Goal: Task Accomplishment & Management: Manage account settings

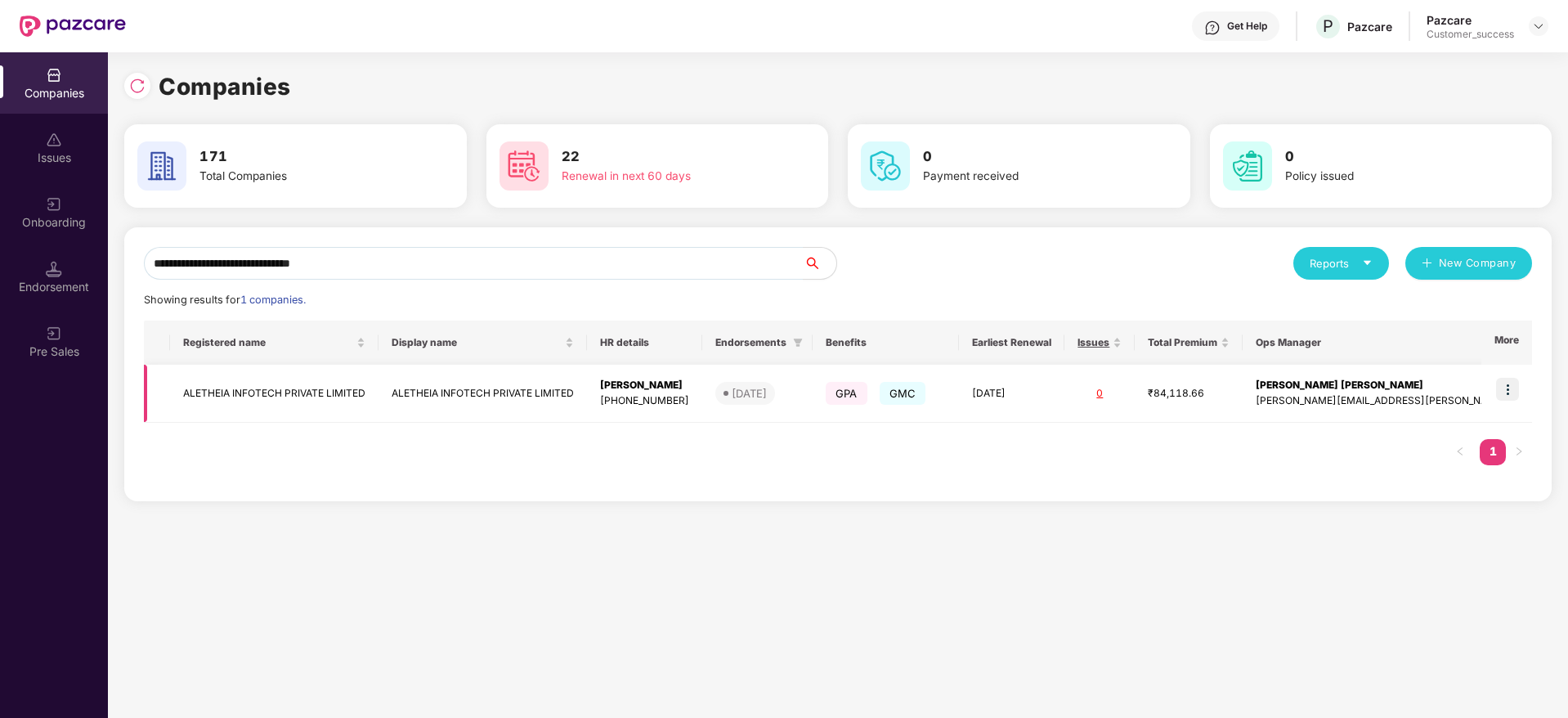
click at [1512, 384] on img at bounding box center [1508, 389] width 23 height 23
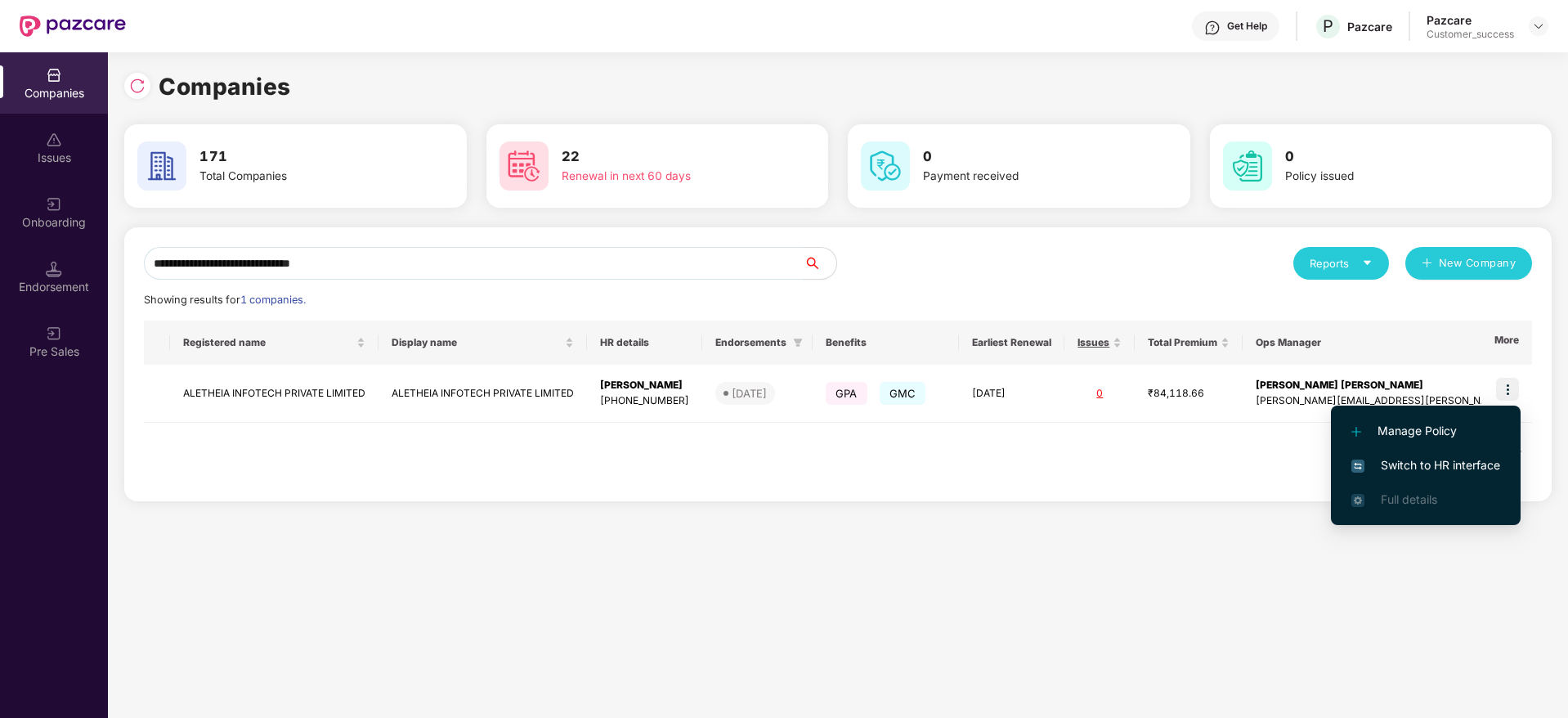
click at [1474, 458] on span "Switch to HR interface" at bounding box center [1426, 465] width 149 height 18
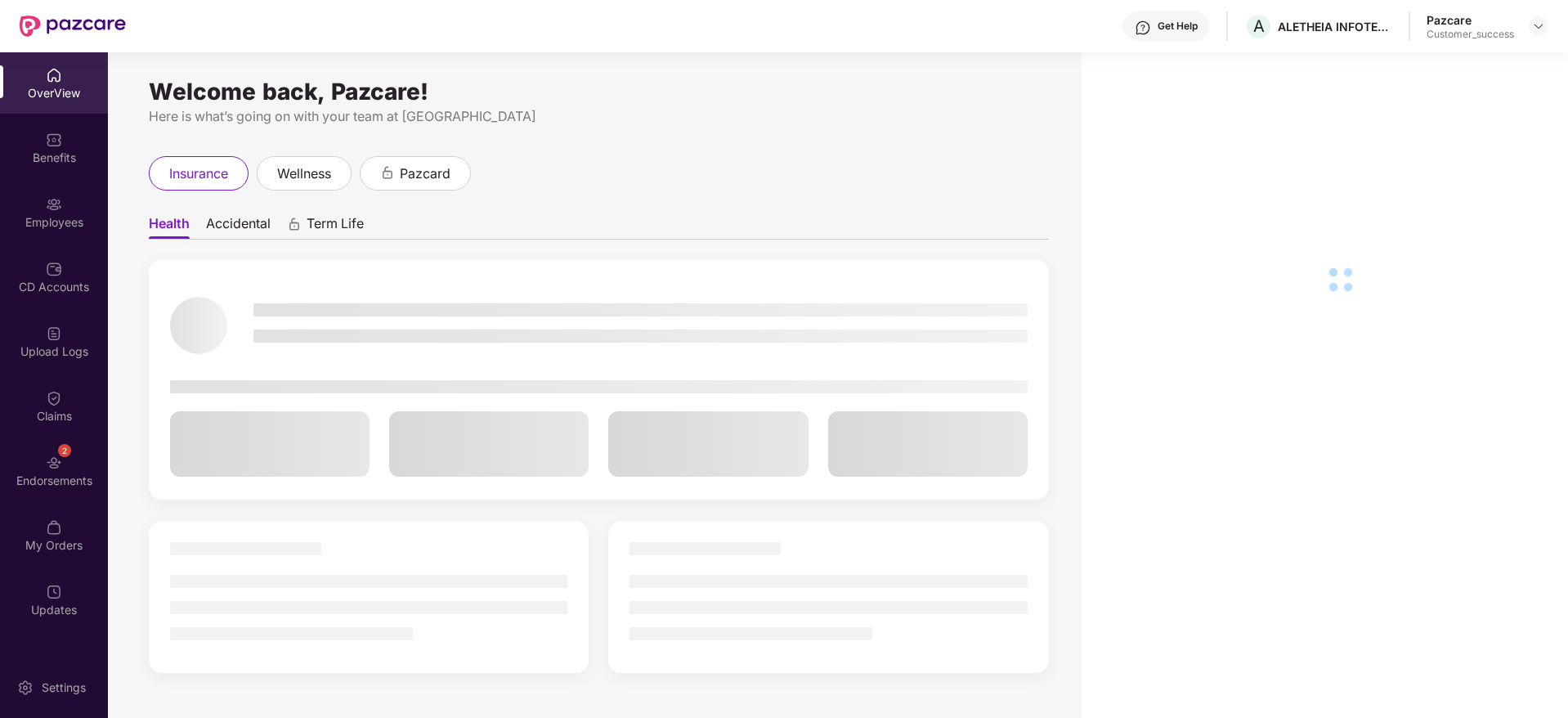
click at [49, 230] on div "Employees" at bounding box center [54, 212] width 108 height 61
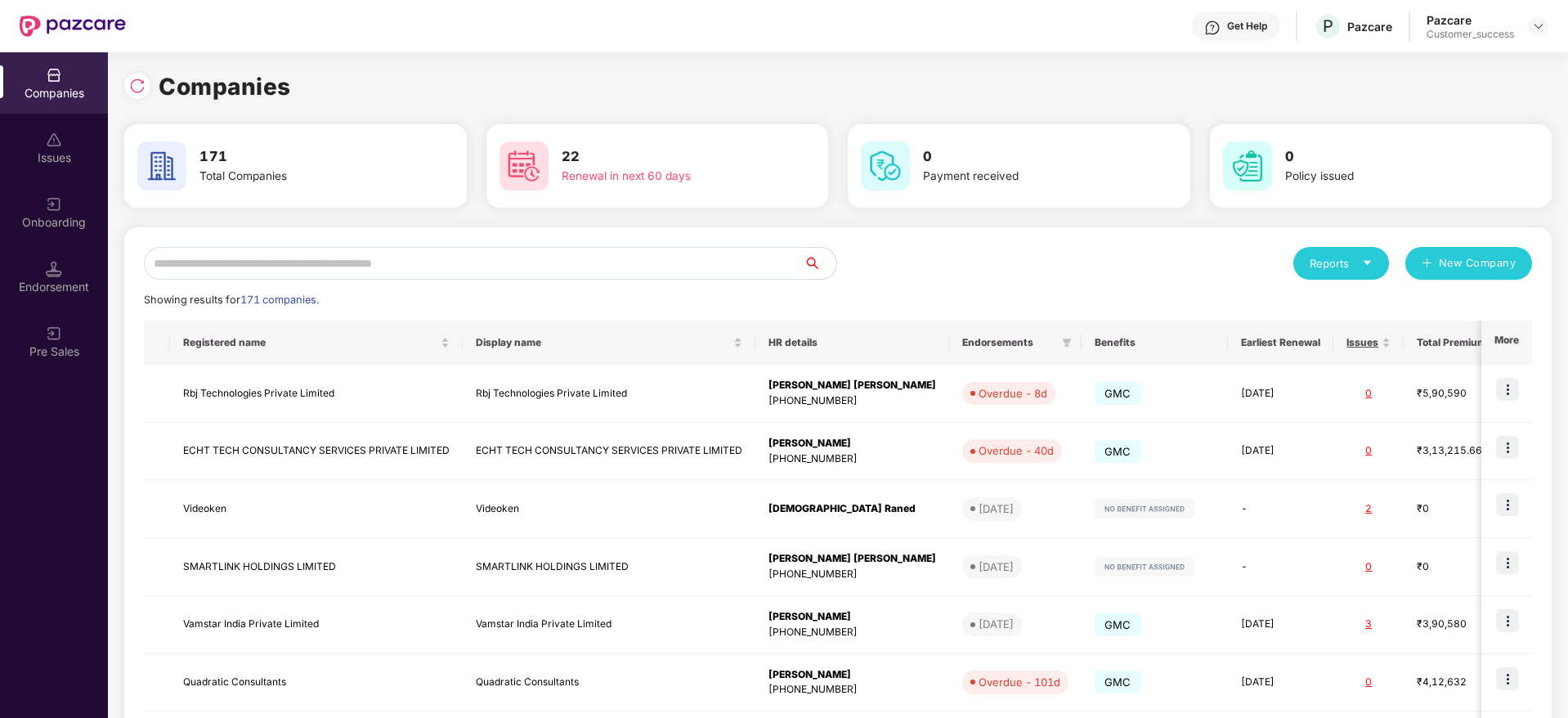
click at [680, 268] on input "text" at bounding box center [474, 263] width 660 height 33
paste input "********"
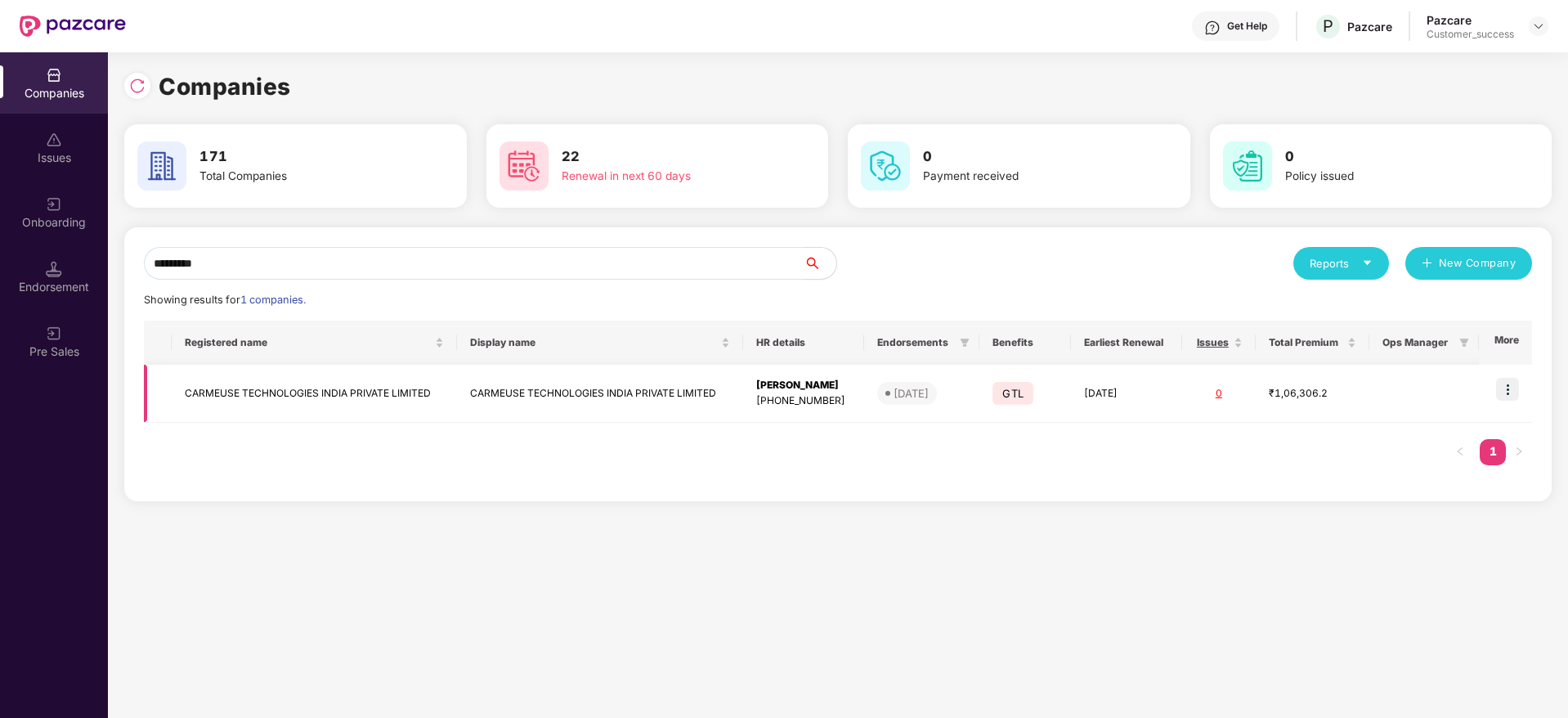
type input "********"
click at [1516, 381] on img at bounding box center [1508, 389] width 23 height 23
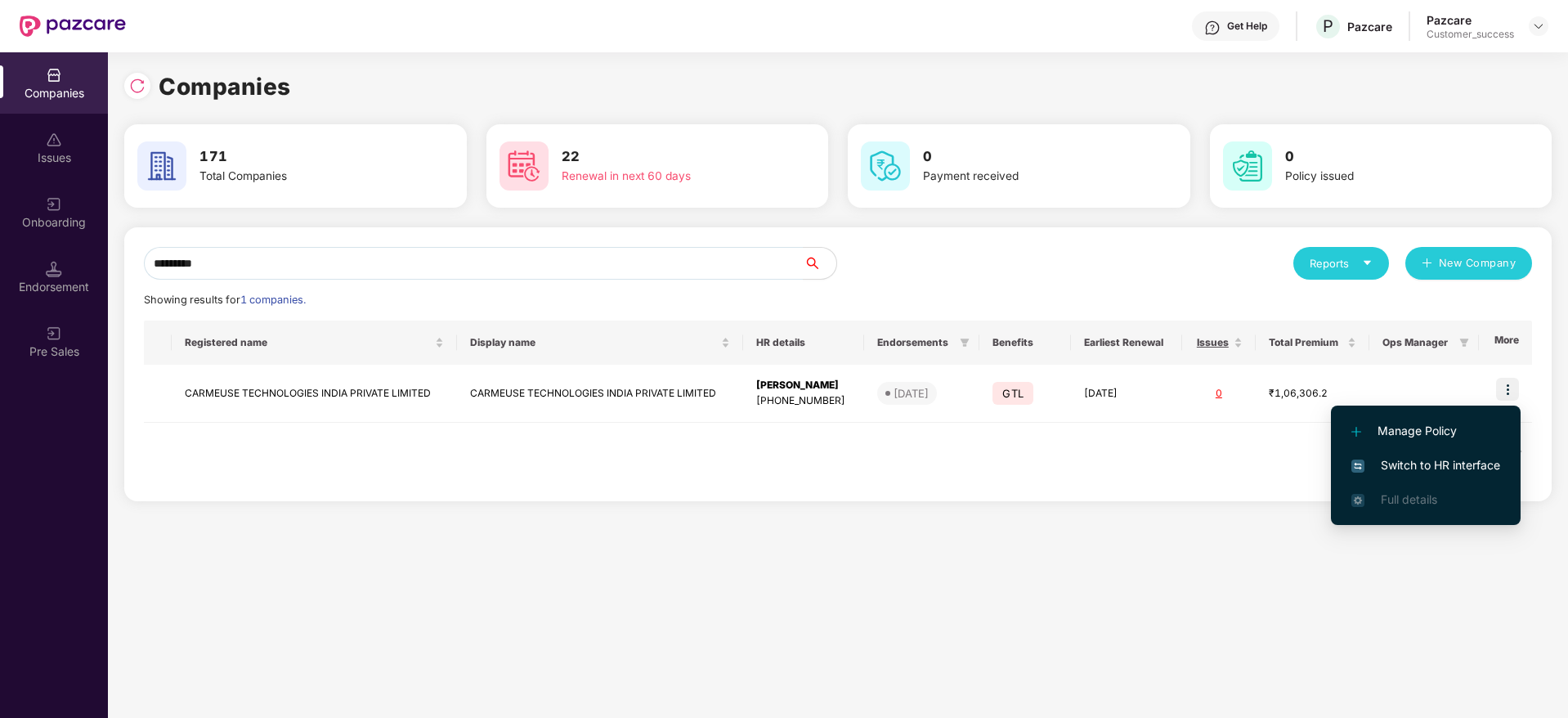
click at [1453, 468] on span "Switch to HR interface" at bounding box center [1426, 465] width 149 height 18
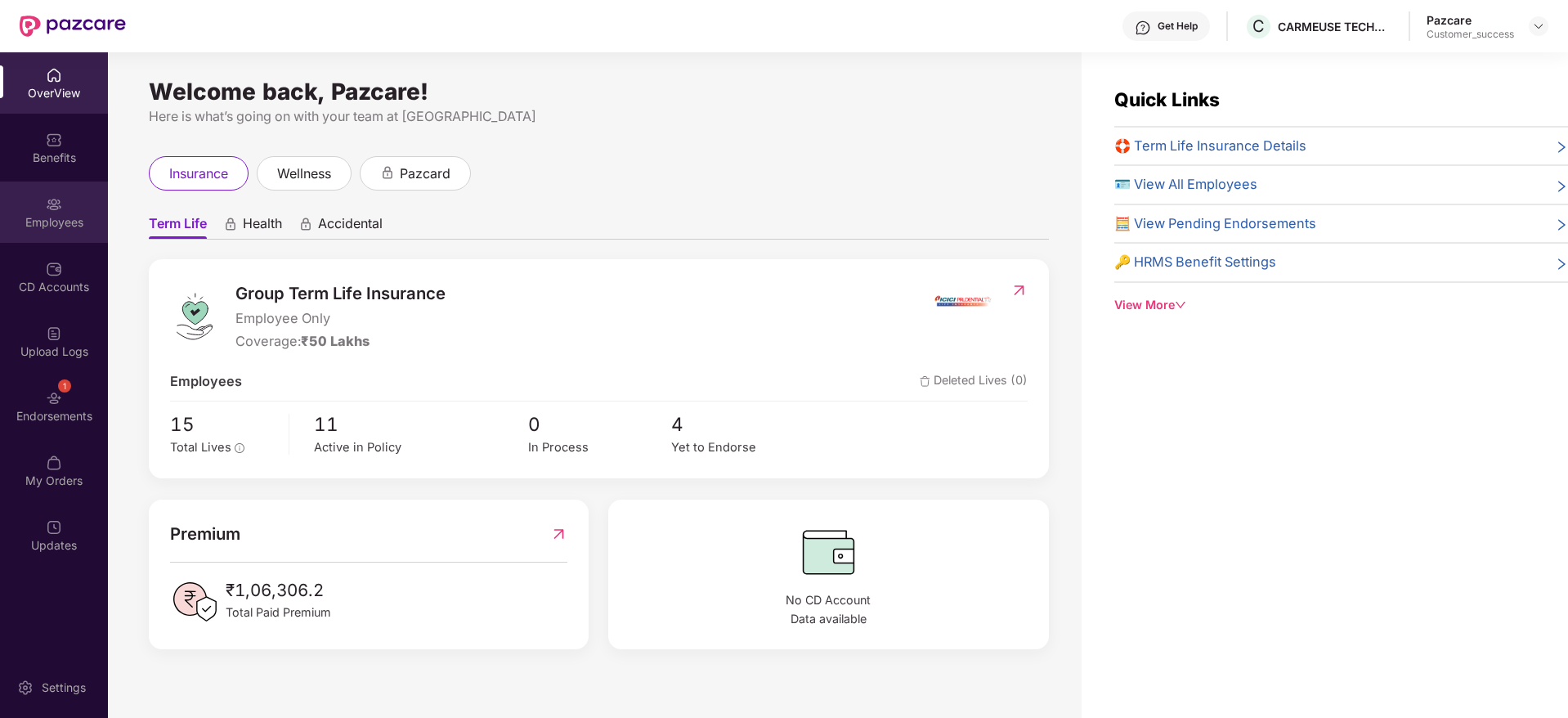
click at [42, 227] on div "Employees" at bounding box center [54, 222] width 108 height 16
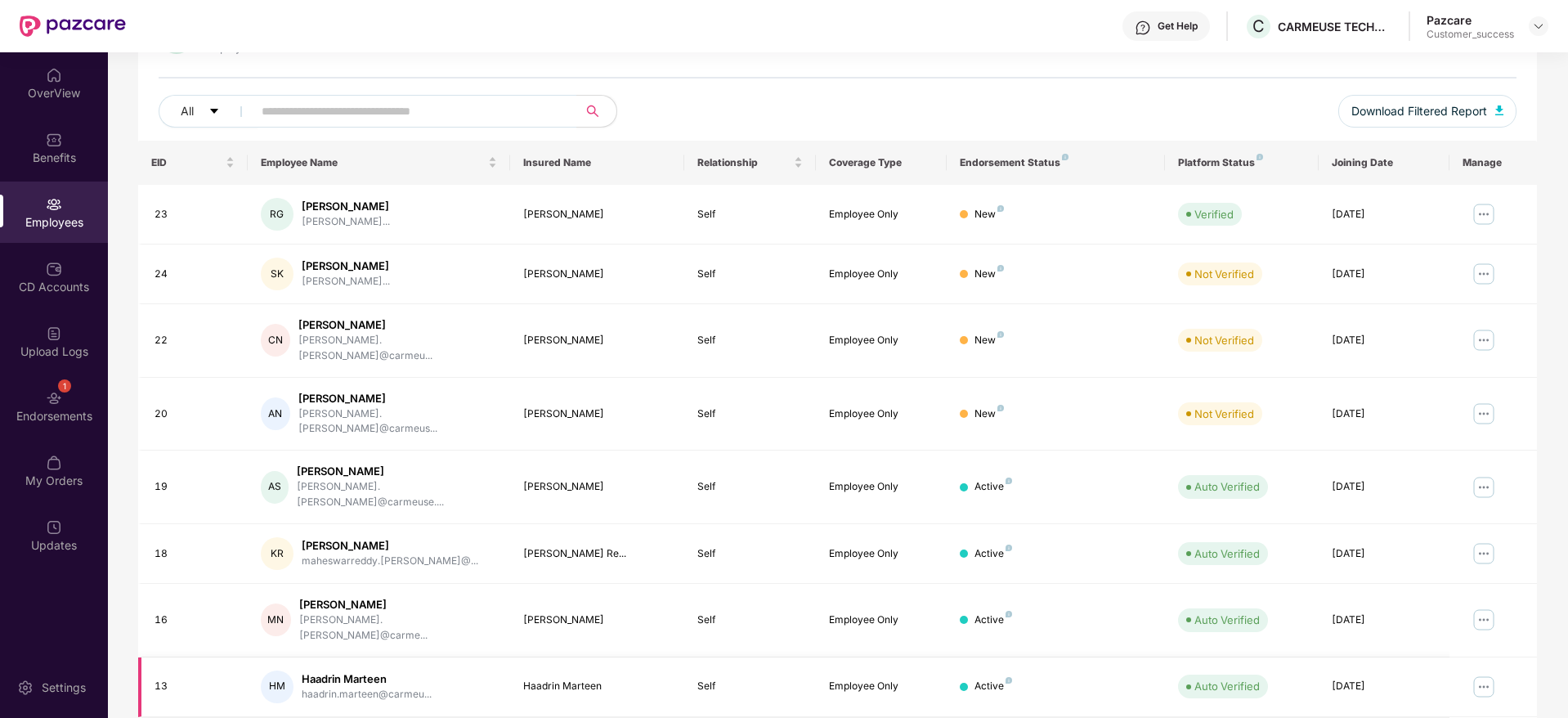
scroll to position [287, 0]
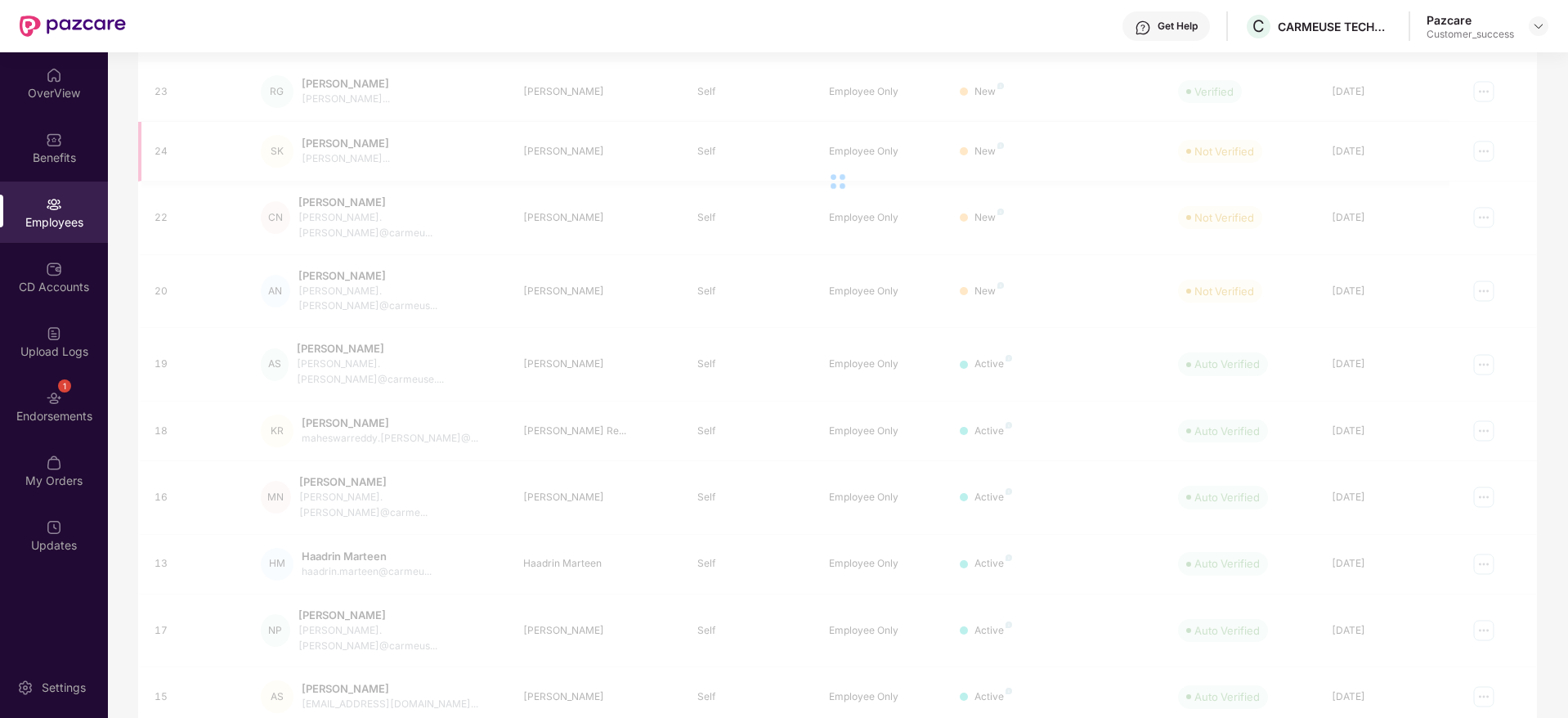
scroll to position [53, 0]
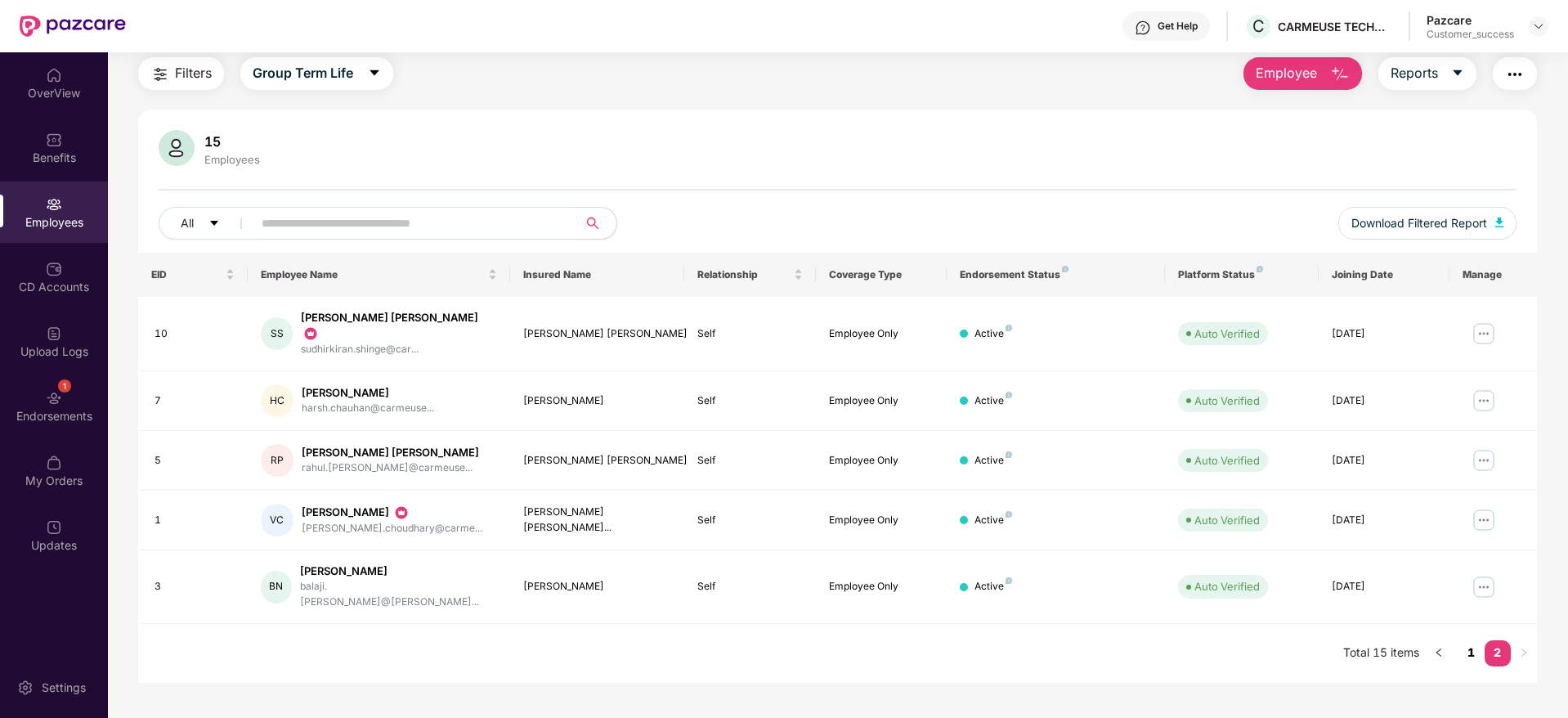
click at [1470, 641] on link "1" at bounding box center [1471, 653] width 26 height 25
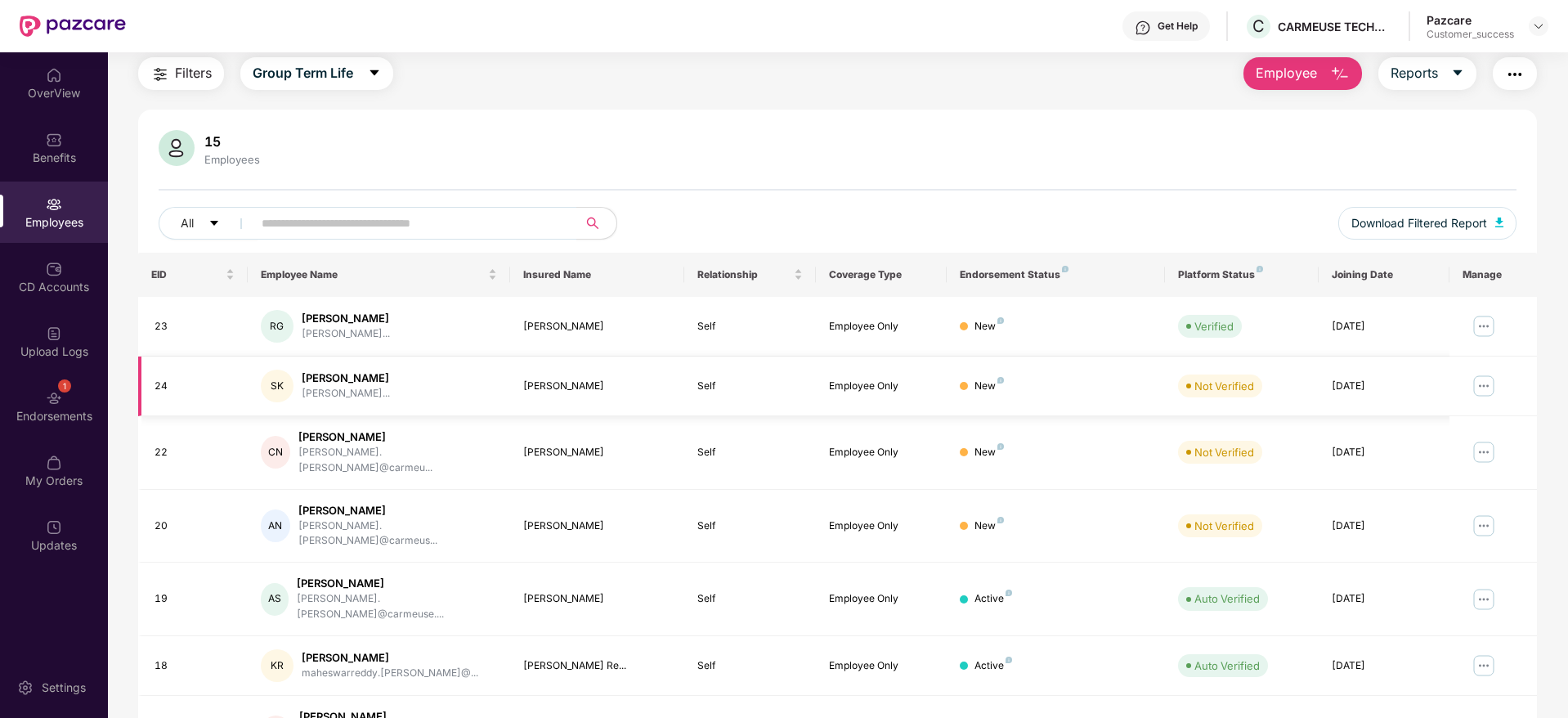
click at [1484, 384] on img at bounding box center [1483, 385] width 26 height 26
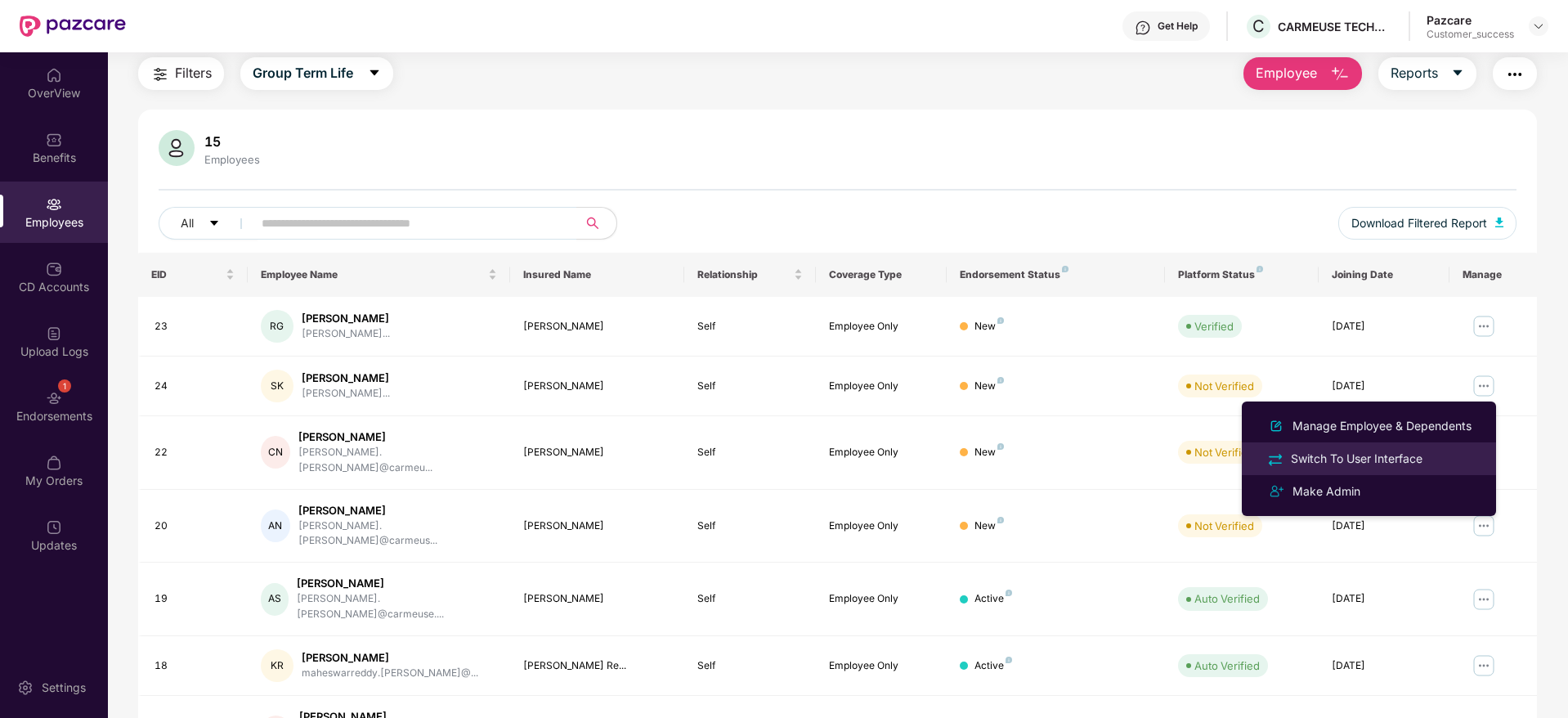
click at [1308, 451] on div "Switch To User Interface" at bounding box center [1357, 458] width 139 height 18
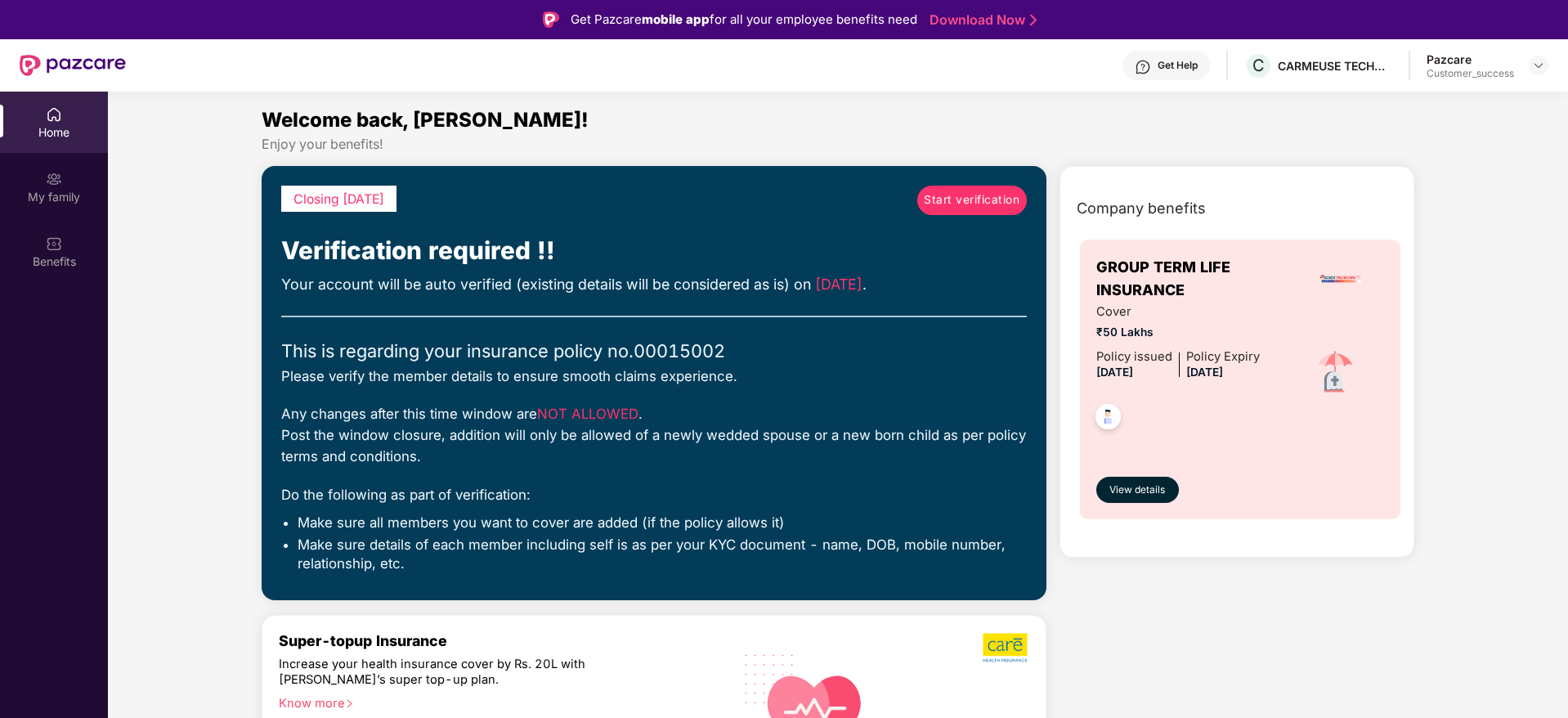
click at [957, 201] on span "Start verification" at bounding box center [971, 200] width 96 height 18
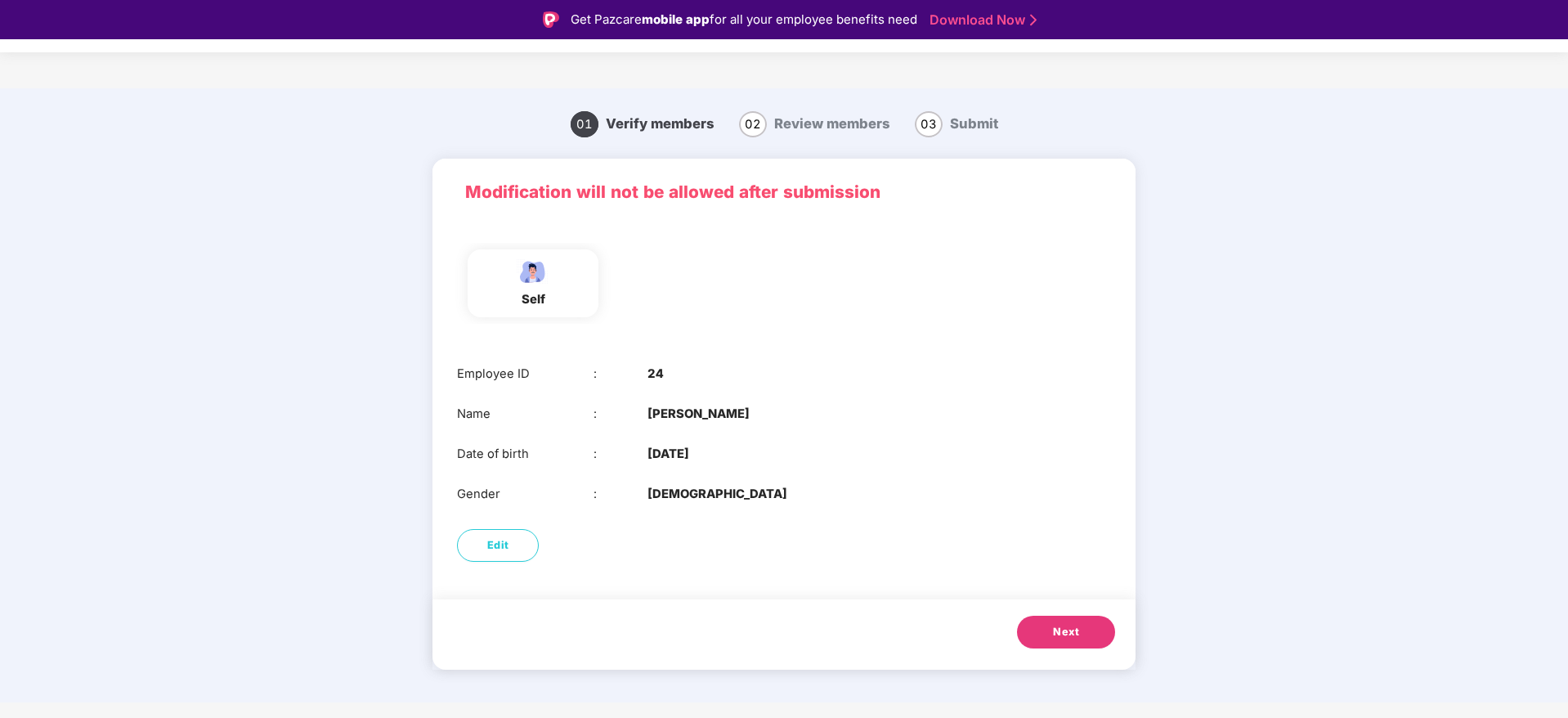
click at [1085, 648] on div "Next" at bounding box center [783, 635] width 703 height 71
click at [1085, 637] on button "Next" at bounding box center [1066, 632] width 98 height 33
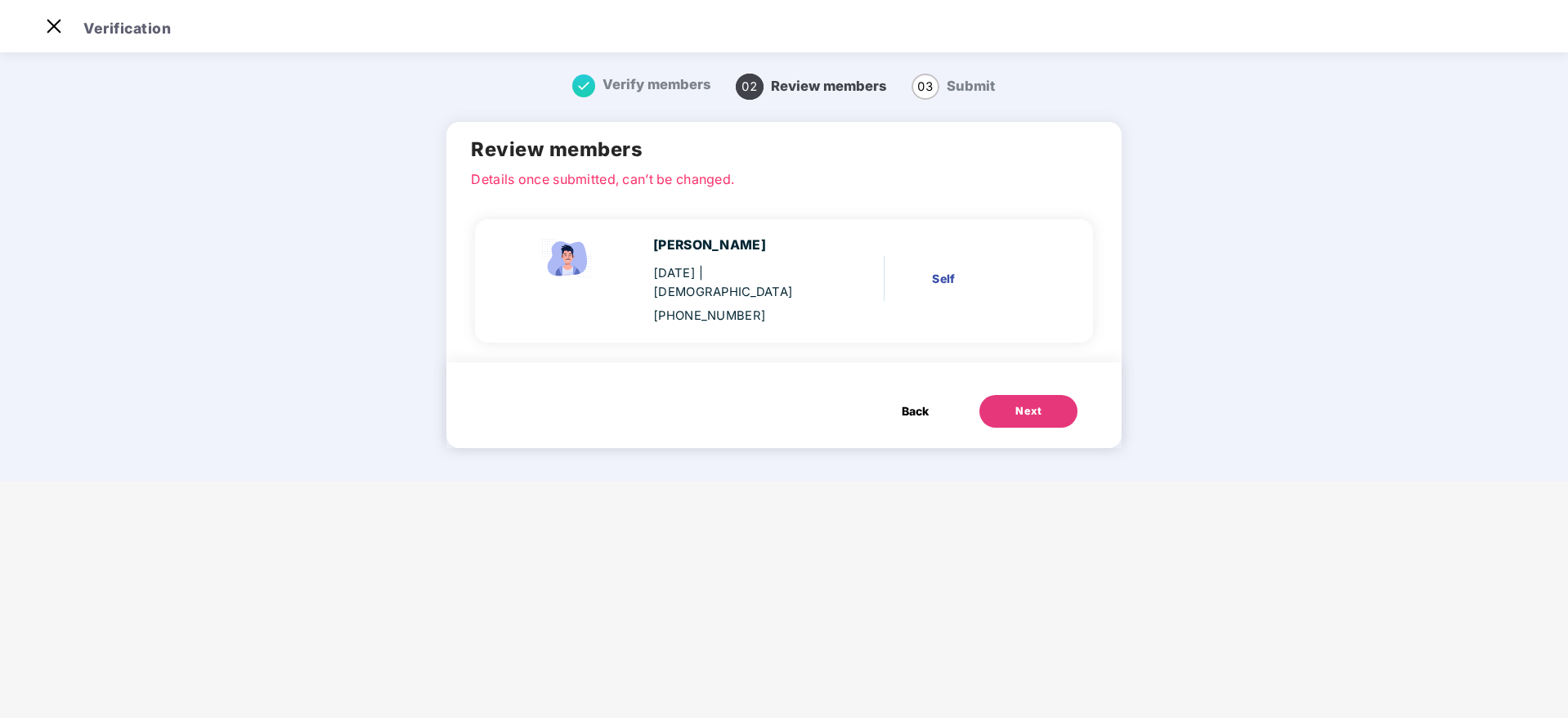
click at [1047, 414] on div "Back Next" at bounding box center [783, 405] width 674 height 86
click at [1047, 404] on button "Next" at bounding box center [1028, 411] width 98 height 33
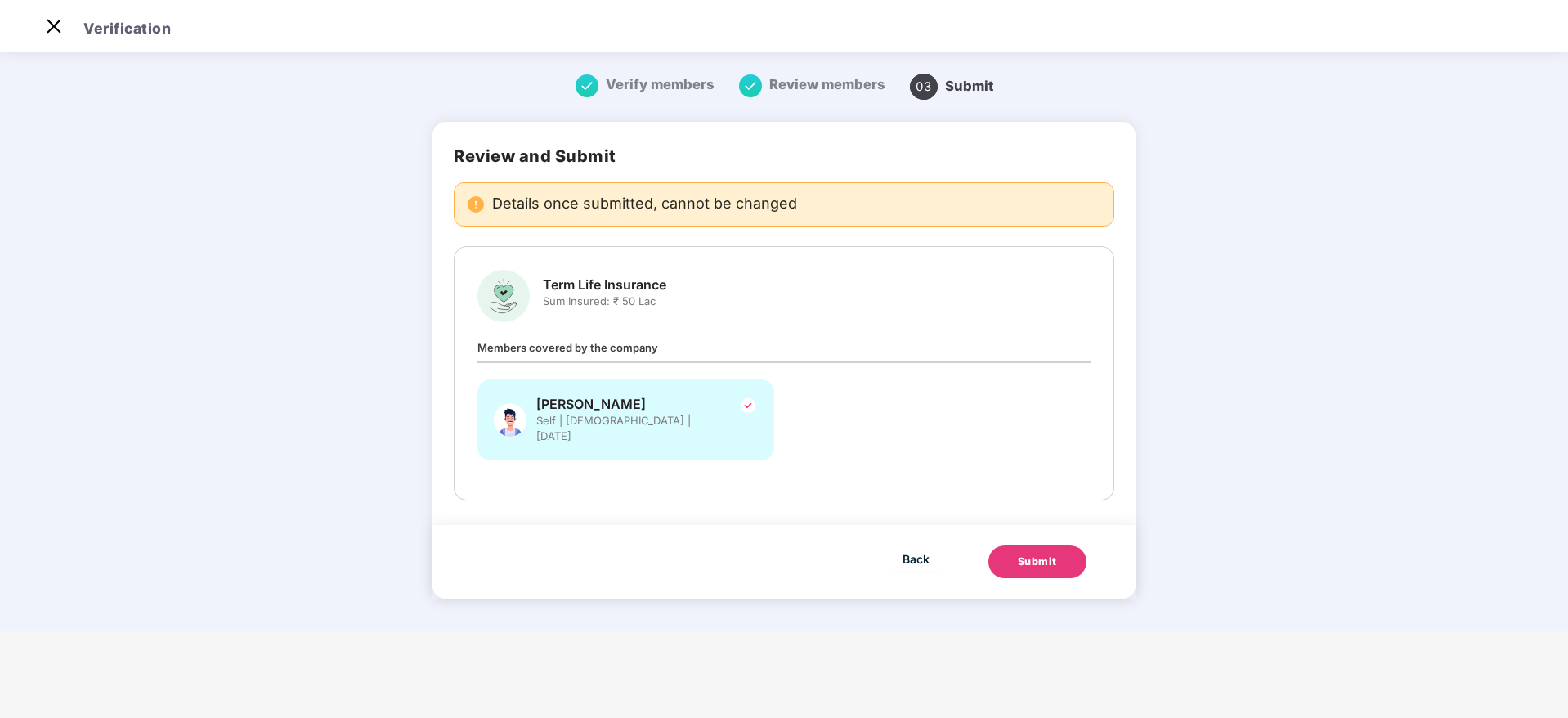
scroll to position [0, 0]
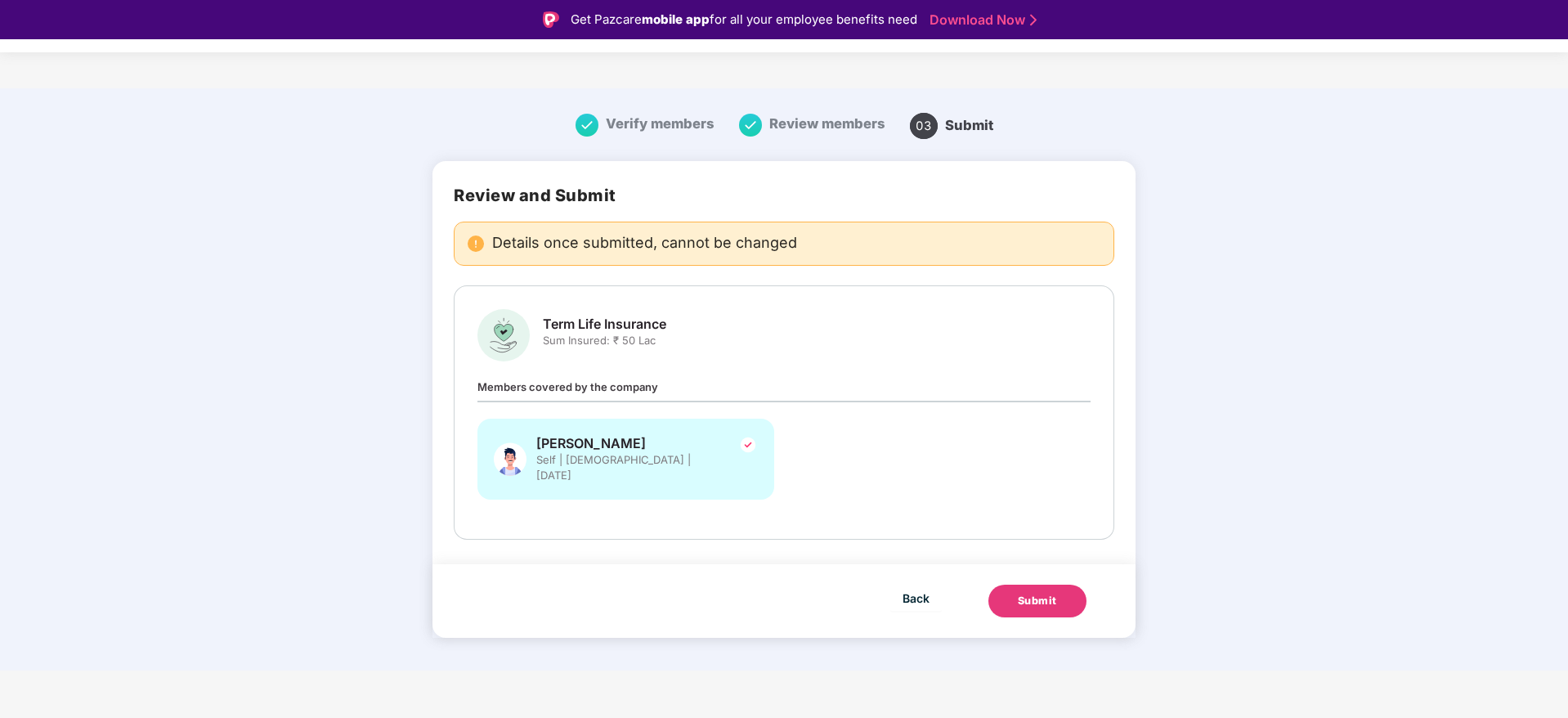
click at [1035, 593] on div "Submit" at bounding box center [1037, 600] width 39 height 16
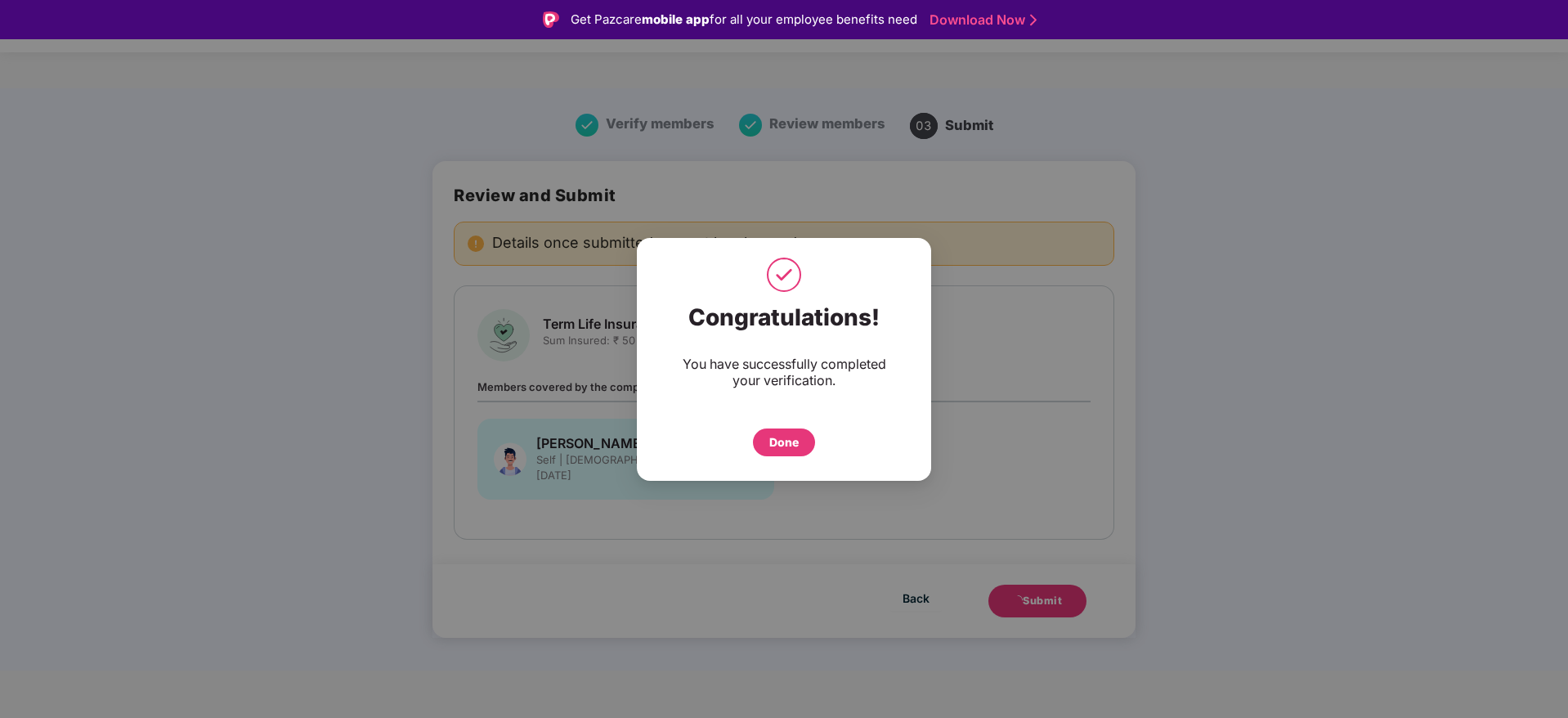
click at [795, 443] on div "Done" at bounding box center [784, 442] width 30 height 18
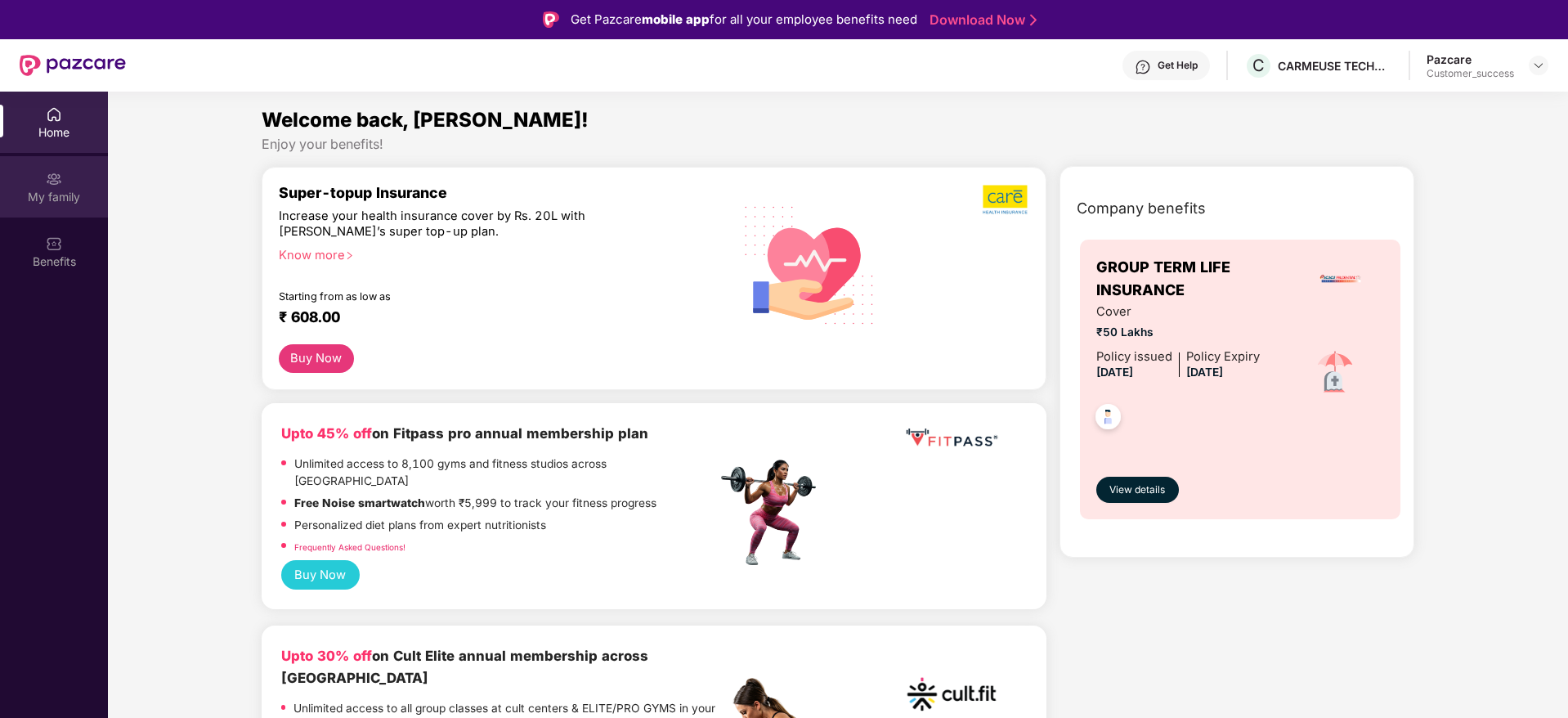
click at [36, 181] on div "My family" at bounding box center [54, 186] width 108 height 61
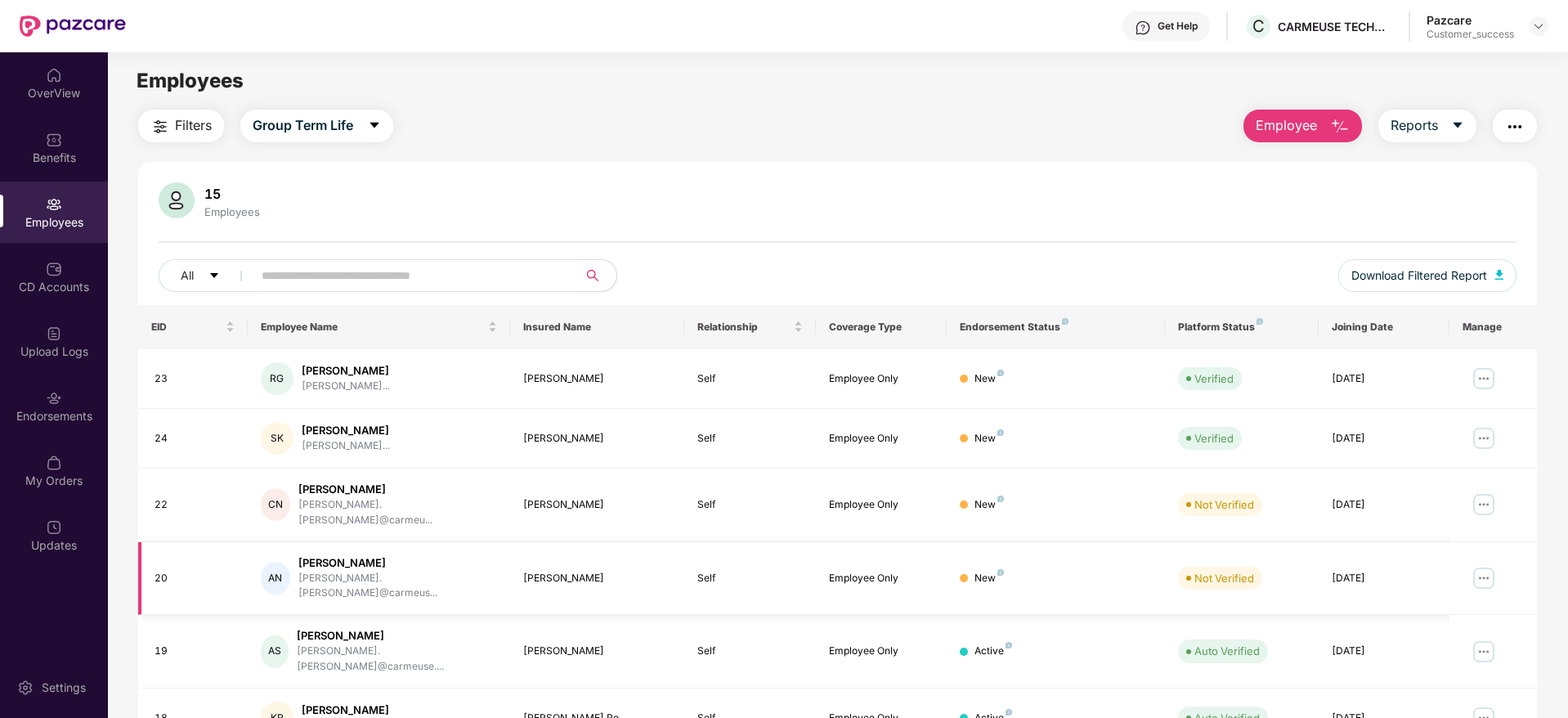
scroll to position [122, 0]
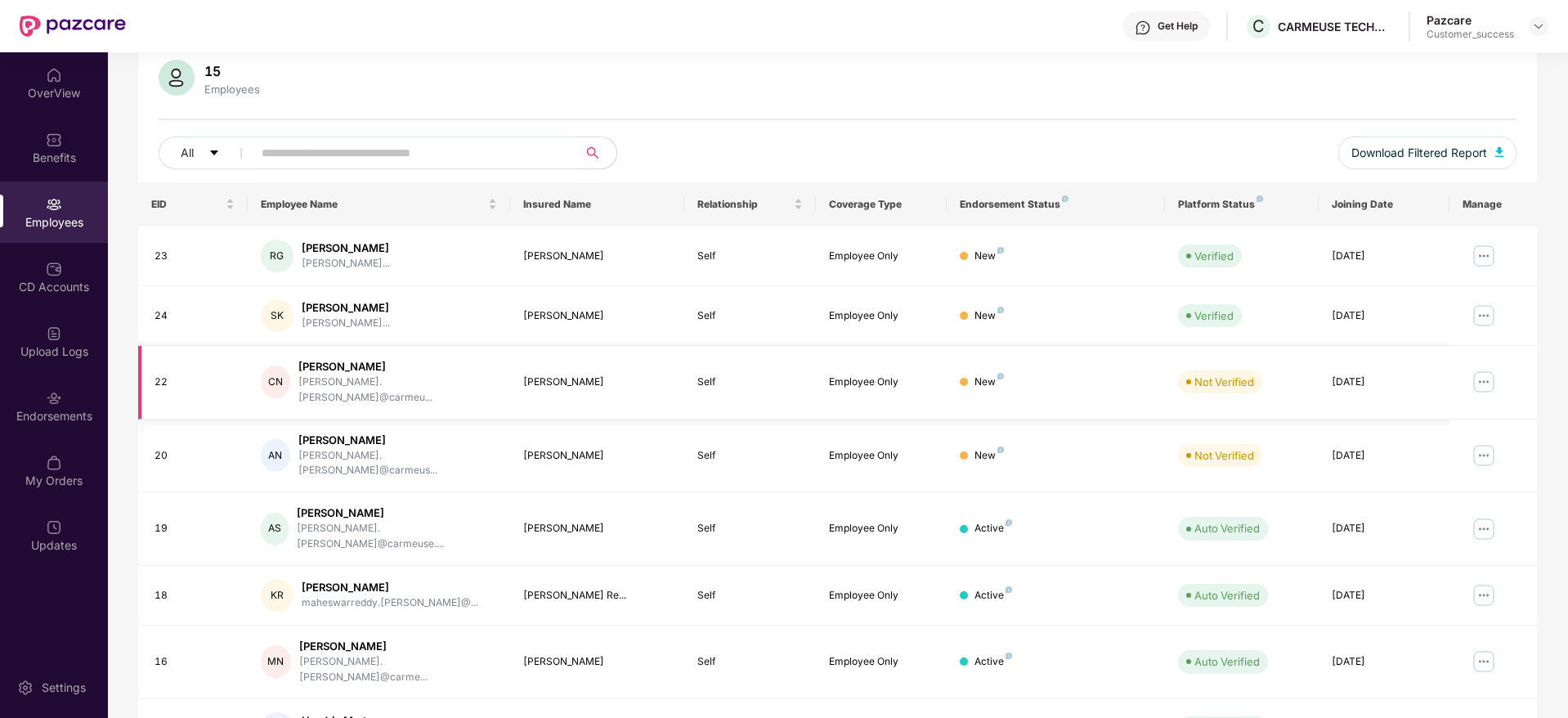
click at [1484, 381] on img at bounding box center [1483, 381] width 26 height 26
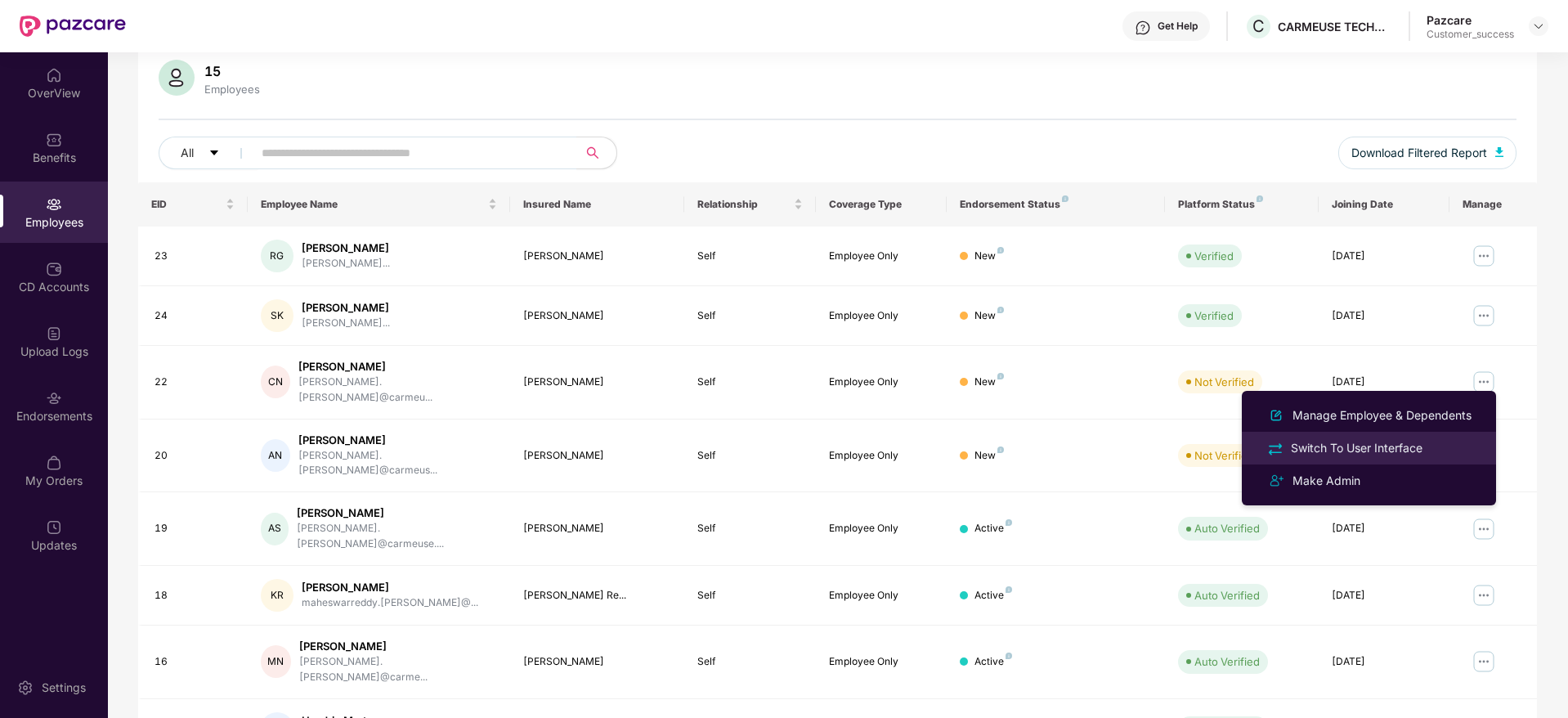
click at [1416, 438] on div "Switch To User Interface" at bounding box center [1368, 447] width 211 height 19
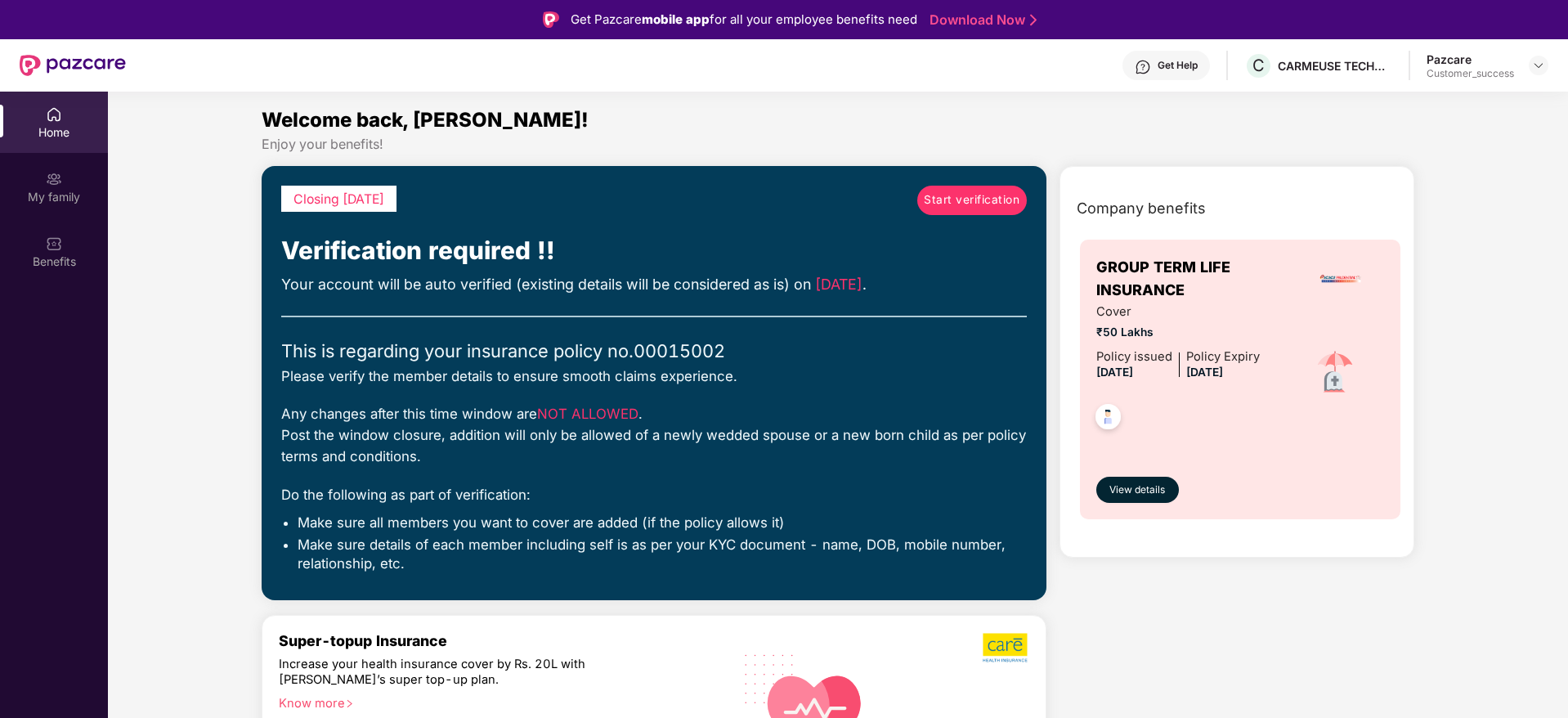
click at [972, 195] on span "Start verification" at bounding box center [971, 200] width 96 height 18
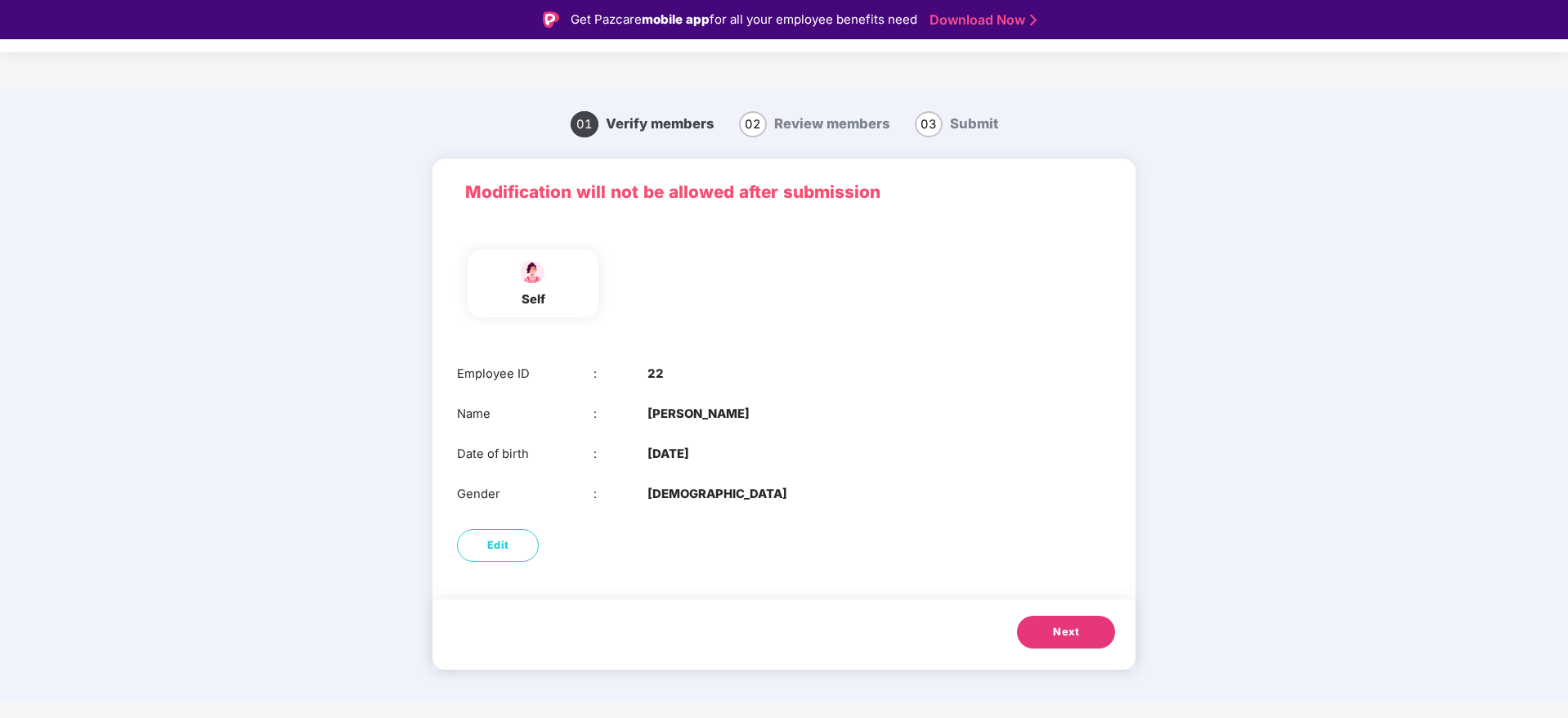
click at [1048, 618] on button "Next" at bounding box center [1066, 632] width 98 height 33
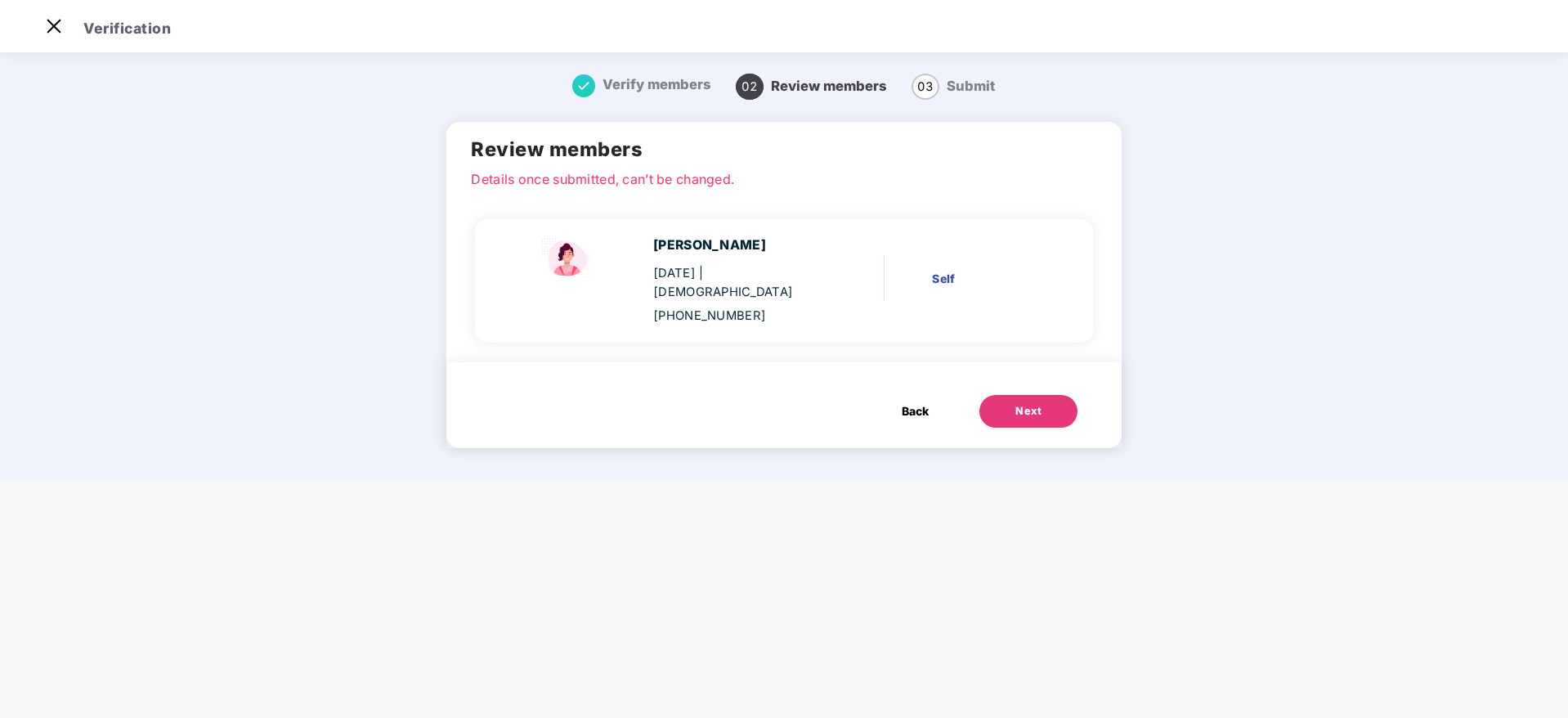
click at [1025, 395] on button "Next" at bounding box center [1028, 411] width 98 height 33
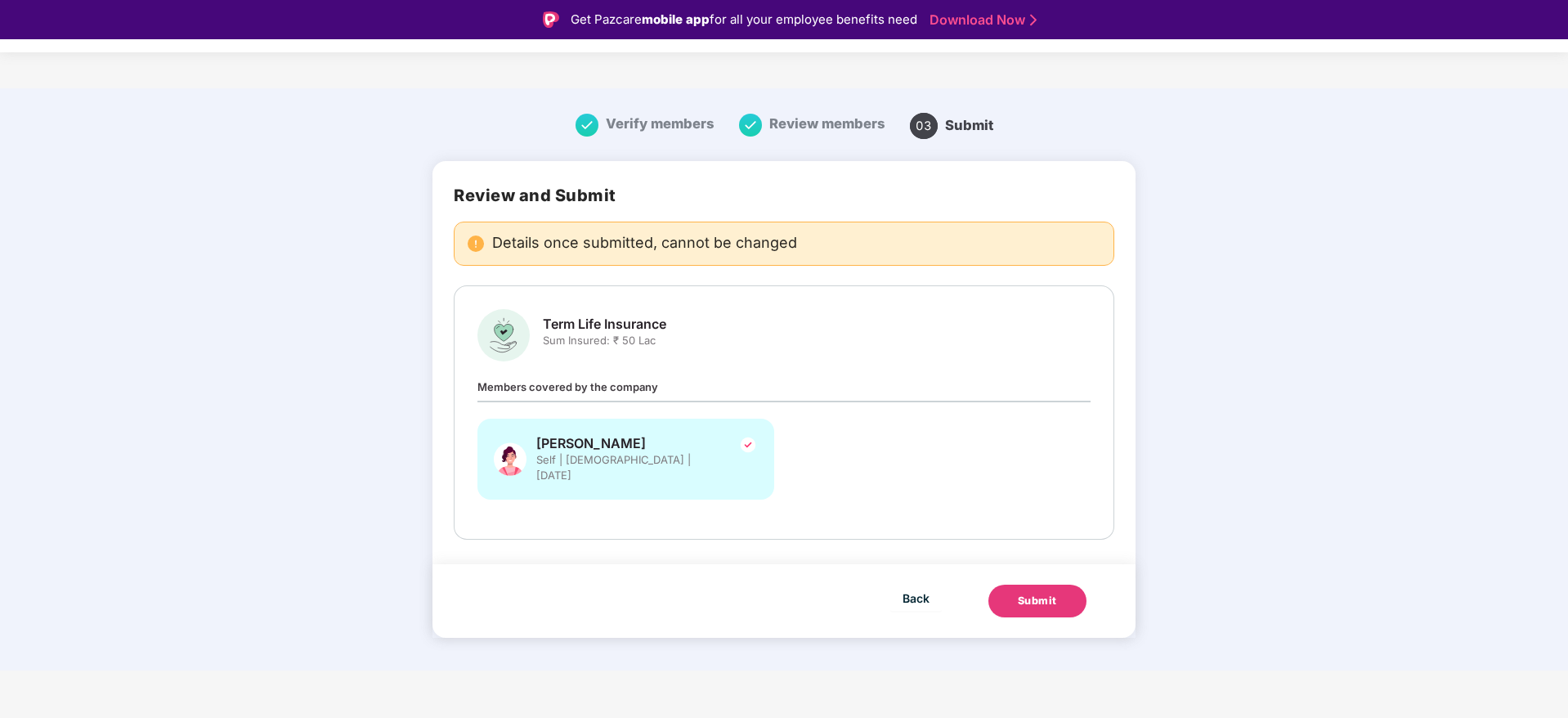
click at [1019, 584] on button "Submit" at bounding box center [1037, 600] width 98 height 33
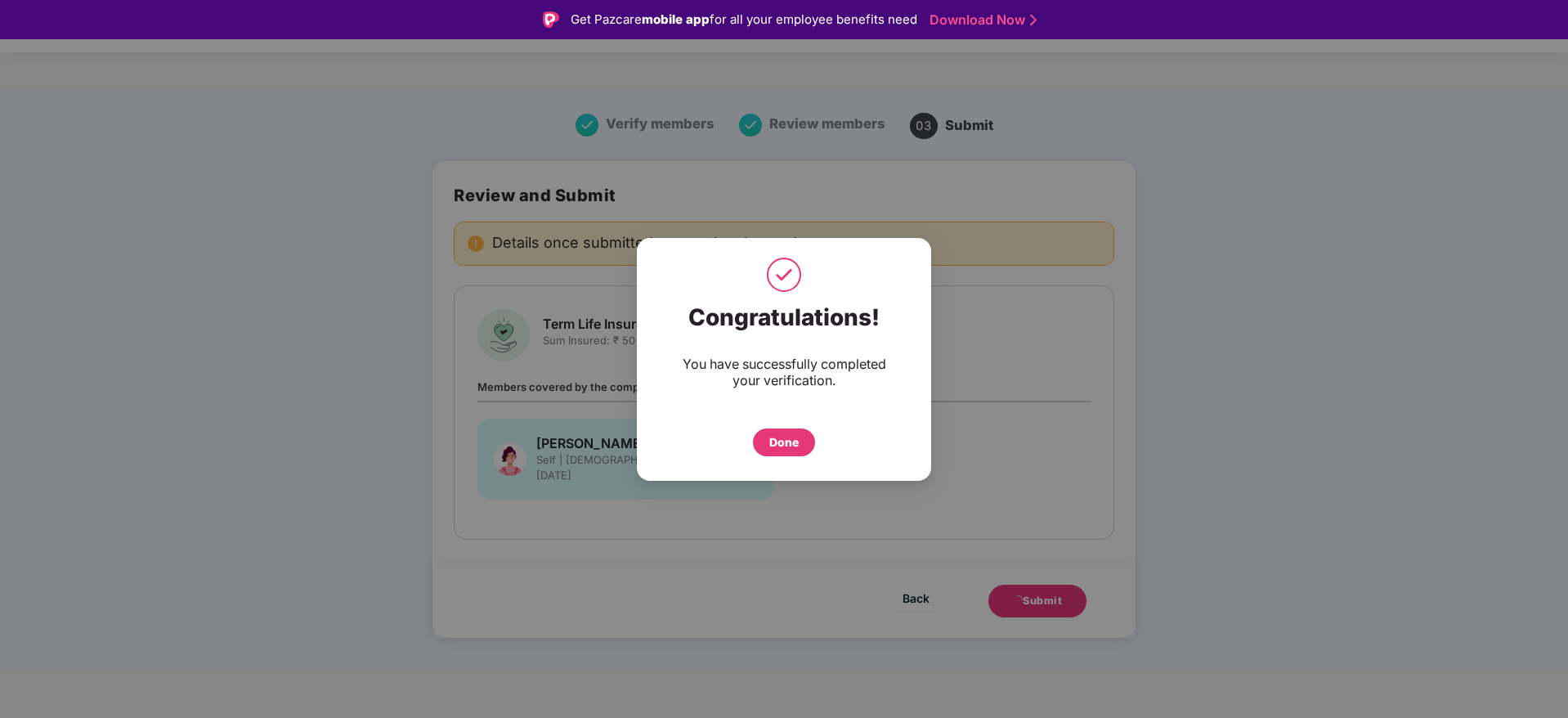
click at [795, 436] on div "Done" at bounding box center [784, 442] width 30 height 18
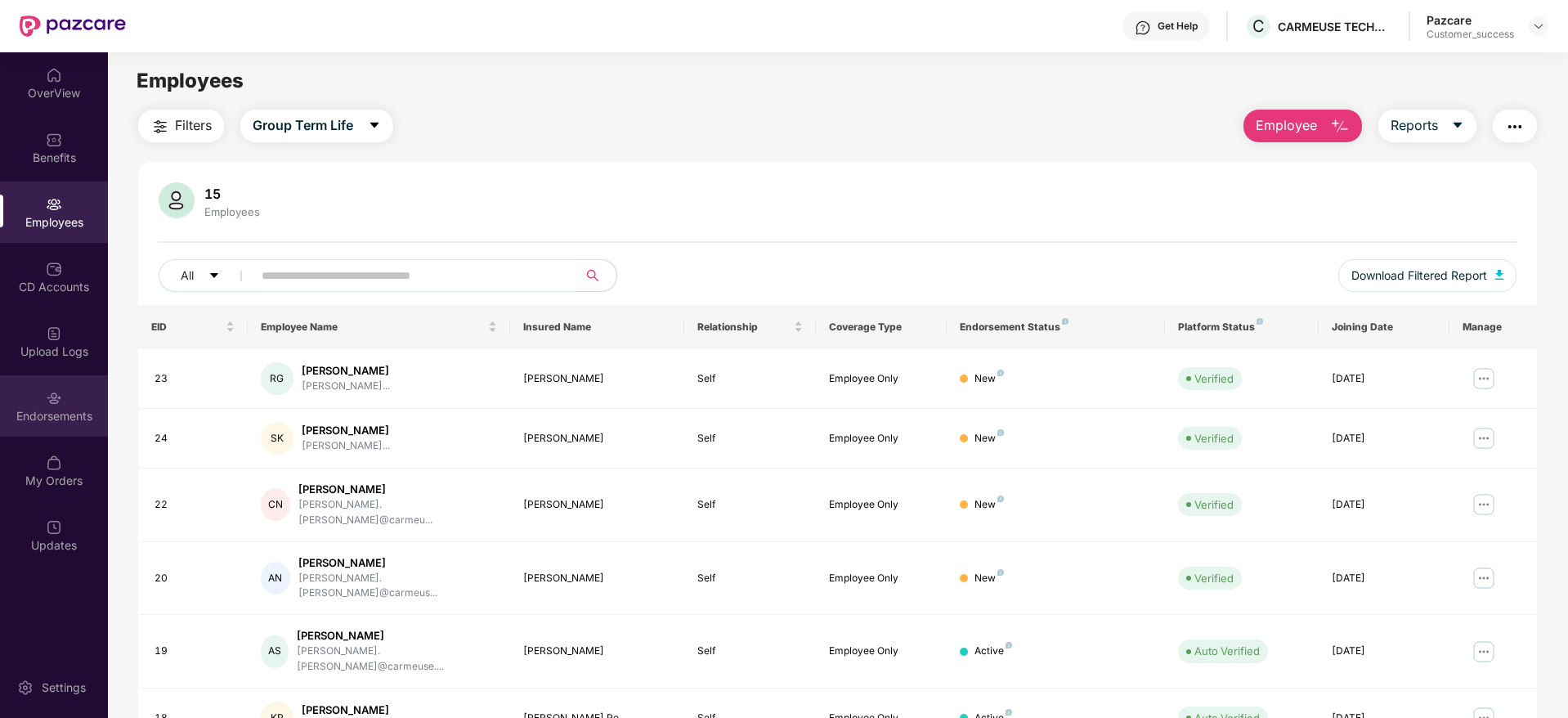
click at [92, 434] on div "Endorsements" at bounding box center [54, 406] width 108 height 61
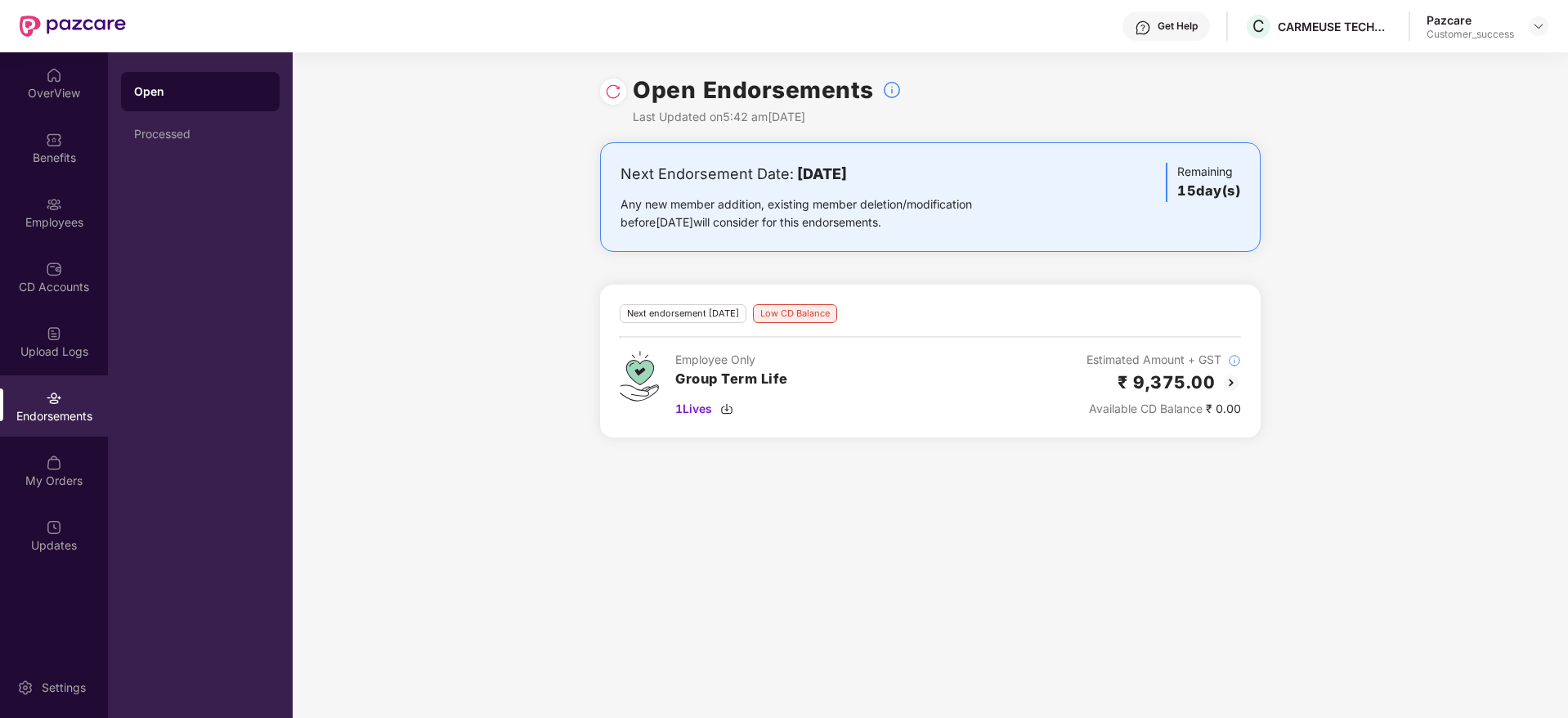
click at [607, 93] on img at bounding box center [613, 91] width 16 height 16
click at [729, 405] on img at bounding box center [727, 409] width 13 height 13
click at [76, 247] on div "CD Accounts" at bounding box center [54, 276] width 108 height 61
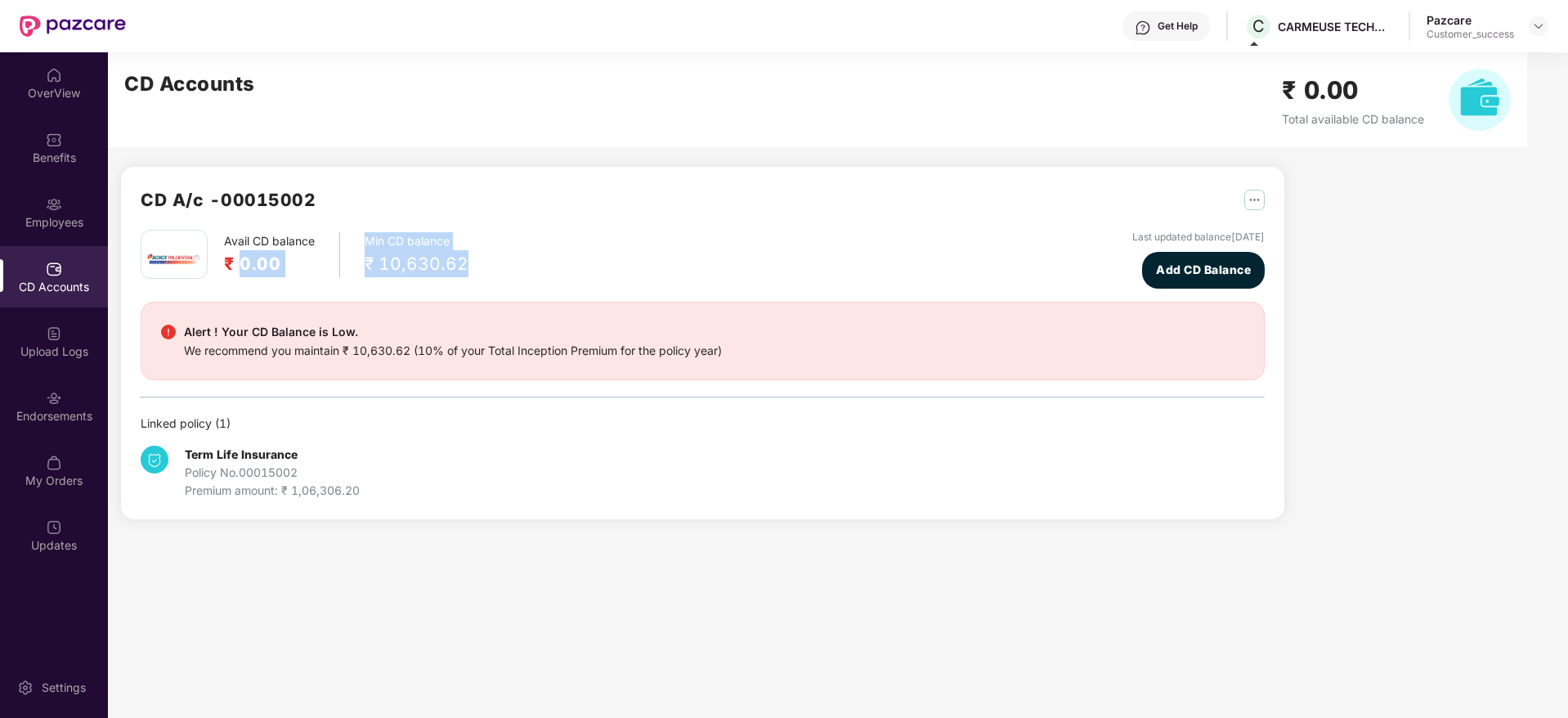
drag, startPoint x: 239, startPoint y: 264, endPoint x: 596, endPoint y: 268, distance: 357.0
click at [596, 268] on div "Avail CD balance ₹ 0.00 Min CD balance ₹ 10,630.62 Last updated balance [DATE] …" at bounding box center [703, 259] width 1124 height 59
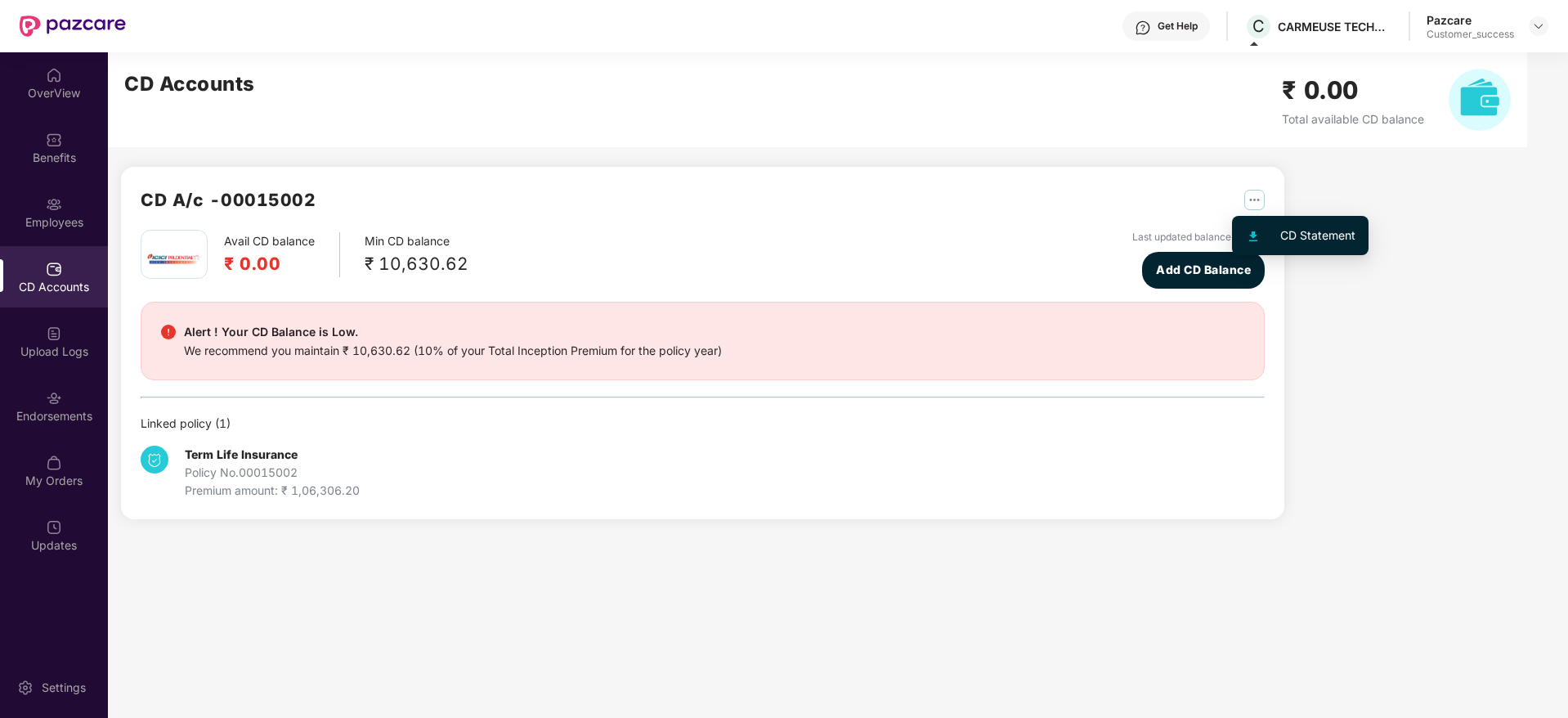
click at [1259, 203] on img "button" at bounding box center [1254, 199] width 20 height 20
click at [1025, 201] on div "CD A/c - 00015002" at bounding box center [703, 207] width 1124 height 43
click at [1316, 41] on div "Get Help C CARMEUSE TECHNOLOGIES INDIA PRIVATE LIMITED Pazcare Customer_success" at bounding box center [838, 26] width 1423 height 53
copy div "CARMEUSE"
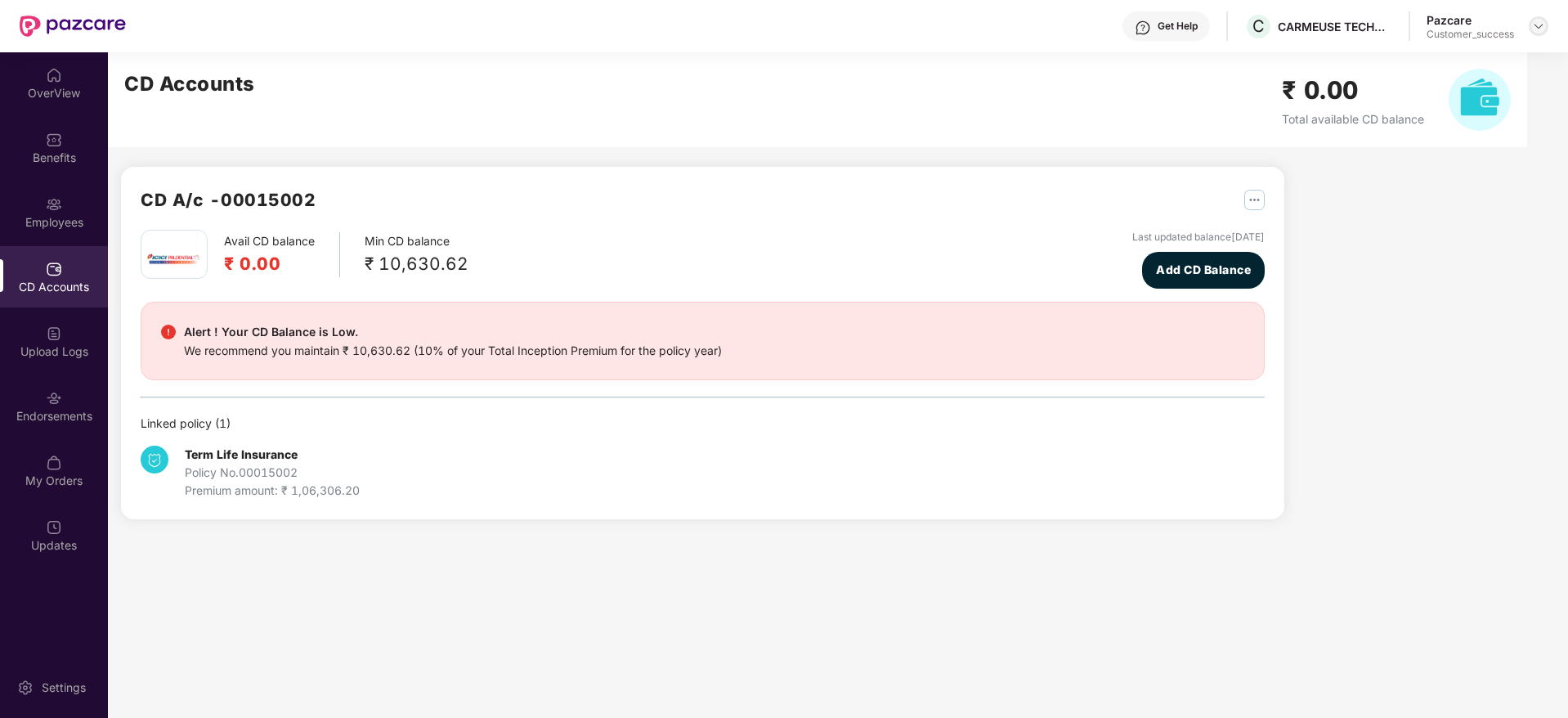
click at [1538, 34] on div at bounding box center [1538, 26] width 20 height 20
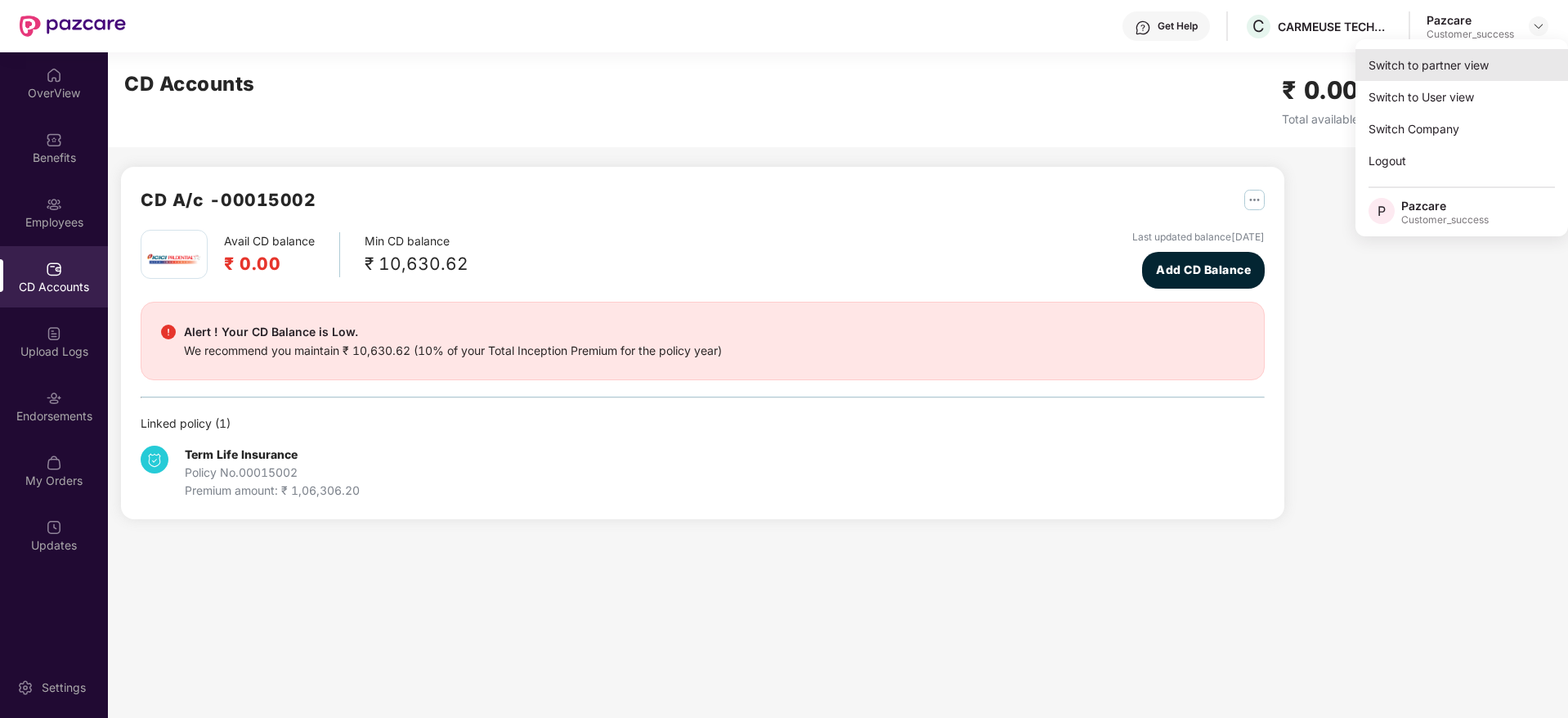
click at [1525, 57] on div "Switch to partner view" at bounding box center [1462, 64] width 212 height 32
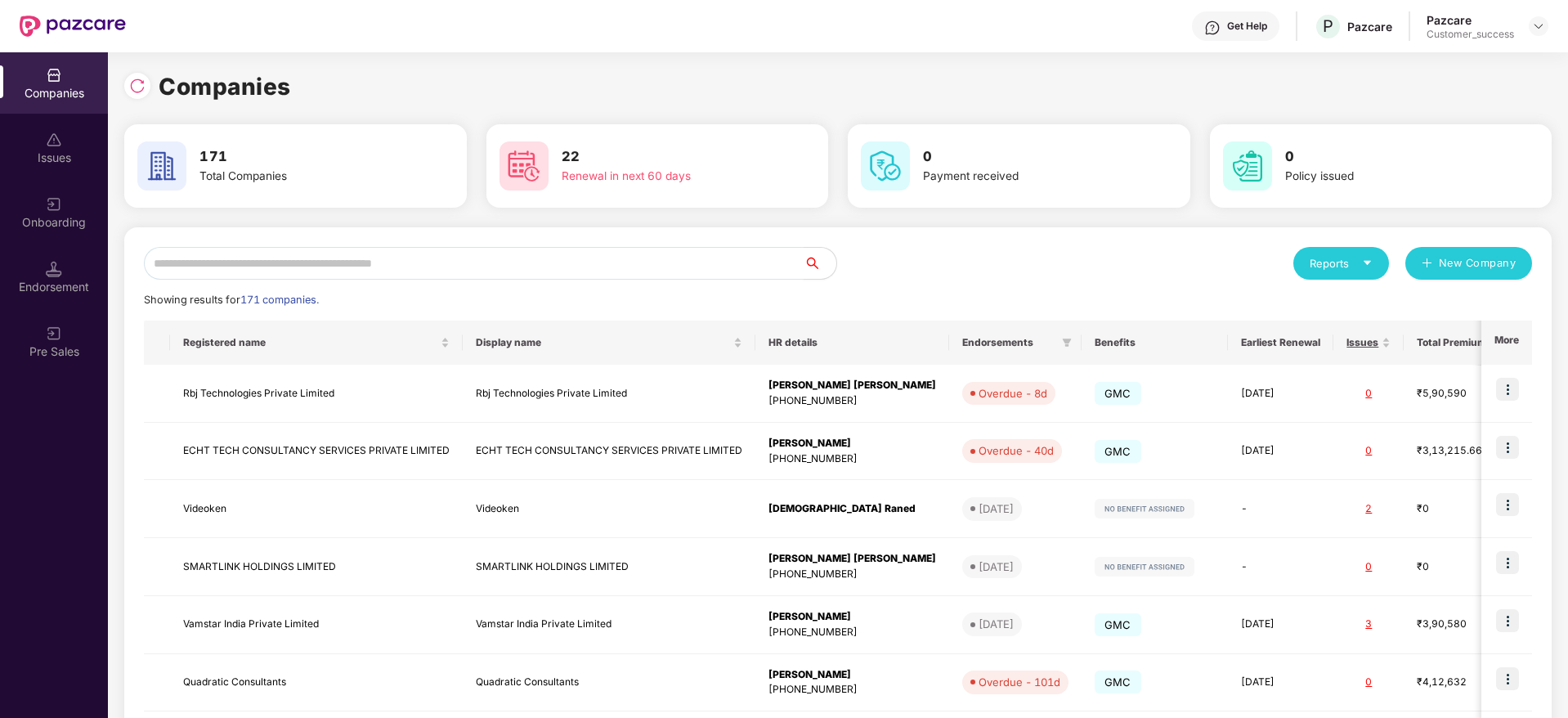
click at [559, 259] on input "text" at bounding box center [474, 263] width 660 height 33
paste input "********"
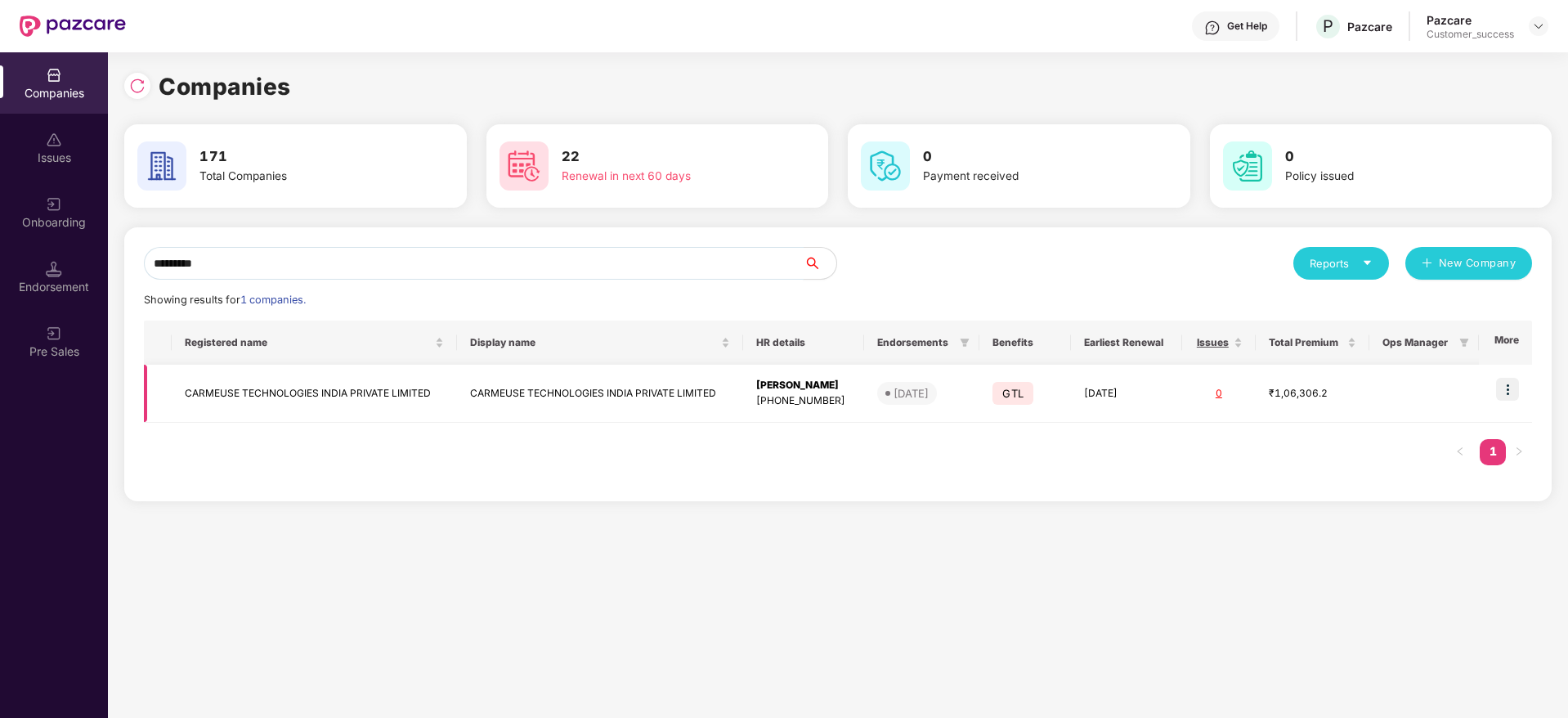
type input "********"
click at [545, 389] on td "CARMEUSE TECHNOLOGIES INDIA PRIVATE LIMITED" at bounding box center [599, 393] width 286 height 58
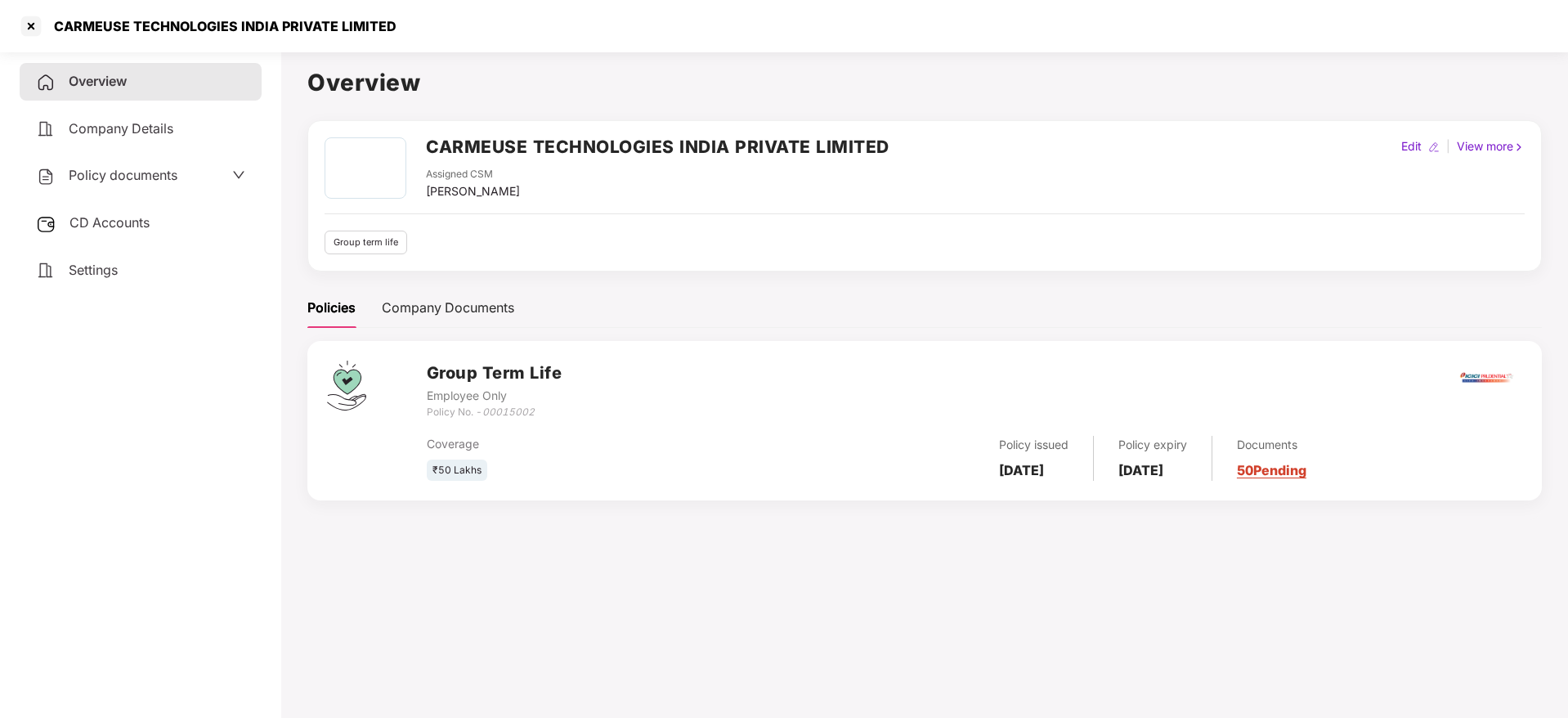
click at [103, 237] on div "CD Accounts" at bounding box center [141, 223] width 242 height 37
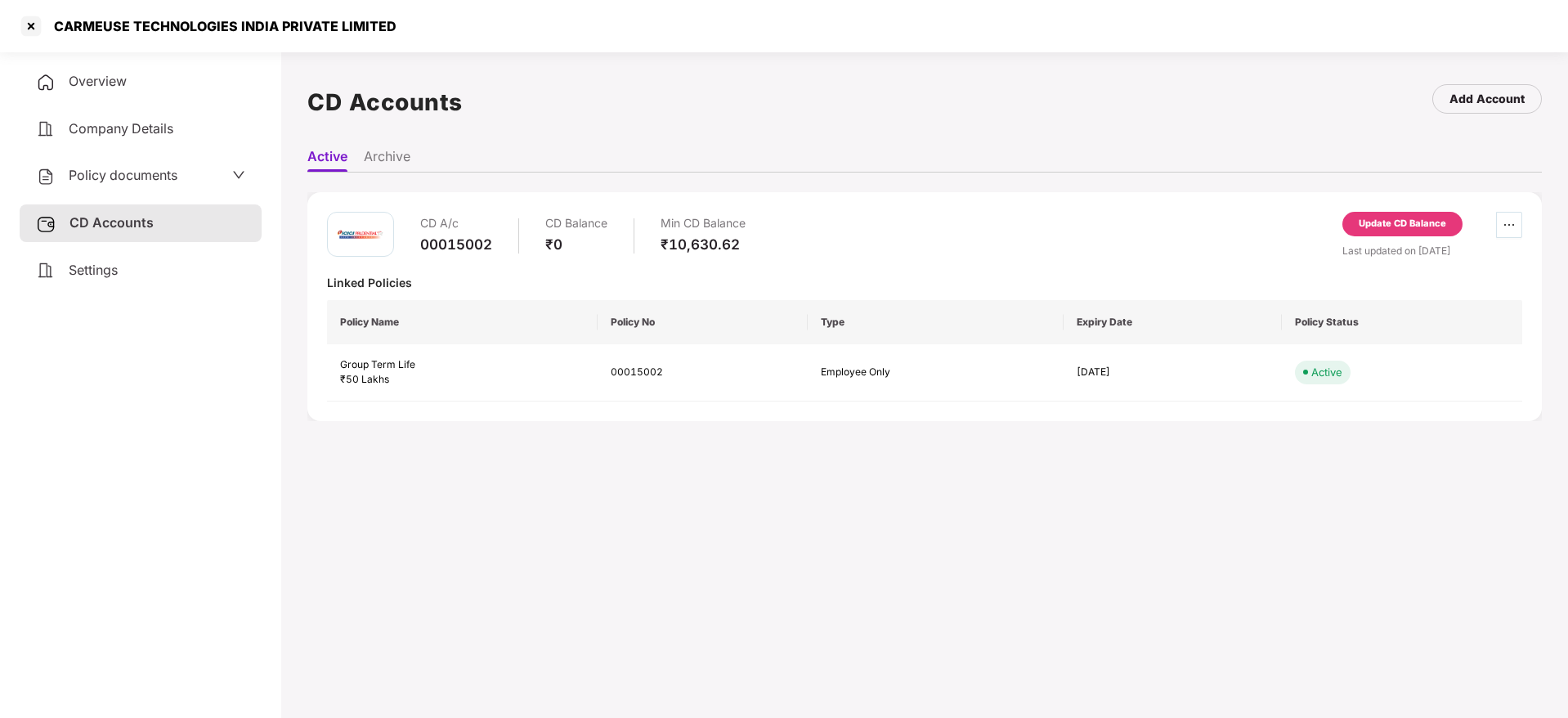
click at [1497, 224] on span "ellipsis" at bounding box center [1510, 225] width 25 height 13
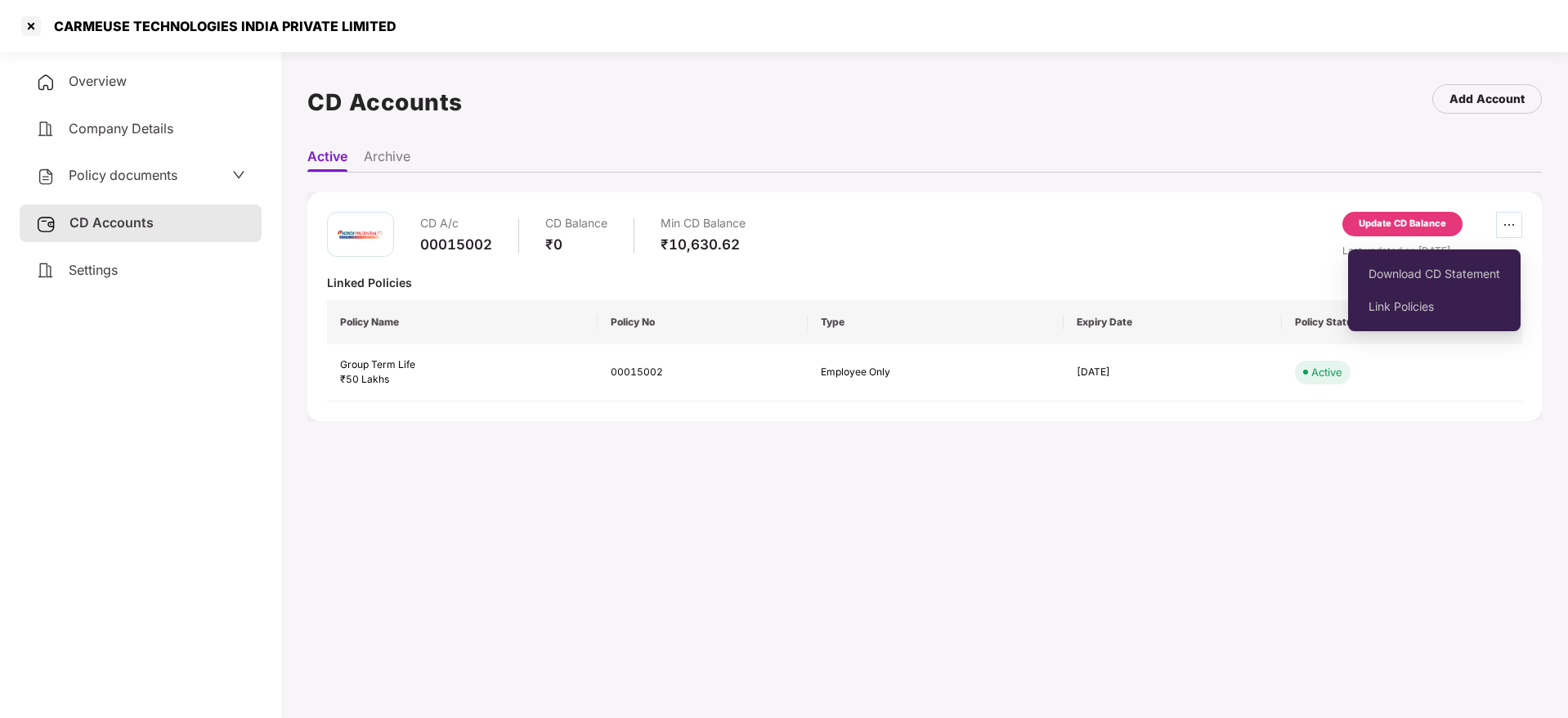
click at [1509, 229] on icon "ellipsis" at bounding box center [1510, 225] width 13 height 13
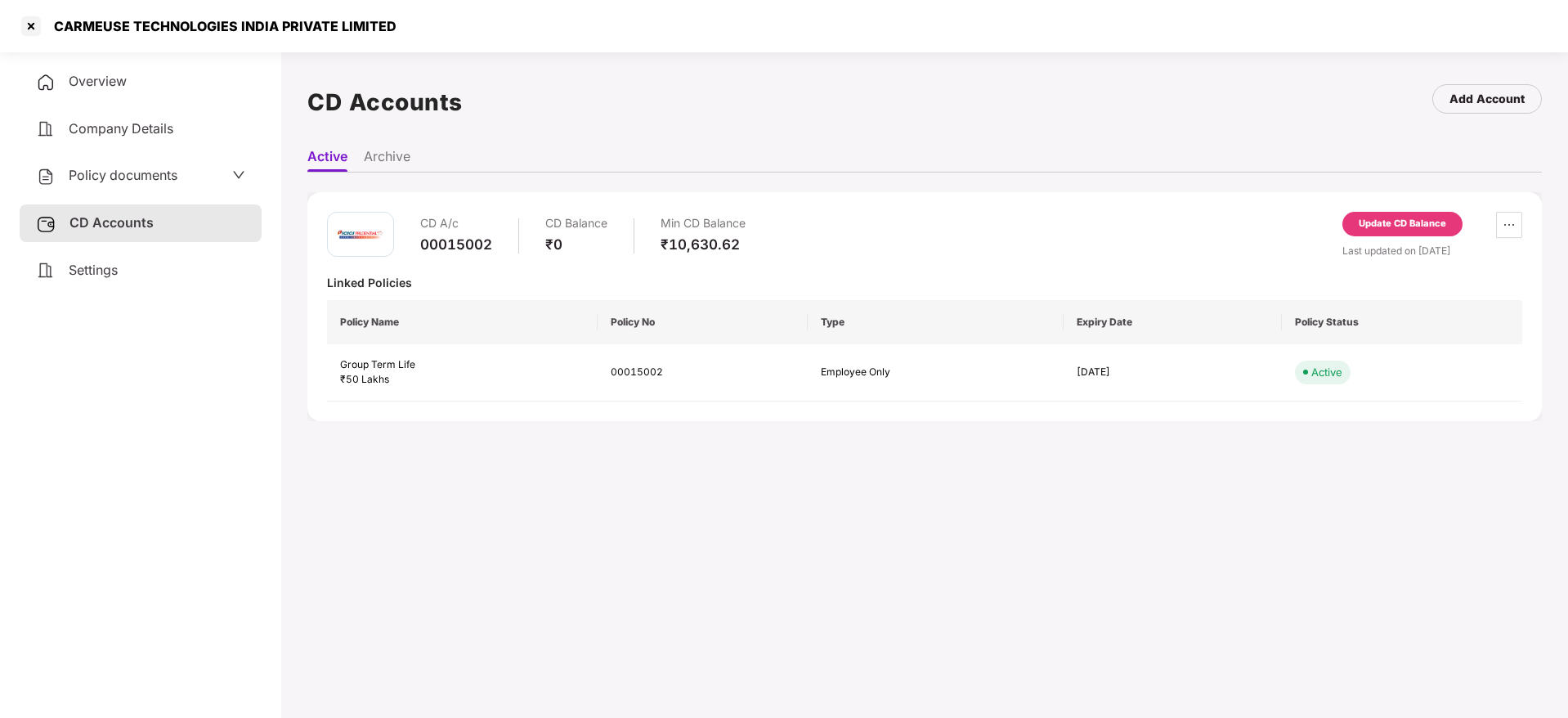
click at [1412, 218] on div "Update CD Balance" at bounding box center [1403, 224] width 88 height 14
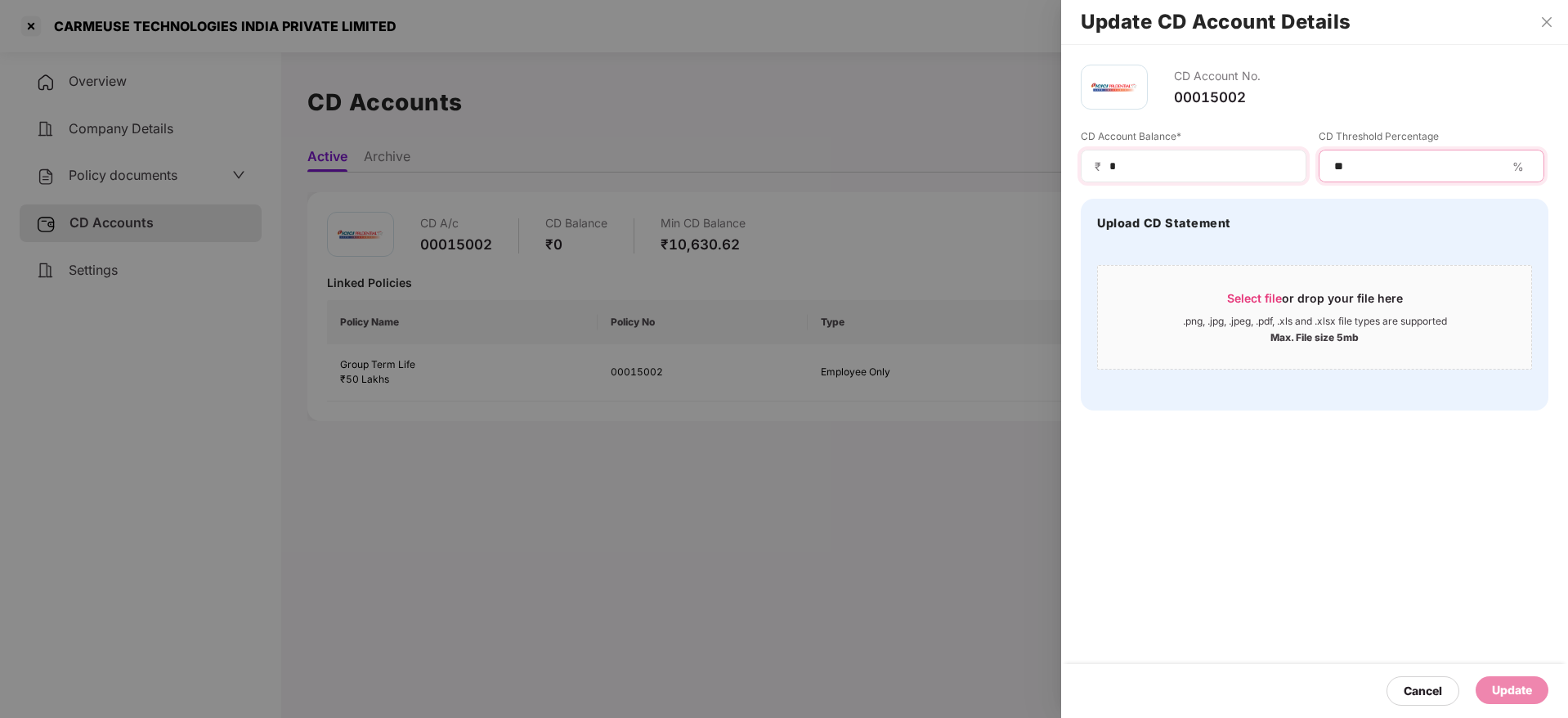
drag, startPoint x: 1385, startPoint y: 168, endPoint x: 1142, endPoint y: 174, distance: 243.1
click at [1142, 174] on div "CD Account Balance* ₹ * CD Threshold Percentage ** %" at bounding box center [1315, 156] width 468 height 54
type input "**"
click at [1511, 690] on div "Update" at bounding box center [1513, 689] width 40 height 18
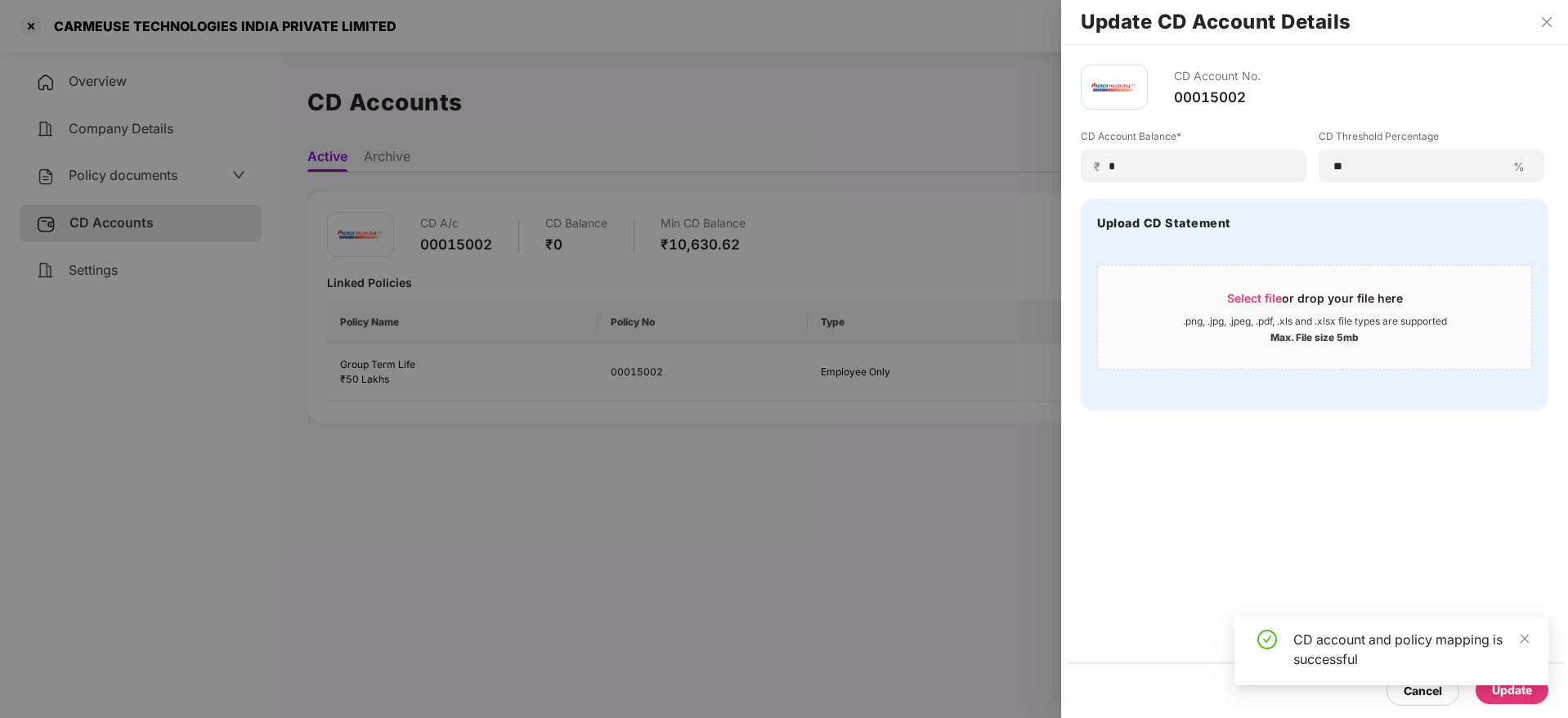
click at [814, 490] on div at bounding box center [784, 359] width 1568 height 718
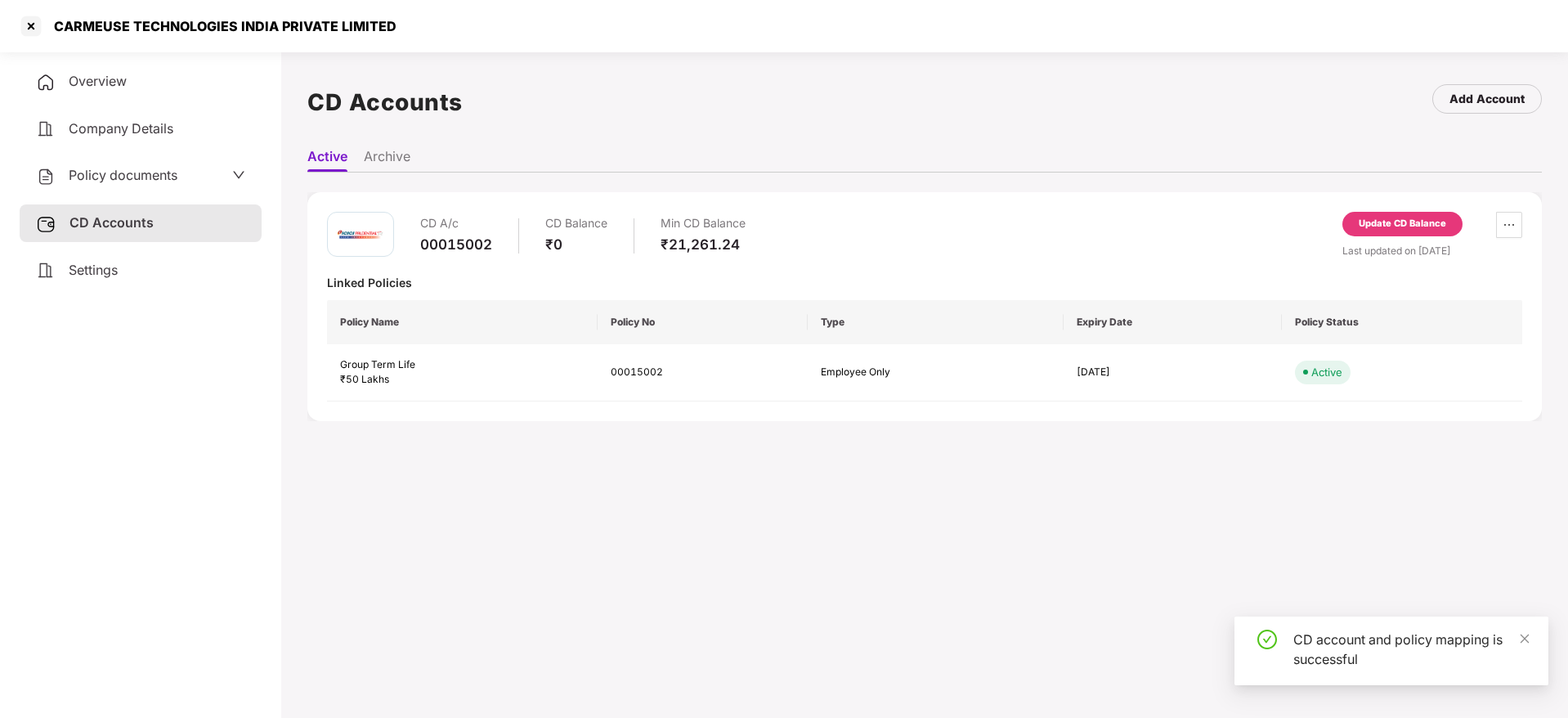
click at [97, 10] on div "CARMEUSE TECHNOLOGIES INDIA PRIVATE LIMITED" at bounding box center [784, 26] width 1568 height 53
click at [98, 18] on div "CARMEUSE TECHNOLOGIES INDIA PRIVATE LIMITED" at bounding box center [220, 26] width 353 height 16
copy div "CARMEUSE"
click at [8, 35] on div "CARMEUSE TECHNOLOGIES INDIA PRIVATE LIMITED" at bounding box center [784, 26] width 1568 height 53
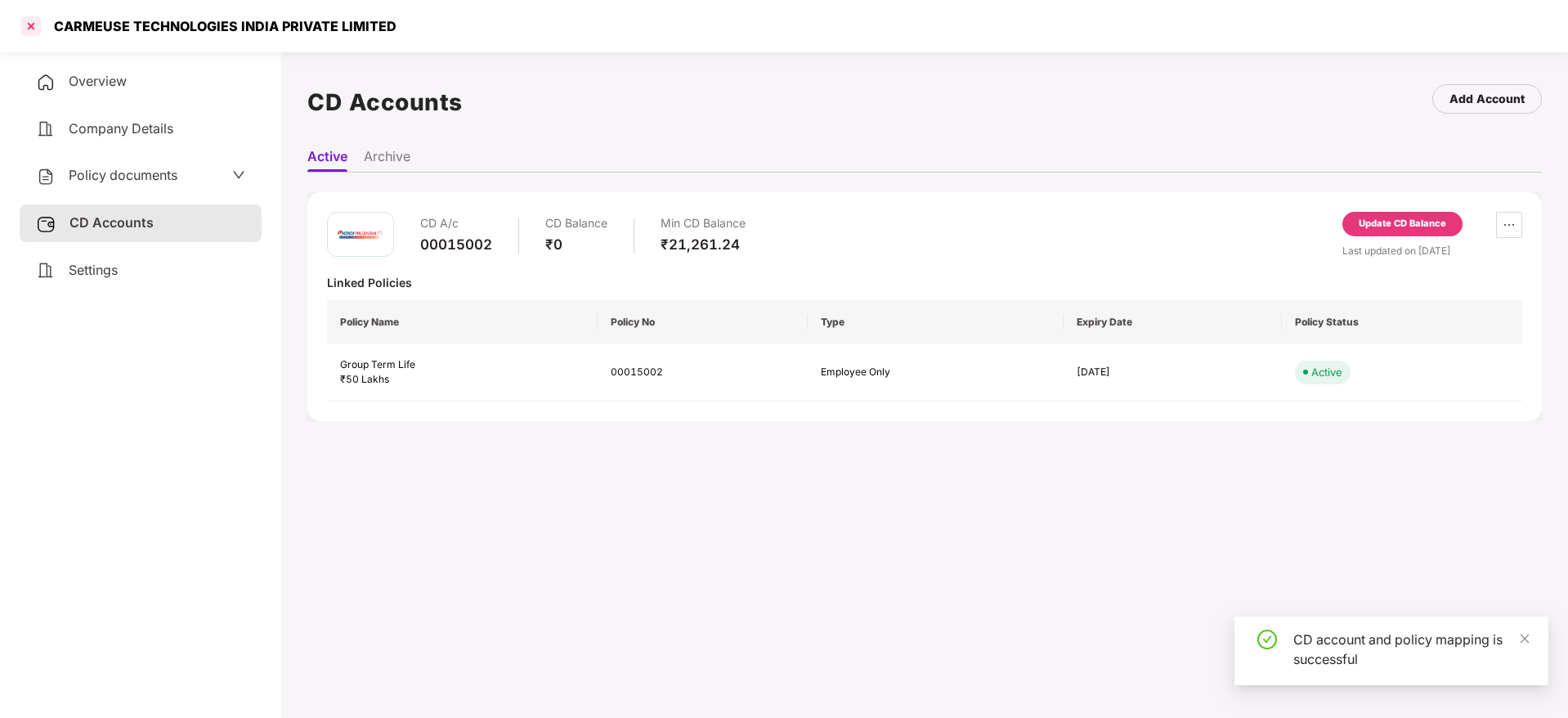
click at [26, 20] on div at bounding box center [31, 26] width 26 height 26
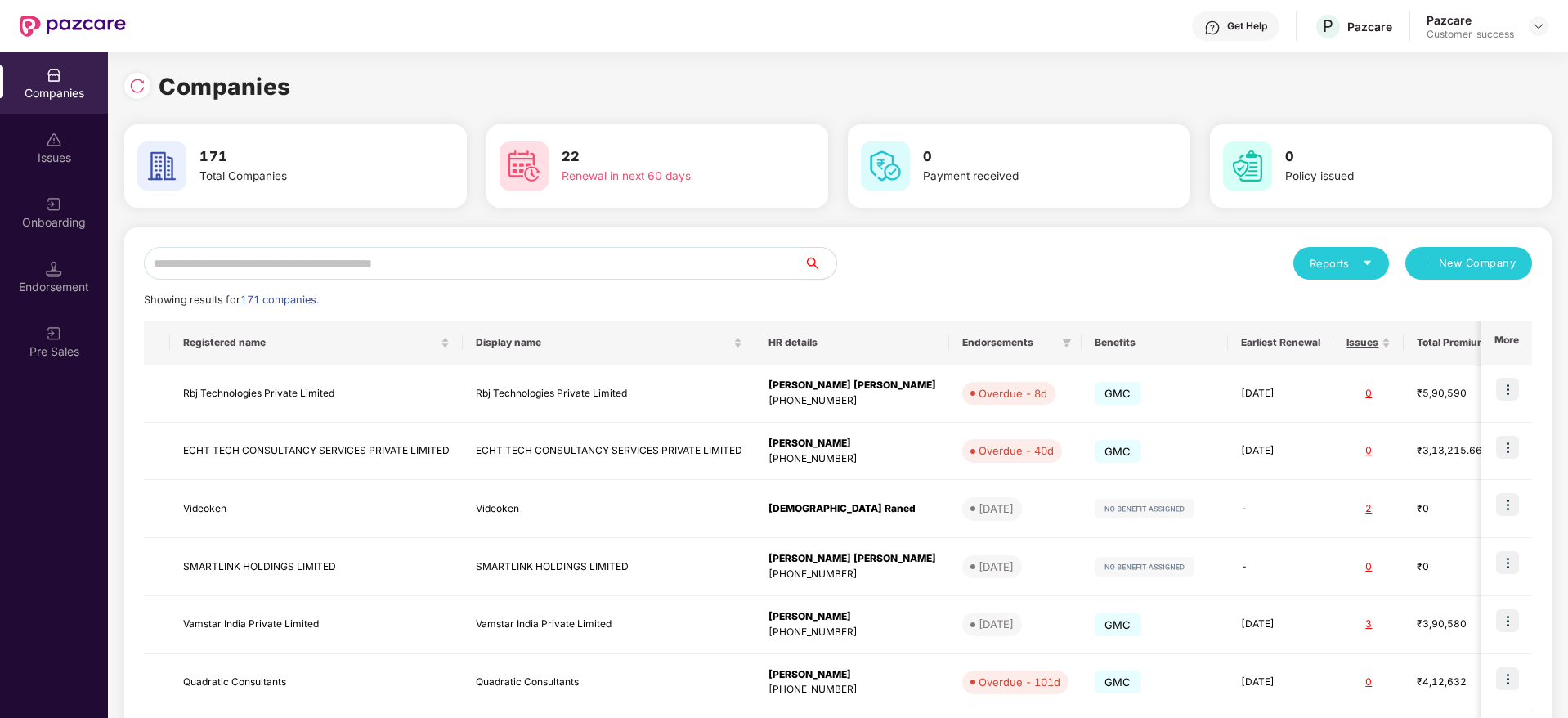
click at [442, 263] on input "text" at bounding box center [474, 263] width 660 height 33
paste input "********"
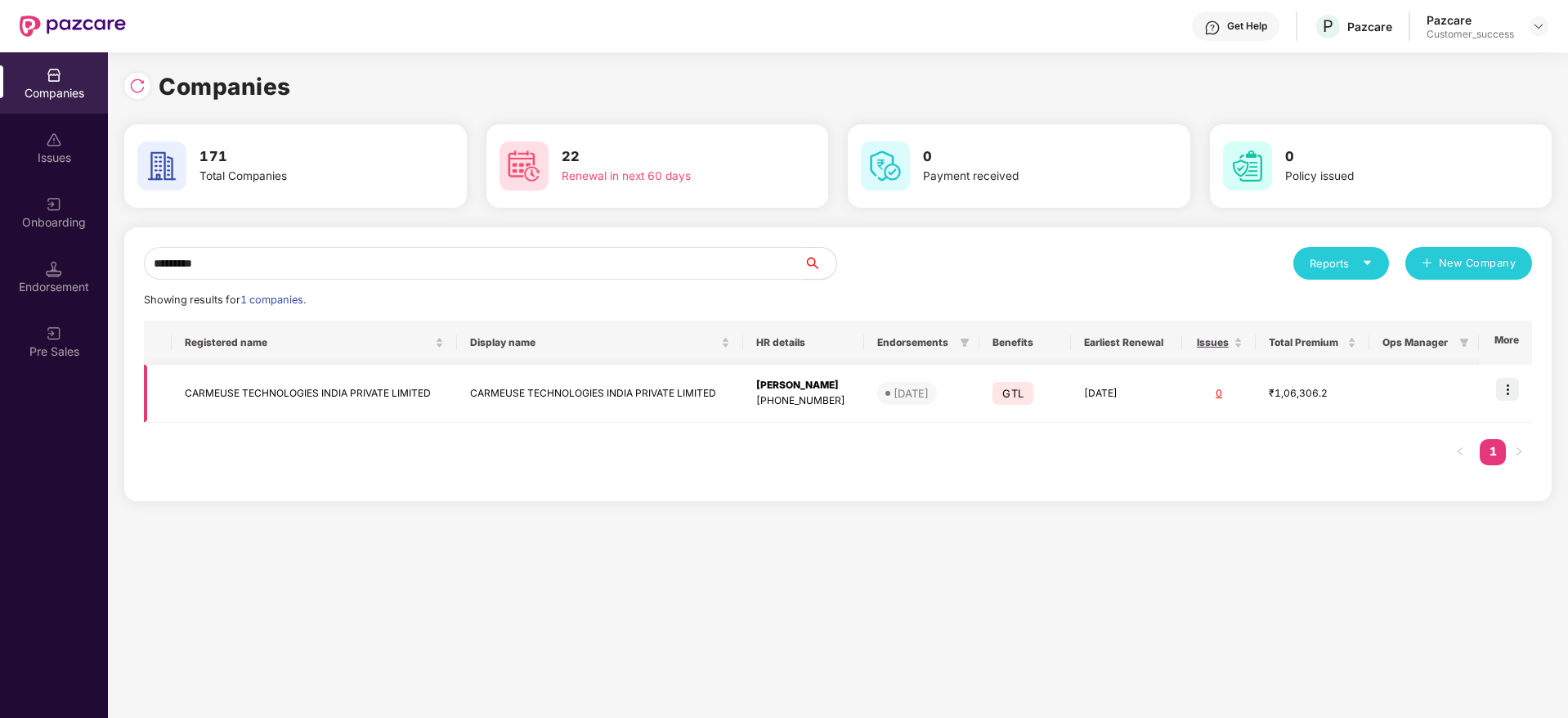
type input "********"
click at [1525, 394] on td at bounding box center [1506, 393] width 54 height 58
drag, startPoint x: 1515, startPoint y: 392, endPoint x: 1515, endPoint y: 407, distance: 15.0
click at [1515, 392] on img at bounding box center [1508, 389] width 23 height 23
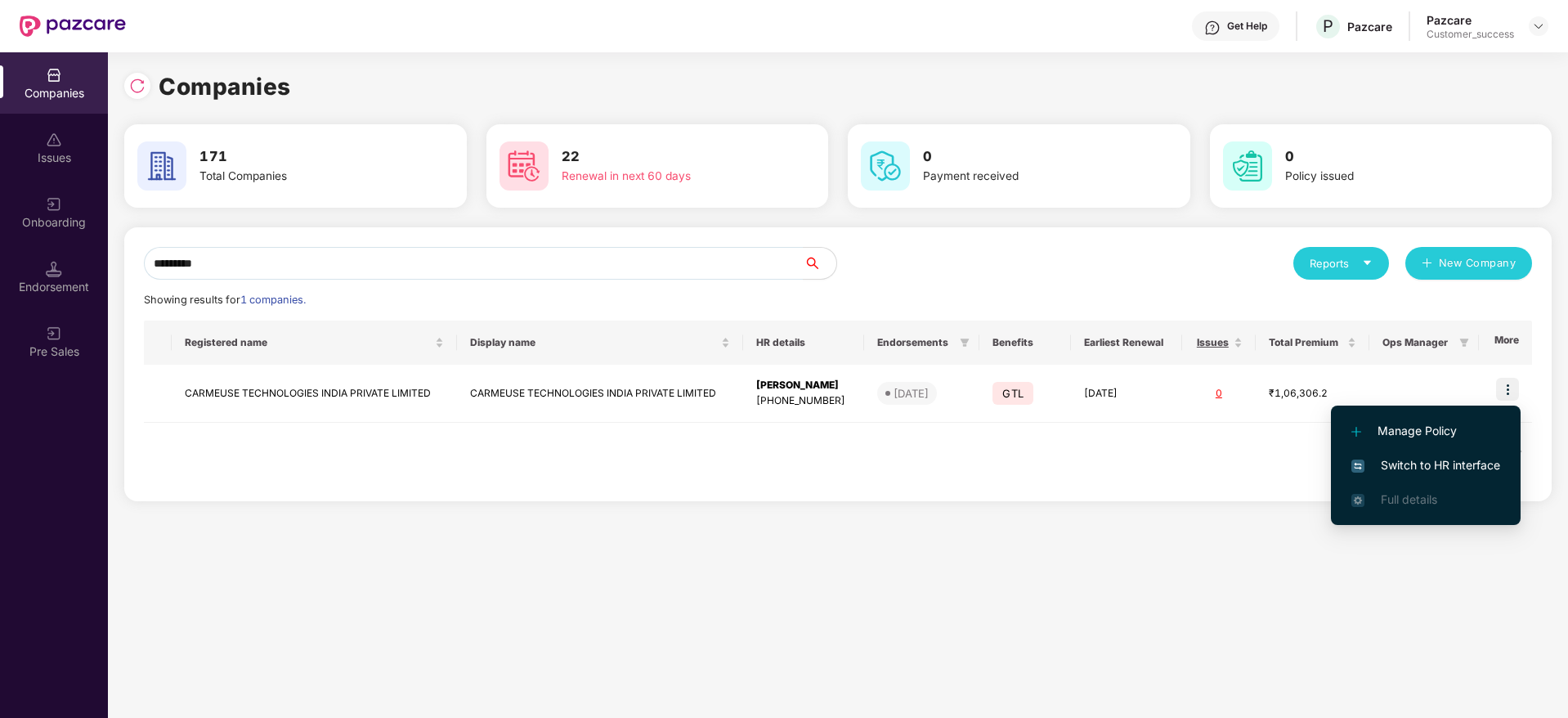
click at [1498, 461] on span "Switch to HR interface" at bounding box center [1426, 465] width 149 height 18
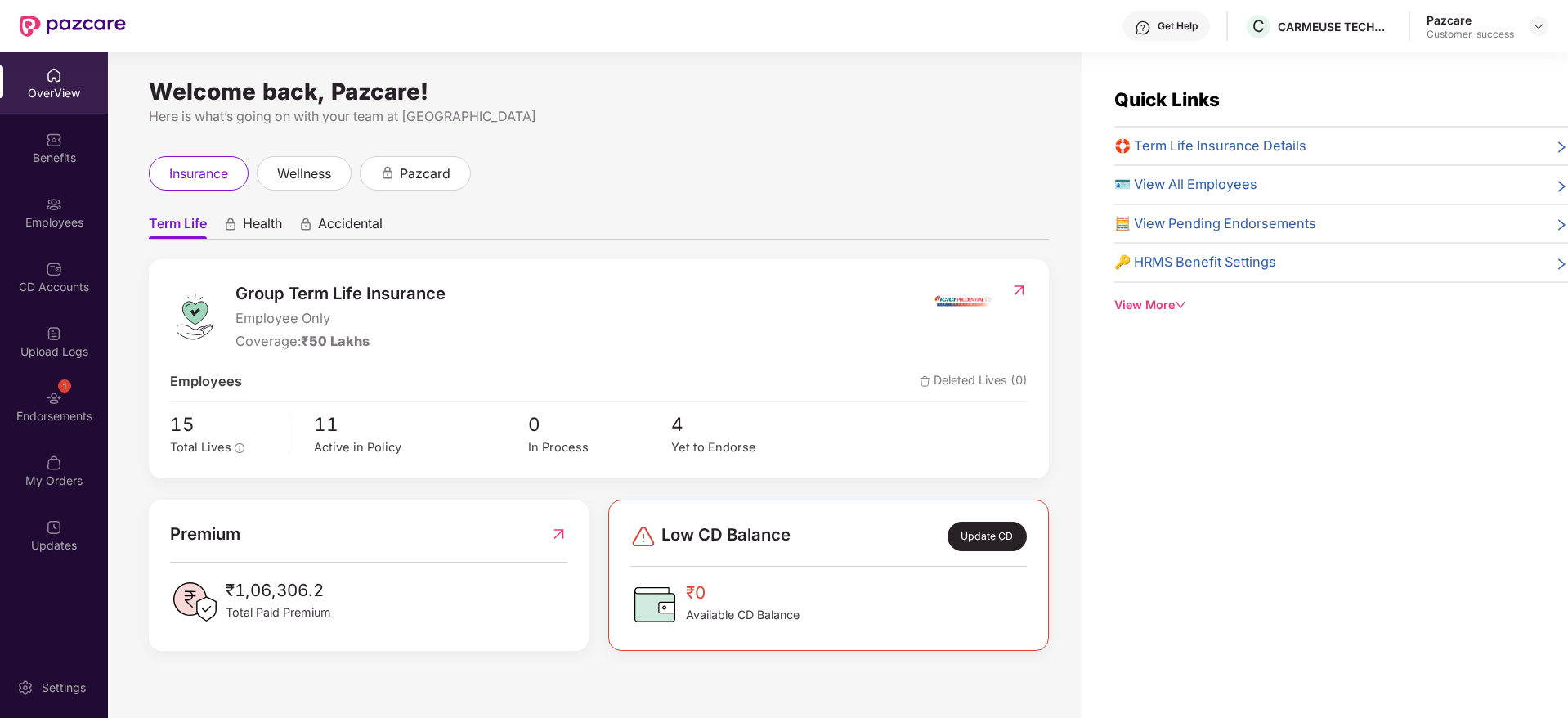
click at [52, 379] on div "1 Endorsements" at bounding box center [54, 406] width 108 height 61
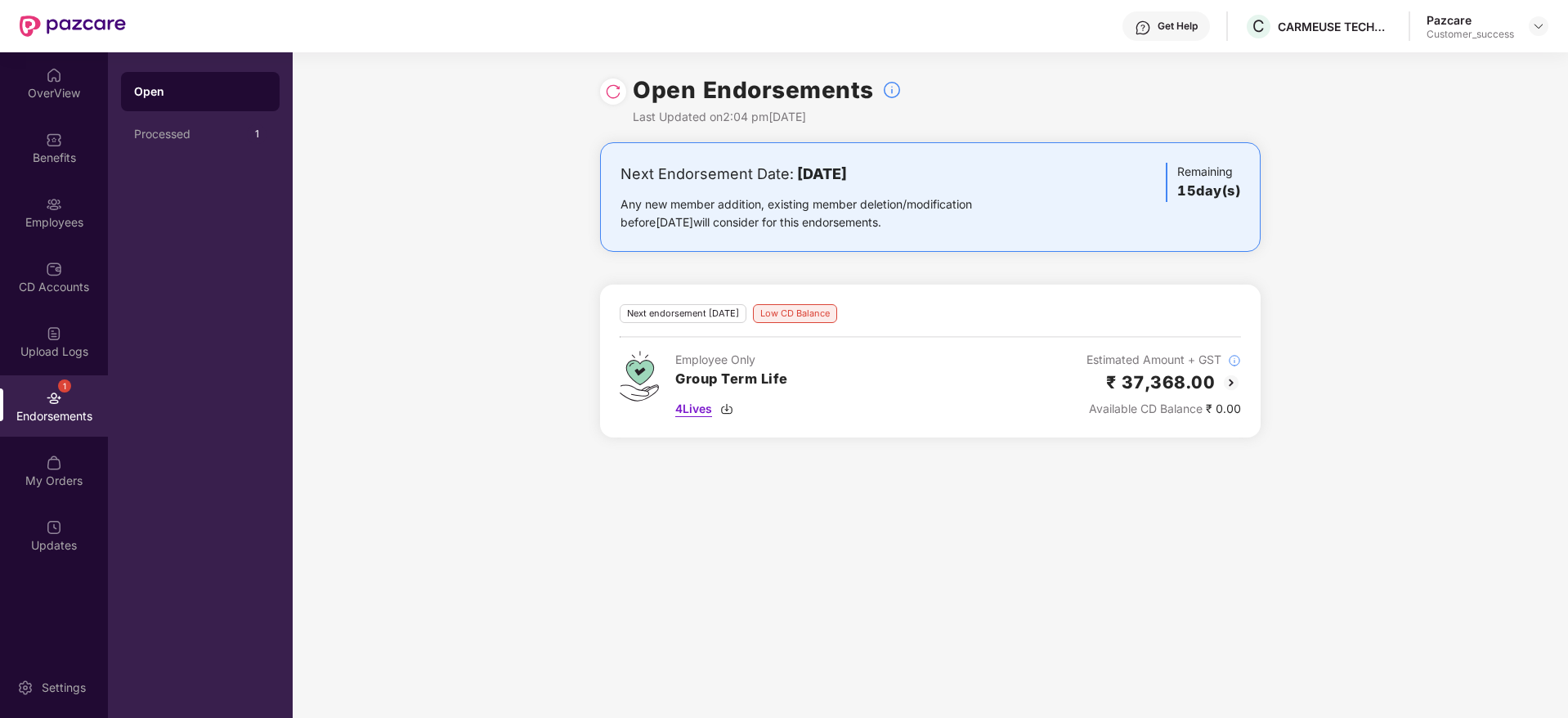
click at [708, 403] on span "4 Lives" at bounding box center [693, 408] width 36 height 18
click at [58, 217] on div "Employees" at bounding box center [54, 222] width 108 height 16
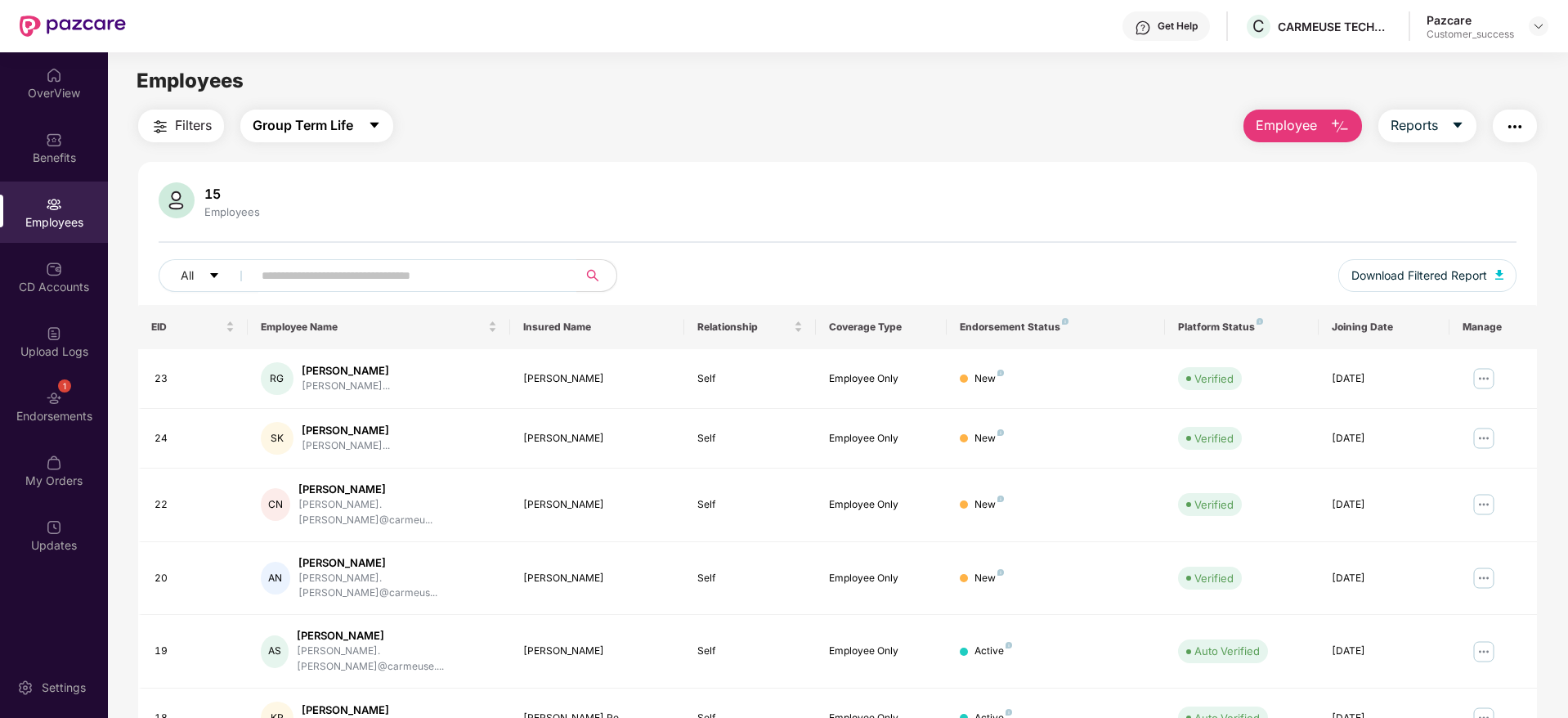
click at [296, 137] on button "Group Term Life" at bounding box center [316, 126] width 153 height 33
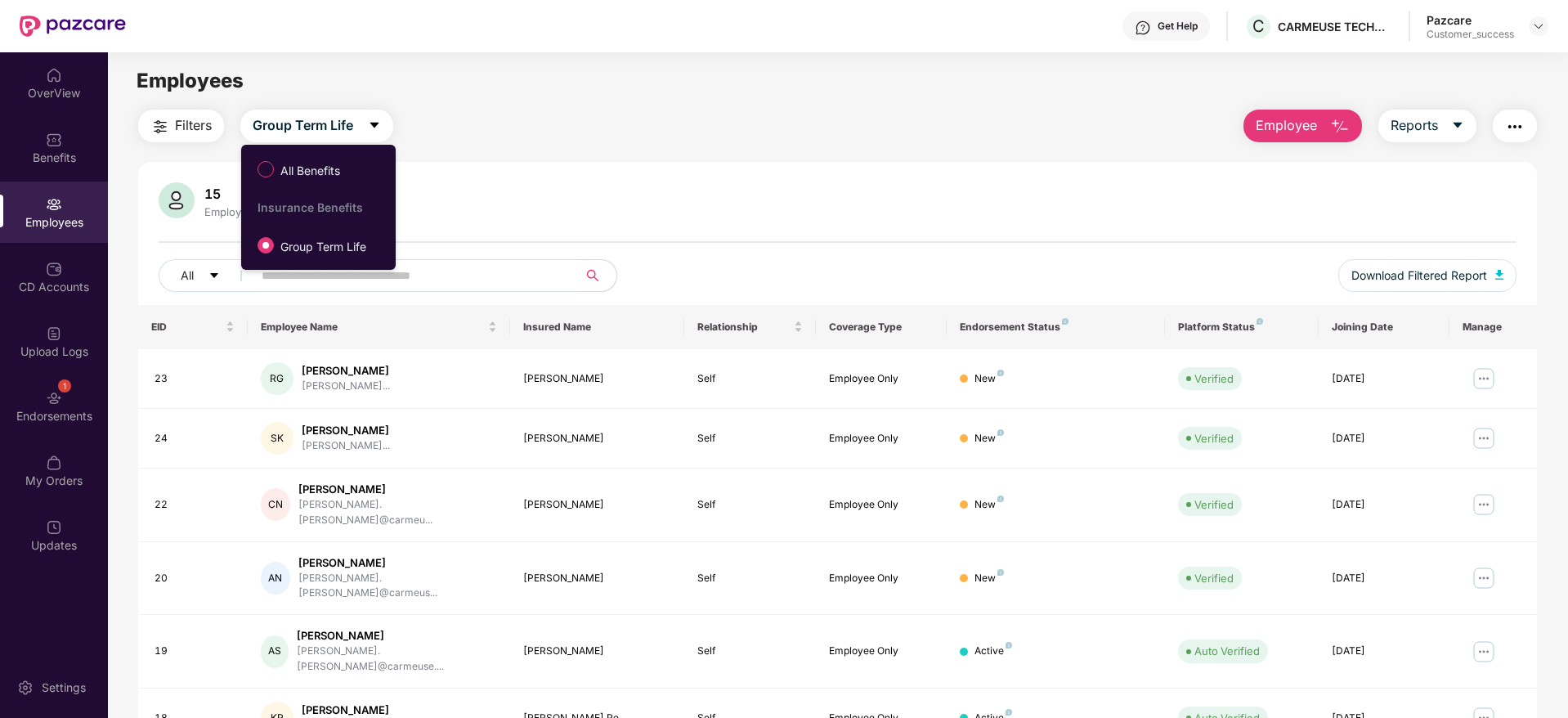
click at [549, 195] on div "15 Employees" at bounding box center [838, 202] width 1358 height 39
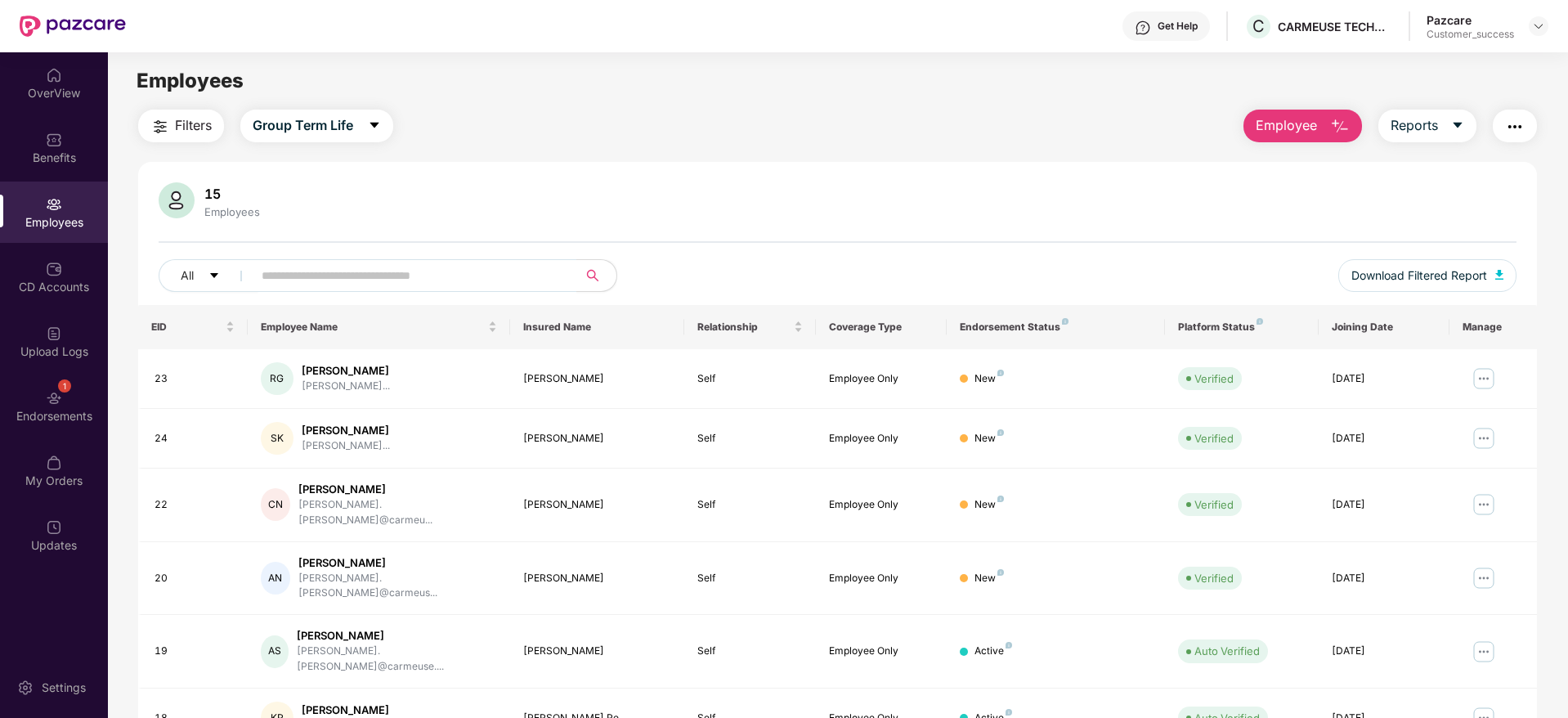
click at [178, 133] on span "Filters" at bounding box center [193, 125] width 36 height 20
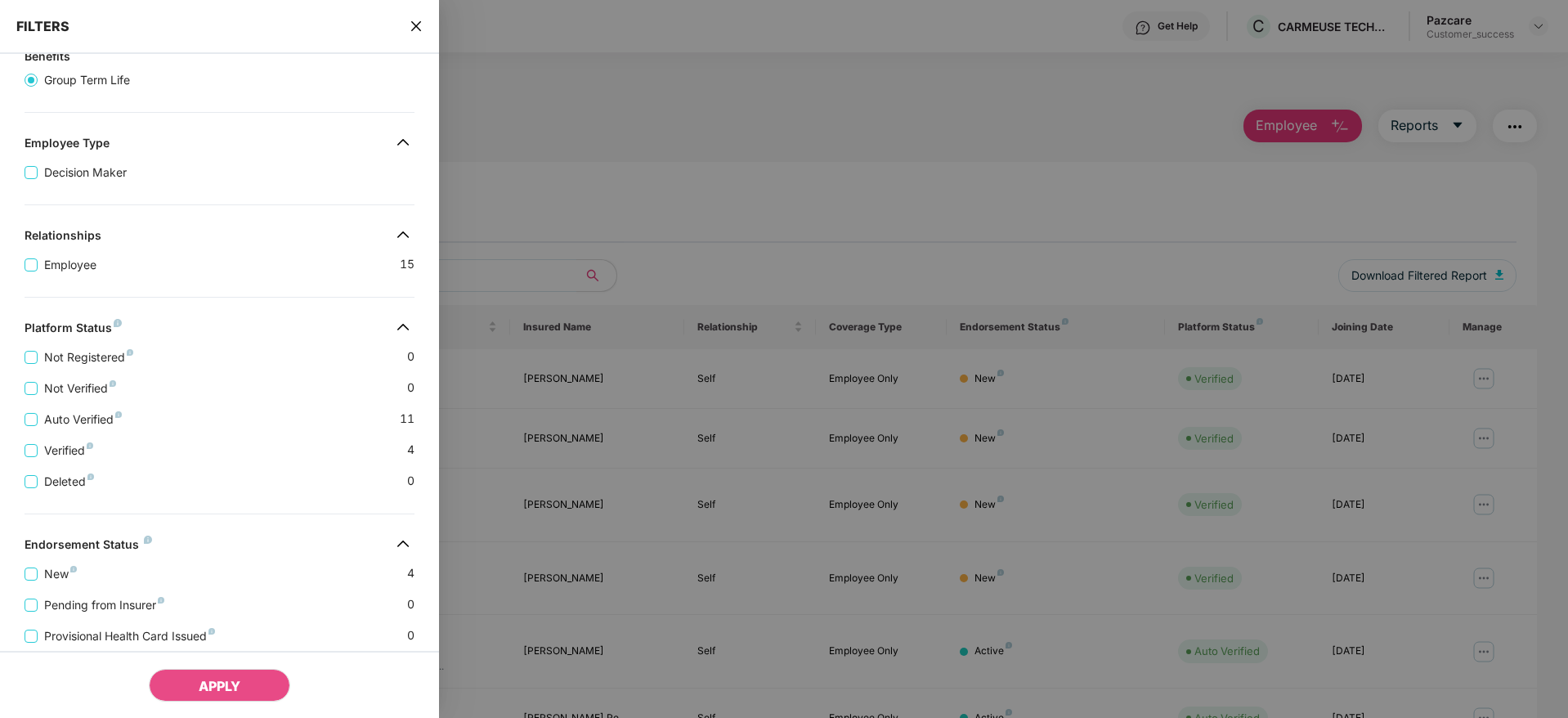
scroll to position [255, 0]
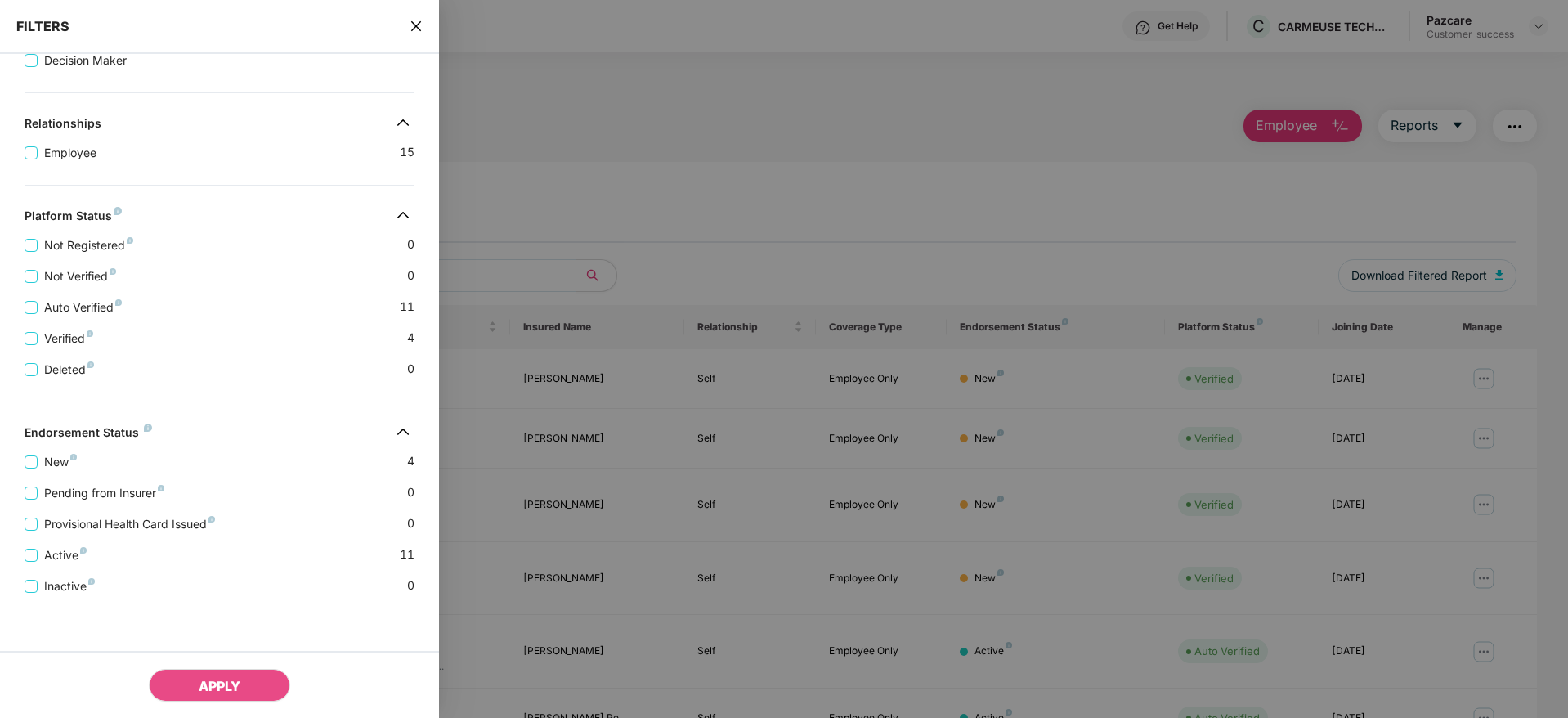
click at [426, 29] on div "FILTERS" at bounding box center [219, 27] width 439 height 54
click at [425, 29] on div "FILTERS" at bounding box center [219, 27] width 439 height 54
click at [412, 18] on span "close" at bounding box center [416, 26] width 13 height 16
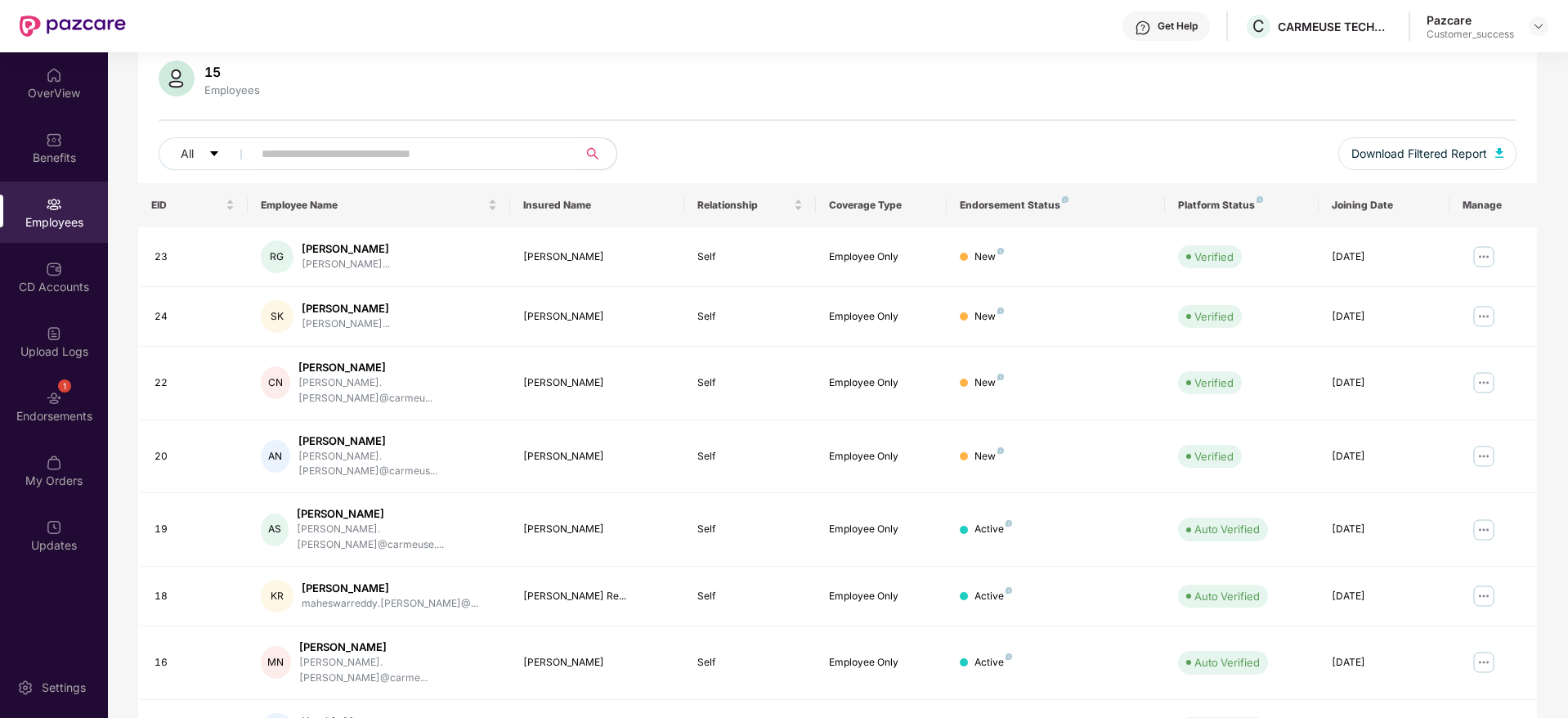
scroll to position [0, 0]
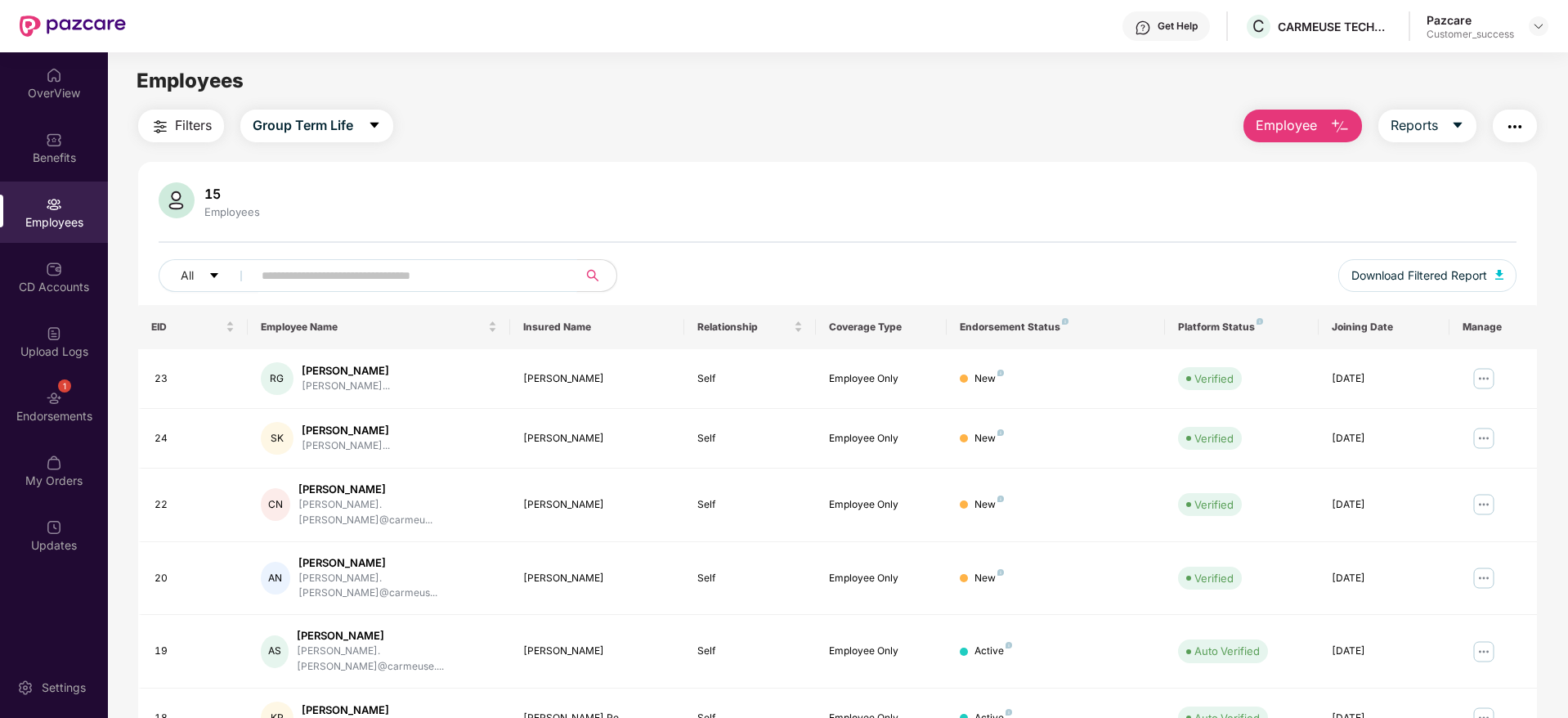
click at [449, 284] on input "text" at bounding box center [408, 275] width 294 height 25
paste input "**********"
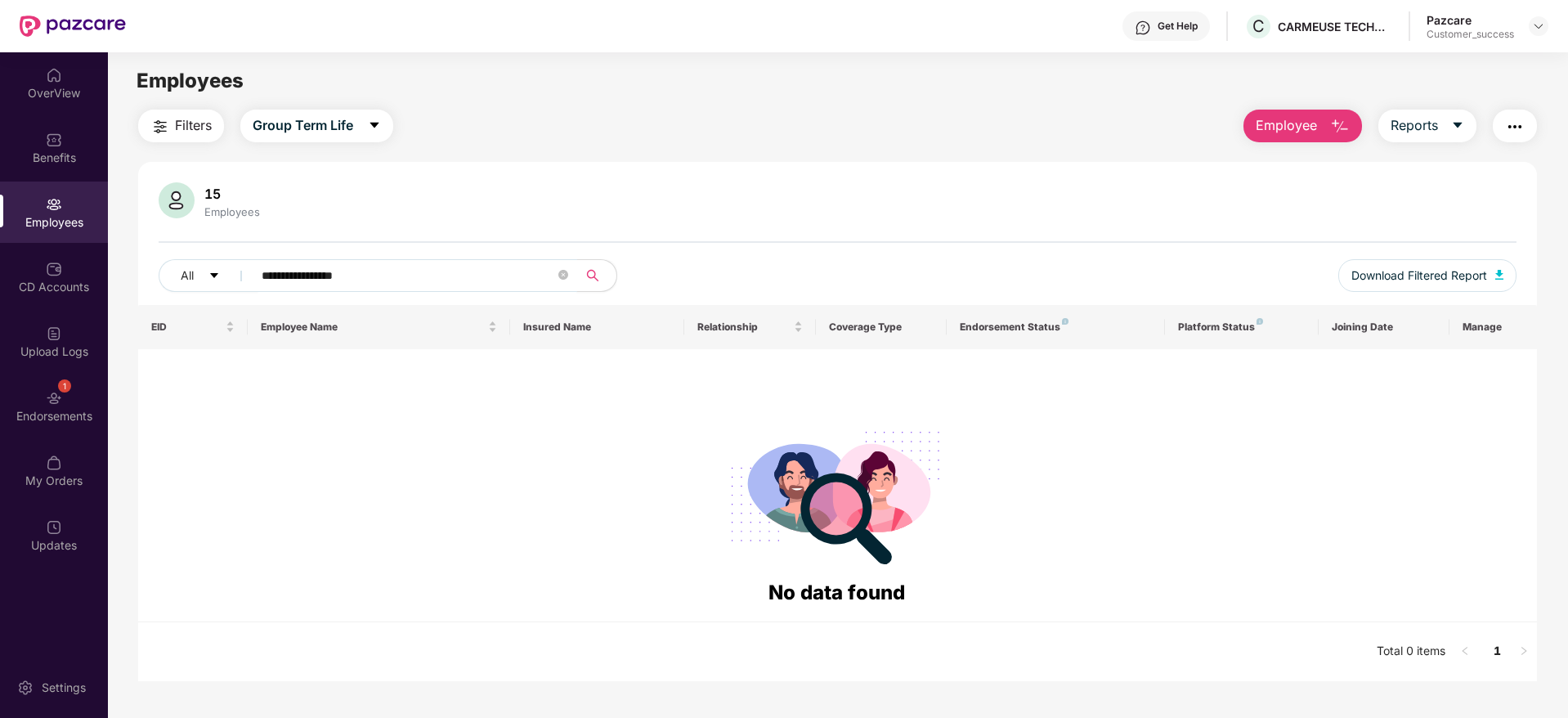
drag, startPoint x: 298, startPoint y: 271, endPoint x: 512, endPoint y: 282, distance: 214.3
click at [512, 282] on input "**********" at bounding box center [408, 275] width 294 height 25
type input "******"
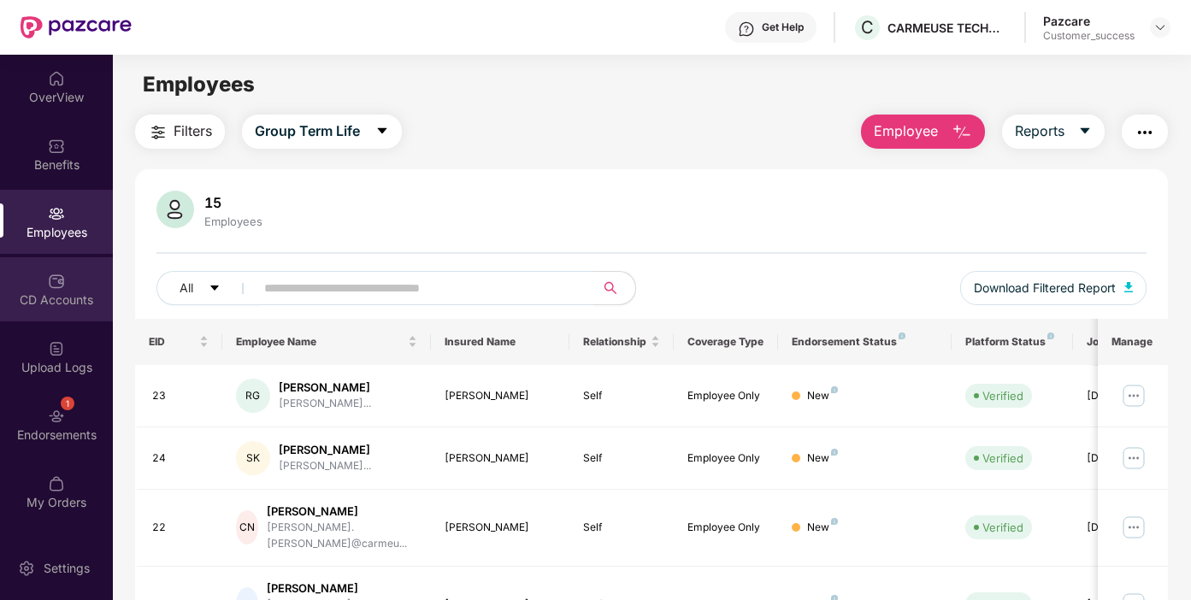
click at [54, 274] on img at bounding box center [56, 281] width 17 height 17
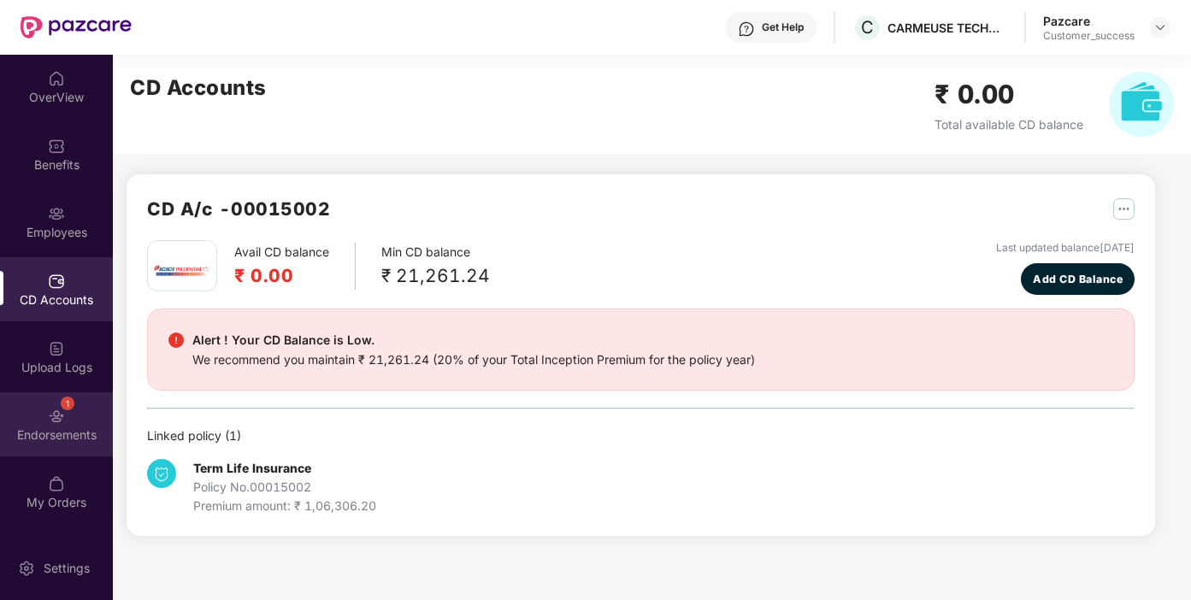
click at [59, 411] on img at bounding box center [56, 416] width 17 height 17
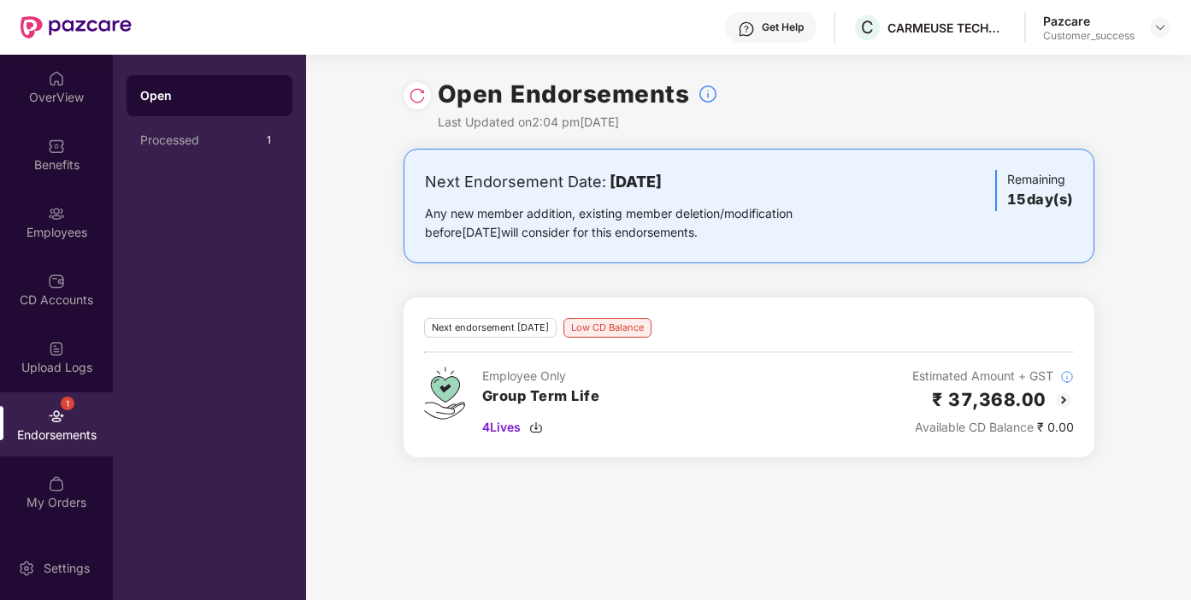
click at [1071, 403] on img at bounding box center [1064, 400] width 21 height 21
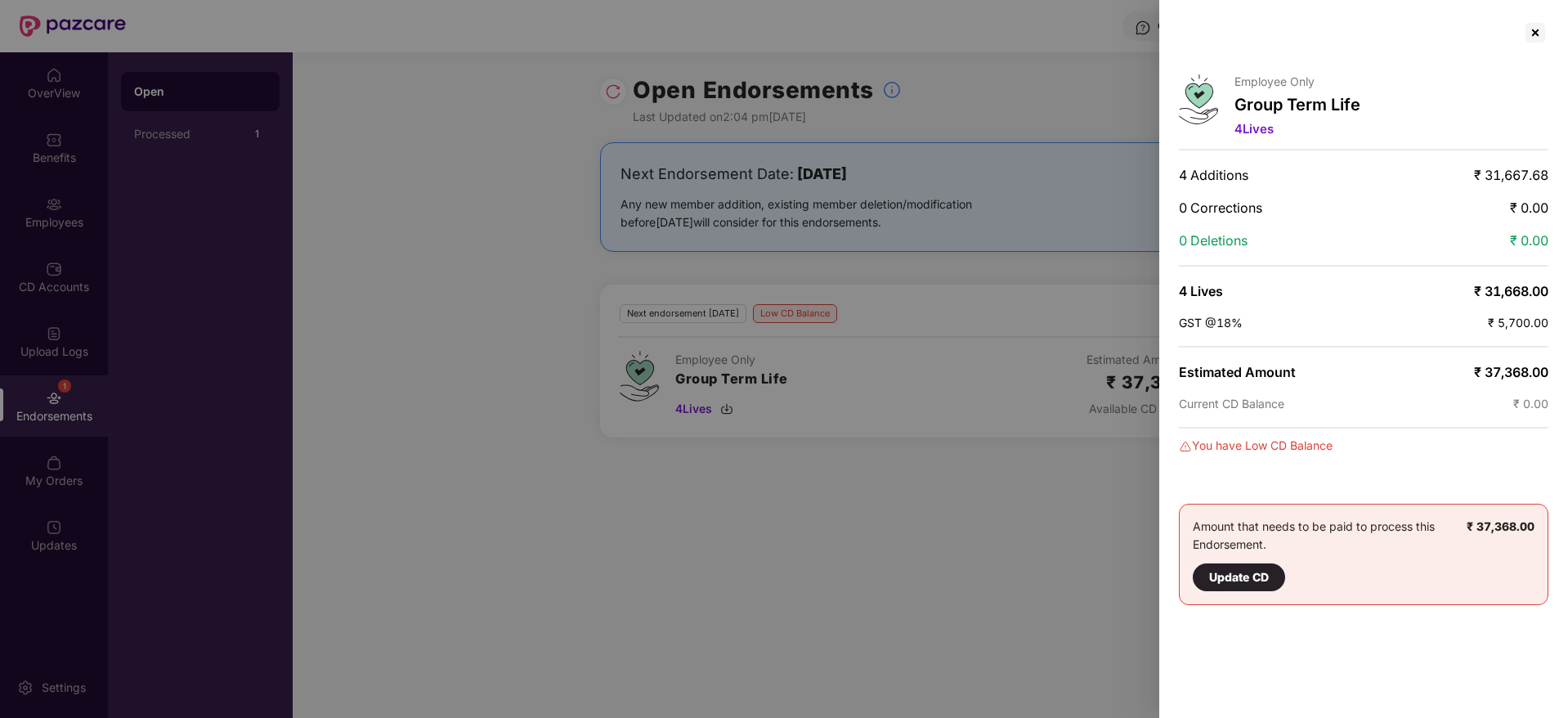
click at [1546, 200] on span "₹ 0.00" at bounding box center [1529, 207] width 38 height 16
click at [1539, 34] on div at bounding box center [1535, 33] width 26 height 26
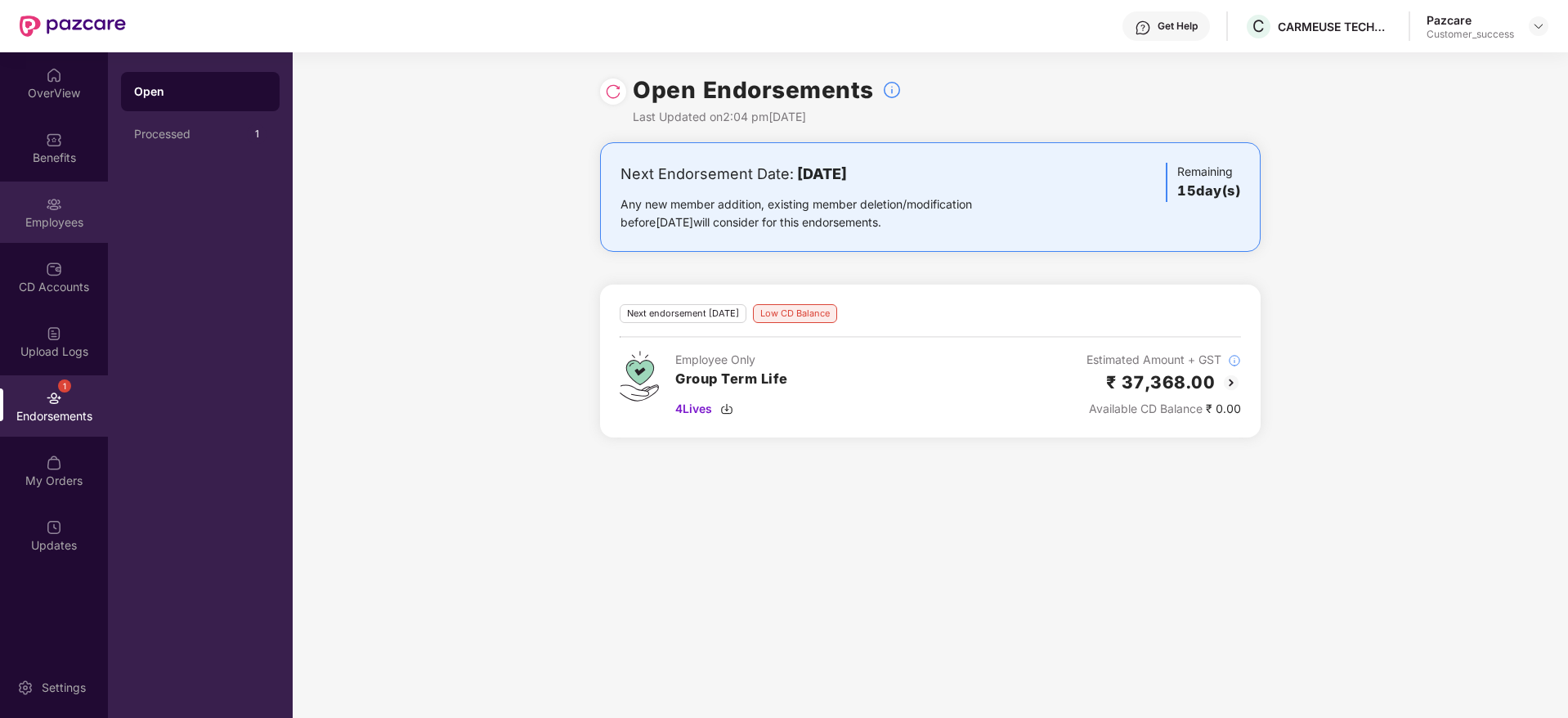
click at [42, 197] on div "Employees" at bounding box center [54, 212] width 108 height 61
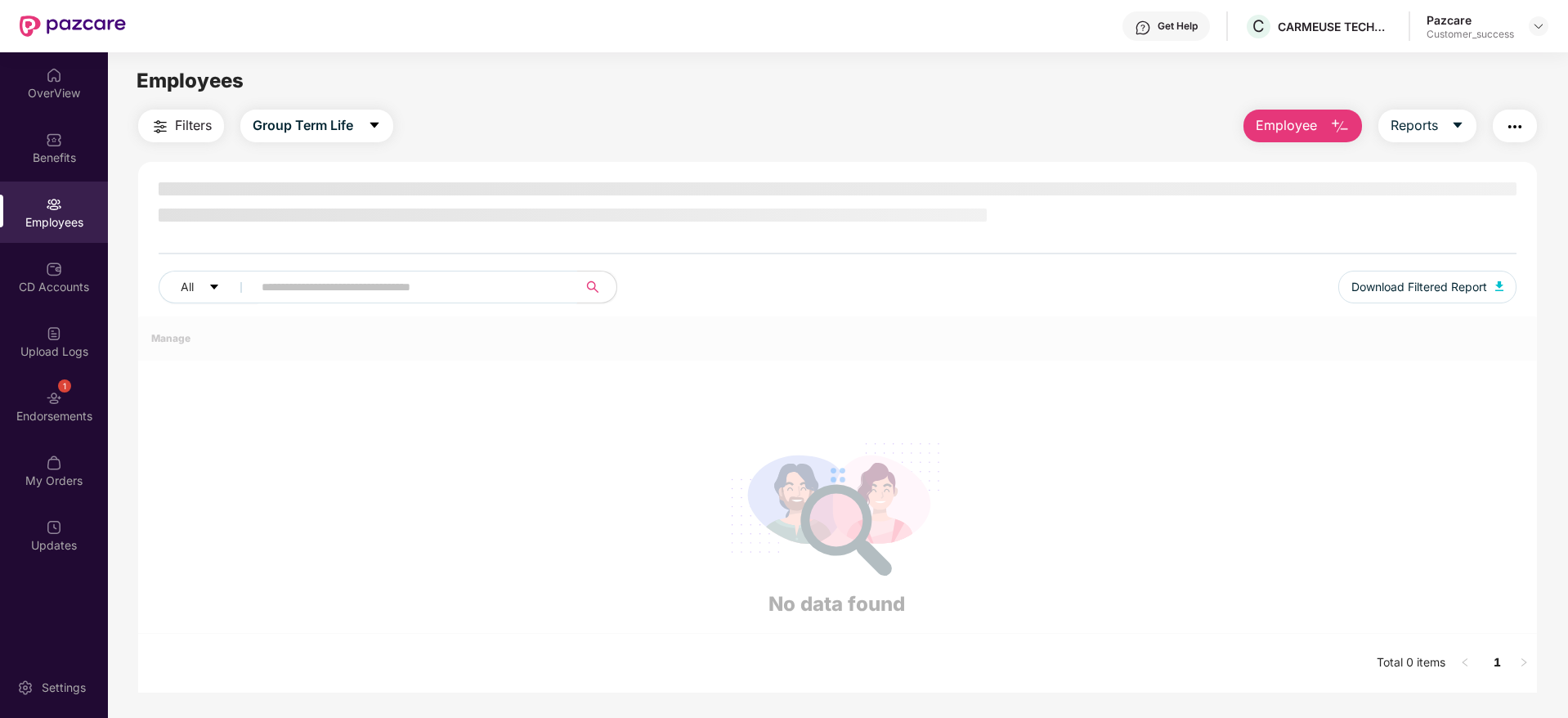
click at [508, 291] on span at bounding box center [409, 287] width 336 height 33
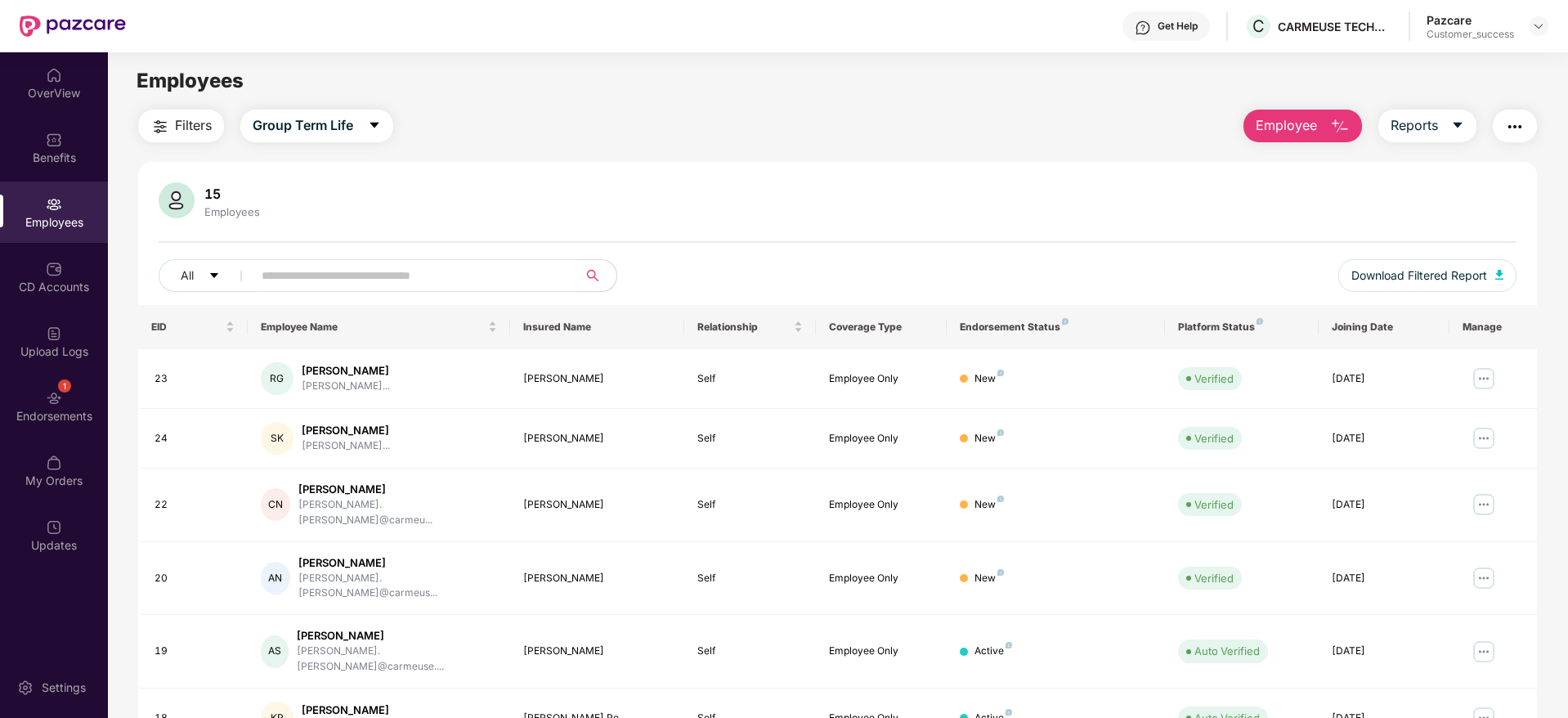
paste input "**********"
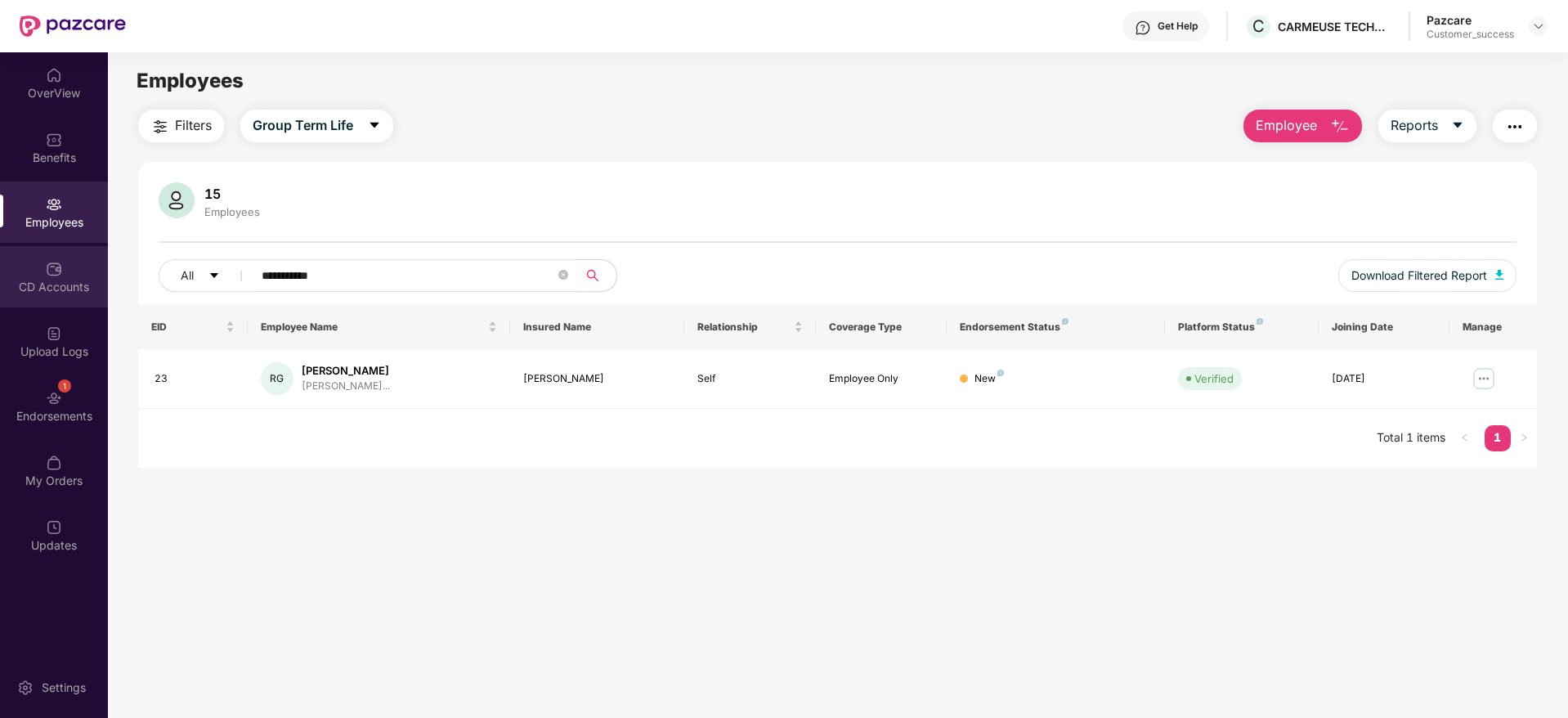
drag, startPoint x: 422, startPoint y: 272, endPoint x: 38, endPoint y: 258, distance: 384.3
click at [38, 258] on div "**********" at bounding box center [784, 385] width 1568 height 665
paste input "text"
paste input "*****"
drag, startPoint x: 79, startPoint y: 279, endPoint x: 0, endPoint y: 295, distance: 80.6
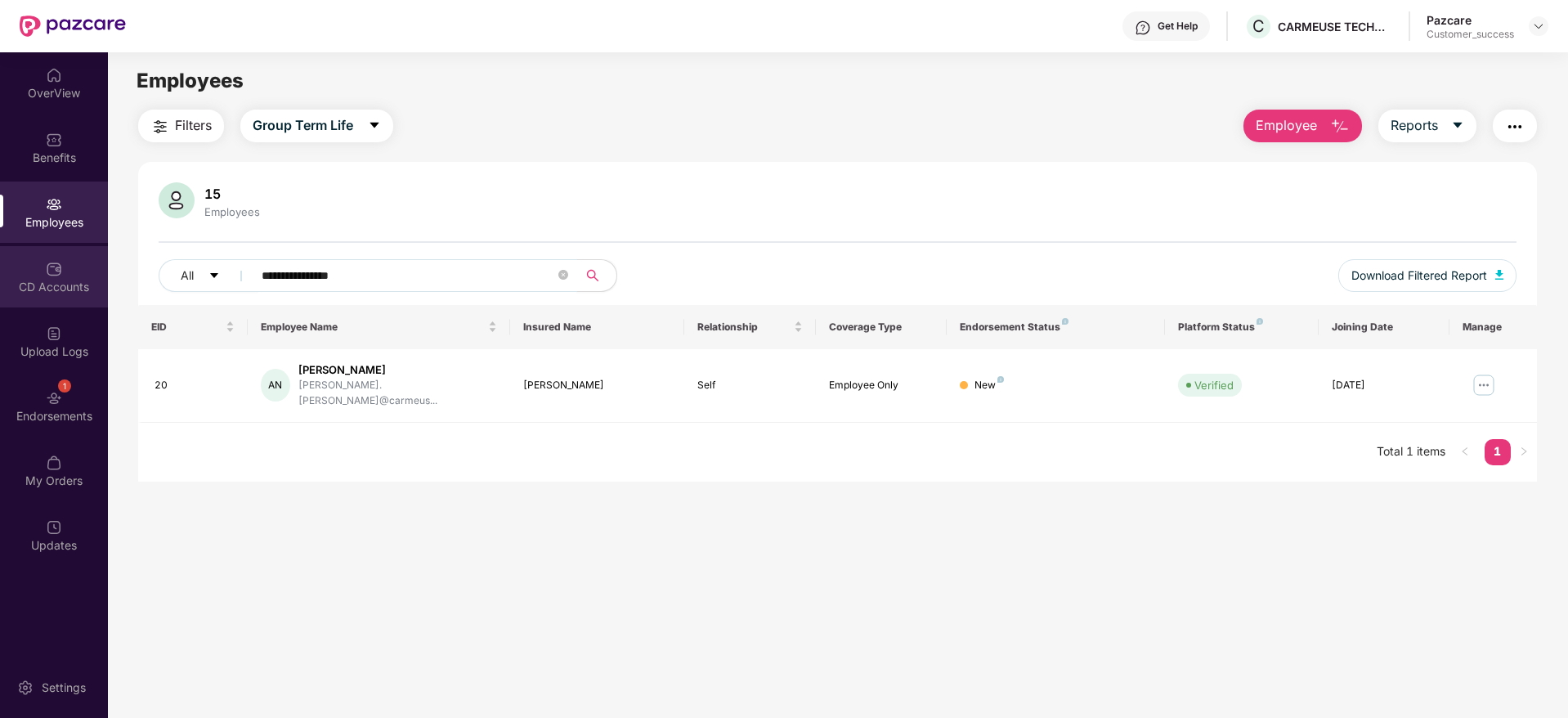
click at [0, 286] on div "**********" at bounding box center [784, 385] width 1568 height 665
paste input "**********"
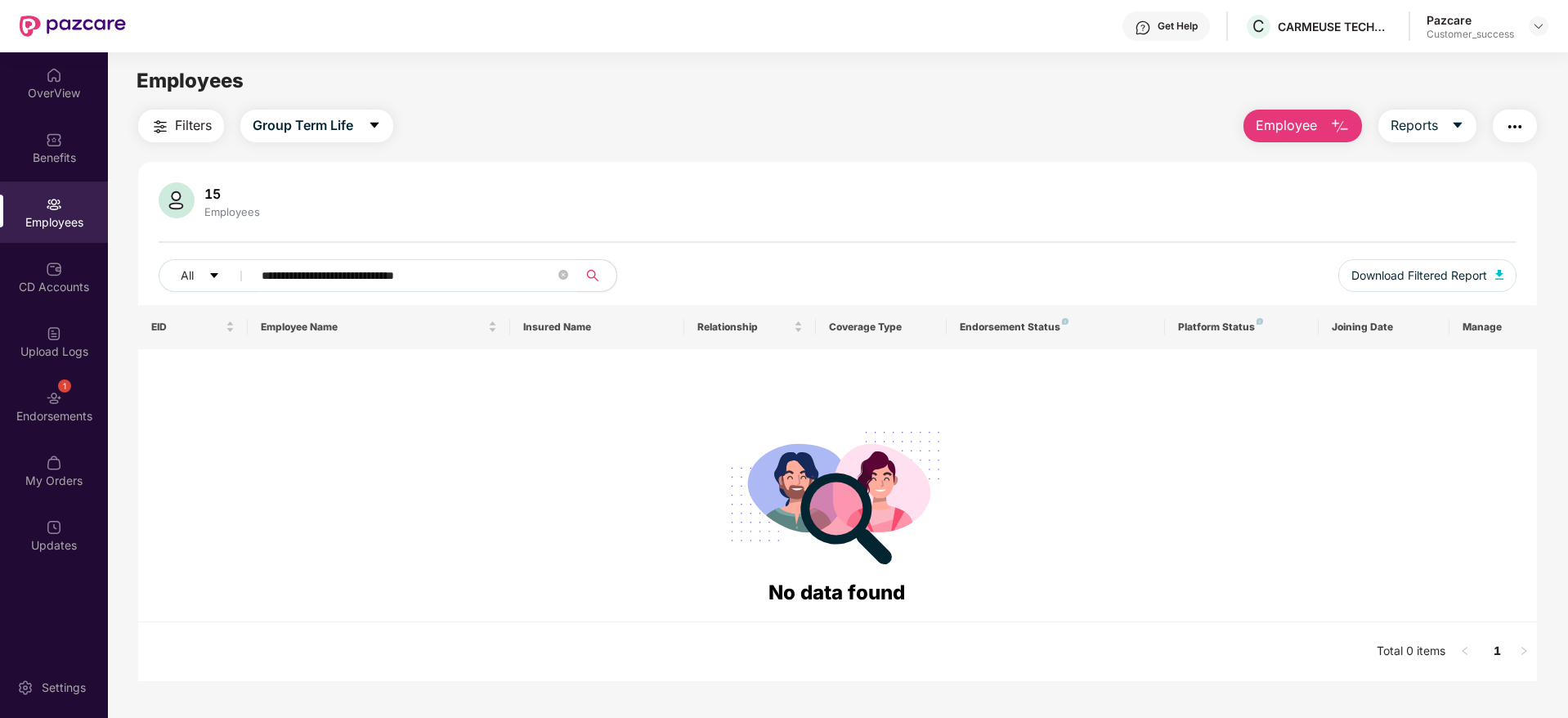
drag, startPoint x: 390, startPoint y: 291, endPoint x: 0, endPoint y: 244, distance: 392.8
click at [0, 244] on div "**********" at bounding box center [784, 385] width 1568 height 665
paste input "text"
drag, startPoint x: 359, startPoint y: 264, endPoint x: 0, endPoint y: 274, distance: 359.1
click at [0, 274] on div "**********" at bounding box center [784, 385] width 1568 height 665
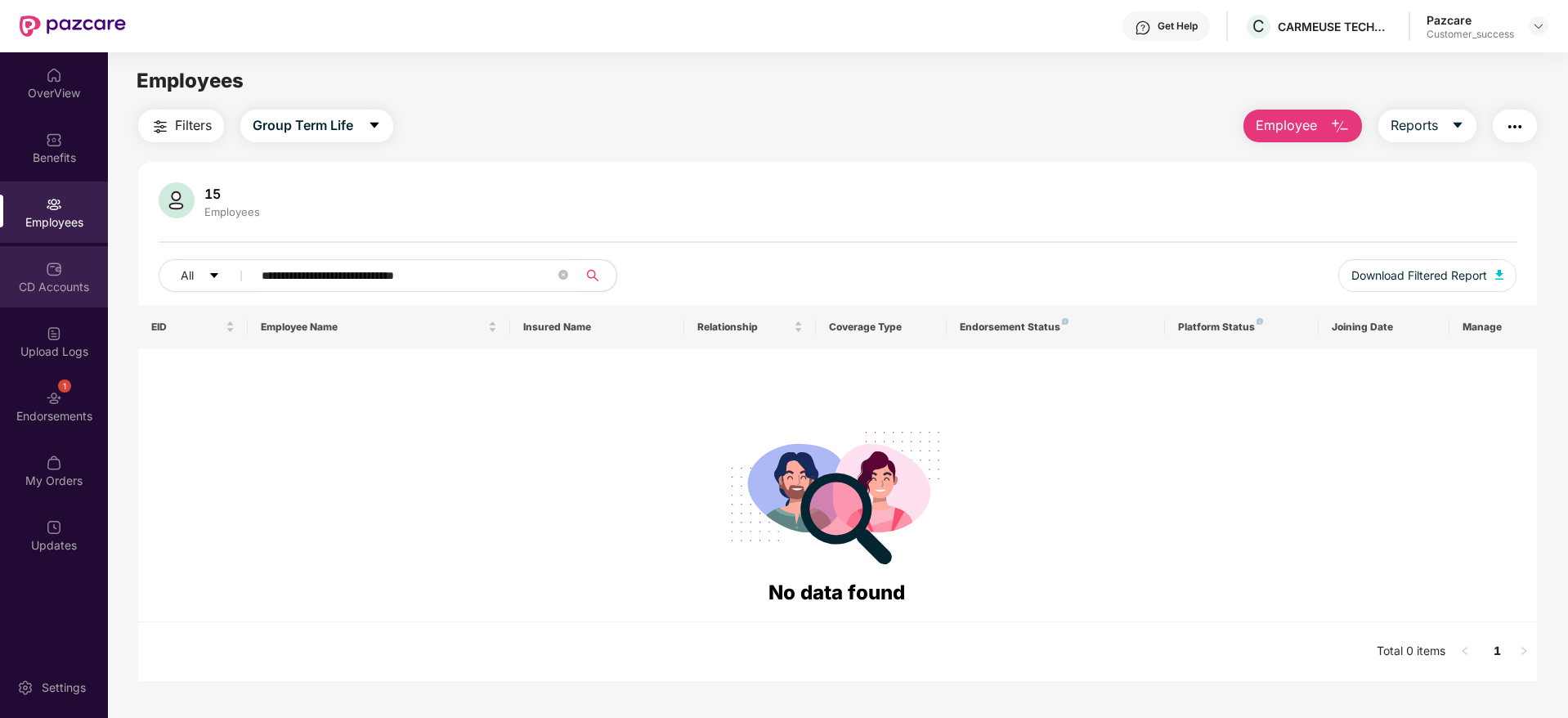
type input "**********"
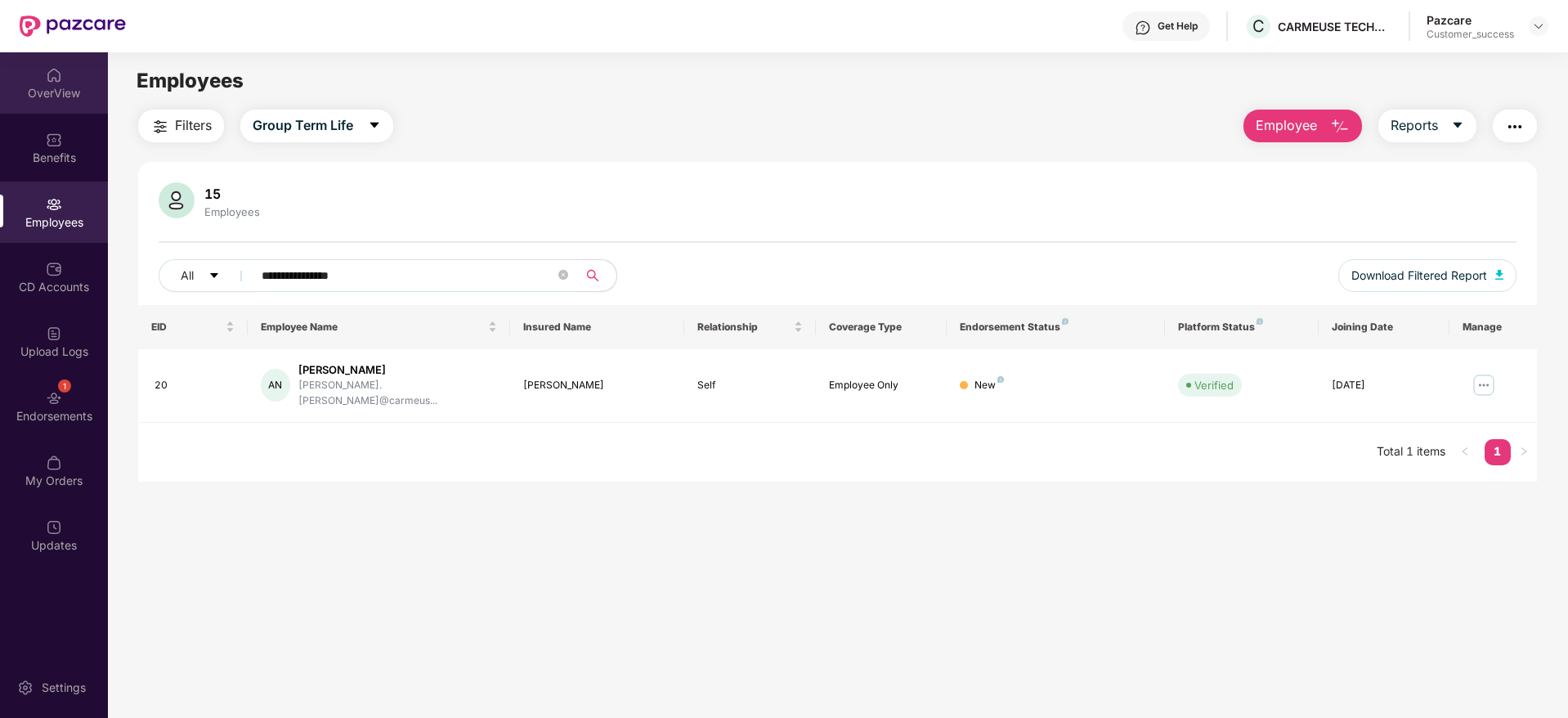
click at [22, 93] on div "OverView" at bounding box center [54, 93] width 108 height 16
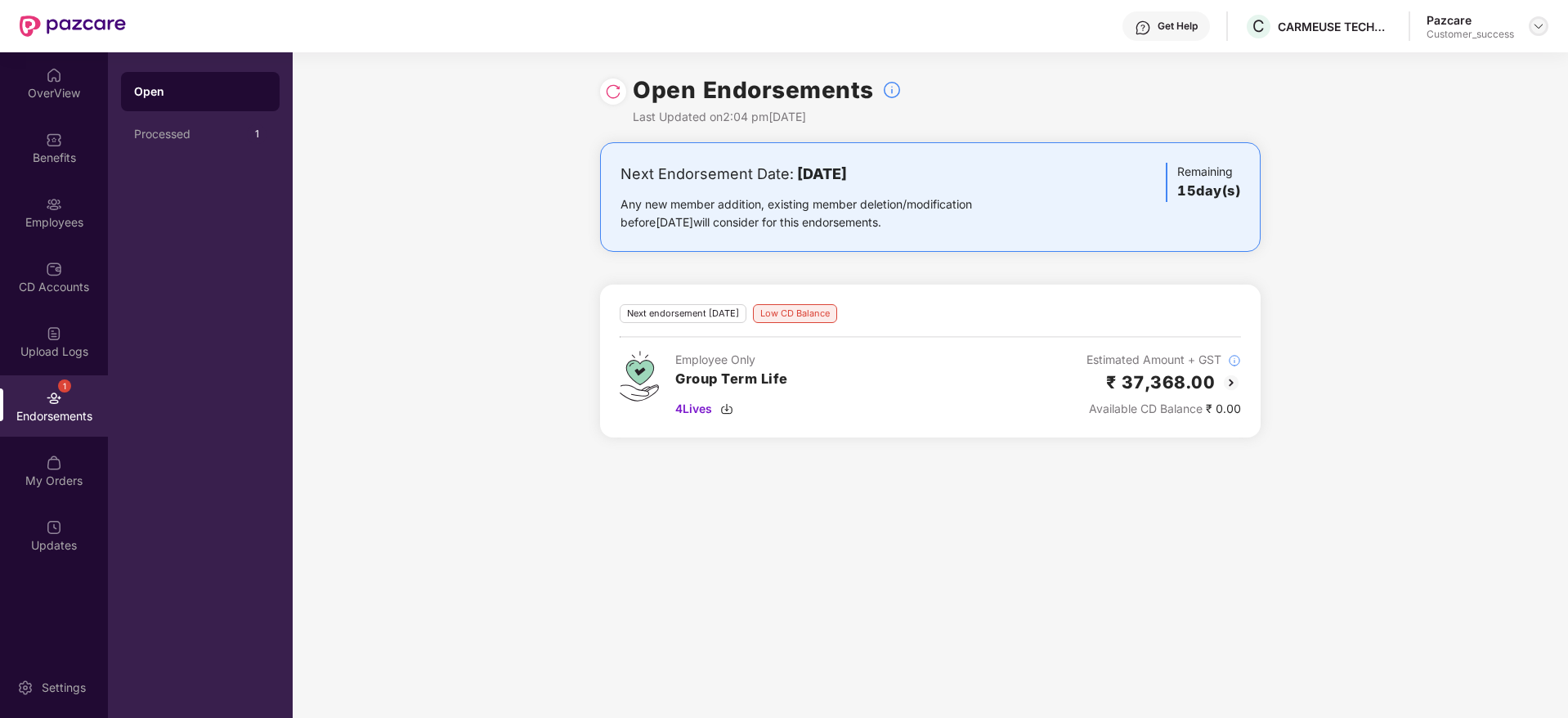
click at [1540, 29] on img at bounding box center [1539, 27] width 13 height 13
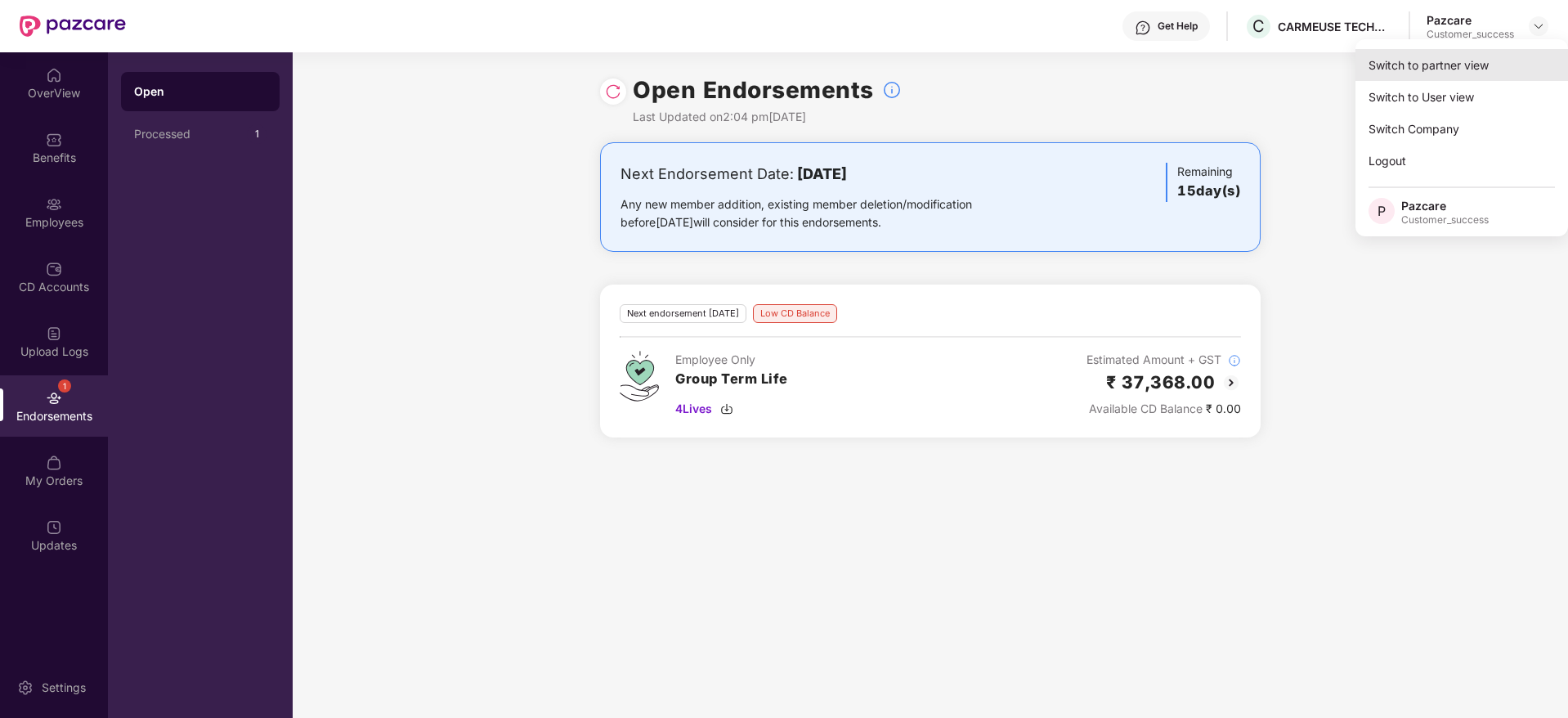
click at [1525, 57] on div "Switch to partner view" at bounding box center [1462, 64] width 212 height 32
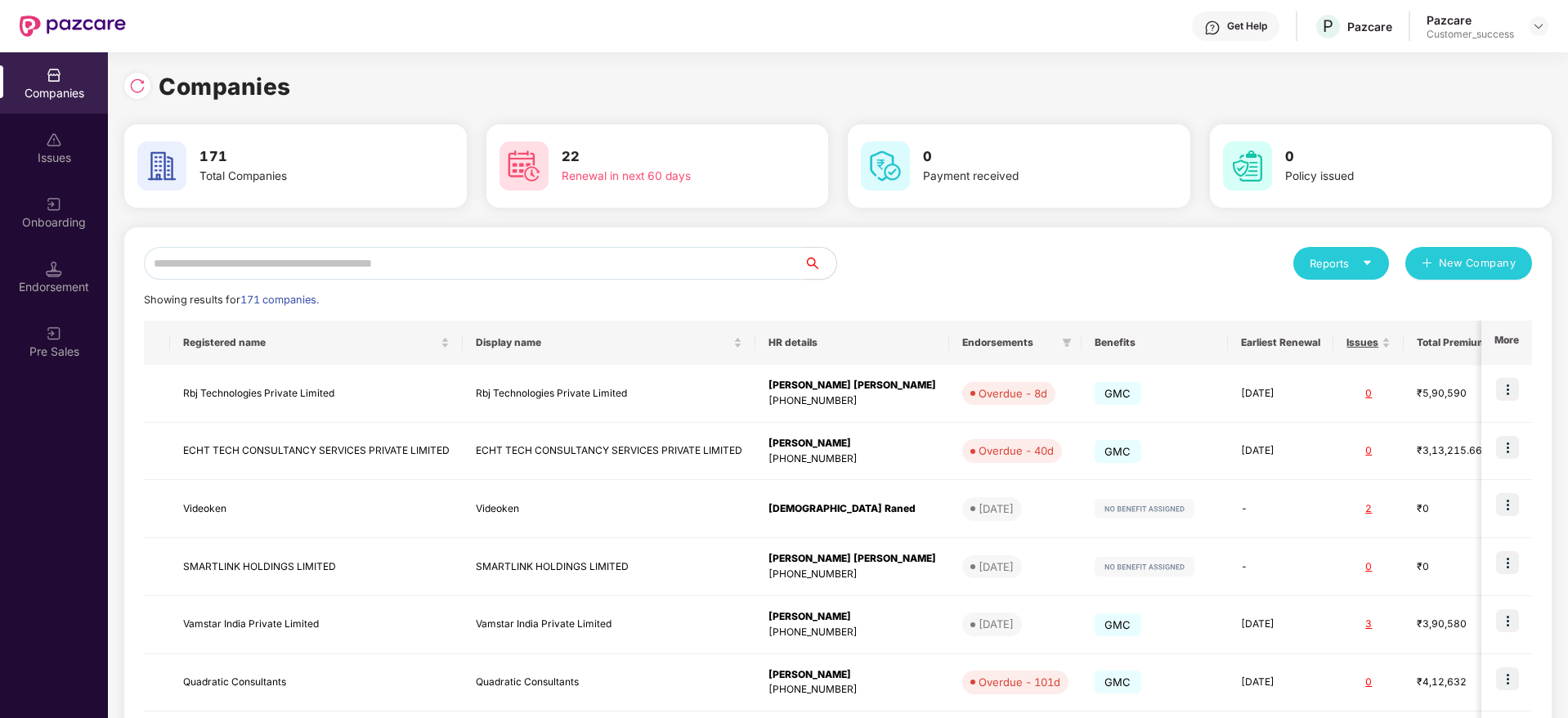
click at [748, 251] on input "text" at bounding box center [474, 263] width 660 height 33
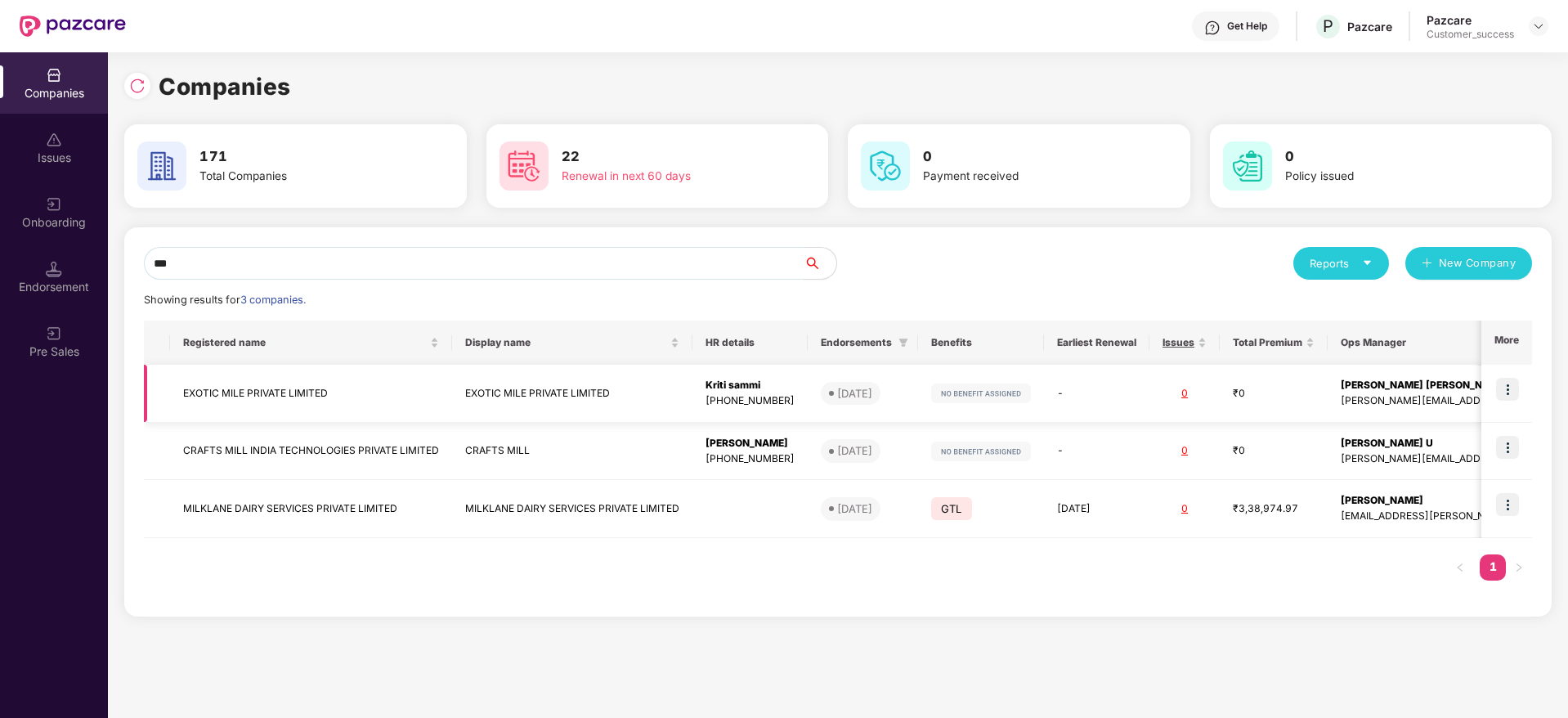
type input "***"
click at [869, 398] on div "[DATE]" at bounding box center [855, 393] width 35 height 16
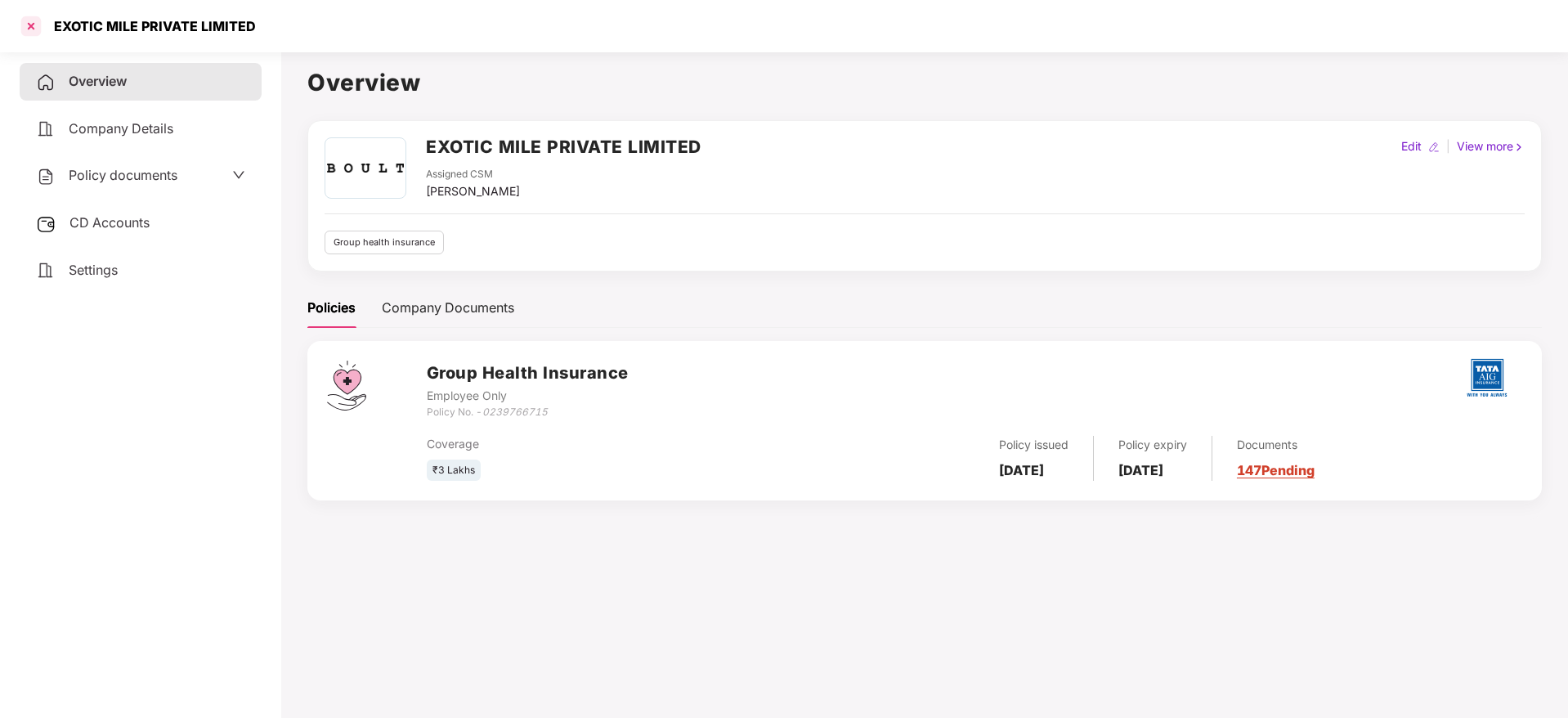
click at [29, 26] on div at bounding box center [31, 26] width 26 height 26
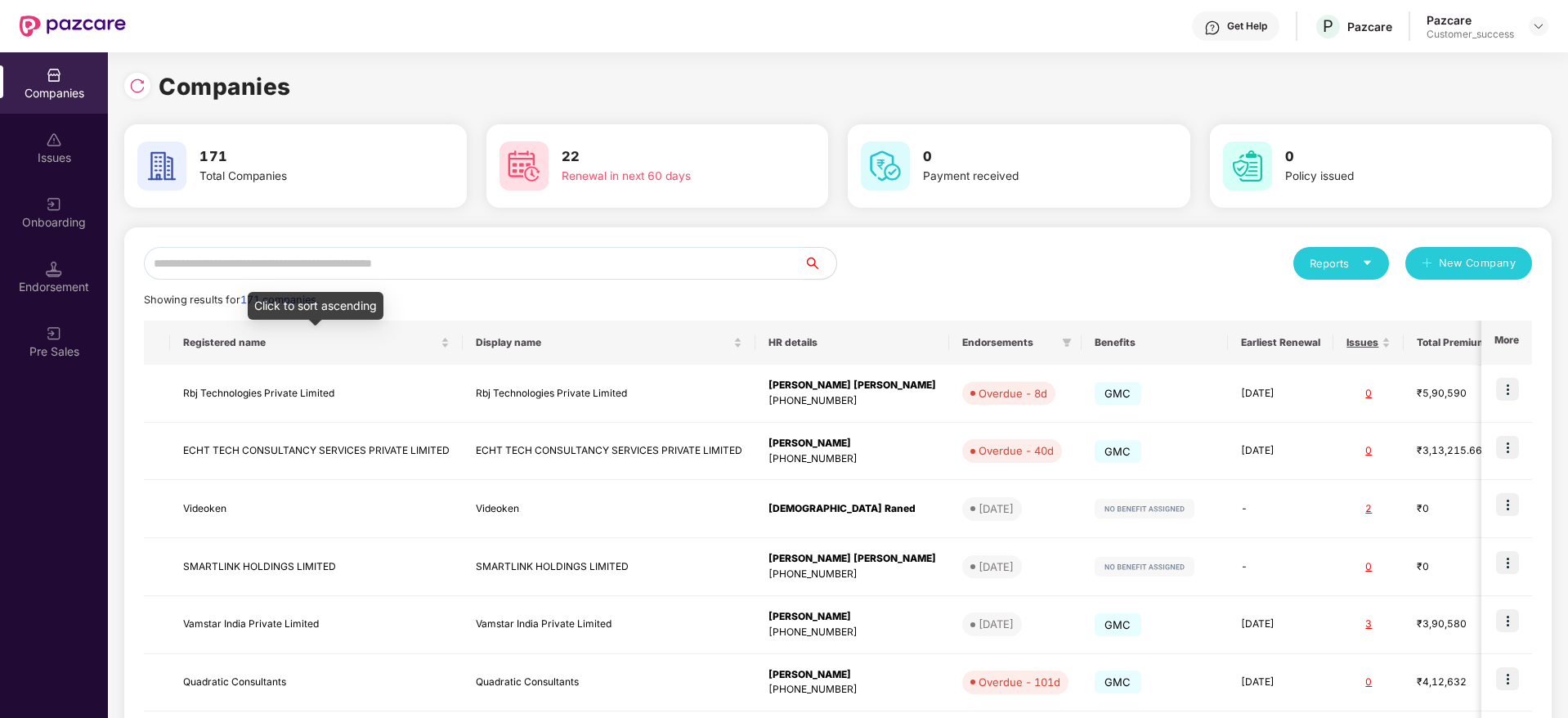
click at [457, 277] on input "text" at bounding box center [474, 263] width 660 height 33
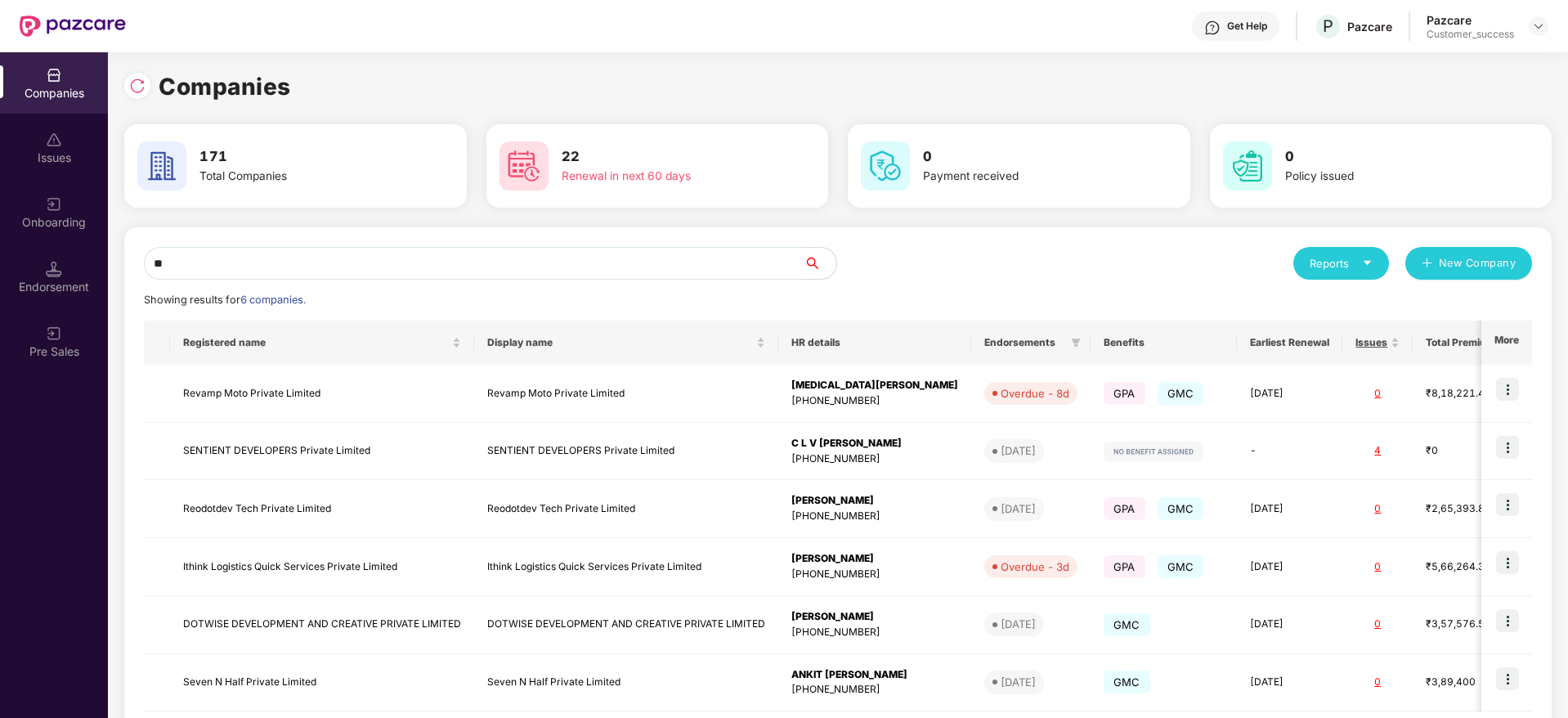
type input "*"
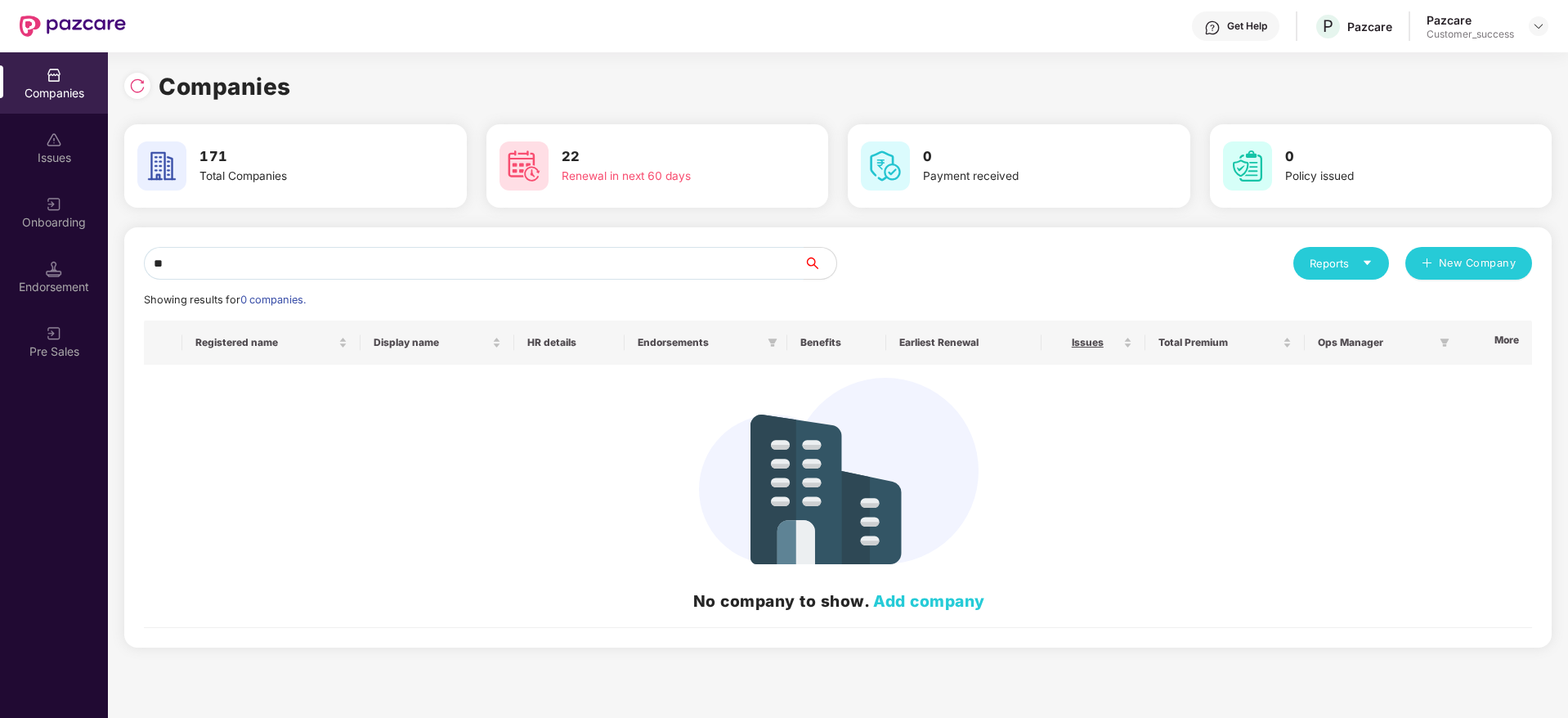
type input "*"
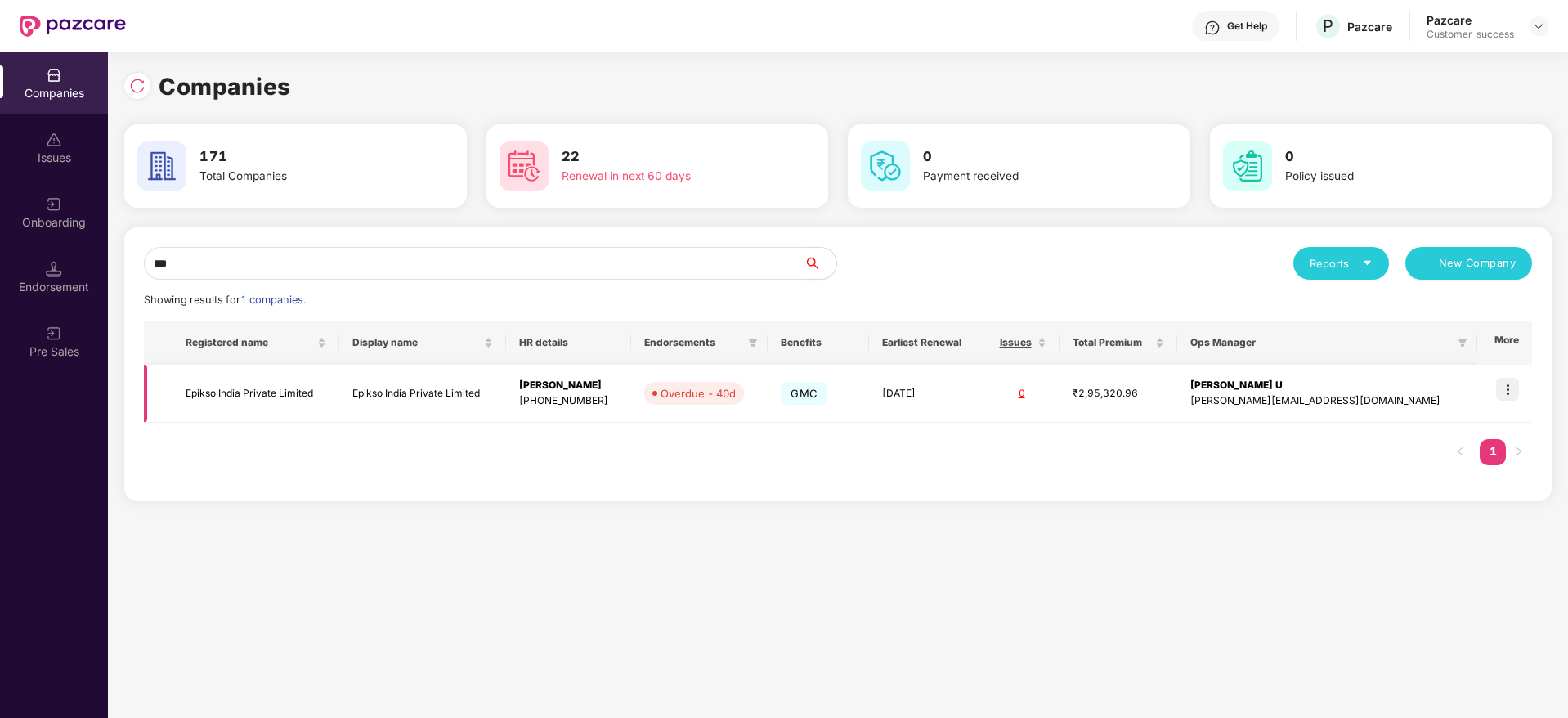
type input "***"
click at [1515, 392] on img at bounding box center [1508, 389] width 23 height 23
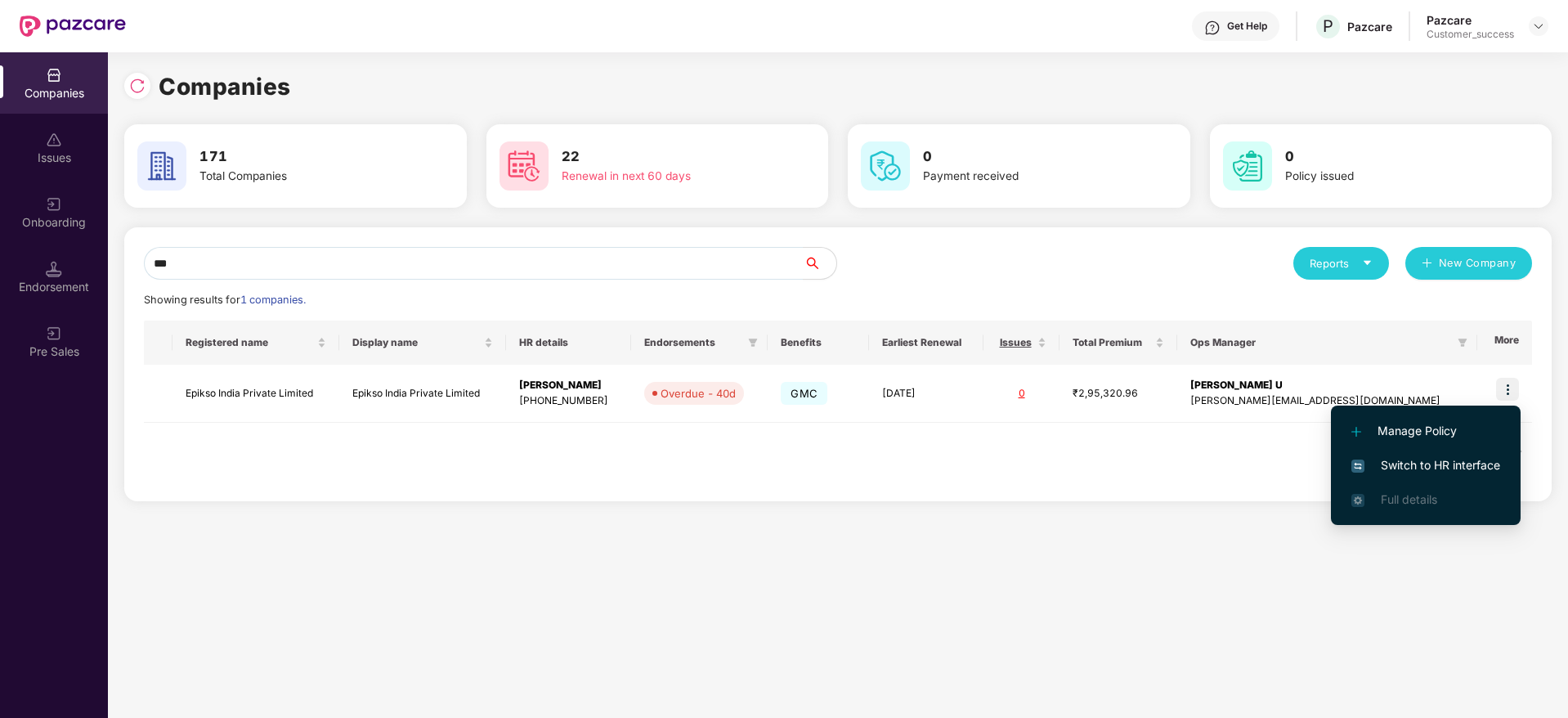
click at [1474, 460] on span "Switch to HR interface" at bounding box center [1426, 465] width 149 height 18
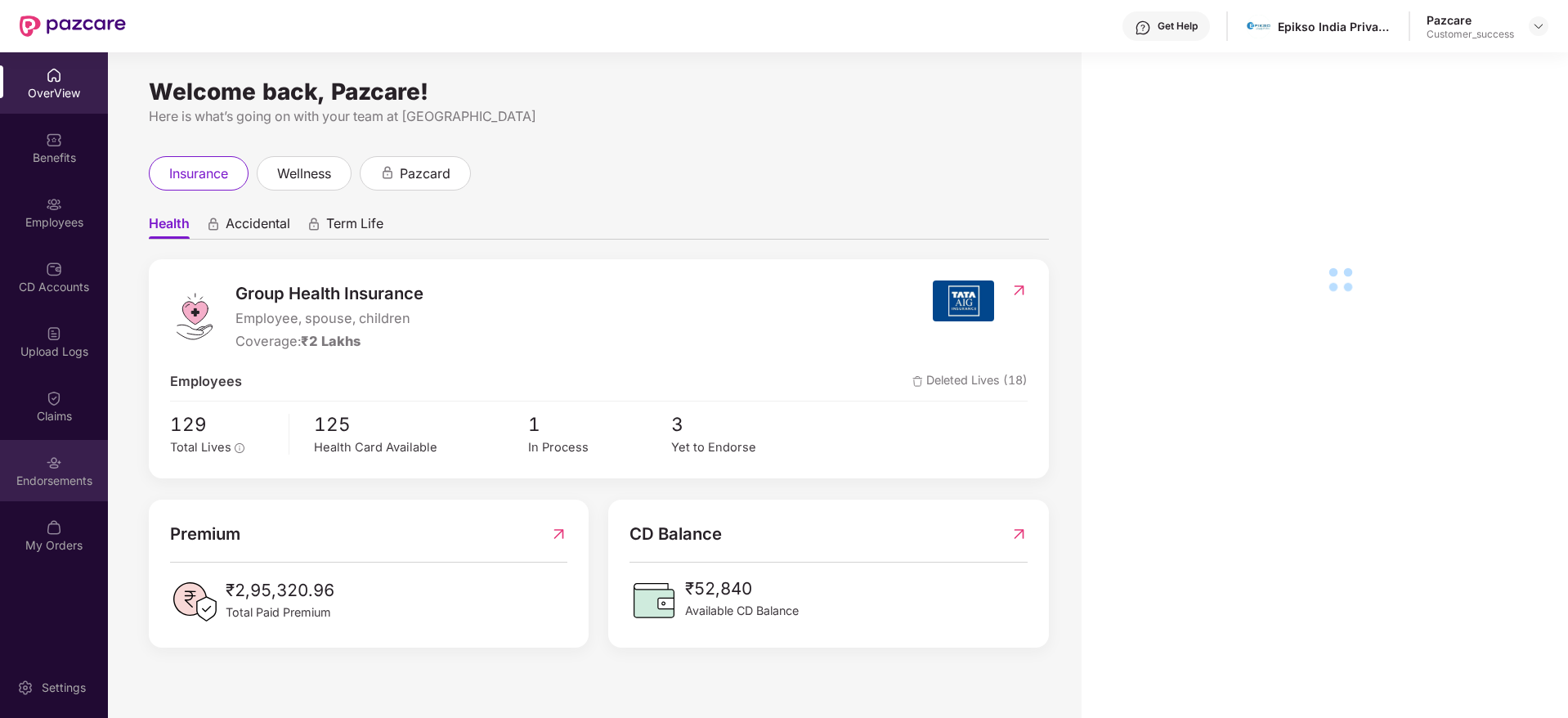
click at [34, 479] on div "Endorsements" at bounding box center [54, 480] width 108 height 16
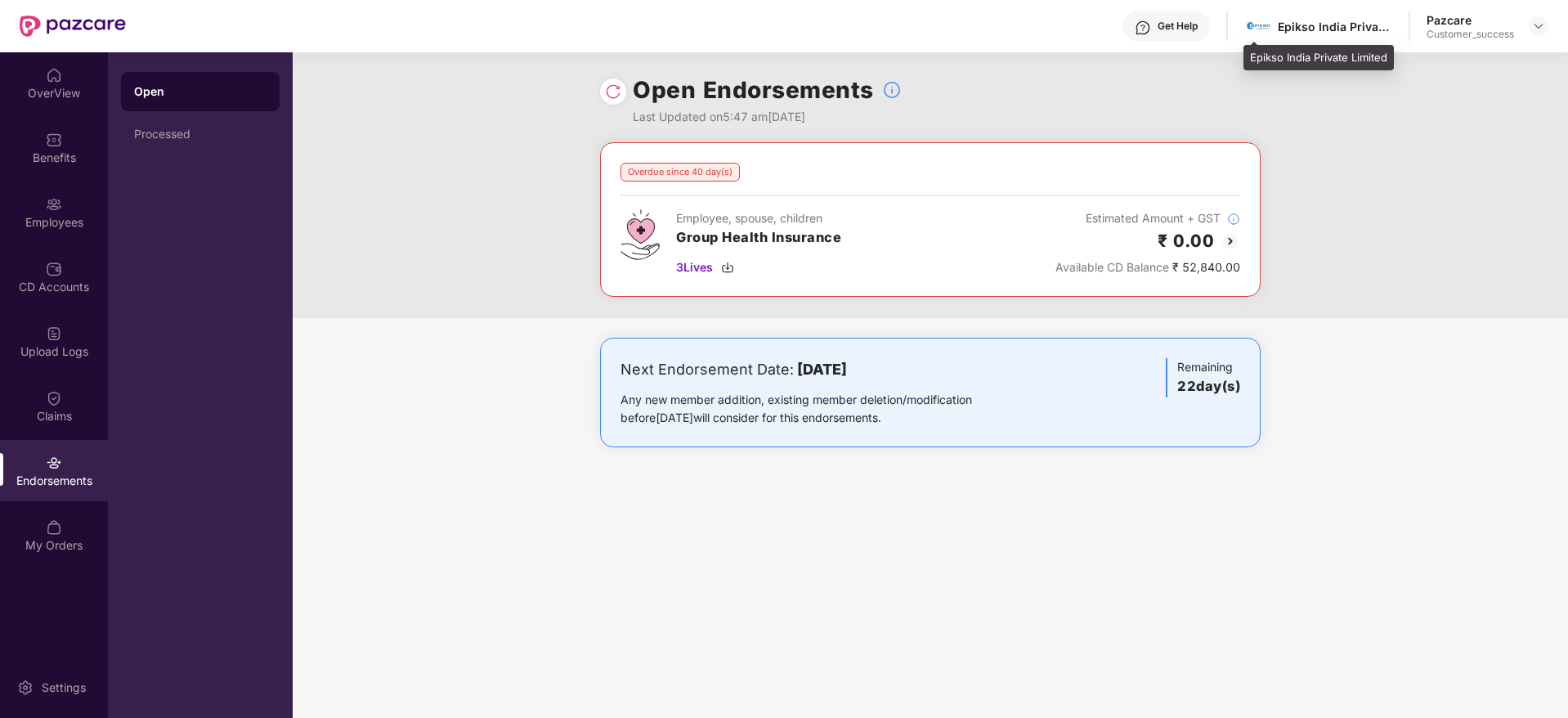
click at [1301, 21] on div "Epikso India Private Limited" at bounding box center [1336, 27] width 115 height 15
click at [54, 144] on img at bounding box center [54, 140] width 16 height 16
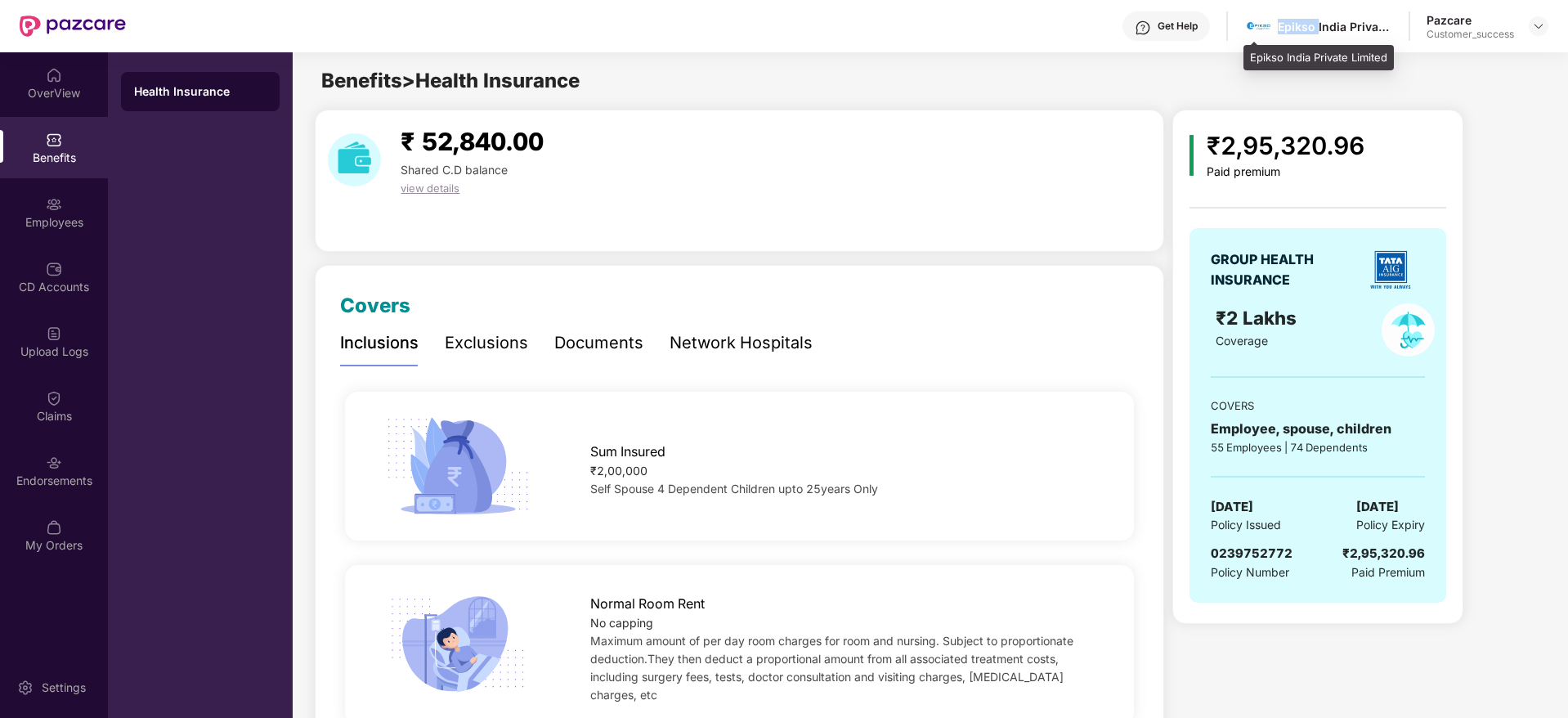
click at [1305, 24] on div "Epikso India Private Limited" at bounding box center [1336, 27] width 115 height 15
click at [98, 209] on div "Employees" at bounding box center [54, 212] width 108 height 61
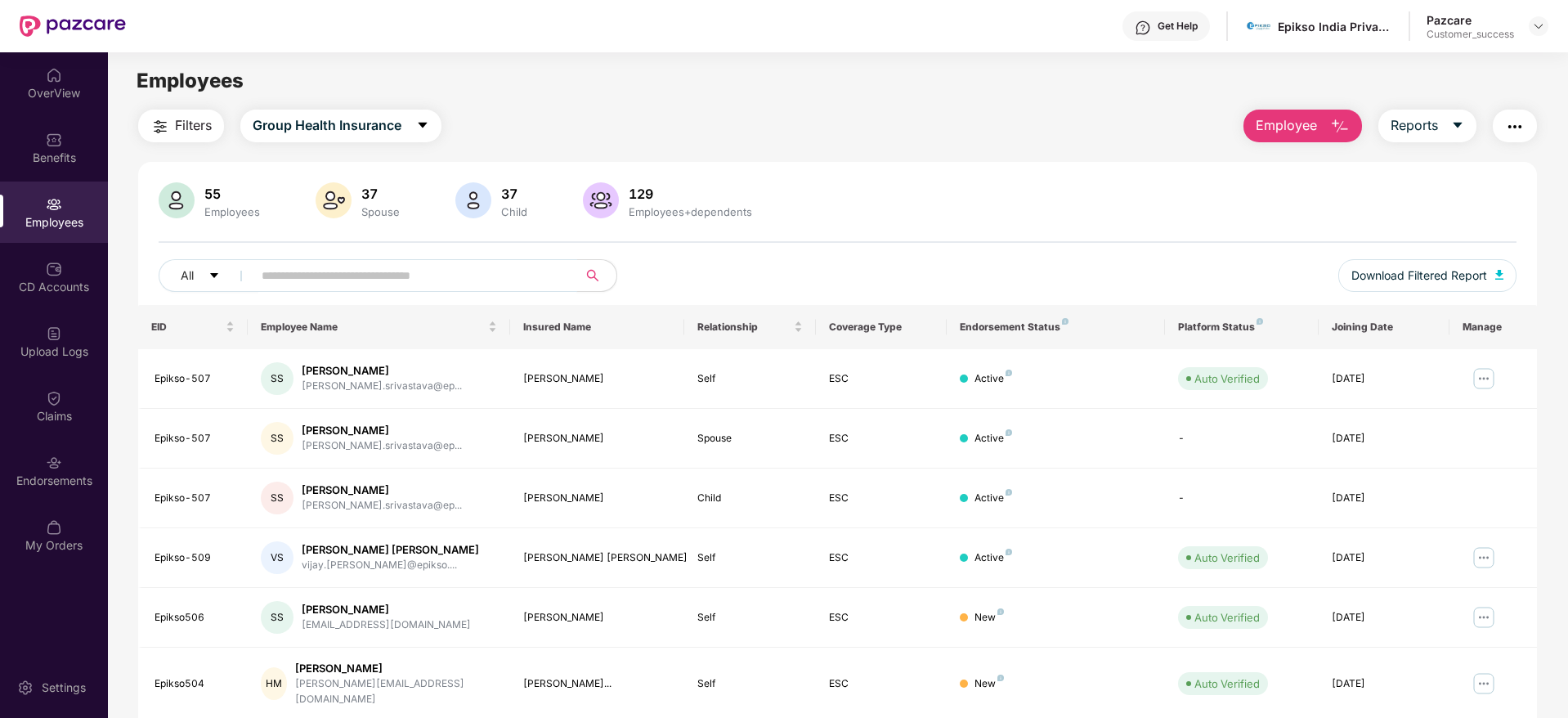
click at [345, 276] on input "text" at bounding box center [408, 275] width 294 height 25
paste input "*********"
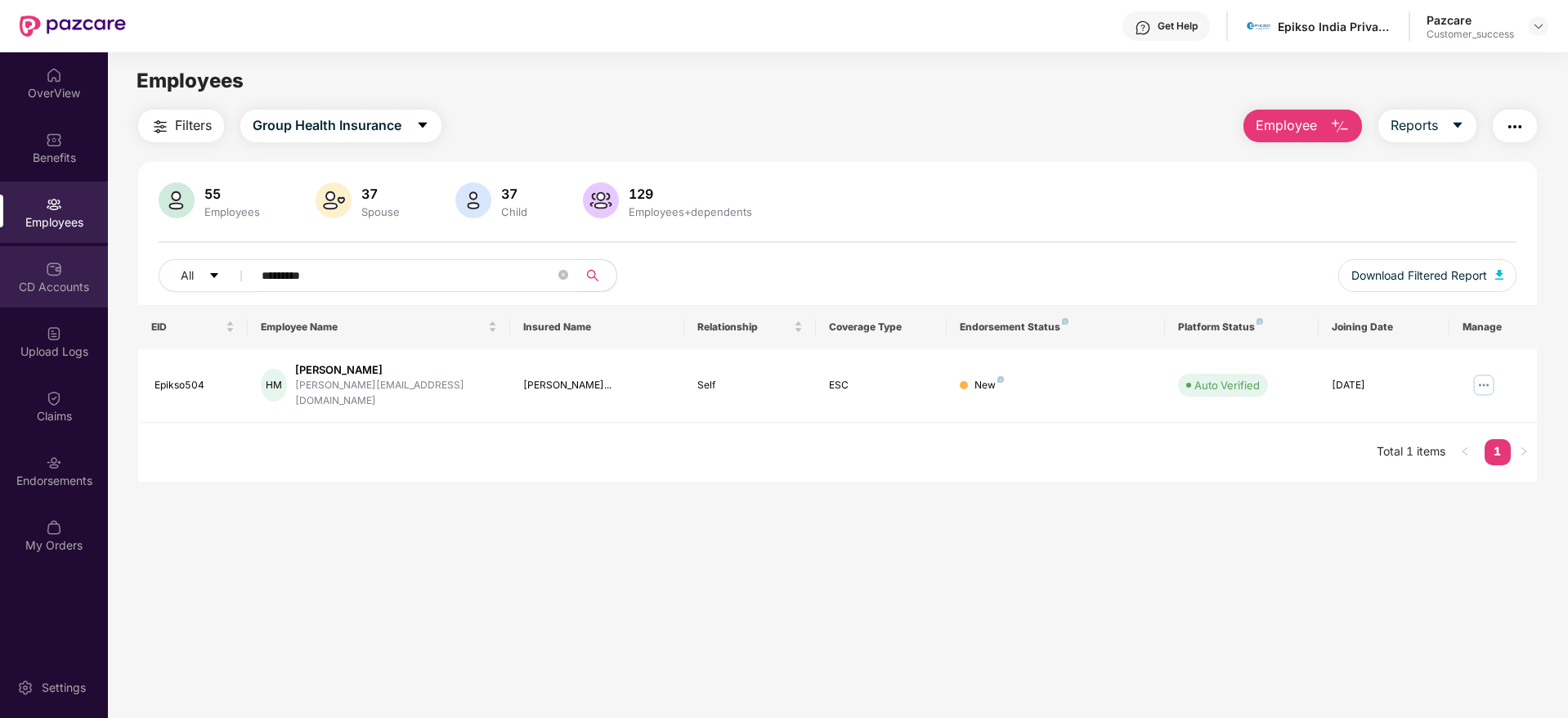
drag, startPoint x: 470, startPoint y: 273, endPoint x: 0, endPoint y: 263, distance: 470.1
click at [0, 263] on div "OverView Benefits Employees CD Accounts Upload Logs Claims Endorsements My Orde…" at bounding box center [784, 385] width 1568 height 665
paste input "text"
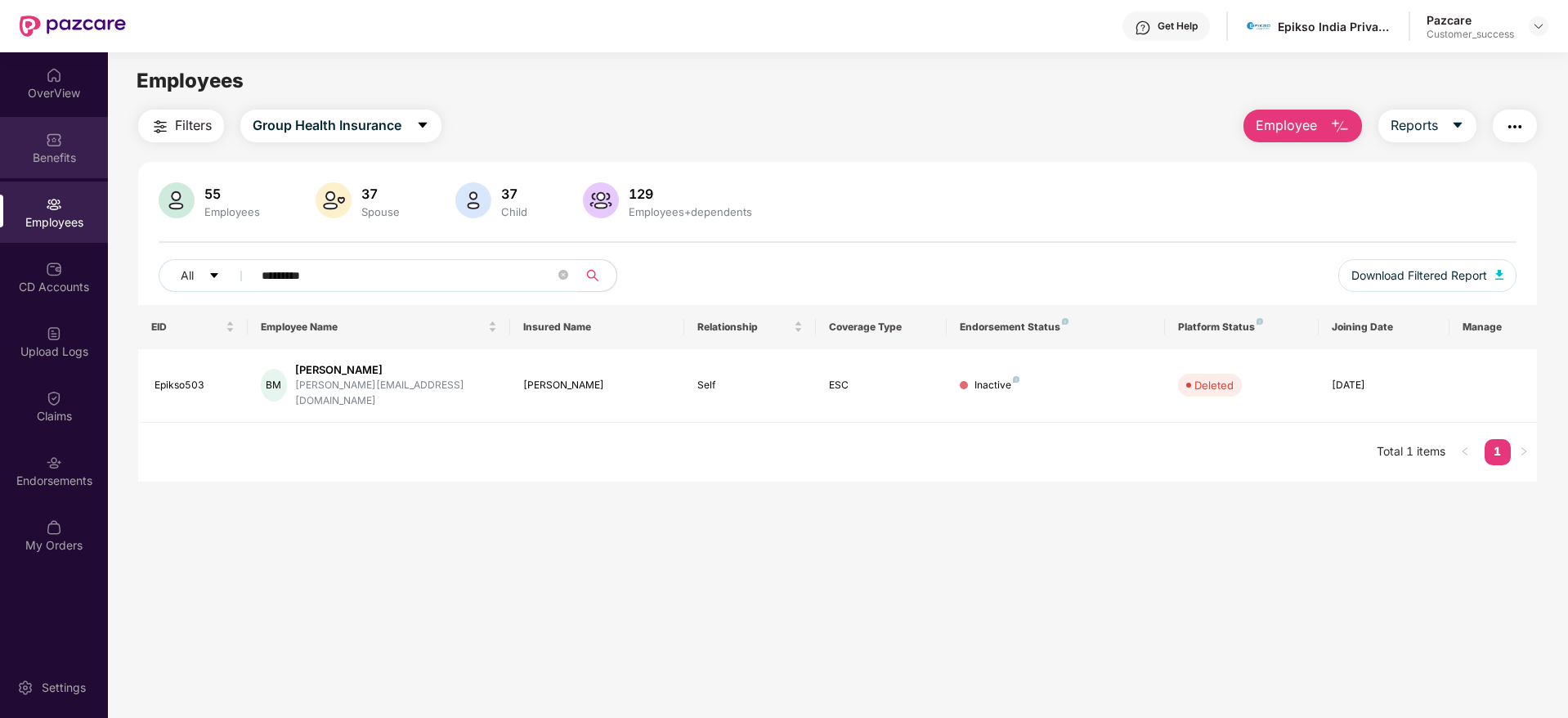
type input "*********"
click at [29, 150] on div "Benefits" at bounding box center [54, 157] width 108 height 16
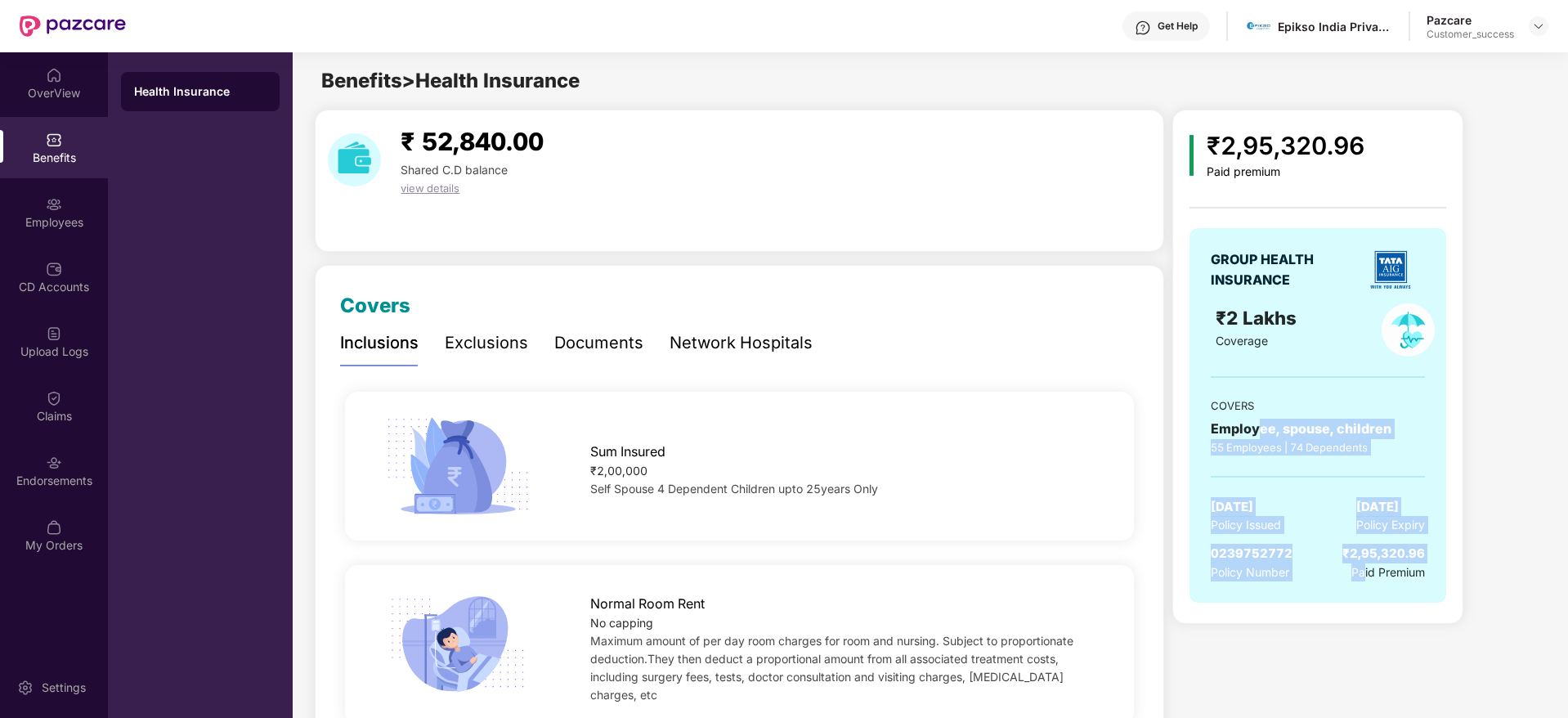
drag, startPoint x: 1365, startPoint y: 603, endPoint x: 1256, endPoint y: 432, distance: 202.8
click at [1256, 432] on div "GROUP HEALTH INSURANCE ₹2 Lakhs Coverage COVERS Employee, spouse, children 55 E…" at bounding box center [1318, 424] width 257 height 391
click at [1256, 432] on div "Employee, spouse, children" at bounding box center [1318, 428] width 214 height 20
drag, startPoint x: 1446, startPoint y: 625, endPoint x: 1453, endPoint y: 635, distance: 12.2
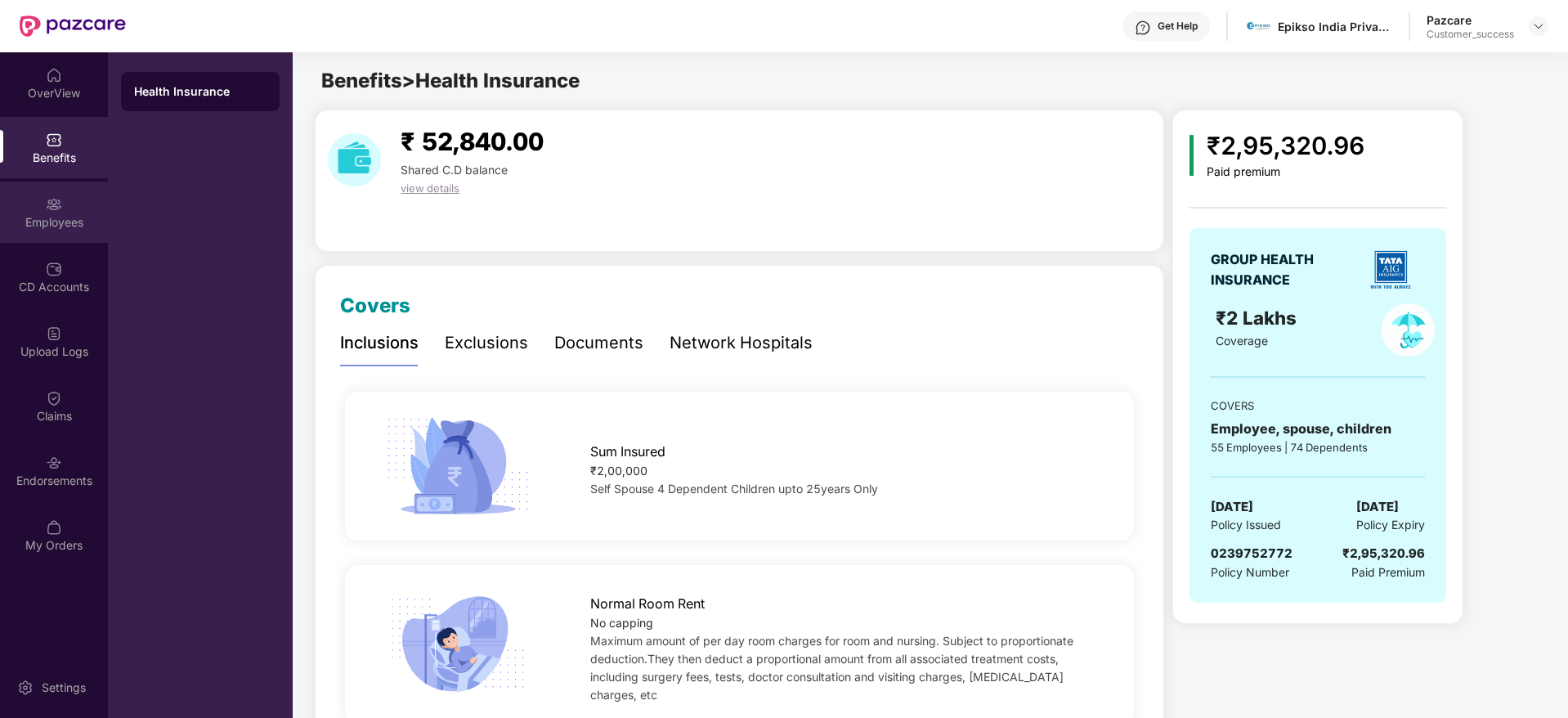
click at [78, 206] on div "Employees" at bounding box center [54, 212] width 108 height 61
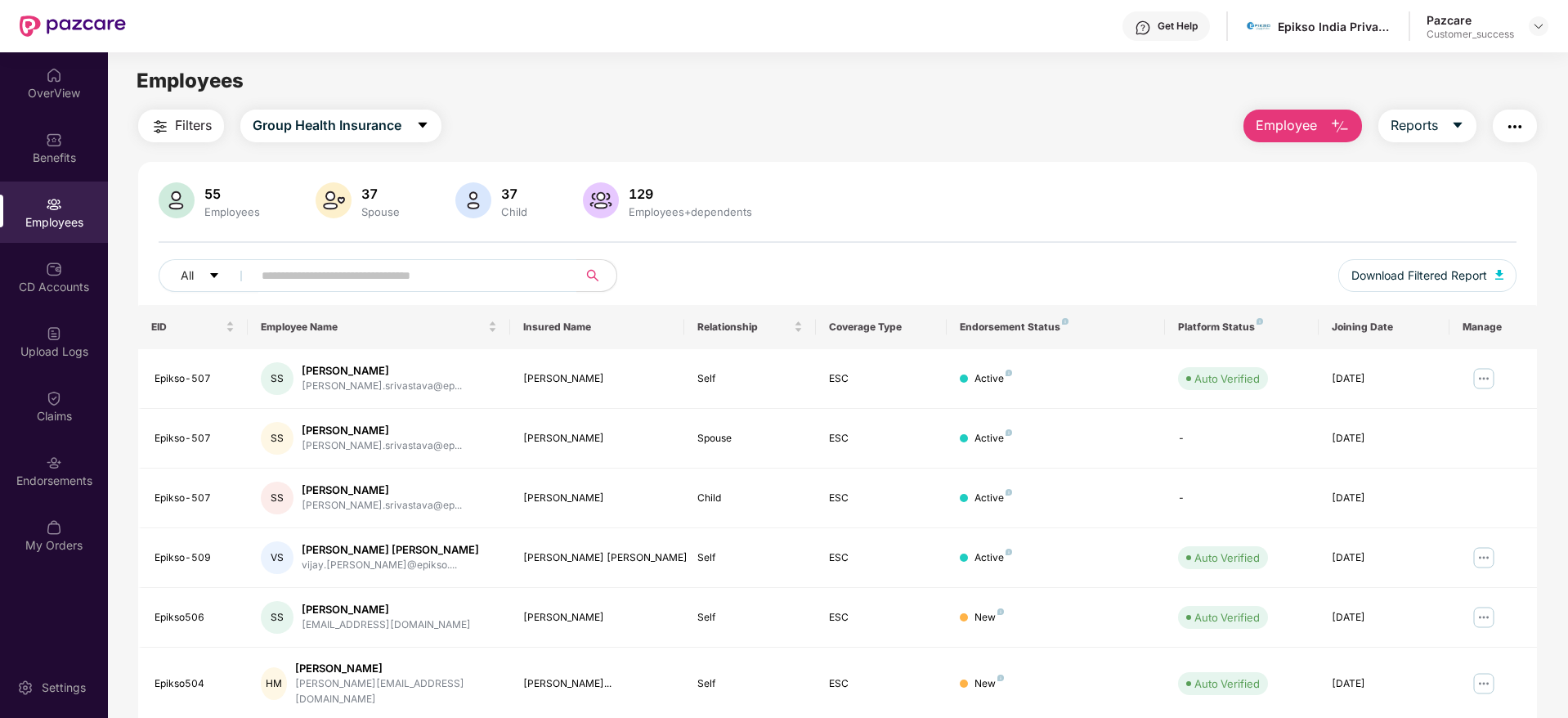
click at [471, 256] on div "55 Employees 37 Spouse 37 Child 129 Employees+dependents All Download Filtered …" at bounding box center [838, 244] width 1399 height 122
click at [473, 272] on input "text" at bounding box center [408, 275] width 294 height 25
paste input "**********"
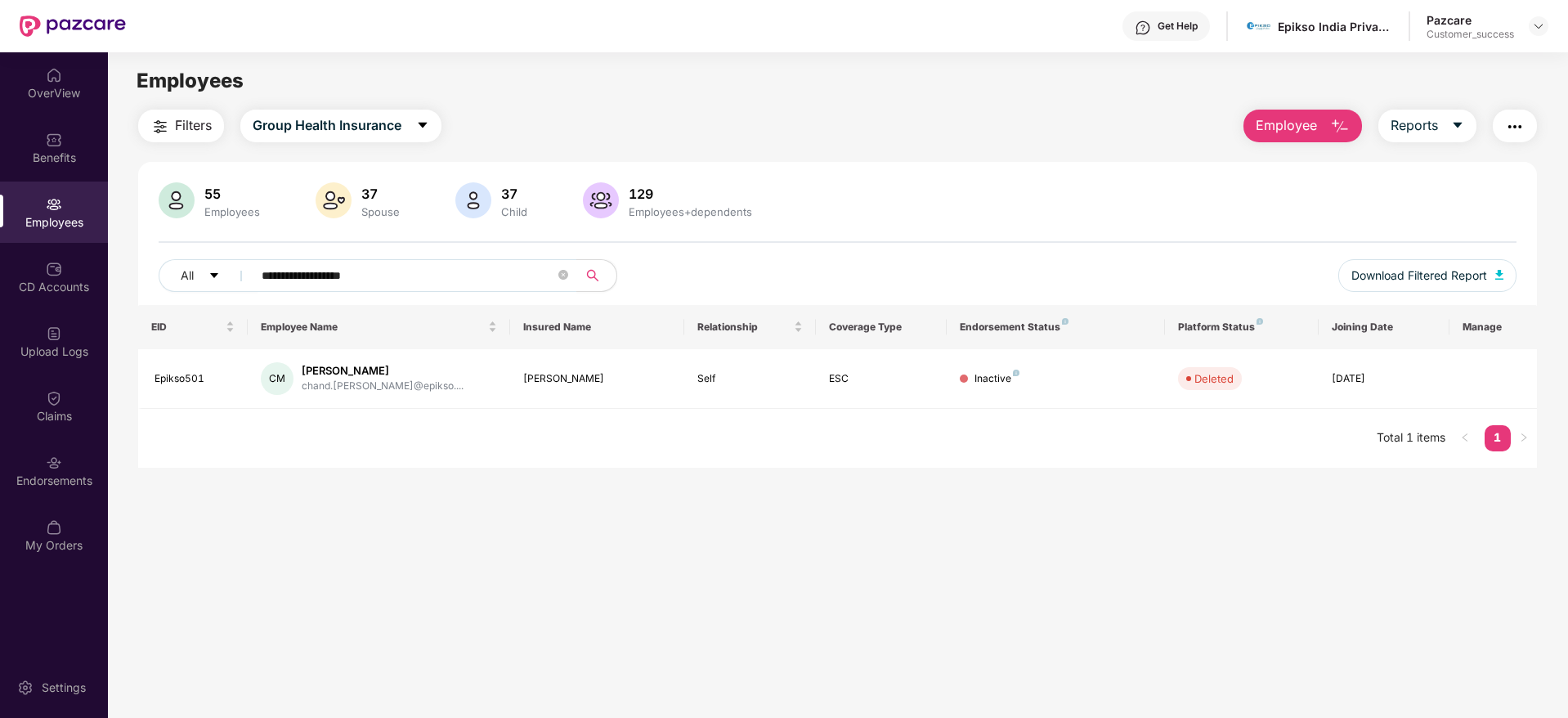
drag, startPoint x: 1174, startPoint y: 103, endPoint x: 943, endPoint y: 35, distance: 240.8
click at [1174, 103] on main "**********" at bounding box center [838, 411] width 1459 height 718
drag, startPoint x: 426, startPoint y: 273, endPoint x: 0, endPoint y: 274, distance: 426.0
click at [0, 274] on div "**********" at bounding box center [784, 385] width 1568 height 665
paste input "**"
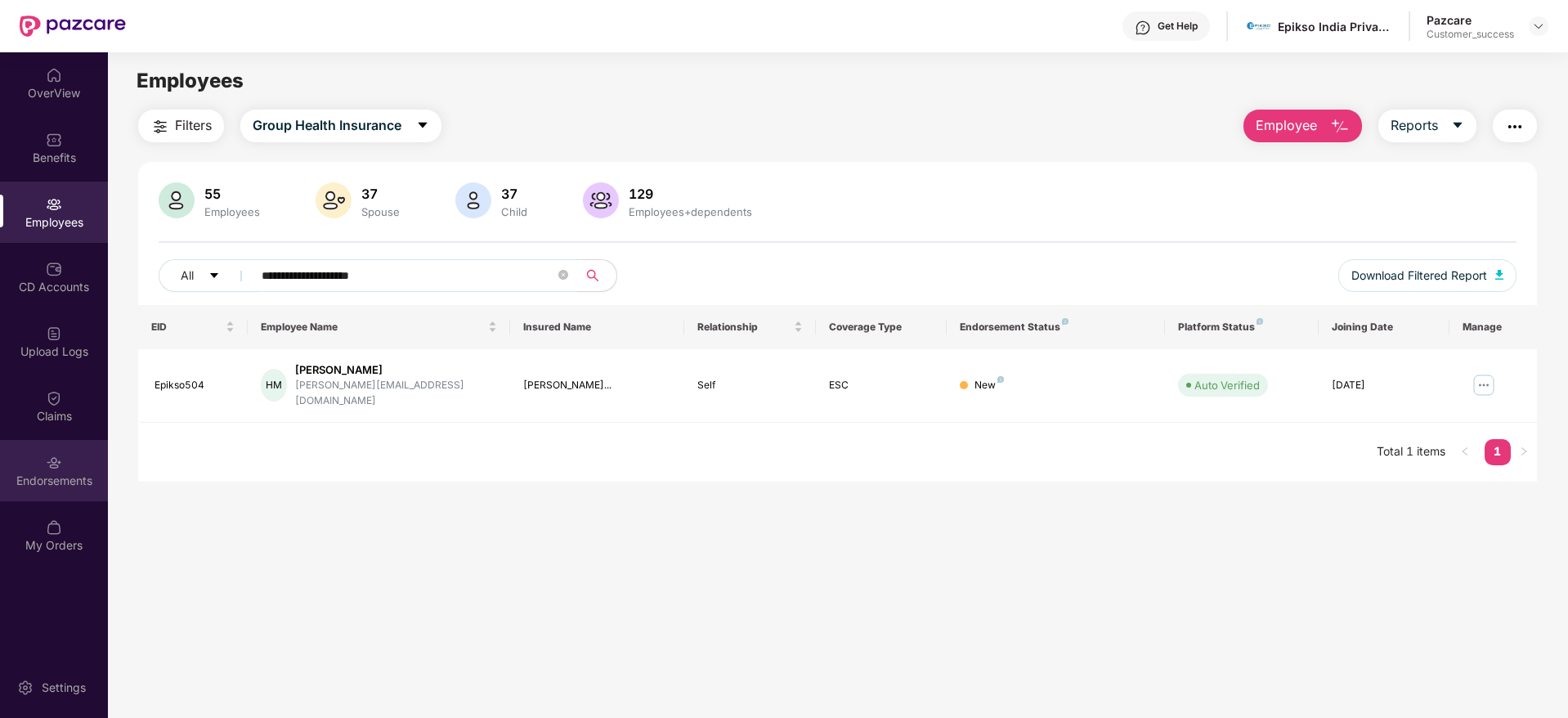
type input "**********"
click at [45, 467] on div "Endorsements" at bounding box center [54, 470] width 108 height 61
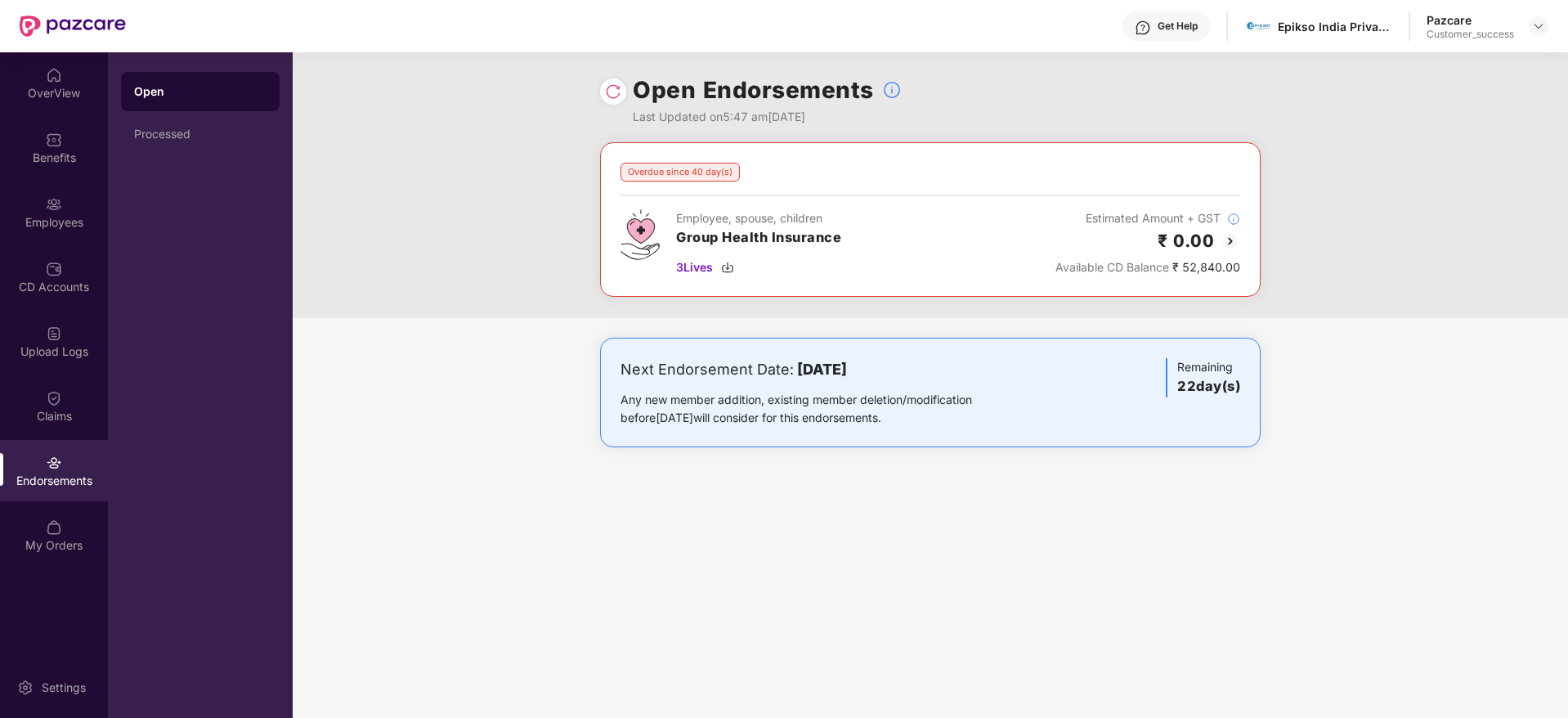
click at [1231, 240] on img at bounding box center [1230, 241] width 20 height 20
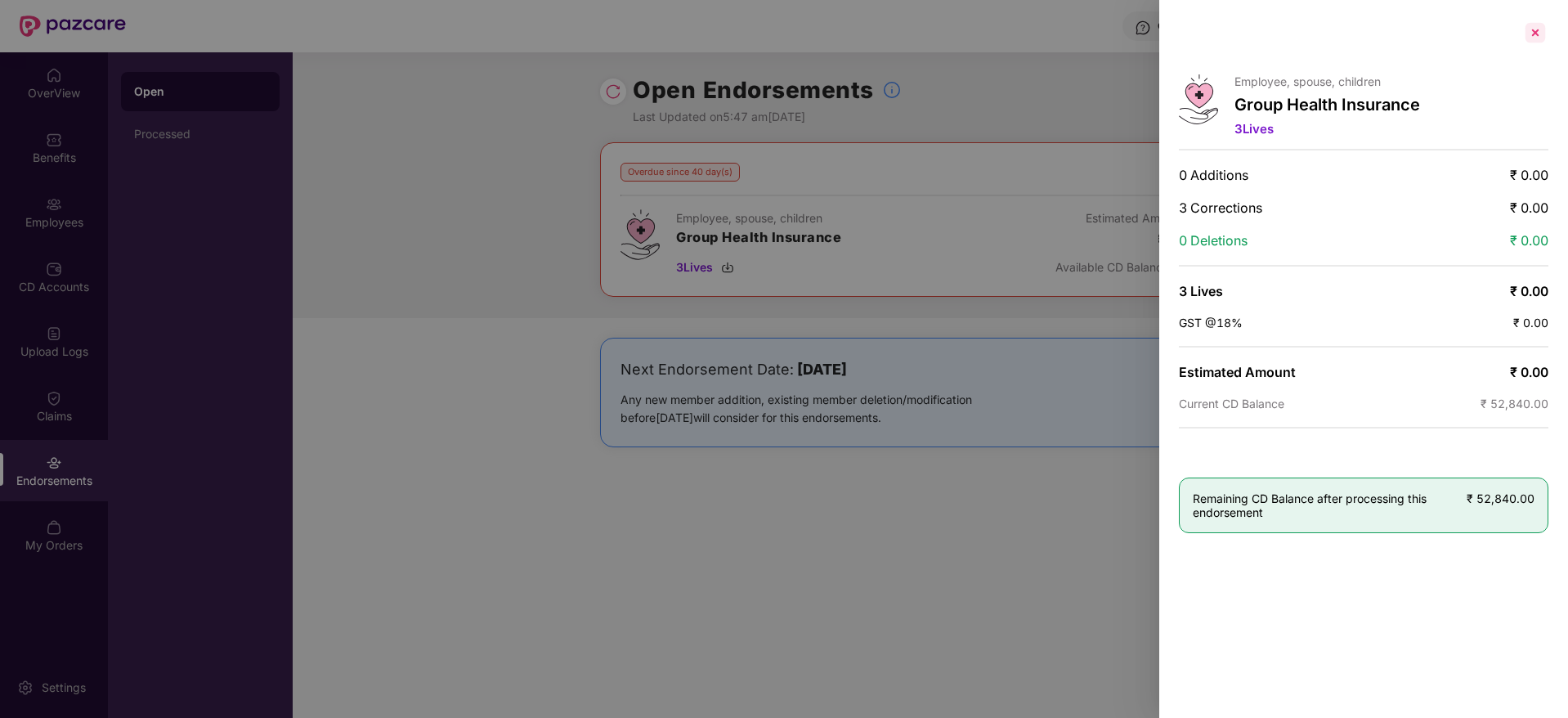
click at [1533, 23] on div at bounding box center [1535, 33] width 26 height 26
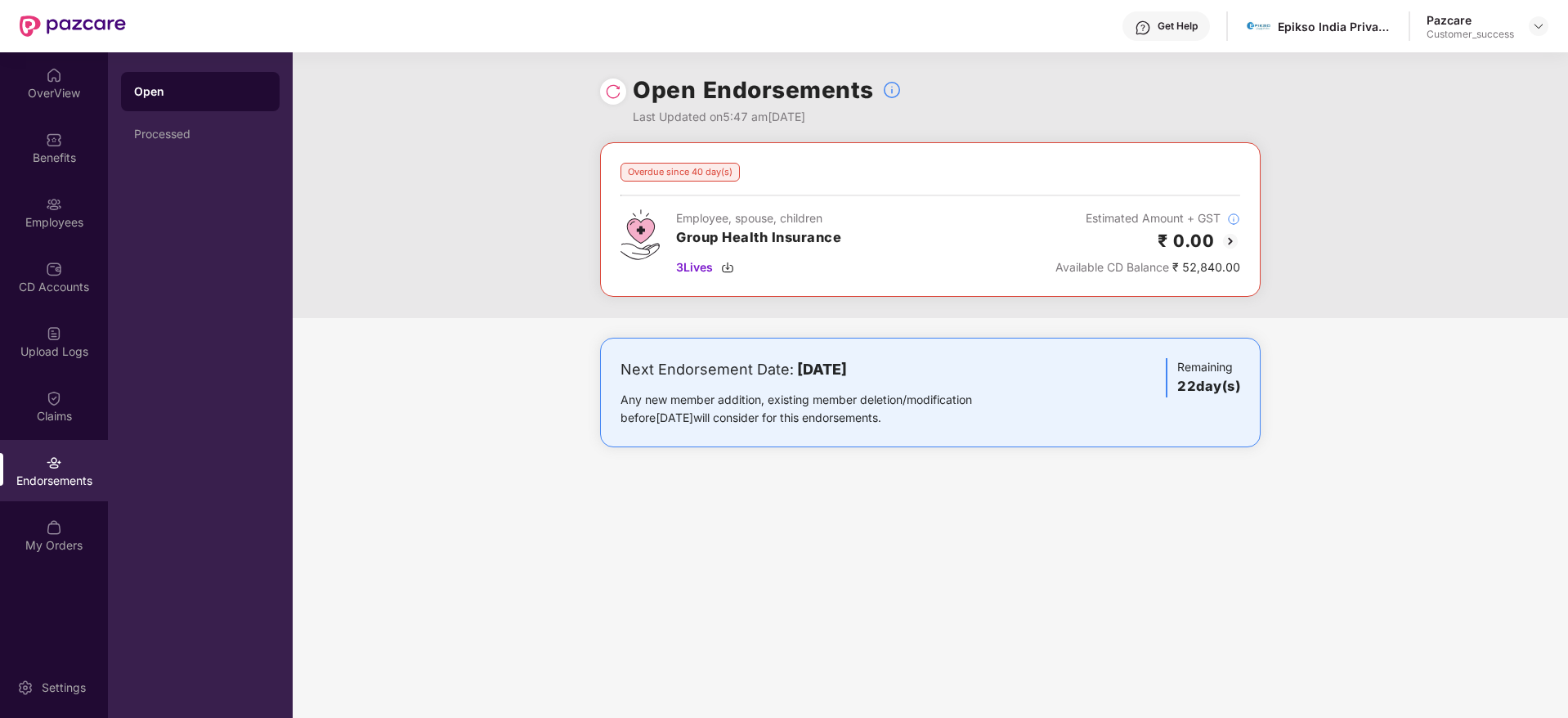
click at [623, 92] on div at bounding box center [613, 91] width 26 height 26
click at [38, 214] on div "Employees" at bounding box center [54, 222] width 108 height 16
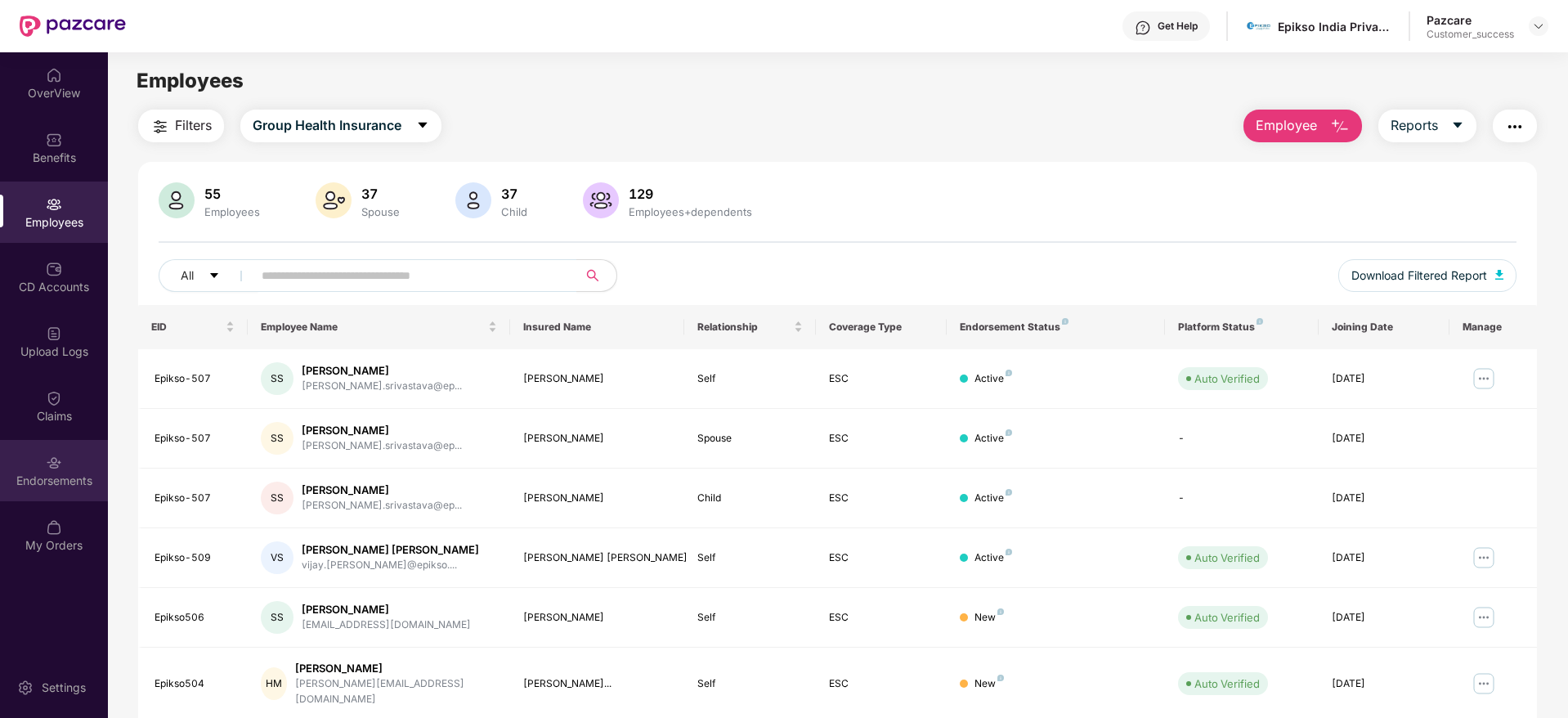
click at [53, 466] on img at bounding box center [54, 462] width 16 height 16
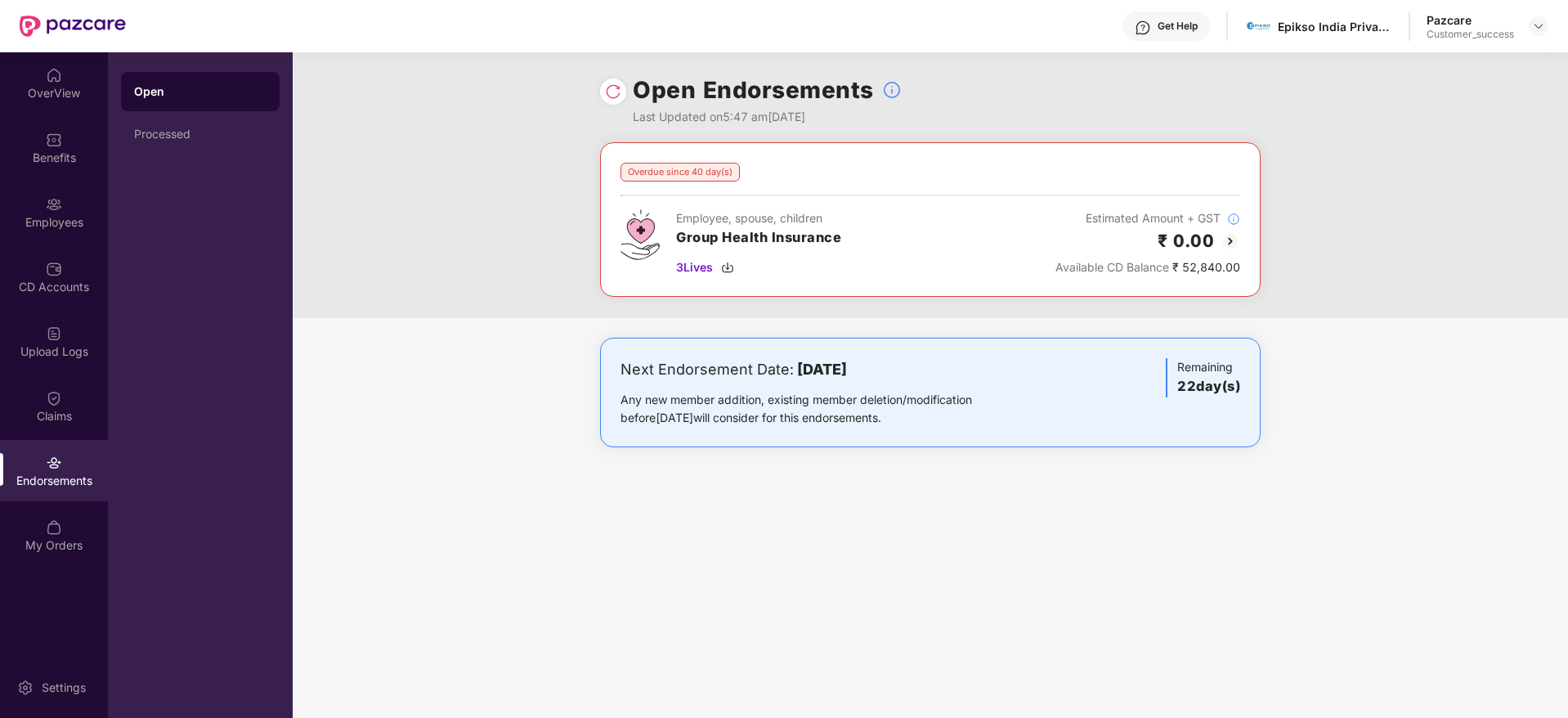
click at [630, 100] on div "Open Endorsements Last Updated on 5:47 am, 13 Aug 2025" at bounding box center [930, 98] width 661 height 90
click at [613, 92] on img at bounding box center [613, 91] width 16 height 16
click at [729, 269] on img at bounding box center [728, 268] width 13 height 13
click at [75, 234] on div "Employees" at bounding box center [54, 212] width 108 height 61
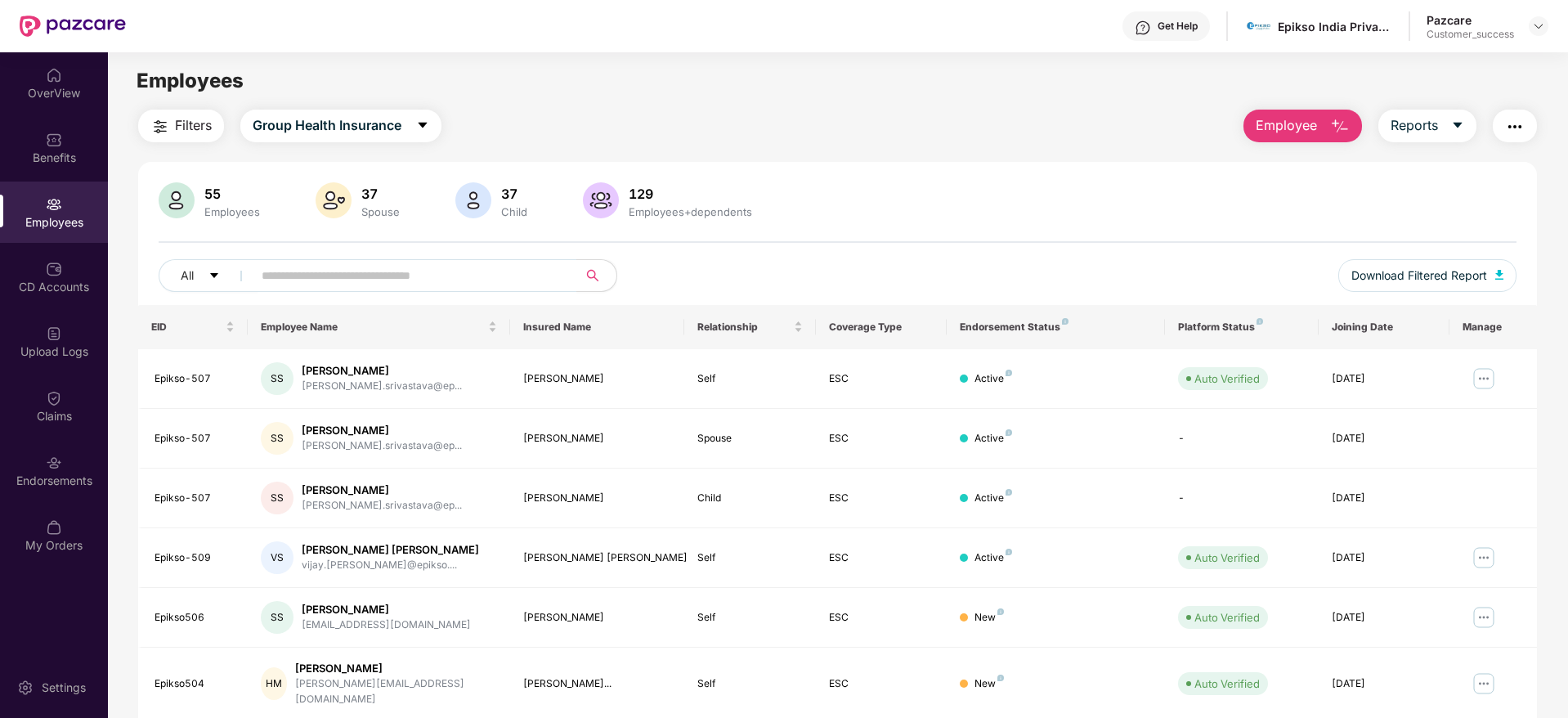
click at [1278, 43] on div "Get Help Epikso India Private Limited Pazcare Customer_success" at bounding box center [838, 26] width 1423 height 53
click at [1281, 41] on div "Get Help Epikso India Private Limited Pazcare Customer_success" at bounding box center [838, 26] width 1423 height 53
copy div "Epikso"
click at [1536, 31] on img at bounding box center [1539, 27] width 13 height 13
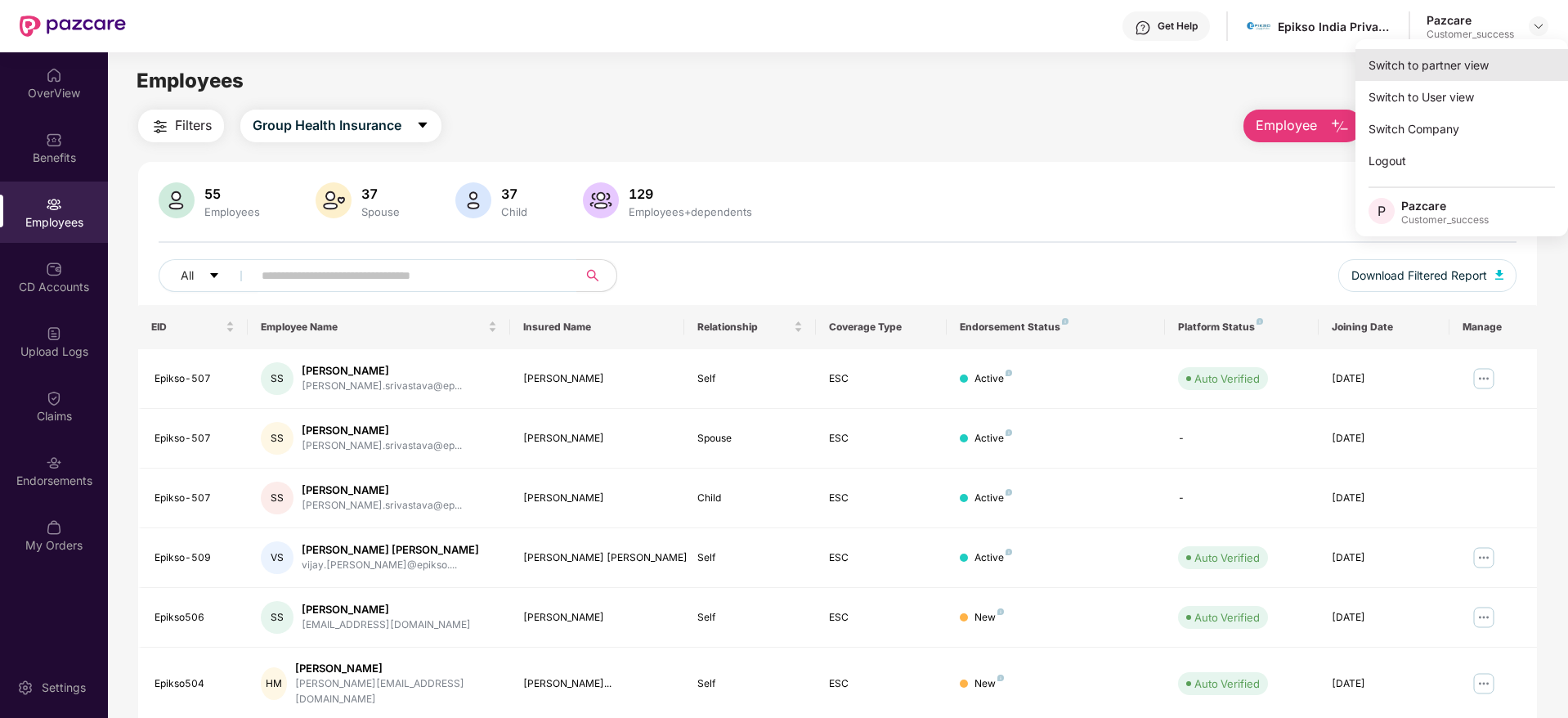
click at [1502, 68] on div "Switch to partner view" at bounding box center [1462, 64] width 212 height 32
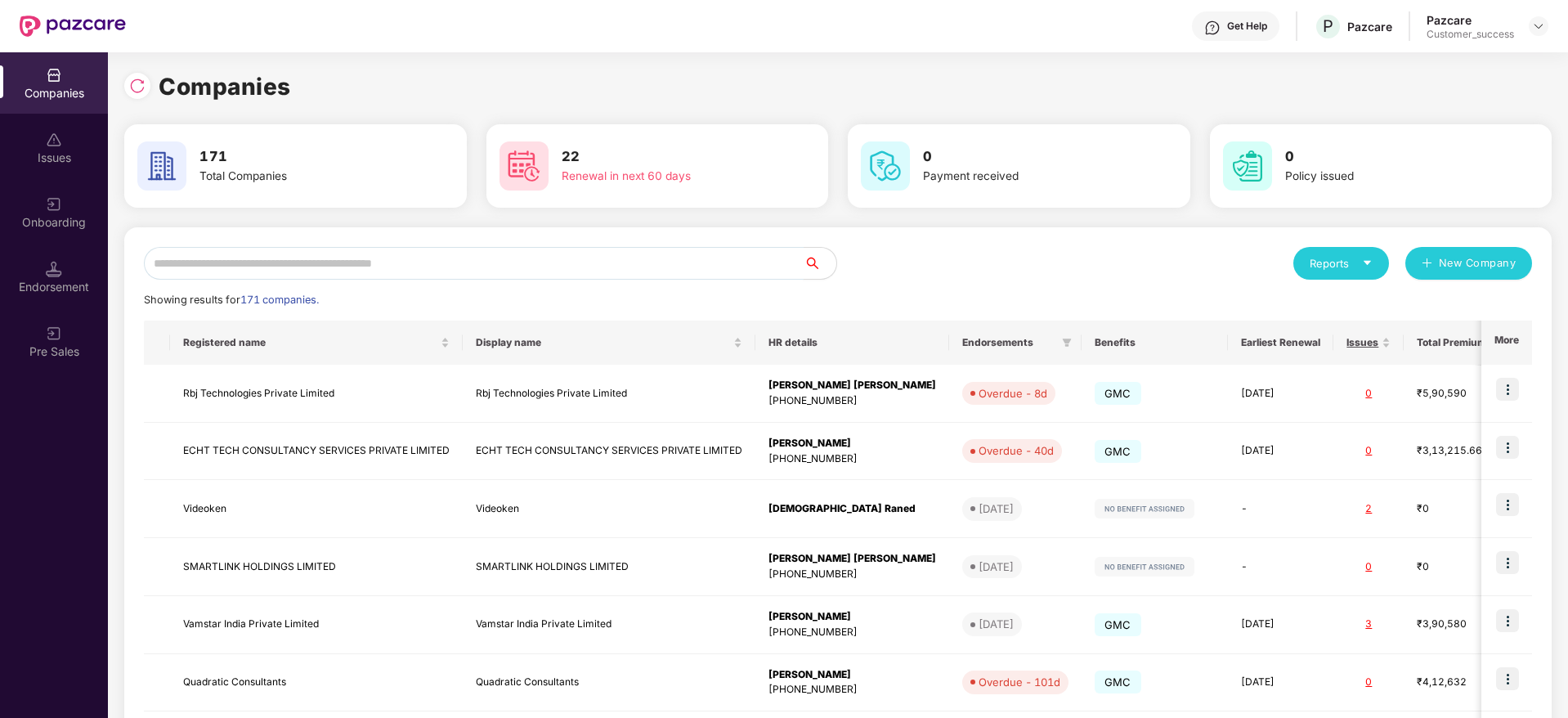
click at [483, 271] on input "text" at bounding box center [474, 263] width 660 height 33
paste input "******"
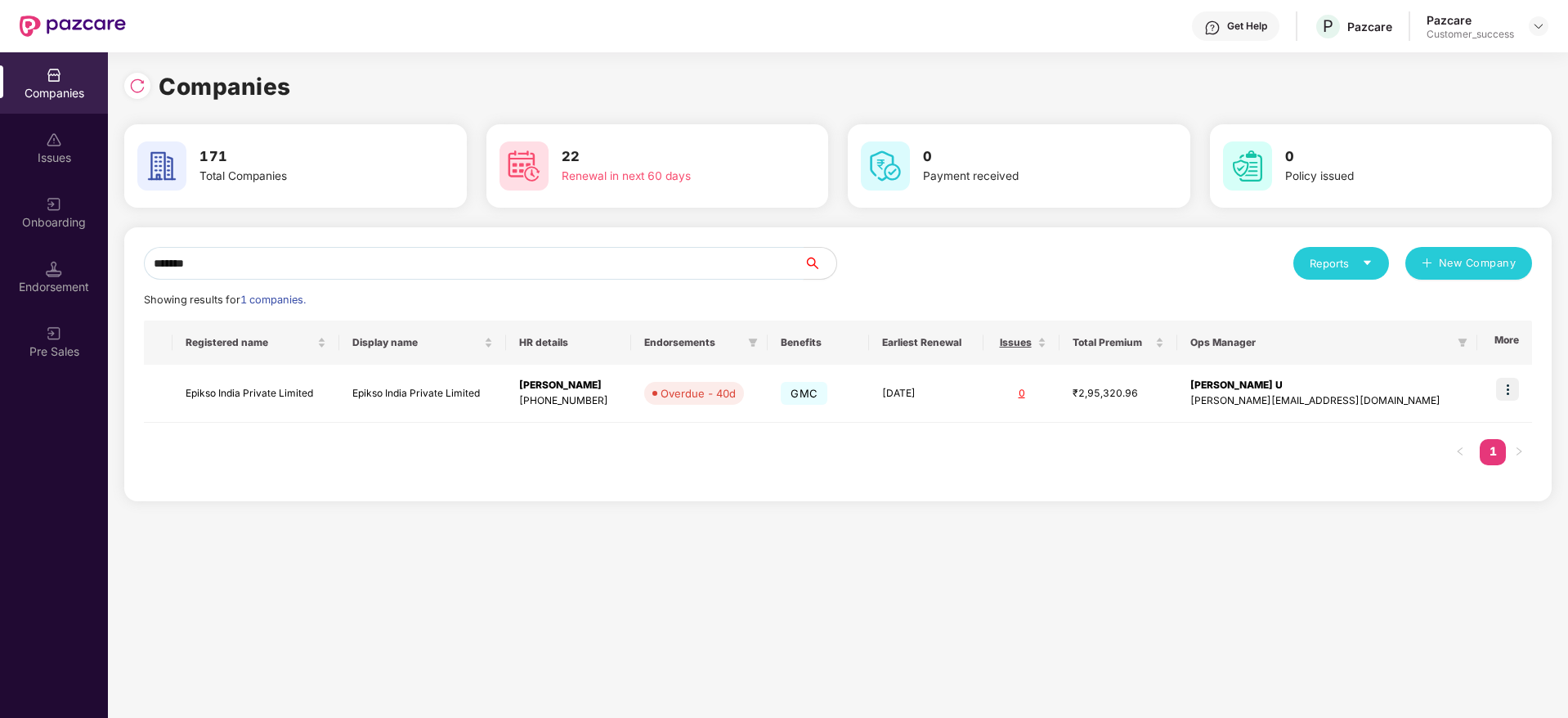
type input "******"
click at [1511, 380] on img at bounding box center [1508, 389] width 23 height 23
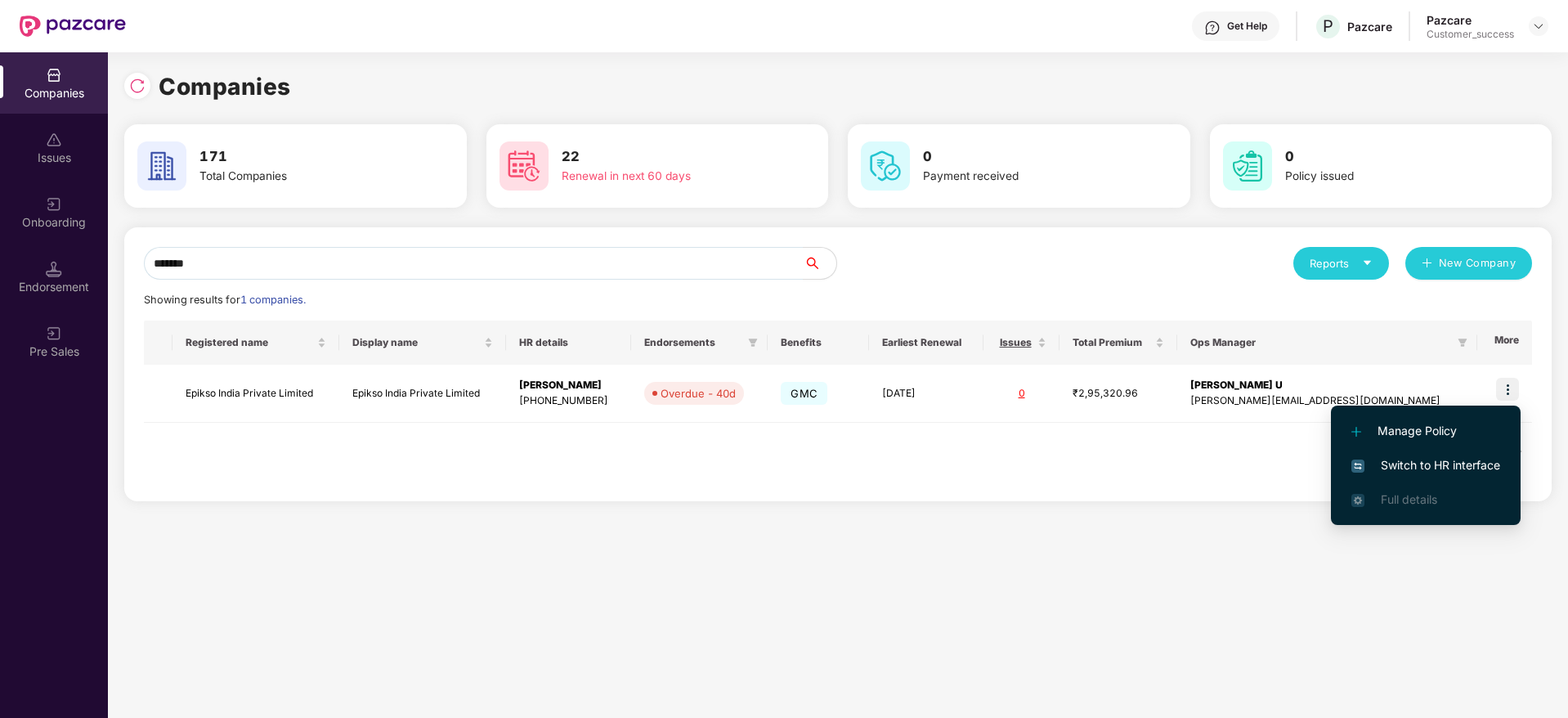
click at [1466, 446] on li "Manage Policy" at bounding box center [1426, 431] width 189 height 34
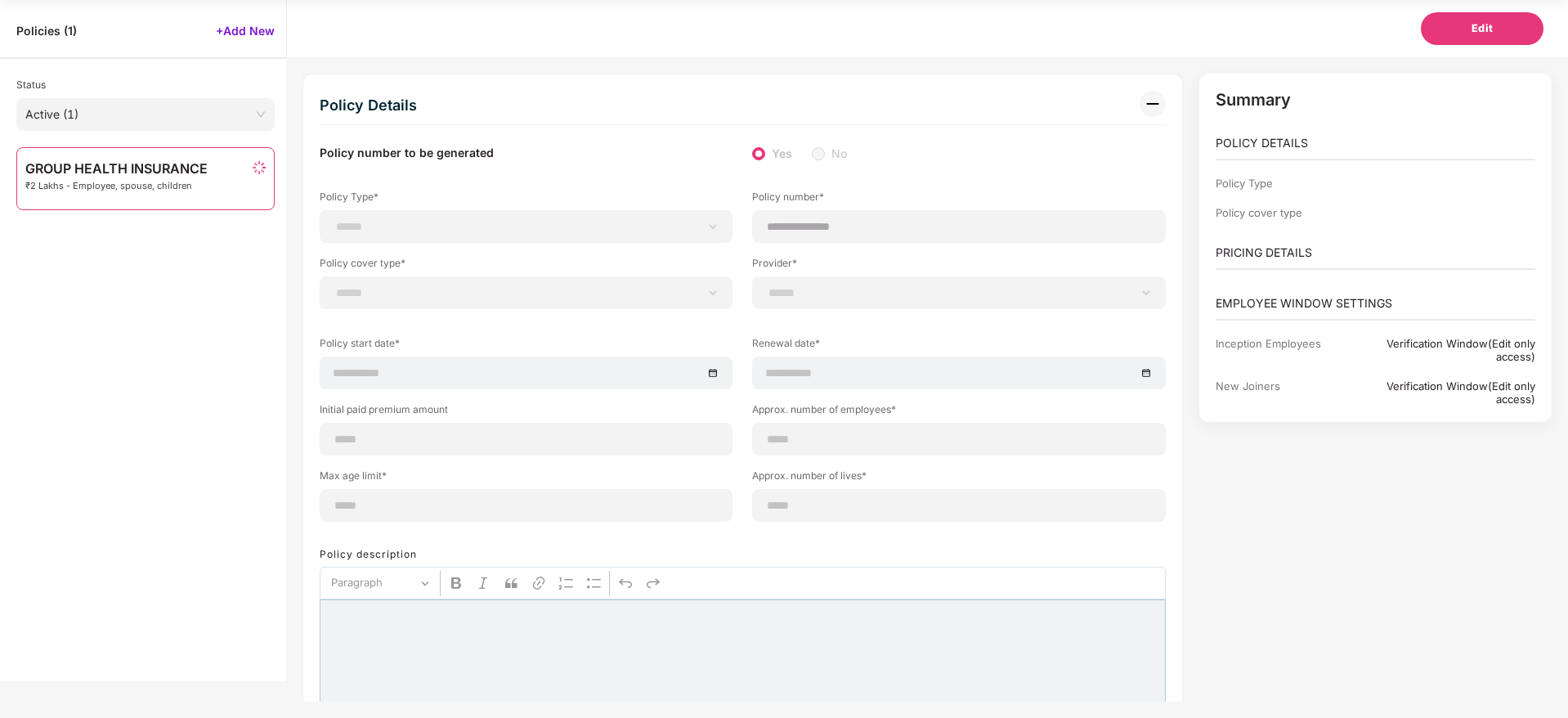
type input "**********"
type input "**"
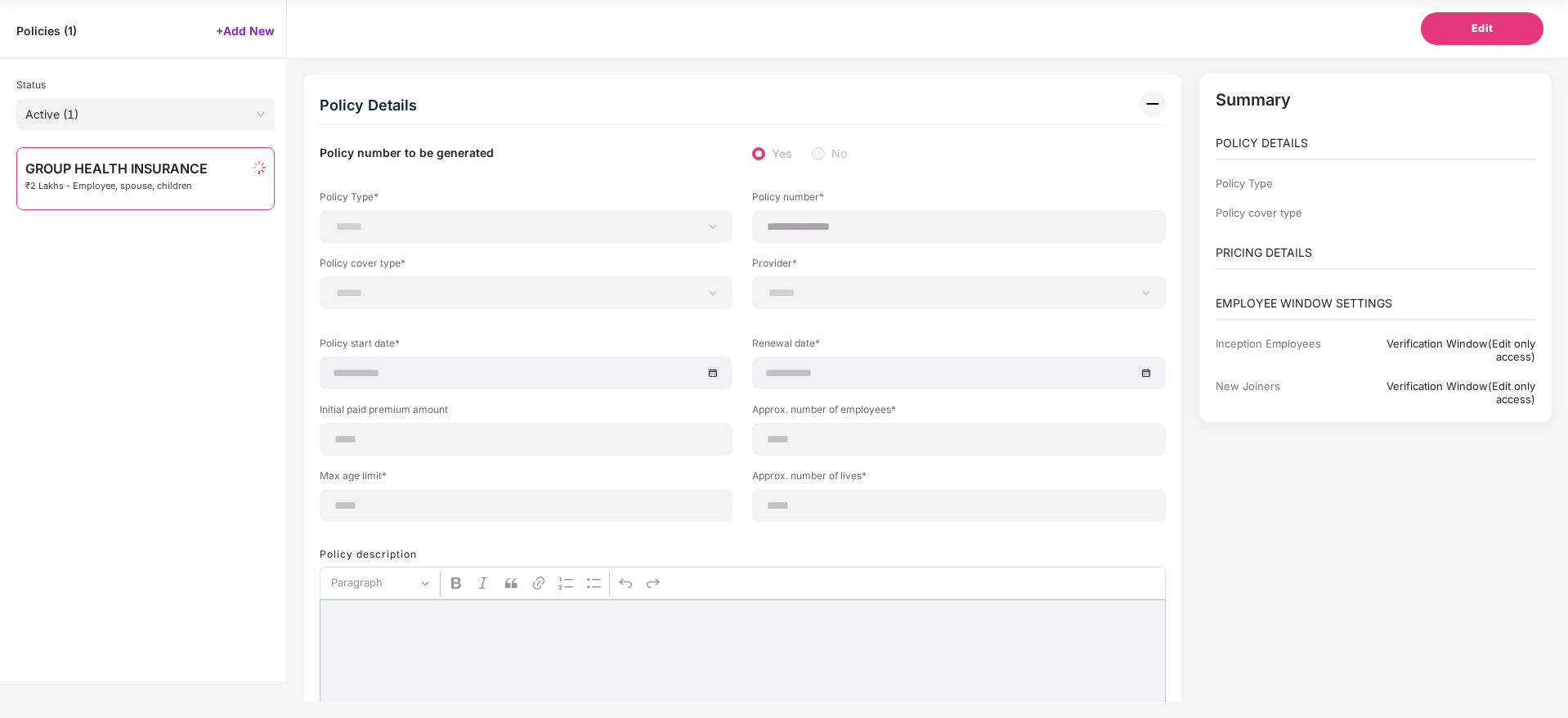
type input "***"
type input "*"
type input "**"
type input "******"
type input "**********"
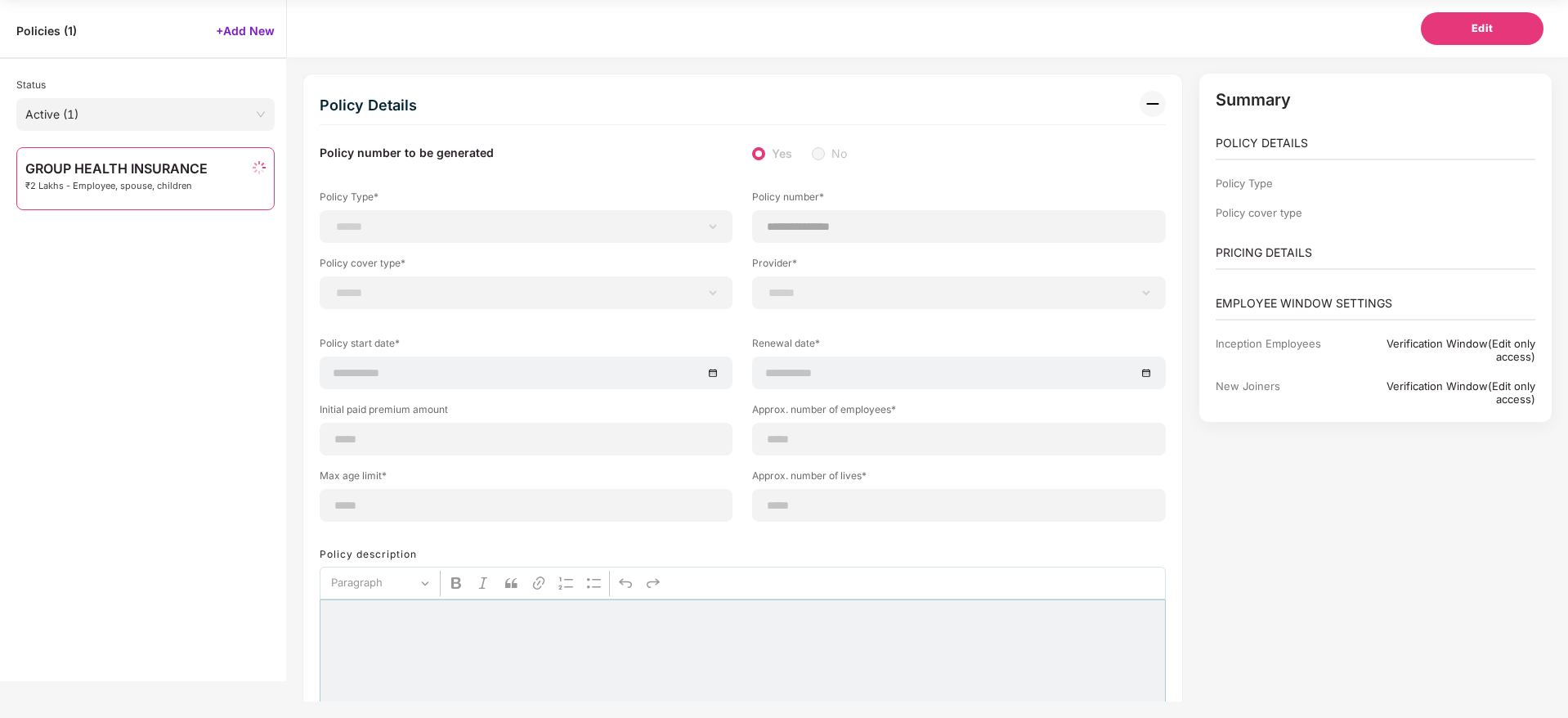
type input "**********"
type input "********"
select select "**********"
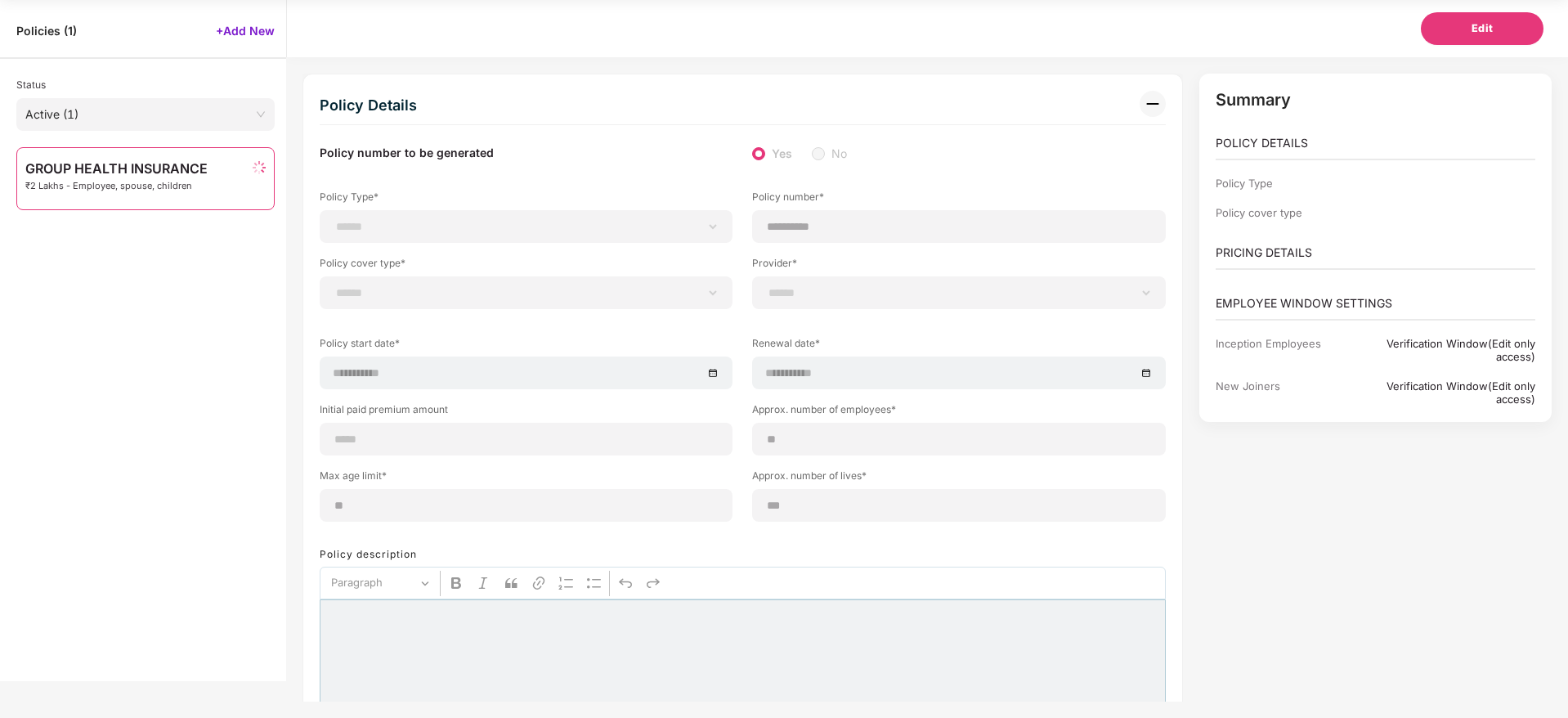
select select "**********"
select select "*"
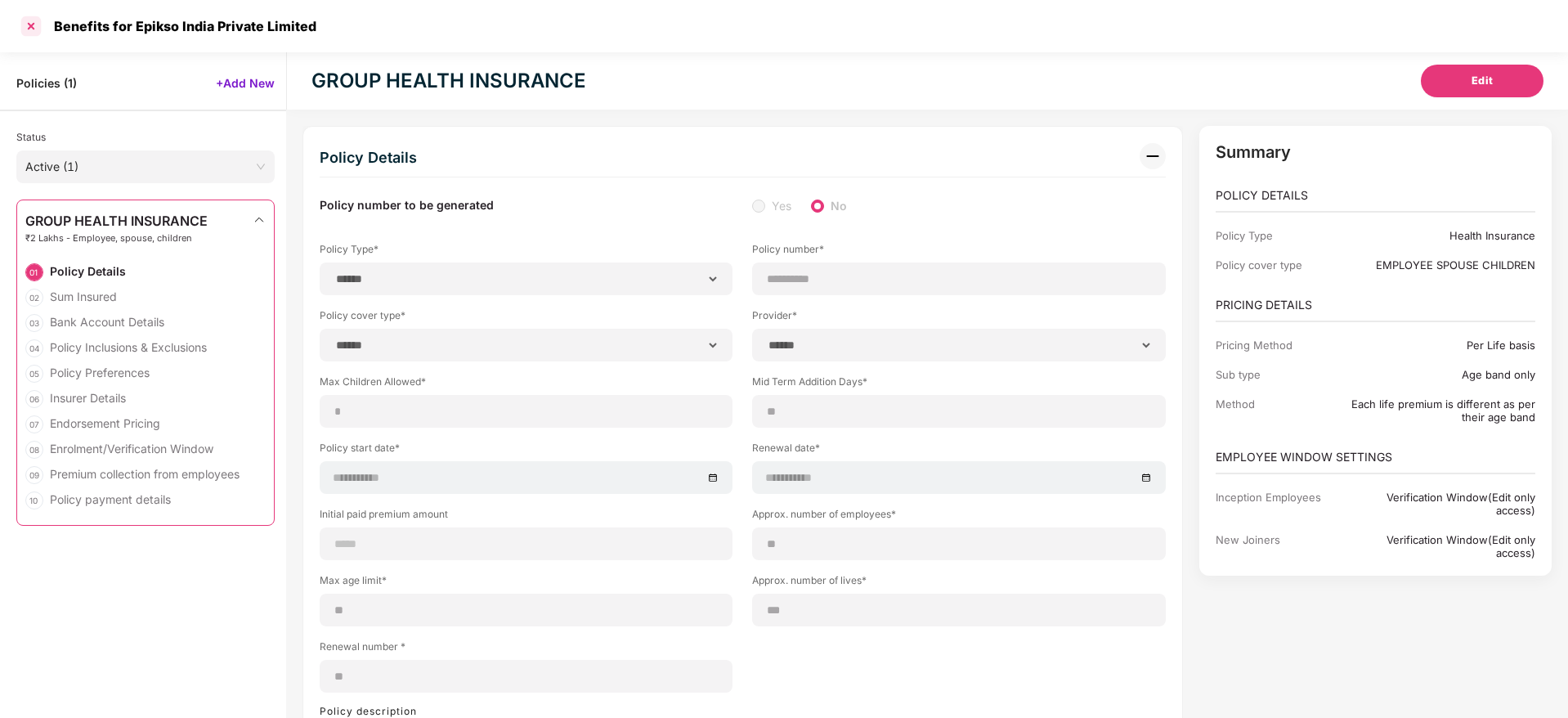
click at [22, 29] on div at bounding box center [31, 26] width 26 height 26
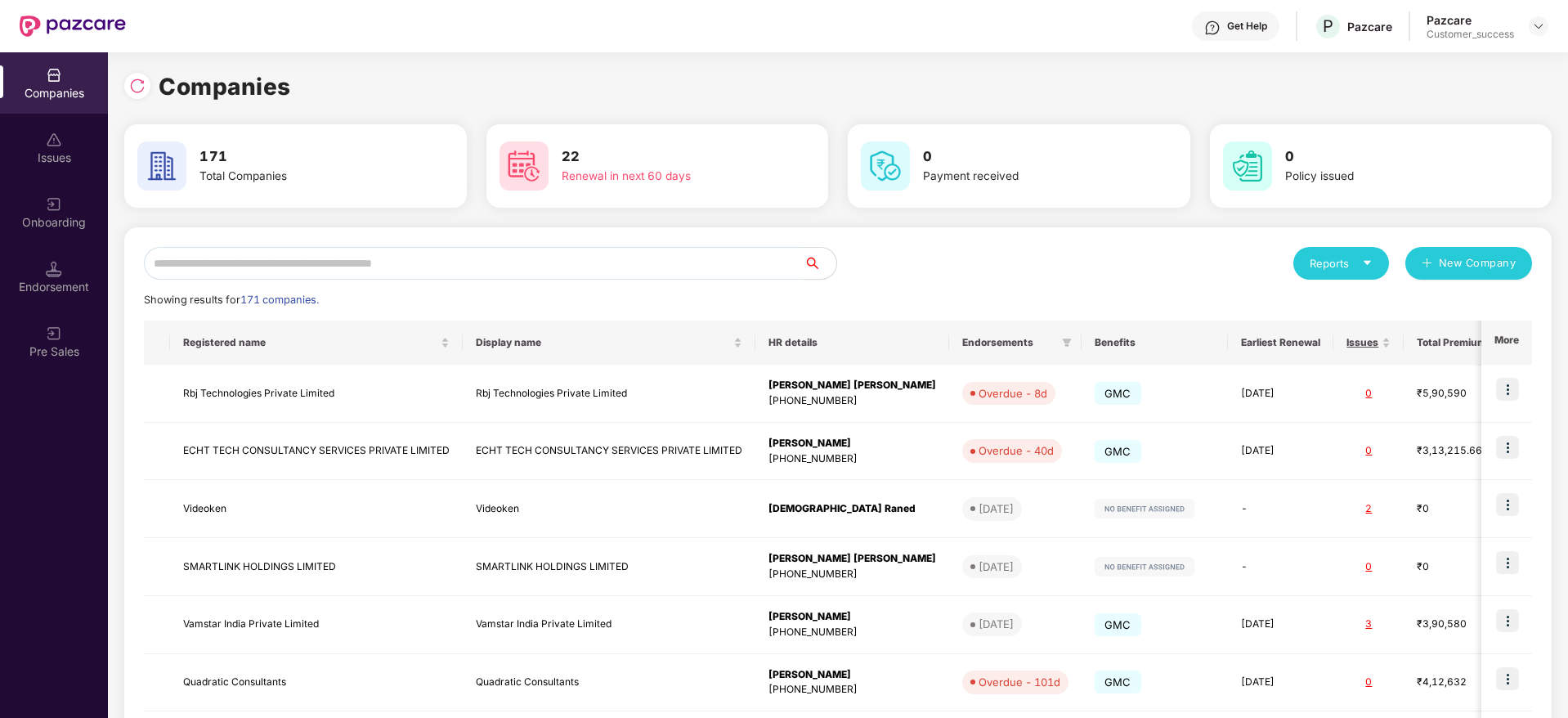
click at [497, 263] on input "text" at bounding box center [474, 263] width 660 height 33
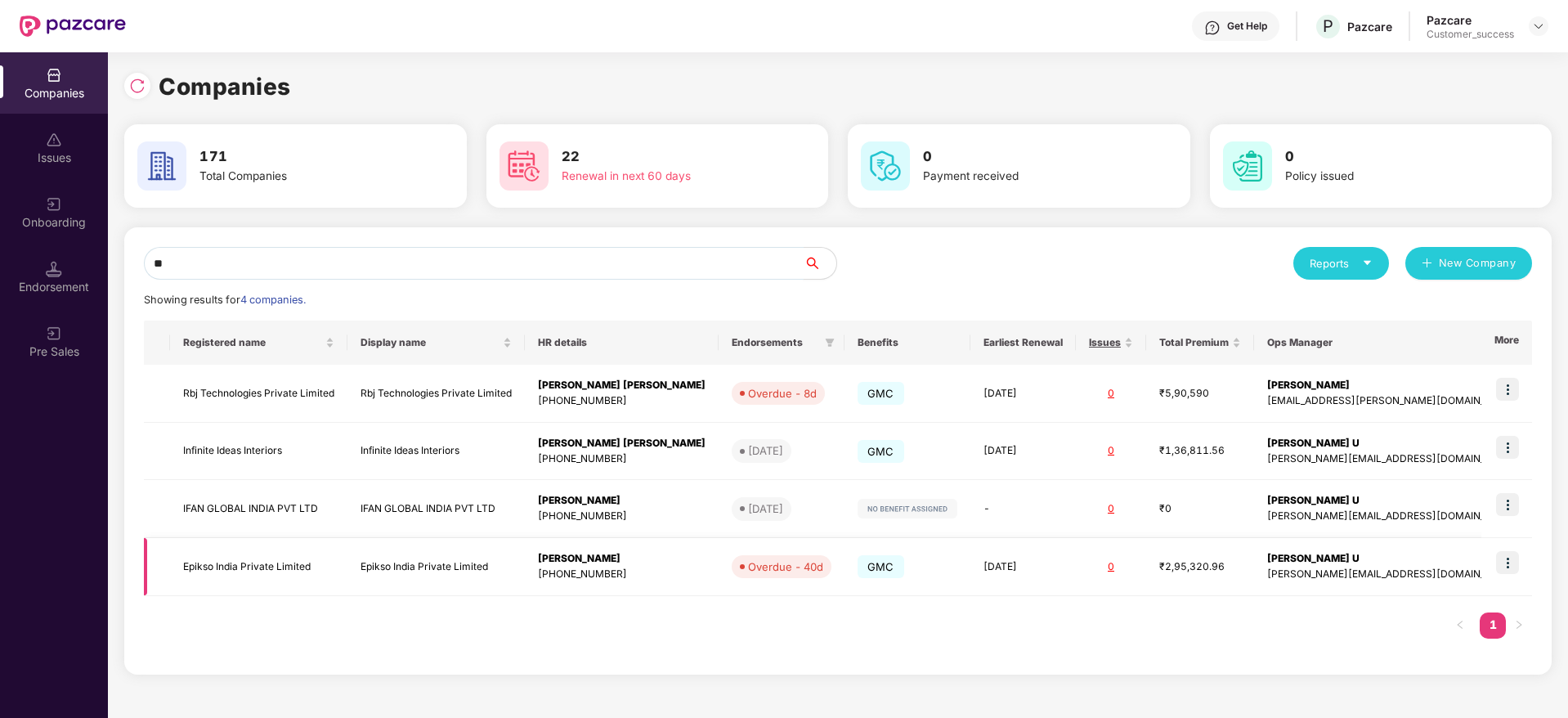
type input "**"
click at [1498, 564] on td at bounding box center [1507, 567] width 51 height 58
click at [1510, 566] on img at bounding box center [1508, 562] width 23 height 23
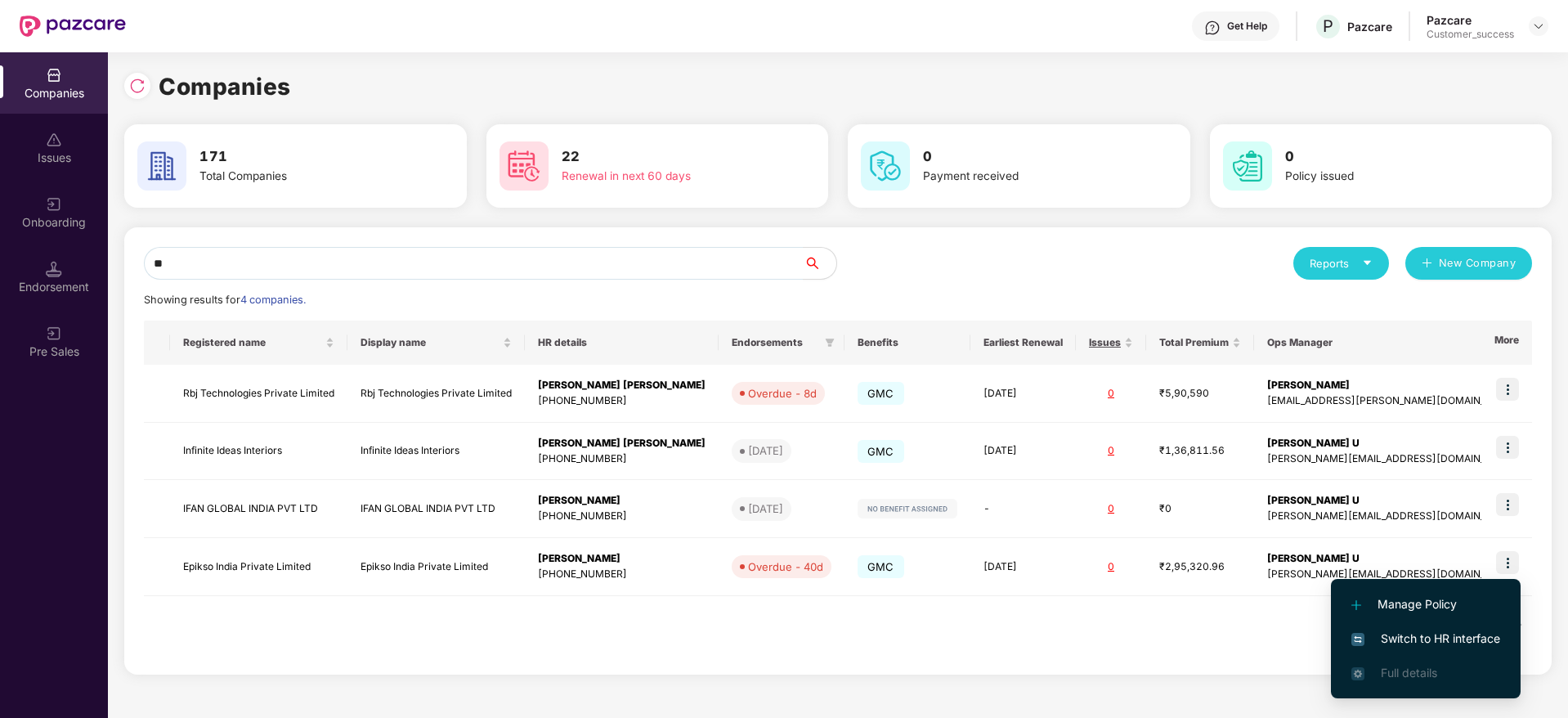
click at [1438, 641] on span "Switch to HR interface" at bounding box center [1426, 638] width 149 height 18
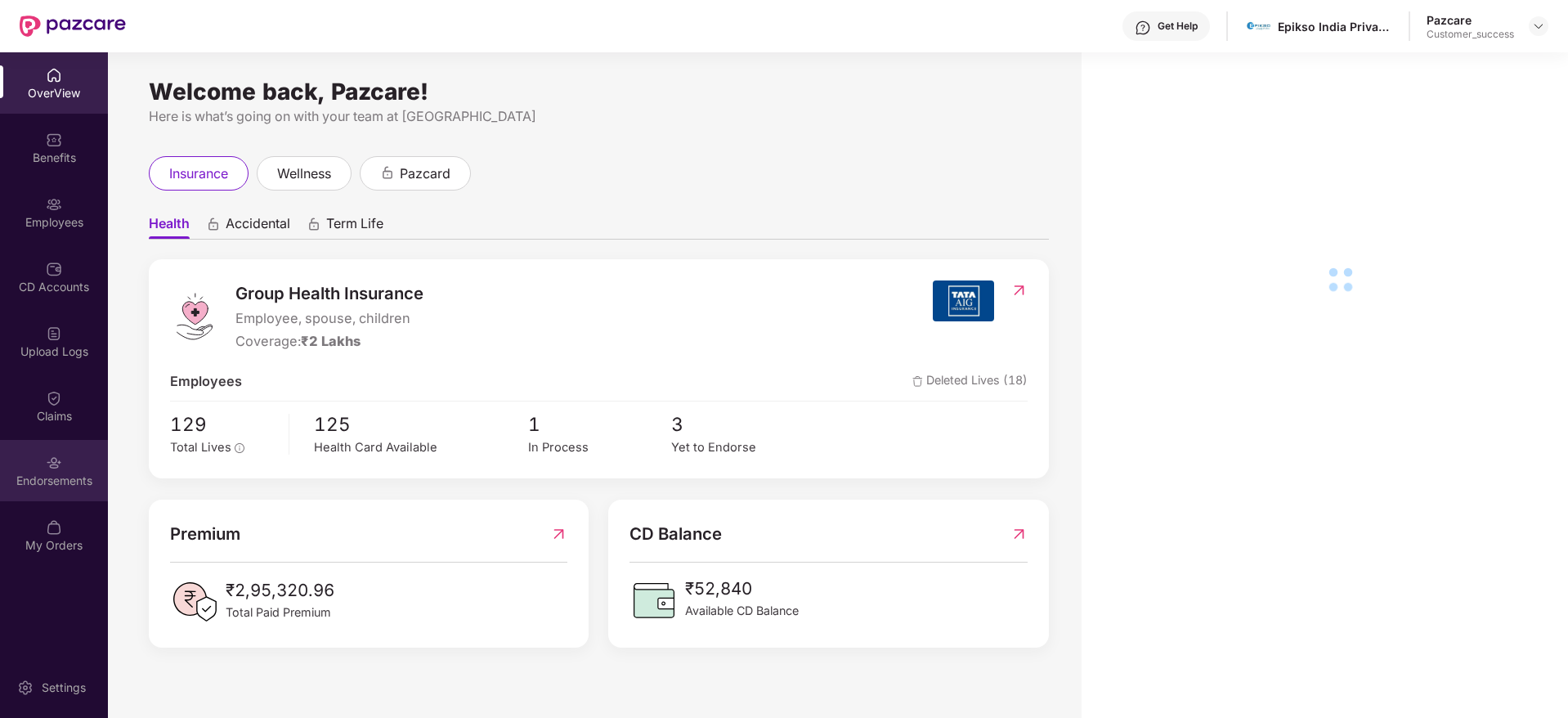
click at [61, 486] on div "Endorsements" at bounding box center [54, 480] width 108 height 16
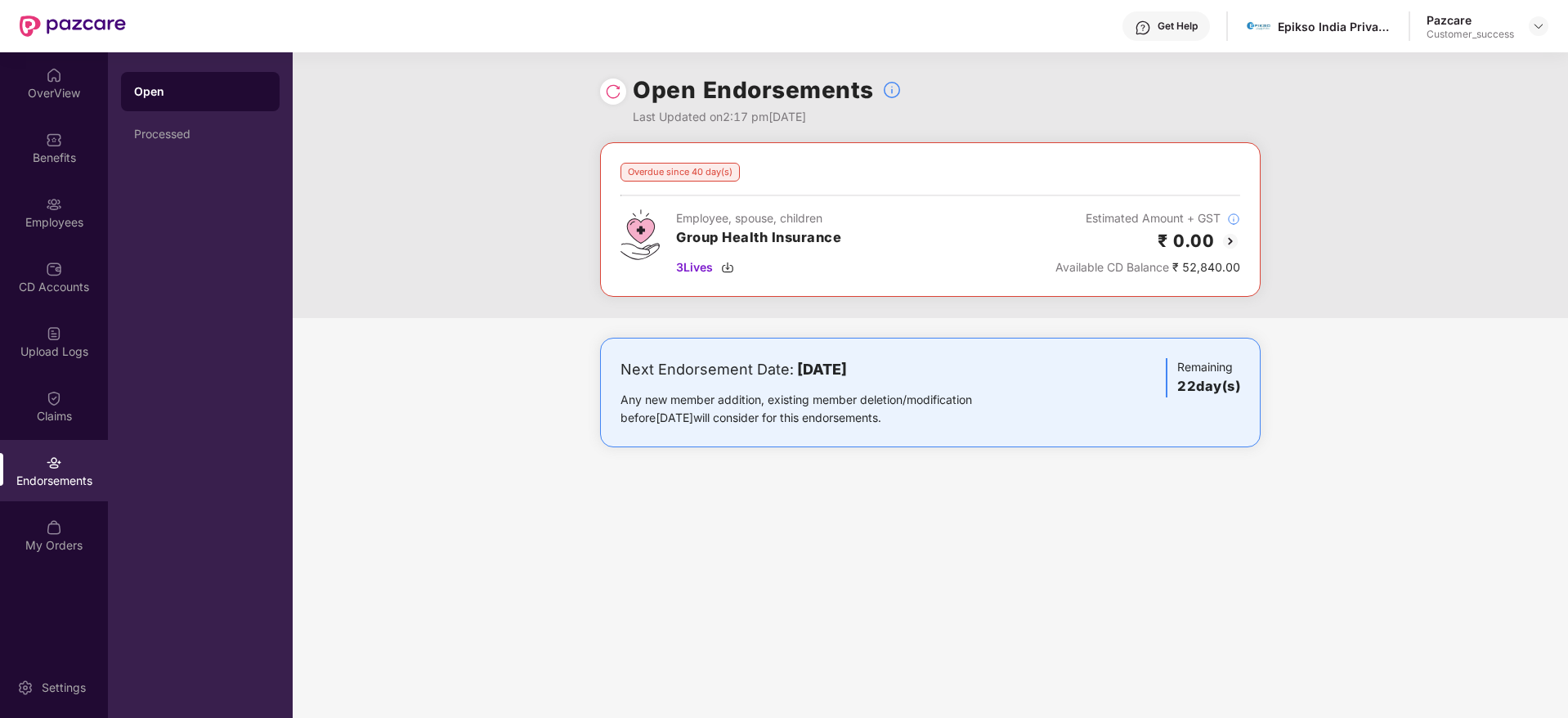
click at [1232, 242] on img at bounding box center [1230, 241] width 20 height 20
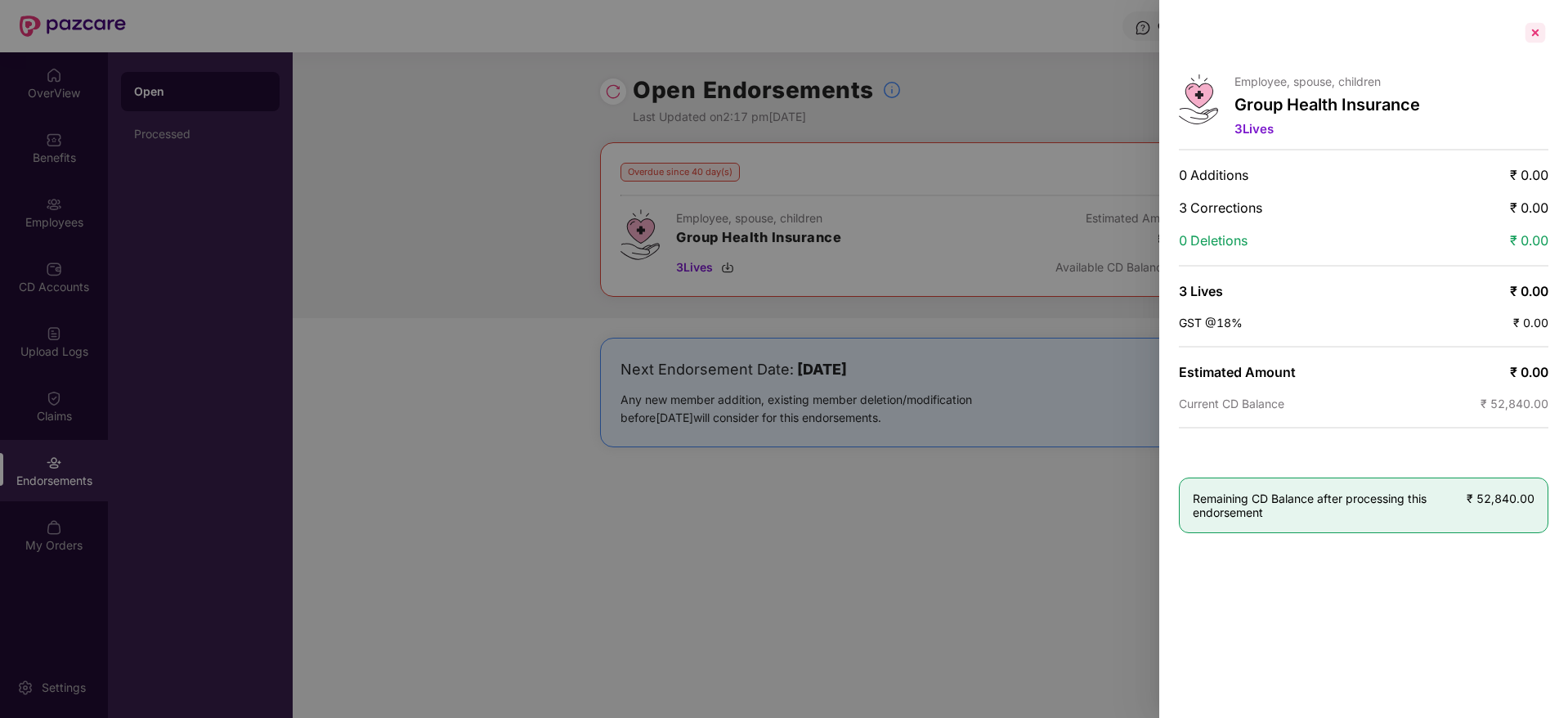
click at [1542, 36] on div at bounding box center [1535, 33] width 26 height 26
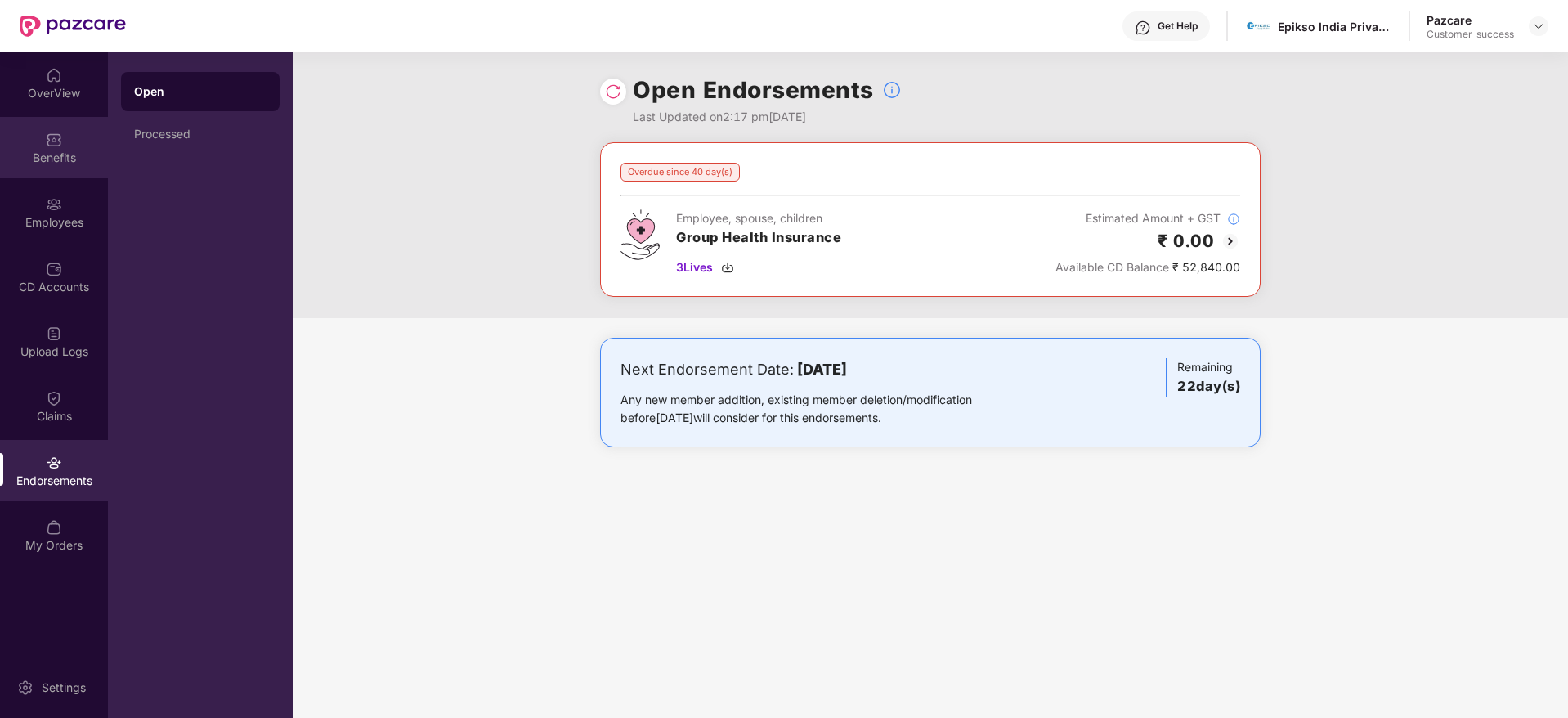
click at [63, 147] on div "Benefits" at bounding box center [54, 147] width 108 height 61
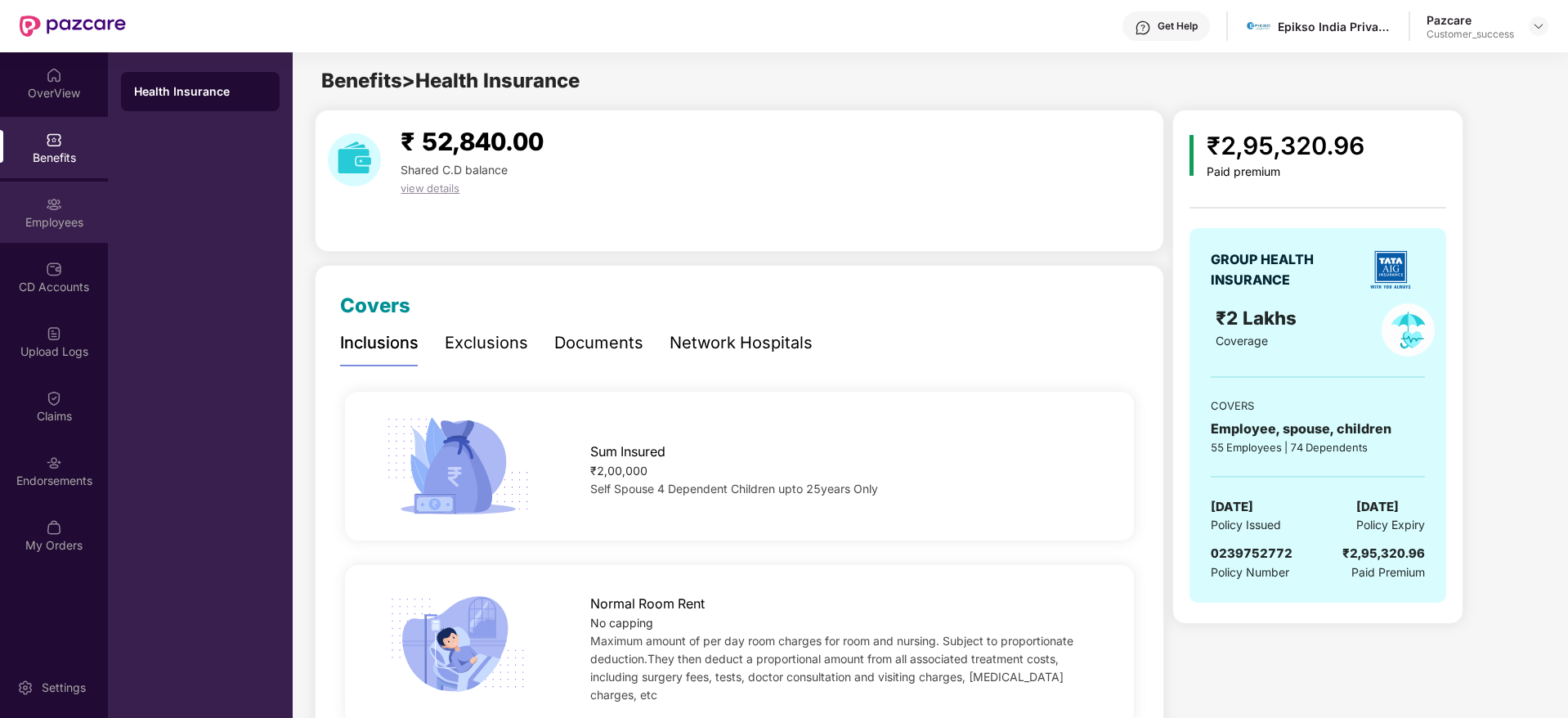
click at [58, 228] on div "Employees" at bounding box center [54, 222] width 108 height 16
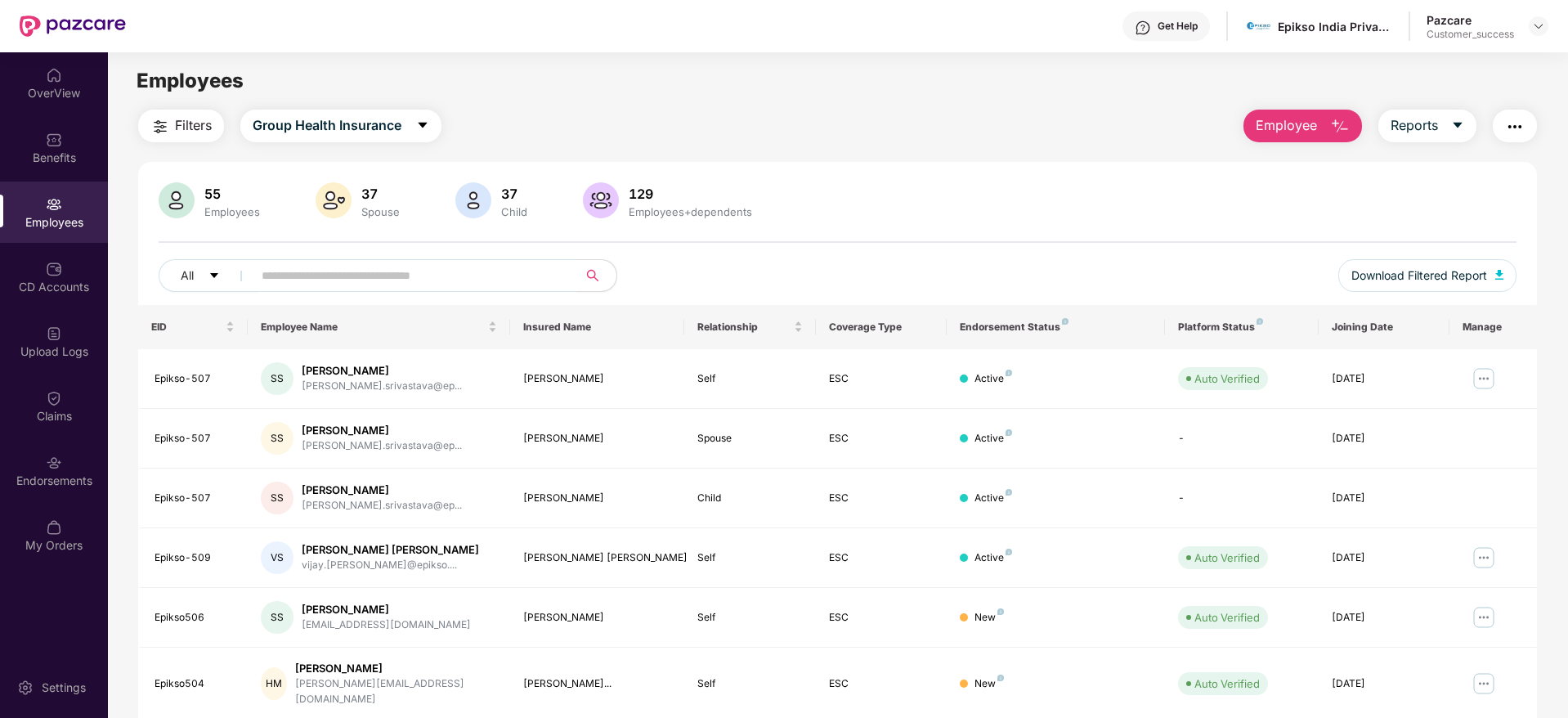
click at [206, 125] on span "Filters" at bounding box center [193, 125] width 36 height 20
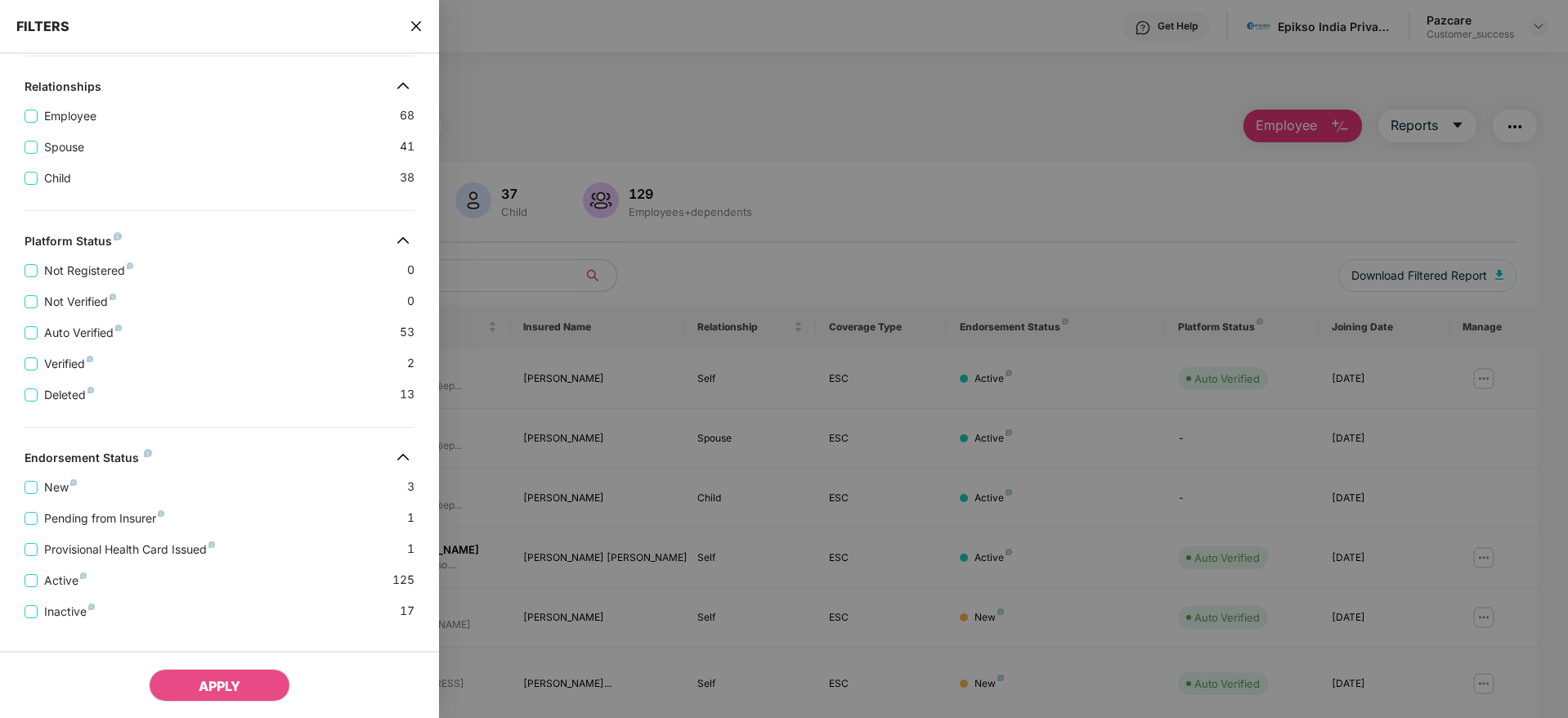
scroll to position [317, 0]
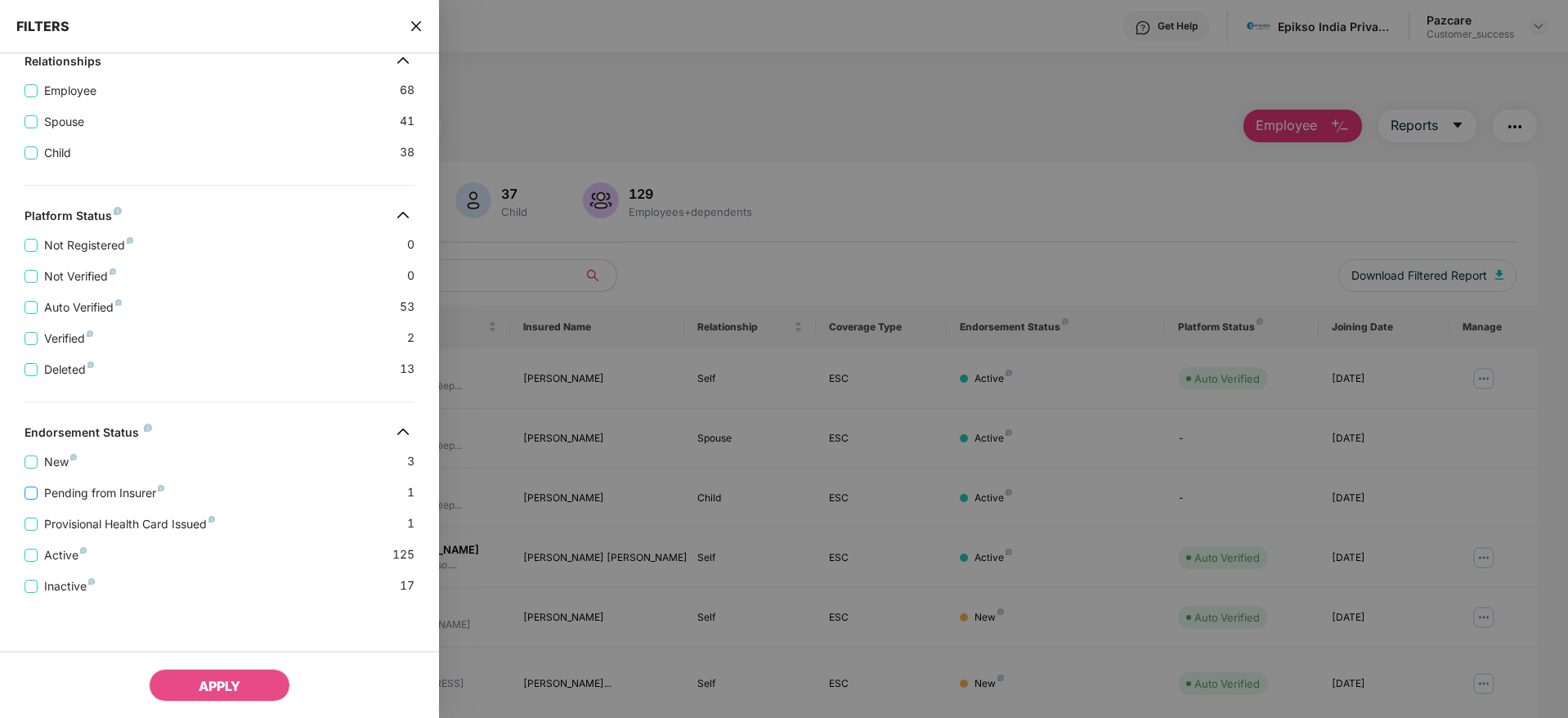
click at [144, 491] on span "Pending from Insurer" at bounding box center [103, 492] width 133 height 18
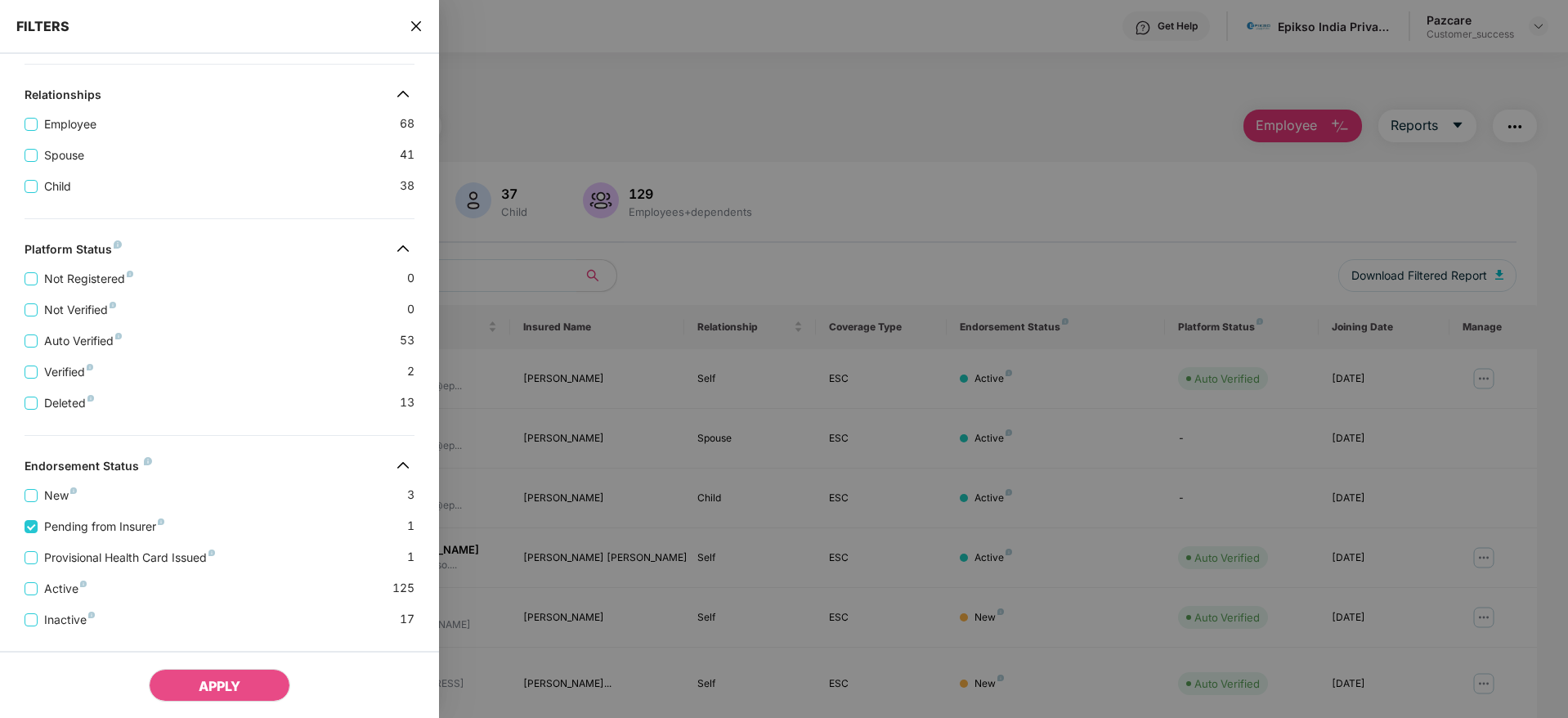
click at [174, 570] on div "Active 125" at bounding box center [220, 582] width 390 height 31
click at [178, 564] on span "Provisional Health Card Issued" at bounding box center [129, 557] width 184 height 18
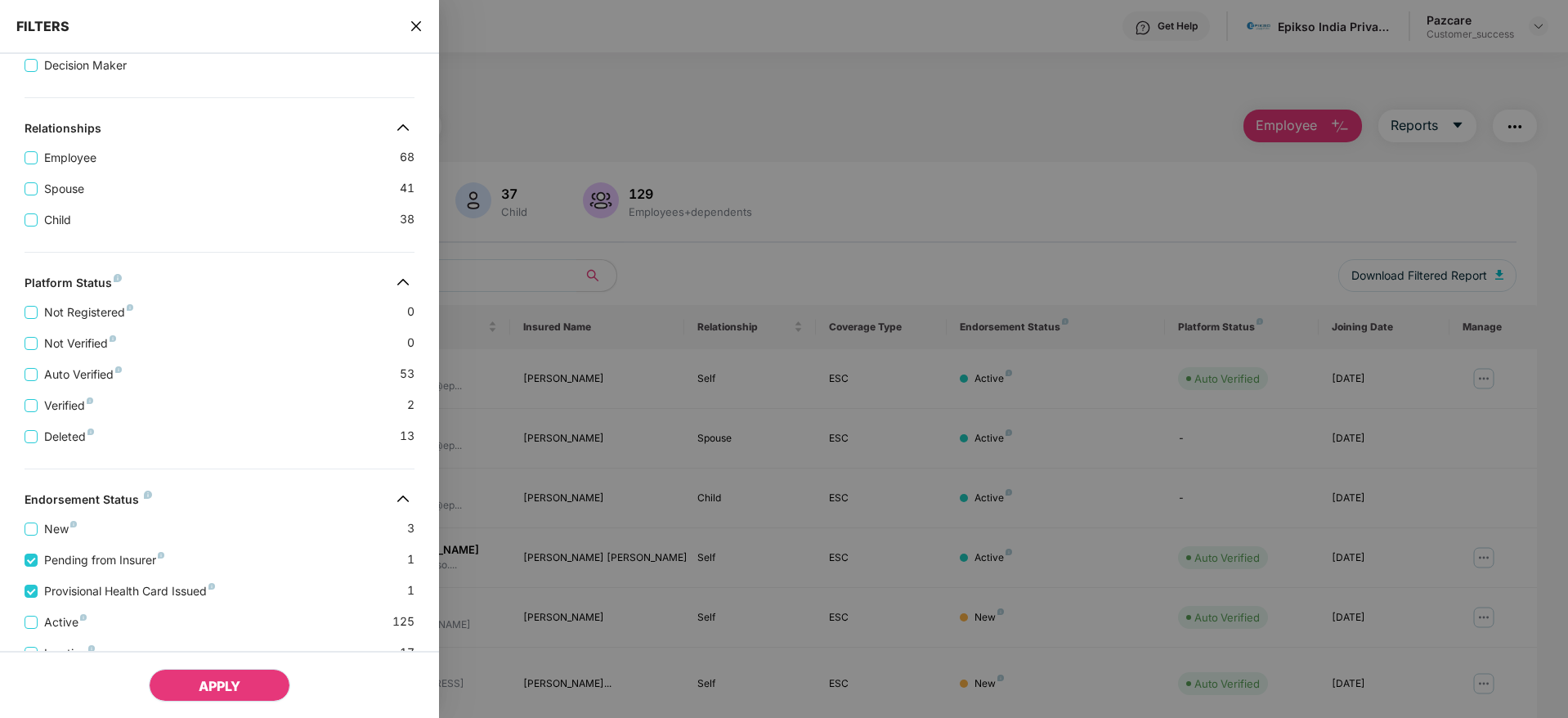
click at [244, 674] on button "APPLY" at bounding box center [220, 685] width 142 height 33
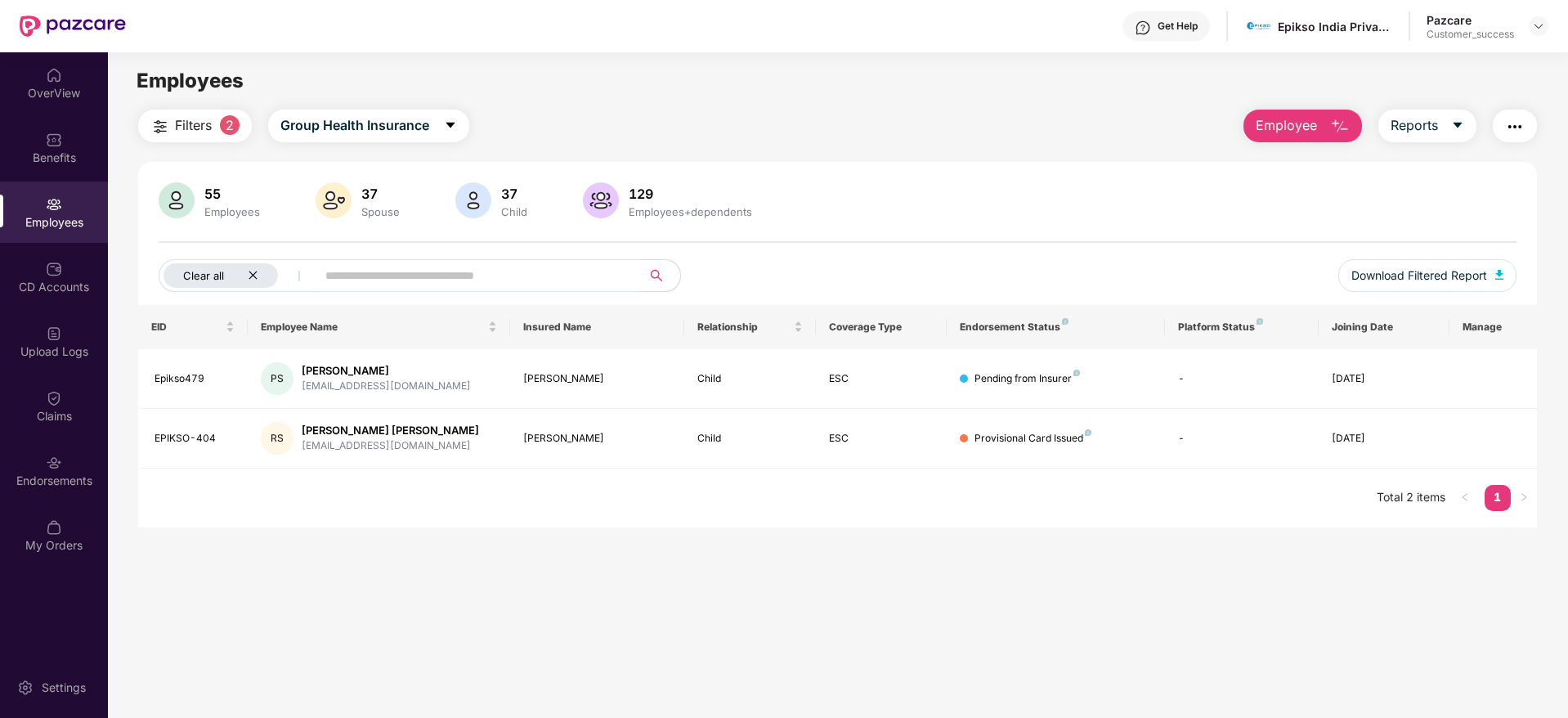
click at [246, 282] on div "Clear all" at bounding box center [221, 275] width 115 height 25
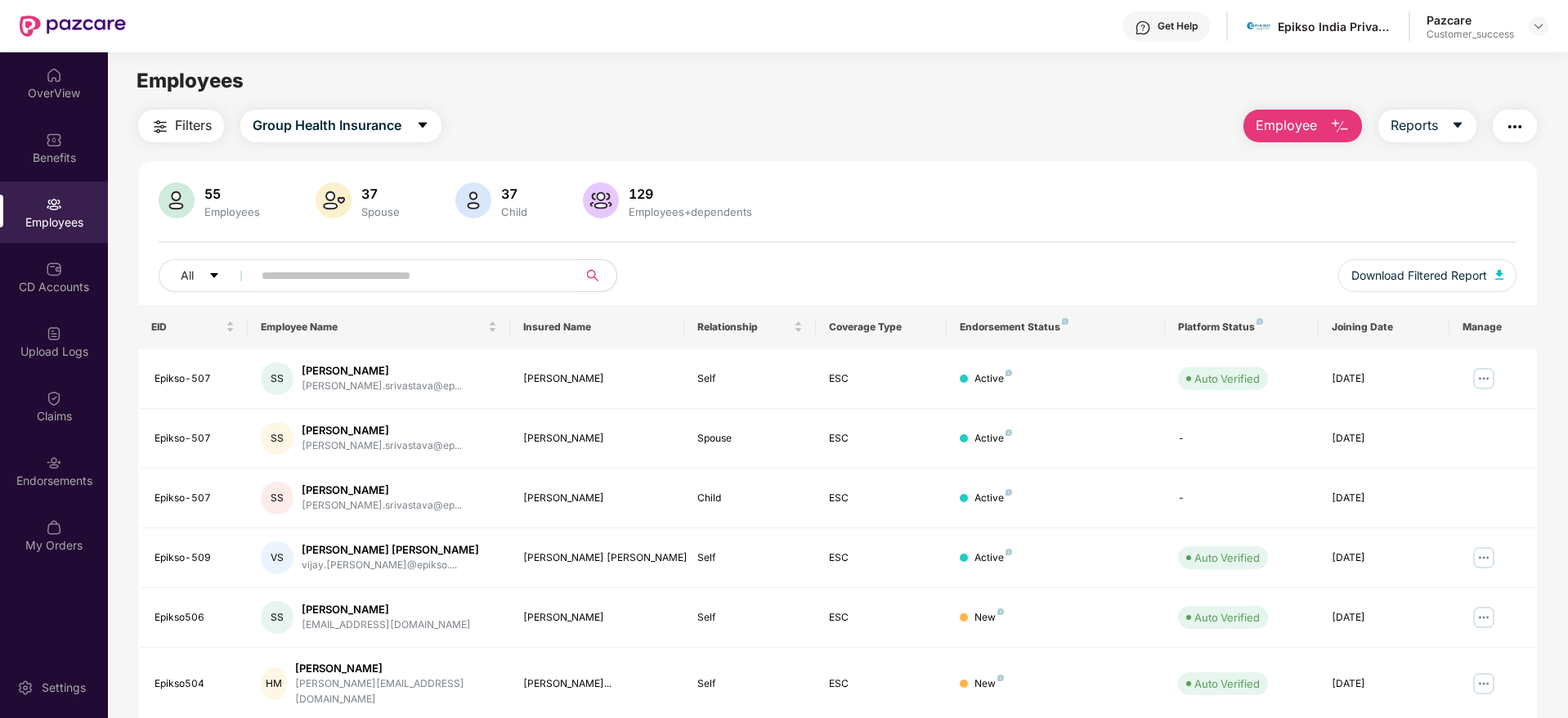
click at [307, 276] on input "text" at bounding box center [408, 275] width 294 height 25
paste input "*********"
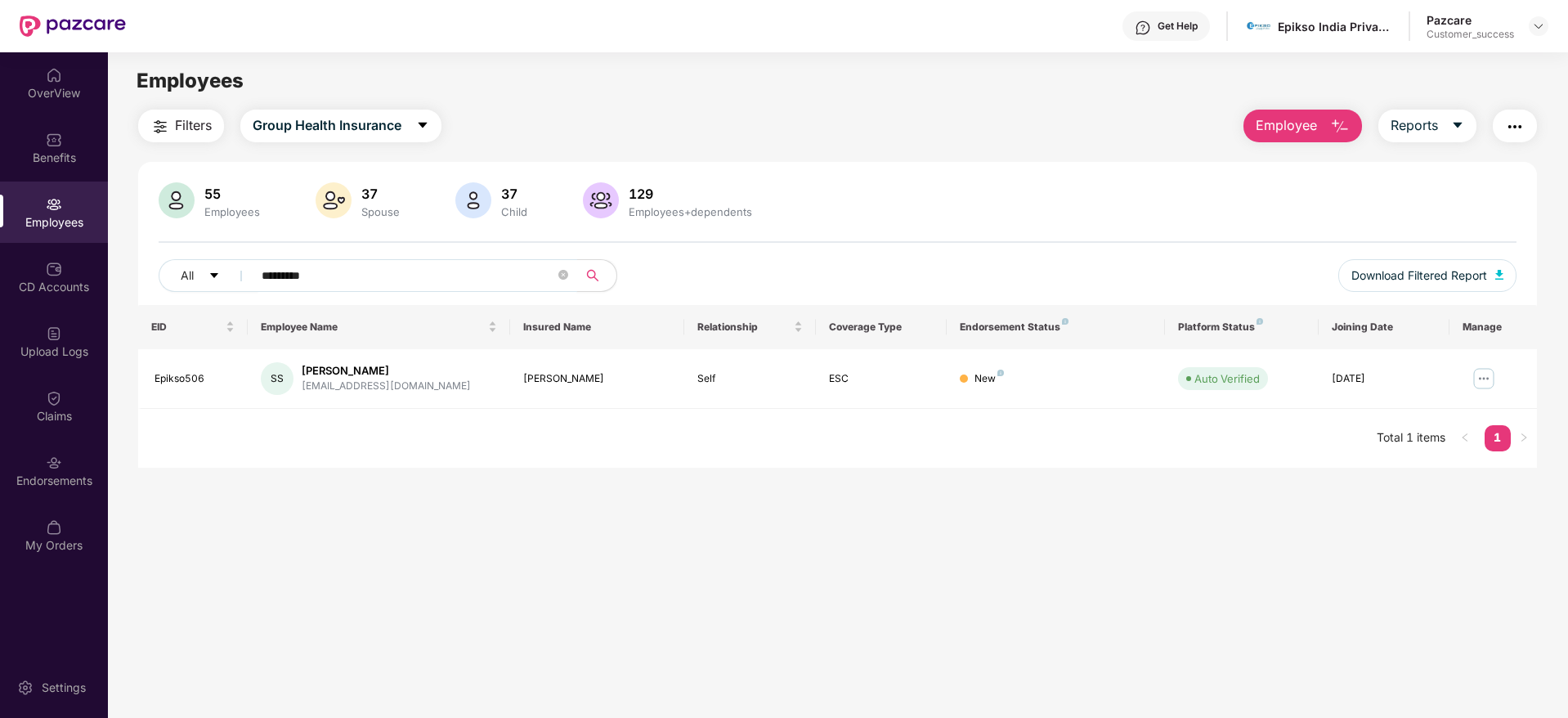
type input "*********"
click at [1302, 36] on div "Epikso India Private Limited" at bounding box center [1318, 27] width 148 height 29
copy div "Epikso"
click at [1541, 22] on img at bounding box center [1539, 27] width 13 height 13
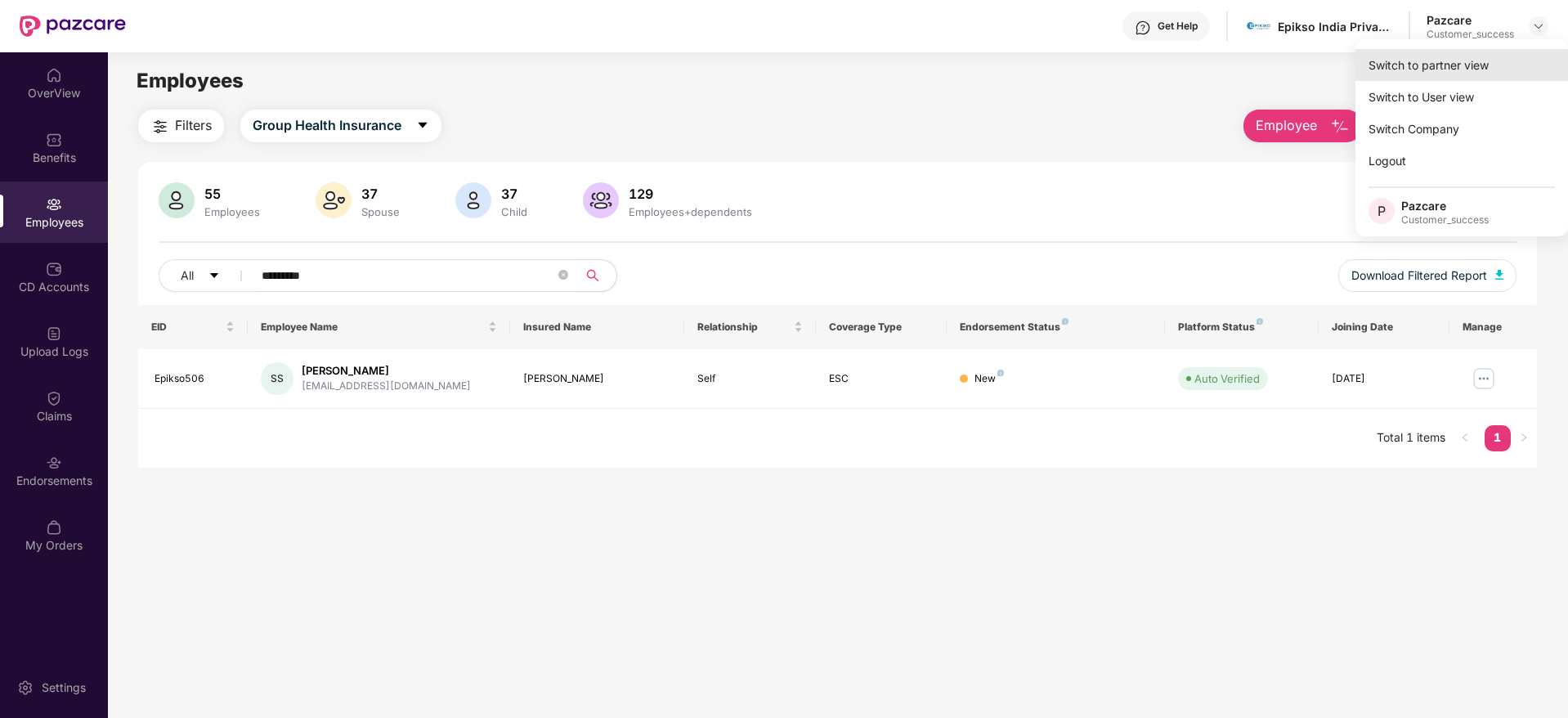
click at [1520, 53] on div "Switch to partner view" at bounding box center [1462, 64] width 212 height 32
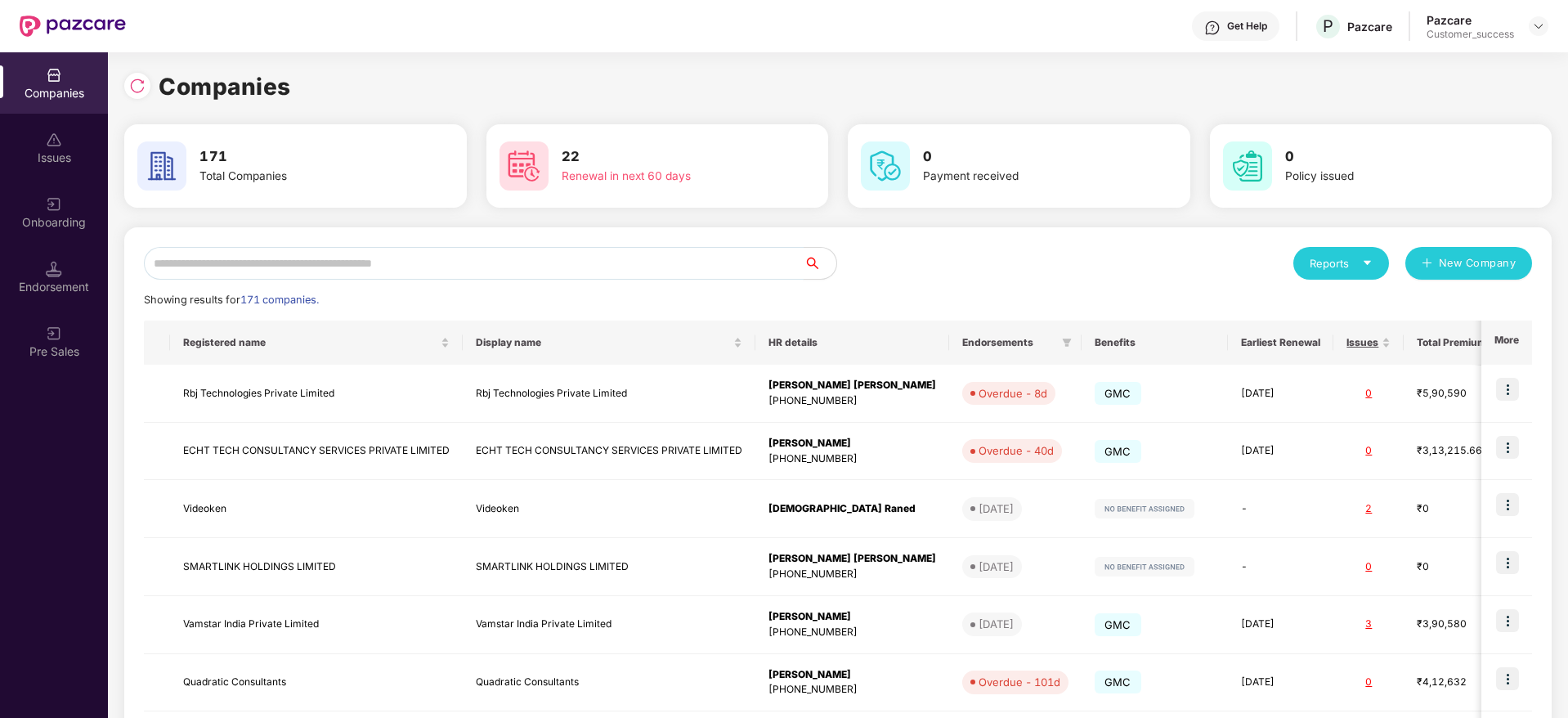
drag, startPoint x: 623, startPoint y: 264, endPoint x: 658, endPoint y: 267, distance: 35.1
click at [623, 265] on input "text" at bounding box center [474, 263] width 660 height 33
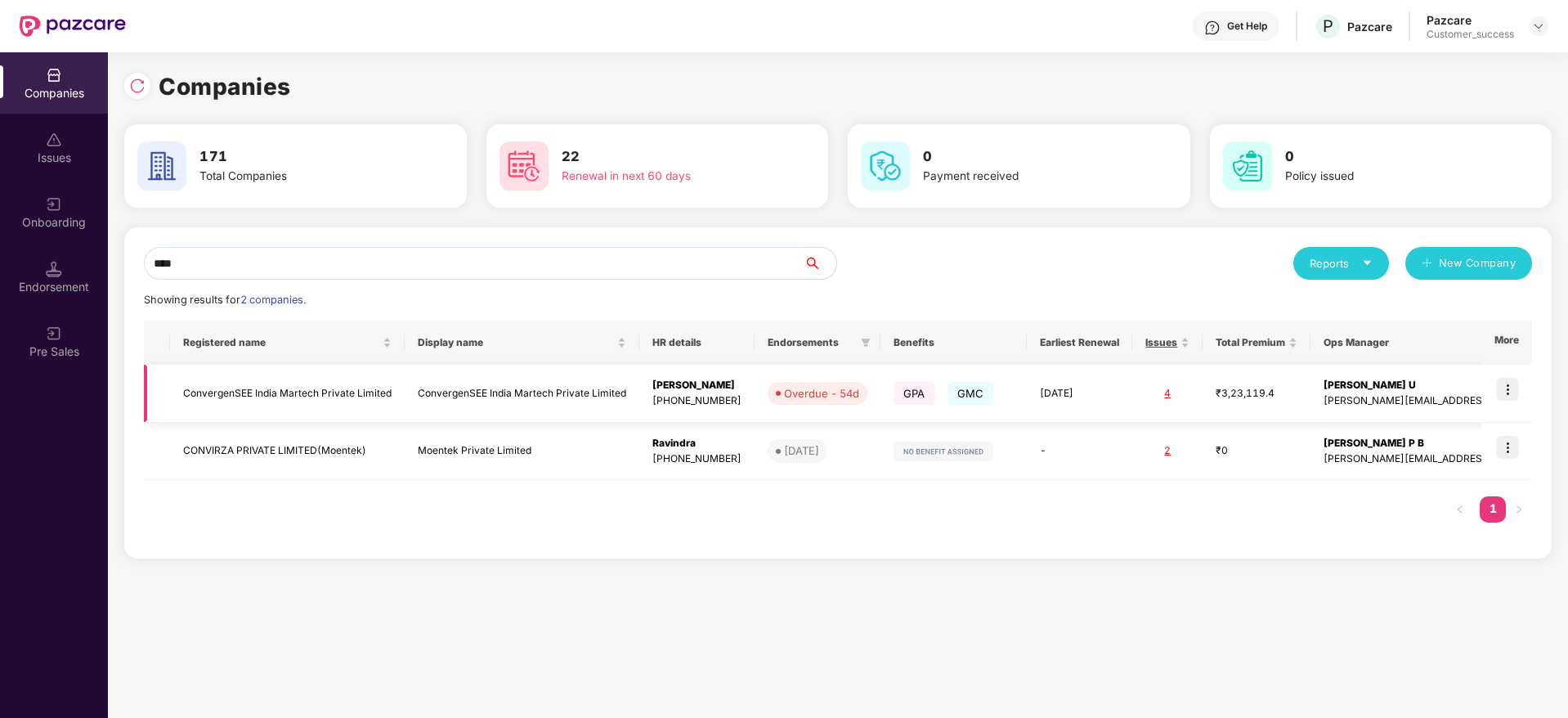
type input "****"
click at [1502, 385] on img at bounding box center [1508, 389] width 23 height 23
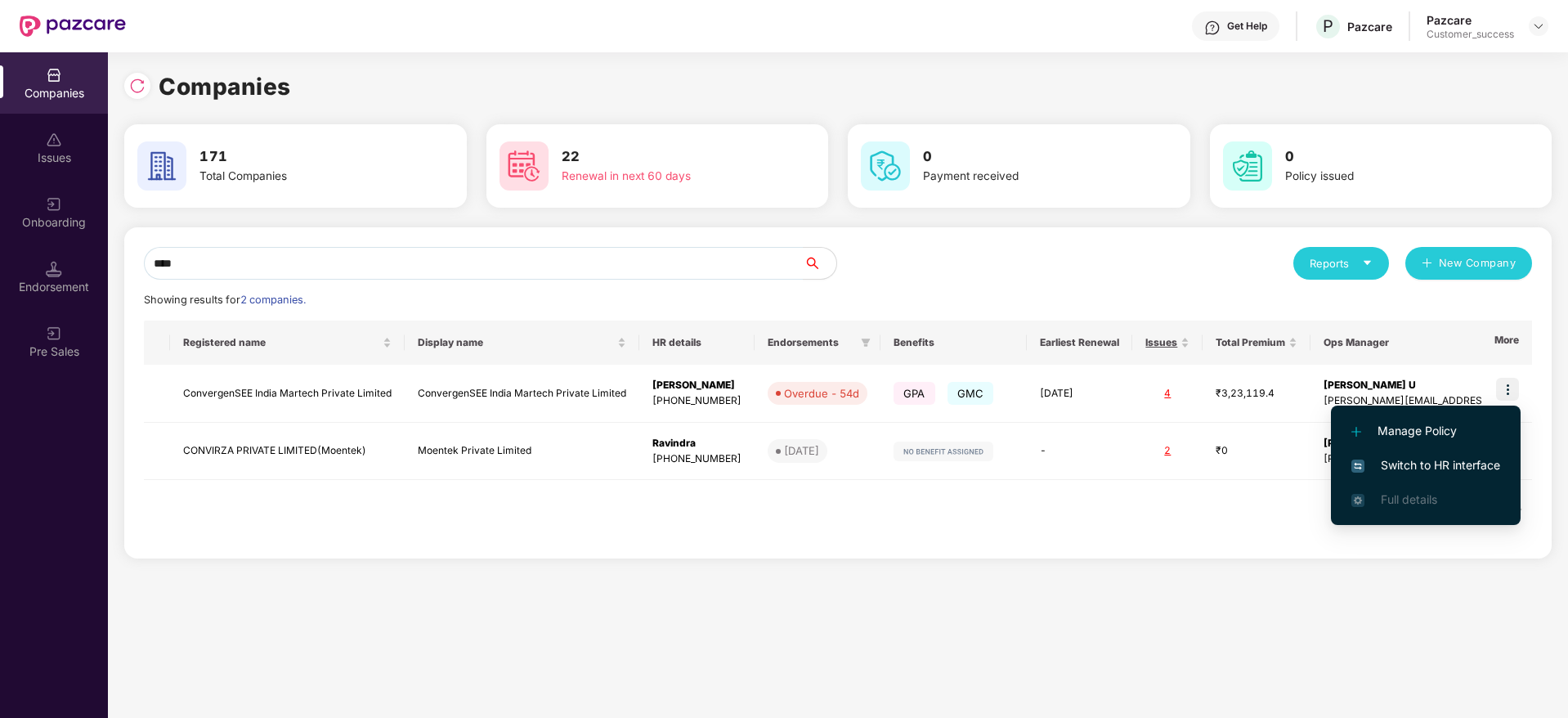
click at [1455, 456] on span "Switch to HR interface" at bounding box center [1426, 465] width 149 height 18
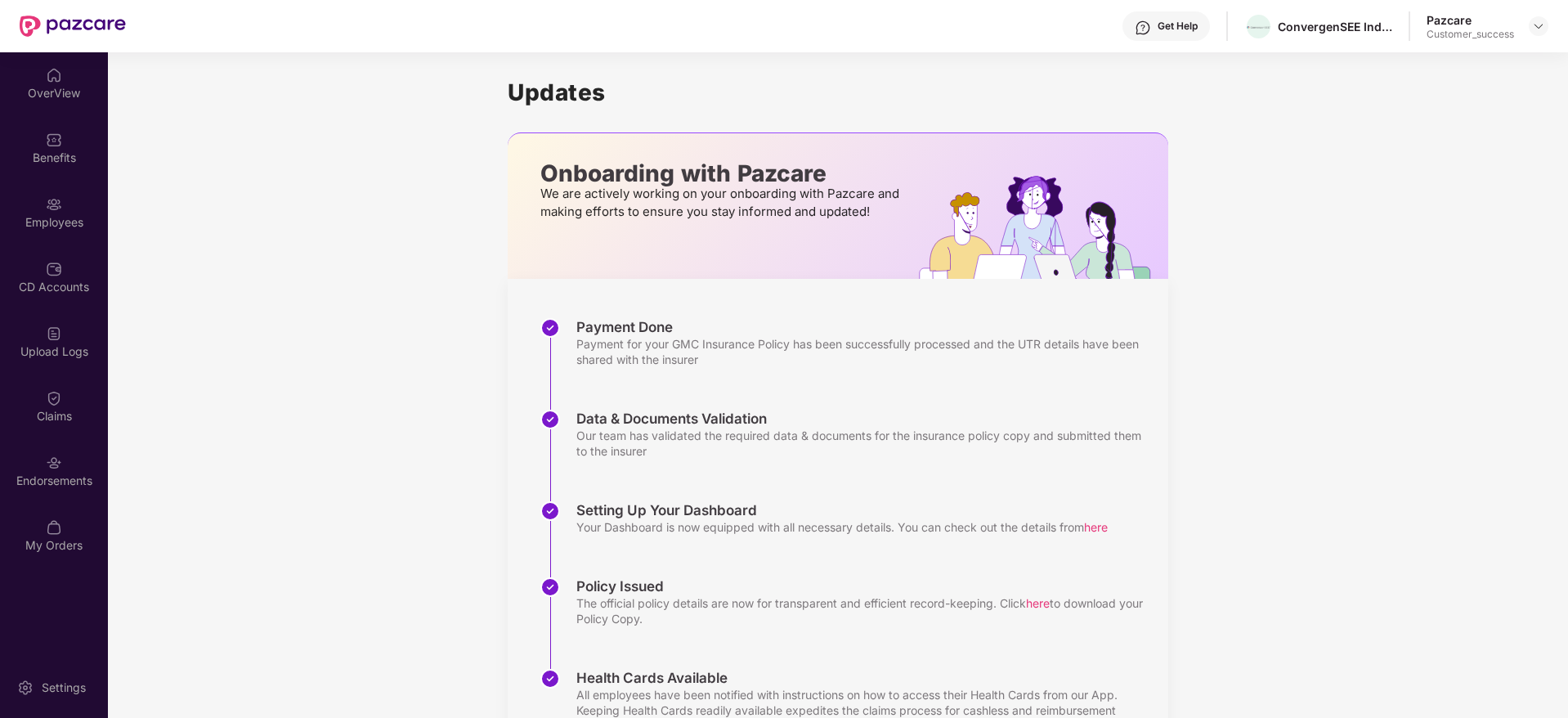
click at [415, 341] on div "Updates Onboarding with Pazcare We are actively working on your onboarding with…" at bounding box center [838, 429] width 1460 height 754
click at [59, 207] on img at bounding box center [54, 204] width 16 height 16
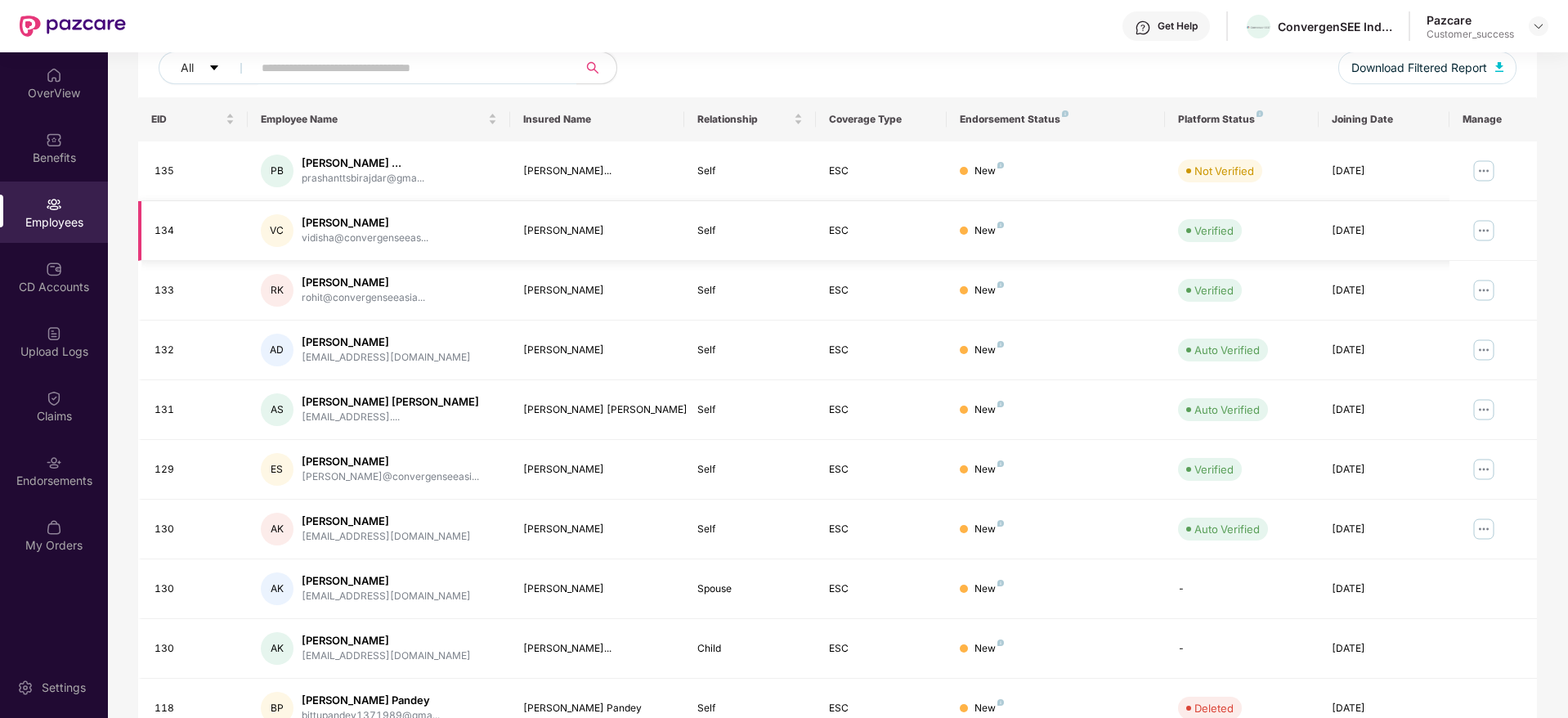
scroll to position [287, 0]
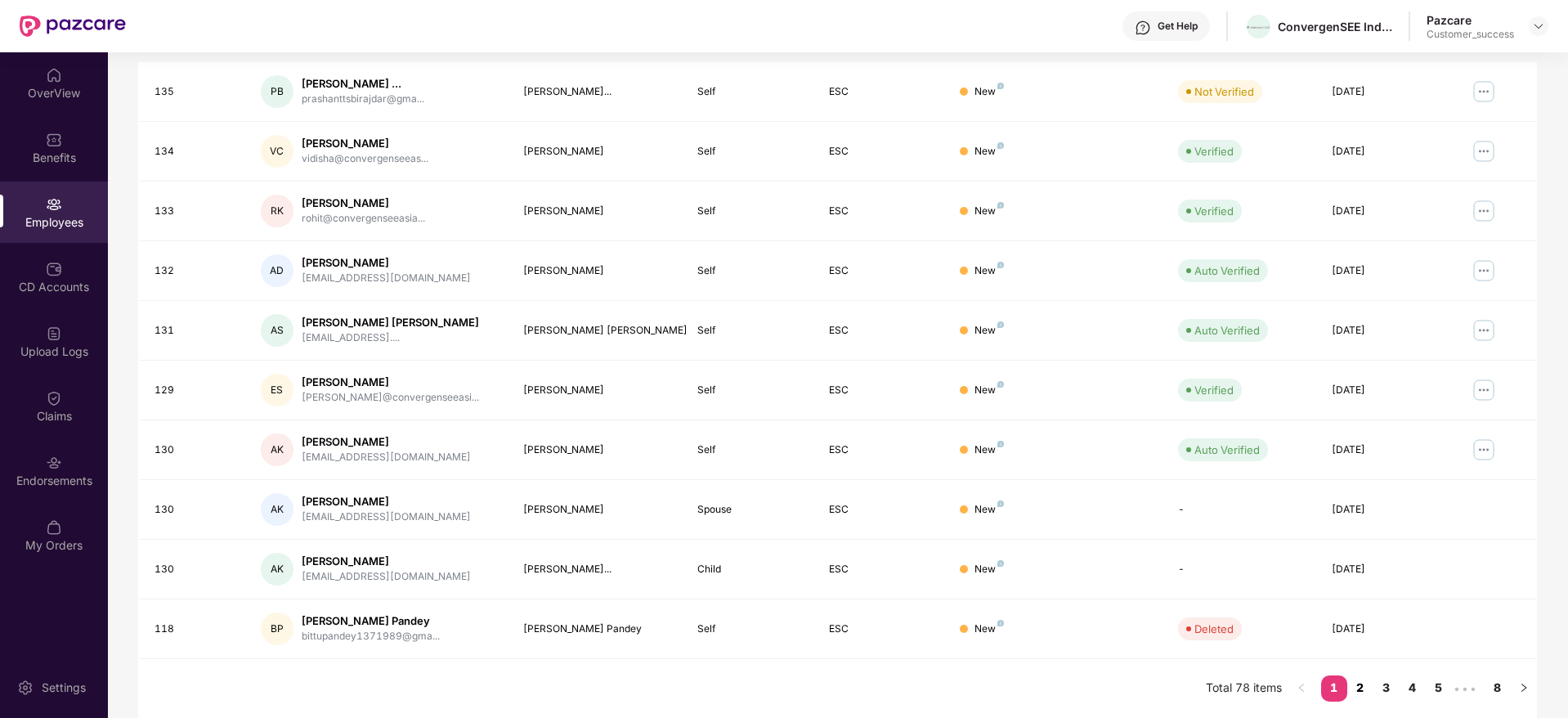
click at [1370, 688] on link "2" at bounding box center [1360, 687] width 26 height 25
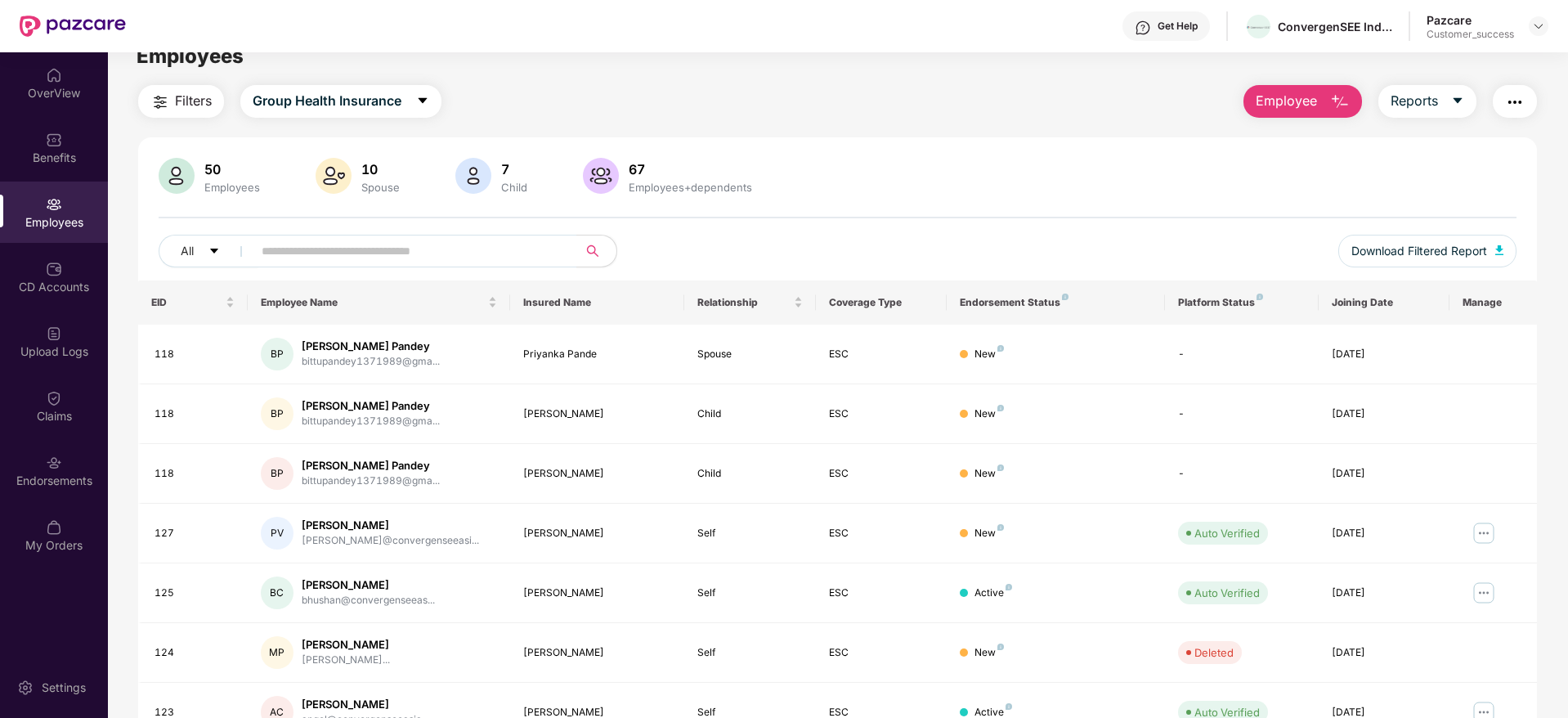
scroll to position [0, 0]
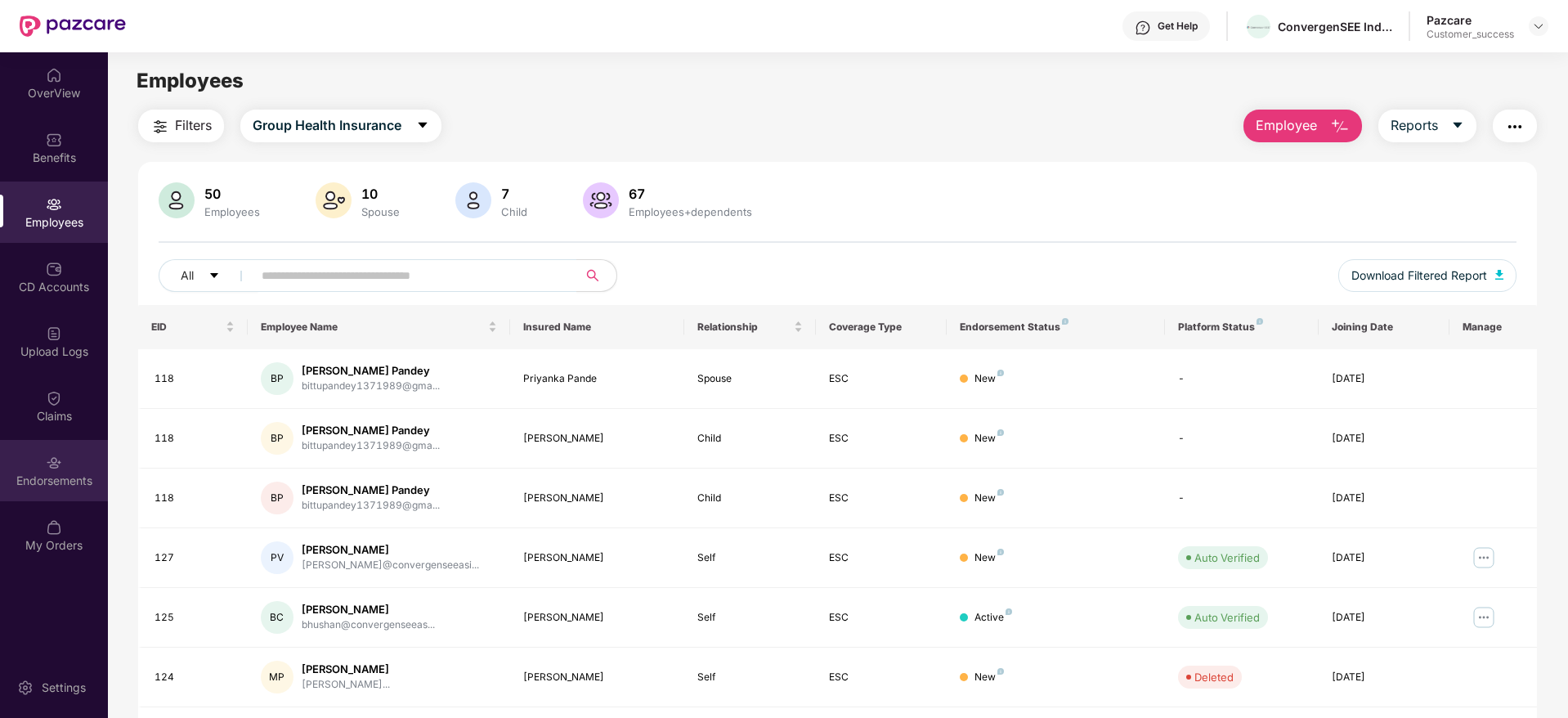
click at [34, 457] on div "Endorsements" at bounding box center [54, 470] width 108 height 61
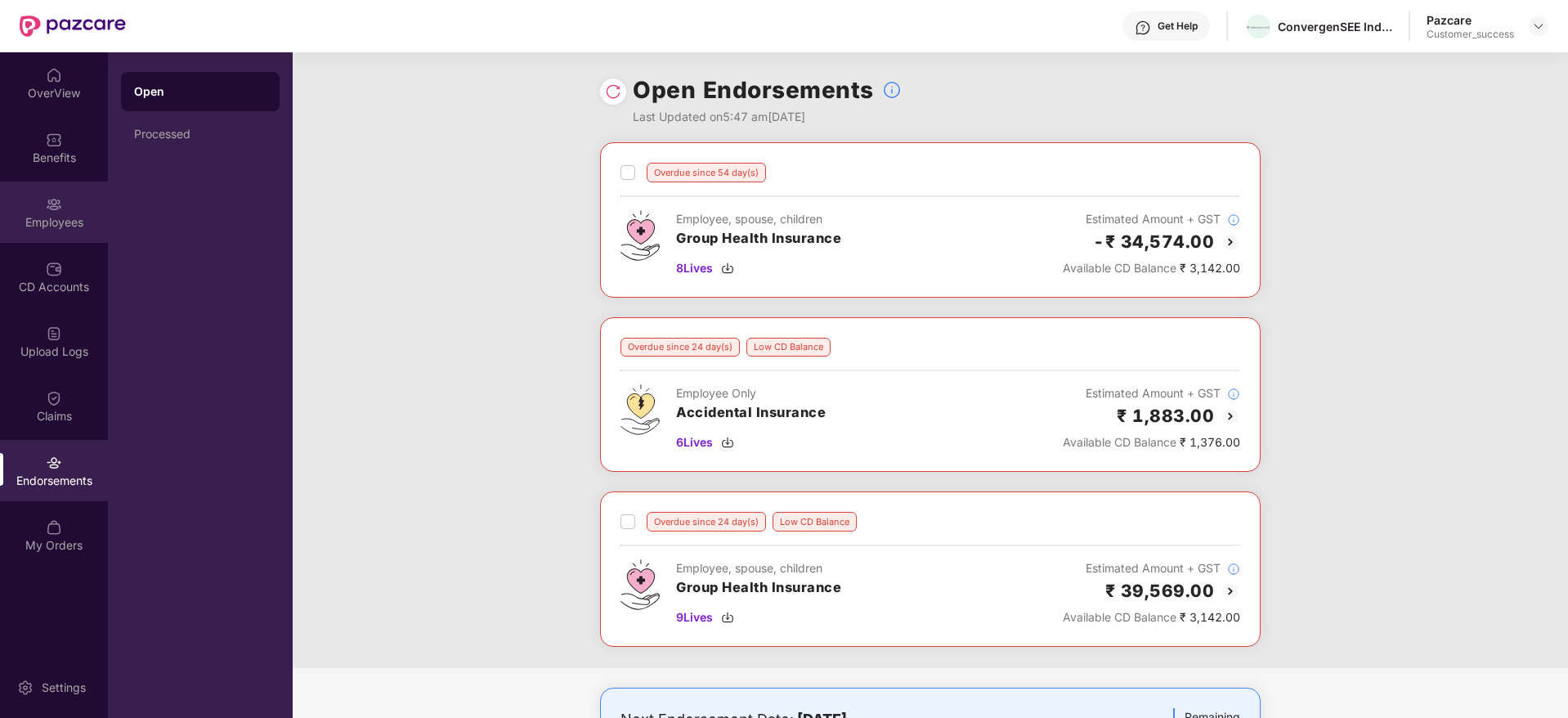
click at [32, 206] on div "Employees" at bounding box center [54, 212] width 108 height 61
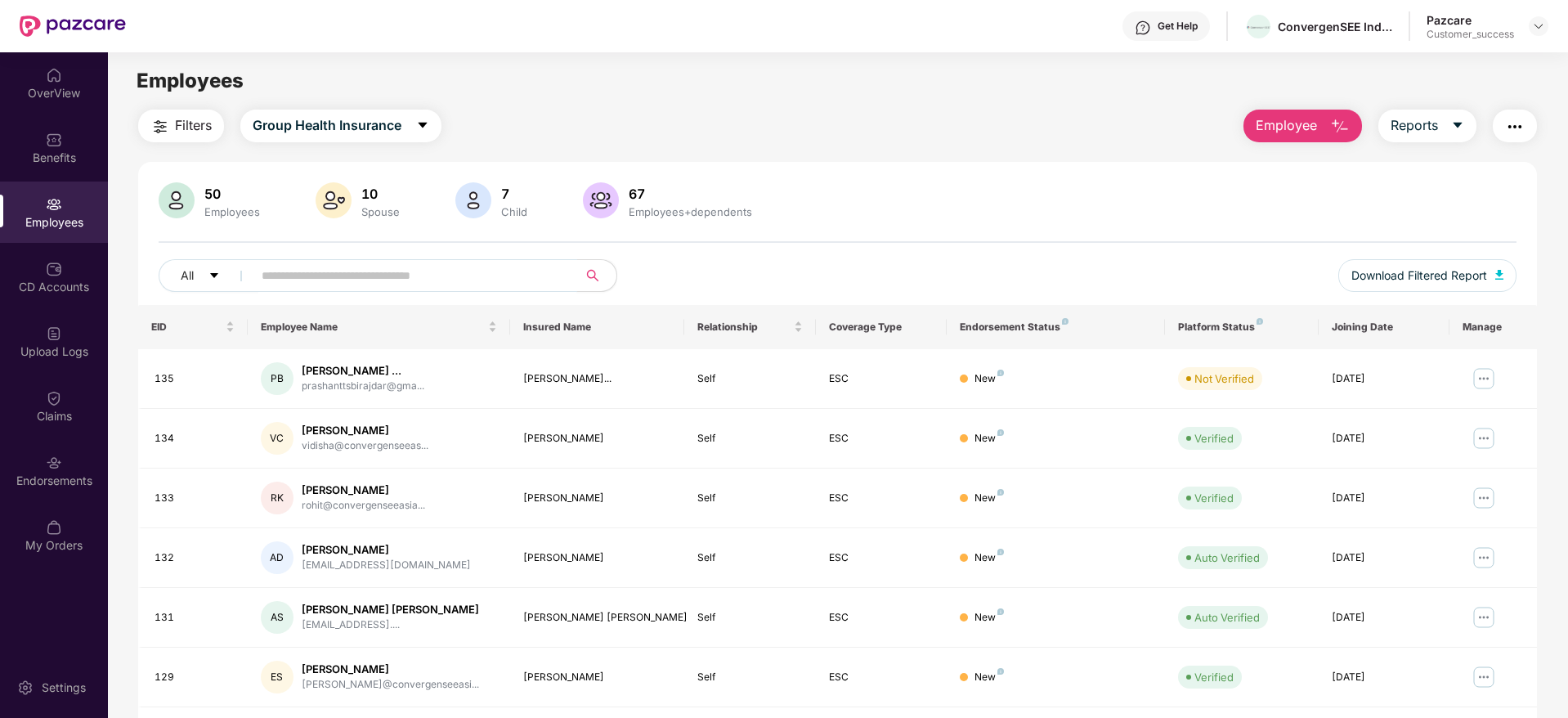
click at [511, 270] on input "text" at bounding box center [408, 275] width 294 height 25
click at [325, 483] on div "Rohit Kanojiya" at bounding box center [363, 490] width 123 height 15
click at [175, 495] on div "133" at bounding box center [195, 498] width 80 height 15
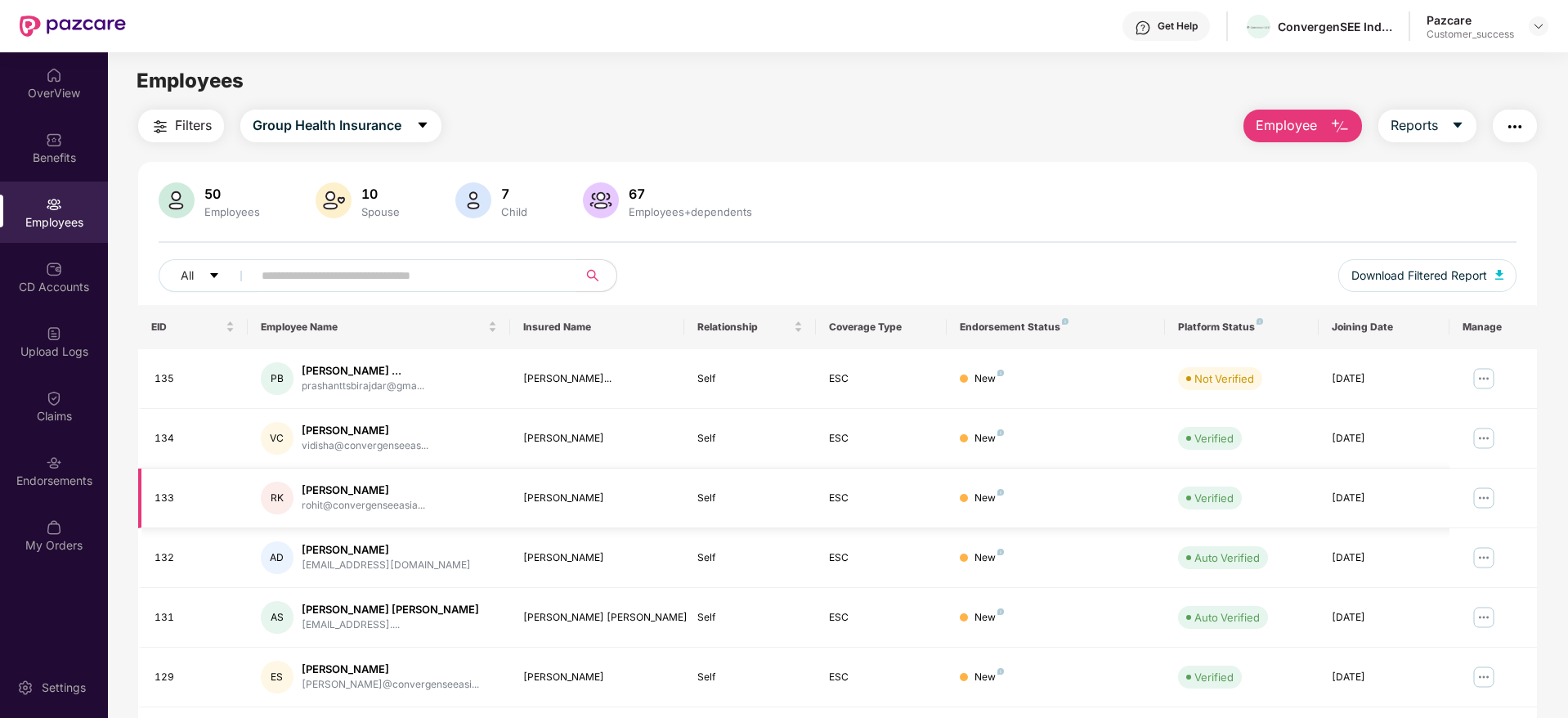
click at [175, 495] on div "133" at bounding box center [195, 498] width 80 height 15
drag, startPoint x: 285, startPoint y: 495, endPoint x: 471, endPoint y: 495, distance: 186.0
click at [471, 495] on div "RK Rohit Kanojiya rohit@convergenseeasia..." at bounding box center [379, 498] width 236 height 33
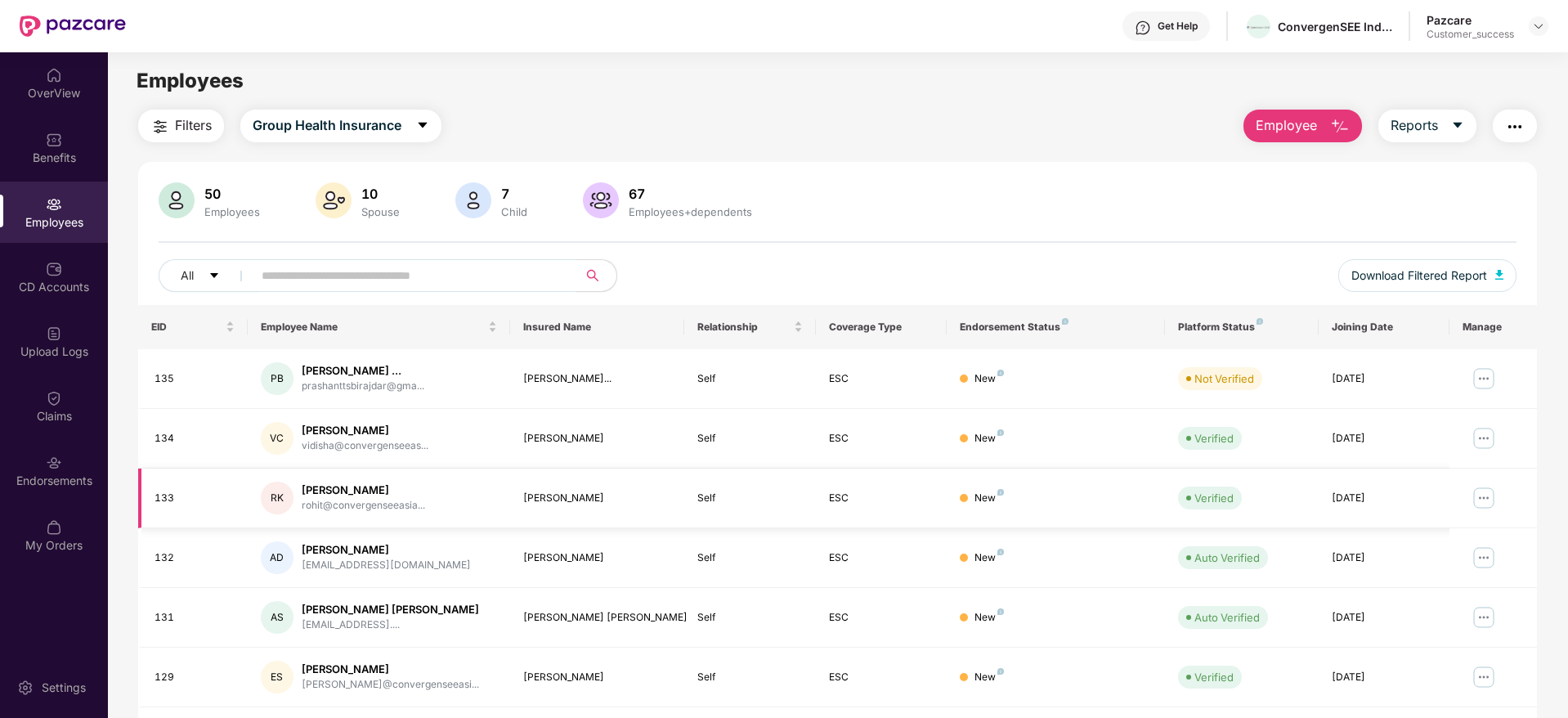
click at [471, 495] on div "RK Rohit Kanojiya rohit@convergenseeasia..." at bounding box center [379, 498] width 236 height 33
click at [35, 472] on div "Endorsements" at bounding box center [54, 480] width 108 height 16
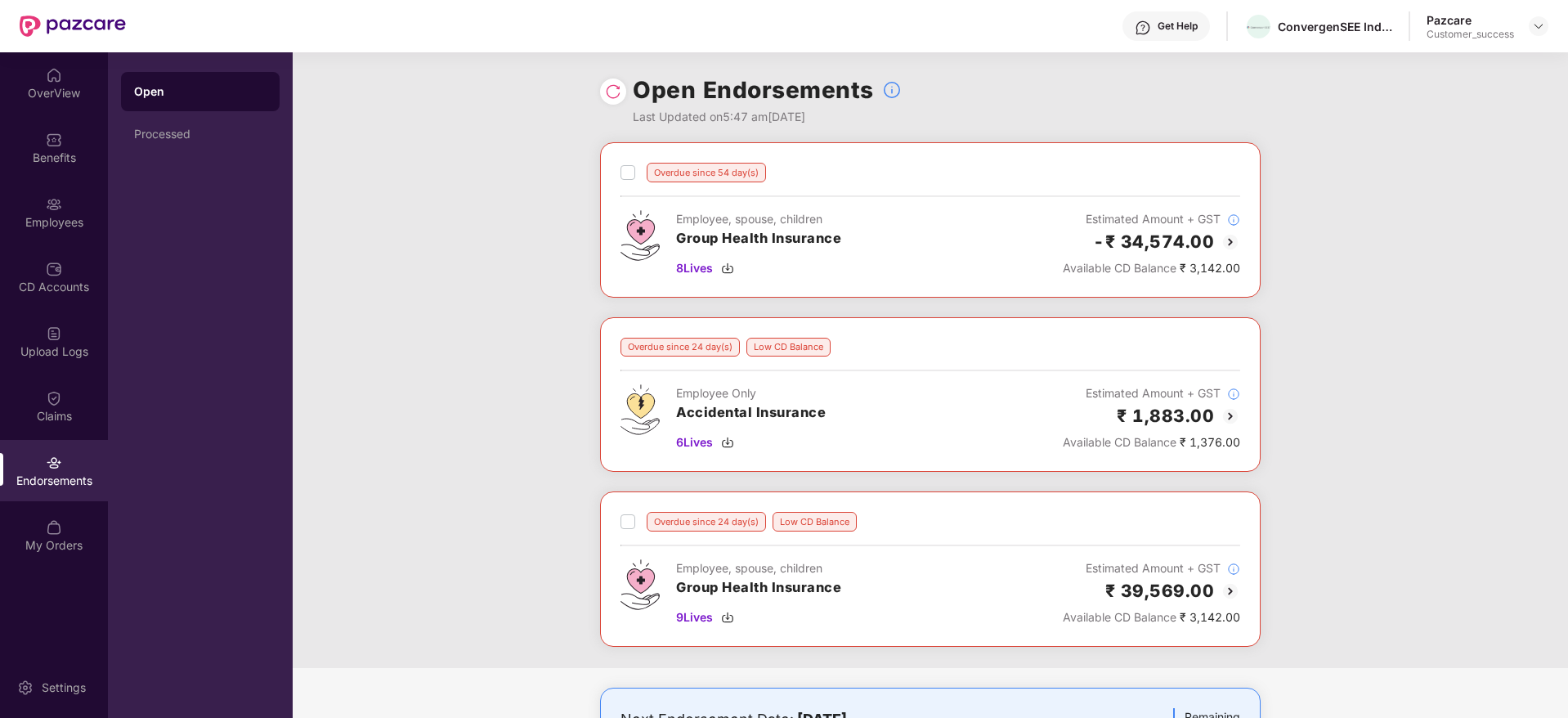
click at [1230, 246] on img at bounding box center [1230, 242] width 20 height 20
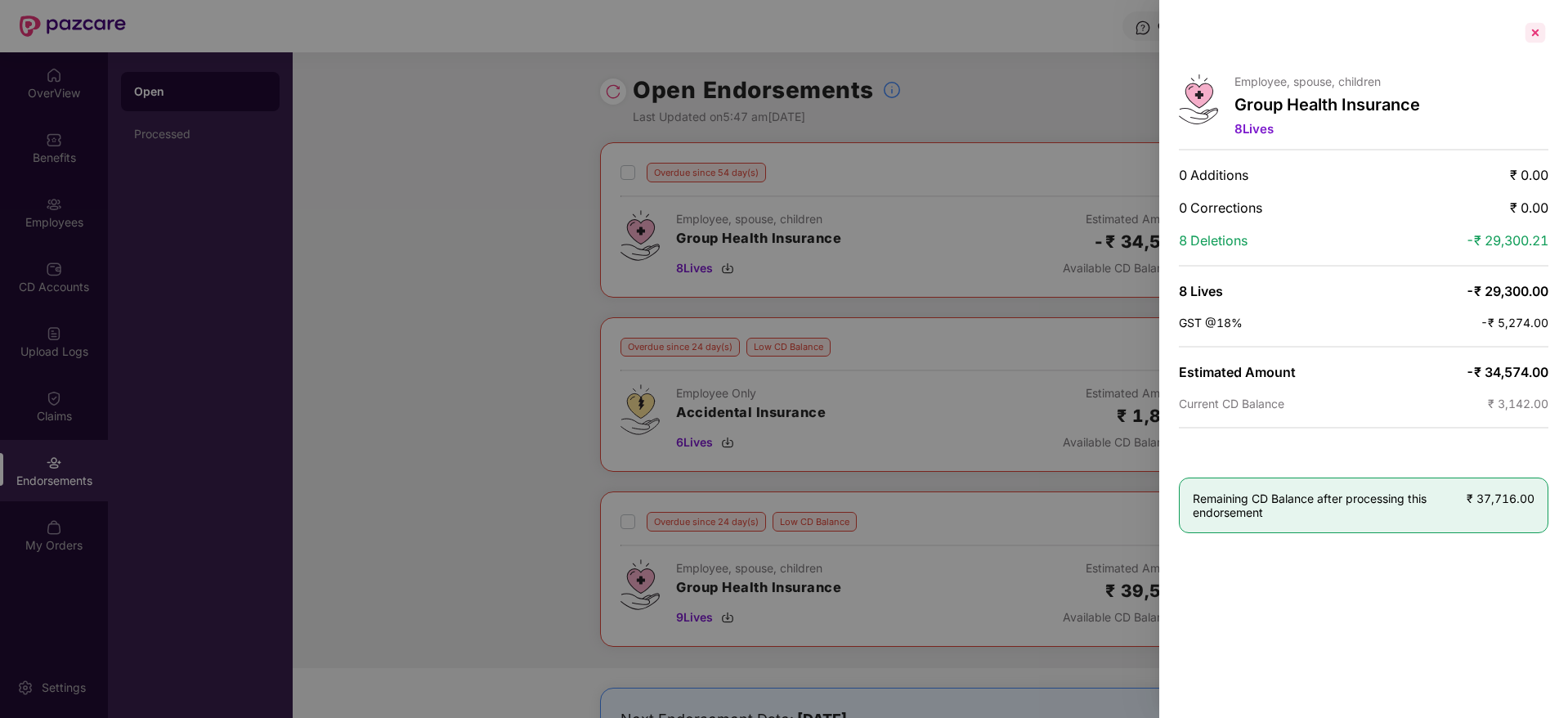
click at [1533, 34] on div at bounding box center [1535, 33] width 26 height 26
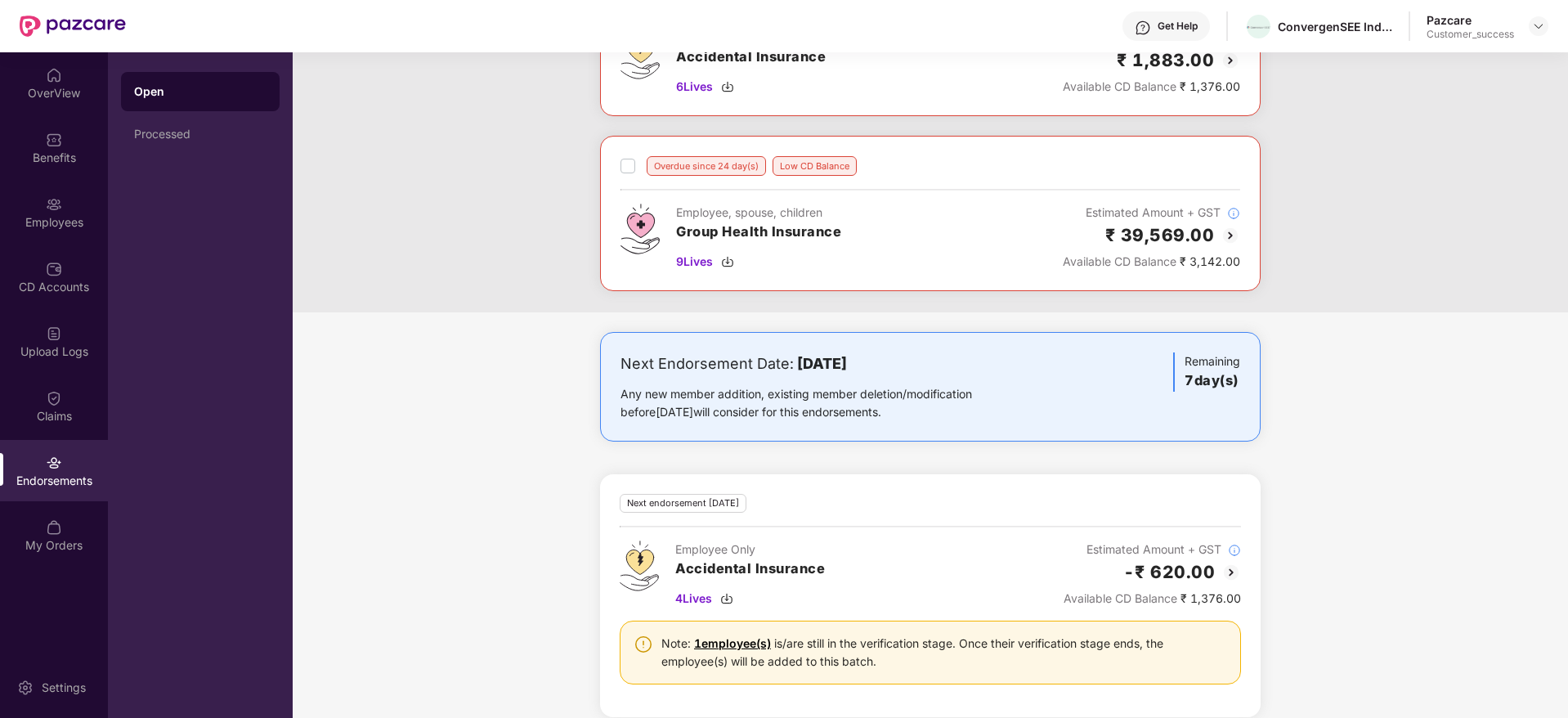
scroll to position [269, 0]
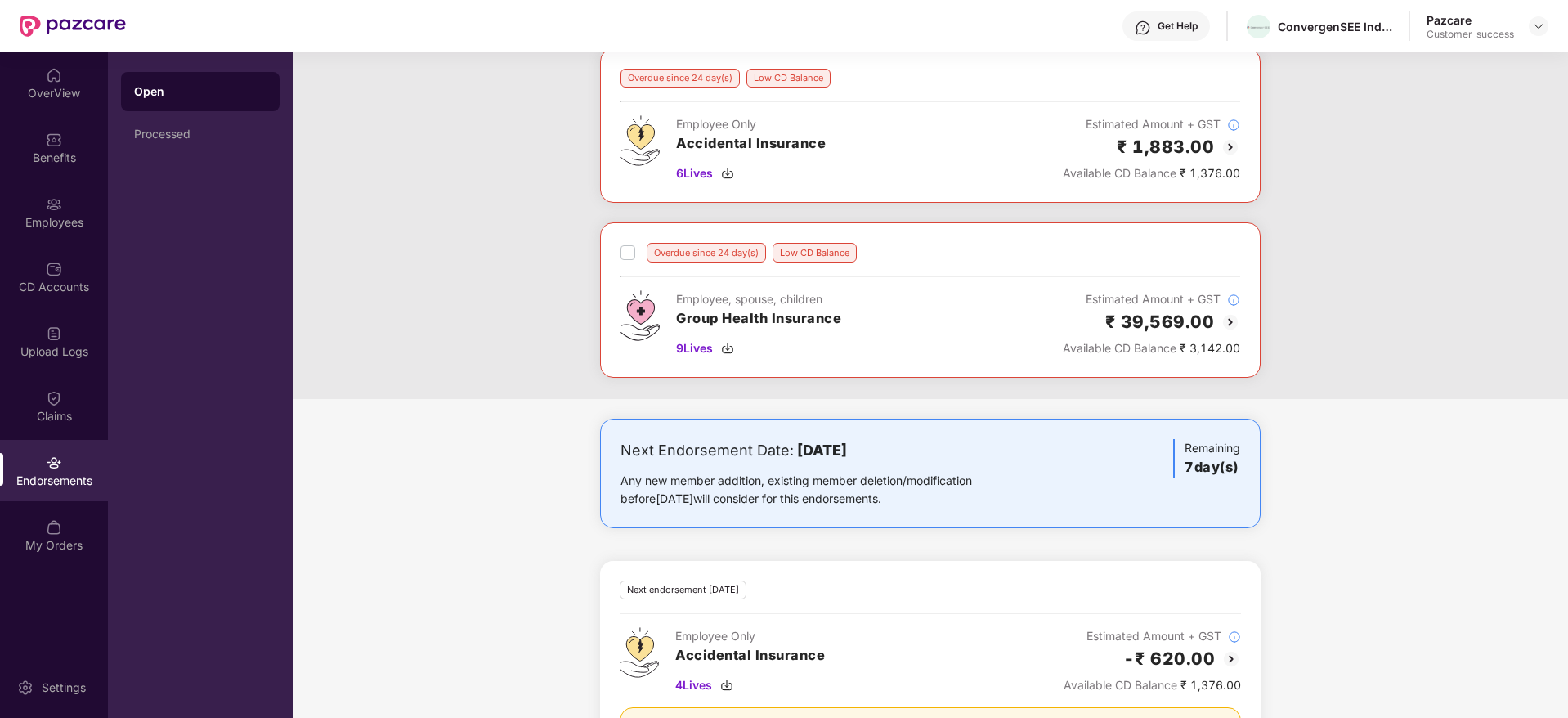
click at [1233, 322] on img at bounding box center [1230, 322] width 20 height 20
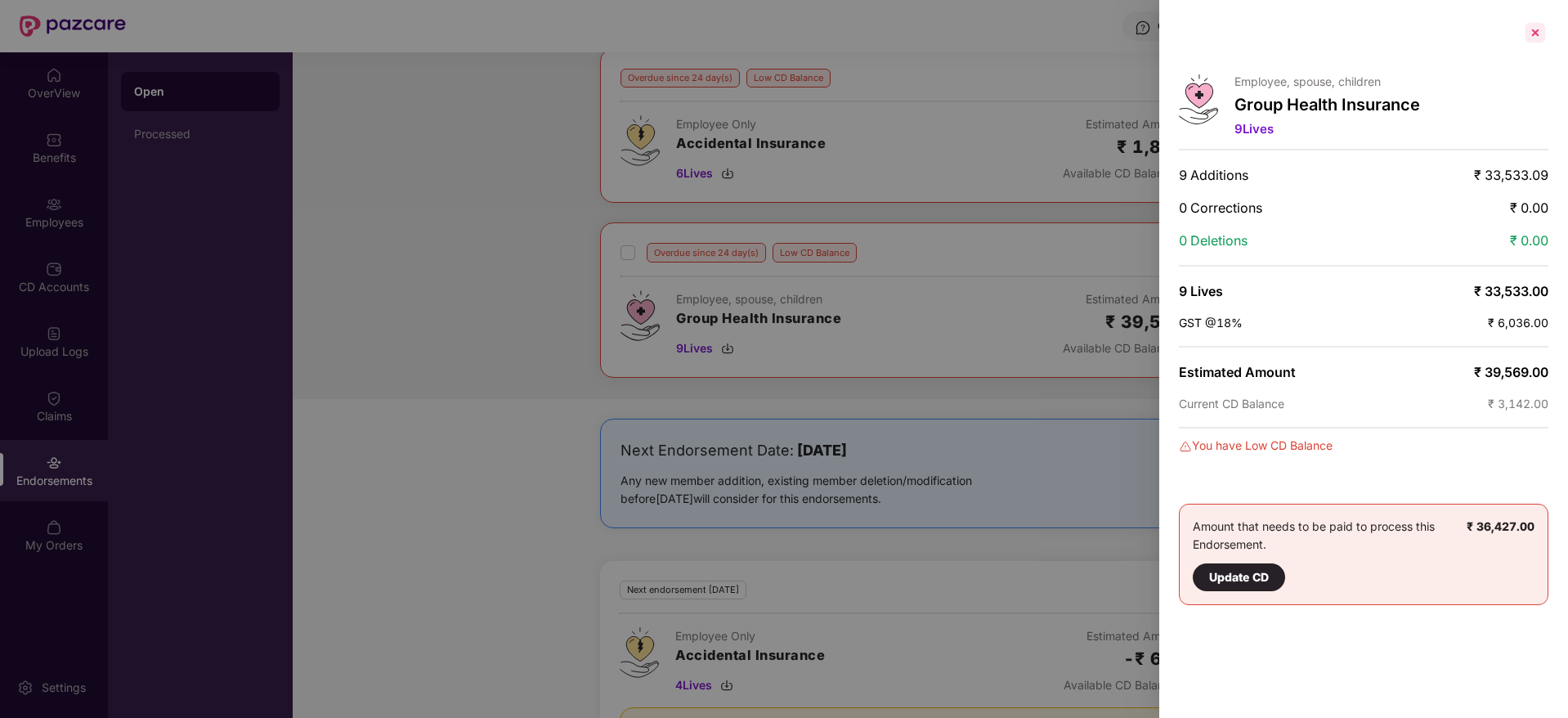
click at [1539, 31] on div at bounding box center [1535, 33] width 26 height 26
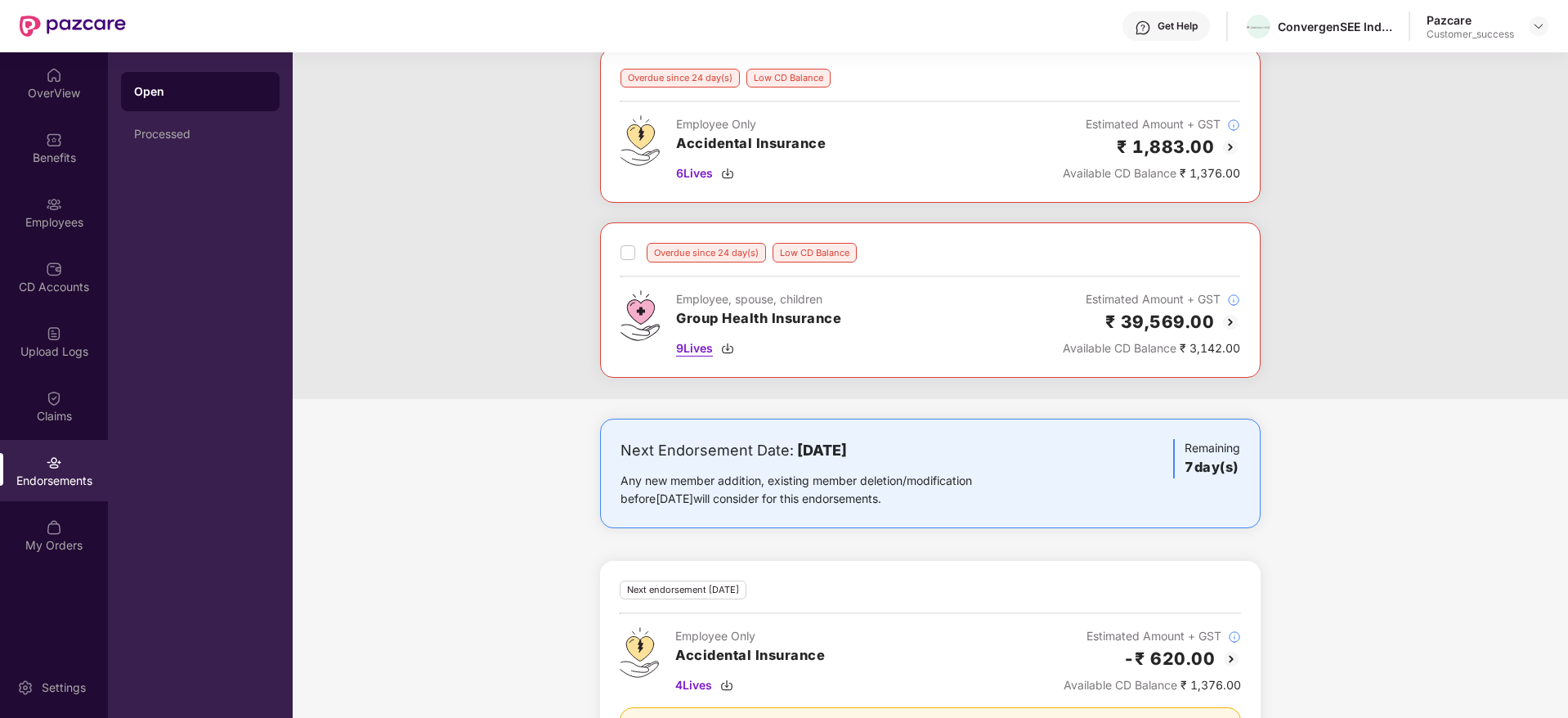
click at [734, 343] on img at bounding box center [728, 348] width 13 height 13
click at [1307, 34] on div "ConvergenSEE India Martech Private Limited" at bounding box center [1318, 27] width 148 height 29
click at [1546, 35] on div at bounding box center [1538, 26] width 20 height 20
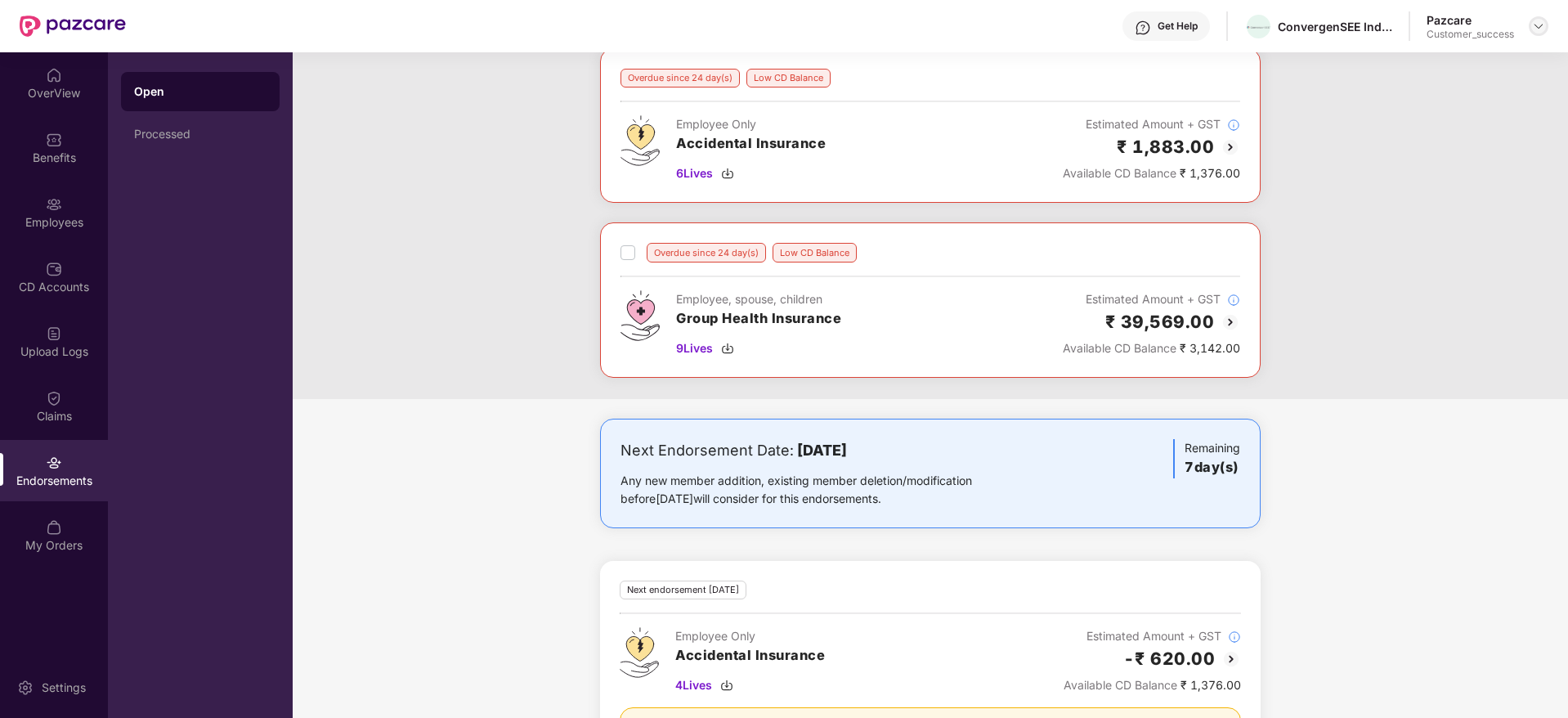
click at [1539, 30] on img at bounding box center [1539, 27] width 13 height 13
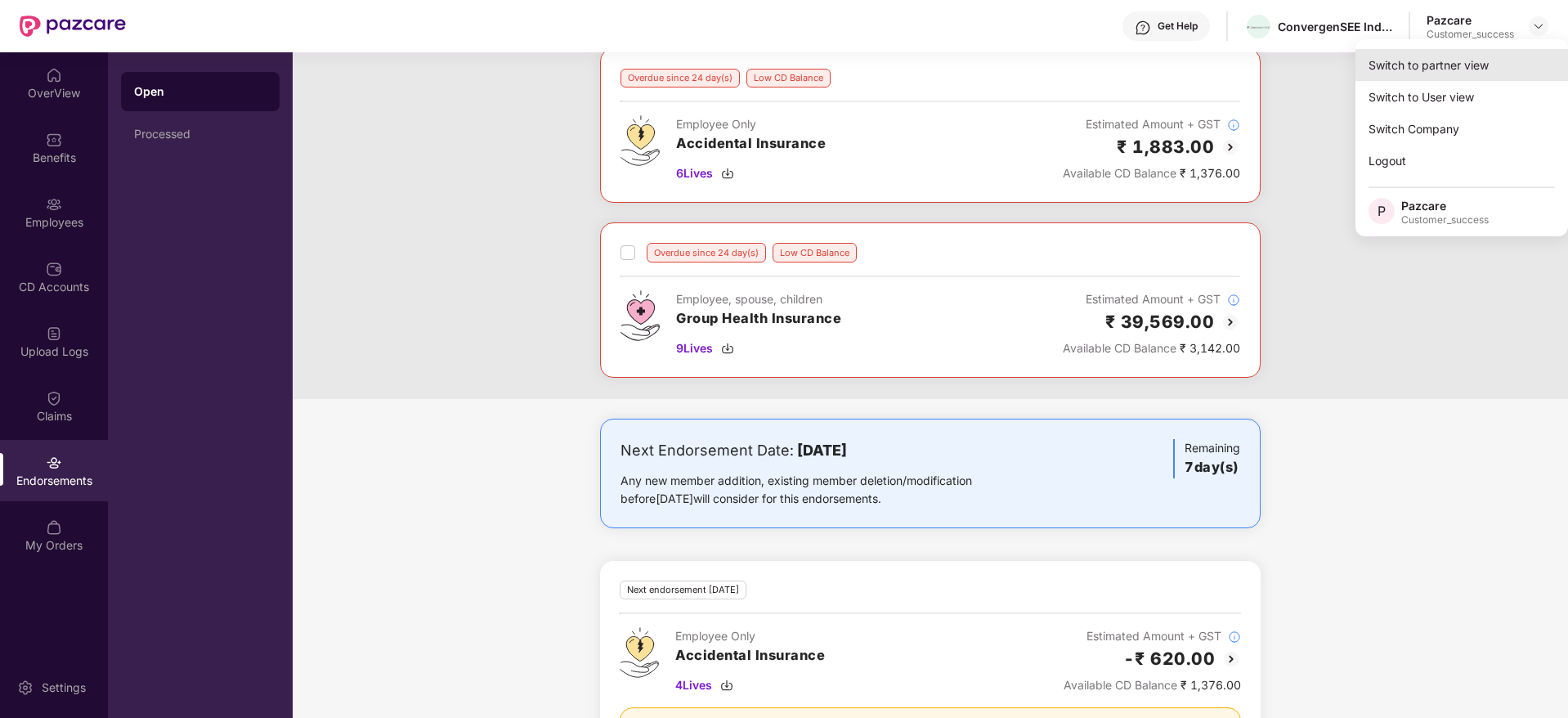
click at [1530, 57] on div "Switch to partner view" at bounding box center [1462, 64] width 212 height 32
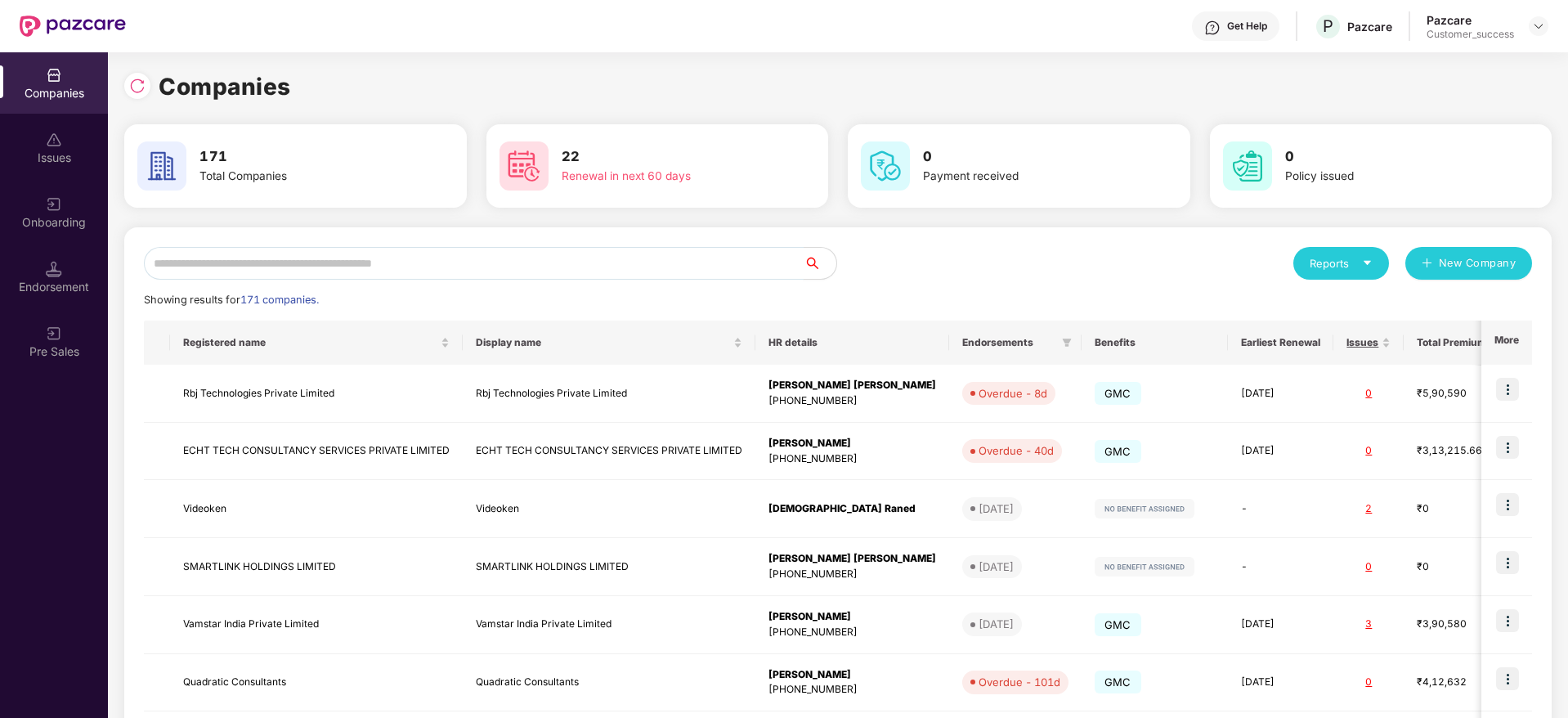
click at [647, 253] on input "text" at bounding box center [474, 263] width 660 height 33
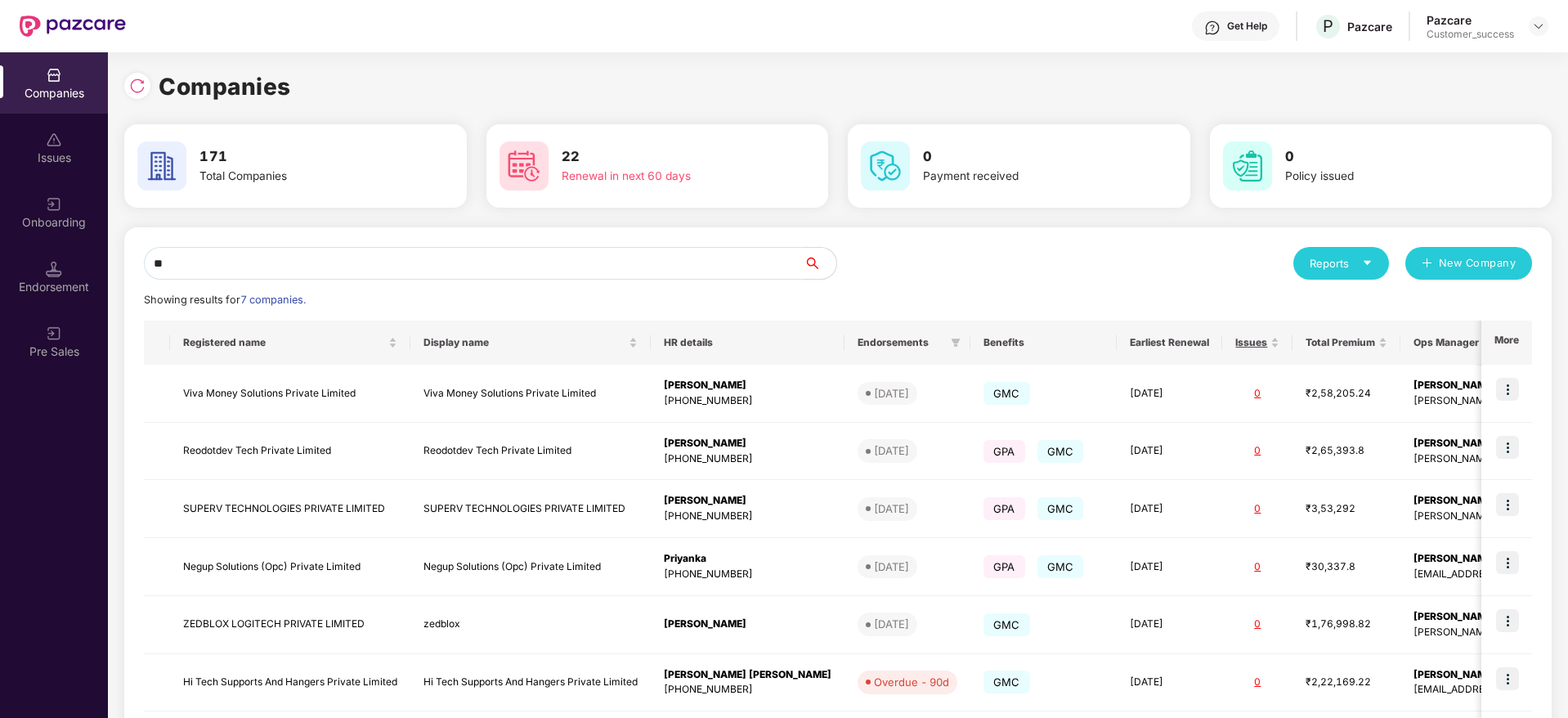
type input "*"
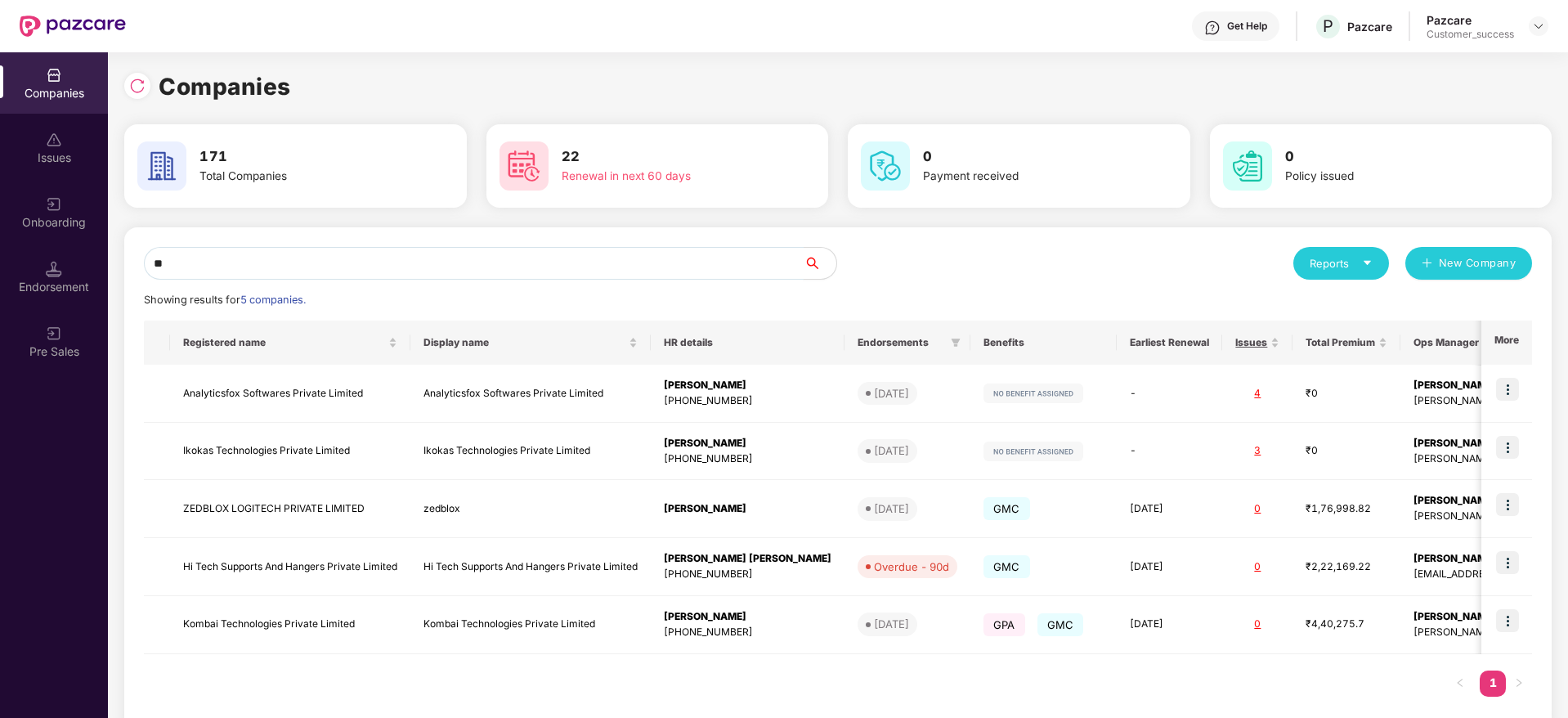
type input "*"
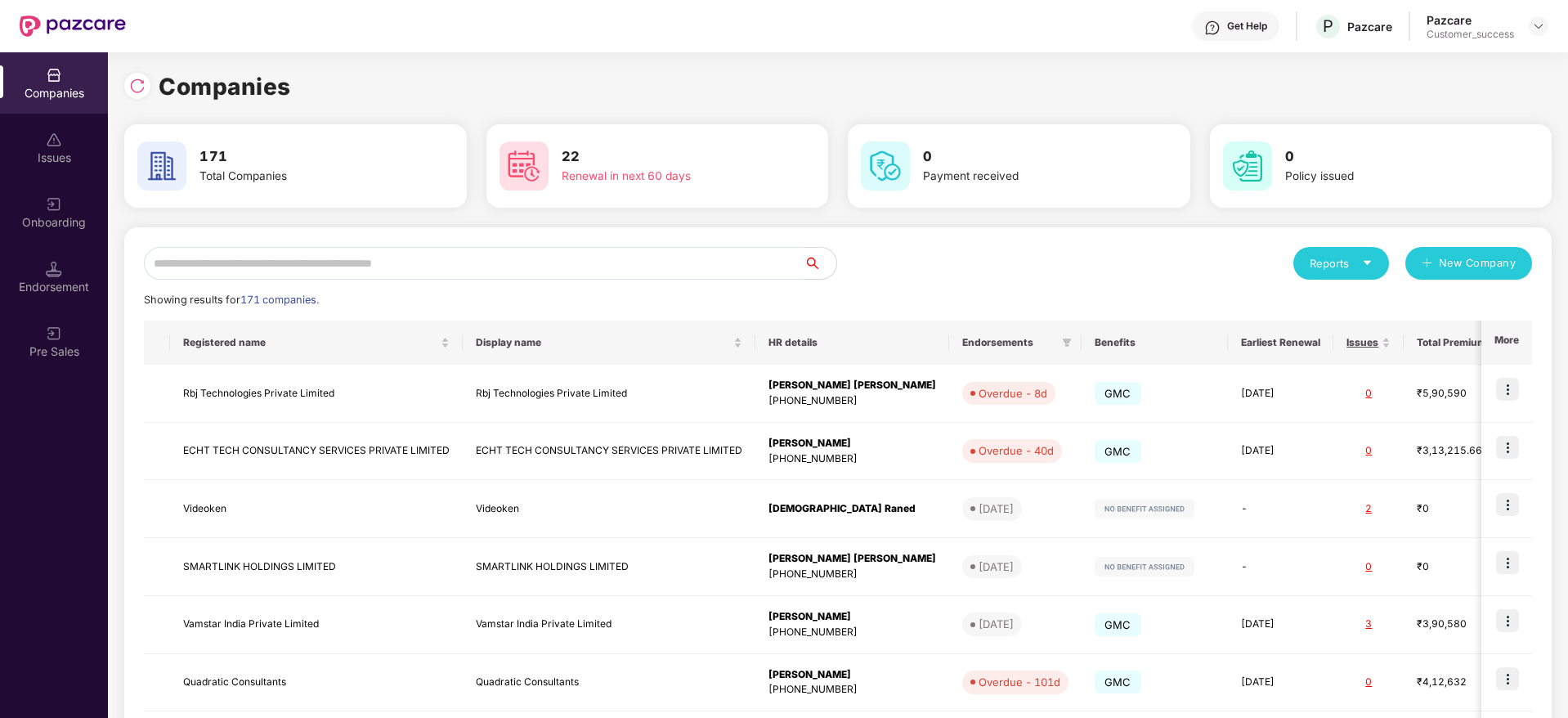
paste input "******"
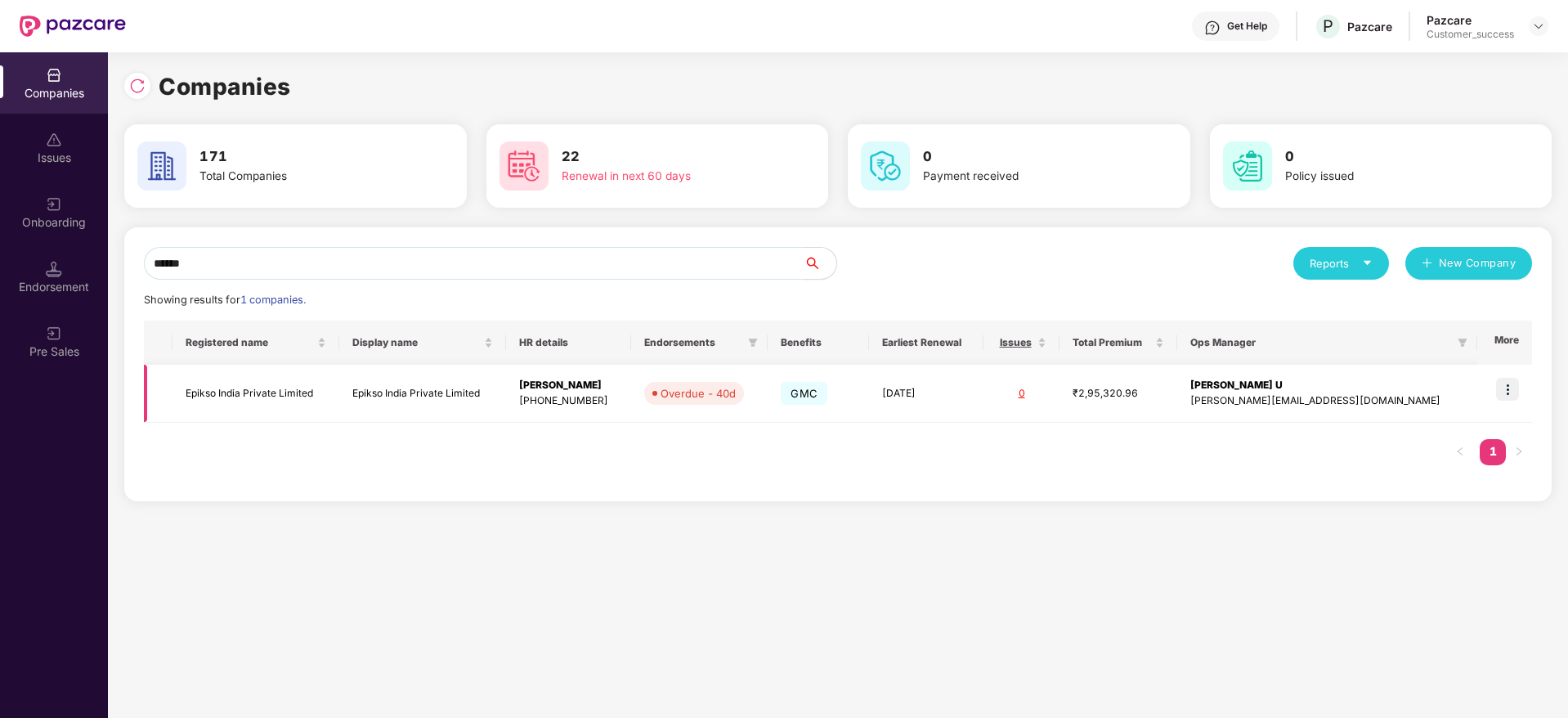
type input "******"
click at [1517, 397] on img at bounding box center [1508, 389] width 23 height 23
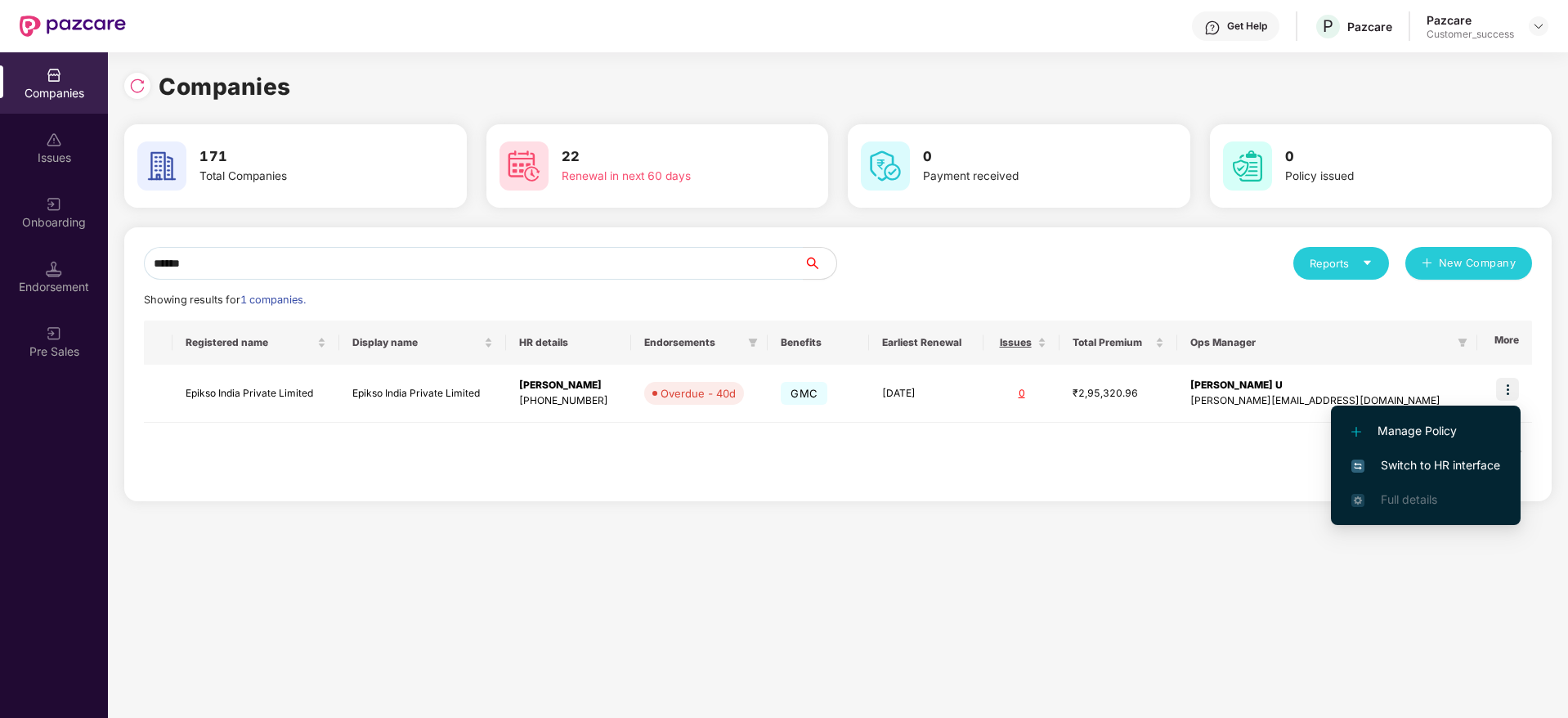
click at [1472, 456] on span "Switch to HR interface" at bounding box center [1426, 465] width 149 height 18
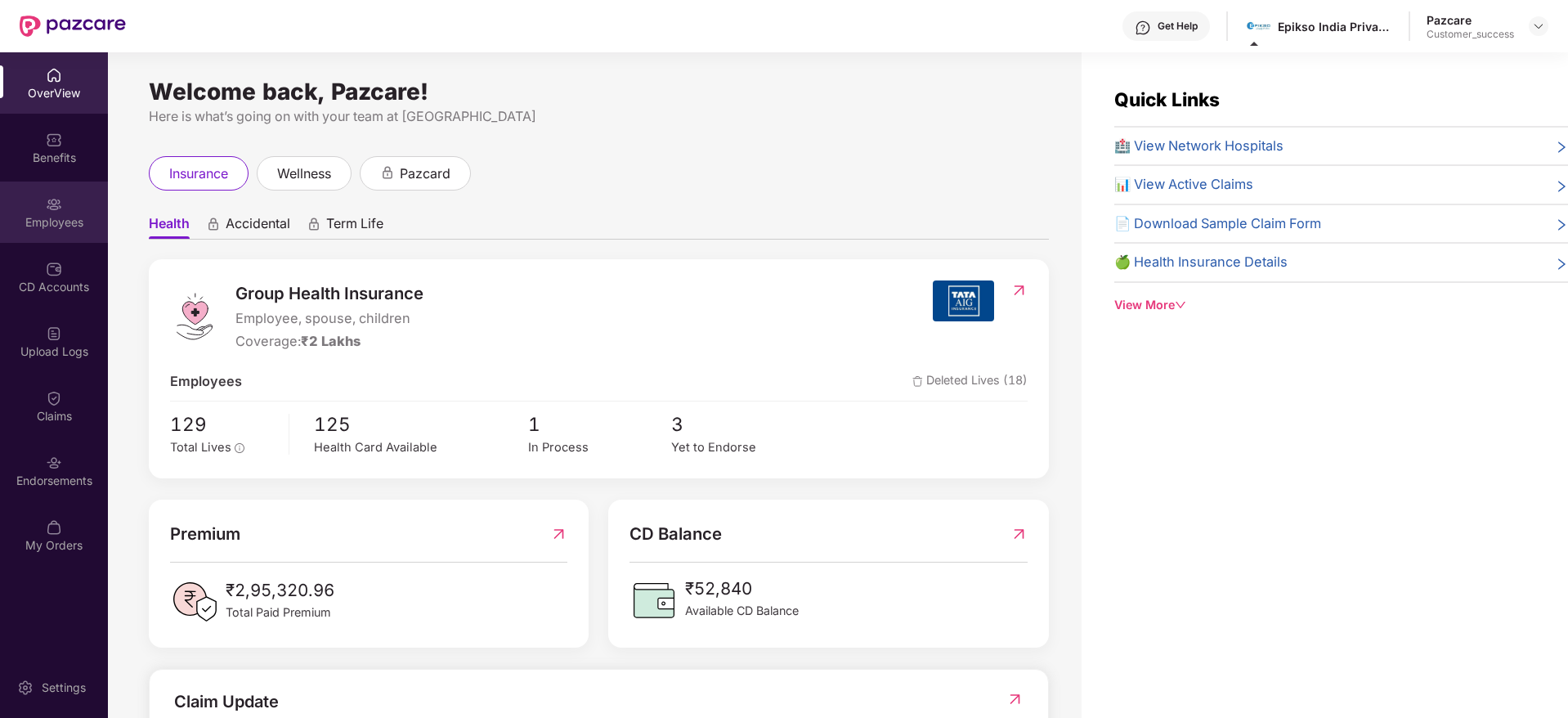
click at [70, 241] on div "Employees" at bounding box center [54, 212] width 108 height 61
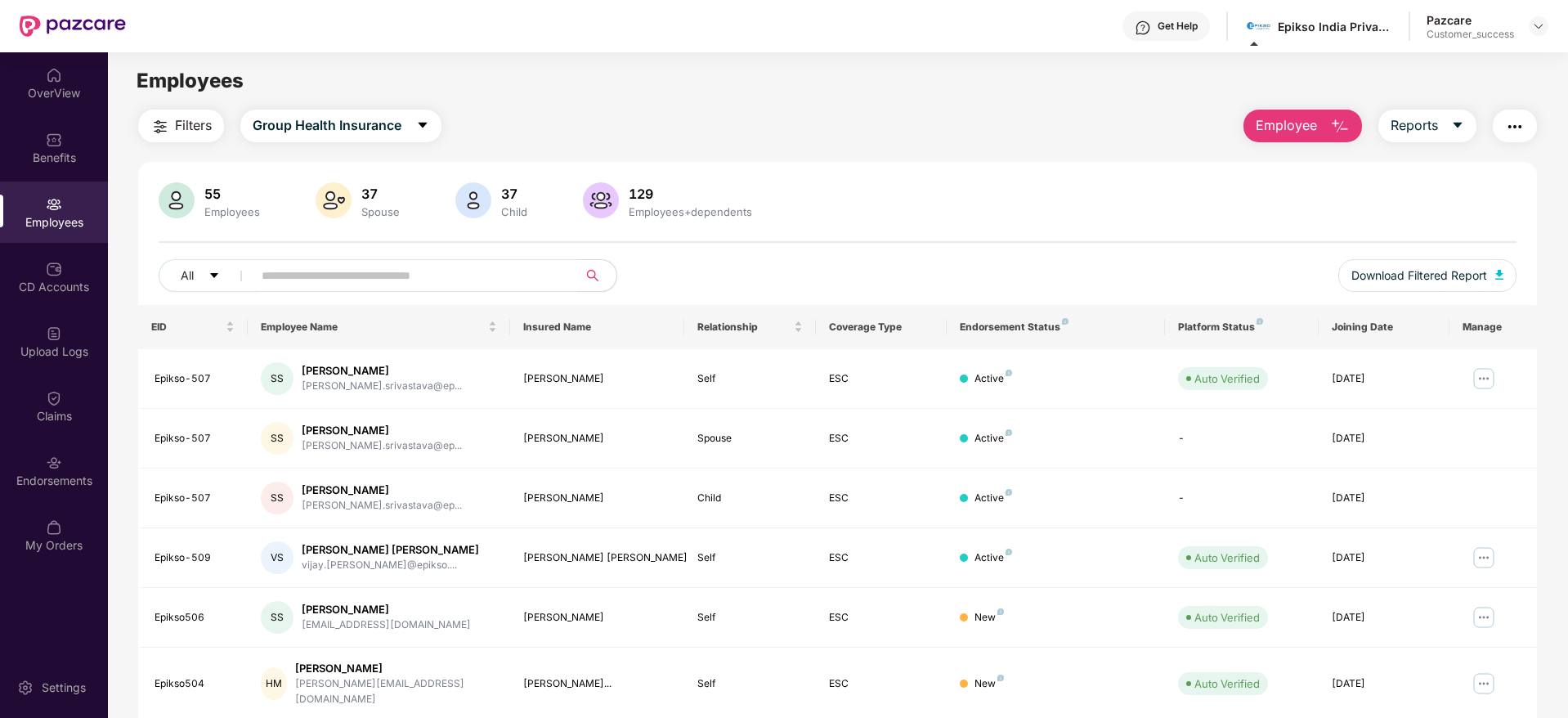
click at [457, 279] on input "text" at bounding box center [408, 275] width 294 height 25
paste input "*********"
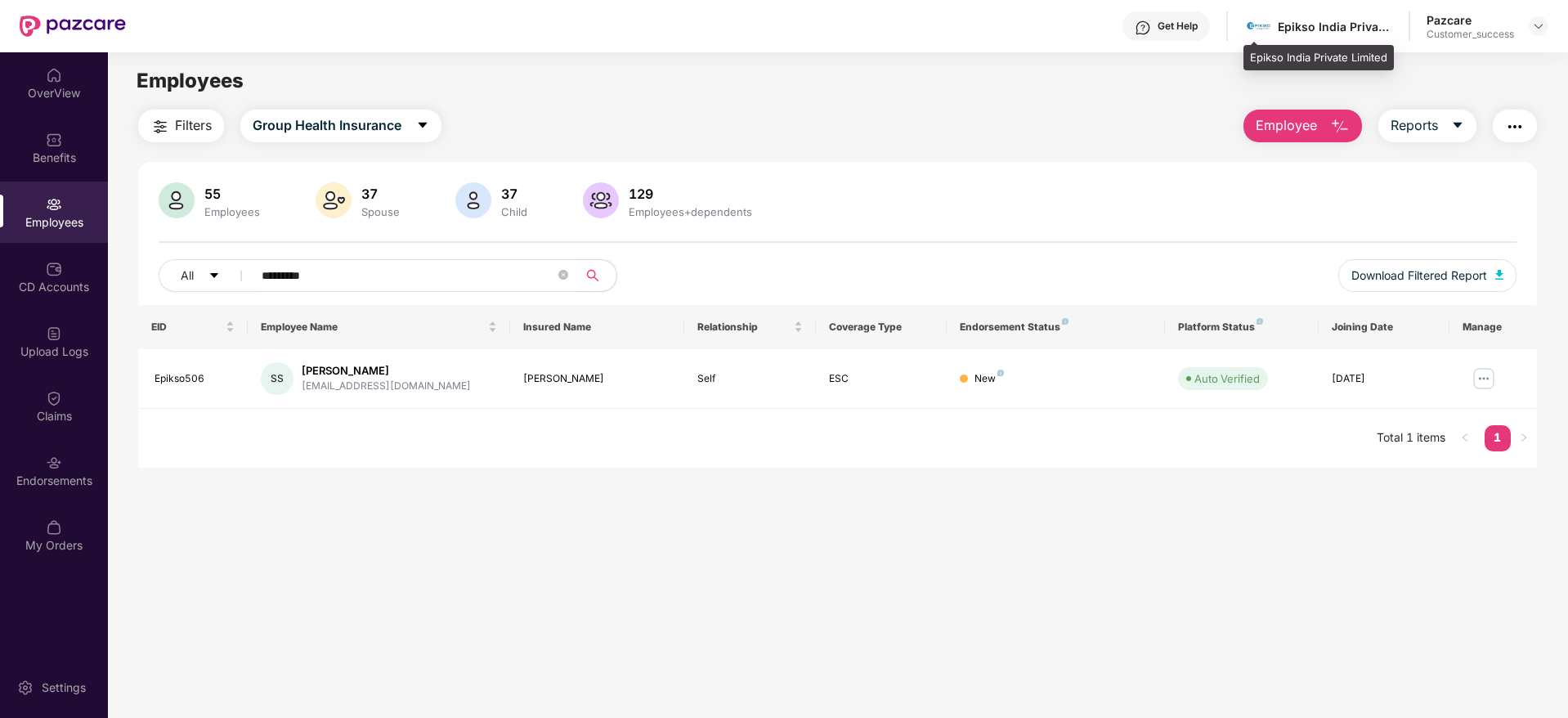
type input "*********"
click at [1279, 25] on div "Epikso India Private Limited" at bounding box center [1336, 27] width 115 height 15
copy div "Epikso"
click at [1544, 29] on img at bounding box center [1539, 27] width 13 height 13
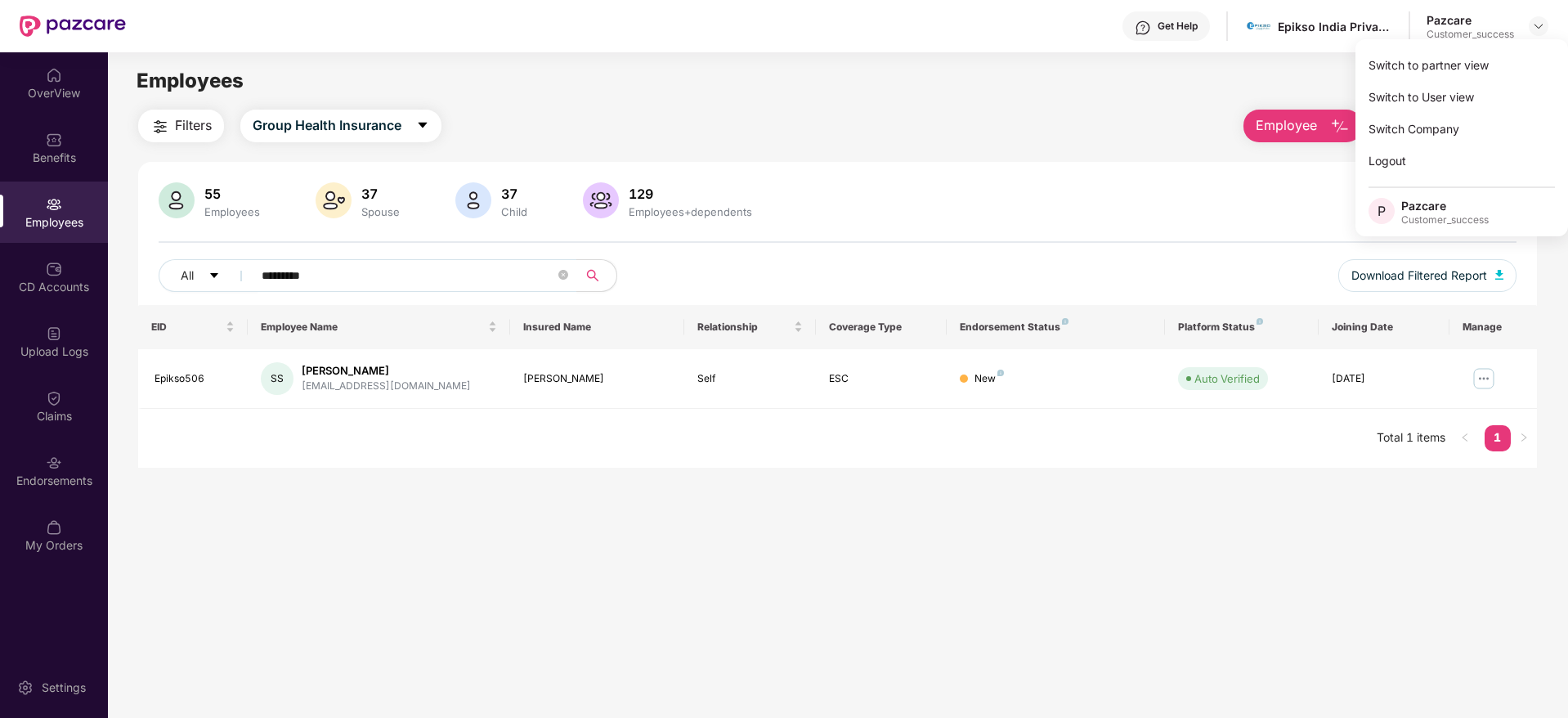
click at [1518, 66] on div "Switch to partner view" at bounding box center [1462, 64] width 212 height 32
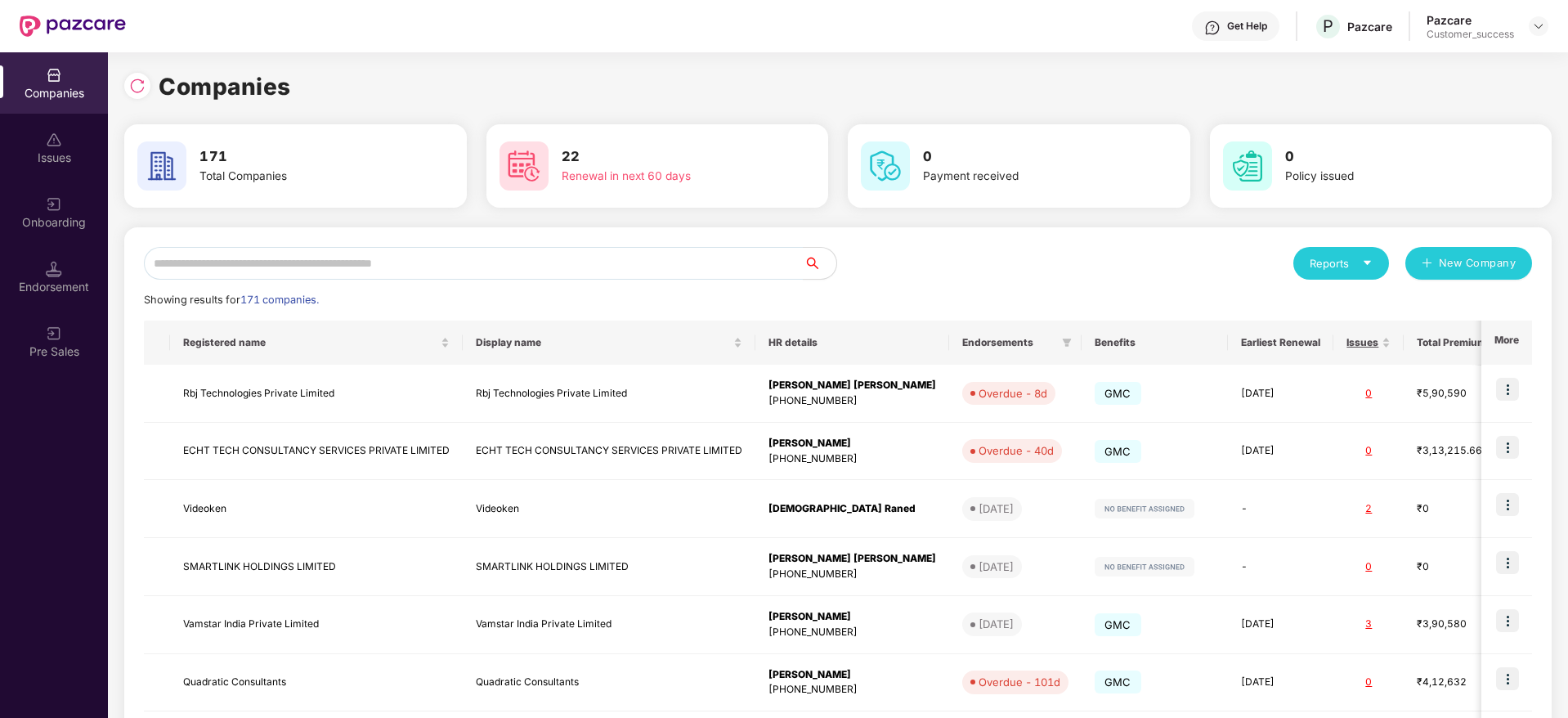
click at [767, 245] on div "Reports New Company Showing results for 171 companies. Registered name Display …" at bounding box center [838, 624] width 1427 height 794
click at [767, 259] on input "text" at bounding box center [474, 263] width 660 height 33
paste input "******"
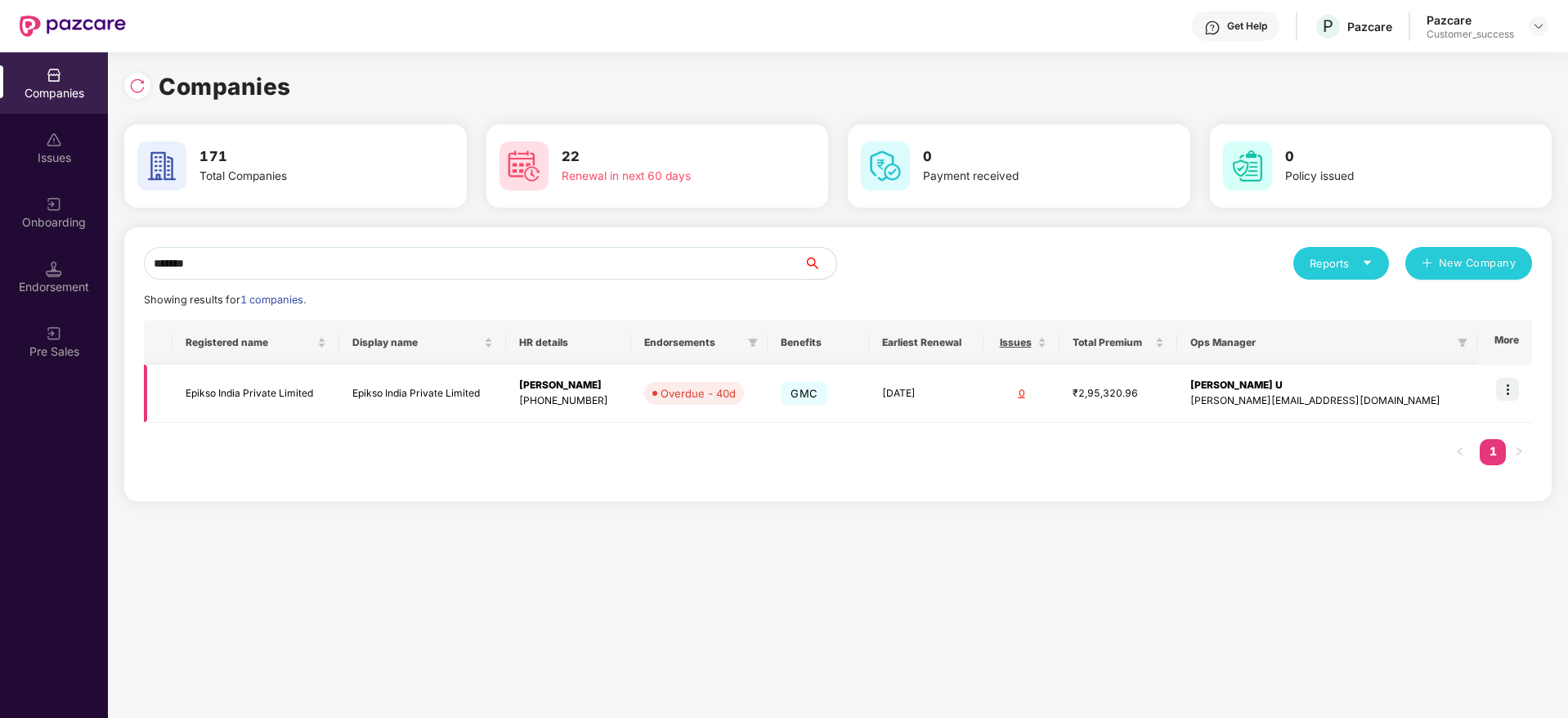
type input "******"
click at [704, 394] on span "Overdue - 40d" at bounding box center [694, 393] width 99 height 23
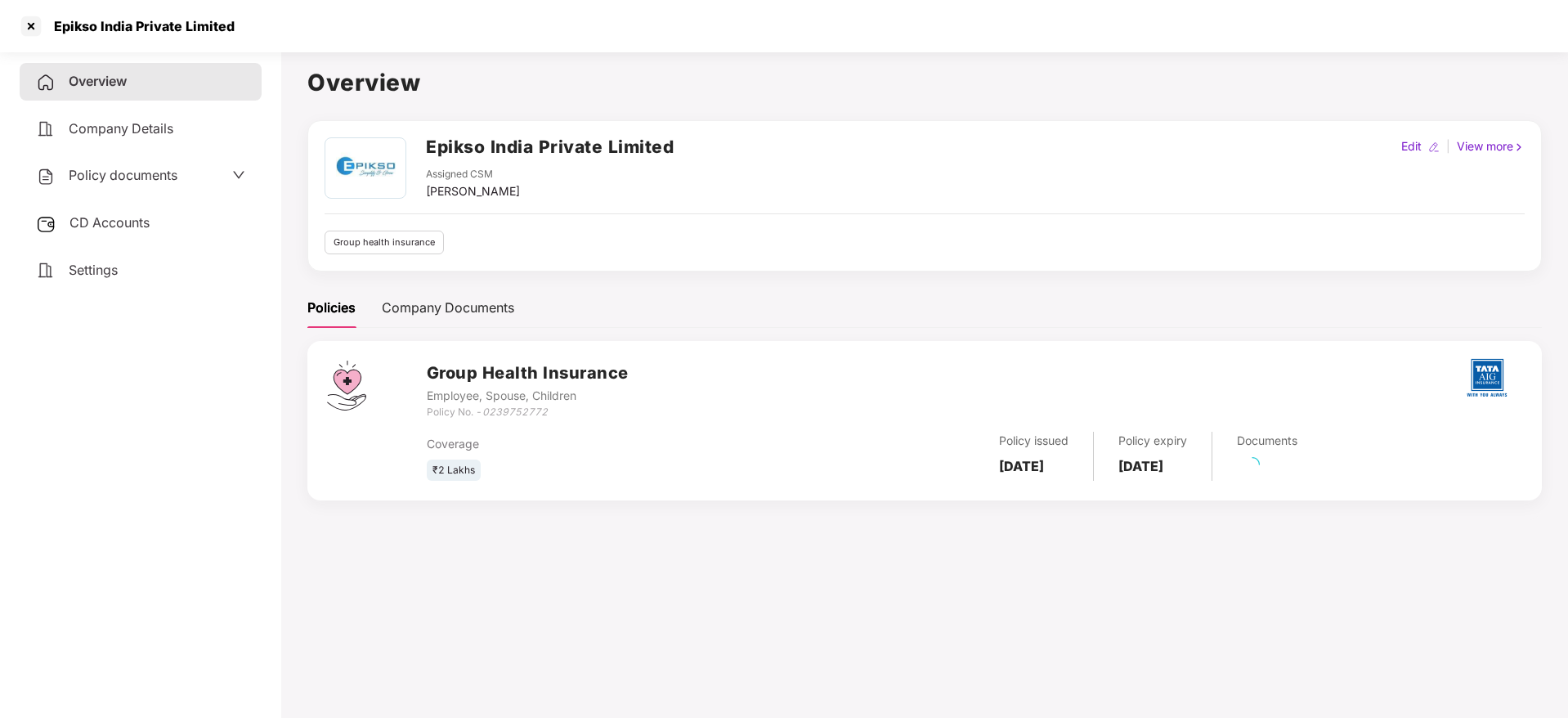
click at [117, 166] on span "Policy documents" at bounding box center [123, 174] width 109 height 16
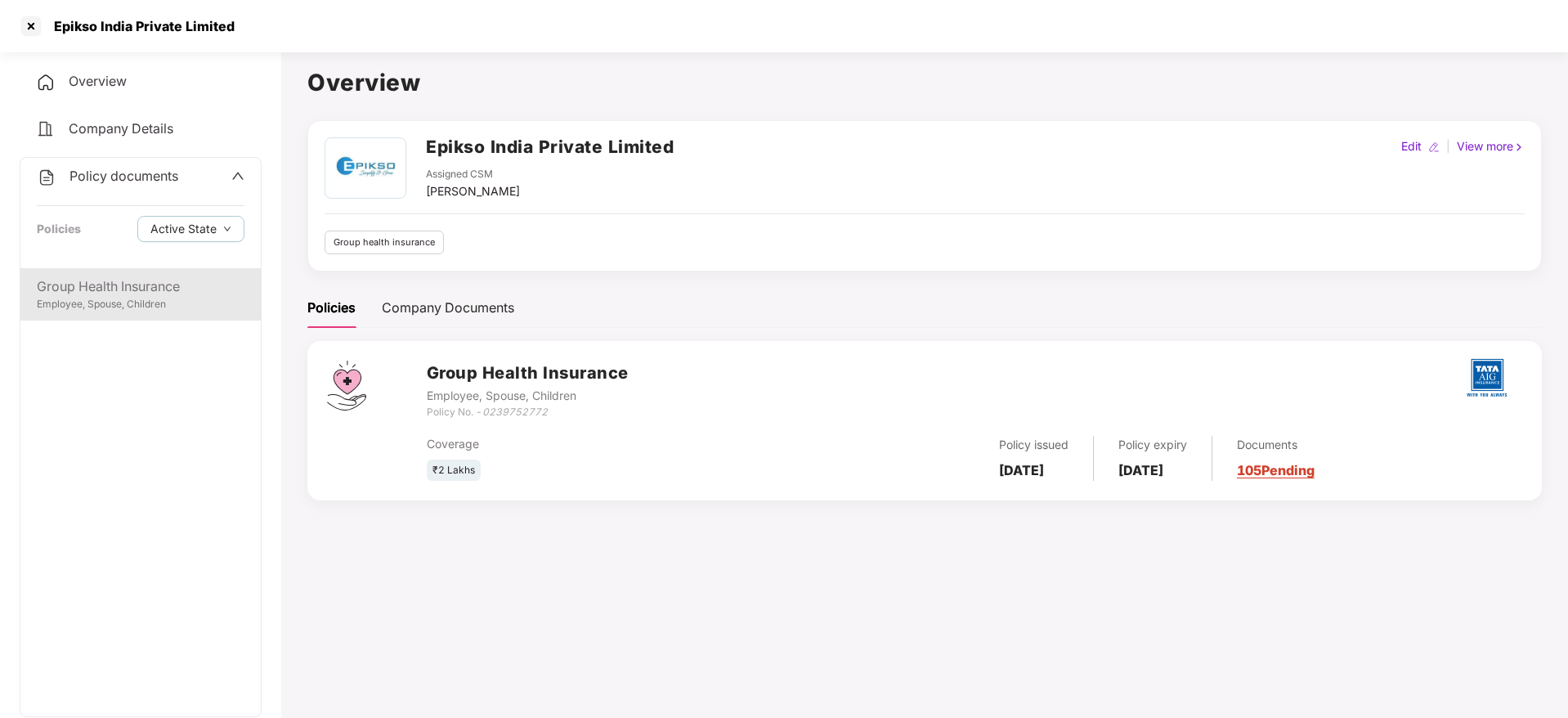
click at [121, 280] on div "Group Health Insurance" at bounding box center [140, 286] width 207 height 20
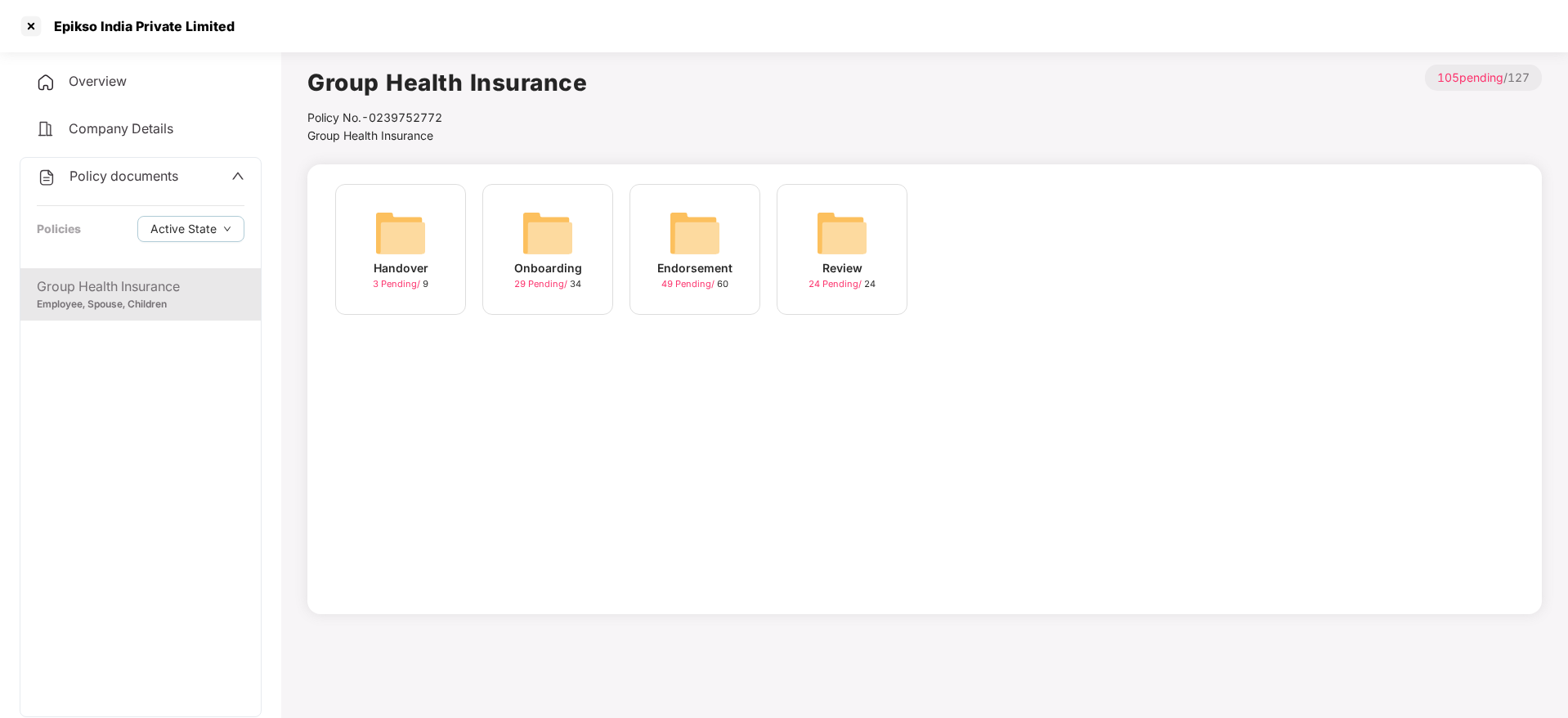
click at [526, 278] on span "29 Pending /" at bounding box center [542, 284] width 55 height 11
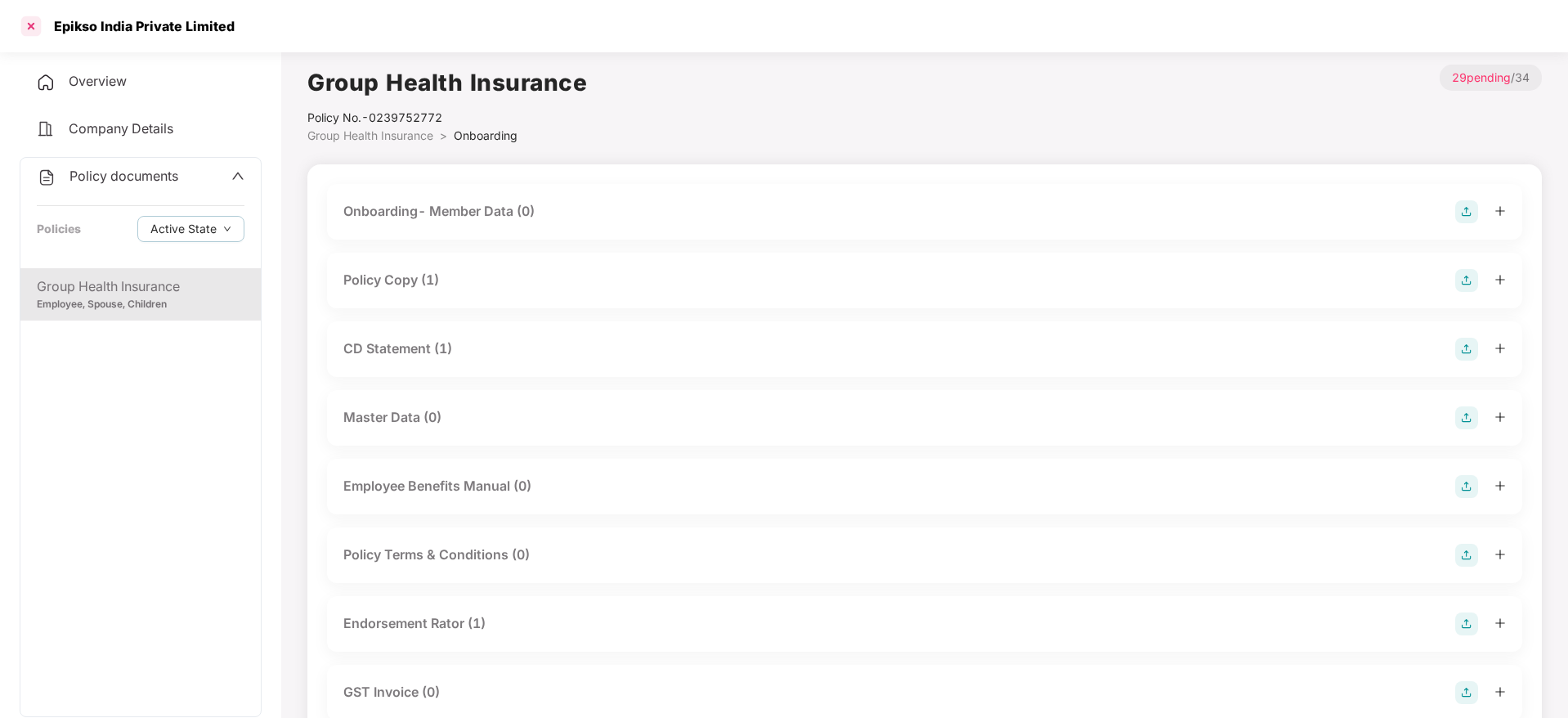
click at [35, 20] on div at bounding box center [31, 26] width 26 height 26
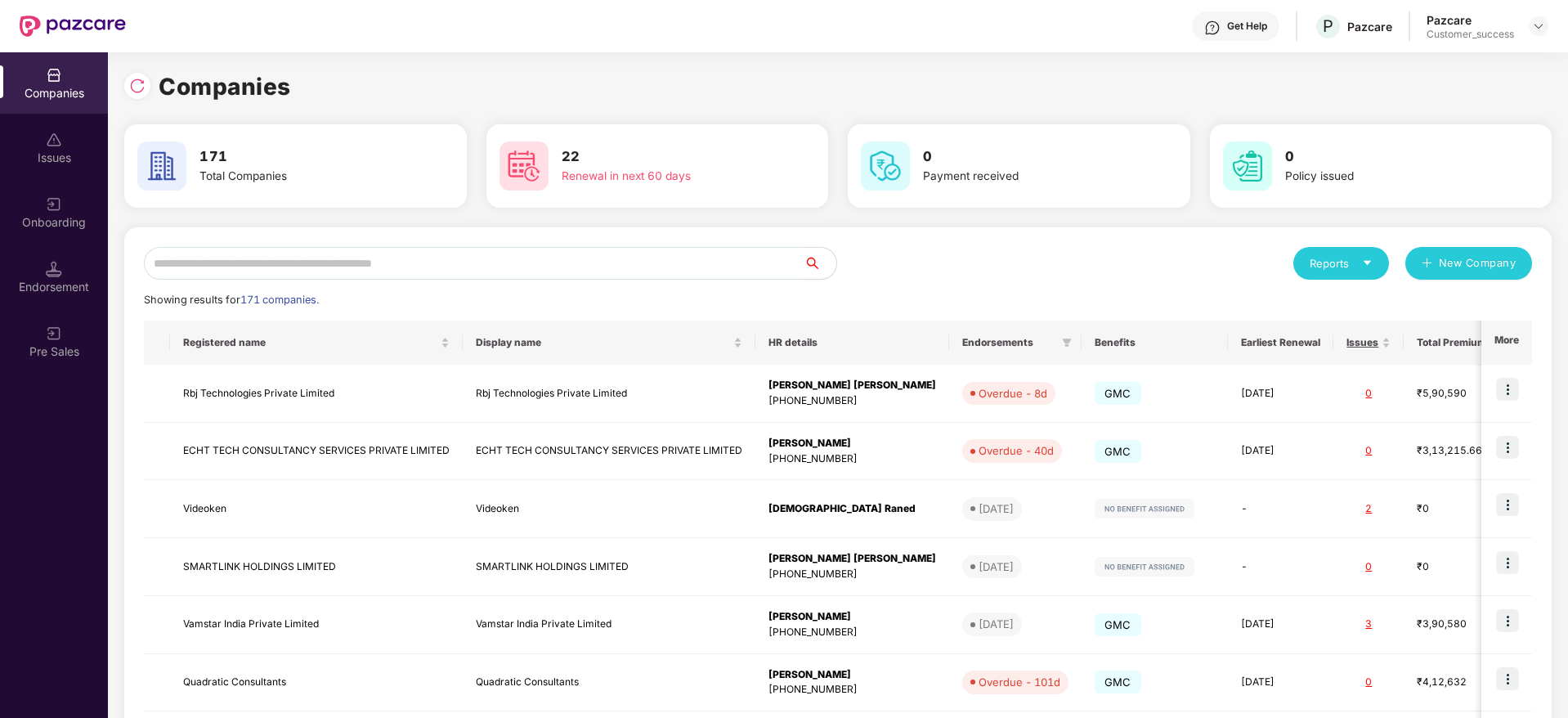
click at [522, 269] on input "text" at bounding box center [474, 263] width 660 height 33
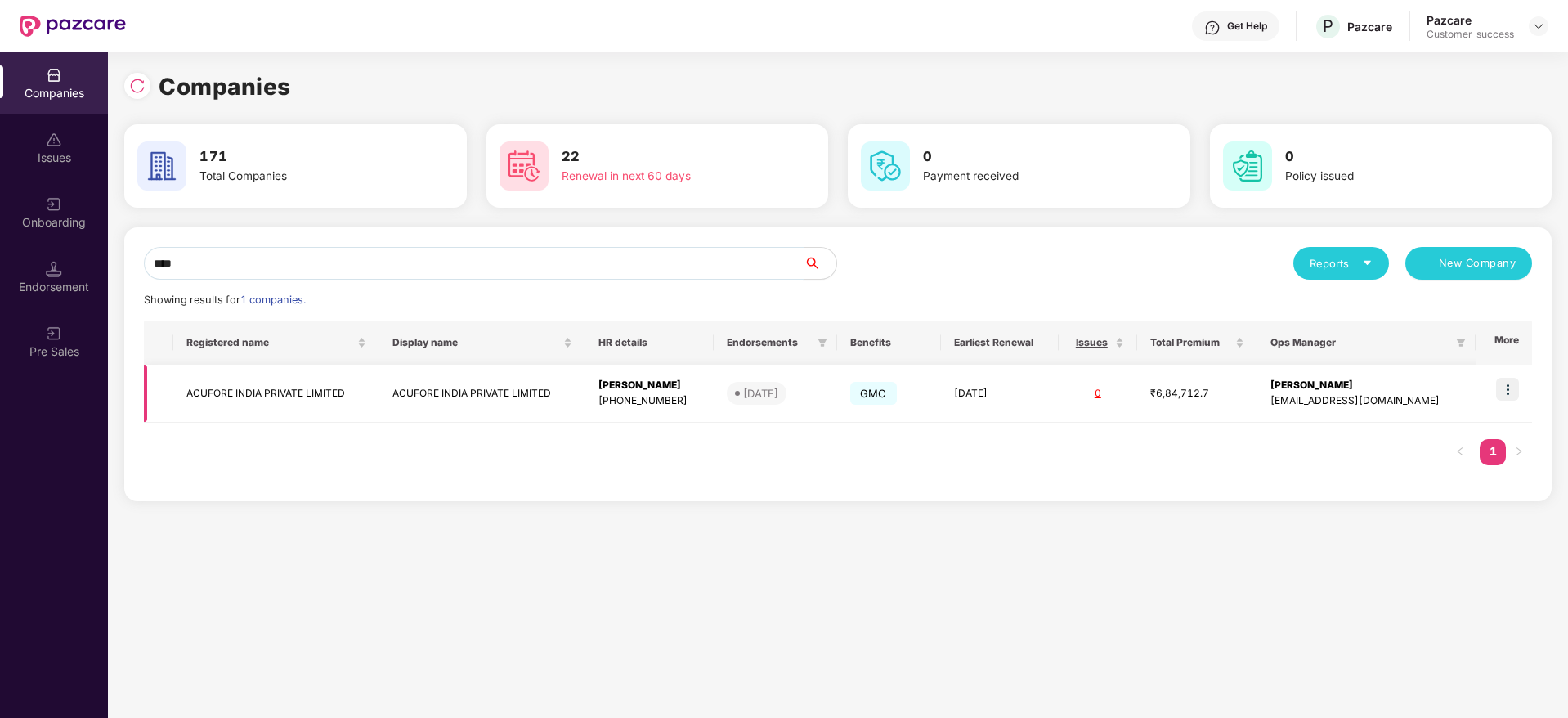
type input "****"
copy tr "ACUFORE INDIA PRIVATE LIMITED"
click at [421, 394] on td "ACUFORE INDIA PRIVATE LIMITED" at bounding box center [482, 393] width 206 height 58
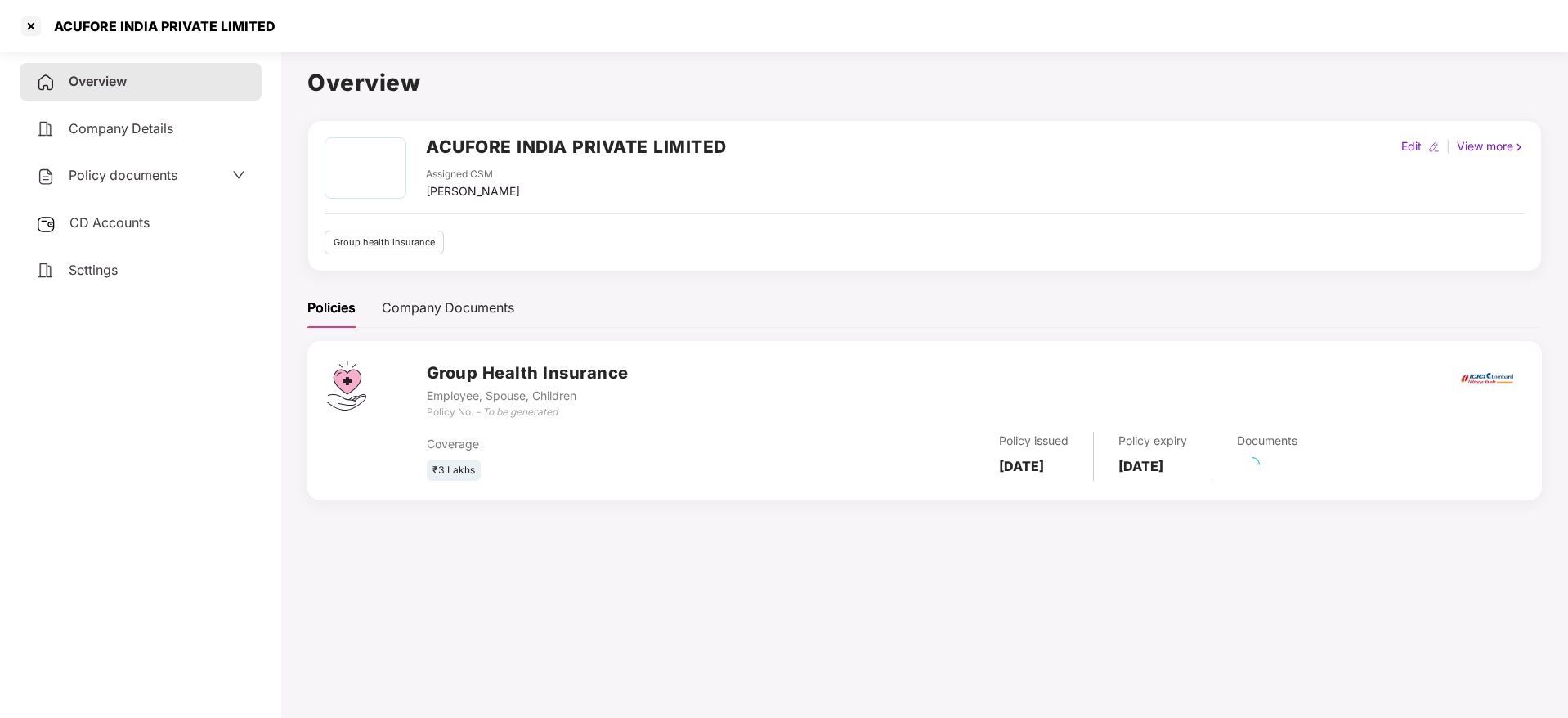
click at [169, 174] on span "Policy documents" at bounding box center [123, 174] width 109 height 16
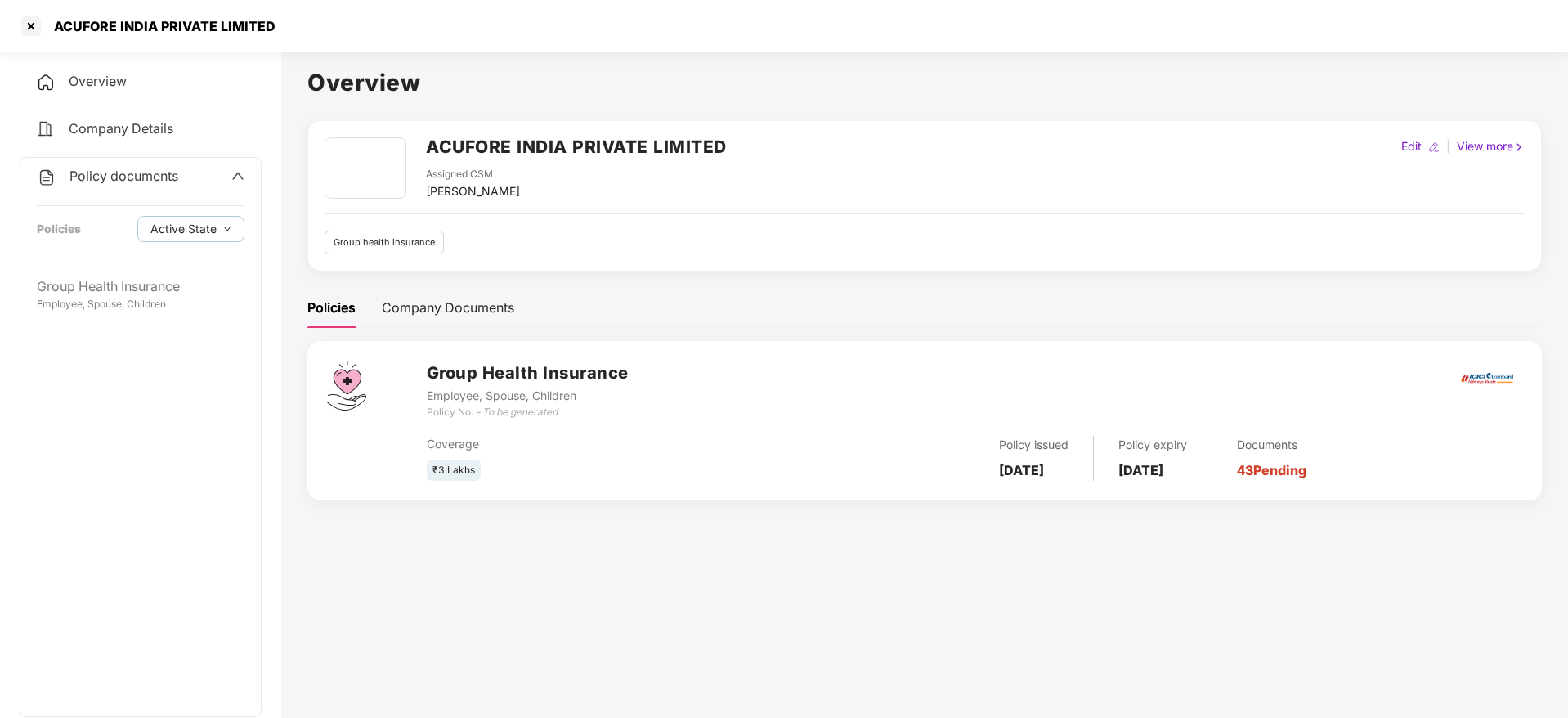
click at [196, 244] on div "Policy documents Policies Active State" at bounding box center [140, 212] width 240 height 110
click at [200, 235] on span "Active State" at bounding box center [183, 228] width 66 height 18
click at [203, 281] on span "Archived State" at bounding box center [203, 283] width 93 height 18
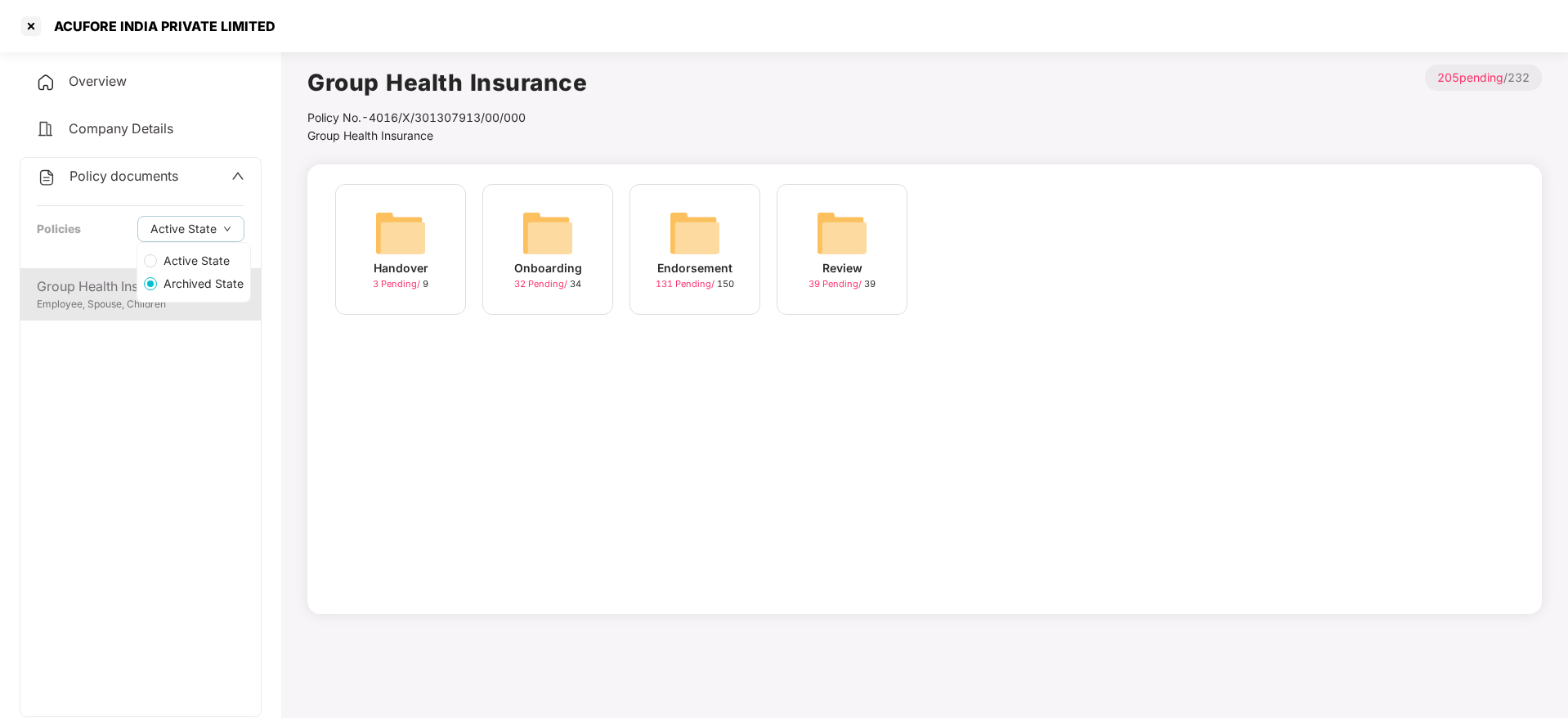
click at [121, 302] on div "Employee, Spouse, Children" at bounding box center [140, 304] width 207 height 15
click at [524, 256] on img at bounding box center [548, 232] width 53 height 53
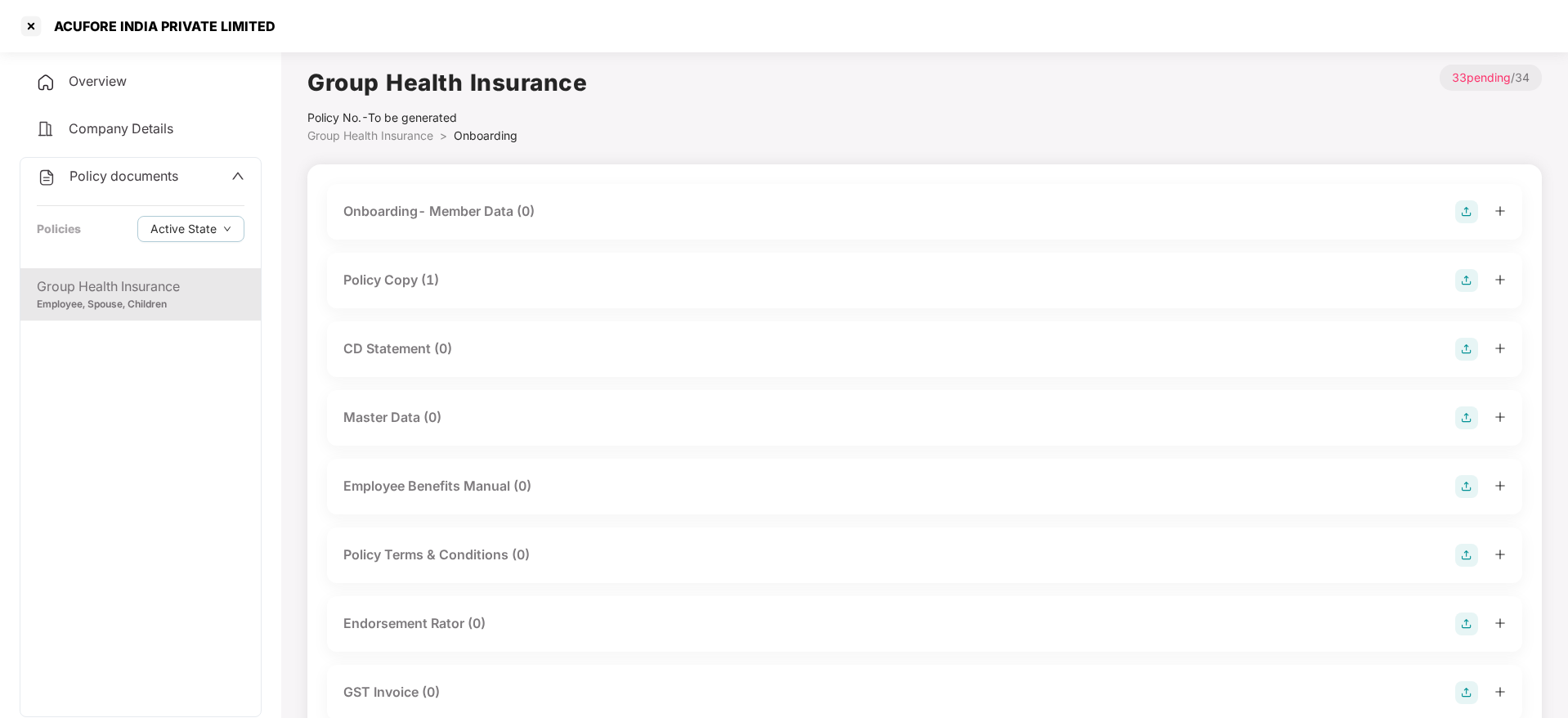
click at [444, 294] on div "Policy Copy (1)" at bounding box center [925, 280] width 1195 height 55
click at [443, 285] on div "Policy Copy (1)" at bounding box center [925, 280] width 1163 height 23
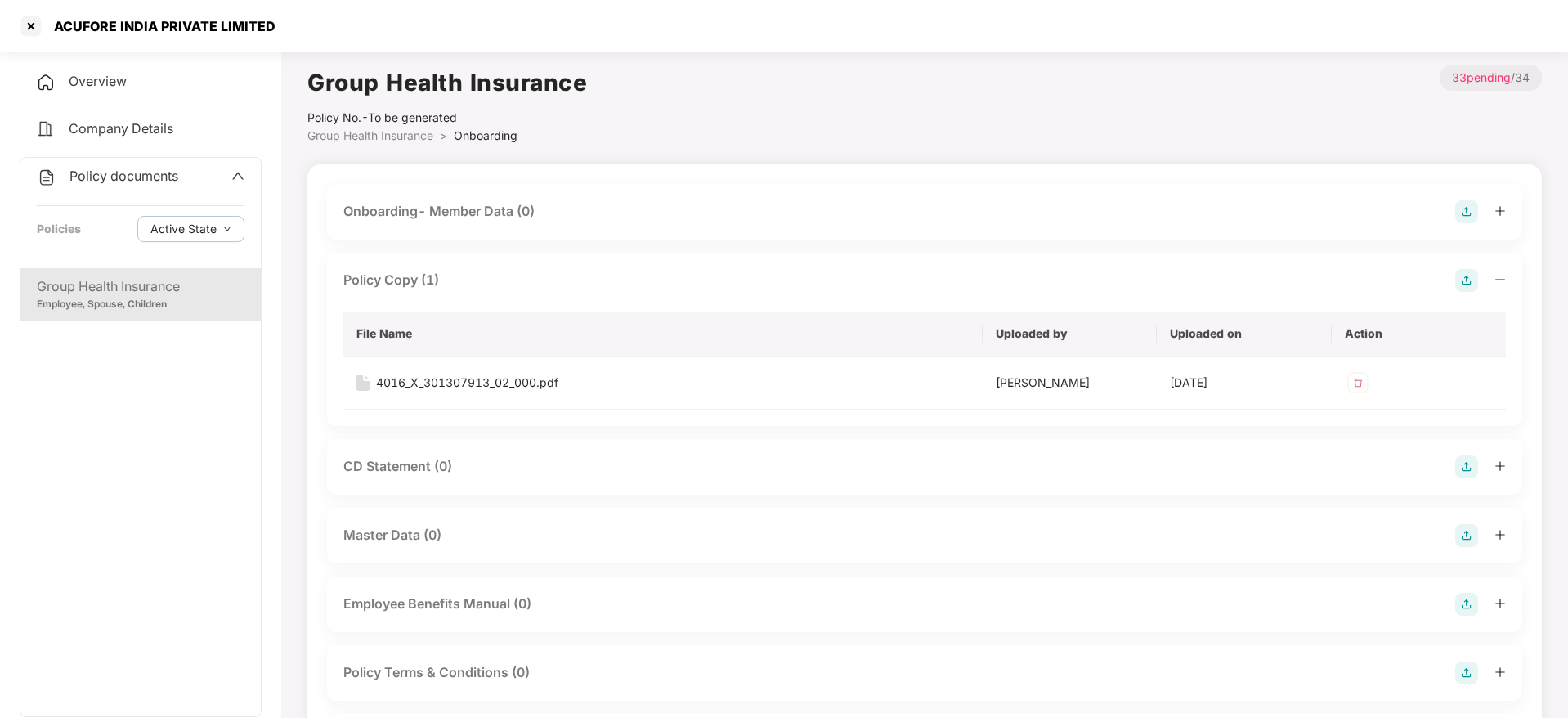
click at [403, 477] on div "CD Statement (0)" at bounding box center [398, 466] width 109 height 20
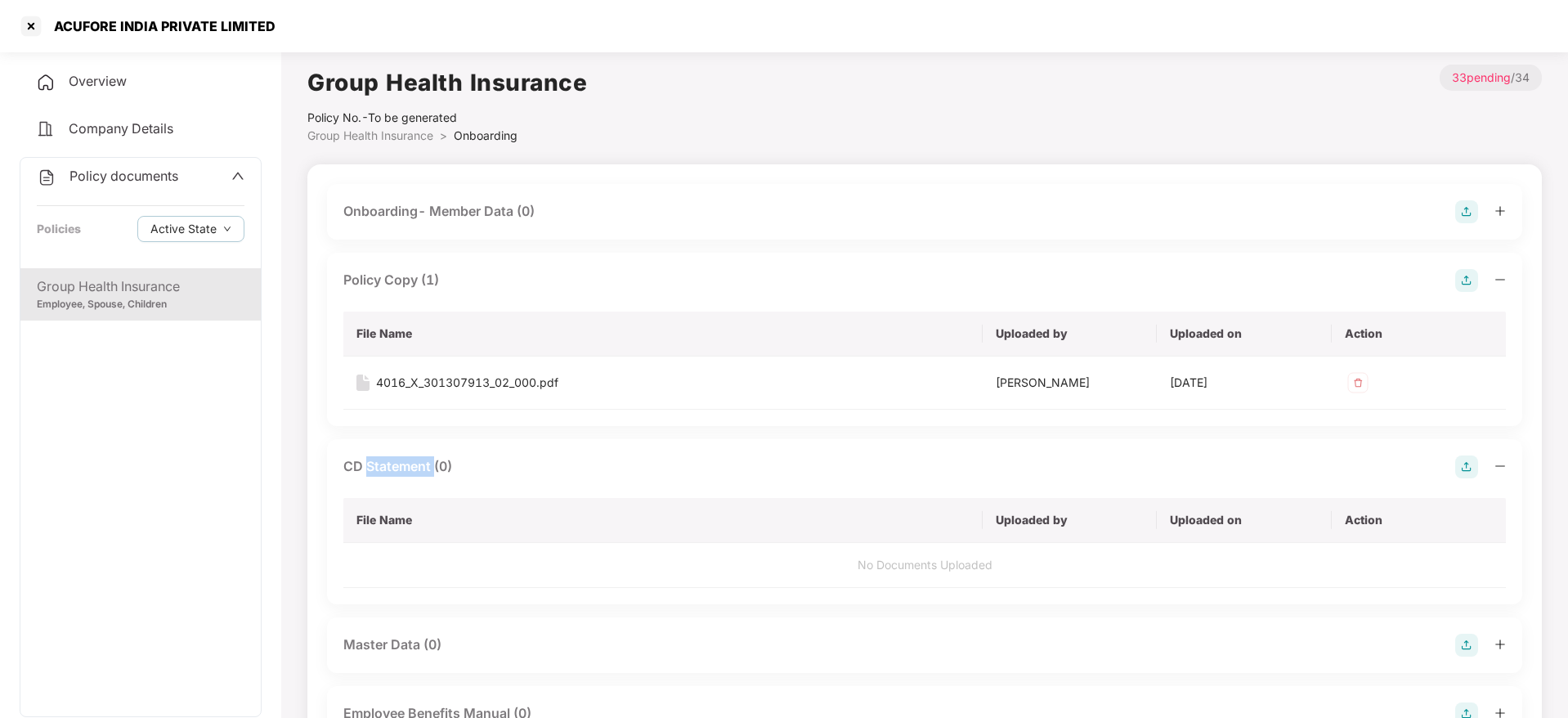
click at [403, 475] on div "CD Statement (0)" at bounding box center [398, 466] width 109 height 20
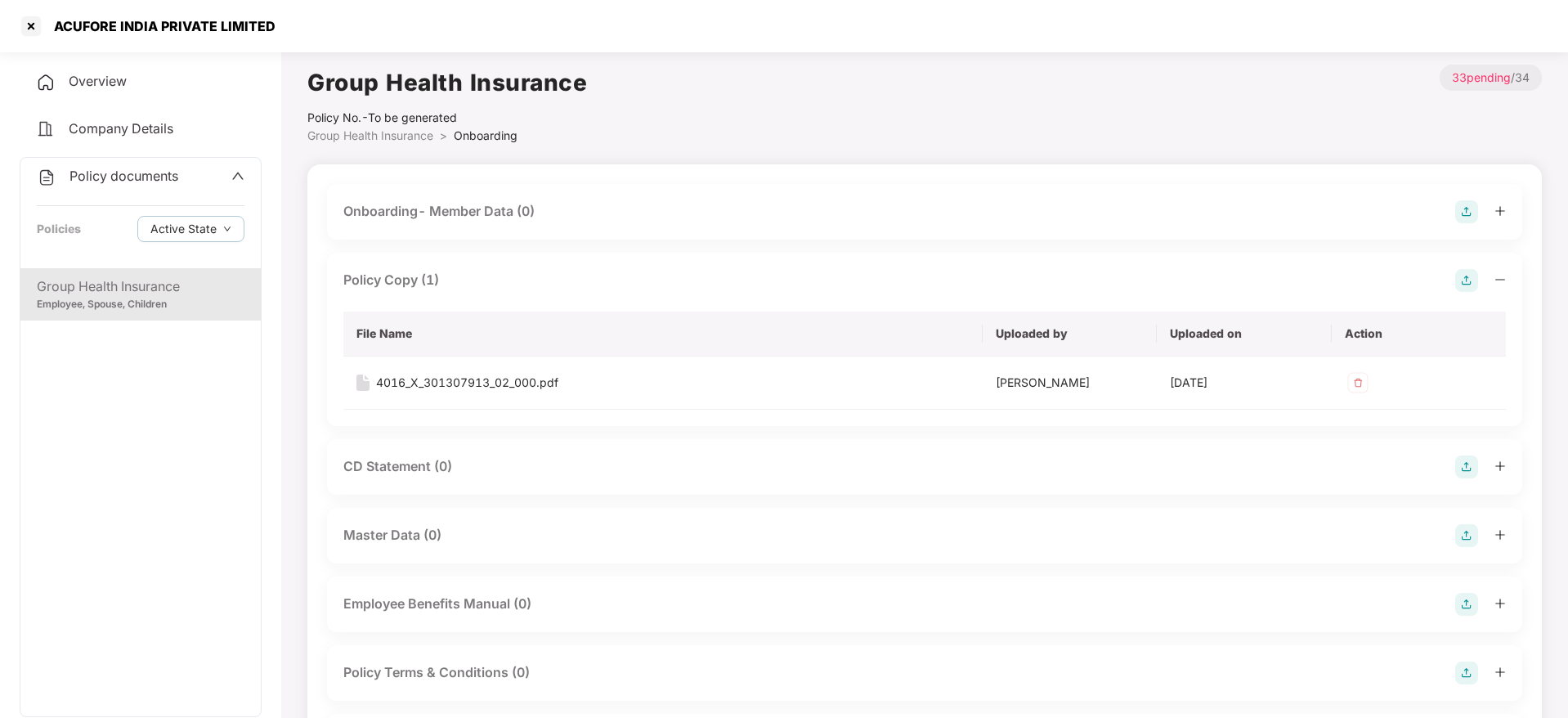
click at [124, 316] on div "Group Health Insurance Employee, Spouse, Children" at bounding box center [140, 294] width 240 height 53
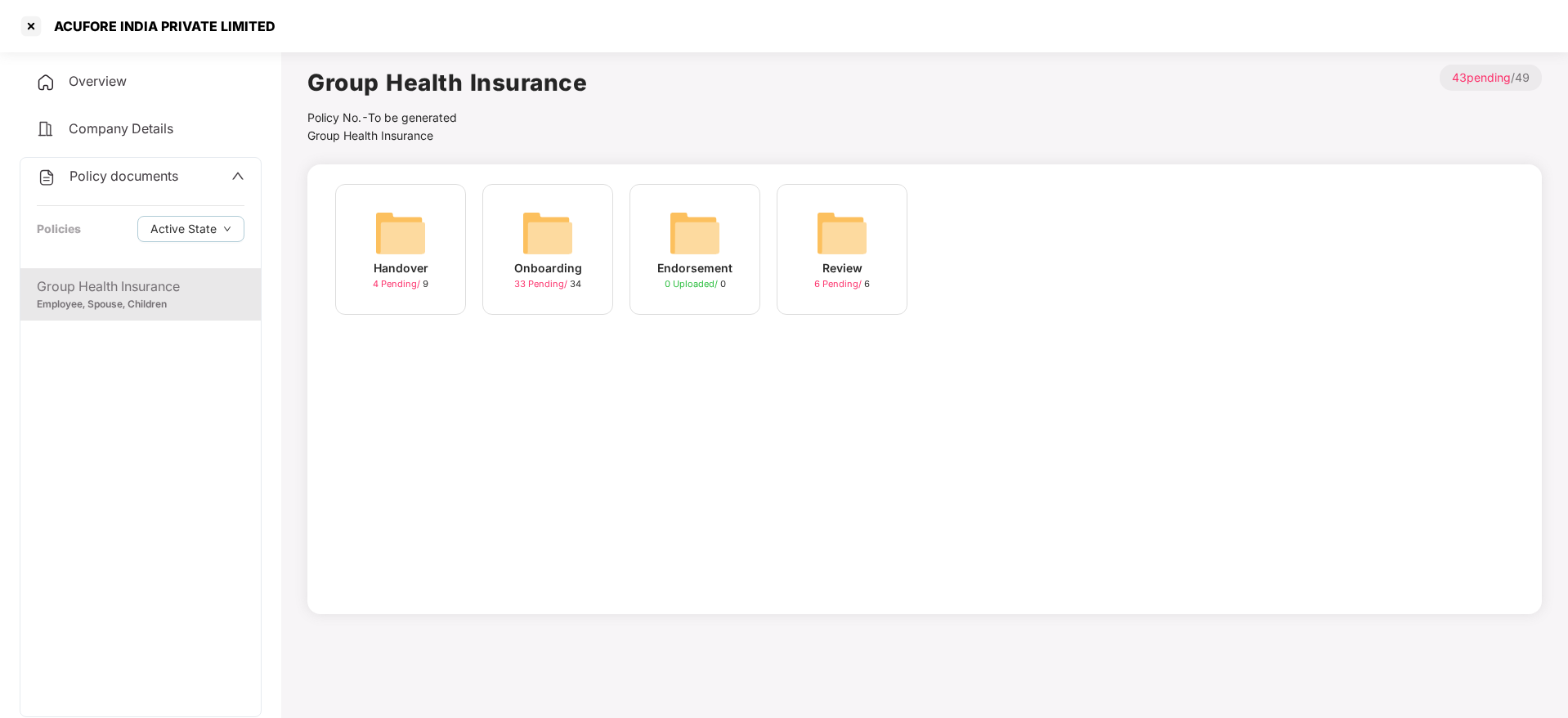
click at [191, 37] on div "ACUFORE INDIA PRIVATE LIMITED" at bounding box center [146, 26] width 257 height 26
copy div "ACUFORE INDIA PRIVATE LIMITED"
click at [180, 299] on div "Employee, Spouse, Children" at bounding box center [140, 304] width 207 height 15
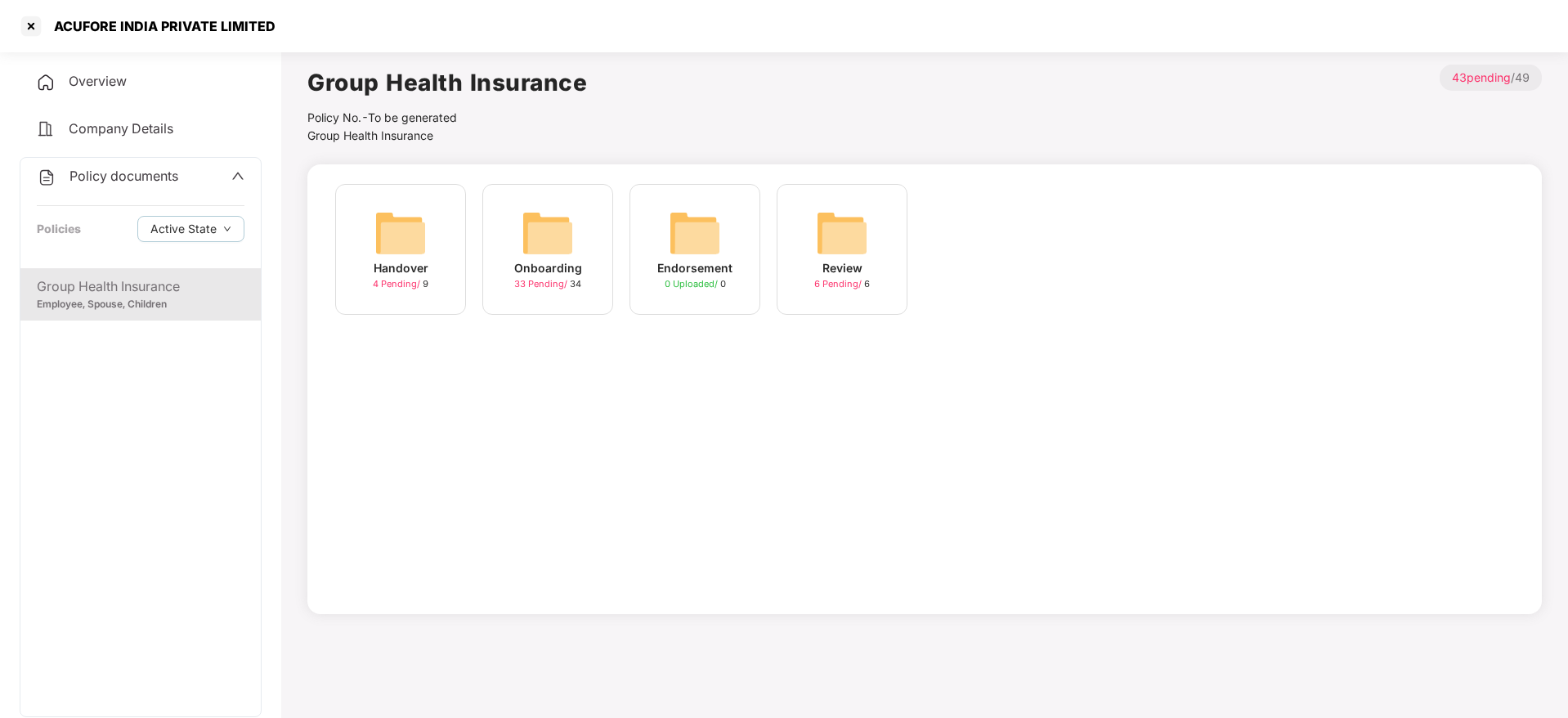
click at [99, 41] on div "ACUFORE INDIA PRIVATE LIMITED" at bounding box center [784, 26] width 1568 height 53
copy div "ACUFORE INDIA PRIVATE LIMITED"
click at [33, 19] on div at bounding box center [31, 26] width 26 height 26
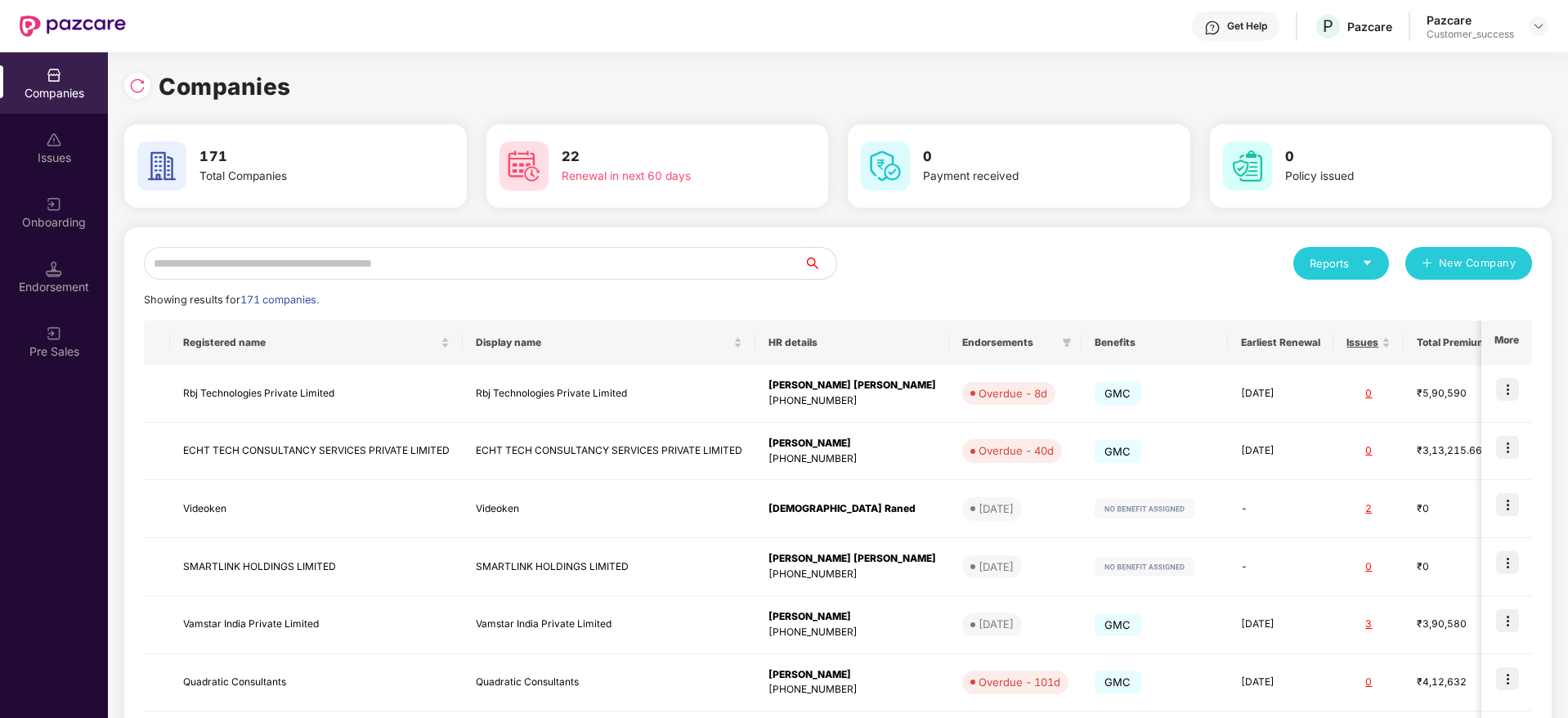
click at [742, 250] on input "text" at bounding box center [474, 263] width 660 height 33
paste input "**********"
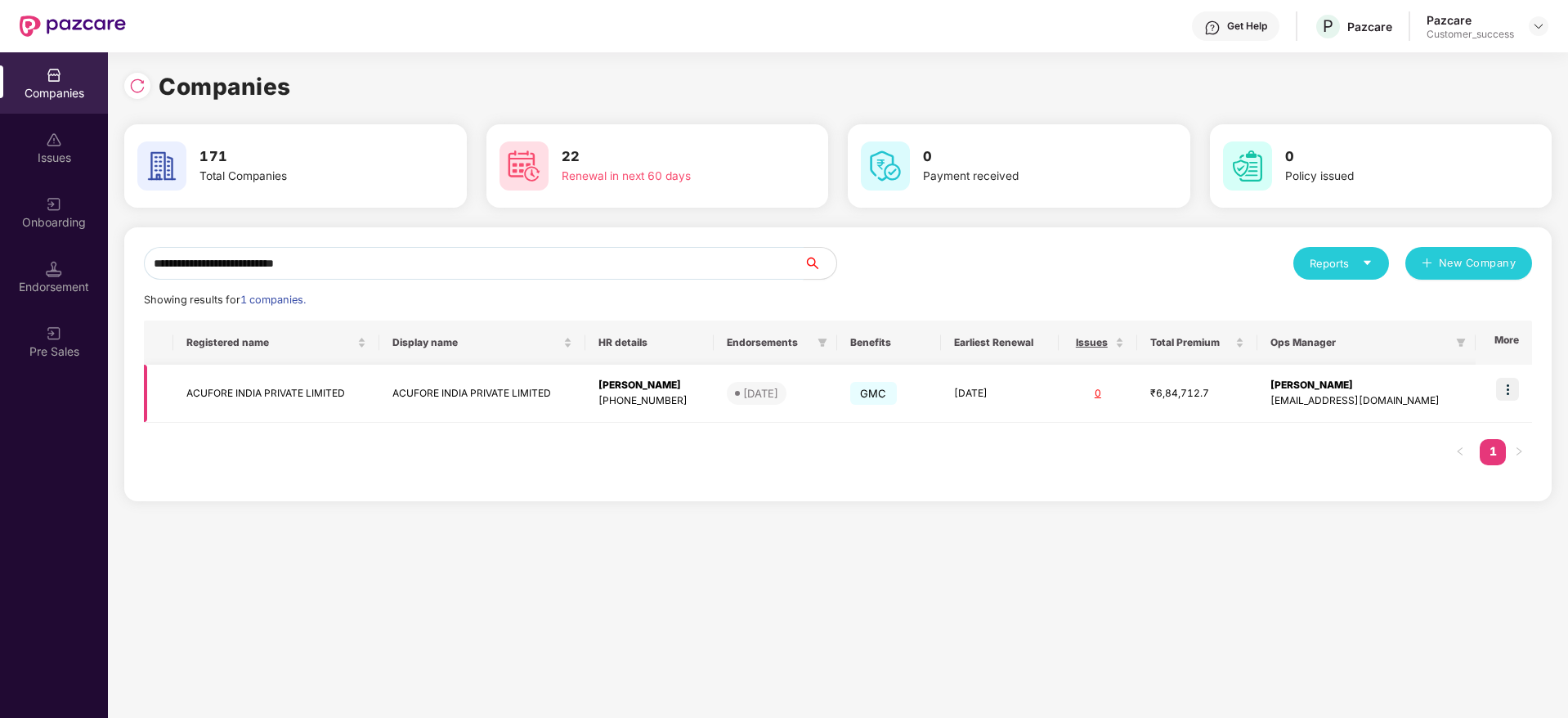
type input "**********"
click at [1517, 386] on img at bounding box center [1508, 389] width 23 height 23
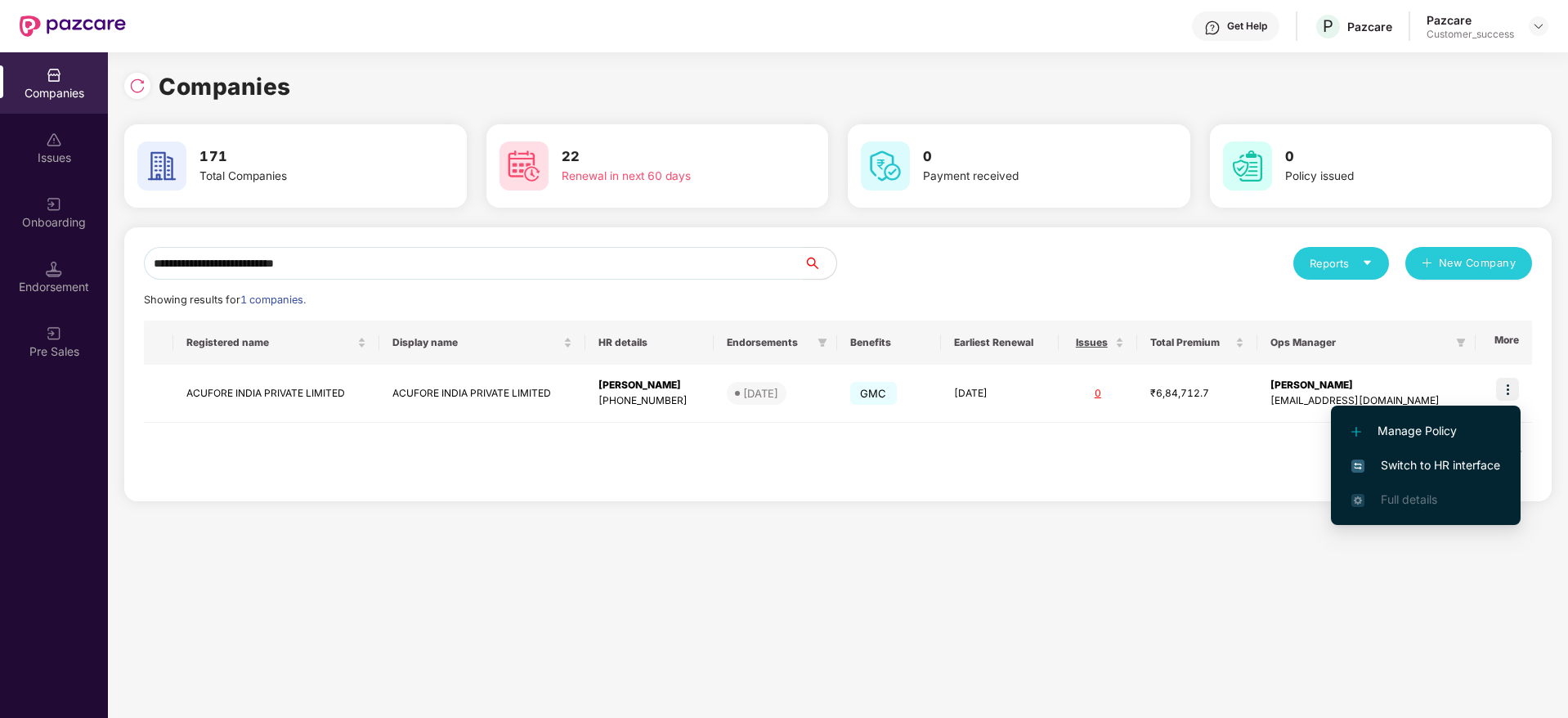
click at [1459, 431] on span "Manage Policy" at bounding box center [1426, 430] width 149 height 18
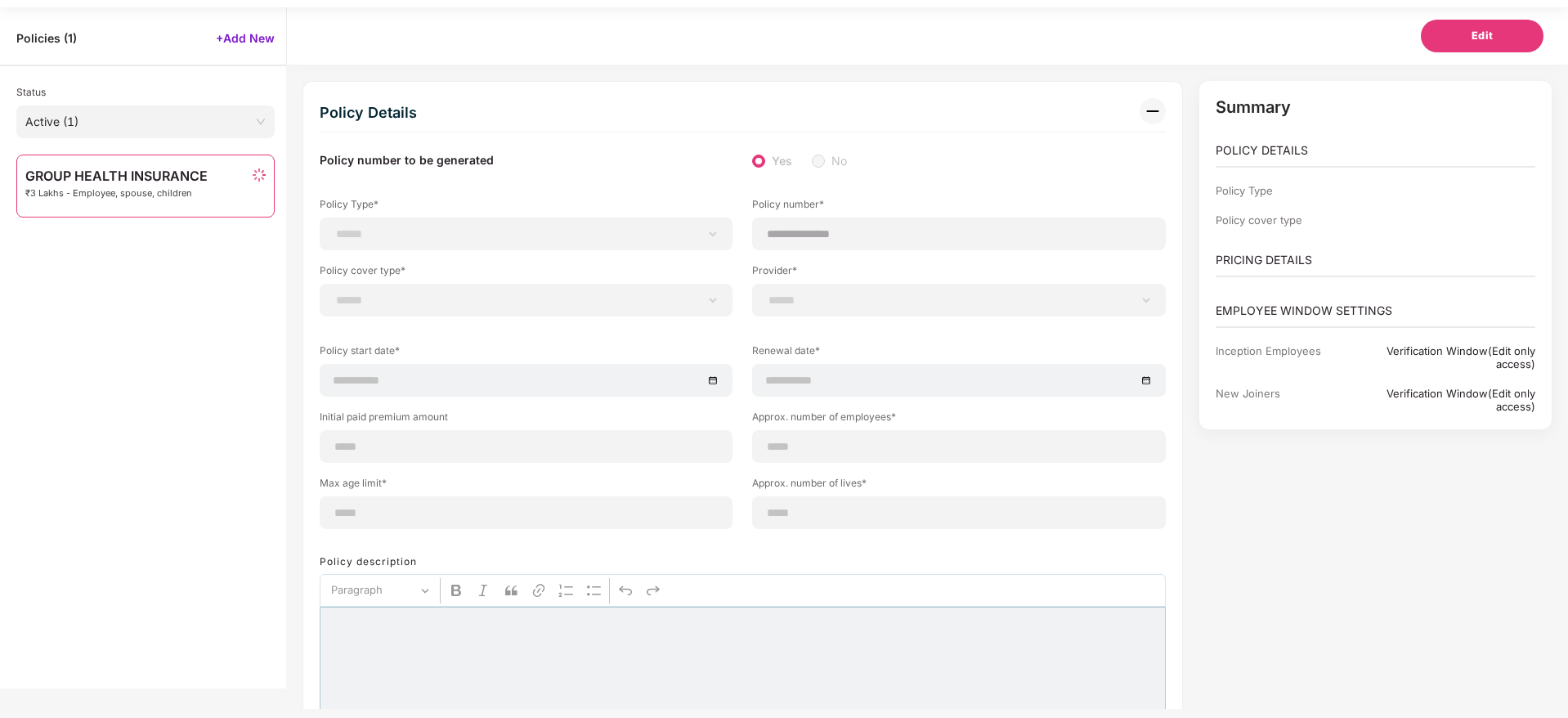
scroll to position [53, 0]
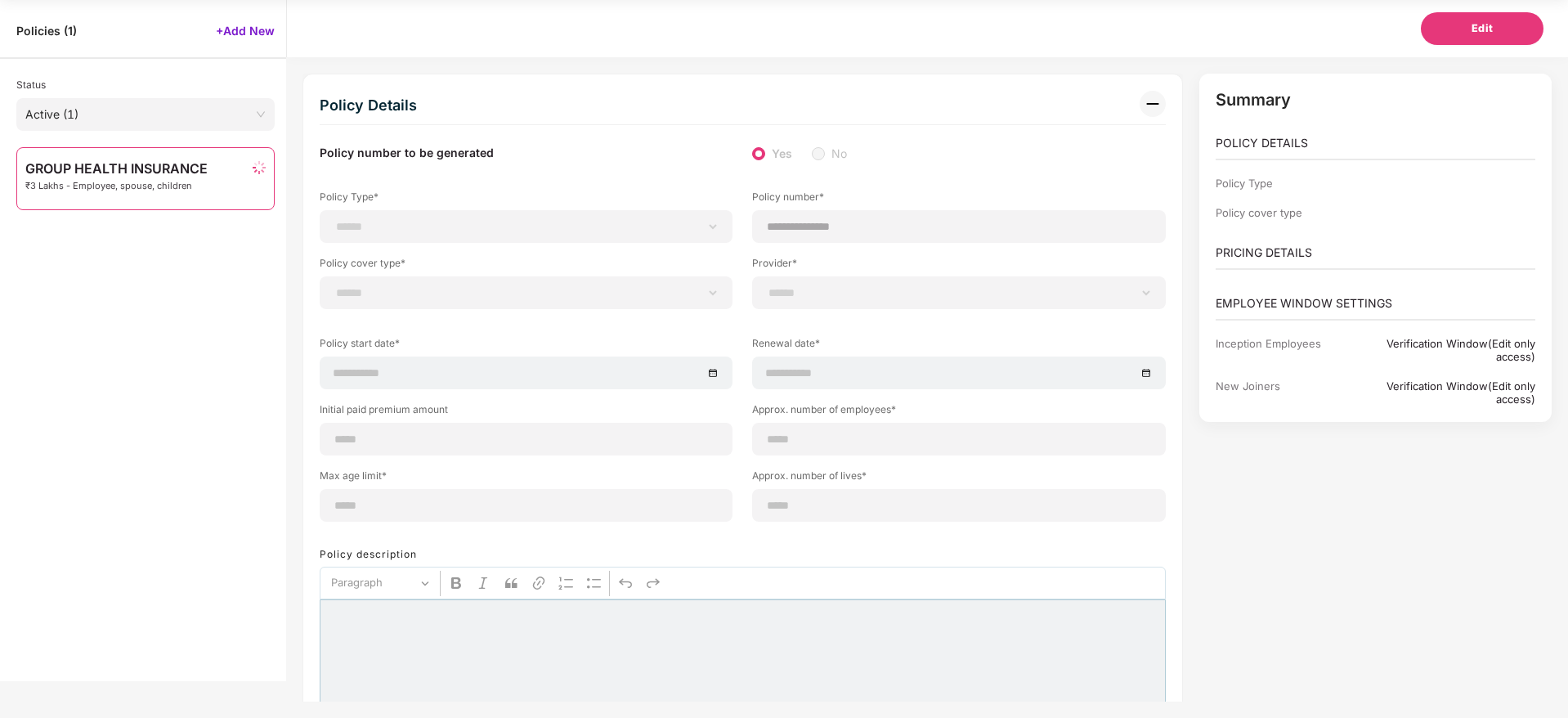
select select "**********"
select select "*"
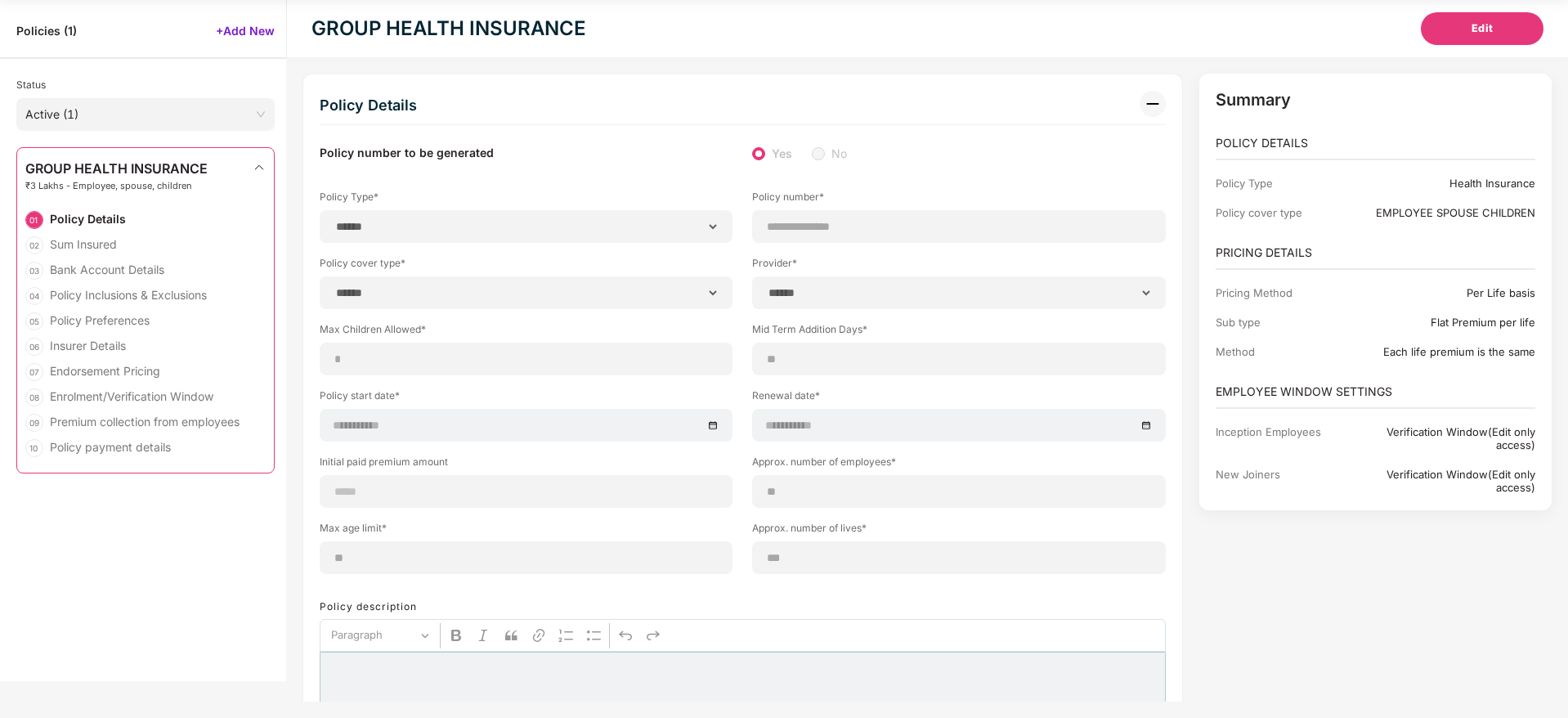
type input "**********"
type input "**"
type input "***"
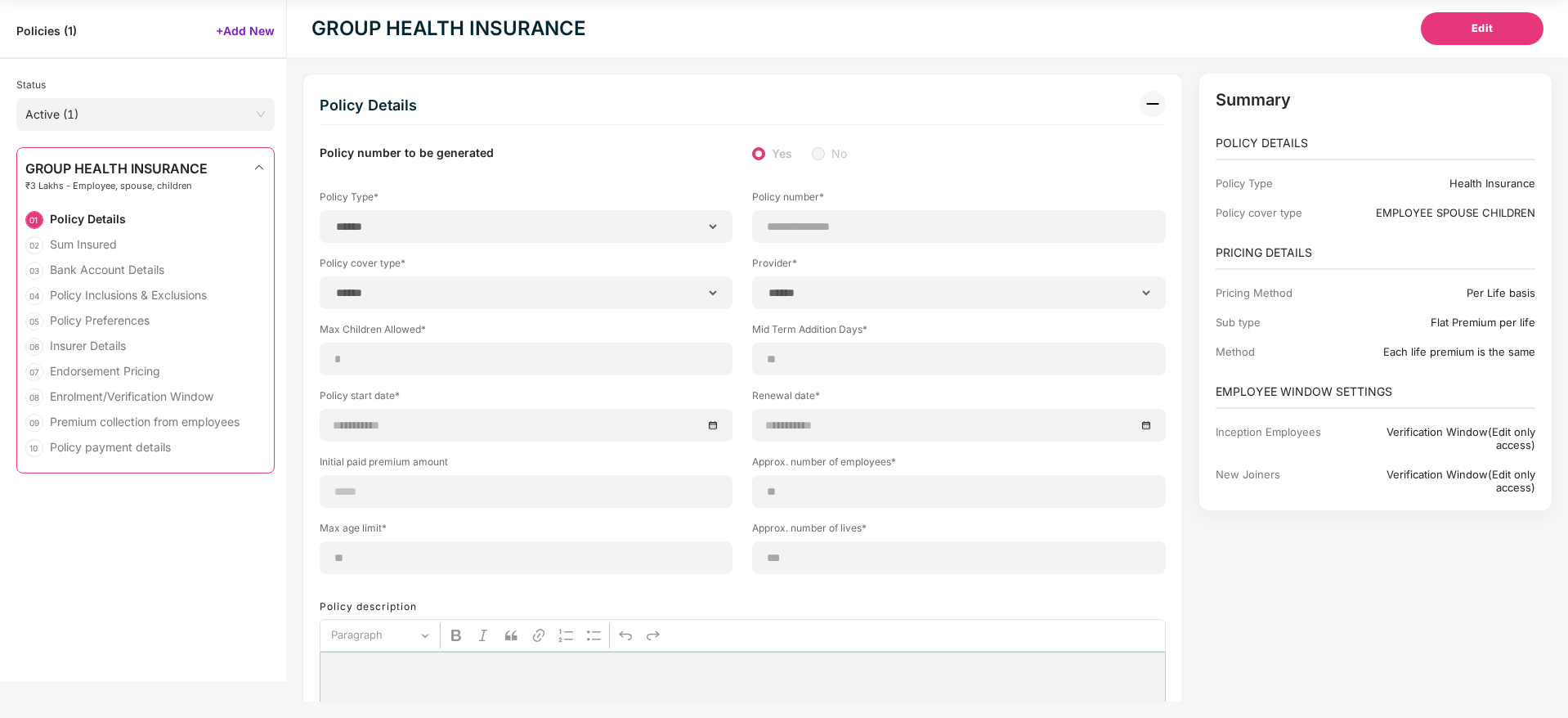
type input "*"
type input "**"
type input "******"
type input "**********"
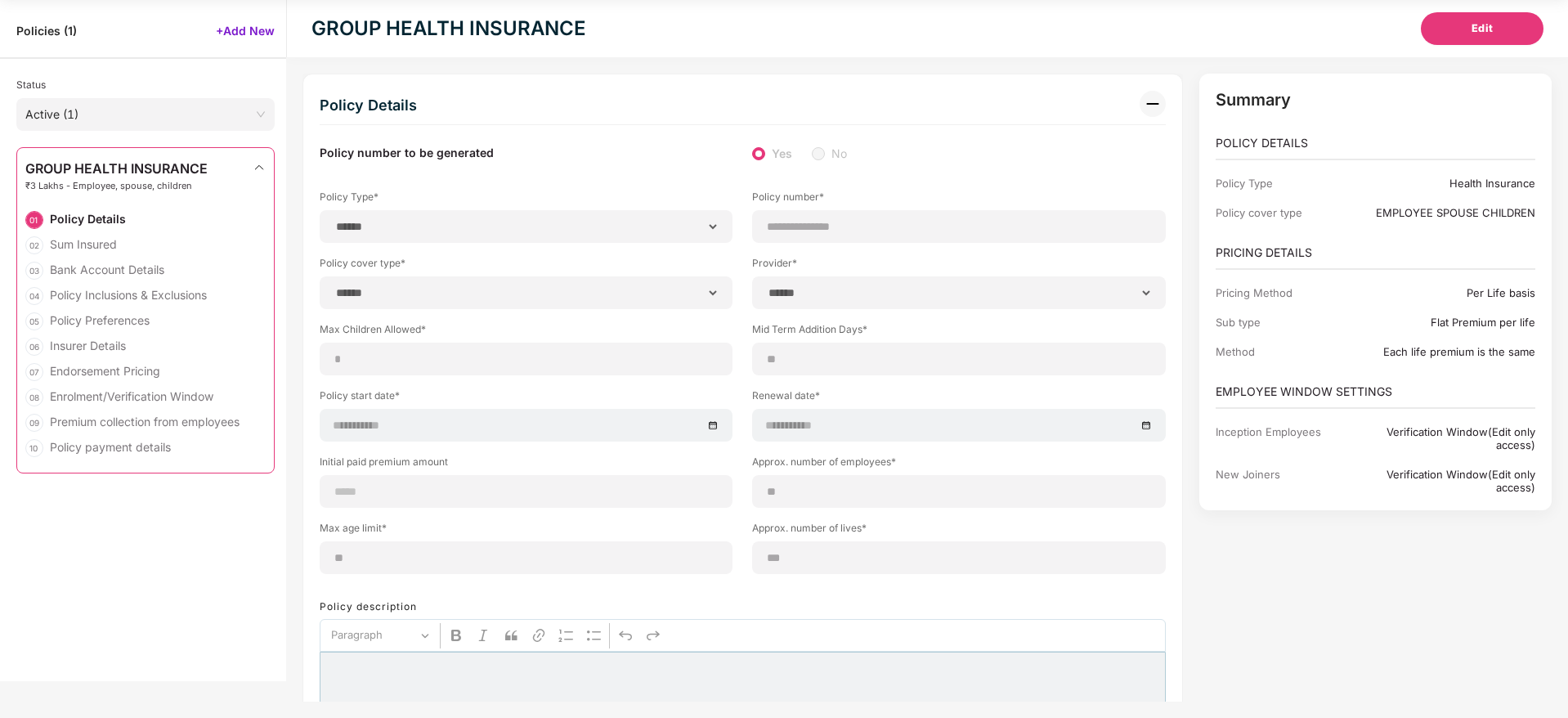
type input "**********"
type input "*****"
click at [144, 188] on span "₹3 Lakhs - Employee, spouse, children" at bounding box center [117, 185] width 183 height 11
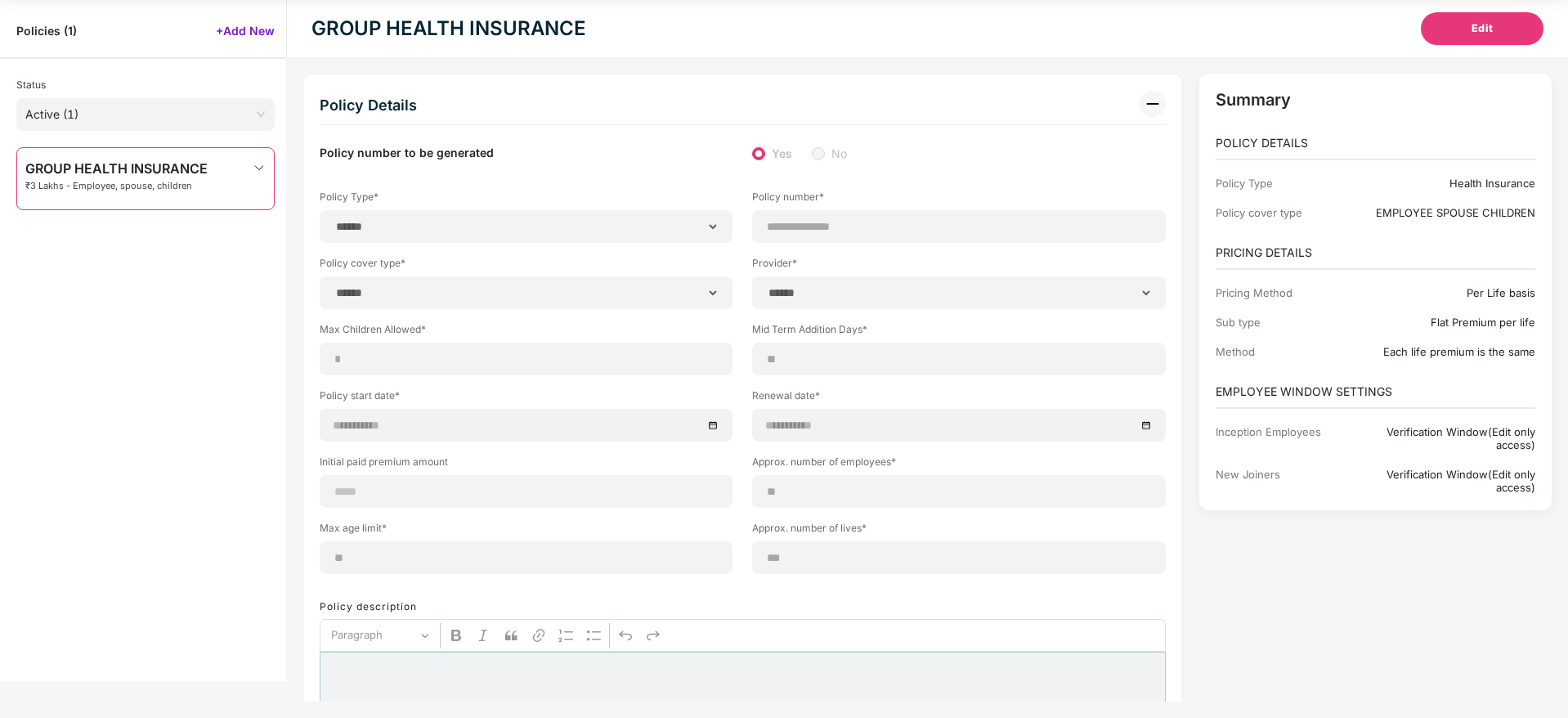
scroll to position [0, 0]
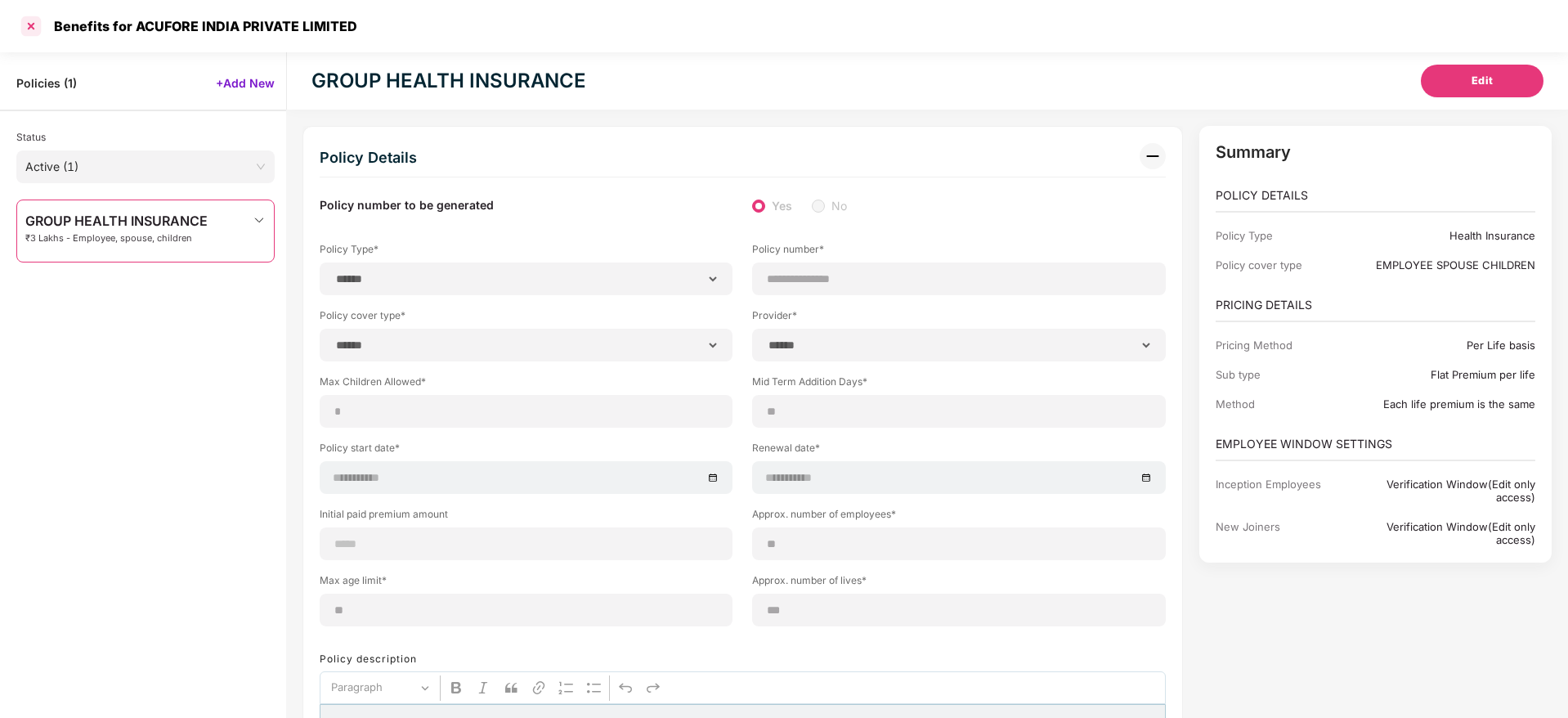
click at [23, 23] on div at bounding box center [31, 26] width 26 height 26
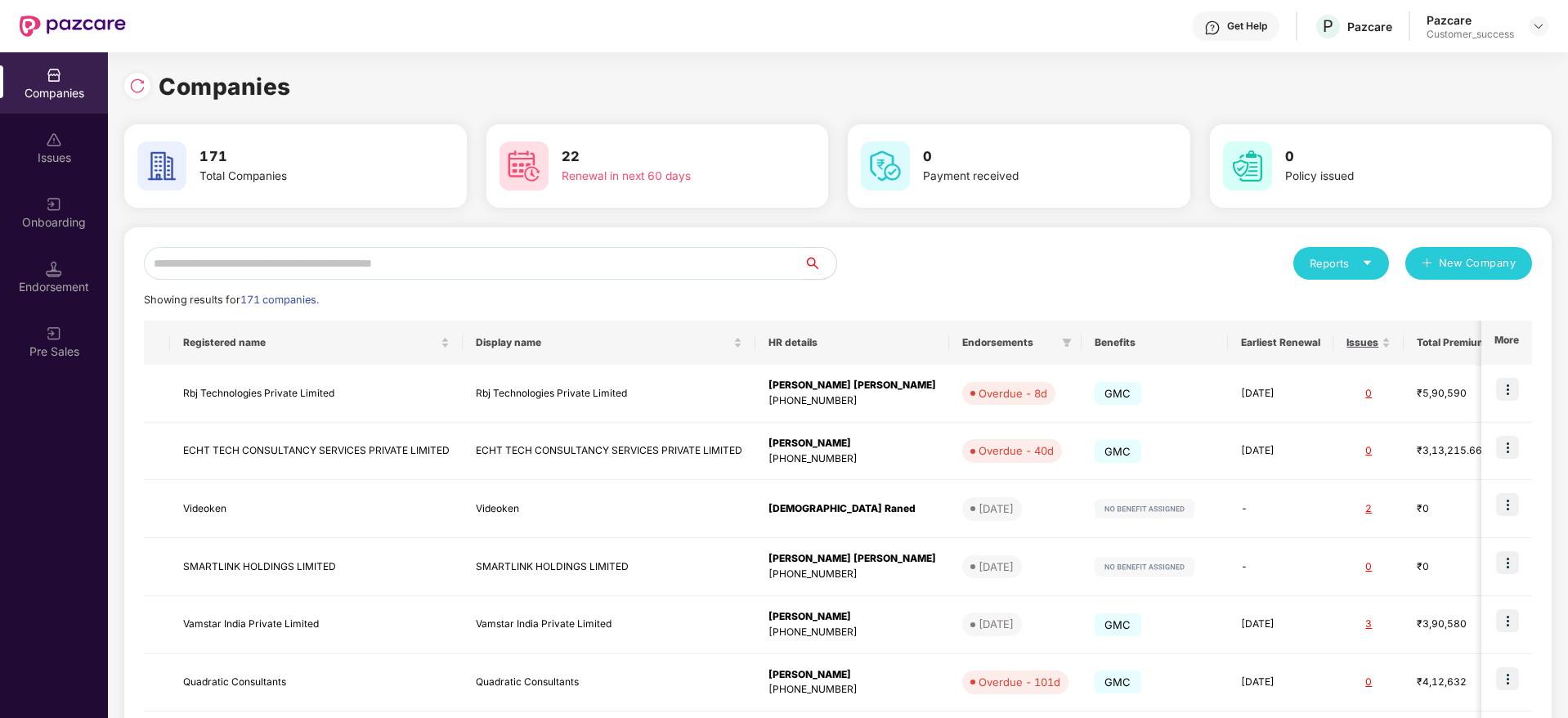
click at [567, 252] on input "text" at bounding box center [474, 263] width 660 height 33
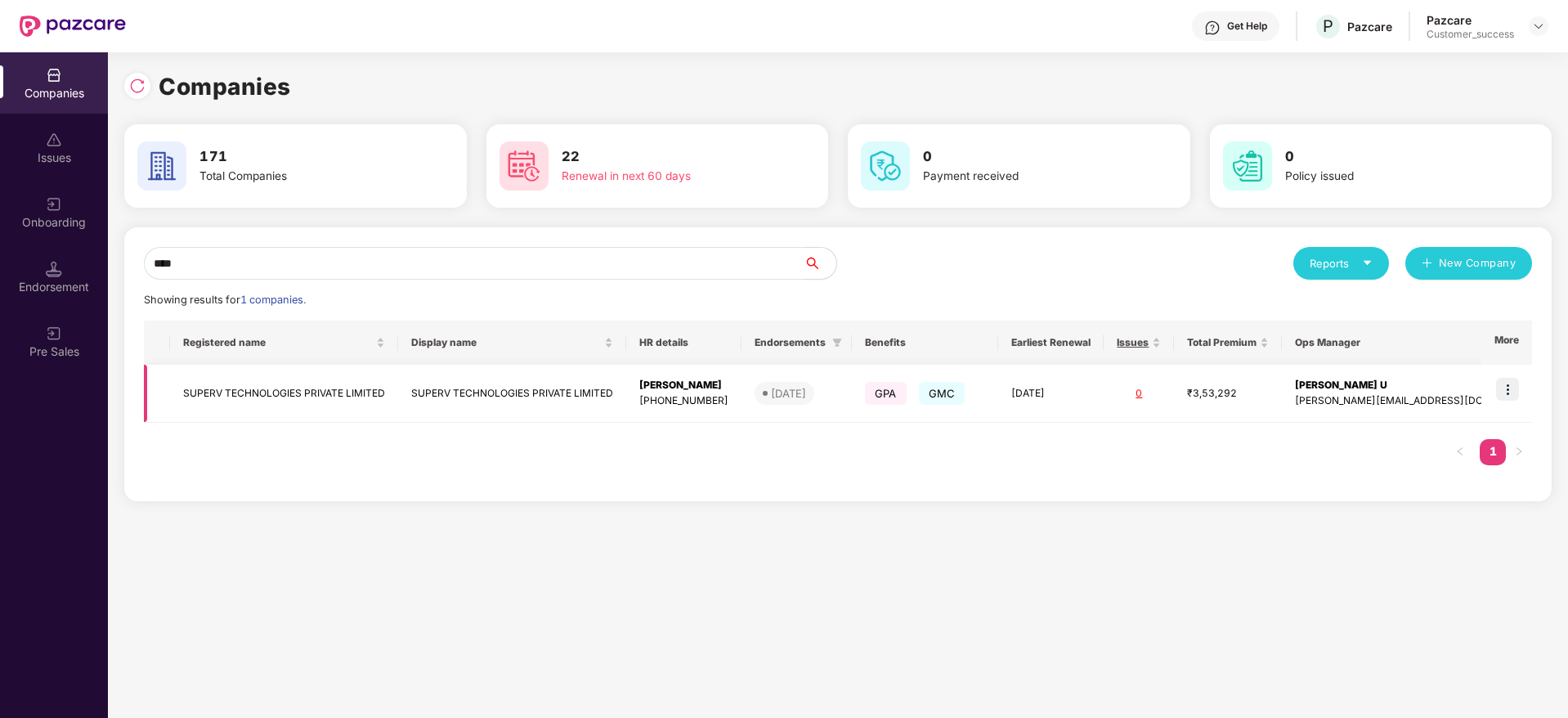
type input "****"
click at [1498, 391] on img at bounding box center [1508, 389] width 23 height 23
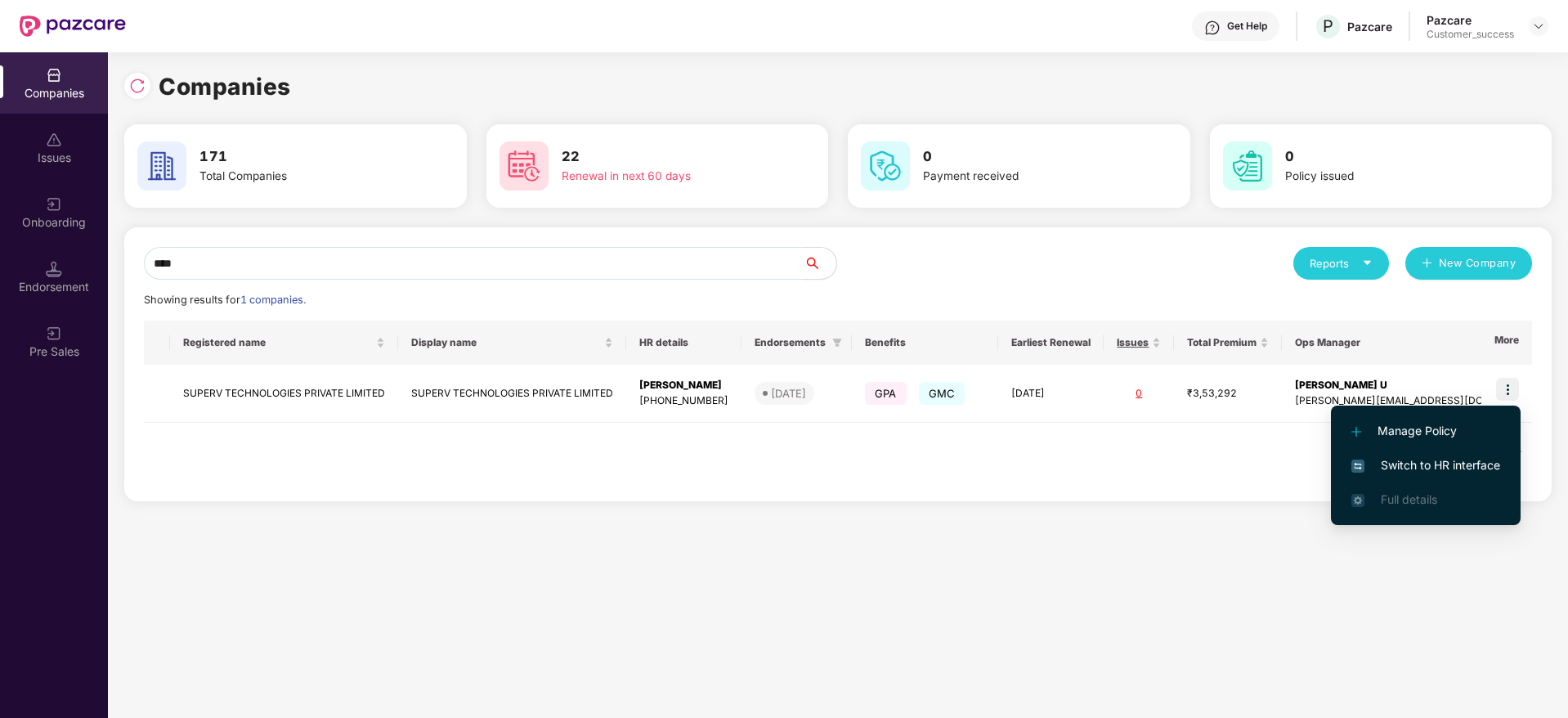
click at [1476, 473] on span "Switch to HR interface" at bounding box center [1426, 465] width 149 height 18
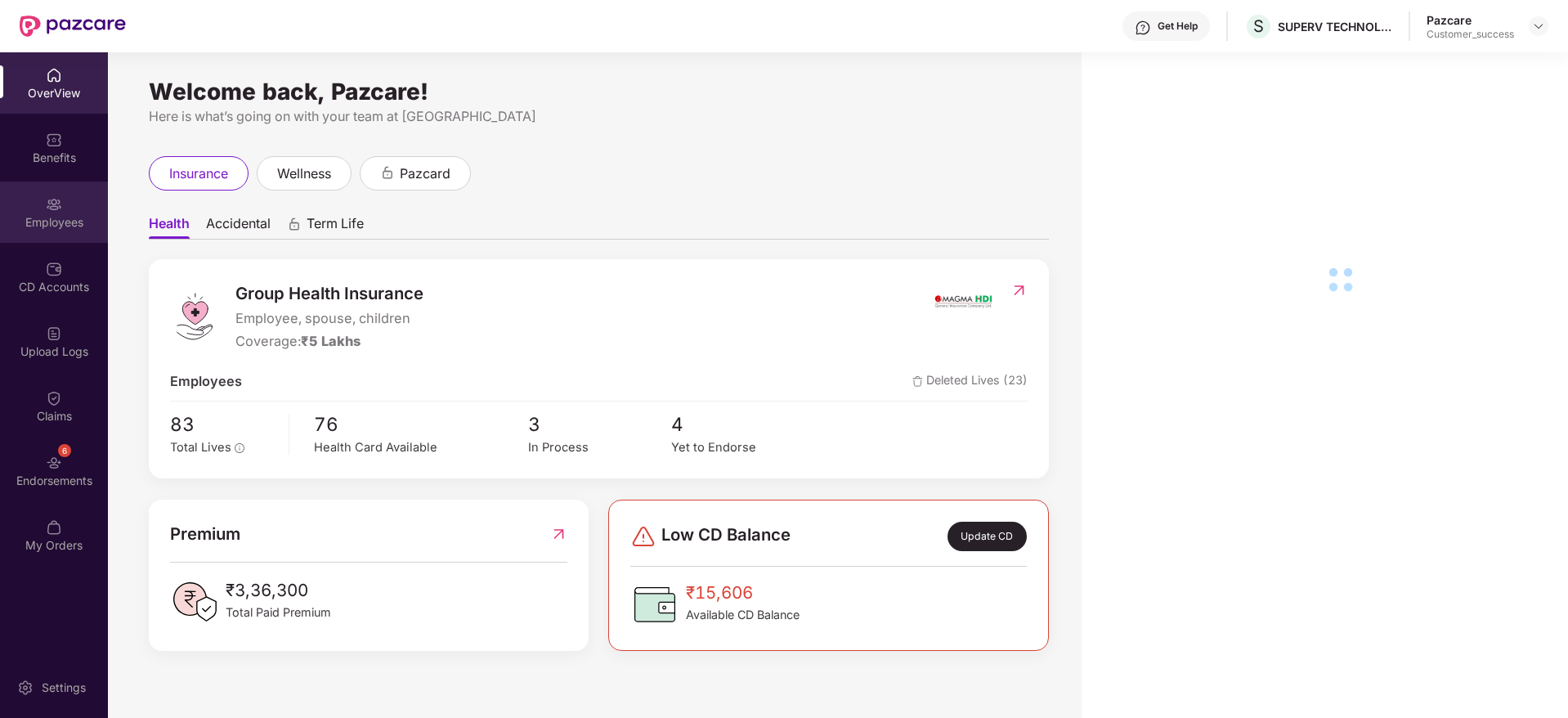
click at [71, 229] on div "Employees" at bounding box center [54, 212] width 108 height 61
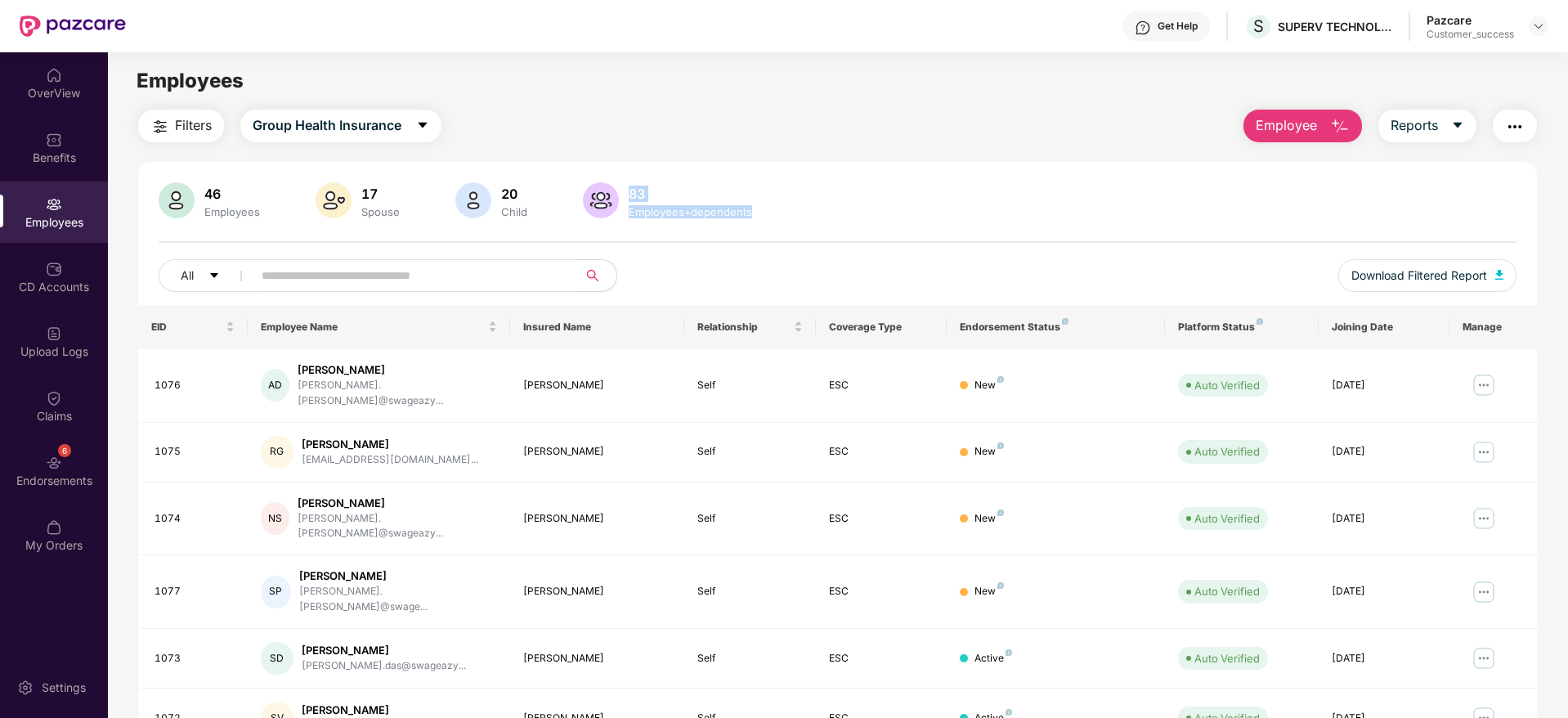
drag, startPoint x: 756, startPoint y: 233, endPoint x: 626, endPoint y: 186, distance: 138.2
click at [626, 186] on div "46 Employees 17 Spouse 20 Child 83 Employees+dependents All Download Filtered R…" at bounding box center [838, 244] width 1399 height 122
click at [626, 186] on div "83" at bounding box center [690, 193] width 130 height 16
drag, startPoint x: 626, startPoint y: 186, endPoint x: 769, endPoint y: 203, distance: 144.0
click at [769, 203] on div "46 Employees 17 Spouse 20 Child 83 Employees+dependents" at bounding box center [838, 202] width 1358 height 39
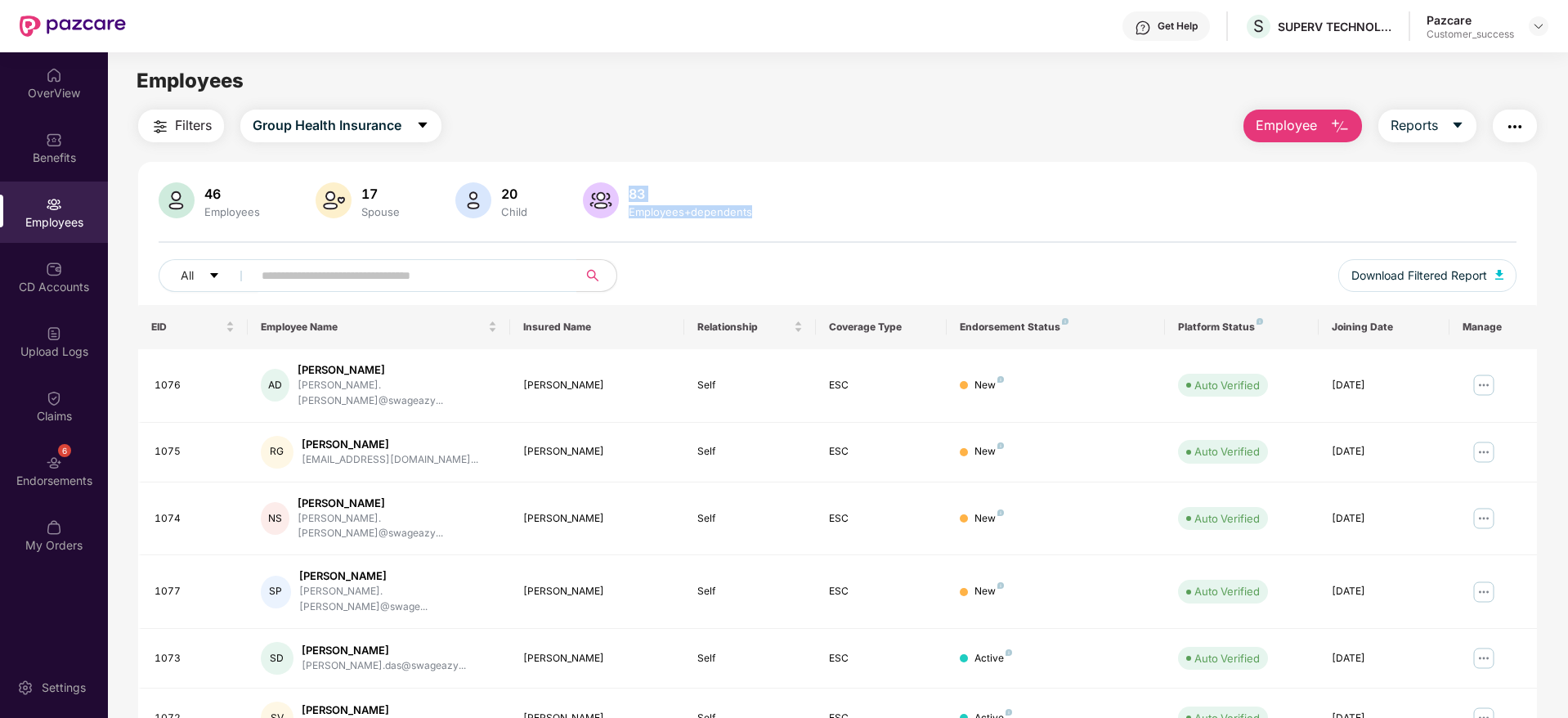
click at [769, 203] on div "46 Employees 17 Spouse 20 Child 83 Employees+dependents" at bounding box center [838, 202] width 1358 height 39
click at [71, 455] on div "6 Endorsements" at bounding box center [54, 470] width 108 height 61
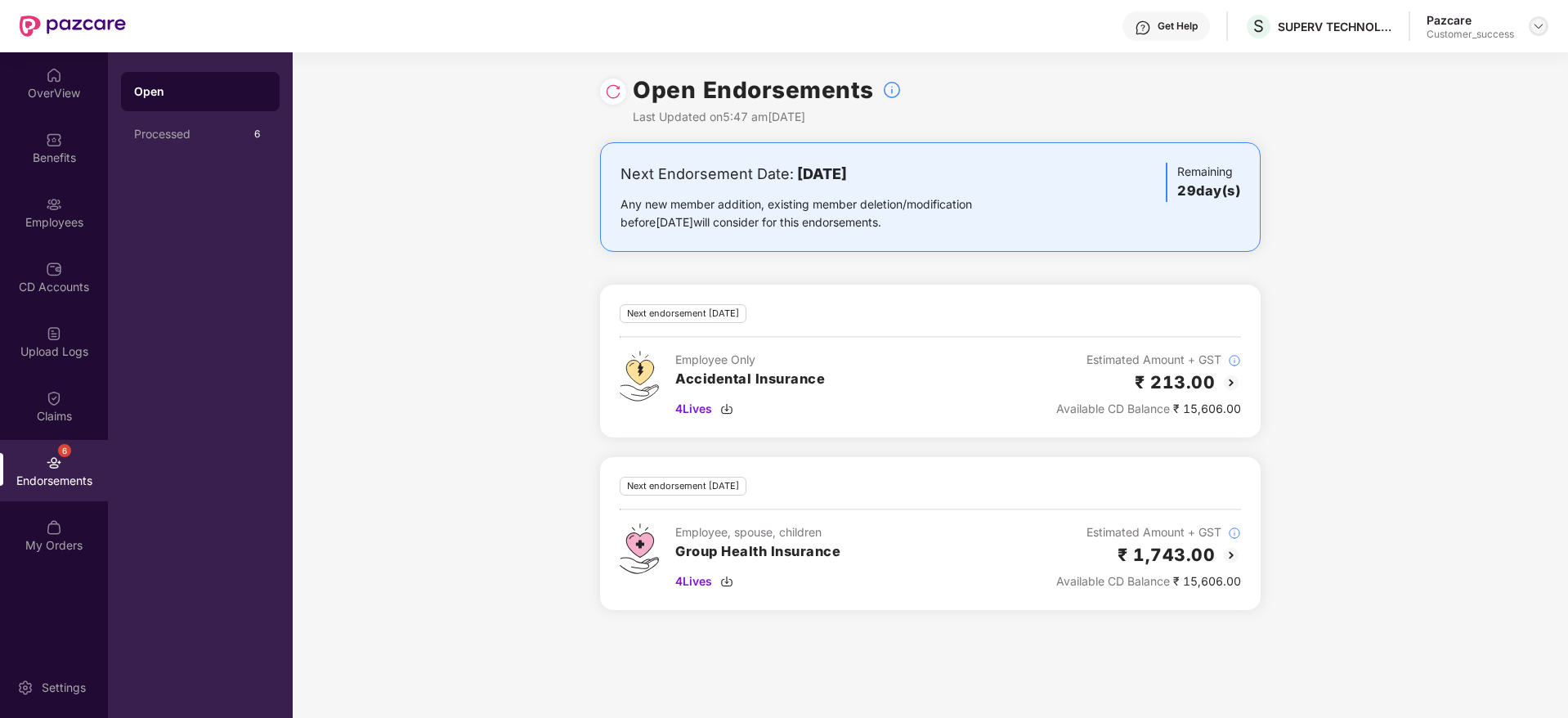
click at [1544, 26] on img at bounding box center [1539, 27] width 13 height 13
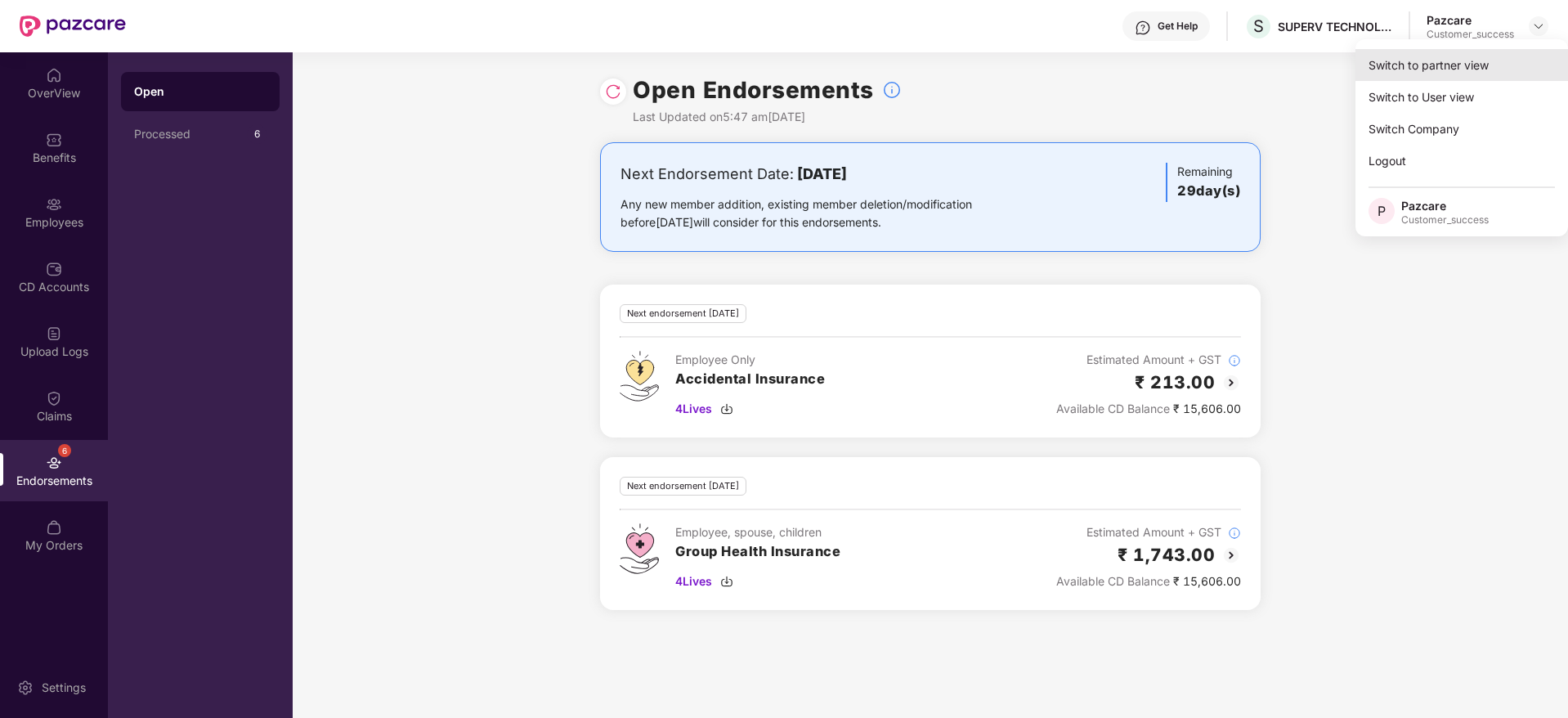
click at [1494, 54] on div "Switch to partner view" at bounding box center [1462, 64] width 212 height 32
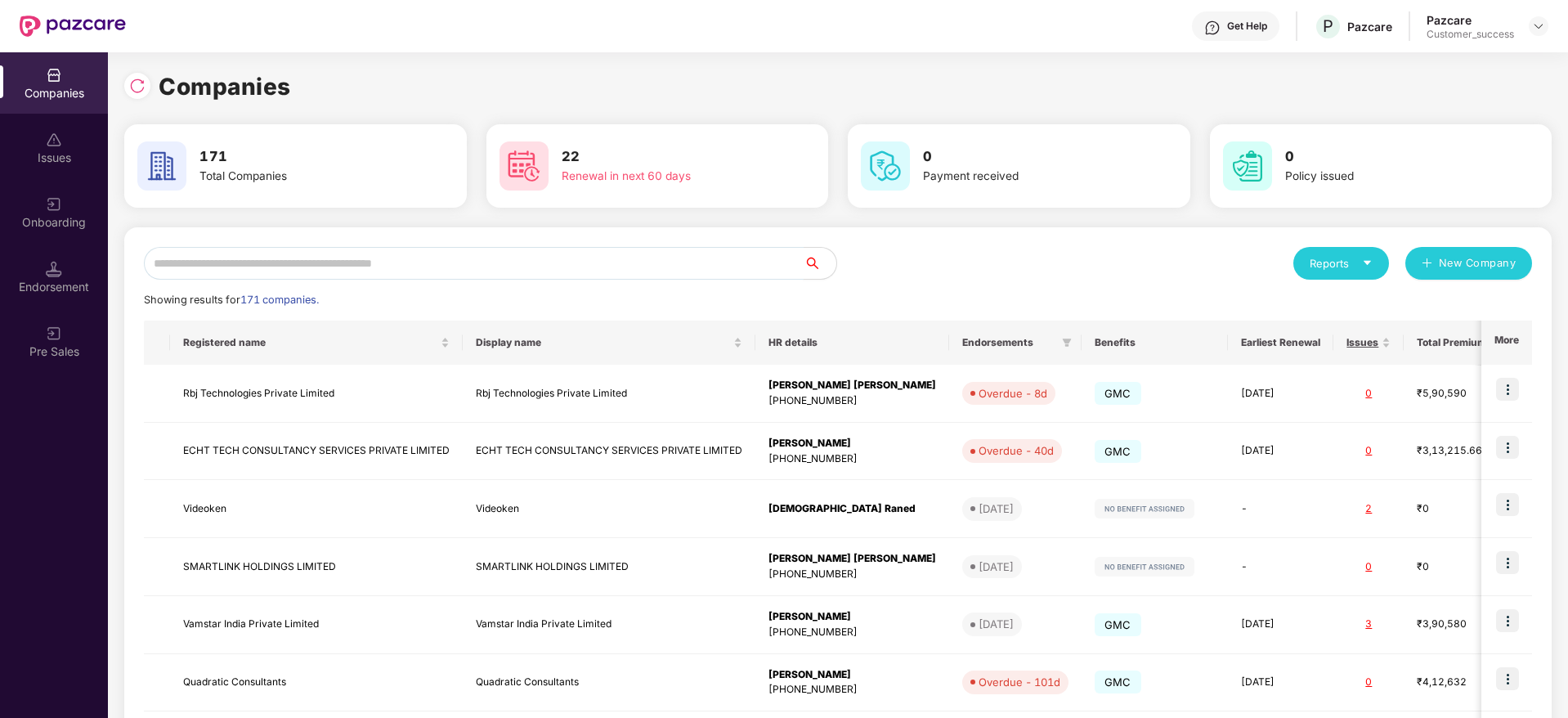
click at [561, 258] on input "text" at bounding box center [474, 263] width 660 height 33
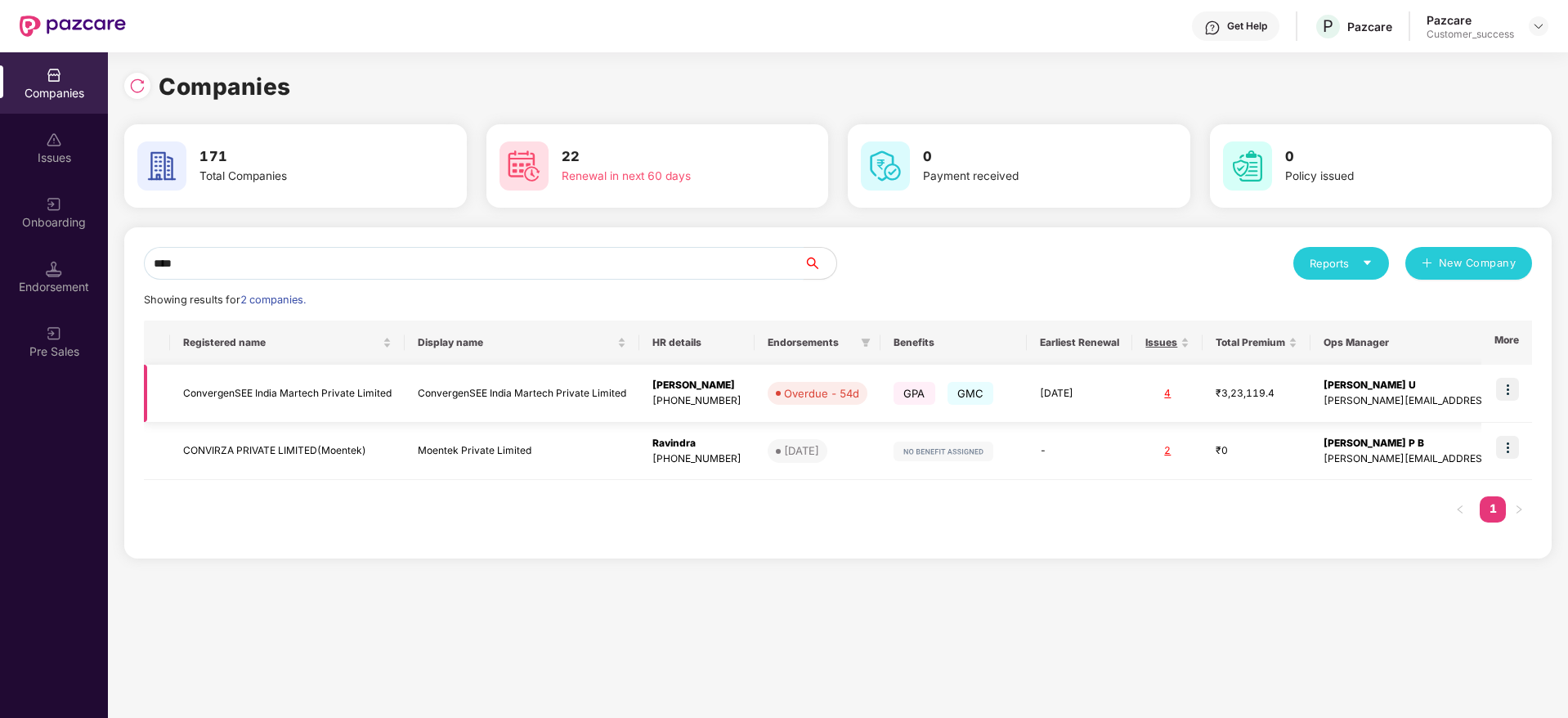
type input "****"
click at [1519, 398] on img at bounding box center [1508, 389] width 23 height 23
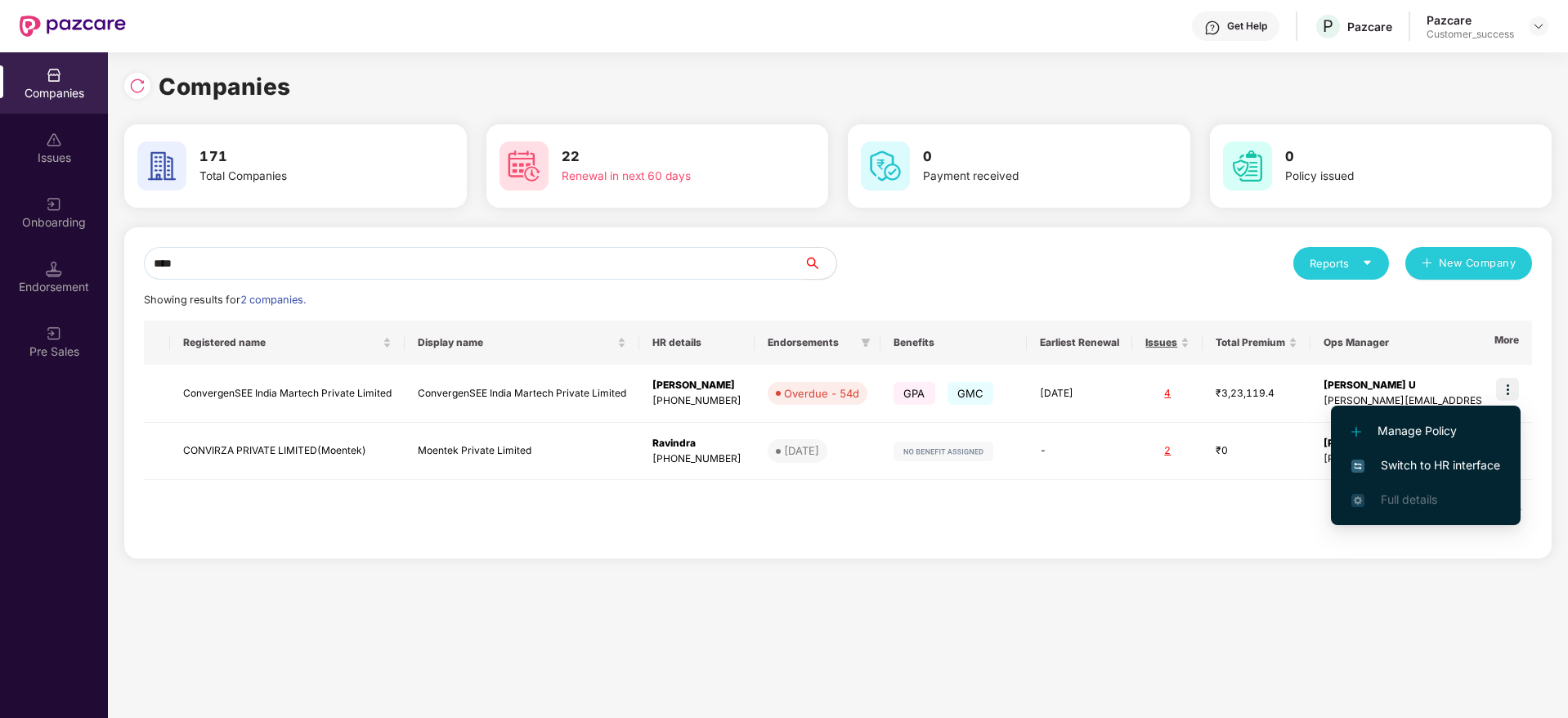
click at [1476, 468] on span "Switch to HR interface" at bounding box center [1426, 465] width 149 height 18
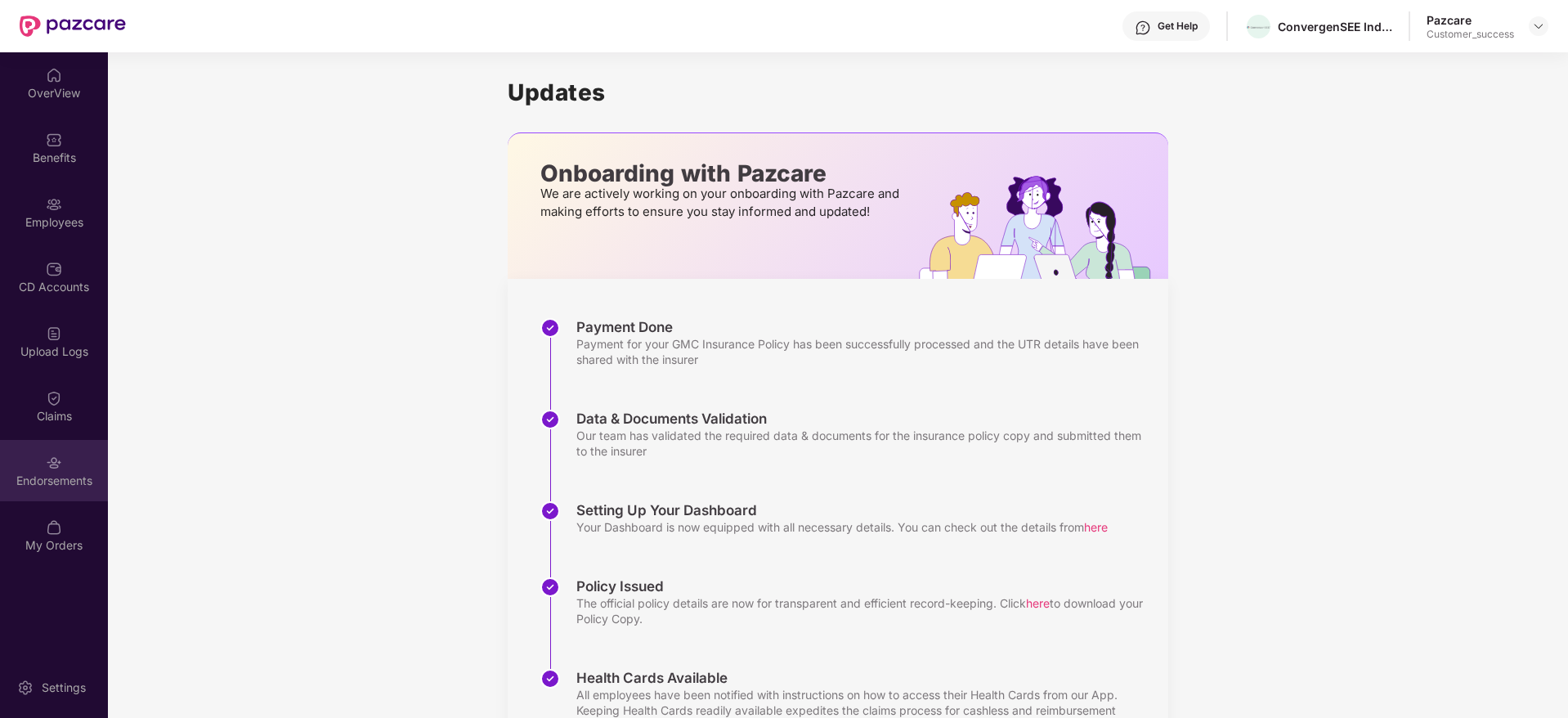
click at [46, 479] on div "Endorsements" at bounding box center [54, 480] width 108 height 16
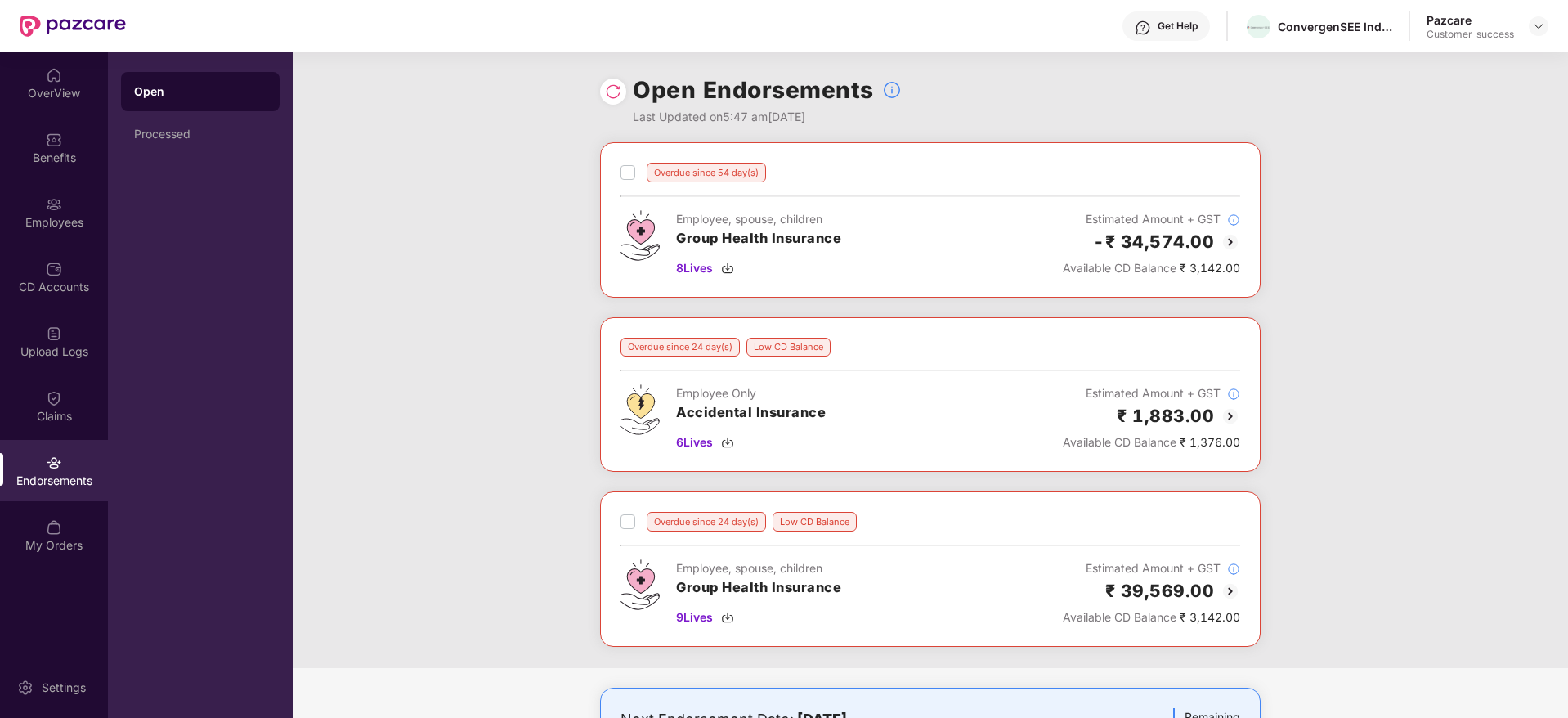
click at [1320, 367] on div "Overdue since 54 day(s) Employee, spouse, children Group Health Insurance 8 Liv…" at bounding box center [930, 405] width 1275 height 526
click at [1230, 245] on img at bounding box center [1230, 242] width 20 height 20
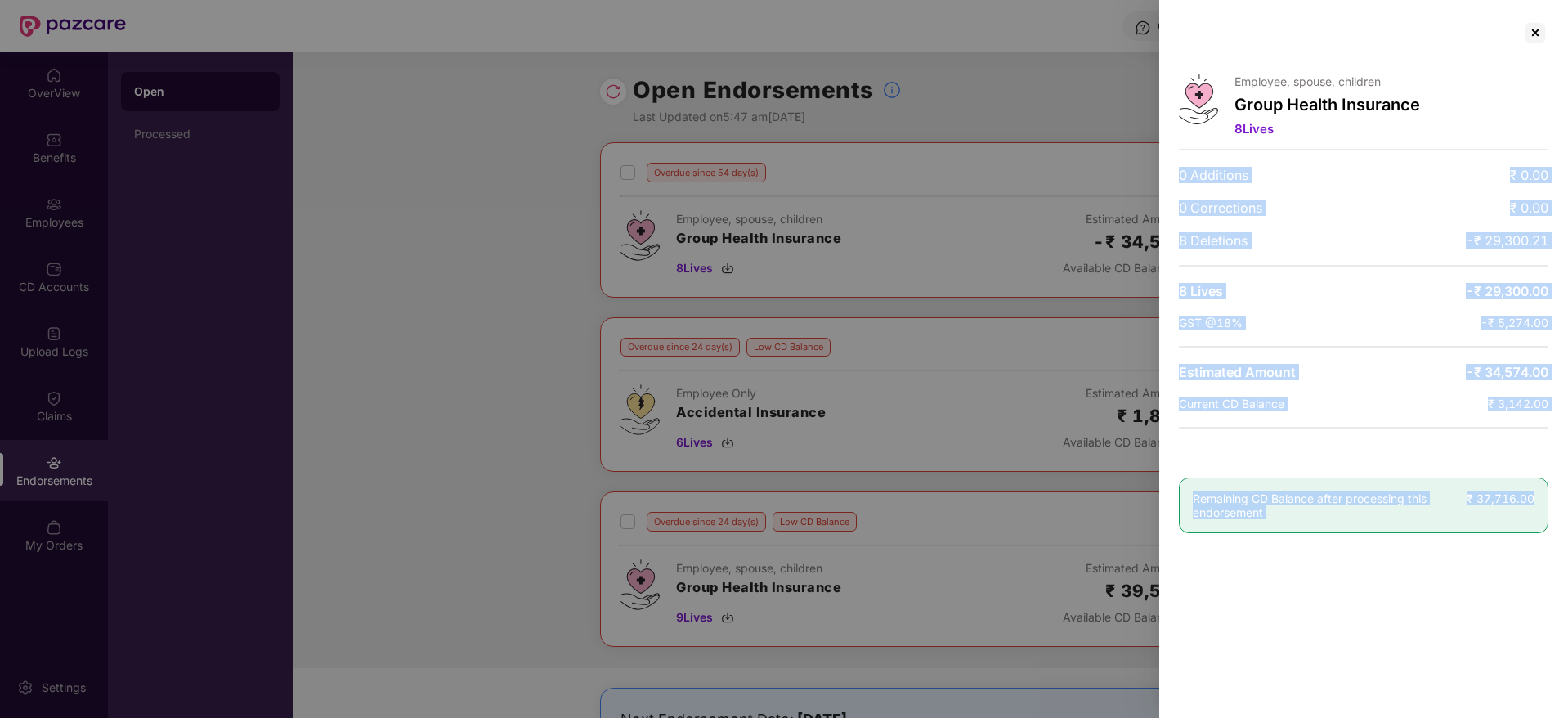
drag, startPoint x: 1171, startPoint y: 169, endPoint x: 1563, endPoint y: 551, distance: 547.3
click at [1563, 551] on div "Employee, spouse, children Group Health Insurance 8 Lives 0 Additions ₹ 0.00 0 …" at bounding box center [1364, 359] width 409 height 718
drag, startPoint x: 1563, startPoint y: 551, endPoint x: 1166, endPoint y: 36, distance: 650.3
click at [1166, 36] on div "Employee, spouse, children Group Health Insurance 8 Lives 0 Additions ₹ 0.00 0 …" at bounding box center [1364, 359] width 409 height 718
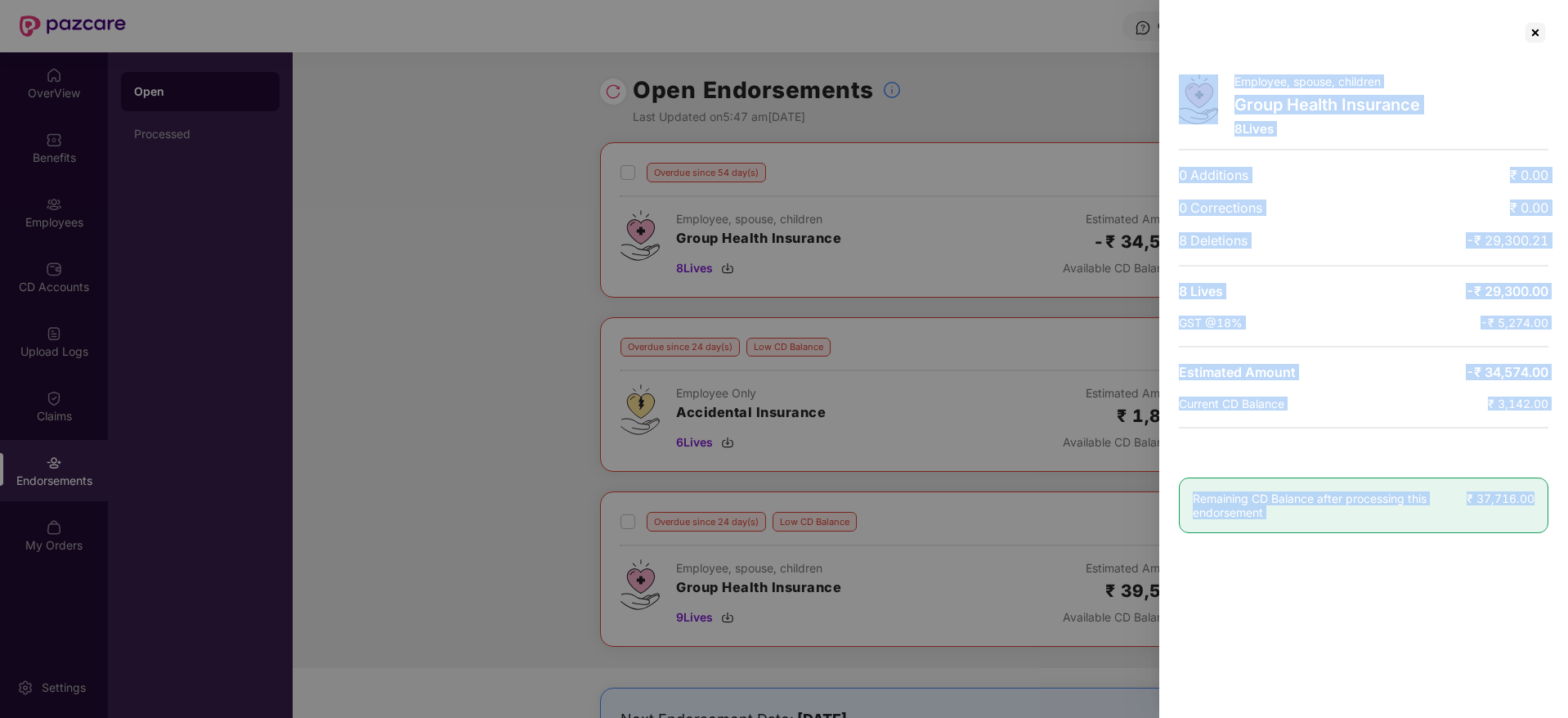
click at [1166, 36] on div "Employee, spouse, children Group Health Insurance 8 Lives 0 Additions ₹ 0.00 0 …" at bounding box center [1364, 359] width 409 height 718
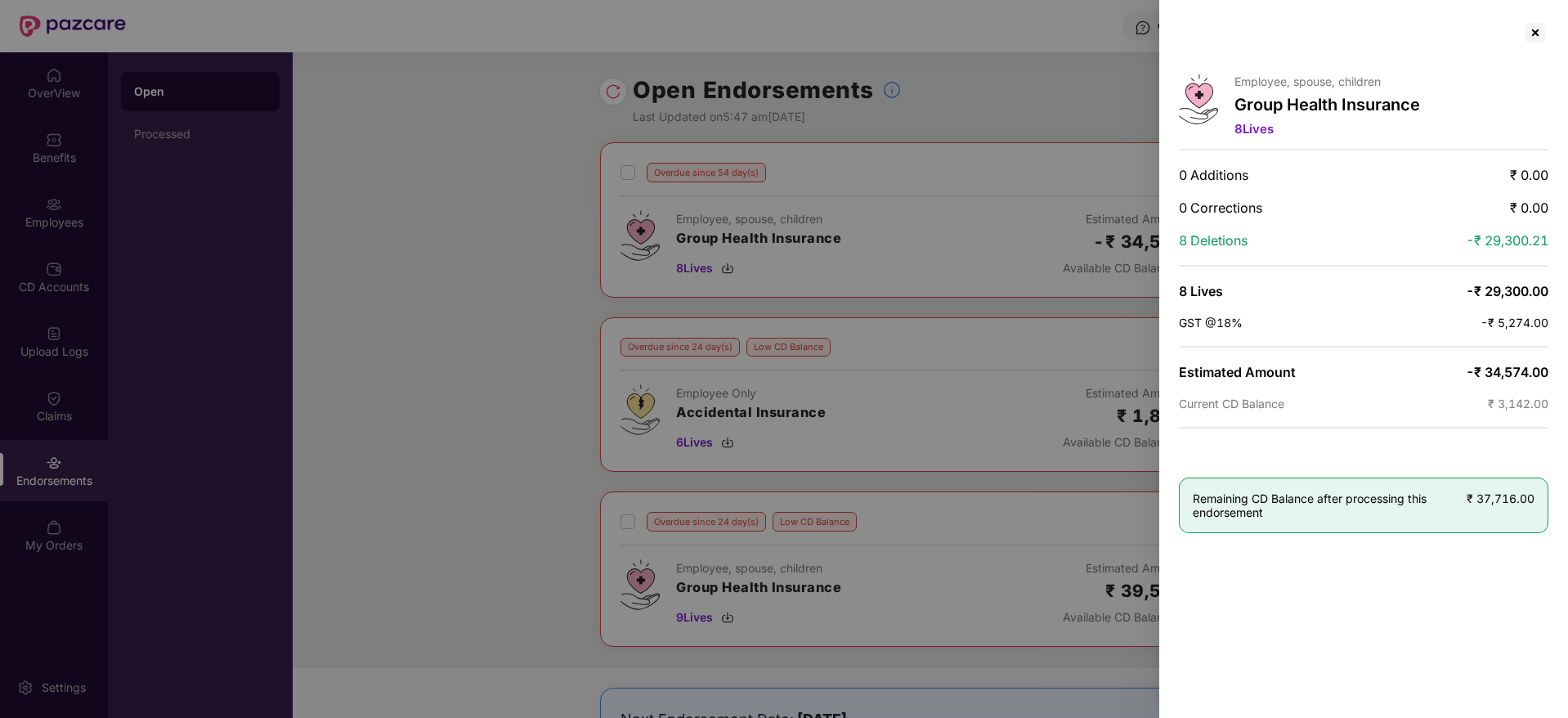
drag, startPoint x: 1186, startPoint y: 54, endPoint x: 1569, endPoint y: 714, distance: 763.1
click at [1567, 714] on html "Get Help ConvergenSEE India Martech Private Limited Pazcare Customer_success Ov…" at bounding box center [784, 359] width 1568 height 718
click at [1535, 34] on div at bounding box center [1535, 33] width 26 height 26
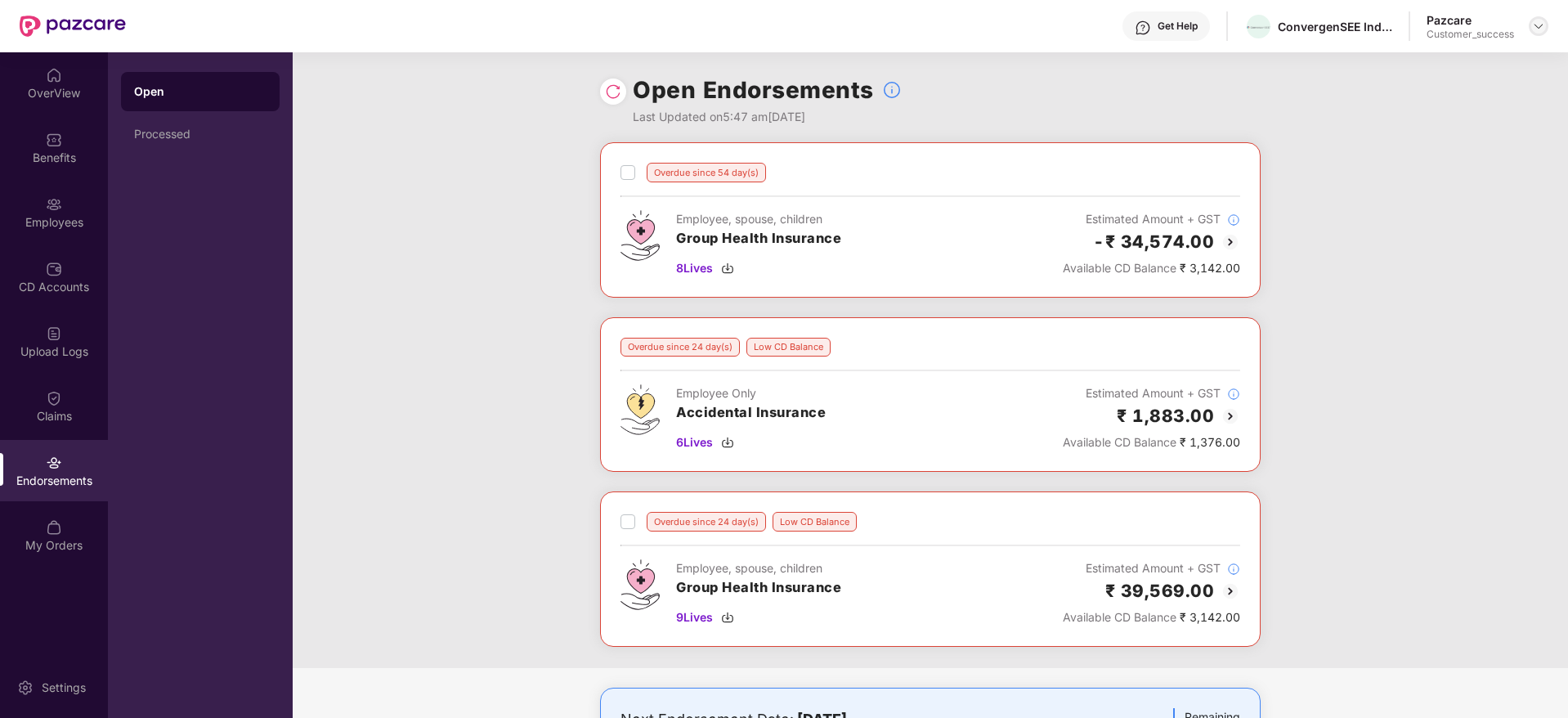
click at [1544, 20] on img at bounding box center [1539, 27] width 13 height 13
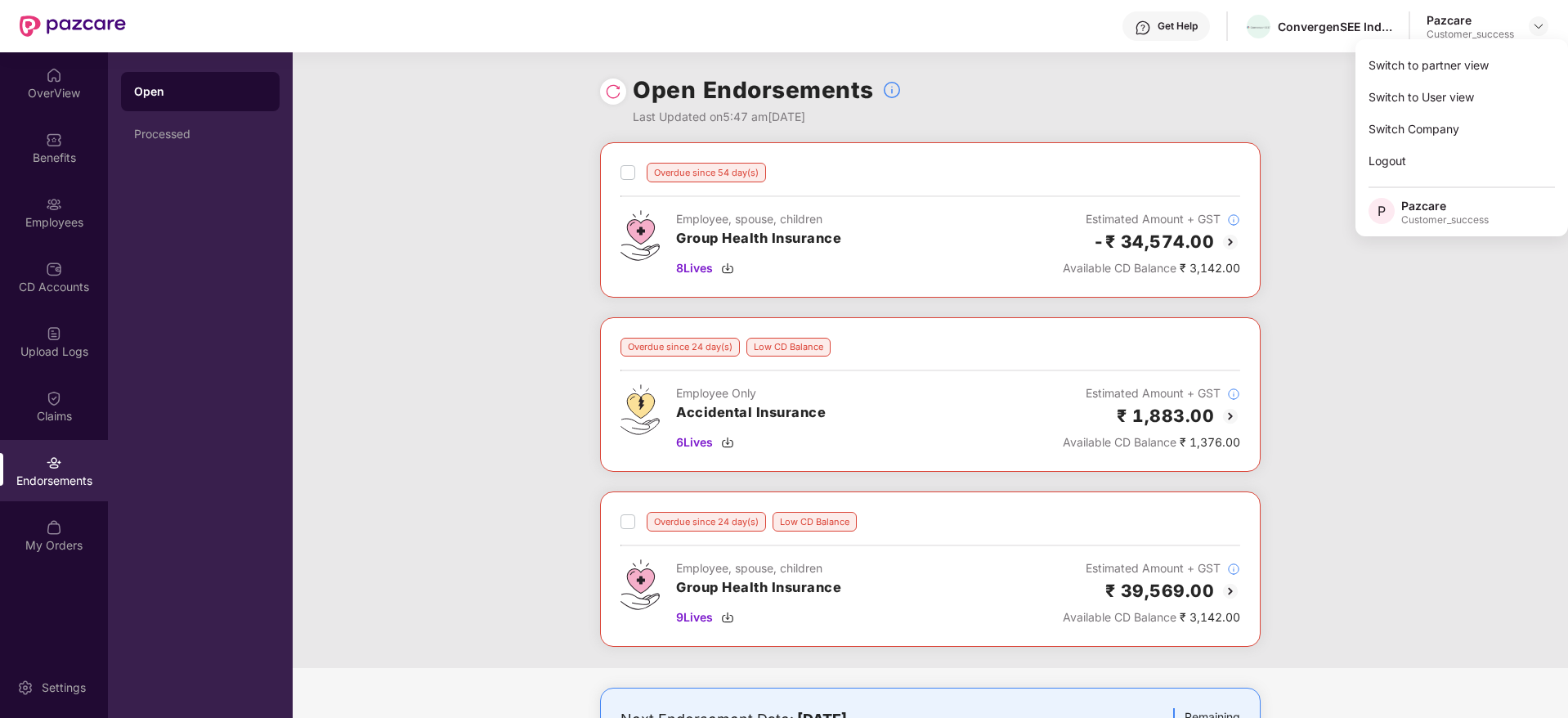
click at [1226, 149] on div "Overdue since 54 day(s) Employee, spouse, children Group Health Insurance 8 Liv…" at bounding box center [930, 220] width 661 height 155
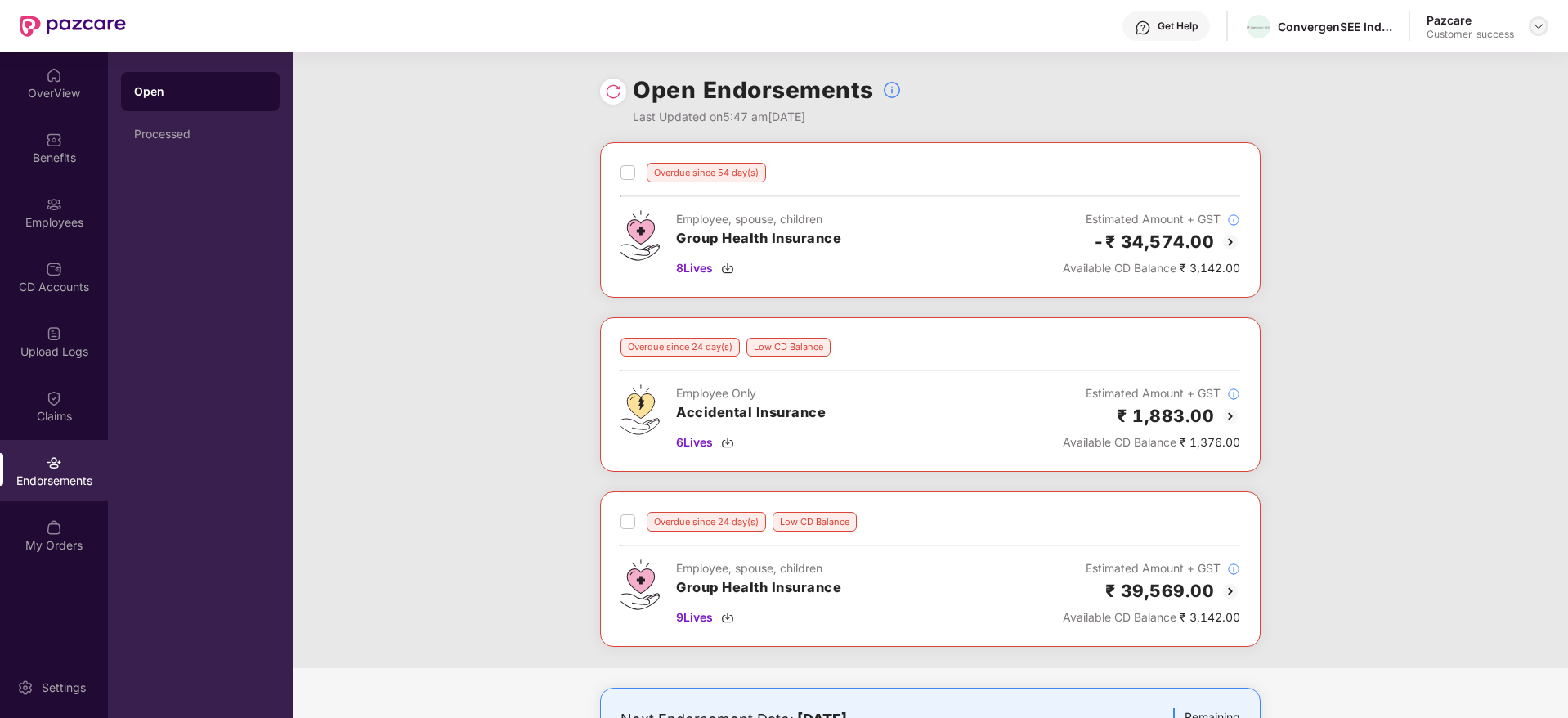
click at [1535, 28] on img at bounding box center [1539, 27] width 13 height 13
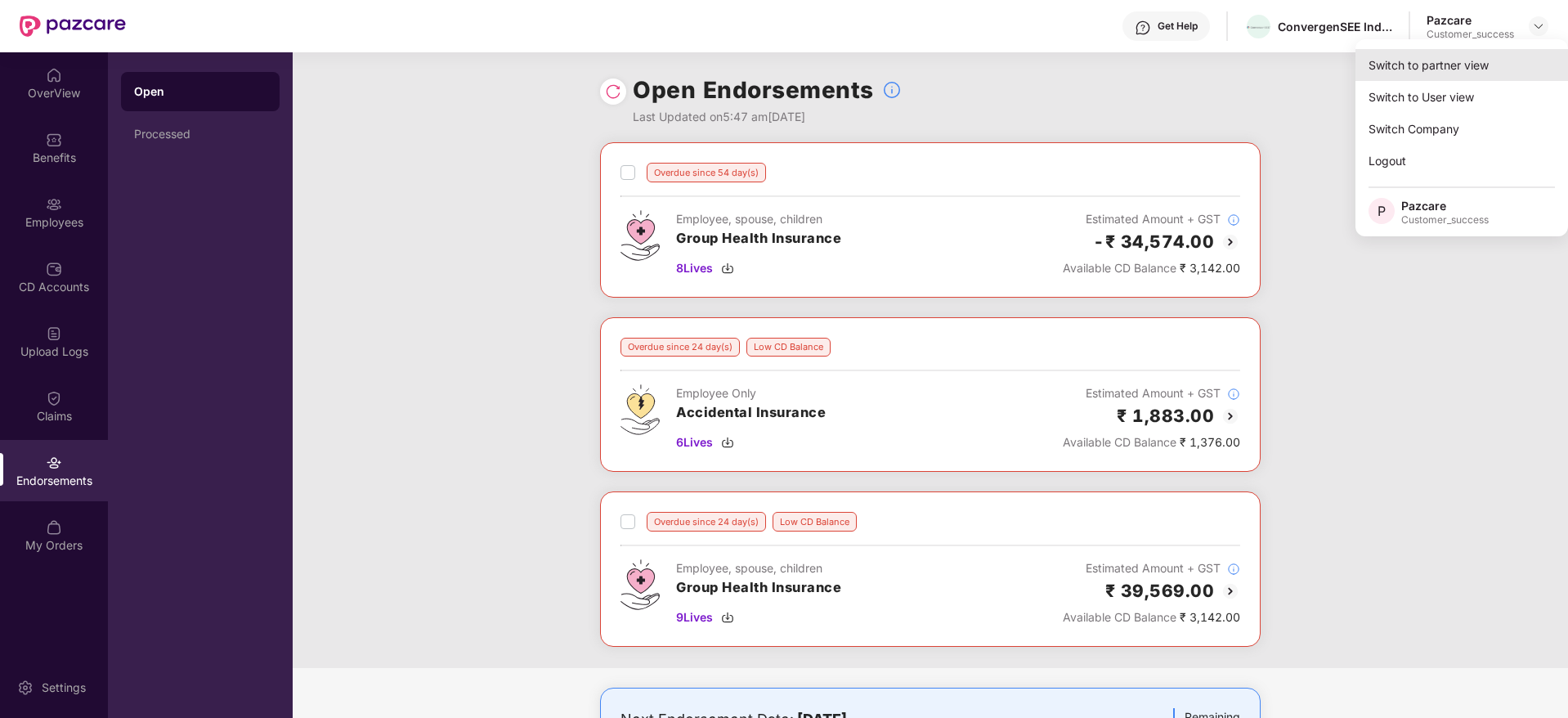
click at [1503, 65] on div "Switch to partner view" at bounding box center [1462, 64] width 212 height 32
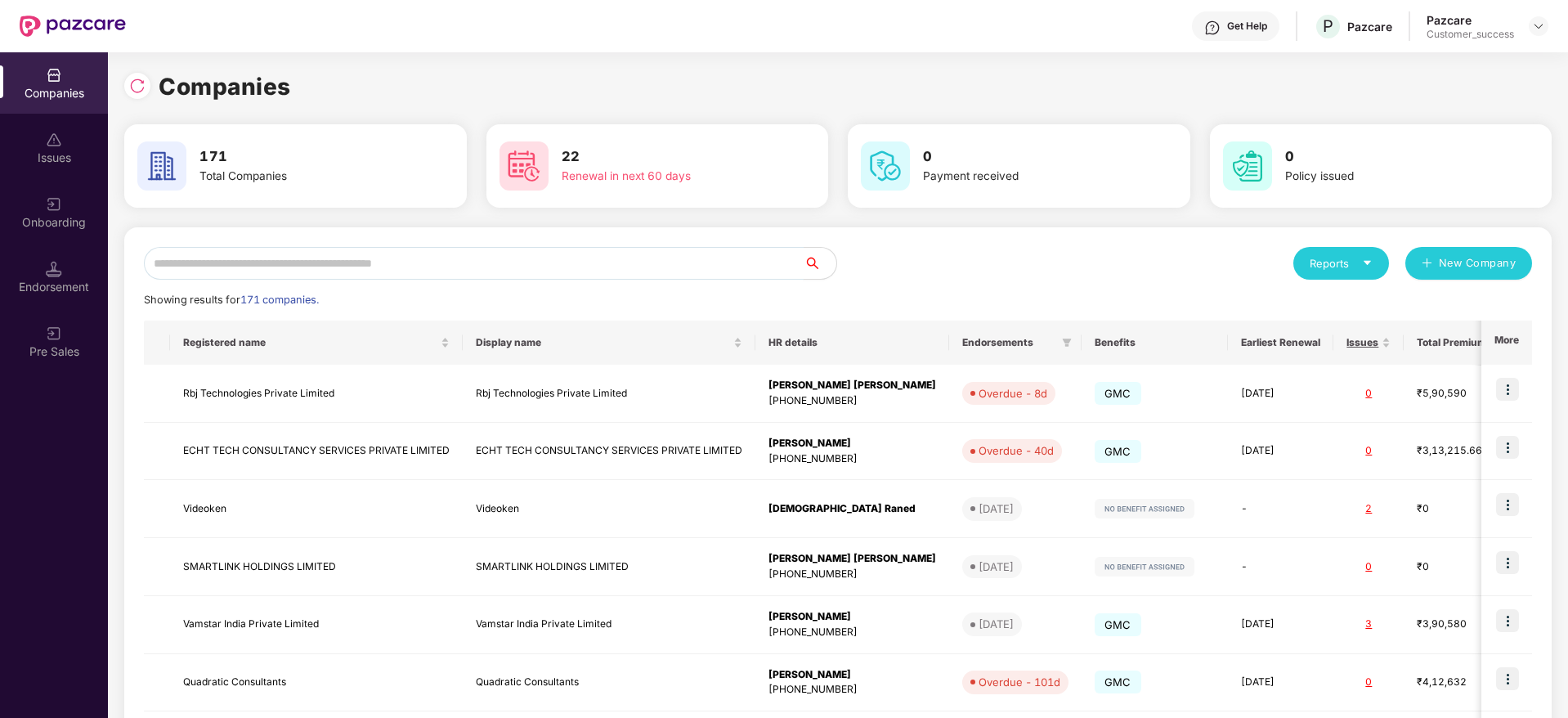
click at [726, 265] on input "text" at bounding box center [474, 263] width 660 height 33
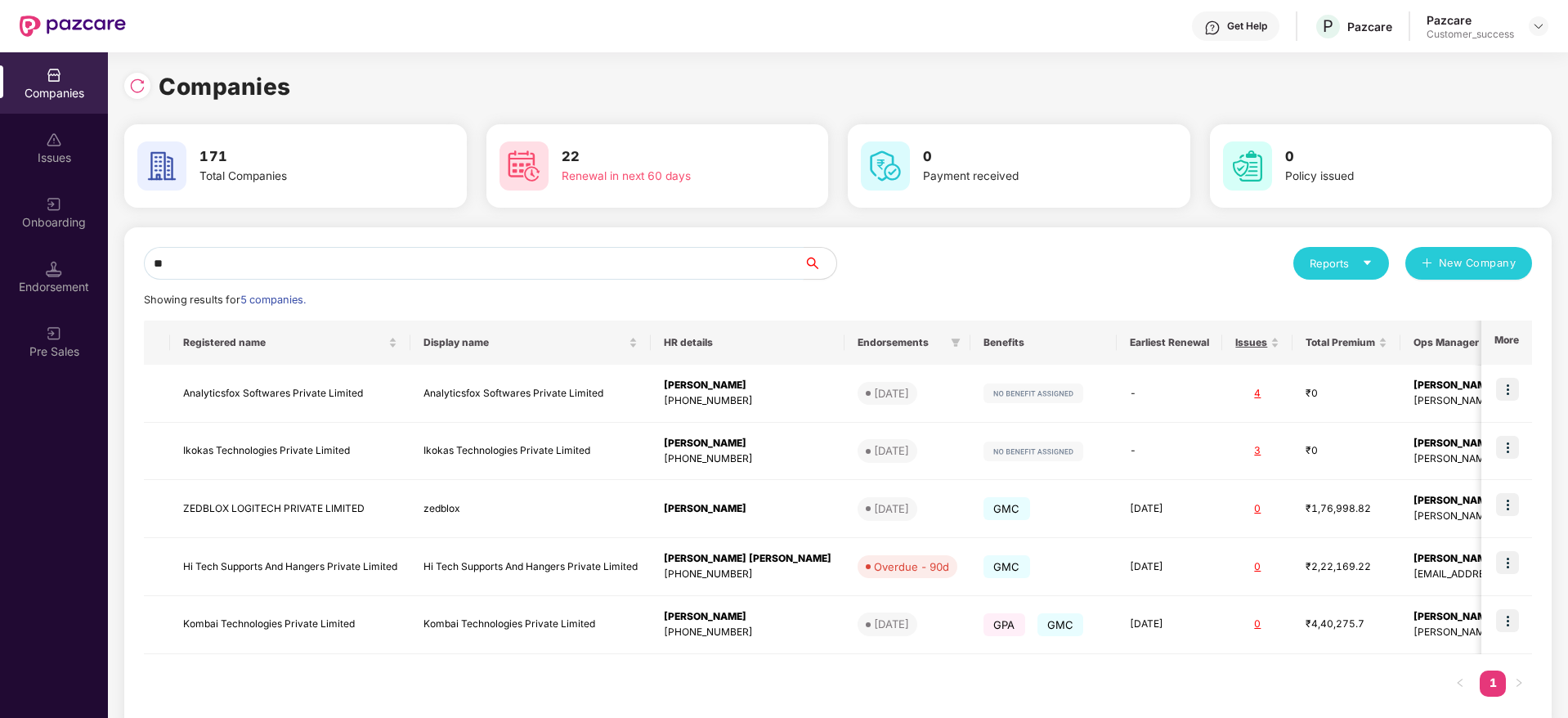
type input "*"
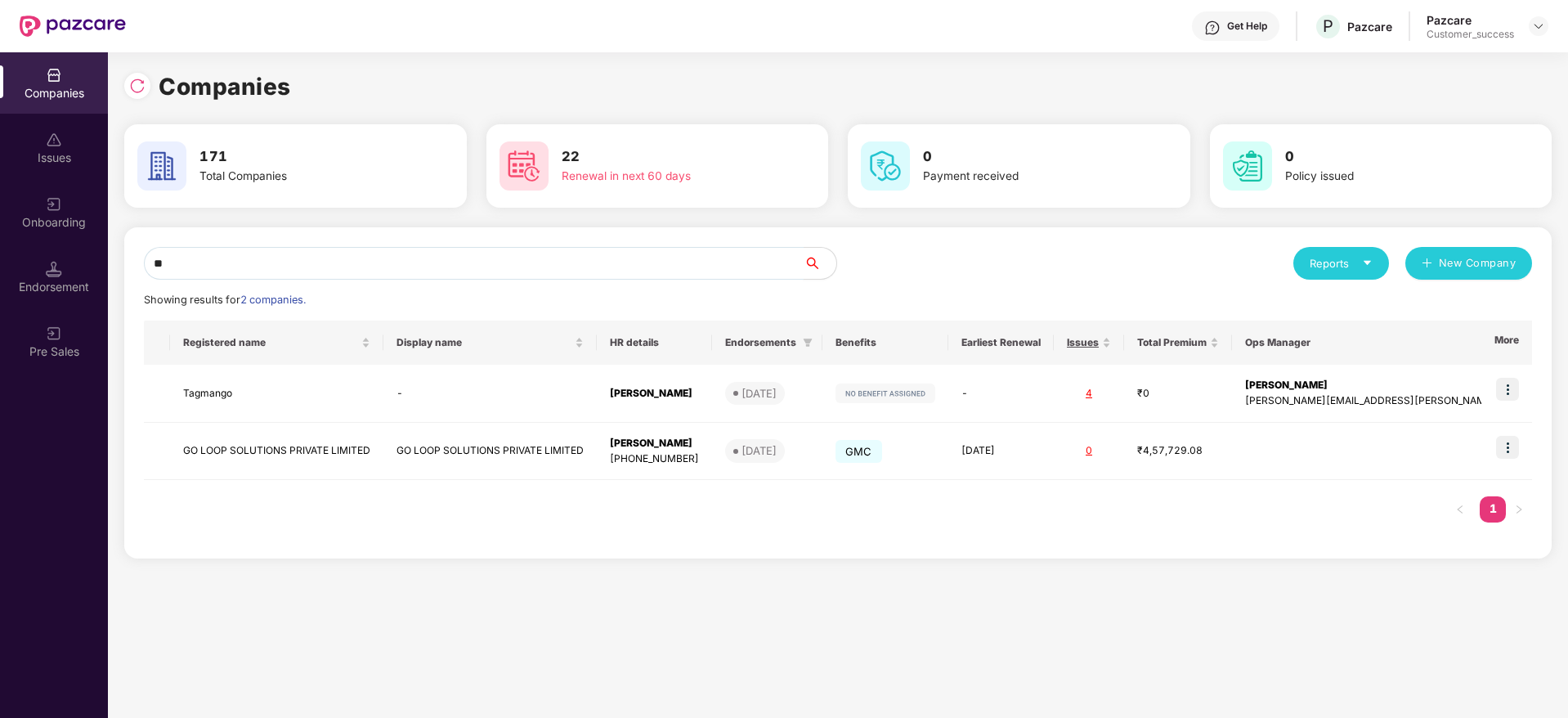
type input "*"
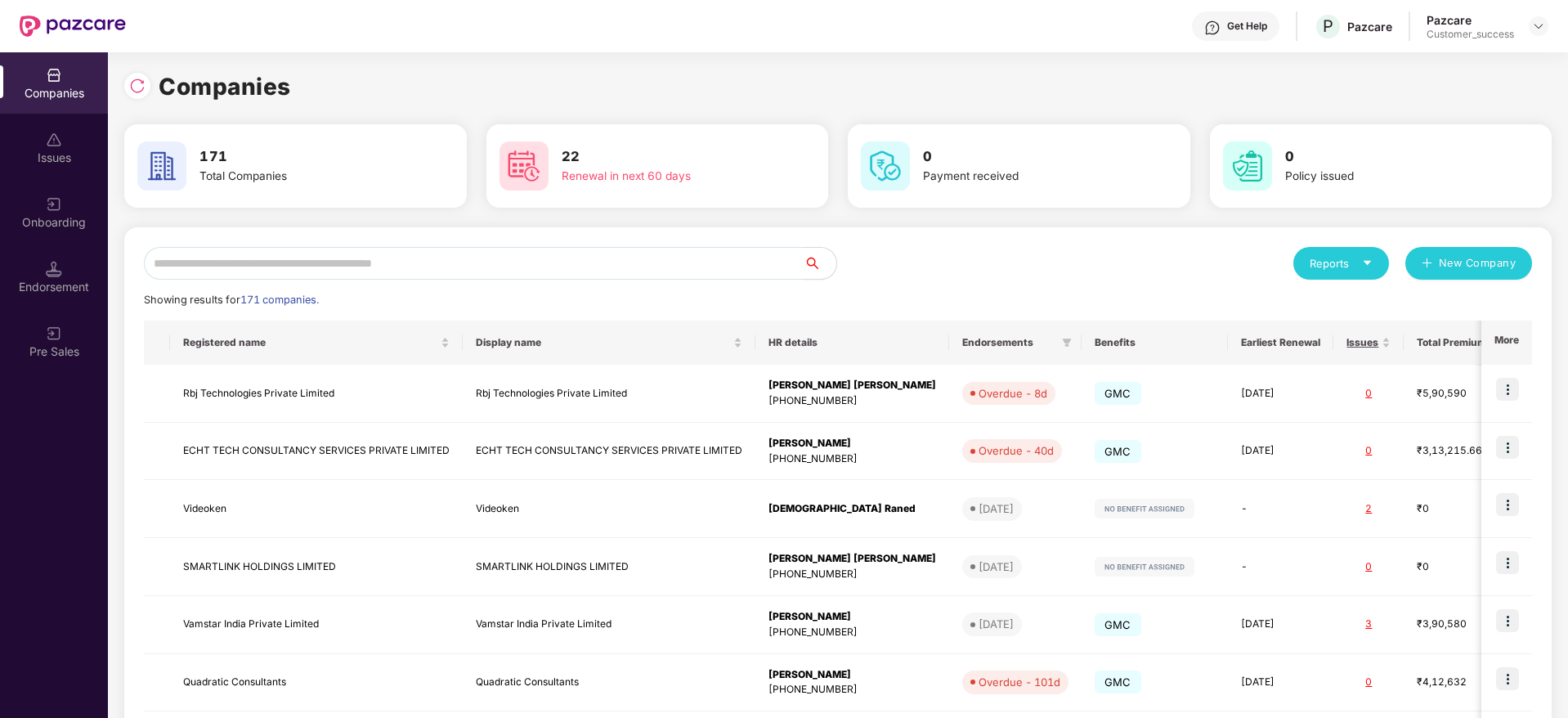
paste input "******"
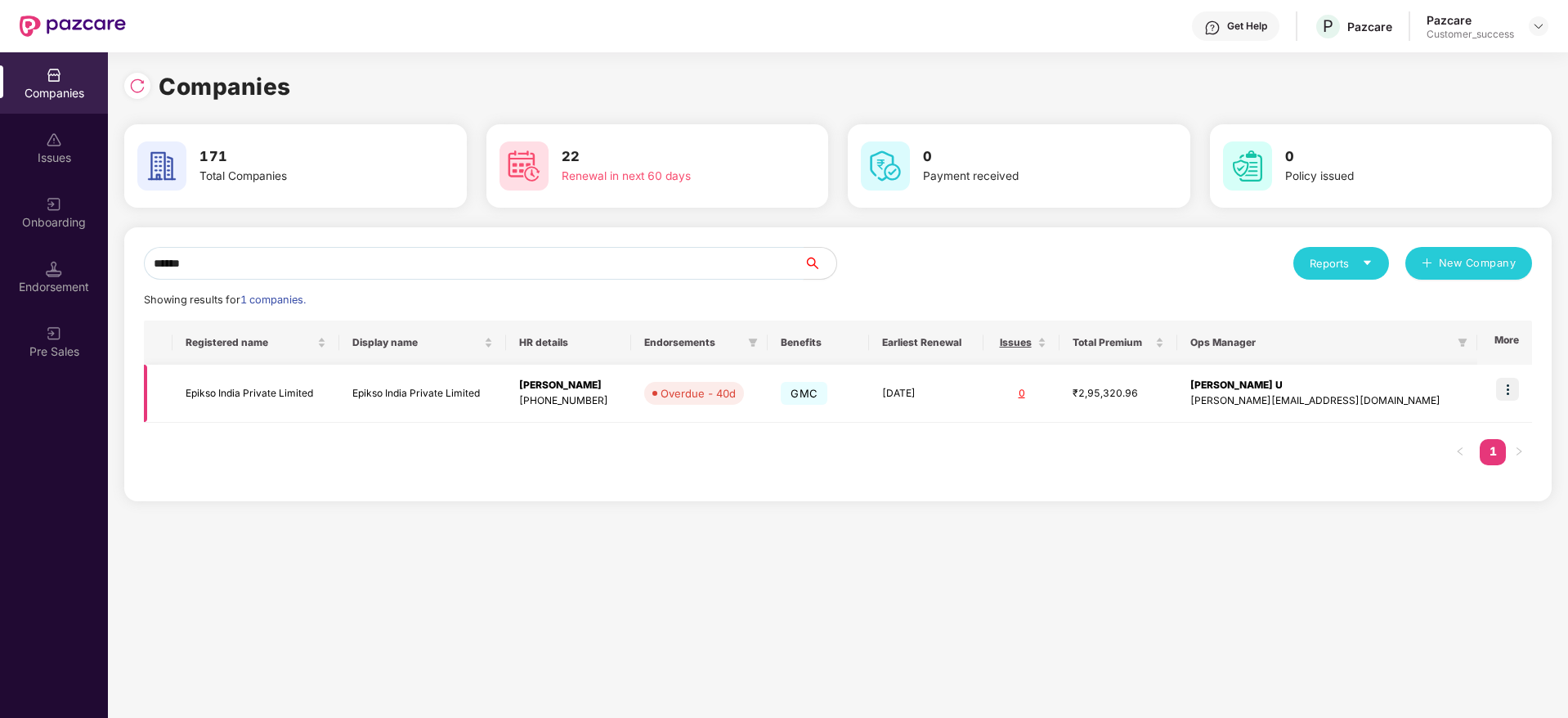
type input "******"
click at [480, 382] on td "Epikso India Private Limited" at bounding box center [423, 393] width 166 height 58
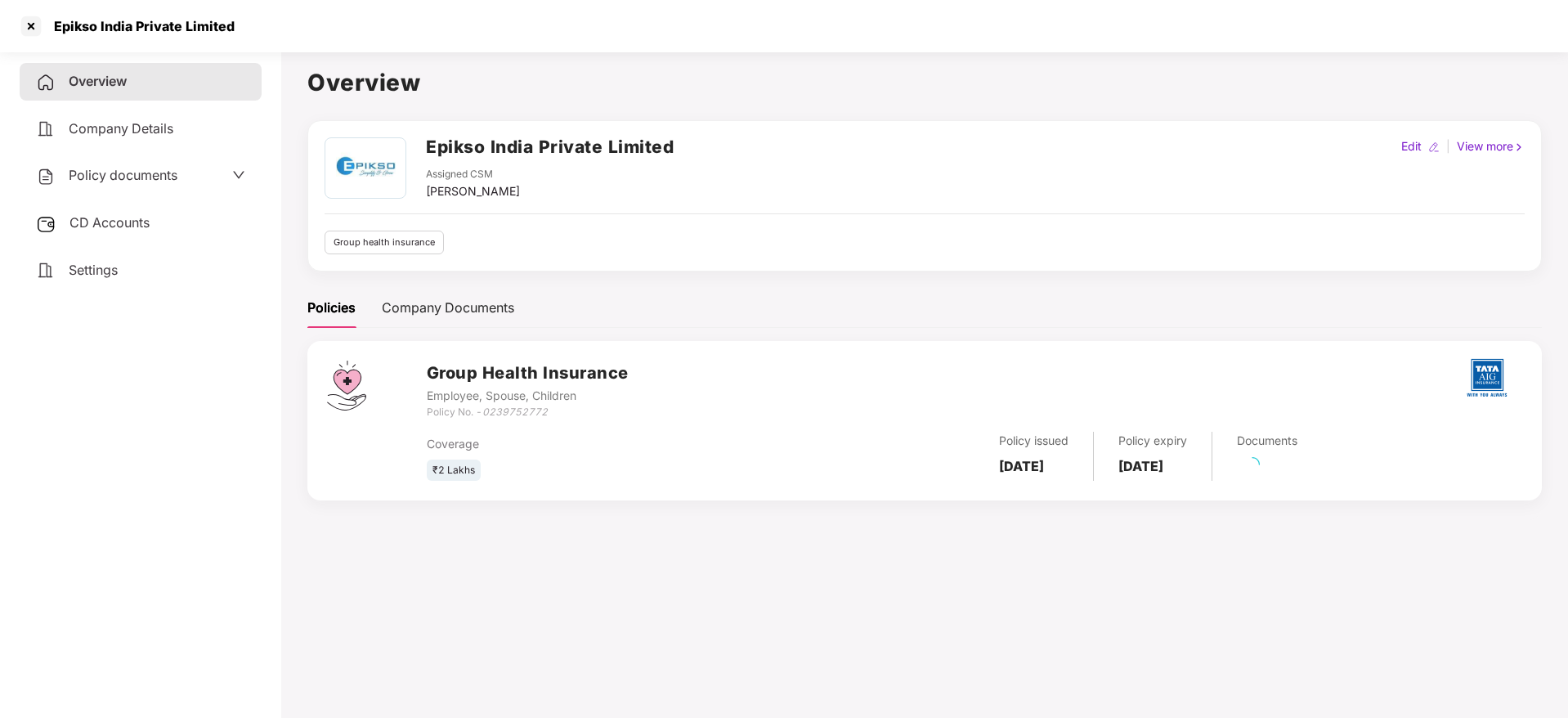
click at [153, 182] on span "Policy documents" at bounding box center [123, 174] width 109 height 16
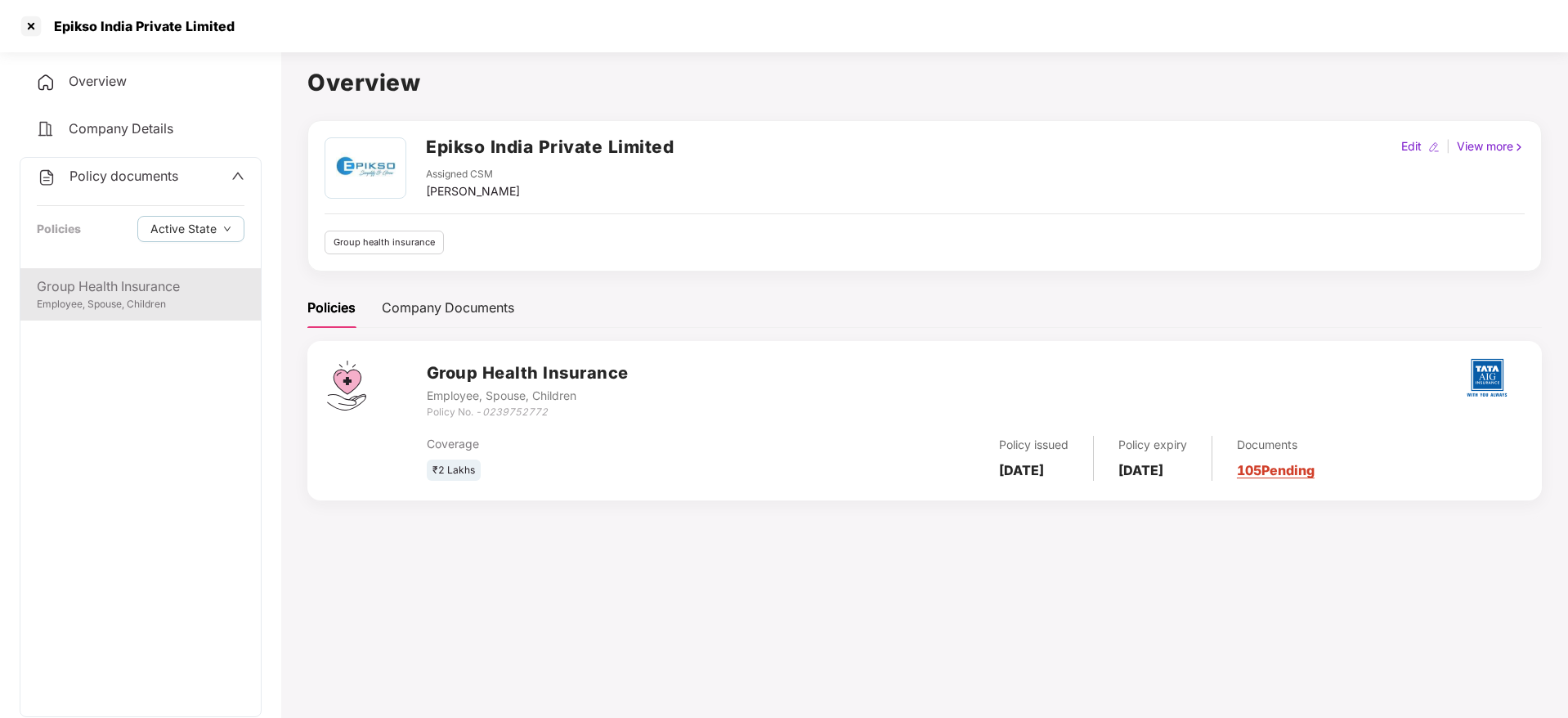
click at [155, 273] on div "Group Health Insurance Employee, Spouse, Children" at bounding box center [140, 294] width 240 height 53
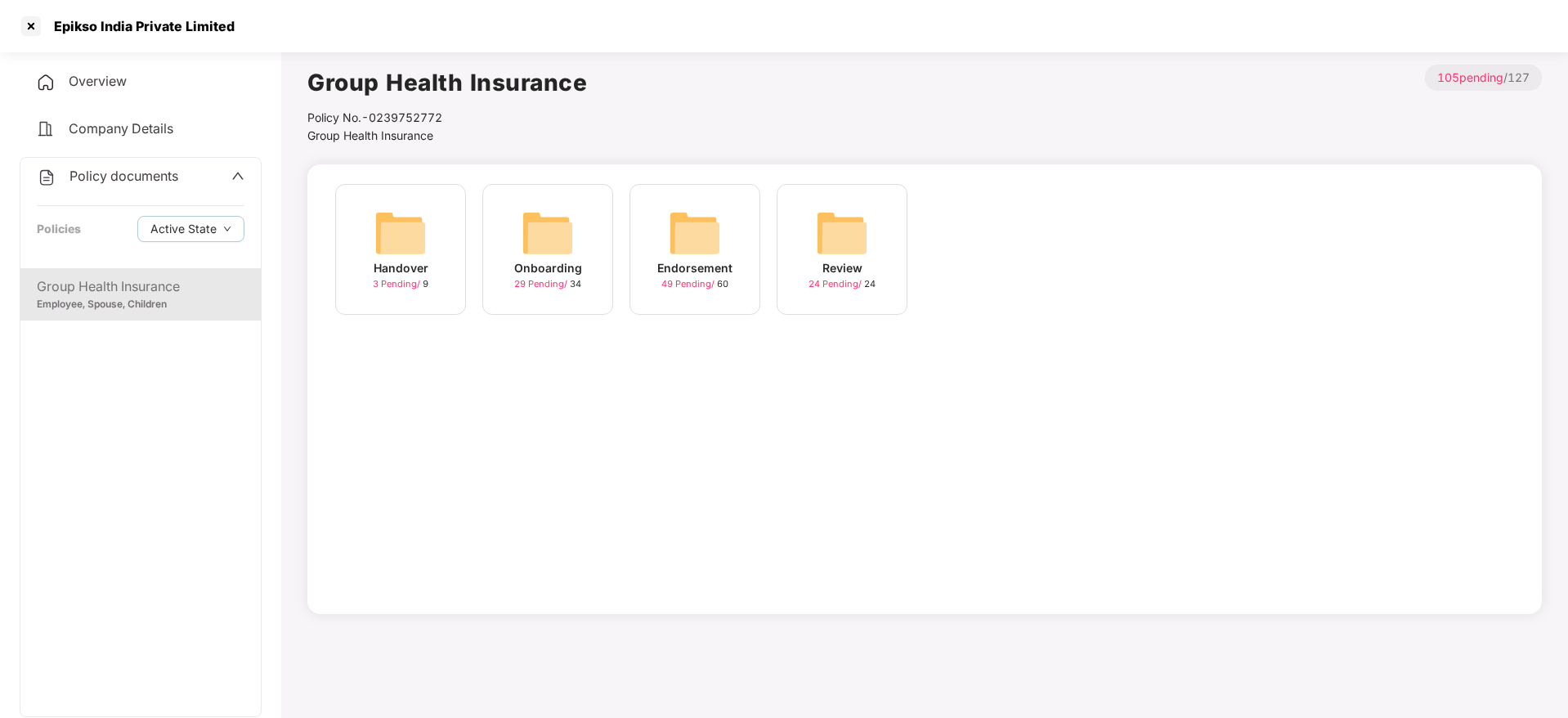
click at [507, 291] on div "Onboarding 29 Pending / 34" at bounding box center [548, 249] width 131 height 131
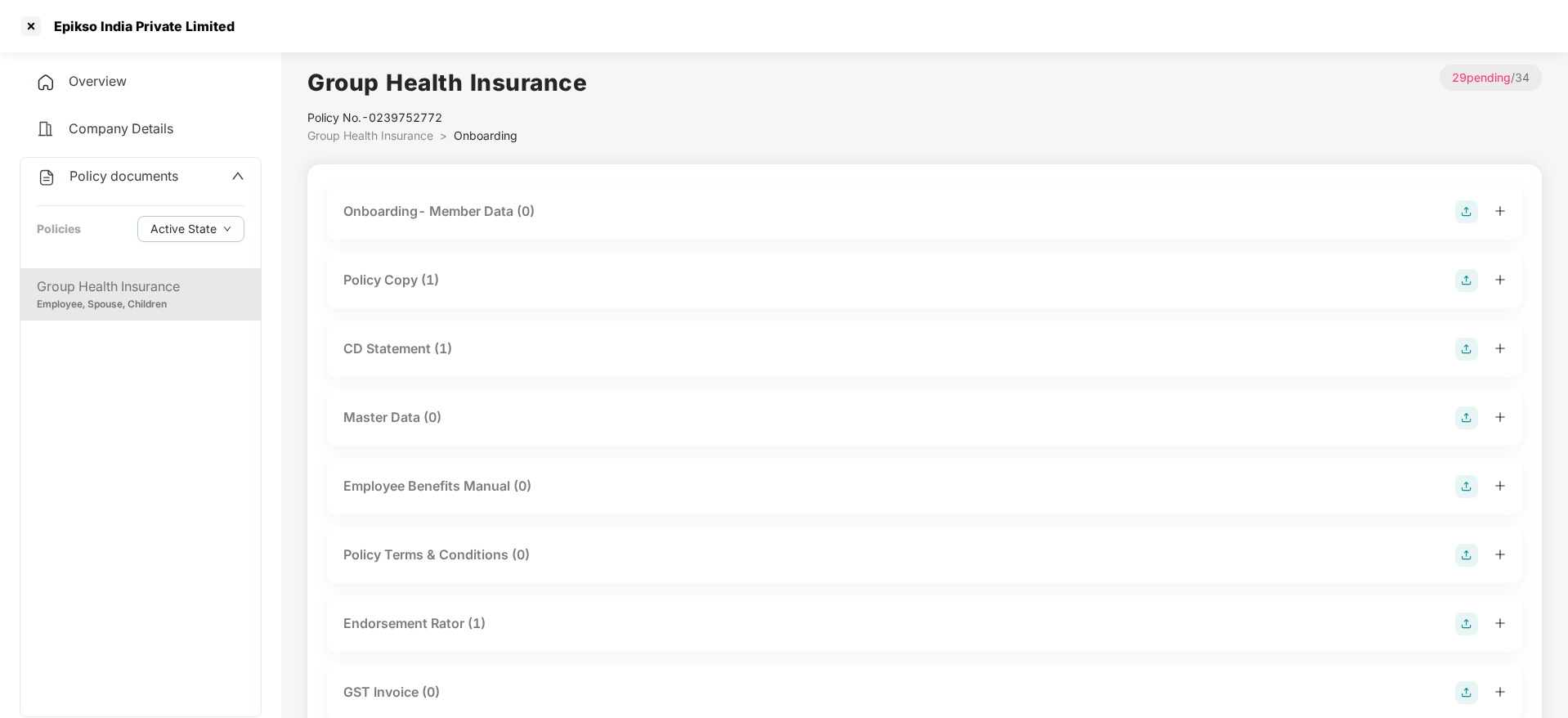
scroll to position [246, 0]
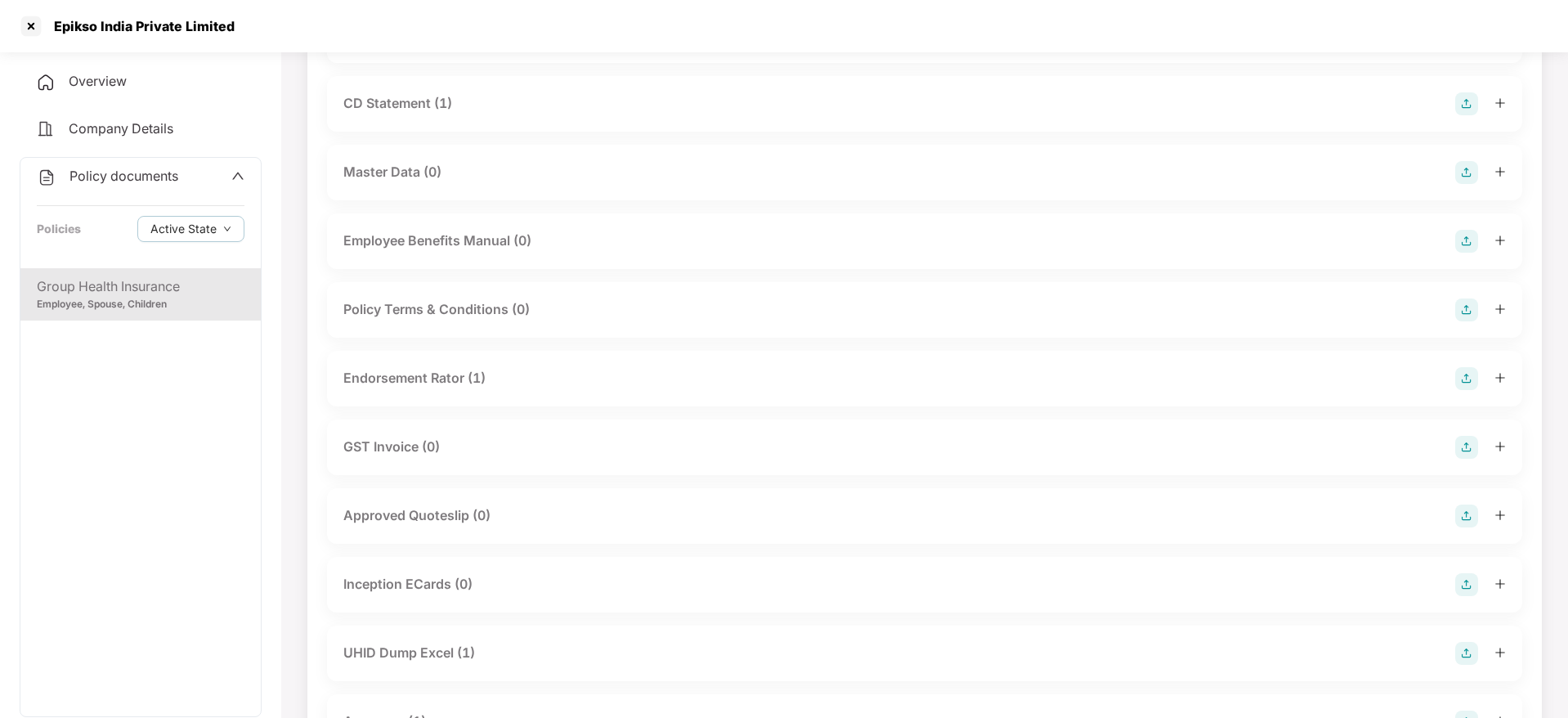
click at [466, 645] on div "UHID Dump Excel (1)" at bounding box center [409, 652] width 132 height 20
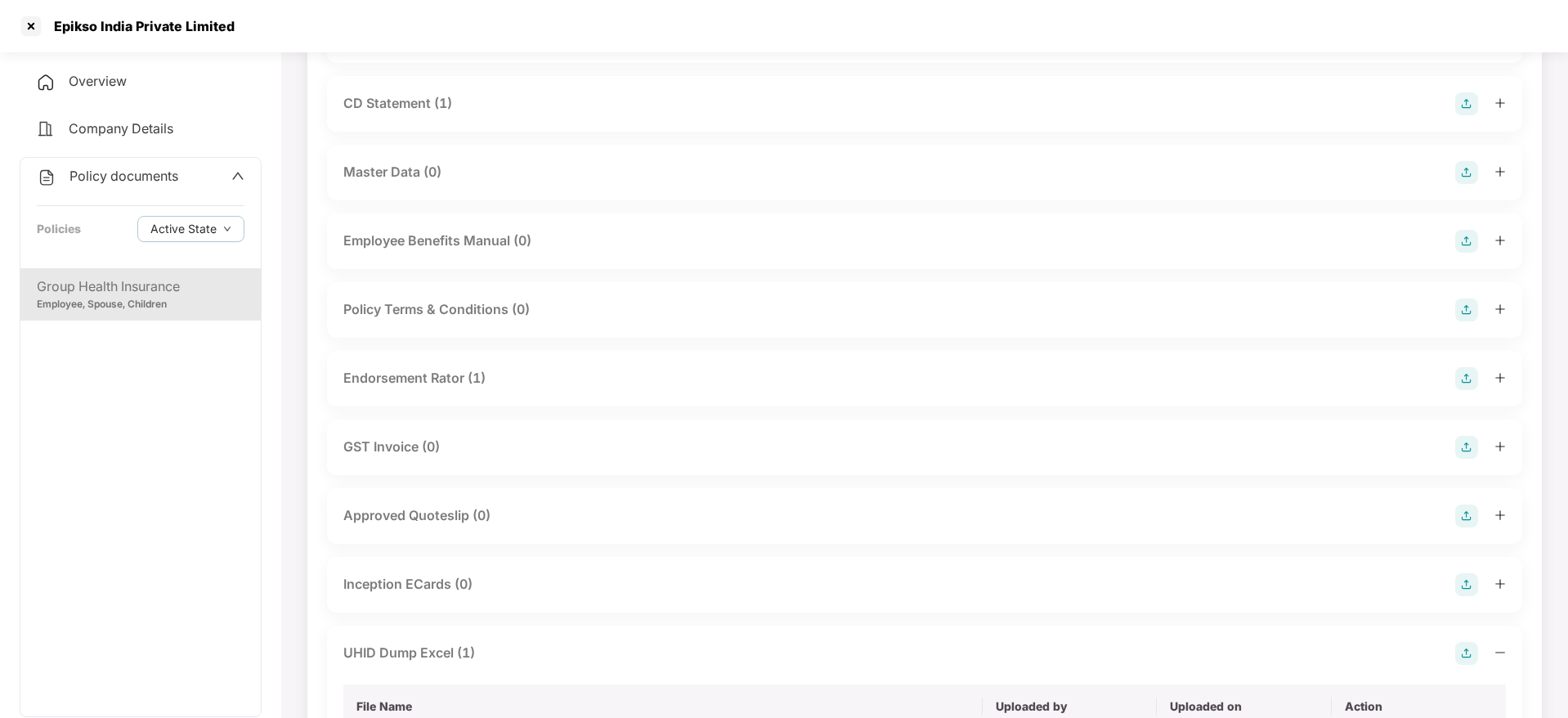
scroll to position [613, 0]
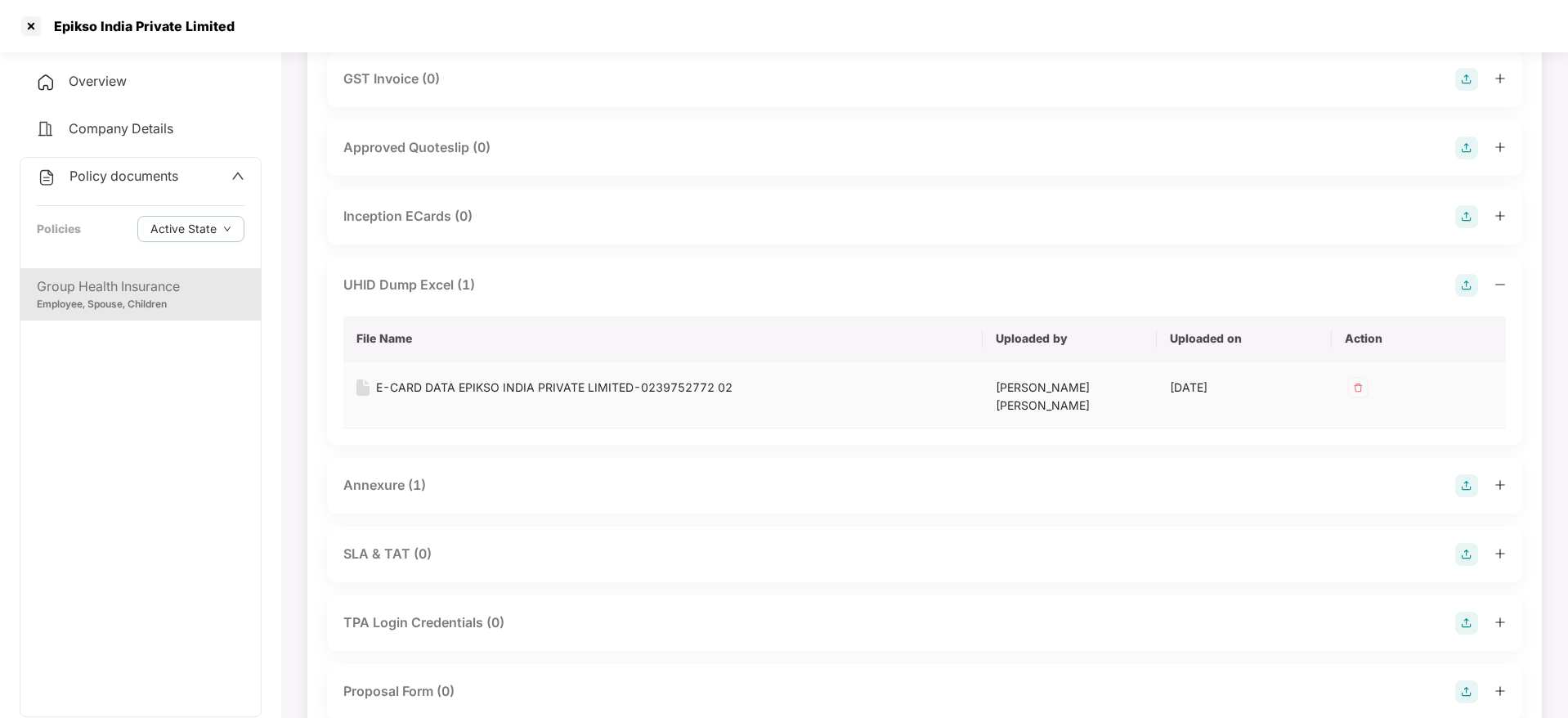
click at [493, 392] on div "E-CARD DATA EPIKSO INDIA PRIVATE LIMITED-0239752772 02" at bounding box center [554, 387] width 357 height 18
click at [145, 26] on div "Epikso India Private Limited" at bounding box center [139, 26] width 190 height 16
copy div "Epikso India Private Limited"
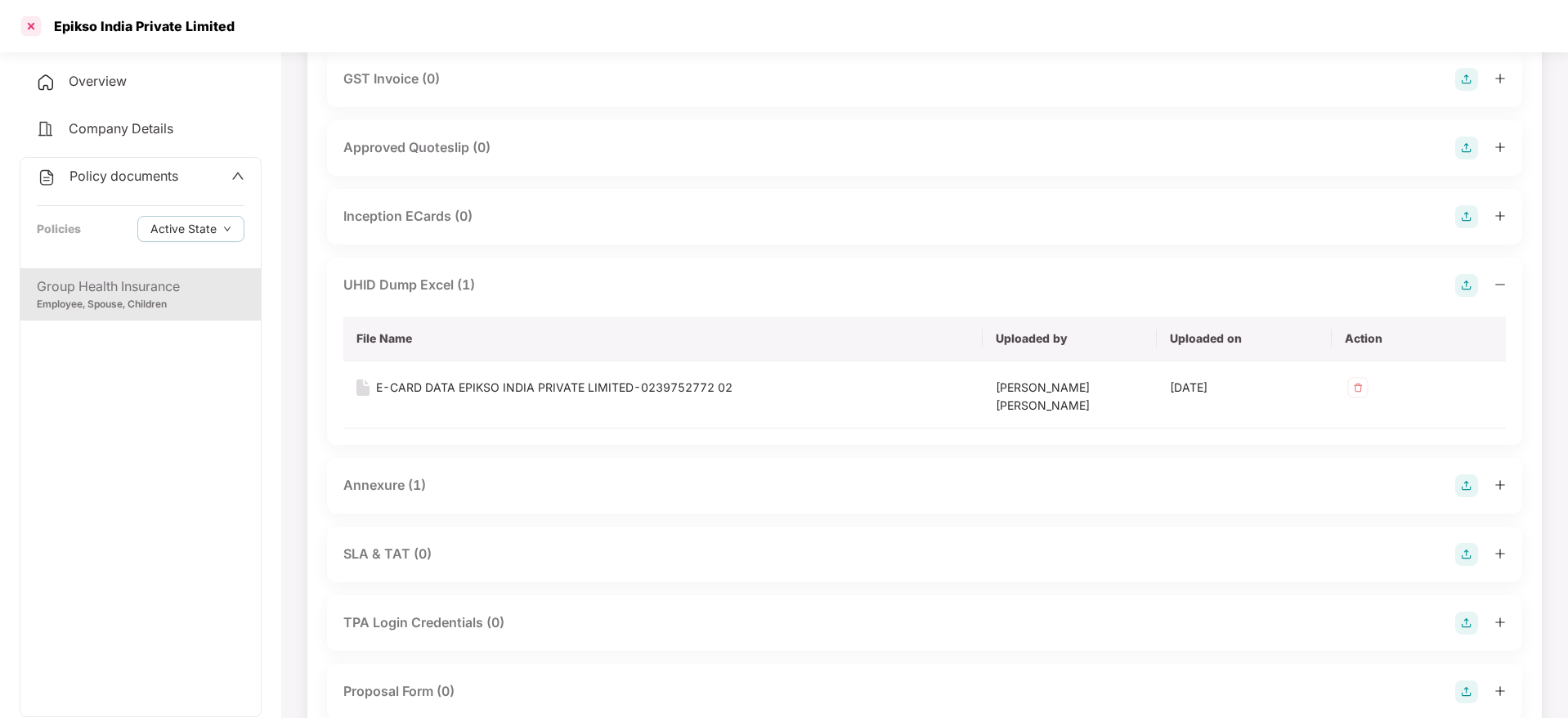
click at [33, 17] on div at bounding box center [31, 26] width 26 height 26
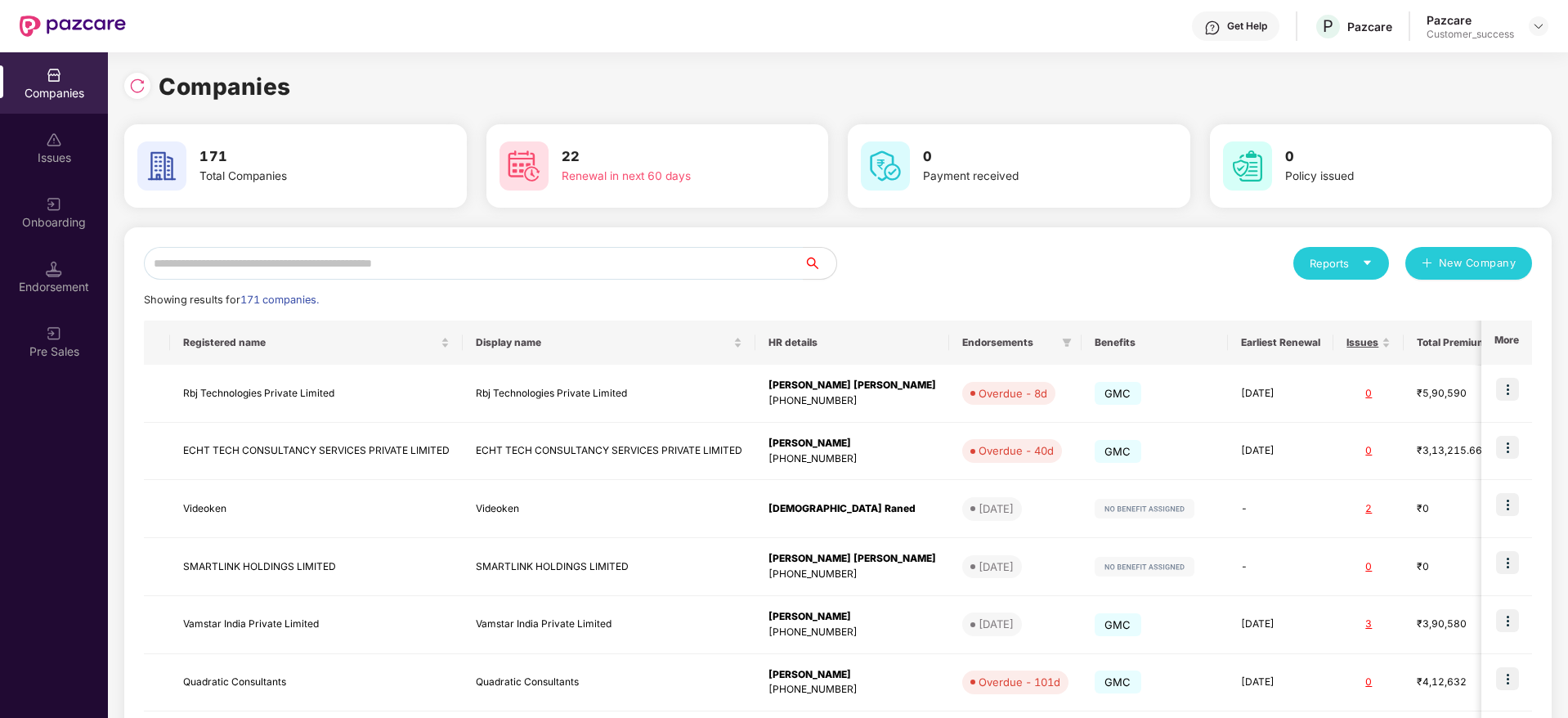
scroll to position [0, 0]
click at [467, 253] on input "text" at bounding box center [474, 263] width 660 height 33
paste input "**********"
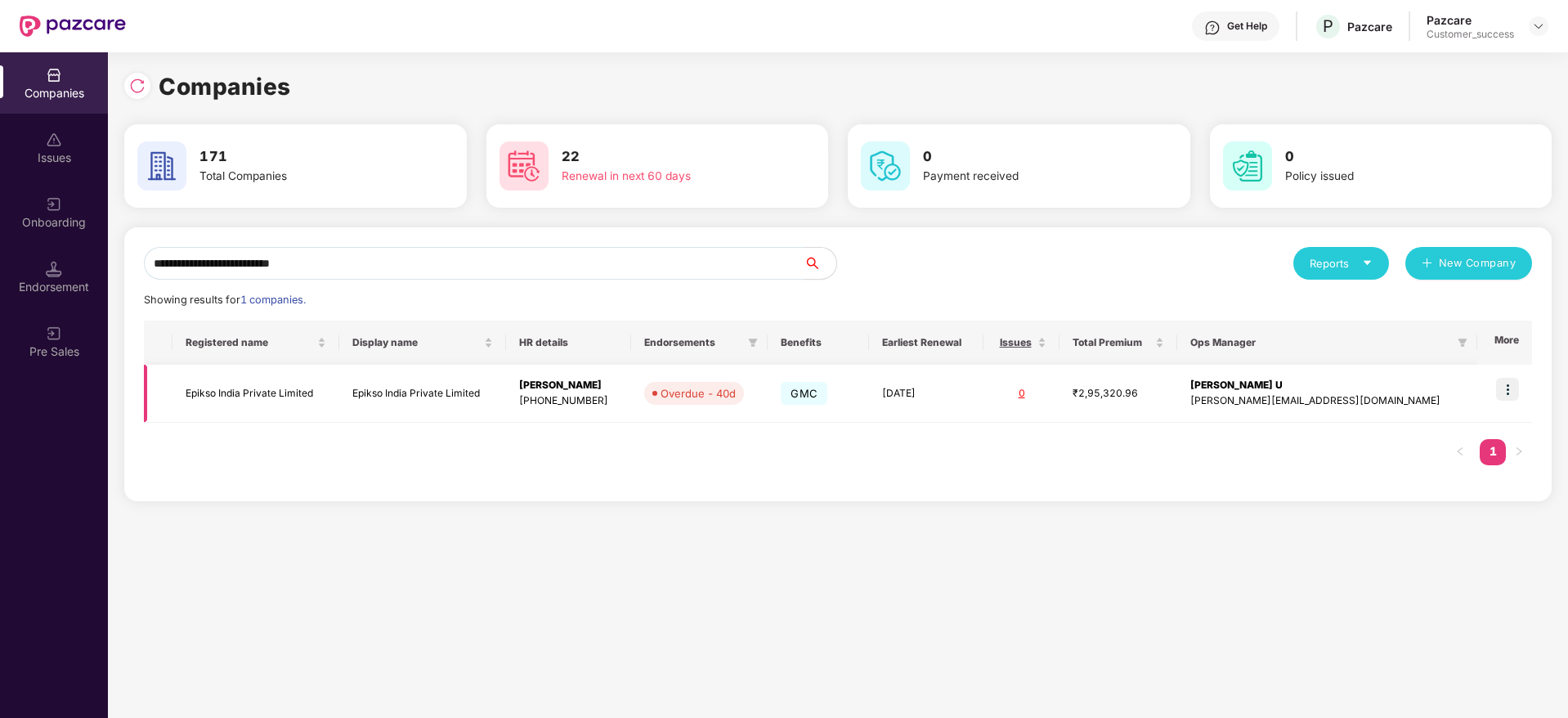
type input "**********"
click at [1513, 384] on img at bounding box center [1508, 389] width 23 height 23
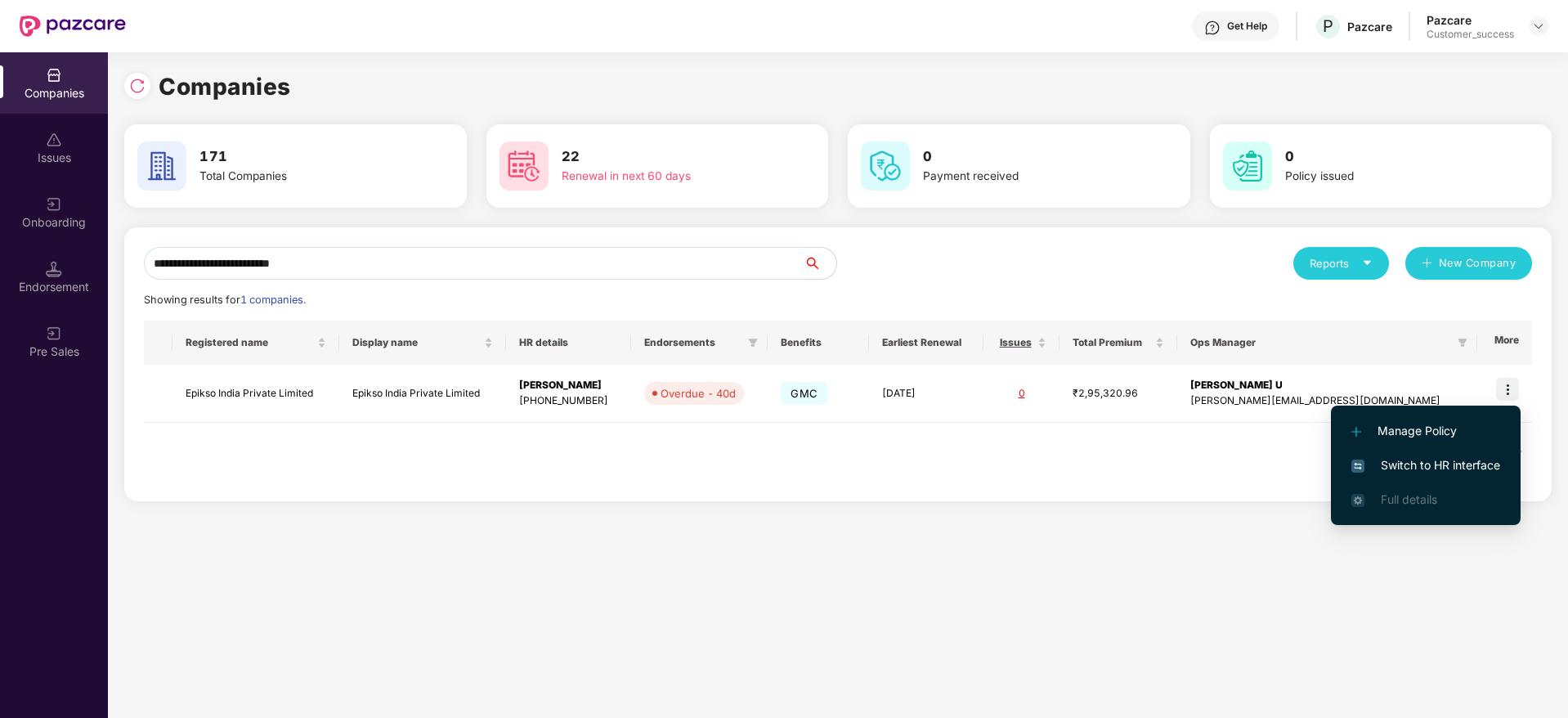
click at [1472, 450] on li "Switch to HR interface" at bounding box center [1426, 466] width 189 height 34
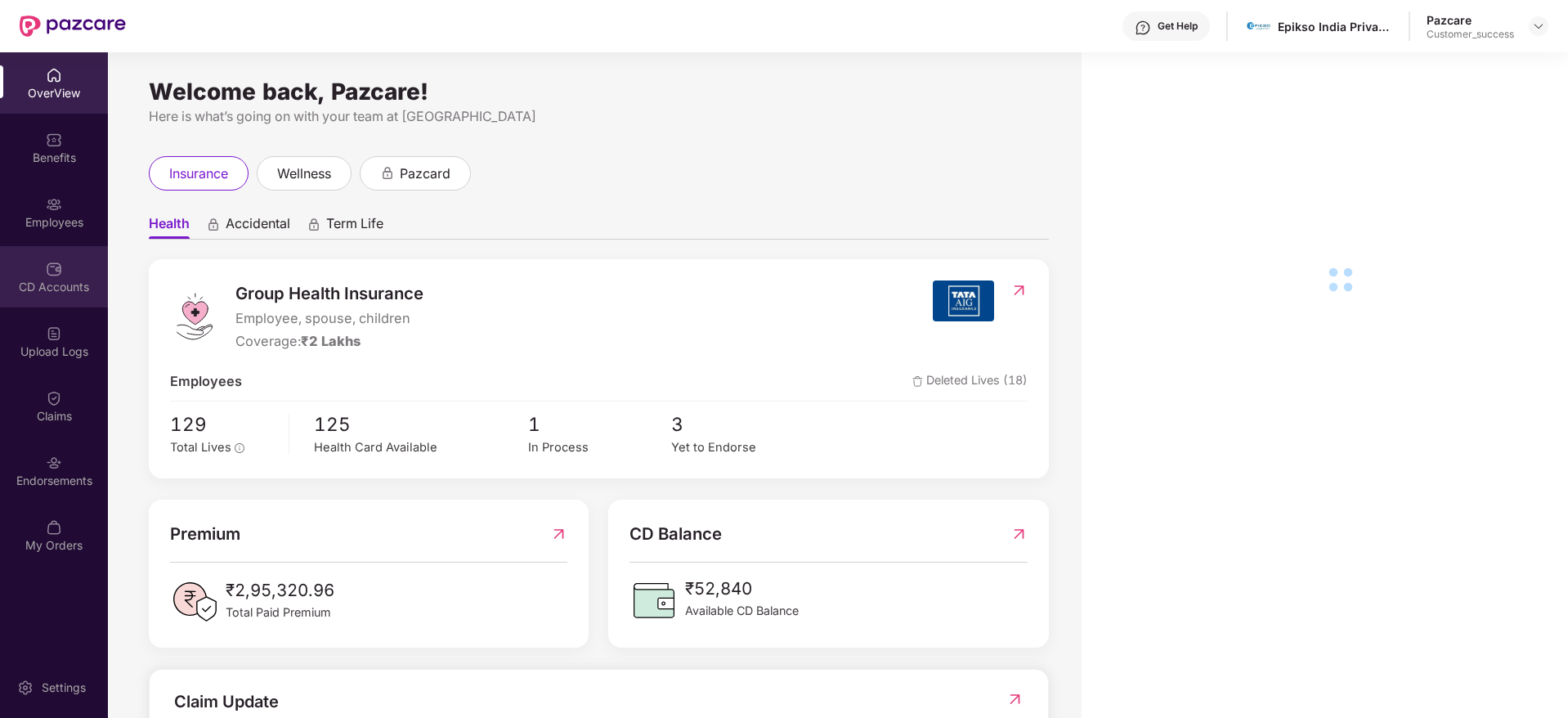
click at [70, 282] on div "CD Accounts" at bounding box center [54, 287] width 108 height 16
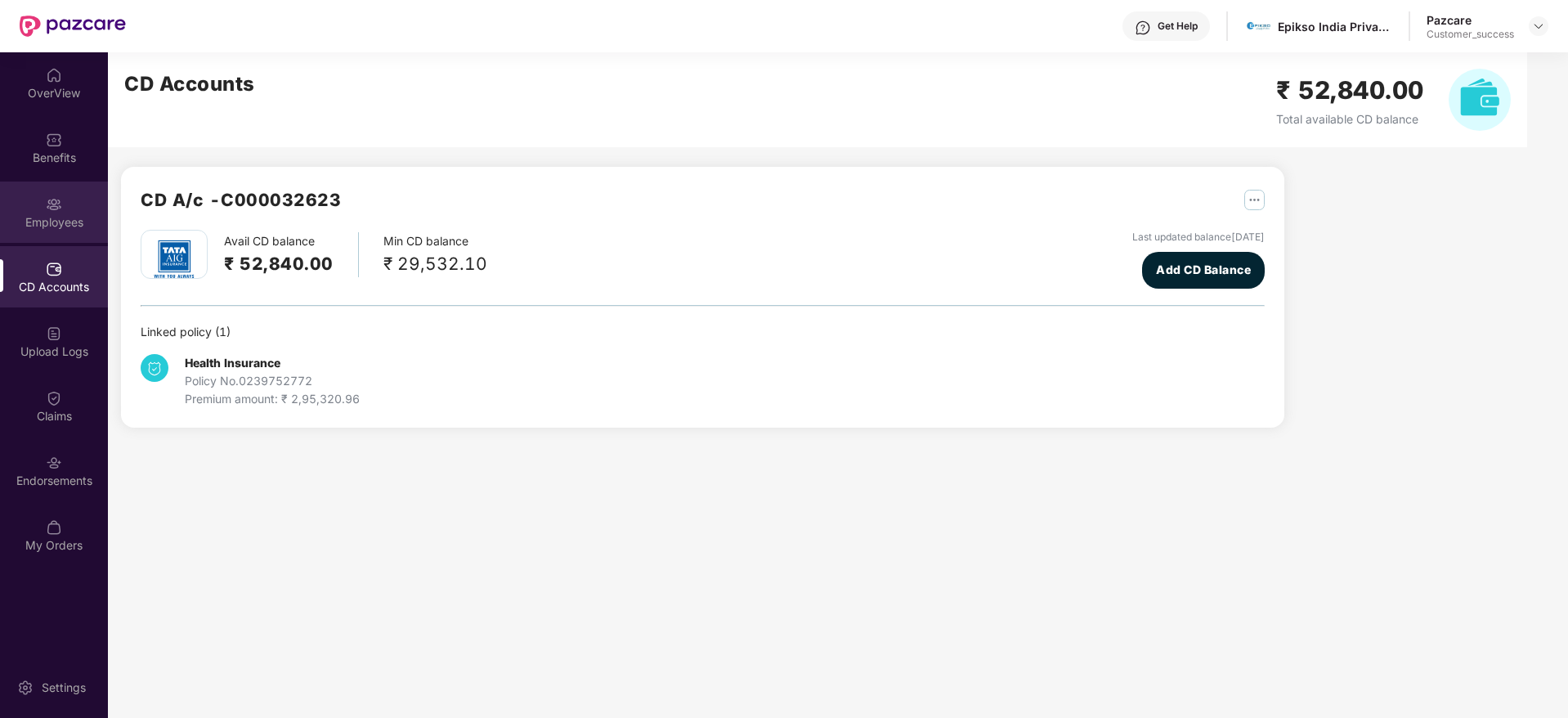
click at [59, 218] on div "Employees" at bounding box center [54, 222] width 108 height 16
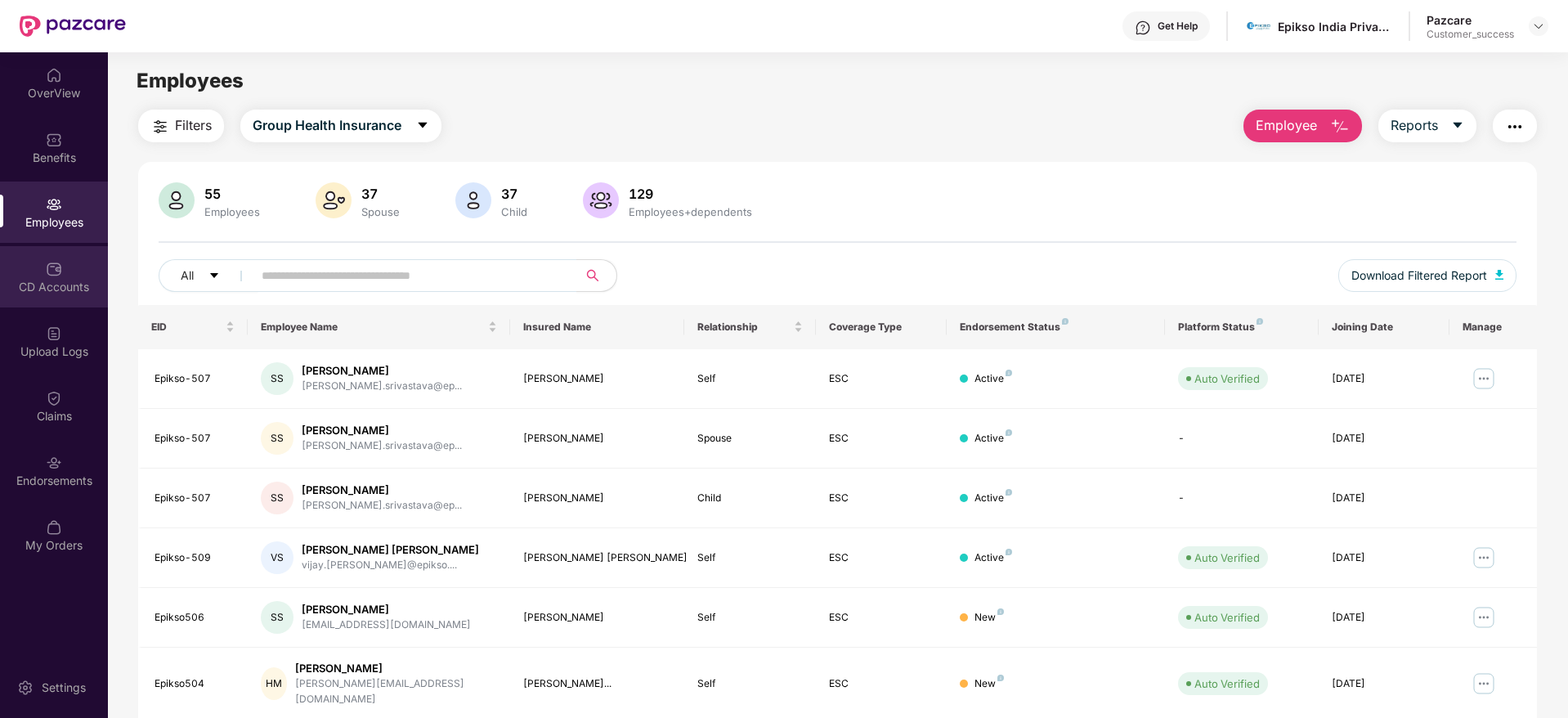
click at [63, 264] on div "CD Accounts" at bounding box center [54, 276] width 108 height 61
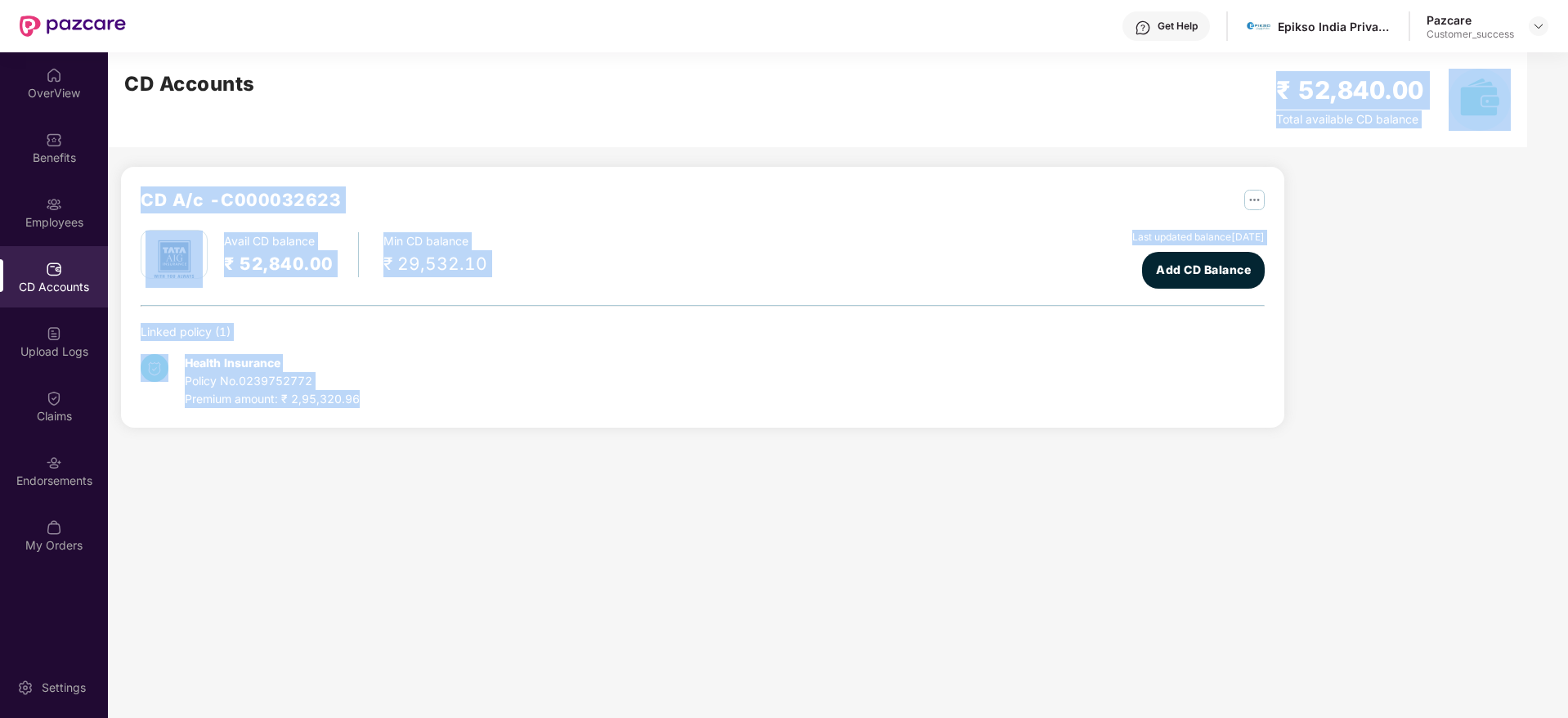
drag, startPoint x: 301, startPoint y: 112, endPoint x: 1121, endPoint y: 398, distance: 868.4
click at [1121, 398] on div "CD Accounts ₹ 52,840.00 Total available CD balance CD A/c - C000032623 Avail CD…" at bounding box center [814, 250] width 1412 height 395
click at [1129, 398] on div "Health Insurance Policy No. 0239752772 Premium amount: ₹ 2,95,320.96" at bounding box center [703, 375] width 1124 height 67
drag, startPoint x: 141, startPoint y: 85, endPoint x: 567, endPoint y: 370, distance: 512.5
click at [567, 370] on div "CD Accounts ₹ 52,840.00 Total available CD balance CD A/c - C000032623 Avail CD…" at bounding box center [814, 250] width 1412 height 395
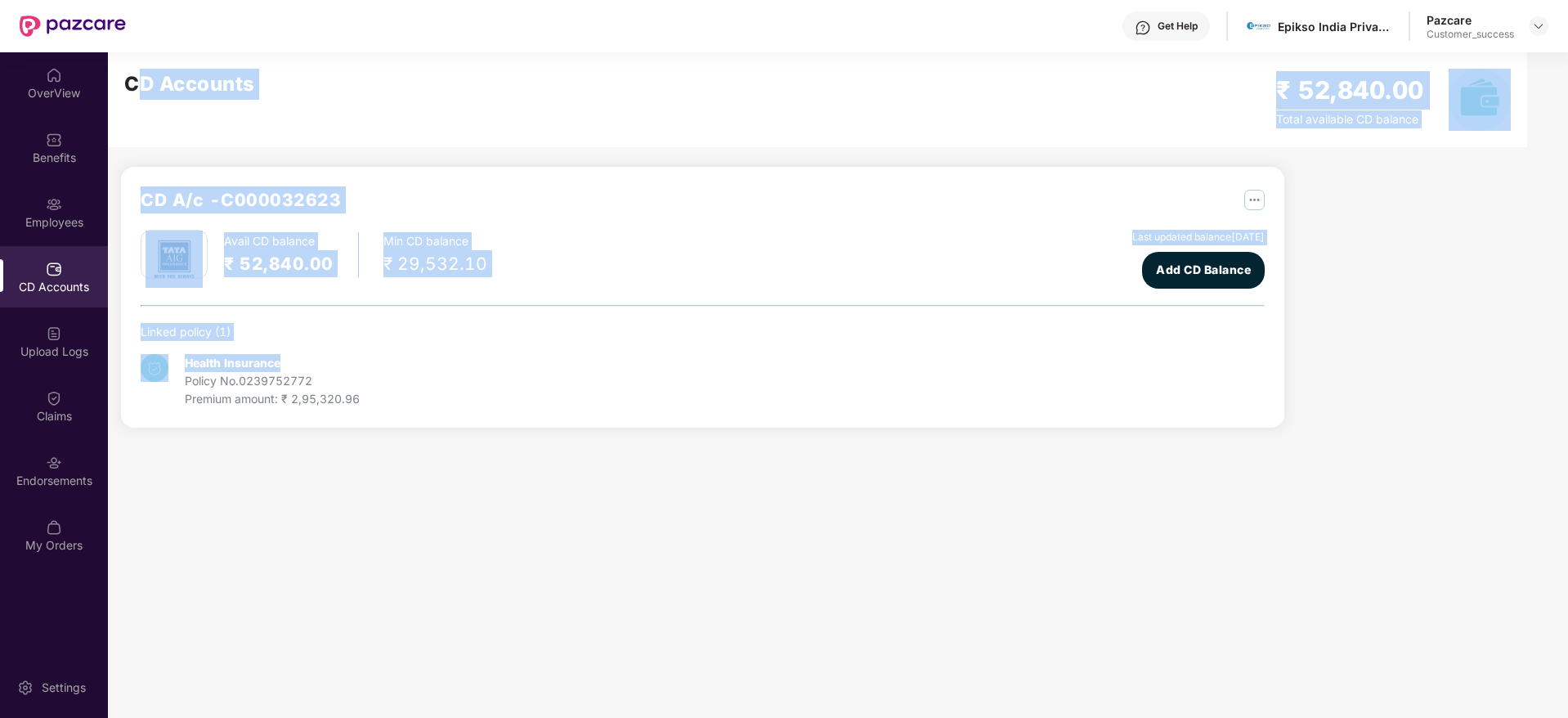
click at [567, 370] on div "Health Insurance Policy No. 0239752772 Premium amount: ₹ 2,95,320.96" at bounding box center [703, 375] width 1124 height 67
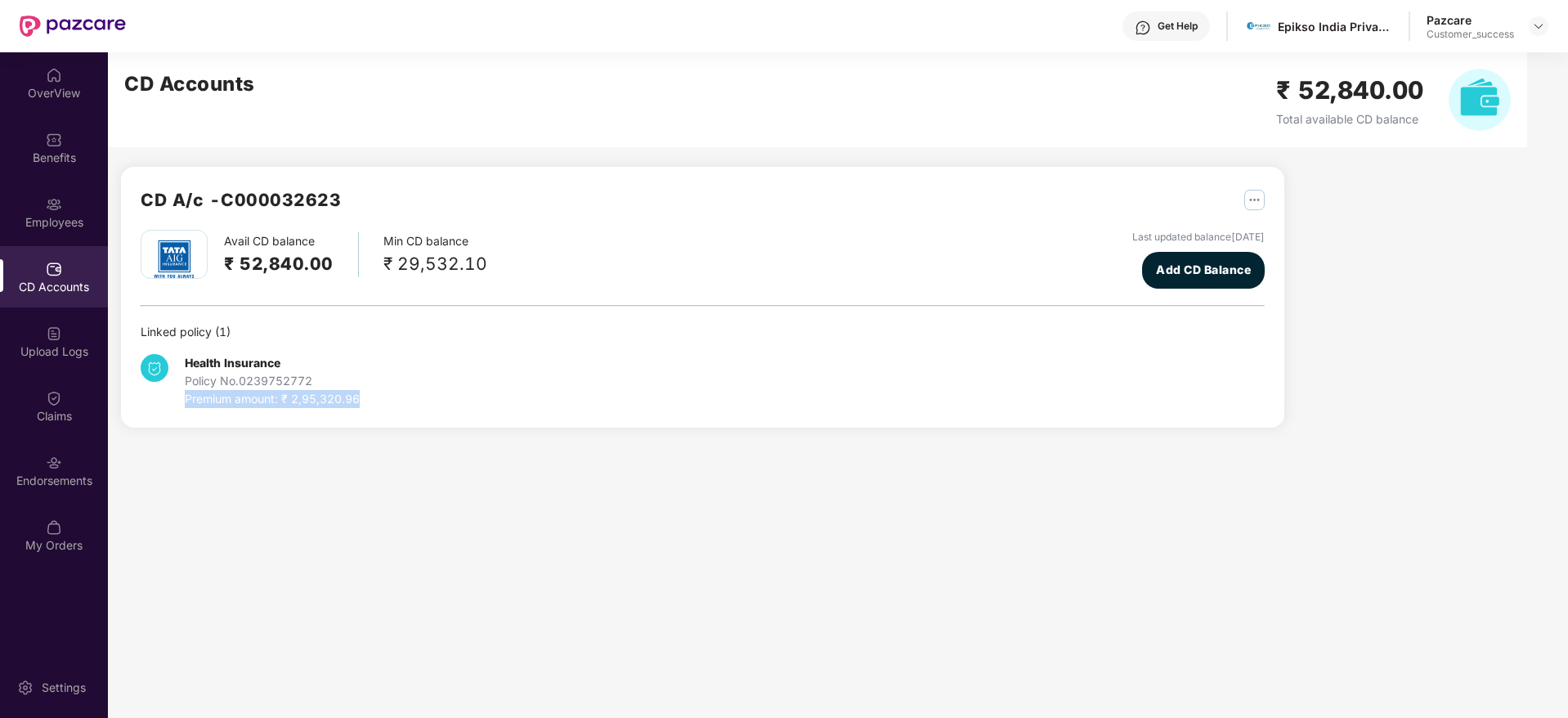
drag, startPoint x: 573, startPoint y: 388, endPoint x: 584, endPoint y: 422, distance: 35.7
click at [584, 422] on div "CD A/c - C000032623 Avail CD balance ₹ 52,840.00 Min CD balance ₹ 29,532.10 Las…" at bounding box center [703, 296] width 1164 height 261
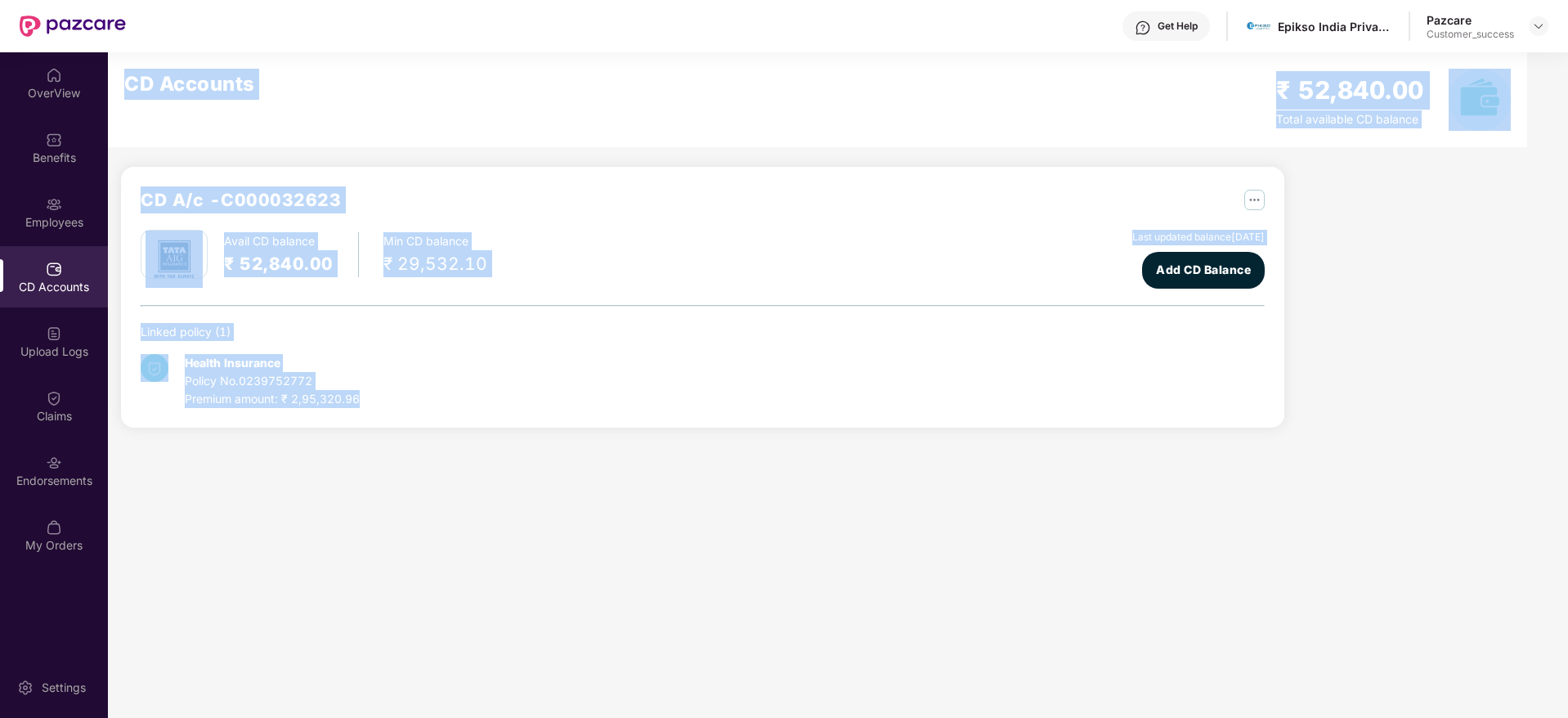
drag, startPoint x: 584, startPoint y: 422, endPoint x: 123, endPoint y: 61, distance: 585.5
click at [123, 61] on div "CD Accounts ₹ 52,840.00 Total available CD balance CD A/c - C000032623 Avail CD…" at bounding box center [814, 250] width 1412 height 395
click at [123, 61] on div "CD Accounts ₹ 52,840.00 Total available CD balance" at bounding box center [817, 99] width 1420 height 95
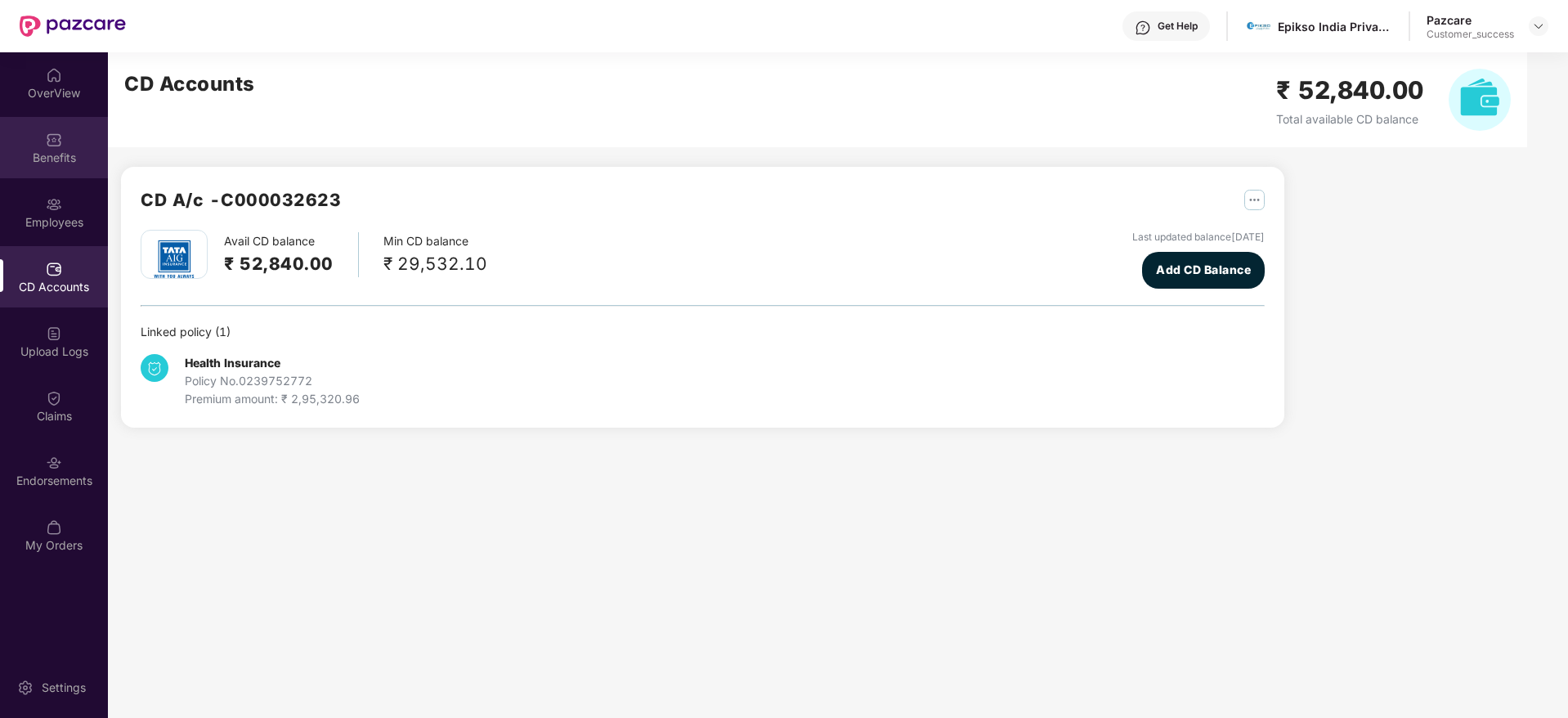
click at [61, 156] on div "Benefits" at bounding box center [54, 157] width 108 height 16
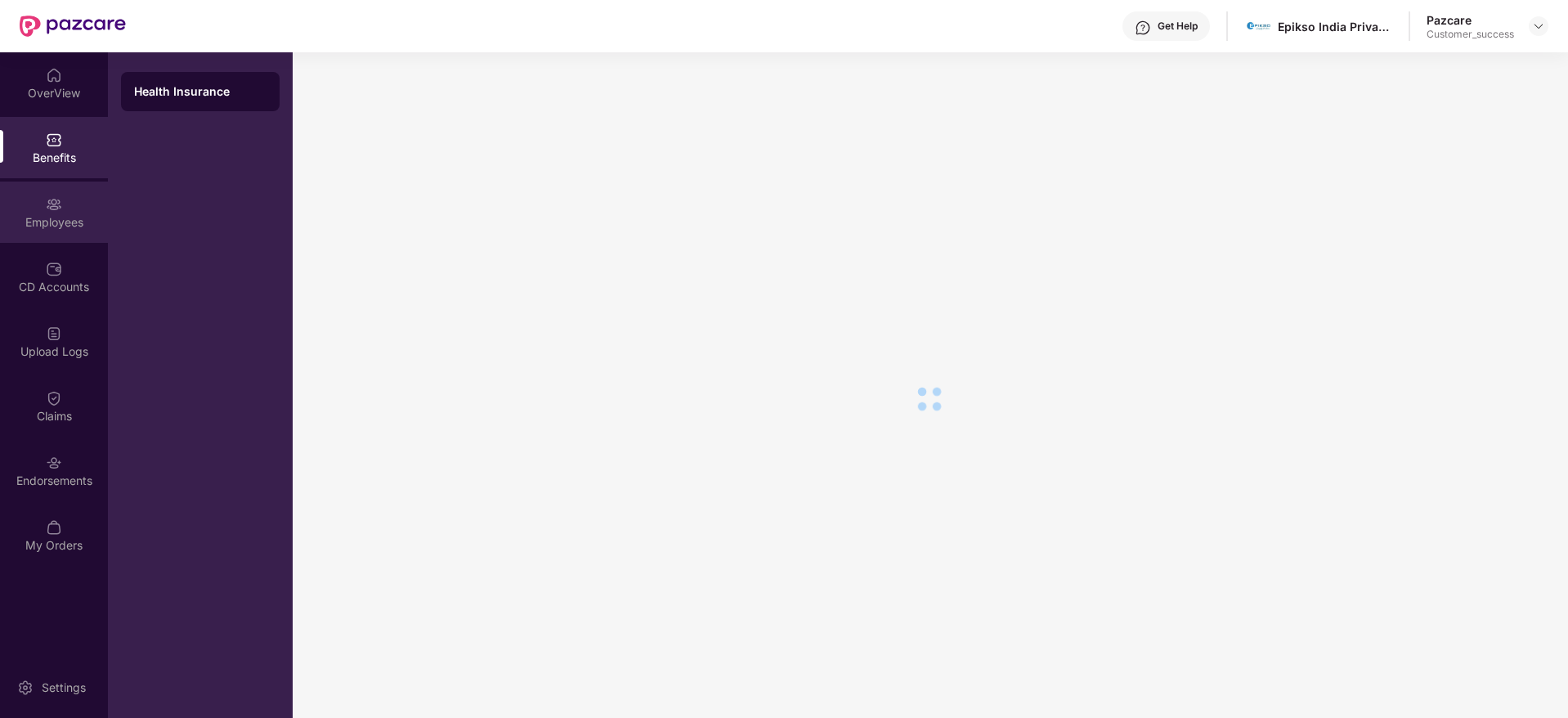
click at [63, 201] on div "Employees" at bounding box center [54, 212] width 108 height 61
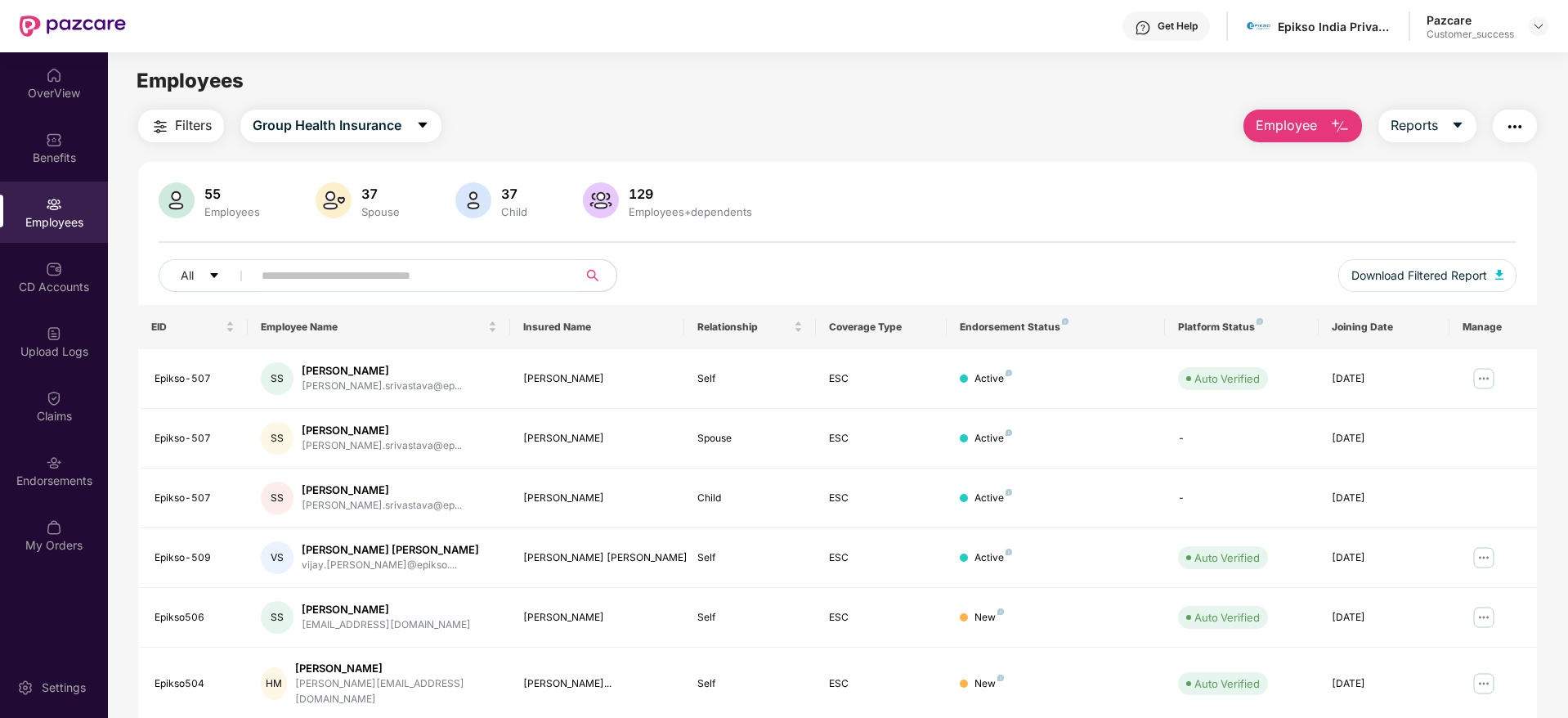
click at [477, 282] on input "text" at bounding box center [408, 275] width 294 height 25
paste input "**********"
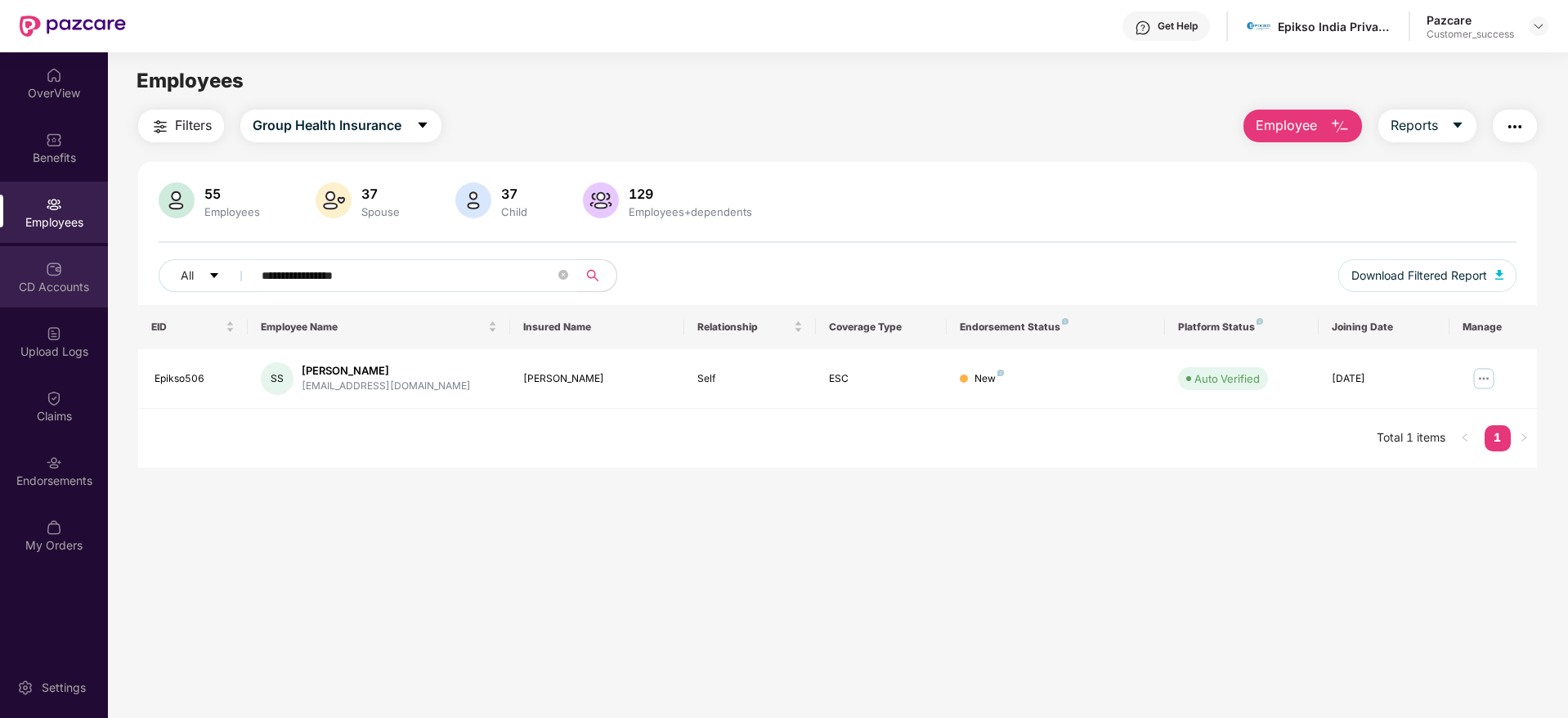
type input "**********"
click at [37, 297] on div "CD Accounts" at bounding box center [54, 276] width 108 height 61
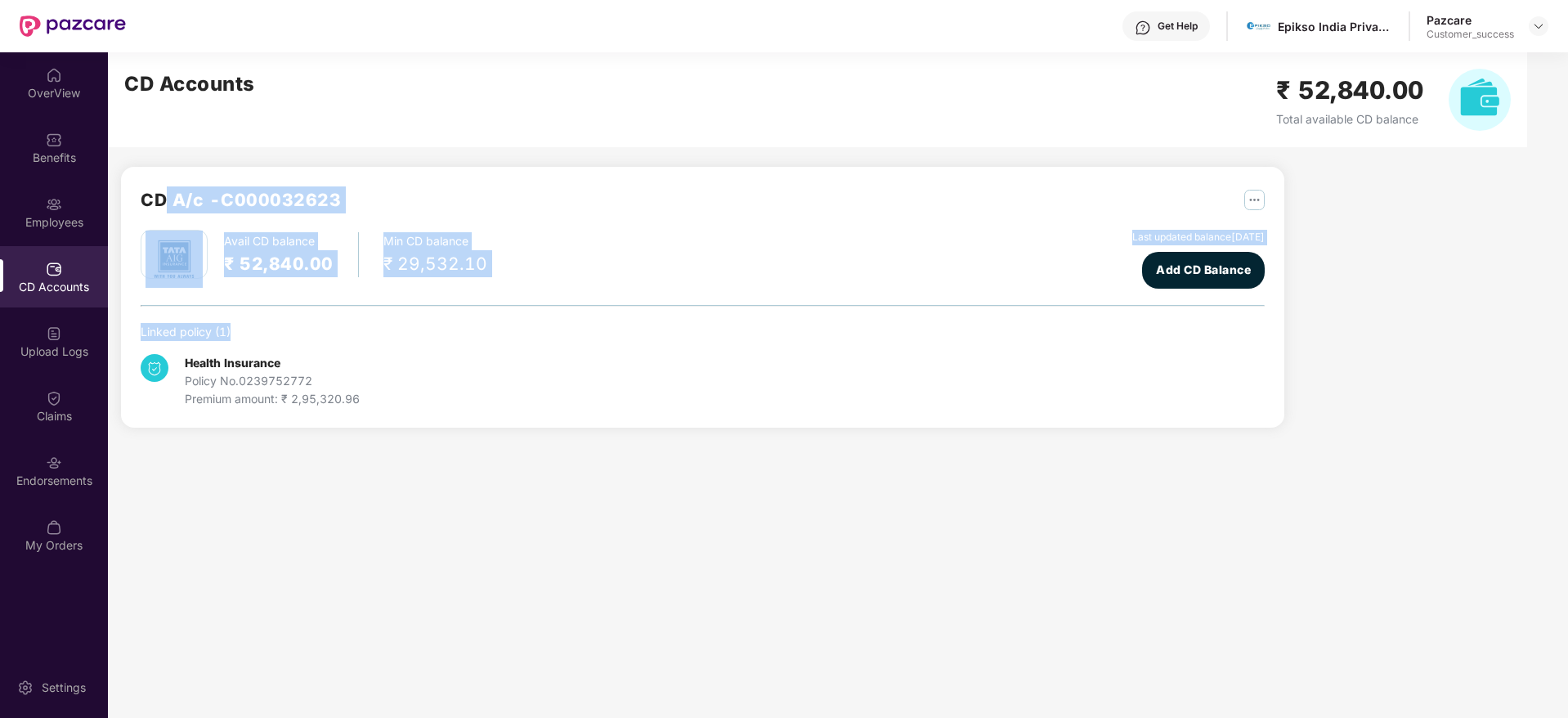
drag, startPoint x: 343, startPoint y: 322, endPoint x: 166, endPoint y: 160, distance: 239.9
click at [166, 160] on div "CD A/c - C000032623 Avail CD balance ₹ 52,840.00 Min CD balance ₹ 29,532.10 Las…" at bounding box center [696, 250] width 1177 height 395
drag, startPoint x: 166, startPoint y: 160, endPoint x: 383, endPoint y: 415, distance: 334.8
click at [383, 415] on div "CD A/c - C000032623 Avail CD balance ₹ 52,840.00 Min CD balance ₹ 29,532.10 Las…" at bounding box center [696, 250] width 1177 height 395
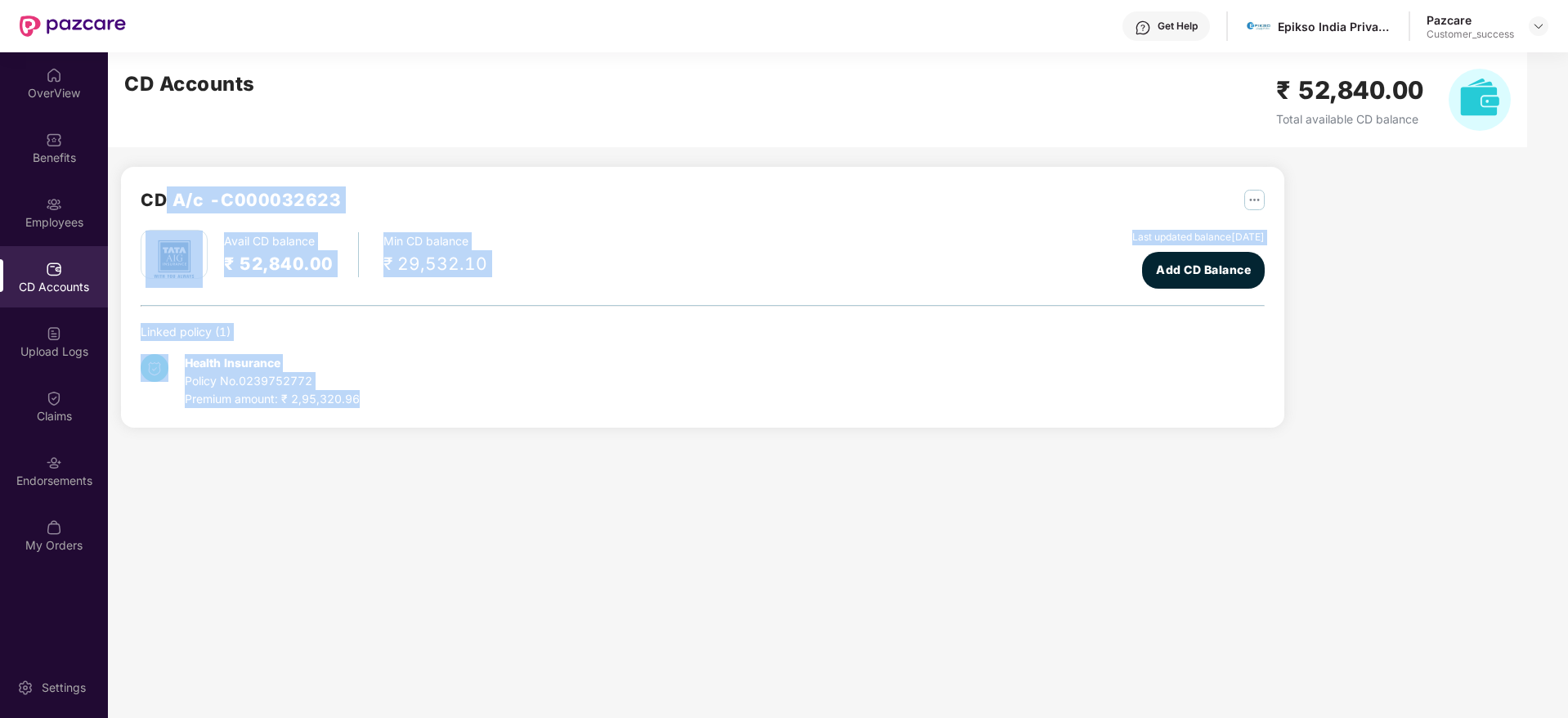
click at [383, 415] on div "CD A/c - C000032623 Avail CD balance ₹ 52,840.00 Min CD balance ₹ 29,532.10 Las…" at bounding box center [703, 296] width 1164 height 261
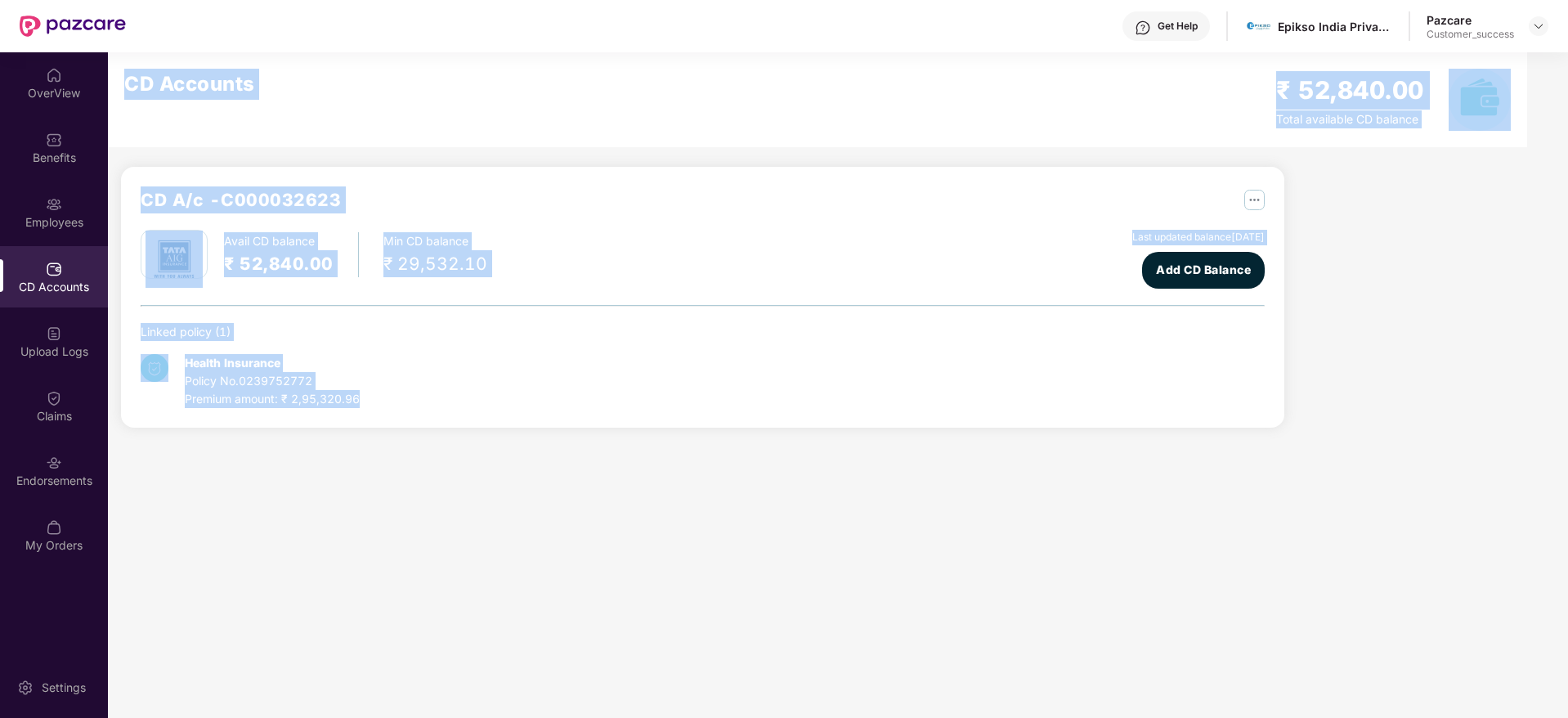
drag, startPoint x: 383, startPoint y: 415, endPoint x: 127, endPoint y: 65, distance: 433.6
click at [127, 65] on div "CD Accounts ₹ 52,840.00 Total available CD balance CD A/c - C000032623 Avail CD…" at bounding box center [814, 250] width 1412 height 395
click at [127, 65] on div "CD Accounts ₹ 52,840.00 Total available CD balance" at bounding box center [817, 99] width 1420 height 95
drag, startPoint x: 127, startPoint y: 65, endPoint x: 522, endPoint y: 475, distance: 569.3
click at [522, 475] on main "CD Accounts ₹ 52,840.00 Total available CD balance CD A/c - C000032623 Avail CD…" at bounding box center [838, 385] width 1460 height 665
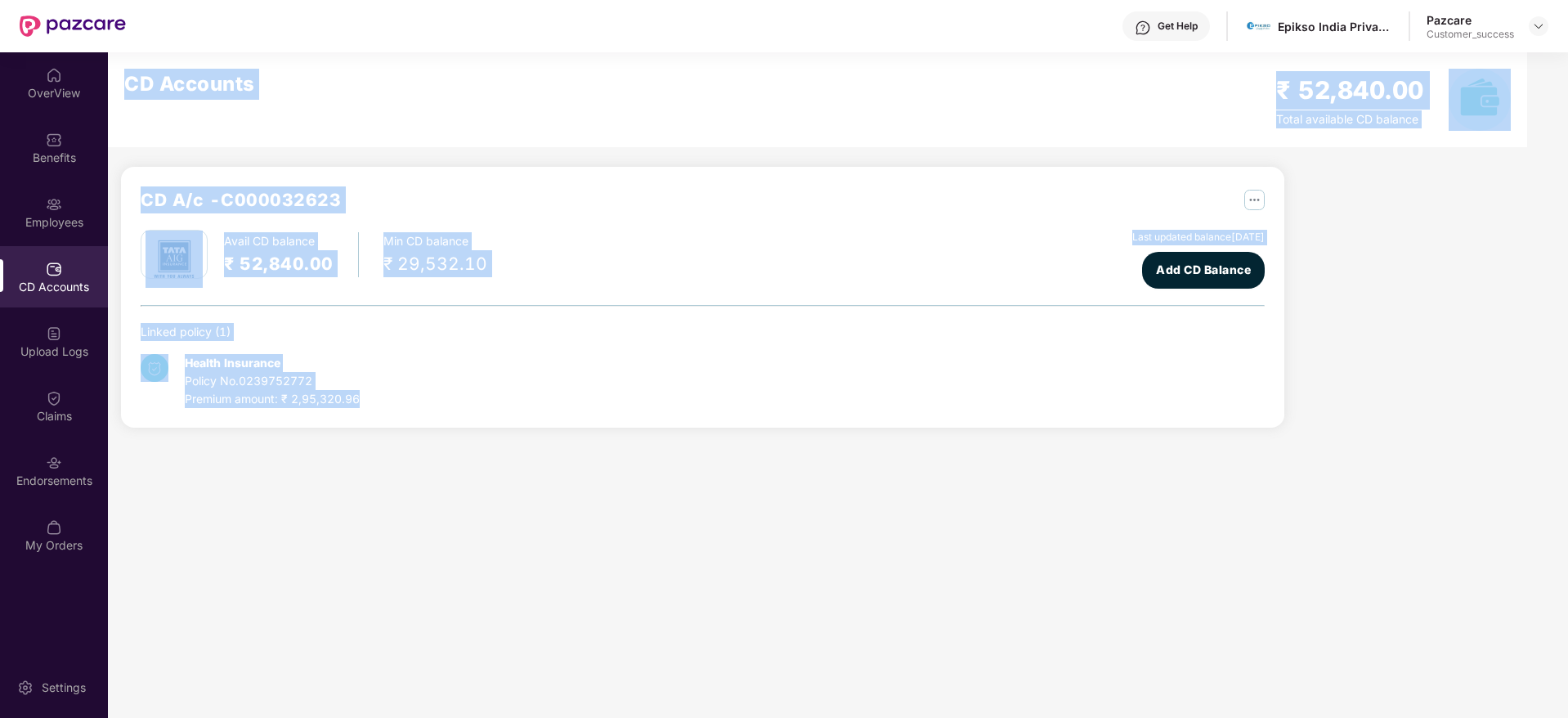
click at [522, 475] on main "CD Accounts ₹ 52,840.00 Total available CD balance CD A/c - C000032623 Avail CD…" at bounding box center [838, 385] width 1460 height 665
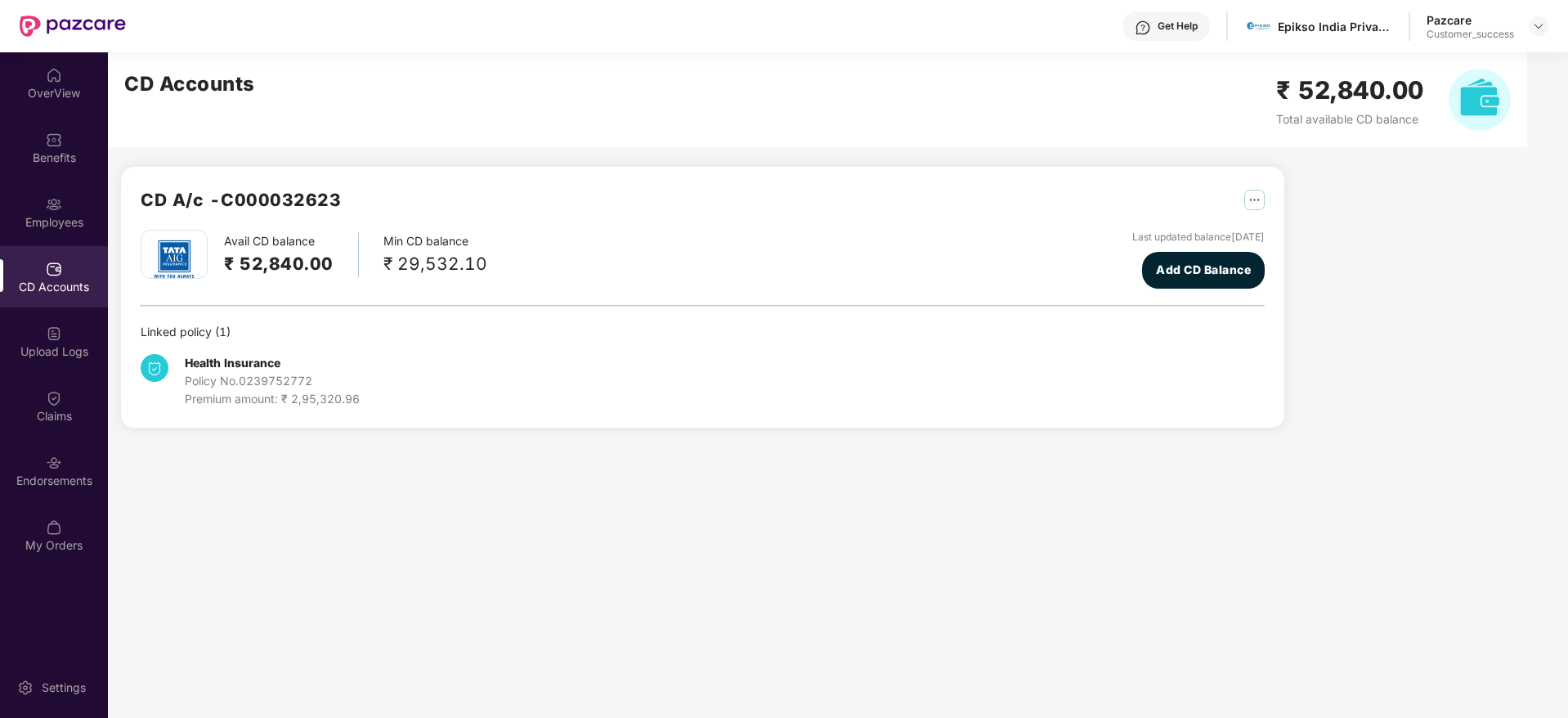
click at [1295, 35] on div "Epikso India Private Limited" at bounding box center [1318, 27] width 148 height 29
copy div "Epikso"
click at [1546, 31] on div at bounding box center [1538, 26] width 20 height 20
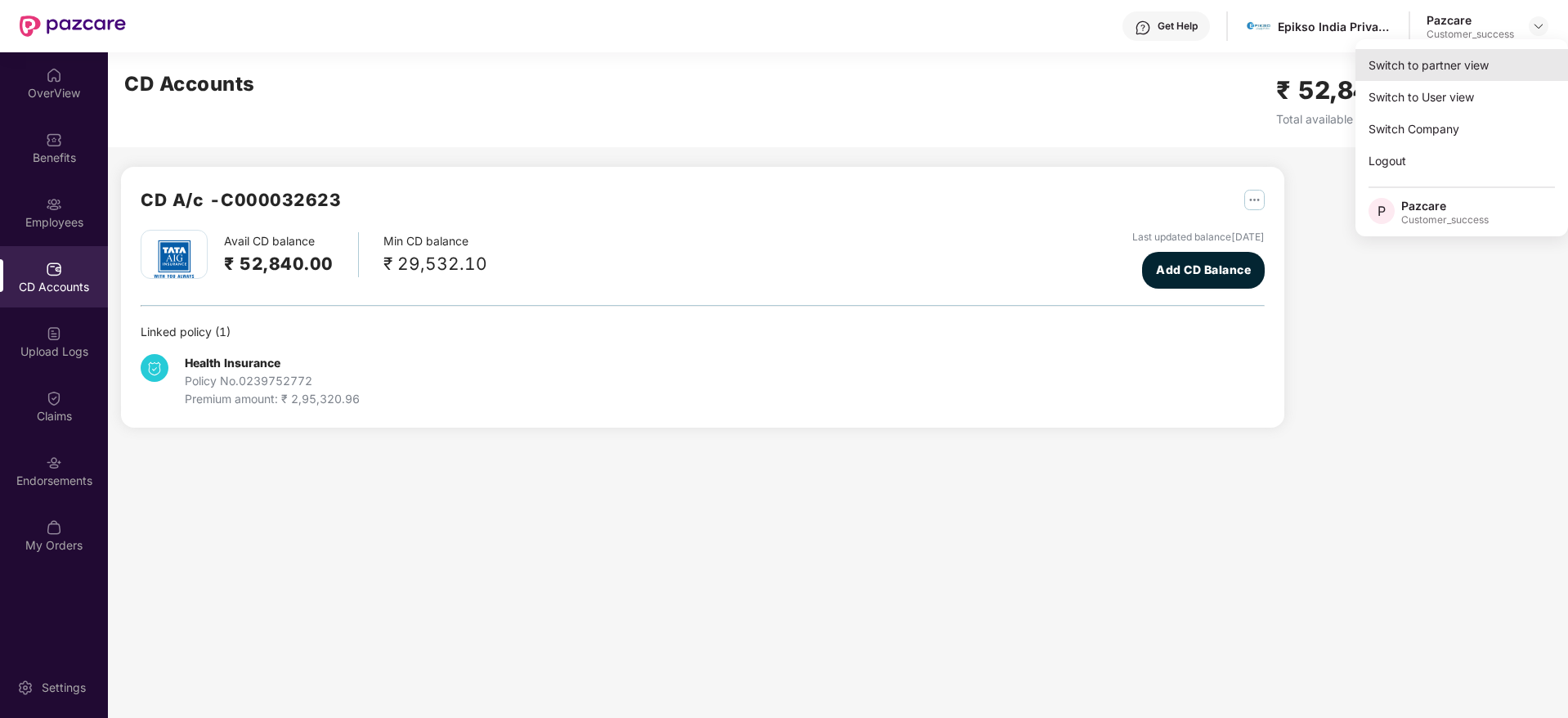
click at [1515, 55] on div "Switch to partner view" at bounding box center [1462, 64] width 212 height 32
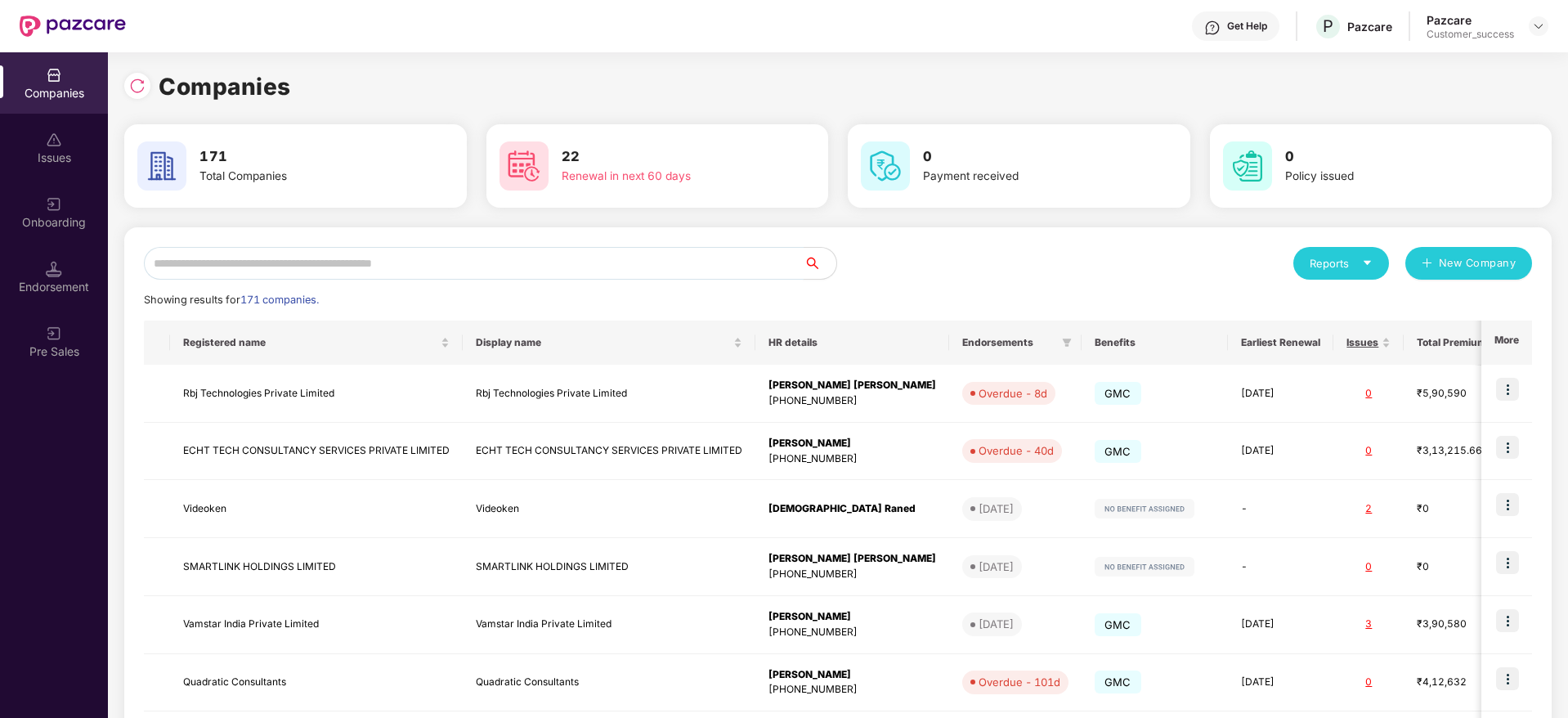
click at [576, 277] on input "text" at bounding box center [474, 263] width 660 height 33
paste input "******"
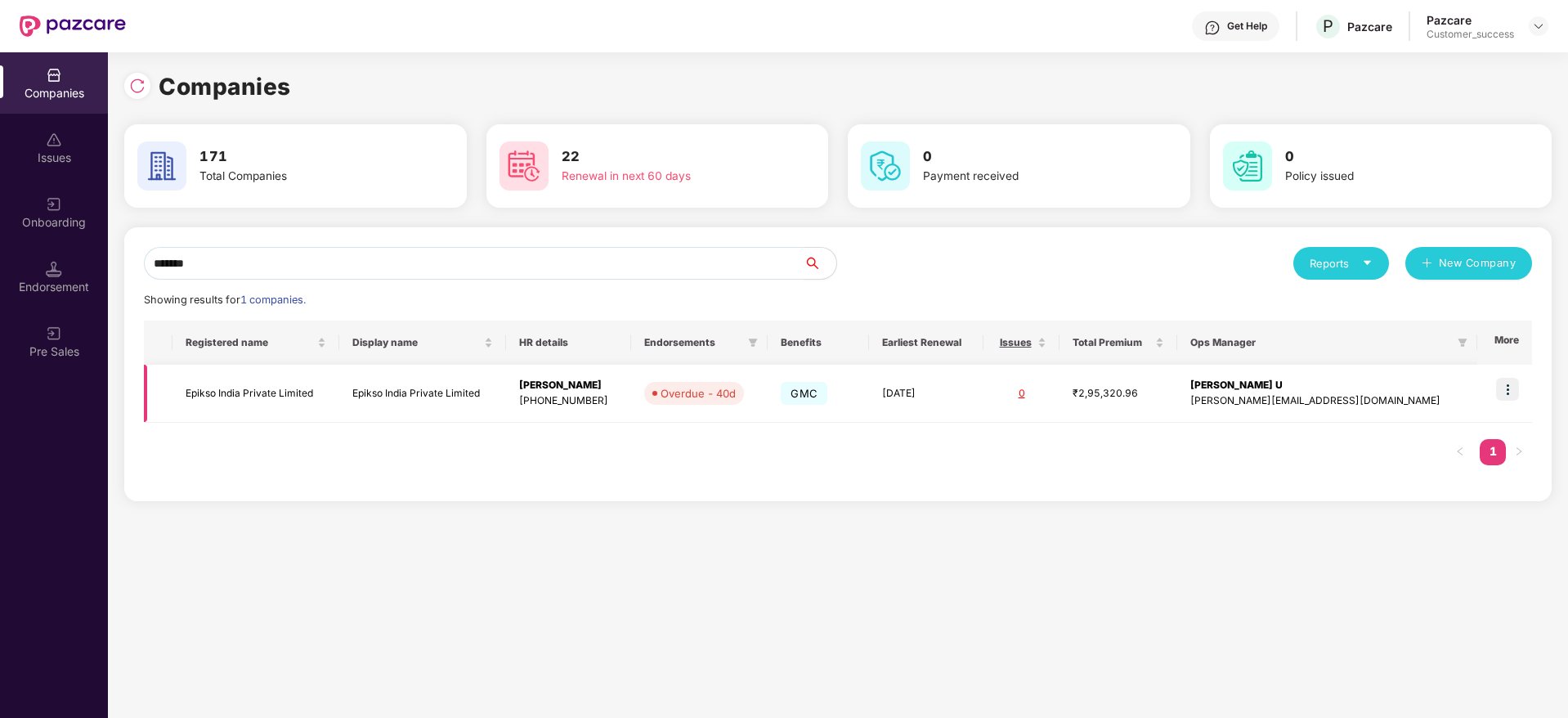
type input "******"
click at [555, 381] on td "Sunidhi Poonia +918860149000" at bounding box center [568, 393] width 125 height 58
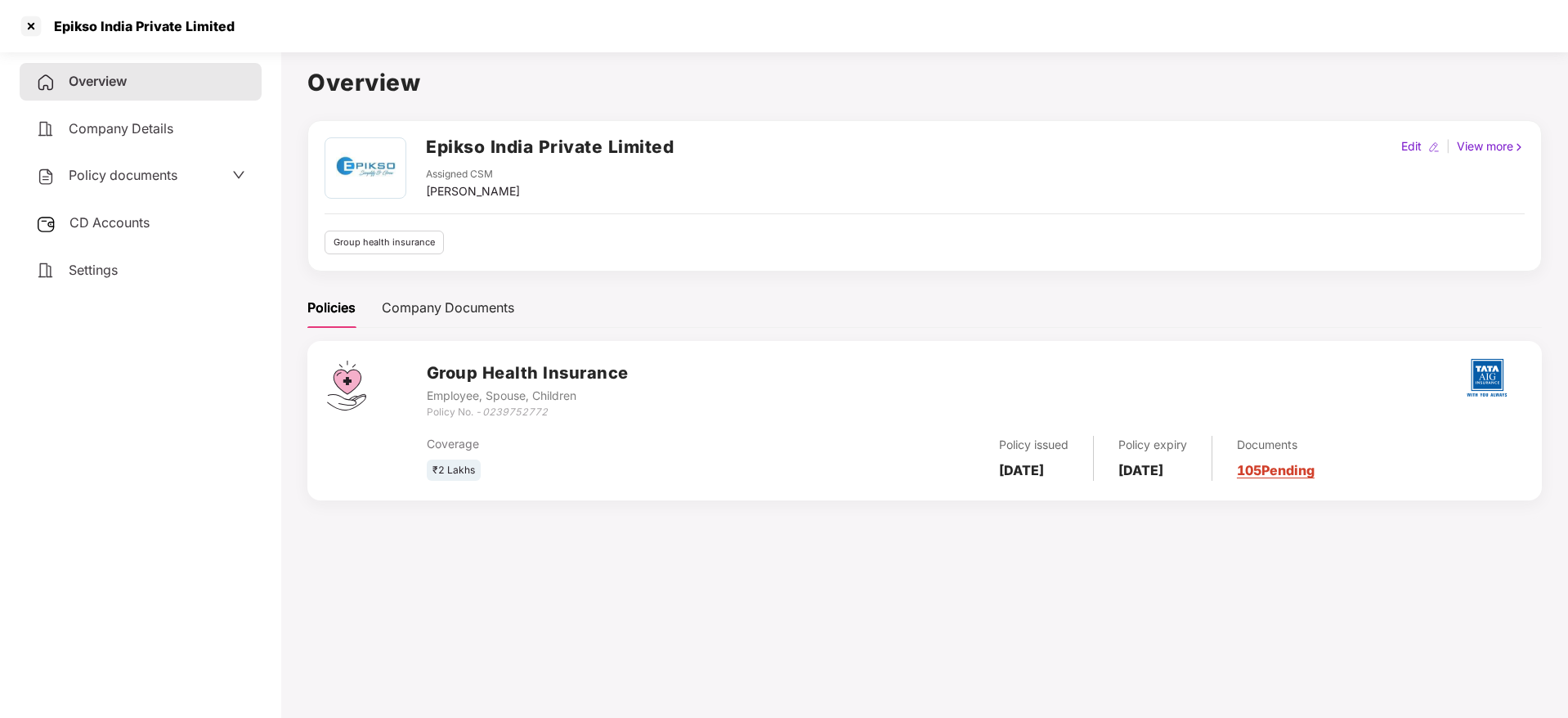
click at [106, 171] on span "Policy documents" at bounding box center [123, 174] width 109 height 16
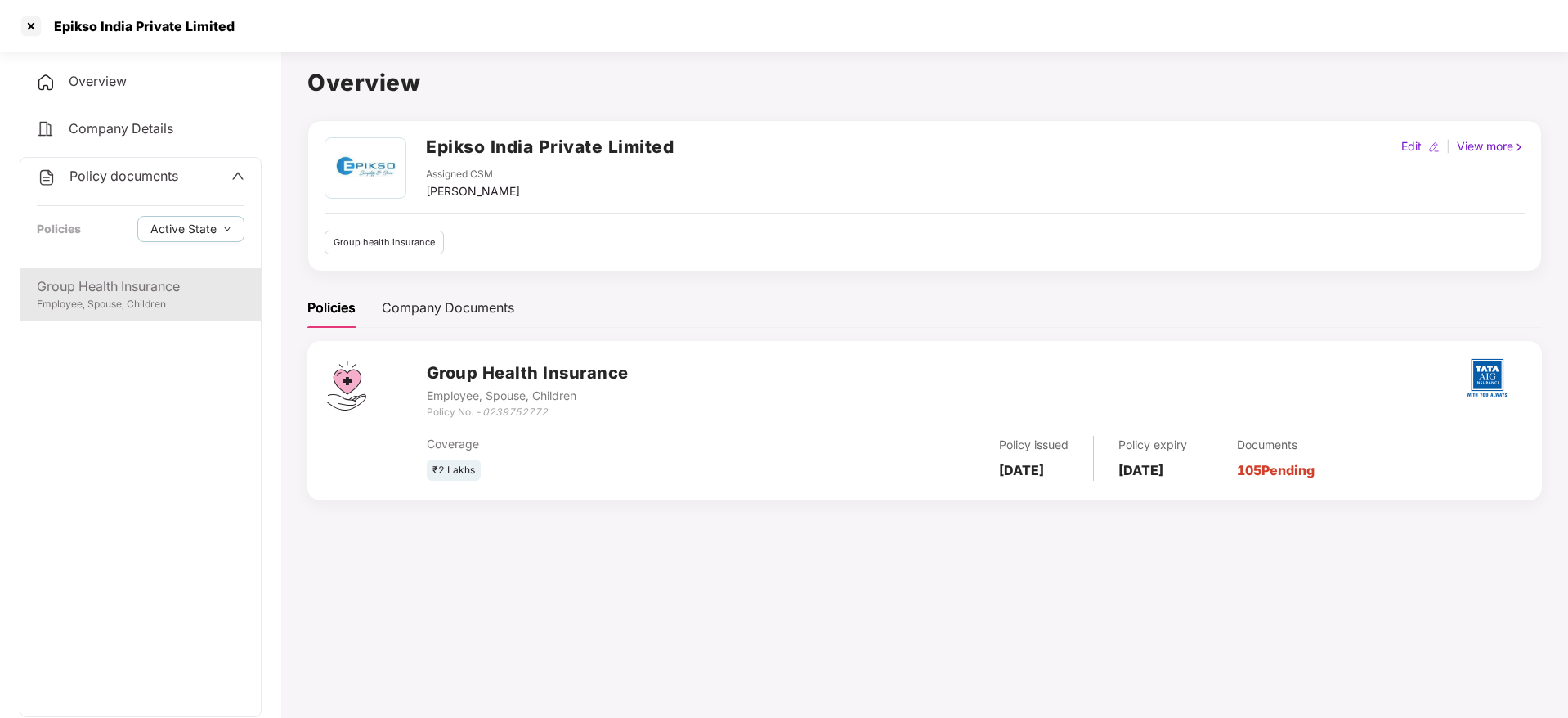
click at [218, 288] on div "Group Health Insurance" at bounding box center [140, 286] width 207 height 20
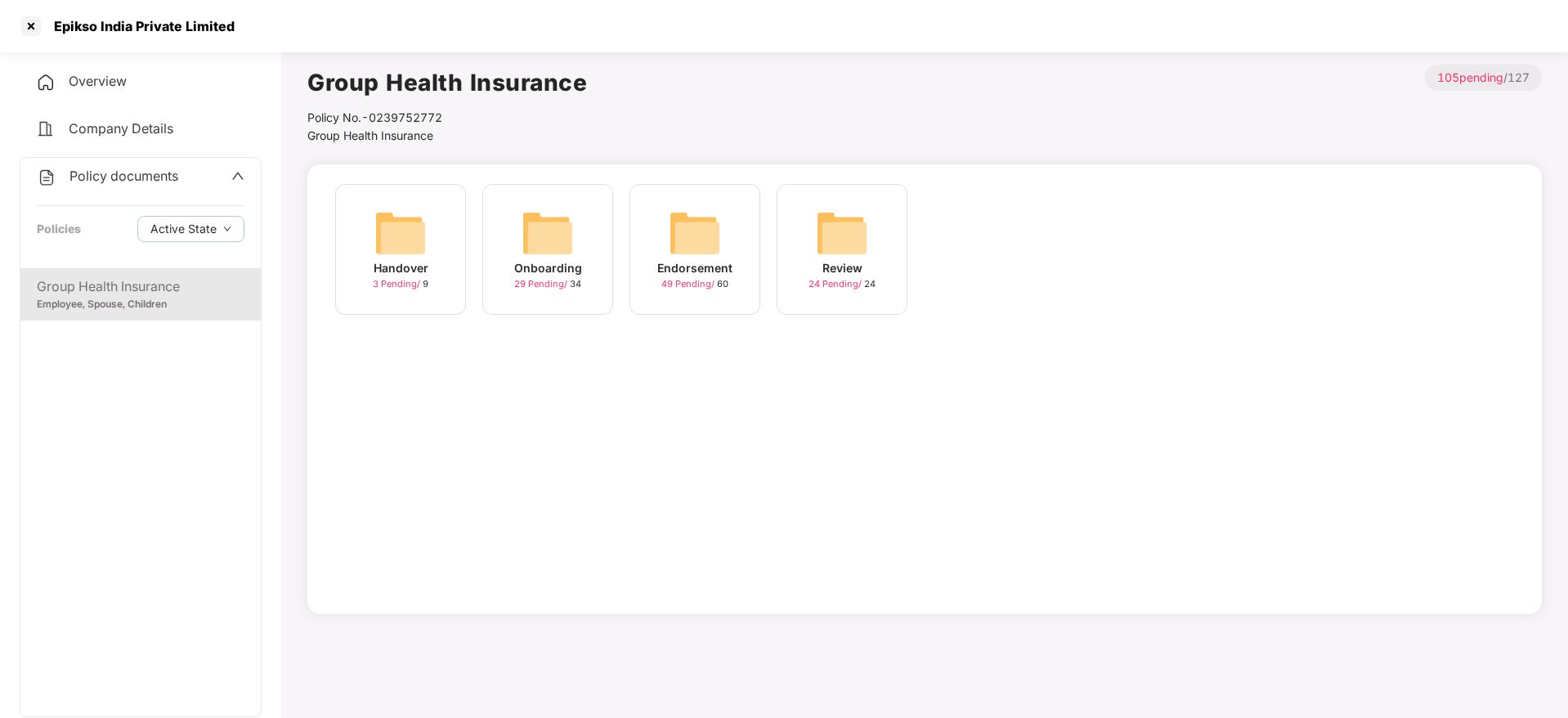
click at [685, 255] on img at bounding box center [695, 232] width 53 height 53
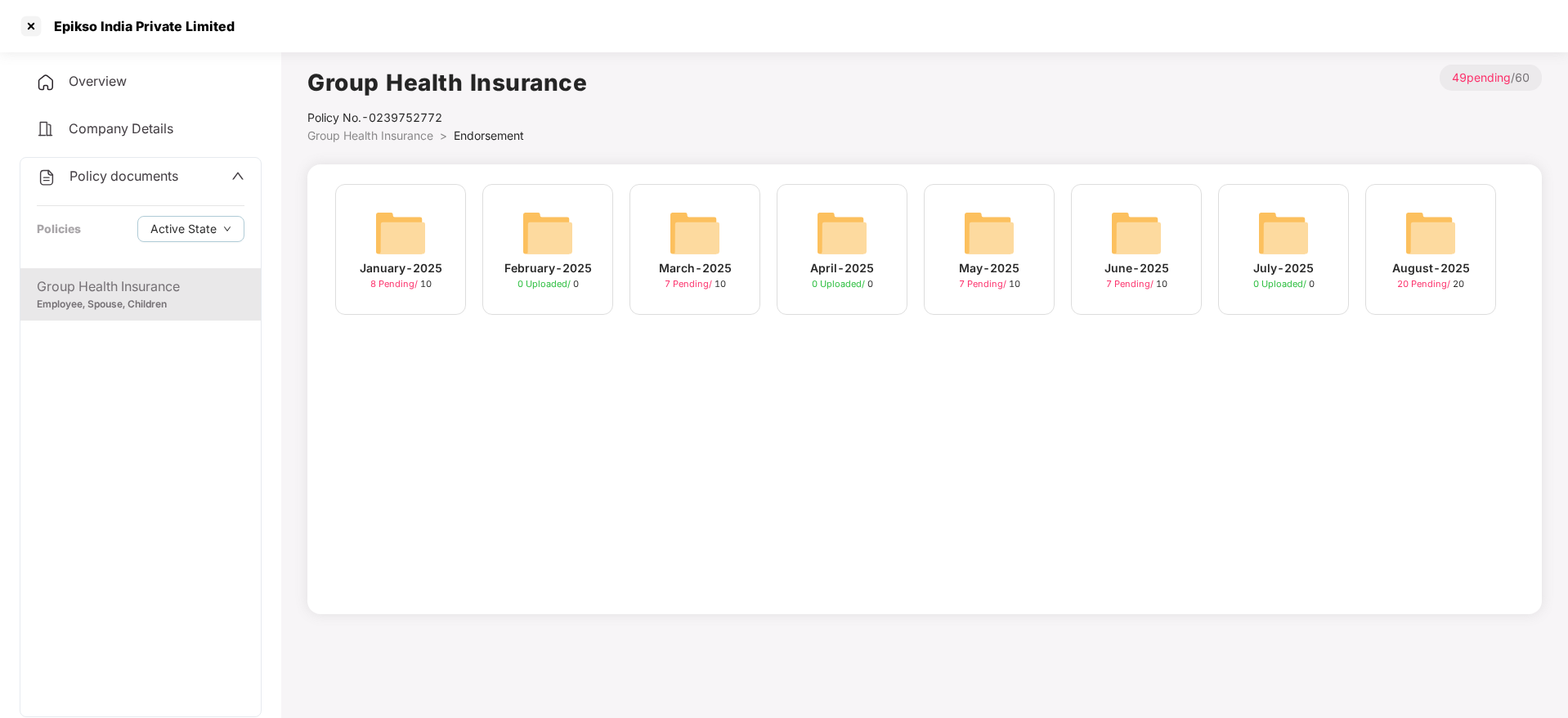
click at [1115, 272] on div "June-2025" at bounding box center [1137, 268] width 65 height 18
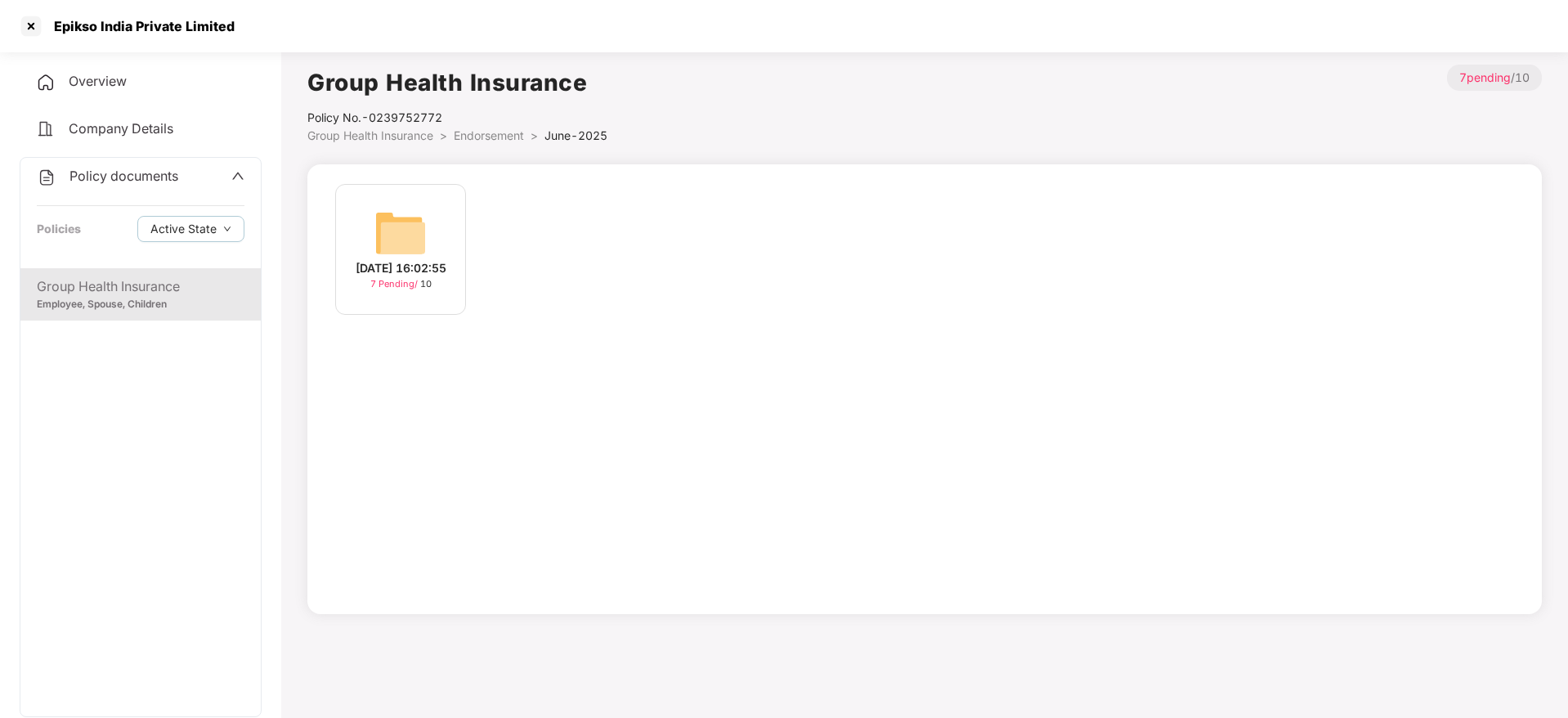
click at [403, 214] on img at bounding box center [401, 232] width 53 height 53
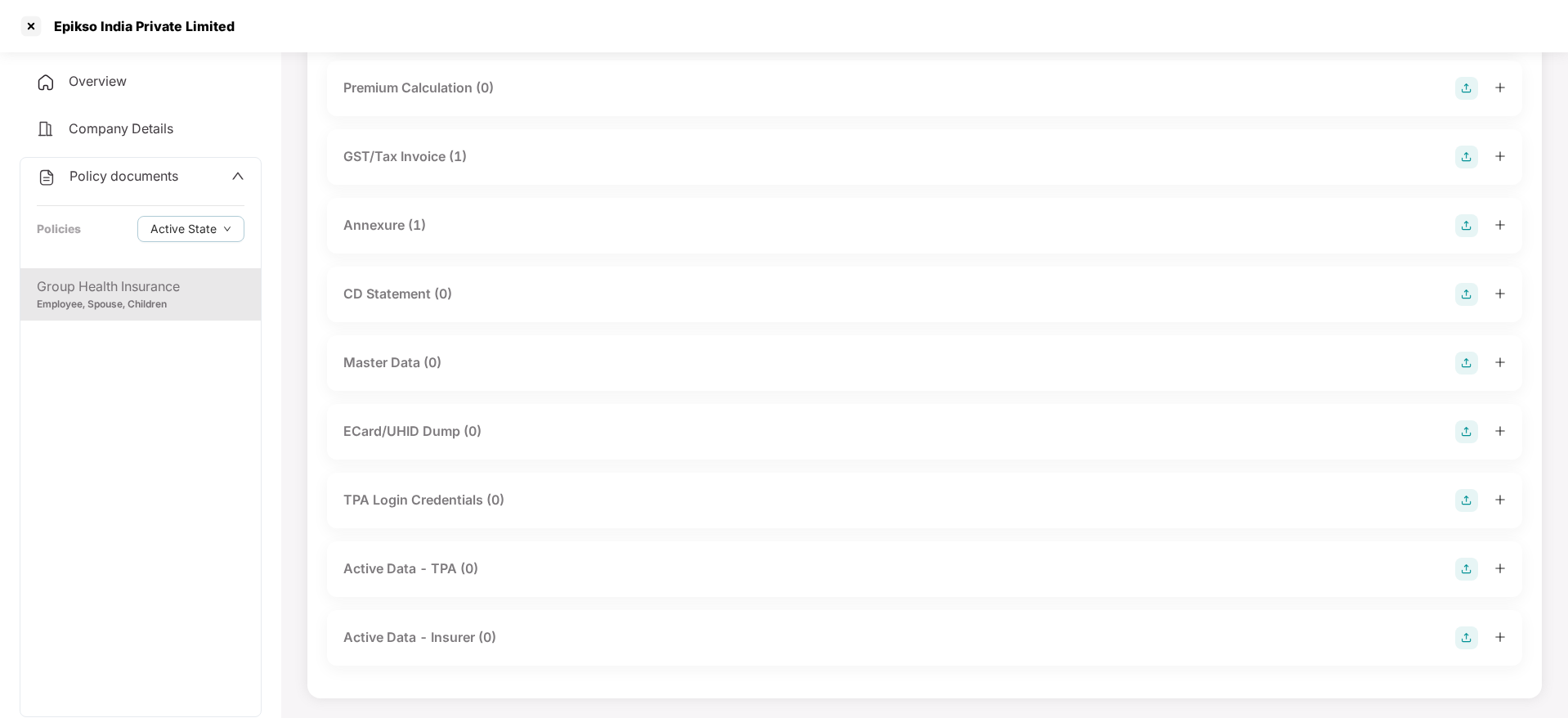
scroll to position [70, 0]
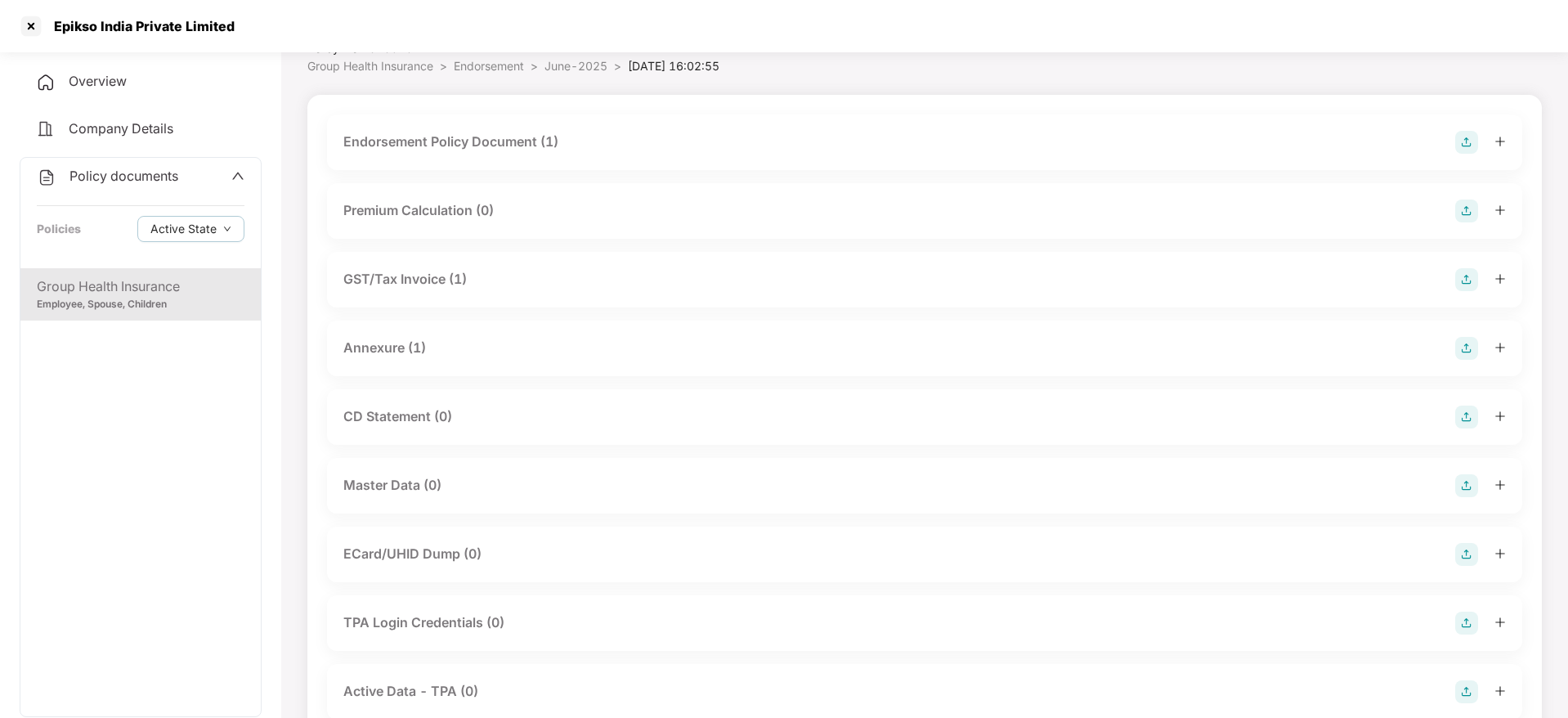
click at [161, 300] on div "Employee, Spouse, Children" at bounding box center [140, 304] width 207 height 15
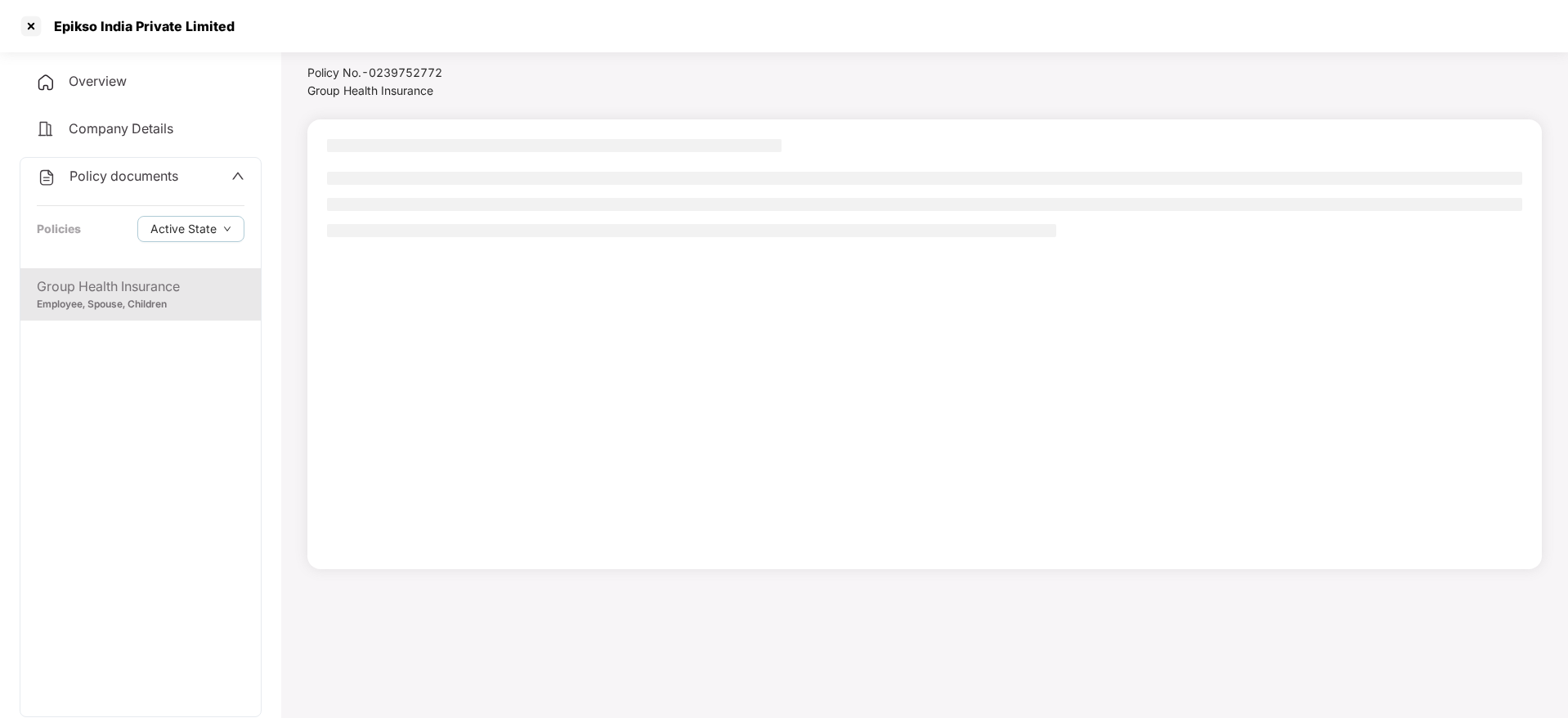
scroll to position [45, 0]
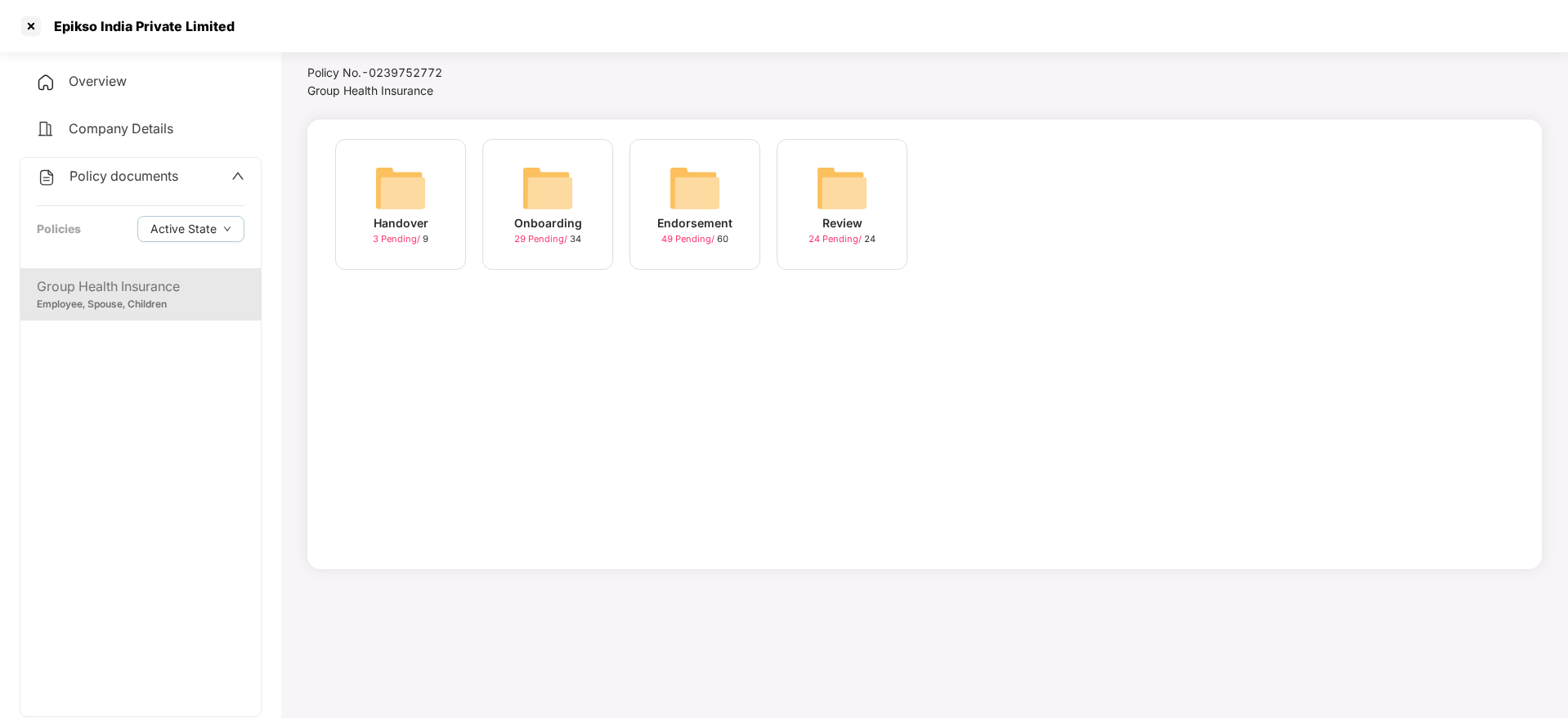
click at [687, 228] on div "Endorsement" at bounding box center [695, 223] width 76 height 18
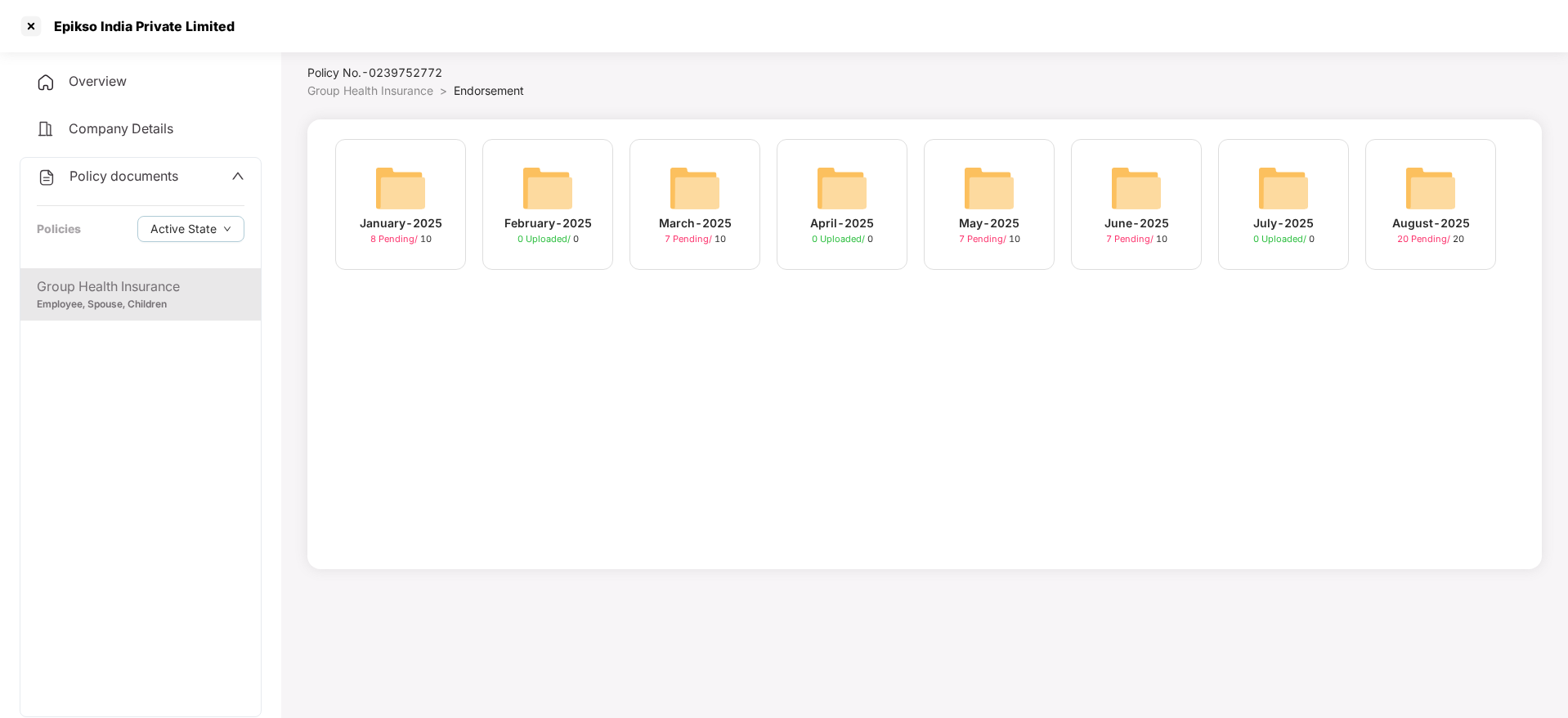
click at [980, 233] on span "7 Pending /" at bounding box center [984, 239] width 50 height 11
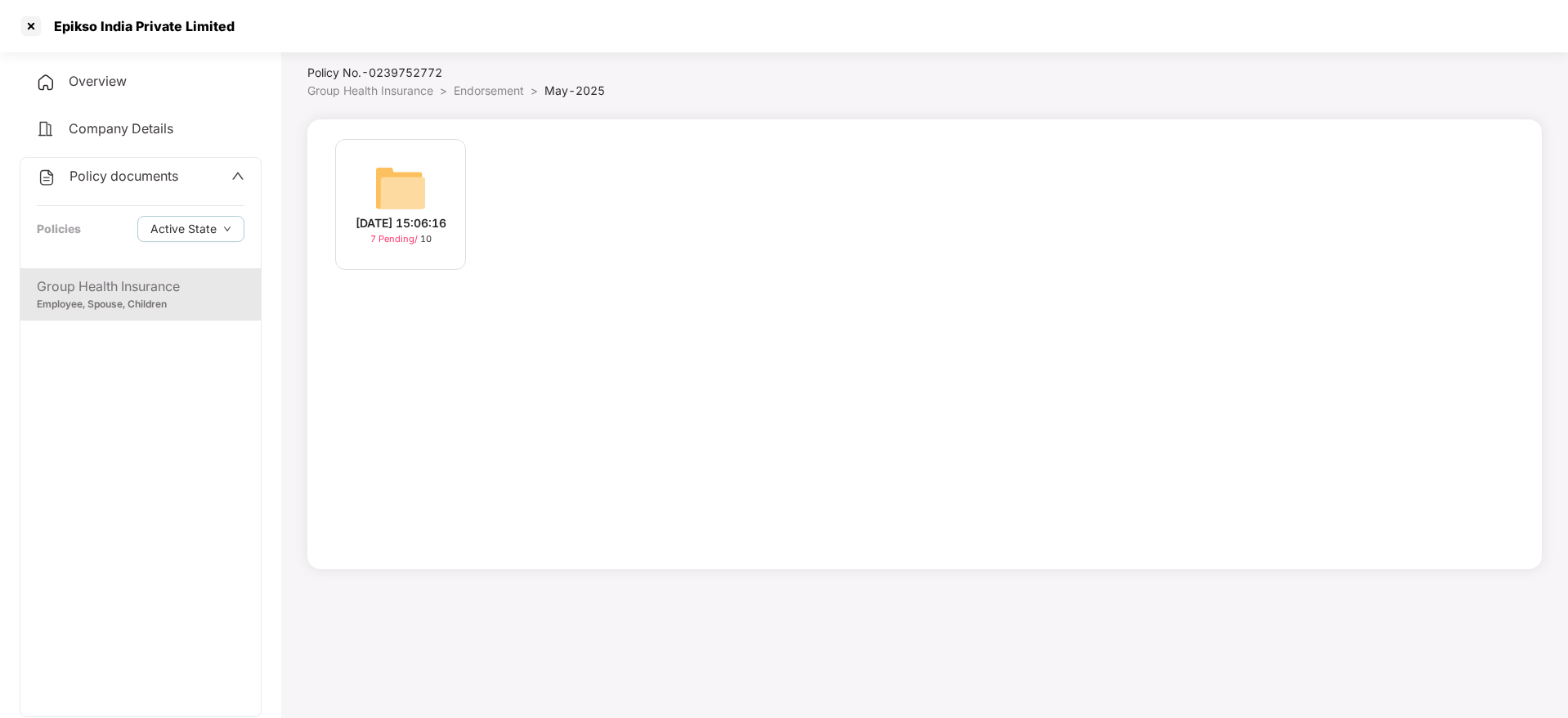
click at [441, 217] on div "06-May-2025 15:06:16" at bounding box center [401, 223] width 91 height 18
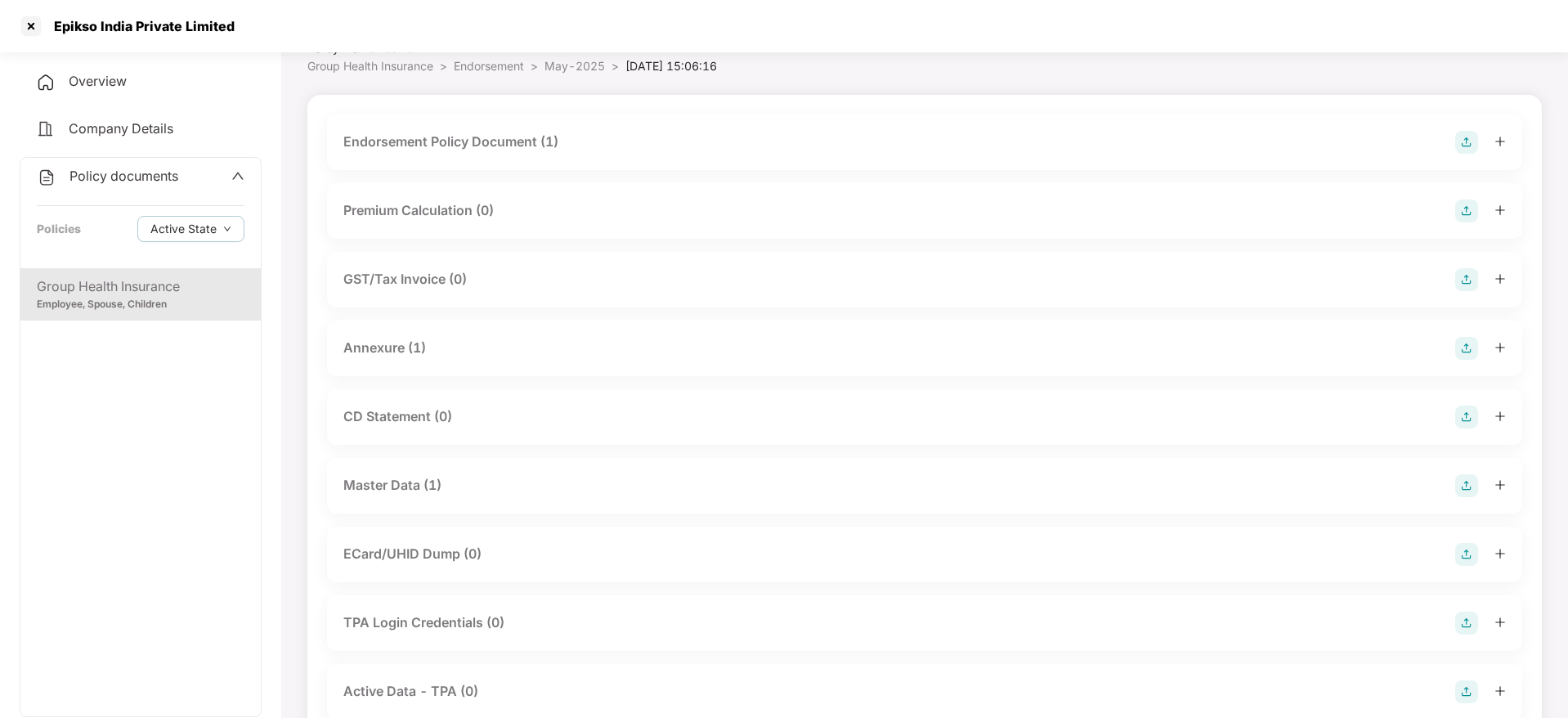
click at [477, 497] on div "Master Data (1)" at bounding box center [925, 486] width 1195 height 55
click at [435, 490] on div "Master Data (1)" at bounding box center [392, 485] width 98 height 20
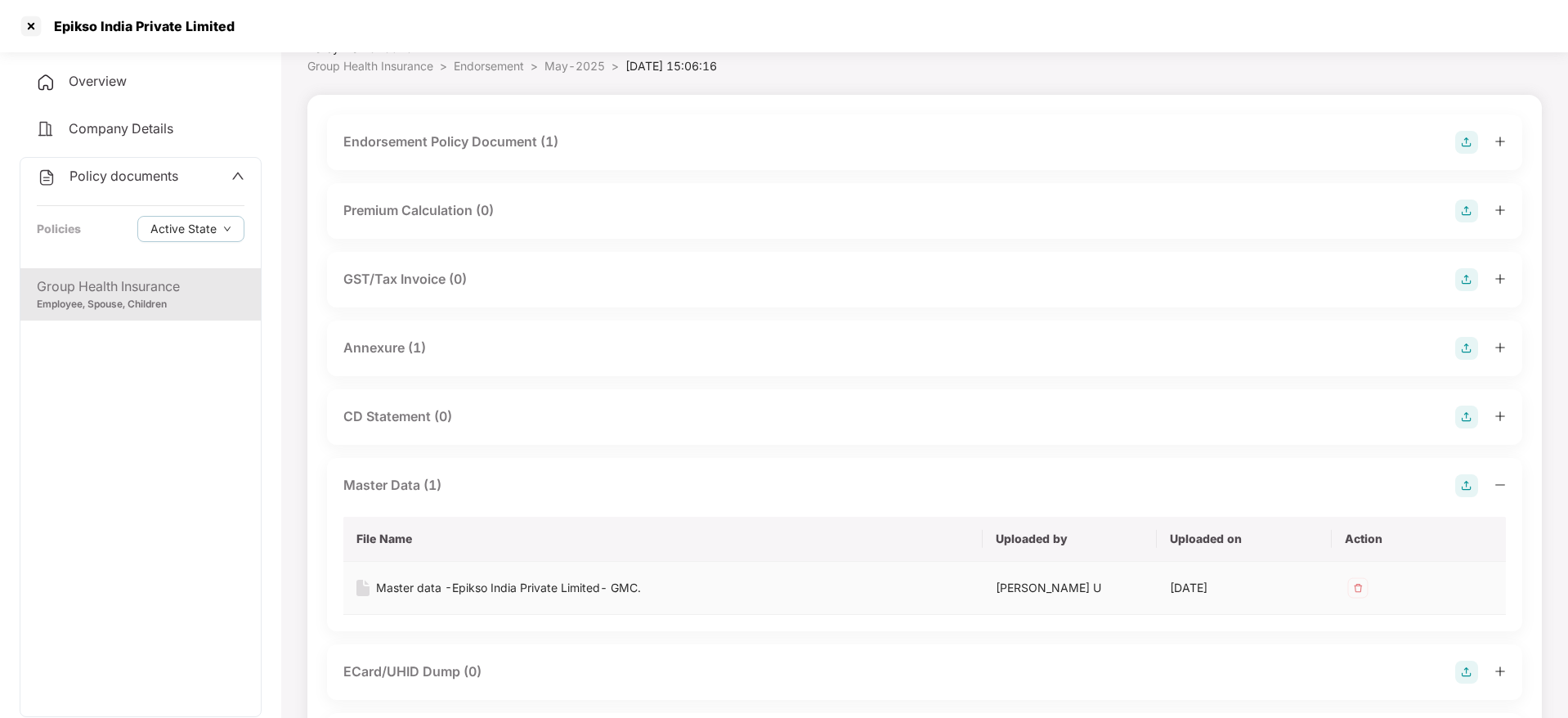
click at [441, 588] on div "Master data -Epikso India Private Limited- GMC." at bounding box center [508, 587] width 265 height 18
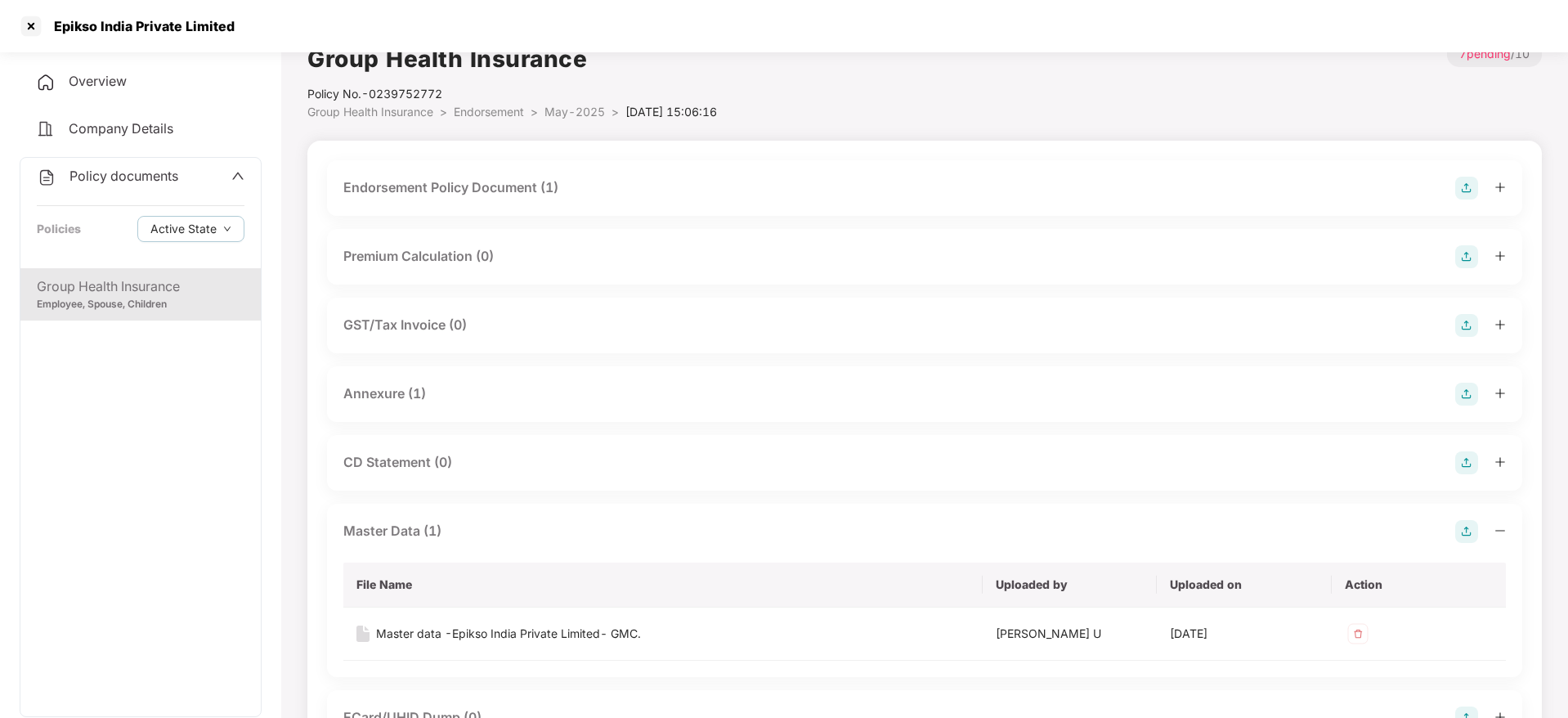
scroll to position [0, 0]
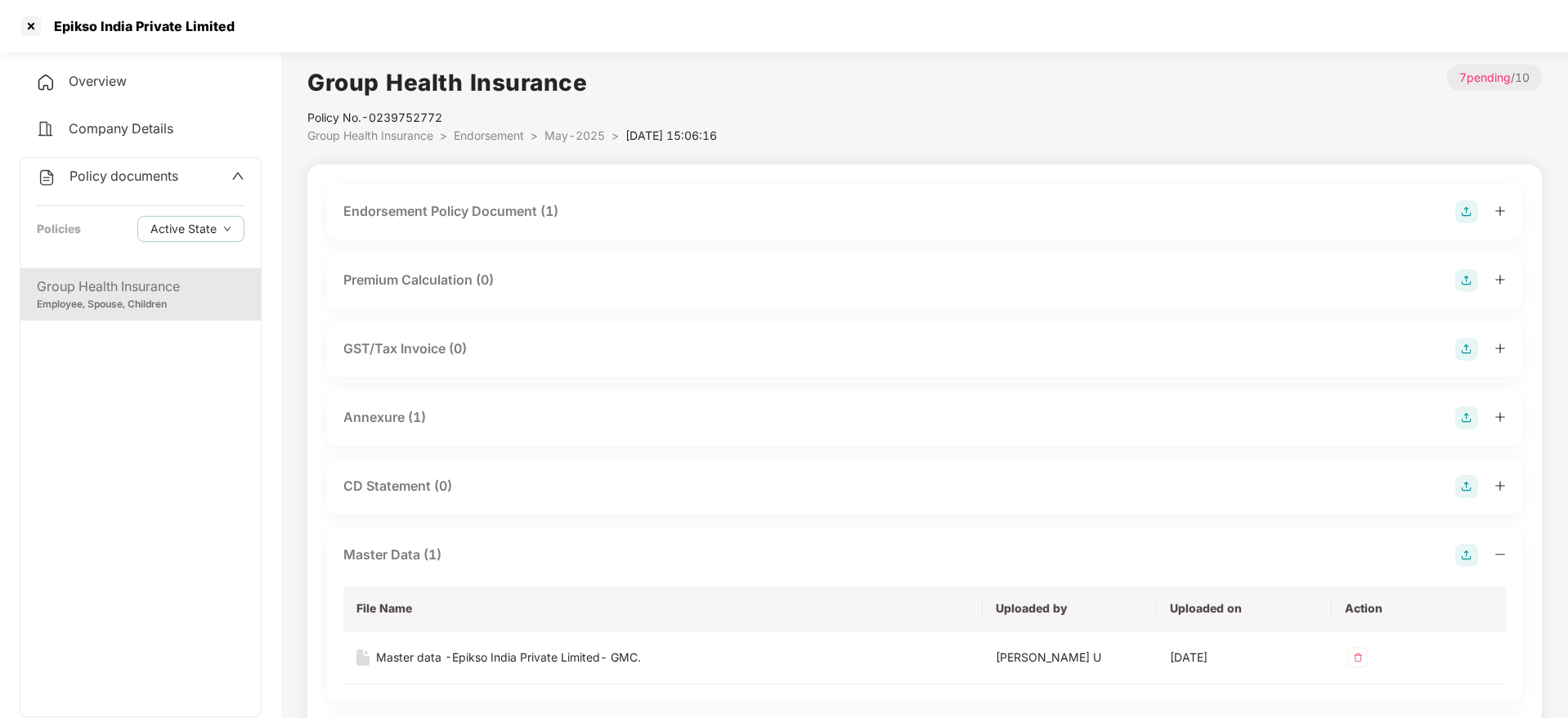
click at [171, 32] on div "Epikso India Private Limited" at bounding box center [139, 26] width 190 height 16
copy div "Epikso India Private Limited"
click at [1290, 398] on div "Annexure (1)" at bounding box center [925, 418] width 1195 height 55
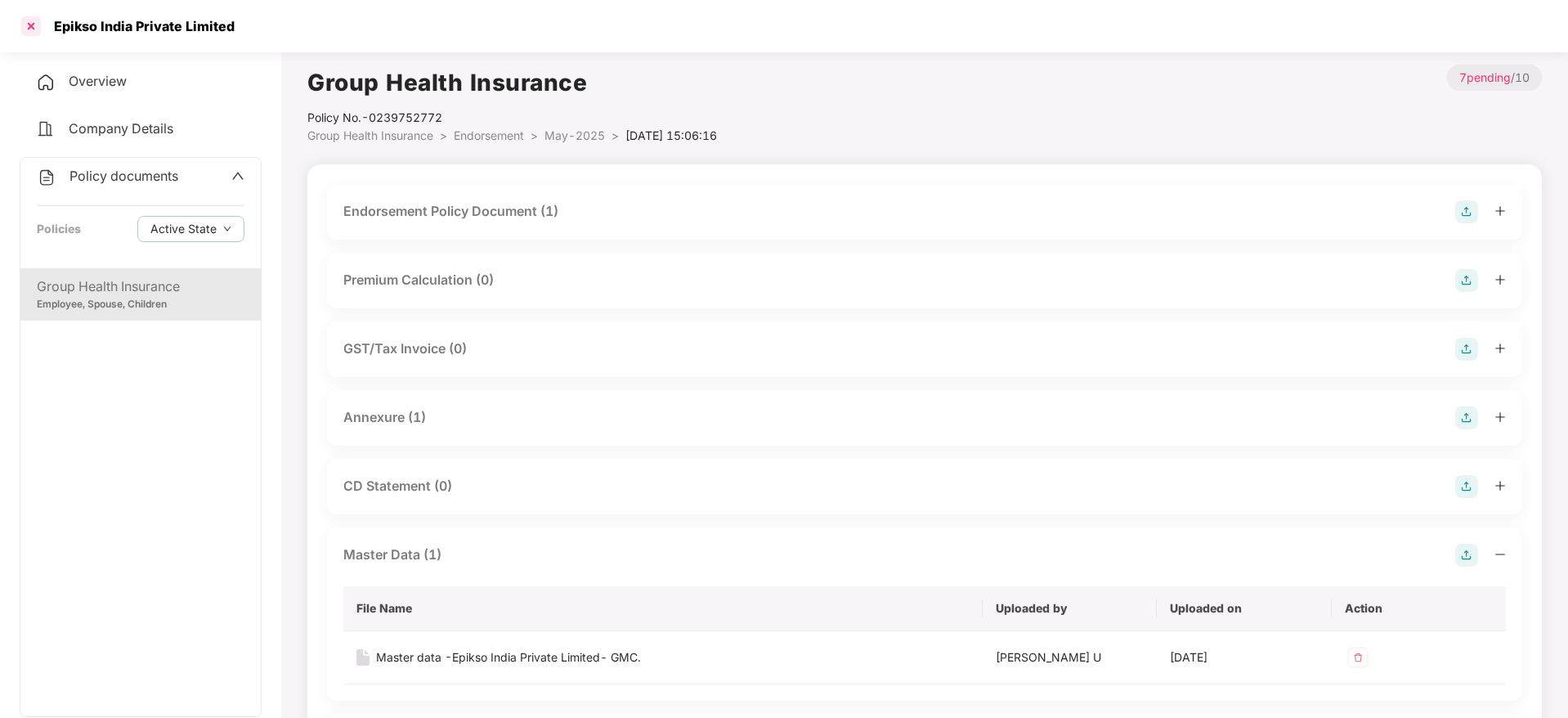
click at [38, 31] on div at bounding box center [31, 26] width 26 height 26
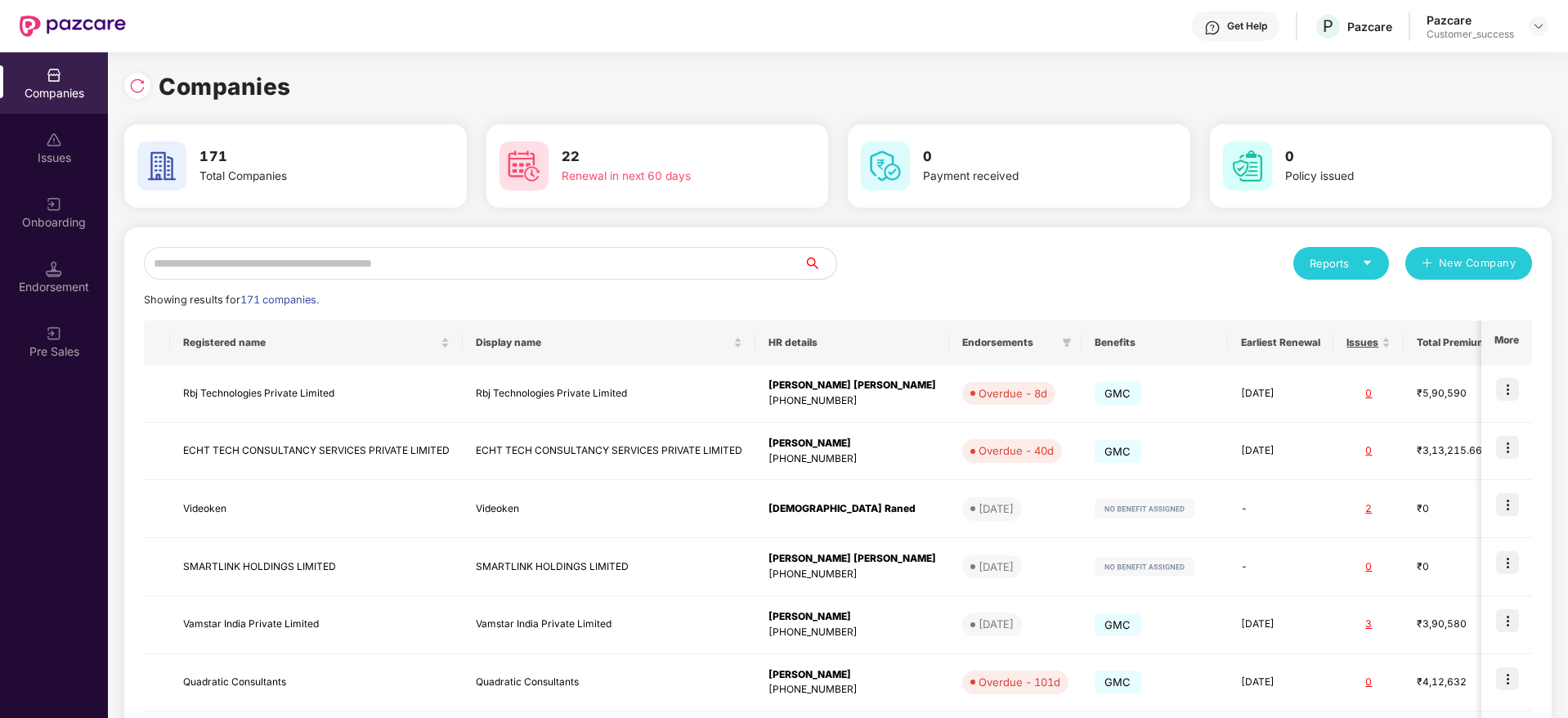
click at [378, 282] on div "Reports New Company Showing results for 171 companies. Registered name Display …" at bounding box center [838, 623] width 1388 height 754
click at [383, 272] on input "text" at bounding box center [474, 263] width 660 height 33
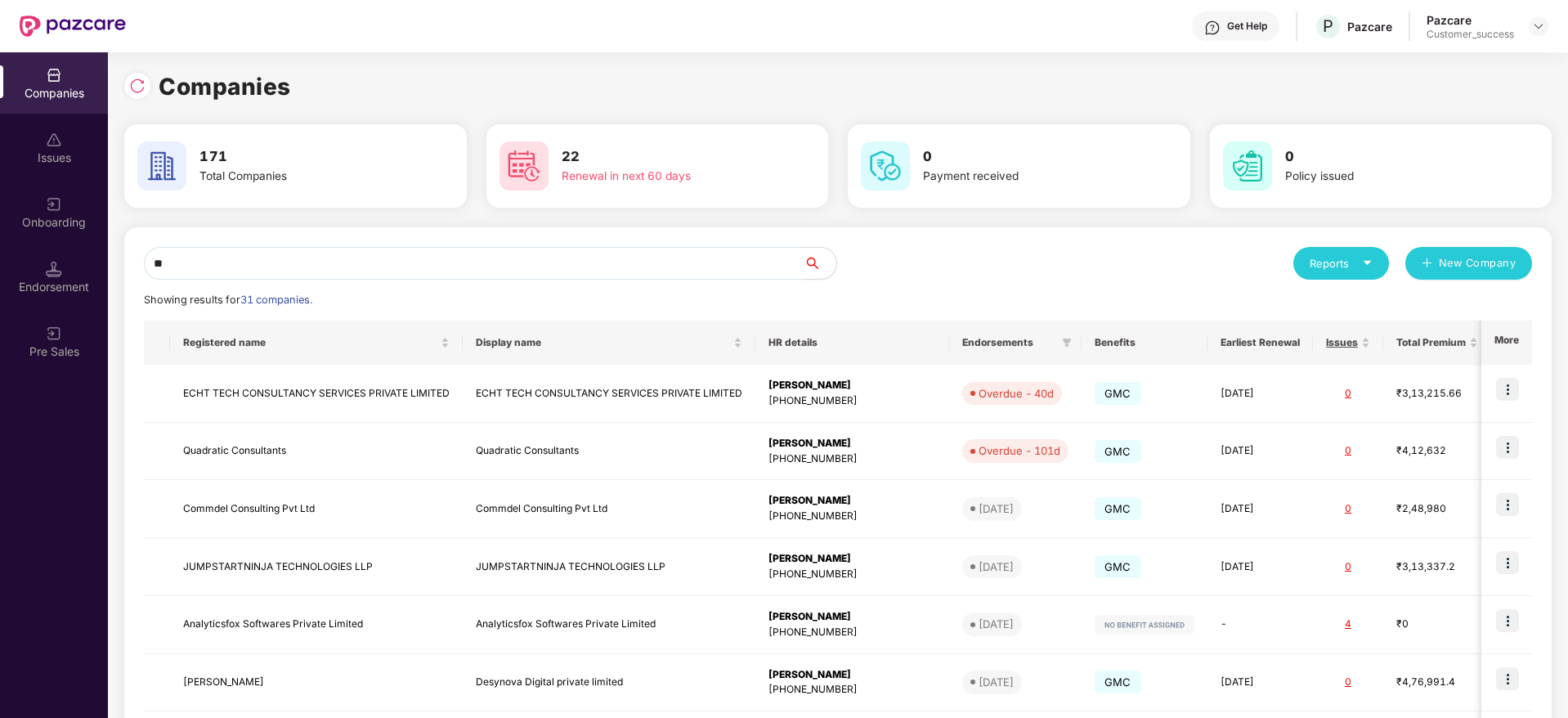
type input "*"
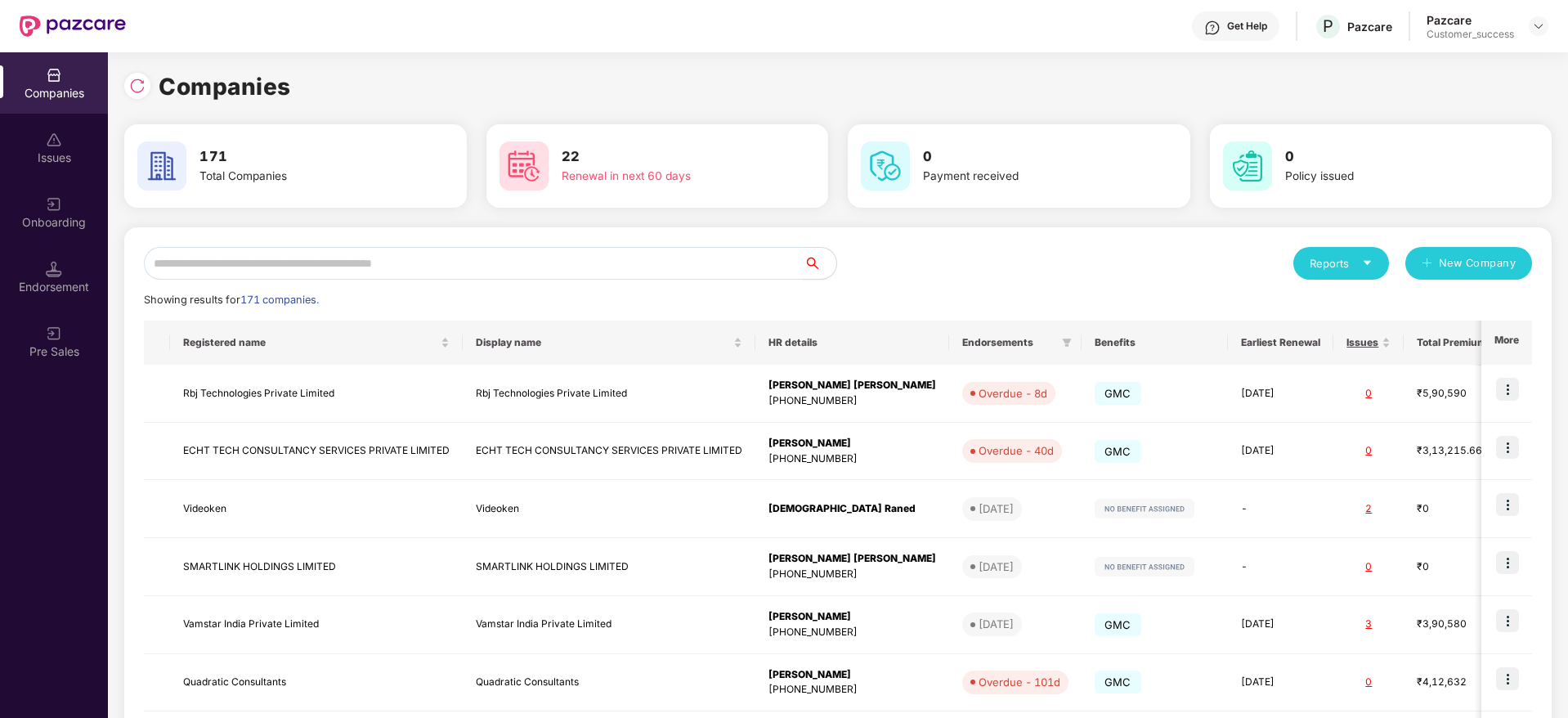
click at [587, 259] on input "text" at bounding box center [474, 263] width 660 height 33
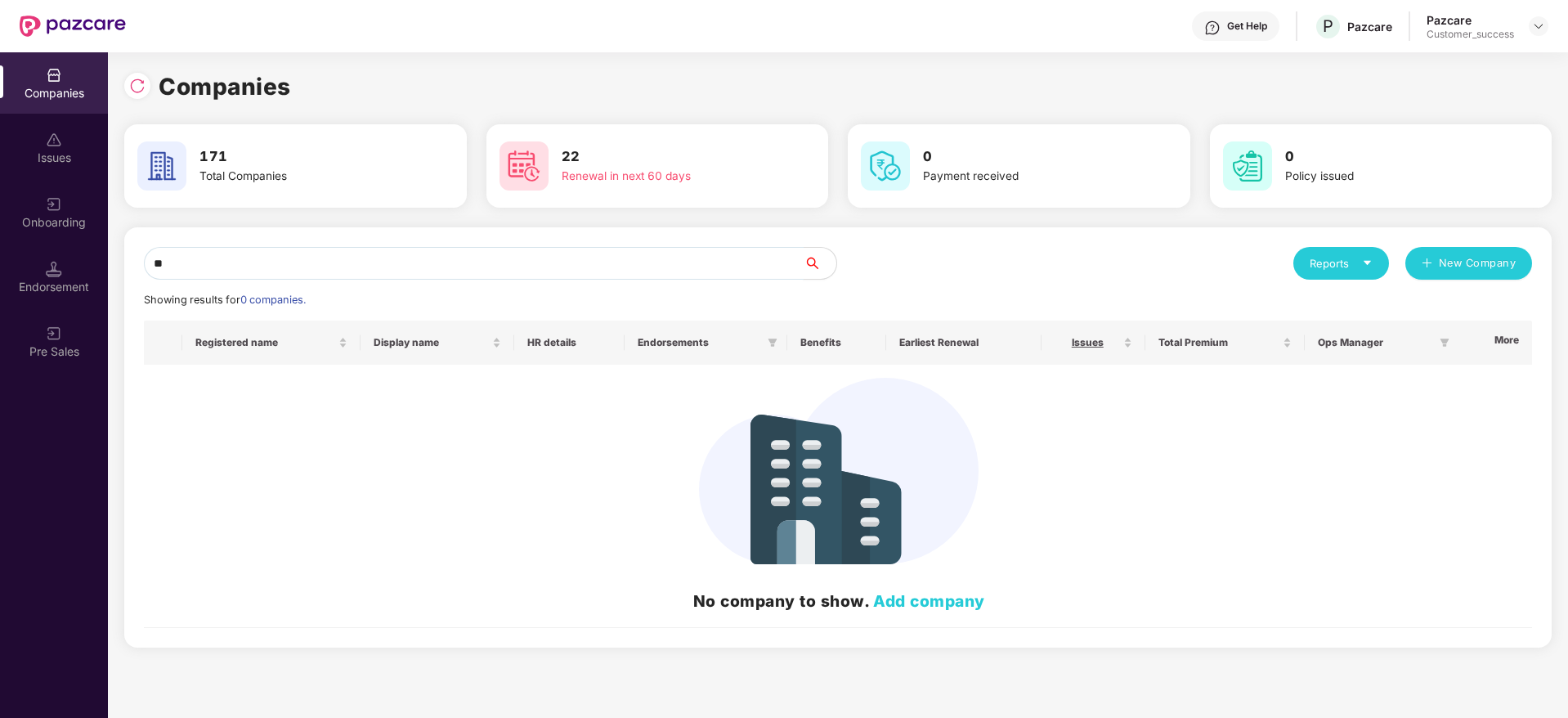
type input "*"
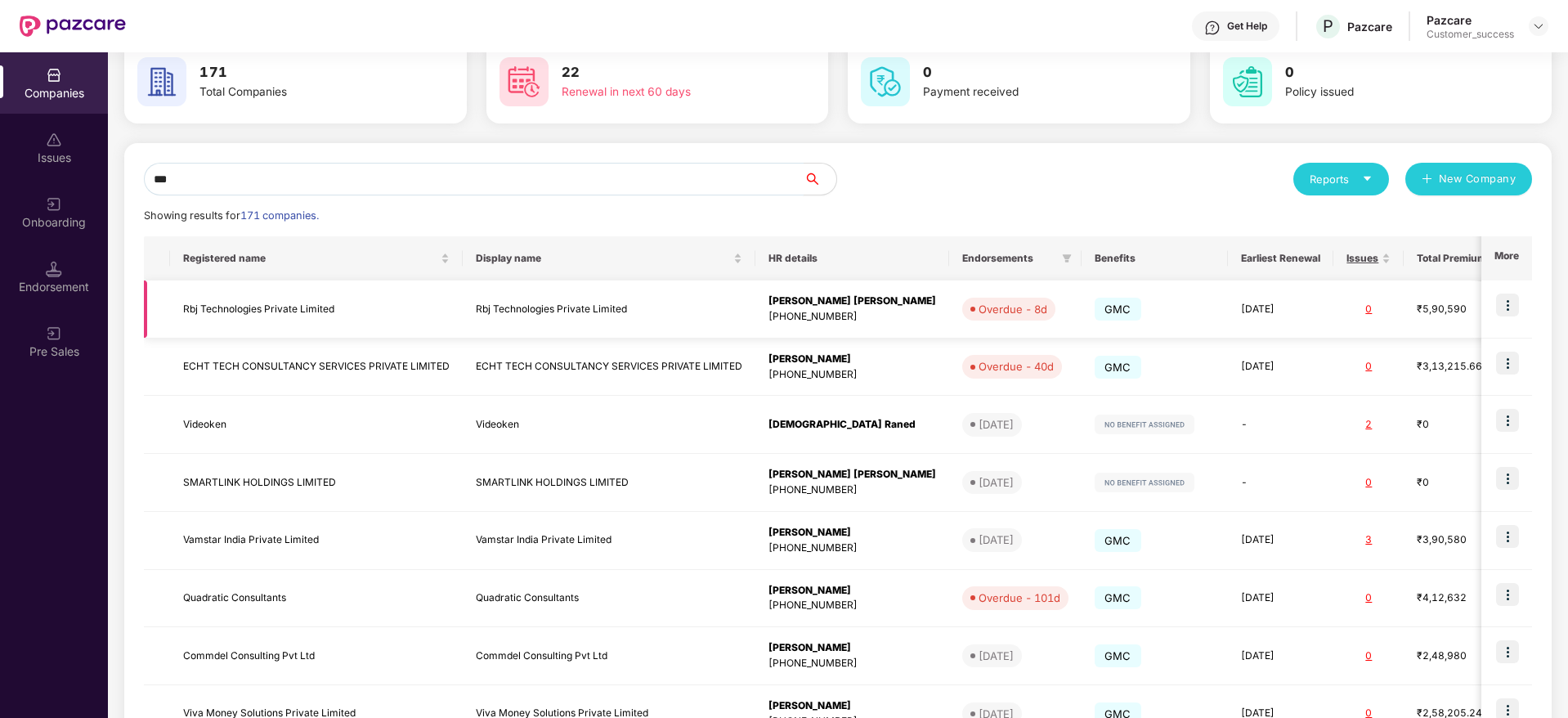
scroll to position [122, 0]
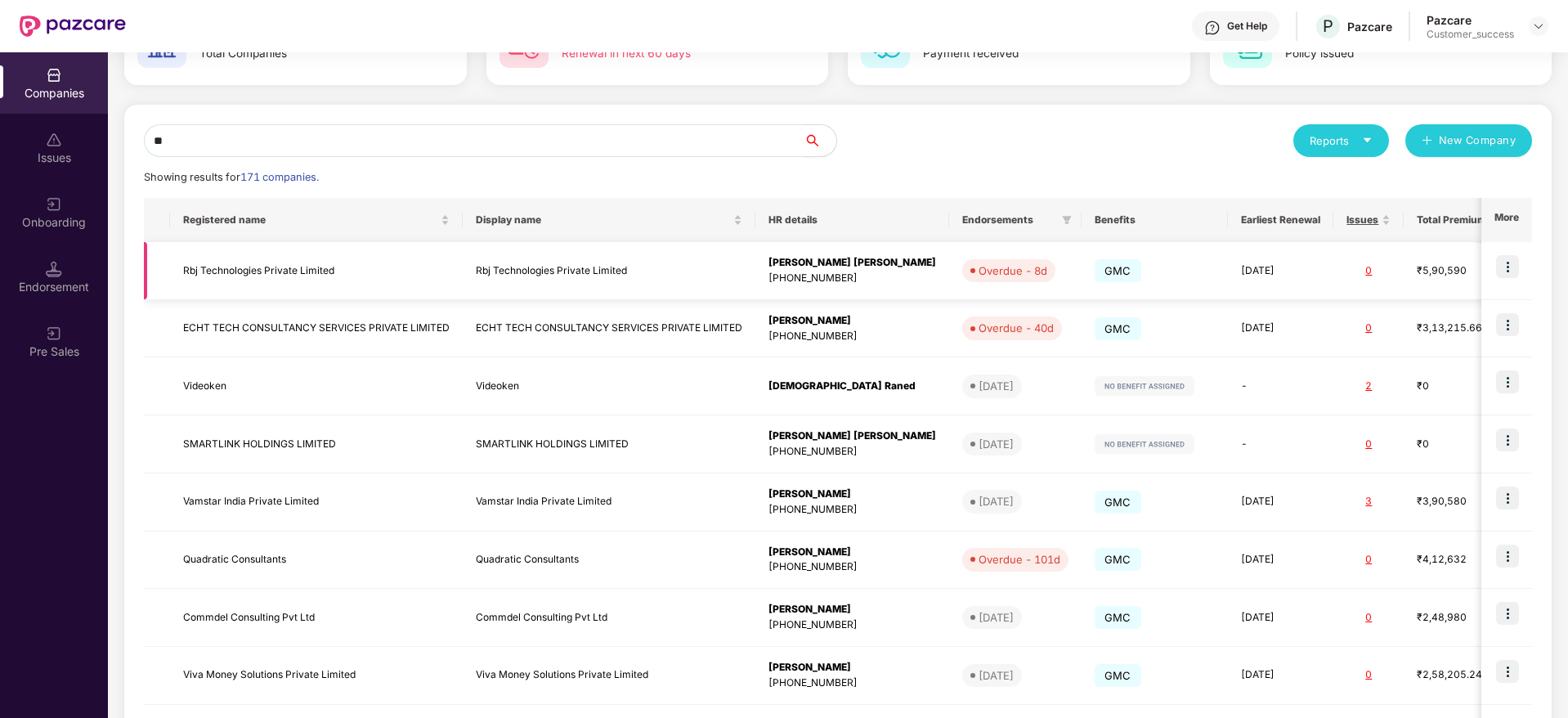
type input "*"
paste input "********"
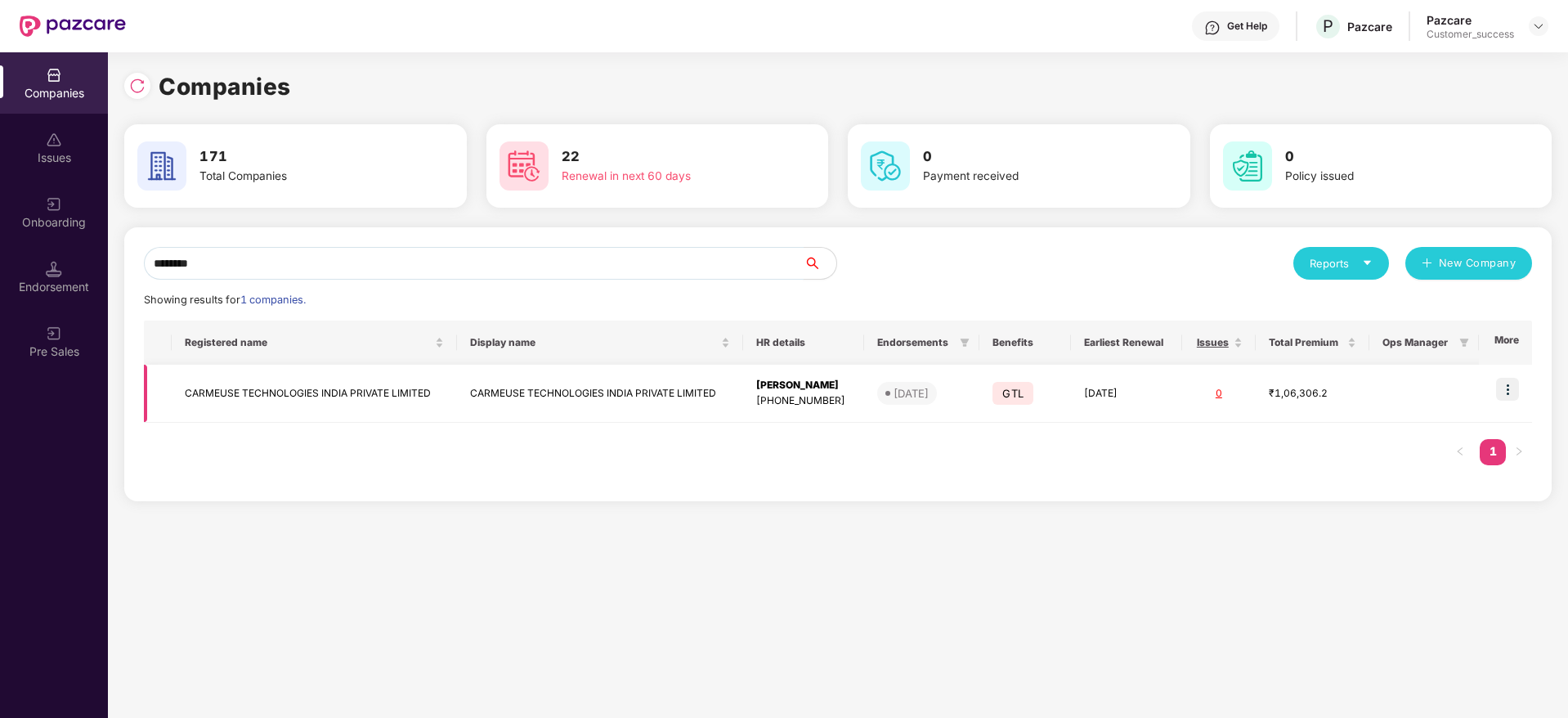
type input "********"
click at [1515, 385] on img at bounding box center [1508, 389] width 23 height 23
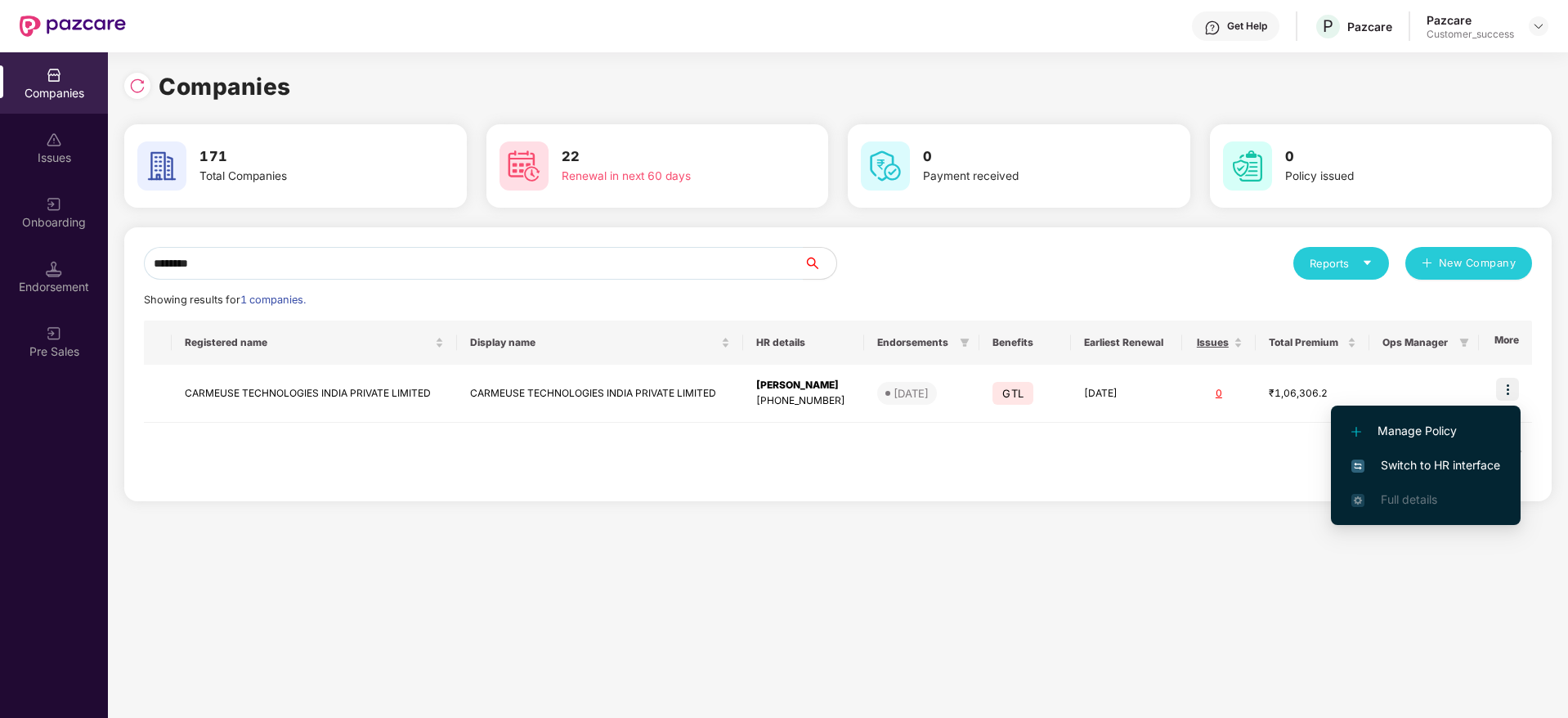
click at [1492, 460] on span "Switch to HR interface" at bounding box center [1426, 465] width 149 height 18
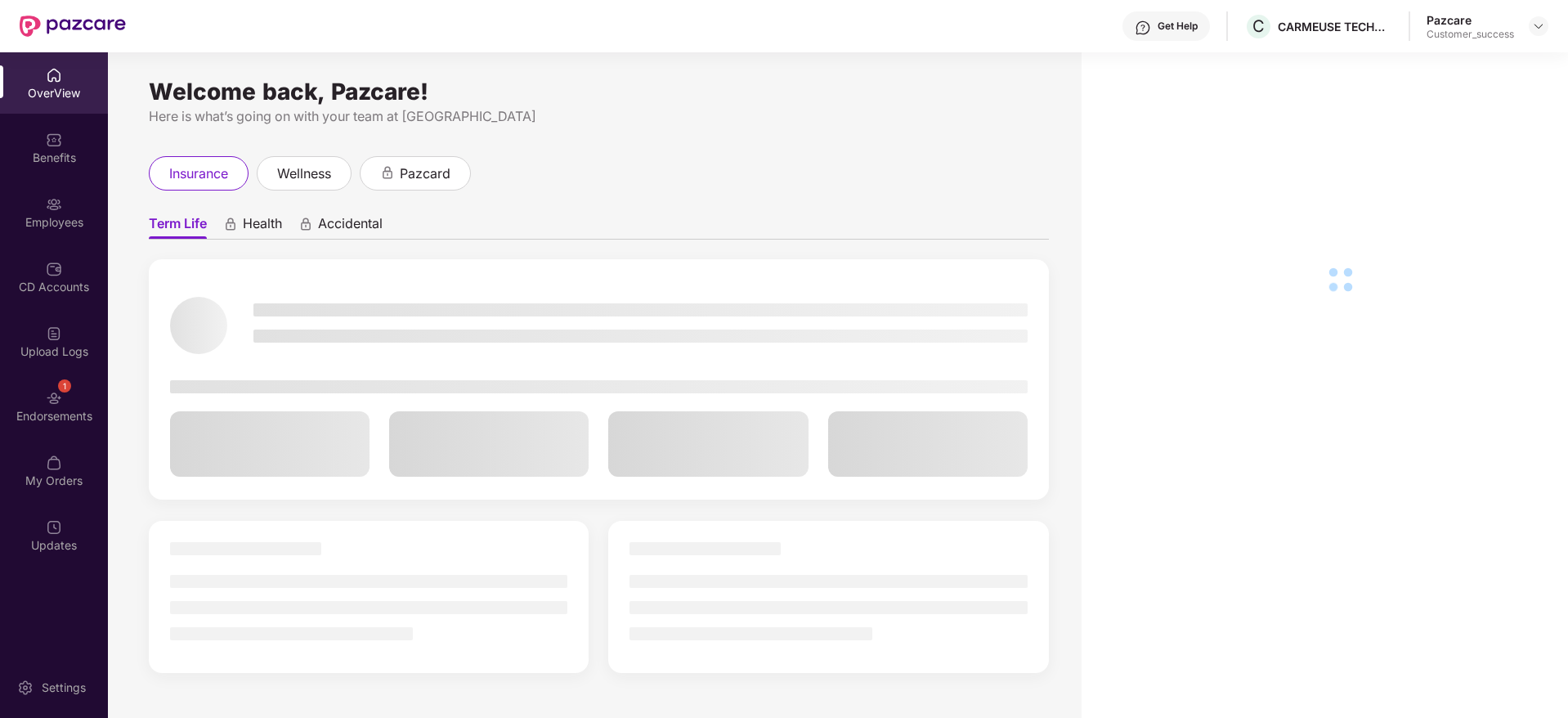
click at [63, 265] on div "CD Accounts" at bounding box center [54, 276] width 108 height 61
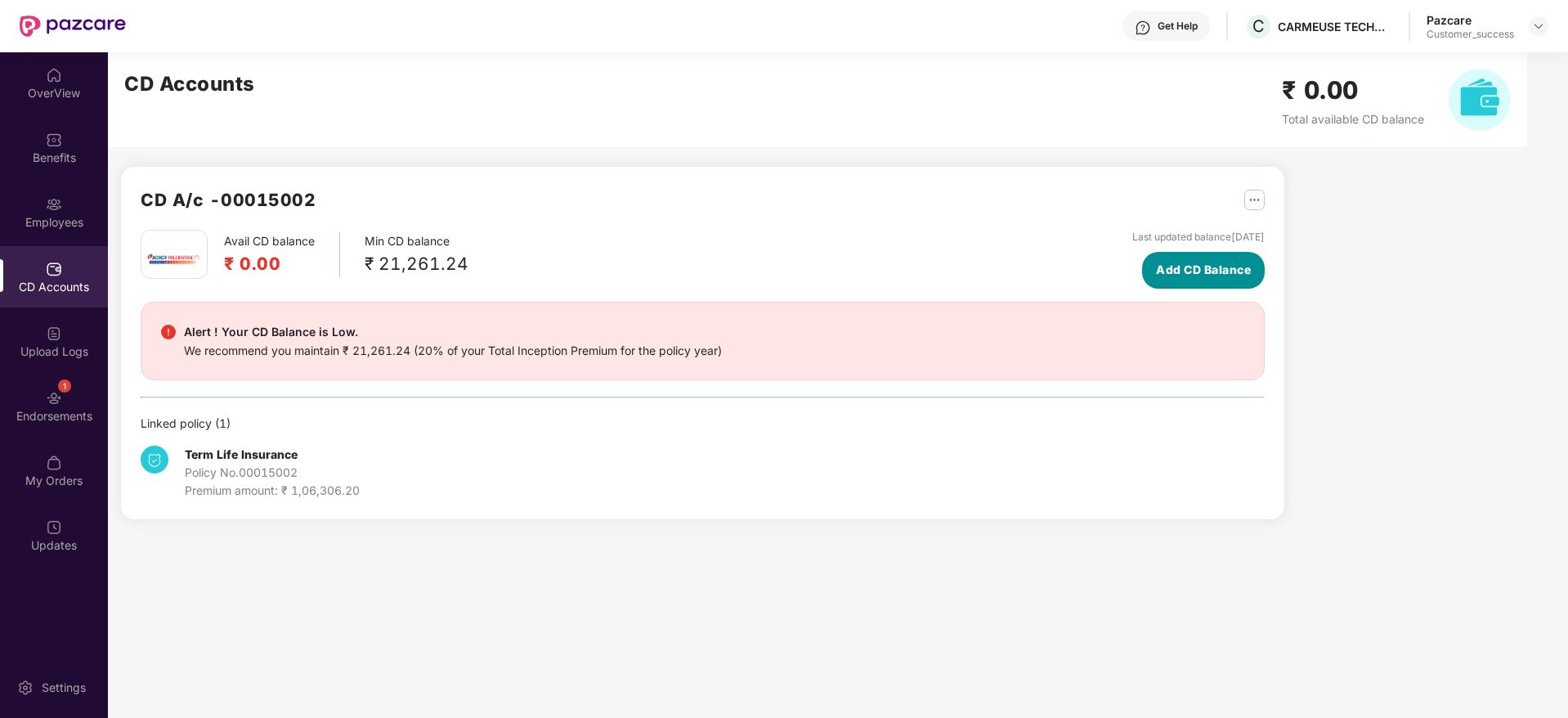
click at [1195, 274] on span "Add CD Balance" at bounding box center [1203, 270] width 95 height 18
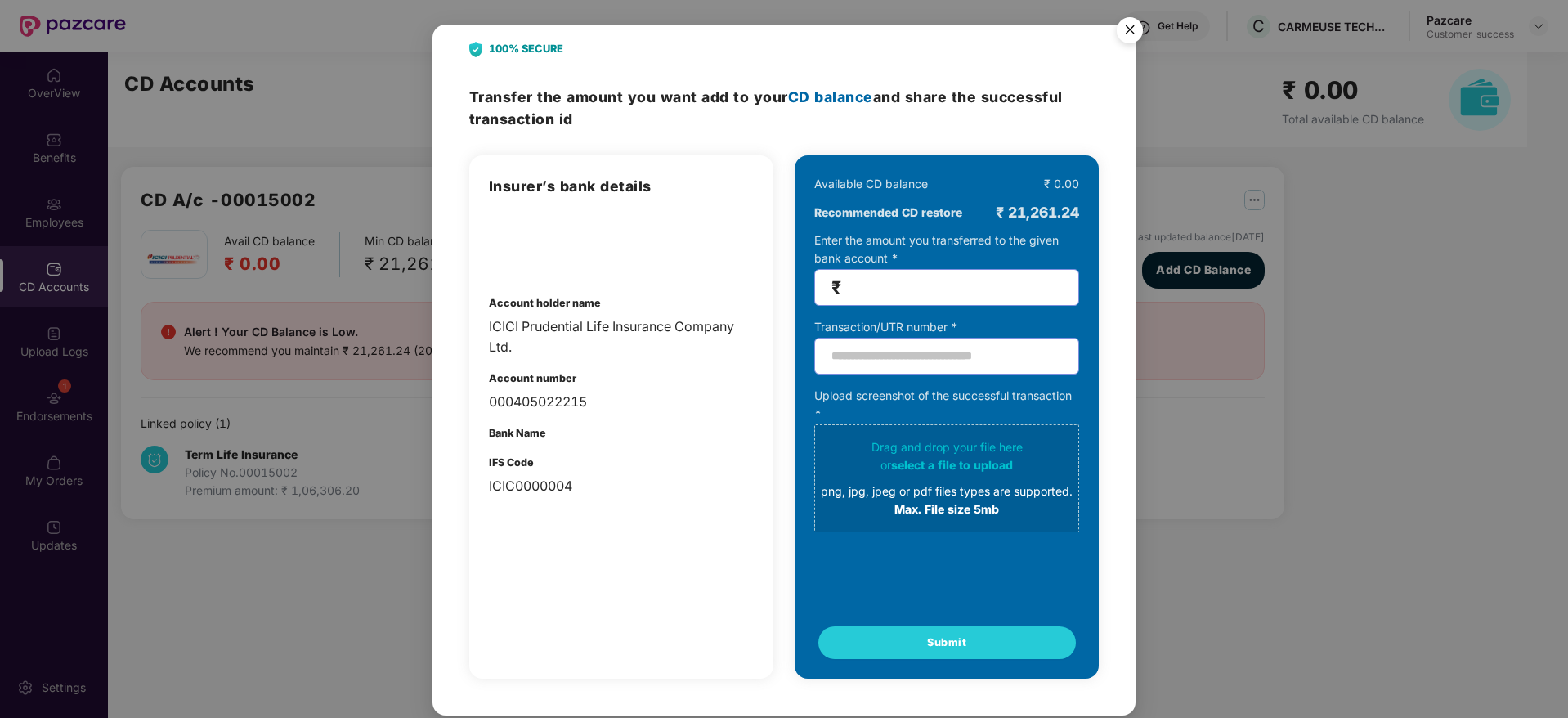
click at [511, 403] on div "000405022215" at bounding box center [621, 402] width 265 height 20
click at [522, 486] on div "ICIC0000004" at bounding box center [621, 486] width 265 height 20
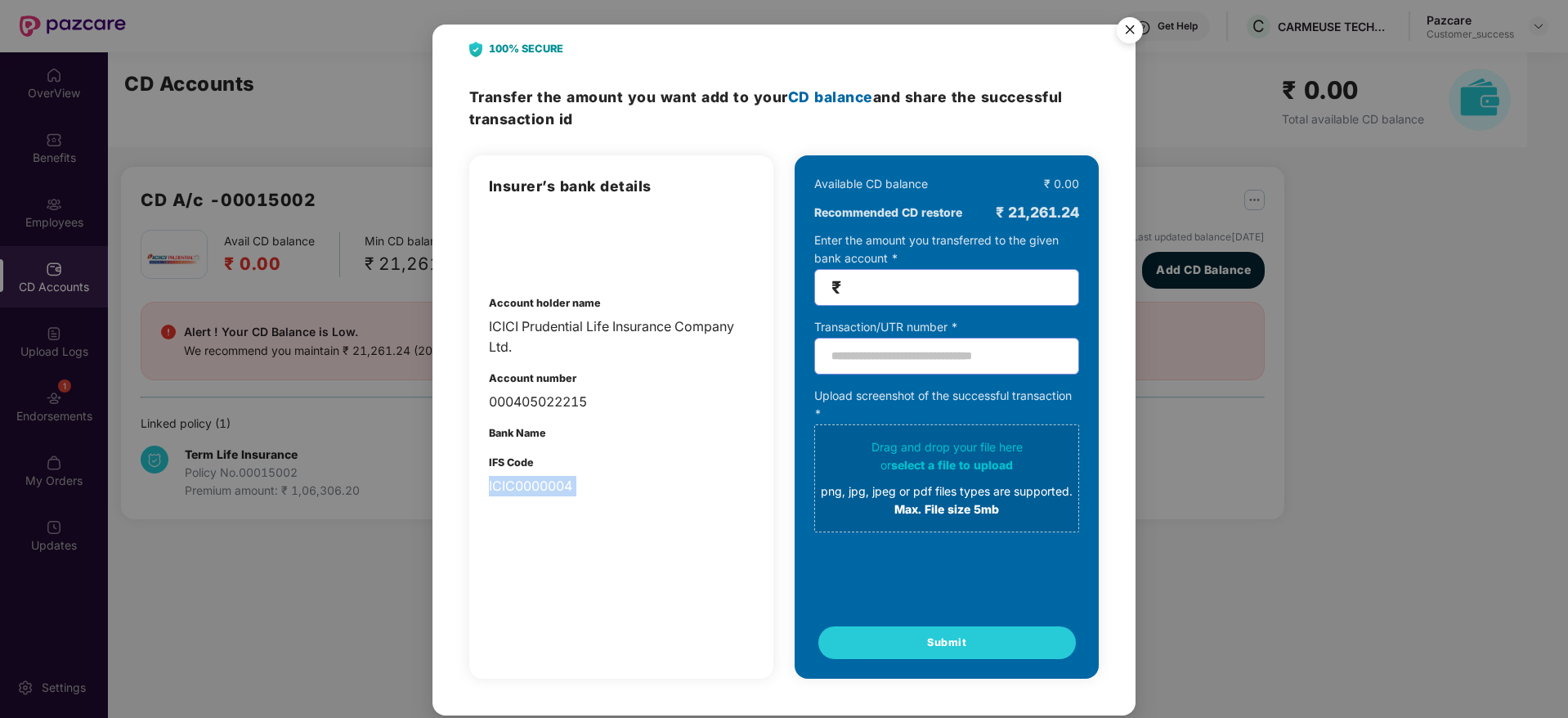
drag, startPoint x: 522, startPoint y: 486, endPoint x: 555, endPoint y: 489, distance: 33.1
click at [522, 486] on div "ICIC0000004" at bounding box center [621, 486] width 265 height 20
click at [577, 493] on div "ICIC0000004" at bounding box center [621, 486] width 265 height 20
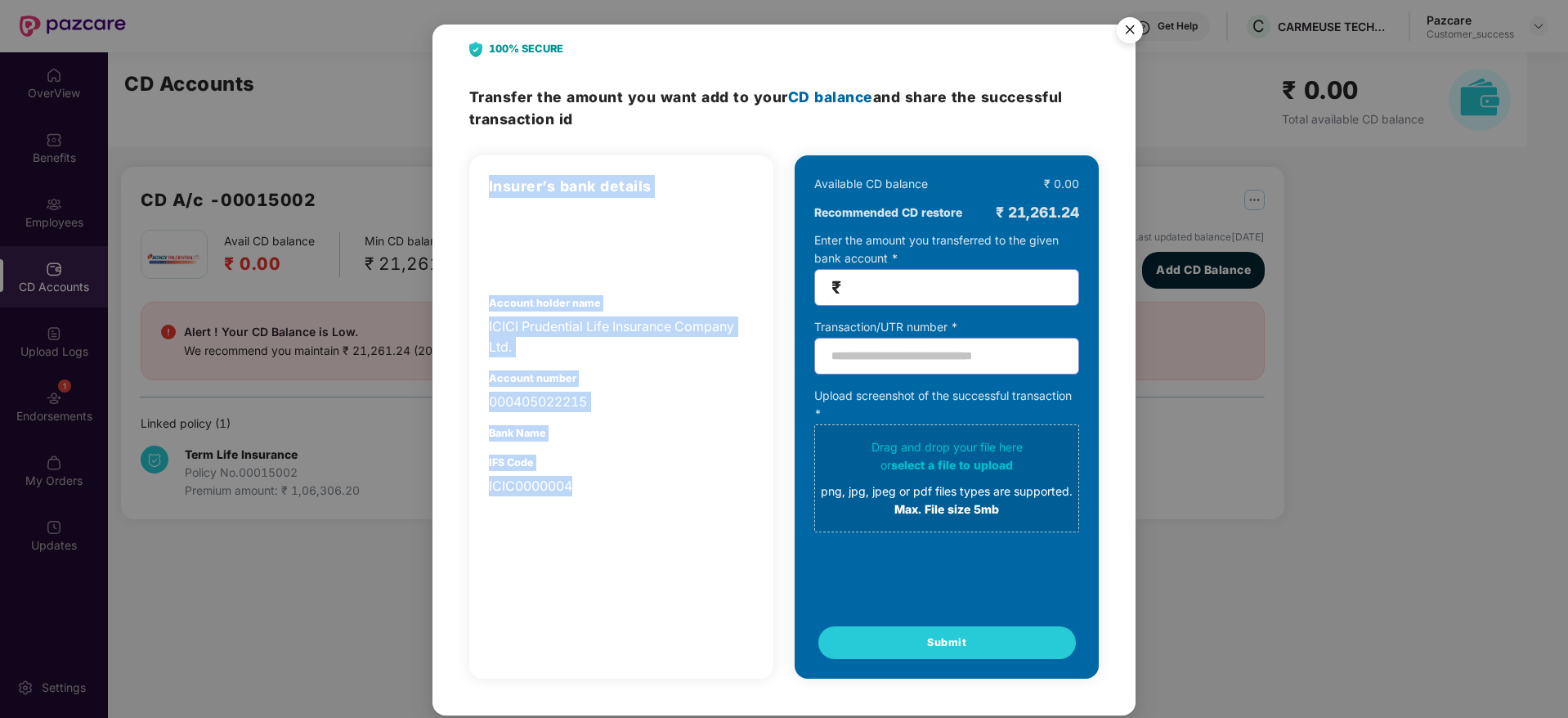
drag, startPoint x: 594, startPoint y: 499, endPoint x: 483, endPoint y: 190, distance: 328.3
click at [483, 190] on div "Insurer’s bank details Account holder name ICICI Prudential Life Insurance Comp…" at bounding box center [621, 416] width 304 height 523
drag, startPoint x: 483, startPoint y: 190, endPoint x: 628, endPoint y: 531, distance: 370.5
click at [628, 531] on div "Insurer’s bank details Account holder name ICICI Prudential Life Insurance Comp…" at bounding box center [621, 416] width 304 height 523
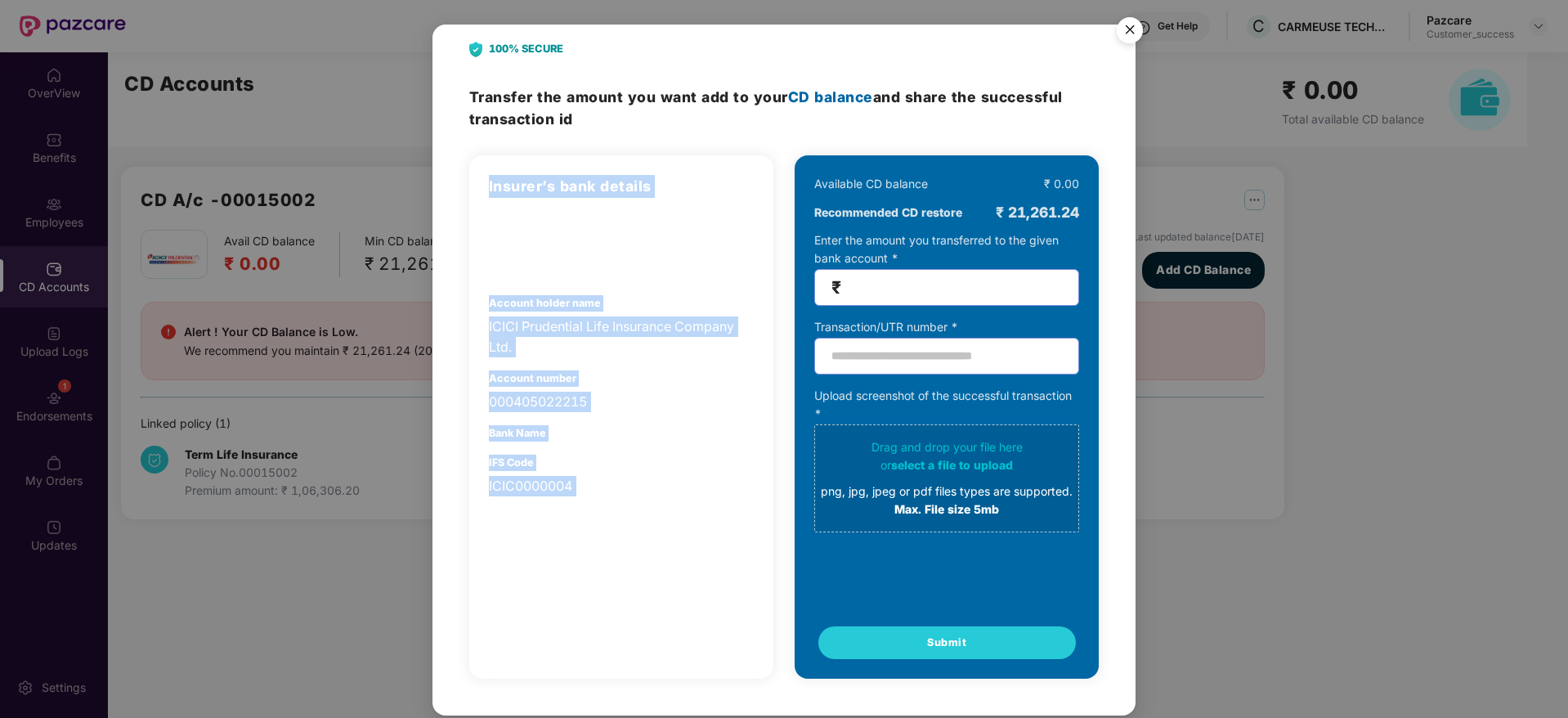
click at [628, 531] on div "Insurer’s bank details Account holder name ICICI Prudential Life Insurance Comp…" at bounding box center [621, 416] width 304 height 523
drag, startPoint x: 628, startPoint y: 531, endPoint x: 454, endPoint y: 127, distance: 439.9
click at [454, 127] on div "100% SECURE Transfer the amount you want add to your CD balance and share the s…" at bounding box center [783, 370] width 703 height 691
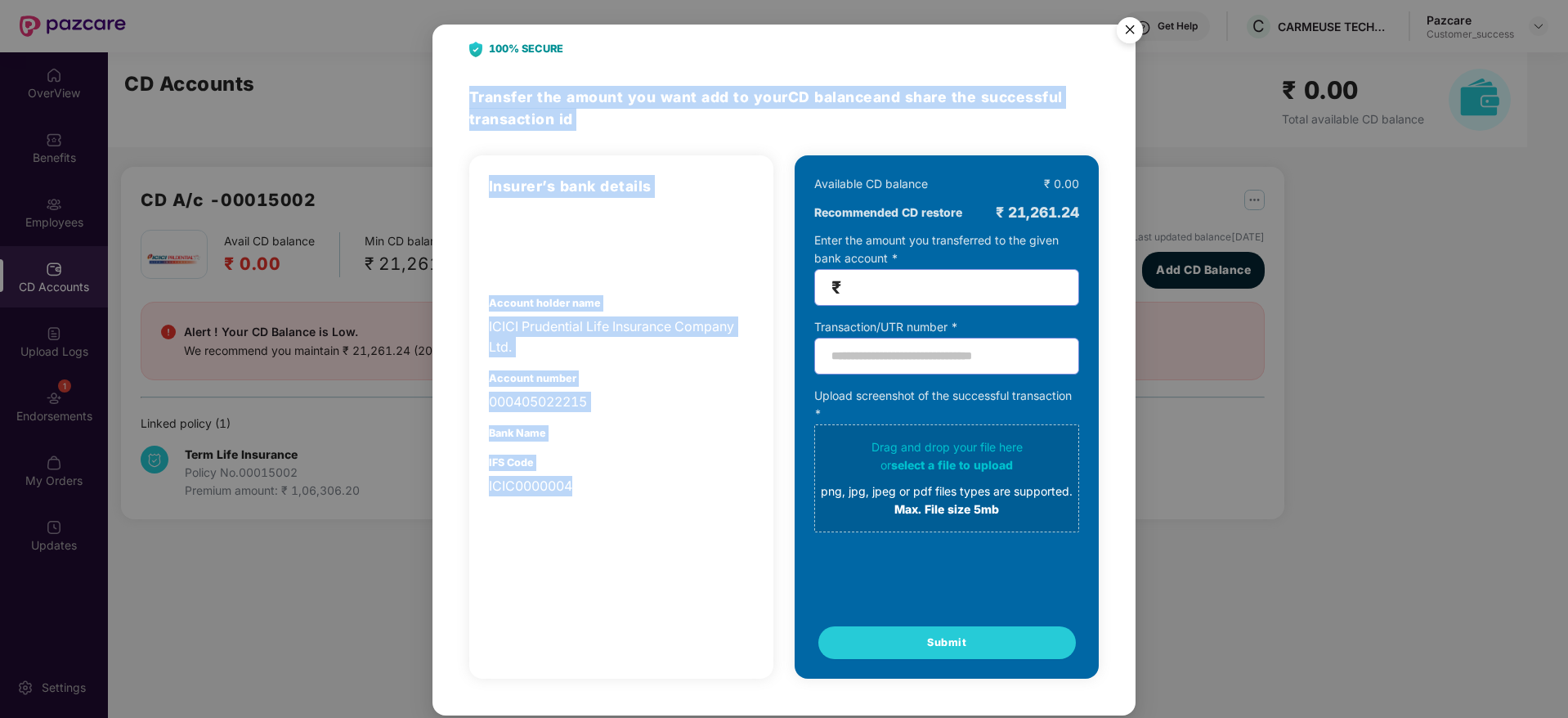
drag, startPoint x: 464, startPoint y: 73, endPoint x: 664, endPoint y: 507, distance: 477.9
click at [664, 507] on div "100% SECURE Transfer the amount you want add to your CD balance and share the s…" at bounding box center [783, 370] width 703 height 691
click at [664, 507] on div "Insurer’s bank details Account holder name ICICI Prudential Life Insurance Comp…" at bounding box center [621, 416] width 304 height 523
drag, startPoint x: 664, startPoint y: 505, endPoint x: 497, endPoint y: 84, distance: 452.9
click at [497, 84] on div "100% SECURE Transfer the amount you want add to your CD balance and share the s…" at bounding box center [783, 370] width 703 height 691
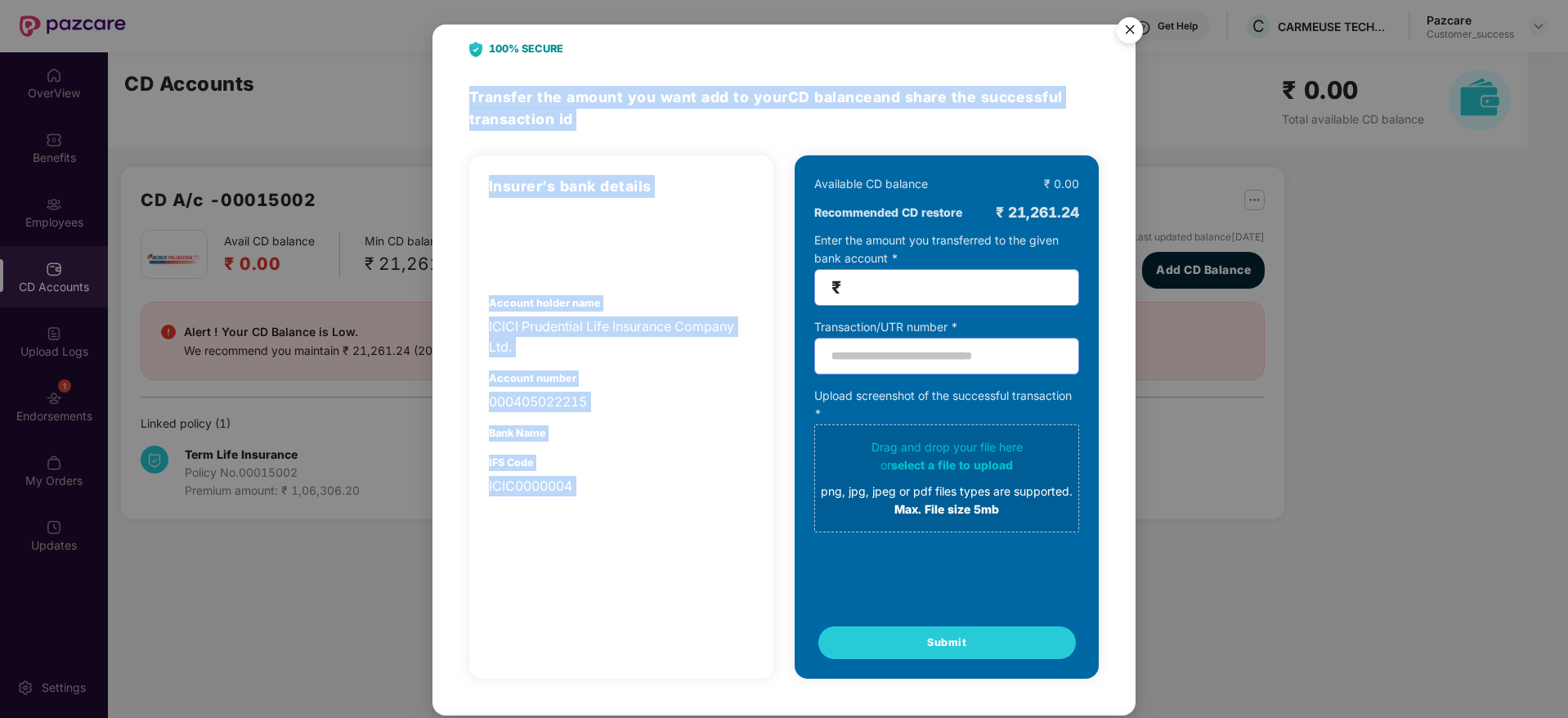
click at [497, 84] on div "100% SECURE Transfer the amount you want add to your CD balance and share the s…" at bounding box center [783, 370] width 703 height 691
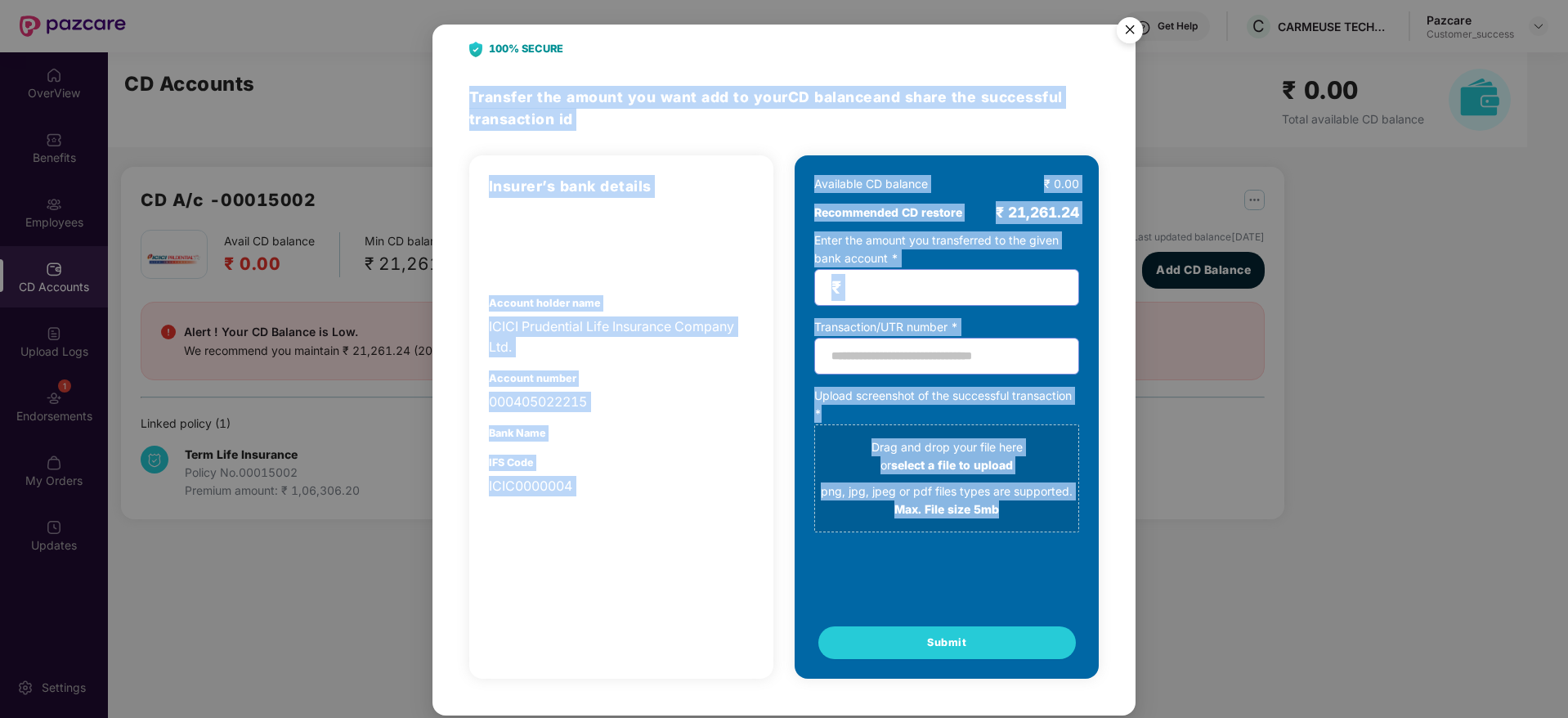
drag, startPoint x: 497, startPoint y: 84, endPoint x: 787, endPoint y: 600, distance: 591.9
click at [787, 600] on div "100% SECURE Transfer the amount you want add to your CD balance and share the s…" at bounding box center [783, 370] width 703 height 691
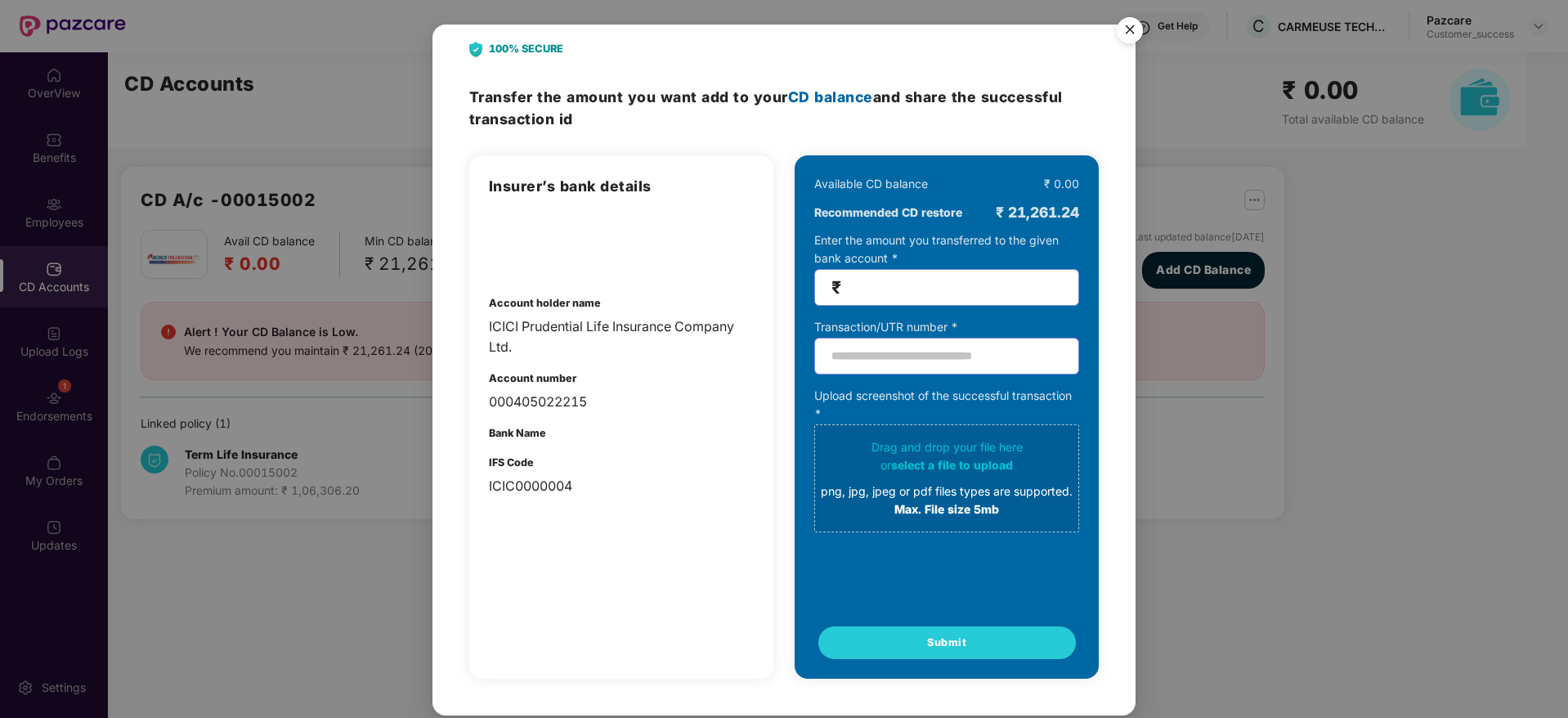
click at [787, 600] on div "Insurer’s bank details Account holder name ICICI Prudential Life Insurance Comp…" at bounding box center [784, 416] width 629 height 523
click at [1125, 28] on img "Close" at bounding box center [1130, 33] width 46 height 46
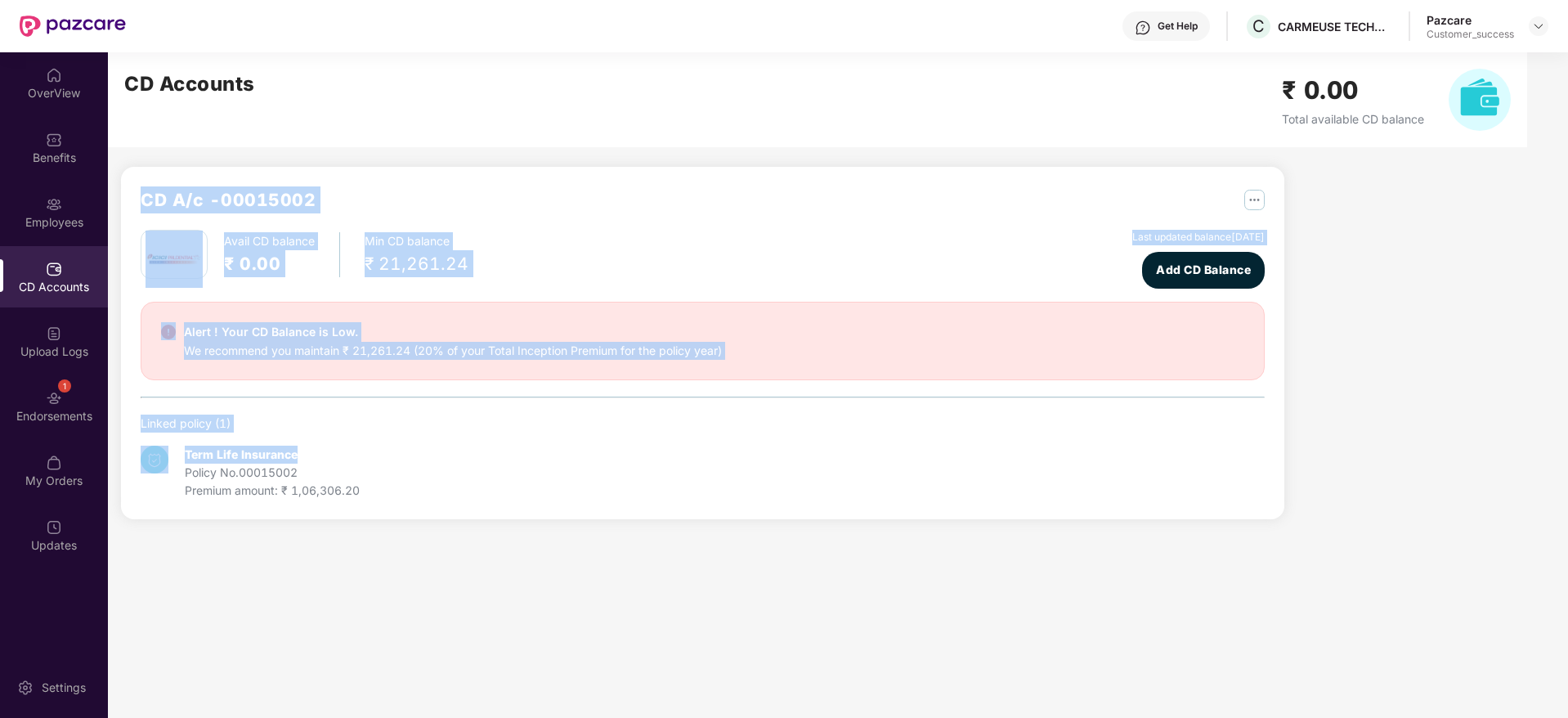
drag, startPoint x: 144, startPoint y: 195, endPoint x: 656, endPoint y: 463, distance: 577.9
click at [656, 463] on div "CD A/c - 00015002 Avail CD balance ₹ 0.00 Min CD balance ₹ 21,261.24 Last updat…" at bounding box center [703, 343] width 1124 height 314
click at [656, 463] on div "Term Life Insurance Policy No. 00015002 Premium amount: ₹ 1,06,306.20" at bounding box center [703, 466] width 1124 height 67
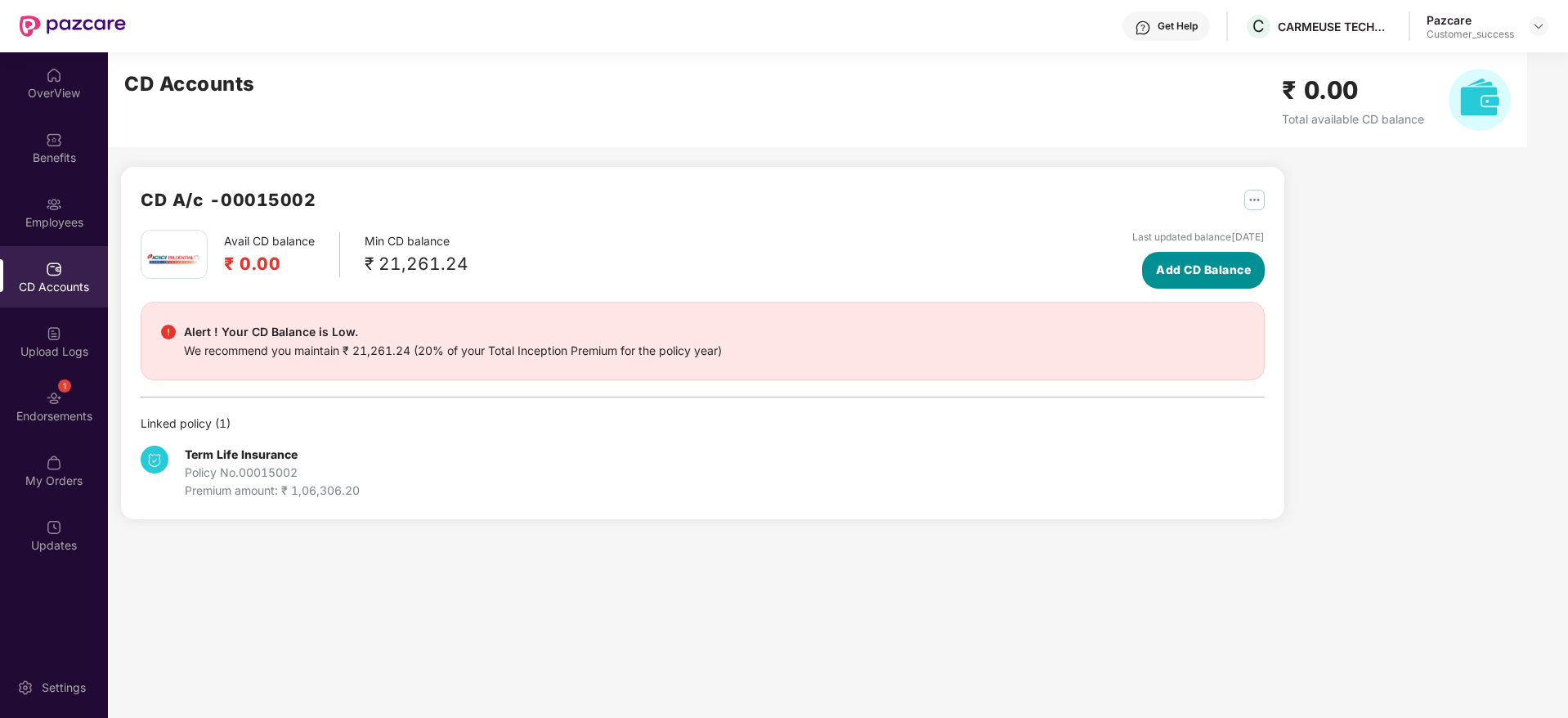
click at [1214, 276] on span "Add CD Balance" at bounding box center [1203, 270] width 95 height 18
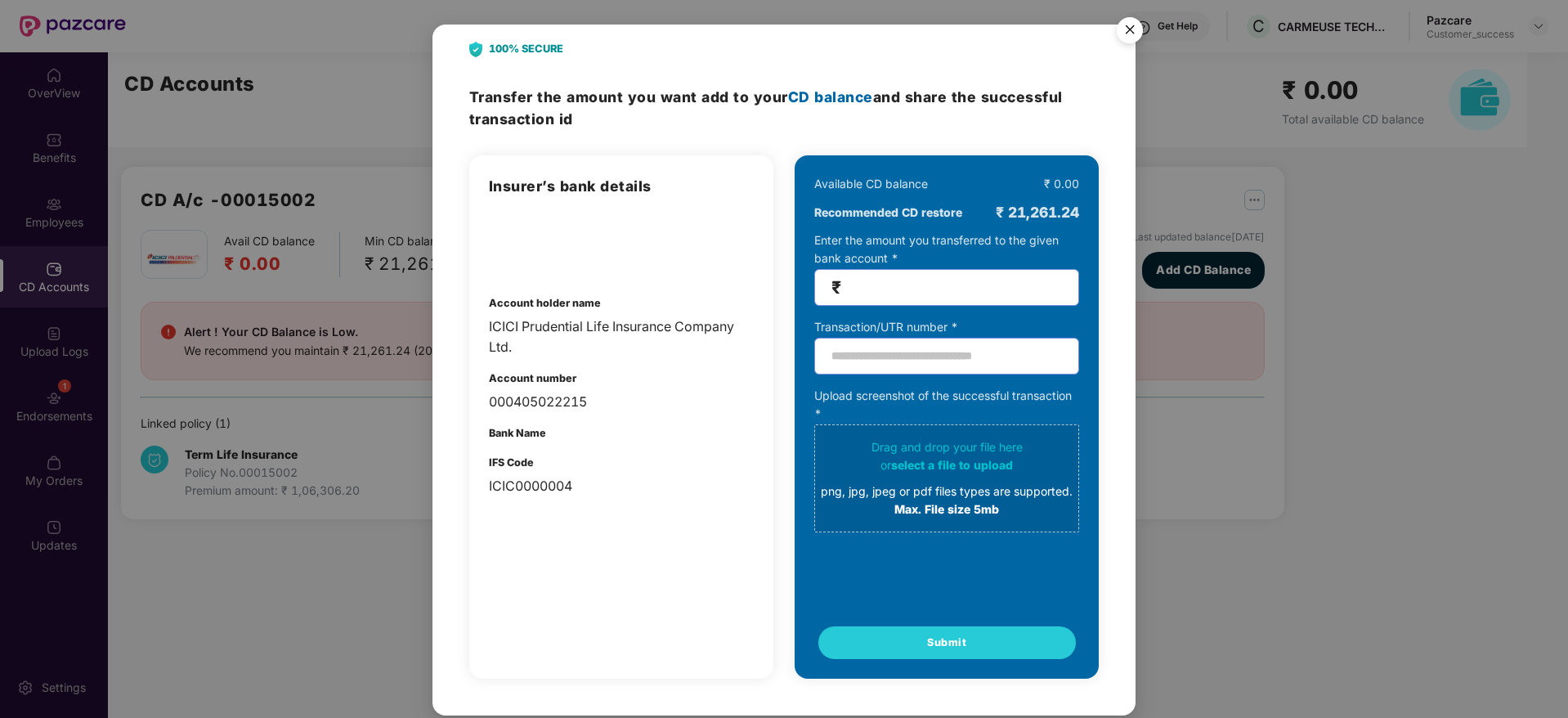
click at [1026, 215] on div "₹ 21,261.24" at bounding box center [1037, 212] width 83 height 23
click at [1062, 218] on div "₹ 21,261.24" at bounding box center [1037, 212] width 83 height 23
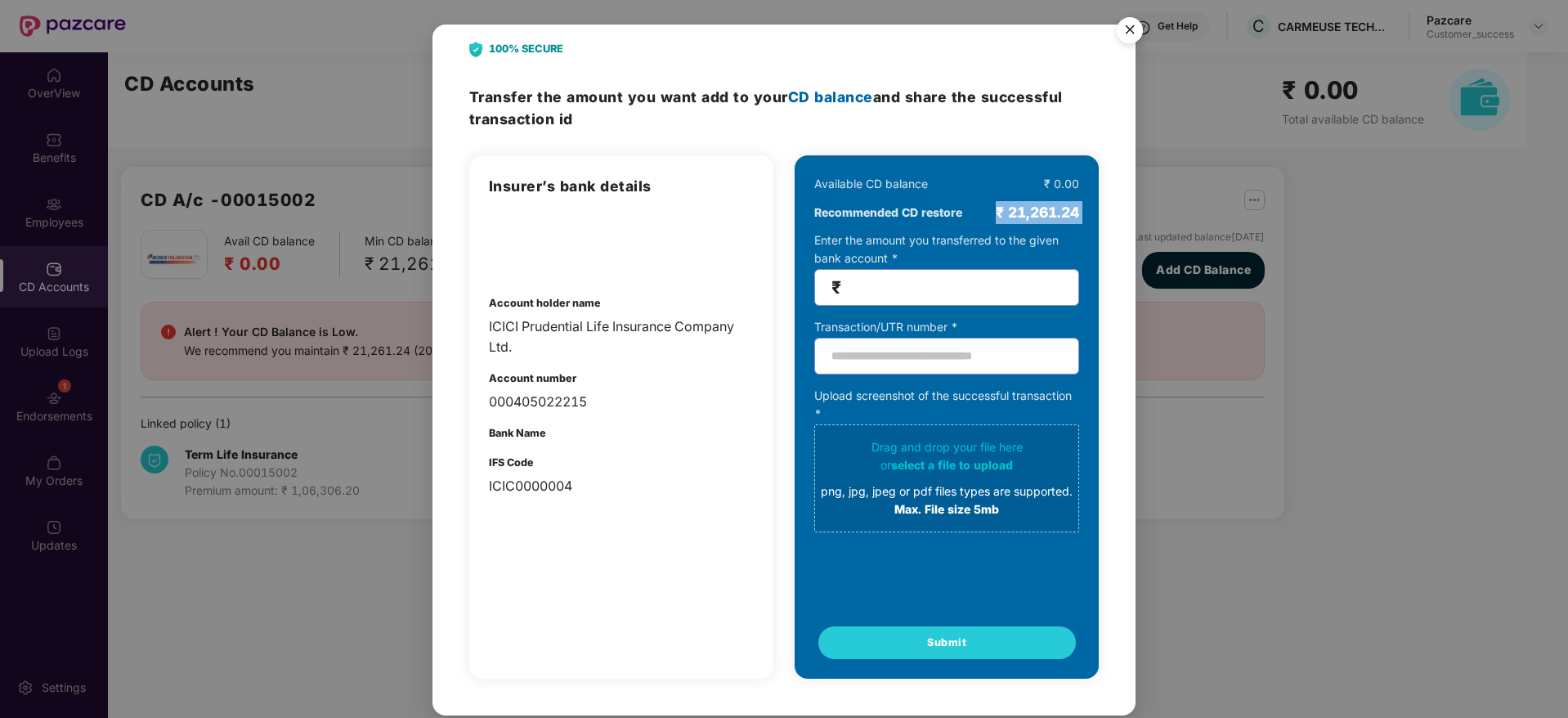
click at [1062, 218] on div "₹ 21,261.24" at bounding box center [1037, 212] width 83 height 23
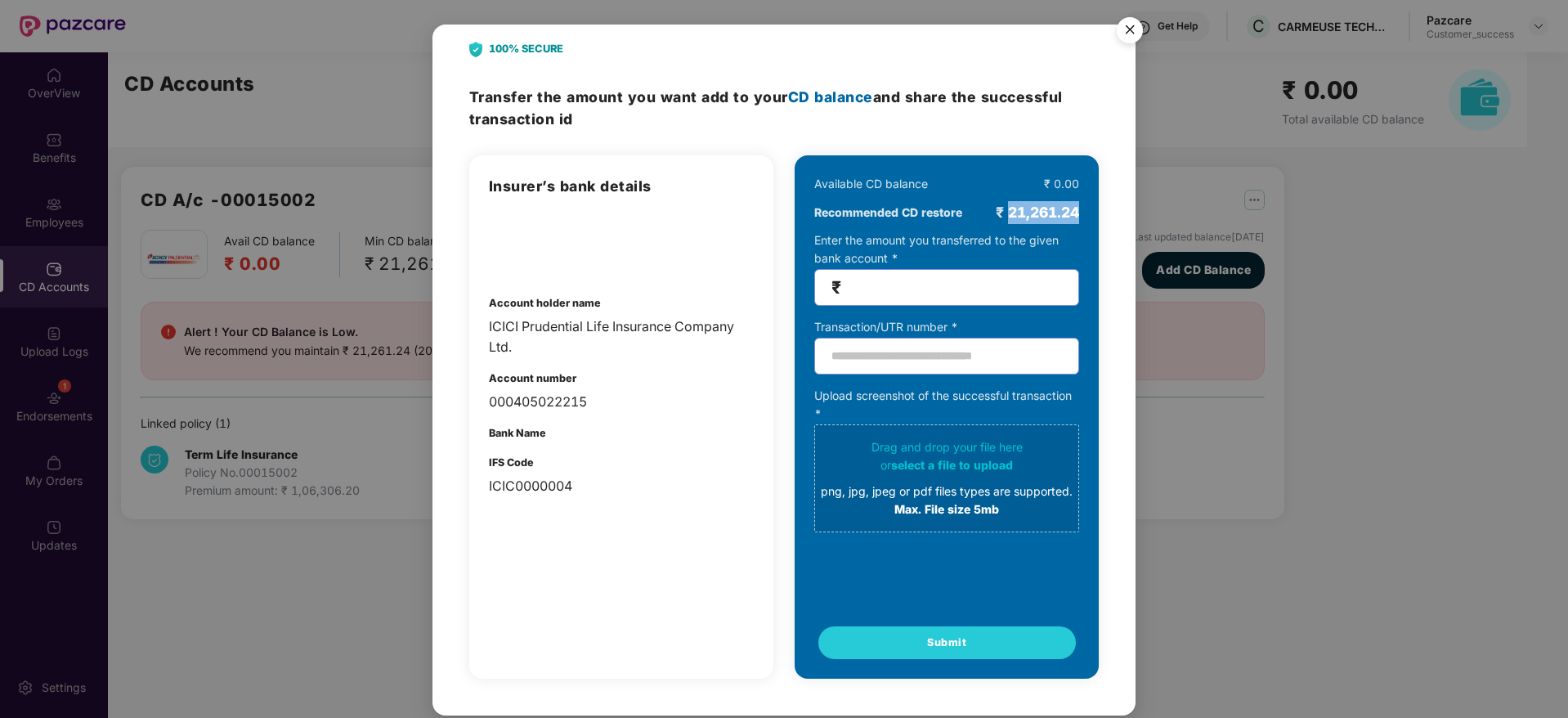
click at [1062, 218] on div "₹ 21,261.24" at bounding box center [1037, 212] width 83 height 23
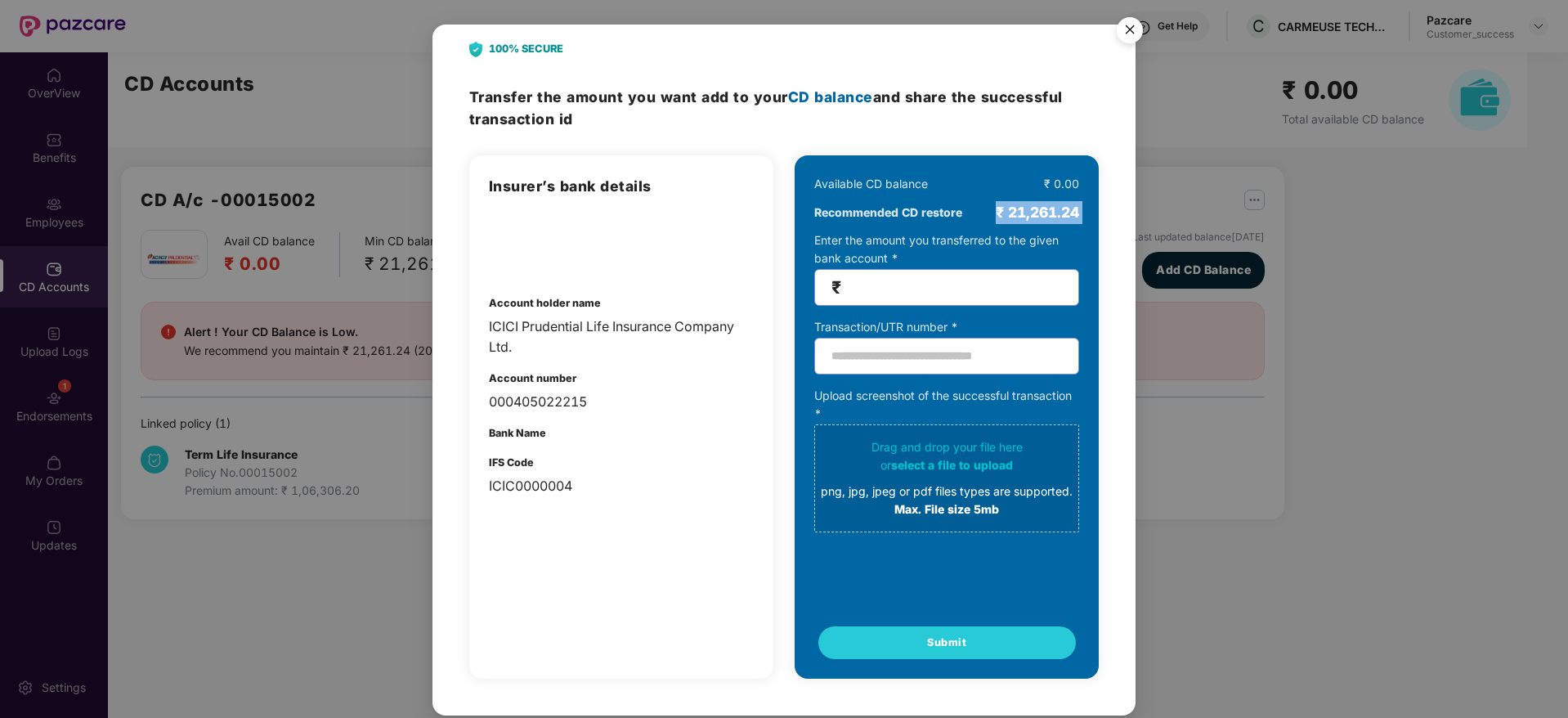
click at [1062, 218] on div "₹ 21,261.24" at bounding box center [1037, 212] width 83 height 23
click at [1088, 223] on div "Available CD balance ₹ 0.00 Recommended CD restore ₹ 21,261.24 Enter the amount…" at bounding box center [947, 416] width 304 height 523
drag, startPoint x: 1085, startPoint y: 223, endPoint x: 911, endPoint y: 205, distance: 174.9
click at [911, 205] on div "Available CD balance ₹ 0.00 Recommended CD restore ₹ 21,261.24 Enter the amount…" at bounding box center [947, 416] width 304 height 523
click at [911, 205] on b "Recommended CD restore" at bounding box center [888, 212] width 148 height 18
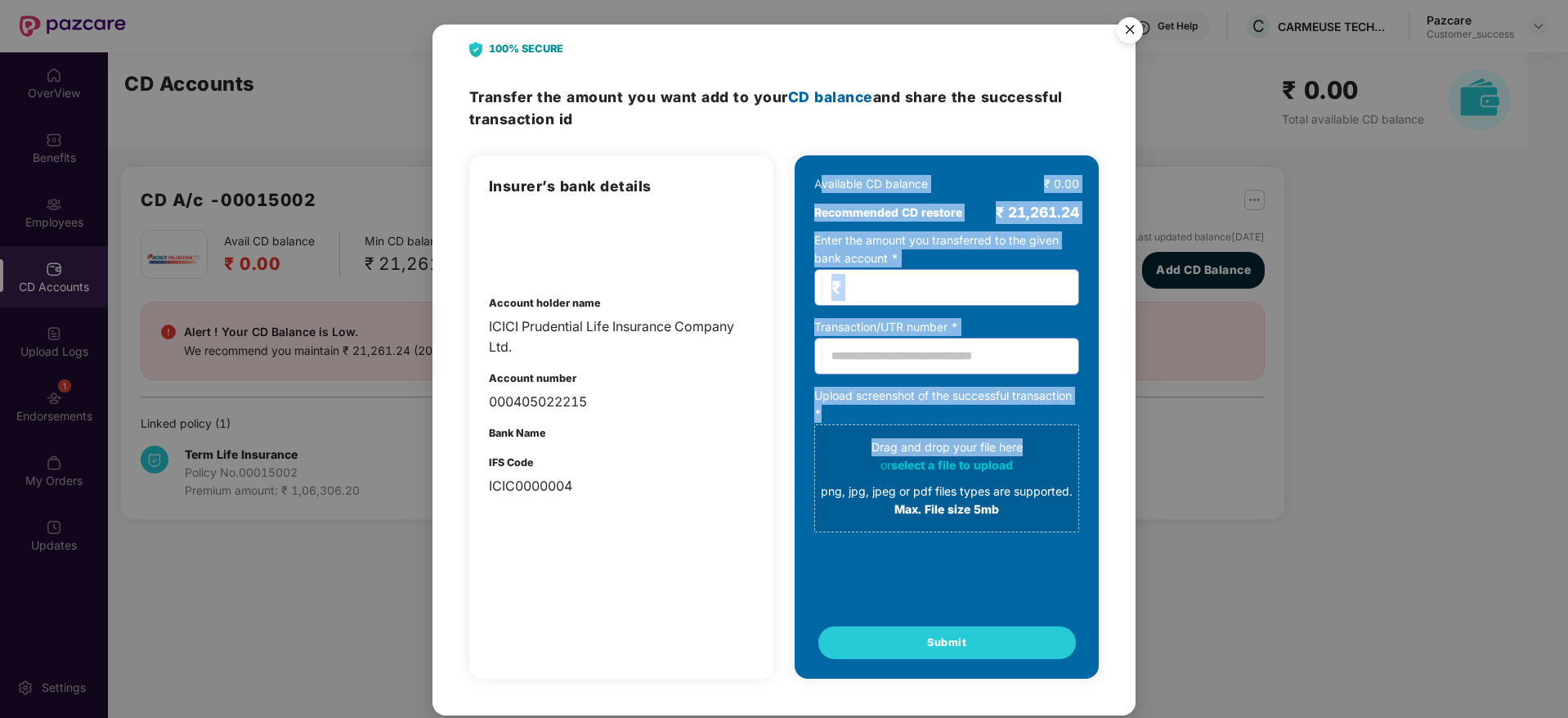
drag, startPoint x: 819, startPoint y: 176, endPoint x: 1030, endPoint y: 428, distance: 328.7
click at [1030, 428] on div "Available CD balance ₹ 0.00 Recommended CD restore ₹ 21,261.24 Enter the amount…" at bounding box center [947, 354] width 265 height 359
click at [1047, 398] on div "Upload screenshot of the successful transaction * Drag and drop your file here …" at bounding box center [947, 459] width 265 height 145
drag, startPoint x: 1064, startPoint y: 402, endPoint x: 797, endPoint y: 187, distance: 342.8
click at [797, 187] on div "Available CD balance ₹ 0.00 Recommended CD restore ₹ 21,261.24 Enter the amount…" at bounding box center [947, 416] width 304 height 523
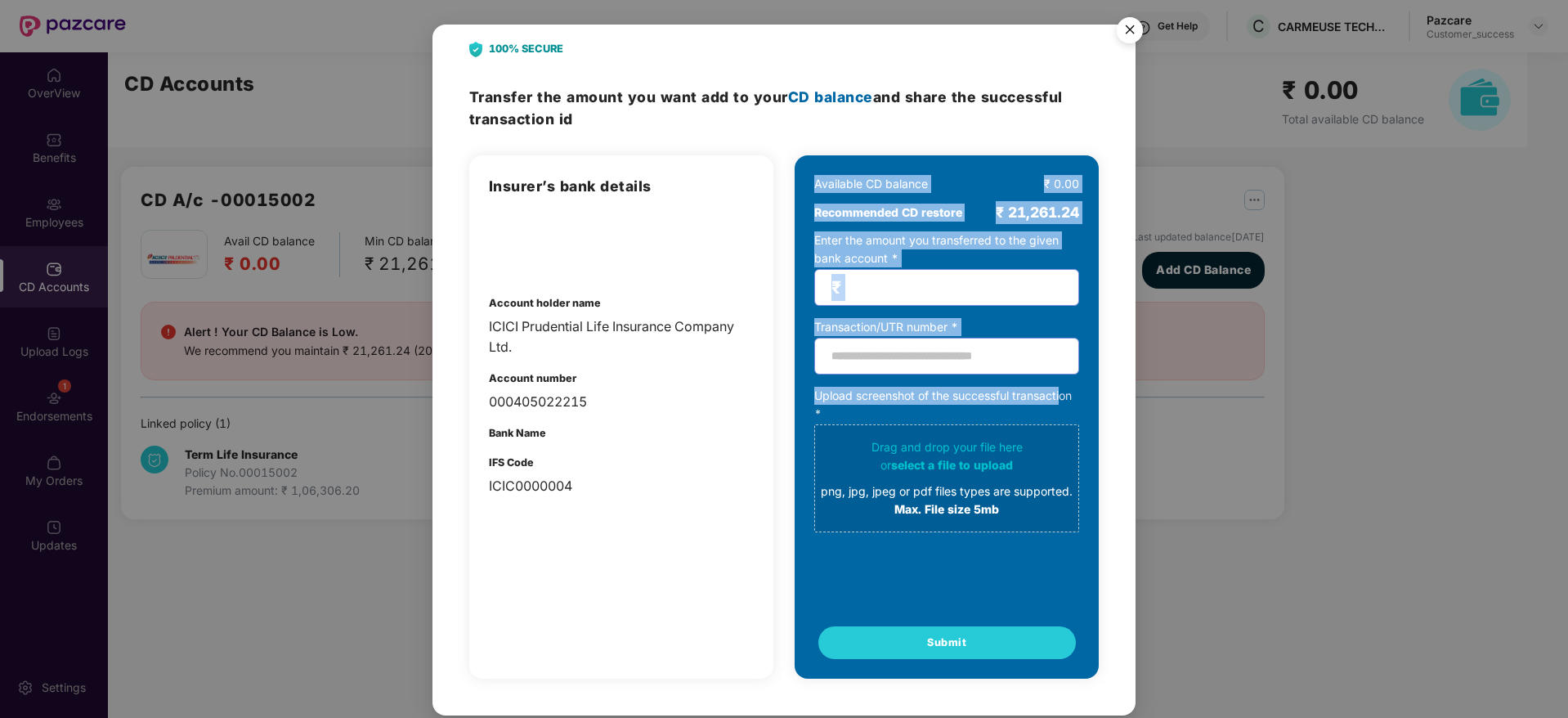
click at [797, 185] on div "Available CD balance ₹ 0.00 Recommended CD restore ₹ 21,261.24 Enter the amount…" at bounding box center [947, 416] width 304 height 523
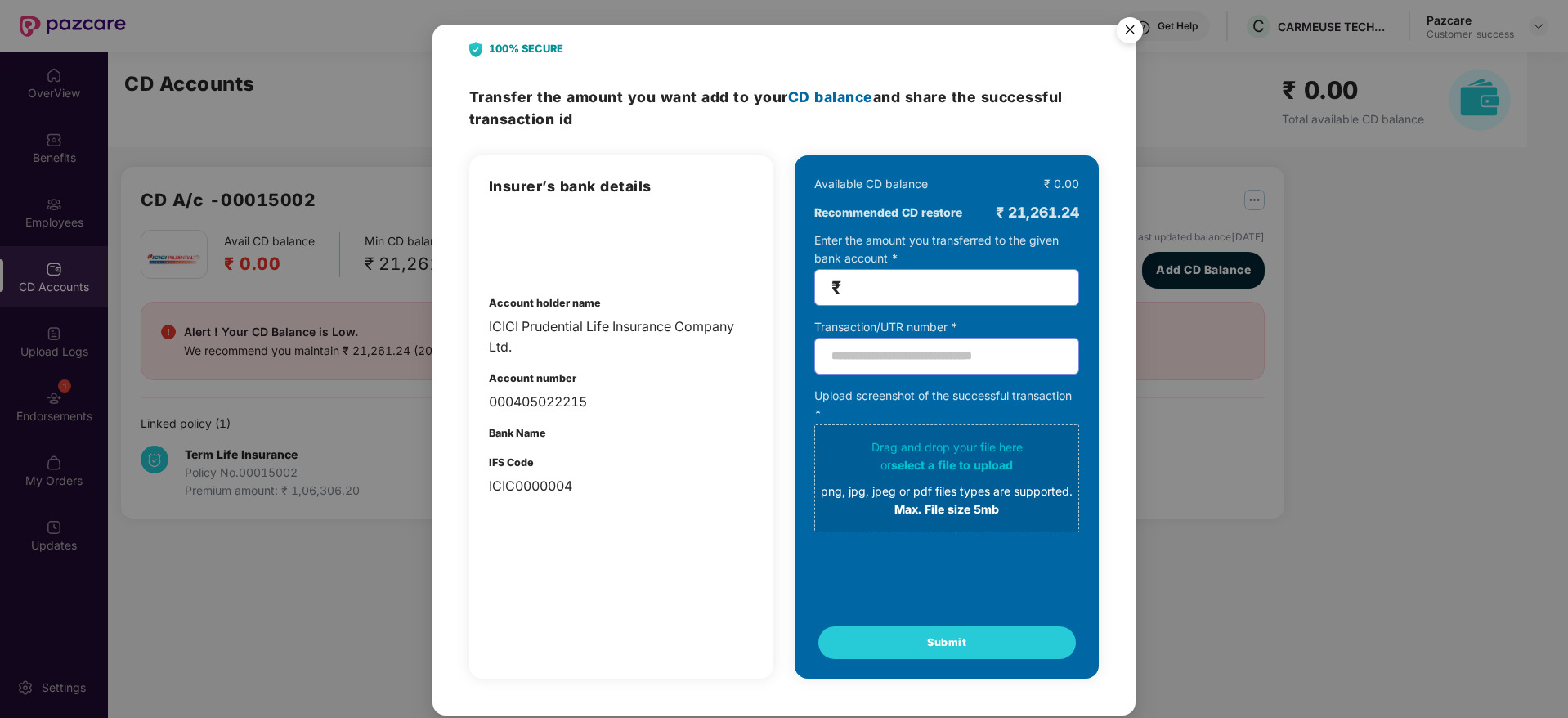
click at [1141, 33] on img "Close" at bounding box center [1130, 33] width 46 height 46
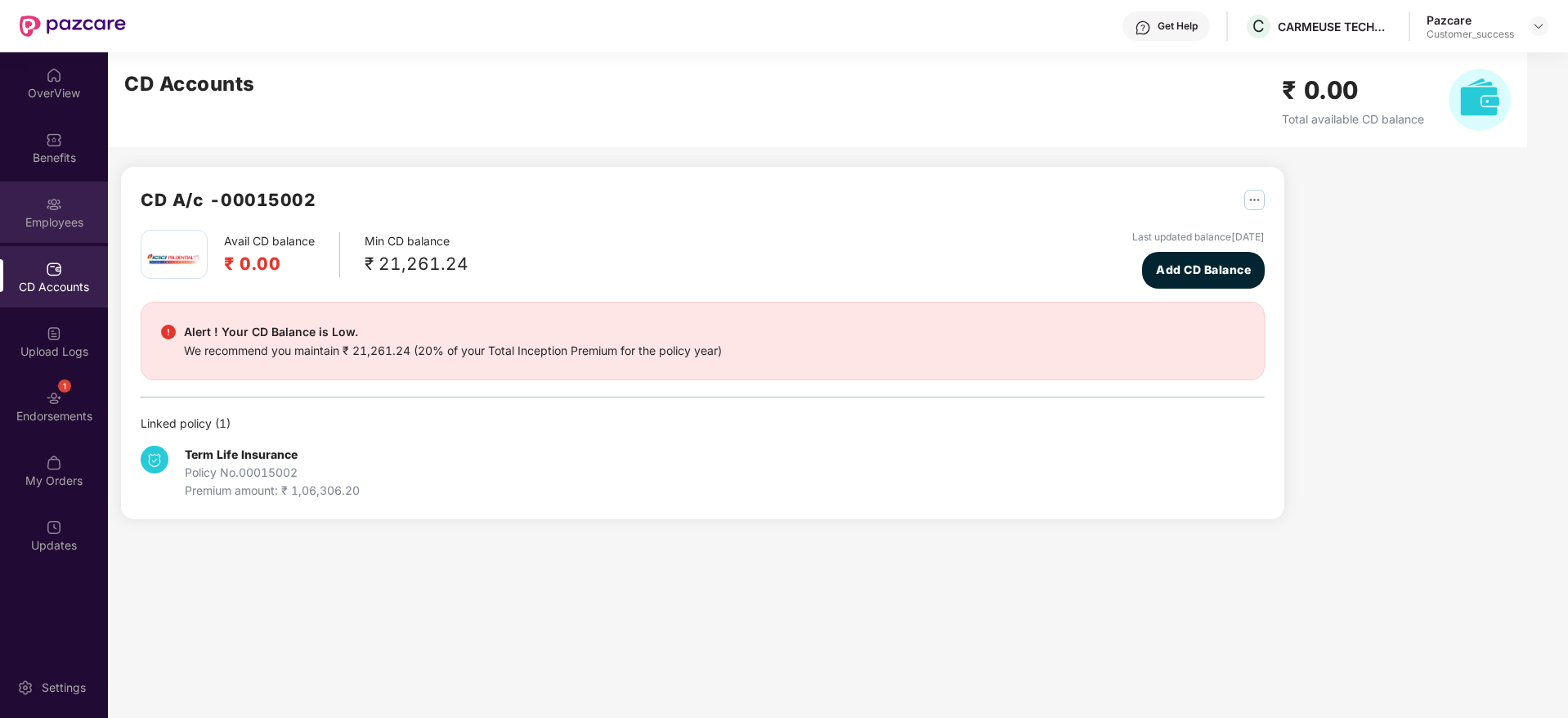
click at [76, 208] on div "Employees" at bounding box center [54, 212] width 108 height 61
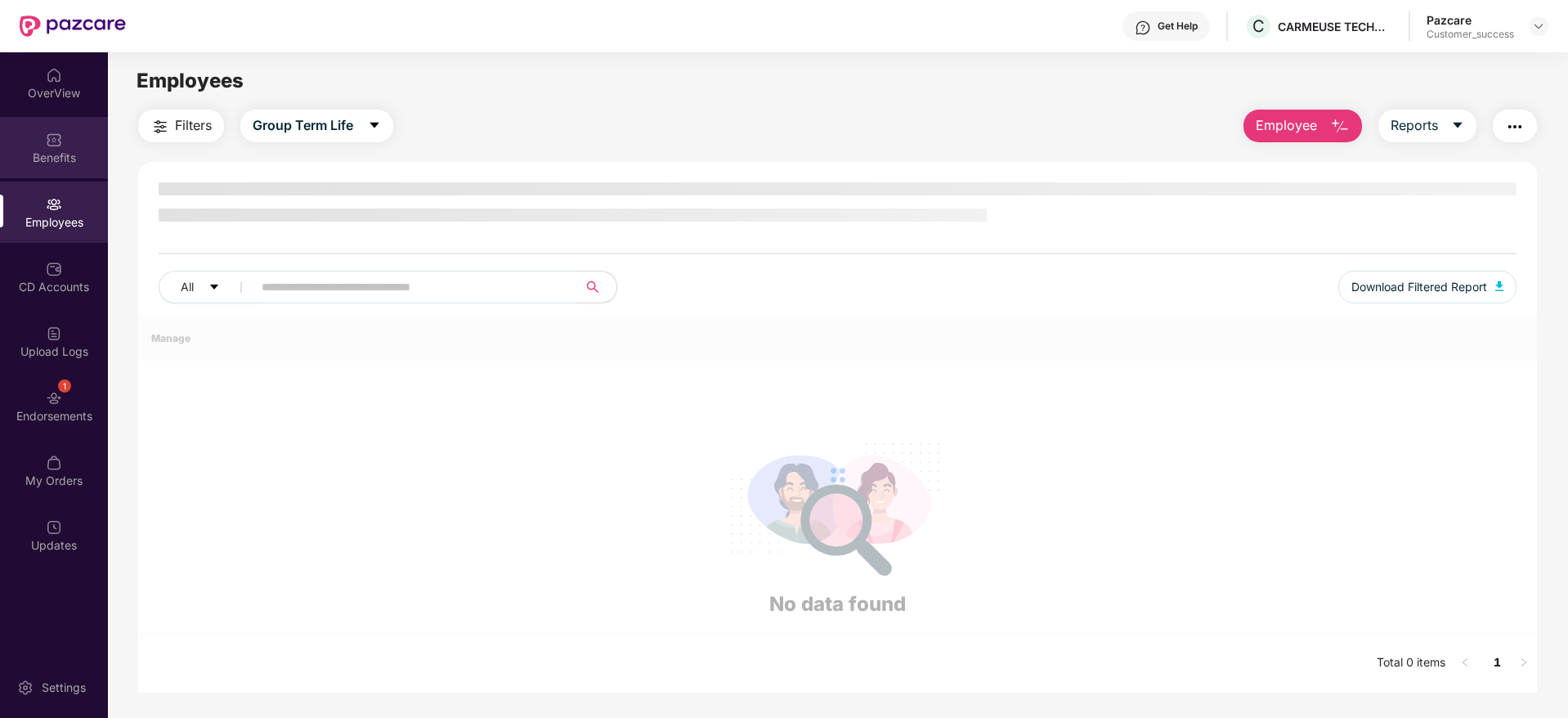
click at [71, 152] on div "Benefits" at bounding box center [54, 157] width 108 height 16
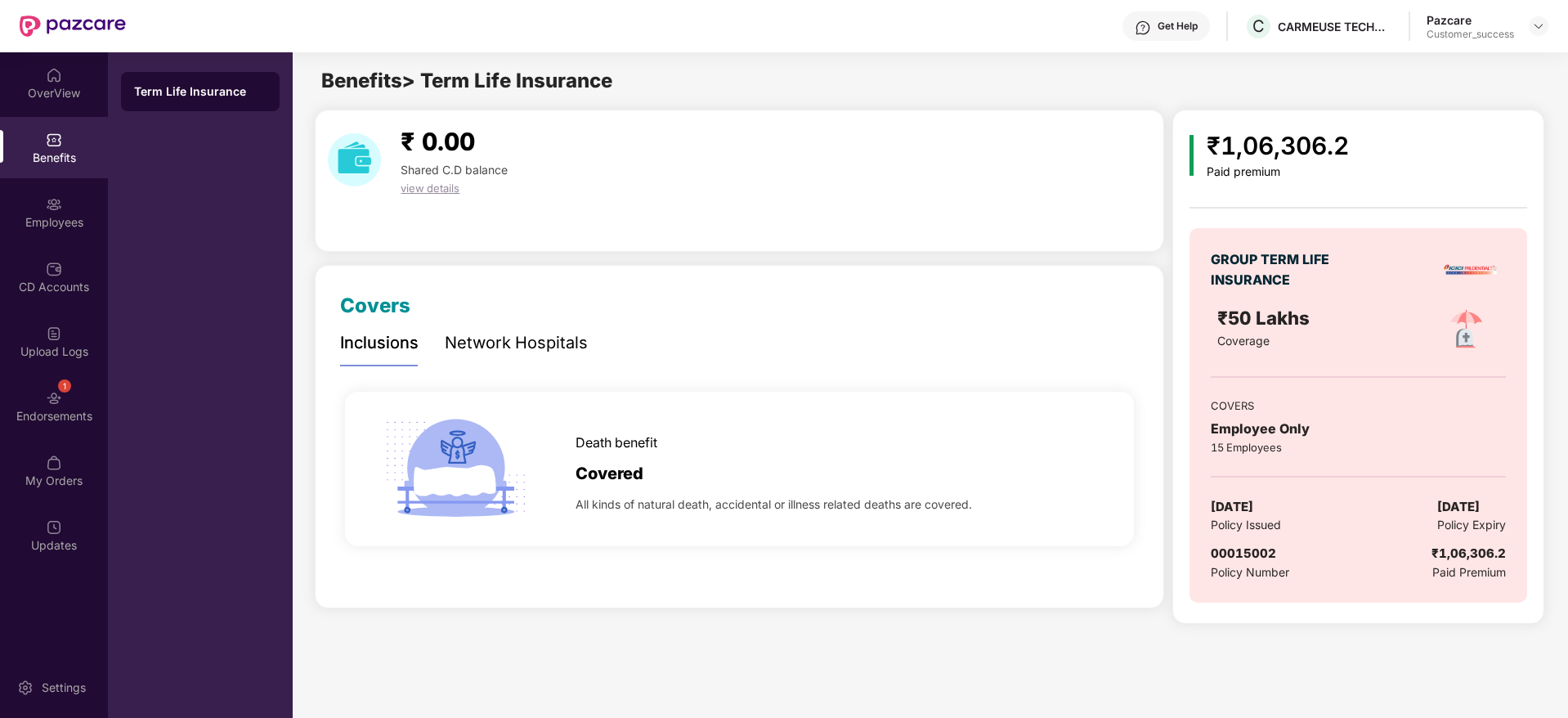
click at [1306, 41] on div "Get Help C CARMEUSE TECHNOLOGIES INDIA PRIVATE LIMITED Pazcare Customer_success" at bounding box center [838, 26] width 1423 height 53
copy div "CARMEUSE TECHNOLOGIES INDIA PRIVATE LIMITED"
click at [1257, 555] on span "00015002" at bounding box center [1243, 553] width 65 height 15
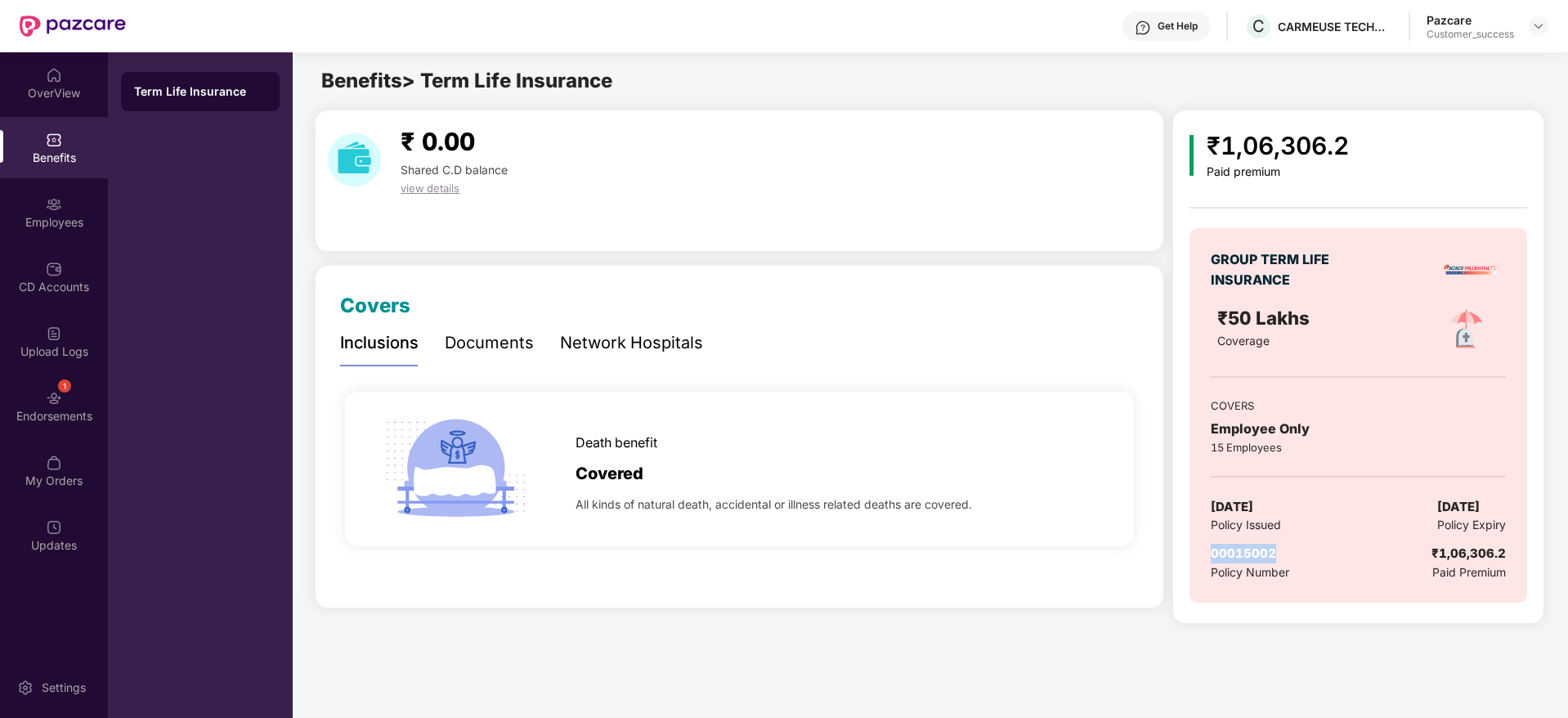
click at [1257, 555] on span "00015002" at bounding box center [1243, 553] width 65 height 15
drag, startPoint x: 56, startPoint y: 197, endPoint x: 193, endPoint y: 228, distance: 140.5
click at [58, 198] on img at bounding box center [54, 204] width 16 height 16
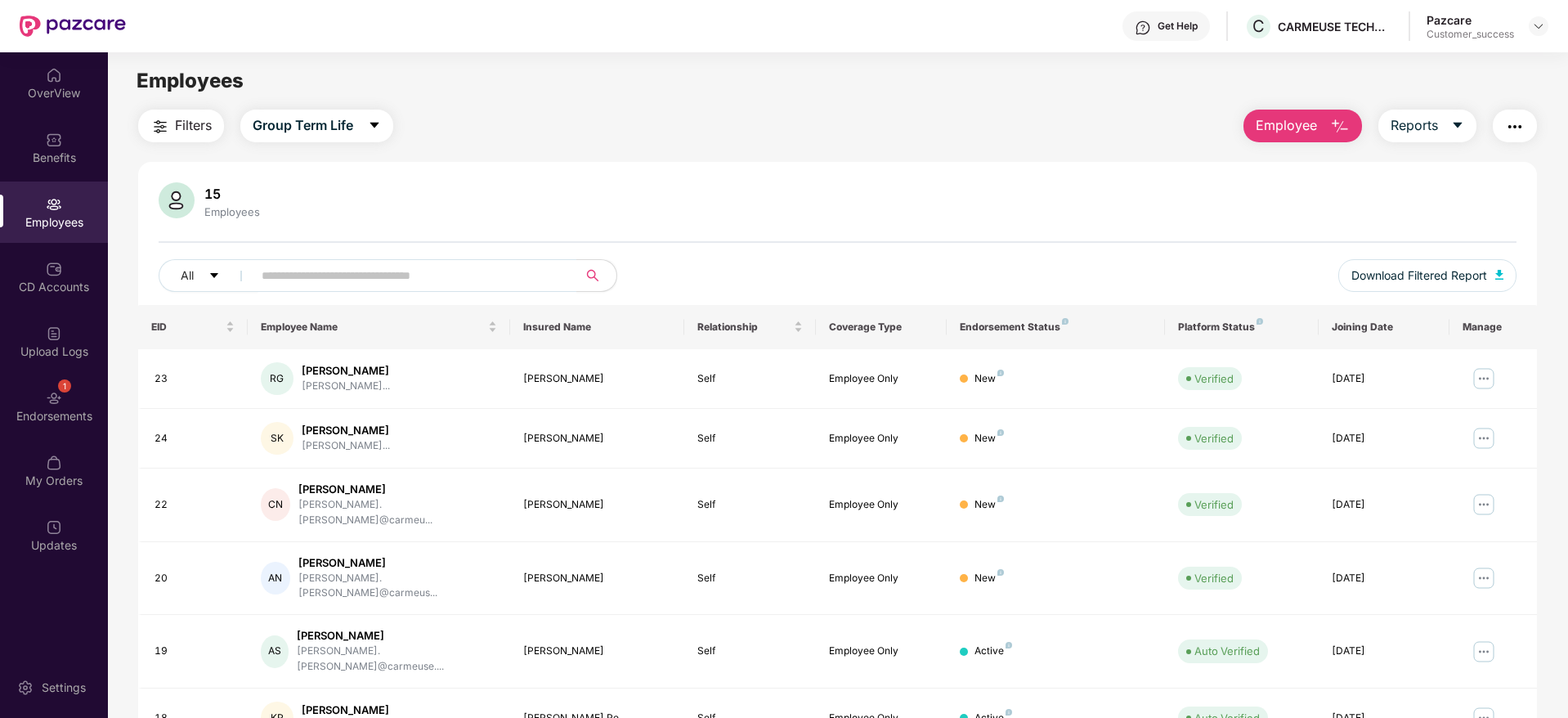
click at [1521, 124] on img "button" at bounding box center [1514, 126] width 20 height 20
click at [990, 133] on div "Filters Group Term Life Employee Reports" at bounding box center [838, 126] width 1399 height 33
click at [1513, 132] on img "button" at bounding box center [1514, 126] width 20 height 20
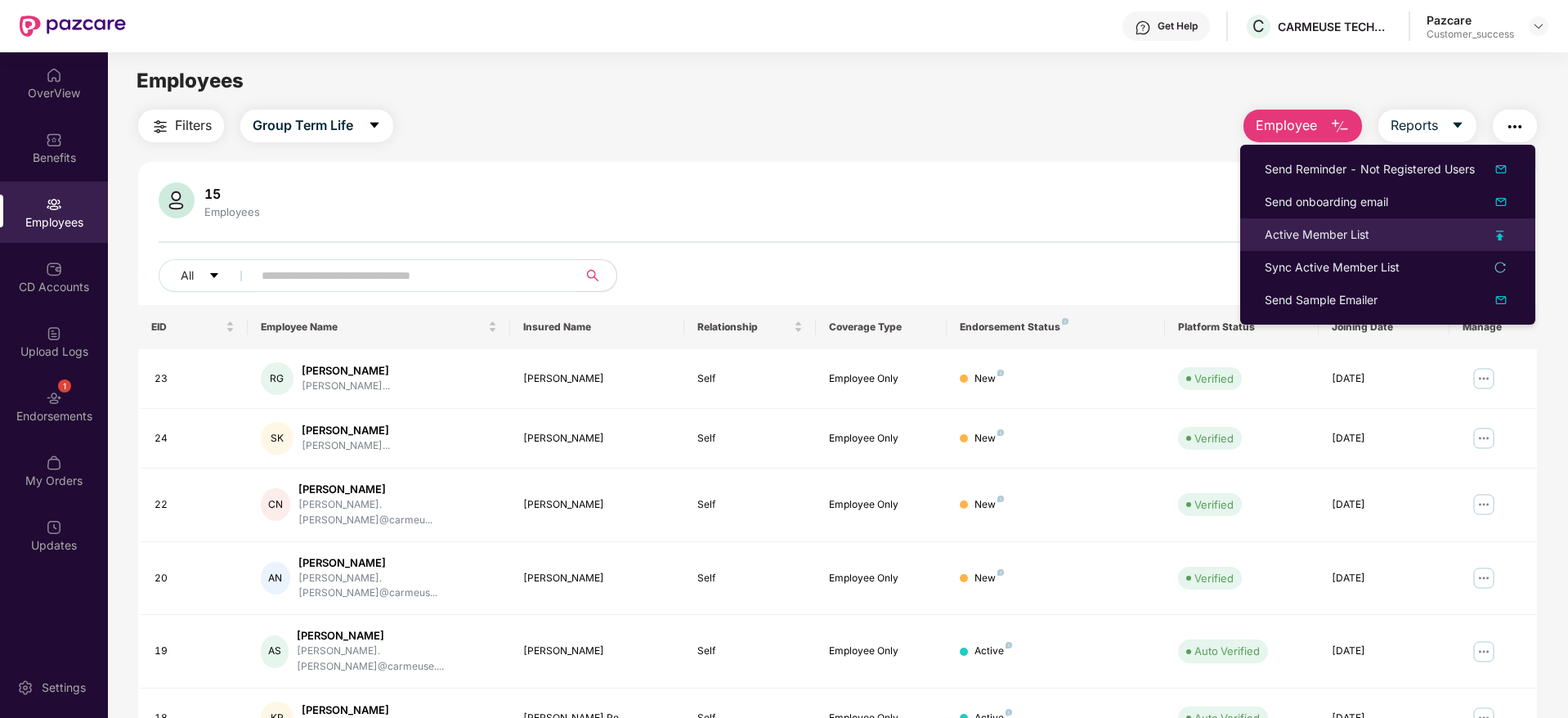
click at [1372, 243] on div "Active Member List" at bounding box center [1387, 234] width 246 height 18
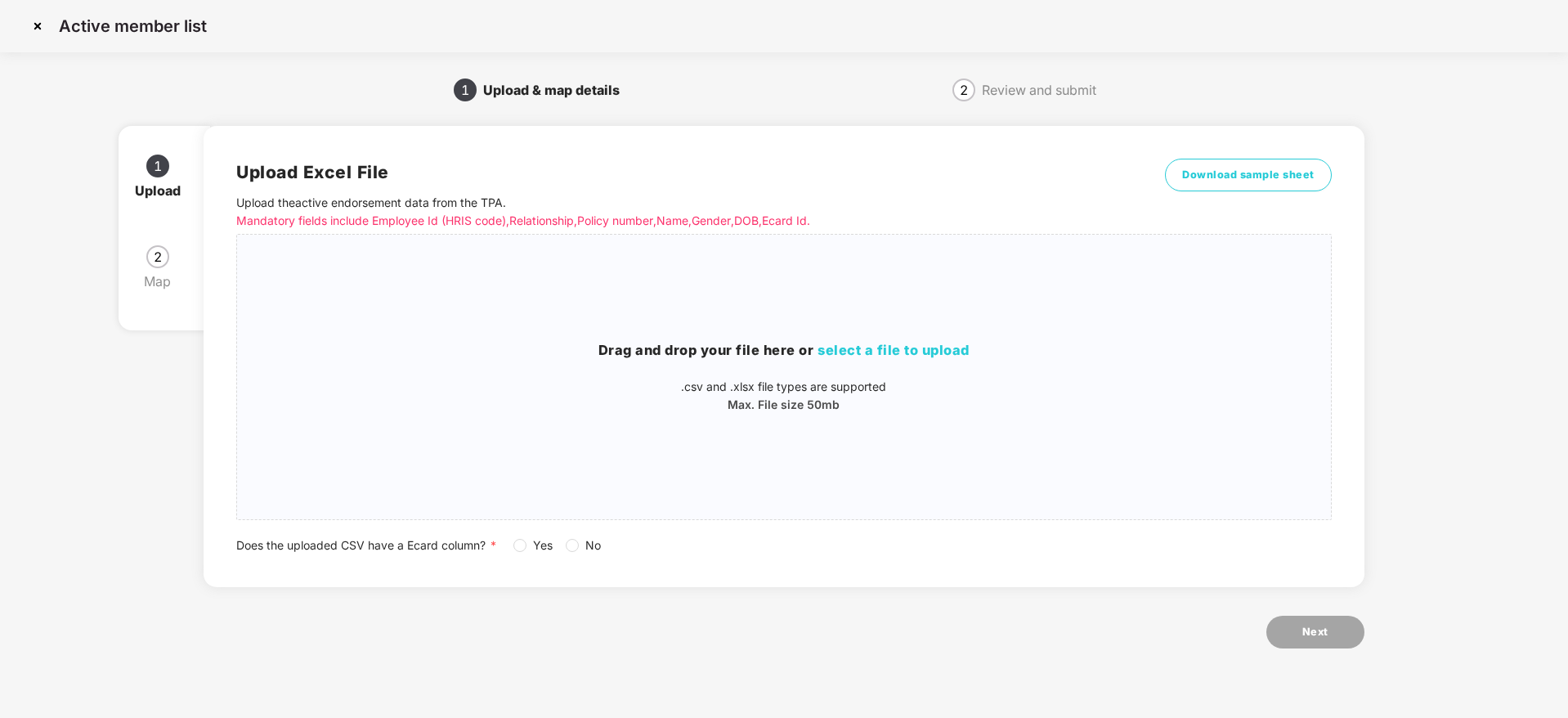
click at [39, 25] on img at bounding box center [37, 26] width 26 height 26
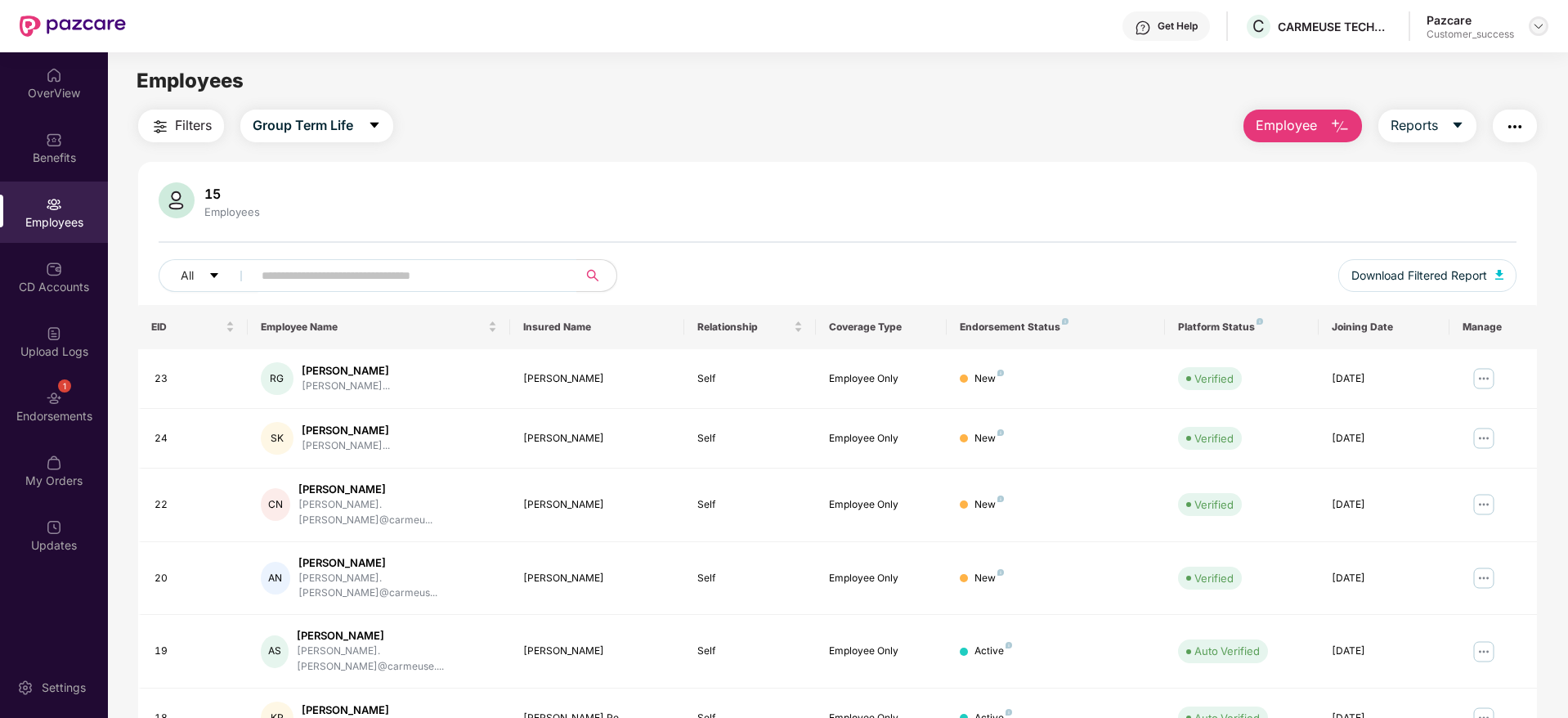
click at [1549, 26] on header "Get Help C CARMEUSE TECHNOLOGIES INDIA PRIVATE LIMITED Pazcare Customer_success" at bounding box center [784, 26] width 1568 height 53
click at [1535, 29] on img at bounding box center [1539, 27] width 13 height 13
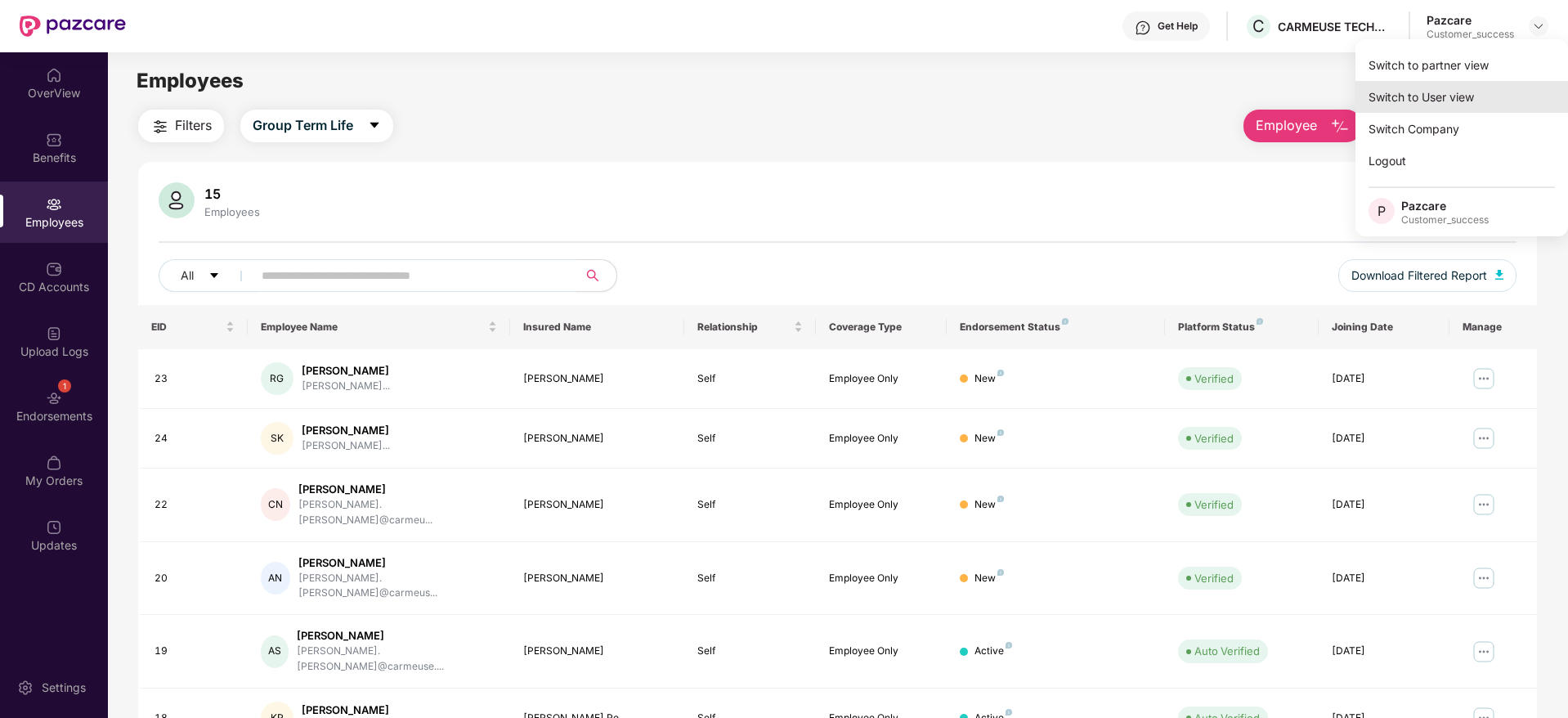
click at [1500, 88] on div "Switch to User view" at bounding box center [1462, 97] width 212 height 32
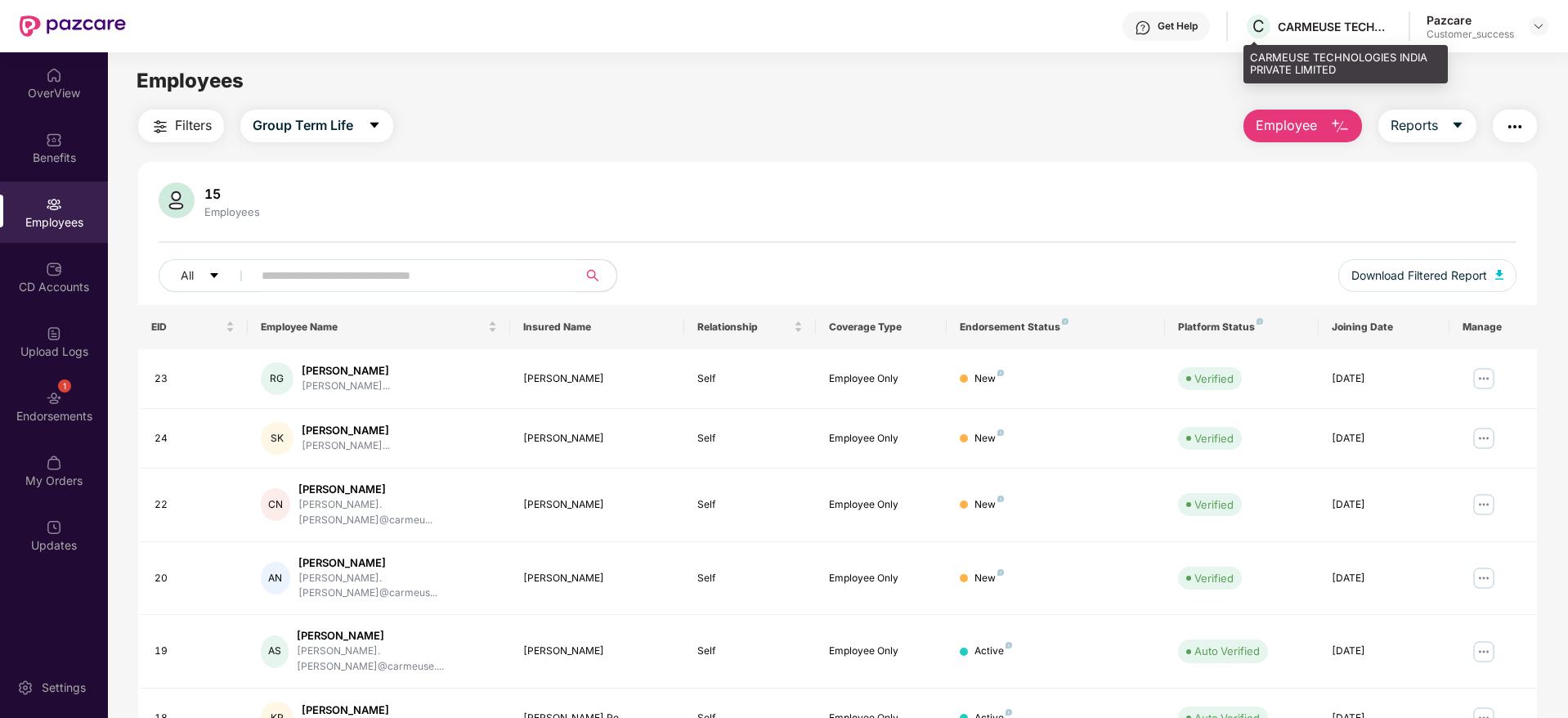
click at [1352, 32] on div "CARMEUSE TECHNOLOGIES INDIA PRIVATE LIMITED" at bounding box center [1336, 27] width 115 height 15
click at [1329, 60] on main "Employees Filters Group Term Life Employee Reports 15 Employees All Download Fi…" at bounding box center [838, 411] width 1459 height 718
click at [1327, 30] on div "CARMEUSE TECHNOLOGIES INDIA PRIVATE LIMITED" at bounding box center [1336, 27] width 115 height 15
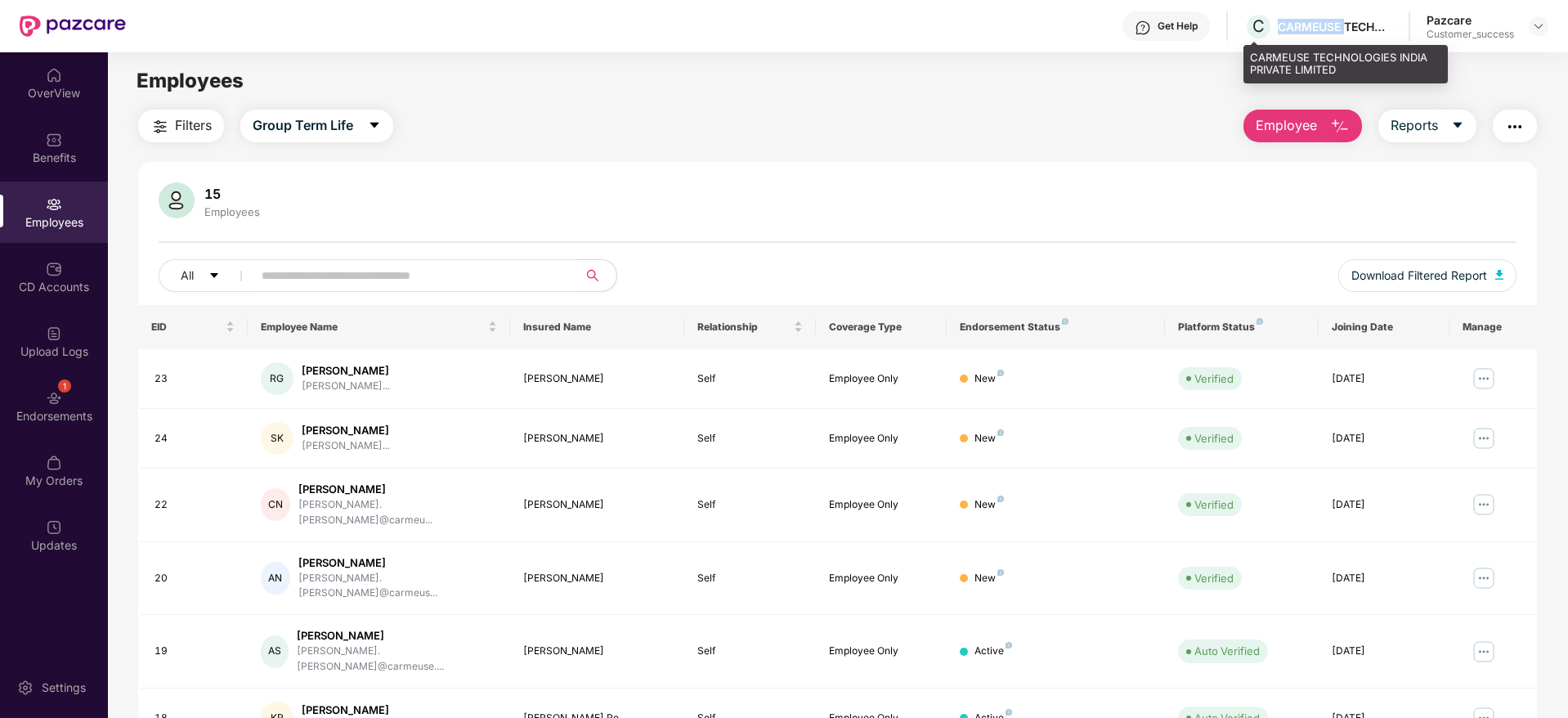
click at [1327, 30] on div "CARMEUSE TECHNOLOGIES INDIA PRIVATE LIMITED" at bounding box center [1336, 27] width 115 height 15
click at [1318, 49] on div "CARMEUSE TECHNOLOGIES INDIA PRIVATE LIMITED" at bounding box center [1346, 64] width 205 height 38
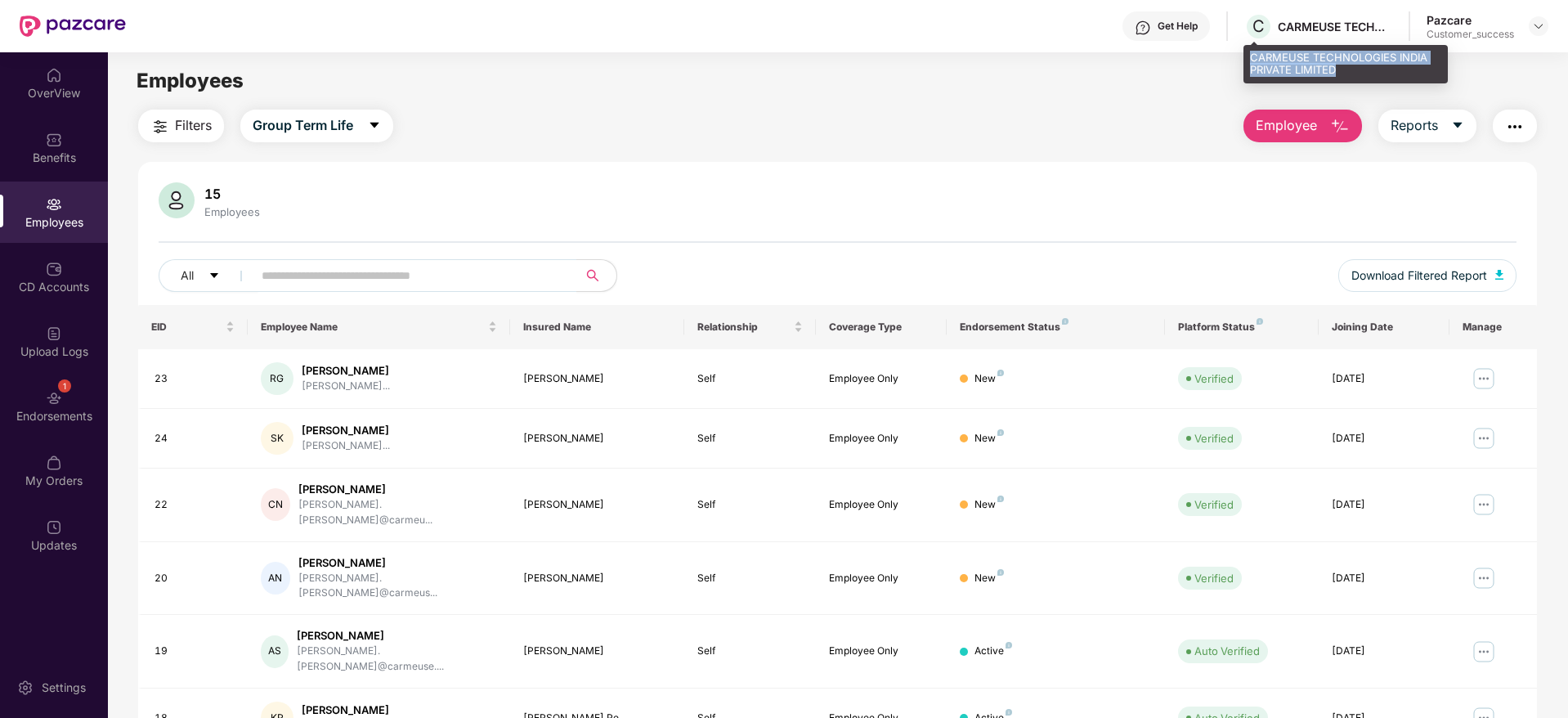
click at [1315, 54] on div "CARMEUSE TECHNOLOGIES INDIA PRIVATE LIMITED" at bounding box center [1346, 64] width 205 height 38
click at [1131, 71] on div "Employees" at bounding box center [838, 80] width 1459 height 31
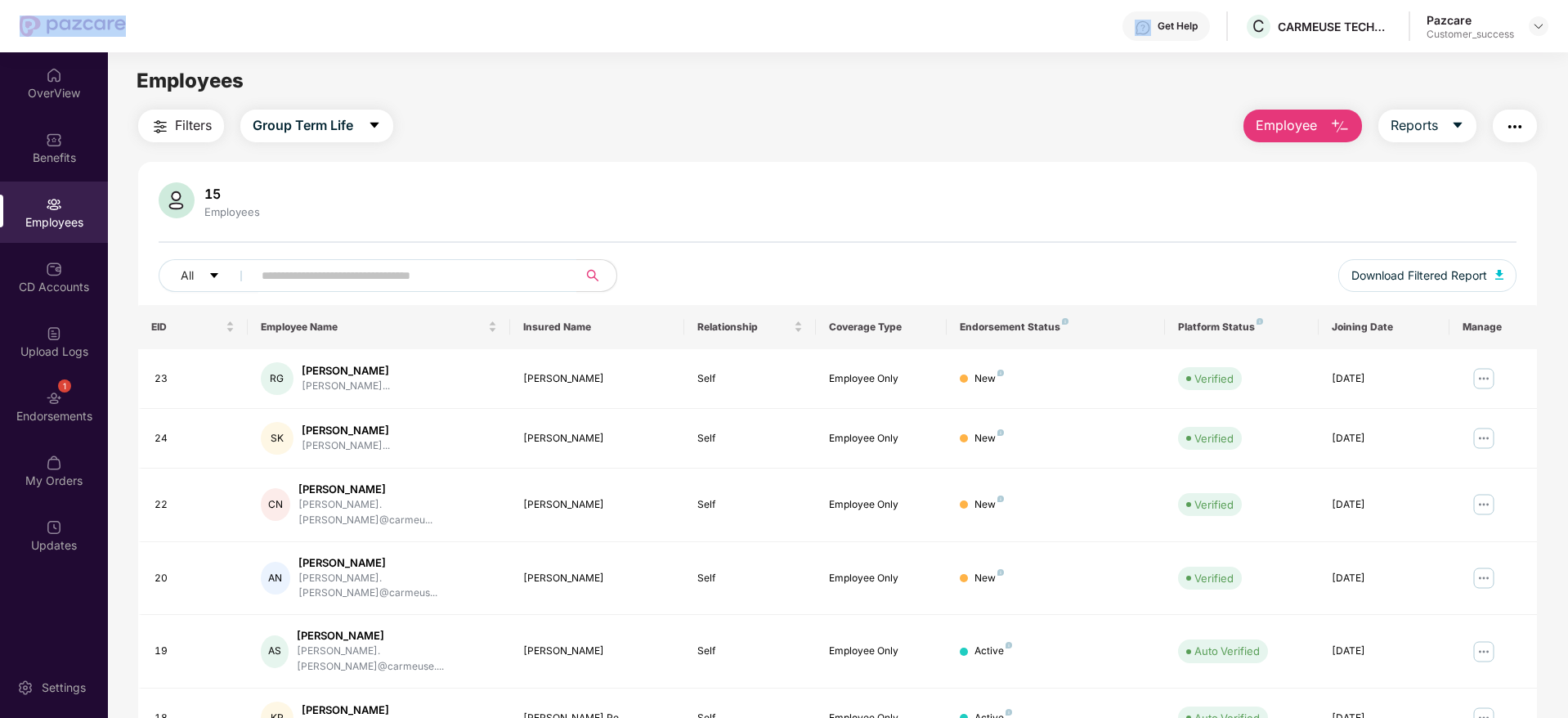
drag, startPoint x: 937, startPoint y: 12, endPoint x: 35, endPoint y: 28, distance: 902.1
click at [36, 28] on div "Get Help C CARMEUSE TECHNOLOGIES INDIA PRIVATE LIMITED Pazcare Customer_success" at bounding box center [784, 26] width 1529 height 53
click at [615, 97] on main "Employees Filters Group Term Life Employee Reports 15 Employees All Download Fi…" at bounding box center [838, 411] width 1459 height 718
click at [1538, 35] on div at bounding box center [1538, 26] width 20 height 20
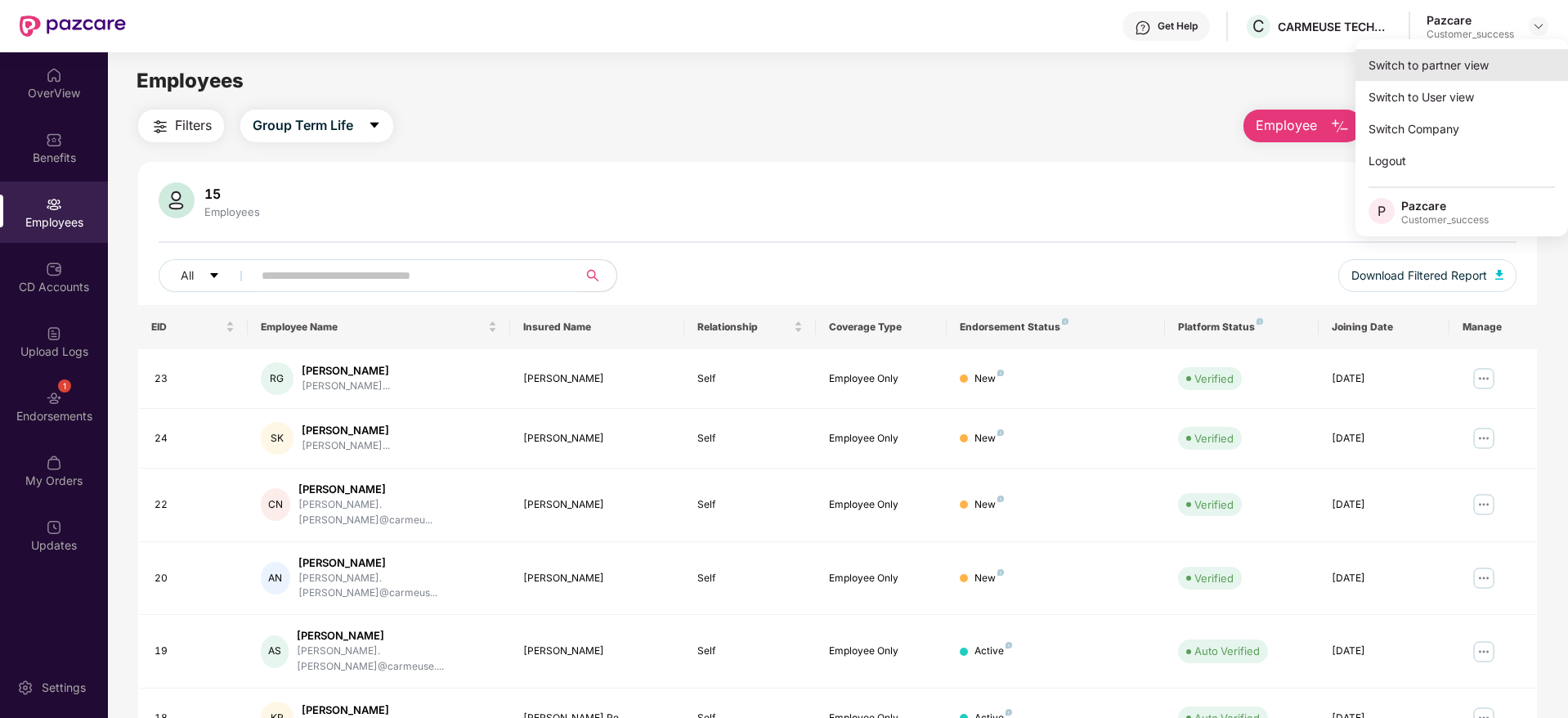
click at [1487, 73] on div "Switch to partner view" at bounding box center [1462, 64] width 212 height 32
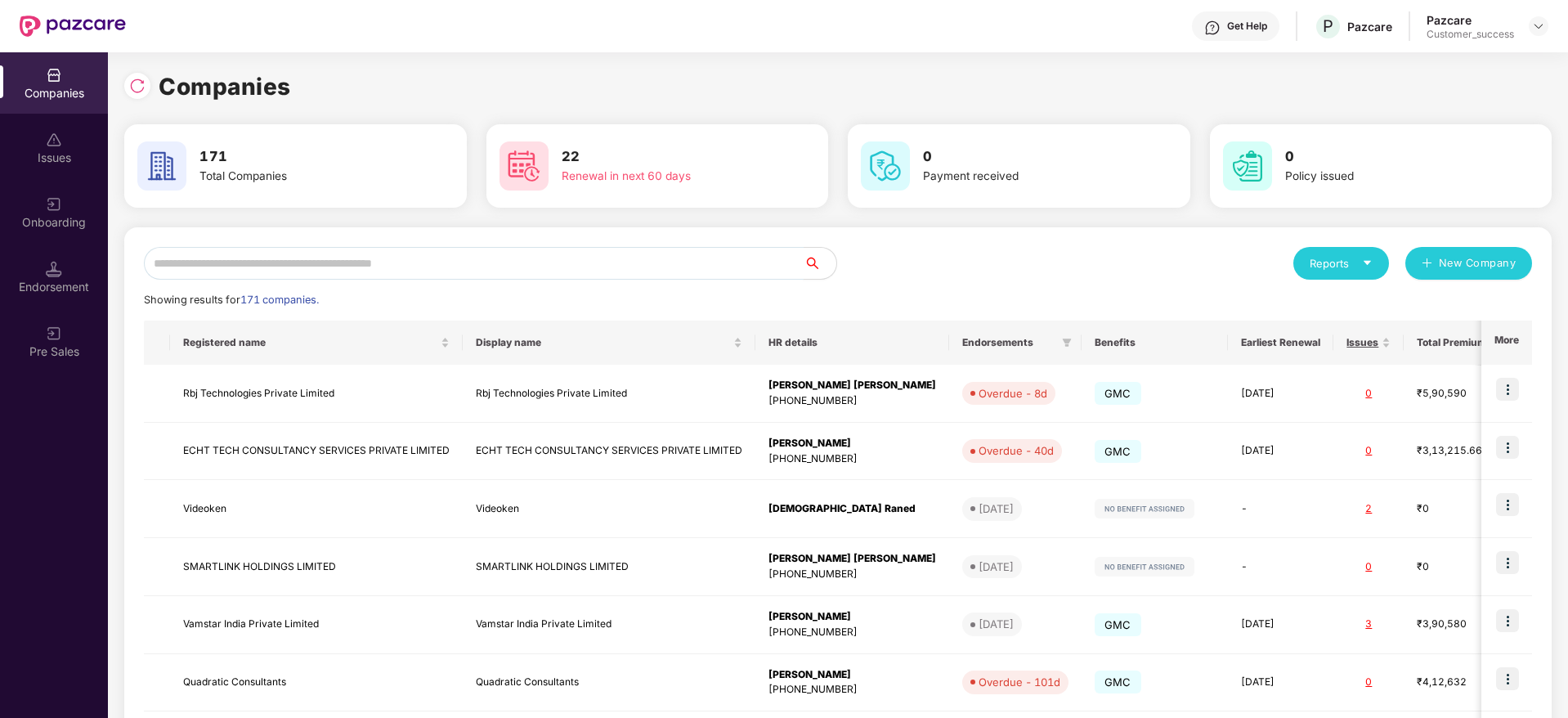
click at [571, 257] on input "text" at bounding box center [474, 263] width 660 height 33
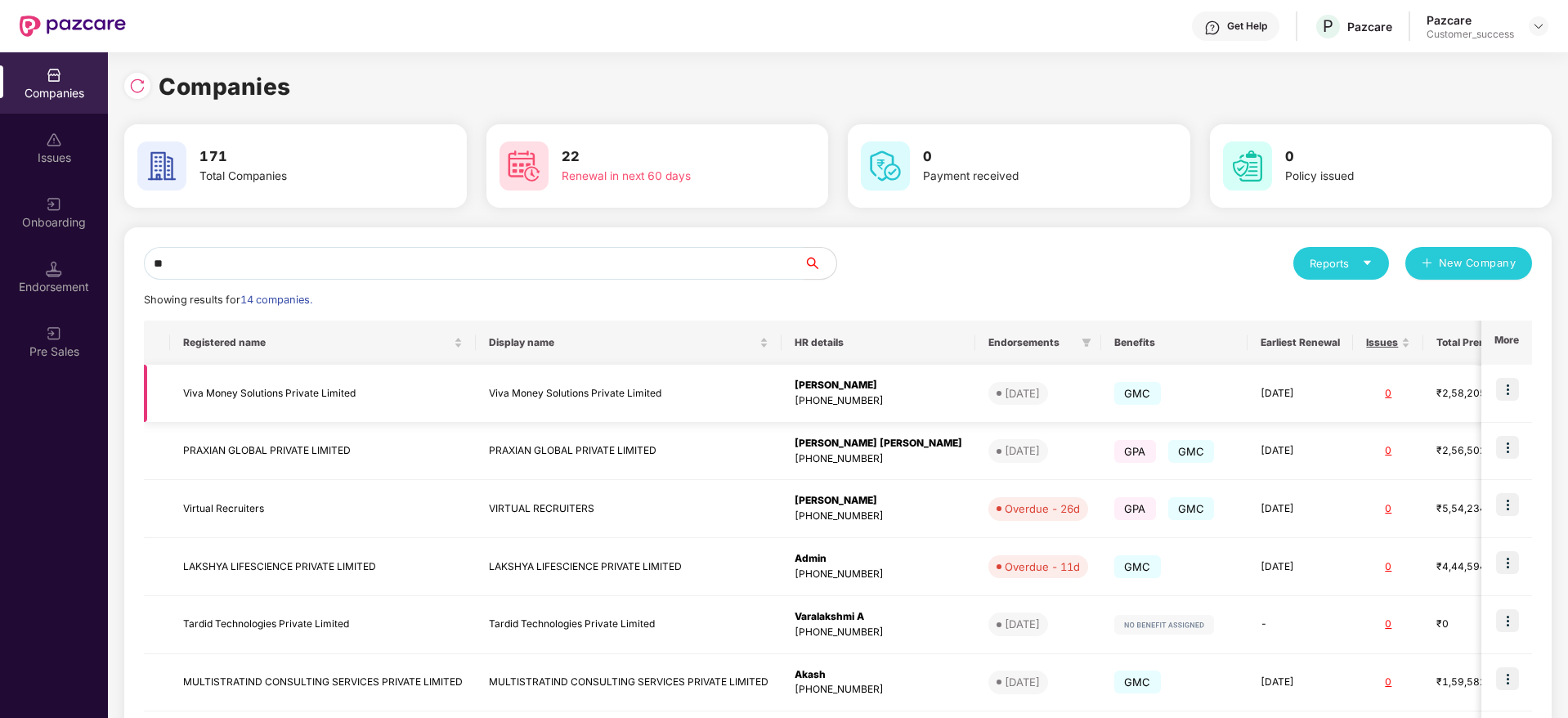
type input "*"
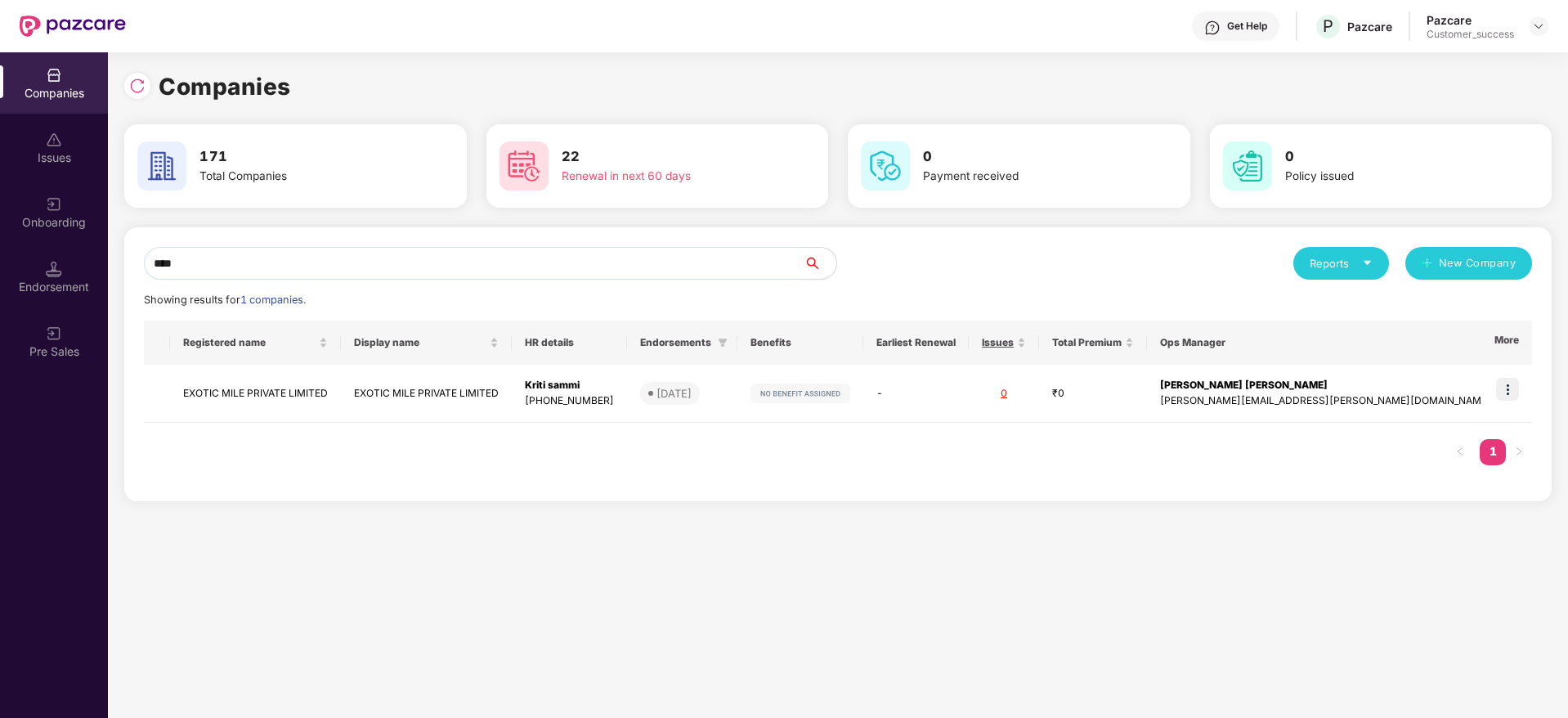
click at [864, 228] on div "**** Reports New Company Showing results for 1 companies. Registered name Displ…" at bounding box center [838, 364] width 1427 height 273
click at [477, 249] on input "****" at bounding box center [474, 263] width 660 height 33
paste input "**********"
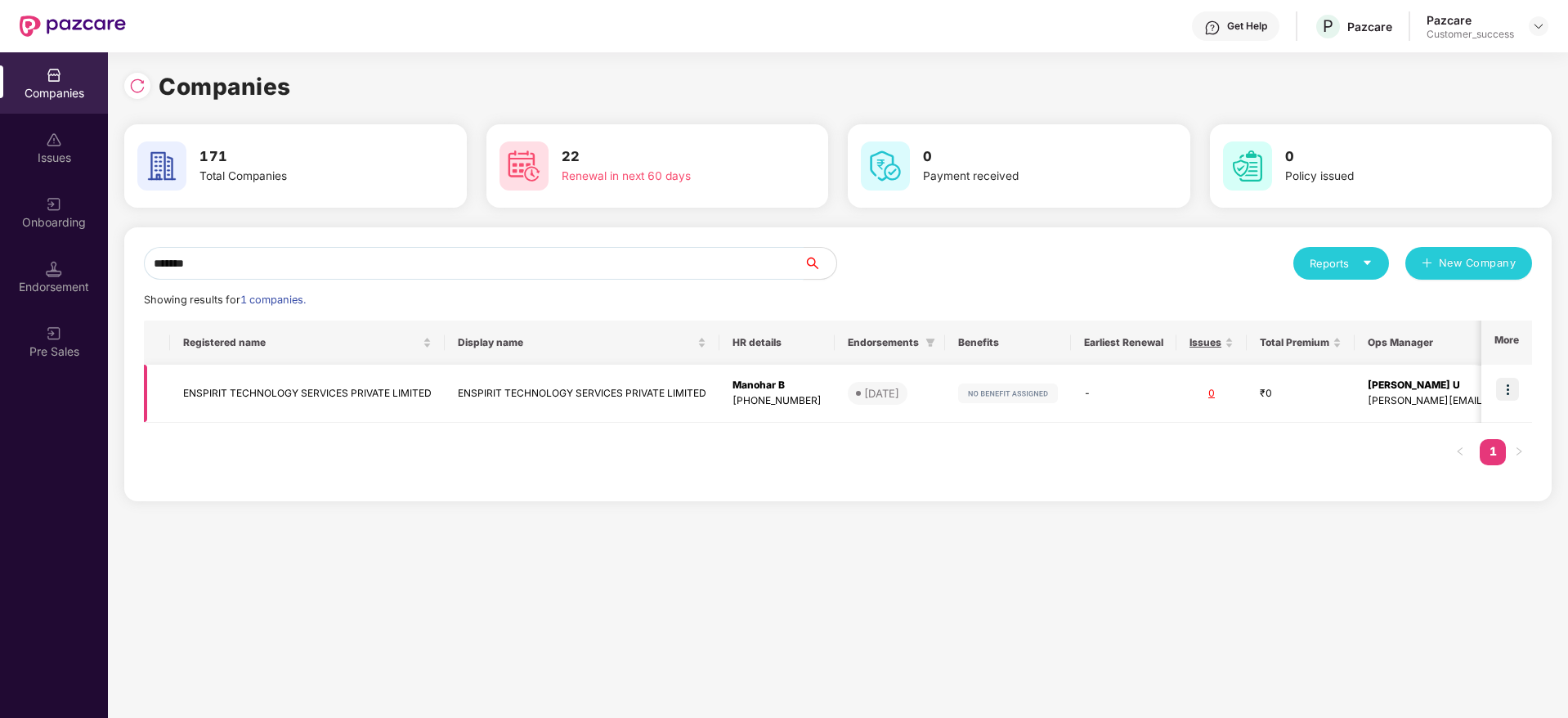
type input "*******"
click at [382, 403] on td "ENSPIRIT TECHNOLOGY SERVICES PRIVATE LIMITED" at bounding box center [307, 393] width 274 height 58
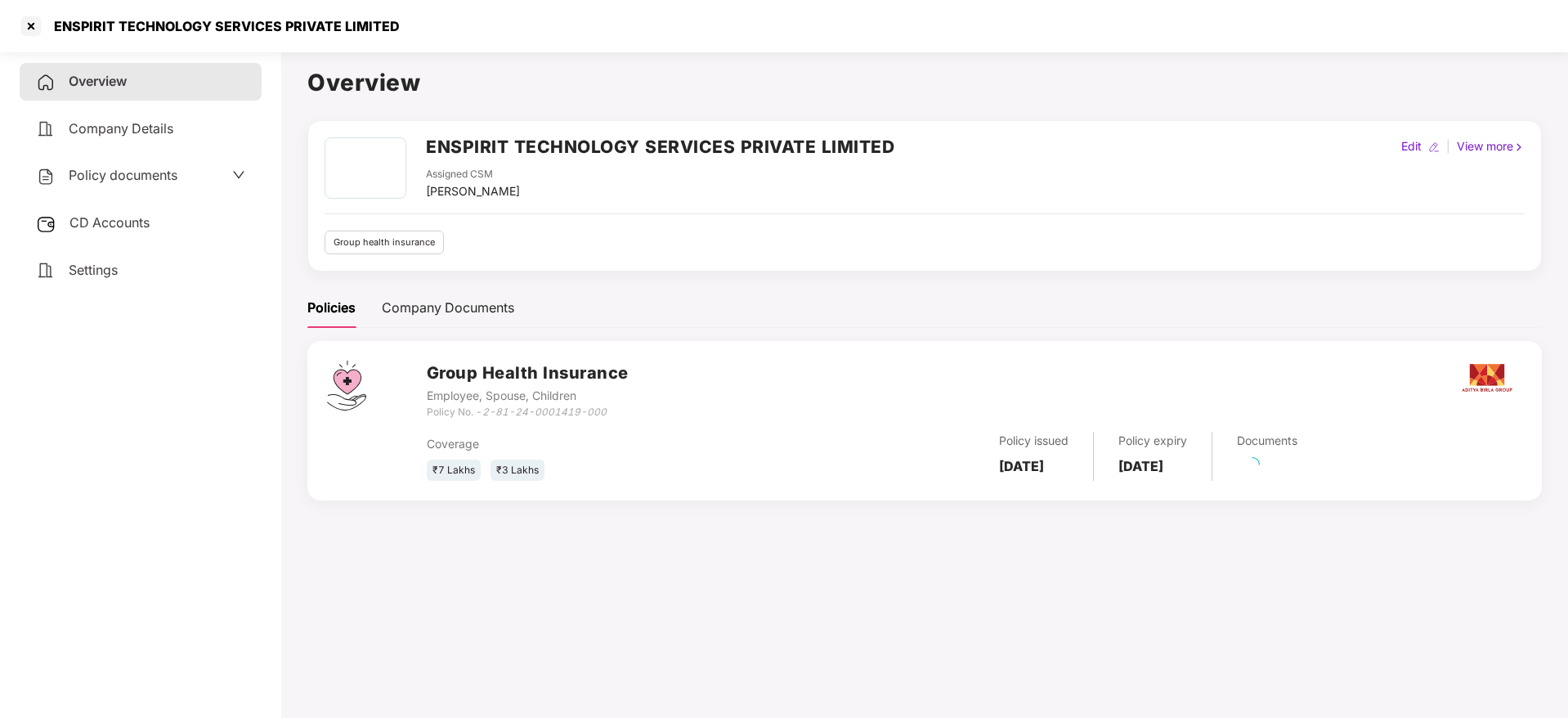
click at [168, 183] on span "Policy documents" at bounding box center [123, 174] width 109 height 16
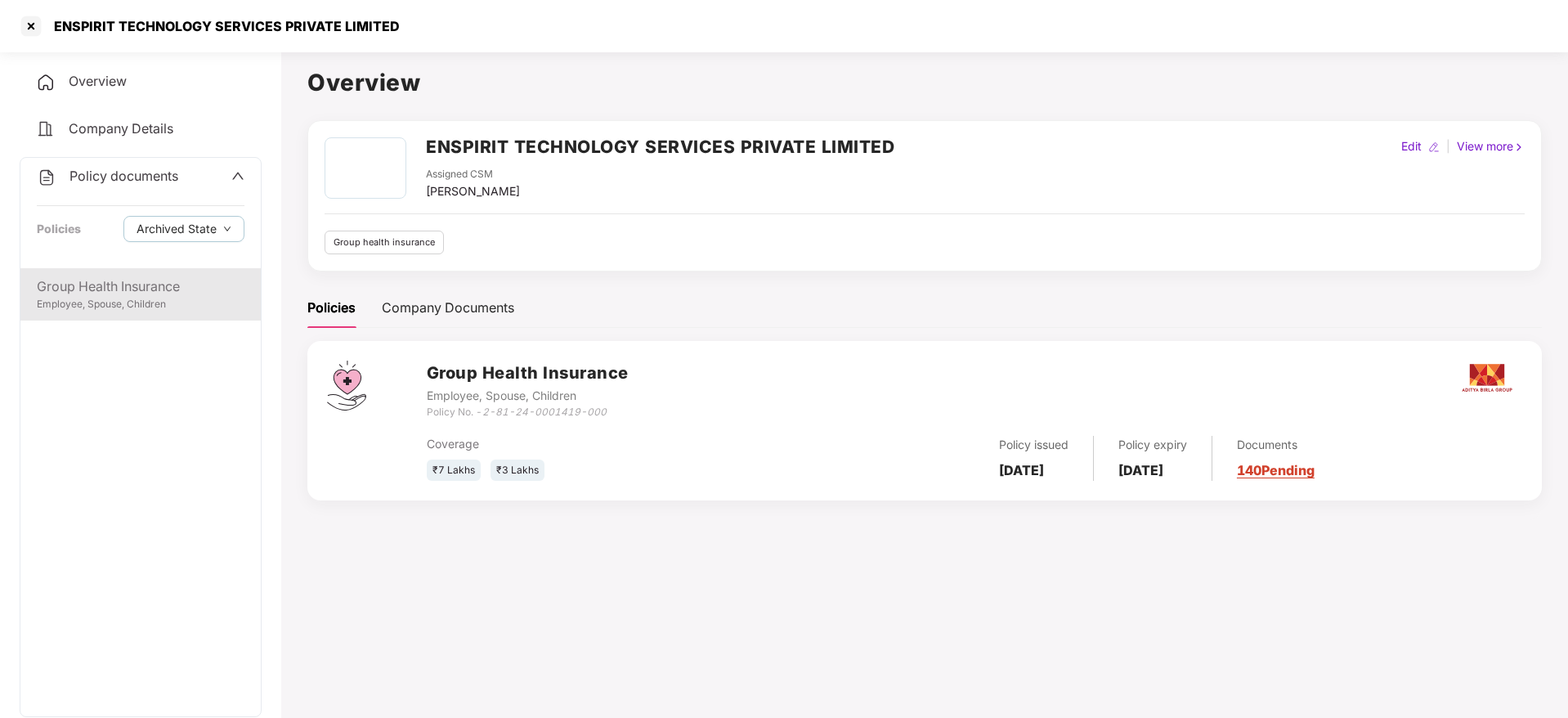
click at [211, 296] on div "Employee, Spouse, Children" at bounding box center [140, 304] width 207 height 15
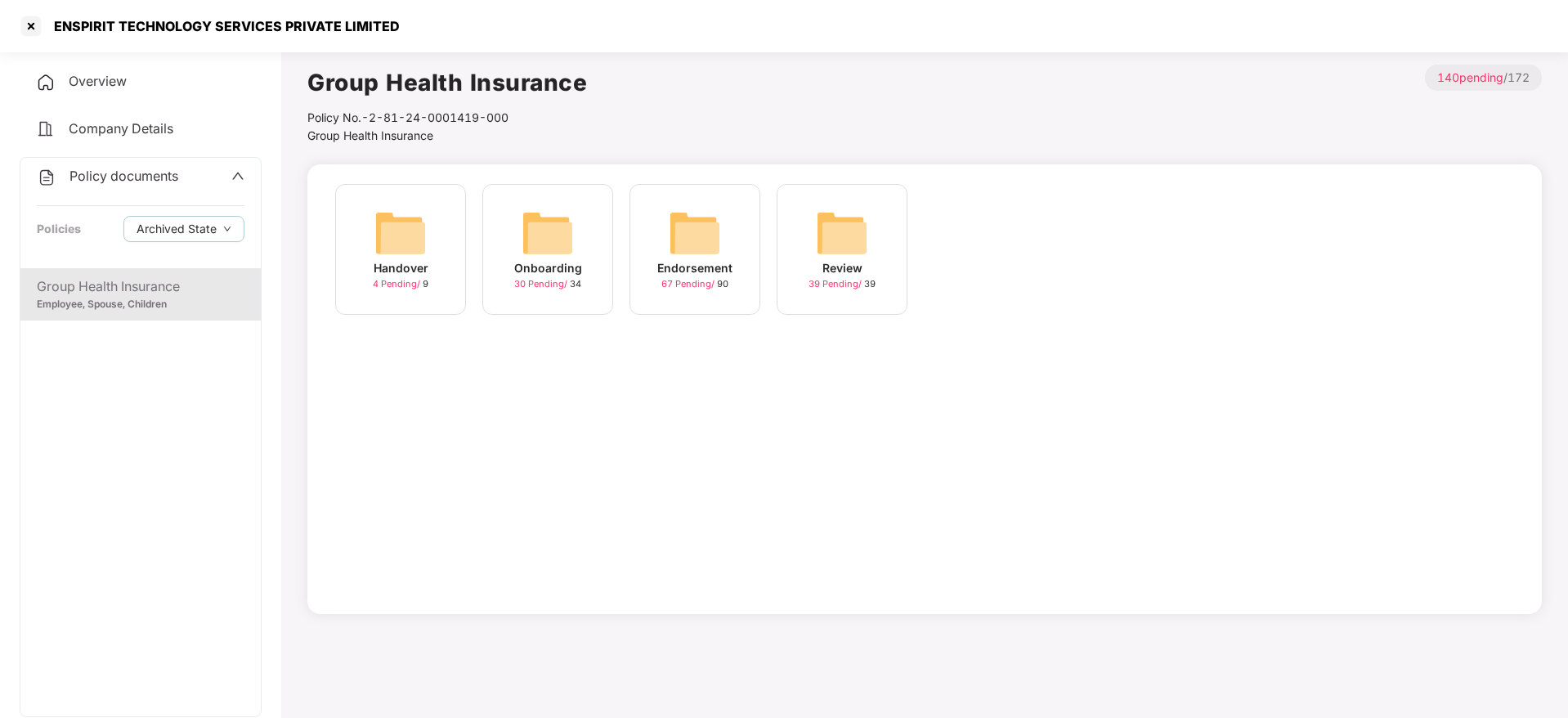
click at [531, 284] on span "30 Pending /" at bounding box center [542, 284] width 55 height 11
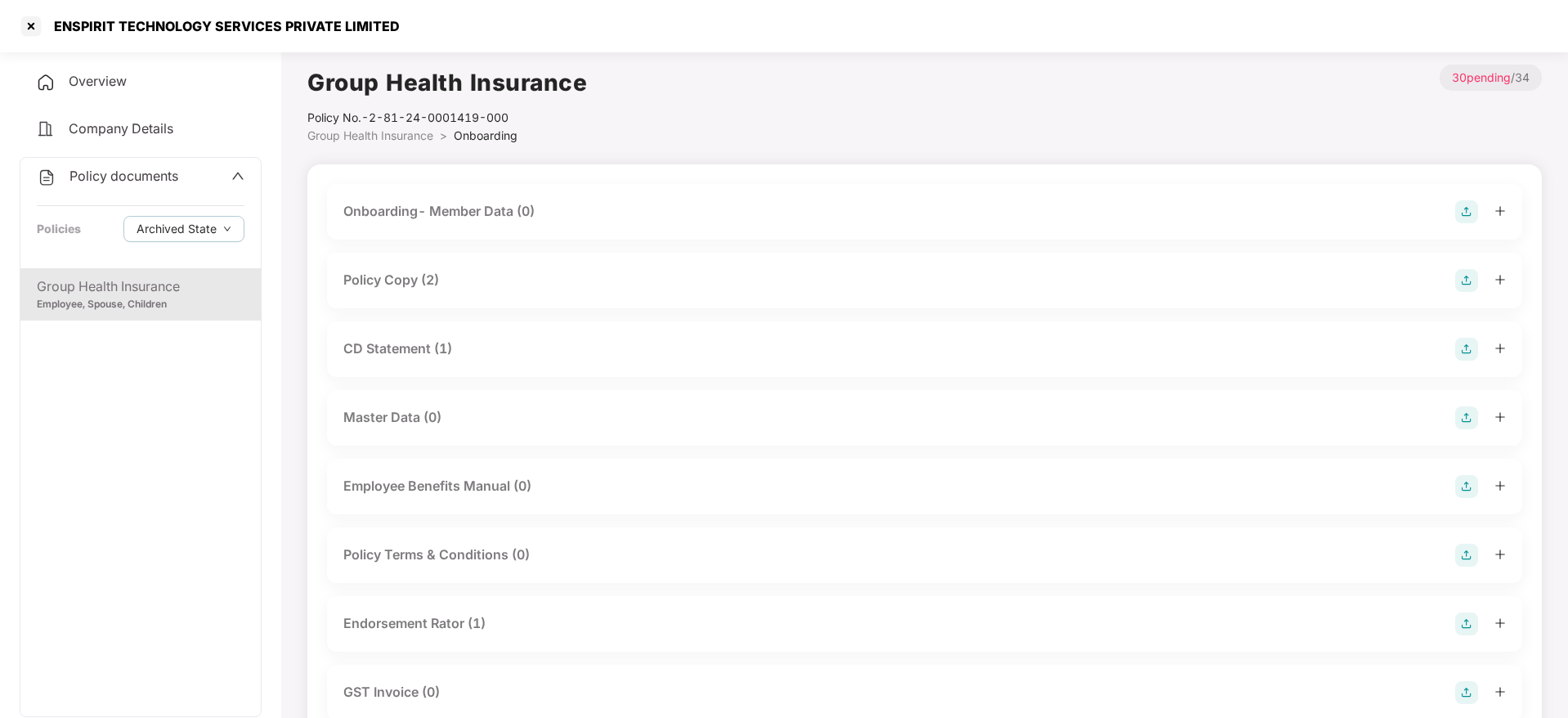
click at [468, 290] on div "Policy Copy (2)" at bounding box center [925, 280] width 1163 height 23
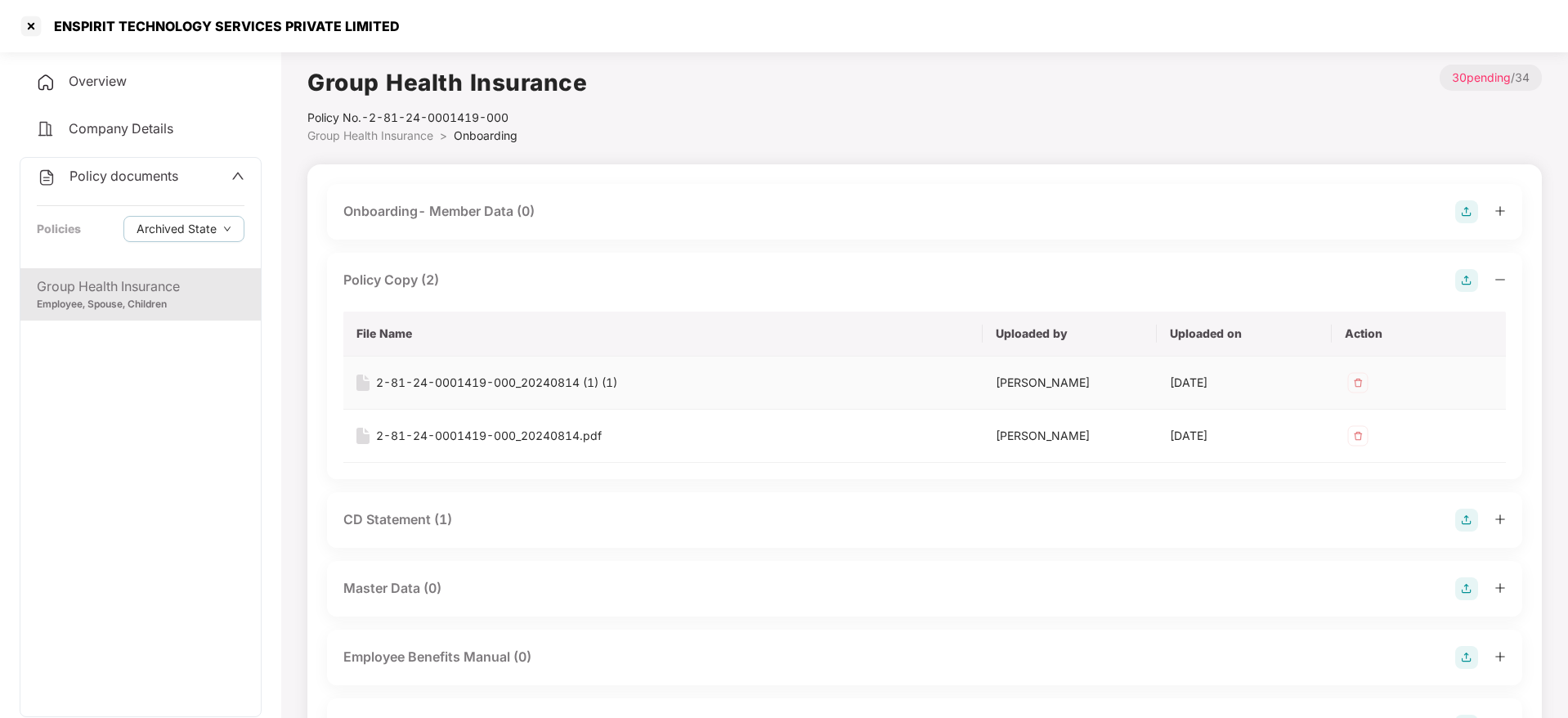
click at [416, 376] on div "2-81-24-0001419-000_20240814 (1) (1)" at bounding box center [496, 382] width 241 height 18
click at [48, 26] on div "ENSPIRIT TECHNOLOGY SERVICES PRIVATE LIMITED" at bounding box center [222, 26] width 356 height 16
click at [31, 22] on div at bounding box center [31, 26] width 26 height 26
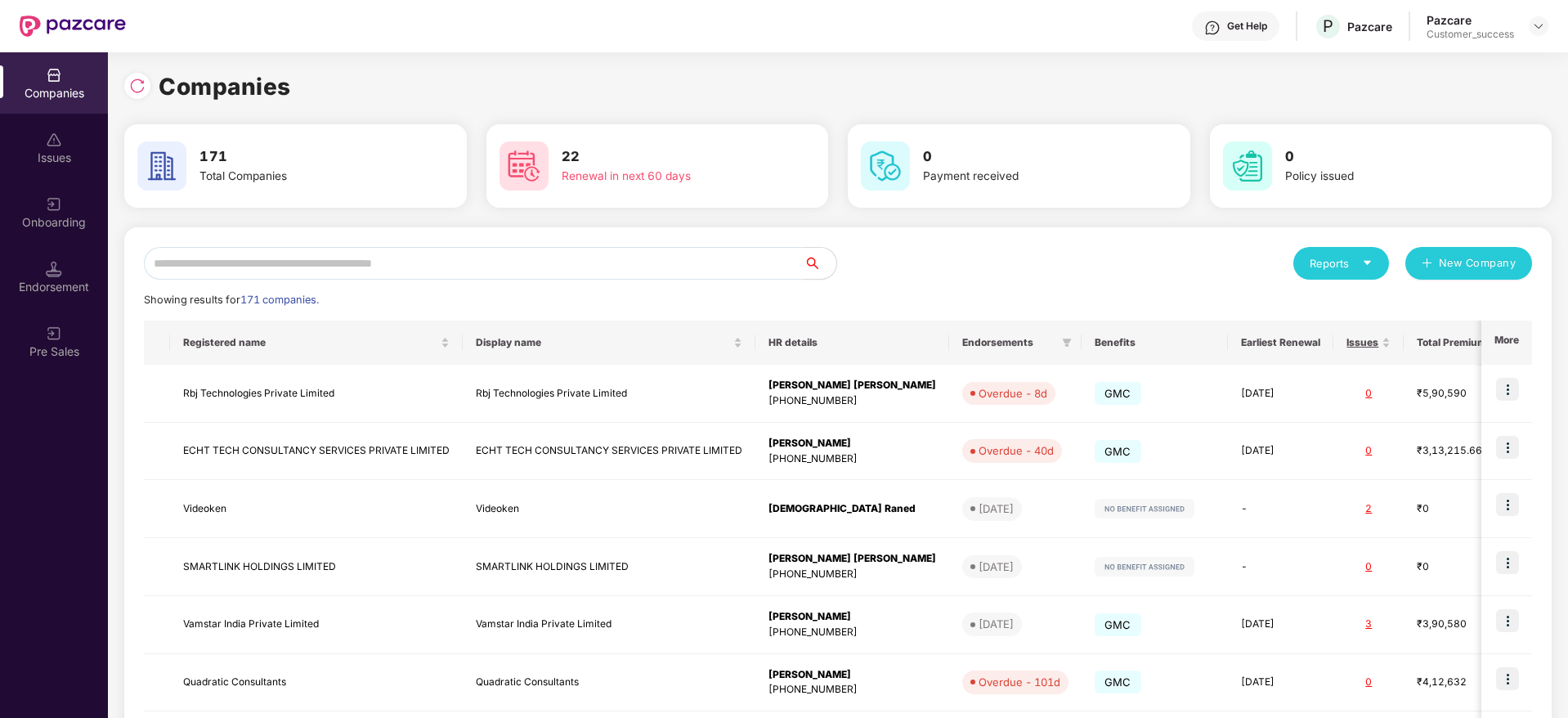
click at [492, 256] on input "text" at bounding box center [474, 263] width 660 height 33
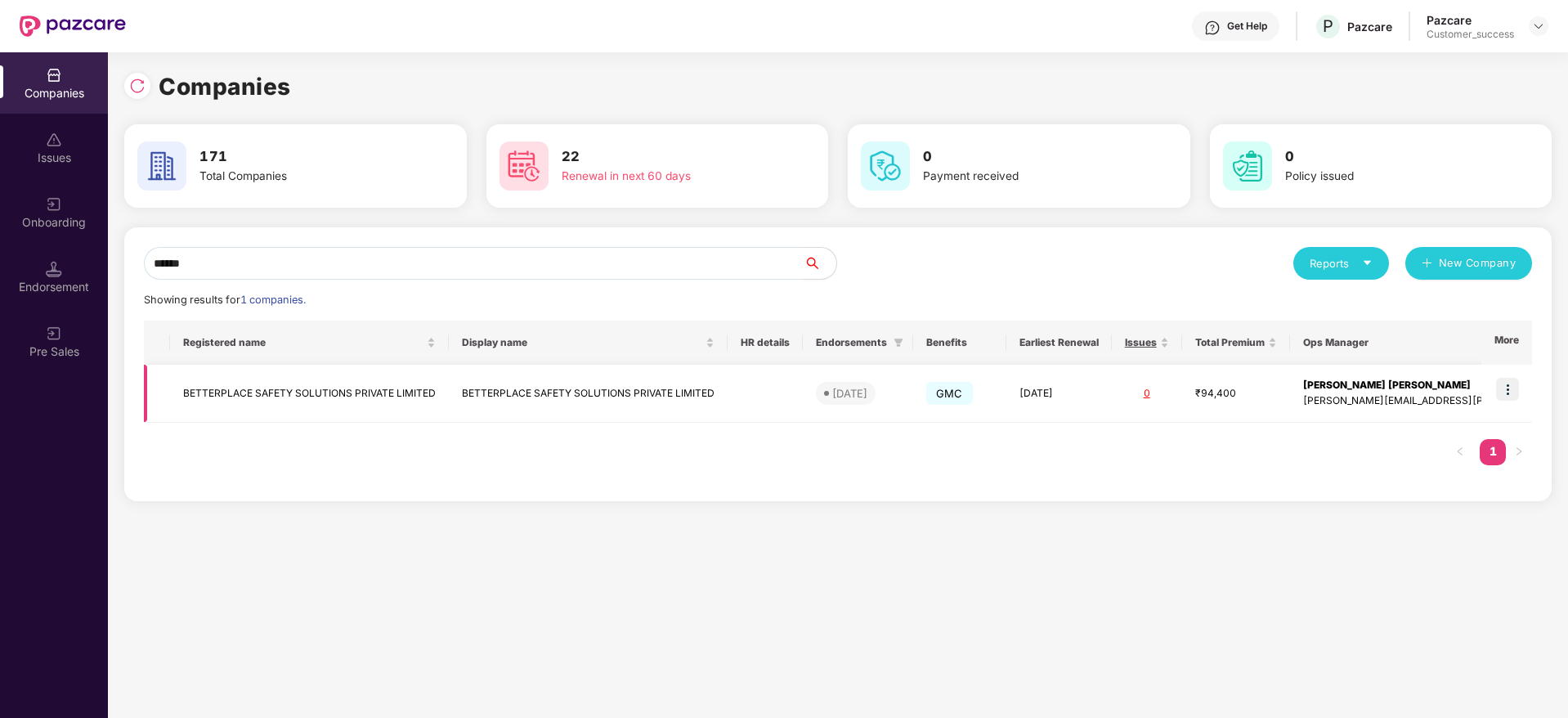
type input "******"
click at [549, 415] on td "BETTERPLACE SAFETY SOLUTIONS PRIVATE LIMITED" at bounding box center [588, 393] width 279 height 58
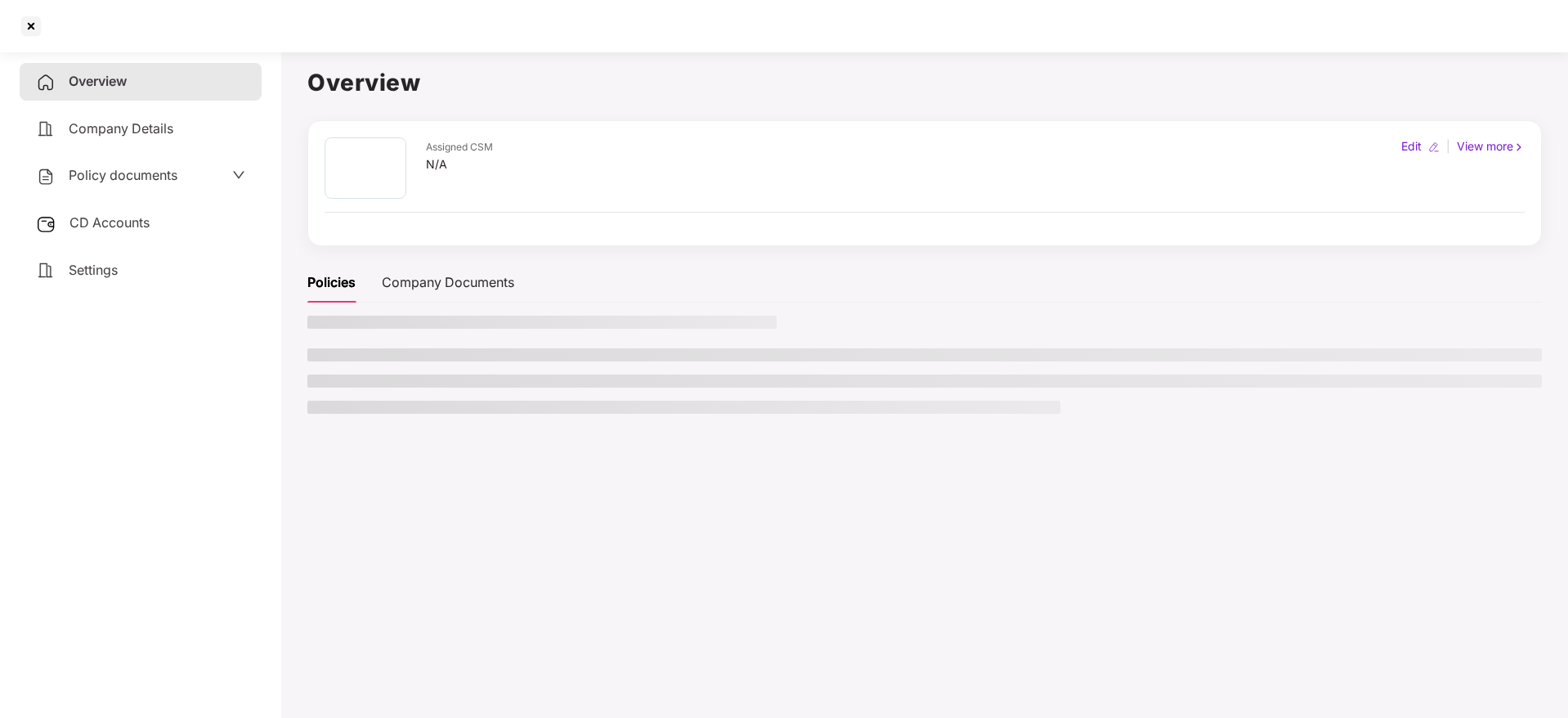
click at [561, 398] on ul at bounding box center [925, 381] width 1234 height 65
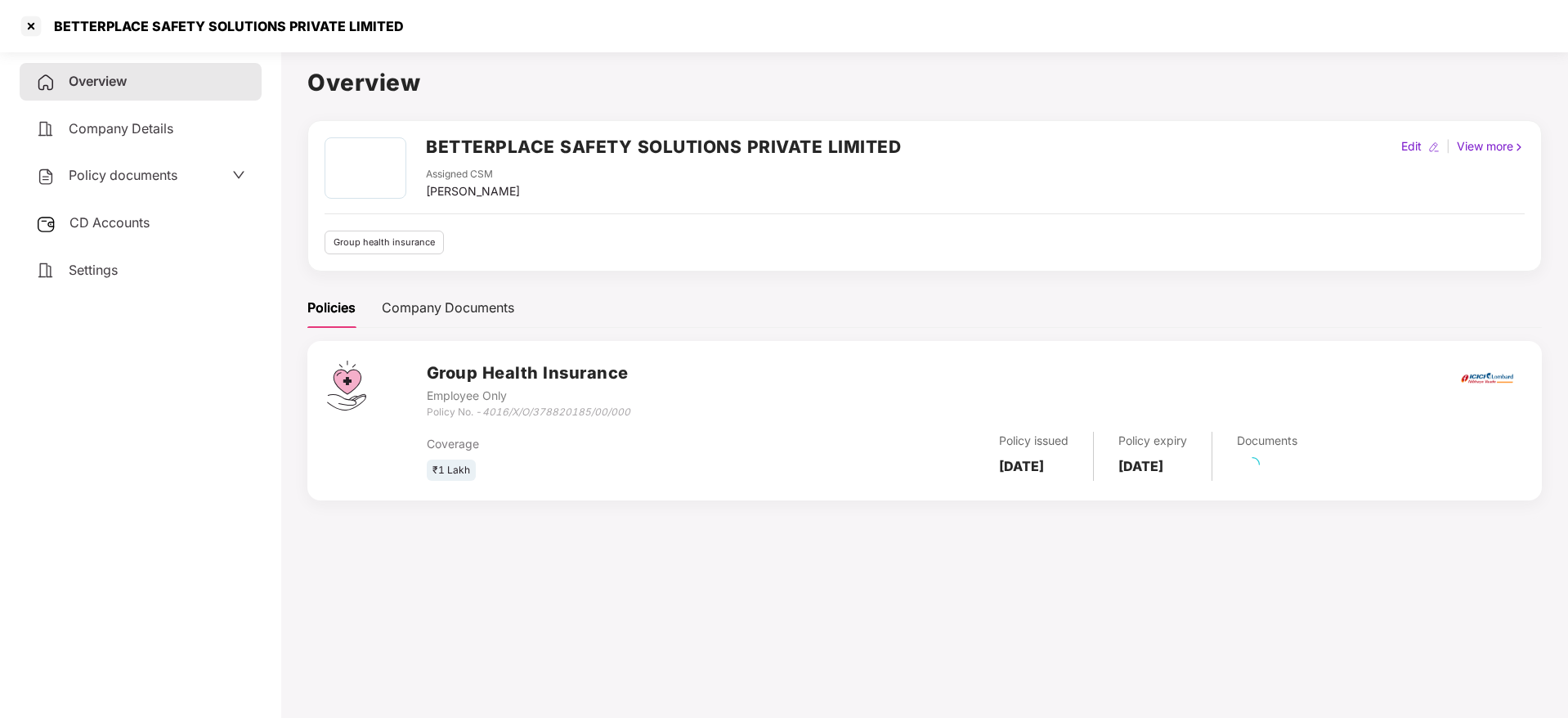
click at [192, 171] on div "Policy documents" at bounding box center [141, 176] width 209 height 21
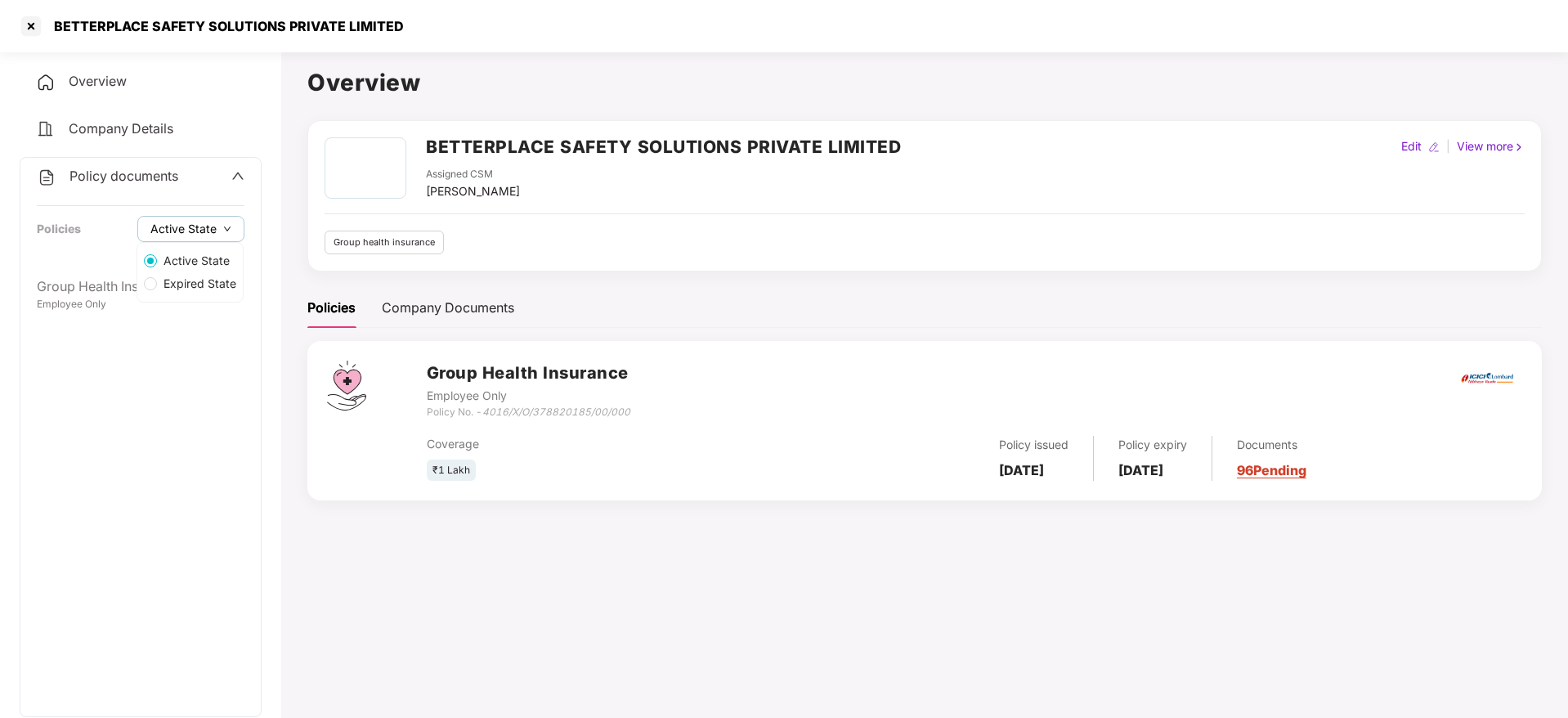
click at [192, 239] on button "Active State" at bounding box center [191, 228] width 107 height 26
click at [77, 294] on div "Group Health Insurance" at bounding box center [140, 286] width 207 height 20
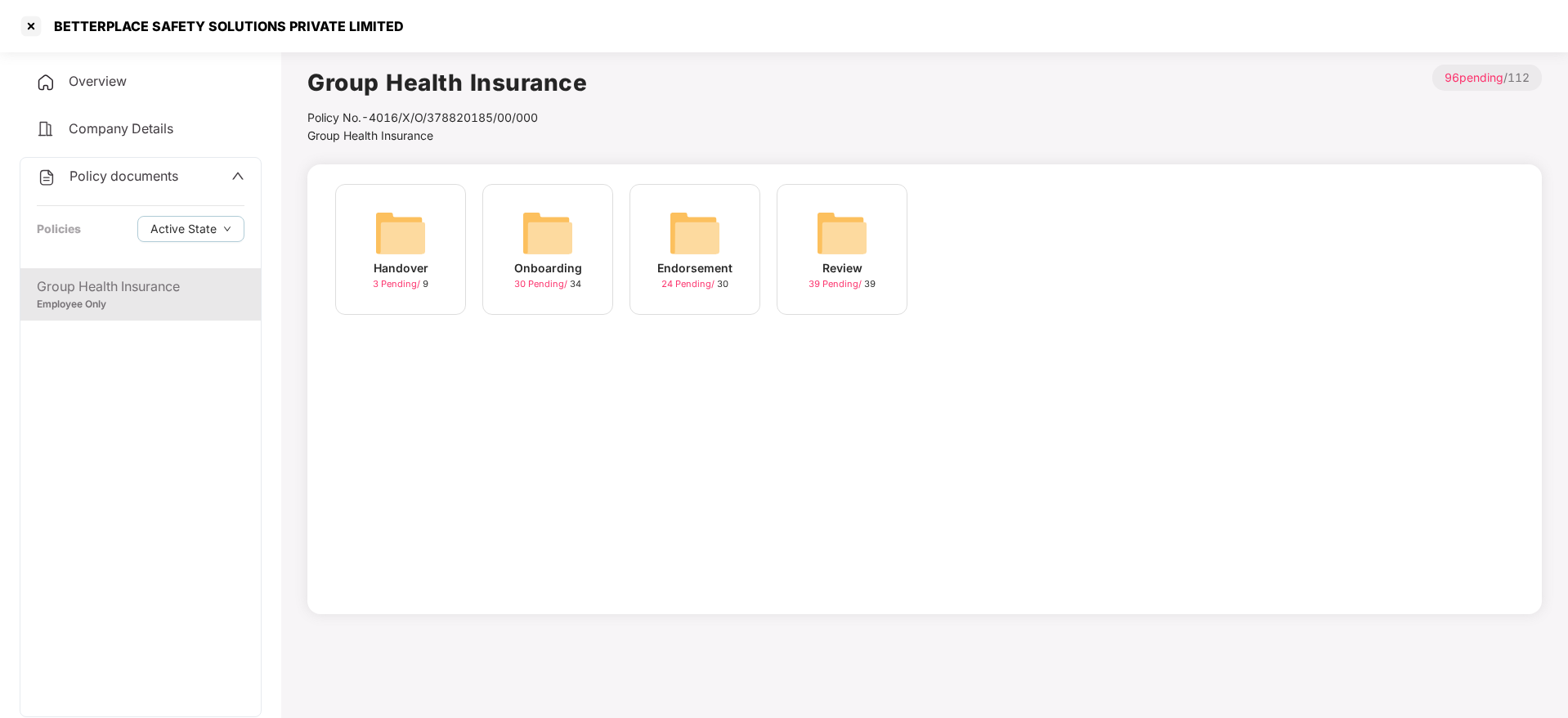
click at [558, 257] on img at bounding box center [548, 232] width 53 height 53
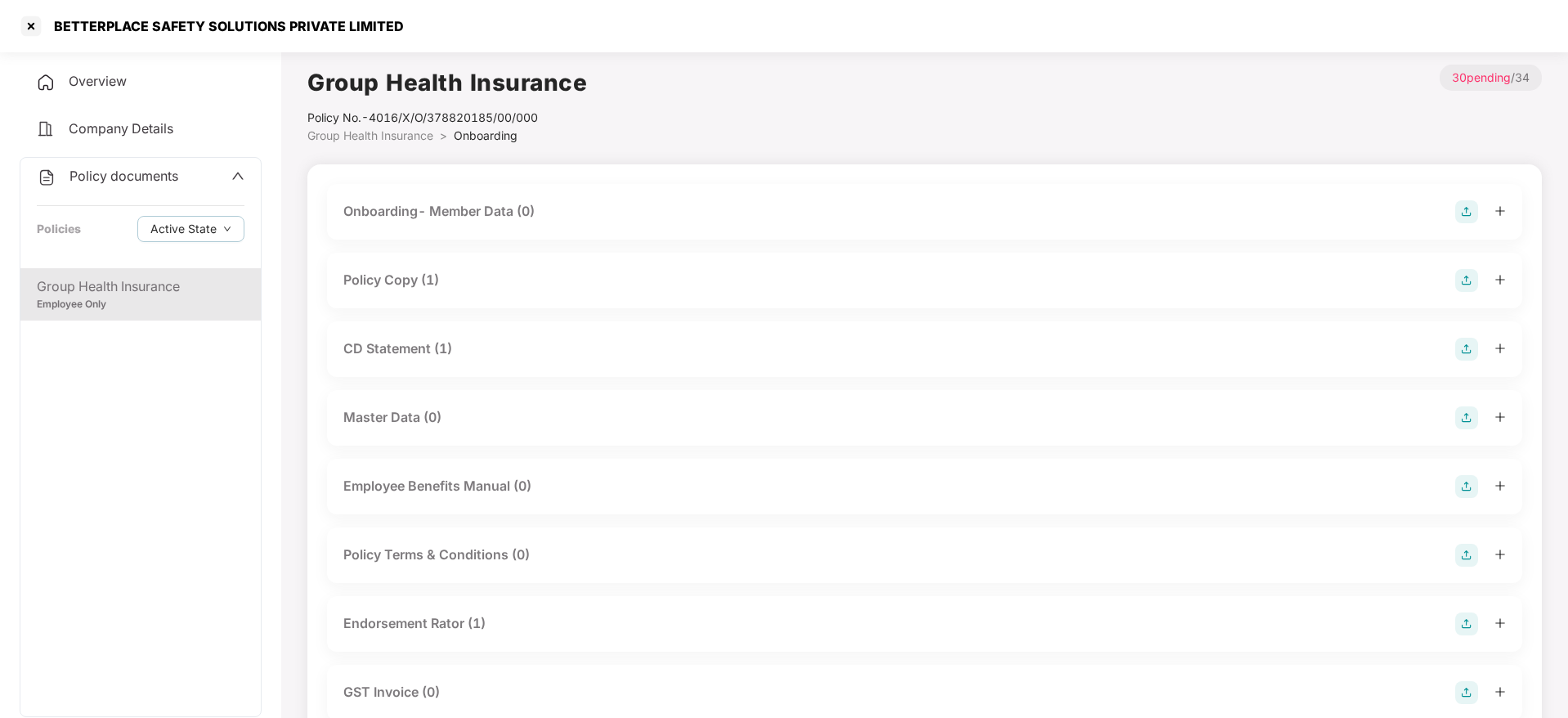
click at [409, 272] on div "Policy Copy (1)" at bounding box center [391, 279] width 96 height 20
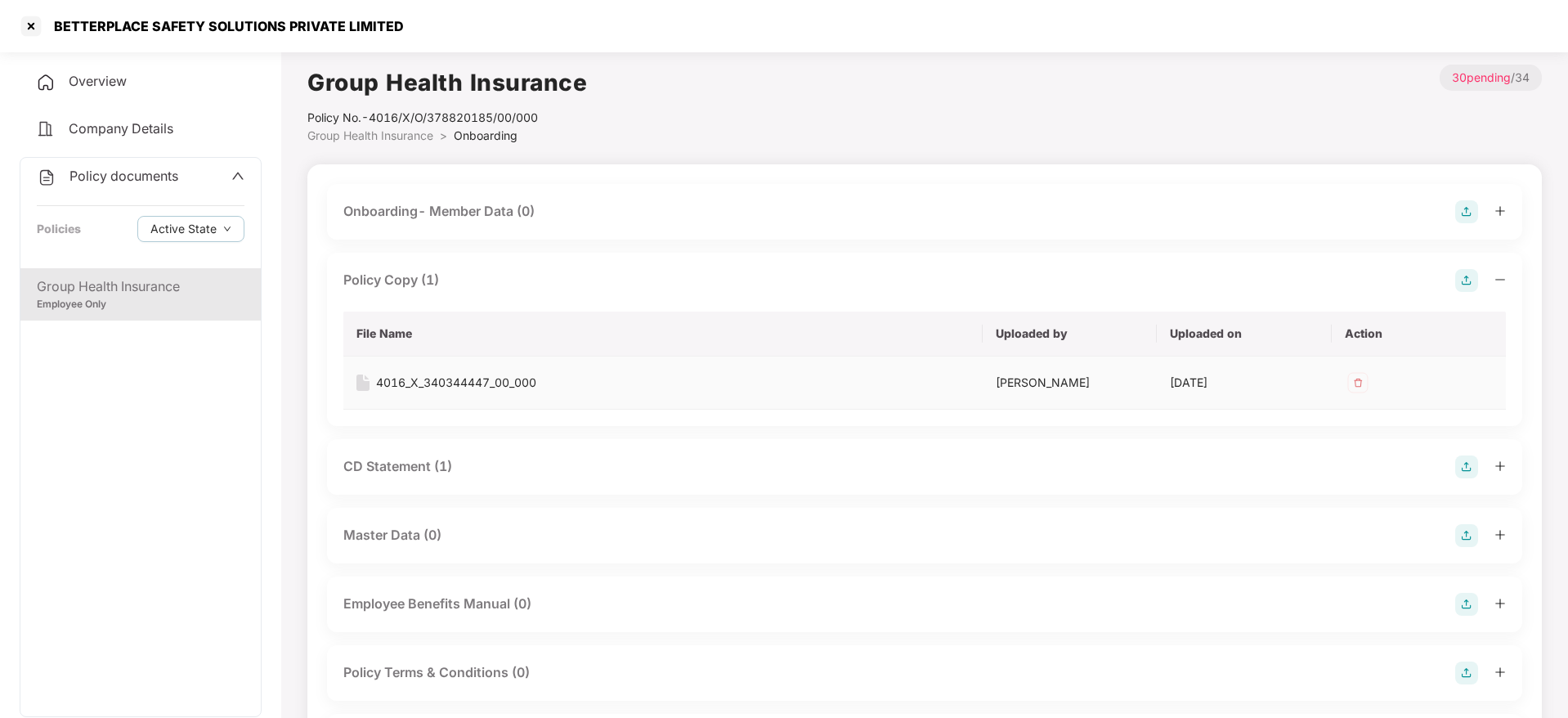
click at [446, 381] on div "4016_X_340344447_00_000" at bounding box center [456, 382] width 161 height 18
click at [36, 29] on div at bounding box center [31, 26] width 26 height 26
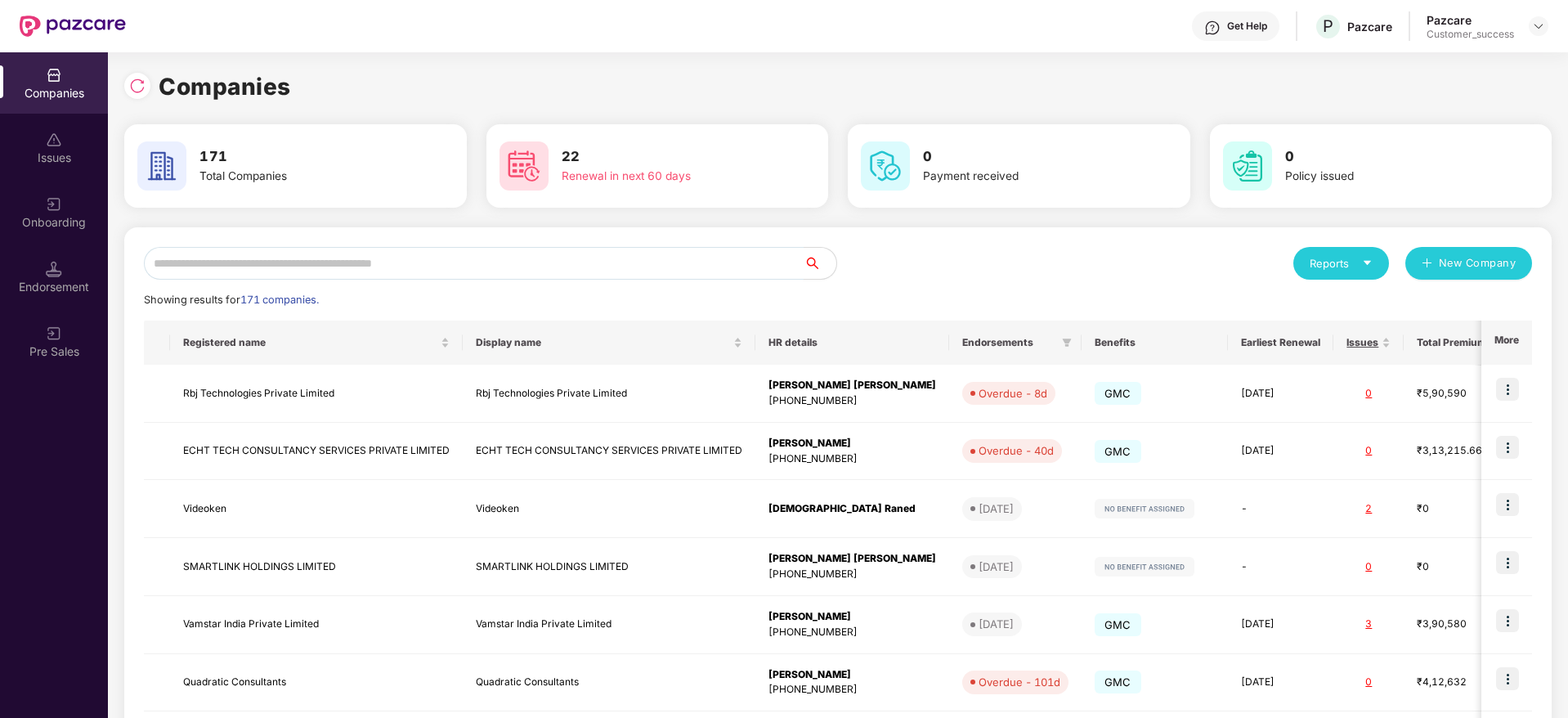
click at [361, 268] on input "text" at bounding box center [474, 263] width 660 height 33
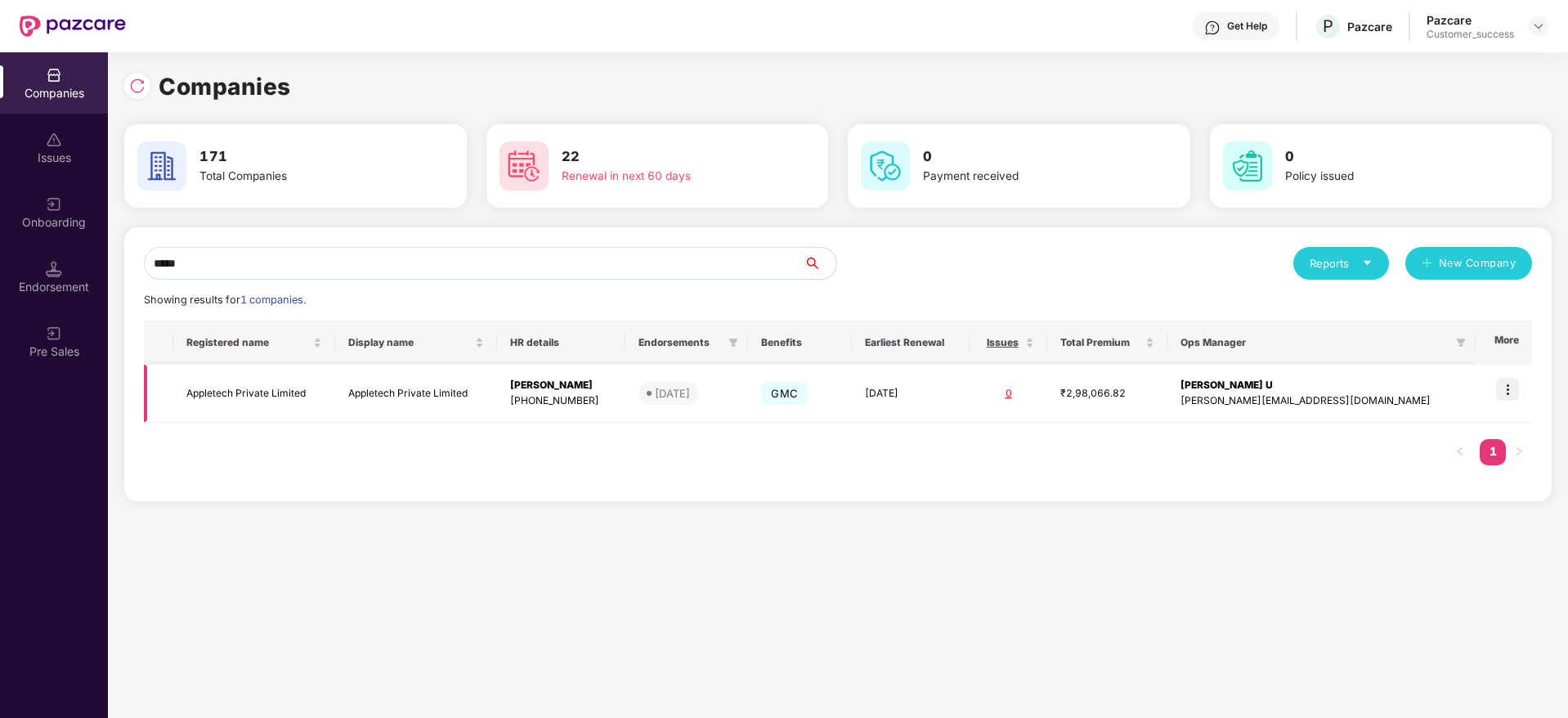
type input "*****"
click at [1510, 392] on img at bounding box center [1508, 389] width 23 height 23
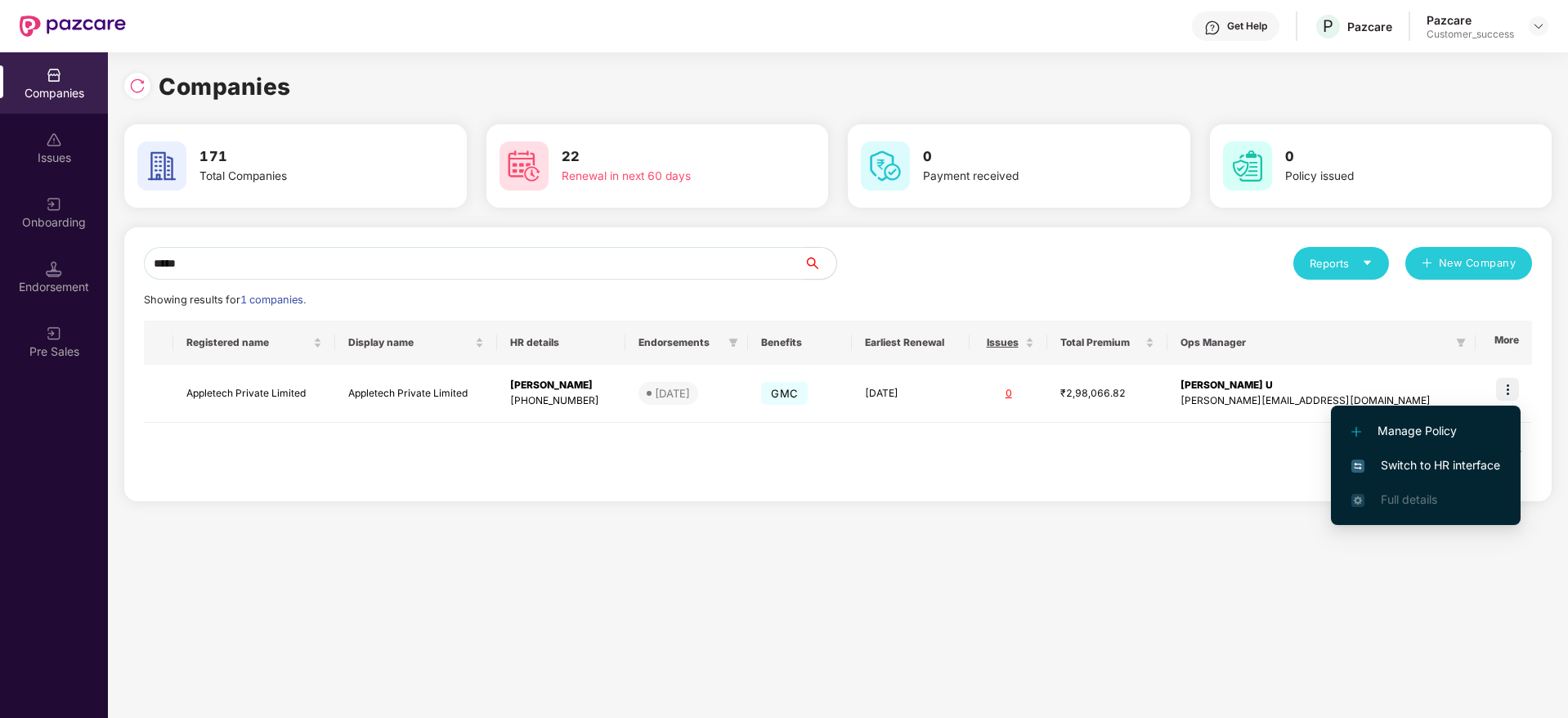
click at [1490, 448] on li "Switch to HR interface" at bounding box center [1426, 466] width 189 height 34
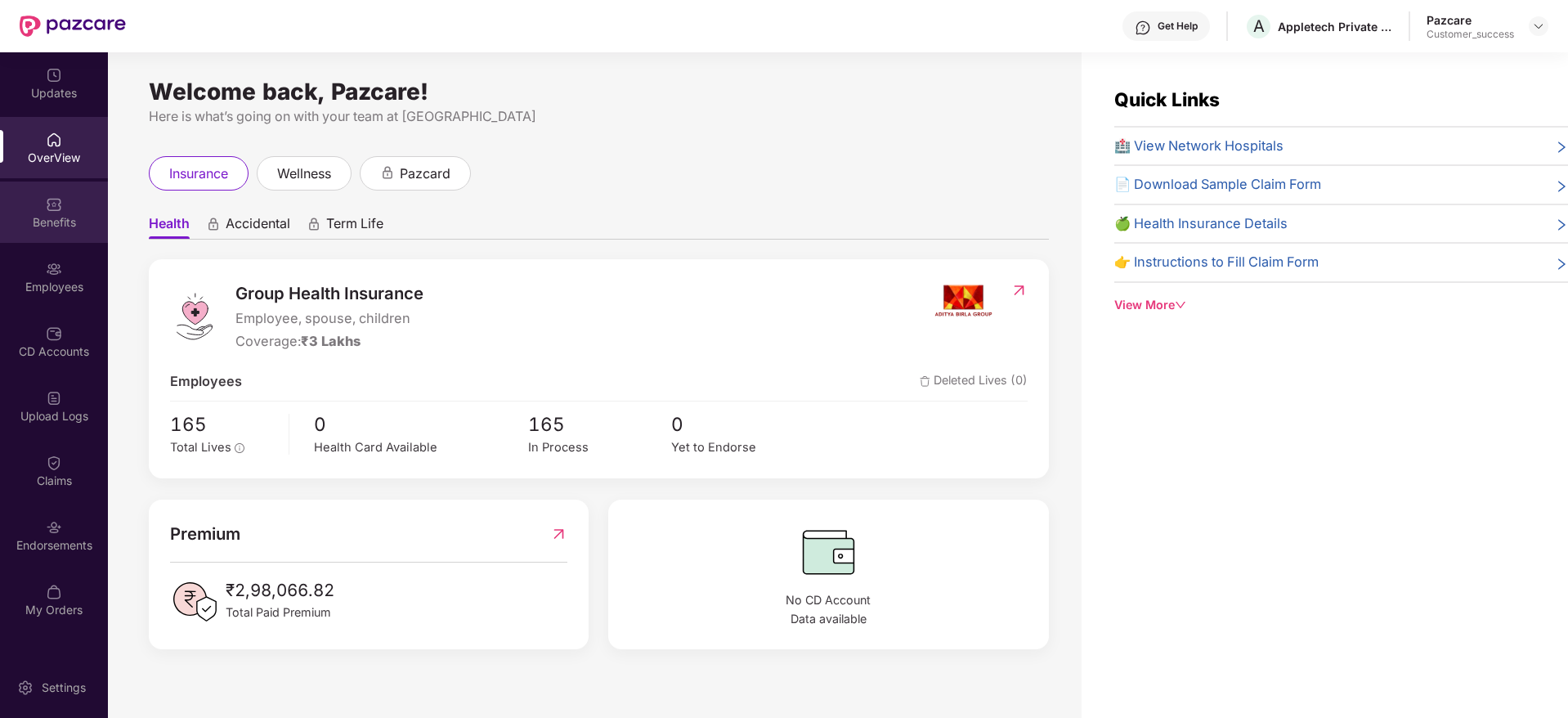
click at [70, 225] on div "Benefits" at bounding box center [54, 222] width 108 height 16
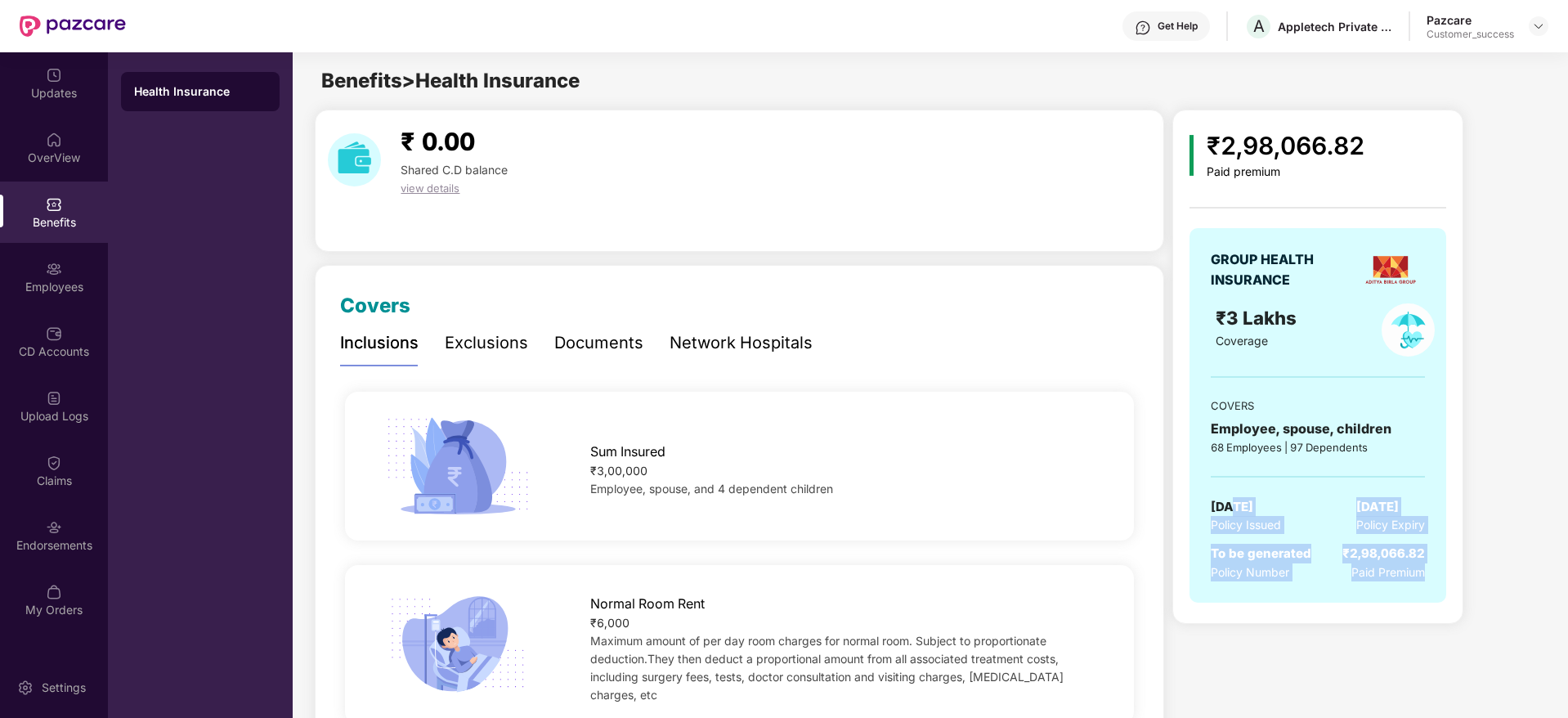
drag, startPoint x: 1233, startPoint y: 498, endPoint x: 1458, endPoint y: 618, distance: 255.0
click at [1458, 618] on div "₹2,98,066.82 Paid premium GROUP HEALTH INSURANCE ₹3 Lakhs Coverage COVERS Emplo…" at bounding box center [1318, 367] width 291 height 514
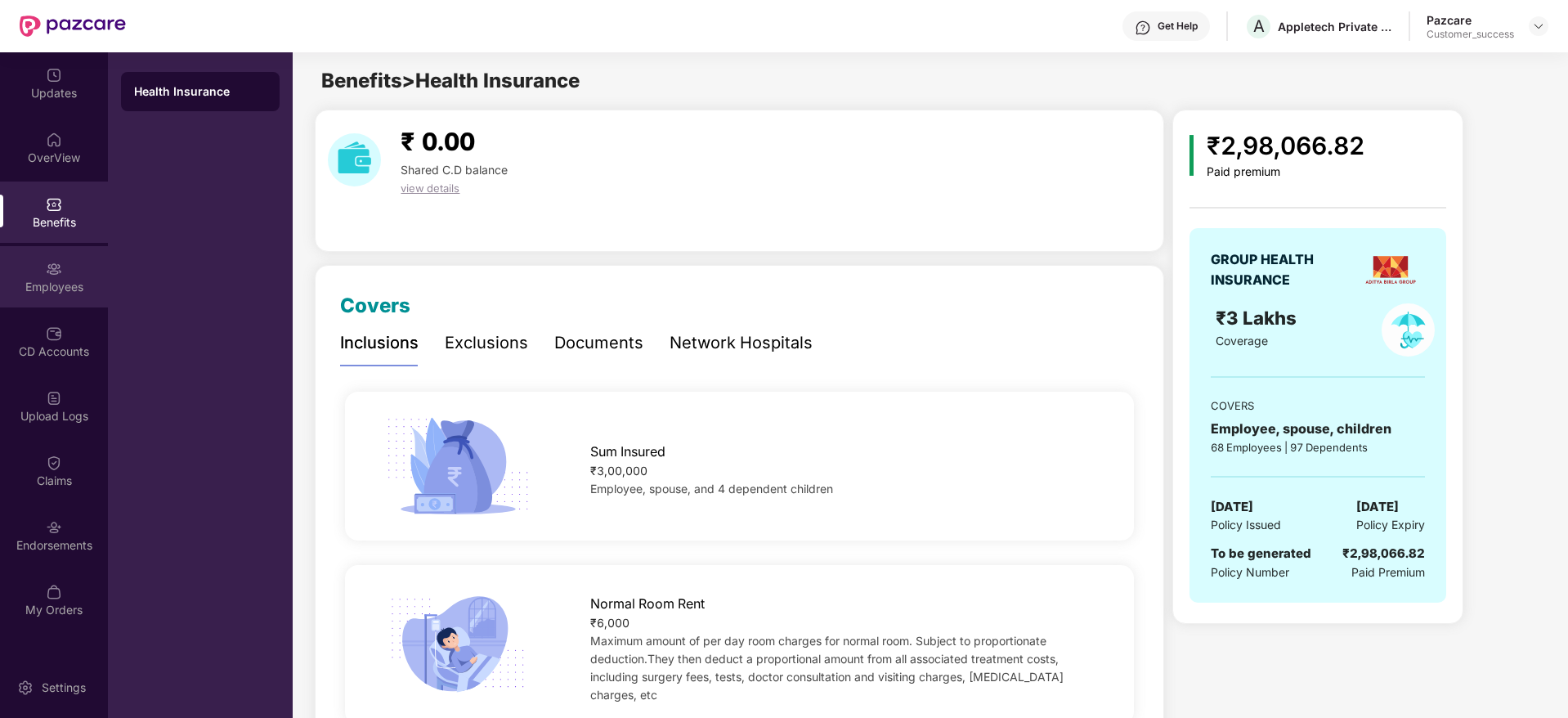
click at [48, 280] on div "Employees" at bounding box center [54, 287] width 108 height 16
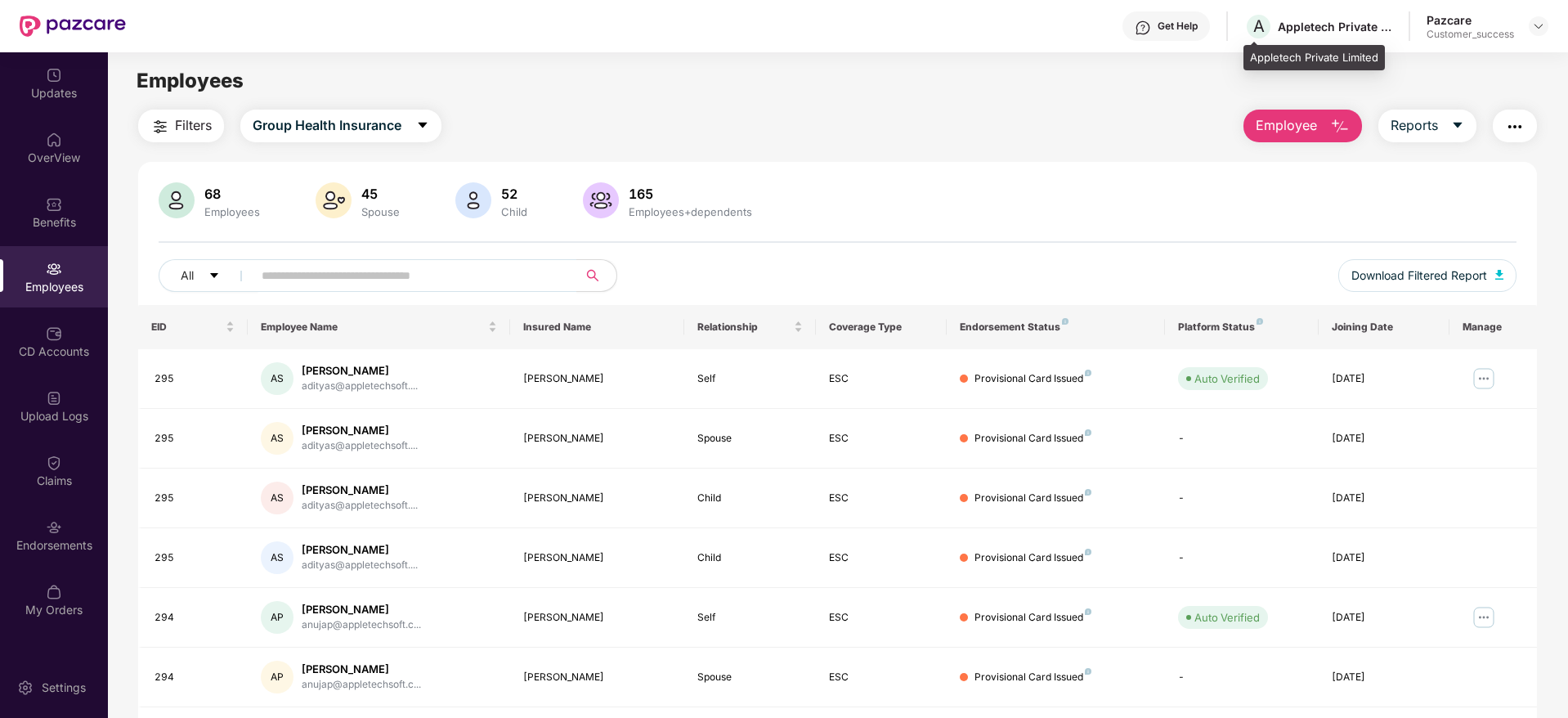
click at [1332, 17] on div "A Appletech Private Limited" at bounding box center [1318, 27] width 148 height 29
click at [1529, 30] on div at bounding box center [1538, 26] width 20 height 20
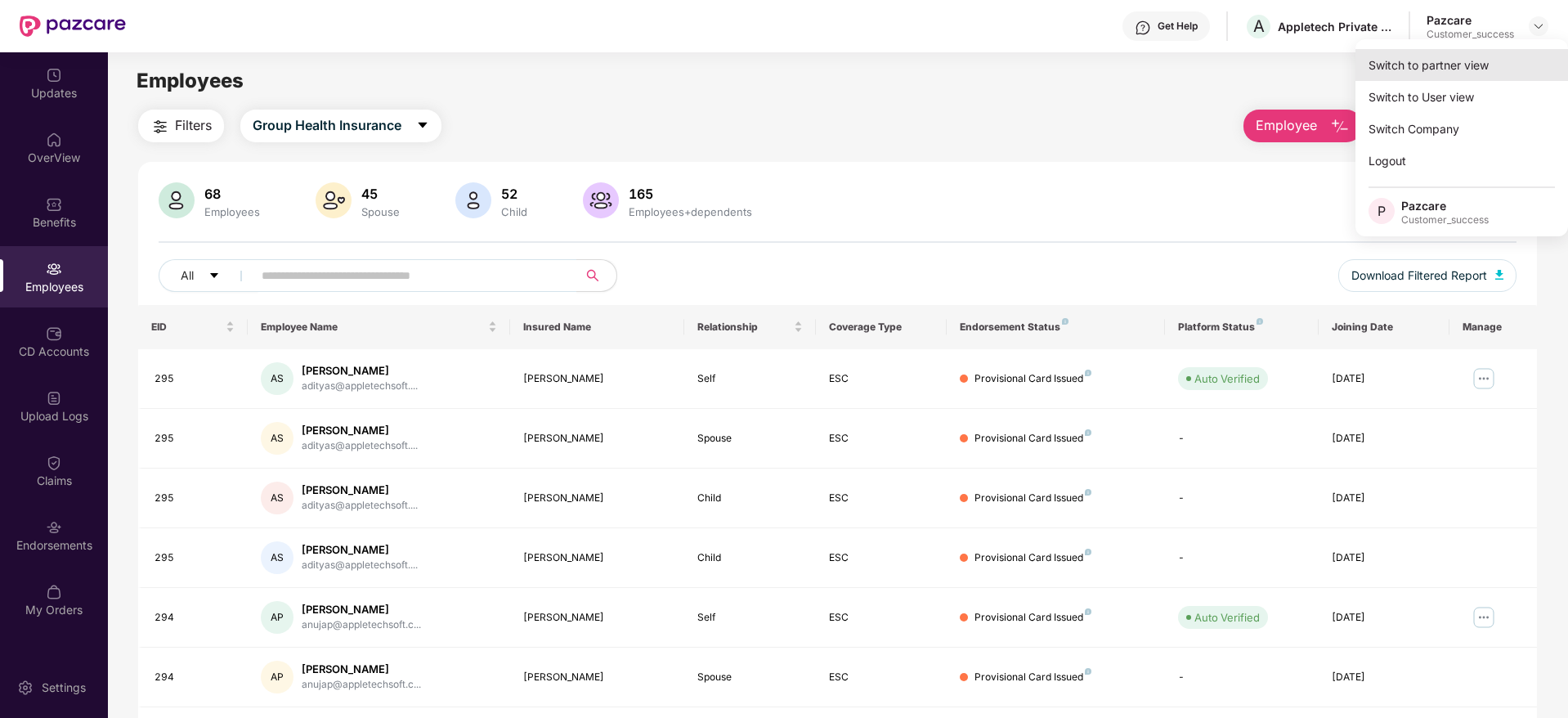
click at [1510, 54] on div "Switch to partner view" at bounding box center [1462, 64] width 212 height 32
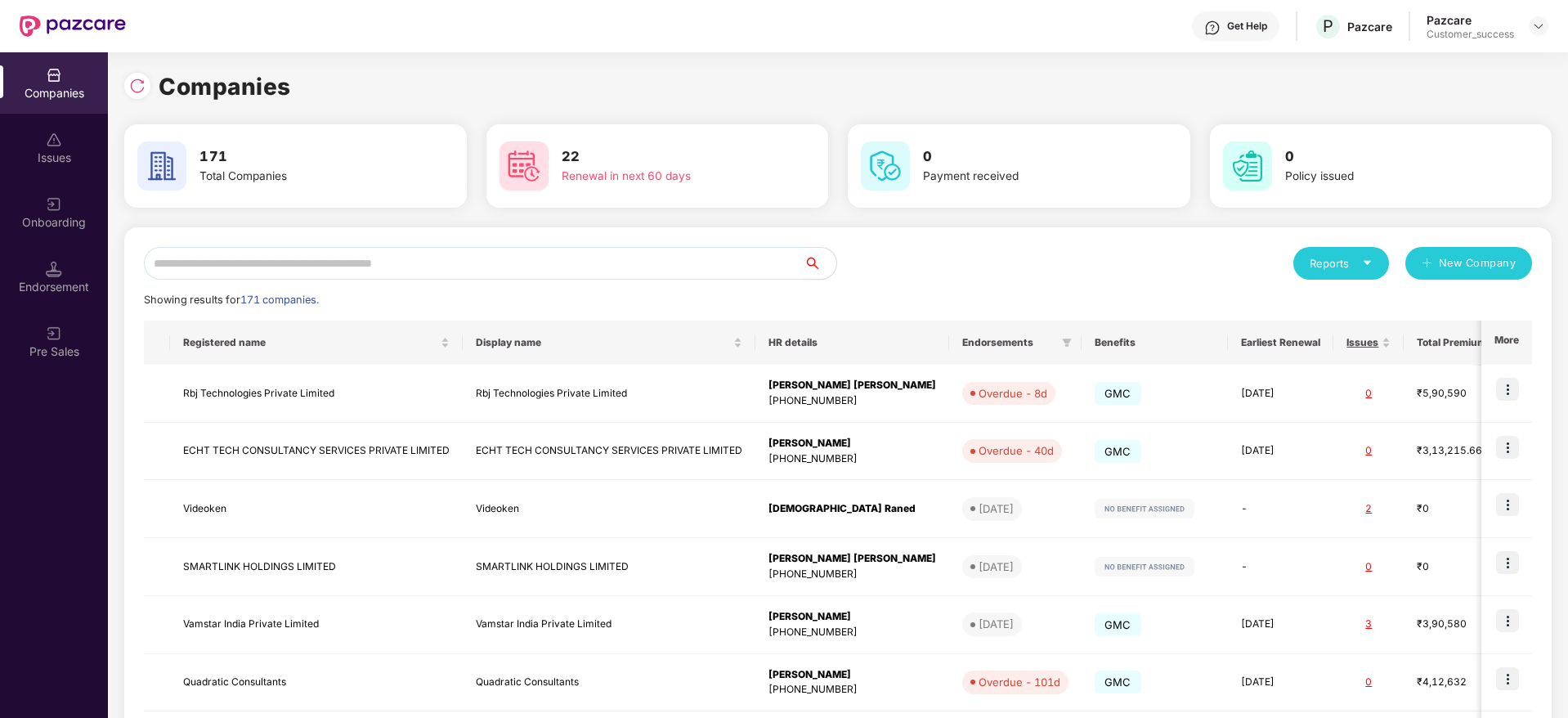
click at [527, 268] on input "text" at bounding box center [474, 263] width 660 height 33
paste input "**********"
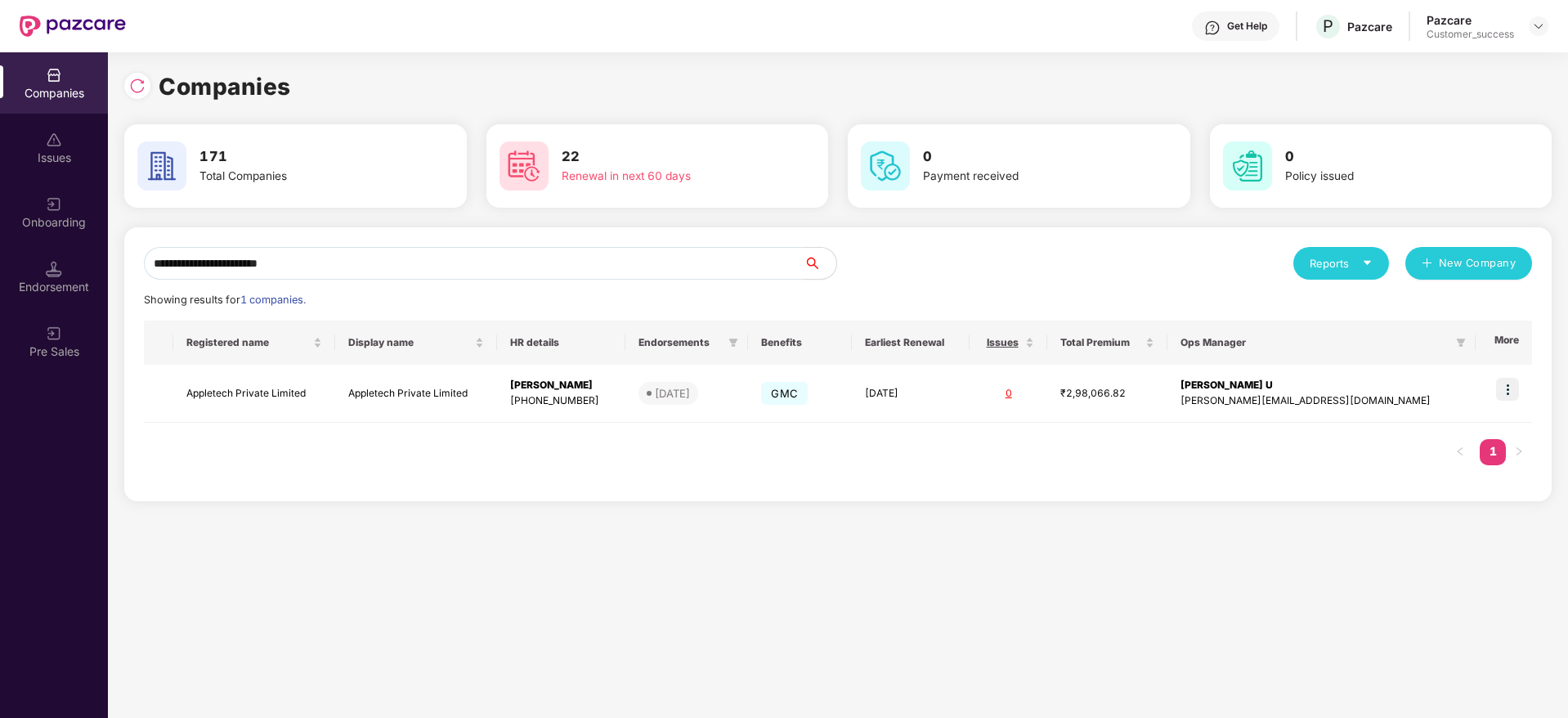
click at [0, 264] on div "**********" at bounding box center [784, 385] width 1568 height 665
paste input "**********"
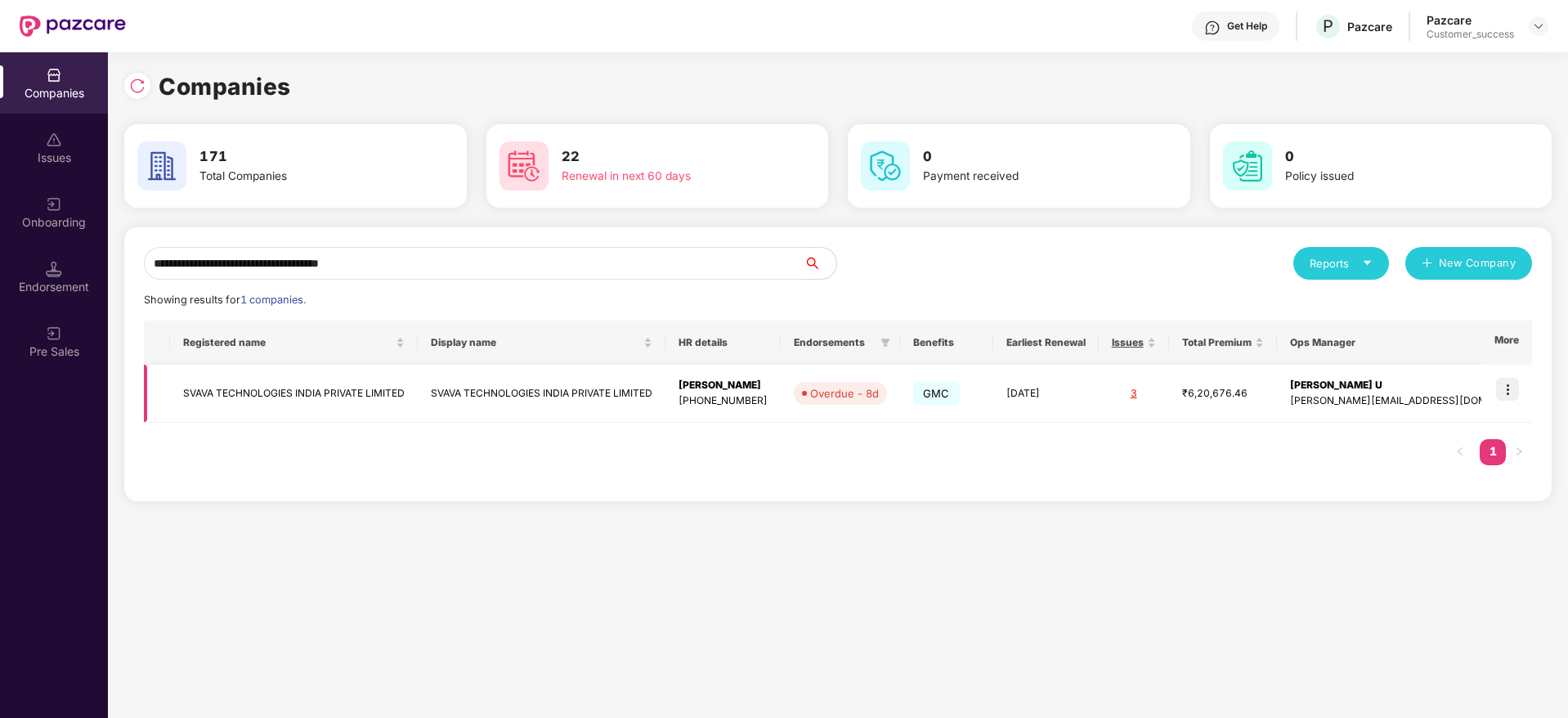
type input "**********"
click at [1508, 394] on img at bounding box center [1508, 389] width 23 height 23
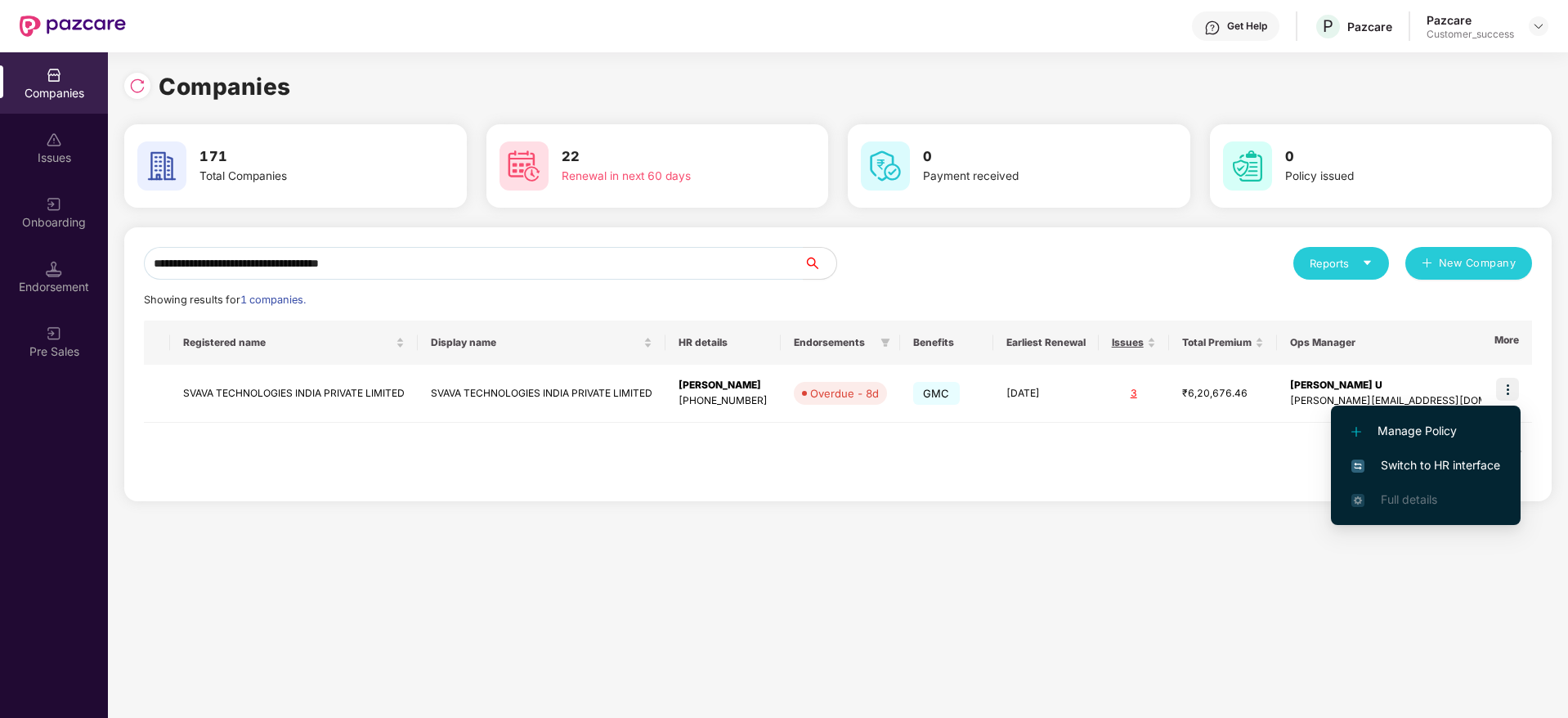
click at [1470, 457] on span "Switch to HR interface" at bounding box center [1426, 465] width 149 height 18
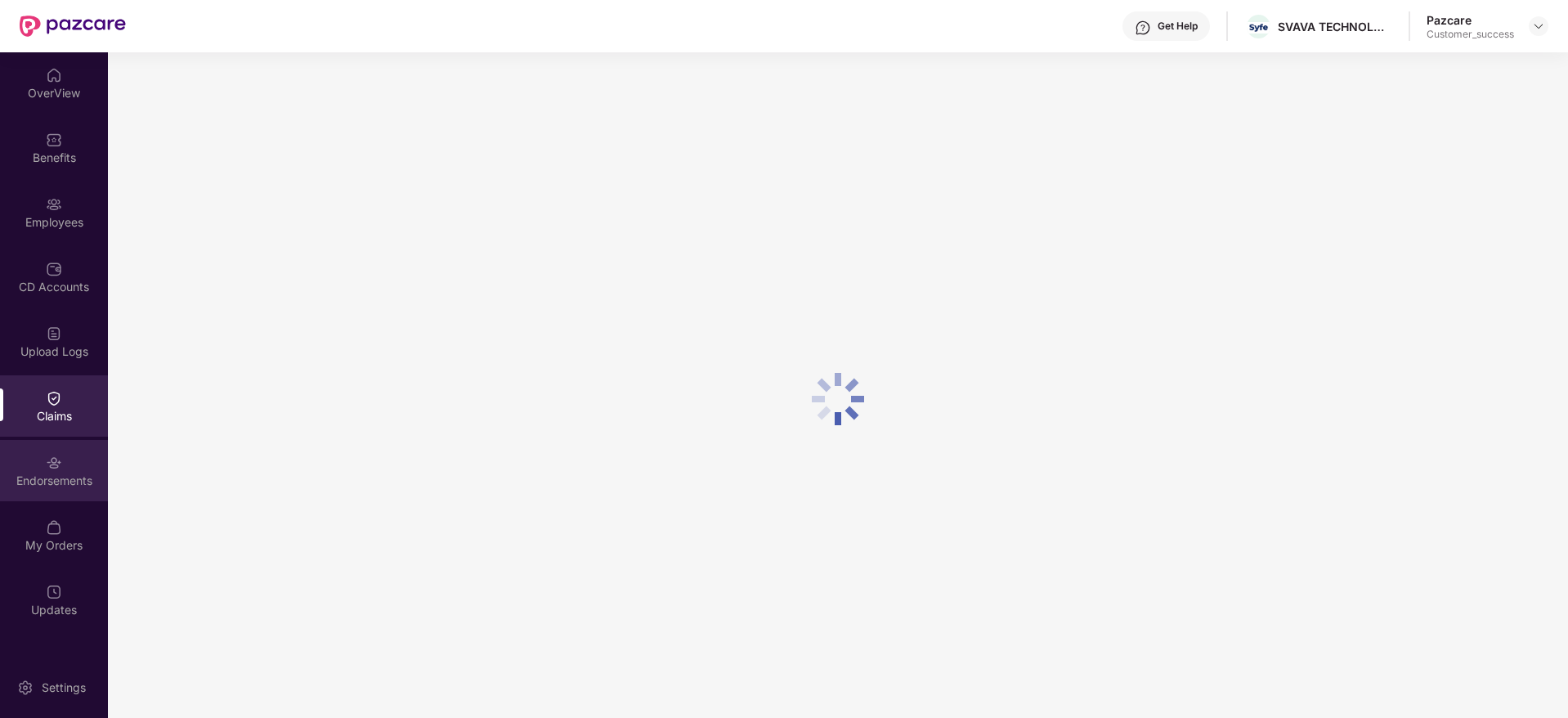
click at [54, 483] on div "Endorsements" at bounding box center [54, 480] width 108 height 16
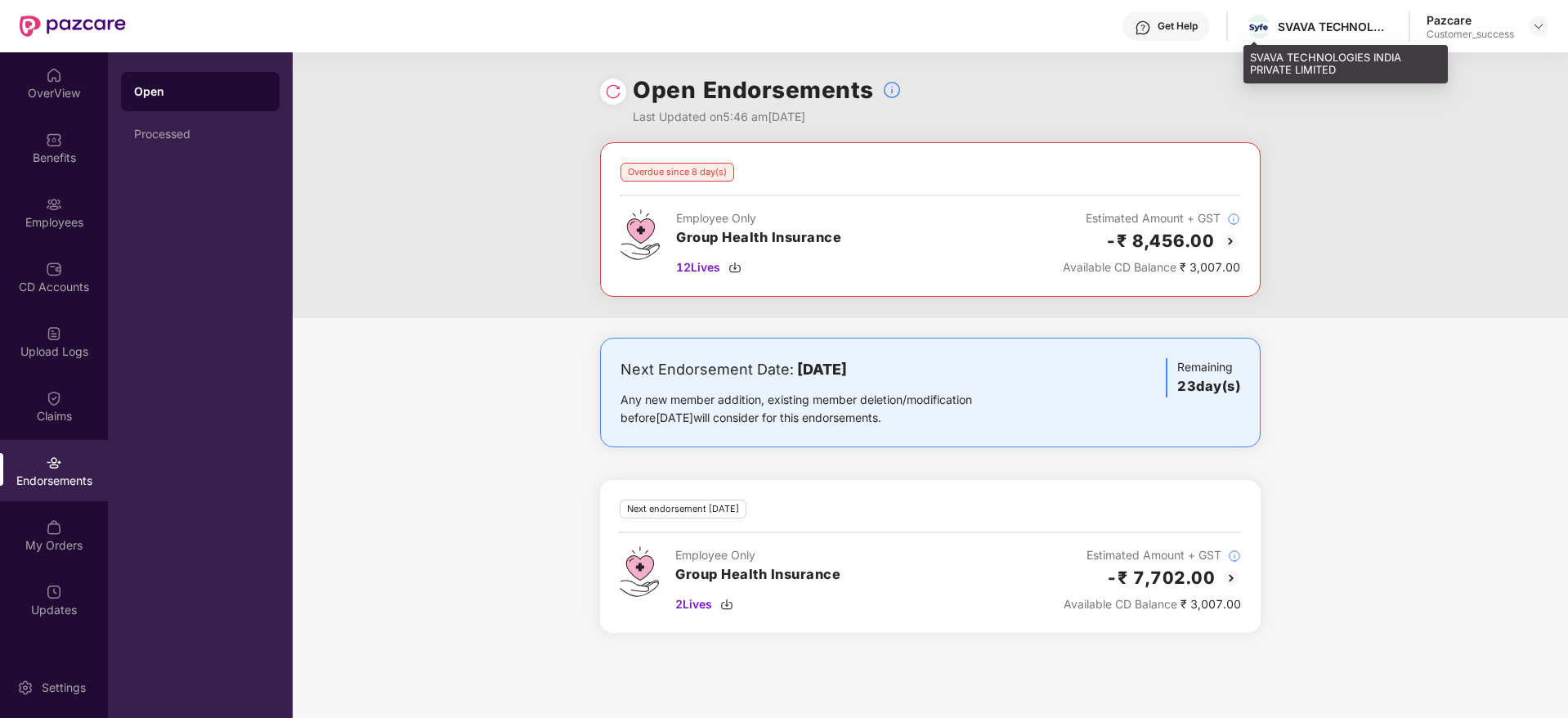
click at [1296, 31] on div "SVAVA TECHNOLOGIES INDIA PRIVATE LIMITED" at bounding box center [1336, 27] width 115 height 15
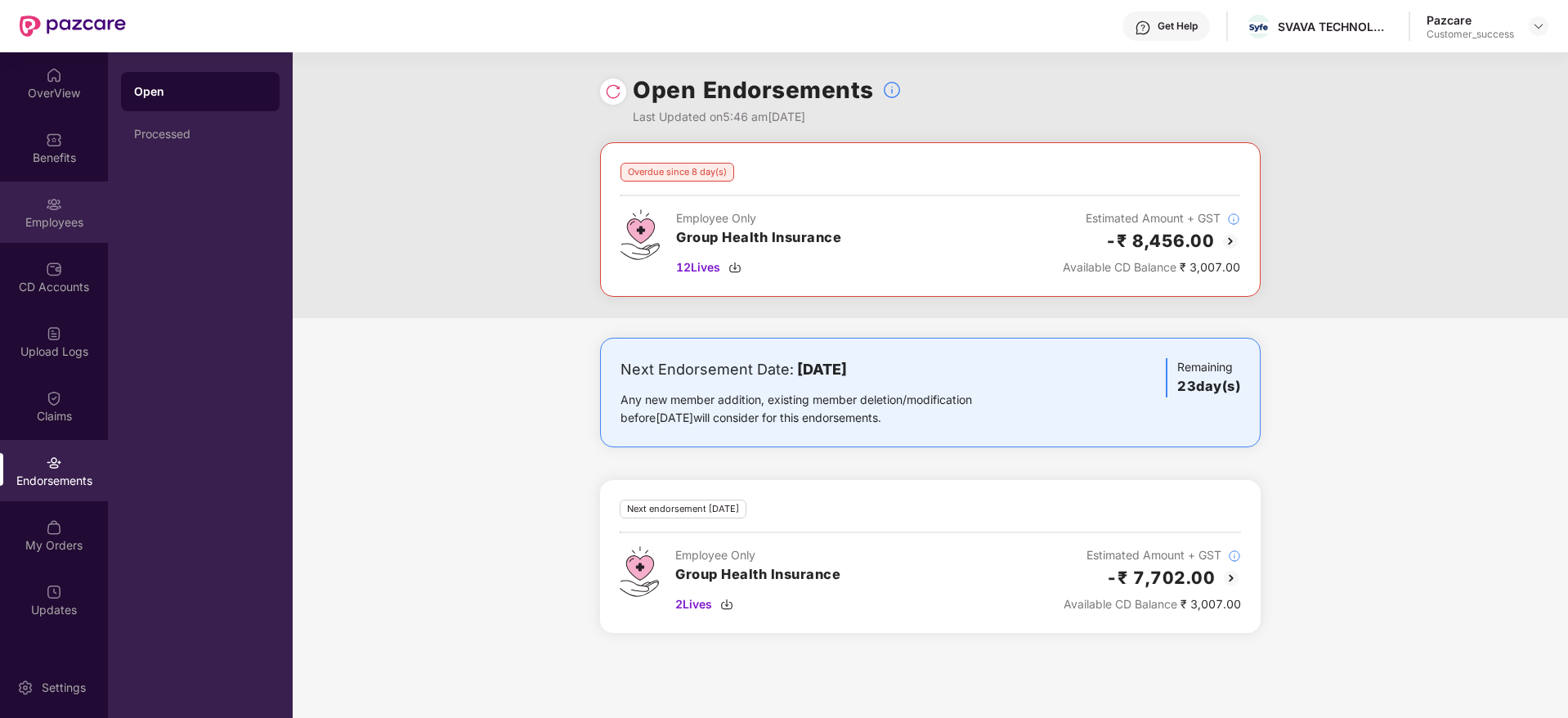
click at [23, 206] on div "Employees" at bounding box center [54, 212] width 108 height 61
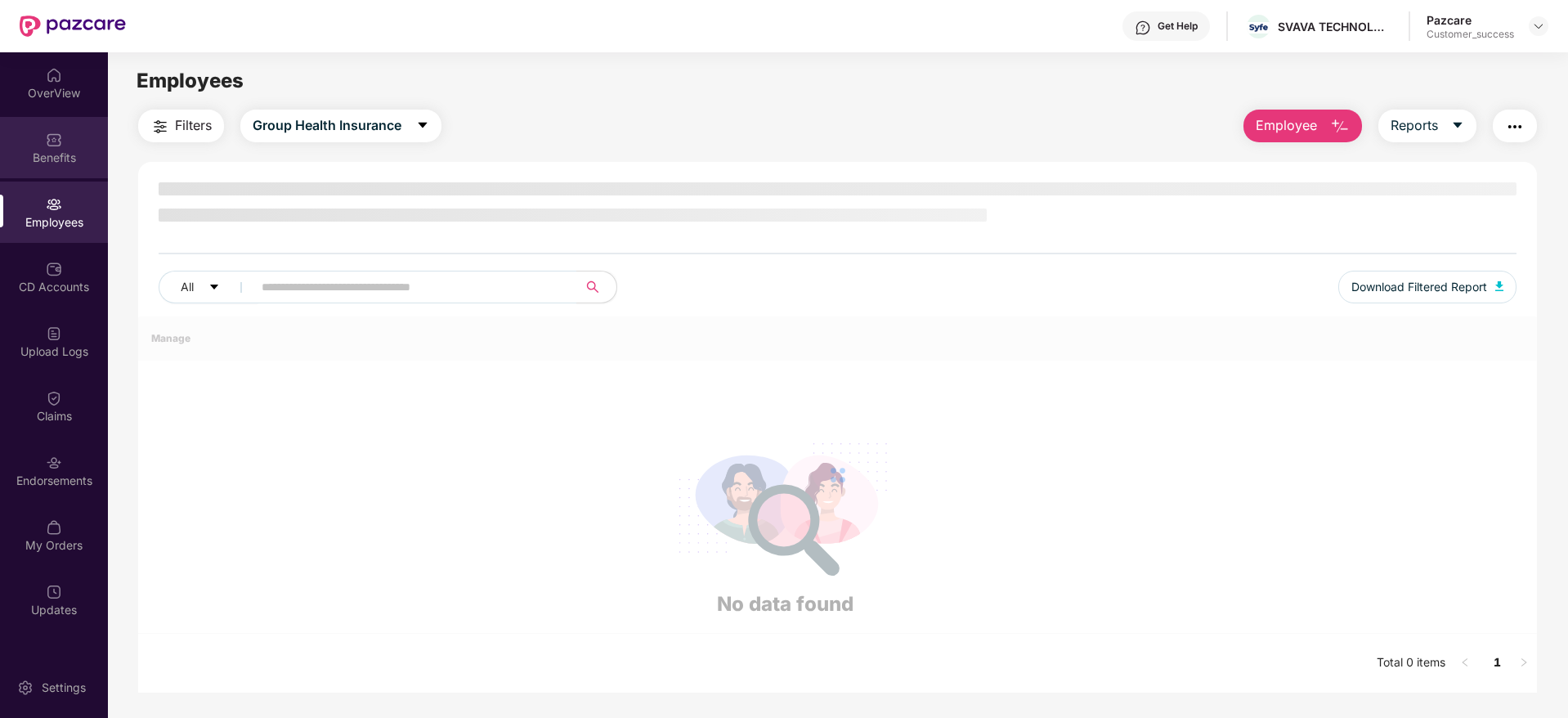
click at [41, 163] on div "Benefits" at bounding box center [54, 157] width 108 height 16
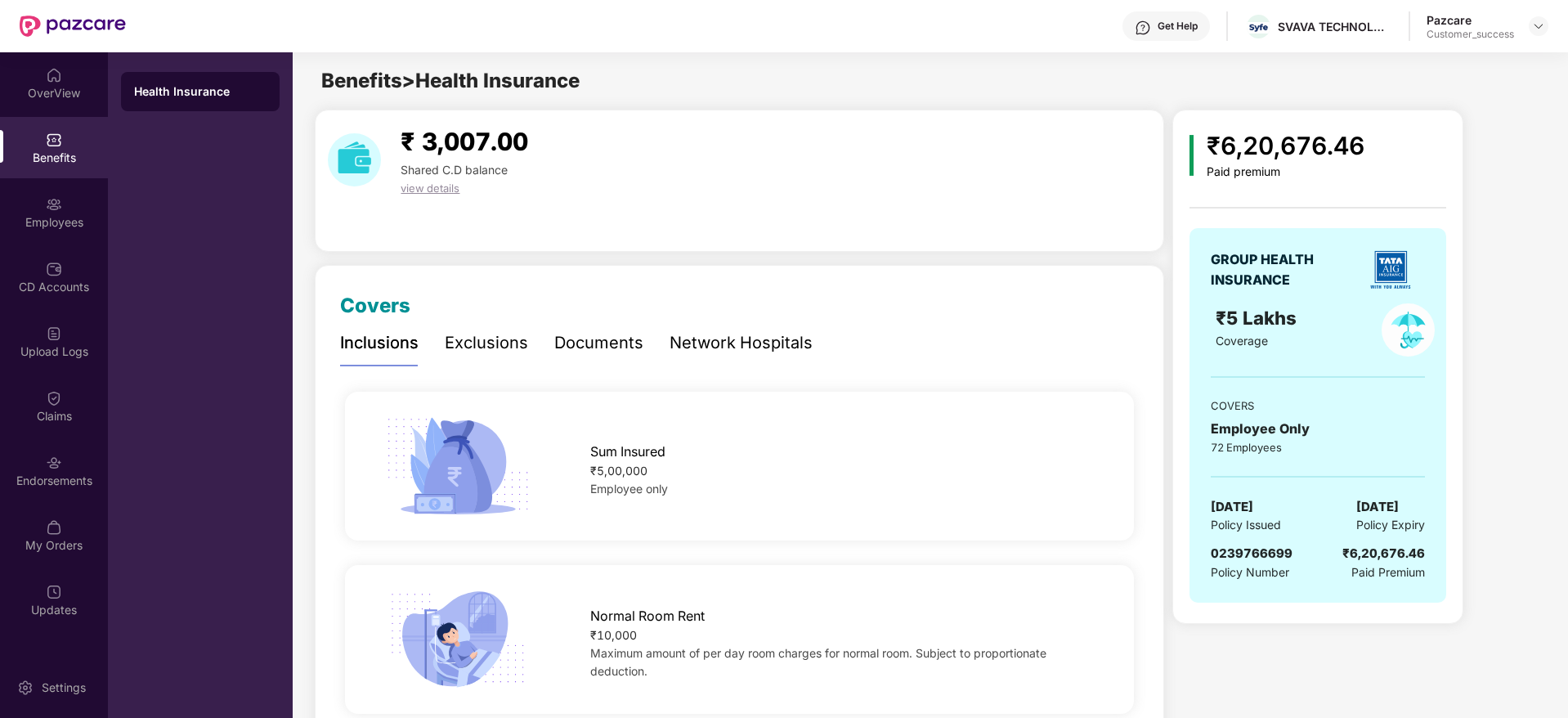
click at [542, 339] on div "Inclusions Exclusions Documents Network Hospitals" at bounding box center [577, 342] width 472 height 45
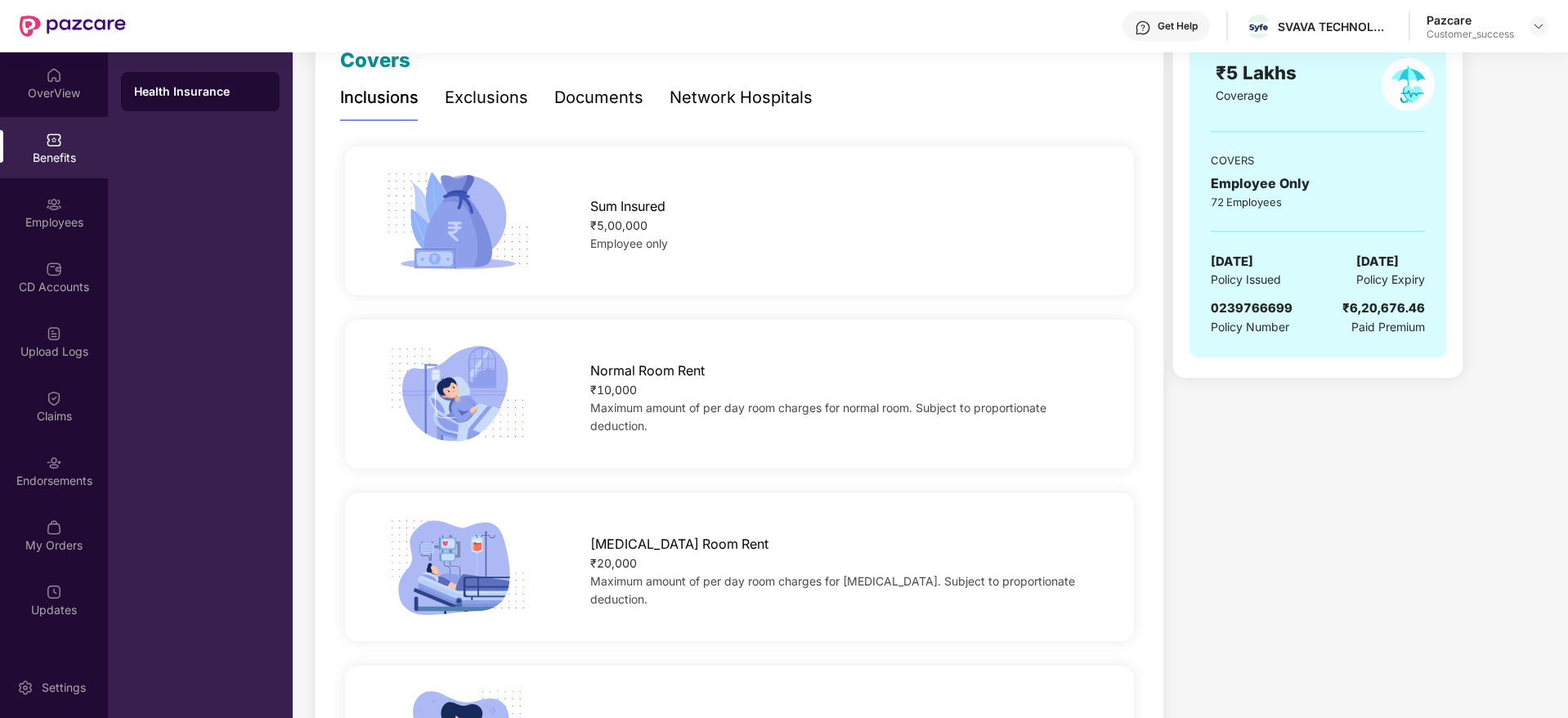
click at [595, 102] on div "Documents" at bounding box center [599, 98] width 89 height 26
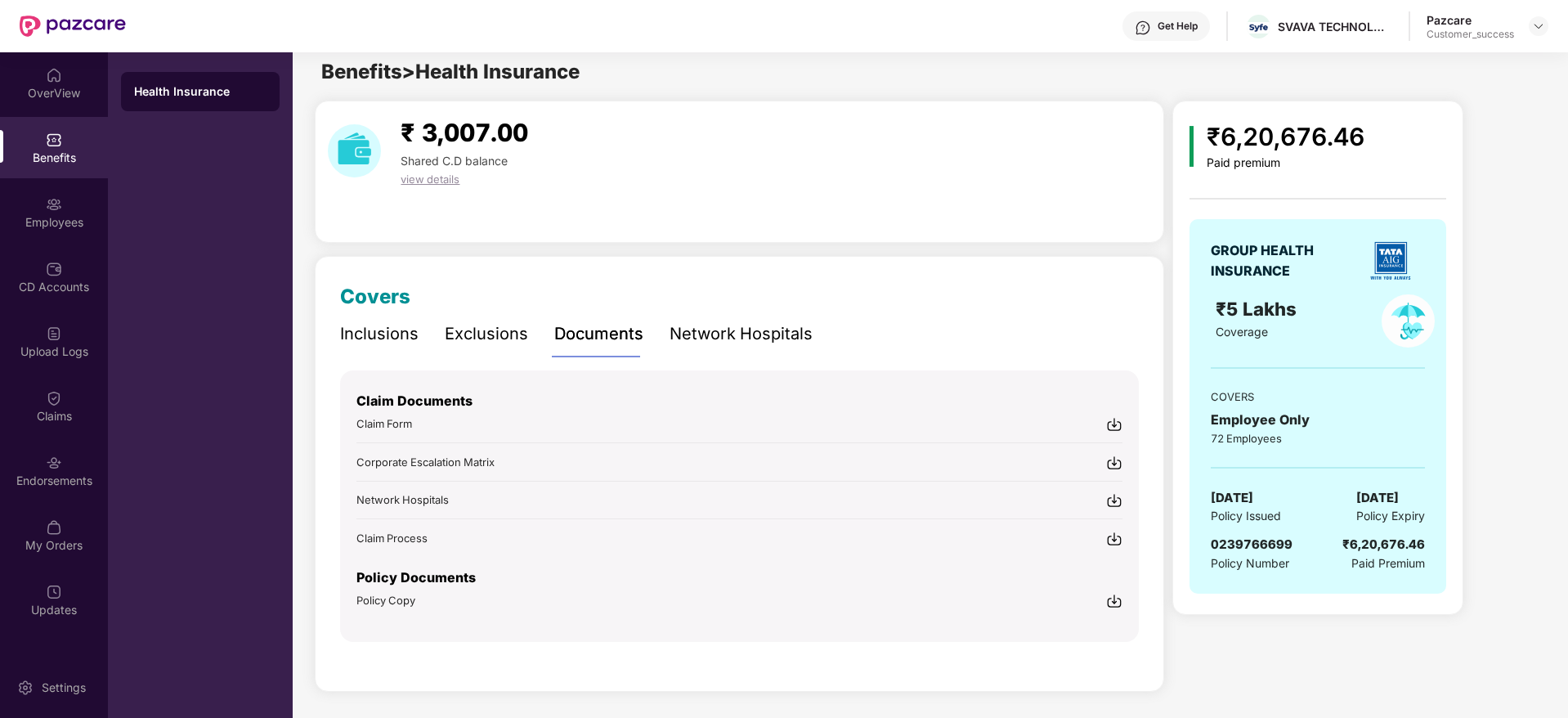
click at [1111, 598] on img at bounding box center [1114, 600] width 16 height 16
click at [1289, 31] on div "SVAVA TECHNOLOGIES INDIA PRIVATE LIMITED" at bounding box center [1336, 27] width 115 height 15
drag, startPoint x: 1533, startPoint y: 29, endPoint x: 1524, endPoint y: 39, distance: 13.5
click at [1535, 28] on img at bounding box center [1539, 27] width 13 height 13
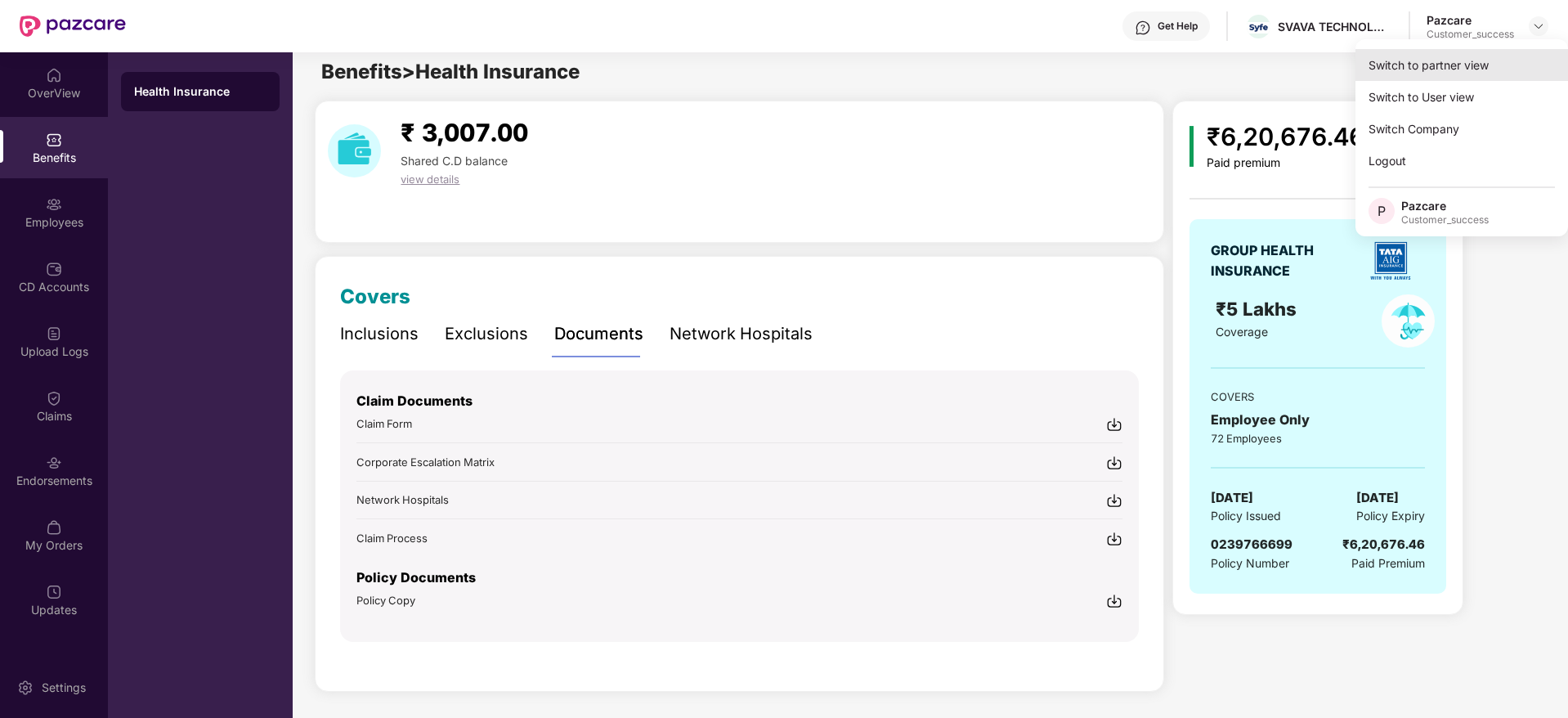
click at [1506, 58] on div "Switch to partner view" at bounding box center [1462, 64] width 212 height 32
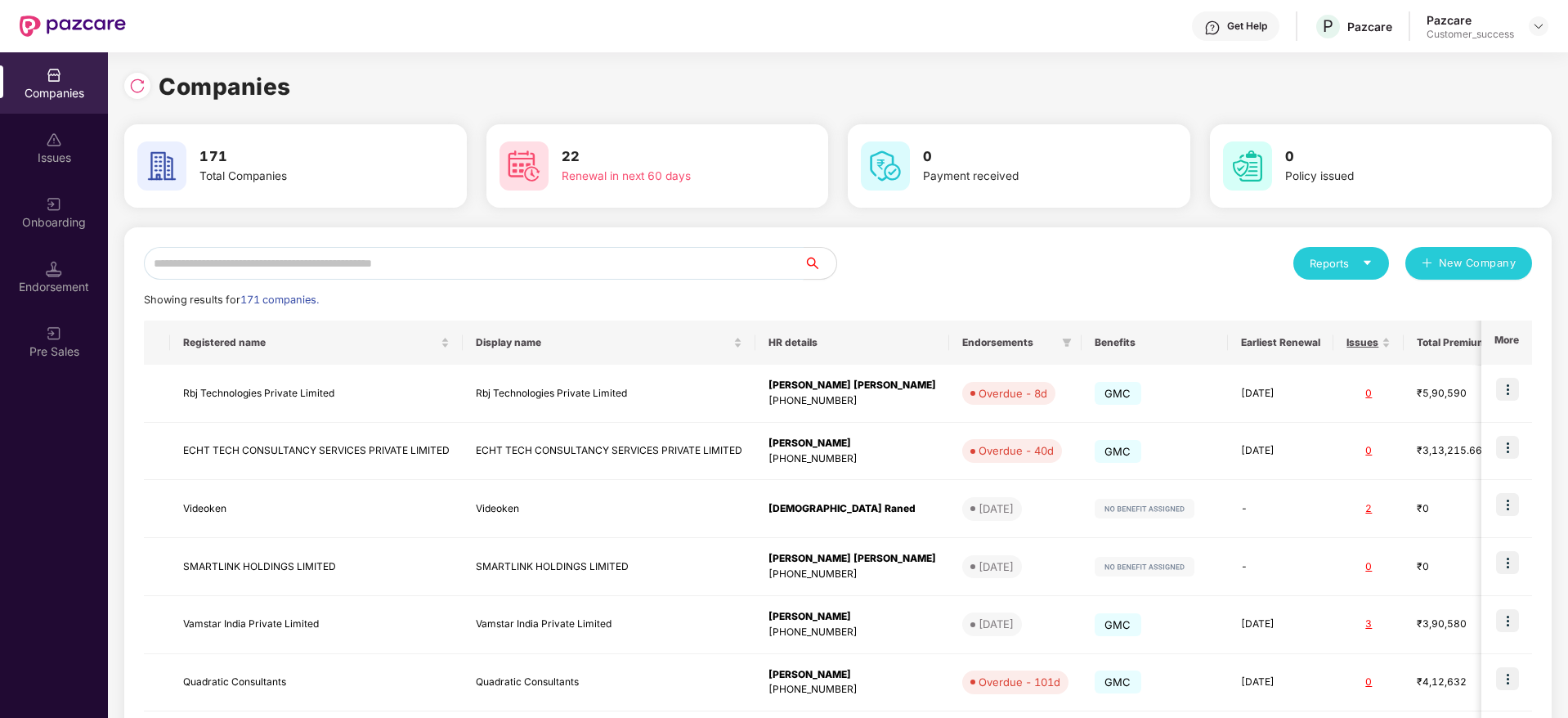
click at [761, 261] on input "text" at bounding box center [474, 263] width 660 height 33
paste input "*****"
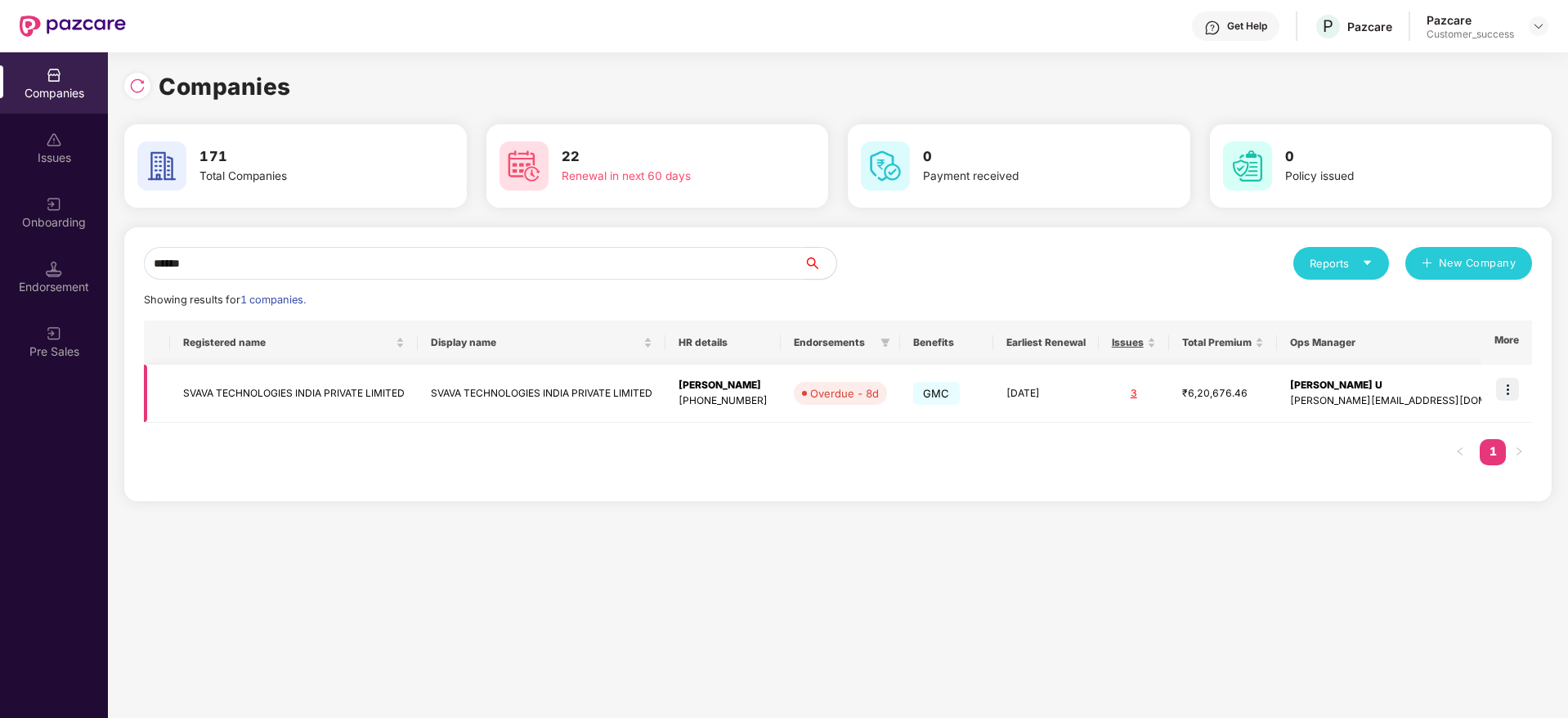
type input "*****"
click at [698, 537] on div "Companies 171 Total Companies 22 Renewal in next 60 days 0 Payment received 0 P…" at bounding box center [838, 385] width 1460 height 665
click at [403, 264] on input "*****" at bounding box center [474, 263] width 660 height 33
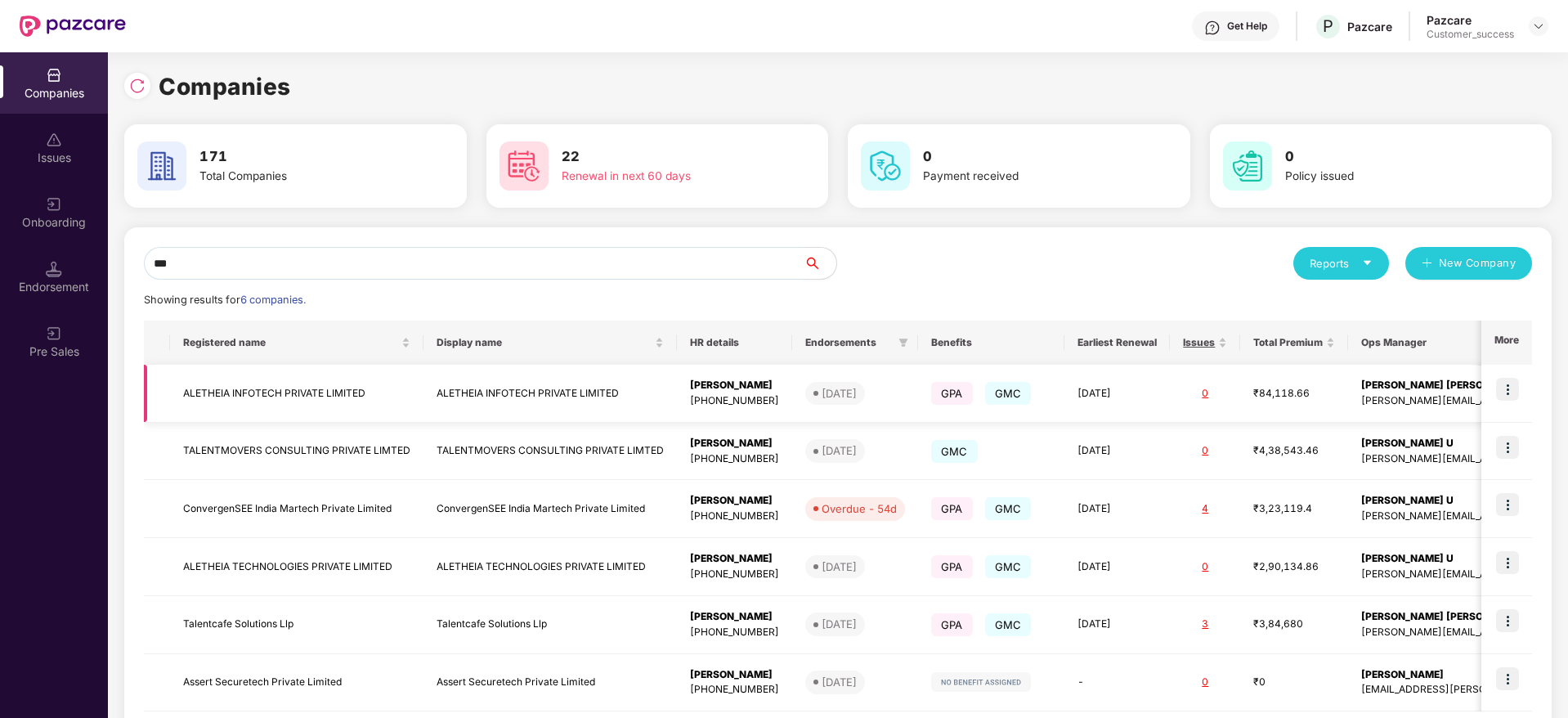
type input "***"
click at [594, 403] on td "ALETHEIA INFOTECH PRIVATE LIMITED" at bounding box center [550, 393] width 253 height 58
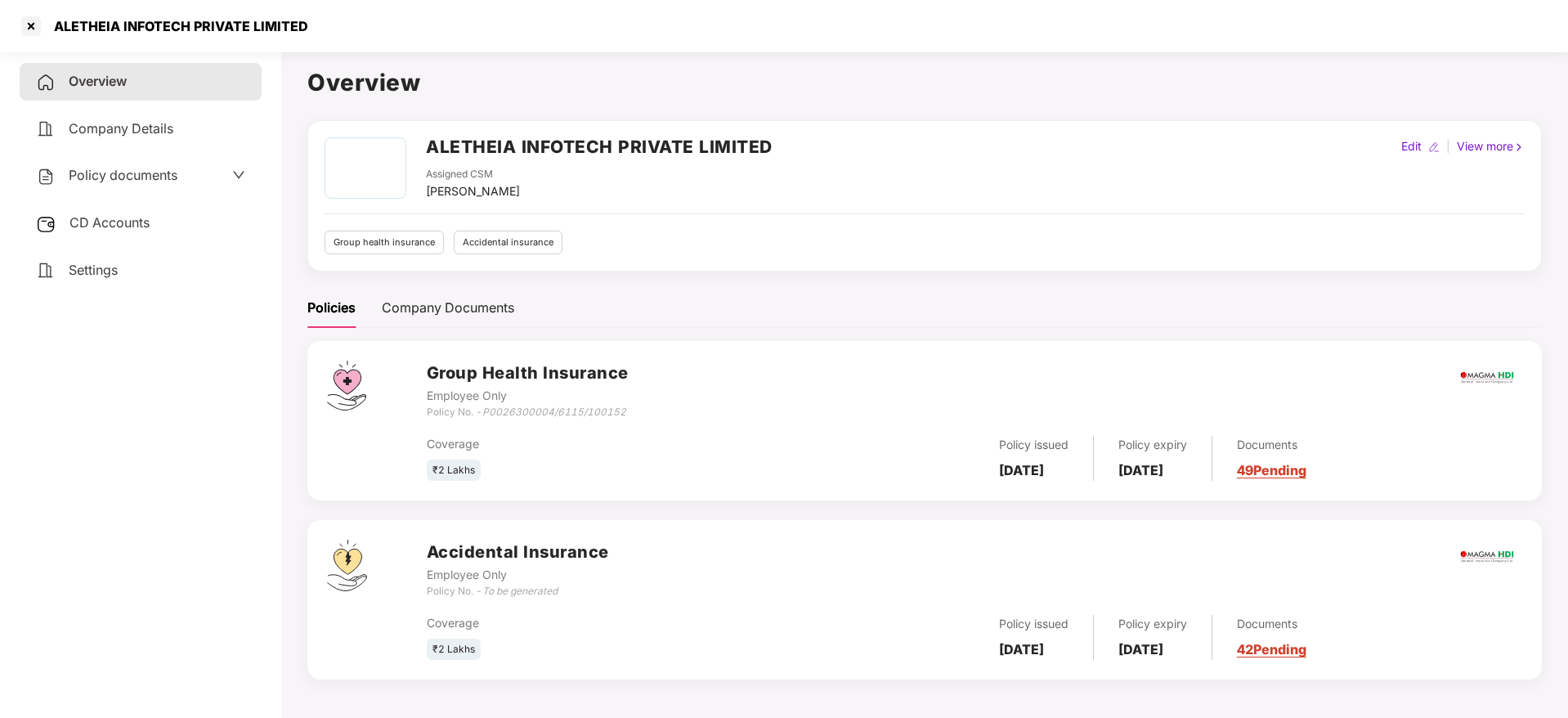
click at [141, 168] on span "Policy documents" at bounding box center [123, 174] width 109 height 16
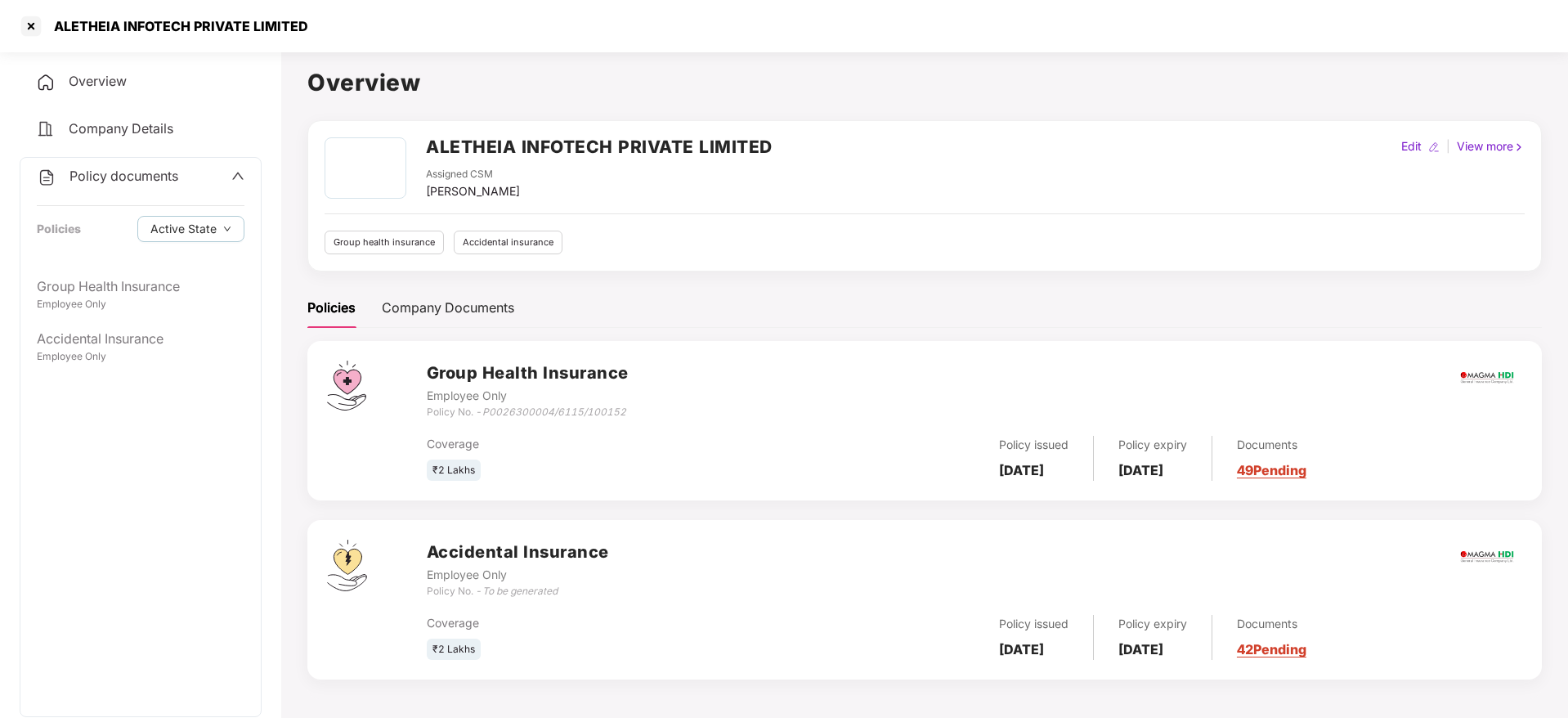
click at [150, 72] on div "Overview" at bounding box center [141, 81] width 242 height 37
click at [438, 314] on div "Company Documents" at bounding box center [447, 307] width 133 height 20
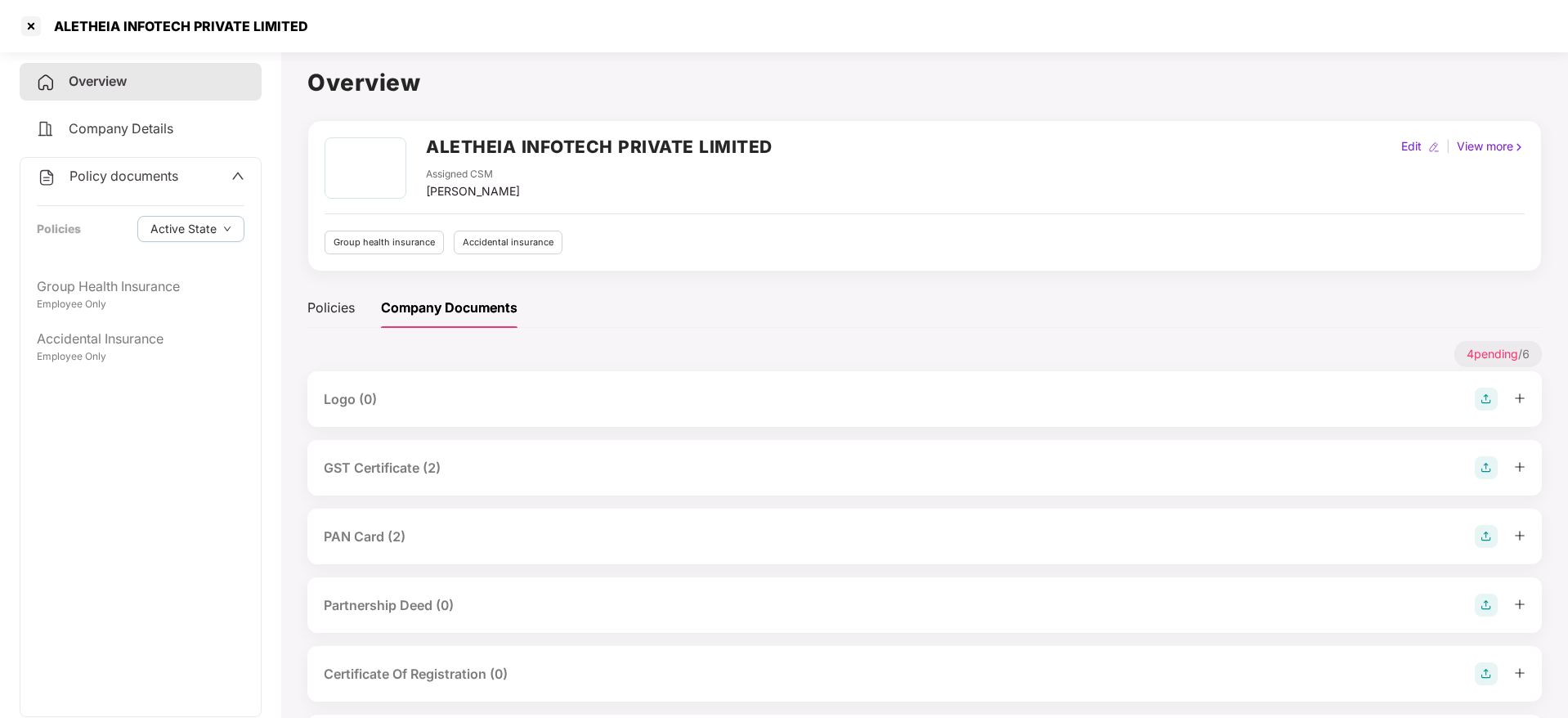
click at [447, 466] on div "GST Certificate (2)" at bounding box center [925, 468] width 1202 height 23
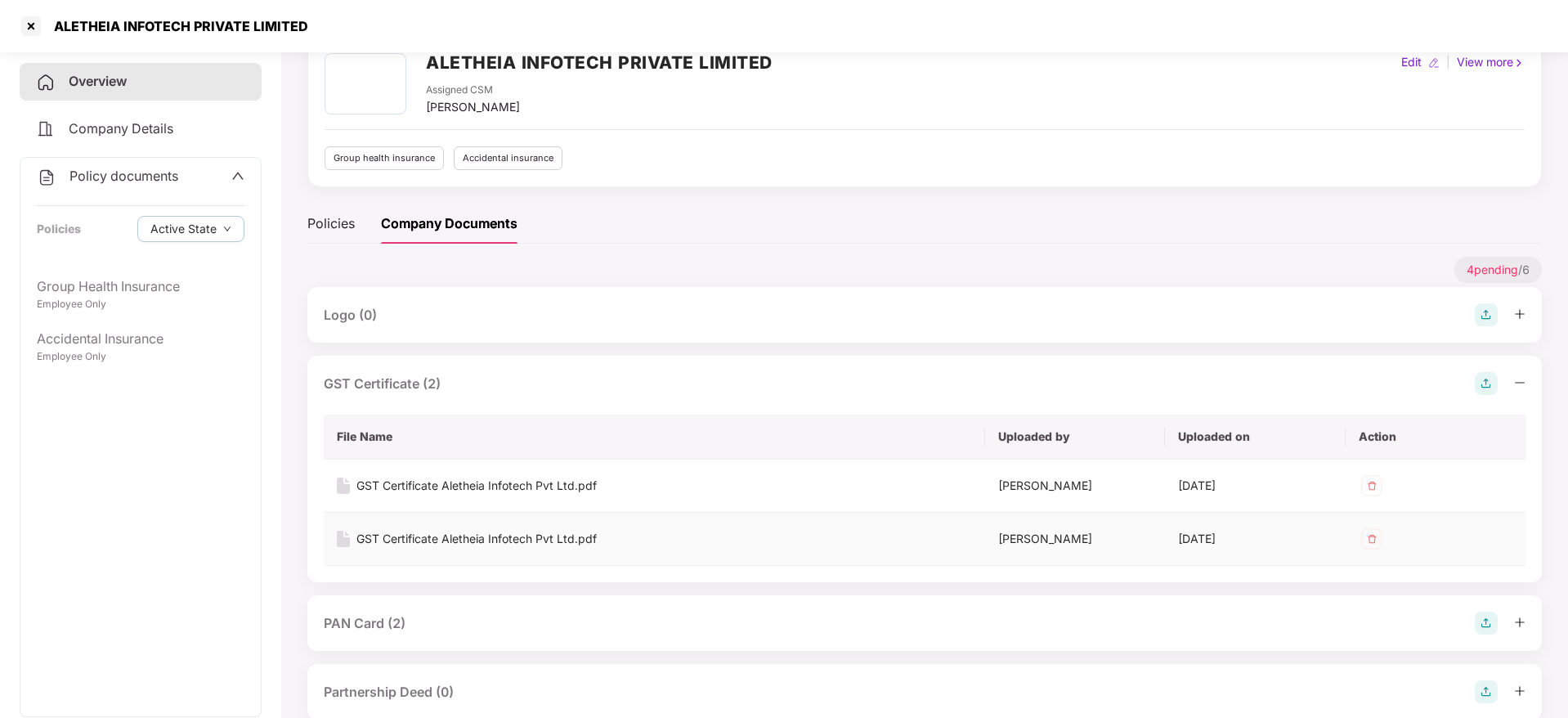
scroll to position [122, 0]
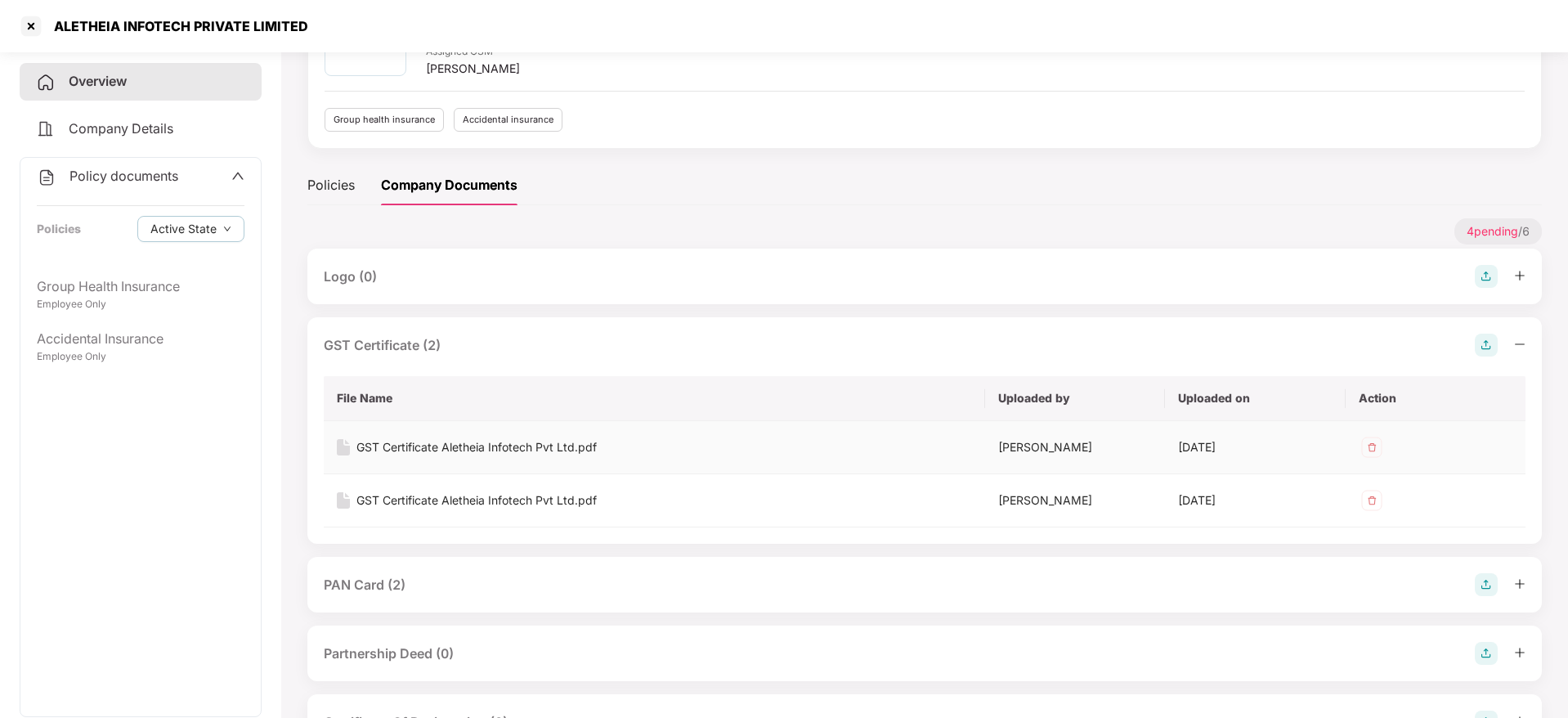
click at [514, 448] on div "GST Certificate Aletheia Infotech Pvt Ltd.pdf" at bounding box center [476, 446] width 240 height 18
click at [432, 590] on div "PAN Card (2)" at bounding box center [925, 584] width 1202 height 23
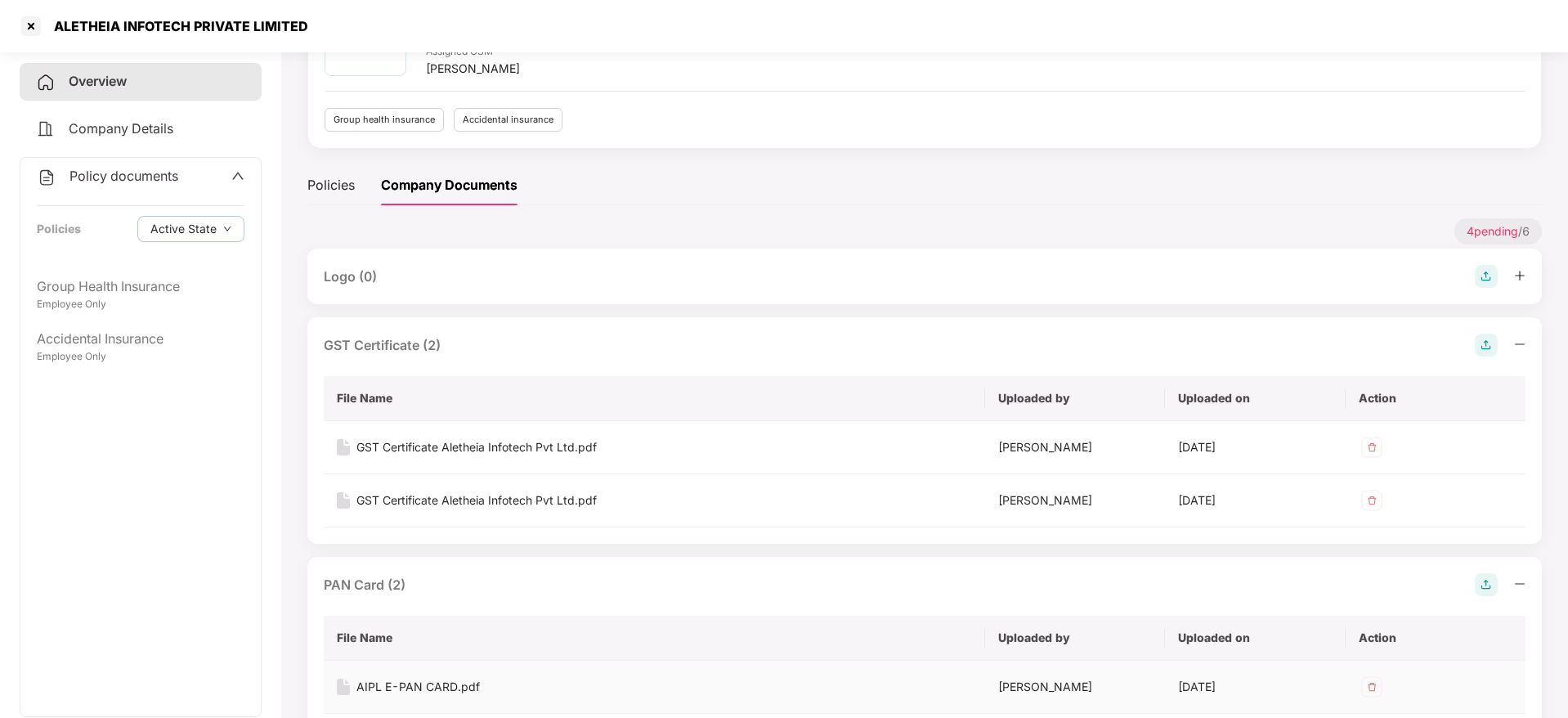
click at [422, 690] on div "AIPL E-PAN CARD.pdf" at bounding box center [418, 686] width 123 height 18
click at [76, 26] on div "ALETHEIA INFOTECH PRIVATE LIMITED" at bounding box center [176, 26] width 264 height 16
click at [21, 36] on div at bounding box center [31, 26] width 26 height 26
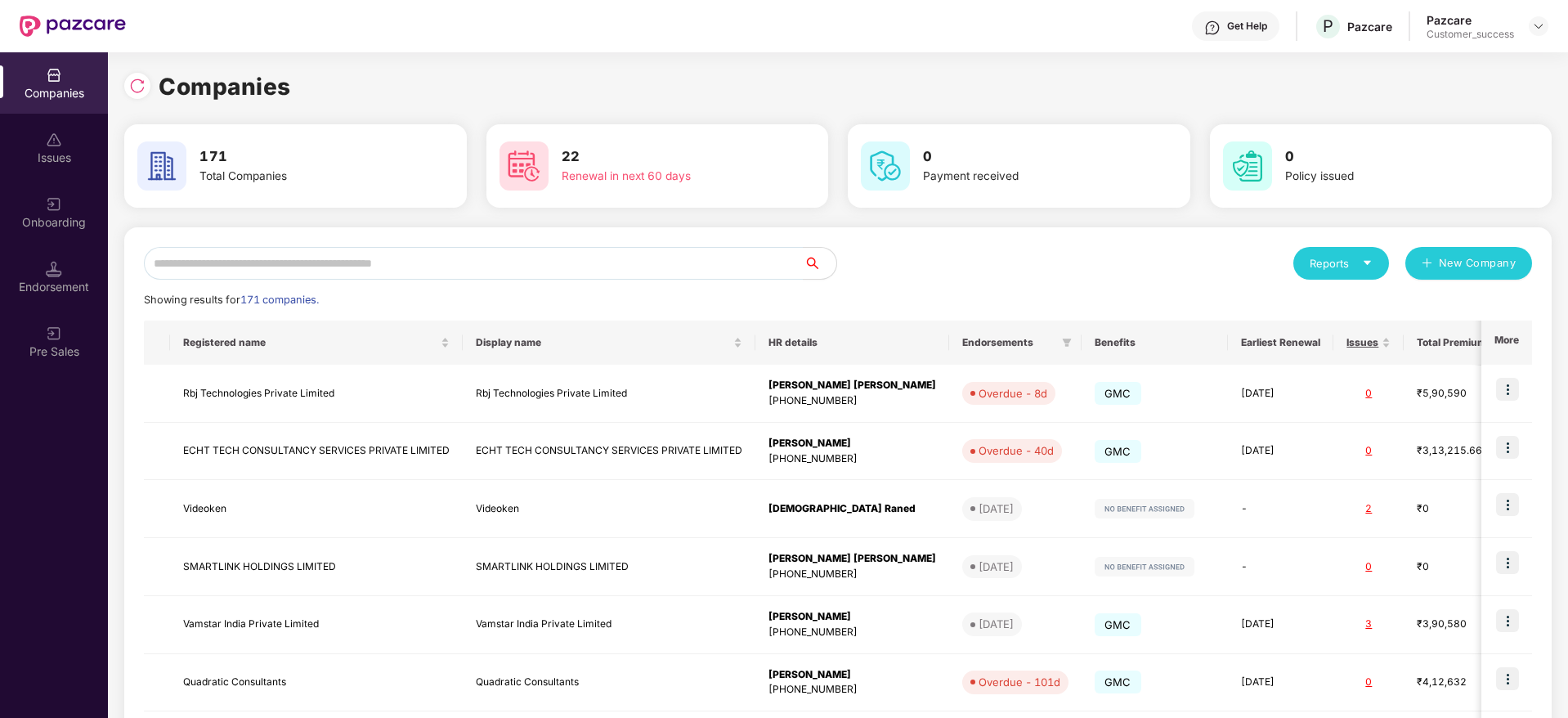
scroll to position [0, 0]
click at [475, 250] on input "text" at bounding box center [474, 263] width 660 height 33
paste input "********"
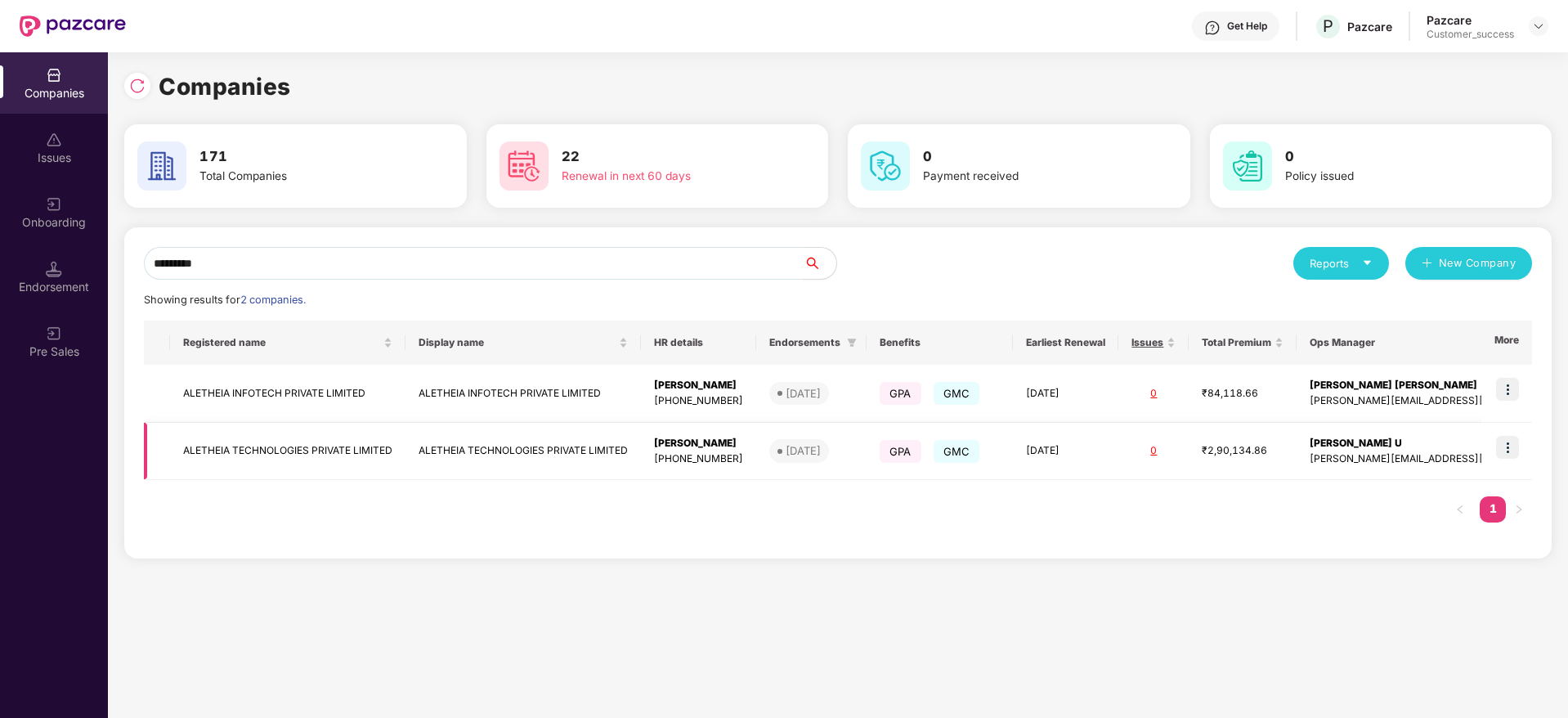
type input "********"
click at [448, 454] on td "ALETHEIA TECHNOLOGIES PRIVATE LIMITED" at bounding box center [523, 451] width 235 height 58
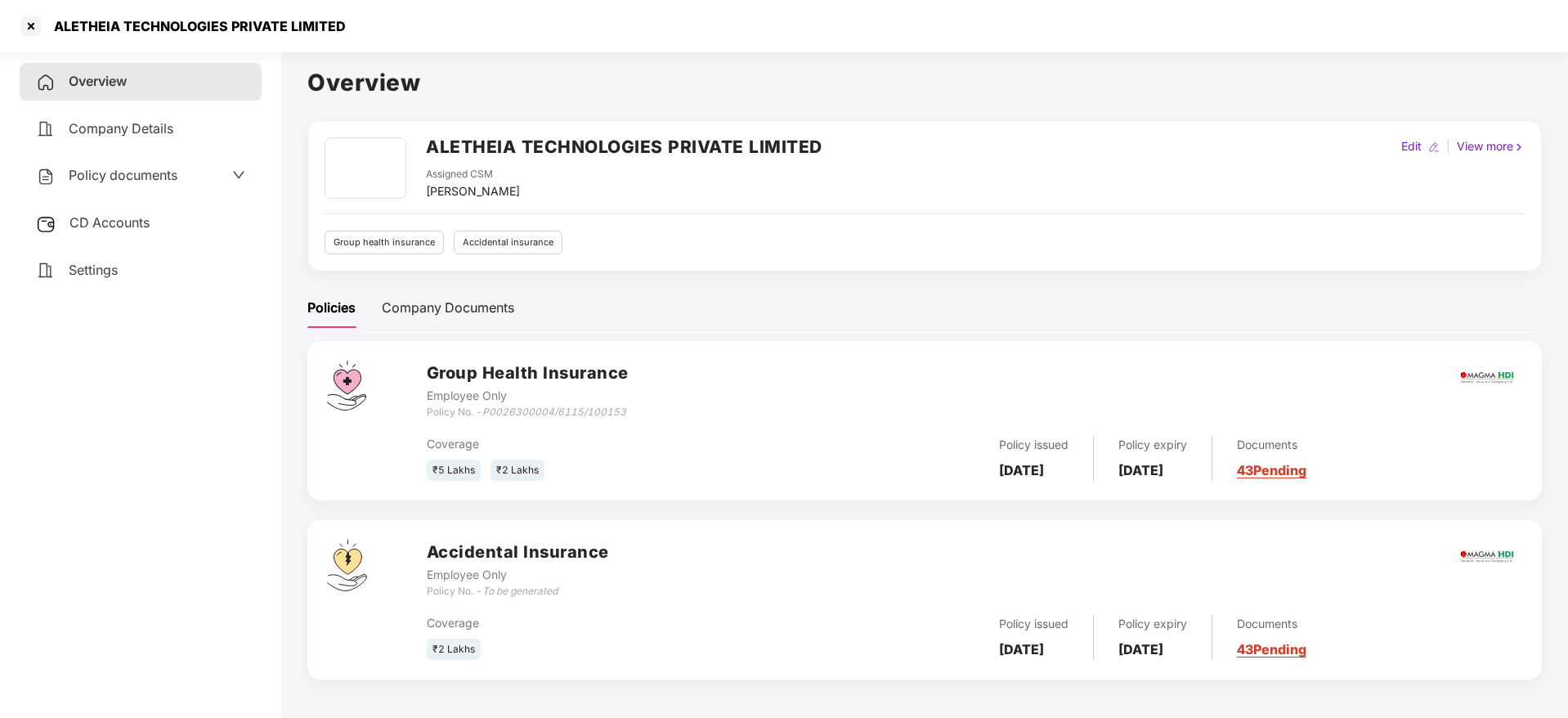
click at [142, 139] on div "Company Details" at bounding box center [141, 128] width 242 height 37
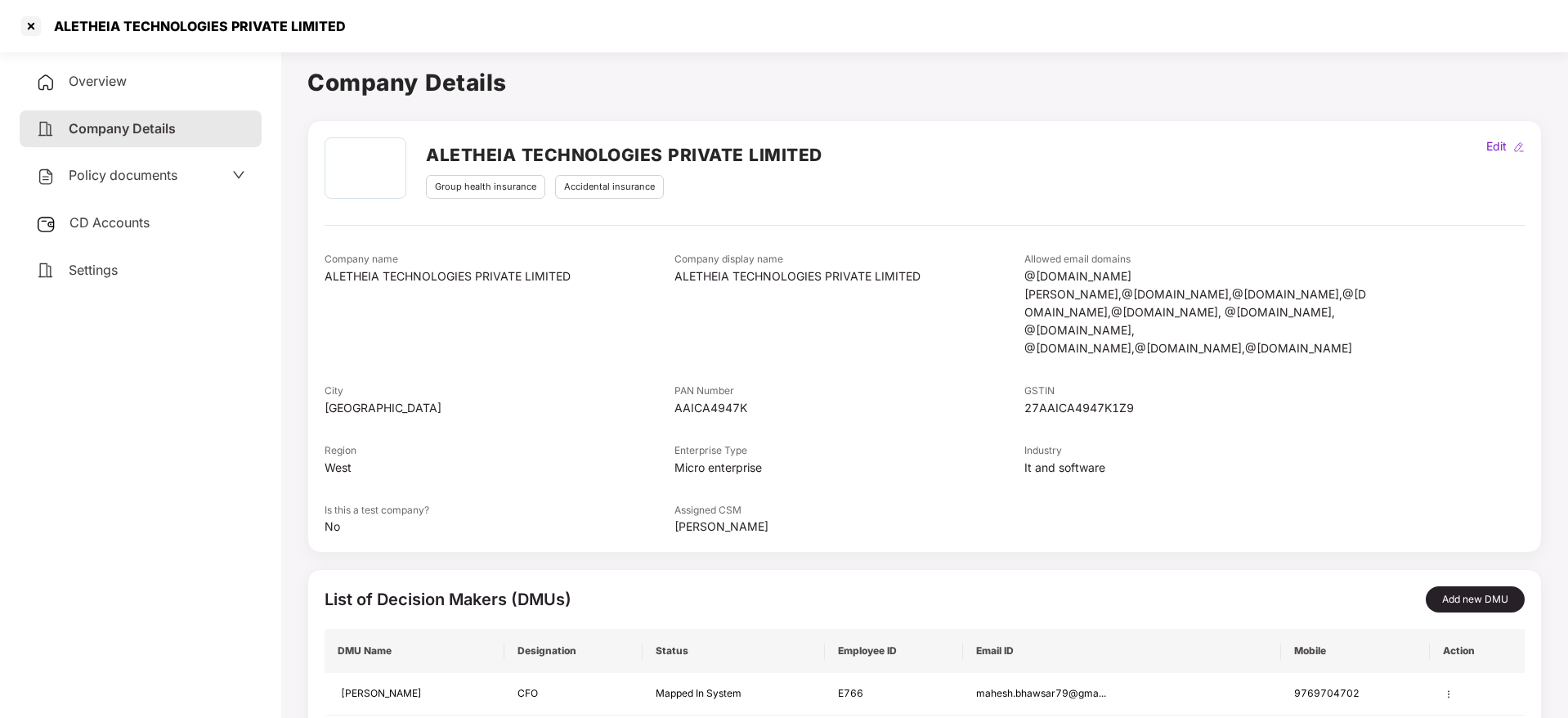
click at [149, 83] on div "Overview" at bounding box center [141, 81] width 242 height 37
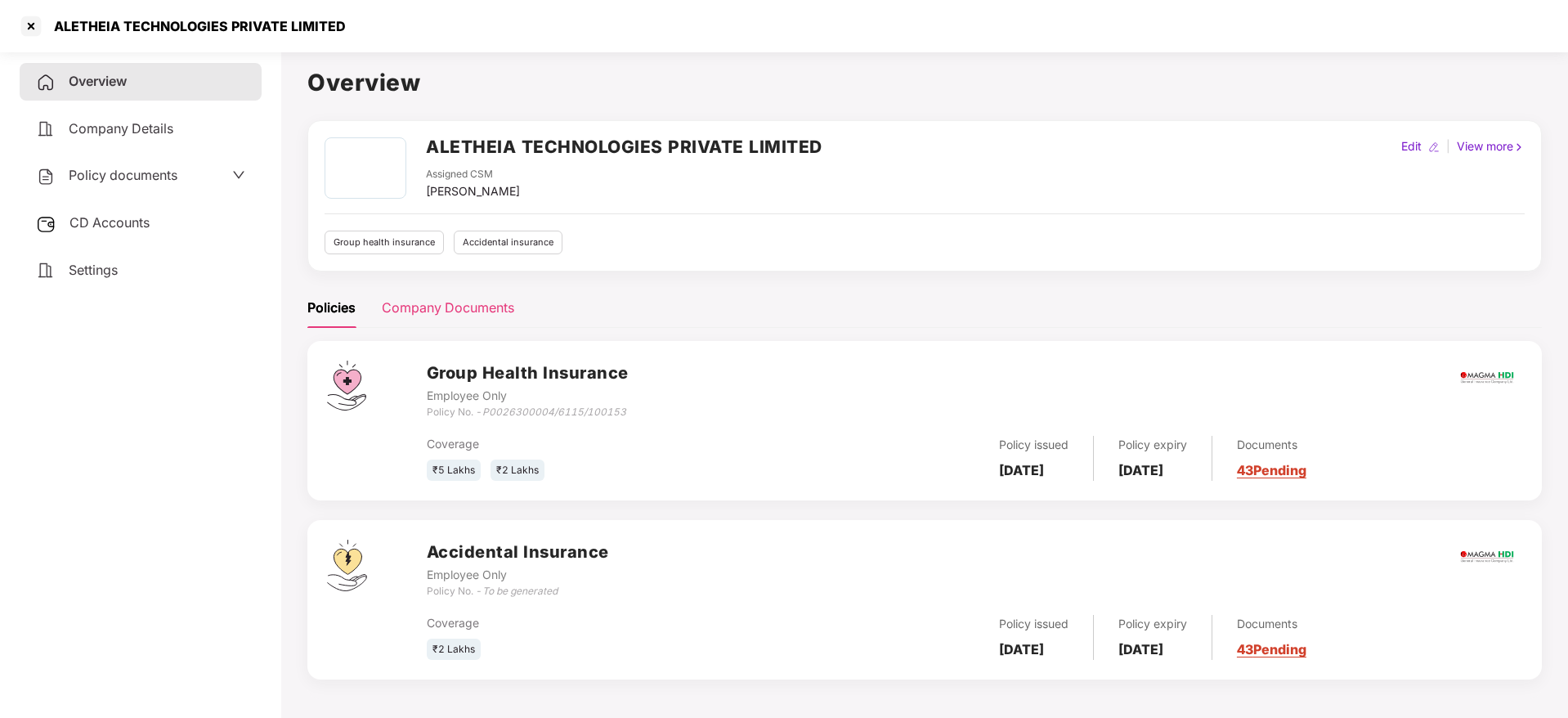
click at [484, 310] on div "Company Documents" at bounding box center [447, 307] width 133 height 20
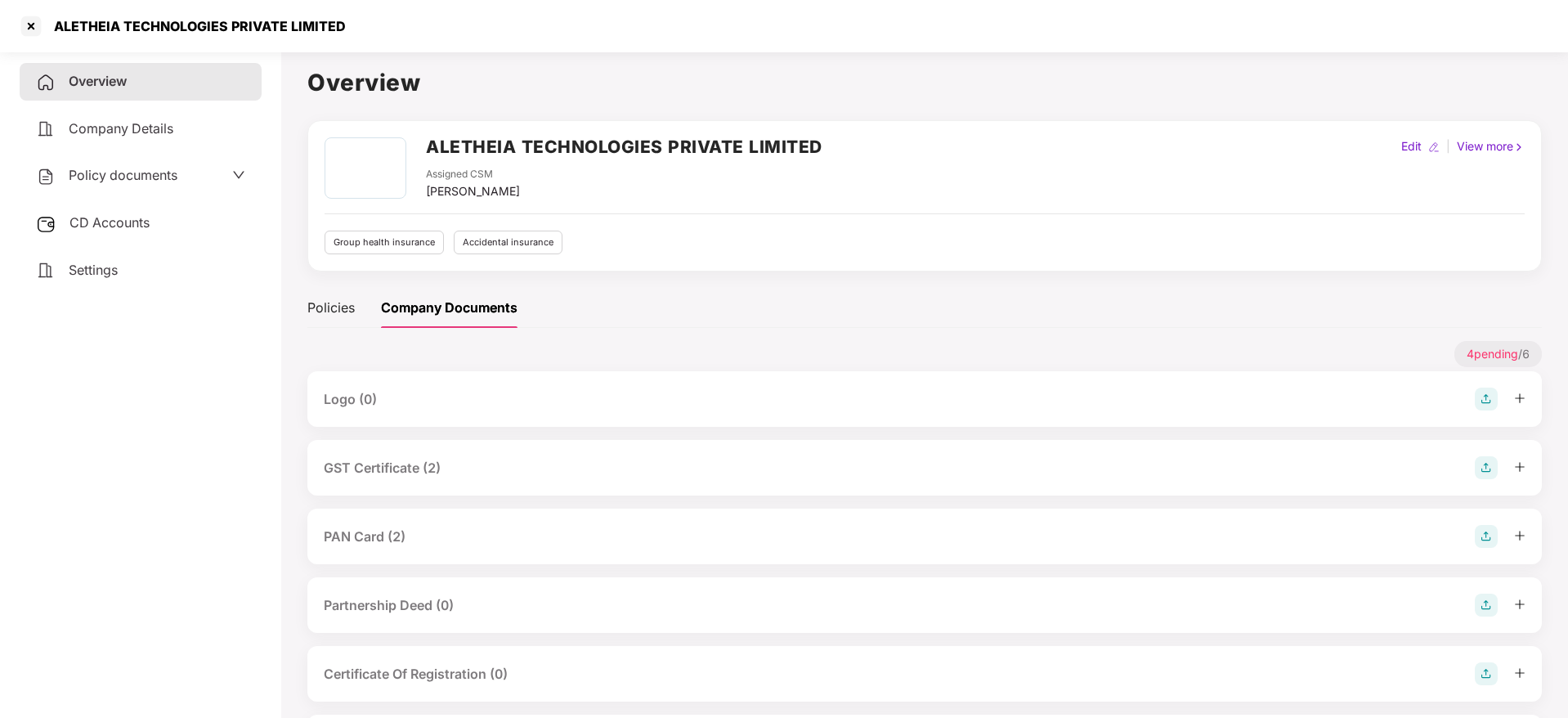
click at [460, 474] on div "GST Certificate (2)" at bounding box center [925, 468] width 1202 height 23
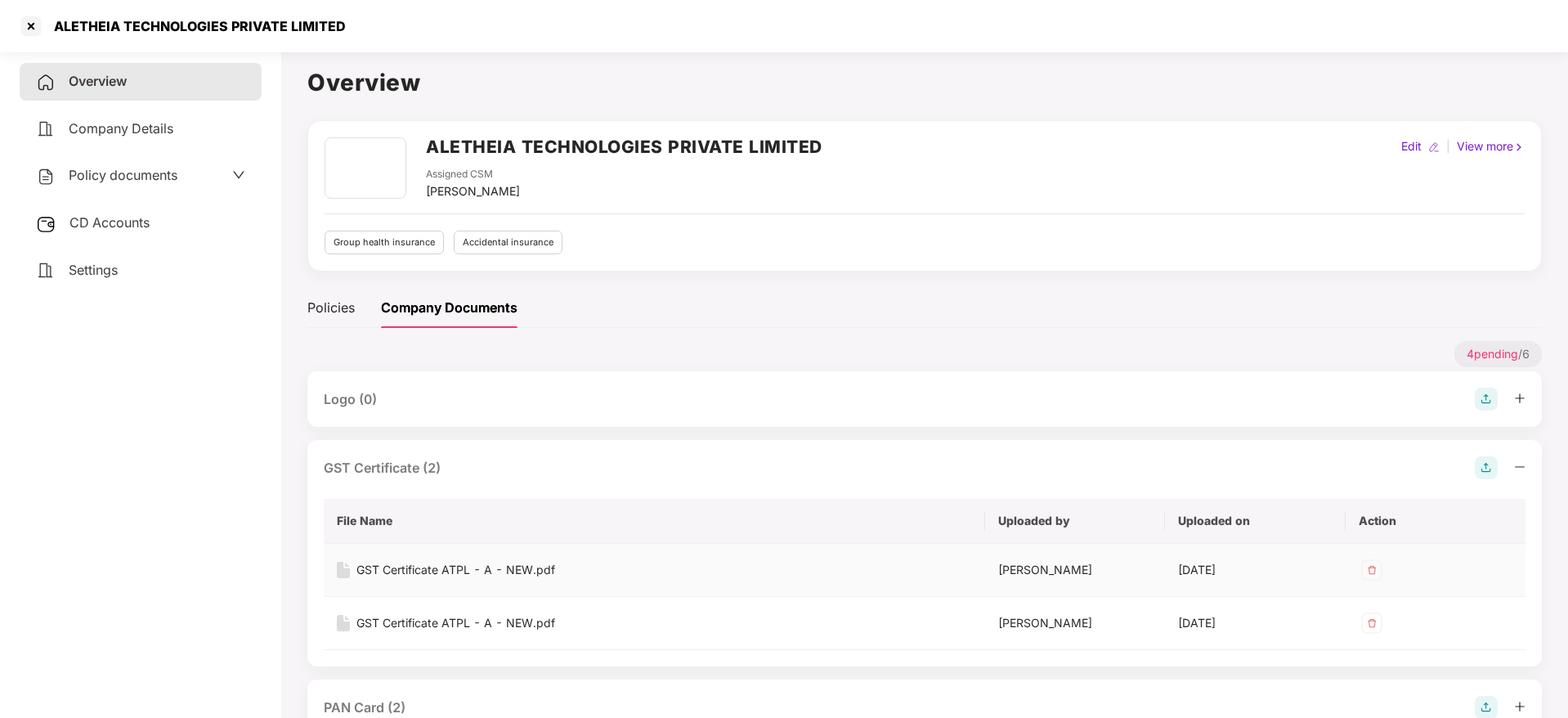
click at [476, 568] on div "GST Certificate ATPL - A - NEW.pdf" at bounding box center [456, 570] width 199 height 18
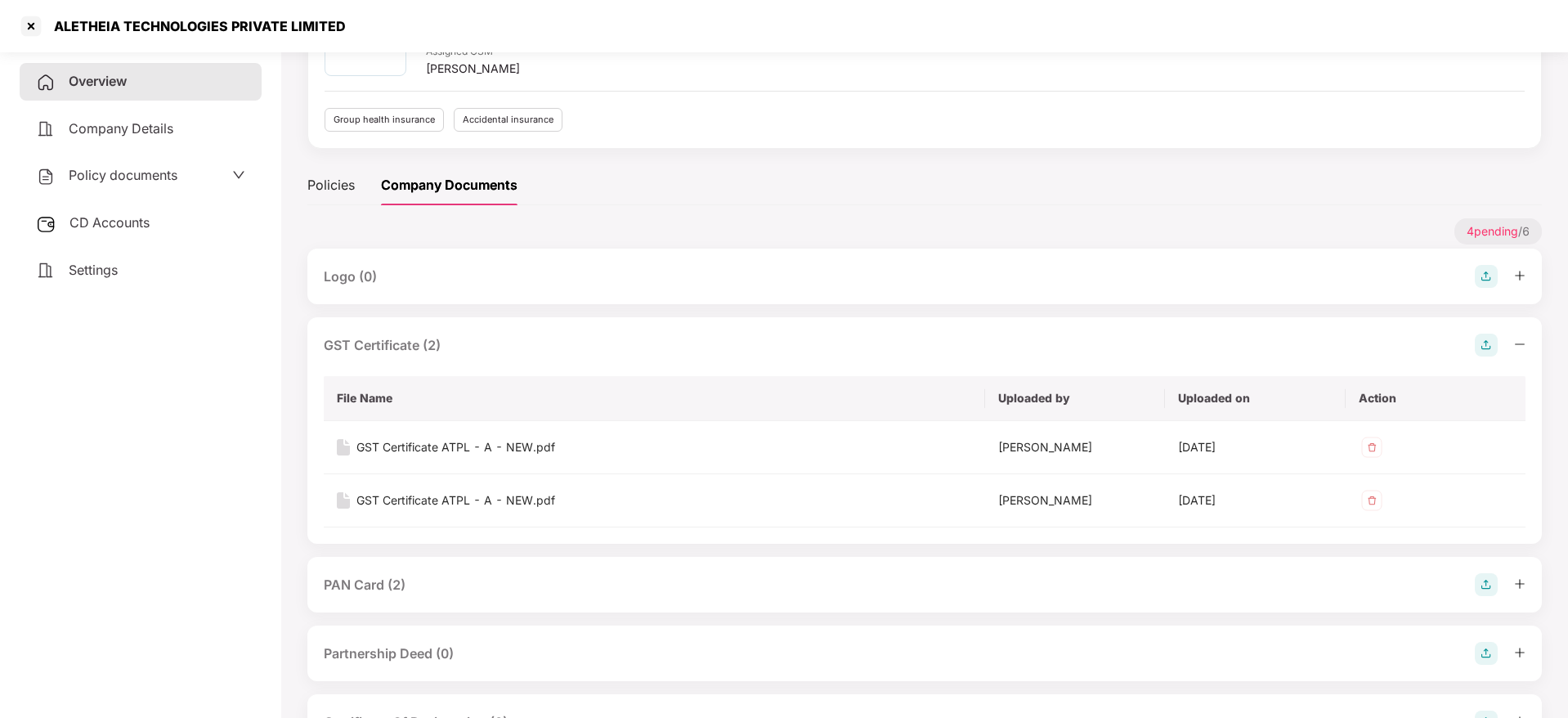
click at [422, 574] on div "PAN Card (2)" at bounding box center [925, 584] width 1202 height 23
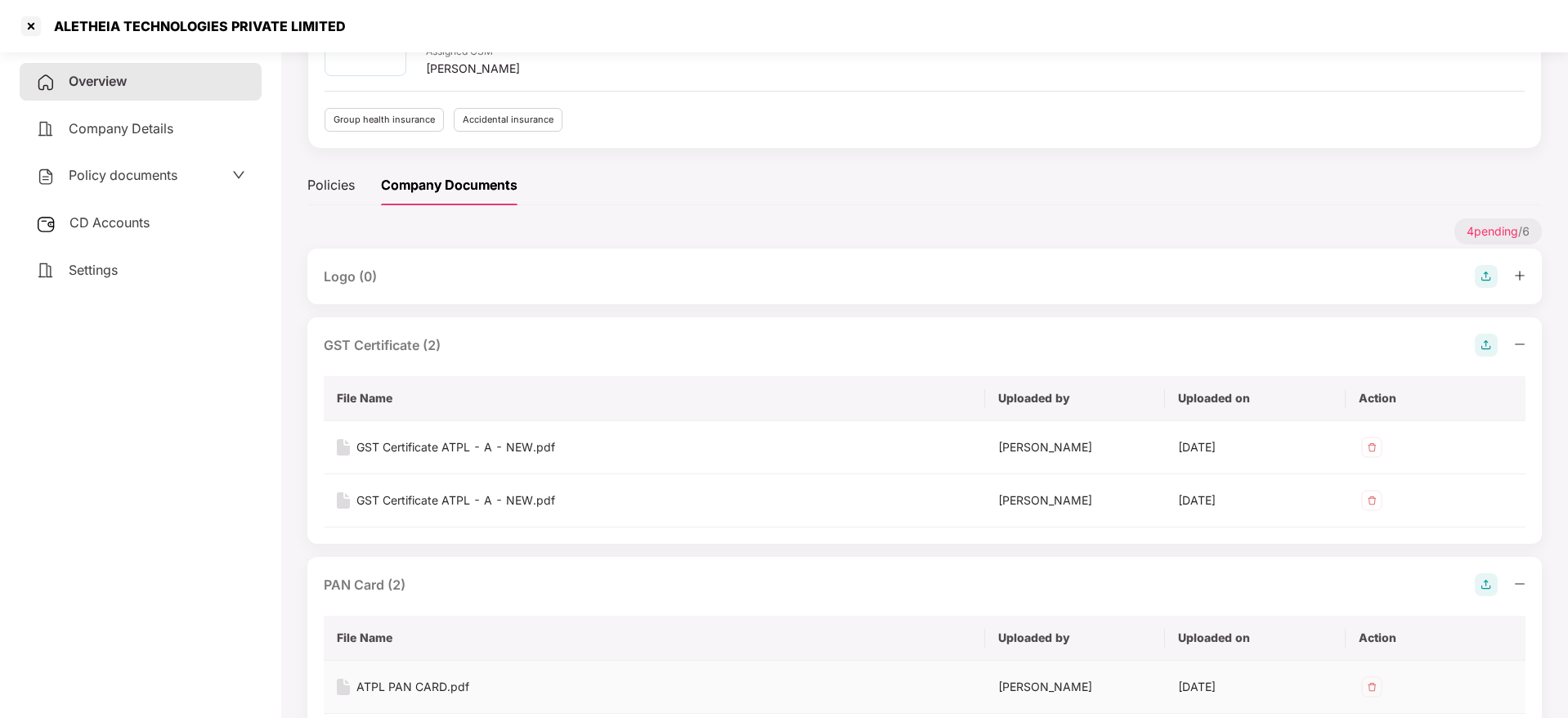
click at [424, 683] on div "ATPL PAN CARD.pdf" at bounding box center [413, 686] width 113 height 18
click at [32, 32] on div at bounding box center [31, 26] width 26 height 26
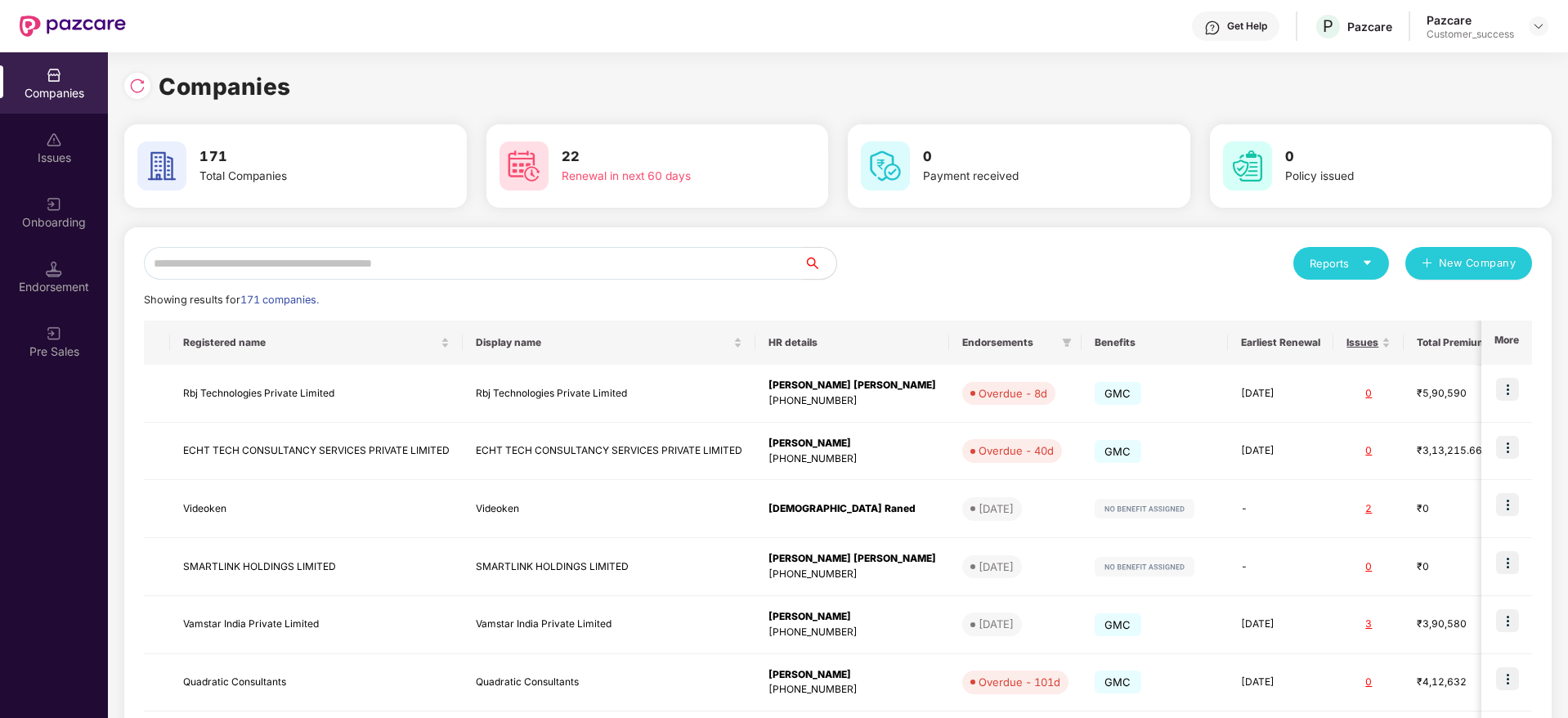
scroll to position [0, 0]
click at [348, 262] on input "text" at bounding box center [474, 263] width 660 height 33
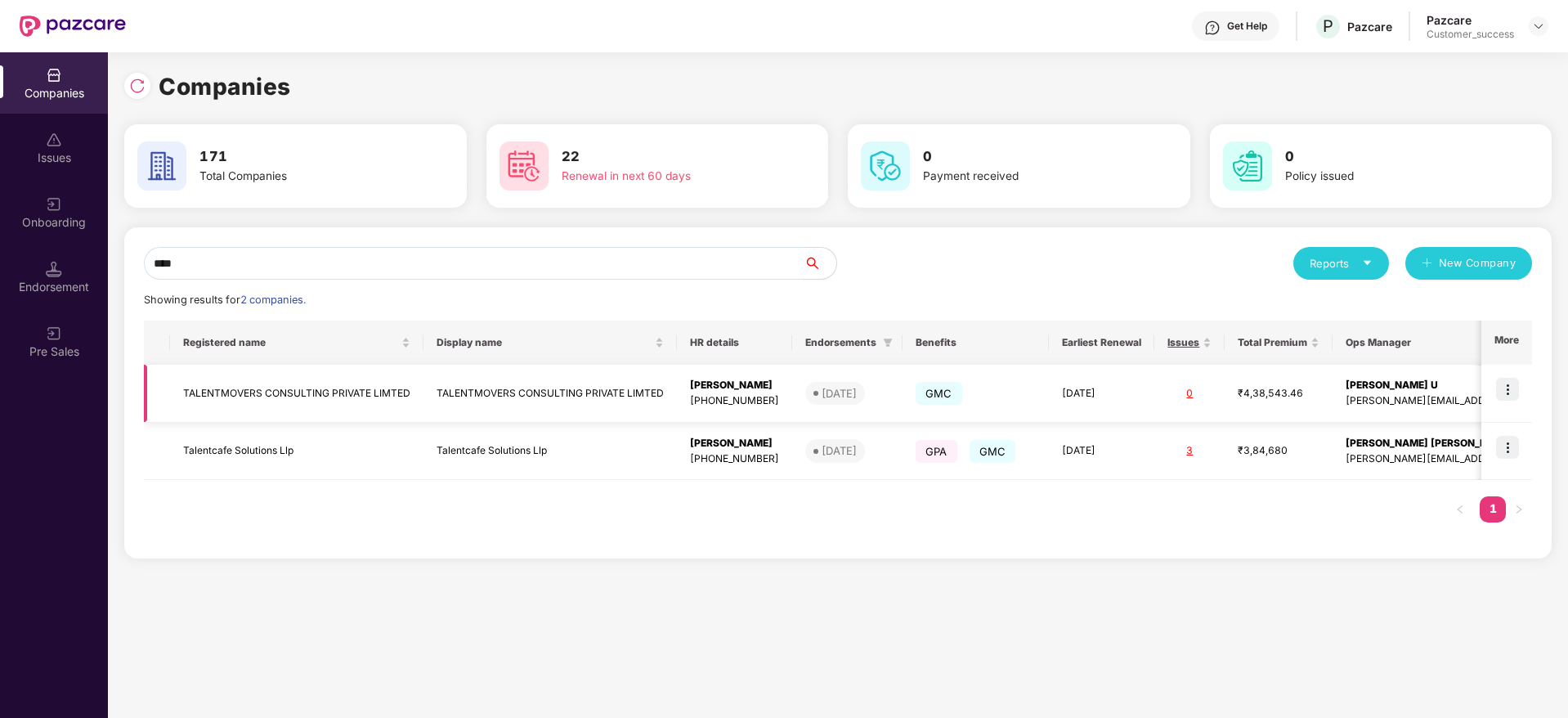
type input "****"
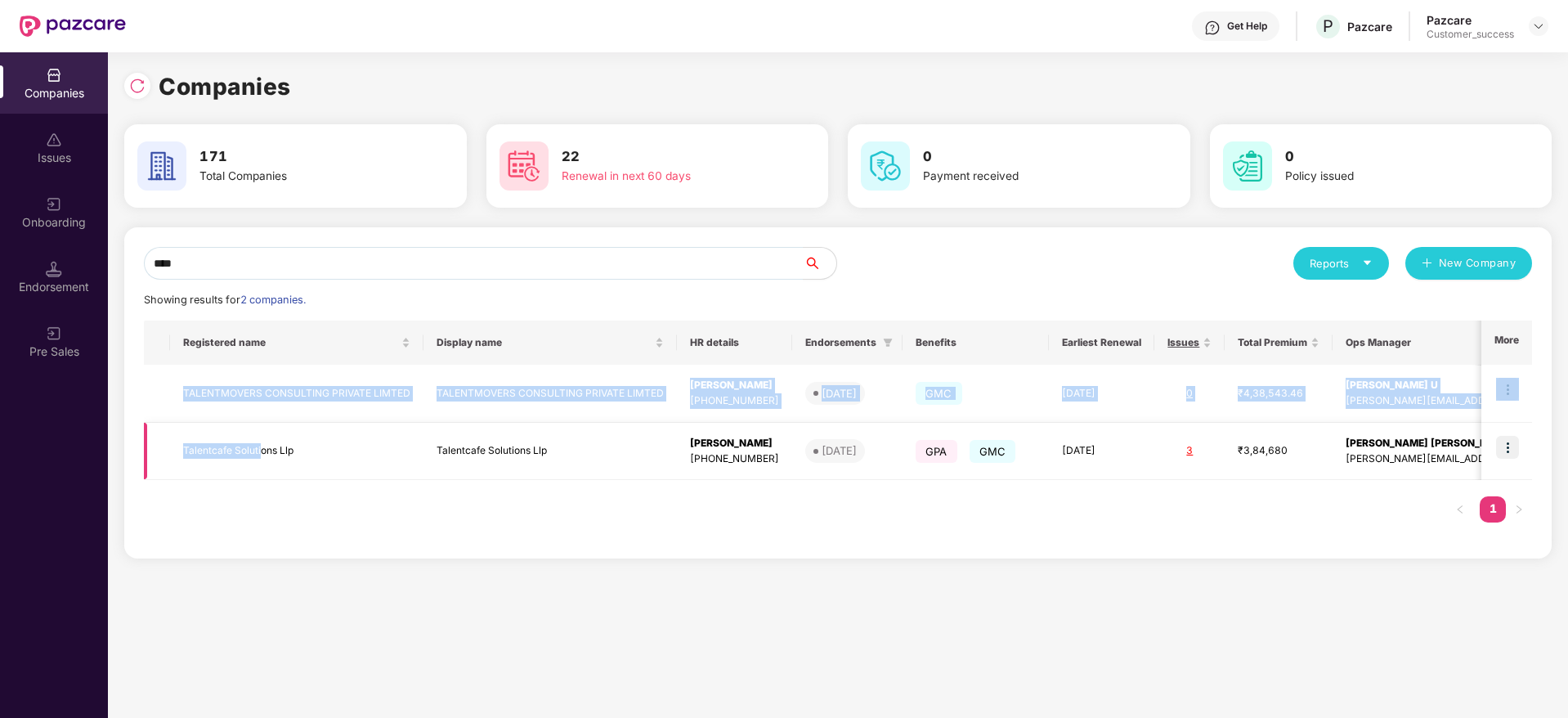
drag, startPoint x: 170, startPoint y: 396, endPoint x: 259, endPoint y: 479, distance: 121.7
click at [259, 479] on tbody "TALENTMOVERS CONSULTING PRIVATE LIMTED TALENTMOVERS CONSULTING PRIVATE LIMTED S…" at bounding box center [943, 422] width 1597 height 116
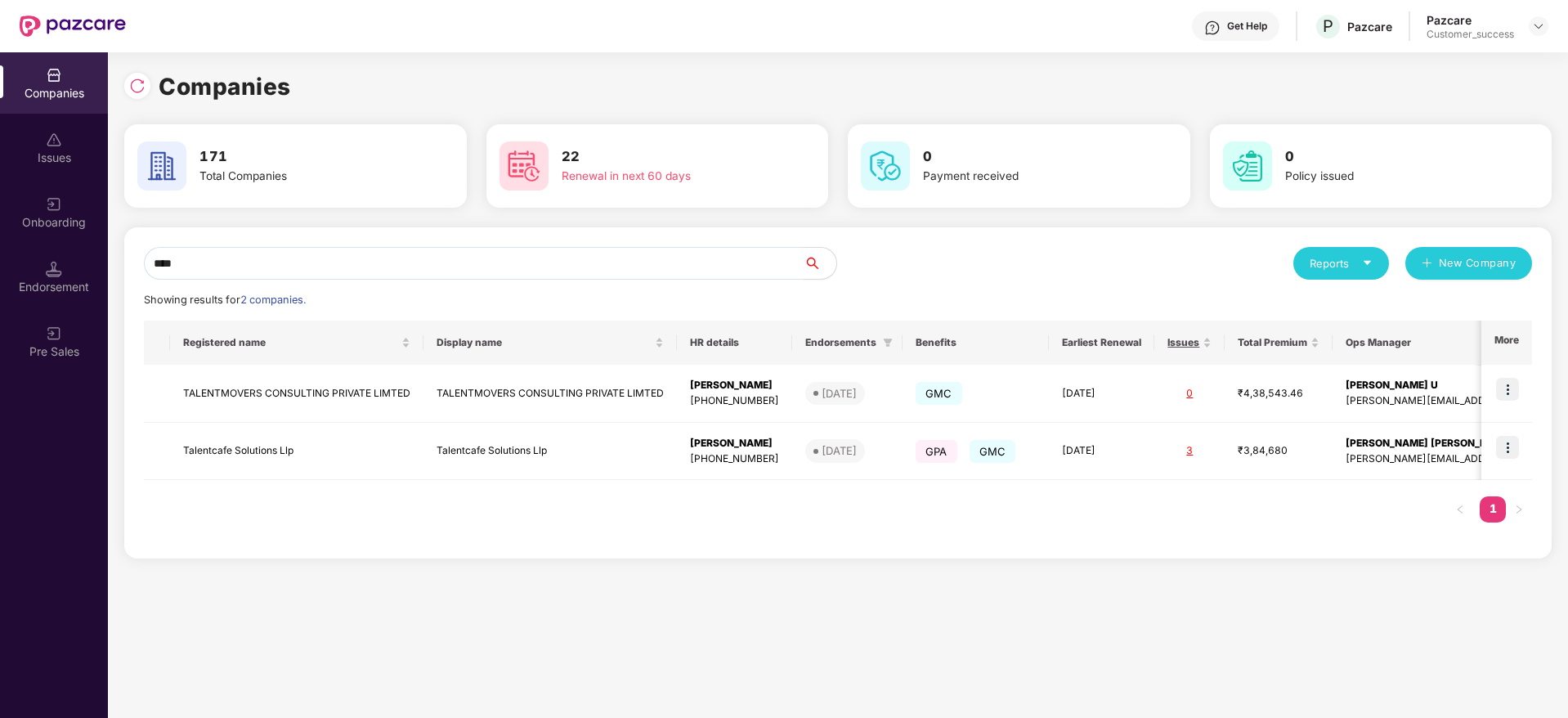
click at [200, 541] on div "**** Reports New Company Showing results for 2 companies. Registered name Displ…" at bounding box center [838, 393] width 1427 height 331
click at [1504, 387] on img at bounding box center [1508, 389] width 23 height 23
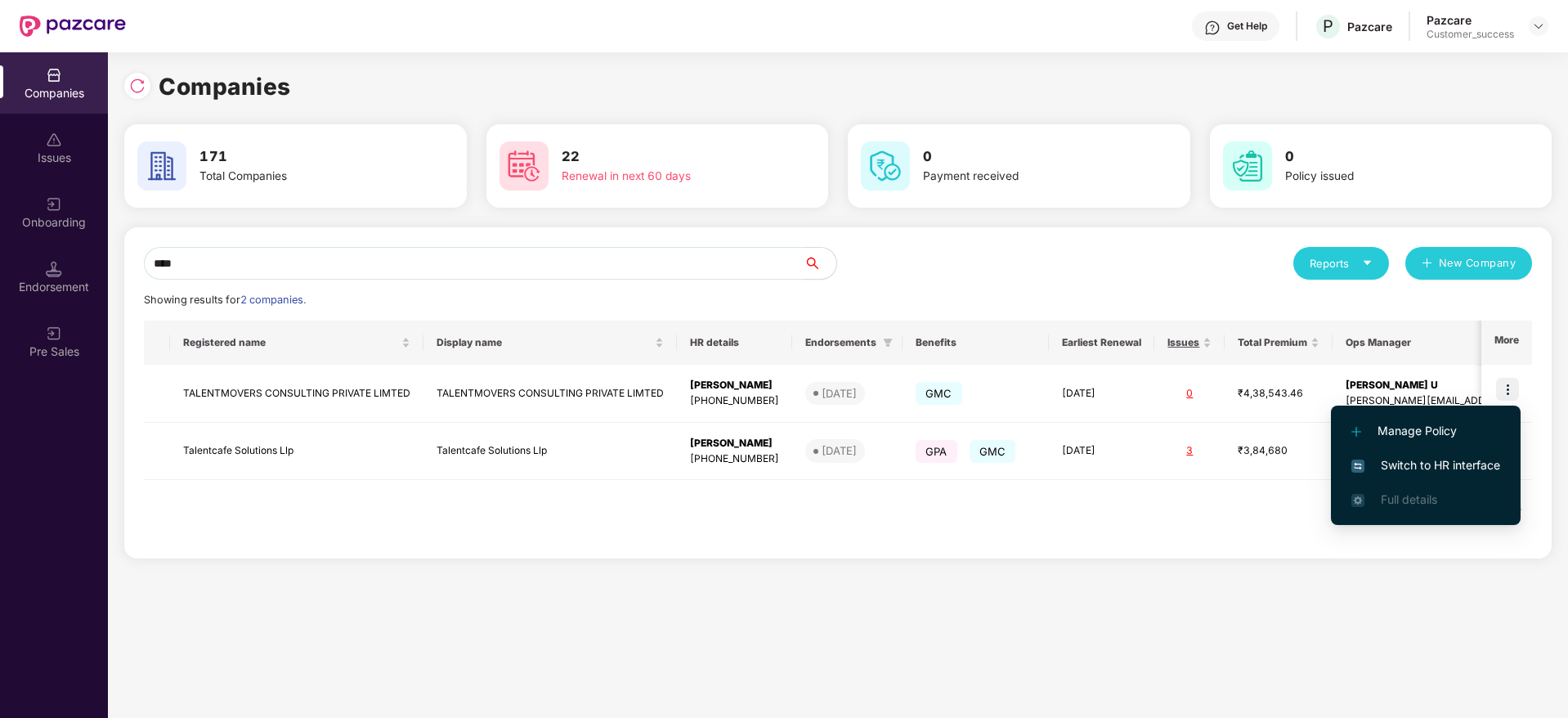
click at [1479, 462] on span "Switch to HR interface" at bounding box center [1426, 465] width 149 height 18
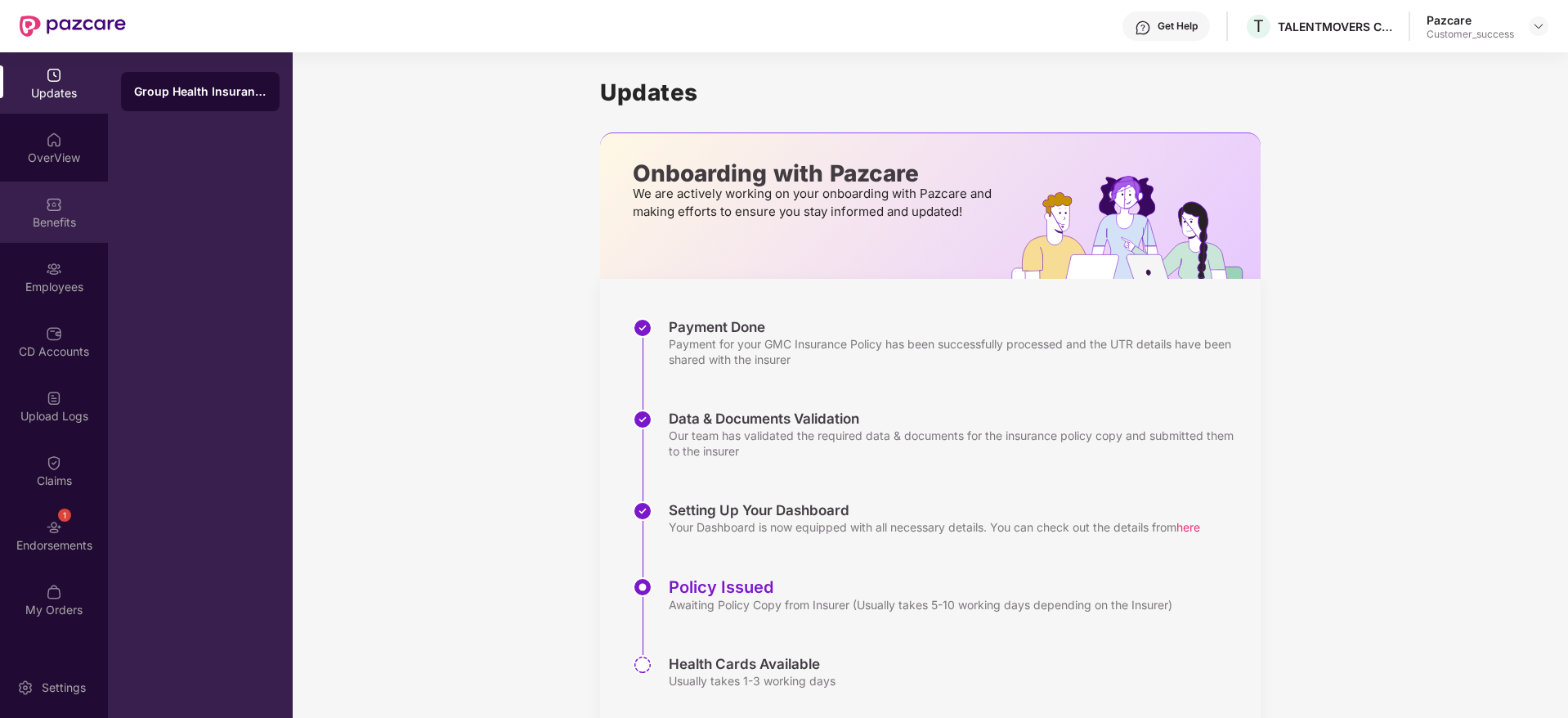
click at [55, 209] on img at bounding box center [54, 204] width 16 height 16
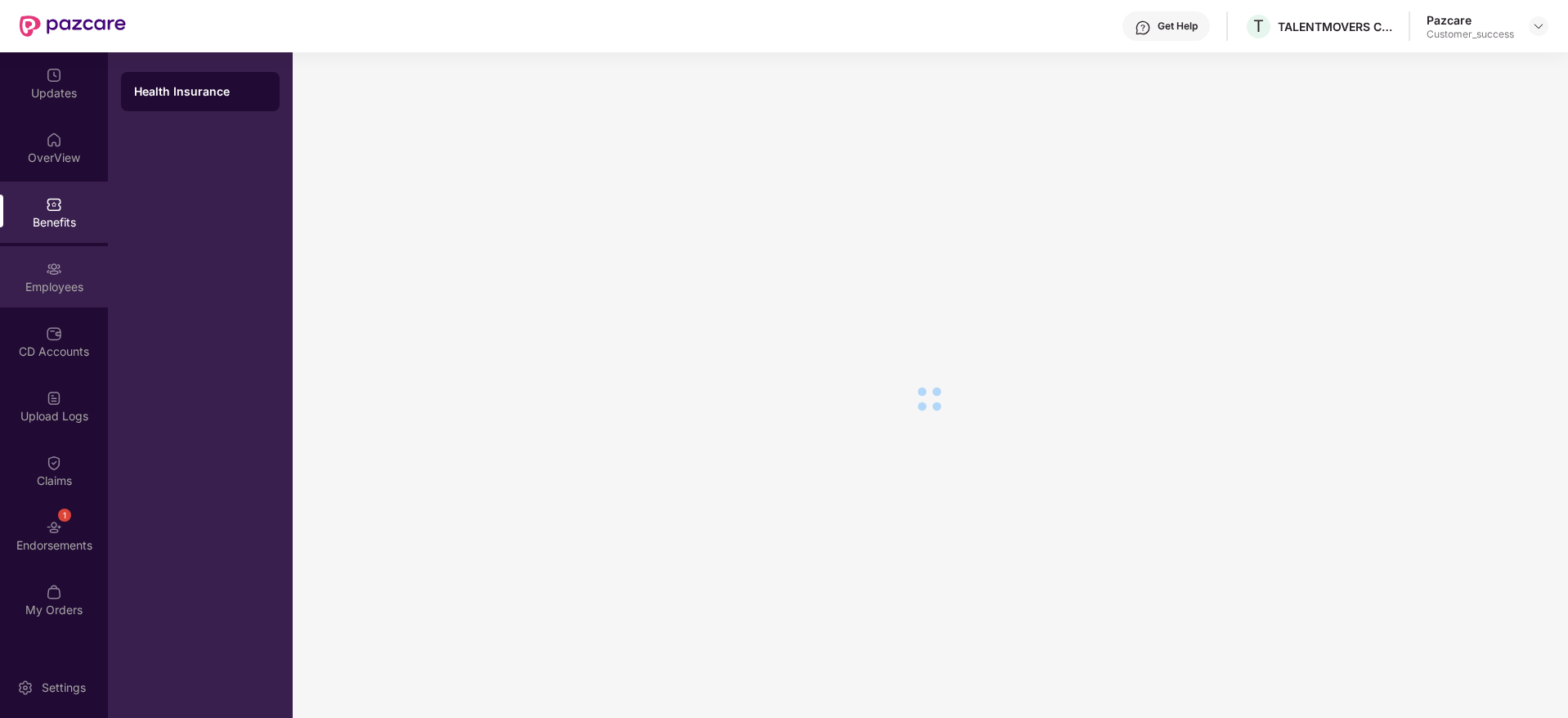
click at [57, 265] on img at bounding box center [54, 269] width 16 height 16
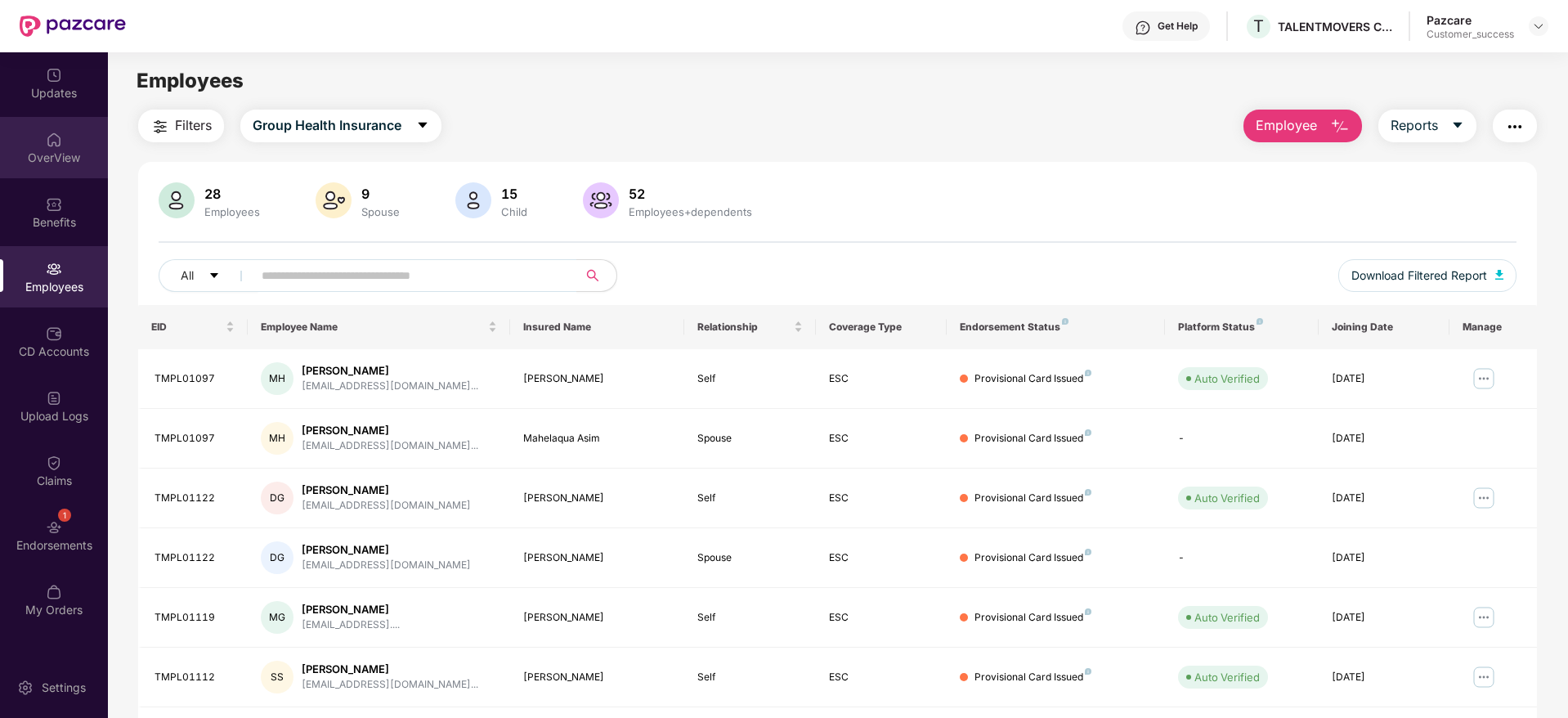
click at [27, 140] on div "OverView" at bounding box center [54, 147] width 108 height 61
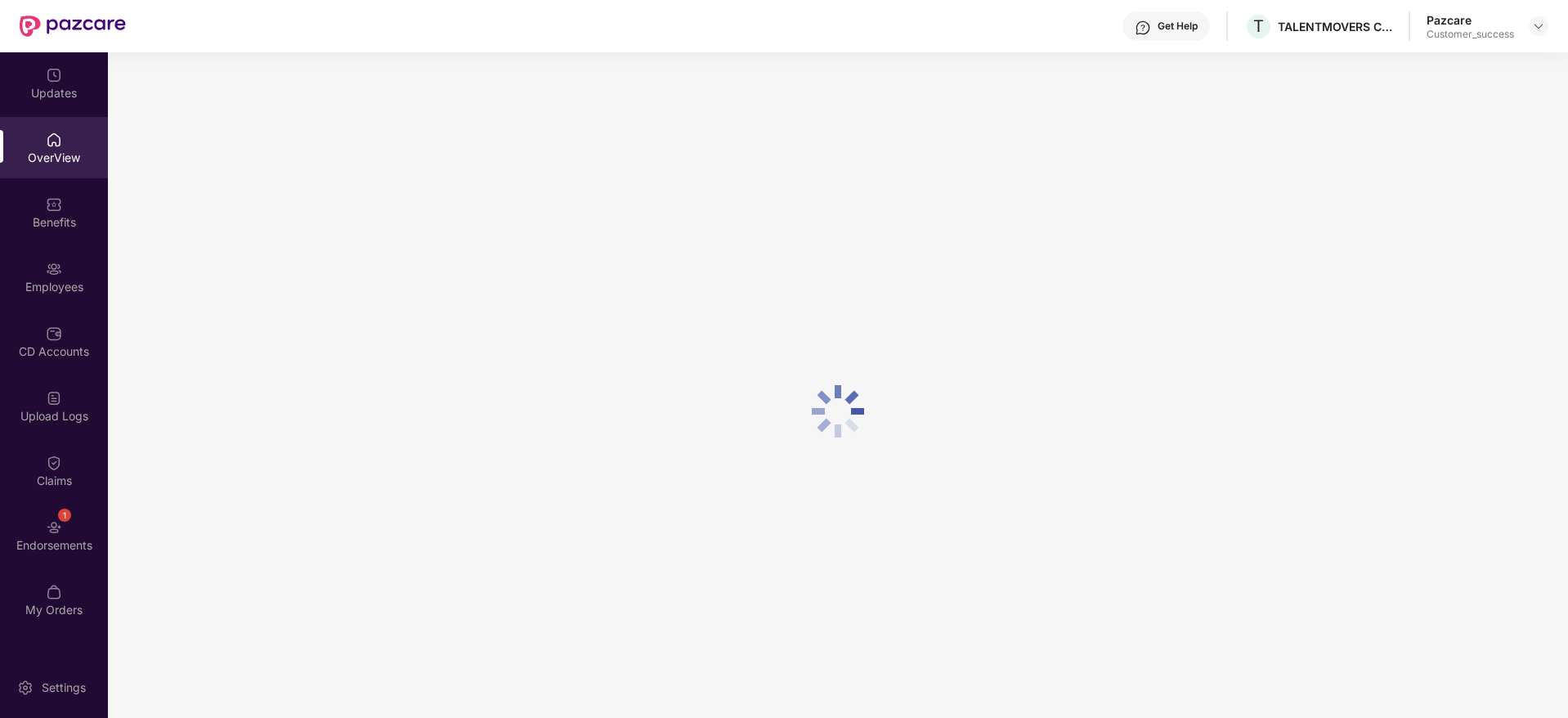
click at [35, 163] on div "OverView" at bounding box center [54, 157] width 108 height 16
click at [79, 215] on div "Benefits" at bounding box center [54, 222] width 108 height 16
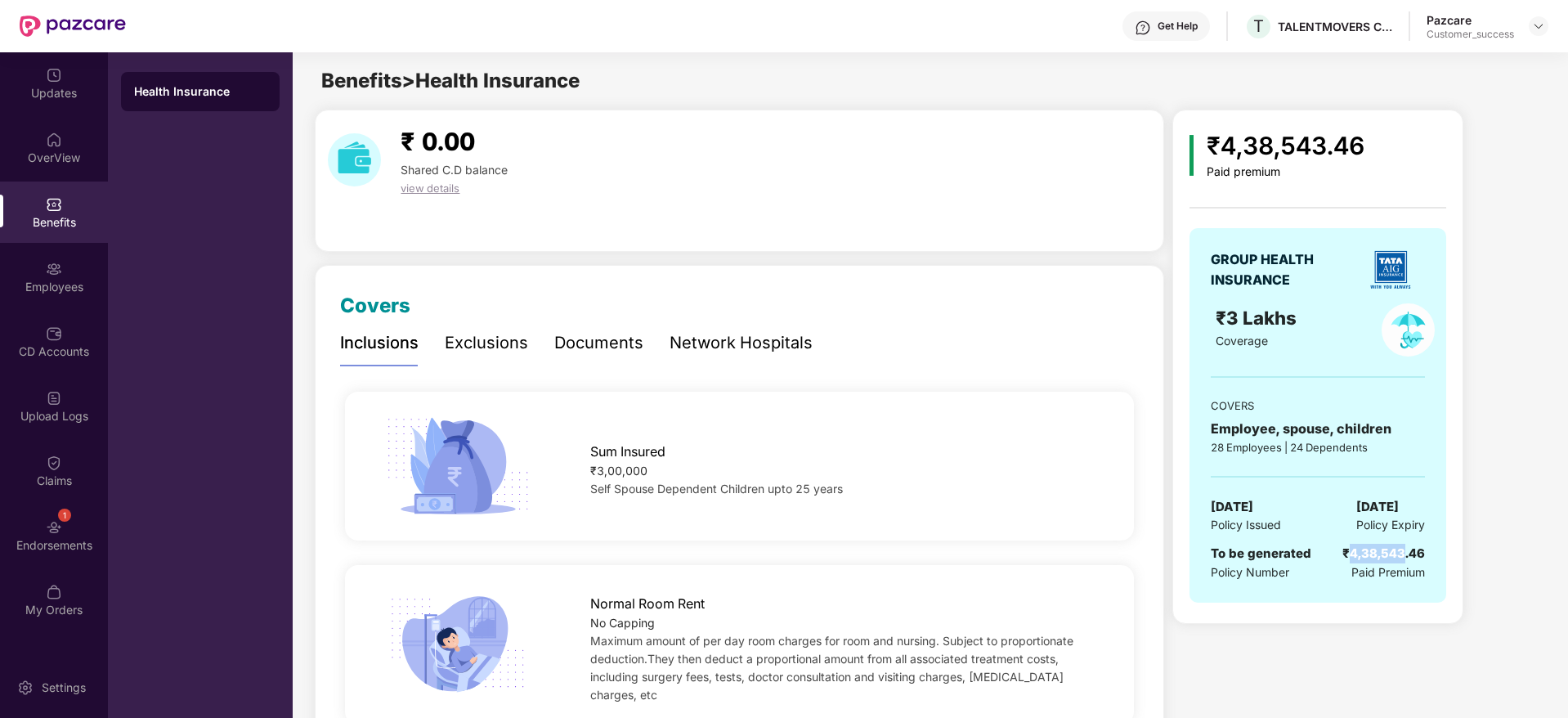
drag, startPoint x: 1352, startPoint y: 554, endPoint x: 1405, endPoint y: 556, distance: 53.0
click at [1405, 556] on div "₹4,38,543.46" at bounding box center [1383, 554] width 82 height 20
click at [1327, 33] on div "T TALENTMOVERS CONSULTING PRIVATE LIMTED" at bounding box center [1318, 27] width 148 height 29
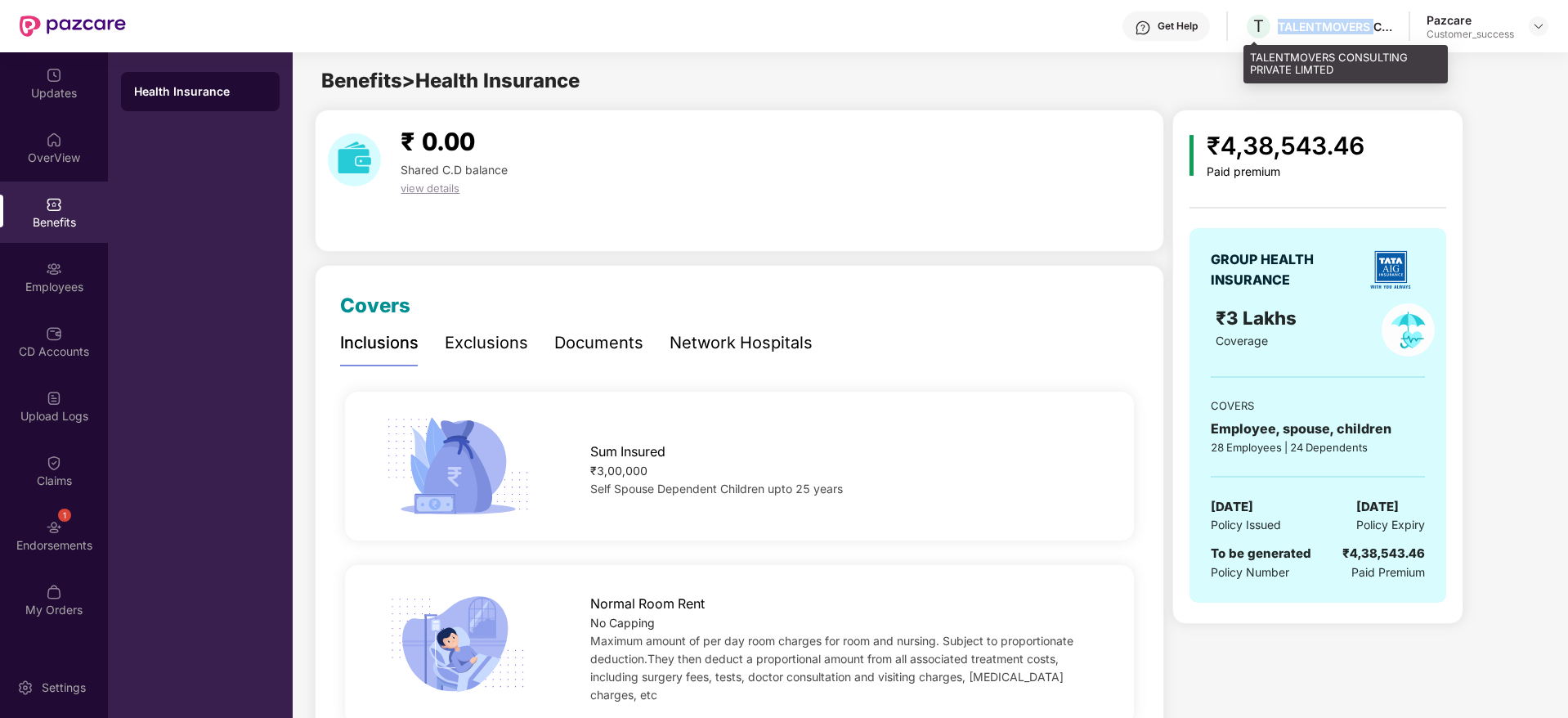
click at [1327, 33] on div "T TALENTMOVERS CONSULTING PRIVATE LIMTED" at bounding box center [1318, 27] width 148 height 29
click at [1546, 24] on div at bounding box center [1538, 26] width 20 height 20
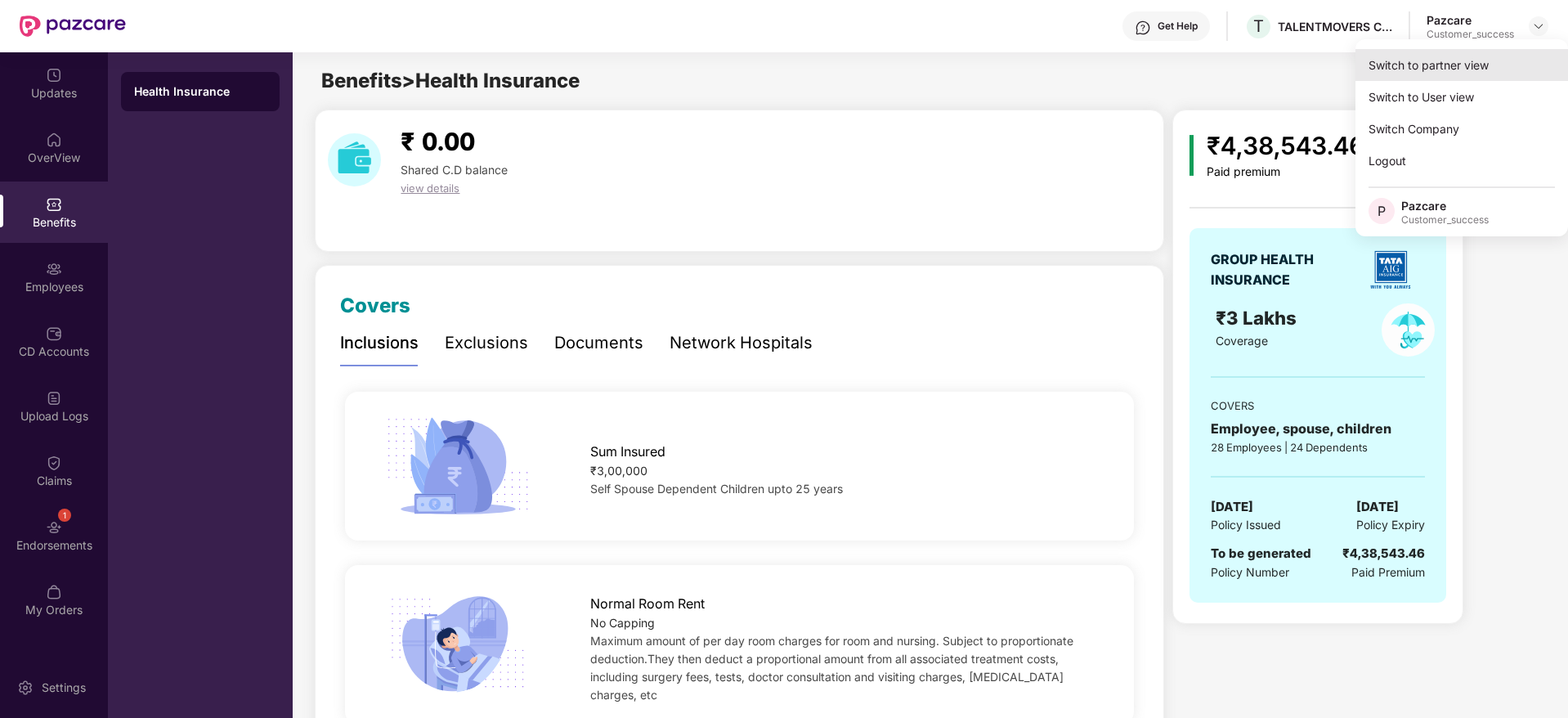
click at [1521, 56] on div "Switch to partner view" at bounding box center [1462, 64] width 212 height 32
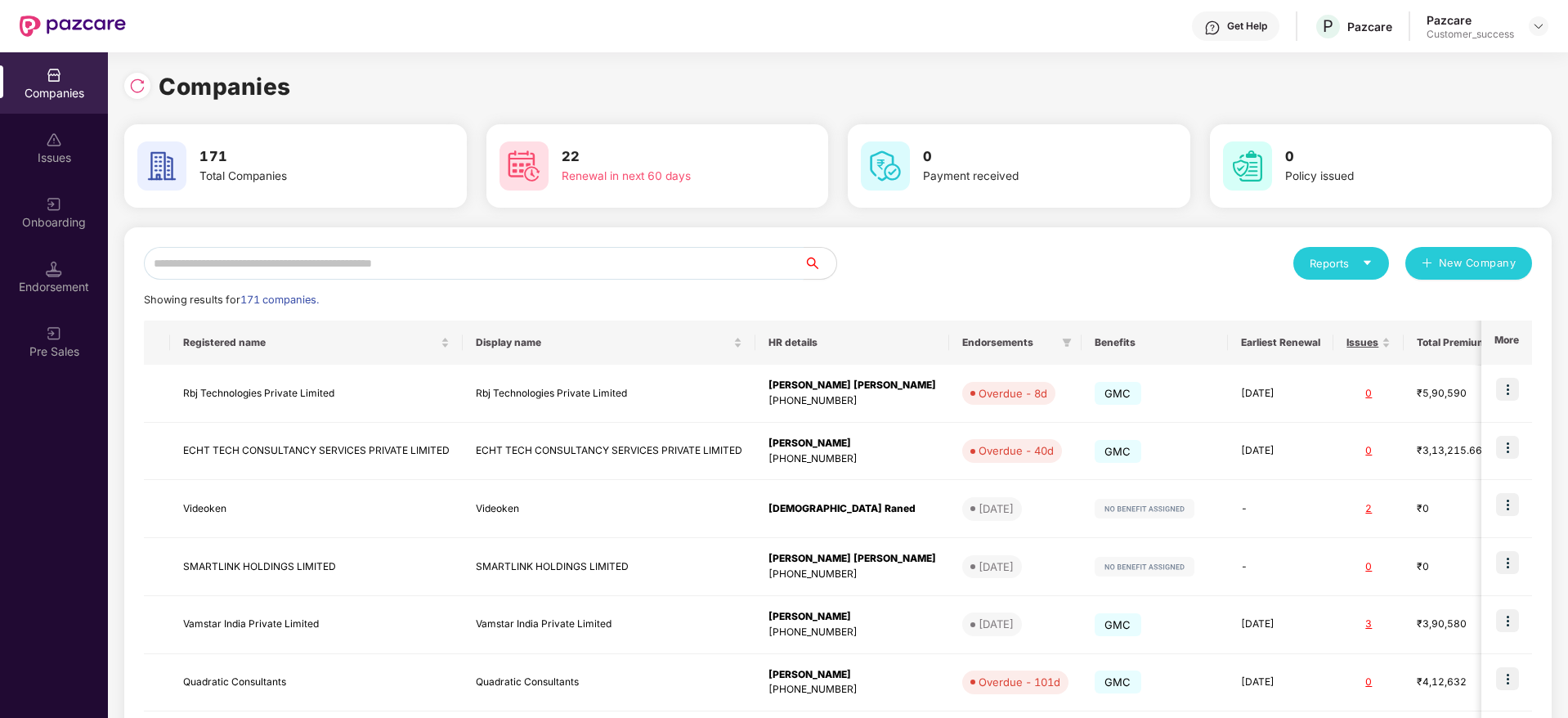
click at [663, 263] on input "text" at bounding box center [474, 263] width 660 height 33
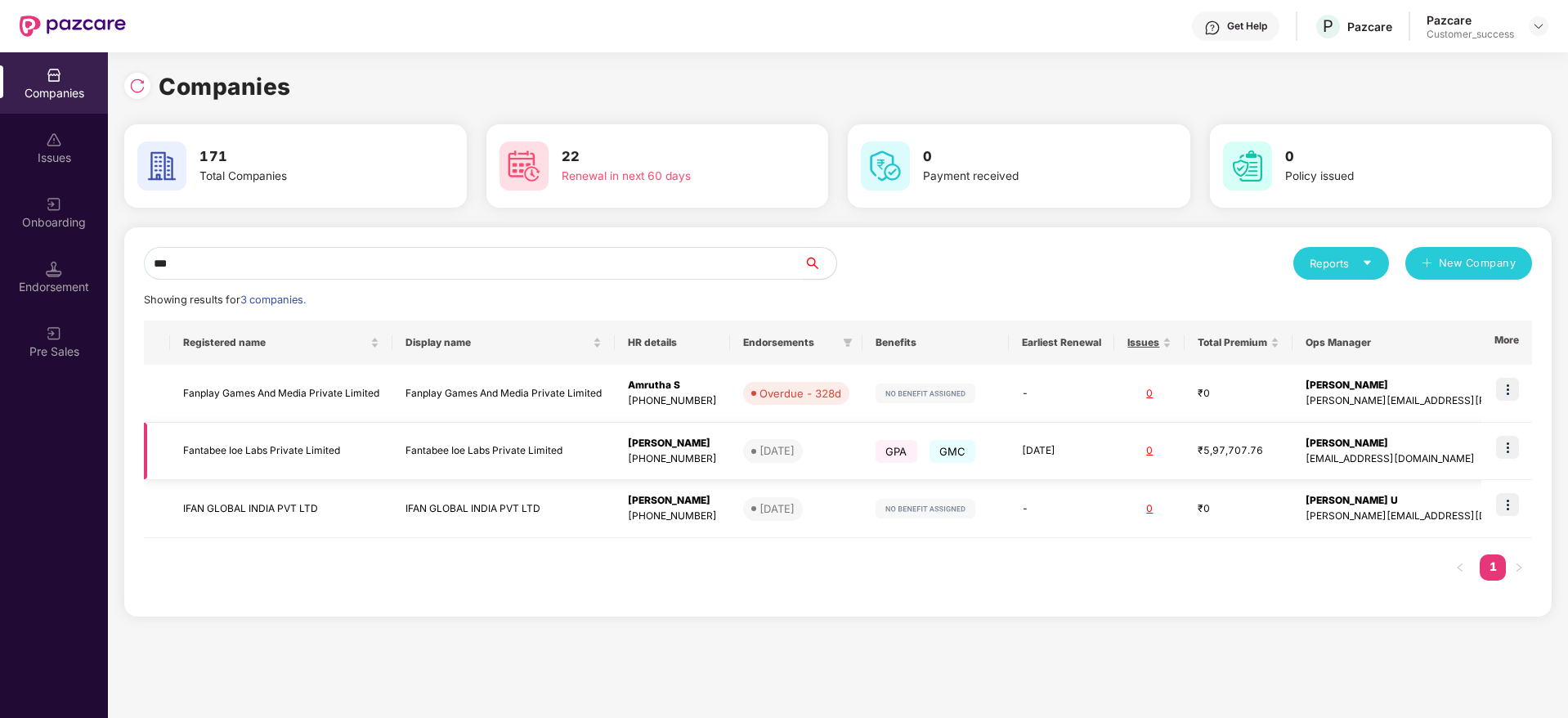
type input "***"
click at [223, 446] on td "Fantabee Ioe Labs Private Limited" at bounding box center [281, 451] width 223 height 58
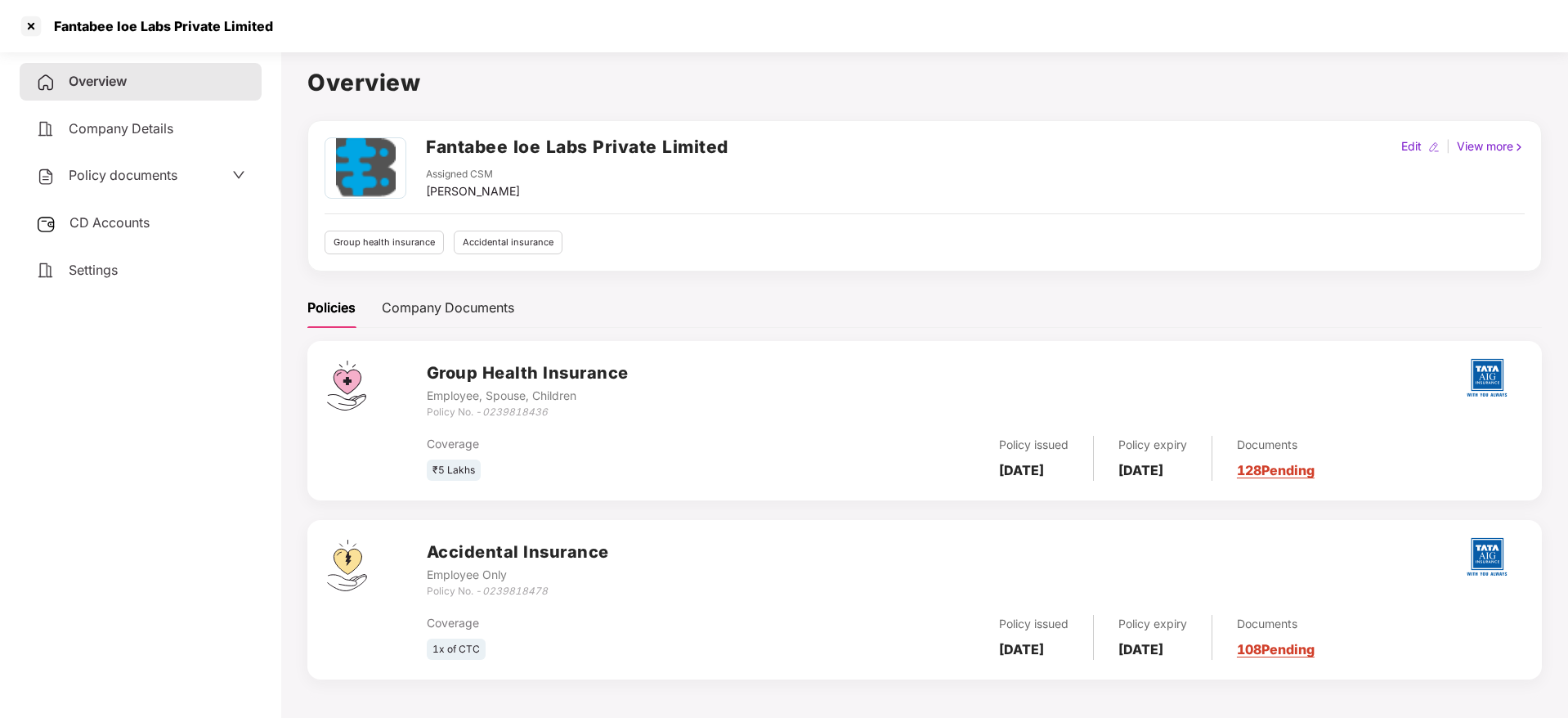
click at [149, 33] on div "Fantabee Ioe Labs Private Limited" at bounding box center [158, 26] width 229 height 16
click at [33, 26] on div at bounding box center [31, 26] width 26 height 26
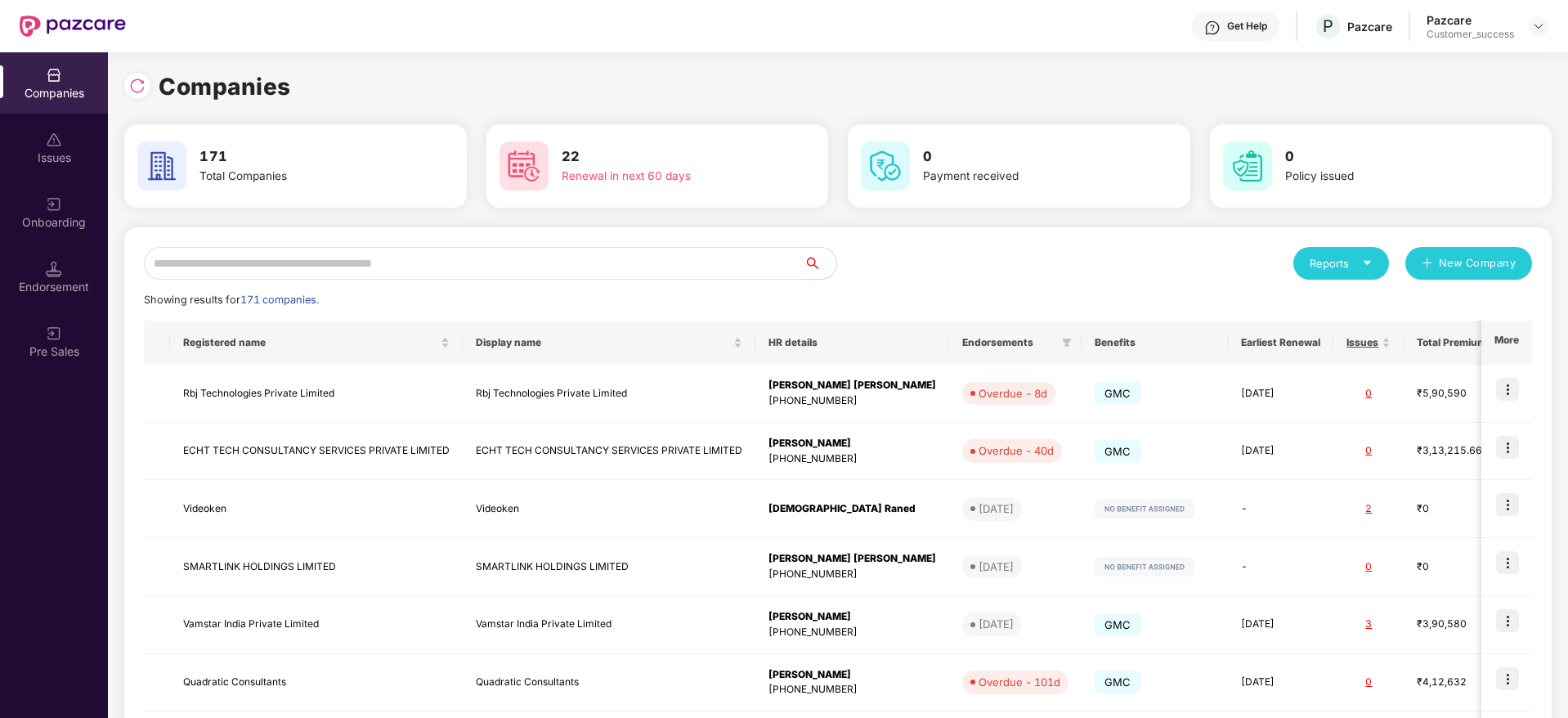
click at [343, 257] on input "text" at bounding box center [474, 263] width 660 height 33
paste input "**********"
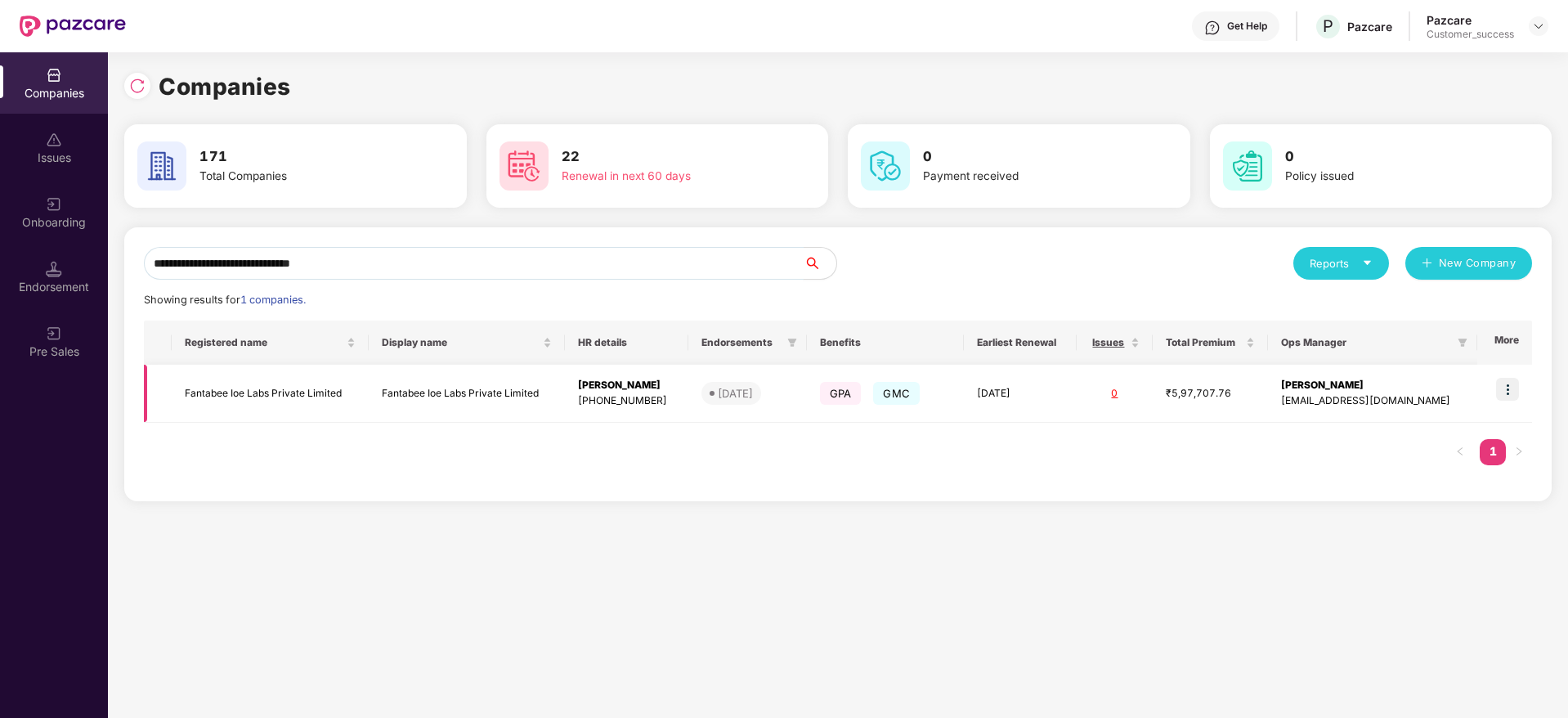
type input "**********"
click at [1510, 393] on img at bounding box center [1508, 389] width 23 height 23
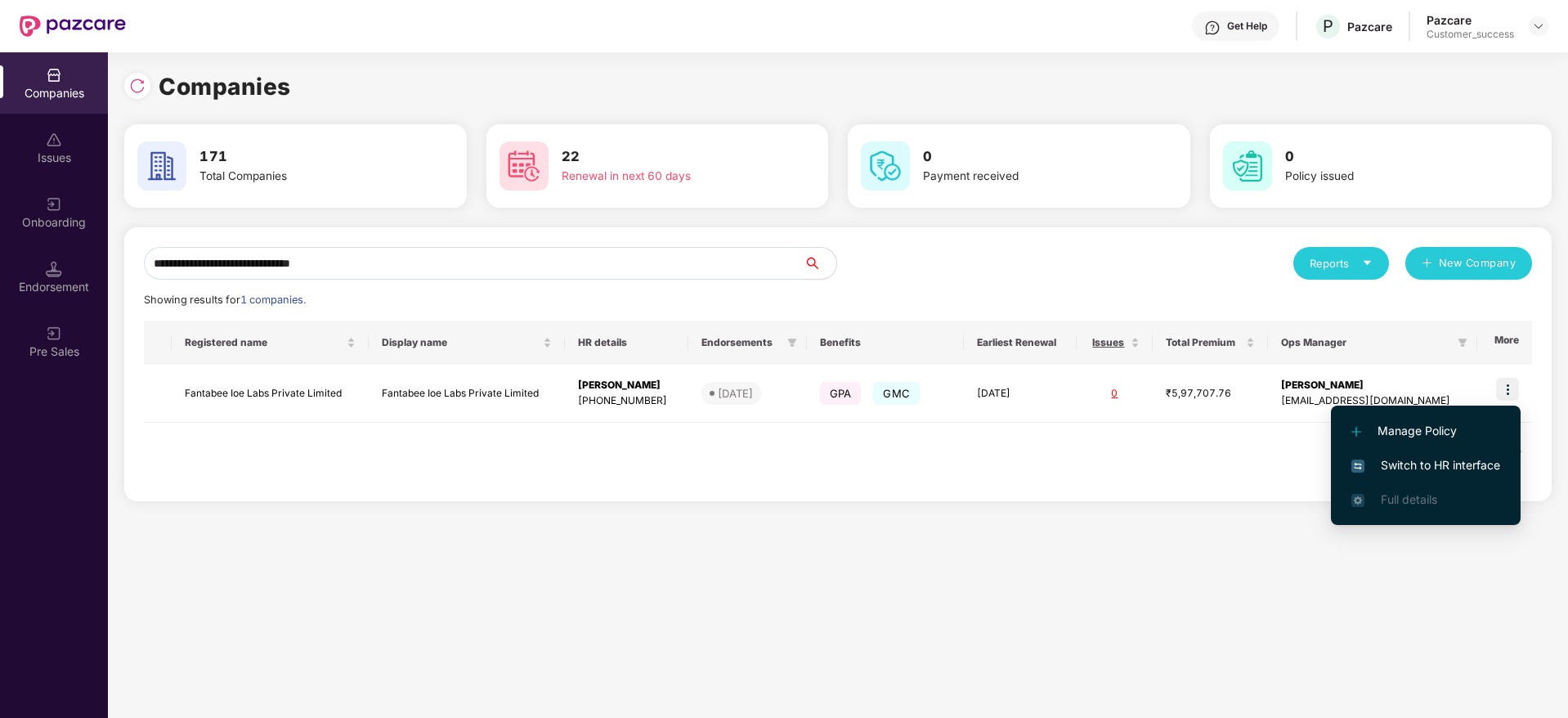
click at [1482, 462] on span "Switch to HR interface" at bounding box center [1426, 465] width 149 height 18
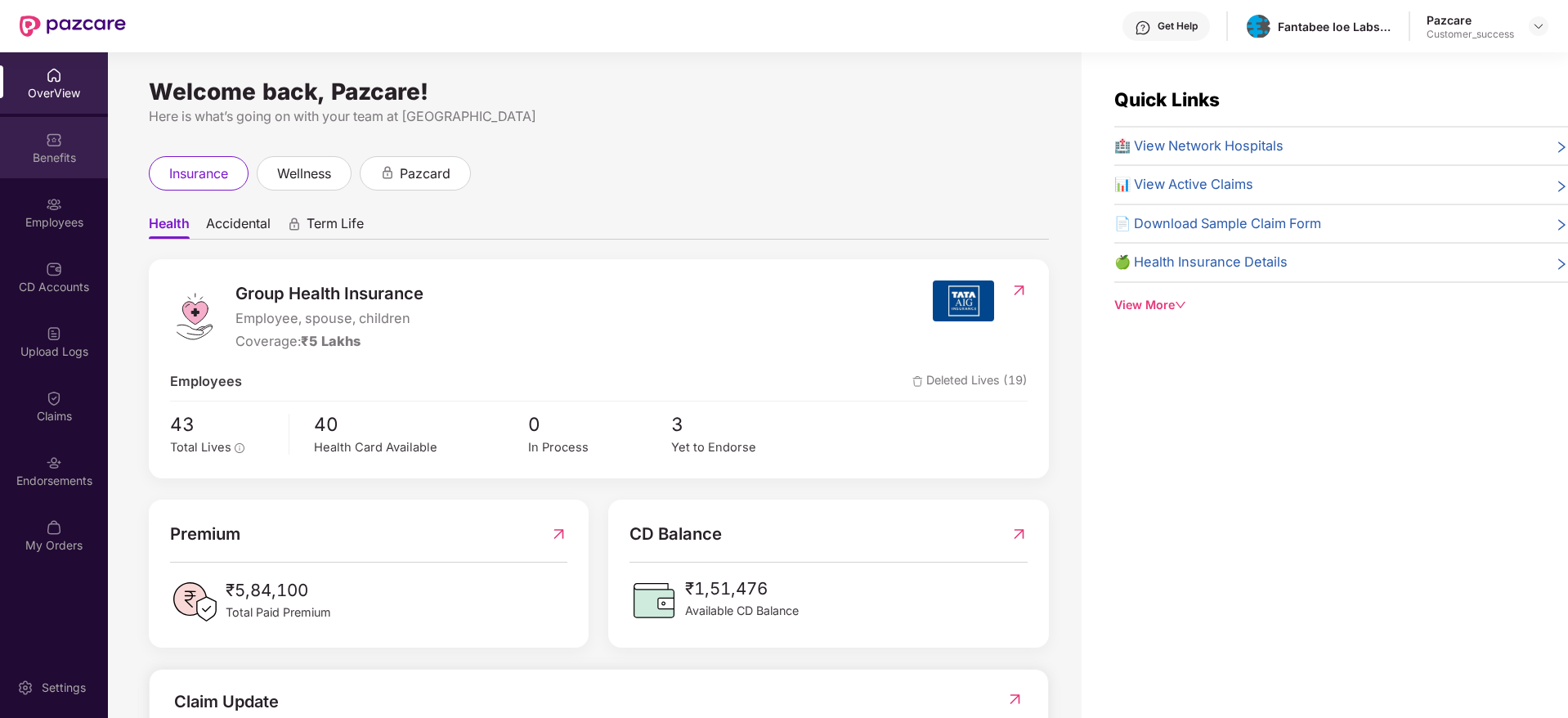
click at [23, 160] on div "Benefits" at bounding box center [54, 157] width 108 height 16
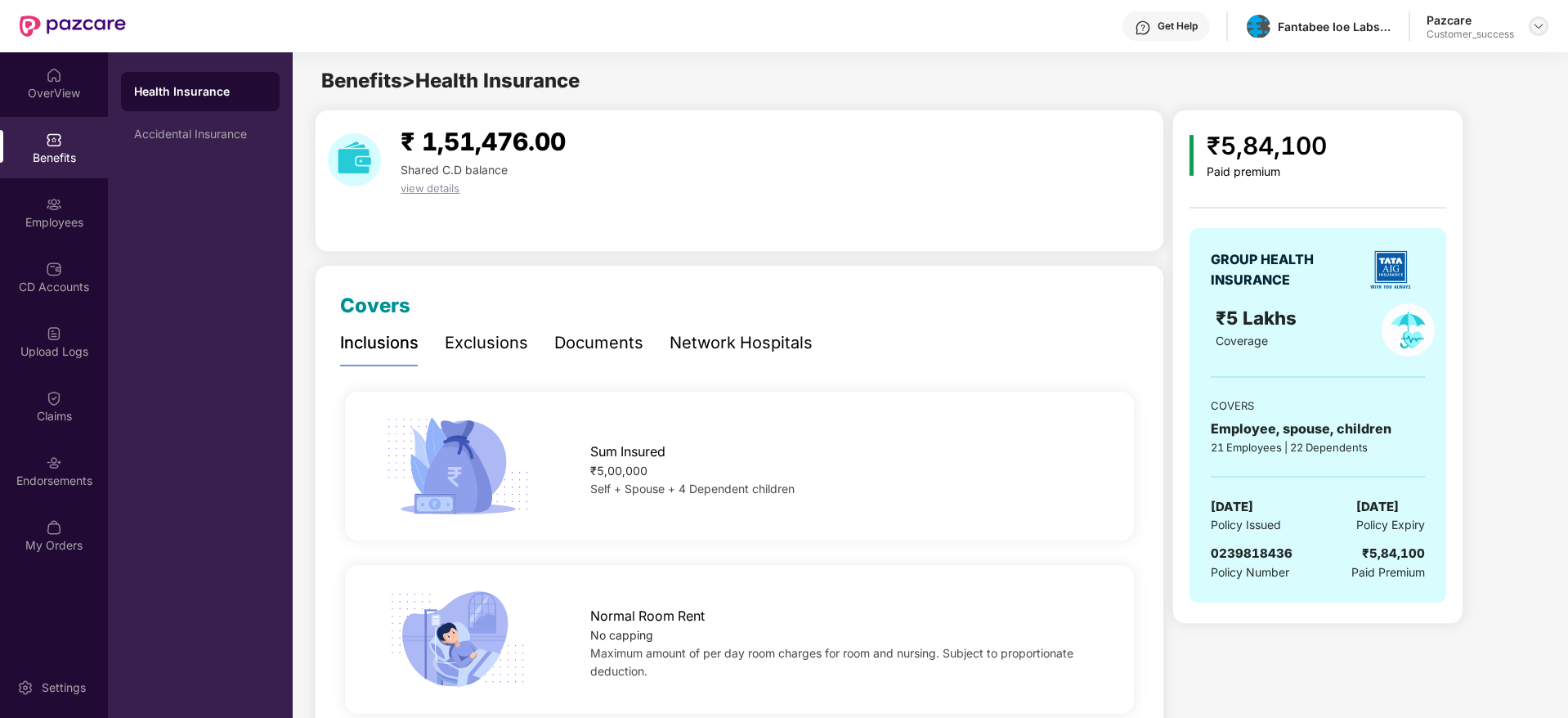
click at [1537, 30] on img at bounding box center [1539, 27] width 13 height 13
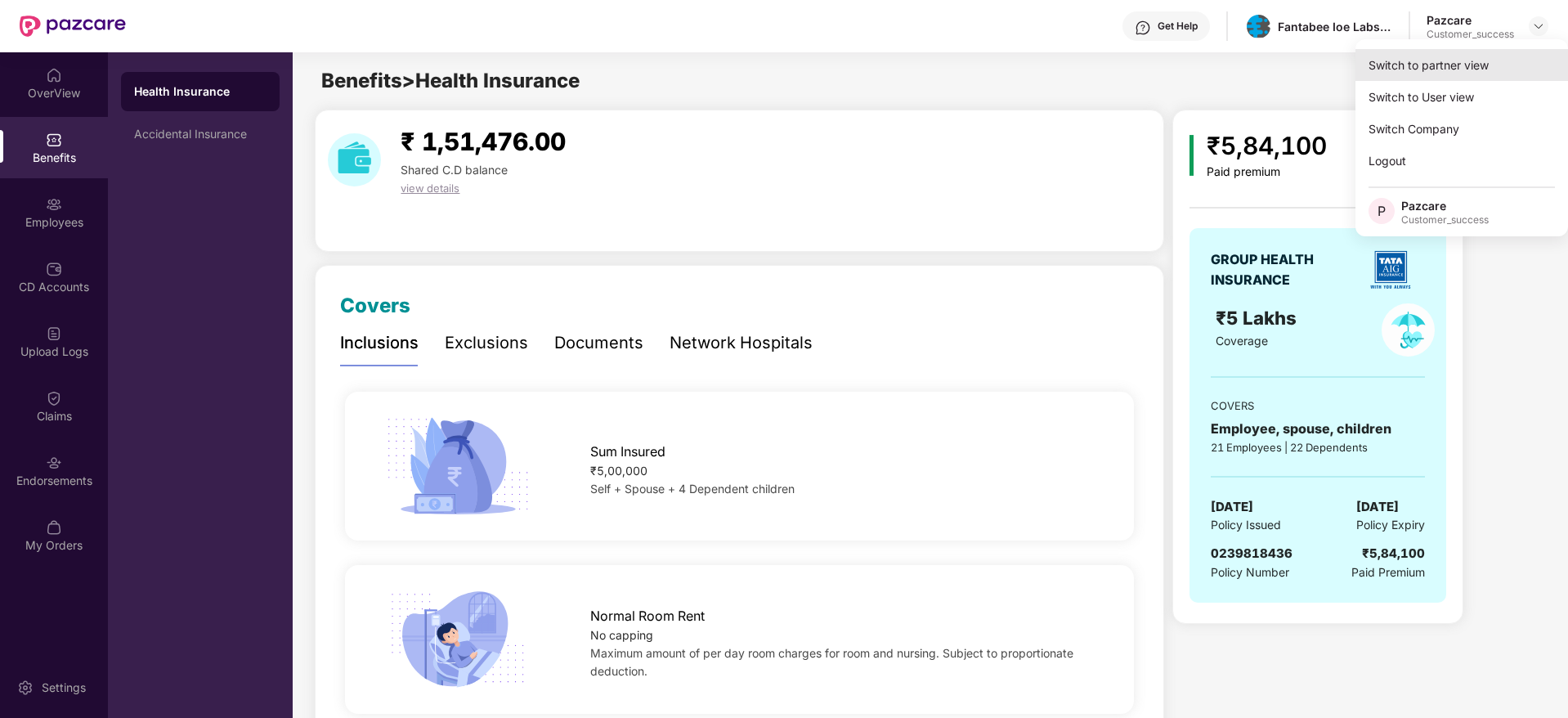
click at [1498, 76] on div "Switch to partner view" at bounding box center [1462, 64] width 212 height 32
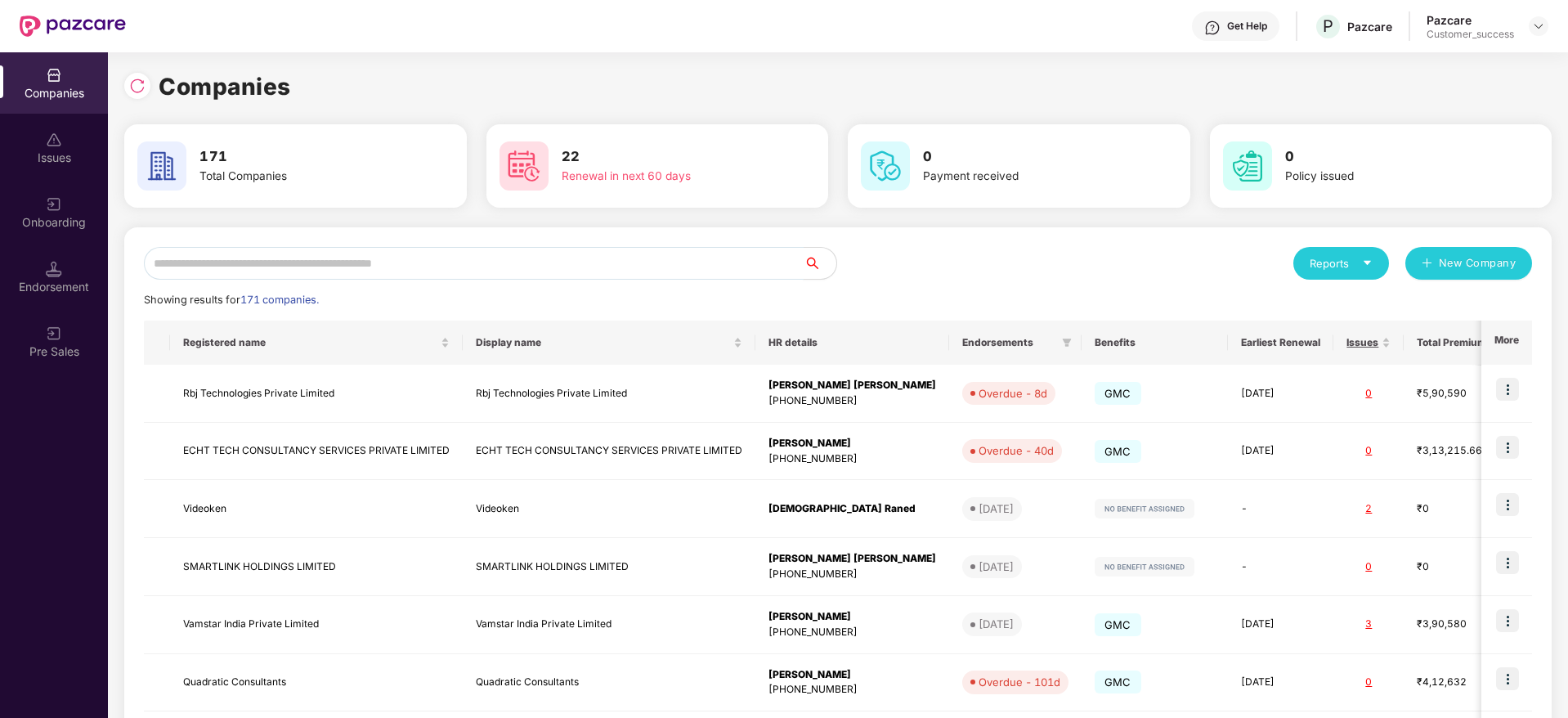
click at [568, 257] on input "text" at bounding box center [474, 263] width 660 height 33
paste input "********"
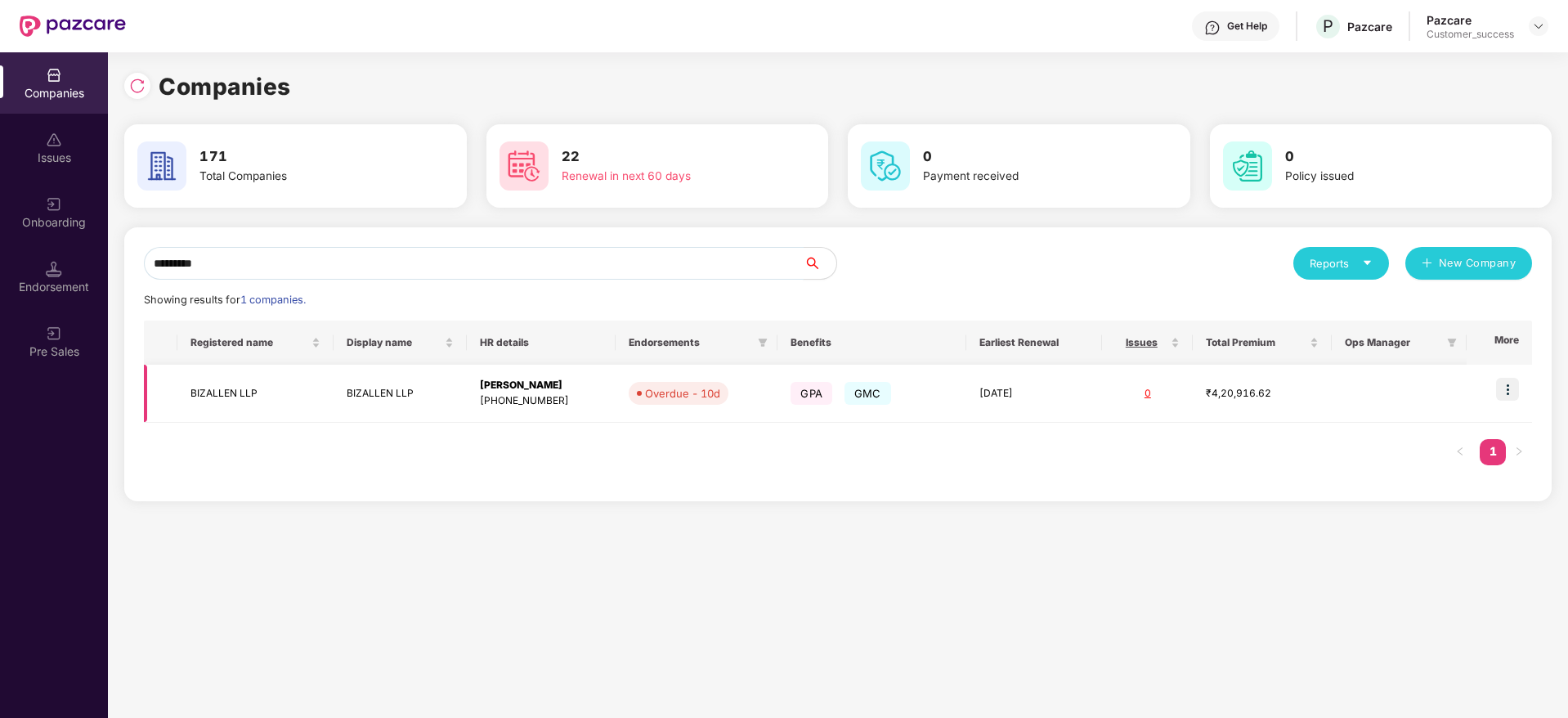
type input "********"
click at [587, 386] on div "Gyanendra Singh" at bounding box center [541, 385] width 122 height 15
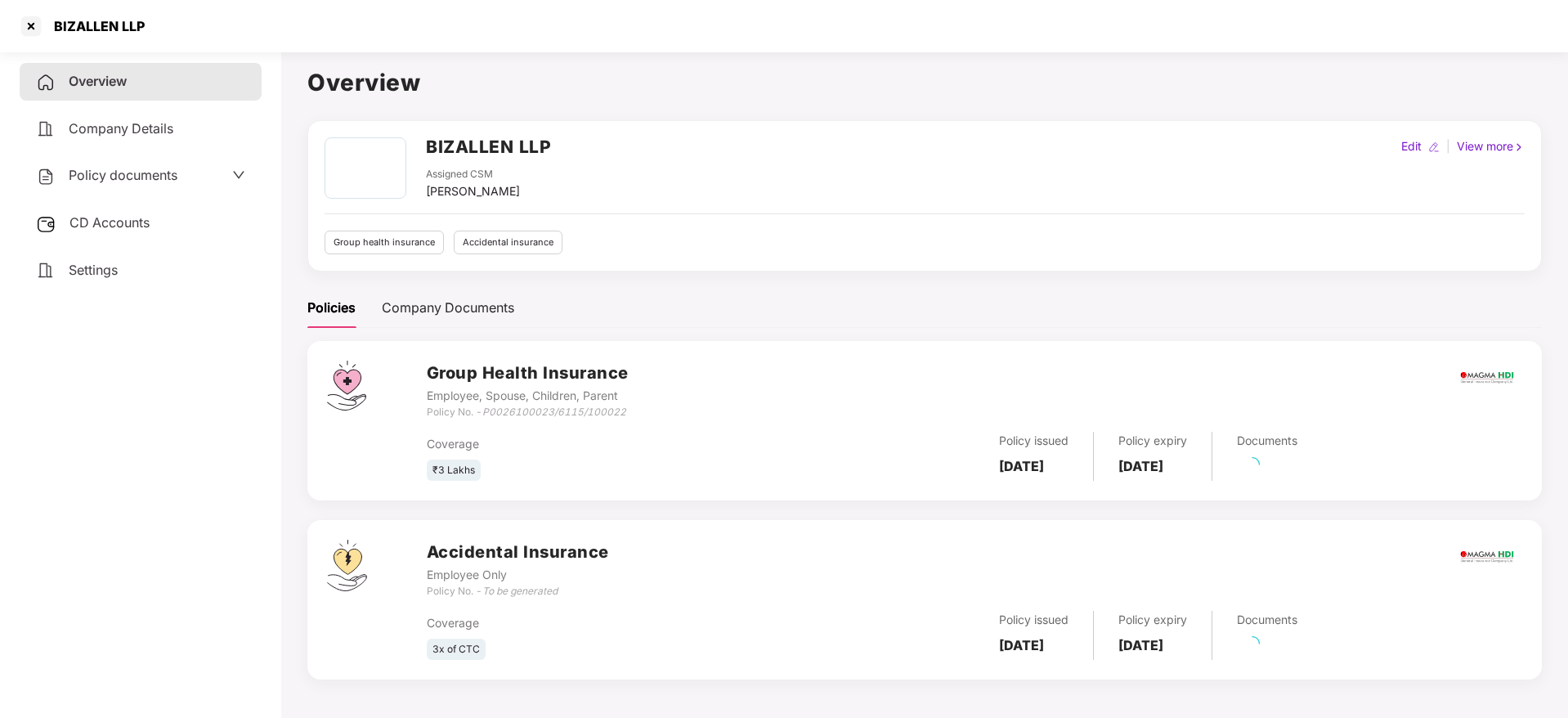
click at [160, 180] on span "Policy documents" at bounding box center [123, 174] width 109 height 16
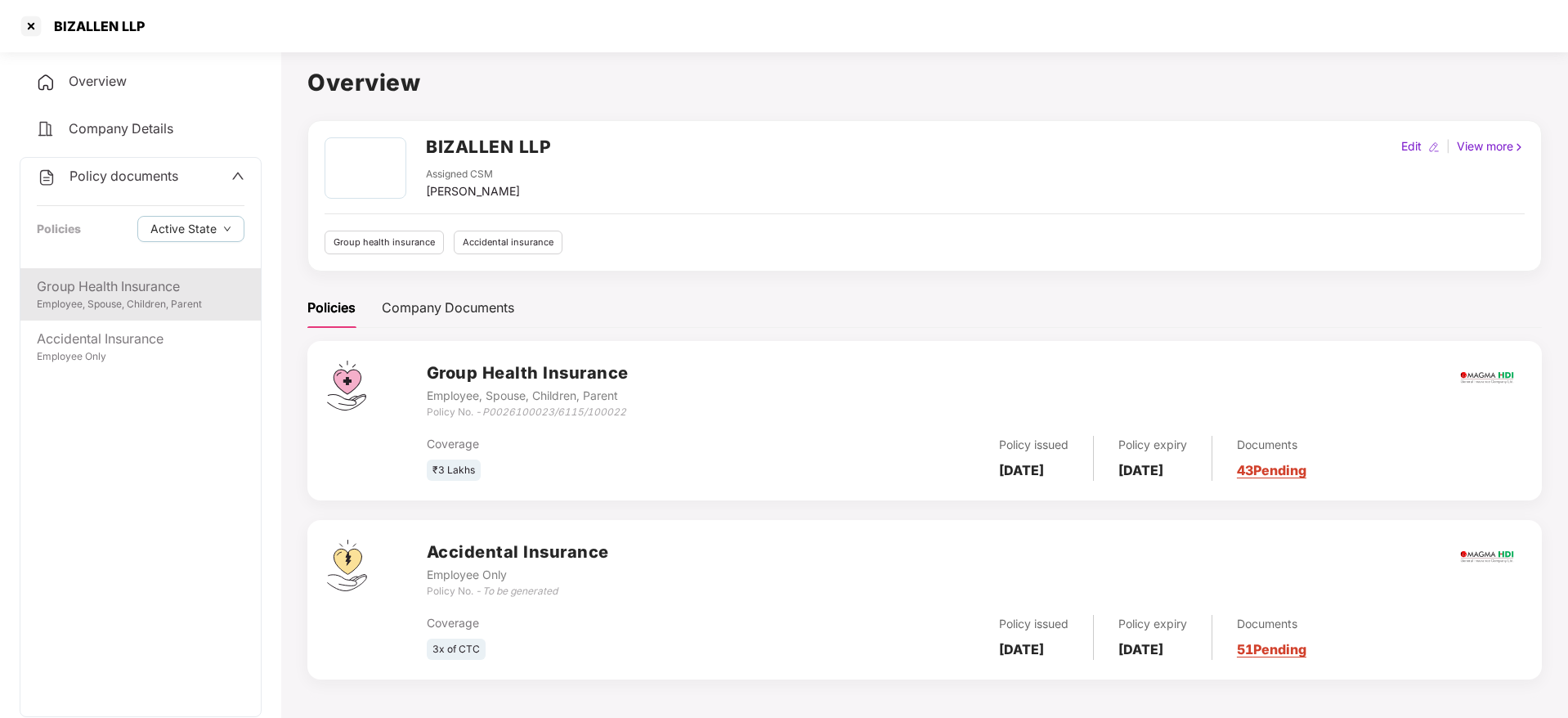
click at [167, 281] on div "Group Health Insurance" at bounding box center [140, 286] width 207 height 20
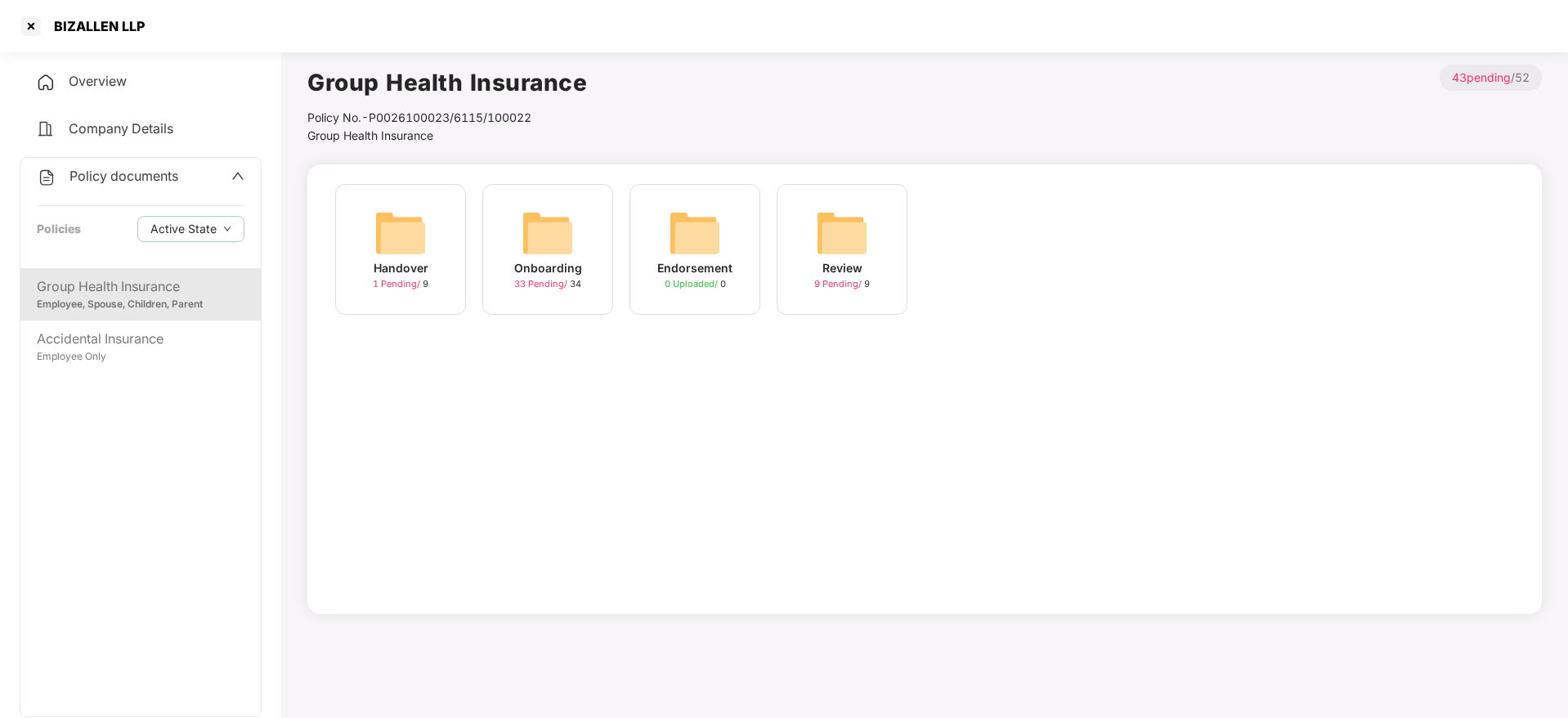
click at [556, 243] on img at bounding box center [548, 232] width 53 height 53
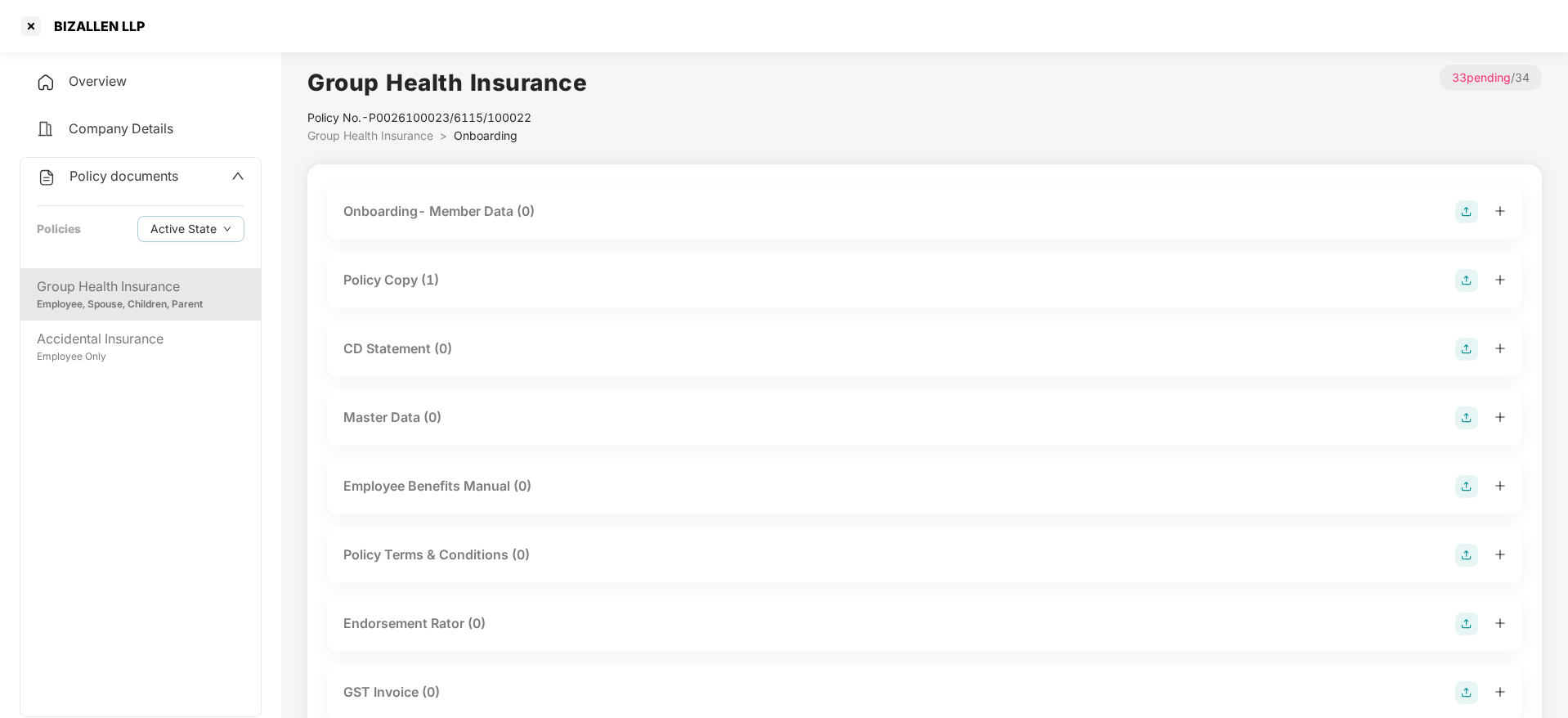
click at [490, 267] on div "Policy Copy (1)" at bounding box center [925, 280] width 1195 height 55
click at [489, 280] on div "Policy Copy (1)" at bounding box center [925, 280] width 1163 height 23
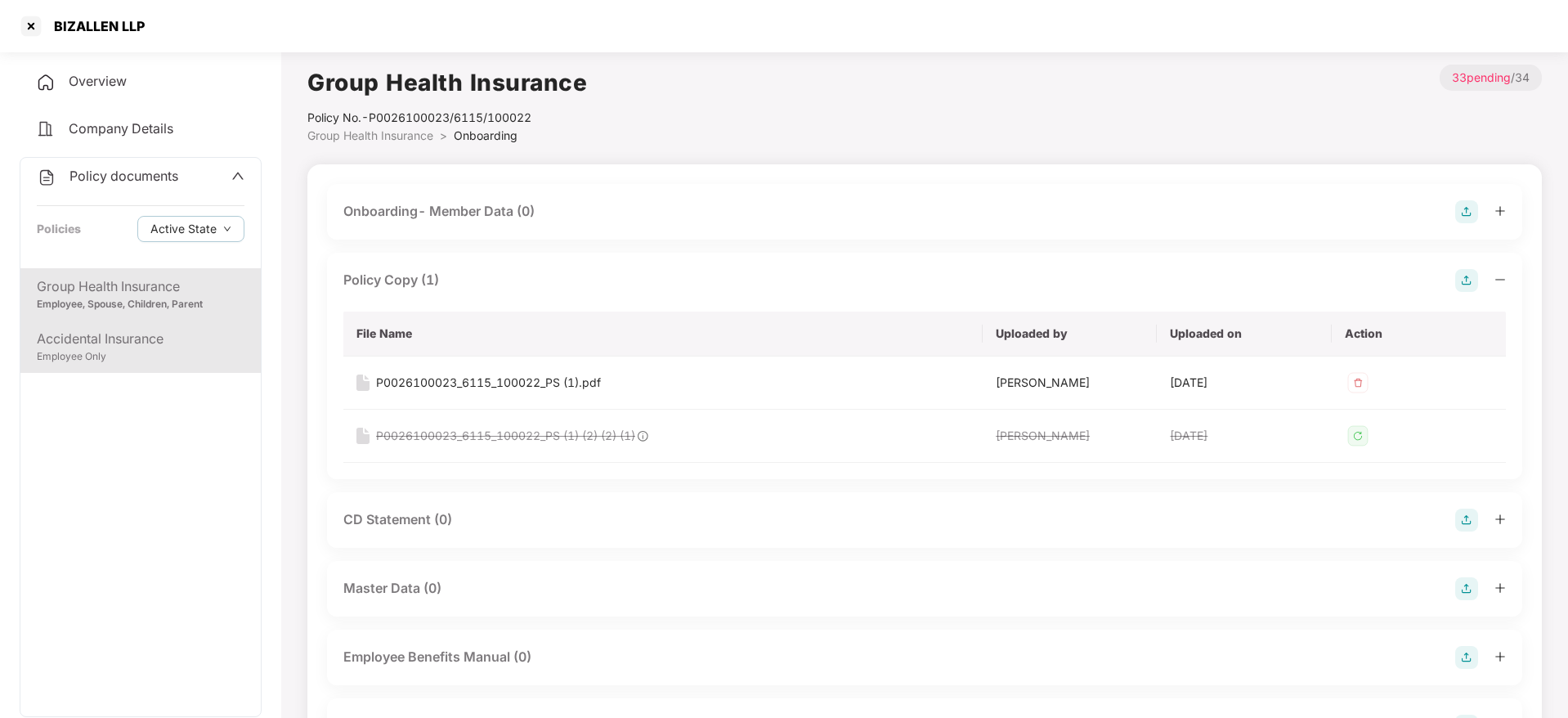
click at [151, 362] on div "Employee Only" at bounding box center [140, 357] width 207 height 15
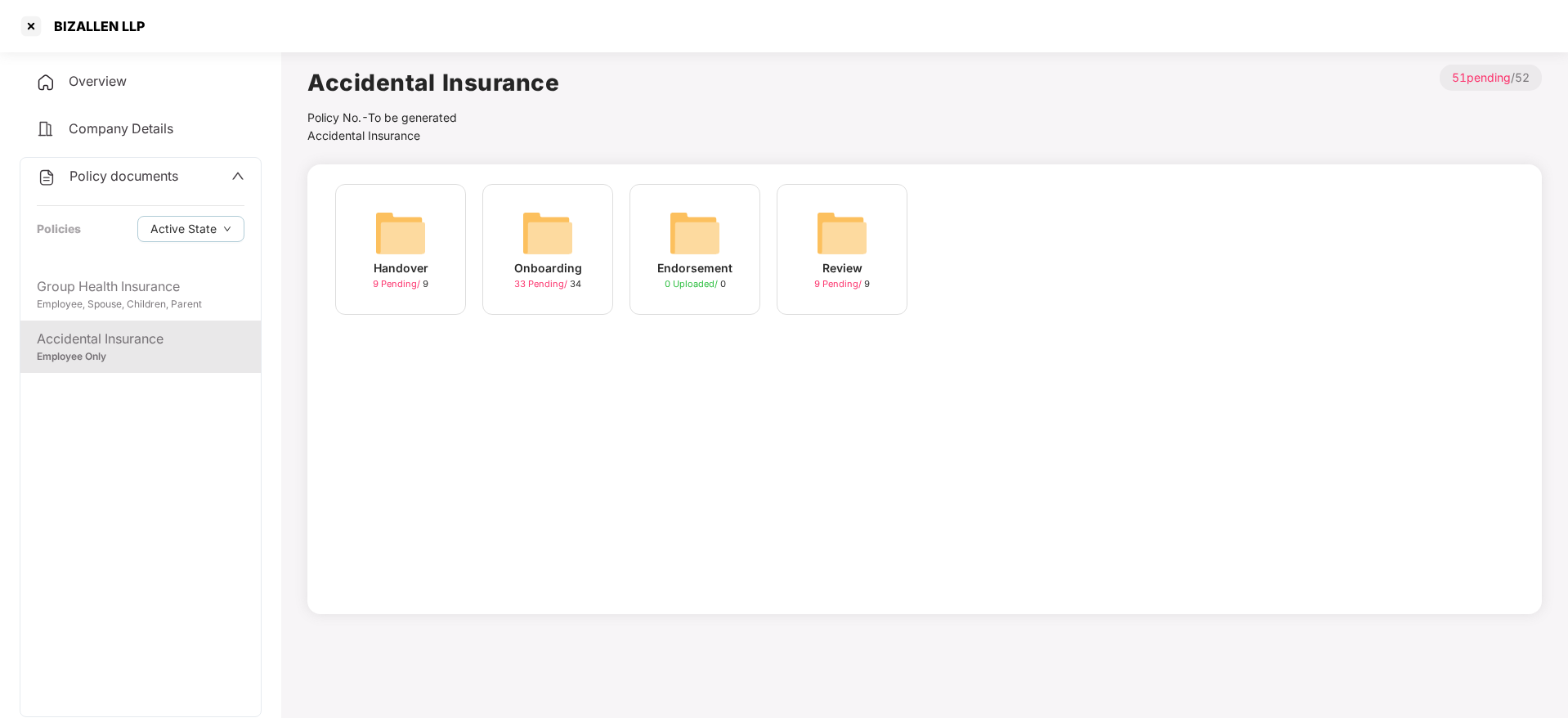
click at [515, 247] on div "Onboarding 33 Pending / 34" at bounding box center [548, 249] width 131 height 131
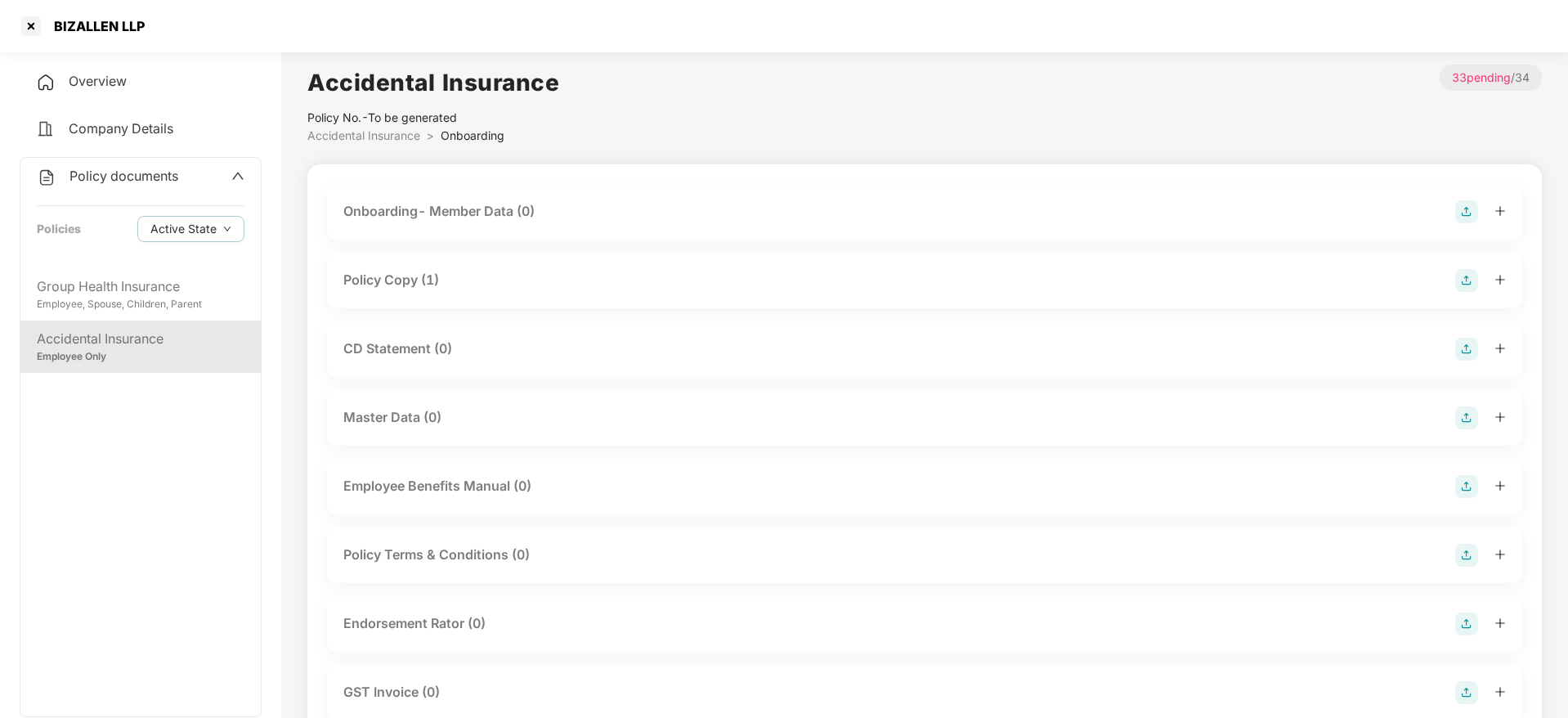
click at [452, 277] on div "Policy Copy (1)" at bounding box center [925, 280] width 1163 height 23
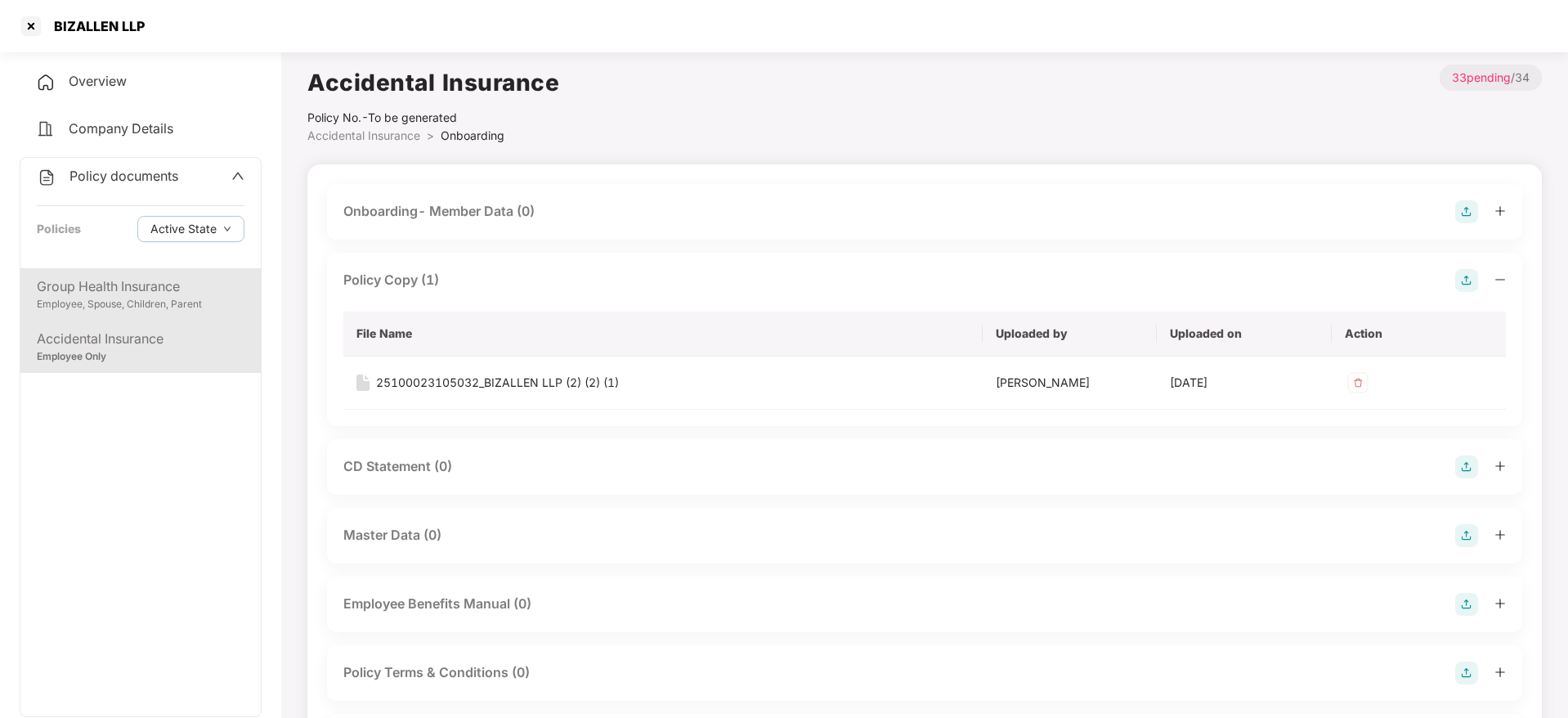
click at [222, 286] on div "Group Health Insurance" at bounding box center [140, 286] width 207 height 20
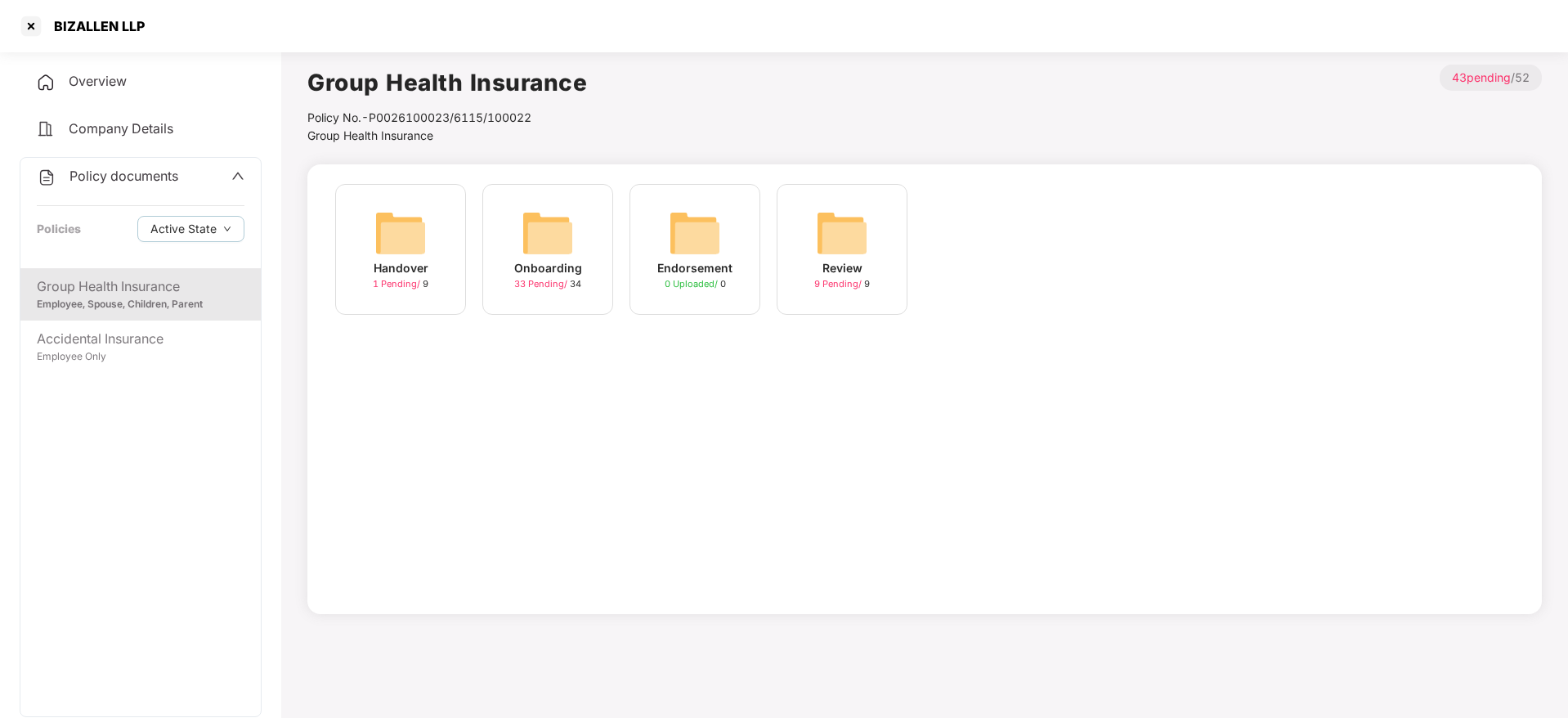
click at [539, 272] on div "Onboarding" at bounding box center [548, 268] width 68 height 18
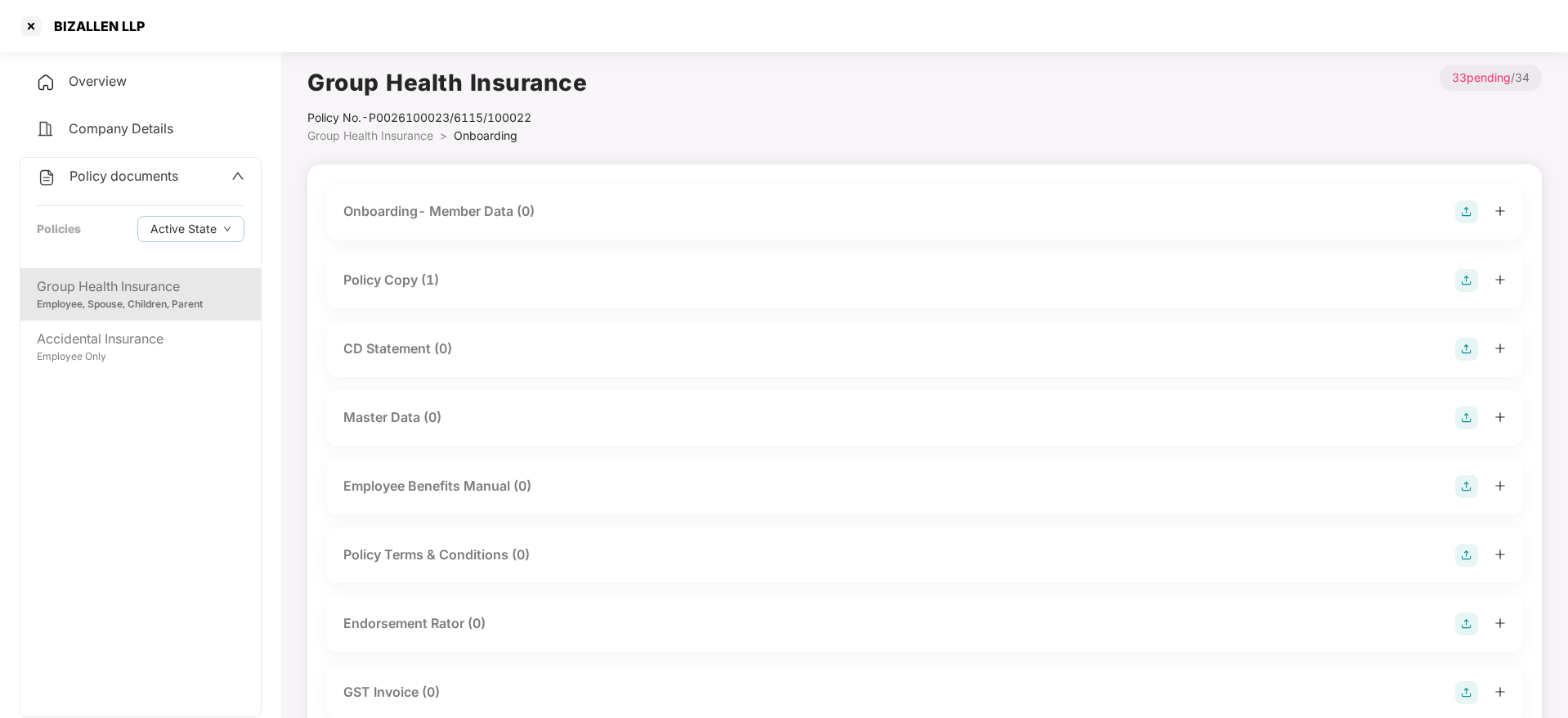
click at [492, 285] on div "Policy Copy (1)" at bounding box center [925, 280] width 1163 height 23
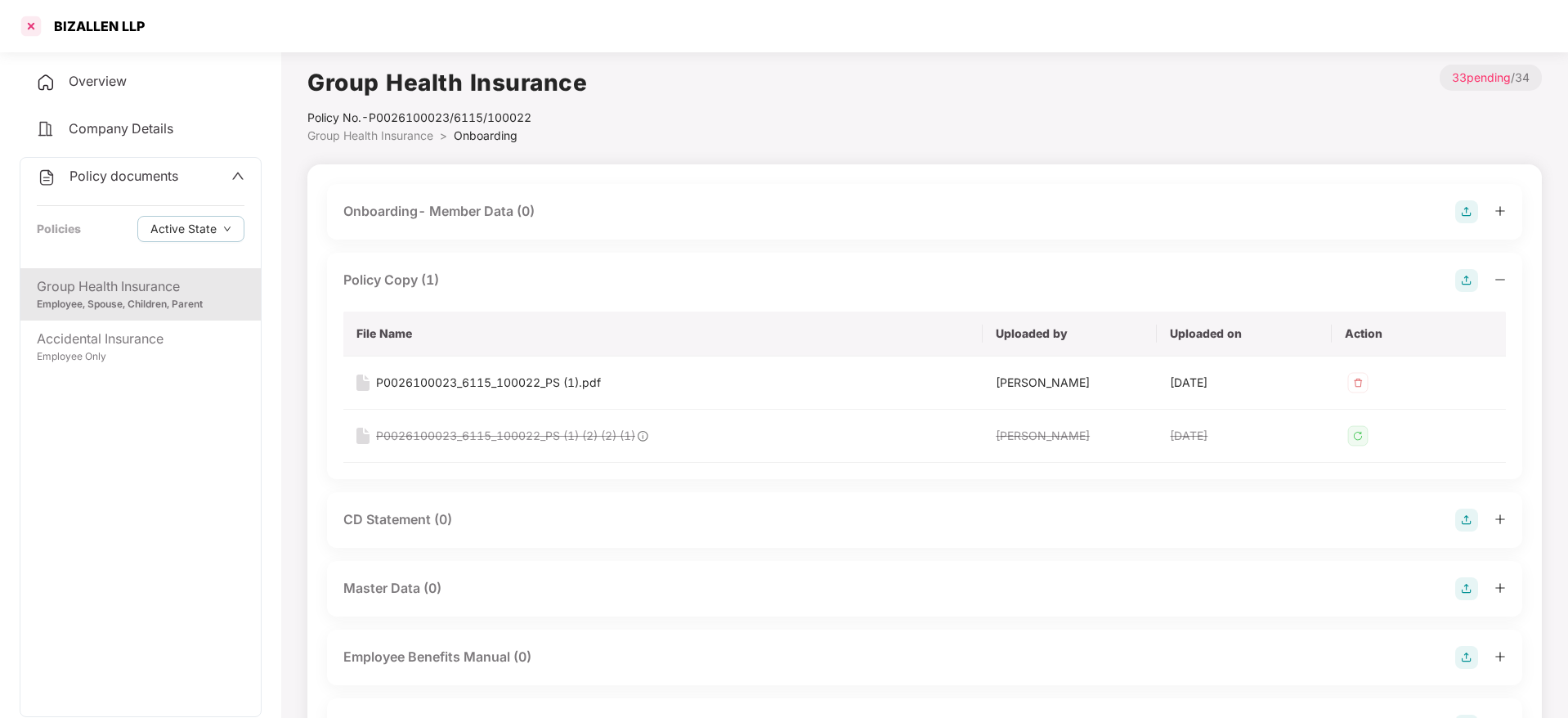
click at [36, 33] on div at bounding box center [31, 26] width 26 height 26
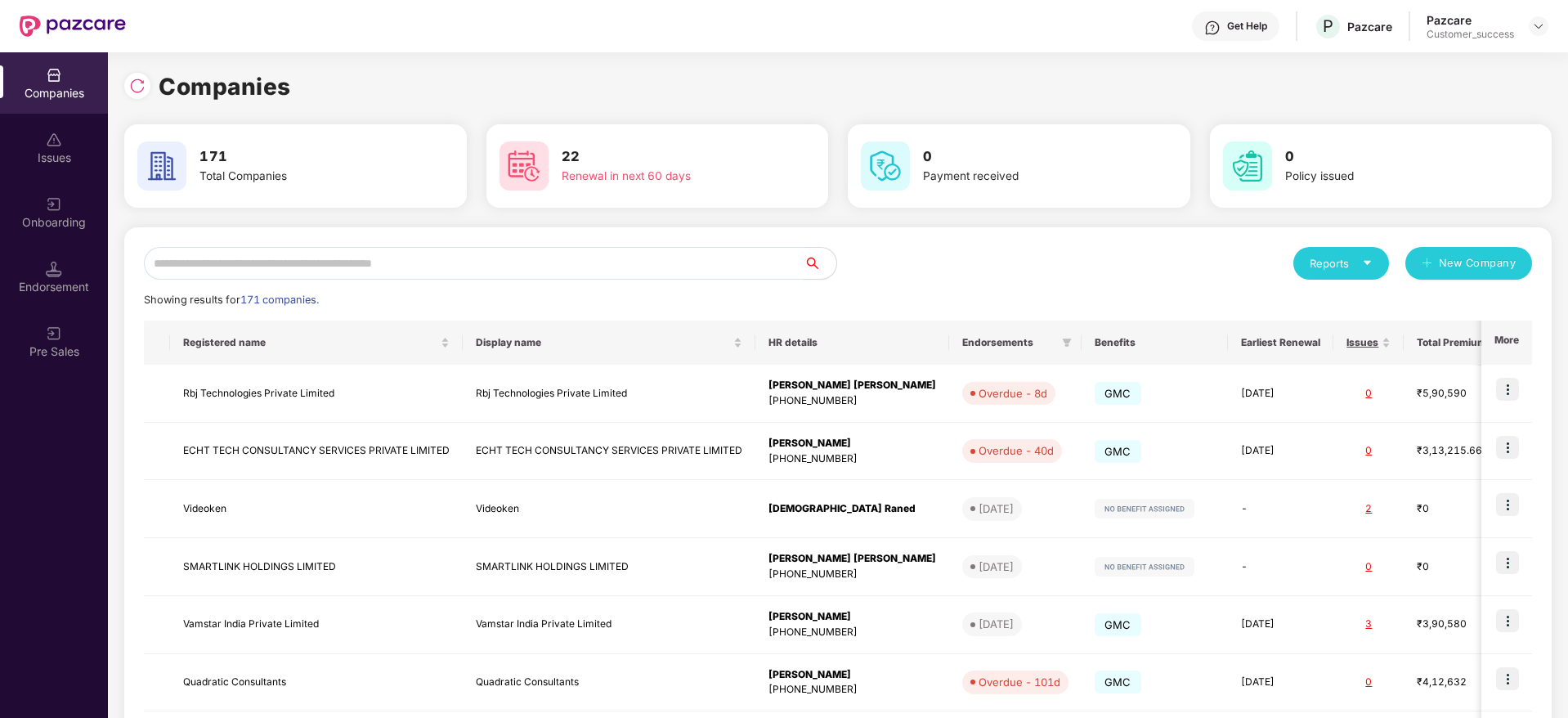
drag, startPoint x: 242, startPoint y: 239, endPoint x: 243, endPoint y: 256, distance: 17.0
click at [243, 244] on div "Reports New Company Showing results for 171 companies. Registered name Display …" at bounding box center [838, 624] width 1427 height 794
click at [243, 276] on input "text" at bounding box center [474, 263] width 660 height 33
type input "*"
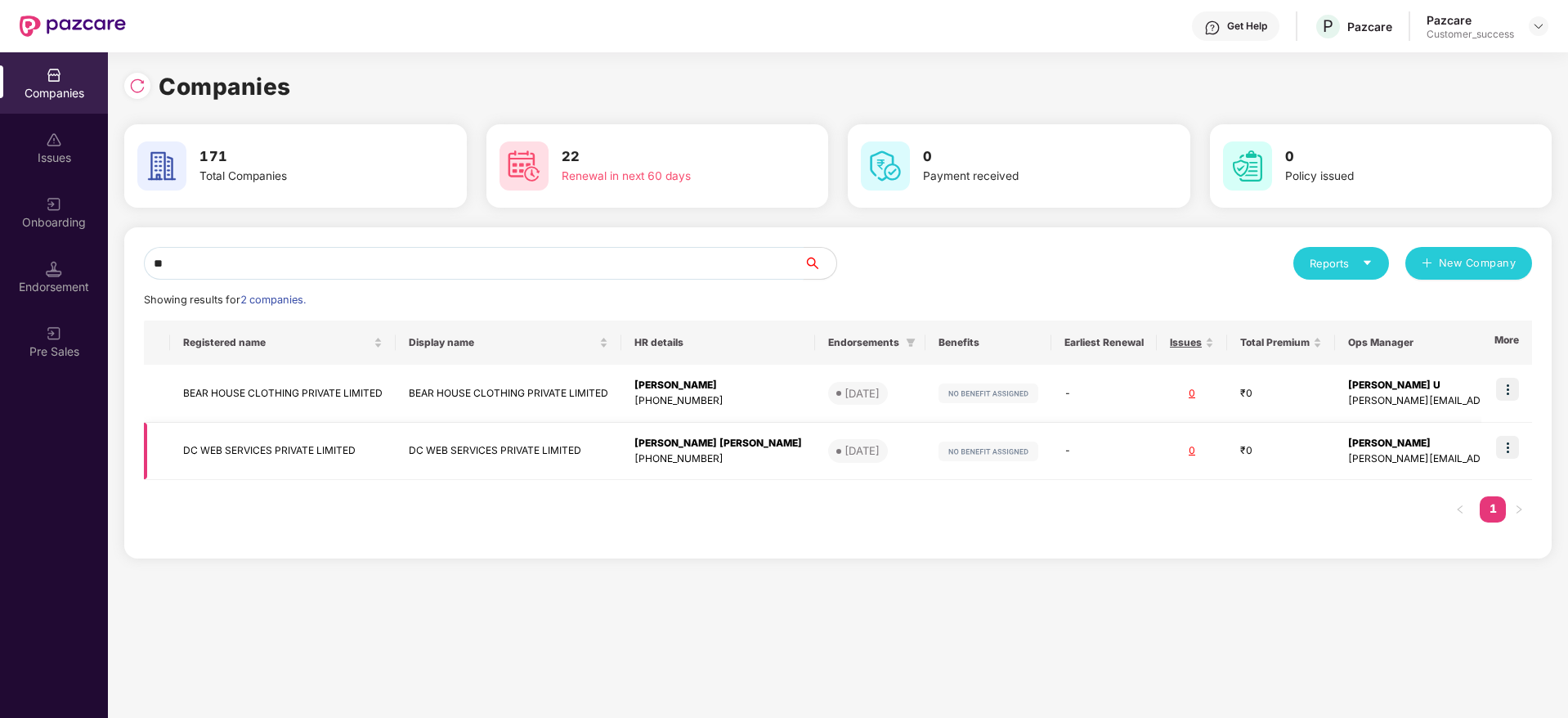
type input "*"
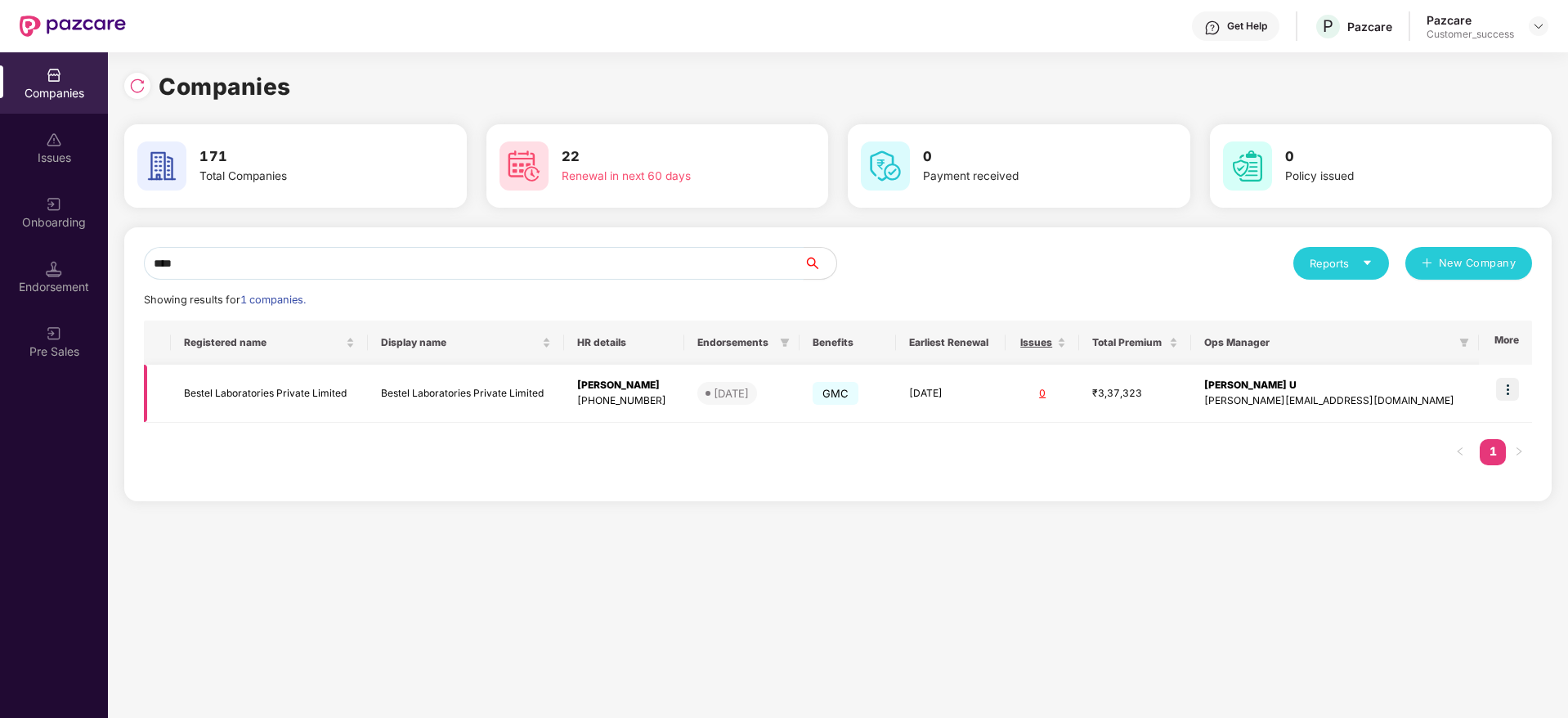
type input "****"
click at [1504, 392] on img at bounding box center [1508, 389] width 23 height 23
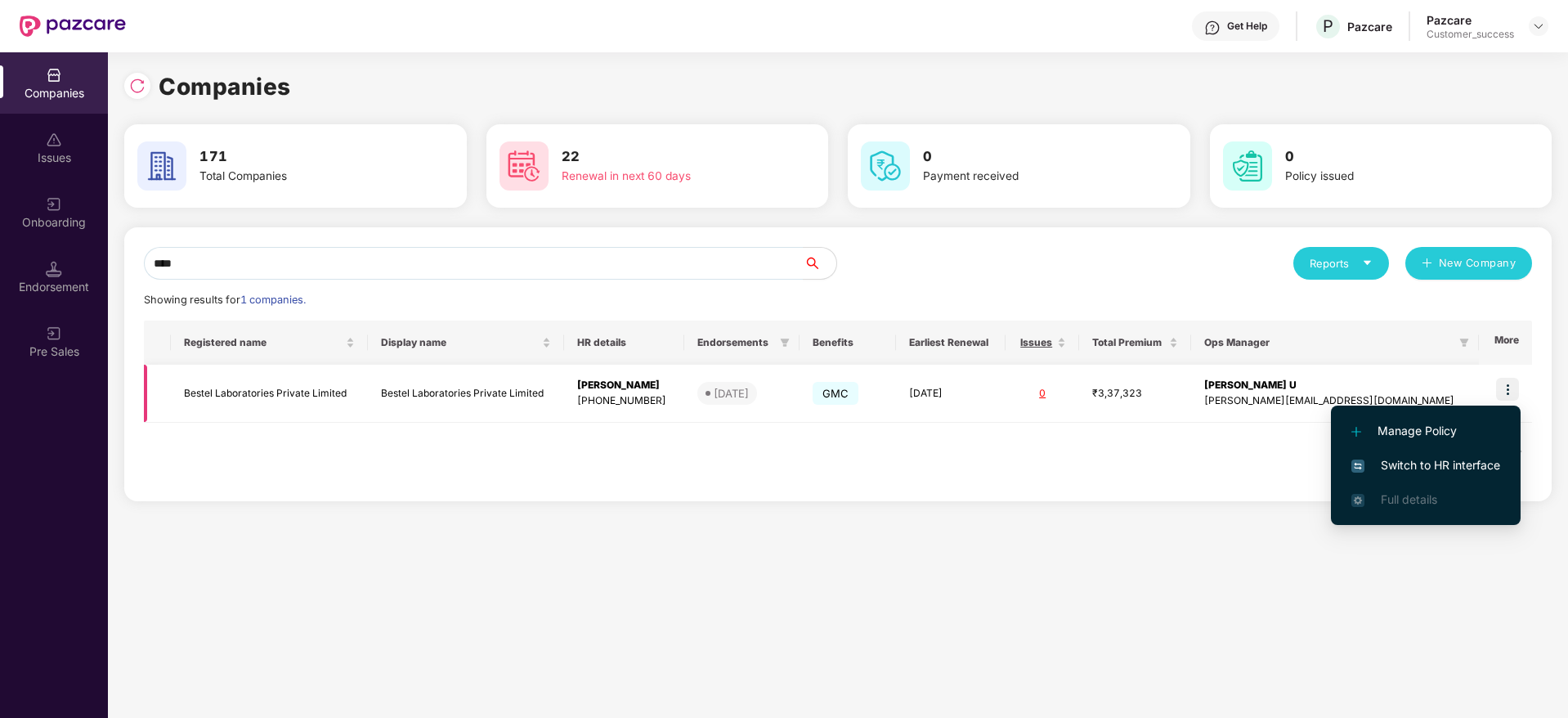
click at [1473, 452] on li "Switch to HR interface" at bounding box center [1426, 466] width 189 height 34
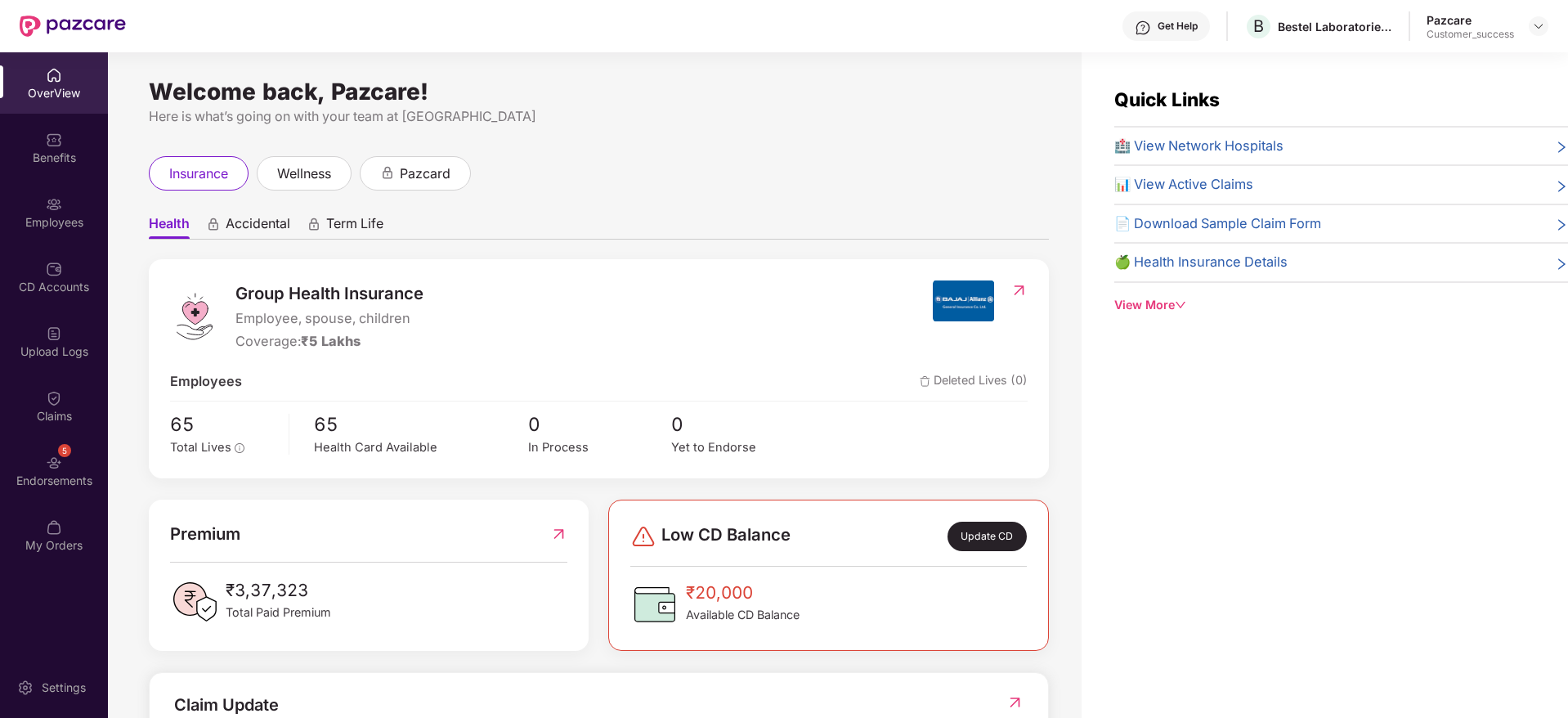
click at [65, 165] on div "Benefits" at bounding box center [54, 147] width 108 height 61
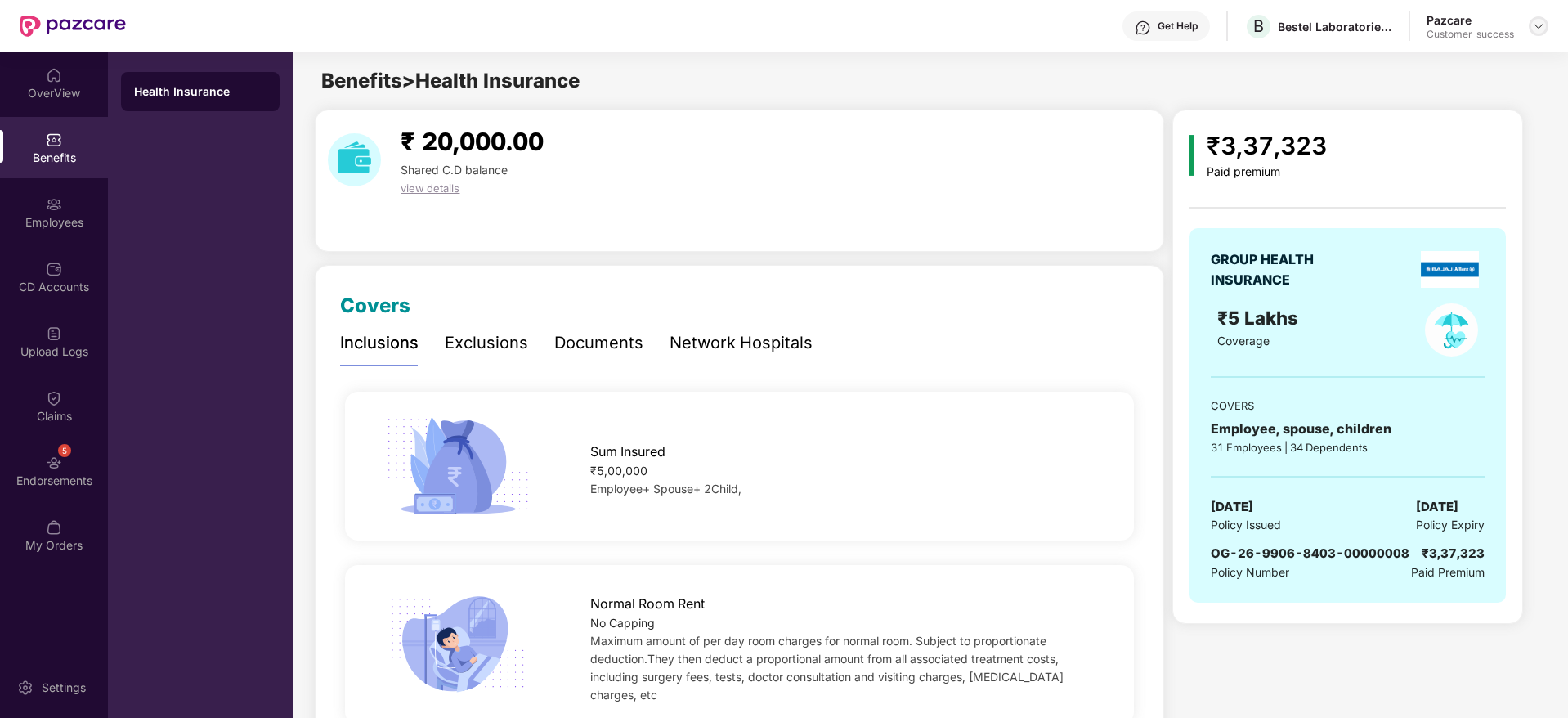
drag, startPoint x: 1550, startPoint y: 24, endPoint x: 1542, endPoint y: 31, distance: 10.6
click at [1549, 24] on header "Get Help B Bestel Laboratories Private Limited Pazcare Customer_success" at bounding box center [784, 26] width 1568 height 53
drag, startPoint x: 1538, startPoint y: 33, endPoint x: 1530, endPoint y: 45, distance: 14.4
click at [1538, 36] on div "Pazcare Customer_success" at bounding box center [1487, 27] width 121 height 29
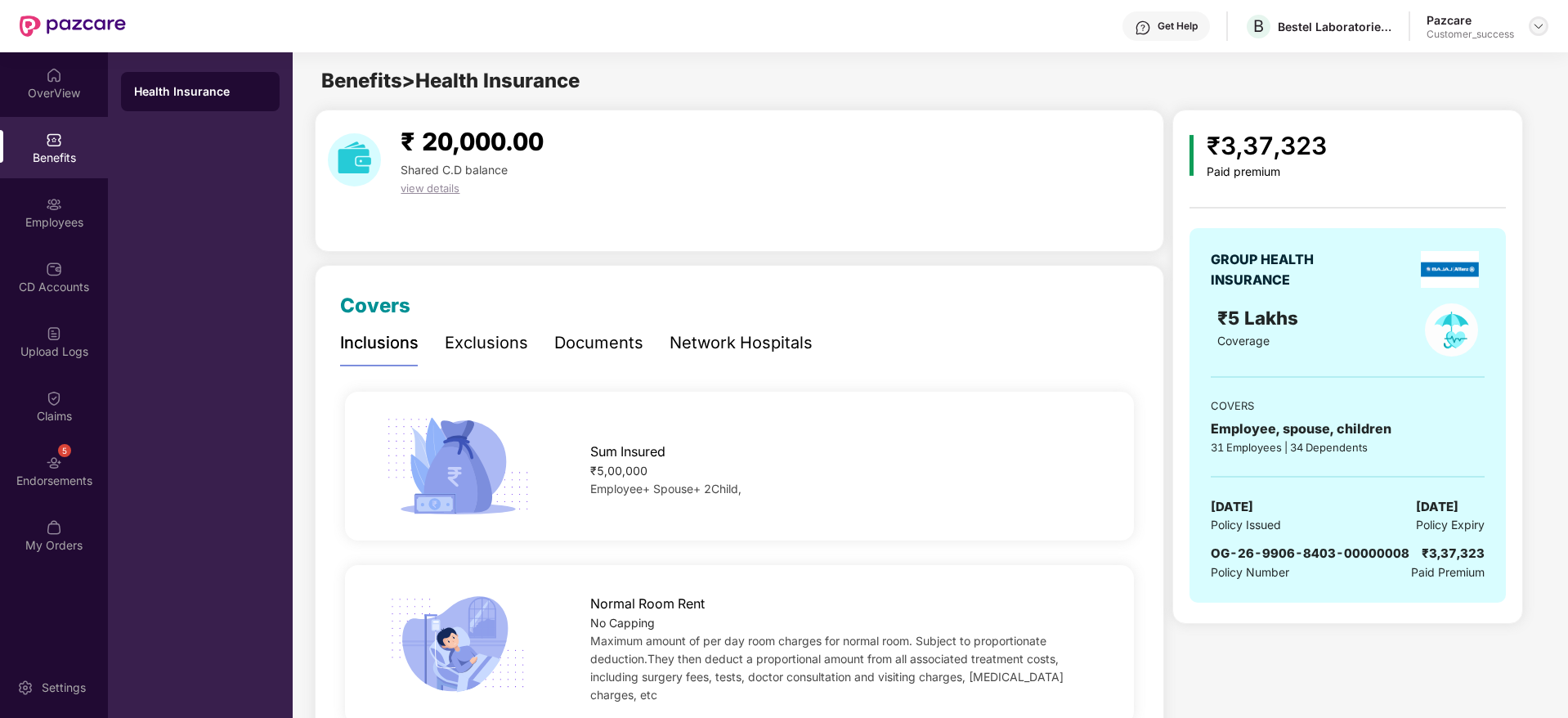
click at [1542, 19] on div at bounding box center [1538, 26] width 20 height 20
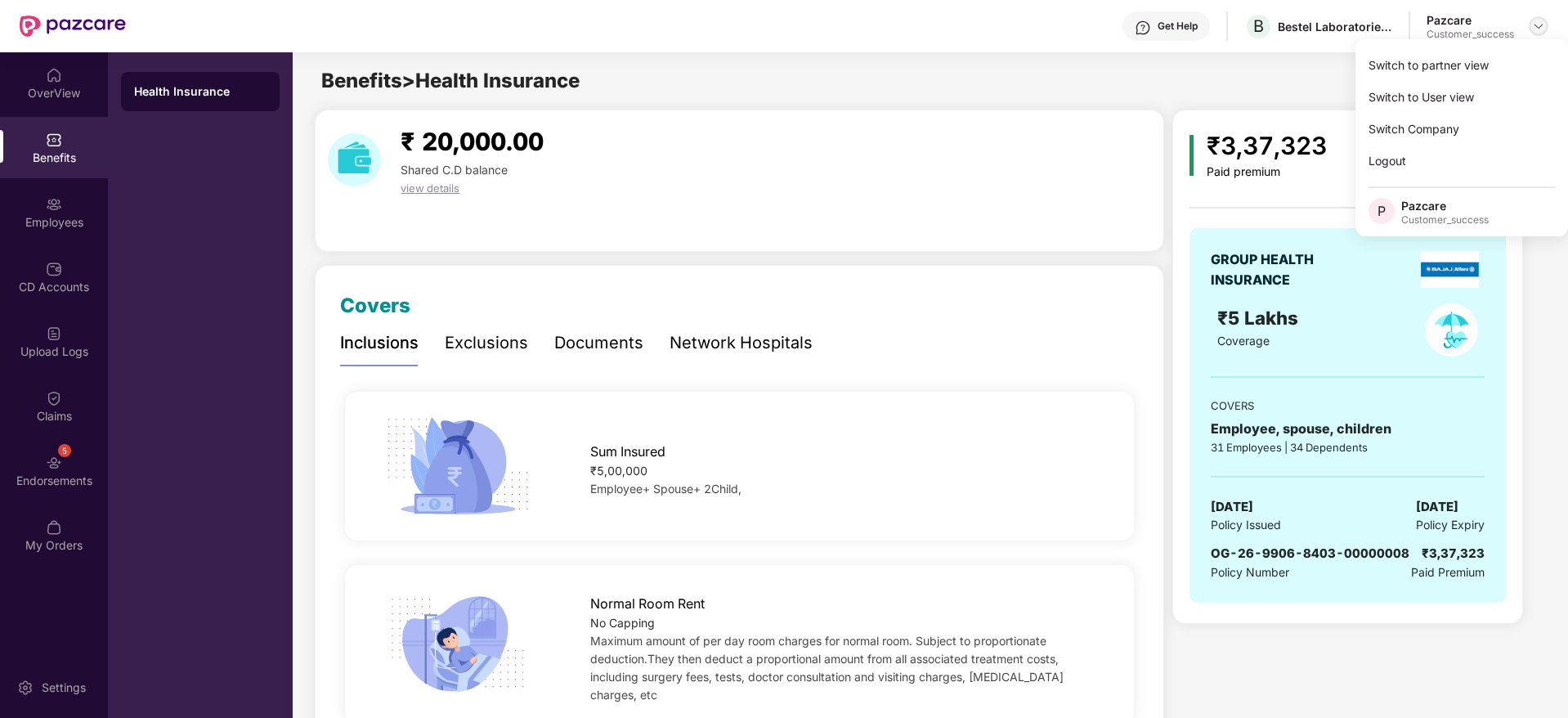
click at [1543, 32] on img at bounding box center [1539, 27] width 13 height 13
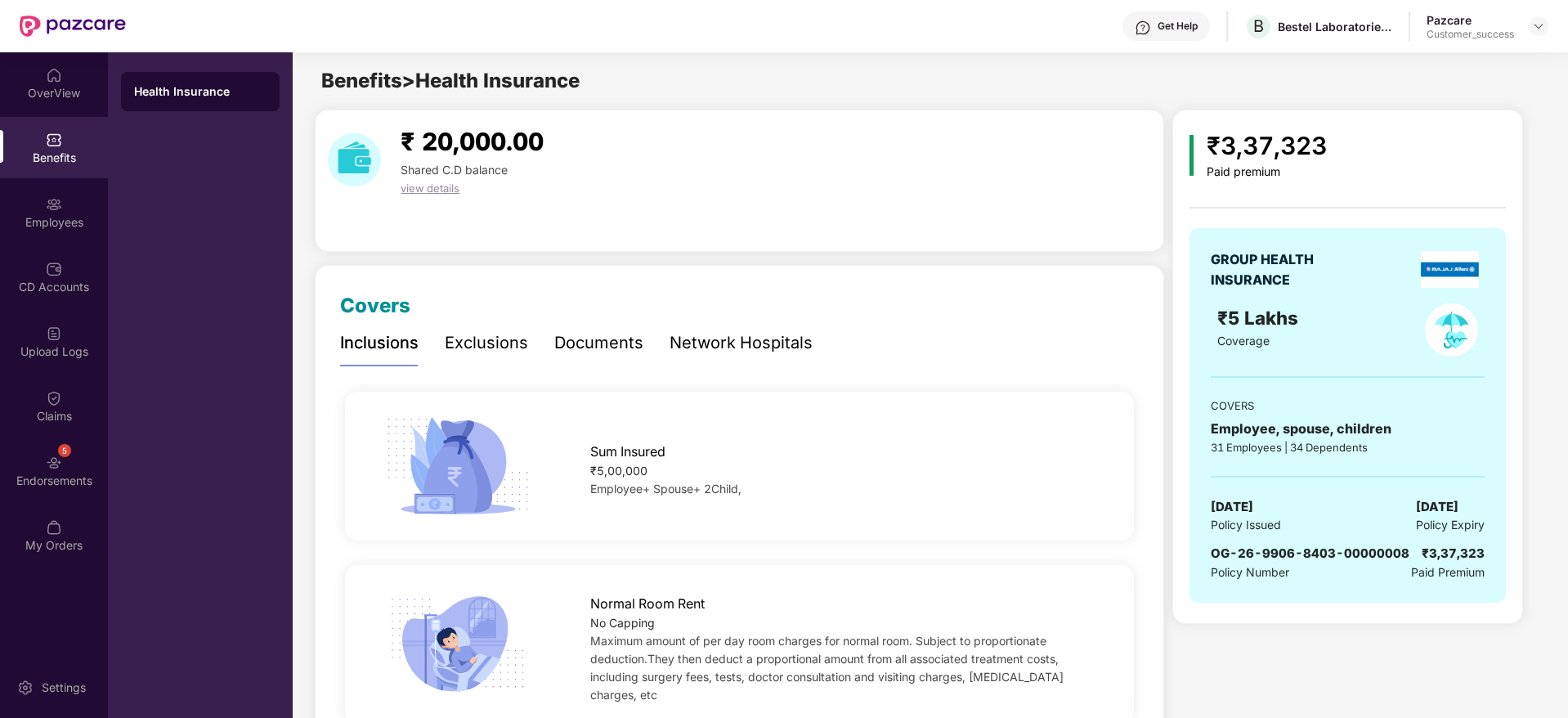
click at [1544, 29] on img at bounding box center [1539, 27] width 13 height 13
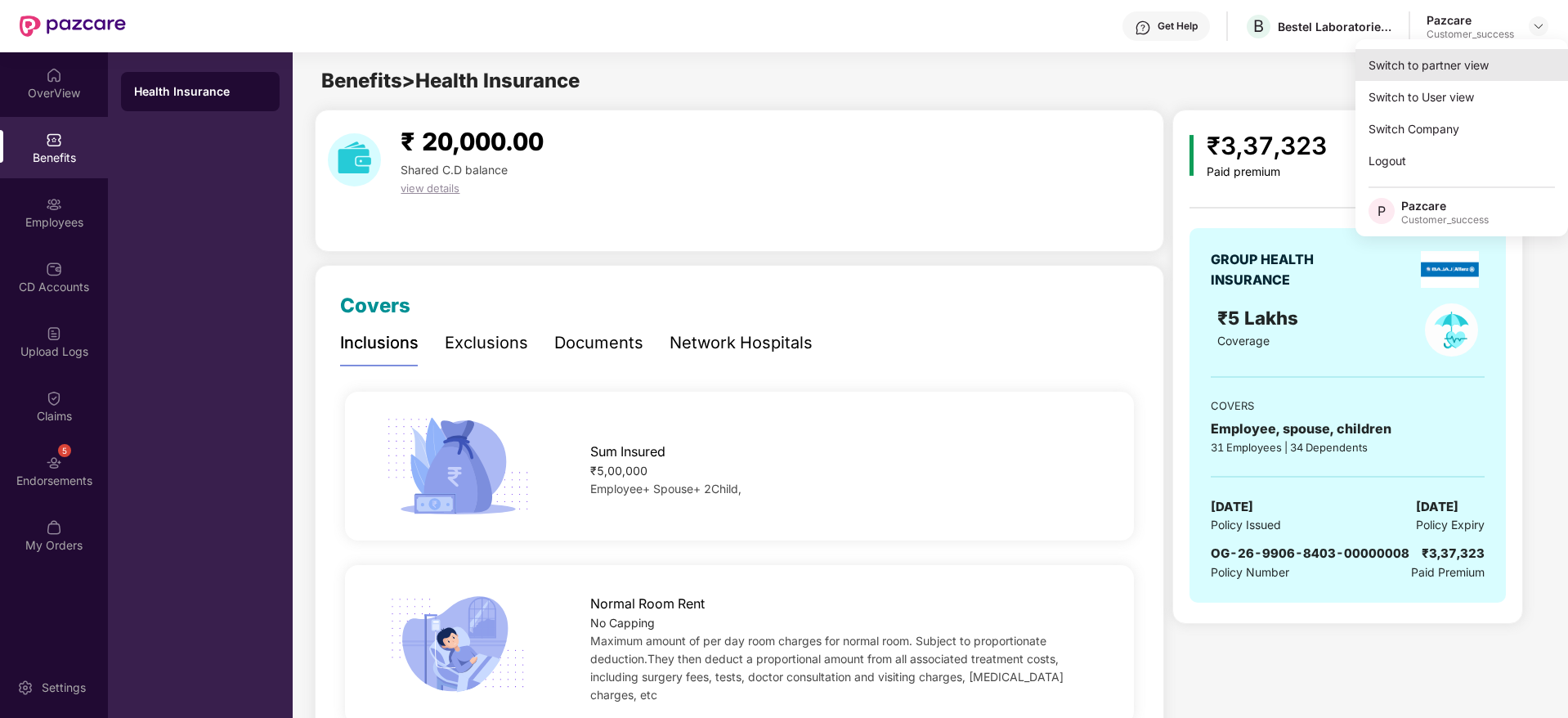
click at [1504, 49] on div "Switch to partner view" at bounding box center [1462, 64] width 212 height 32
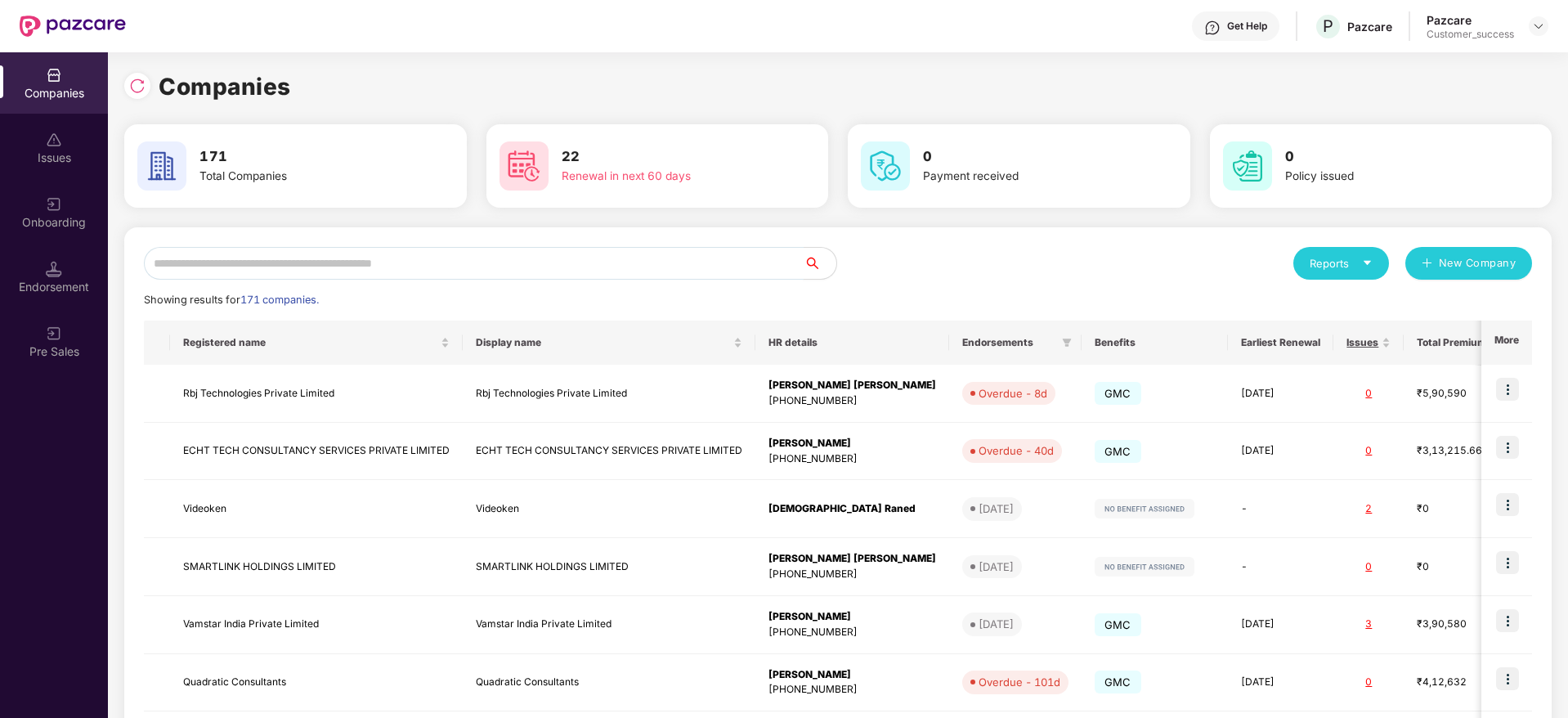
click at [424, 252] on input "text" at bounding box center [474, 263] width 660 height 33
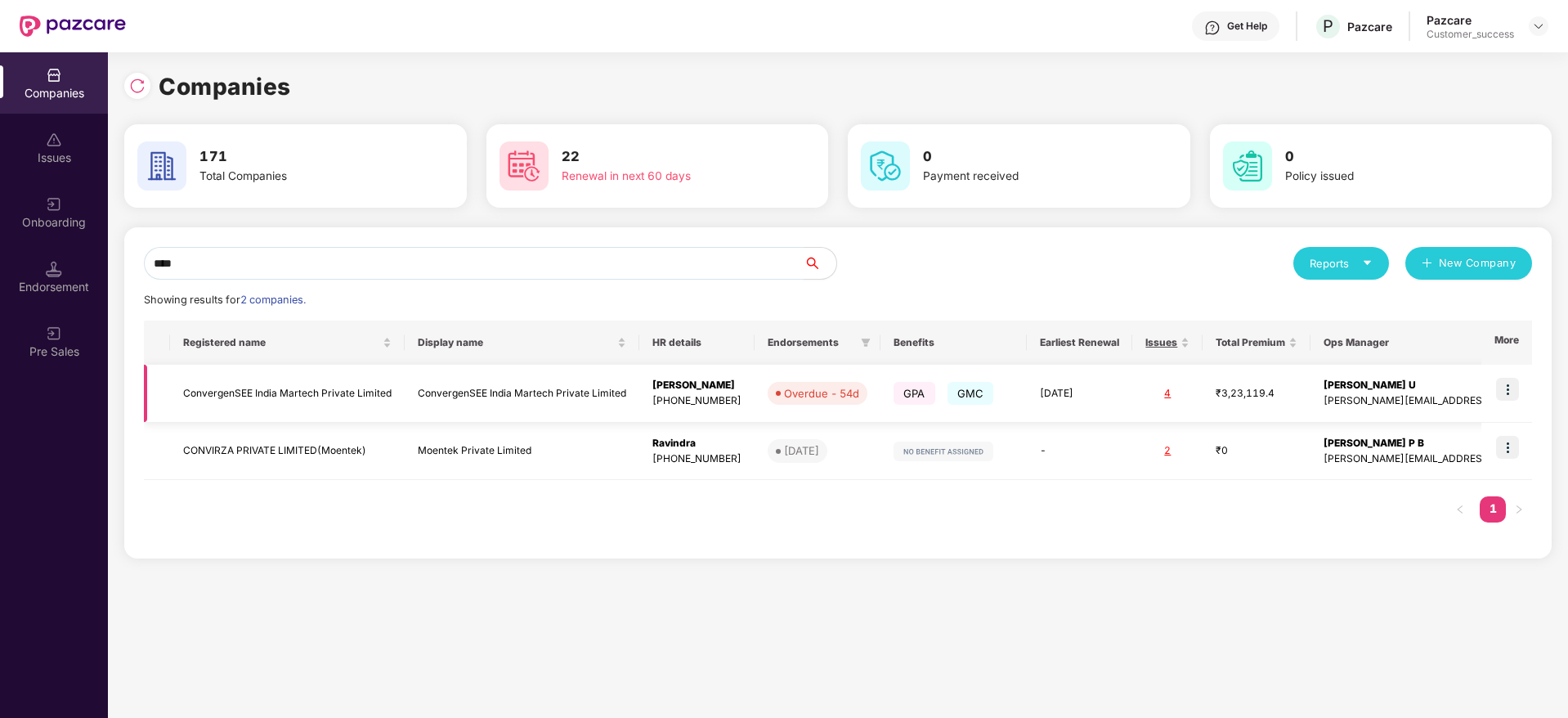
type input "****"
click at [1513, 383] on img at bounding box center [1508, 389] width 23 height 23
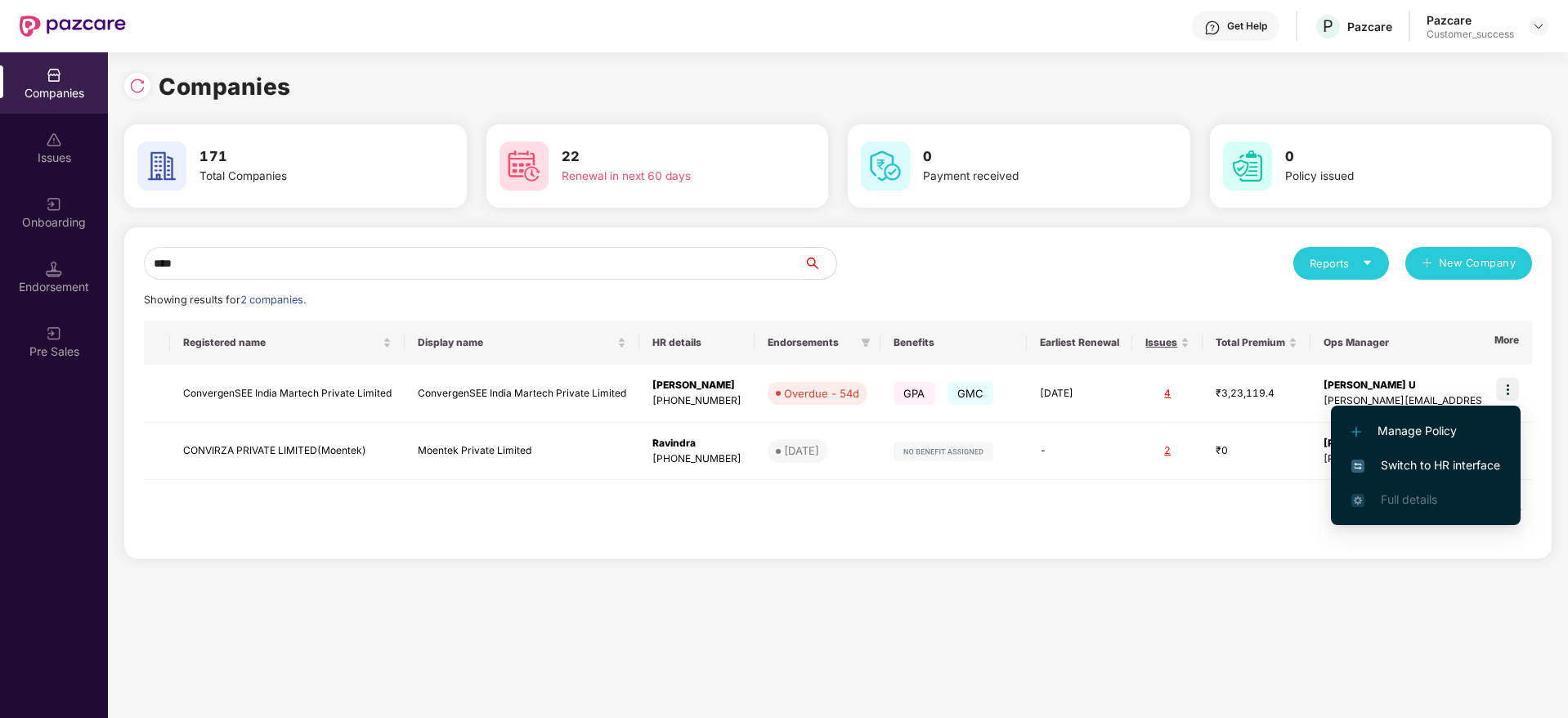
click at [1448, 466] on span "Switch to HR interface" at bounding box center [1426, 465] width 149 height 18
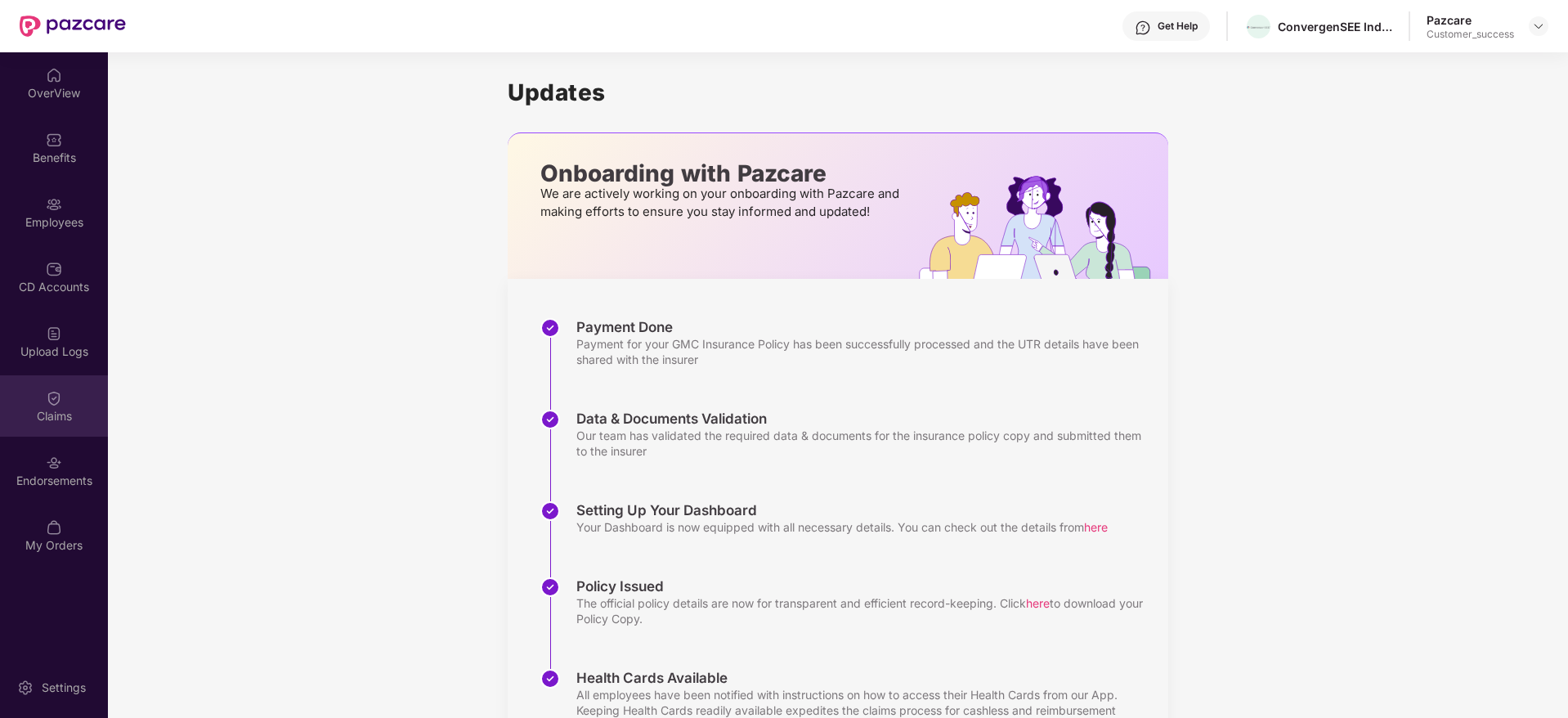
click at [47, 413] on div "Claims" at bounding box center [54, 416] width 108 height 16
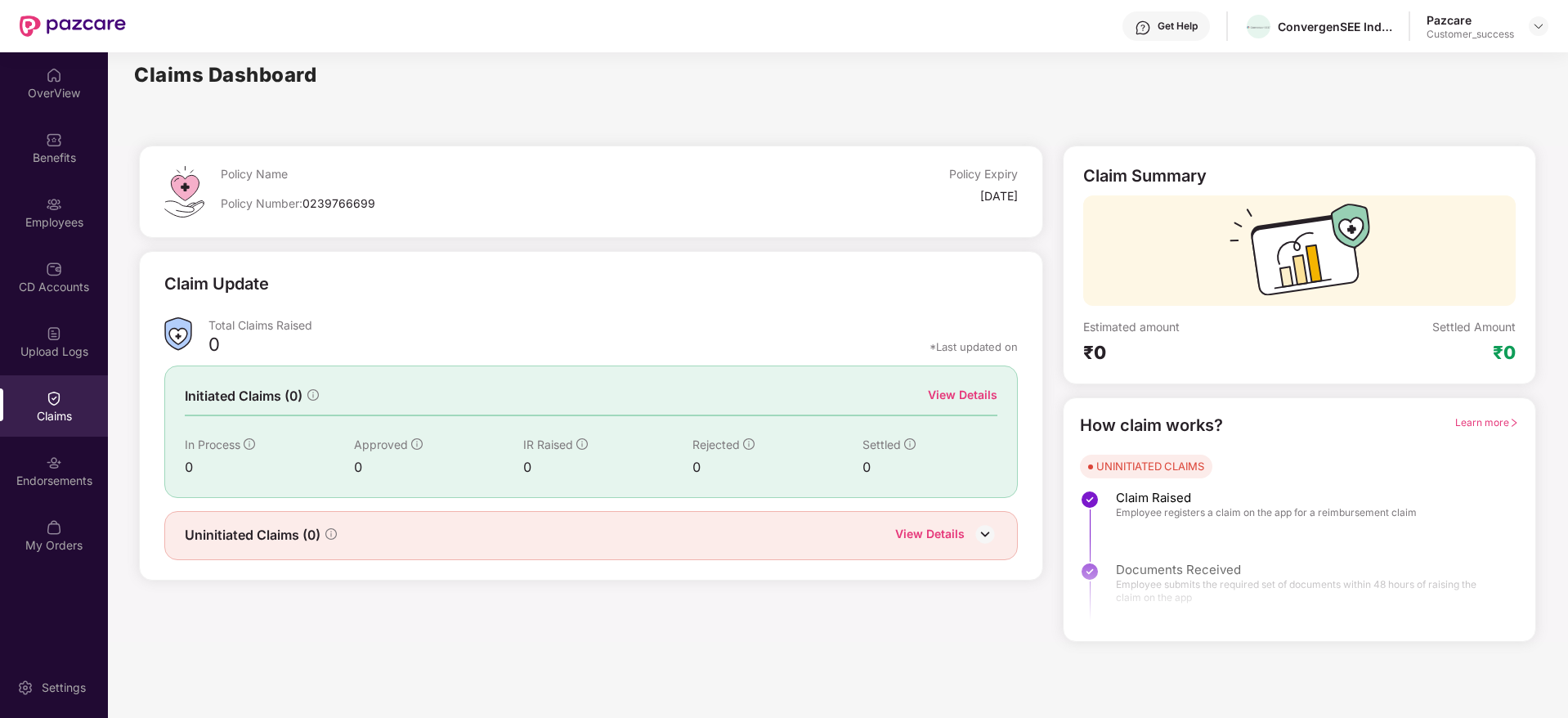
click at [972, 343] on div "*Last updated on" at bounding box center [973, 346] width 88 height 14
click at [976, 343] on div "*Last updated on" at bounding box center [973, 346] width 88 height 14
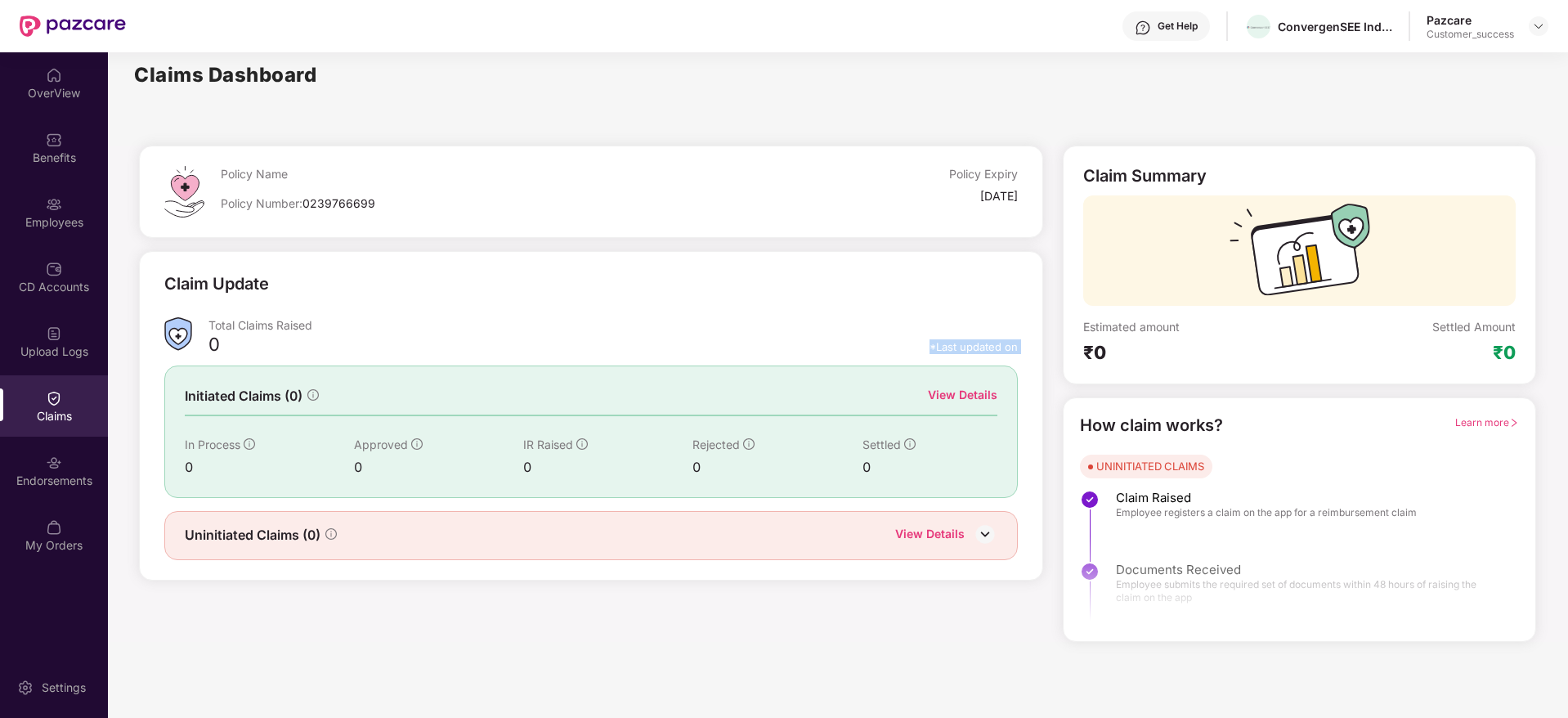
click at [976, 343] on div "*Last updated on" at bounding box center [973, 346] width 88 height 14
click at [994, 343] on div "*Last updated on" at bounding box center [973, 346] width 88 height 14
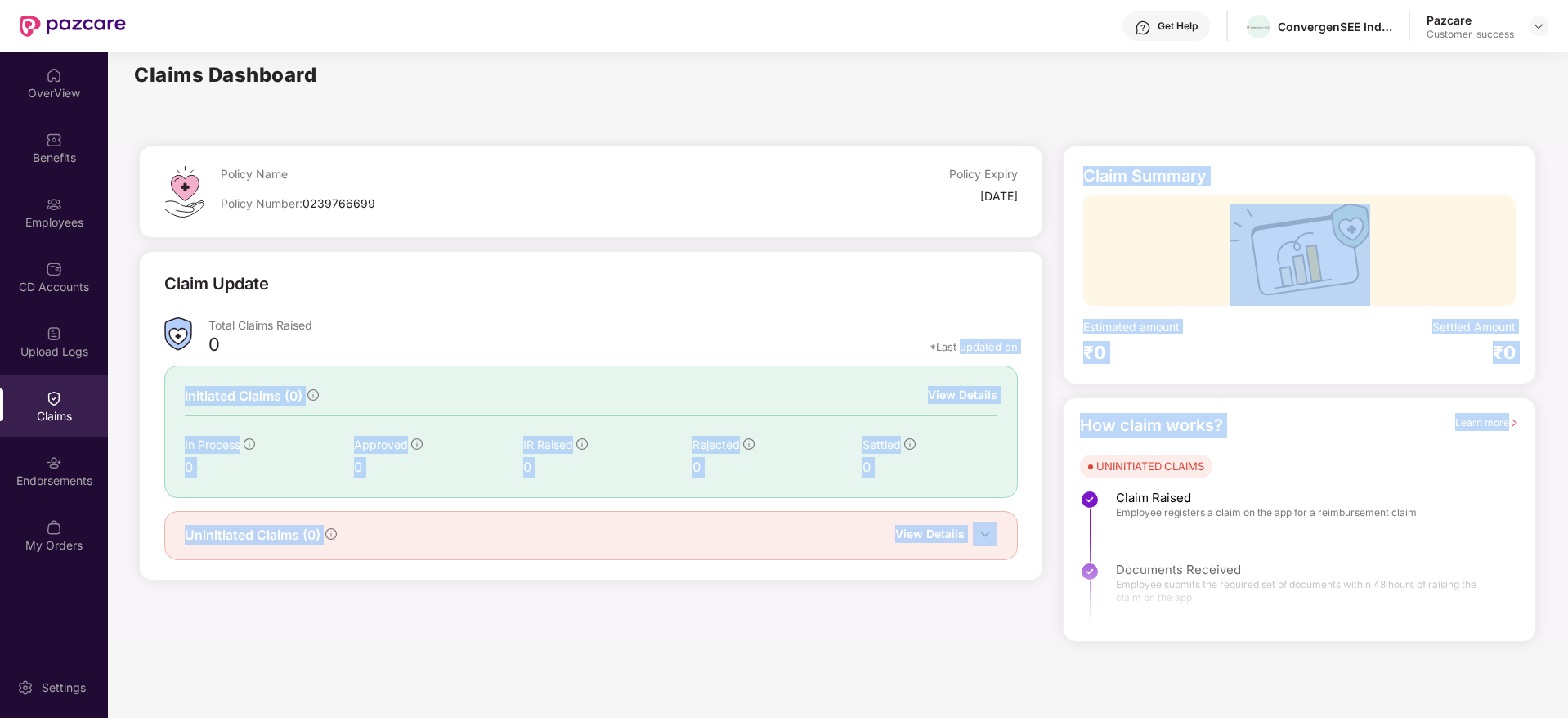
drag, startPoint x: 993, startPoint y: 343, endPoint x: 1053, endPoint y: 473, distance: 143.2
click at [1053, 473] on div "Policy Name Policy Number: 0239766699 Policy Expiry 13 July 2026 Claim Update T…" at bounding box center [838, 393] width 1479 height 496
click at [1053, 473] on div "Claim Summary Estimated amount ₹0 Settled Amount ₹0 How claim works? Learn more…" at bounding box center [1299, 393] width 493 height 496
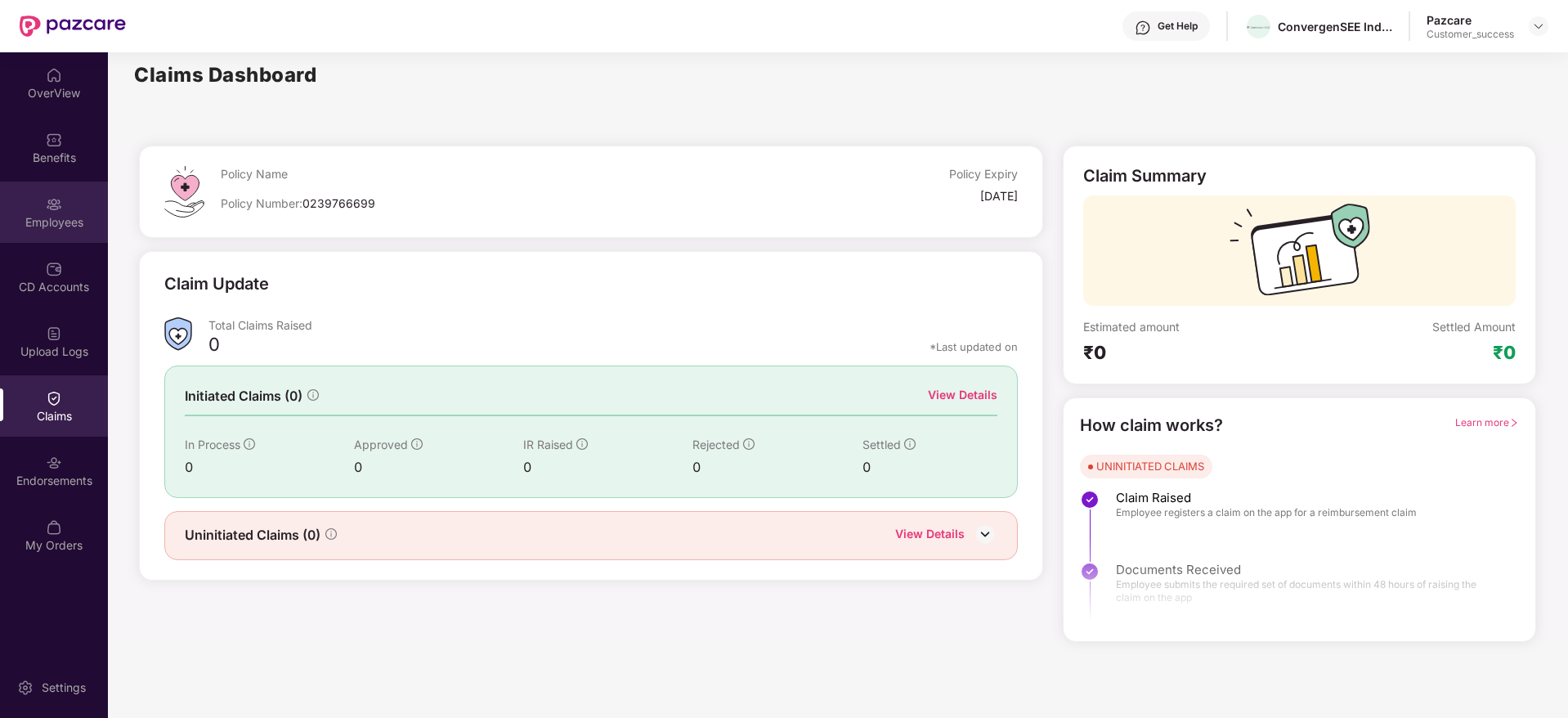
click at [15, 219] on div "Employees" at bounding box center [54, 222] width 108 height 16
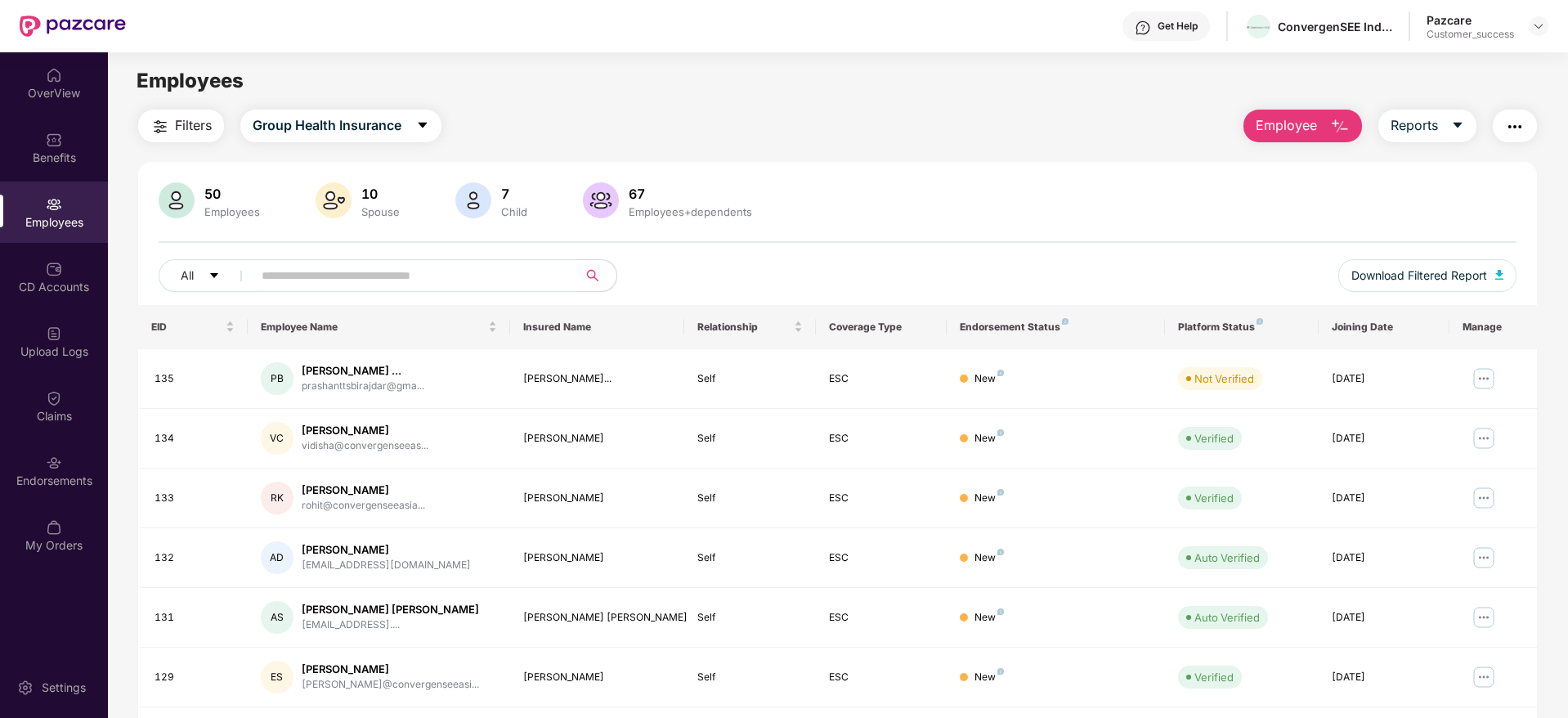
click at [438, 273] on input "text" at bounding box center [408, 275] width 294 height 25
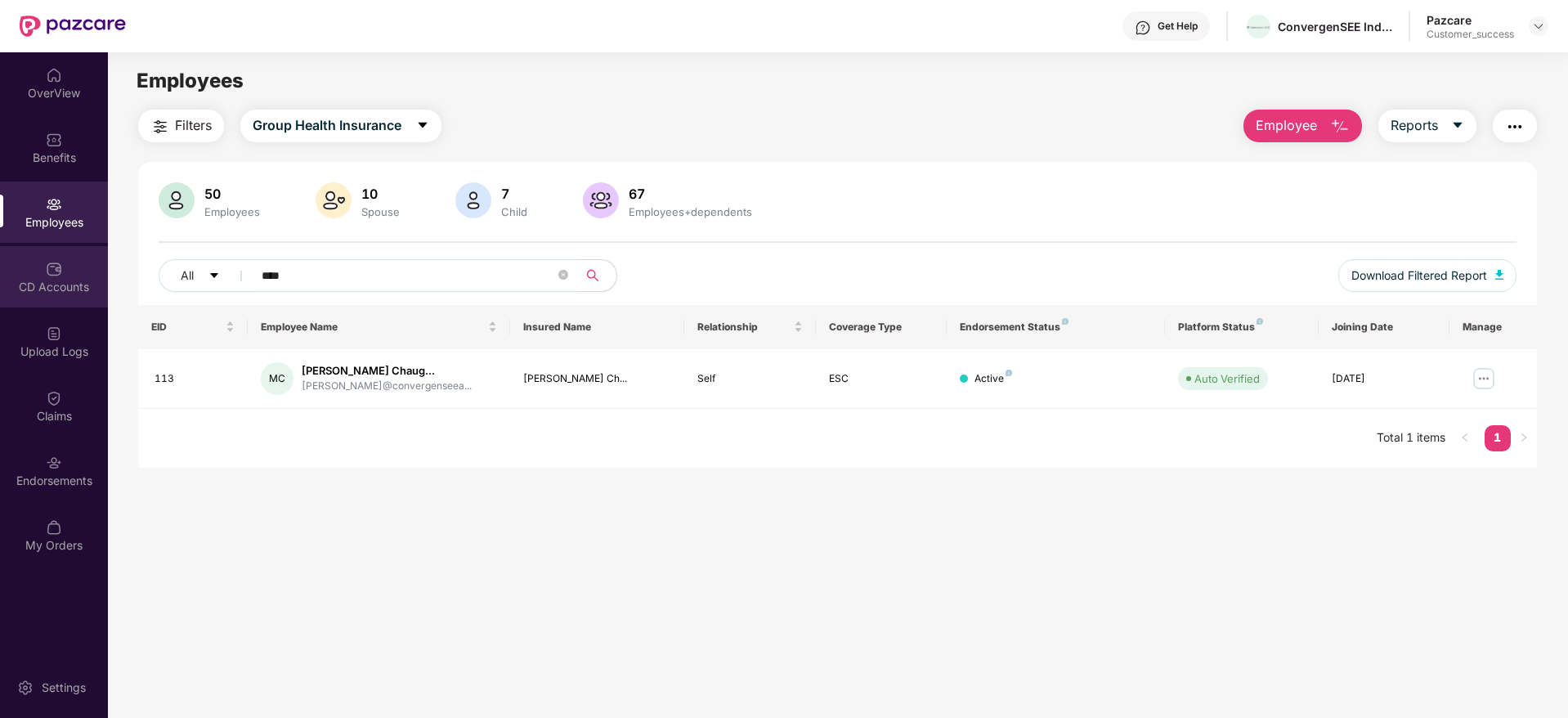
type input "****"
click at [68, 305] on div "CD Accounts" at bounding box center [54, 276] width 108 height 61
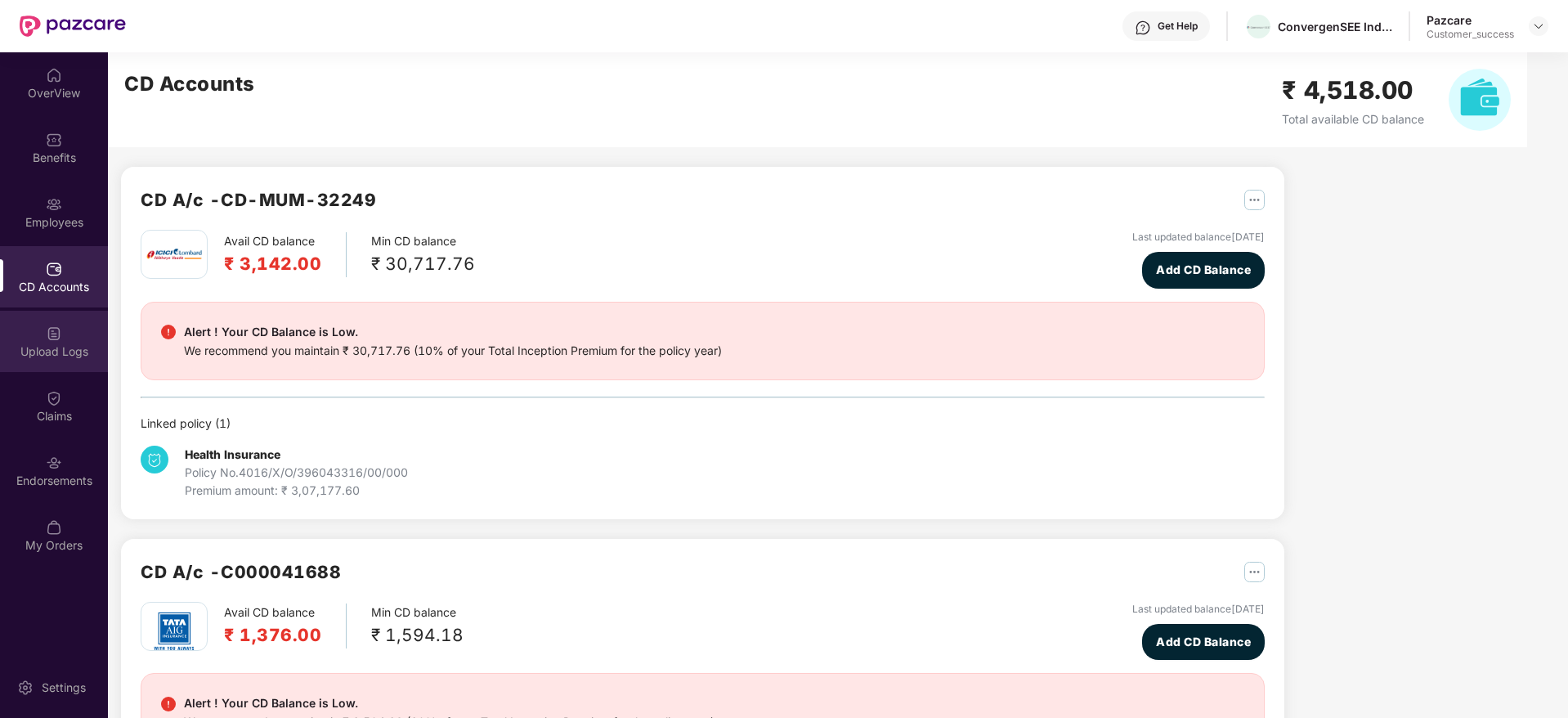
click at [58, 359] on div "Upload Logs" at bounding box center [54, 341] width 108 height 61
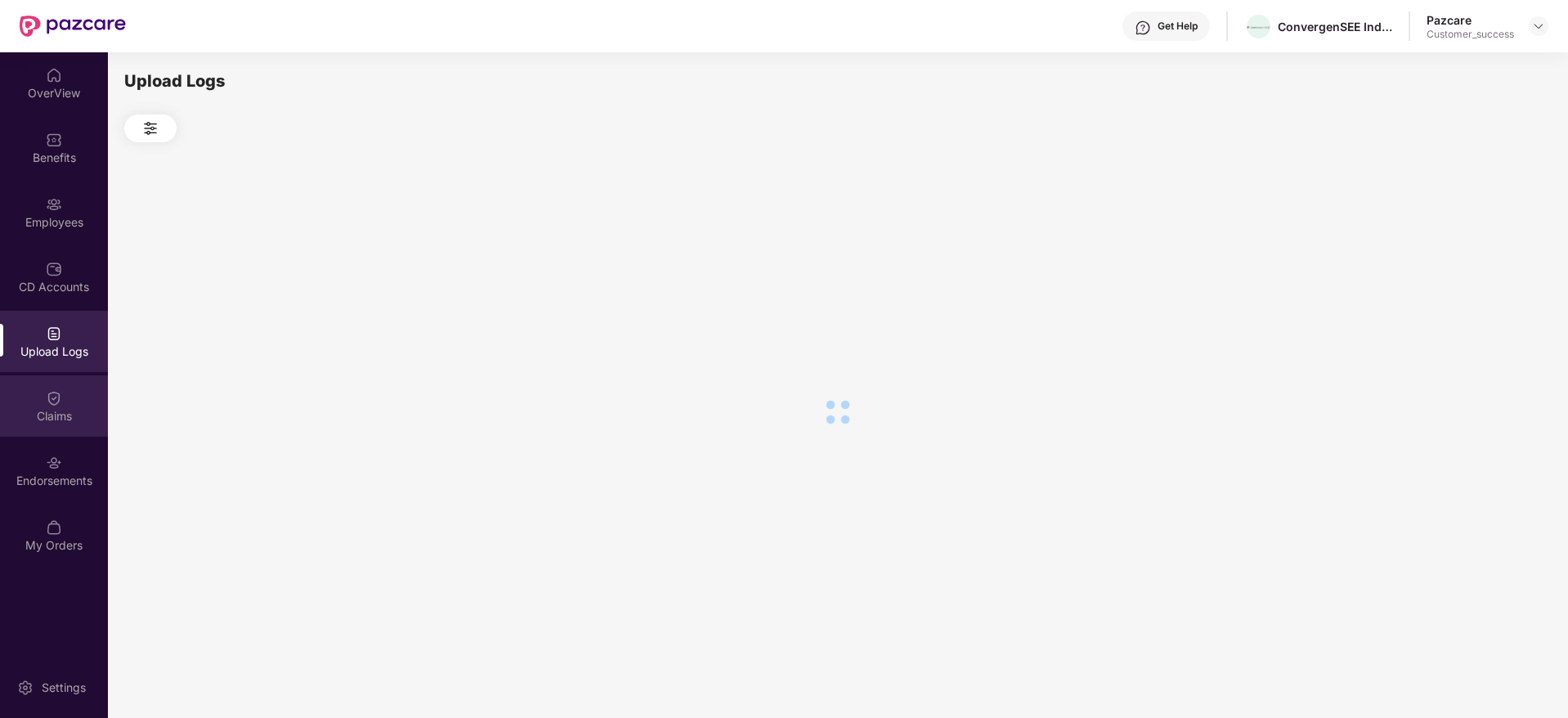
click at [66, 400] on div "Claims" at bounding box center [54, 406] width 108 height 61
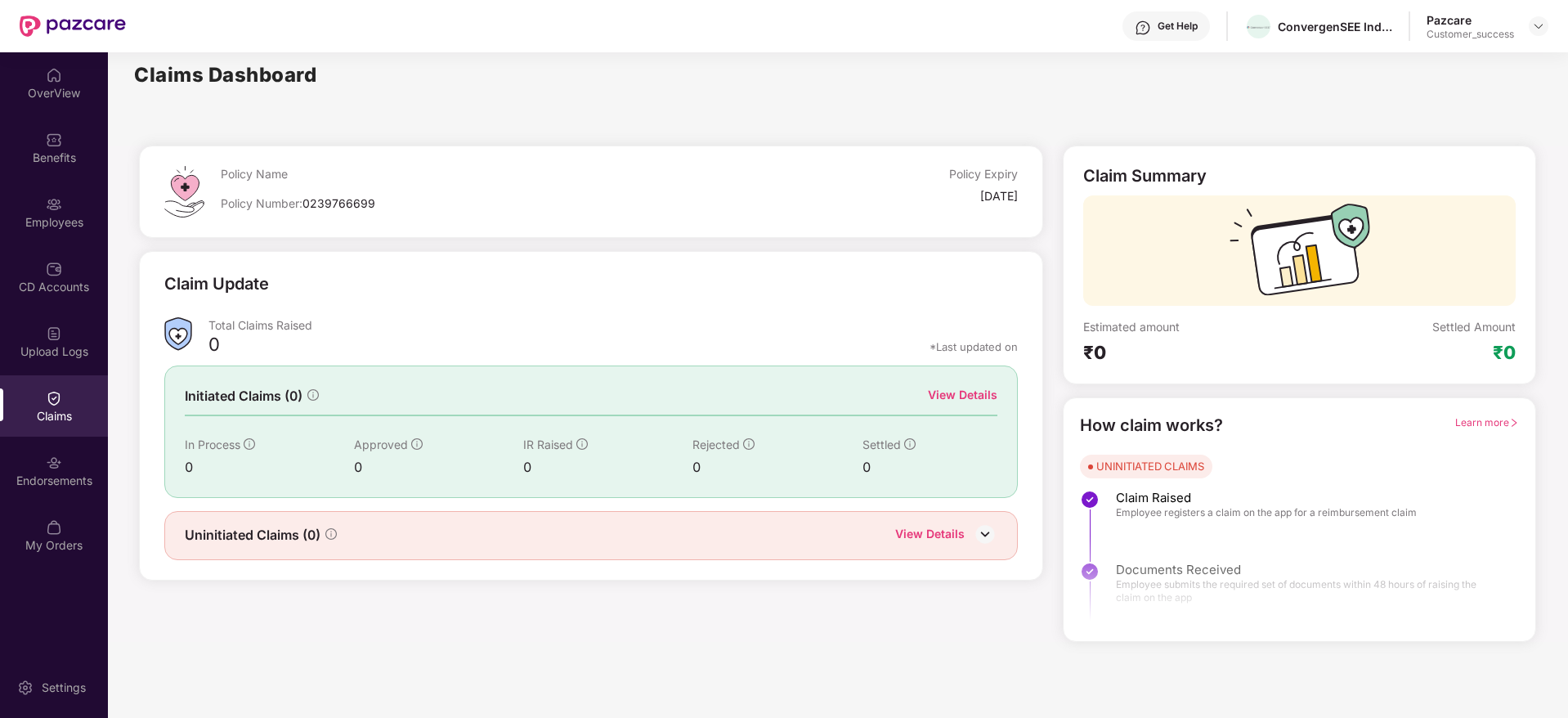
click at [969, 395] on div "View Details" at bounding box center [963, 395] width 70 height 18
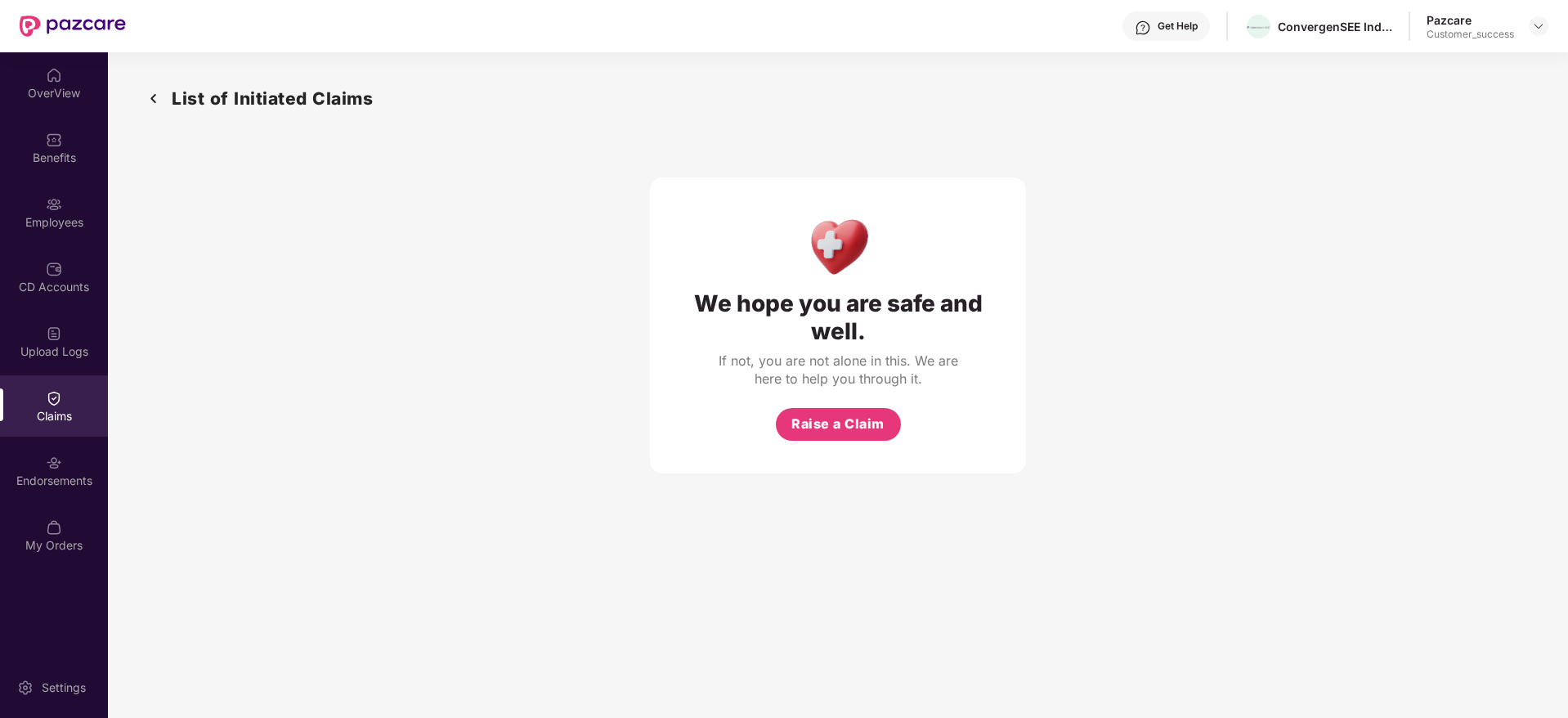
click at [155, 102] on img at bounding box center [153, 98] width 26 height 27
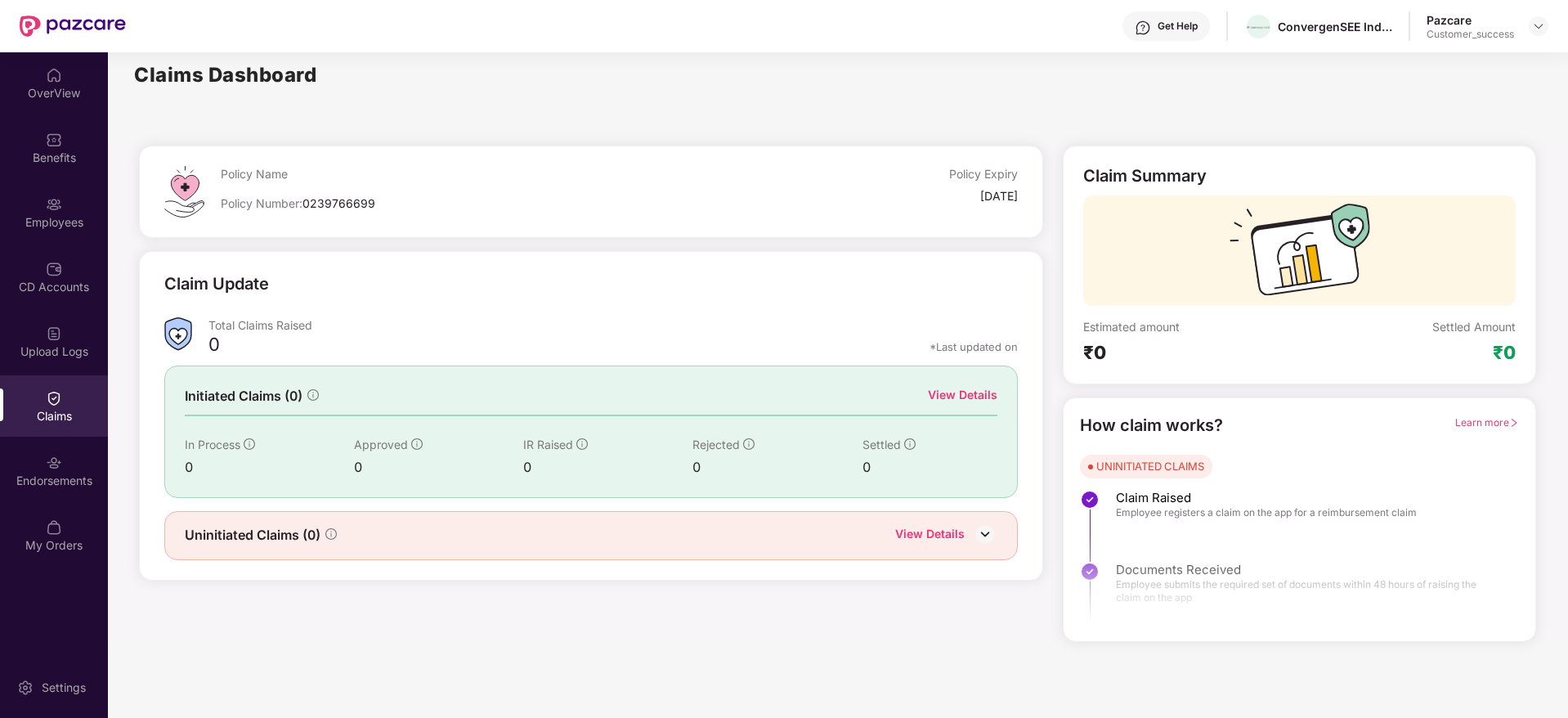
drag, startPoint x: 1001, startPoint y: 208, endPoint x: 223, endPoint y: 106, distance: 784.7
click at [223, 106] on main "Claims Dashboard Policy Name Policy Number: 0239766699 Policy Expiry 13 July 20…" at bounding box center [838, 347] width 1459 height 590
click at [223, 106] on div at bounding box center [841, 116] width 1453 height 34
click at [70, 138] on div "Benefits" at bounding box center [54, 147] width 108 height 61
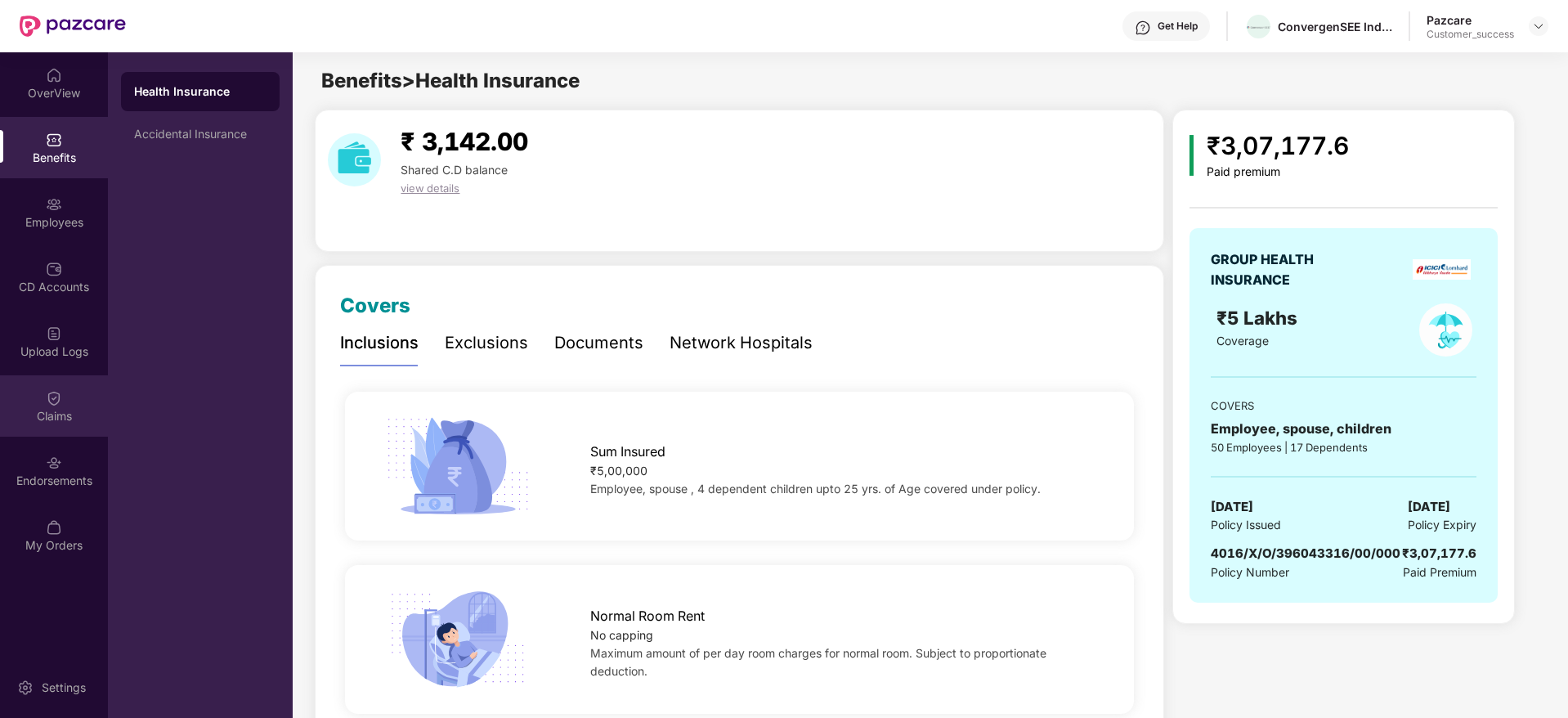
click at [50, 388] on div at bounding box center [54, 396] width 16 height 16
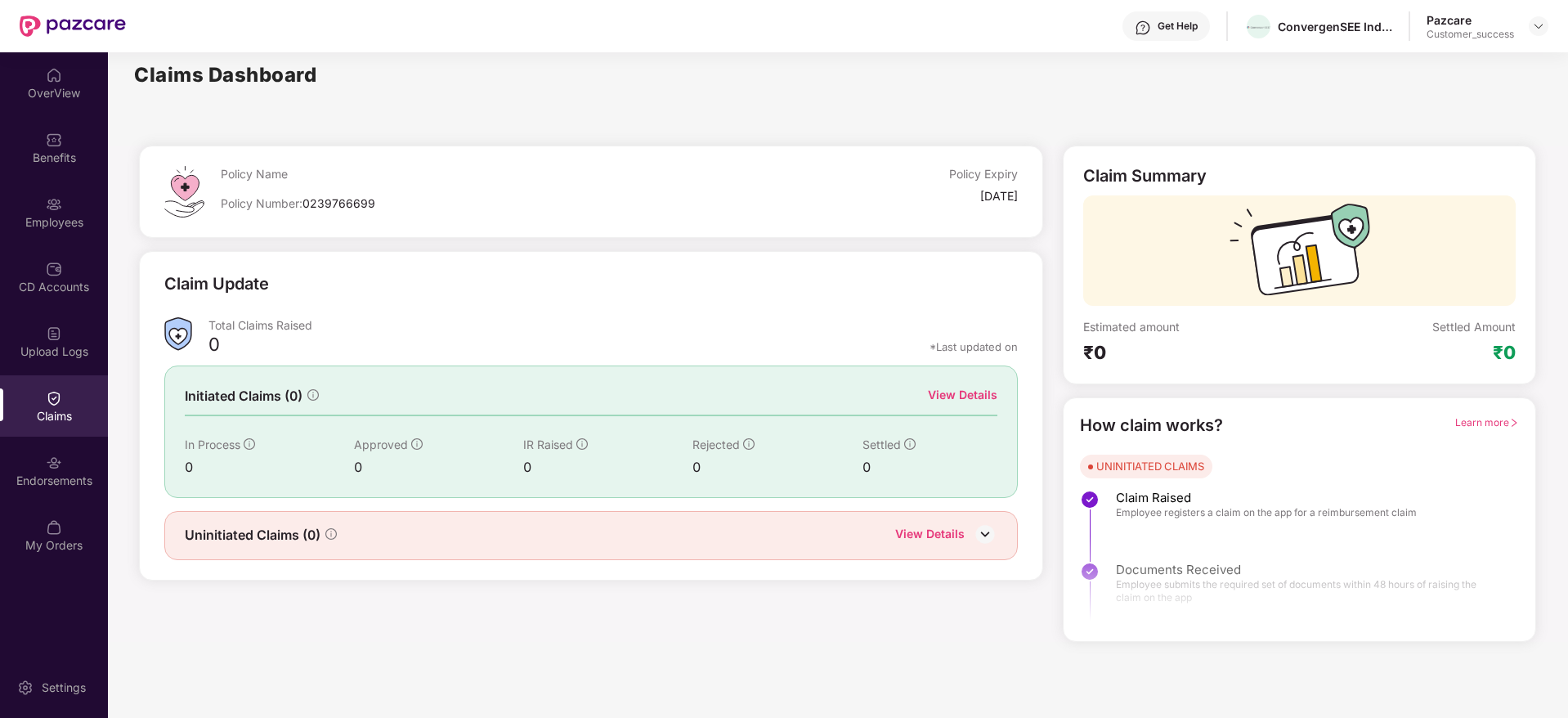
click at [955, 397] on div "View Details" at bounding box center [963, 395] width 70 height 18
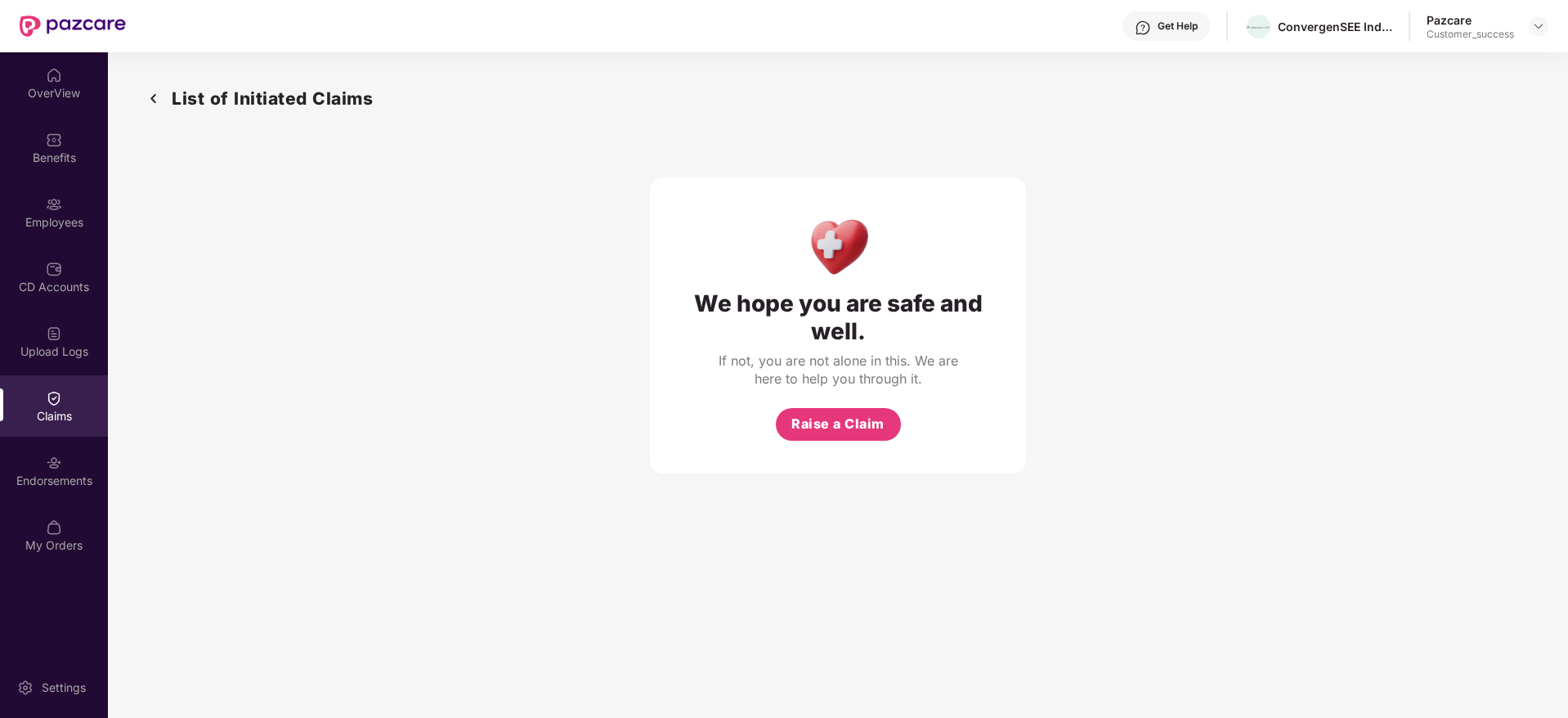
click at [37, 382] on div "Claims" at bounding box center [54, 406] width 108 height 61
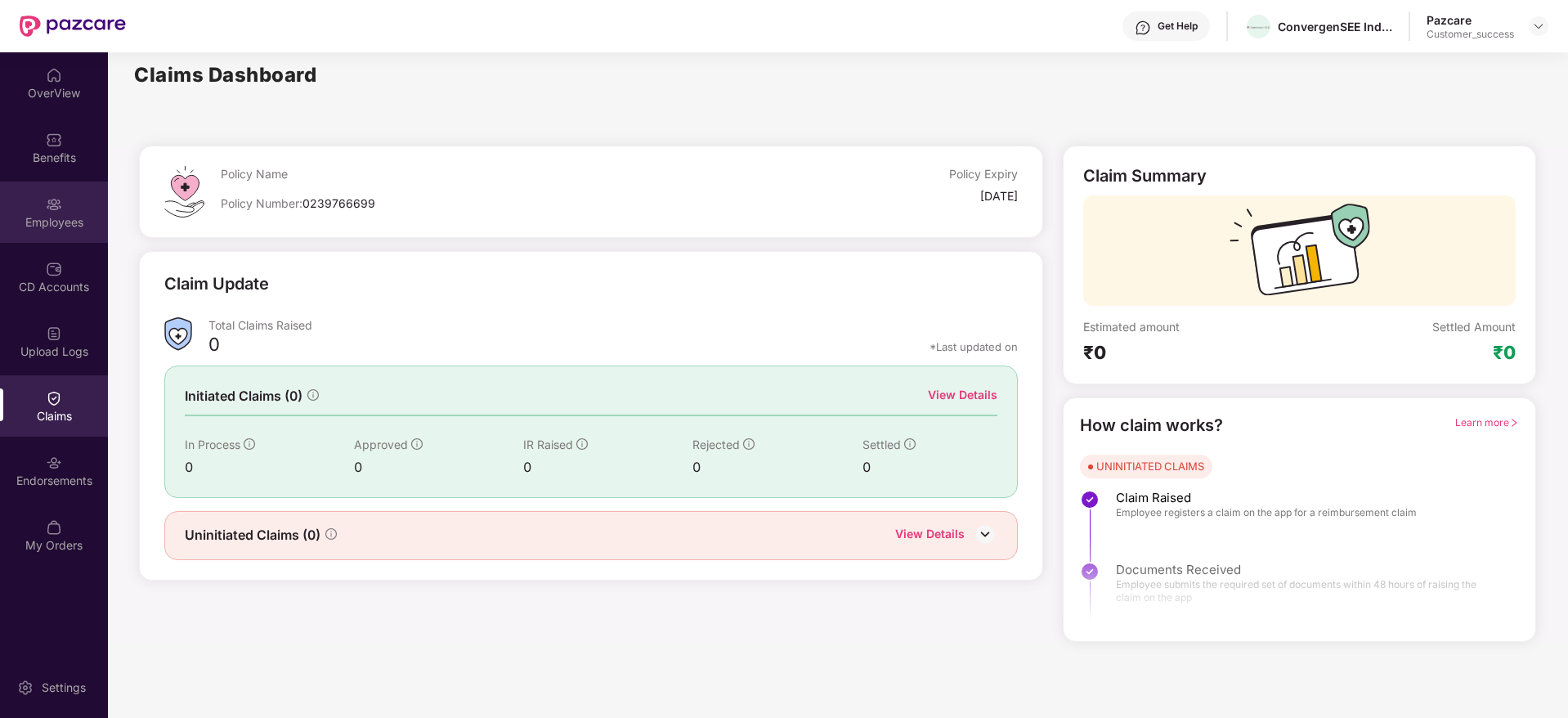
click at [55, 201] on img at bounding box center [54, 204] width 16 height 16
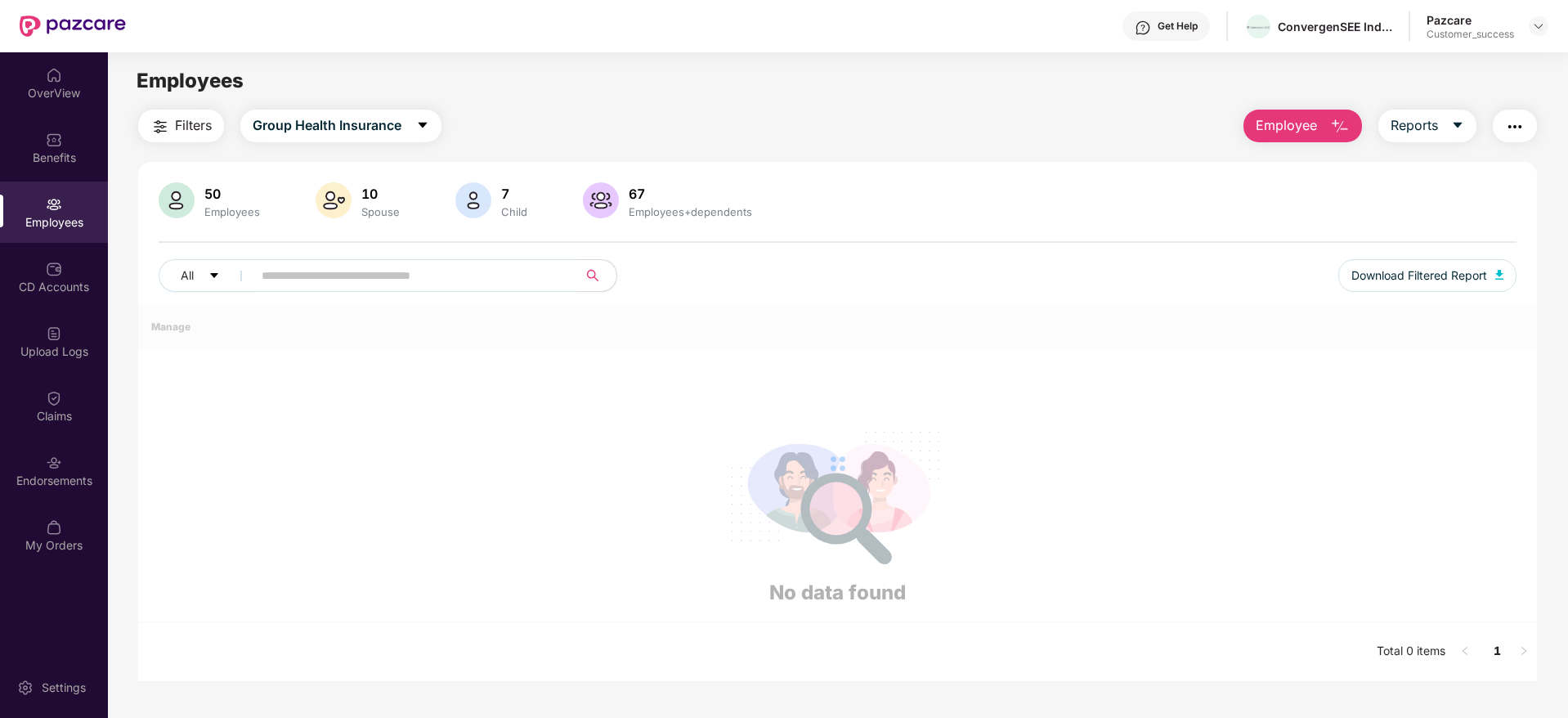
click at [340, 285] on input "text" at bounding box center [408, 275] width 294 height 25
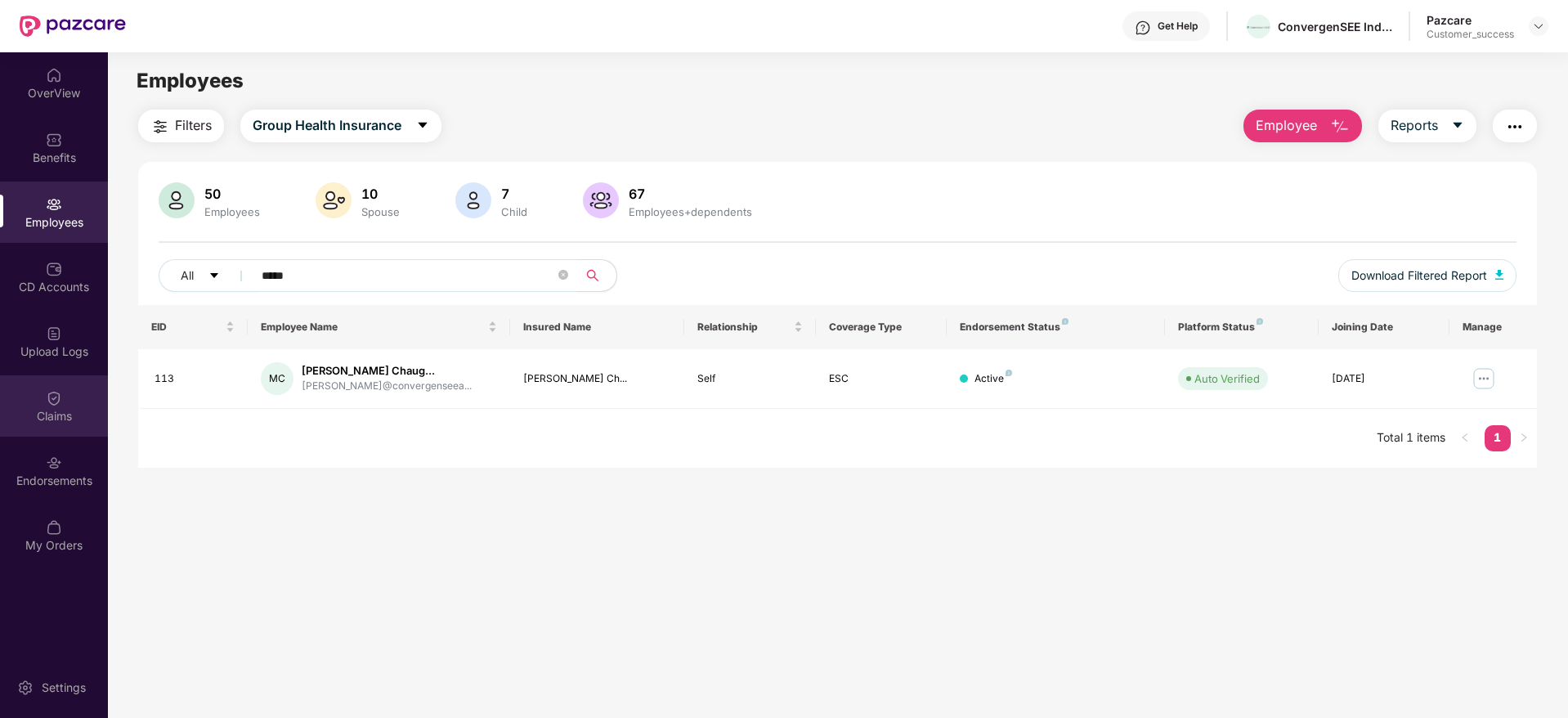
type input "*****"
click at [51, 395] on img at bounding box center [54, 398] width 16 height 16
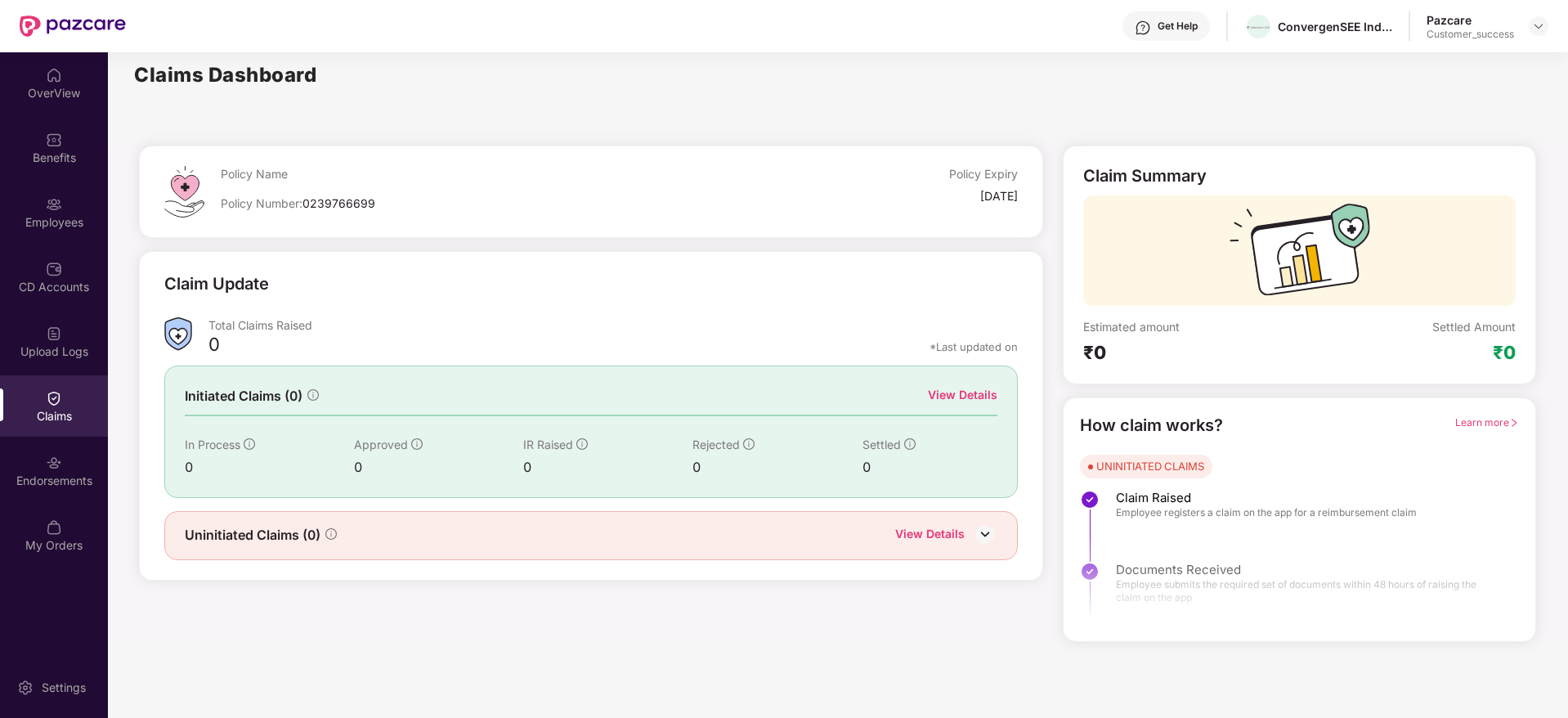
click at [1189, 544] on div at bounding box center [1299, 572] width 471 height 121
drag, startPoint x: 1121, startPoint y: 503, endPoint x: 1245, endPoint y: 623, distance: 172.6
click at [1245, 623] on div "How claim works? Learn more UNINITIATED CLAIMS Claim Raised Employee registers …" at bounding box center [1299, 519] width 439 height 213
click at [1245, 623] on div at bounding box center [1299, 572] width 471 height 121
drag, startPoint x: 1245, startPoint y: 620, endPoint x: 1078, endPoint y: 490, distance: 211.6
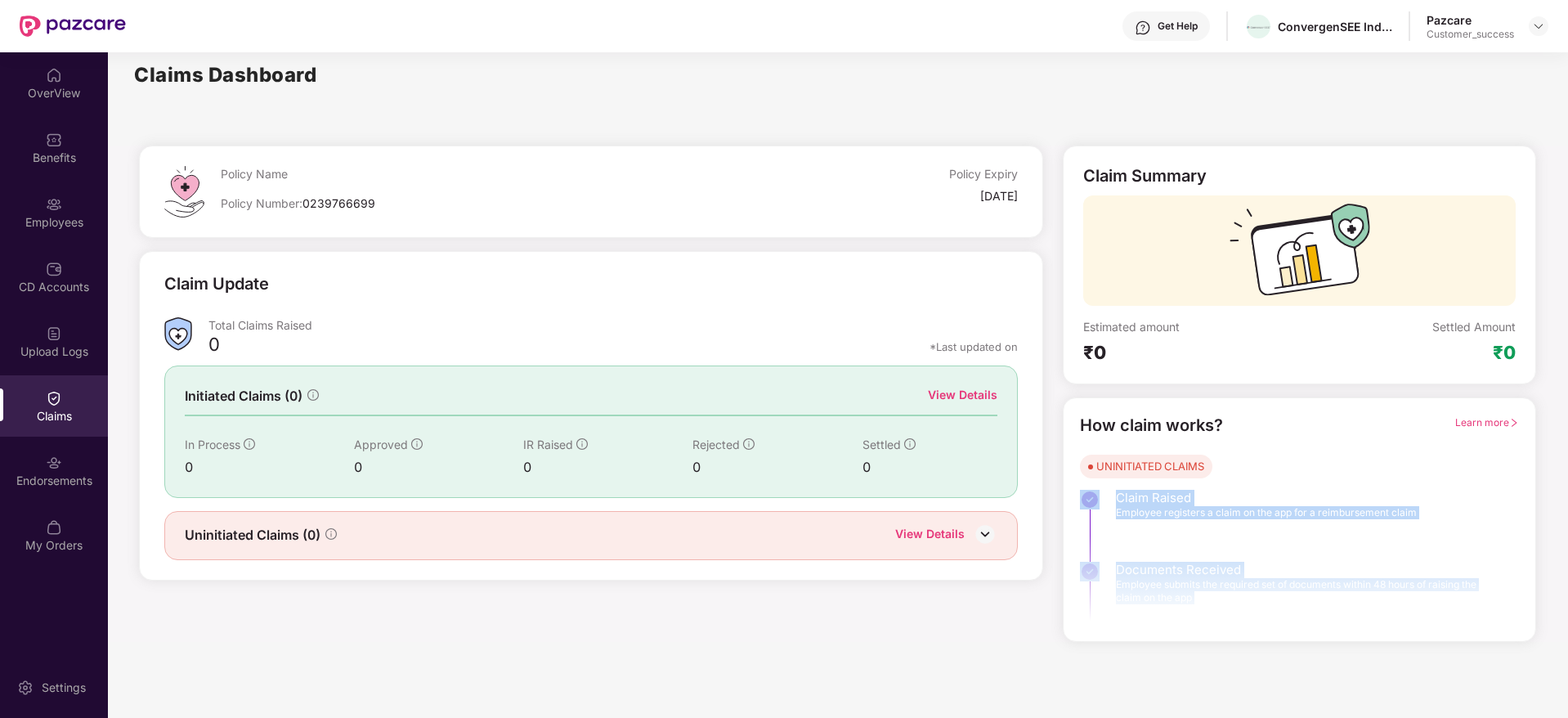
click at [1078, 490] on div "How claim works? Learn more UNINITIATED CLAIMS Claim Raised Employee registers …" at bounding box center [1299, 520] width 473 height 245
click at [1078, 489] on div "How claim works? Learn more UNINITIATED CLAIMS Claim Raised Employee registers …" at bounding box center [1299, 520] width 473 height 245
drag, startPoint x: 1080, startPoint y: 489, endPoint x: 1250, endPoint y: 571, distance: 188.7
click at [1250, 571] on div "How claim works? Learn more UNINITIATED CLAIMS Claim Raised Employee registers …" at bounding box center [1299, 519] width 439 height 213
click at [1250, 571] on div at bounding box center [1299, 572] width 471 height 121
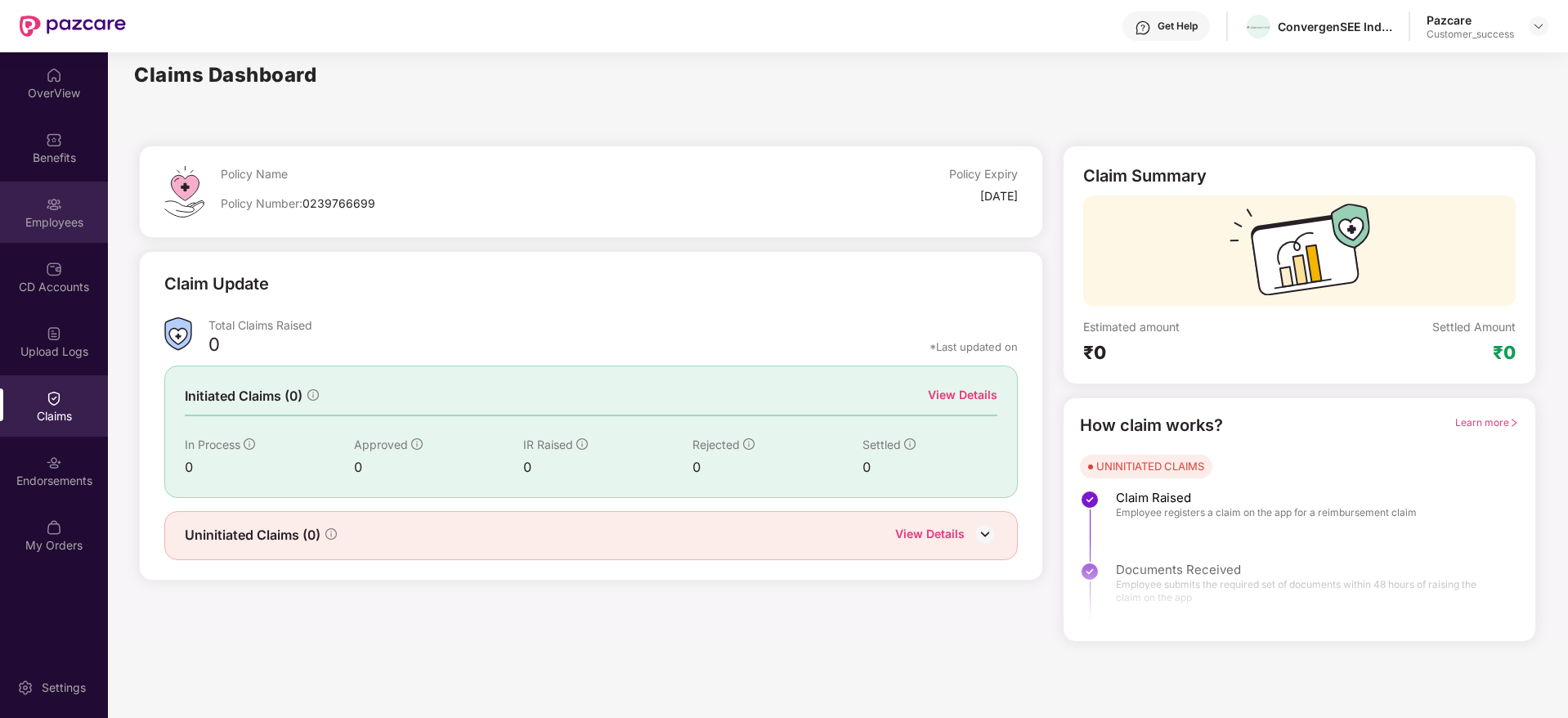
click at [63, 206] on div "Employees" at bounding box center [54, 212] width 108 height 61
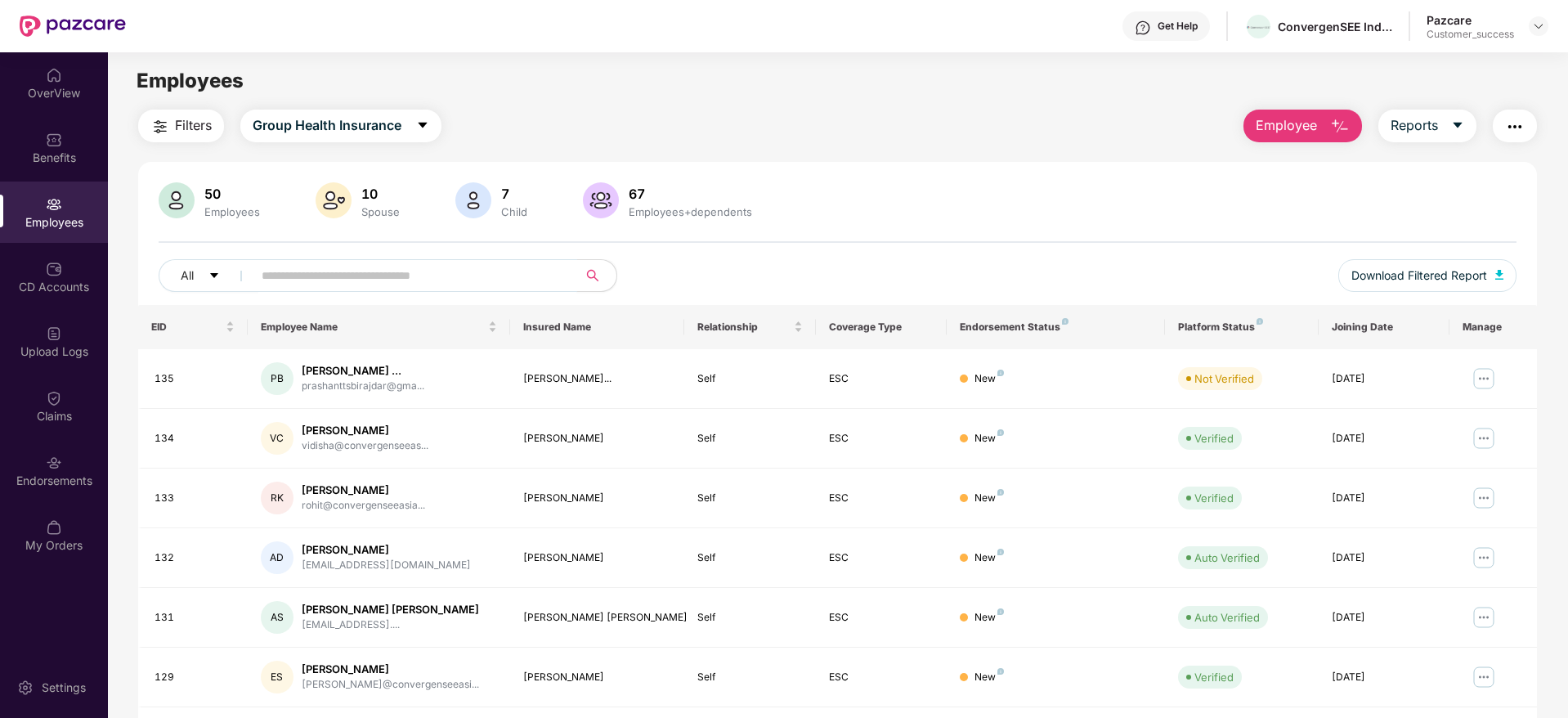
click at [459, 282] on input "text" at bounding box center [408, 275] width 294 height 25
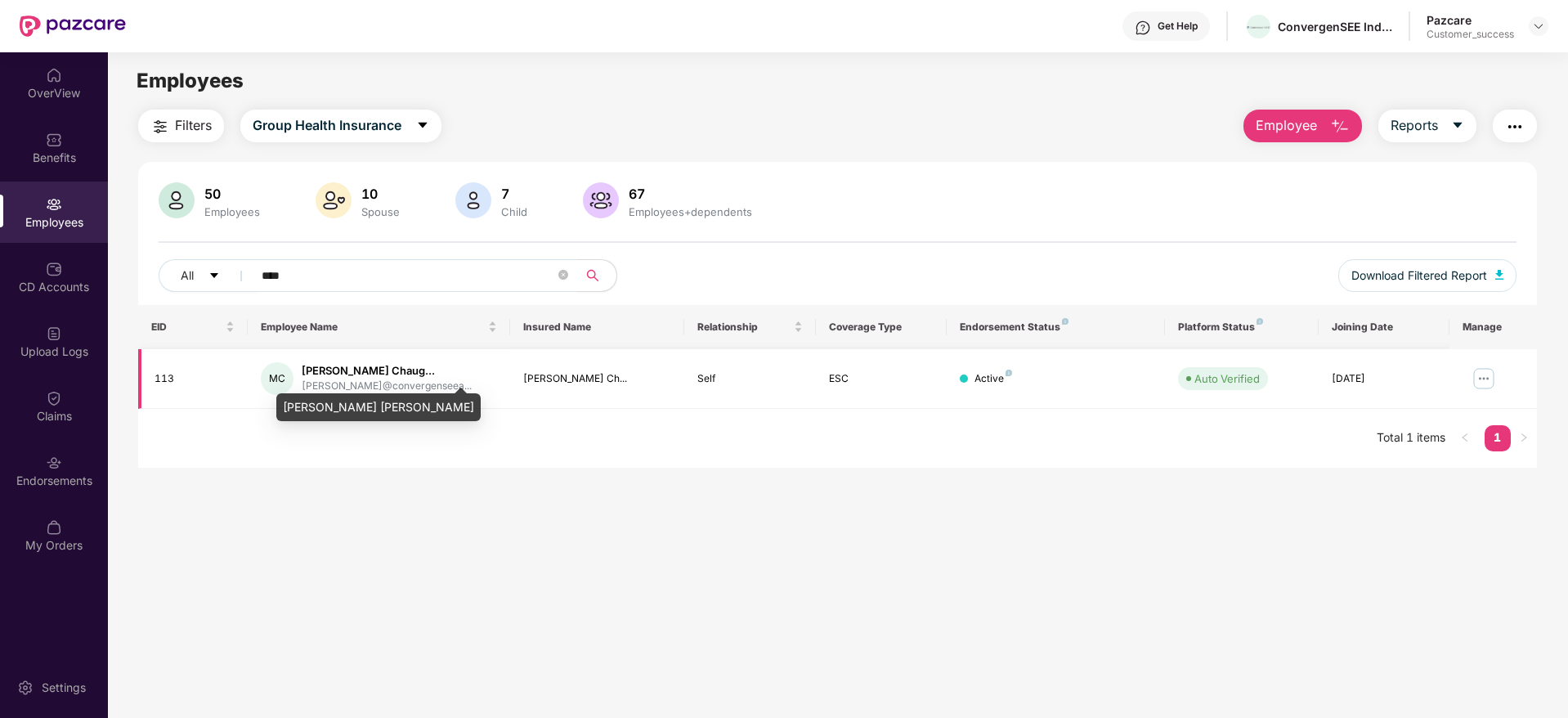
type input "****"
click at [331, 374] on div "[PERSON_NAME] Chaug..." at bounding box center [387, 371] width 170 height 15
copy div "[PERSON_NAME] Chaug..."
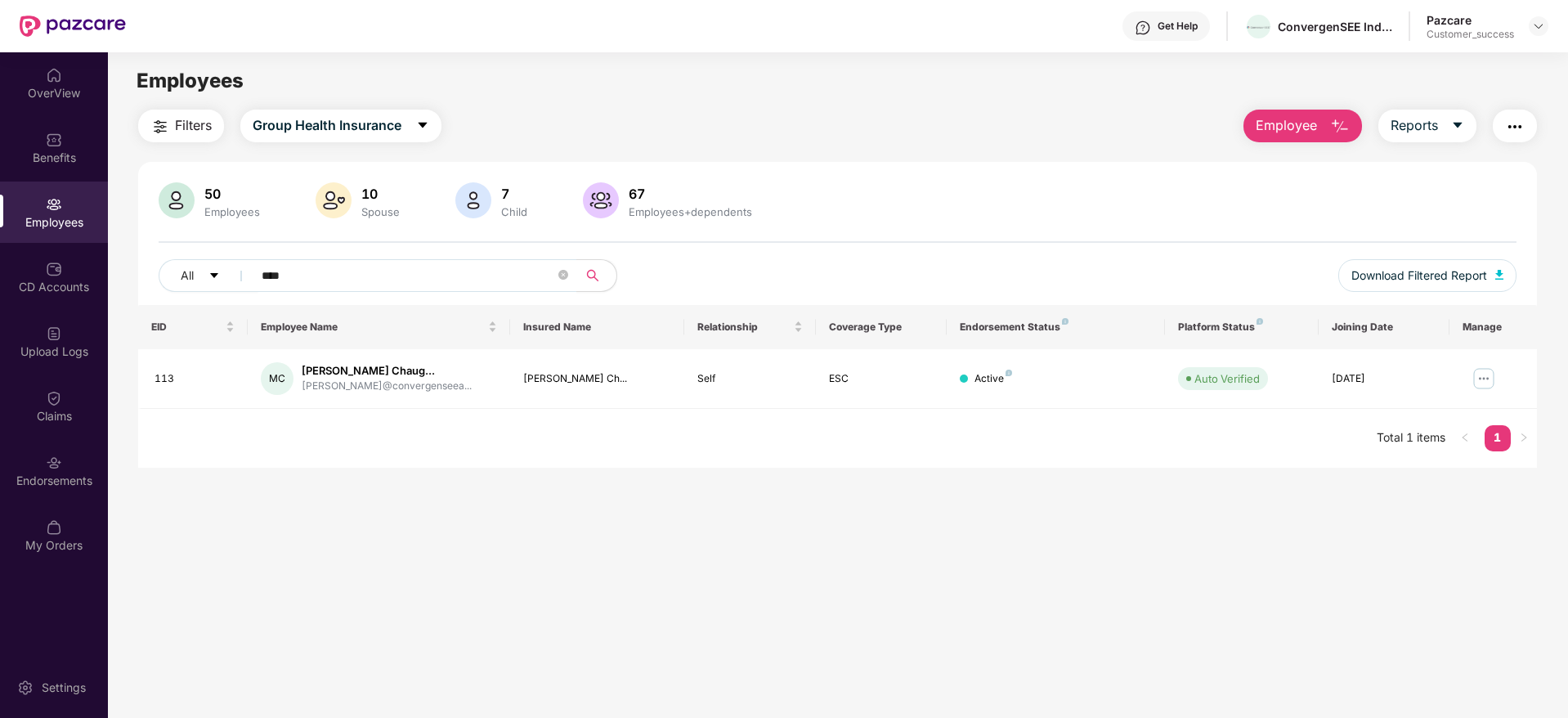
click at [695, 479] on main "Employees Filters Group Health Insurance Employee Reports 50 Employees 10 Spous…" at bounding box center [838, 411] width 1459 height 718
click at [1475, 374] on img at bounding box center [1483, 378] width 26 height 26
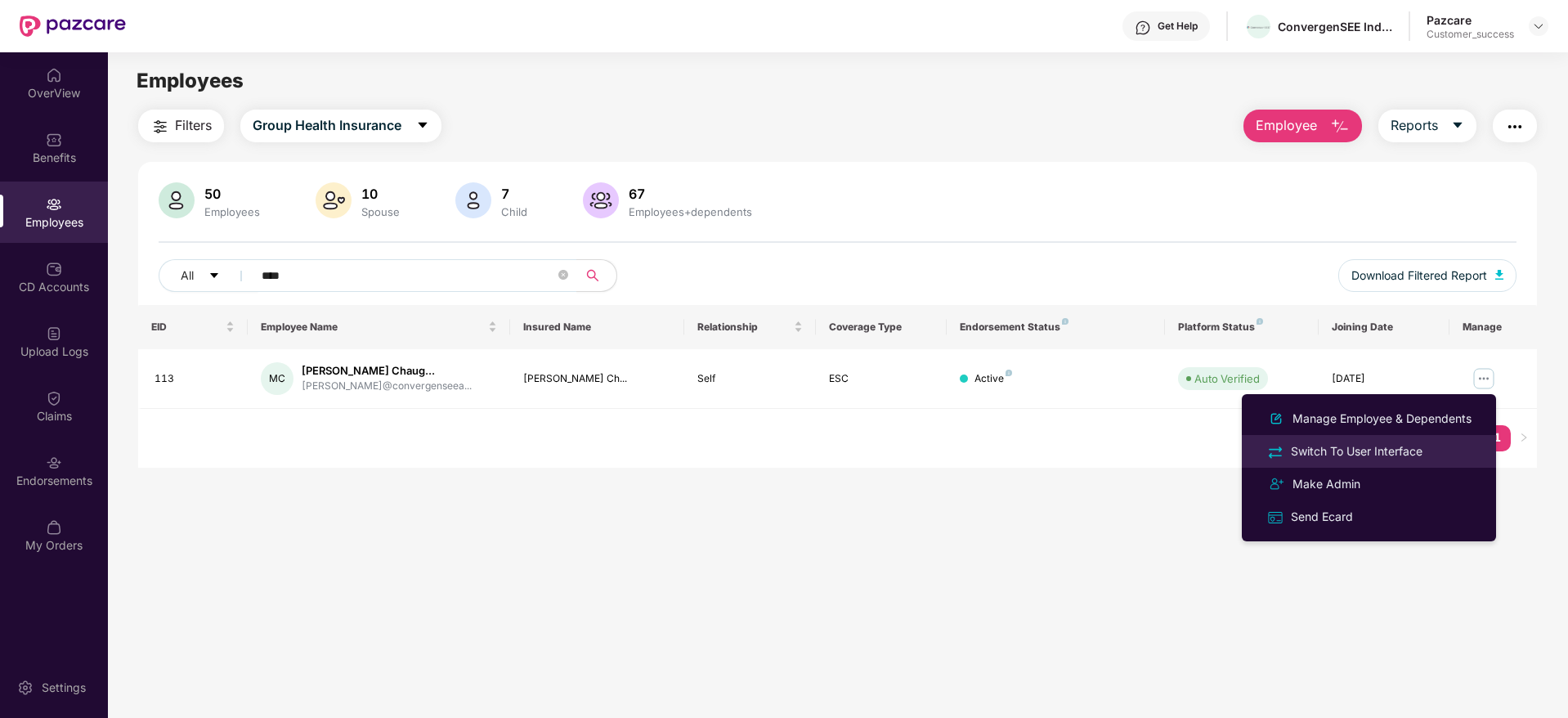
click at [1420, 443] on div "Switch To User Interface" at bounding box center [1357, 451] width 139 height 18
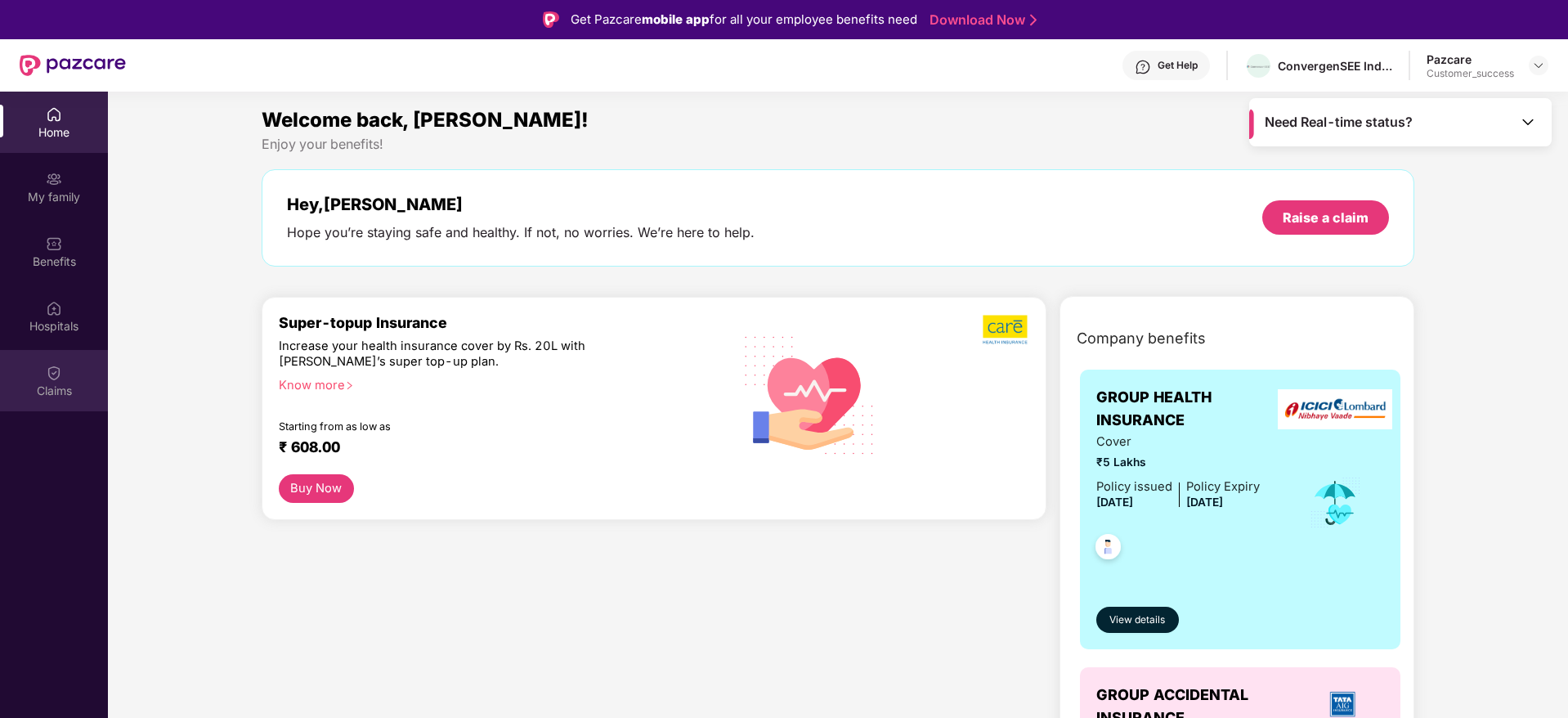
click at [67, 393] on div "Claims" at bounding box center [54, 390] width 108 height 16
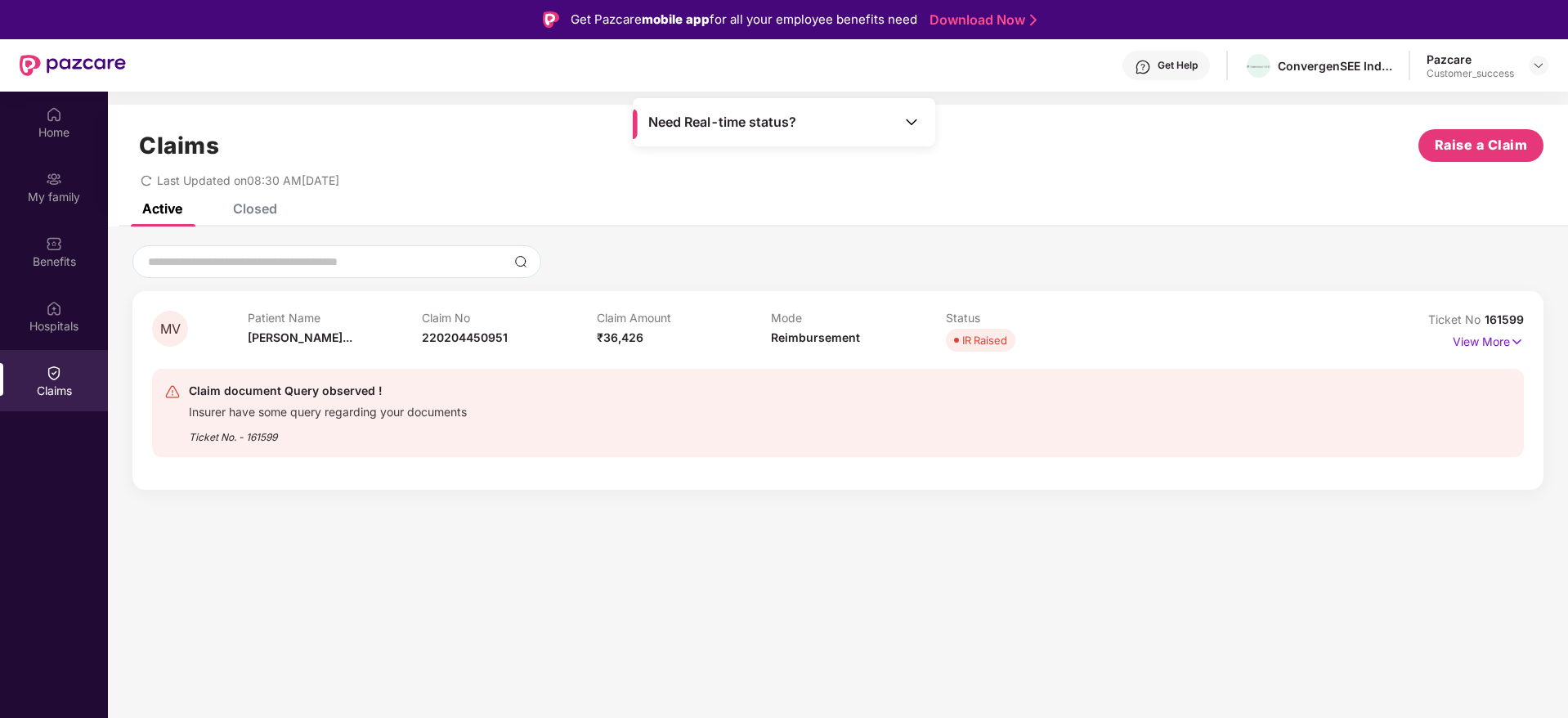
click at [277, 409] on div "Insurer have some query regarding your documents" at bounding box center [328, 410] width 278 height 19
click at [427, 426] on div "Ticket No. - 161599" at bounding box center [328, 432] width 278 height 26
drag, startPoint x: 191, startPoint y: 392, endPoint x: 471, endPoint y: 434, distance: 283.1
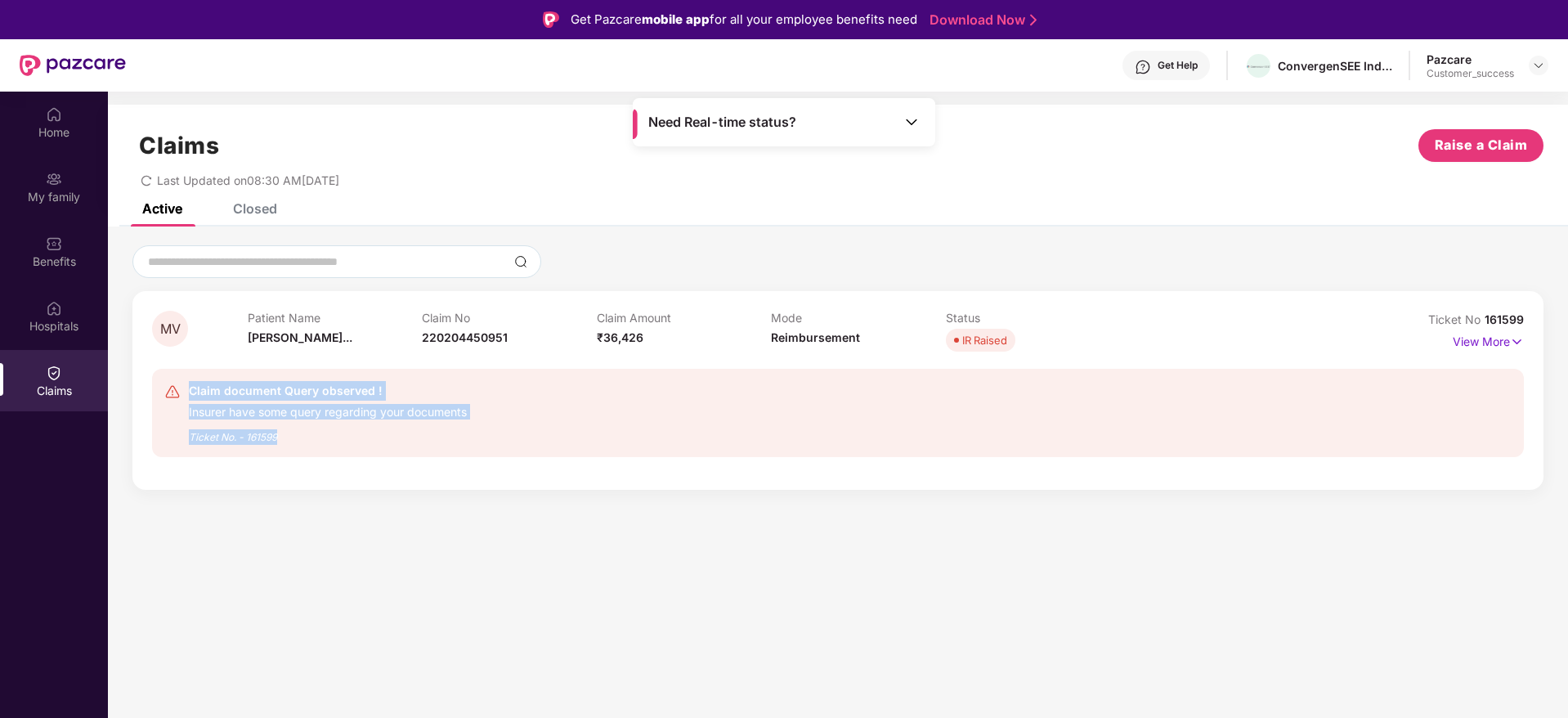
click at [471, 434] on div "Claim document Query observed ! Insurer have some query regarding your document…" at bounding box center [726, 413] width 1122 height 64
click at [276, 438] on div "Ticket No. - 161599" at bounding box center [328, 432] width 278 height 26
click at [265, 438] on div "Ticket No. - 161599" at bounding box center [328, 432] width 278 height 26
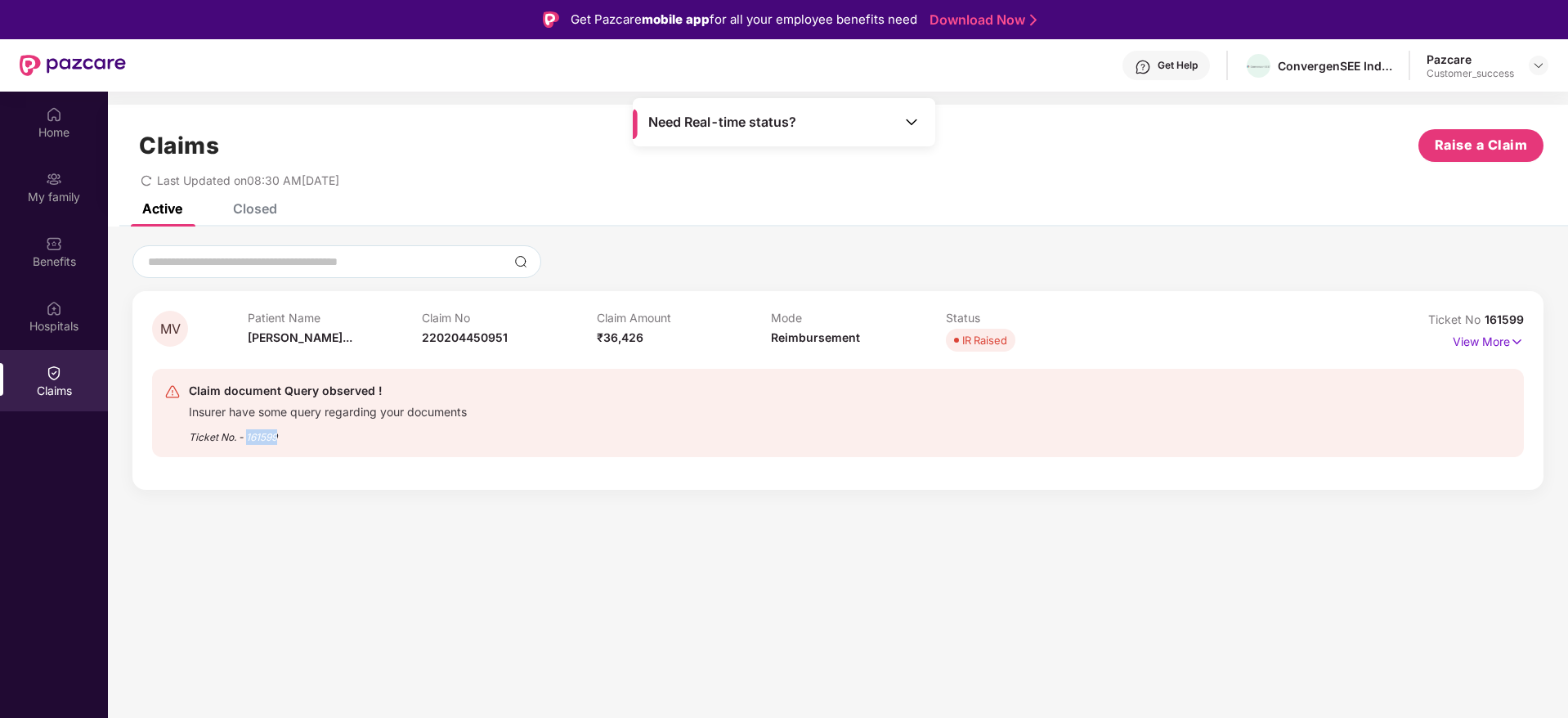
click at [265, 438] on div "Ticket No. - 161599" at bounding box center [328, 432] width 278 height 26
click at [326, 438] on div "Ticket No. - 161599" at bounding box center [328, 432] width 278 height 26
click at [1504, 336] on p "View More" at bounding box center [1489, 339] width 71 height 22
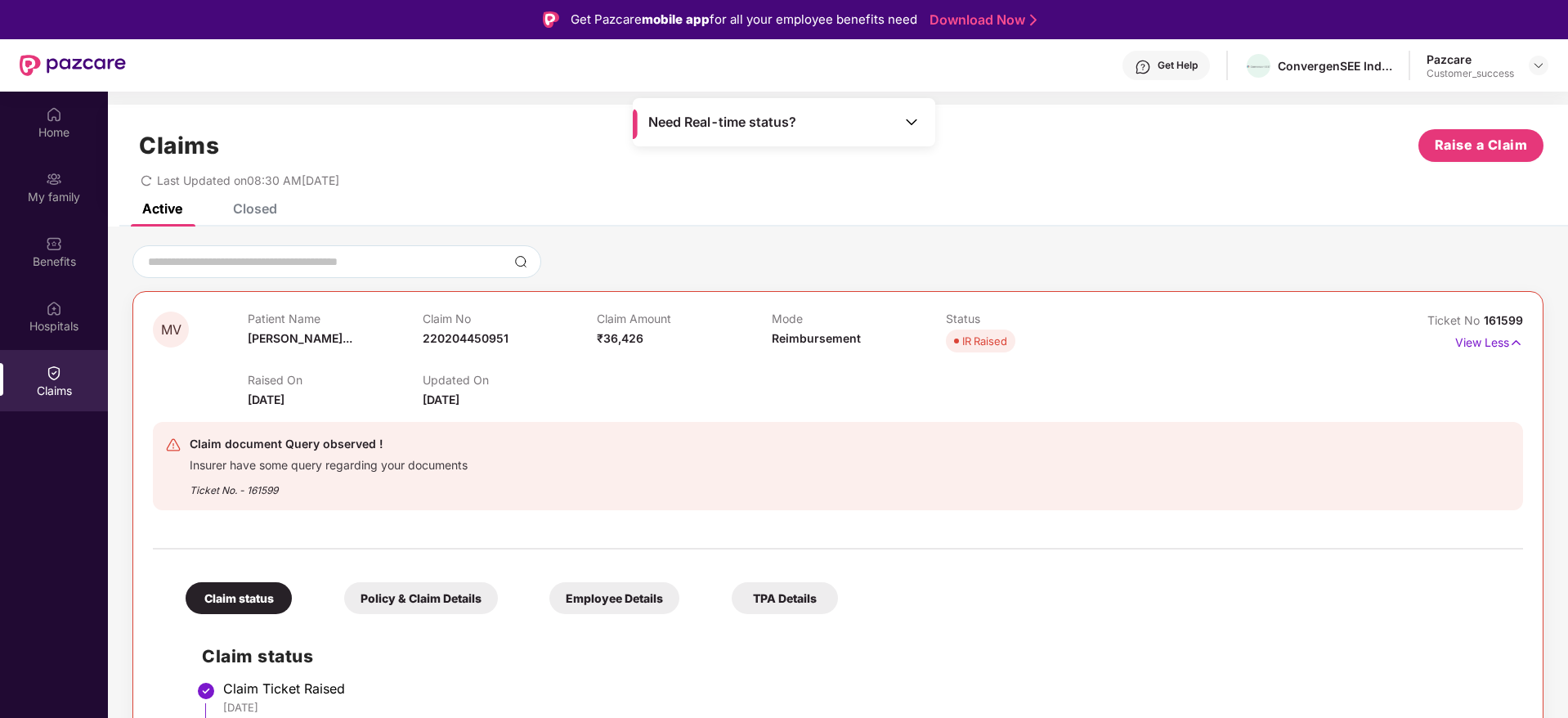
click at [899, 126] on div "Need Real-time status?" at bounding box center [784, 122] width 302 height 48
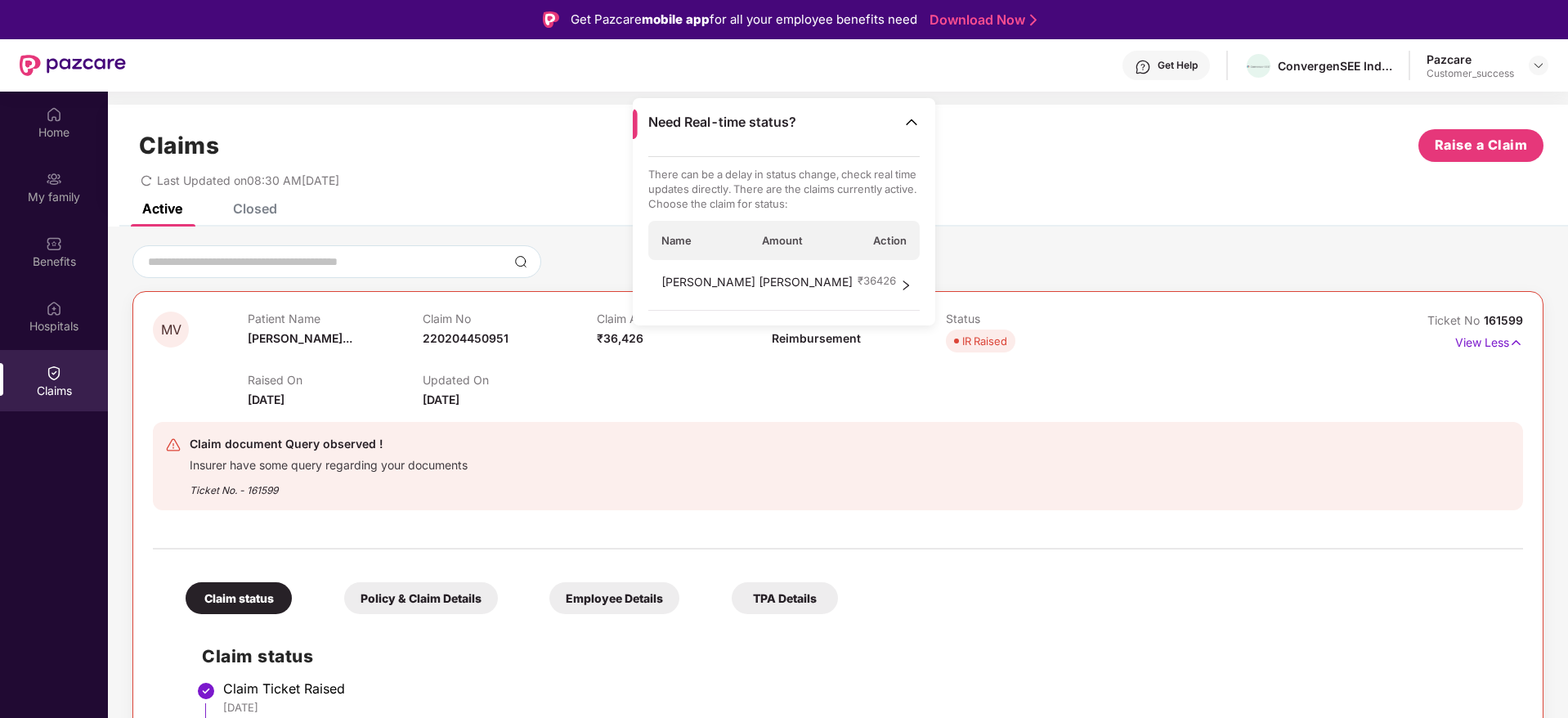
click at [912, 290] on div "[PERSON_NAME] [PERSON_NAME] ₹ 36426" at bounding box center [784, 285] width 272 height 51
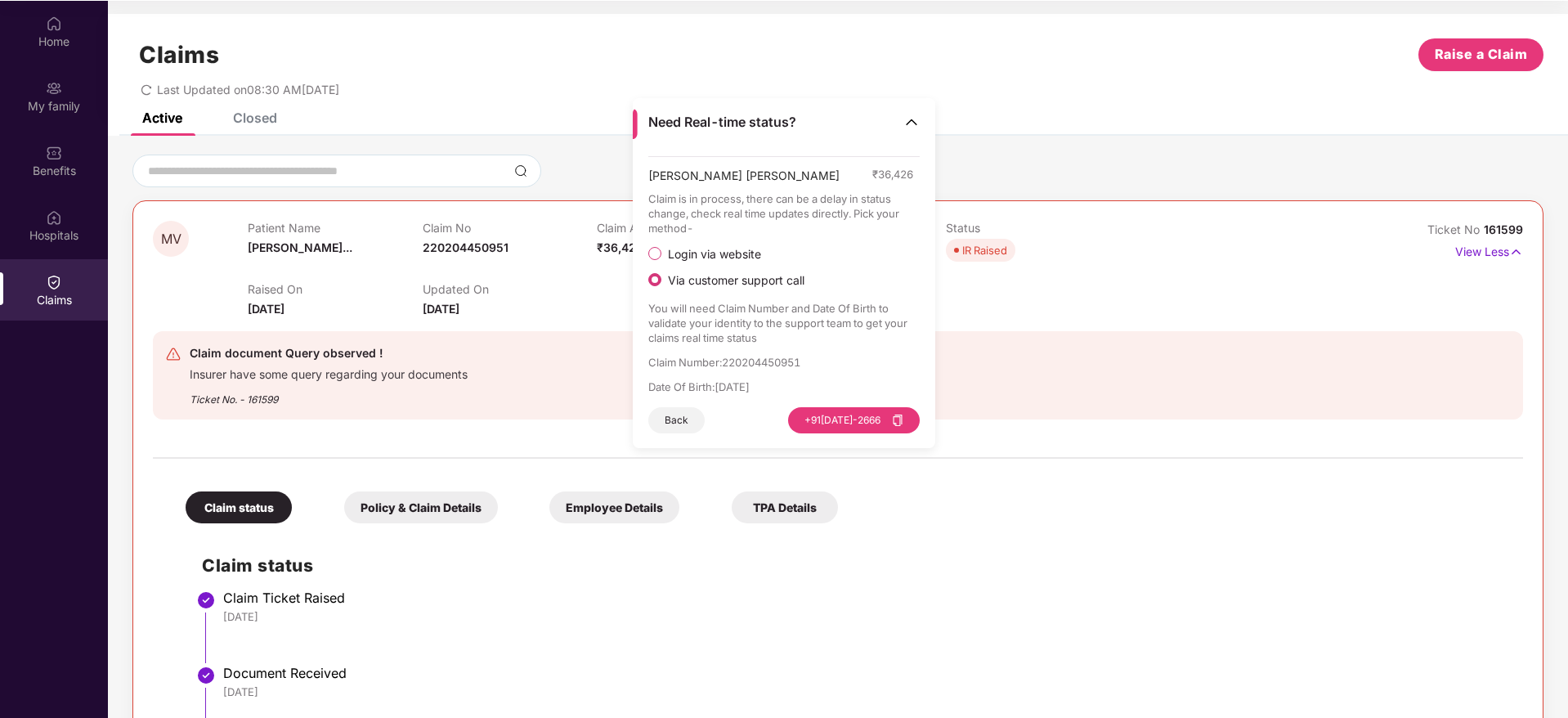
scroll to position [92, 0]
click at [909, 110] on div "Need Real-time status?" at bounding box center [784, 122] width 302 height 48
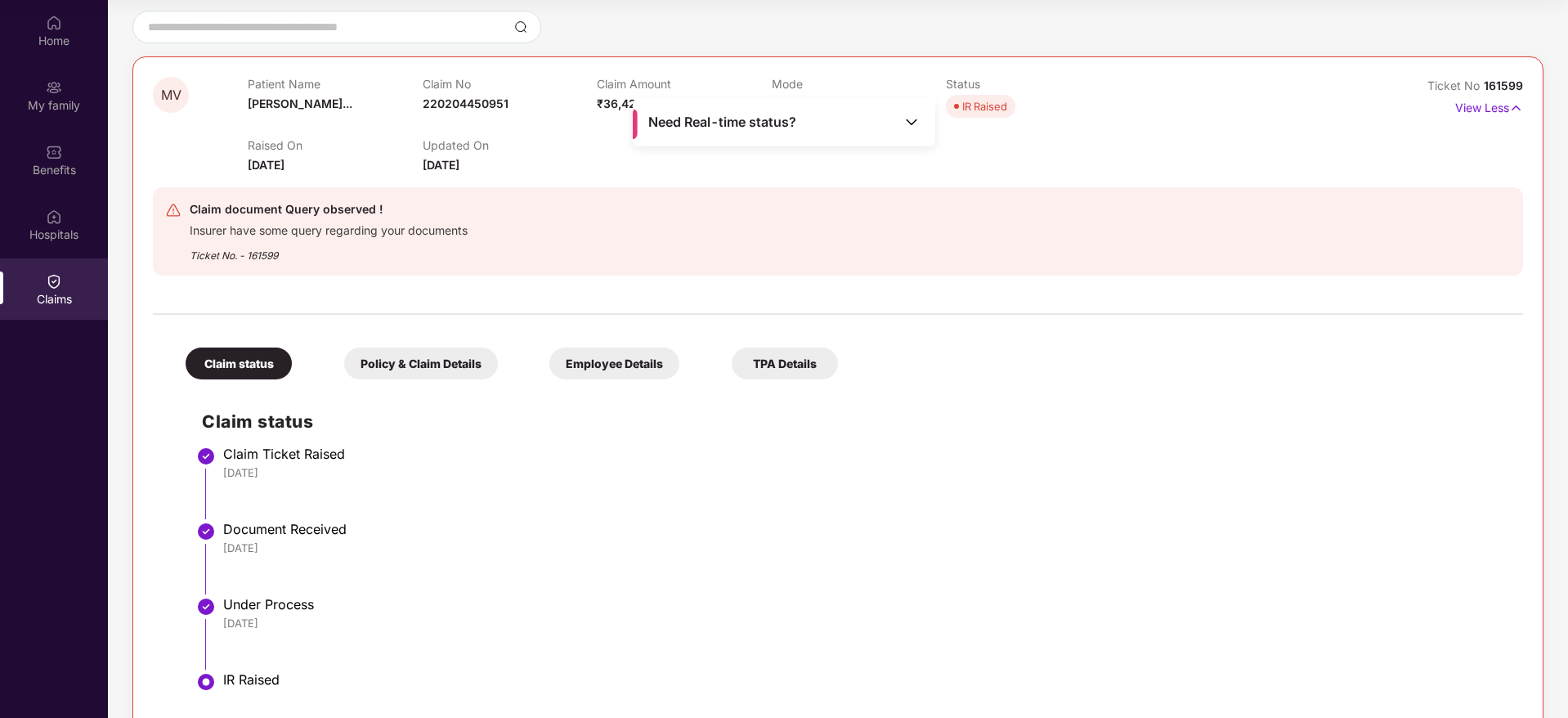
scroll to position [178, 0]
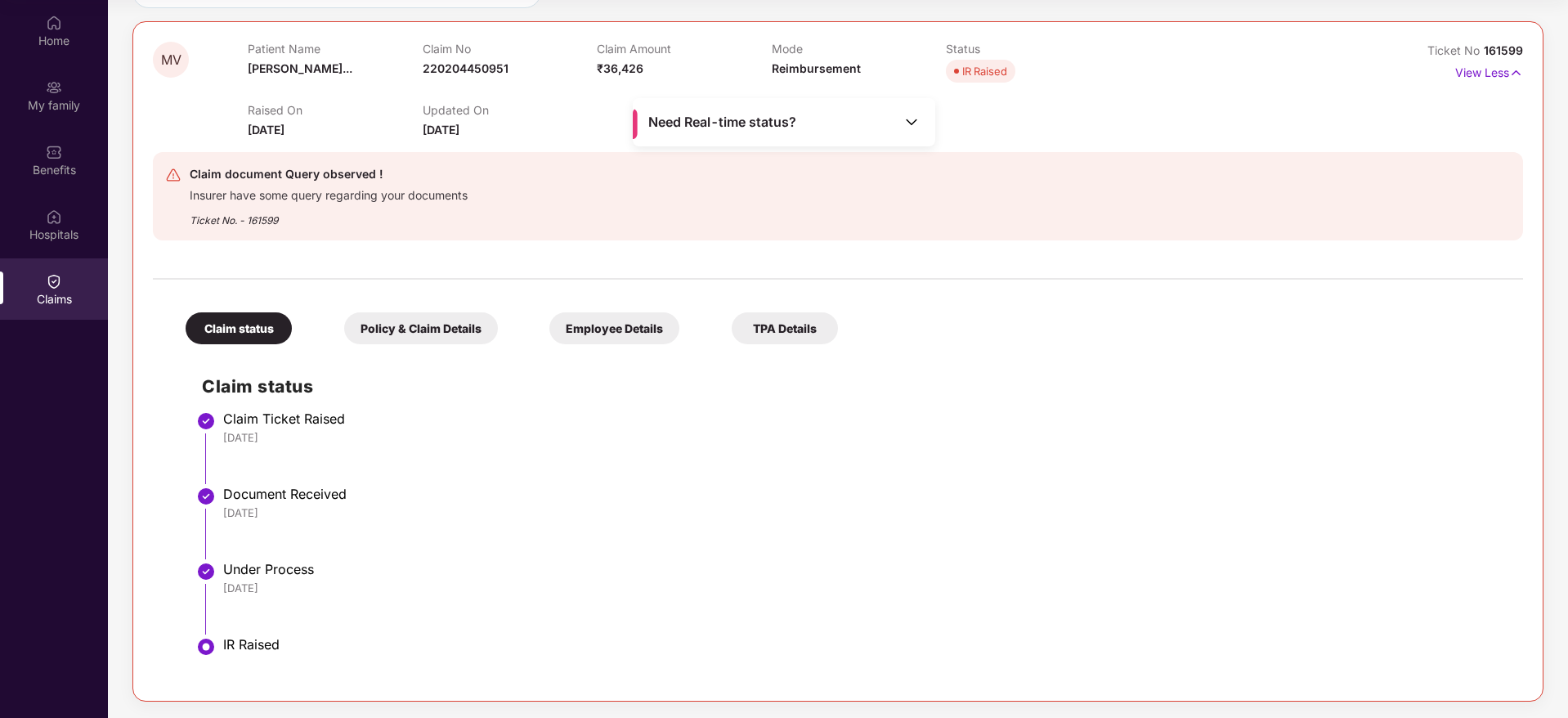
click at [403, 331] on div "Policy & Claim Details" at bounding box center [421, 328] width 154 height 32
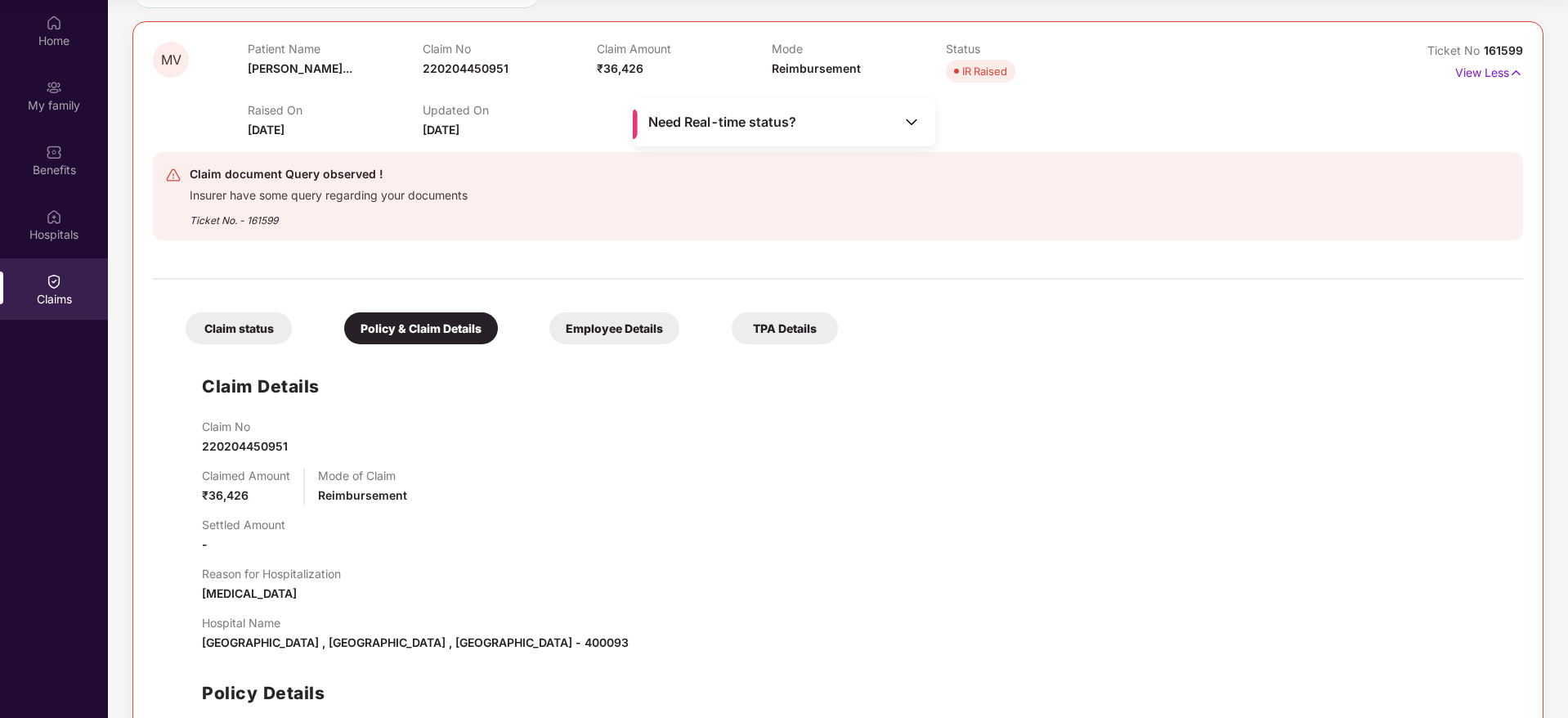
click at [634, 333] on div "Employee Details" at bounding box center [615, 328] width 130 height 32
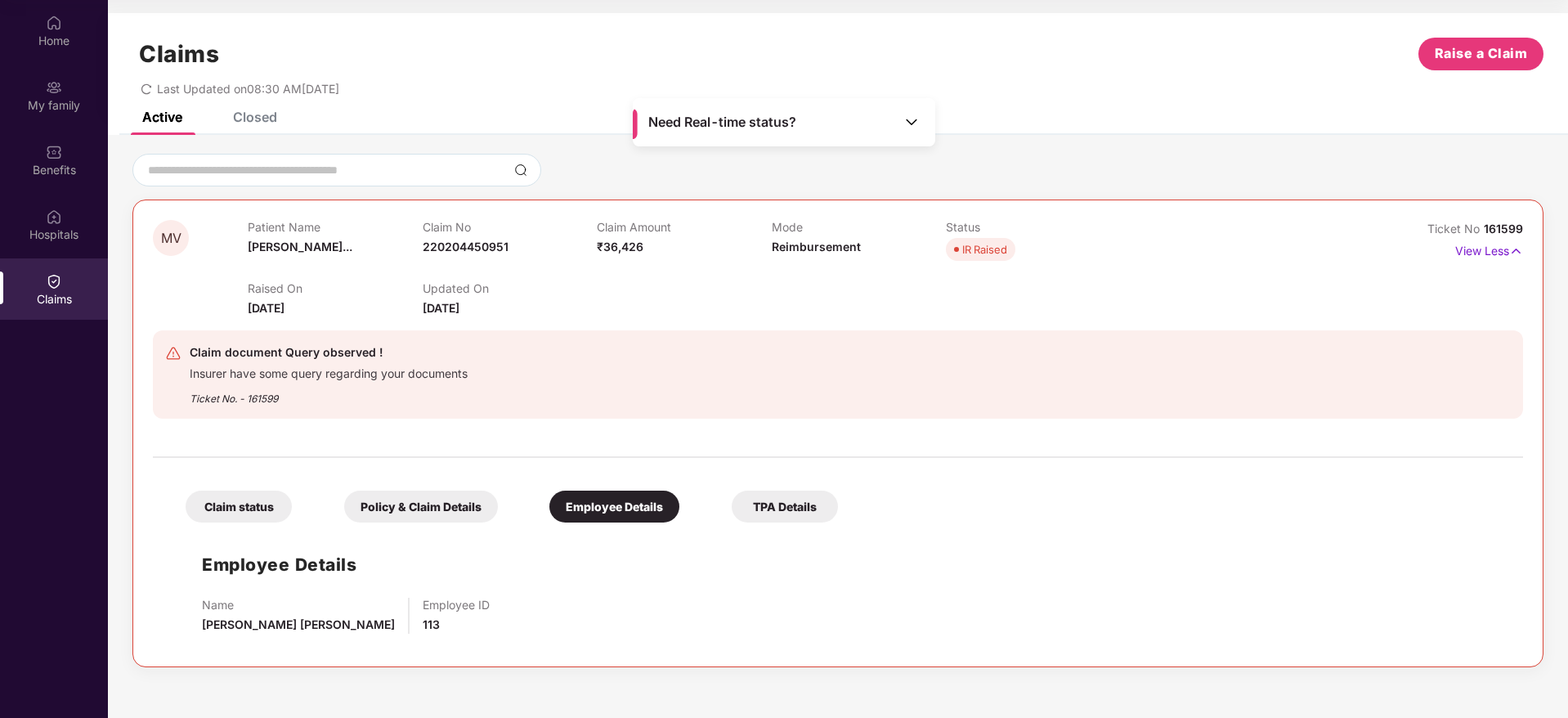
click at [759, 496] on div "TPA Details" at bounding box center [784, 506] width 106 height 32
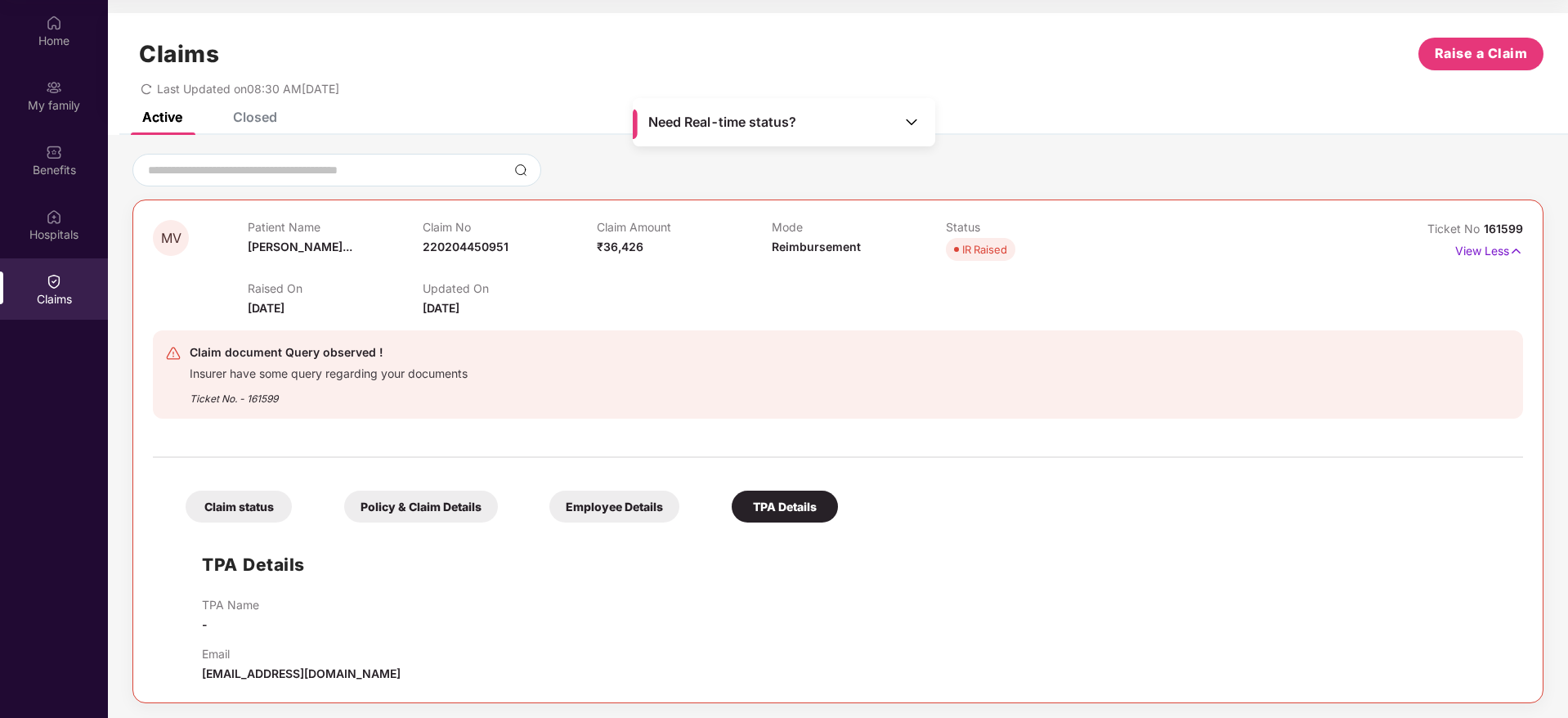
click at [517, 522] on div "Claim status Policy & Claim Details Employee Details TPA Details" at bounding box center [504, 498] width 669 height 48
click at [596, 514] on div "Employee Details" at bounding box center [615, 506] width 130 height 32
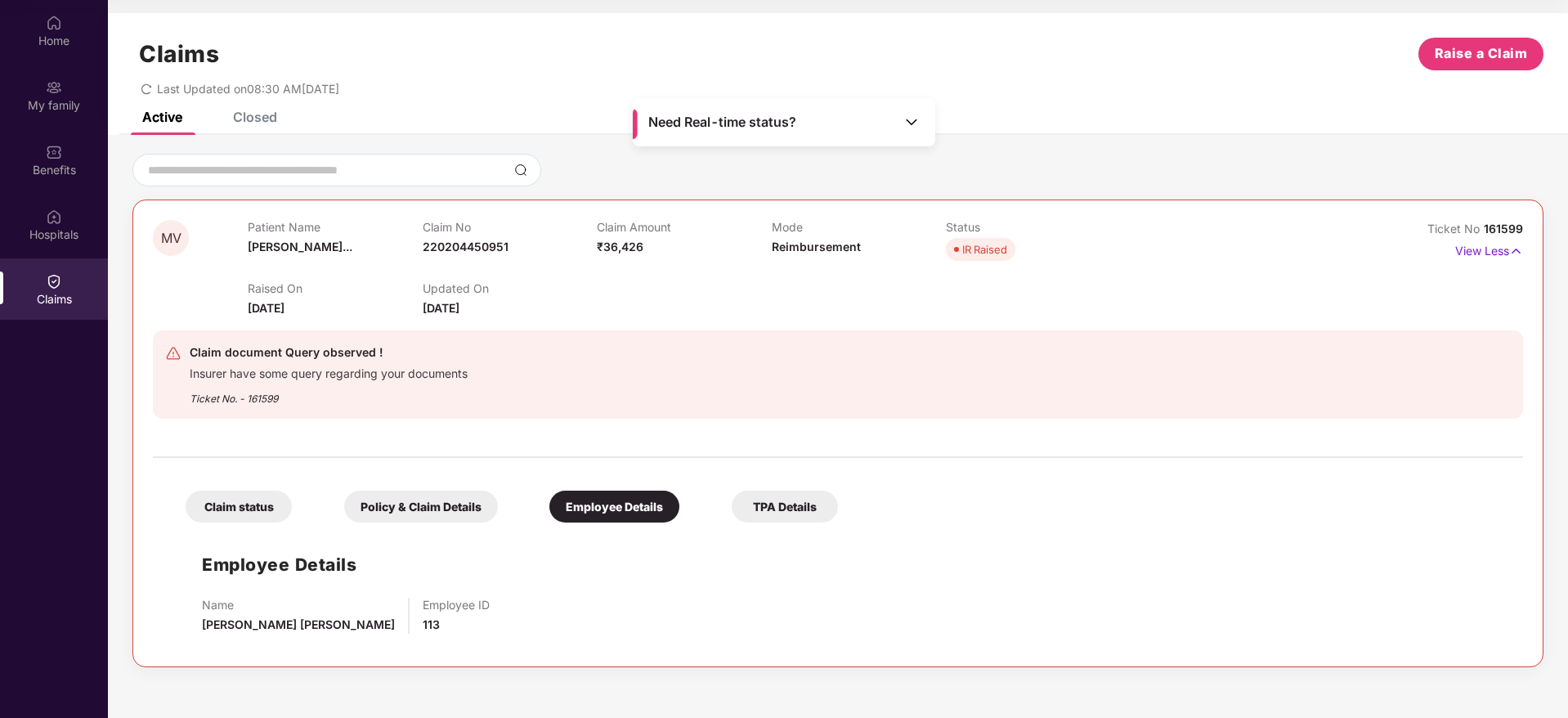
click at [381, 511] on div "Policy & Claim Details" at bounding box center [421, 506] width 154 height 32
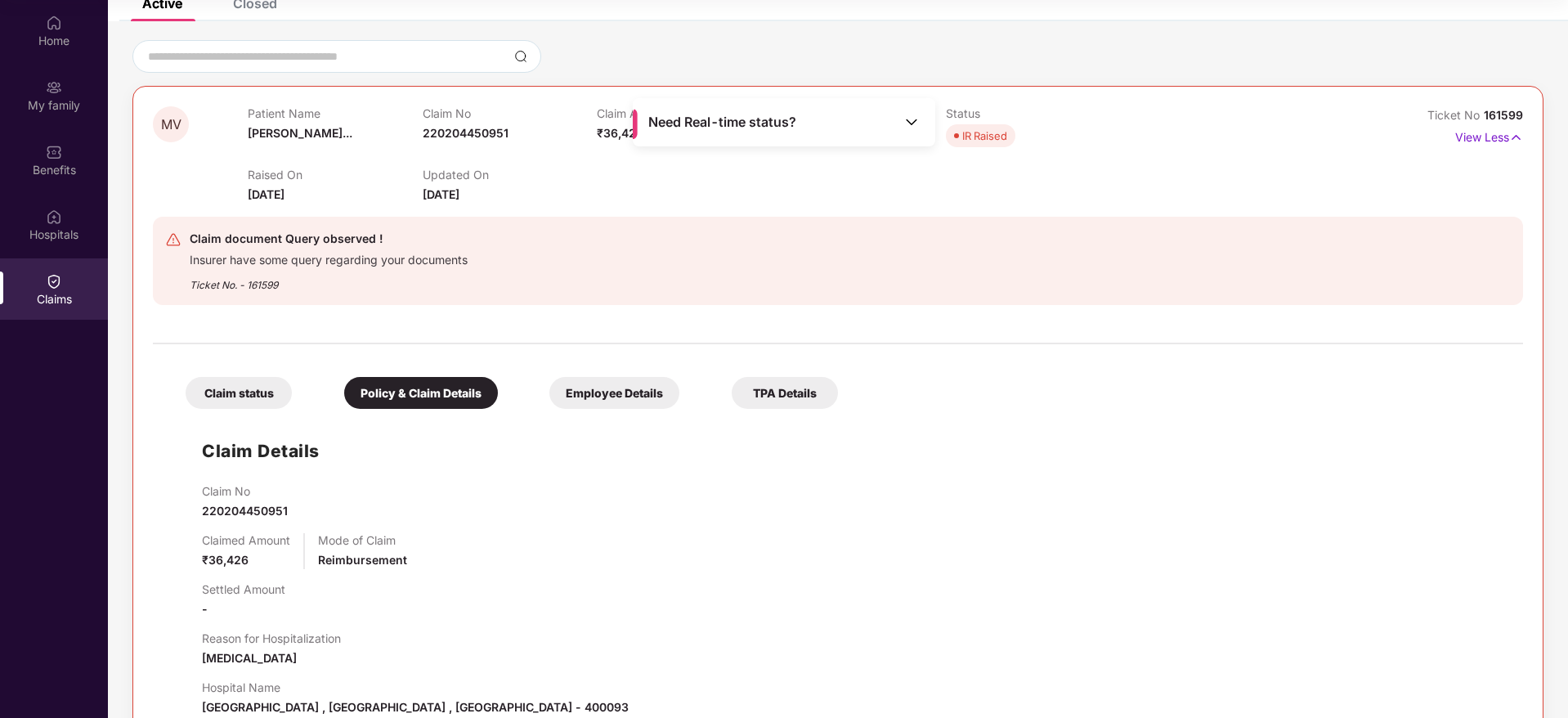
scroll to position [321, 0]
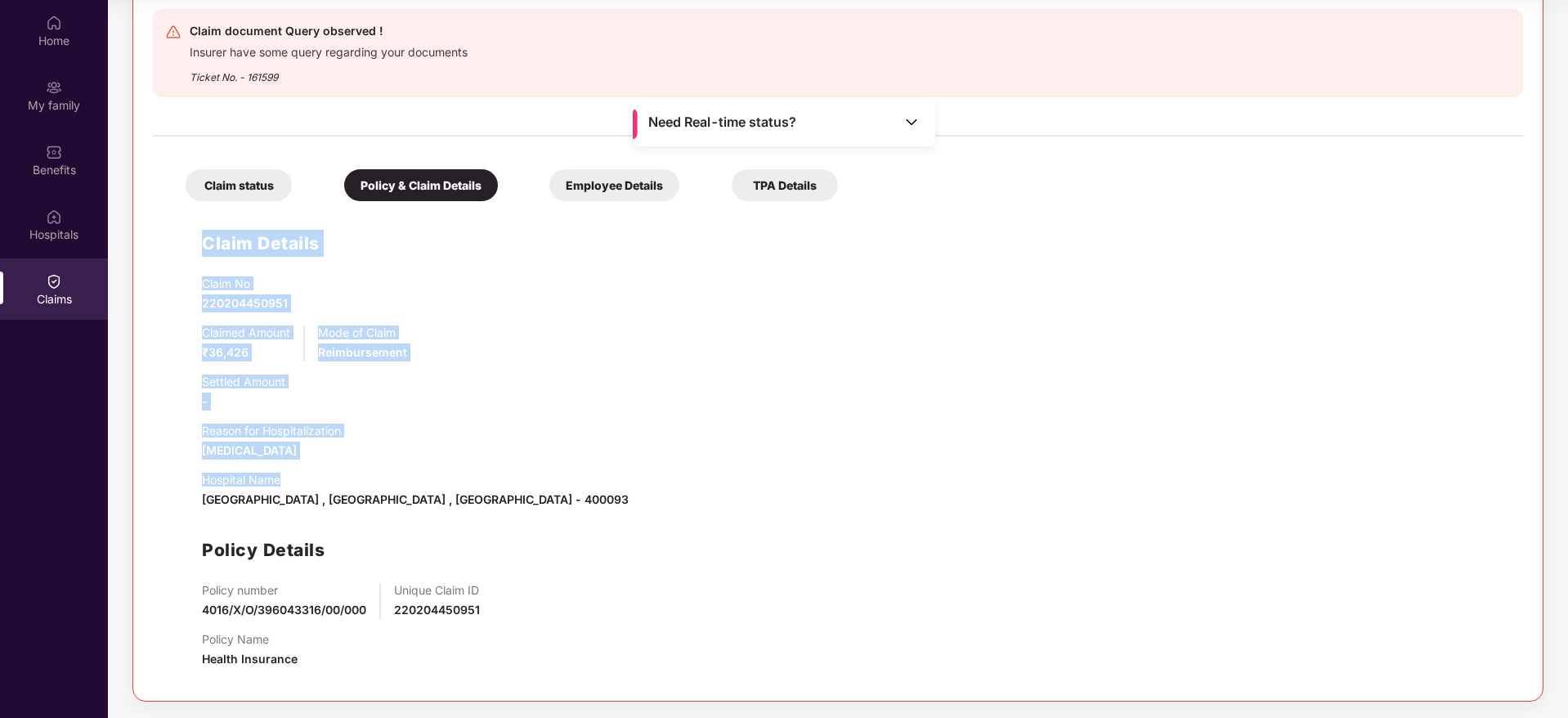
drag, startPoint x: 330, startPoint y: 466, endPoint x: 181, endPoint y: 241, distance: 269.9
click at [181, 241] on div "Claim Details Claim No 220204450951 Claimed Amount ₹36,426 Mode of Claim Reimbu…" at bounding box center [838, 445] width 1338 height 471
click at [181, 238] on div "Claim Details Claim No 220204450951 Claimed Amount ₹36,426 Mode of Claim Reimbu…" at bounding box center [838, 445] width 1338 height 471
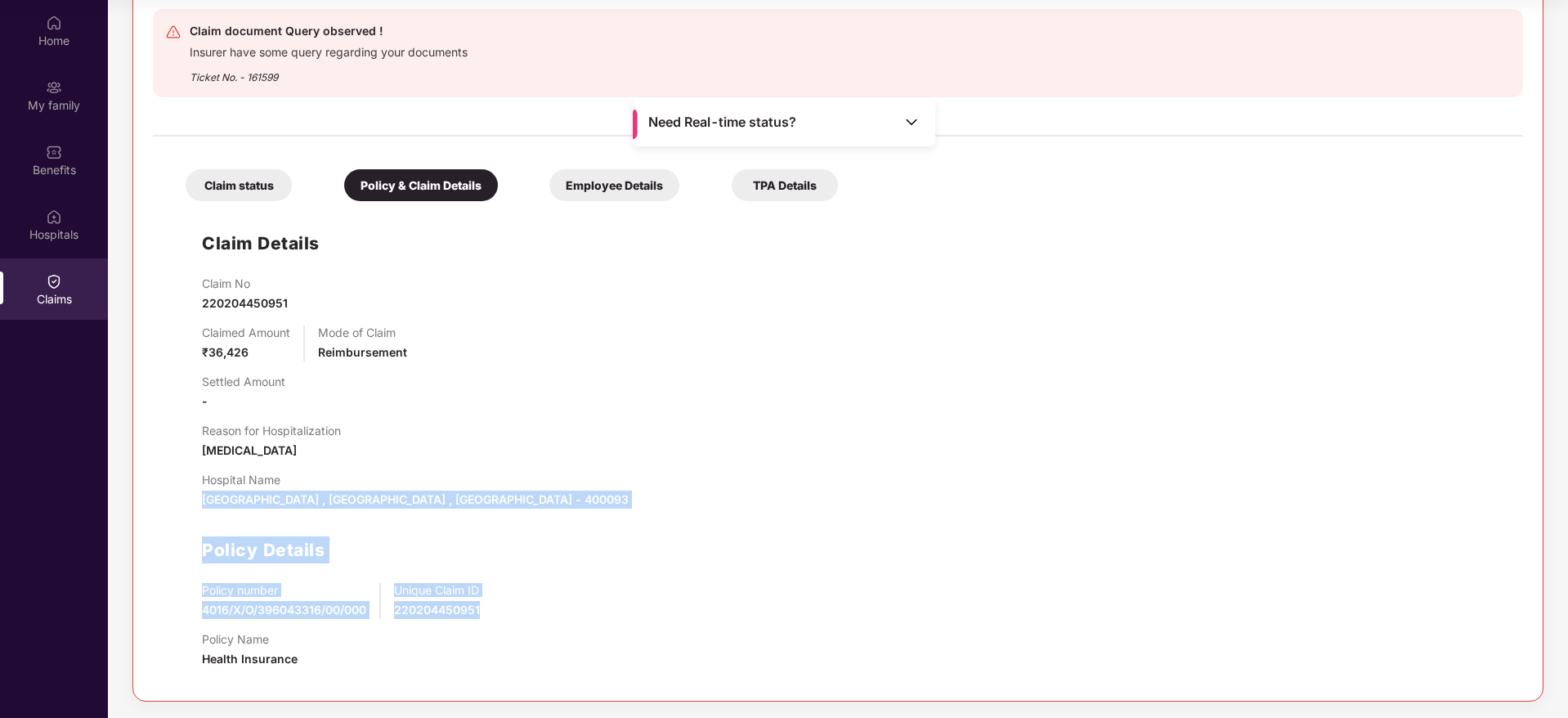
drag, startPoint x: 181, startPoint y: 238, endPoint x: 632, endPoint y: 609, distance: 584.0
click at [632, 609] on div "Claim Details Claim No 220204450951 Claimed Amount ₹36,426 Mode of Claim Reimbu…" at bounding box center [838, 445] width 1338 height 471
click at [632, 609] on div "Policy number 4016/X/O/396043316/00/000 Unique Claim ID 220204450951" at bounding box center [854, 601] width 1305 height 36
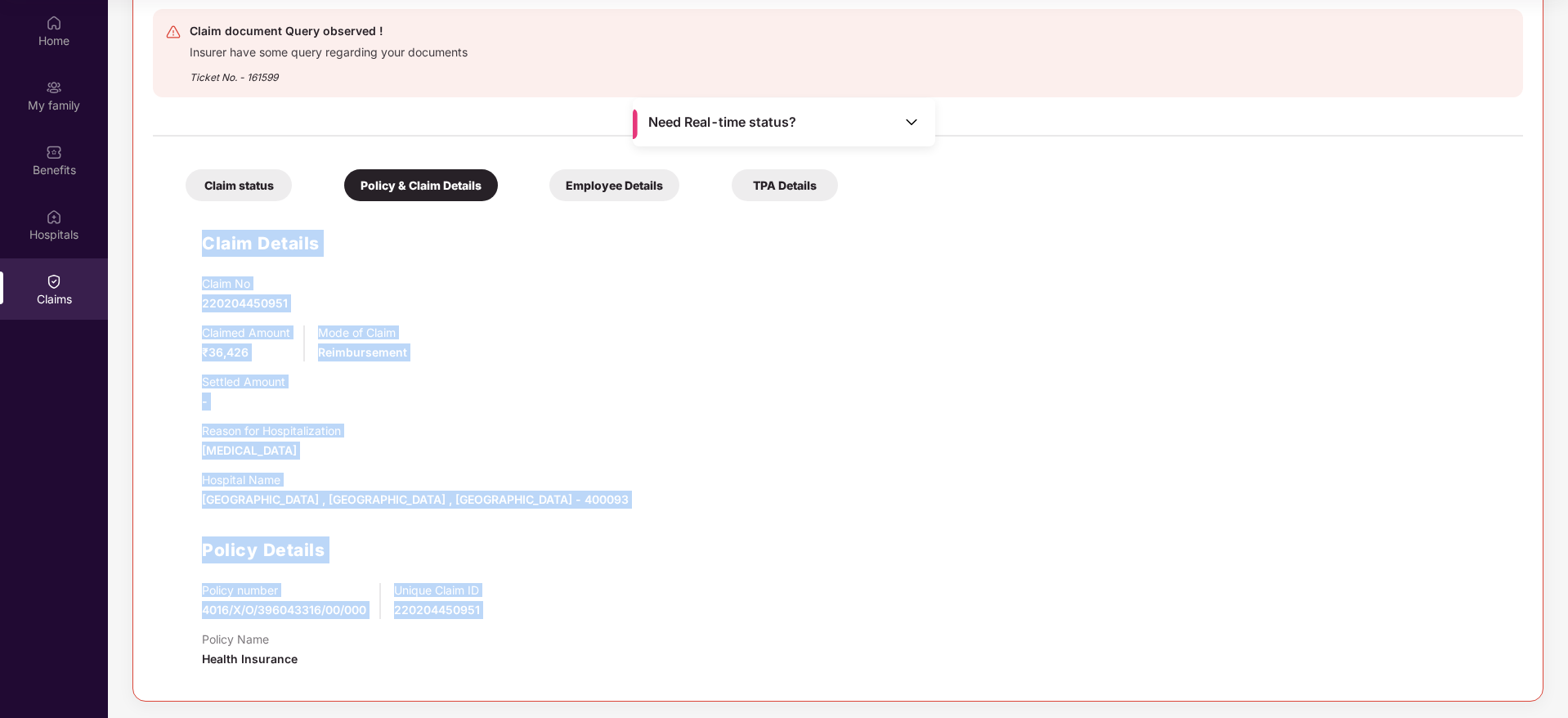
drag, startPoint x: 632, startPoint y: 609, endPoint x: 191, endPoint y: 243, distance: 573.1
click at [191, 243] on div "Claim Details Claim No 220204450951 Claimed Amount ₹36,426 Mode of Claim Reimbu…" at bounding box center [838, 445] width 1338 height 471
drag, startPoint x: 191, startPoint y: 243, endPoint x: 680, endPoint y: 675, distance: 652.5
click at [680, 675] on div "Claim Details Claim No 220204450951 Claimed Amount ₹36,426 Mode of Claim Reimbu…" at bounding box center [838, 445] width 1338 height 471
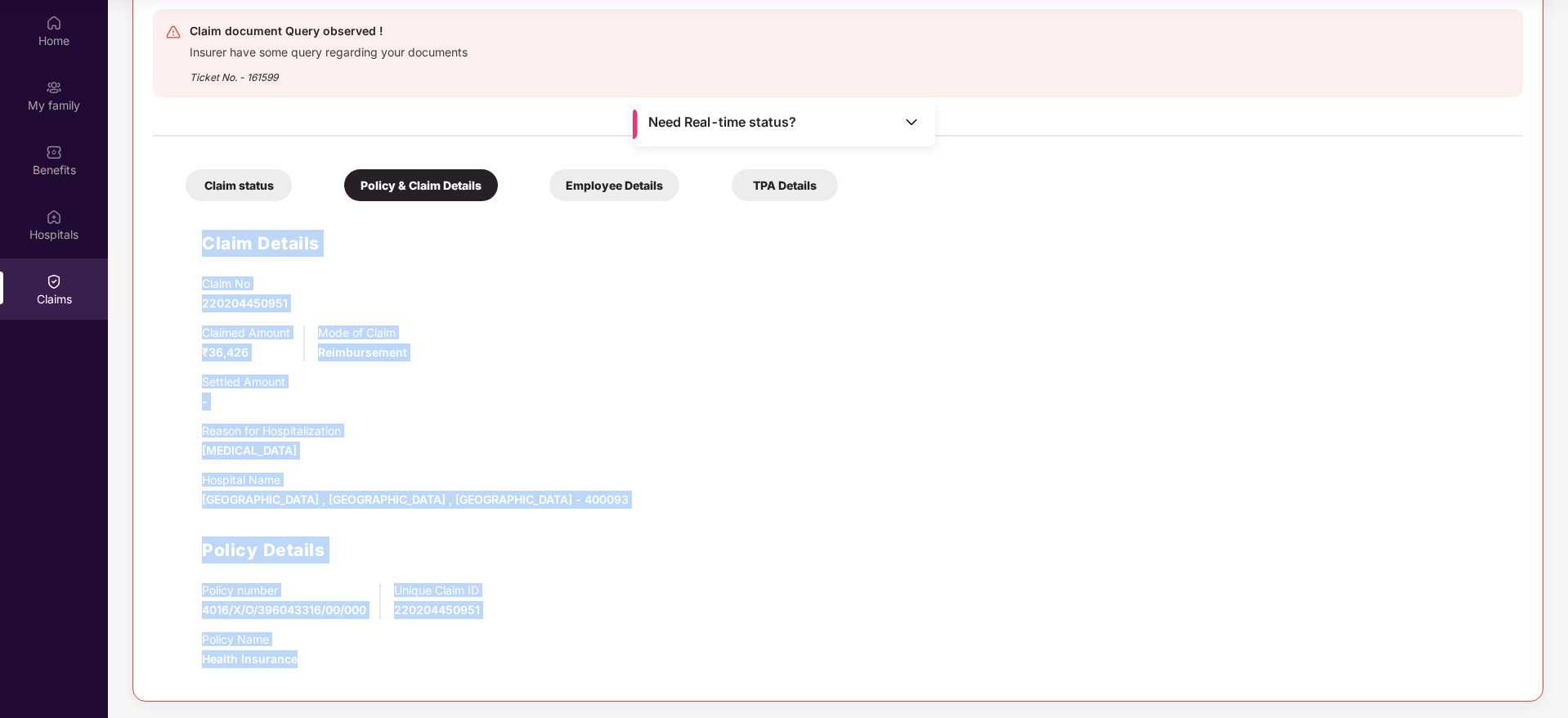
click at [656, 622] on div "Claim No 220204450951 Claimed Amount ₹36,426 Mode of Claim Reimbursement Settle…" at bounding box center [854, 478] width 1305 height 404
drag, startPoint x: 643, startPoint y: 622, endPoint x: 208, endPoint y: 249, distance: 573.0
click at [208, 249] on div "Claim Details Claim No 220204450951 Claimed Amount ₹36,426 Mode of Claim Reimbu…" at bounding box center [838, 445] width 1338 height 471
click at [208, 248] on h1 "Claim Details" at bounding box center [260, 243] width 118 height 27
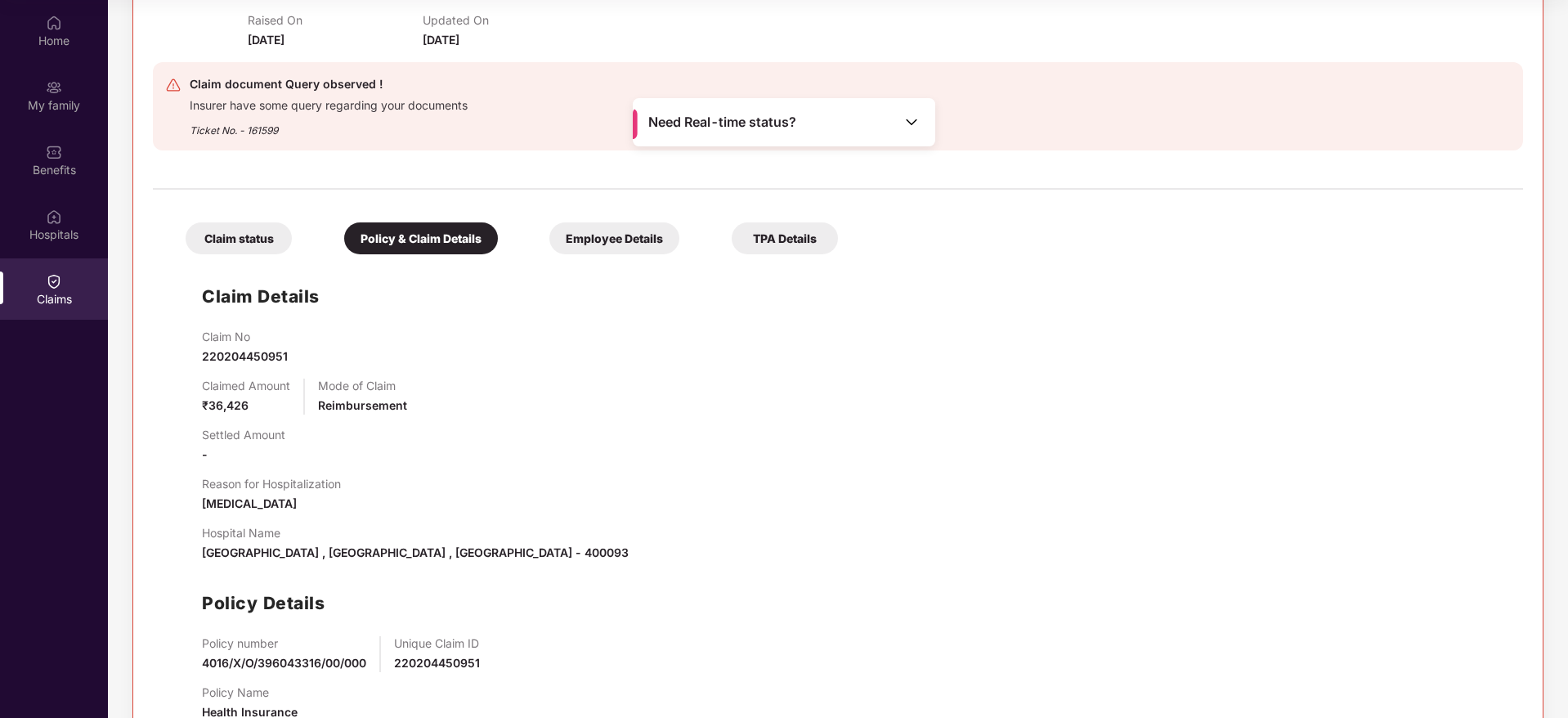
scroll to position [0, 0]
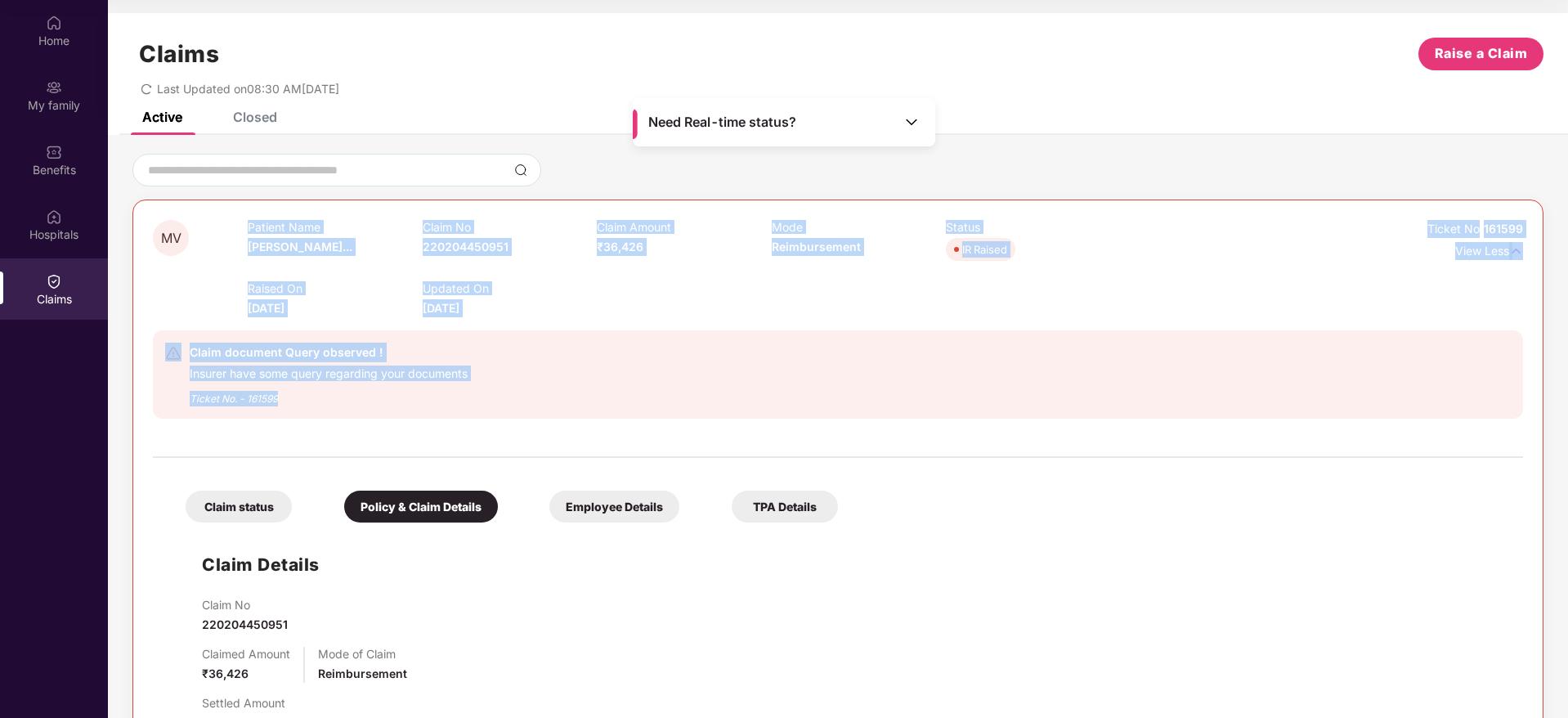
drag, startPoint x: 230, startPoint y: 233, endPoint x: 767, endPoint y: 446, distance: 577.7
click at [767, 446] on div "MV Patient Name [PERSON_NAME]... Claim No 220204450951 Claim Amount ₹36,426 Mod…" at bounding box center [838, 611] width 1370 height 782
click at [797, 435] on div at bounding box center [838, 449] width 1370 height 34
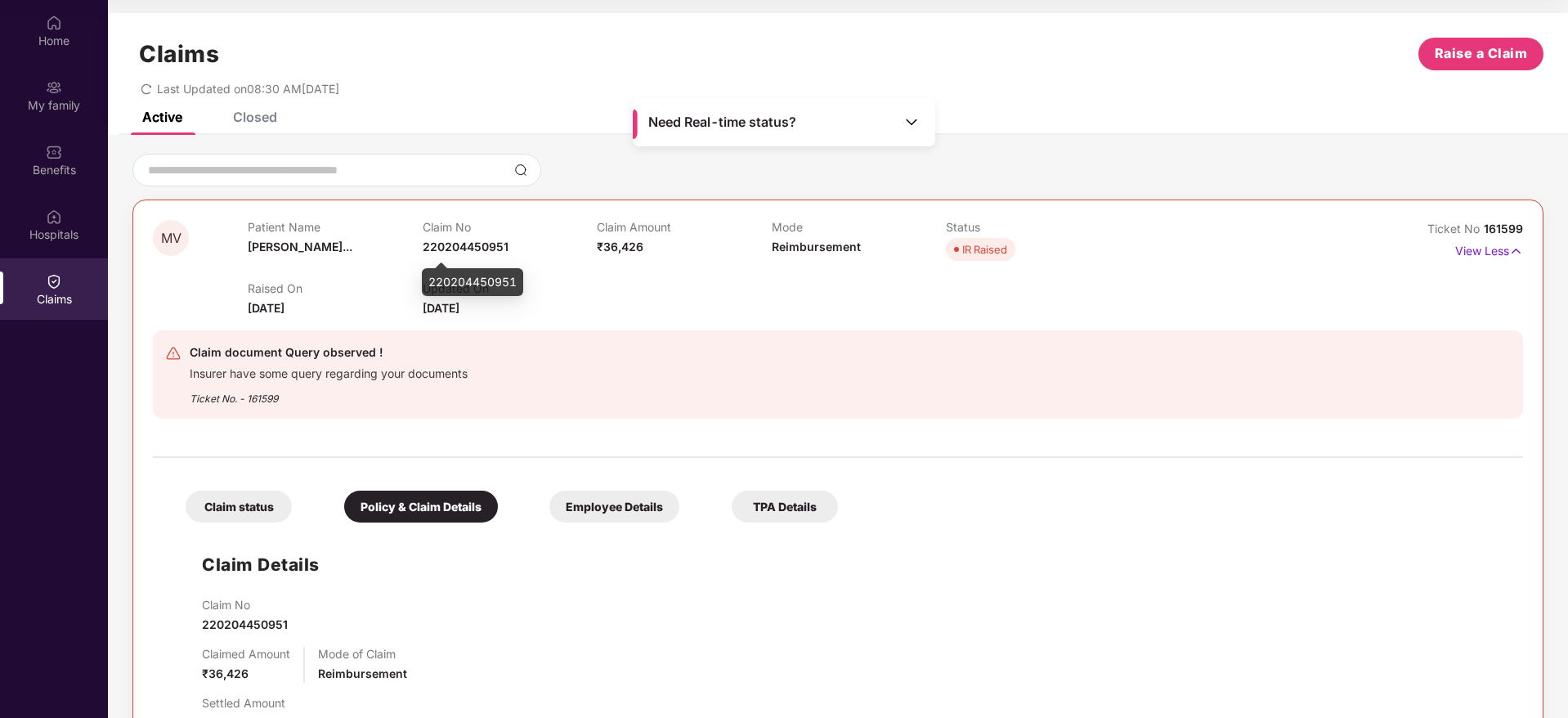
click at [464, 247] on span "220204450951" at bounding box center [466, 247] width 86 height 14
click at [468, 246] on span "220204450951" at bounding box center [466, 247] width 86 height 14
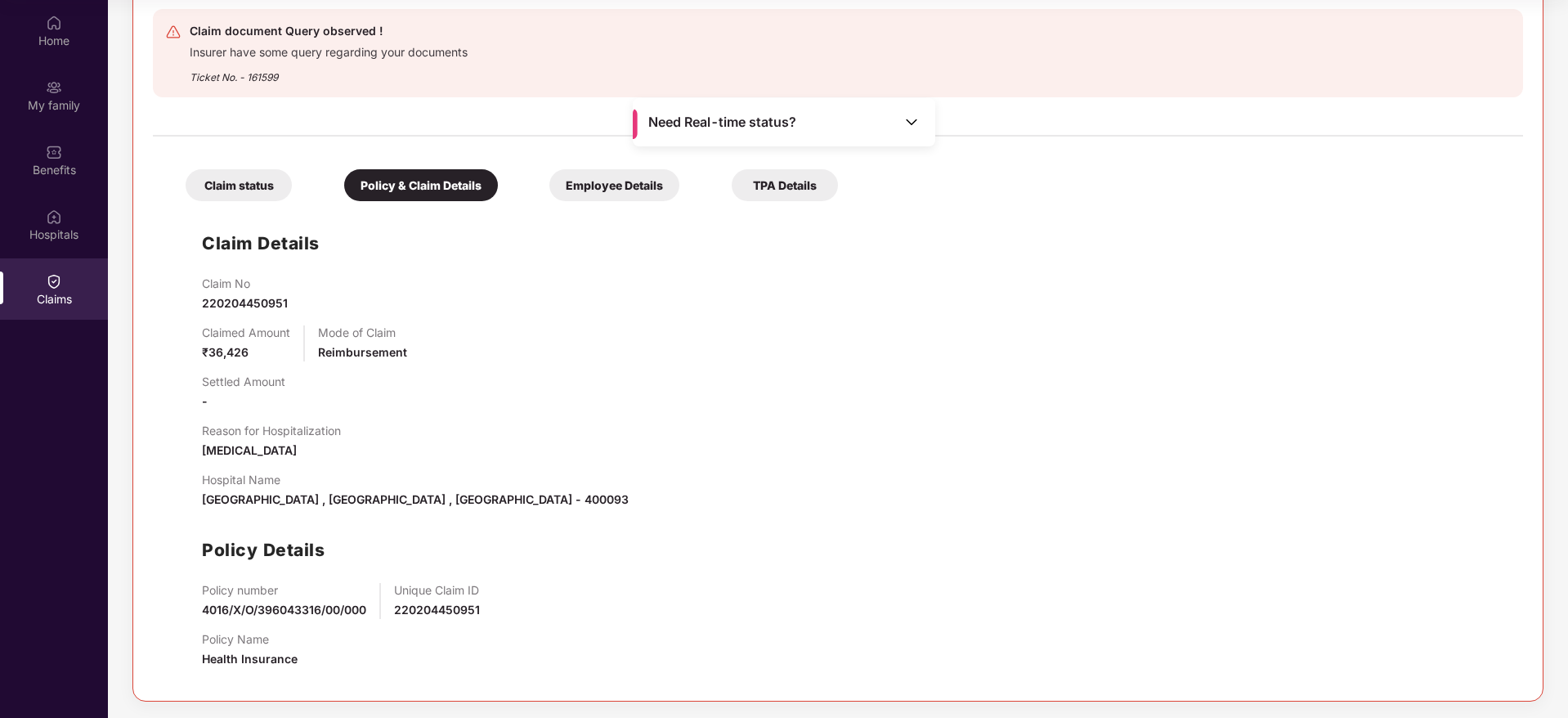
scroll to position [76, 0]
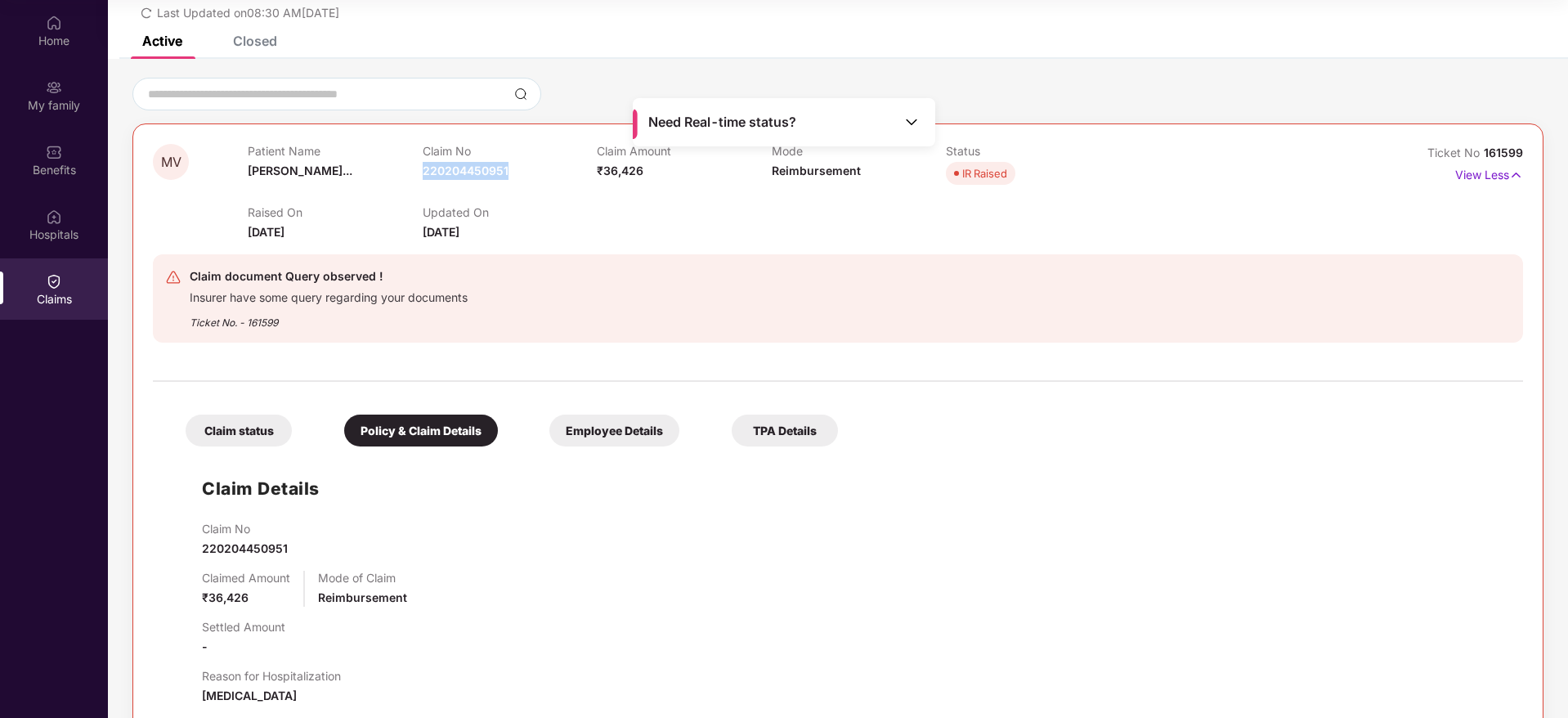
click at [492, 178] on div "Claim No 220204450951" at bounding box center [510, 166] width 174 height 45
click at [1499, 145] on span "161599" at bounding box center [1503, 152] width 39 height 14
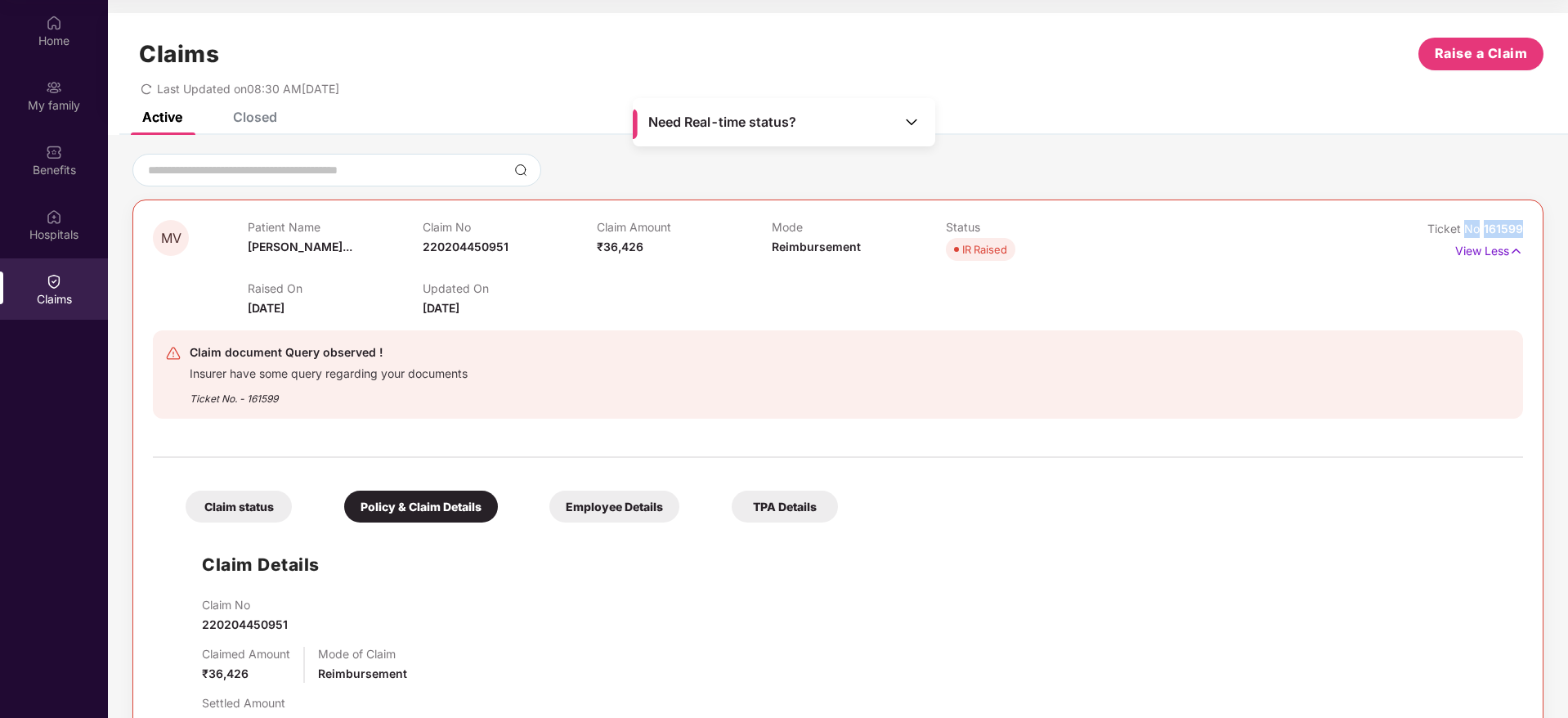
scroll to position [0, 0]
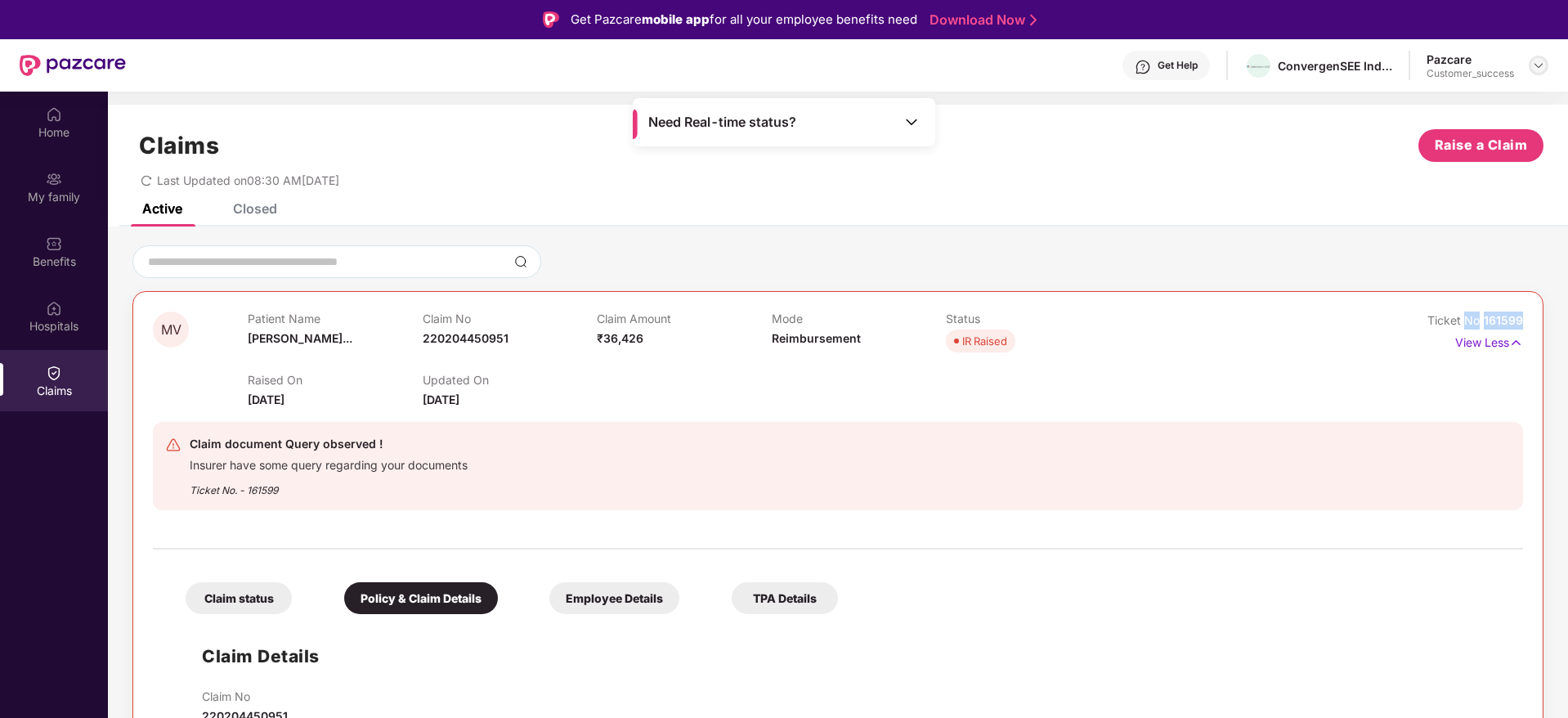
click at [1548, 67] on div at bounding box center [1538, 65] width 20 height 20
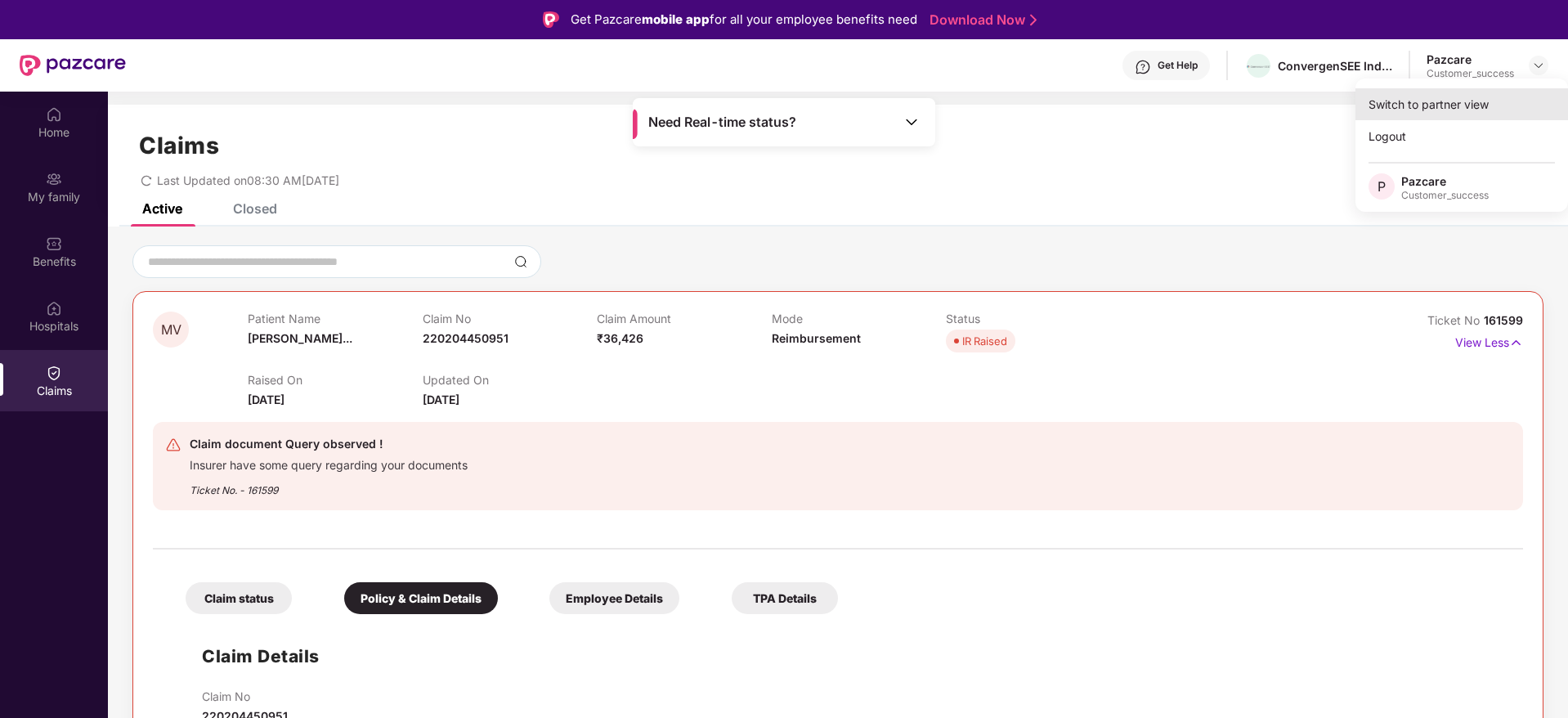
click at [1498, 106] on div "Switch to partner view" at bounding box center [1462, 103] width 212 height 32
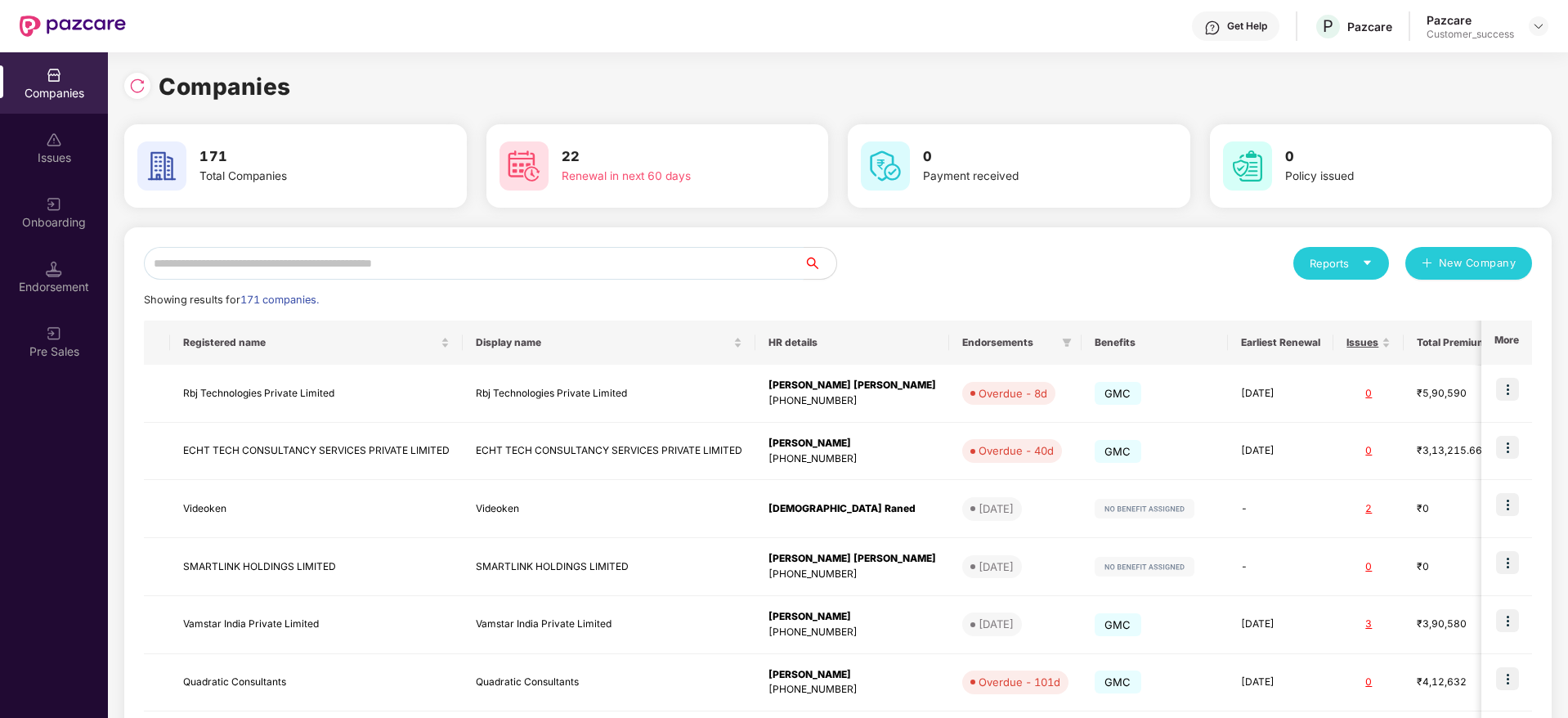
click at [701, 262] on input "text" at bounding box center [474, 263] width 660 height 33
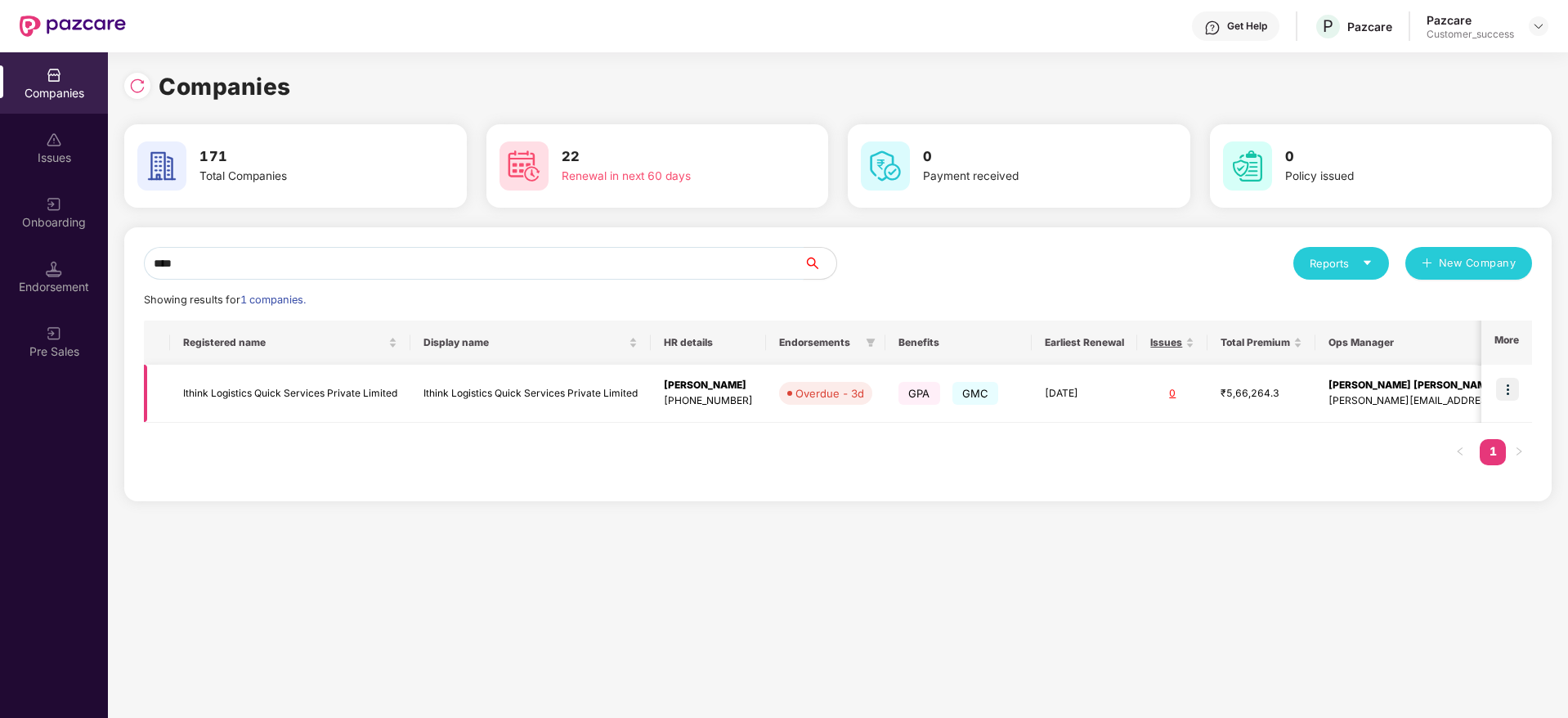
type input "****"
click at [1519, 383] on img at bounding box center [1508, 389] width 23 height 23
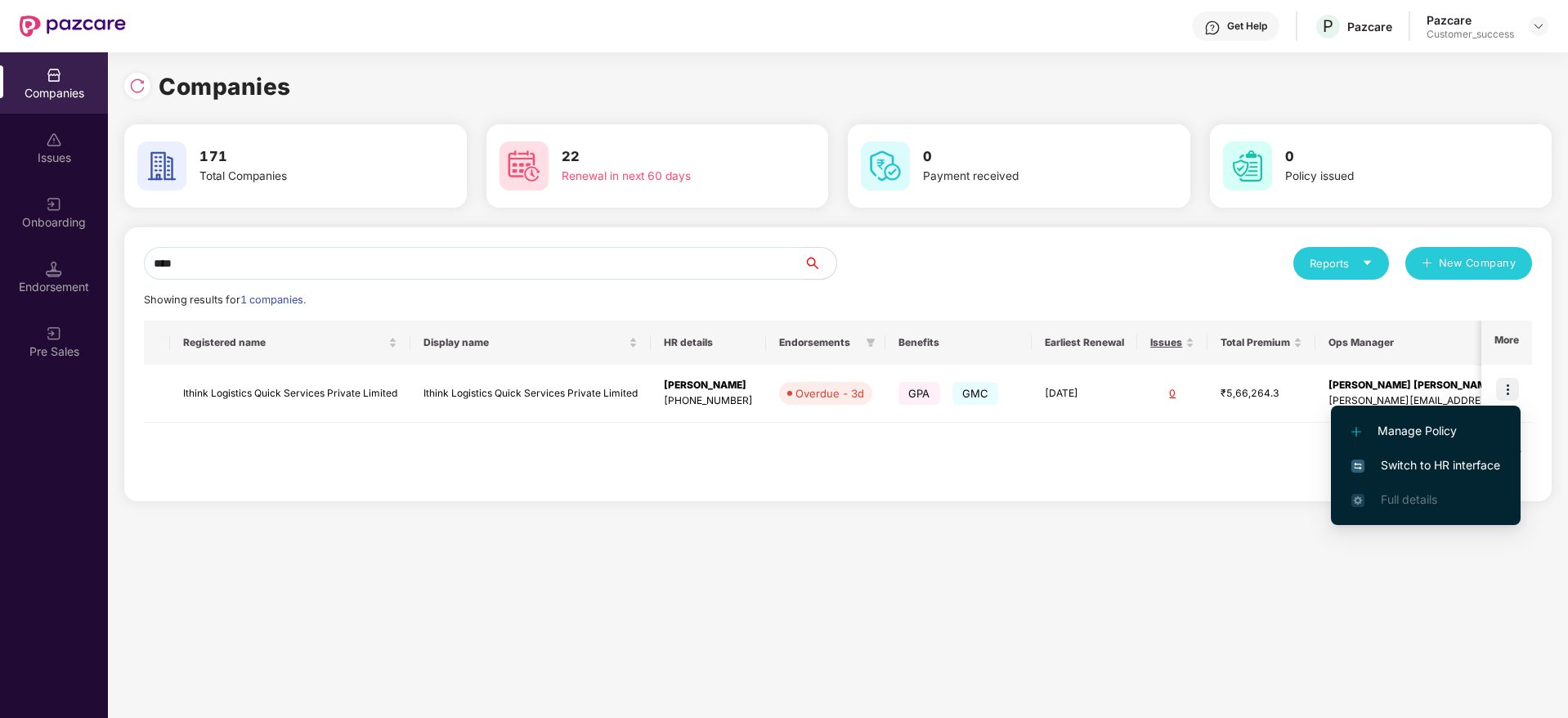
click at [1458, 460] on span "Switch to HR interface" at bounding box center [1426, 465] width 149 height 18
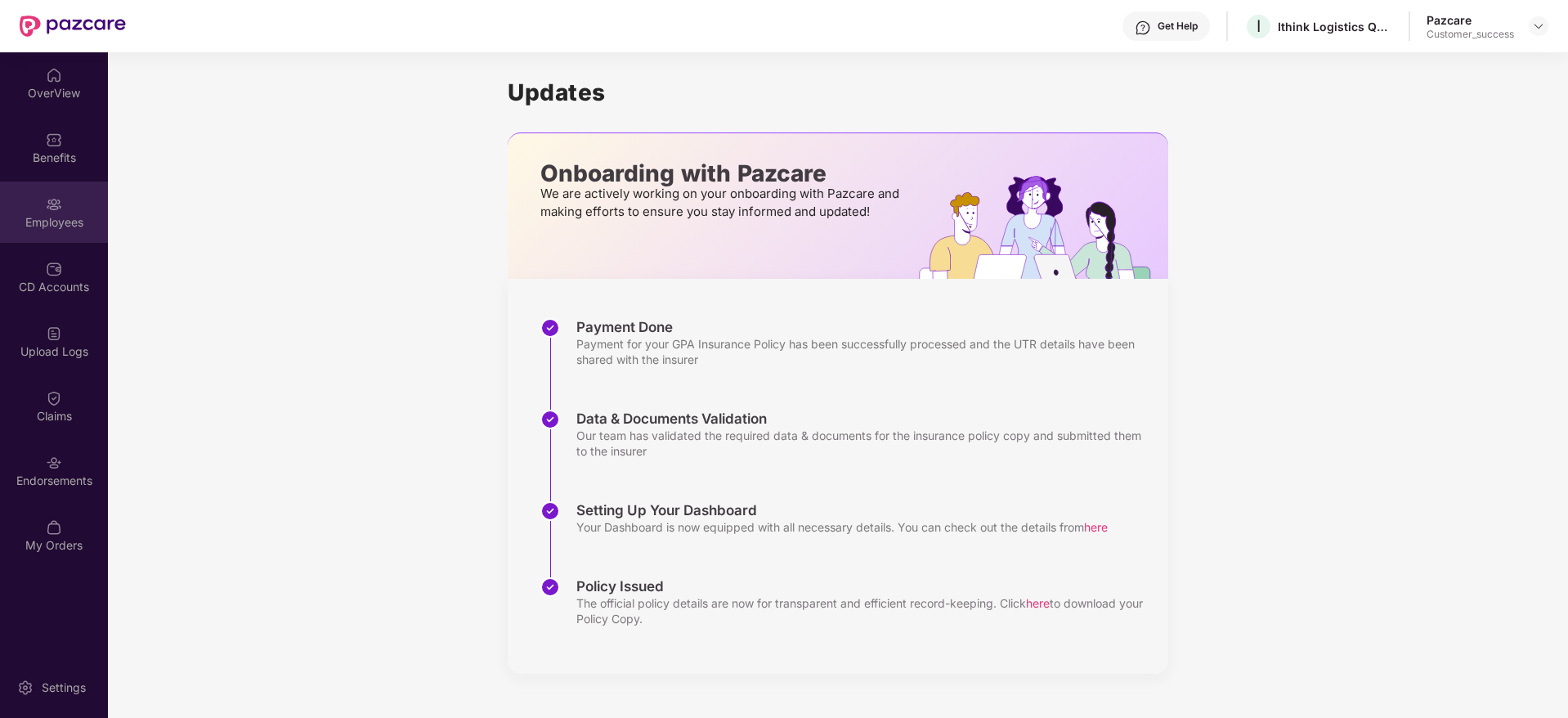
click at [46, 234] on div "Employees" at bounding box center [54, 212] width 108 height 61
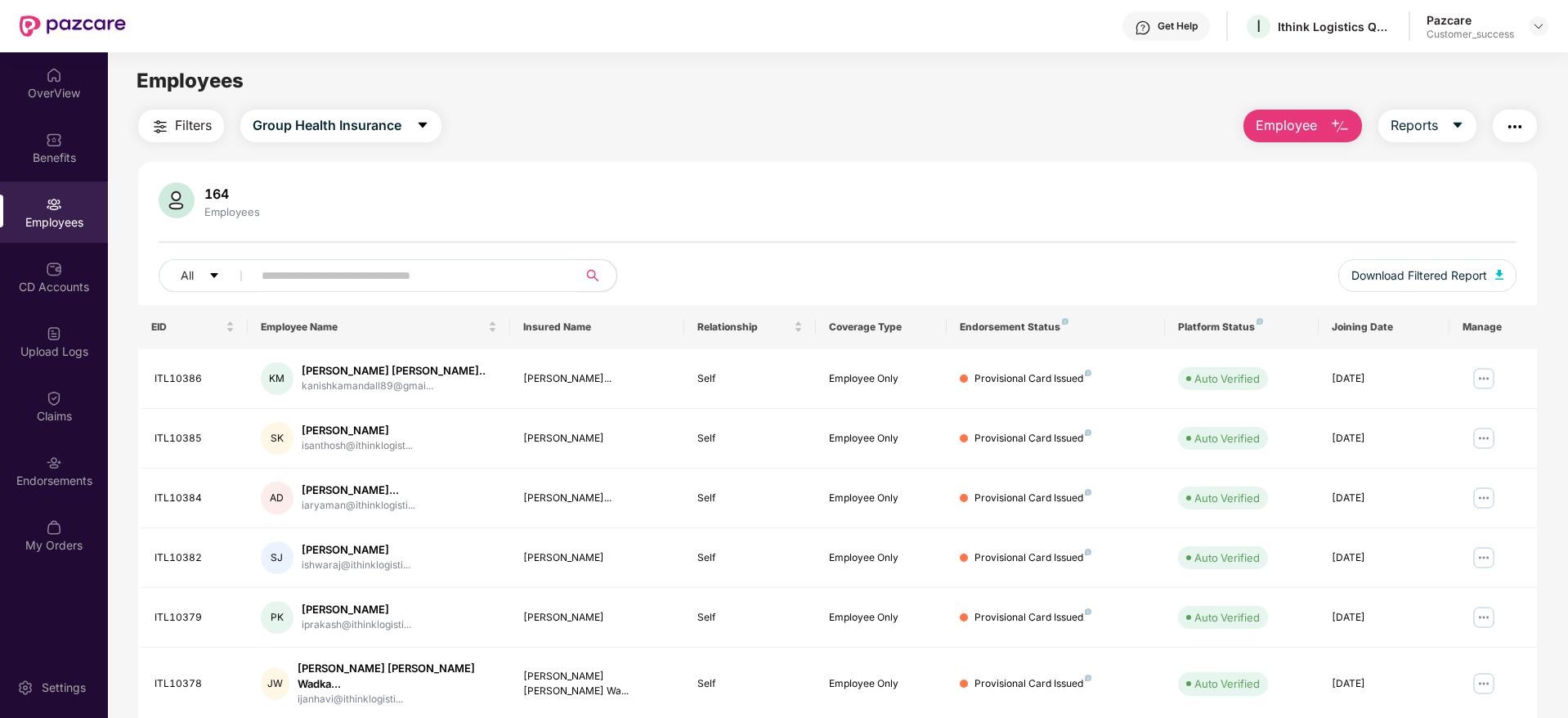
click at [444, 284] on input "text" at bounding box center [408, 275] width 294 height 25
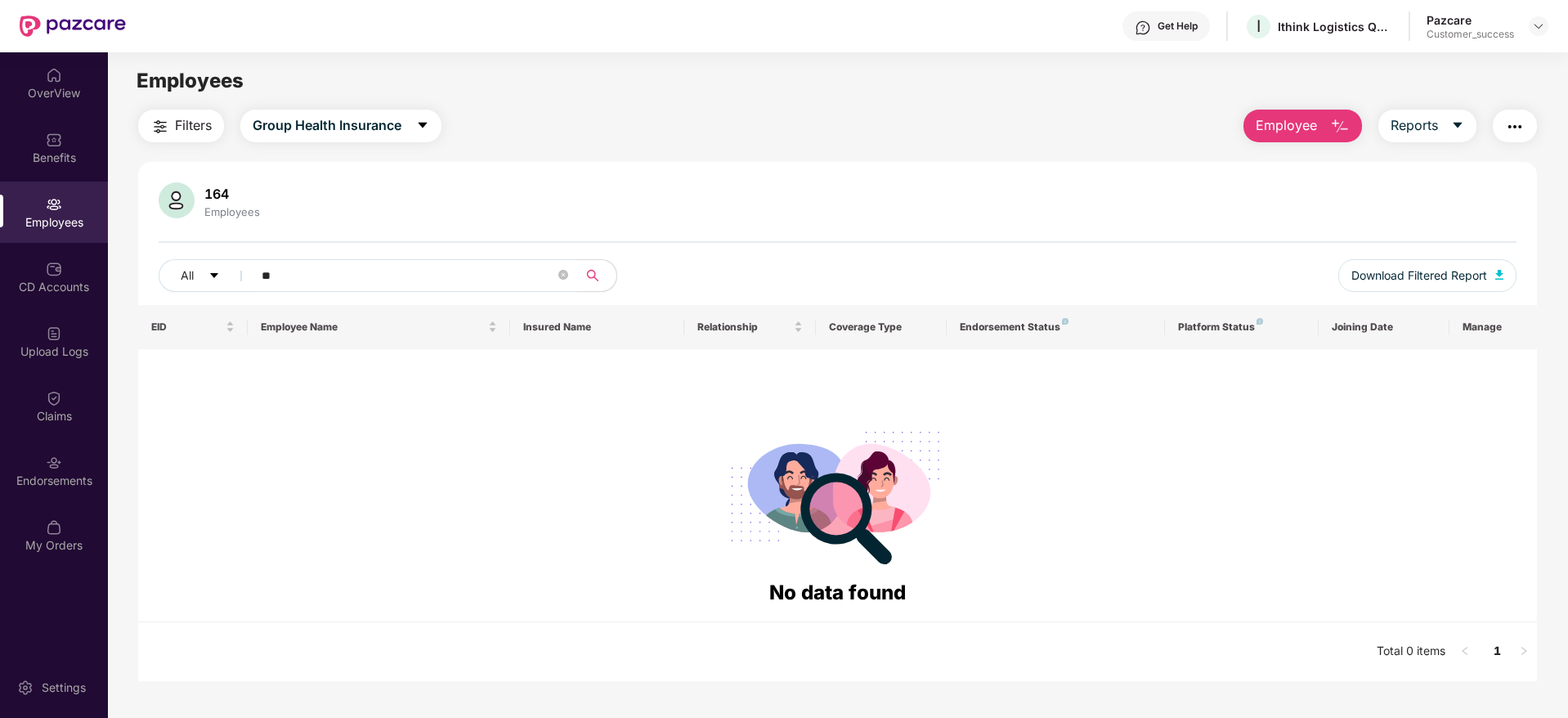
type input "*"
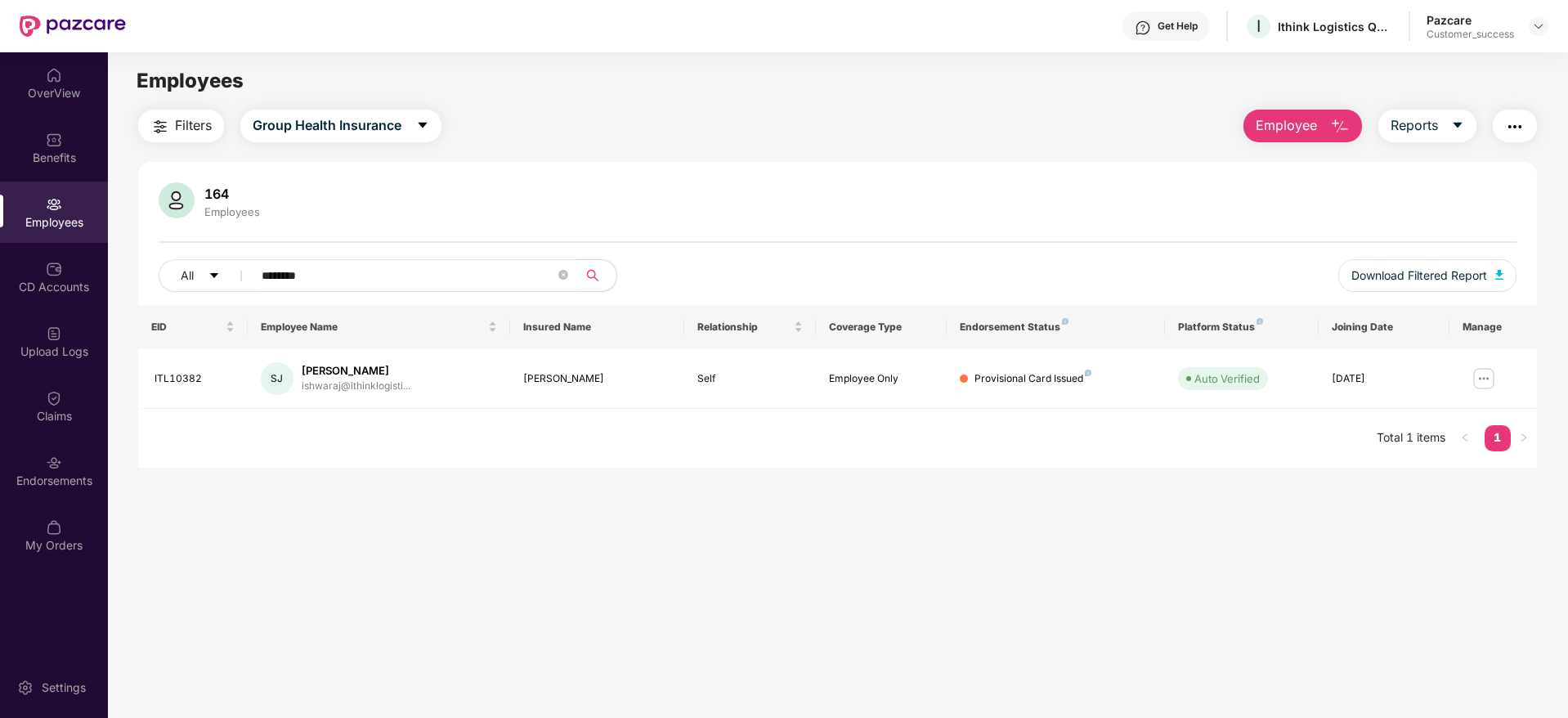
type input "********"
click at [1296, 40] on div "Get Help I Ithink Logistics Quick Services Private Limited Pazcare Customer_suc…" at bounding box center [838, 26] width 1423 height 53
copy div "Ithink"
click at [52, 476] on div "Endorsements" at bounding box center [54, 480] width 108 height 16
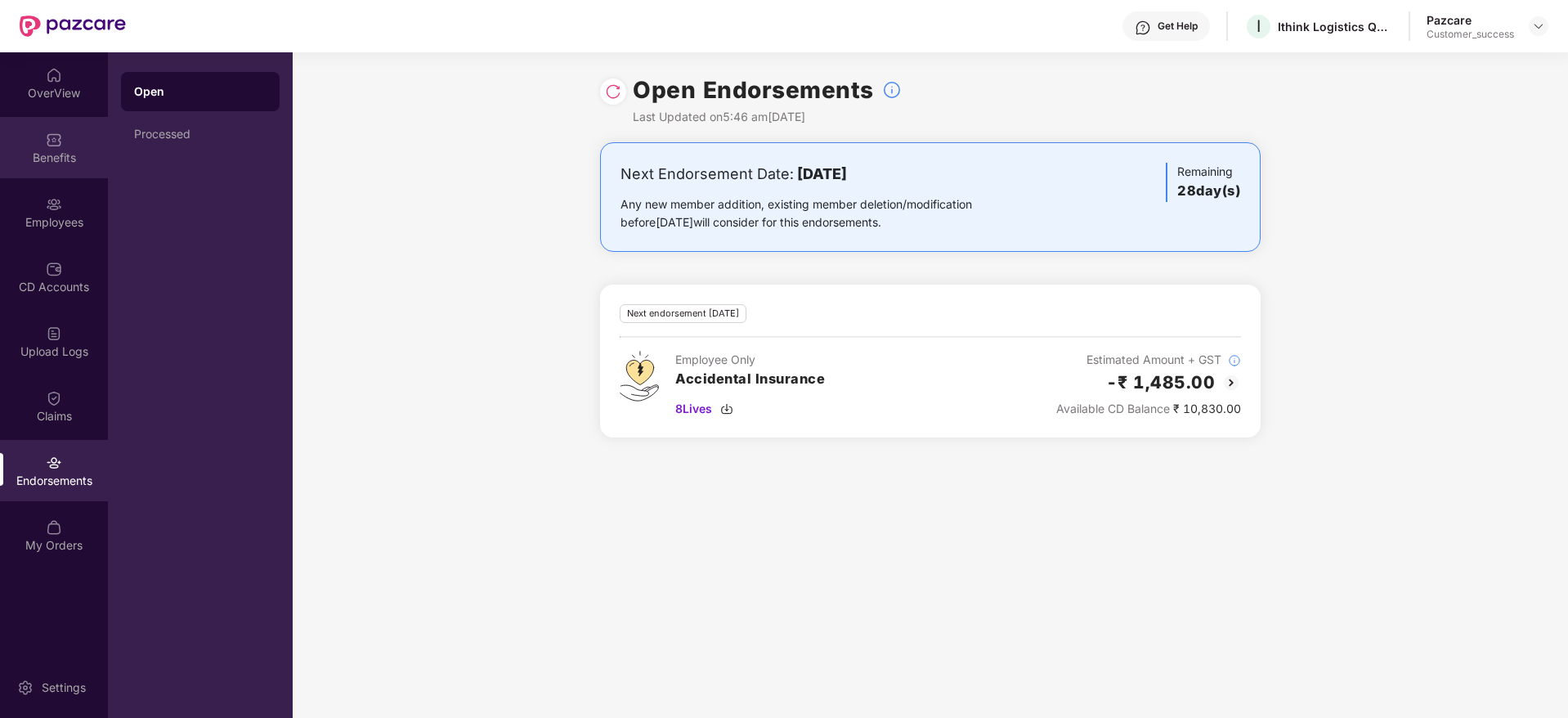
click at [49, 133] on img at bounding box center [54, 140] width 16 height 16
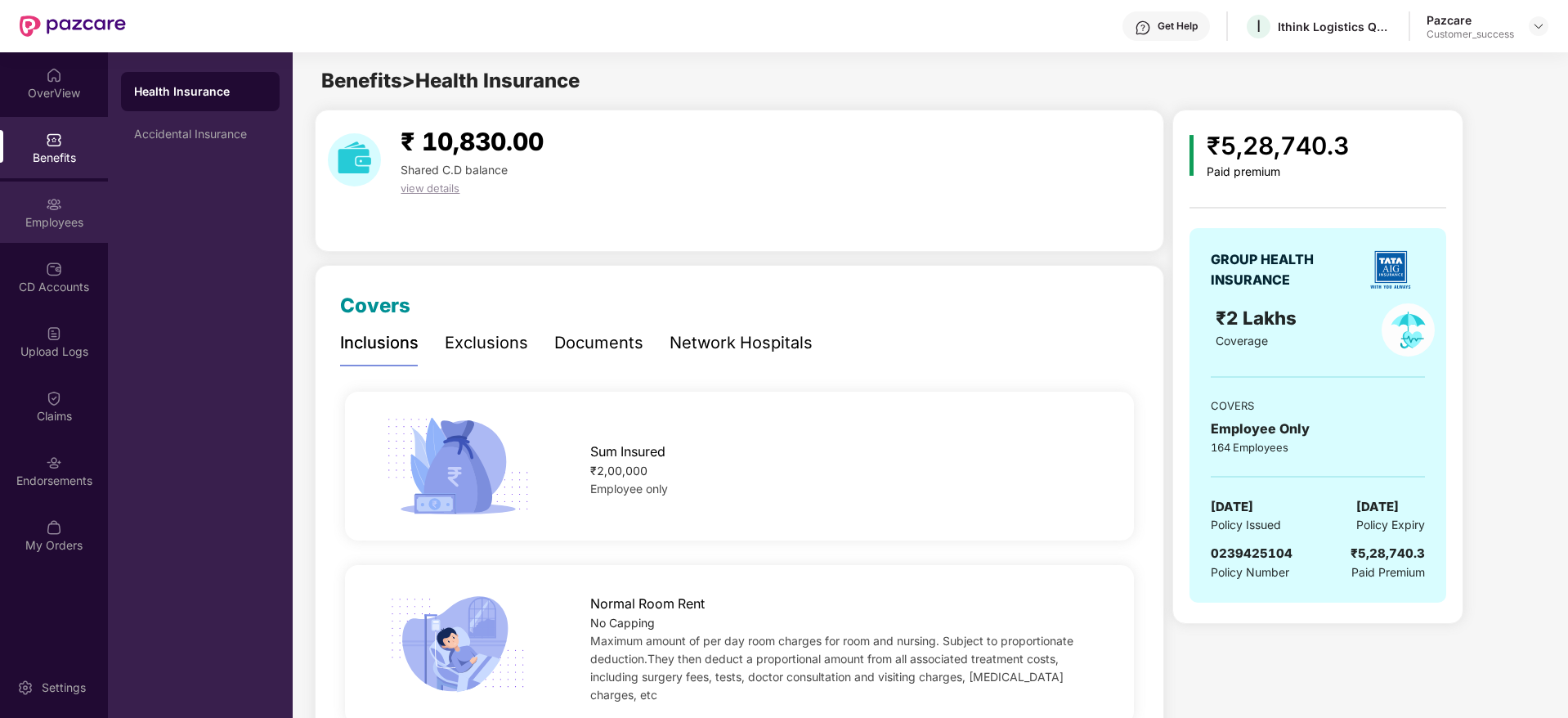
click at [52, 232] on div "Employees" at bounding box center [54, 212] width 108 height 61
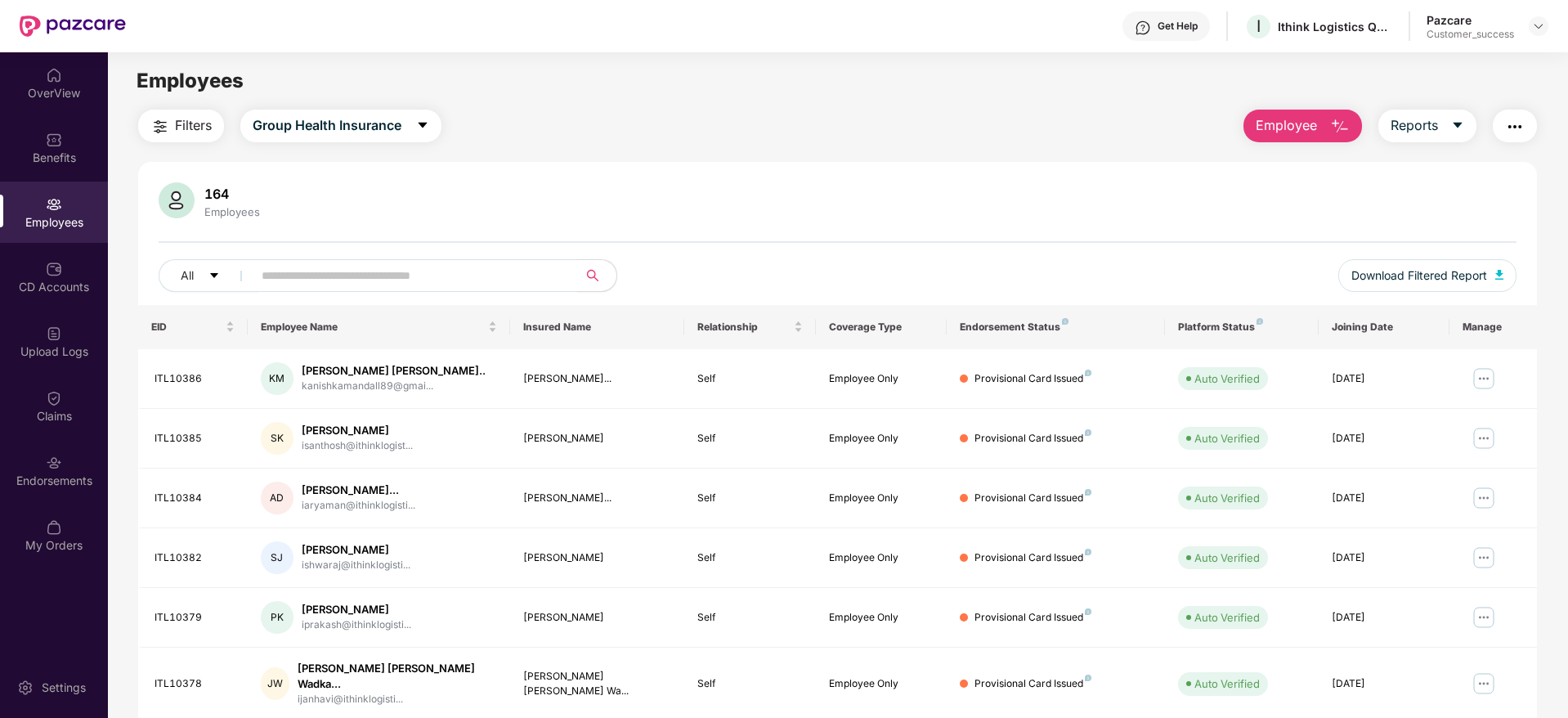
click at [438, 279] on input "text" at bounding box center [408, 275] width 294 height 25
click at [421, 284] on input "text" at bounding box center [408, 275] width 294 height 25
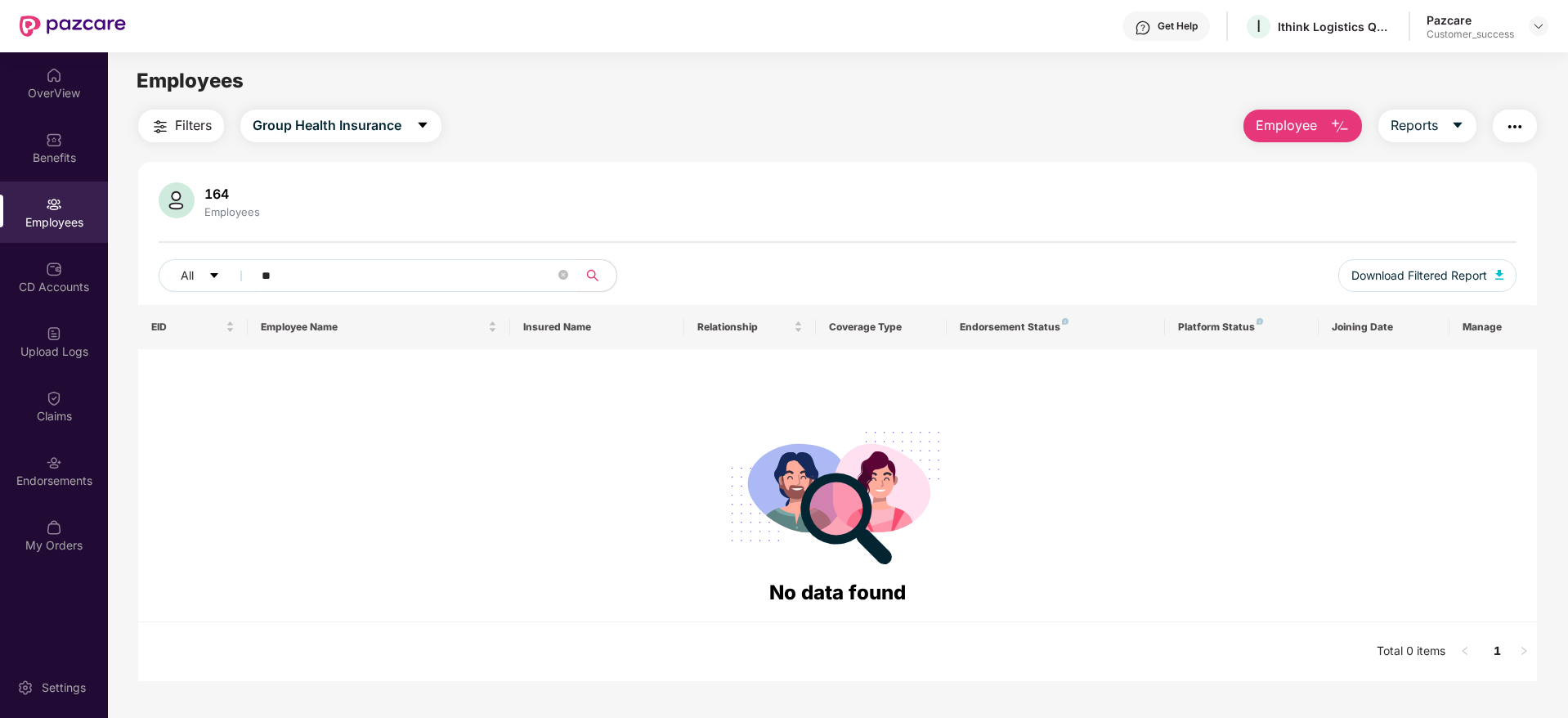
type input "*"
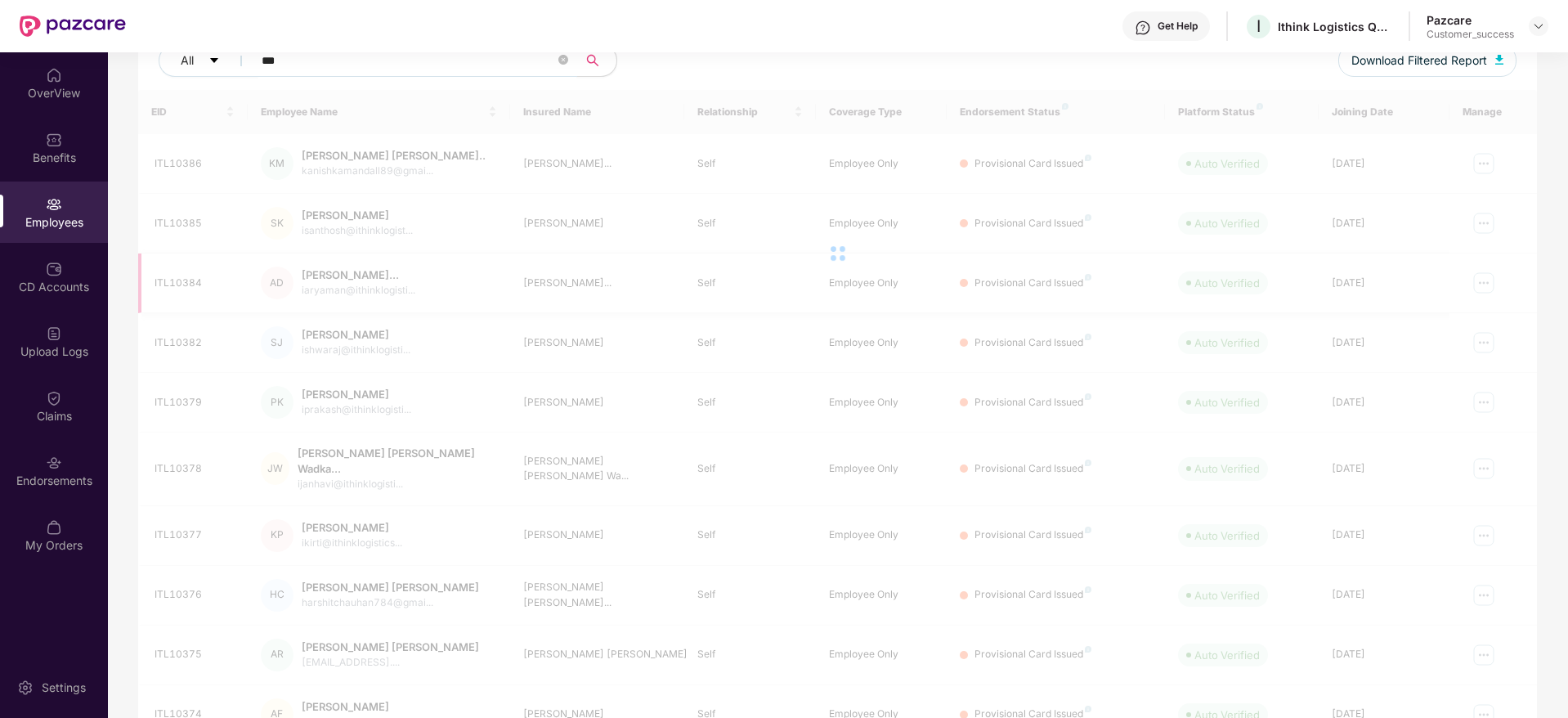
scroll to position [53, 0]
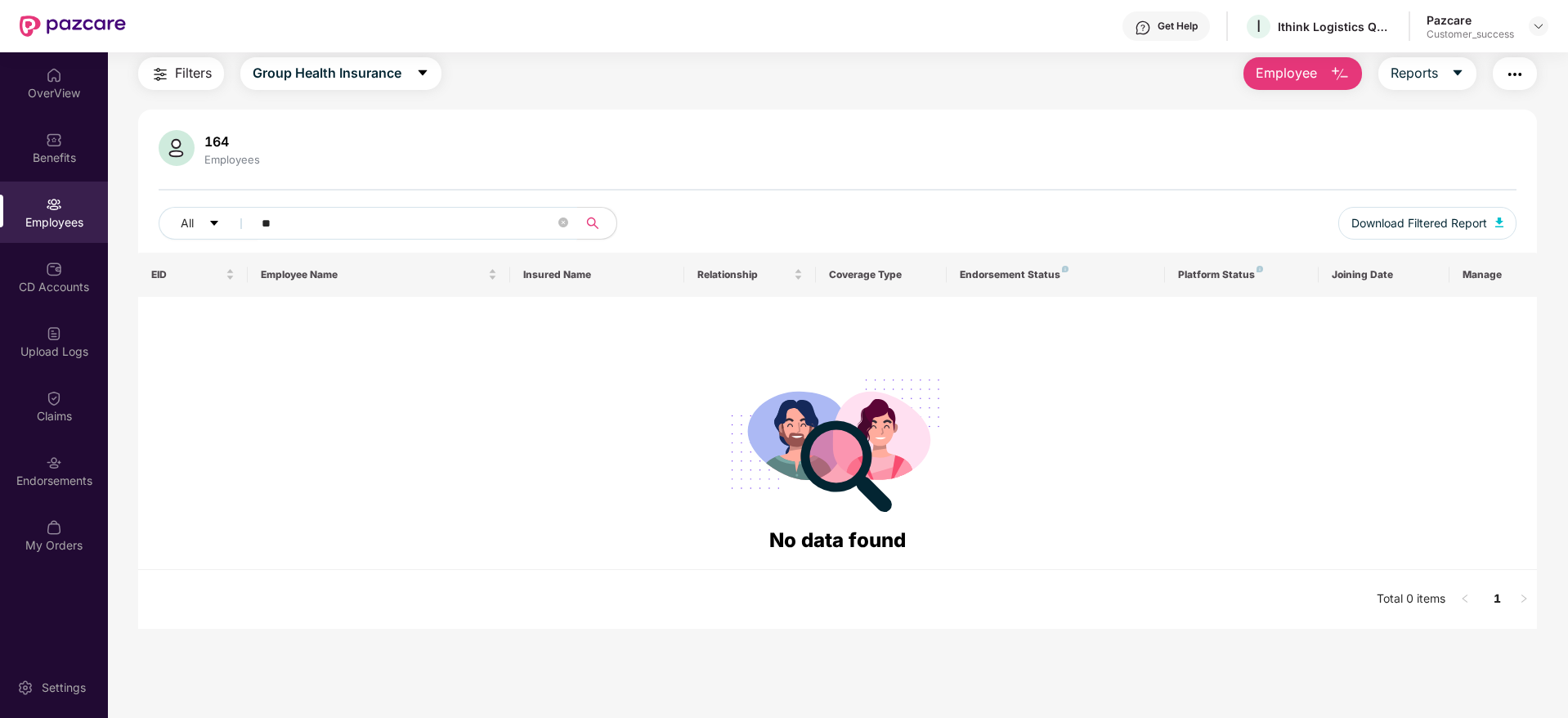
type input "*"
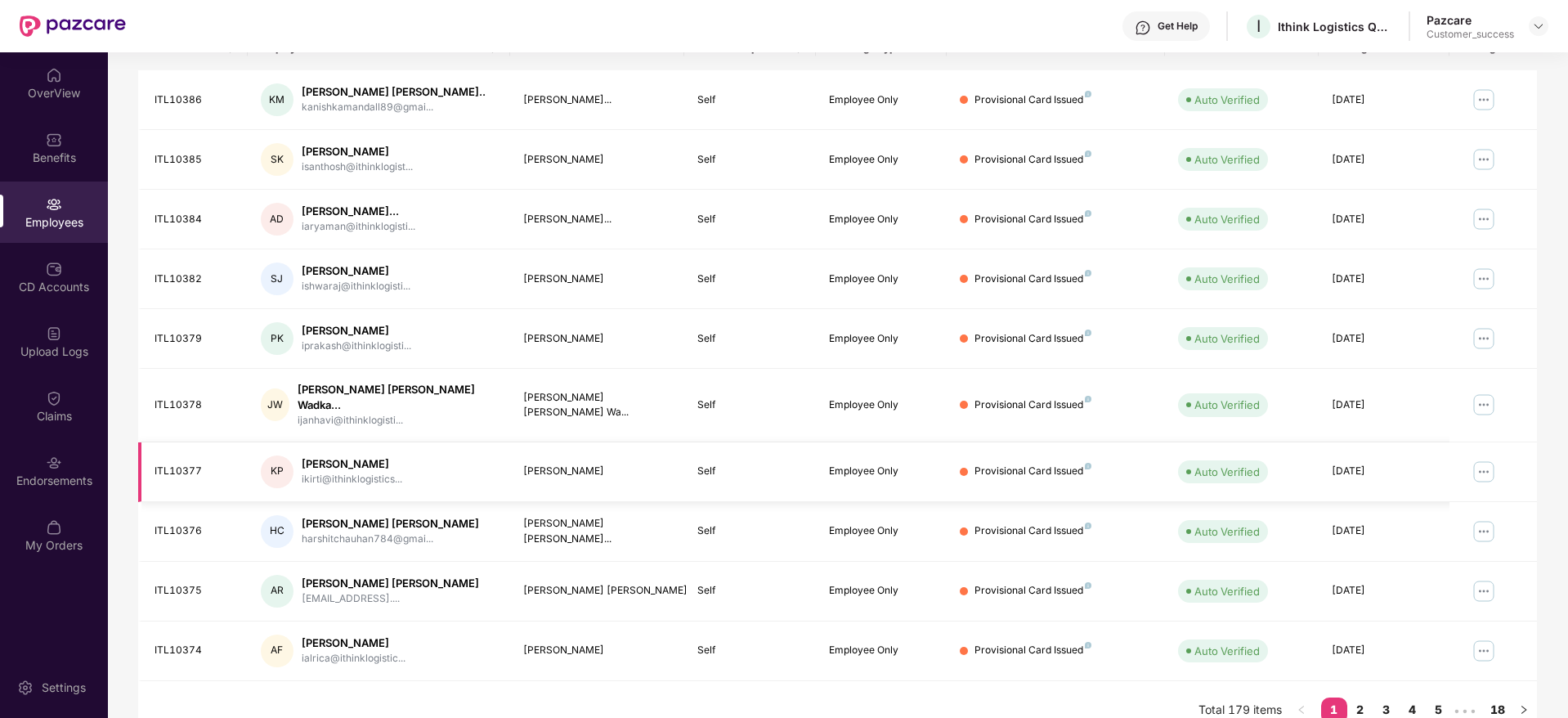
scroll to position [287, 0]
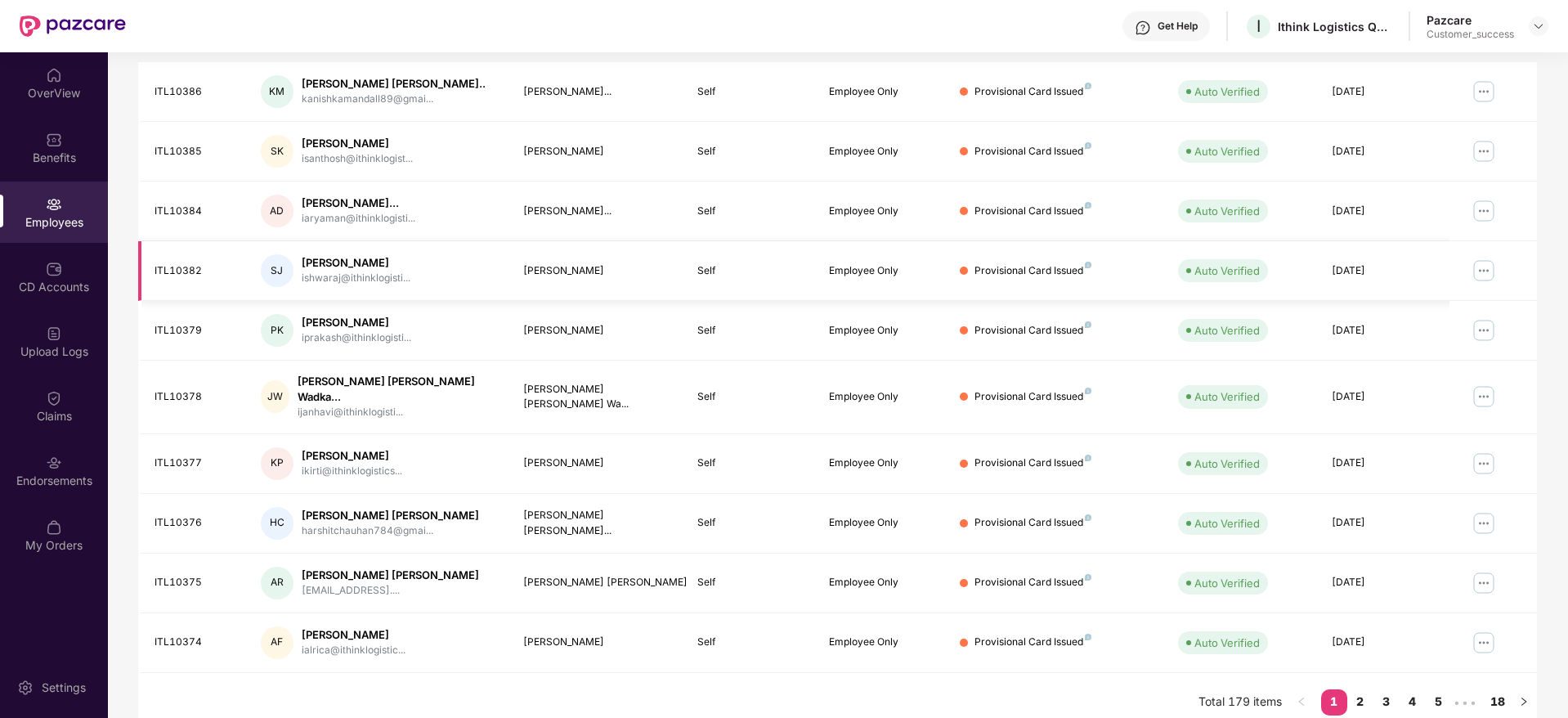
click at [172, 260] on td "ITL10382" at bounding box center [193, 271] width 110 height 59
copy div "ITL10382"
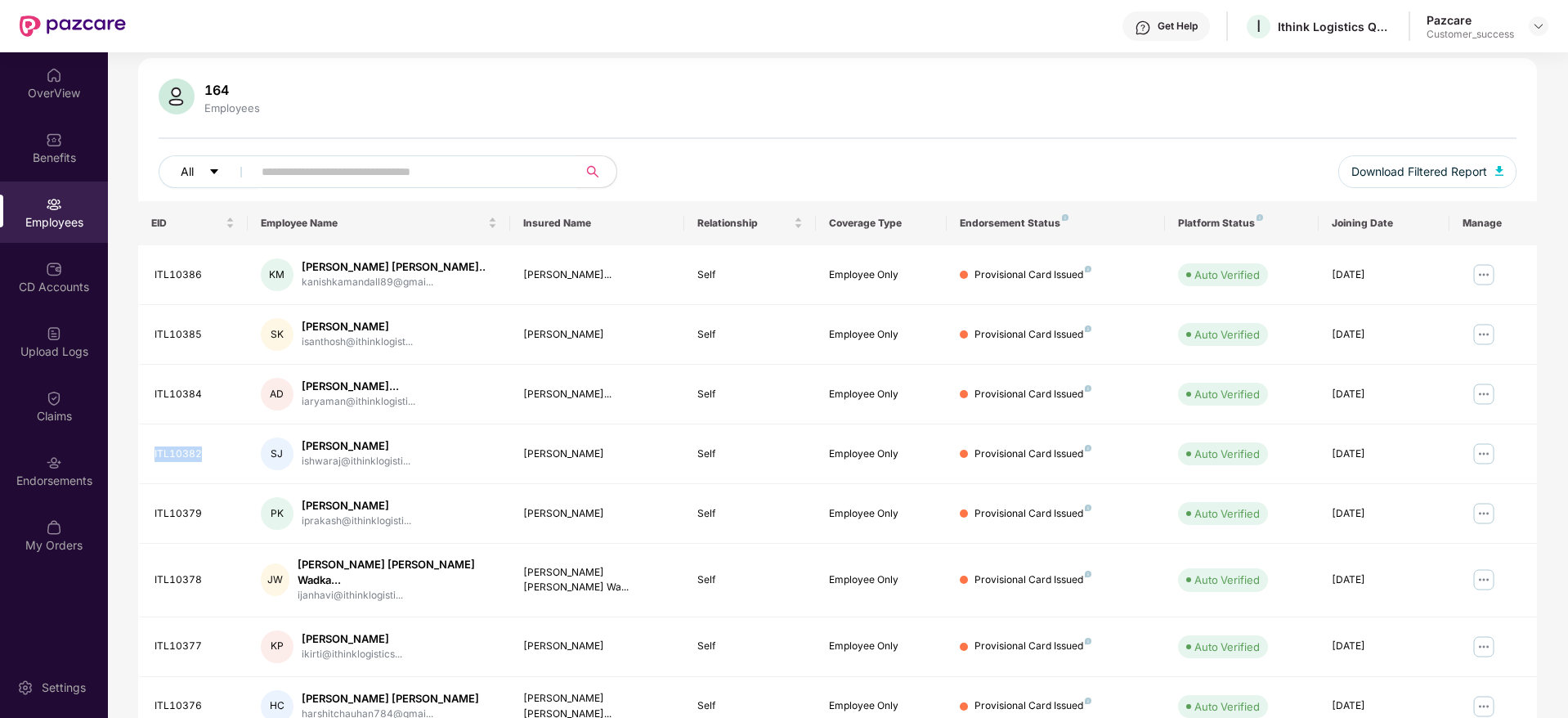
scroll to position [0, 0]
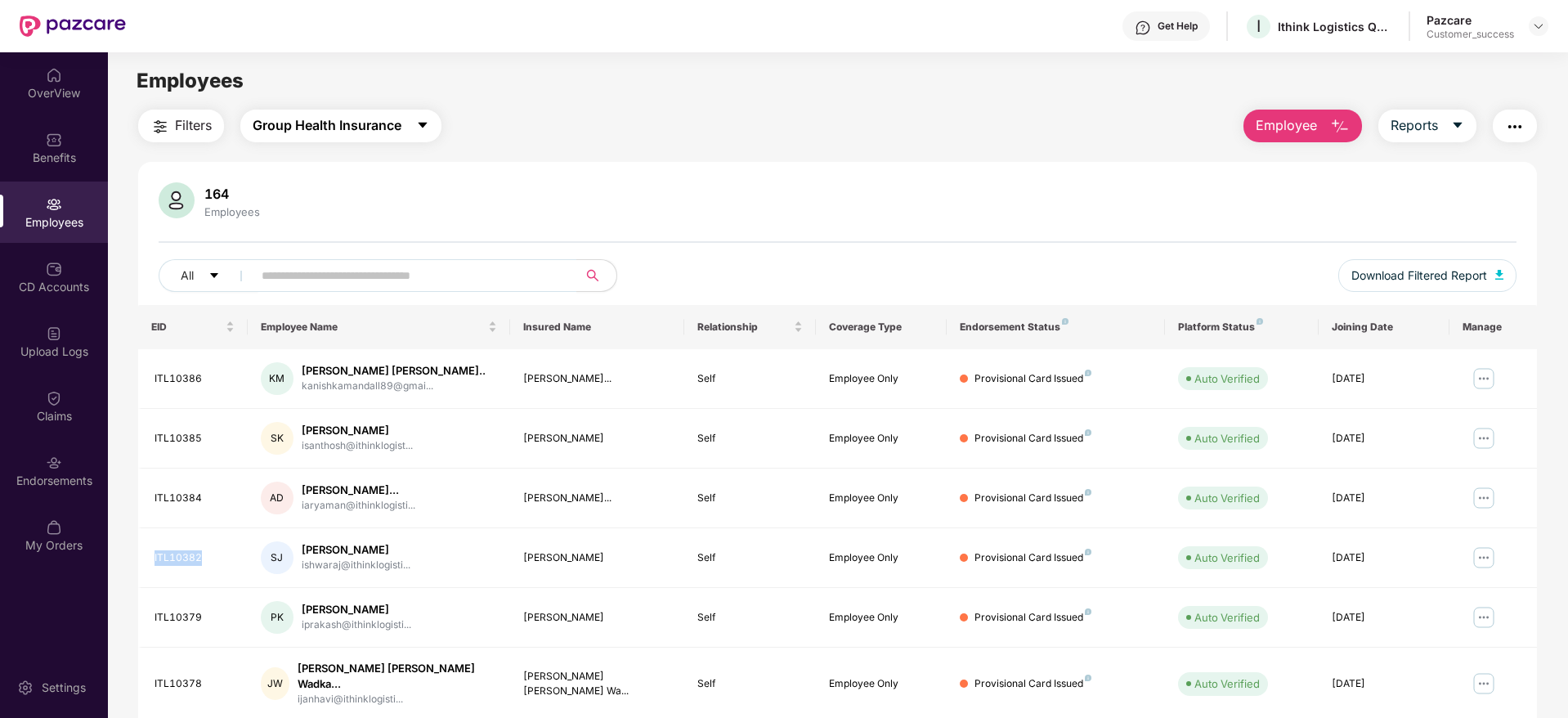
click at [351, 121] on span "Group Health Insurance" at bounding box center [327, 125] width 149 height 20
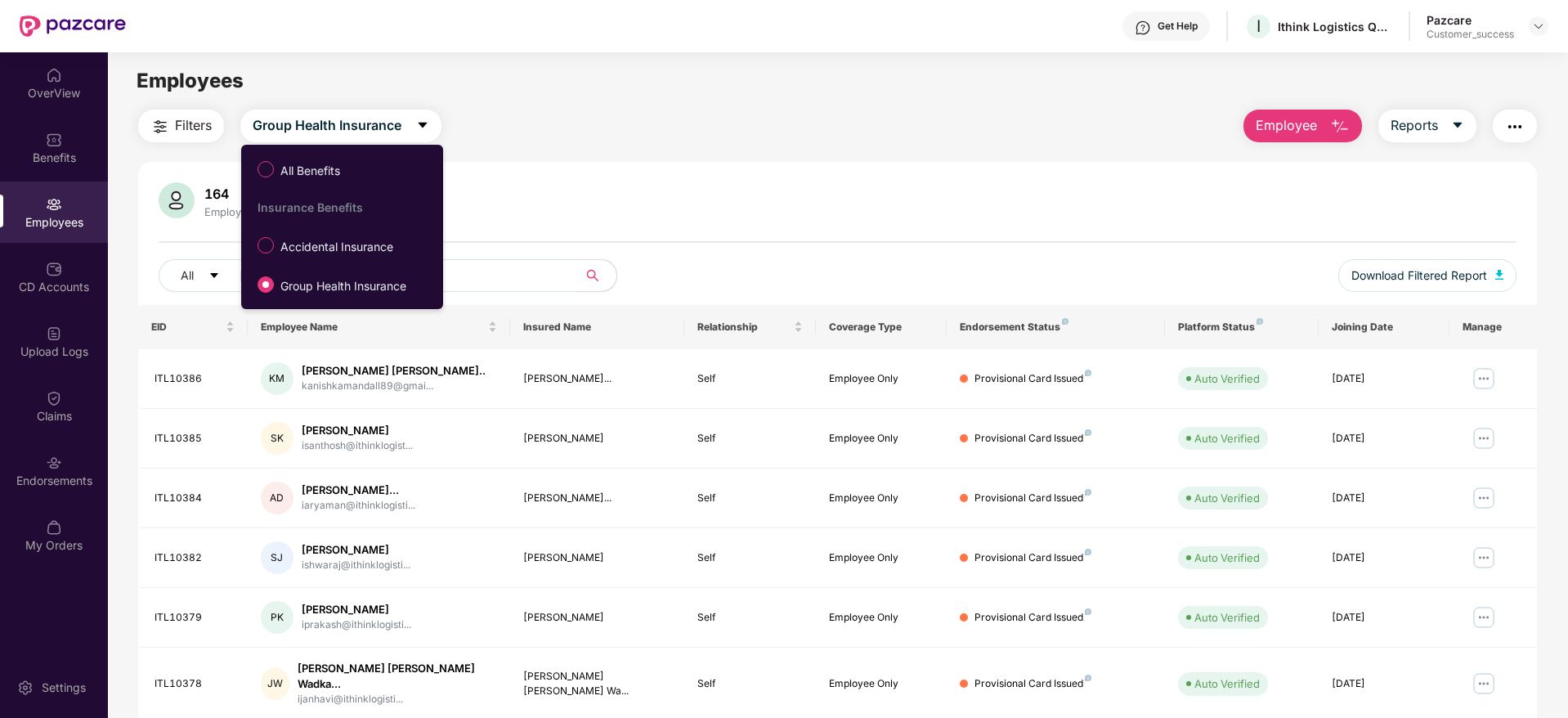
click at [559, 172] on div "164 Employees All Download Filtered Report EID Employee Name Insured Name Relat…" at bounding box center [838, 590] width 1399 height 857
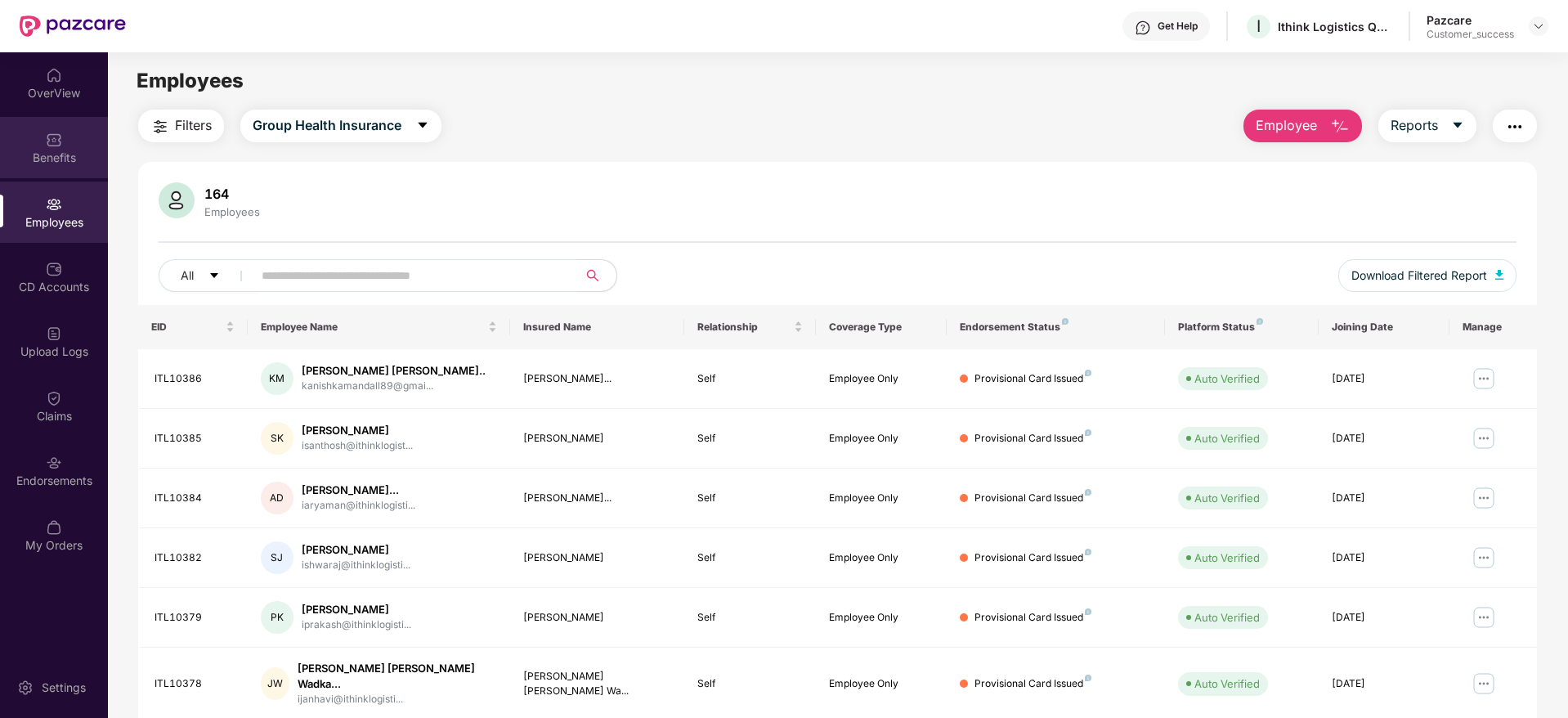
click at [59, 148] on div "Benefits" at bounding box center [54, 147] width 108 height 61
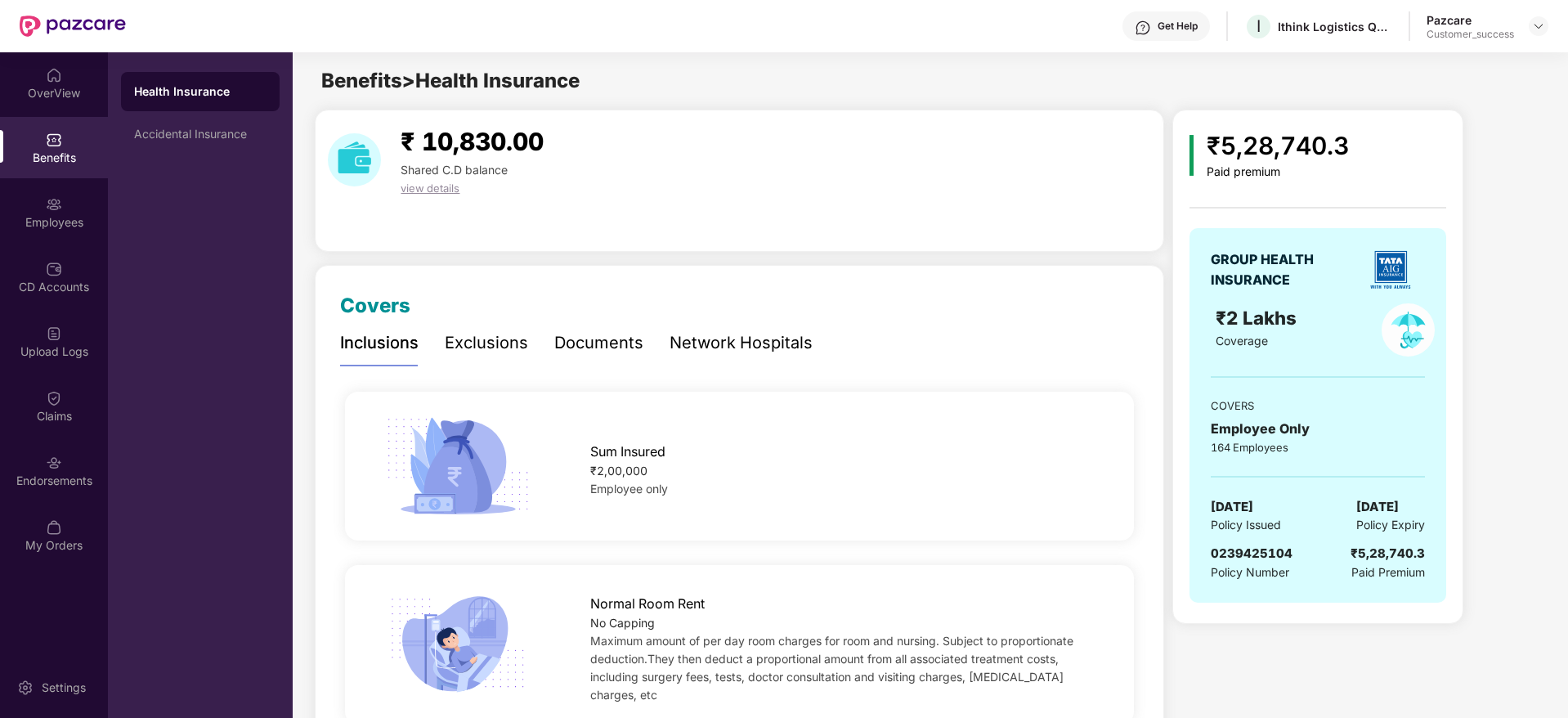
click at [719, 340] on div "Network Hospitals" at bounding box center [741, 342] width 143 height 26
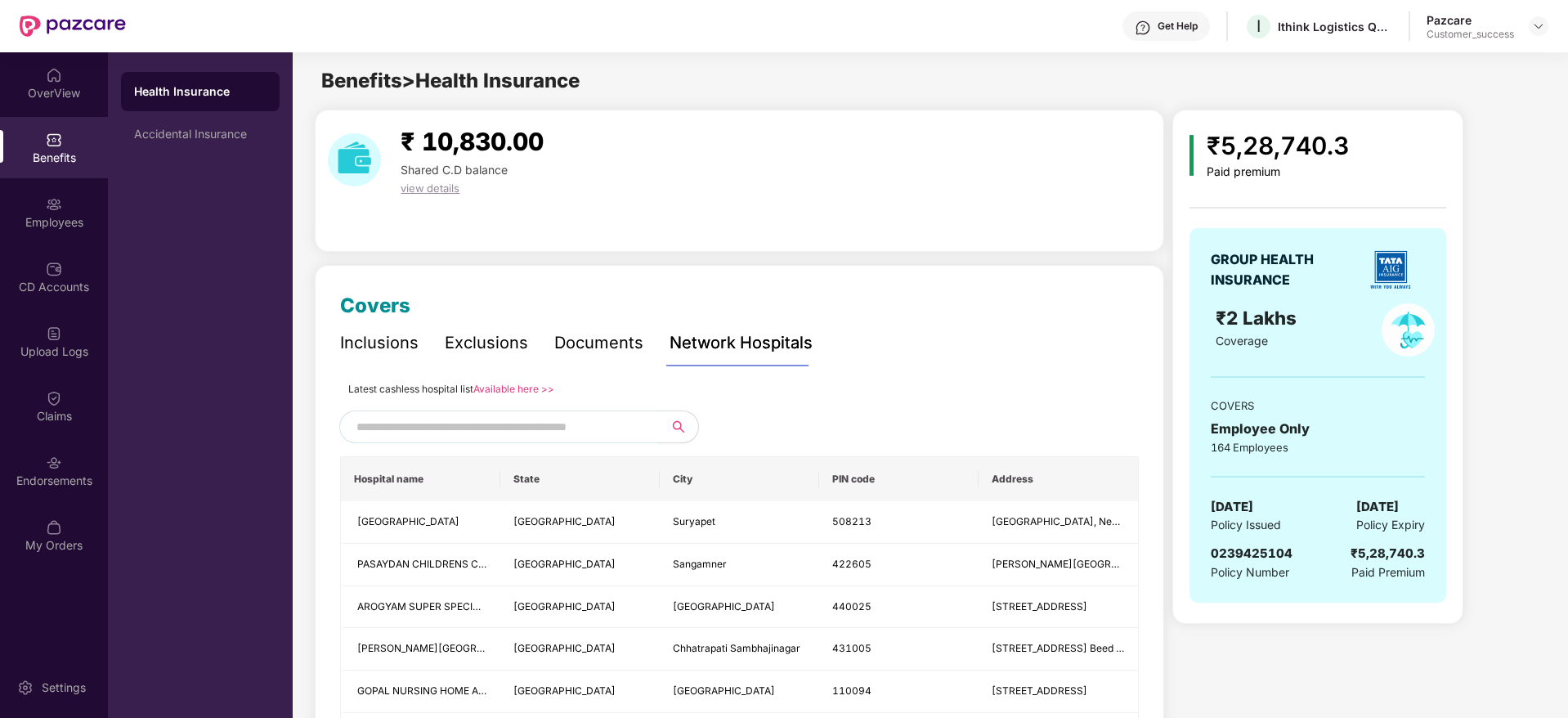
click at [551, 424] on input "text" at bounding box center [496, 427] width 279 height 25
type input "***"
click at [1324, 36] on div "I Ithink Logistics Quick Services Private Limited" at bounding box center [1318, 27] width 148 height 29
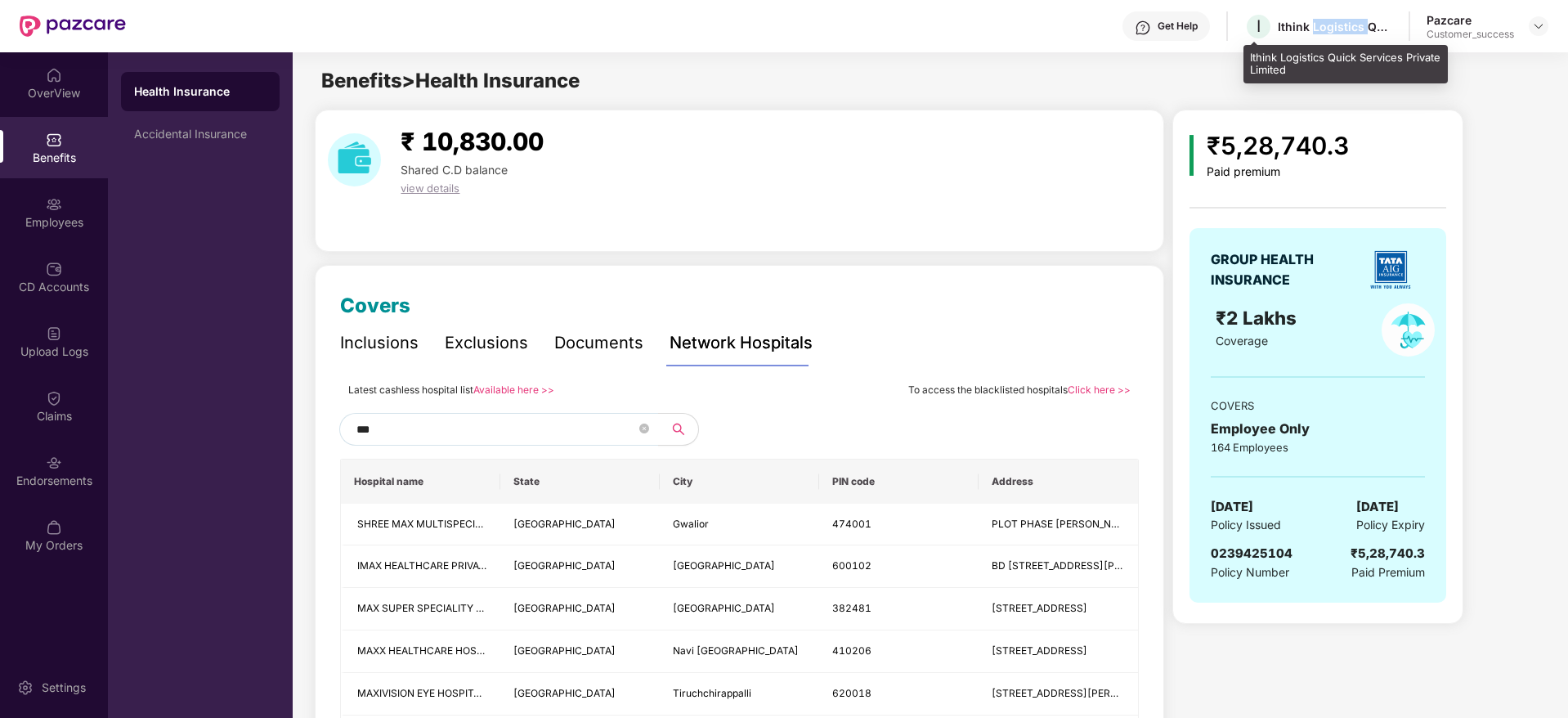
click at [1324, 36] on div "I Ithink Logistics Quick Services Private Limited" at bounding box center [1318, 27] width 148 height 29
copy div "Ithink Logistics Quick Services Private Limited"
click at [1544, 36] on div "Pazcare Customer_success" at bounding box center [1487, 27] width 121 height 29
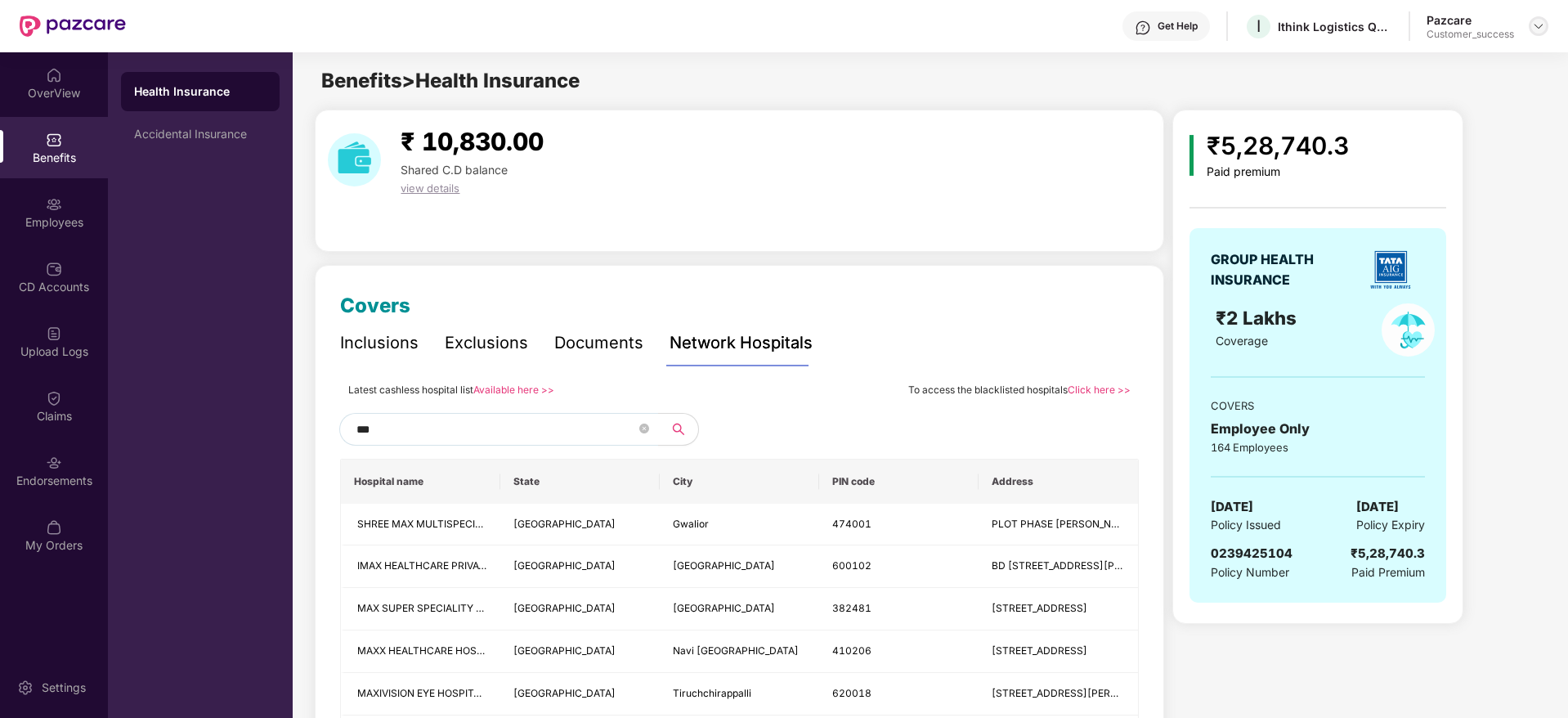
click at [1537, 29] on img at bounding box center [1539, 27] width 13 height 13
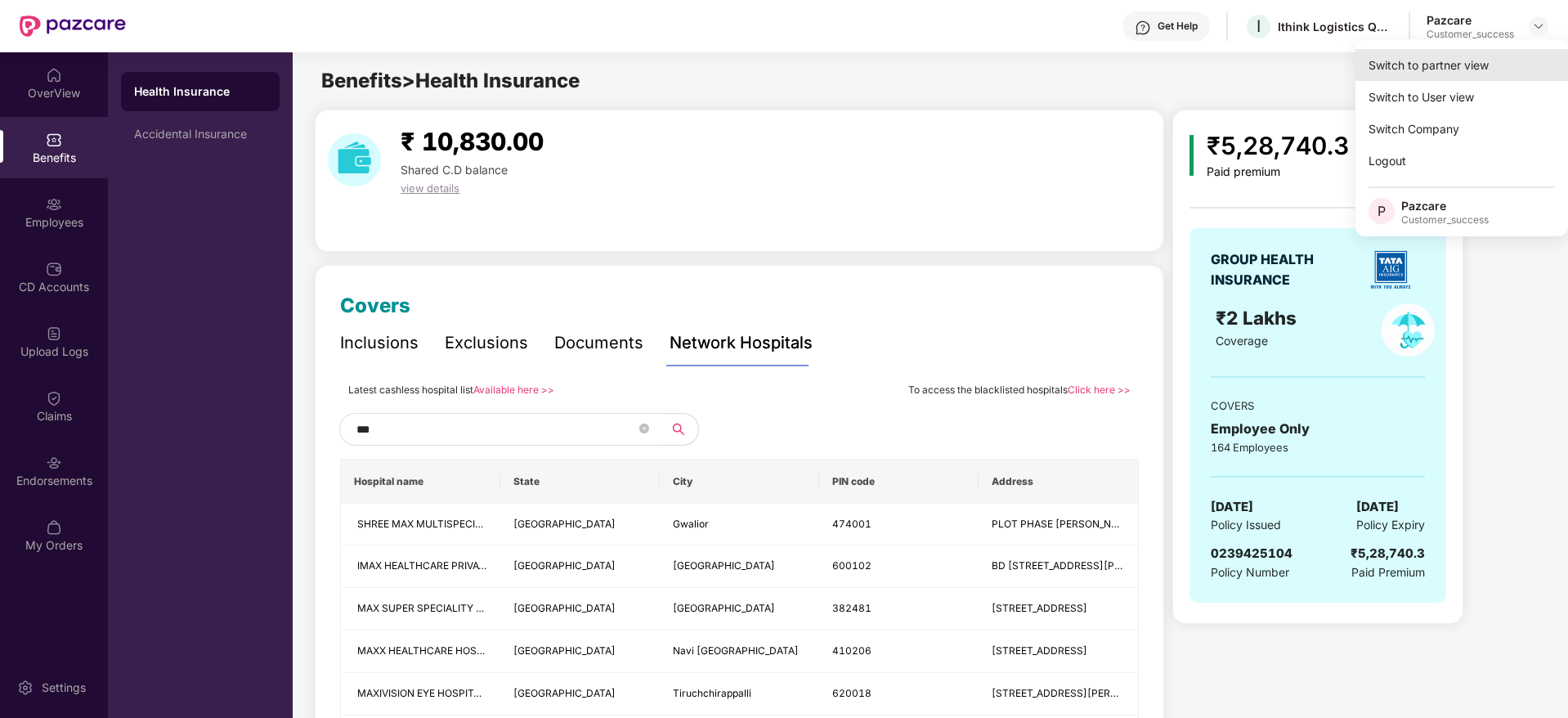
click at [1524, 56] on div "Switch to partner view" at bounding box center [1462, 64] width 212 height 32
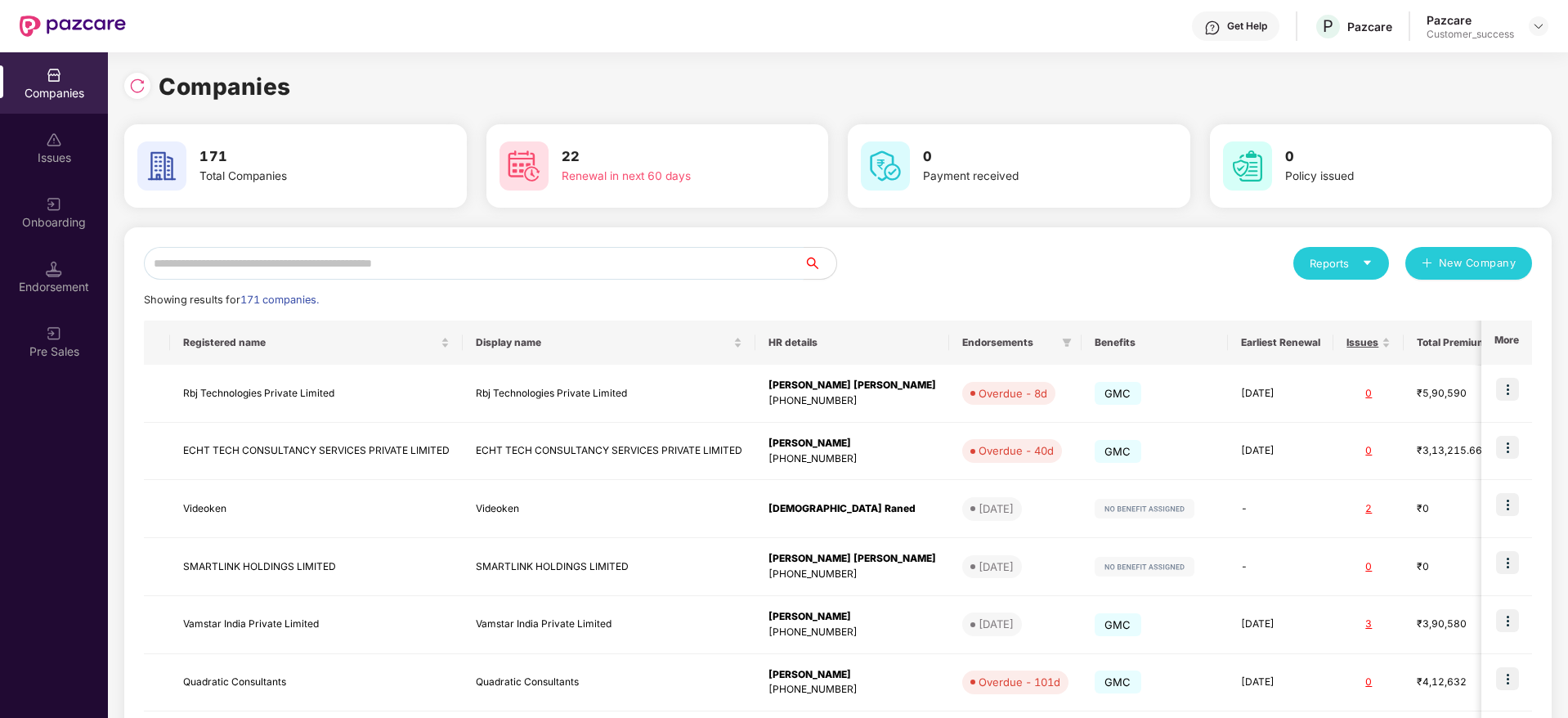
click at [674, 264] on input "text" at bounding box center [474, 263] width 660 height 33
click at [674, 262] on input "text" at bounding box center [474, 263] width 660 height 33
paste input "**********"
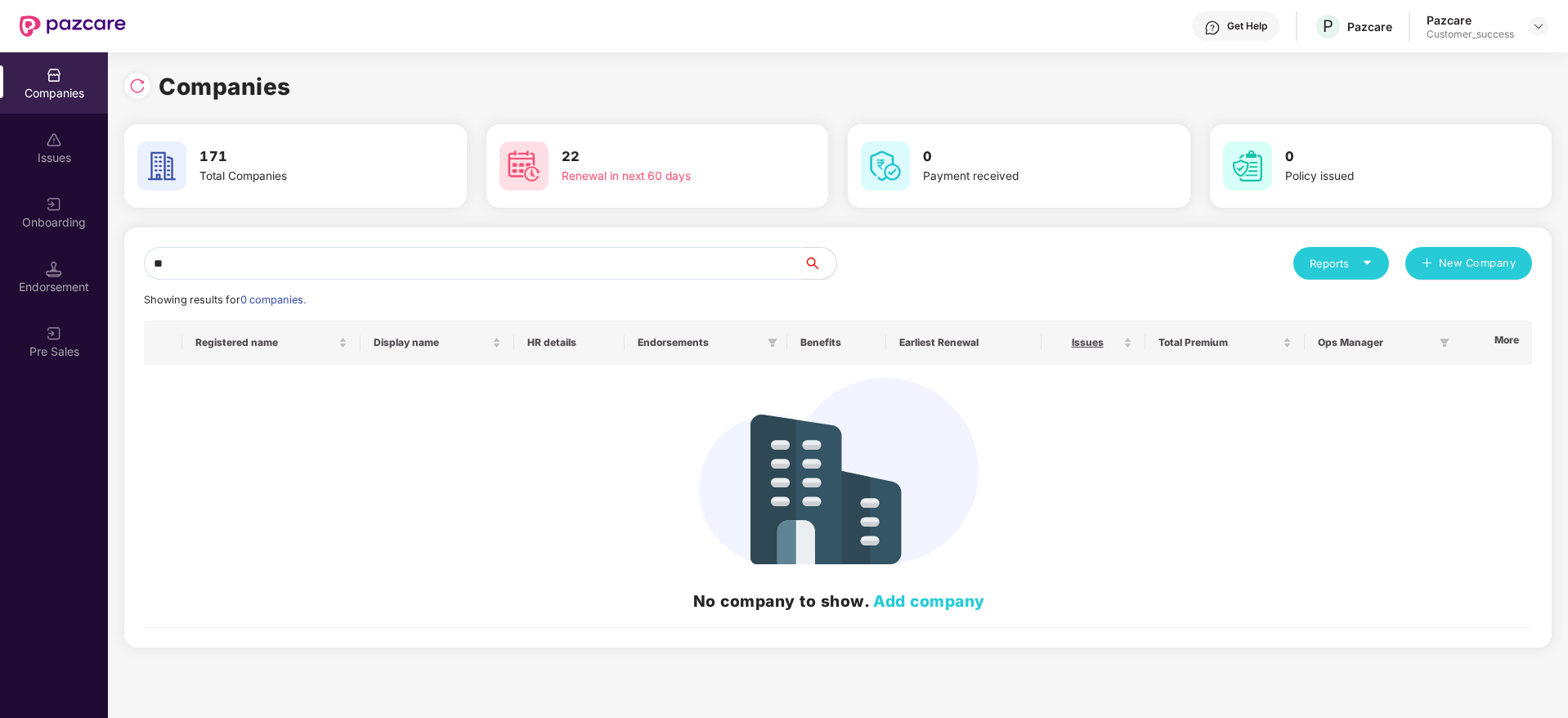
type input "*"
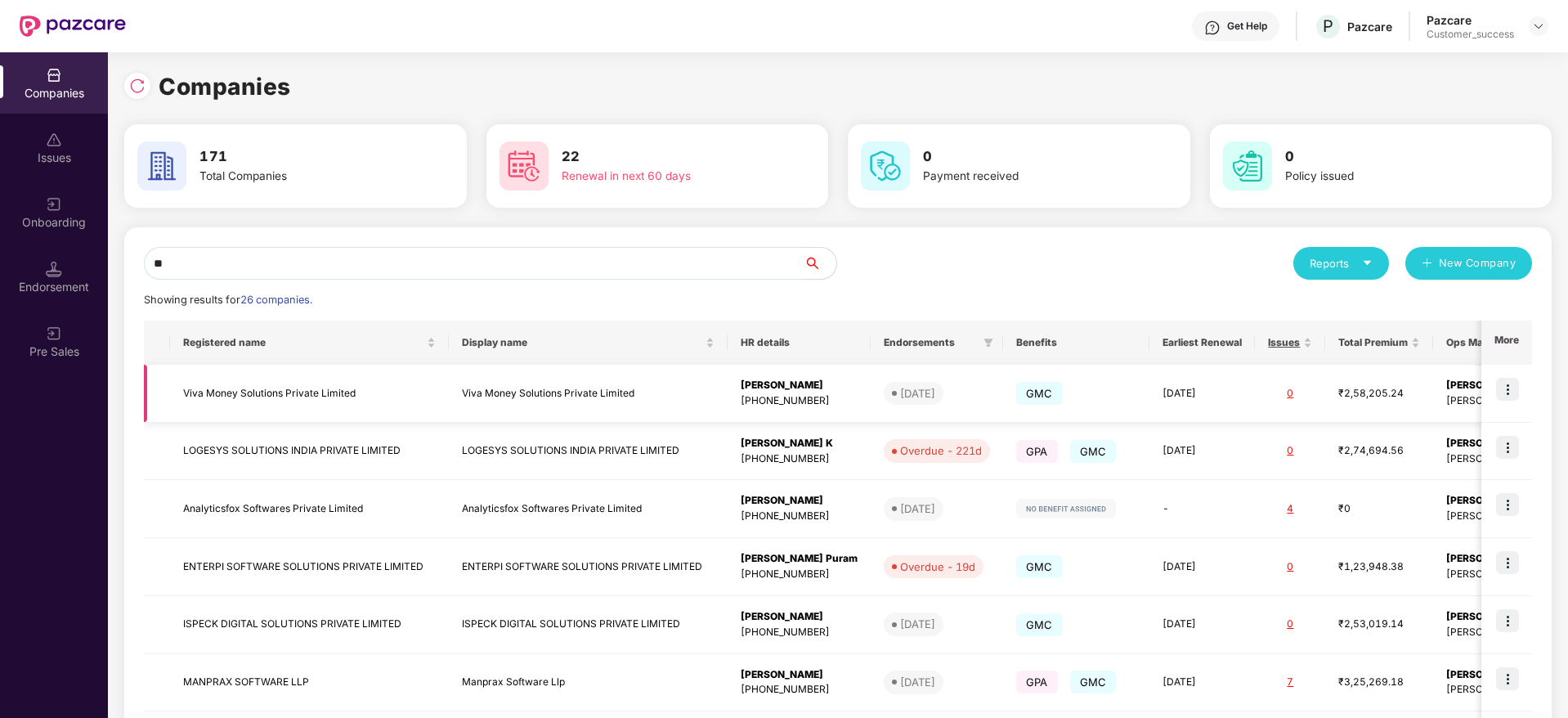
type input "*"
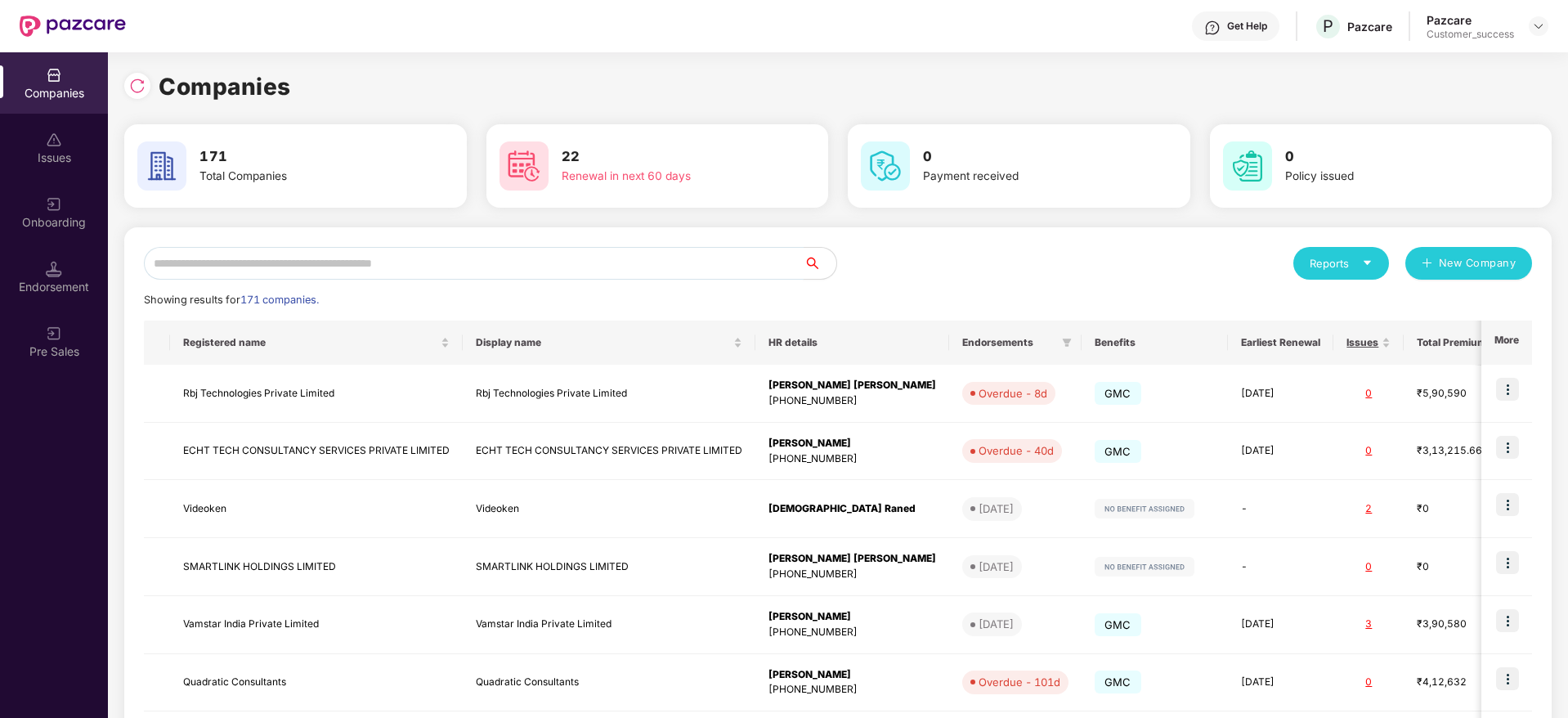
paste input "******"
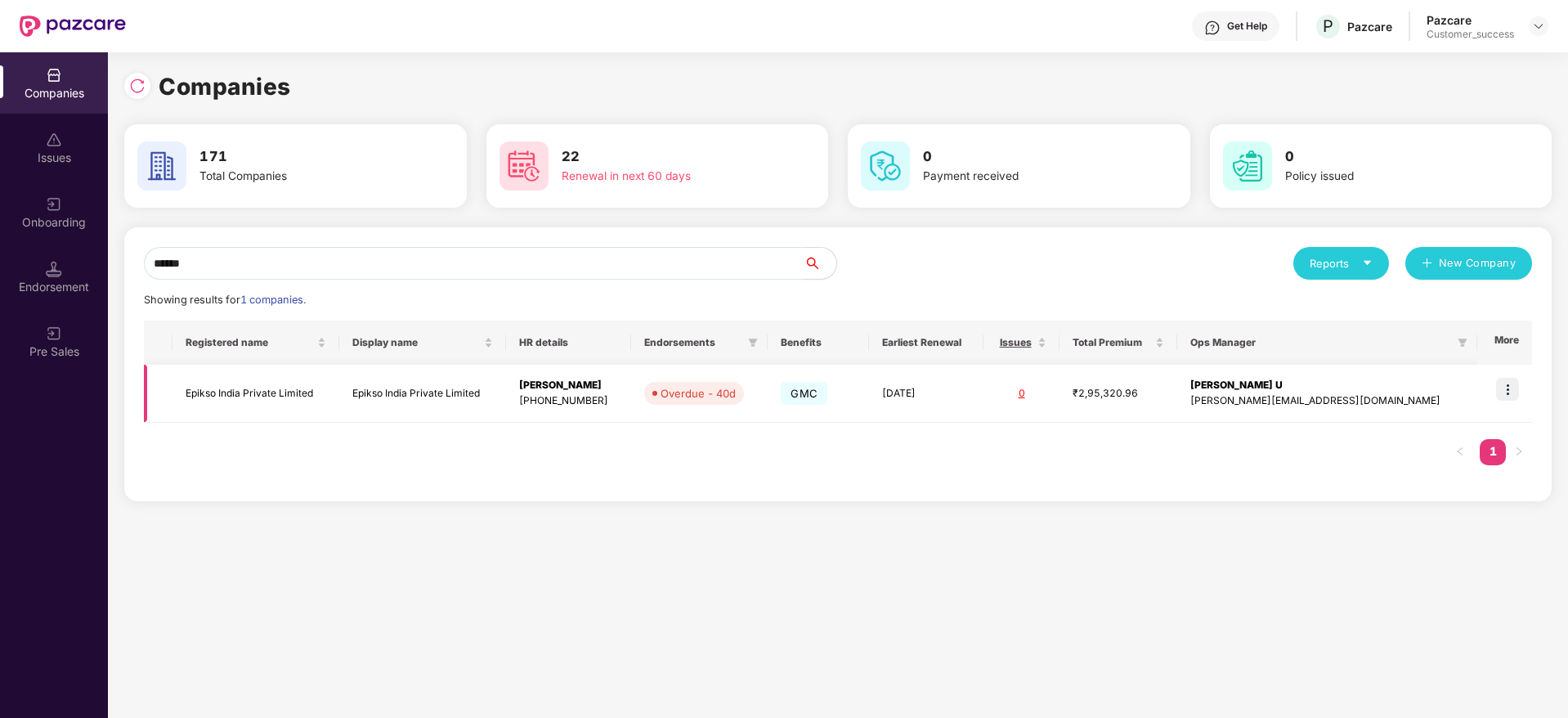
type input "******"
click at [1516, 392] on img at bounding box center [1508, 389] width 23 height 23
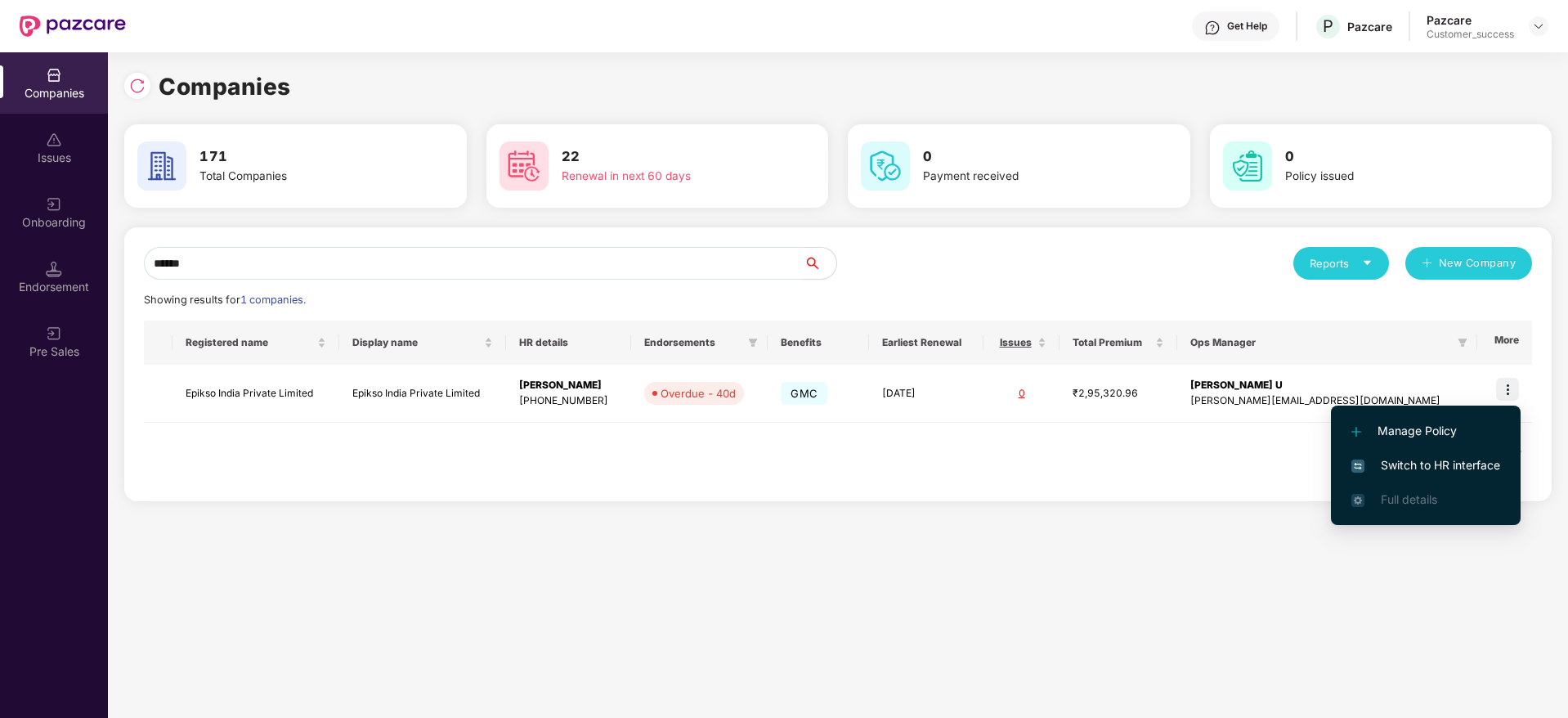
click at [1468, 460] on span "Switch to HR interface" at bounding box center [1426, 465] width 149 height 18
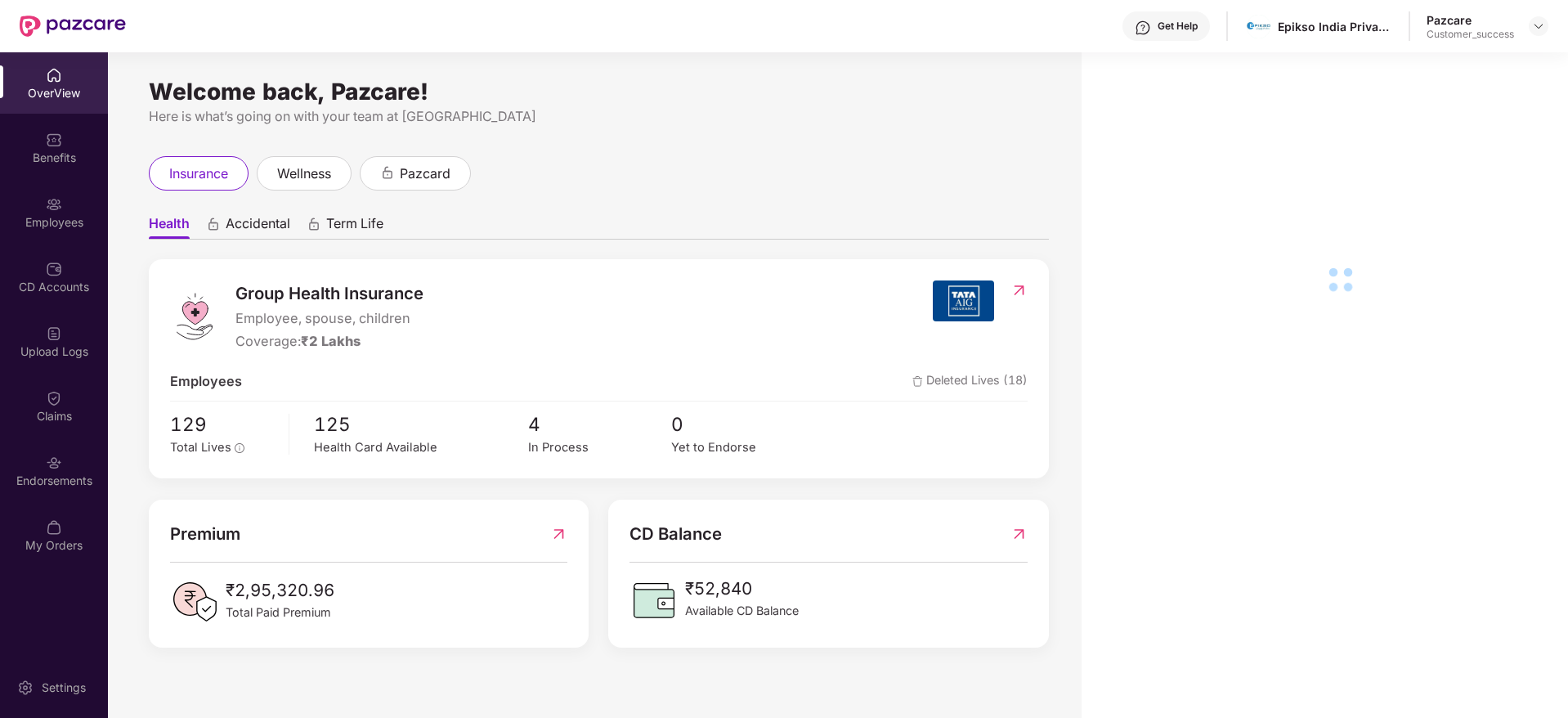
click at [59, 228] on div "Employees" at bounding box center [54, 222] width 108 height 16
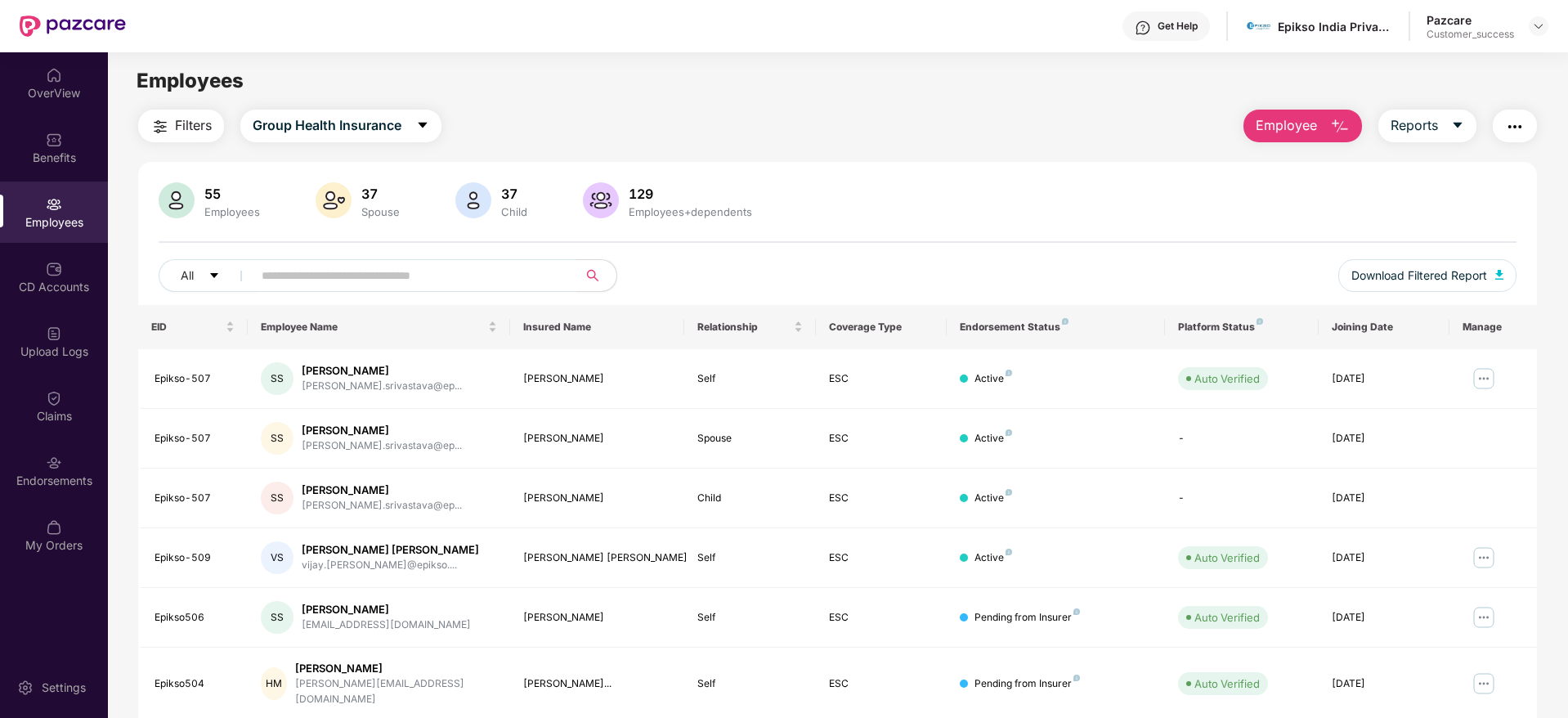
click at [200, 127] on span "Filters" at bounding box center [193, 125] width 36 height 20
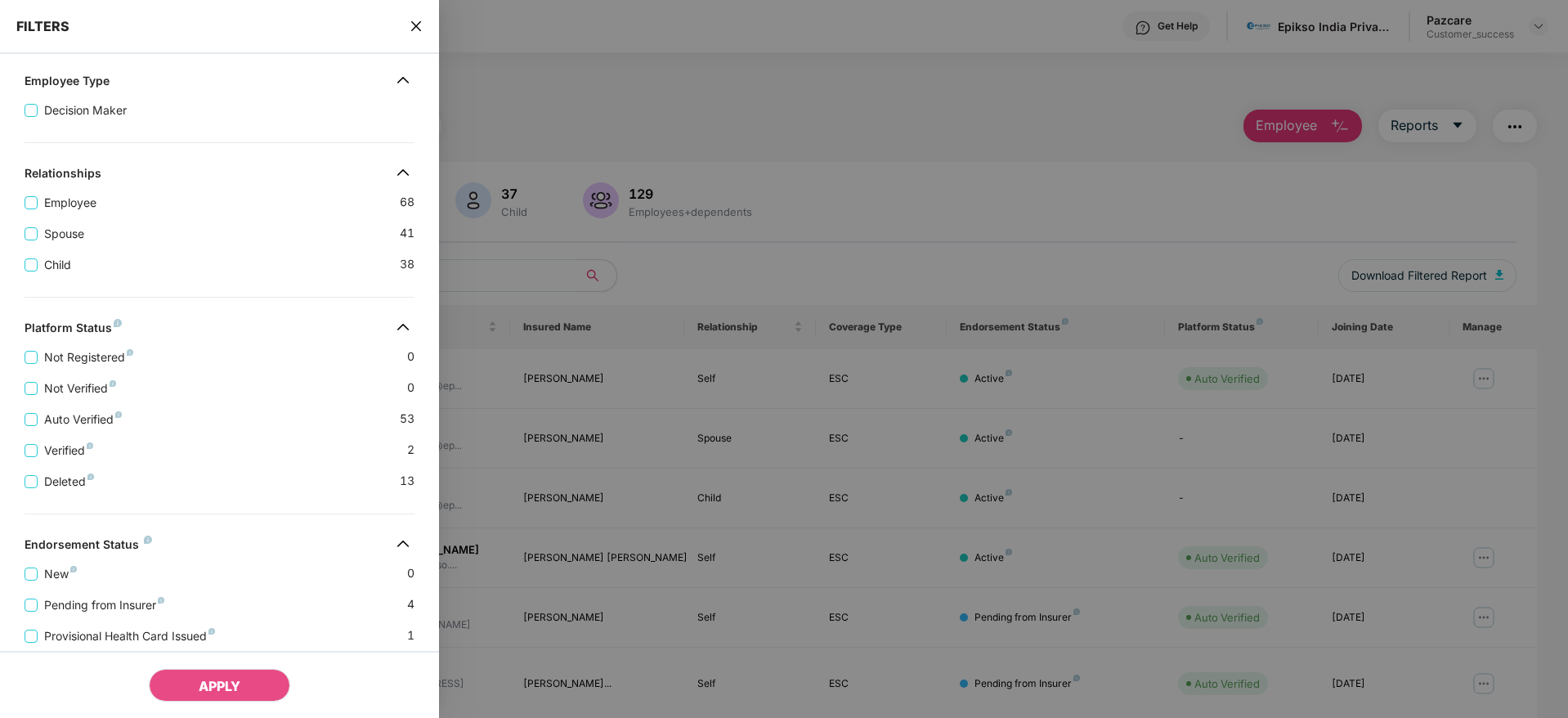
scroll to position [317, 0]
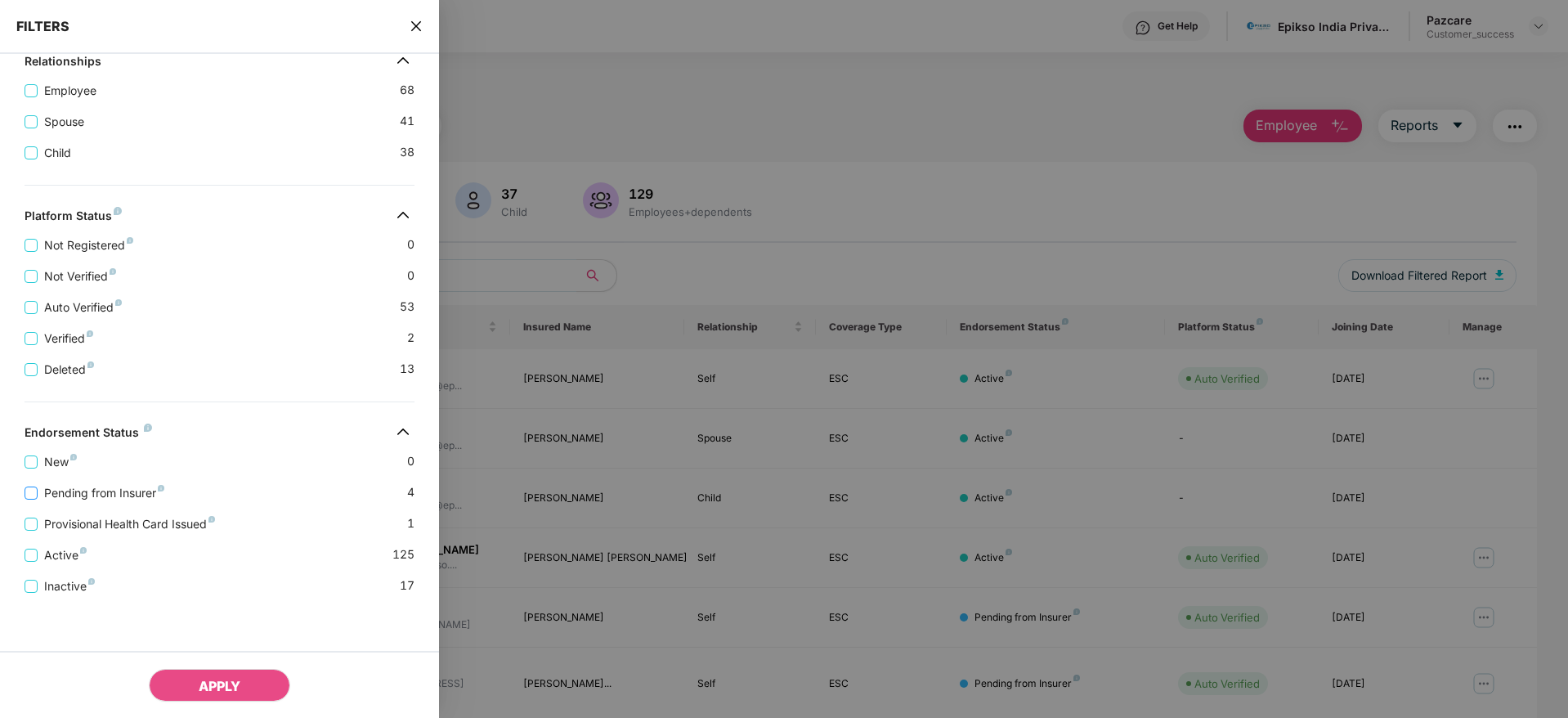
click at [138, 499] on span "Pending from Insurer" at bounding box center [103, 492] width 133 height 18
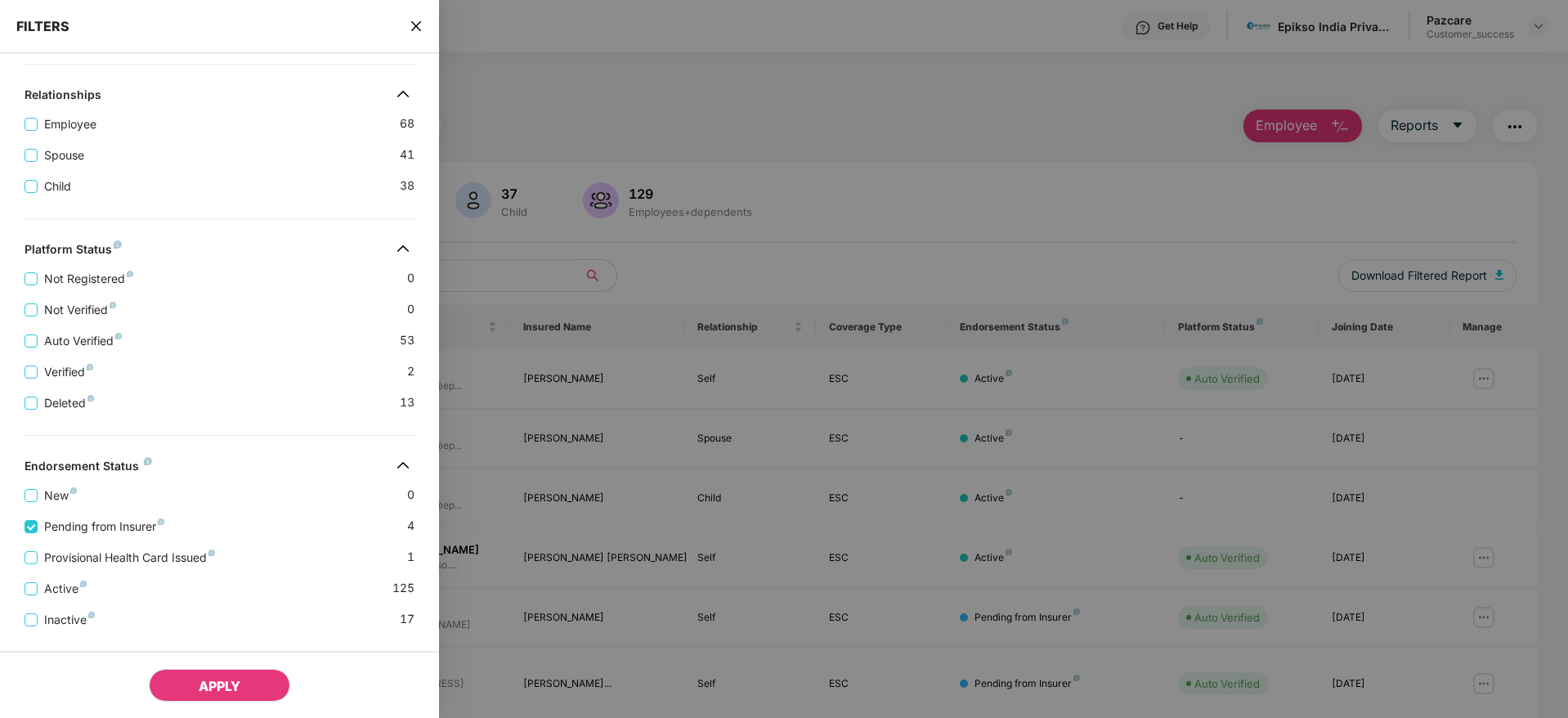
drag, startPoint x: 223, startPoint y: 673, endPoint x: 230, endPoint y: 678, distance: 8.6
click at [225, 676] on button "APPLY" at bounding box center [220, 685] width 142 height 33
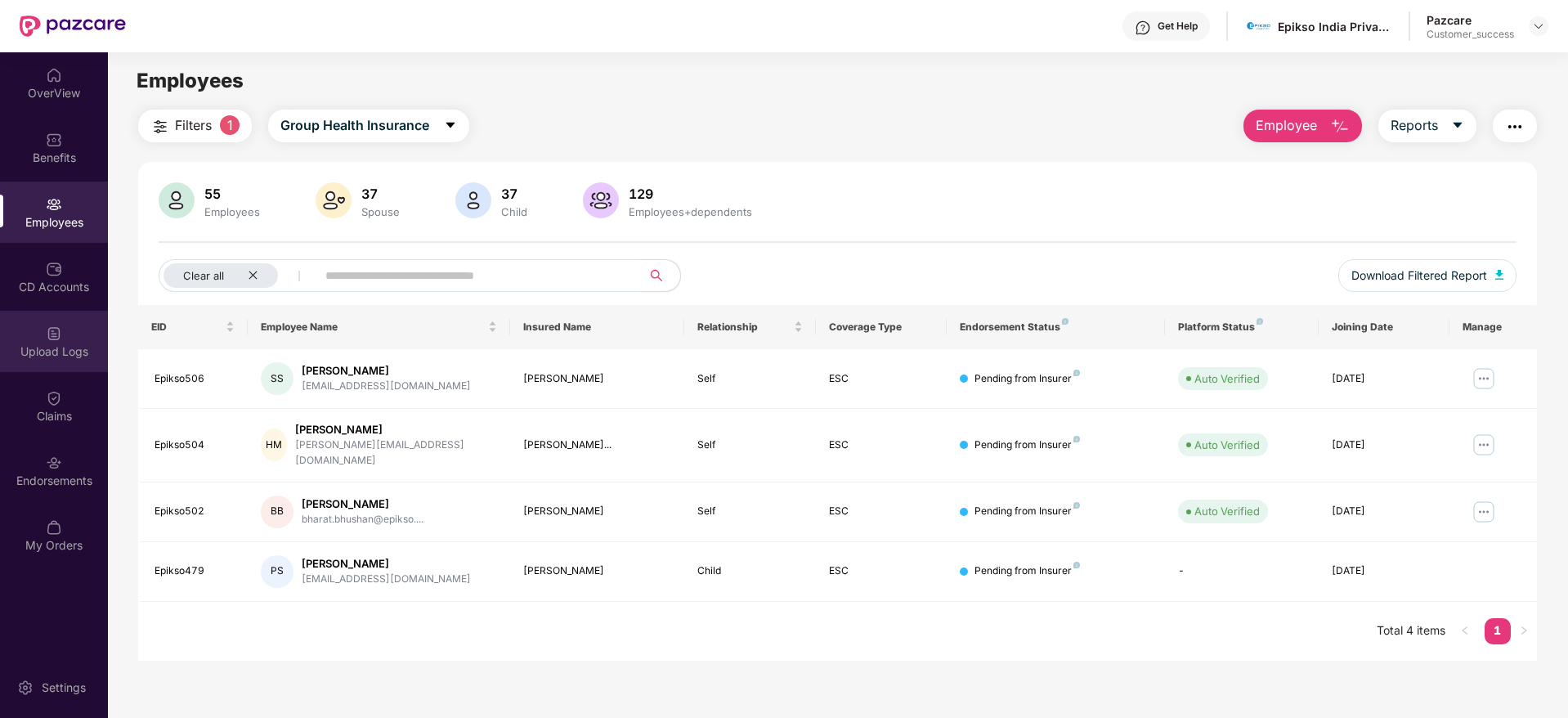
click at [13, 345] on div "Upload Logs" at bounding box center [54, 351] width 108 height 16
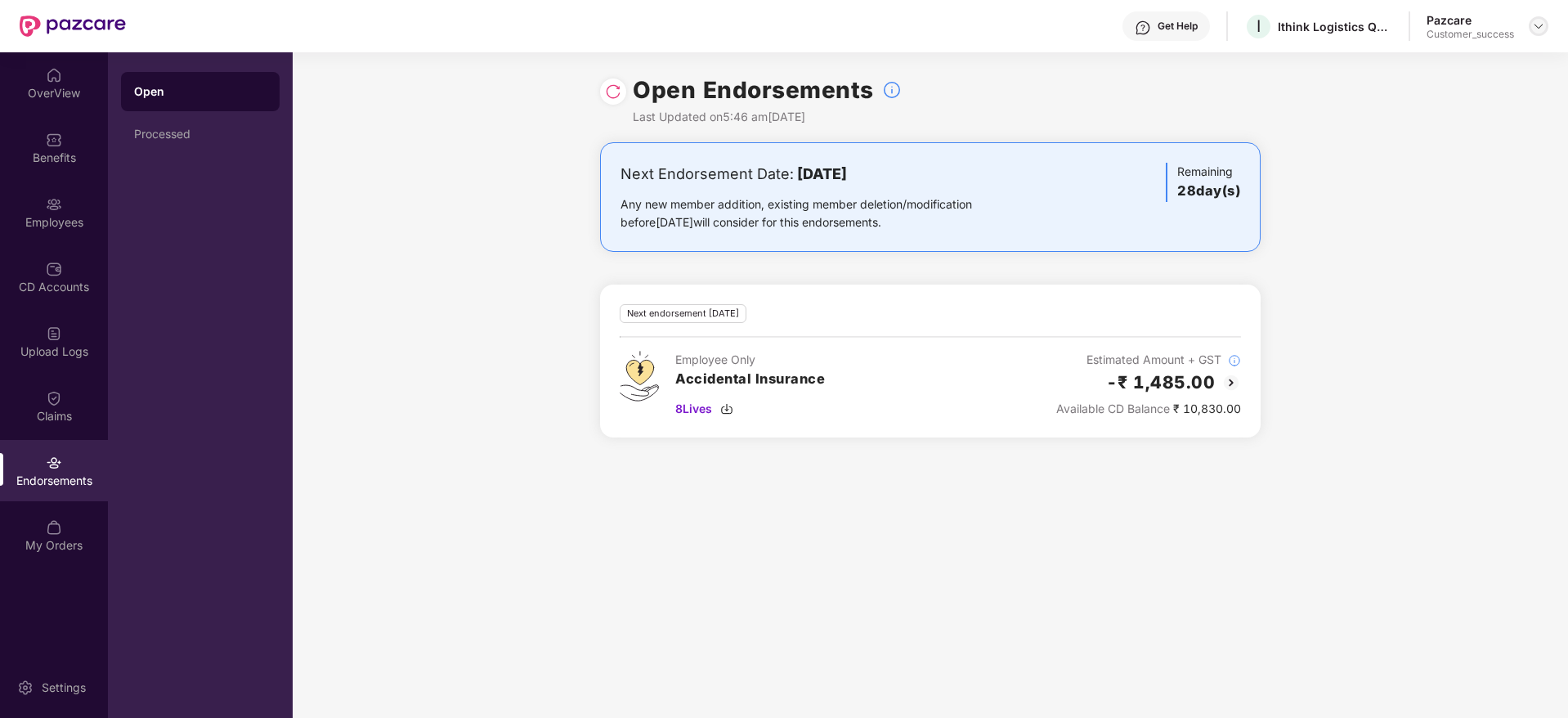
click at [1532, 23] on div at bounding box center [1538, 26] width 20 height 20
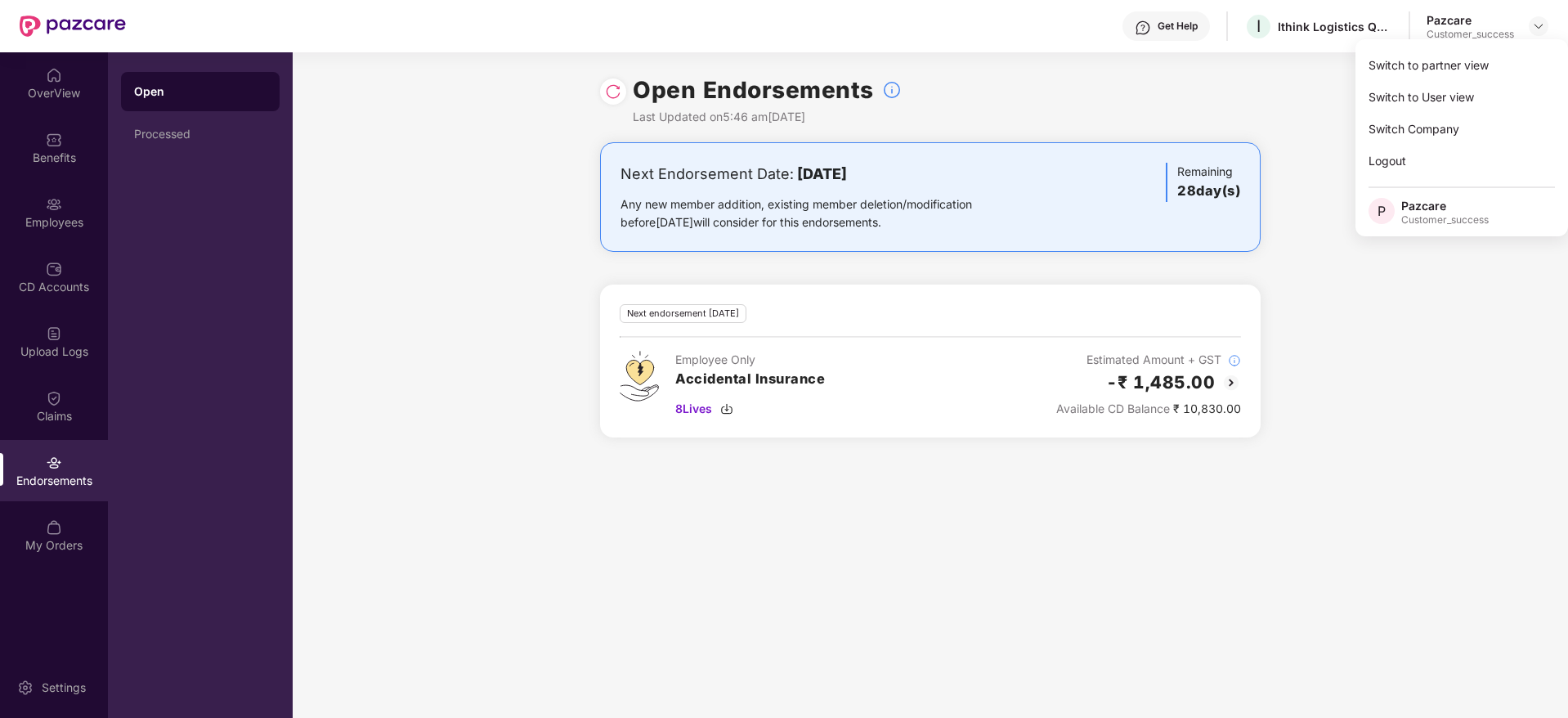
click at [1516, 48] on div "Switch to partner view Switch to User view Switch Company Logout P Pazcare Cust…" at bounding box center [1462, 138] width 212 height 197
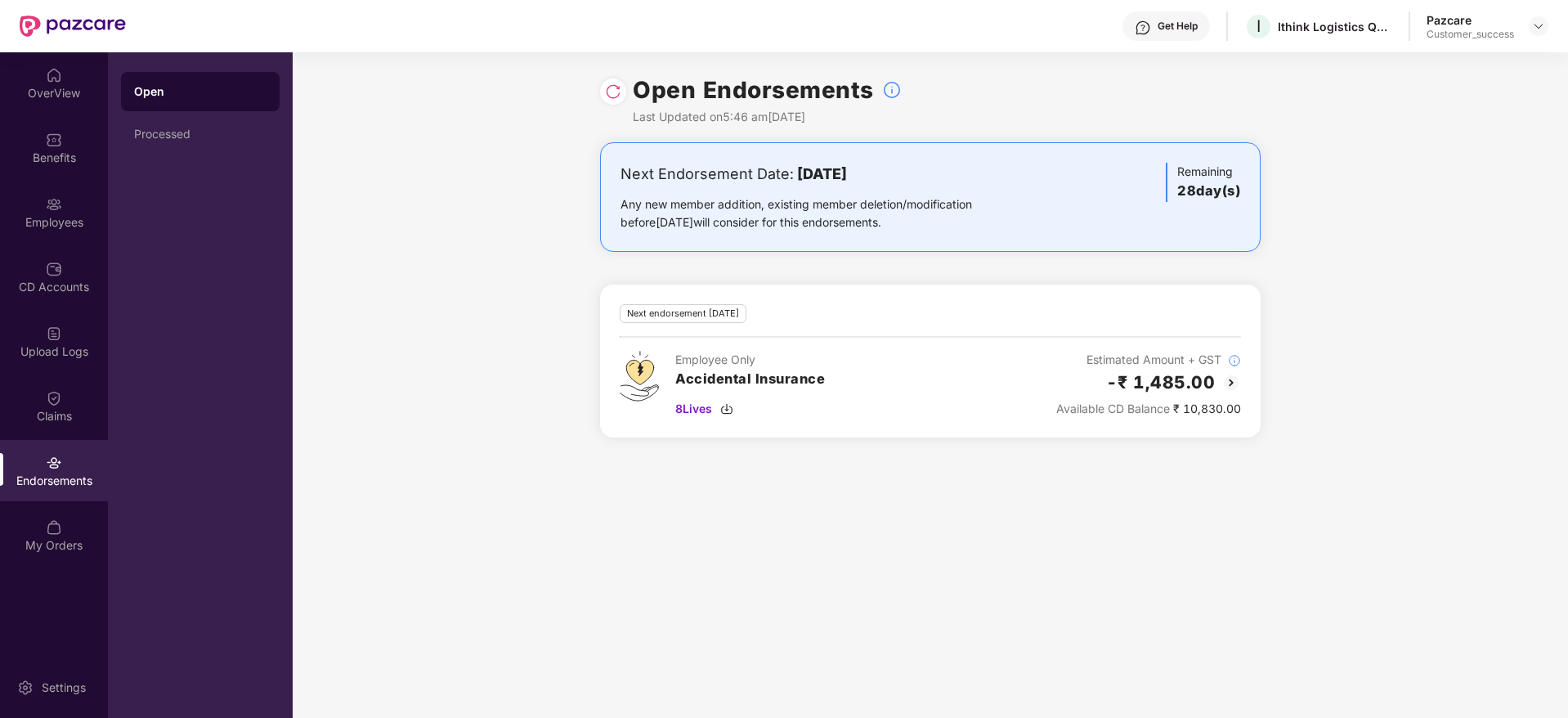
click at [1510, 58] on div "Open Endorsements Last Updated on 5:46 am[DATE]" at bounding box center [930, 98] width 1275 height 90
click at [1543, 21] on img at bounding box center [1539, 27] width 13 height 13
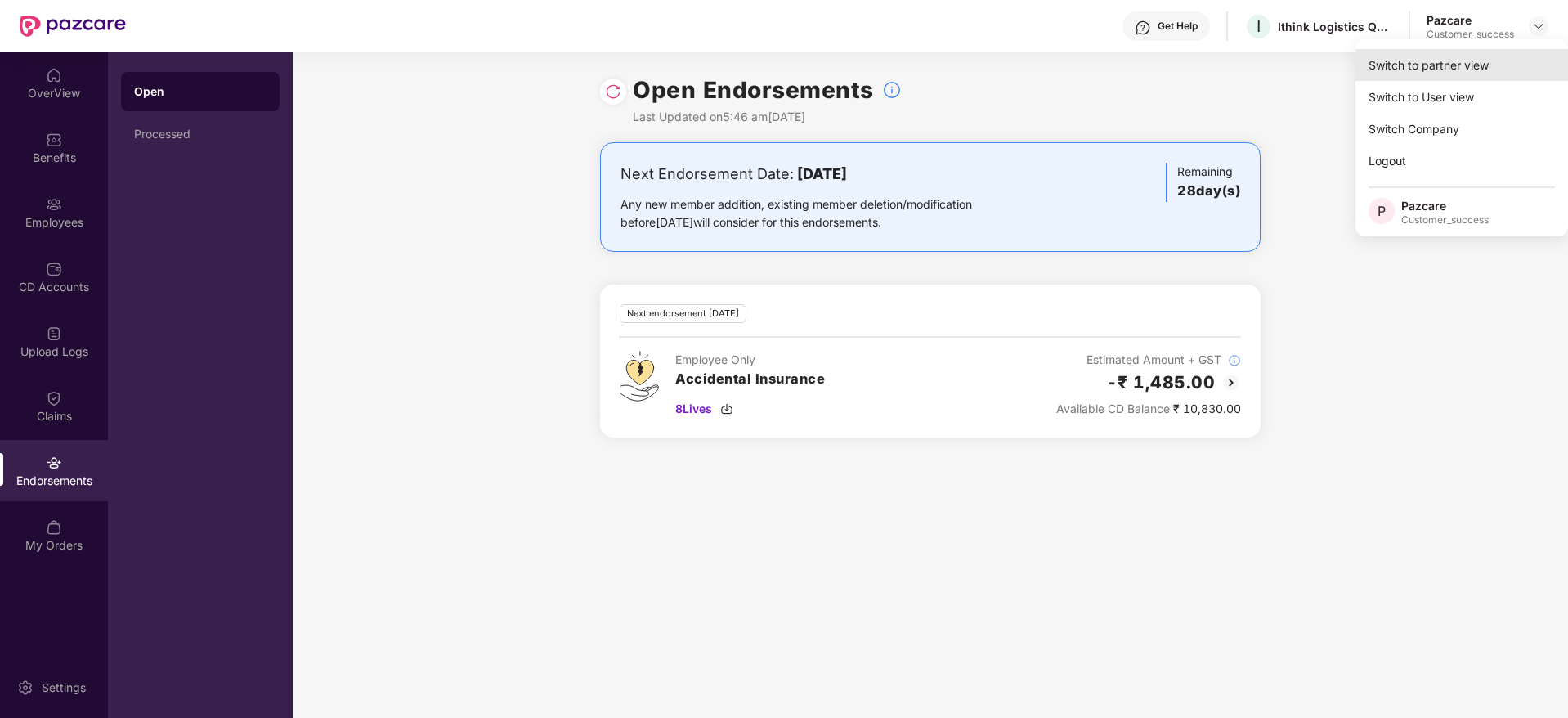
click at [1516, 55] on div "Switch to partner view" at bounding box center [1462, 64] width 212 height 32
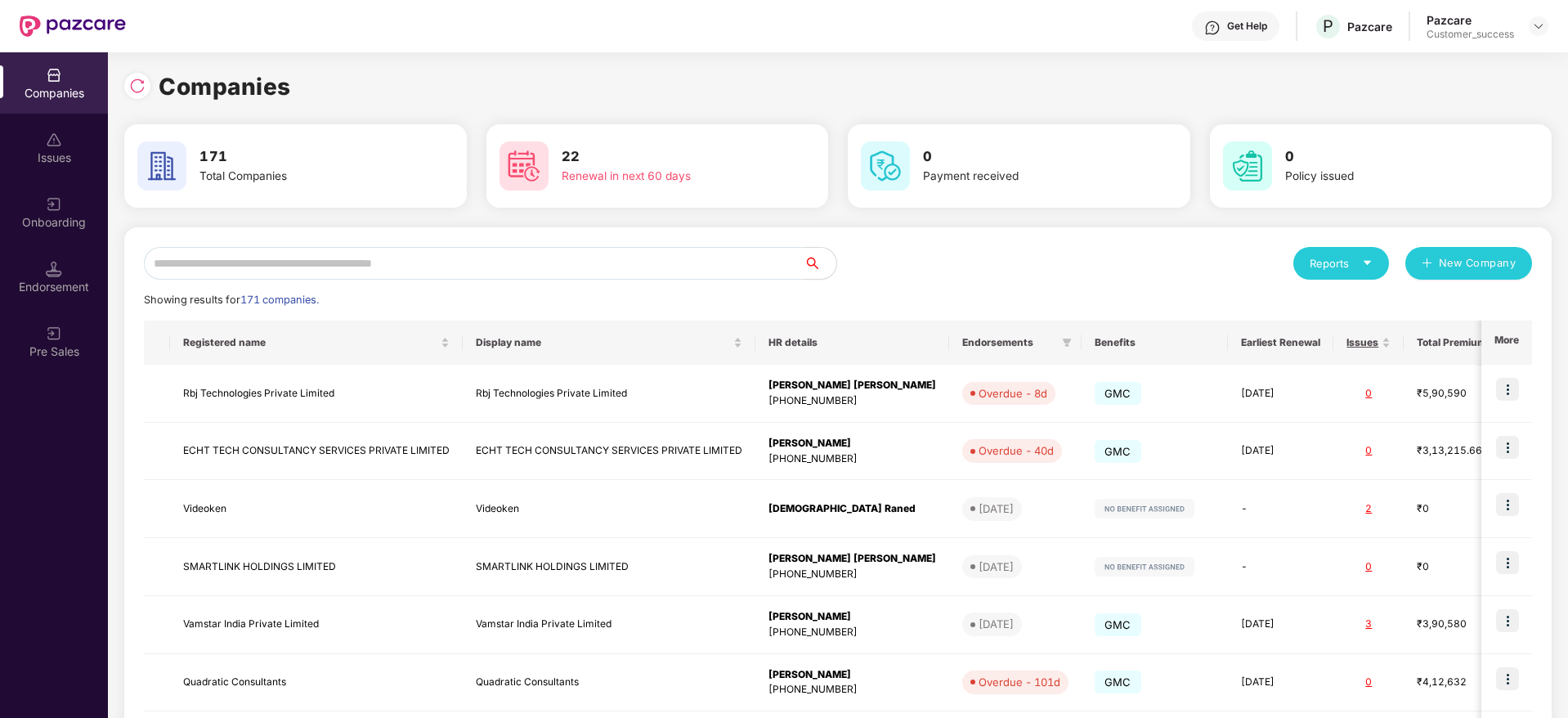
click at [768, 257] on input "text" at bounding box center [474, 263] width 660 height 33
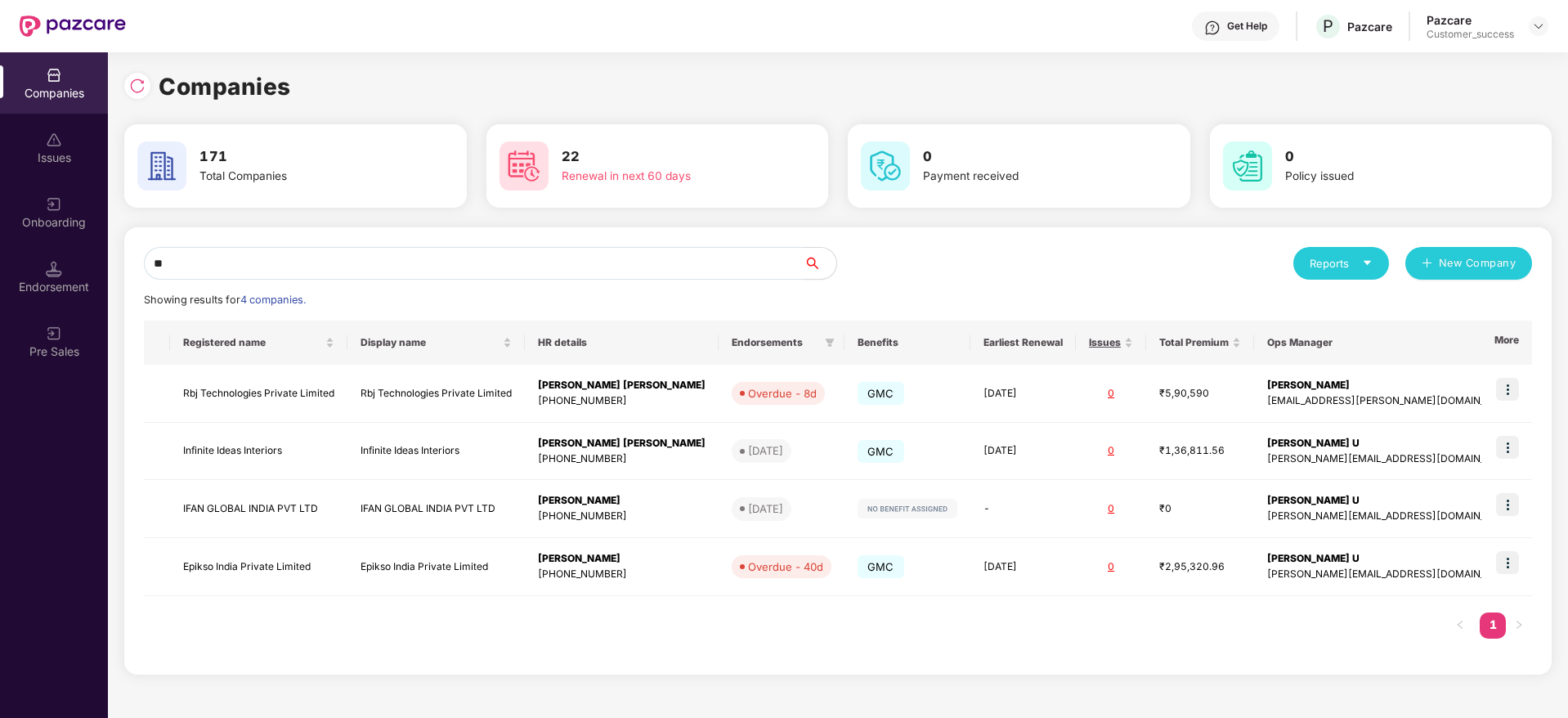
type input "***"
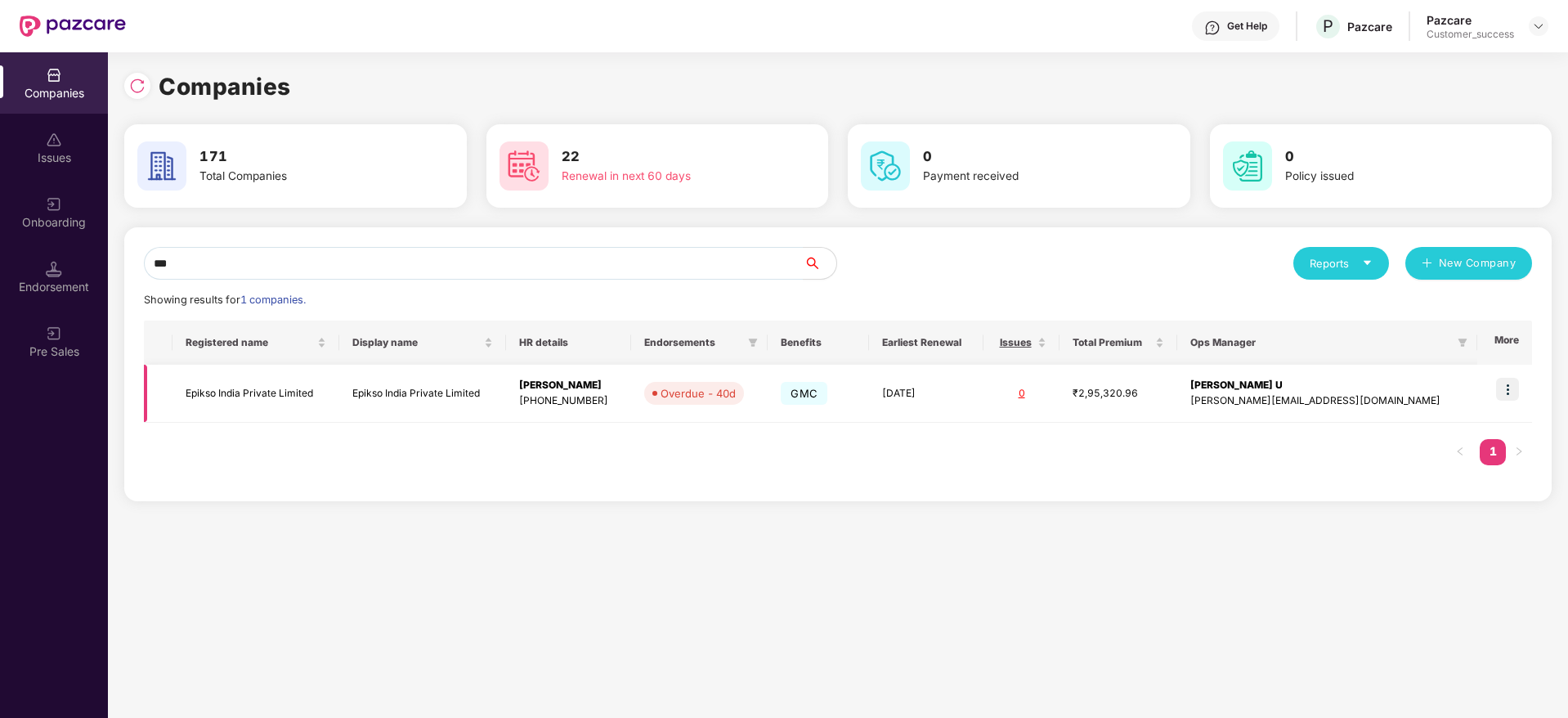
click at [744, 382] on span "Overdue - 40d" at bounding box center [694, 393] width 99 height 23
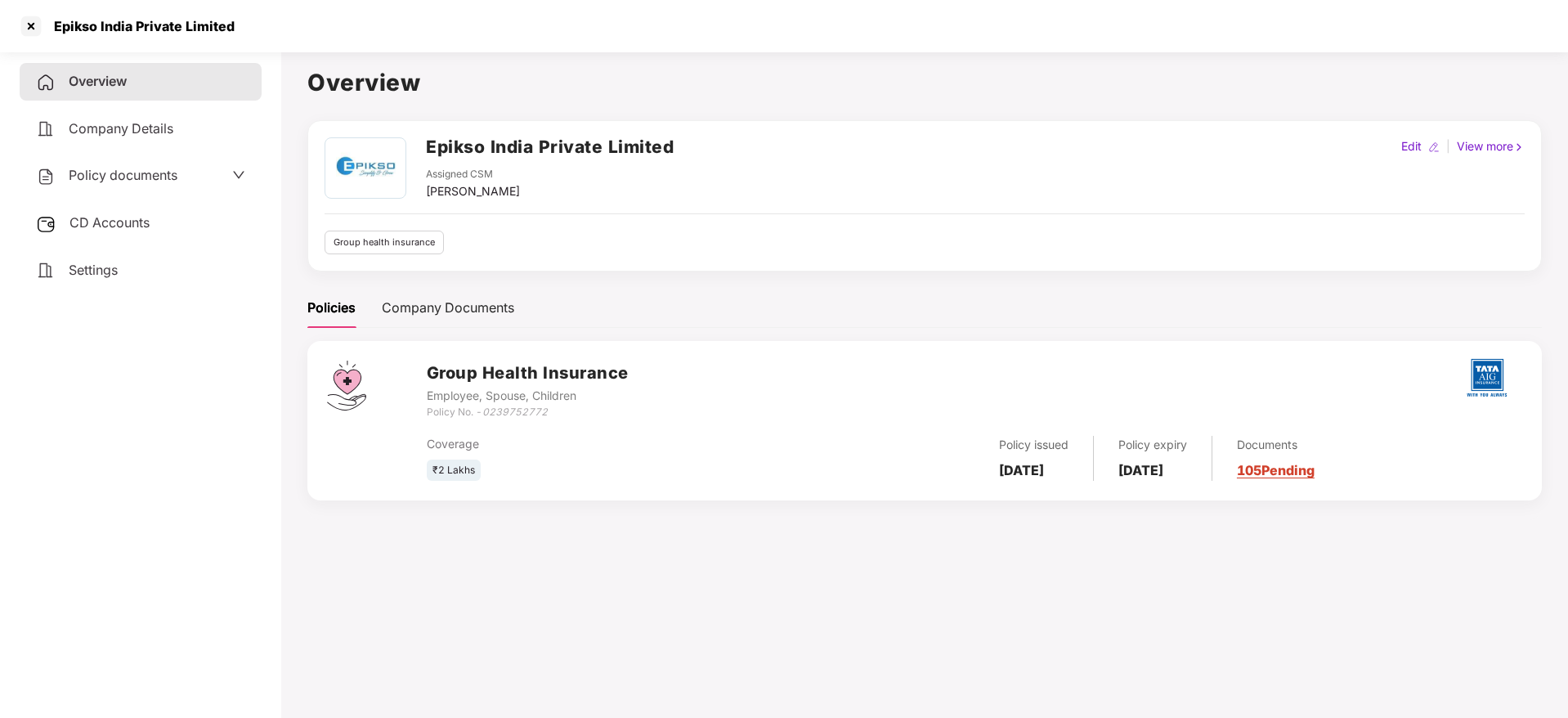
click at [171, 171] on span "Policy documents" at bounding box center [123, 174] width 109 height 16
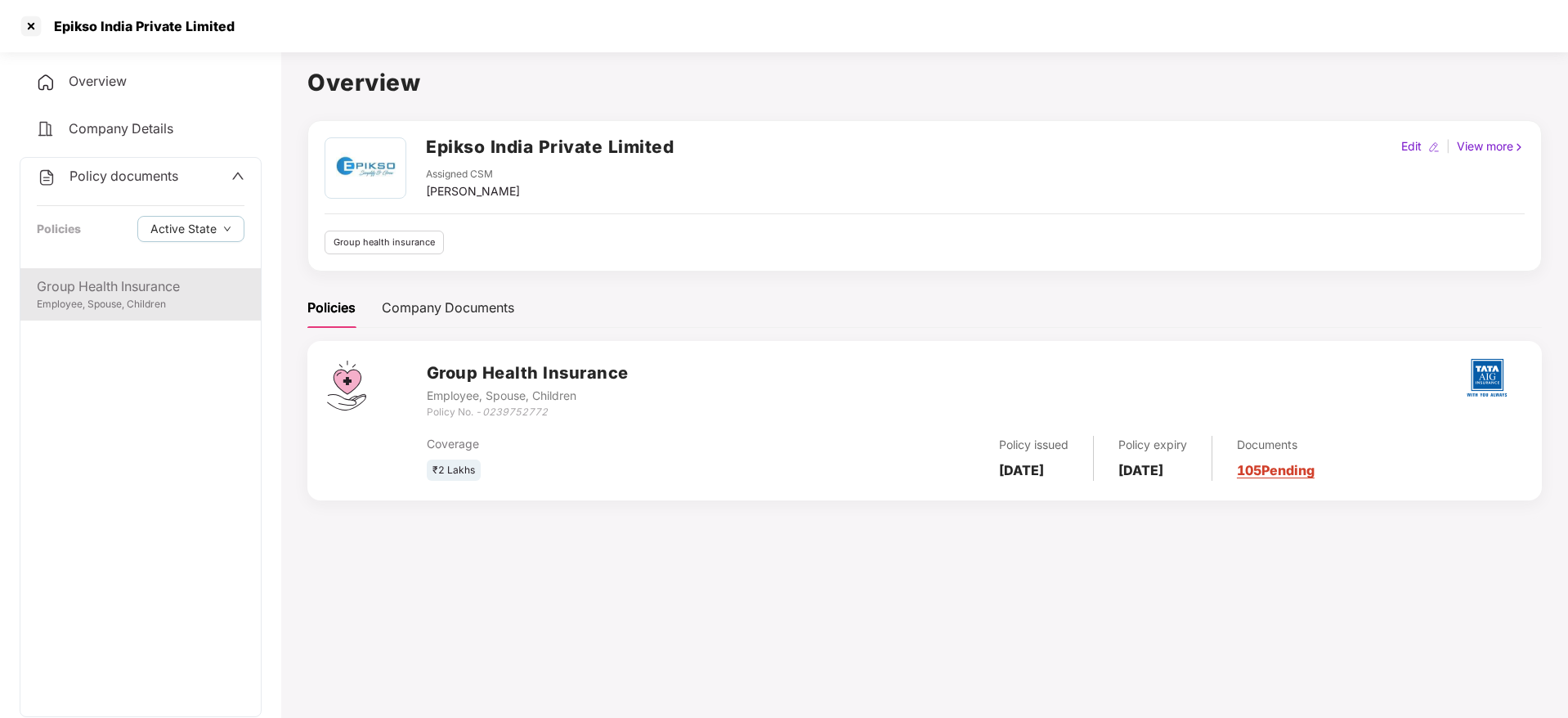
click at [158, 277] on div "Group Health Insurance" at bounding box center [140, 286] width 207 height 20
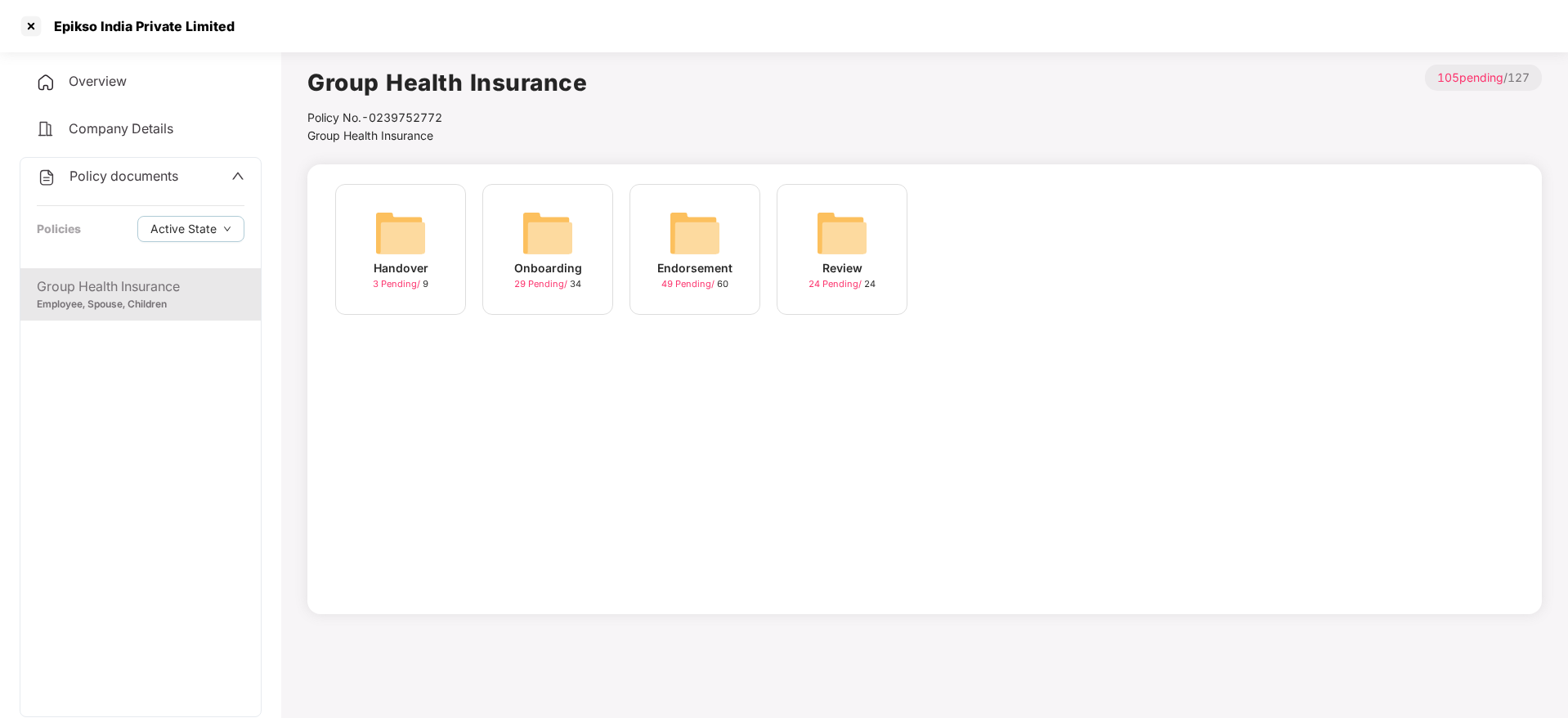
click at [550, 255] on img at bounding box center [548, 232] width 53 height 53
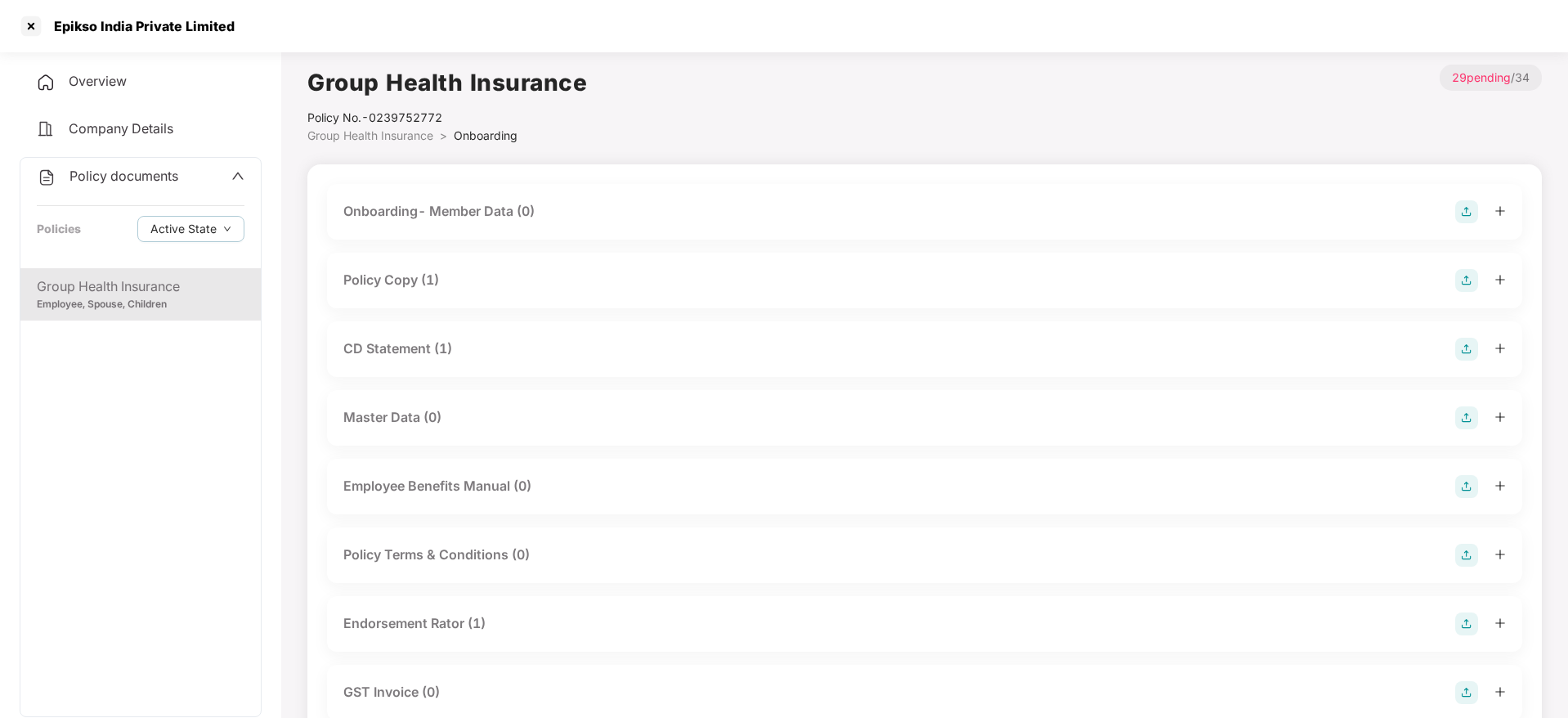
click at [174, 284] on div "Group Health Insurance" at bounding box center [140, 286] width 207 height 20
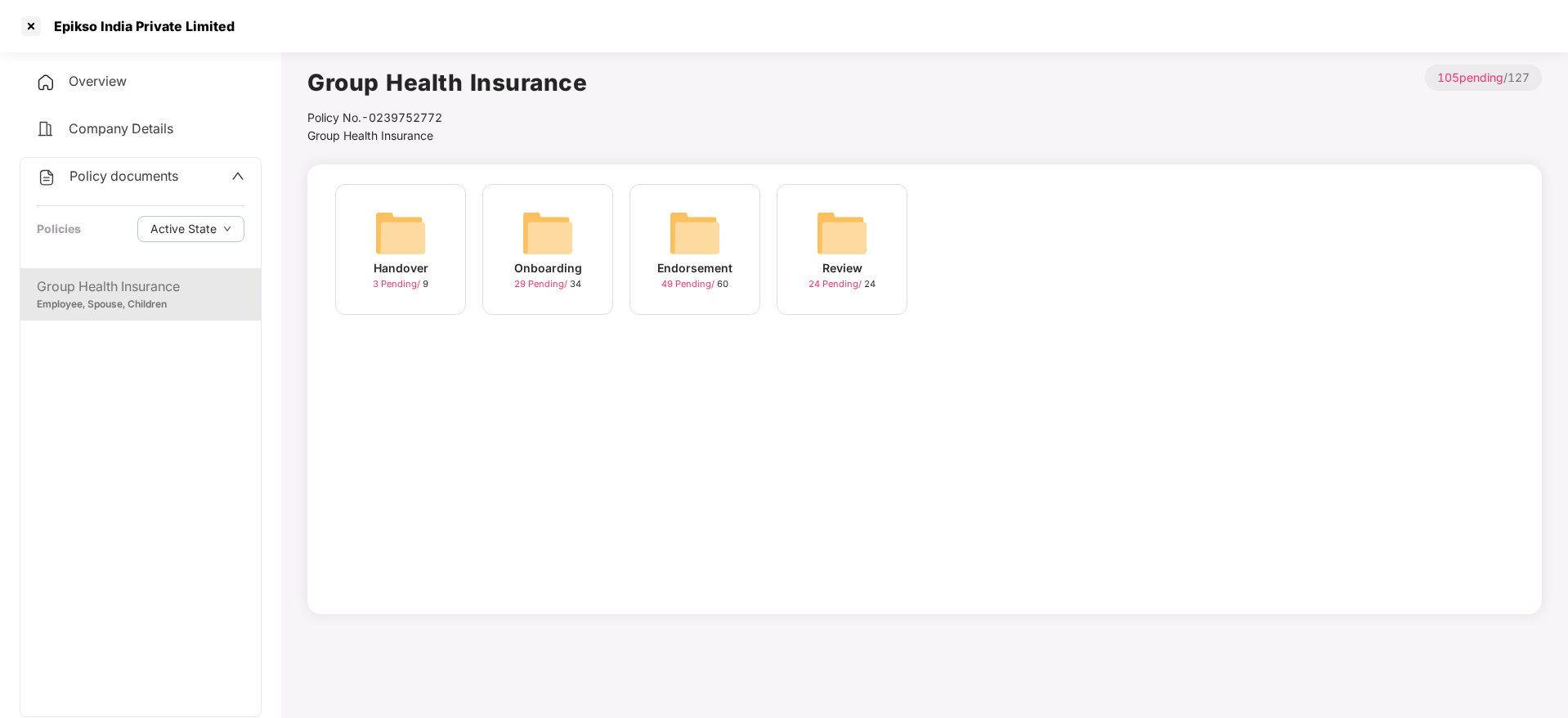
click at [748, 251] on div "Endorsement 49 Pending / 60" at bounding box center [694, 249] width 131 height 131
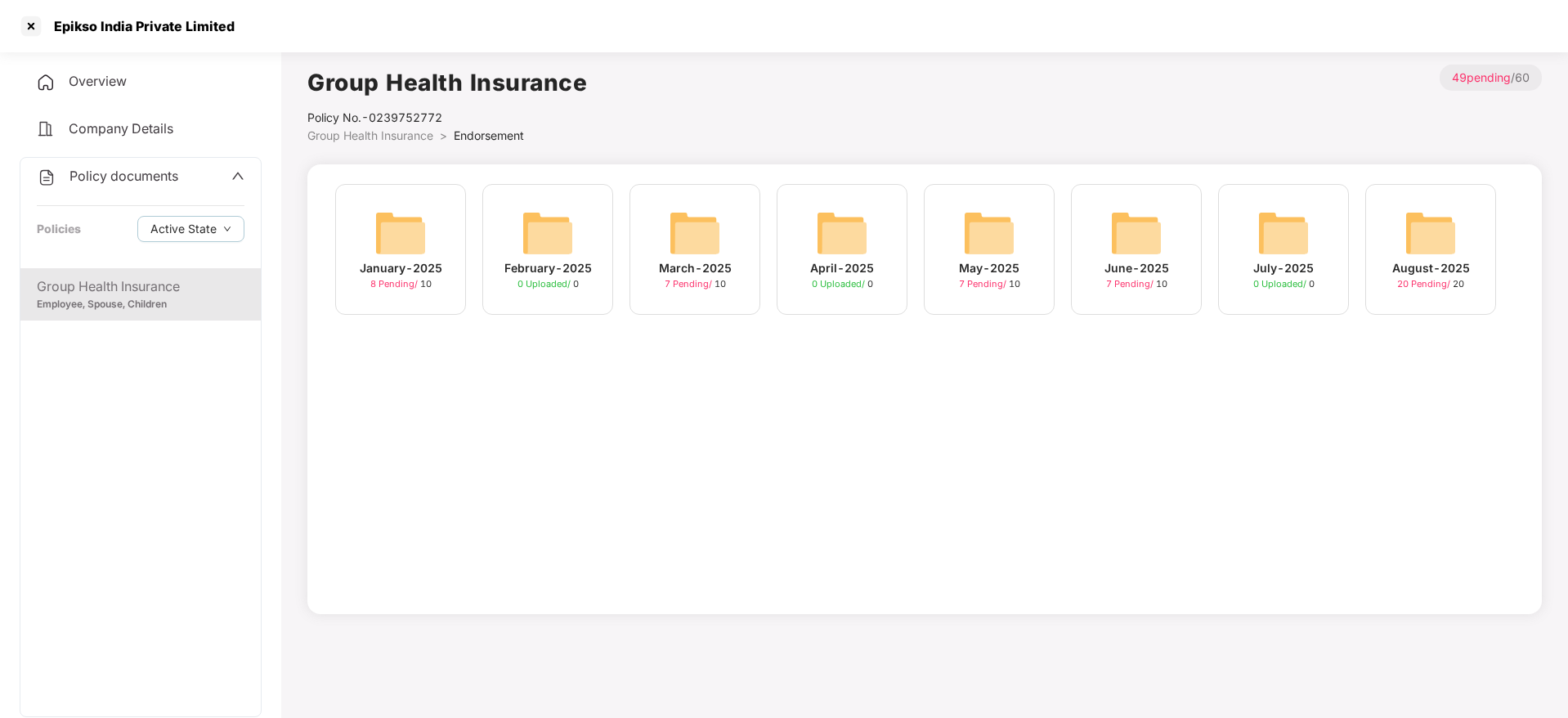
click at [1418, 273] on div "August-2025" at bounding box center [1430, 268] width 77 height 18
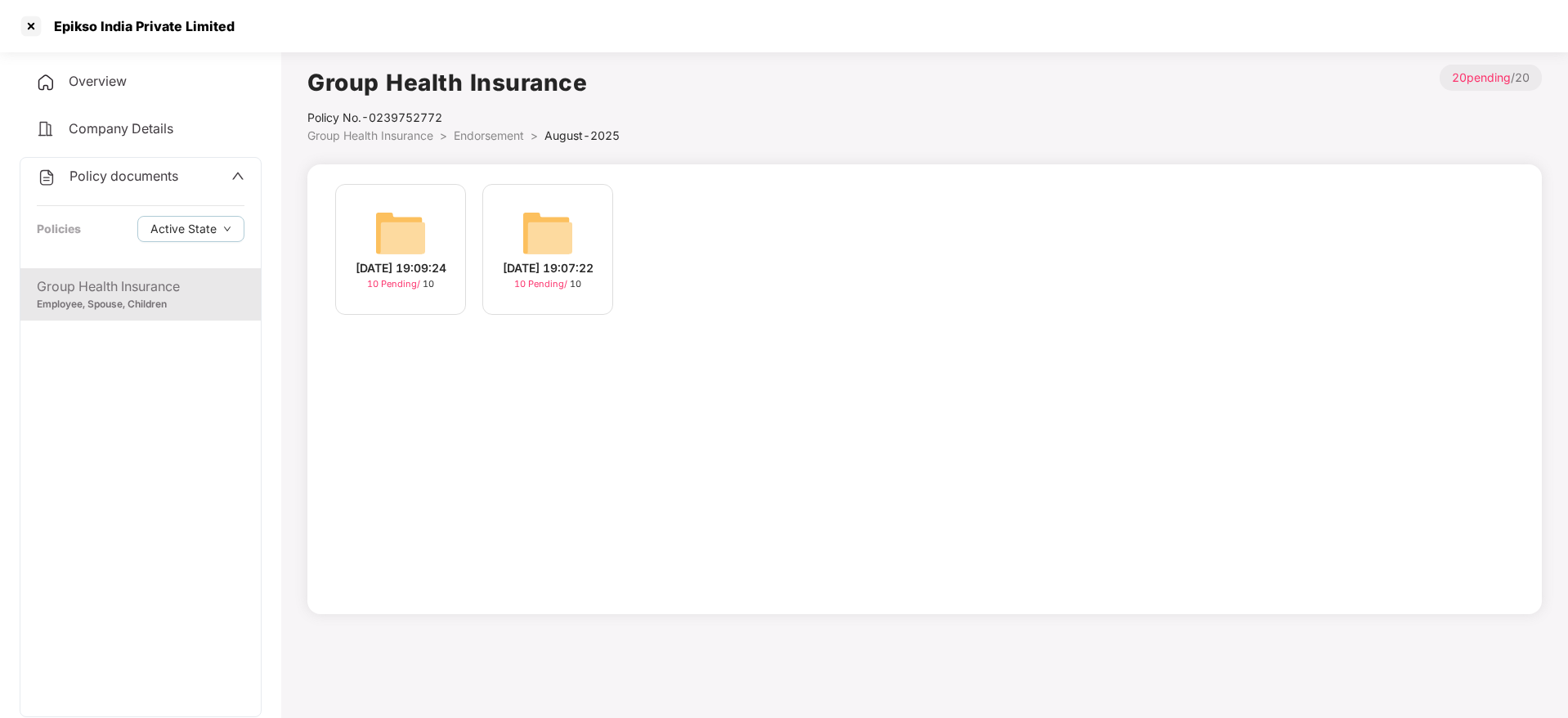
click at [402, 260] on div "[DATE] 19:09:24" at bounding box center [401, 268] width 91 height 18
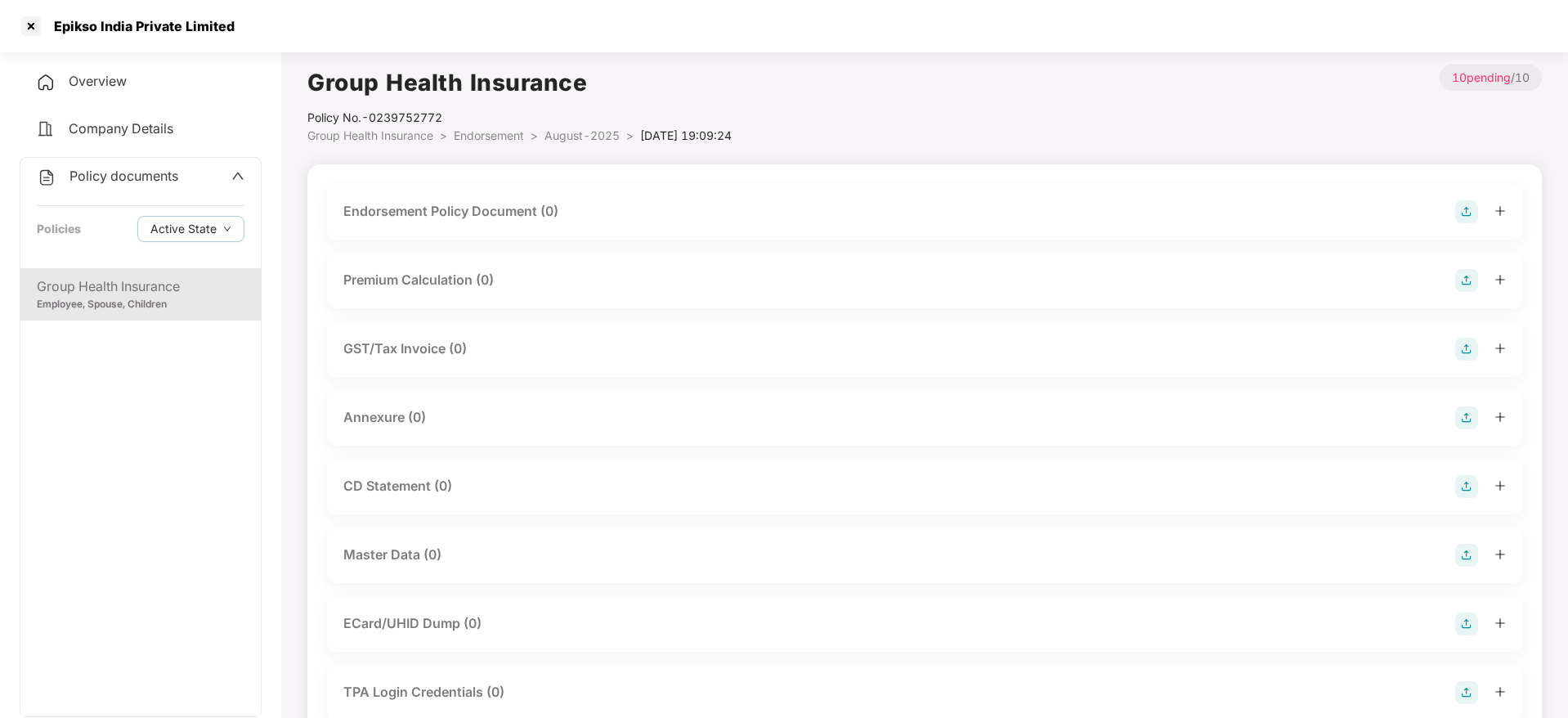
drag, startPoint x: 207, startPoint y: 298, endPoint x: 241, endPoint y: 292, distance: 34.5
click at [207, 298] on div "Employee, Spouse, Children" at bounding box center [140, 304] width 207 height 15
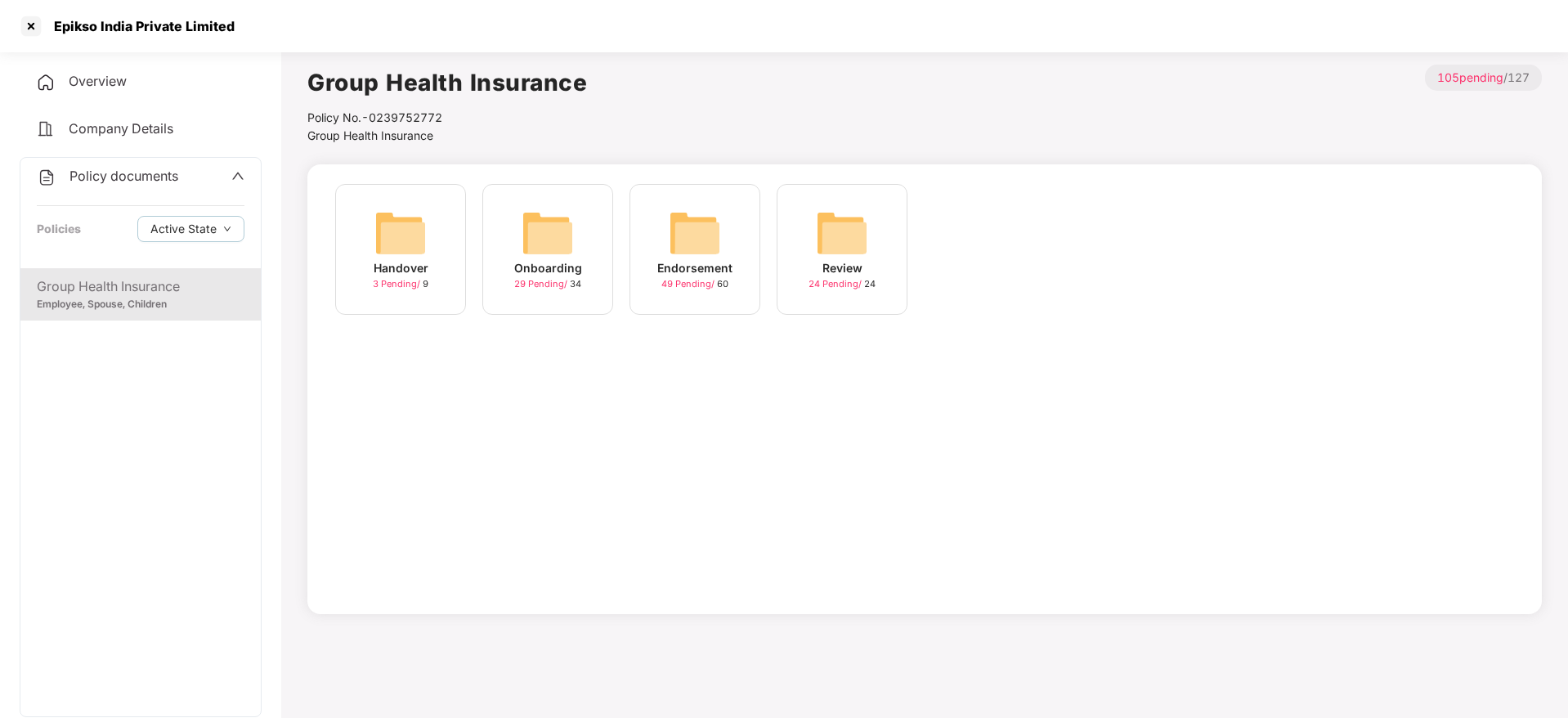
click at [838, 262] on div "Review" at bounding box center [842, 268] width 40 height 18
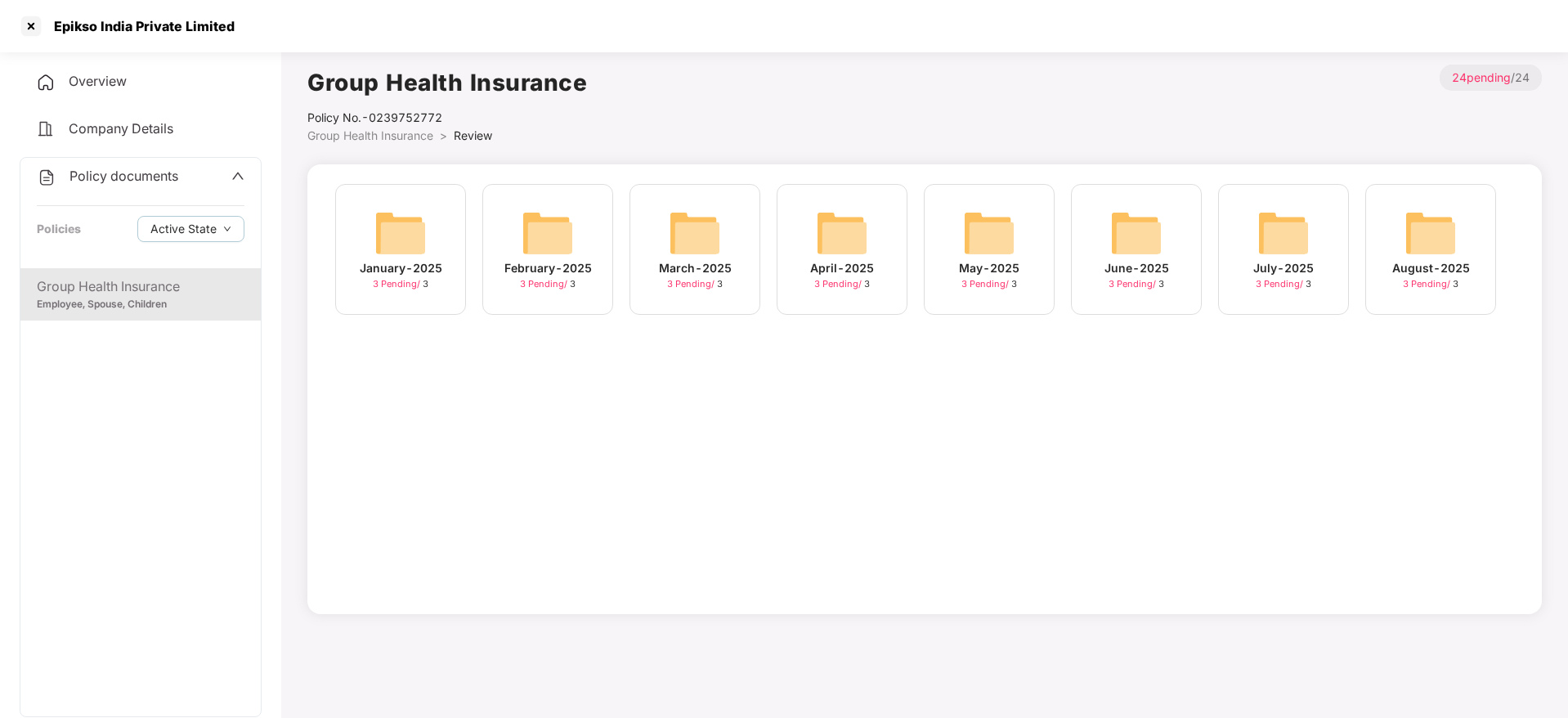
click at [1442, 244] on img at bounding box center [1430, 232] width 53 height 53
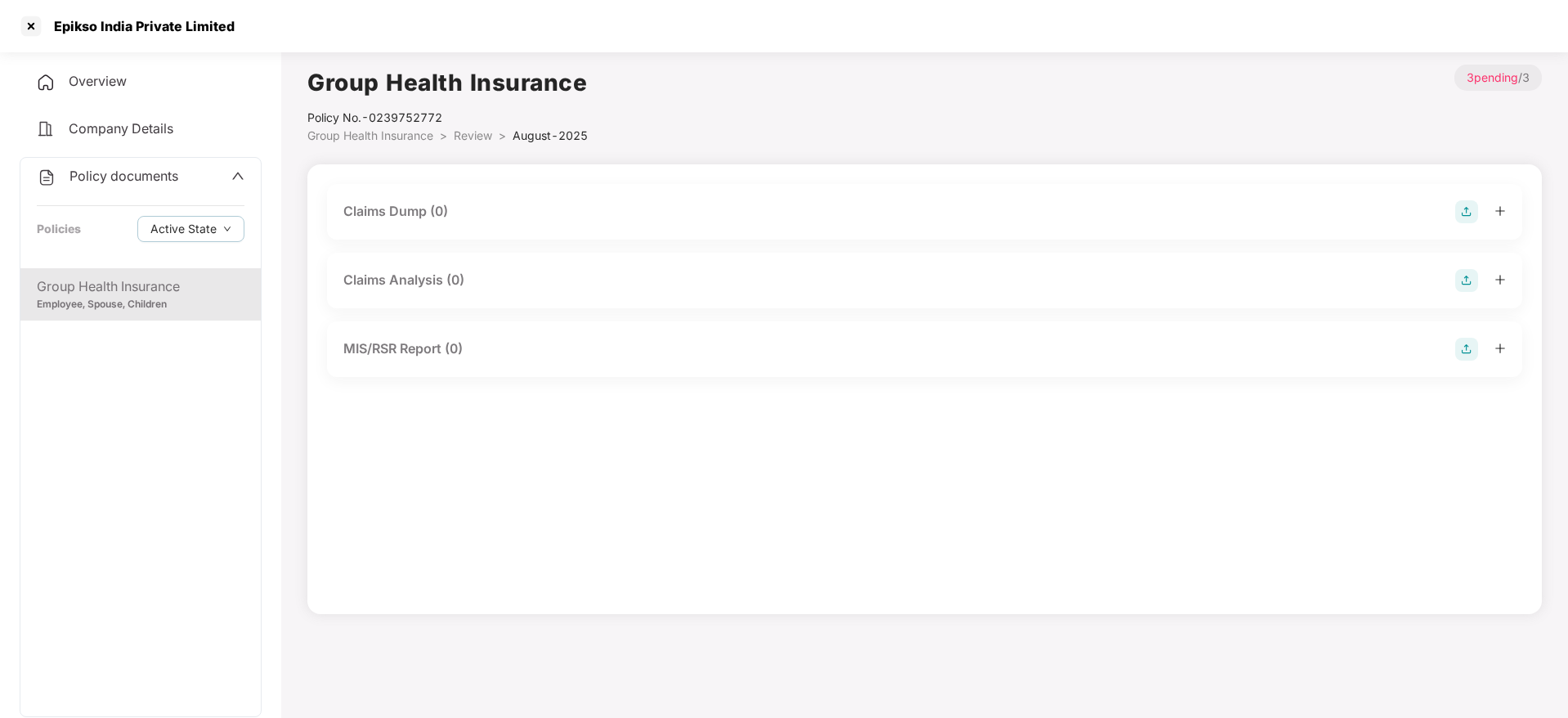
click at [169, 304] on div "Employee, Spouse, Children" at bounding box center [140, 304] width 207 height 15
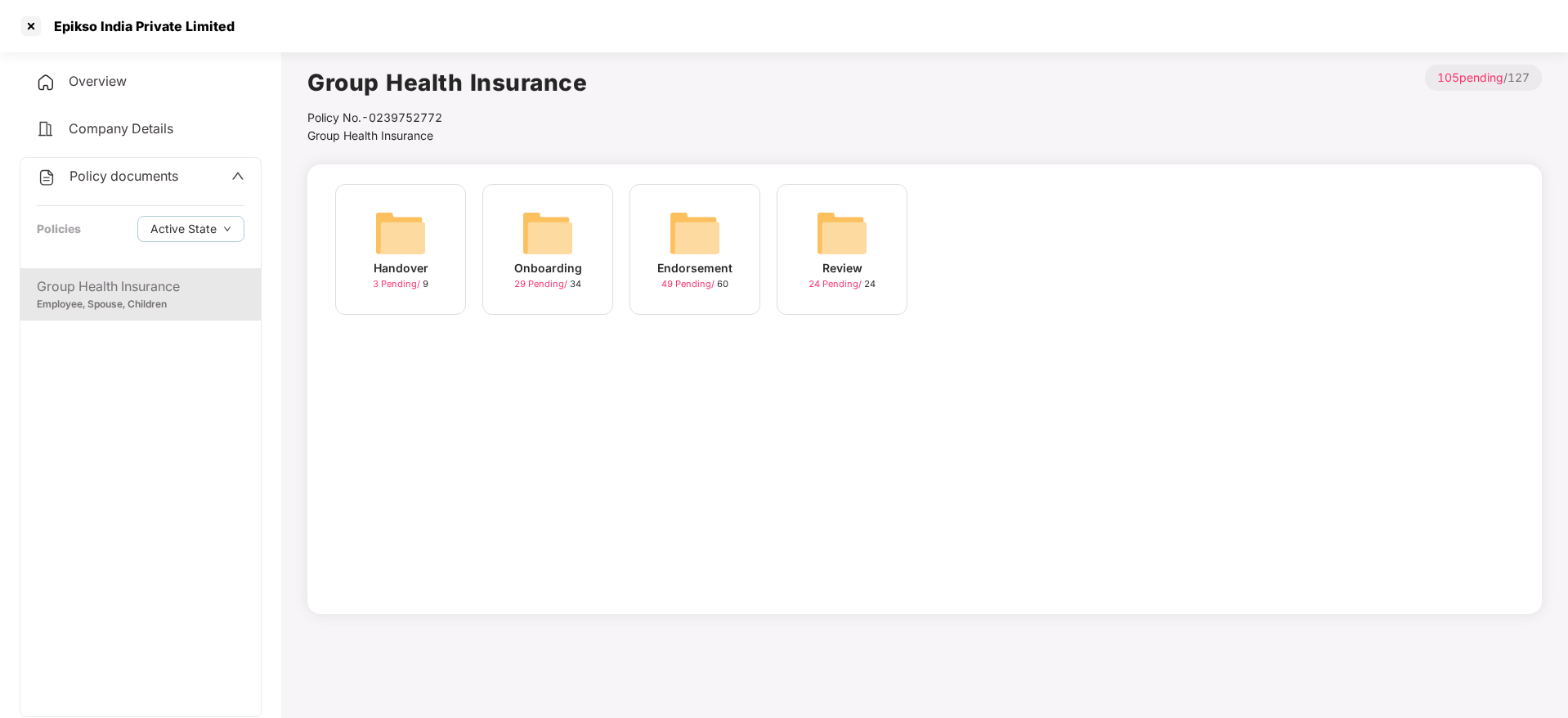
click at [686, 240] on img at bounding box center [695, 232] width 53 height 53
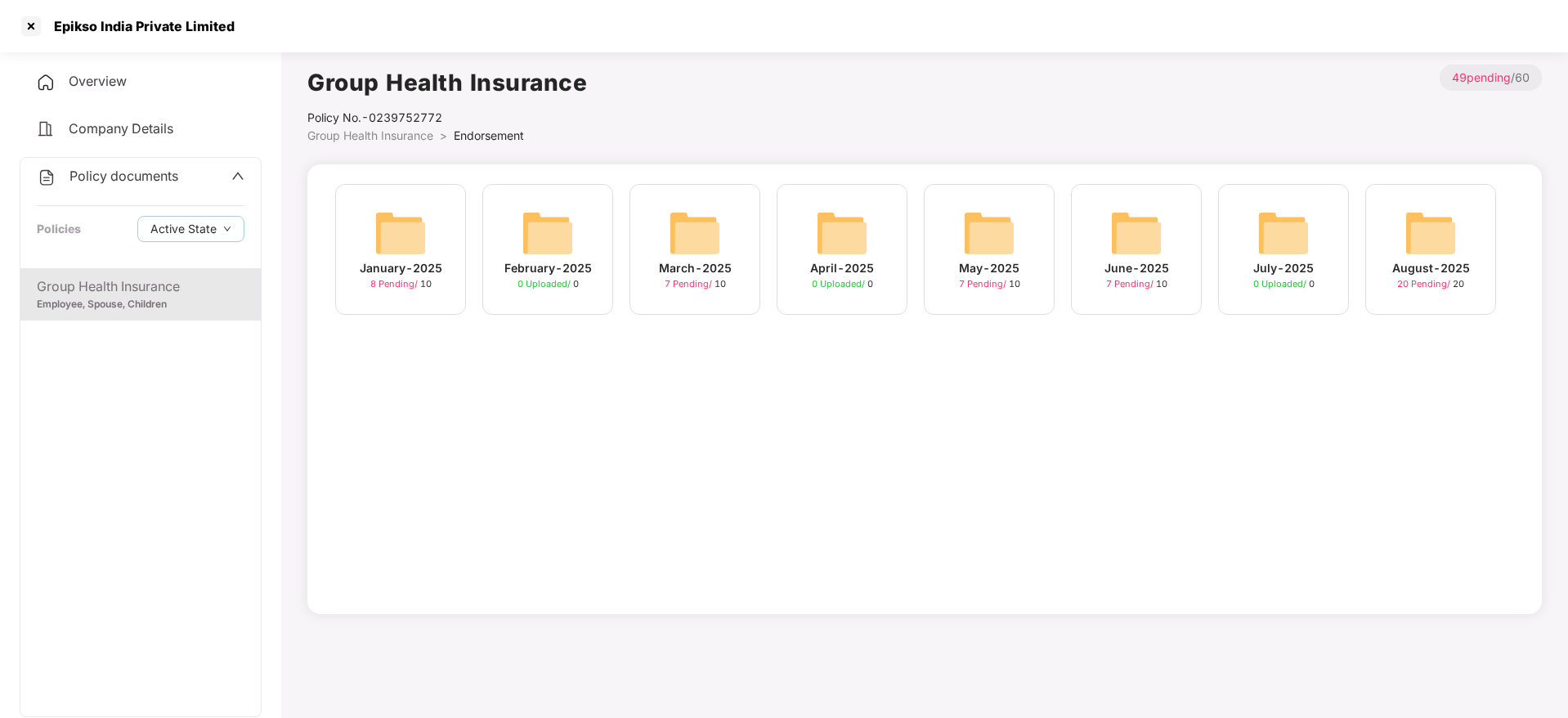
click at [1470, 250] on div "August-2025 20 Pending / 20" at bounding box center [1430, 249] width 131 height 131
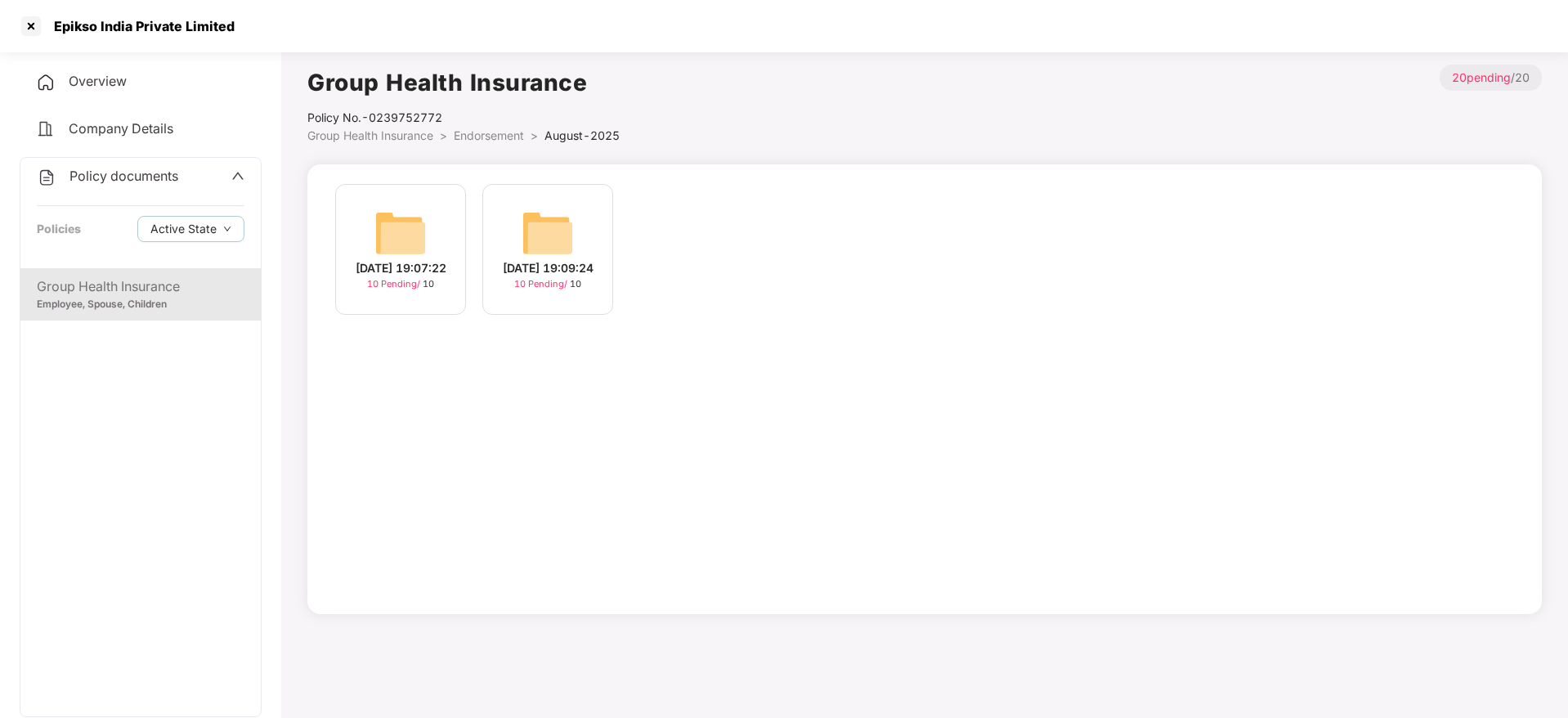
click at [518, 241] on div "[DATE] 19:09:24 10 Pending / 10" at bounding box center [548, 249] width 131 height 131
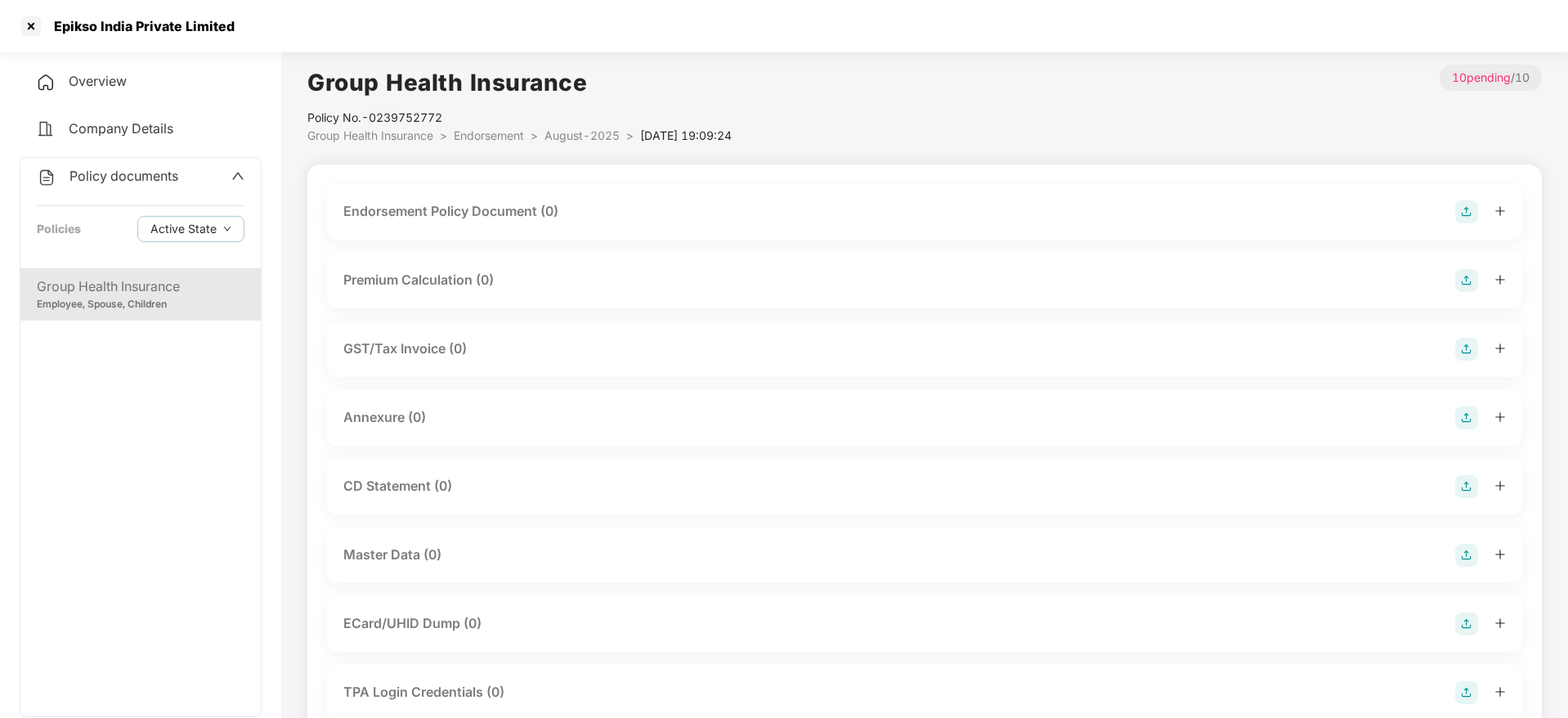
click at [602, 131] on span "August-2025" at bounding box center [582, 135] width 76 height 14
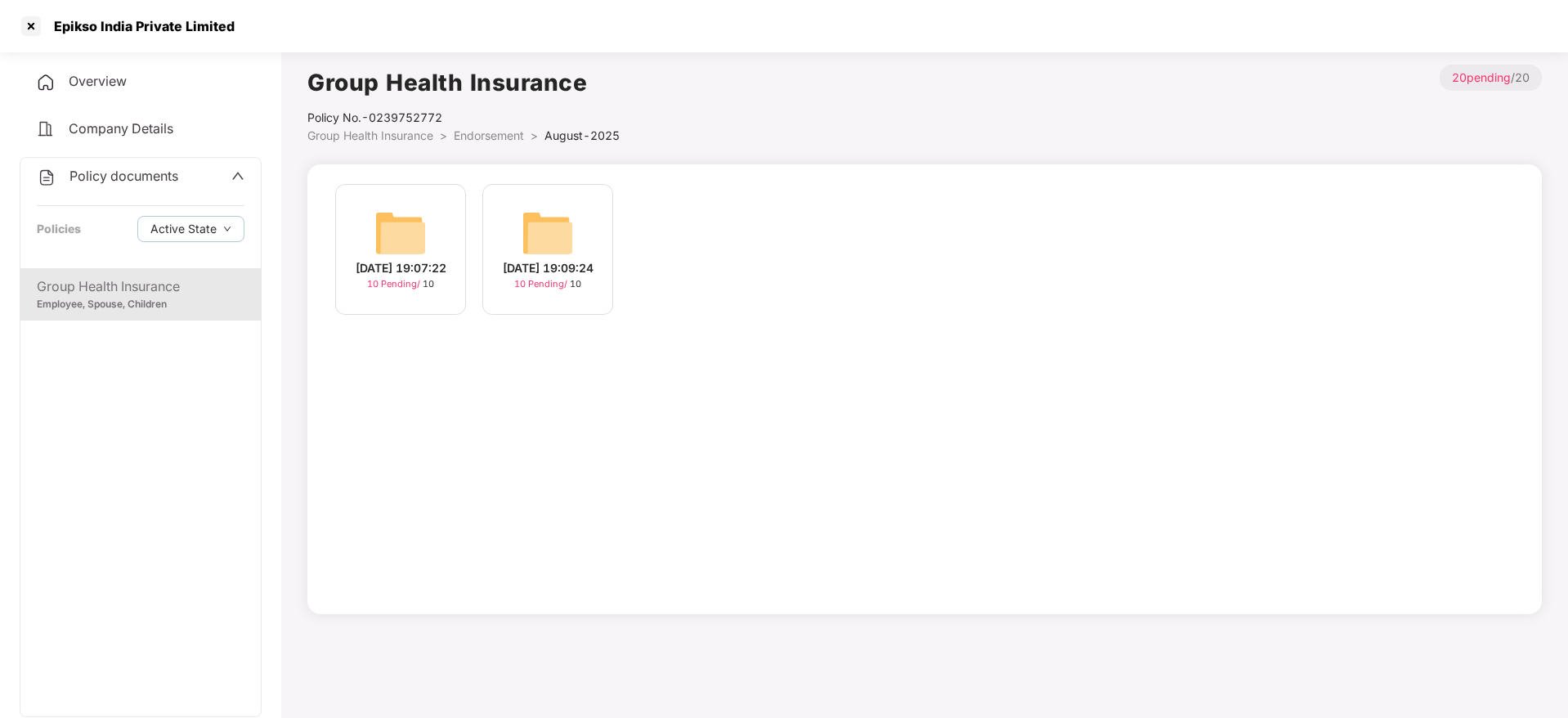
click at [443, 259] on div "[DATE] 19:07:22" at bounding box center [401, 268] width 91 height 18
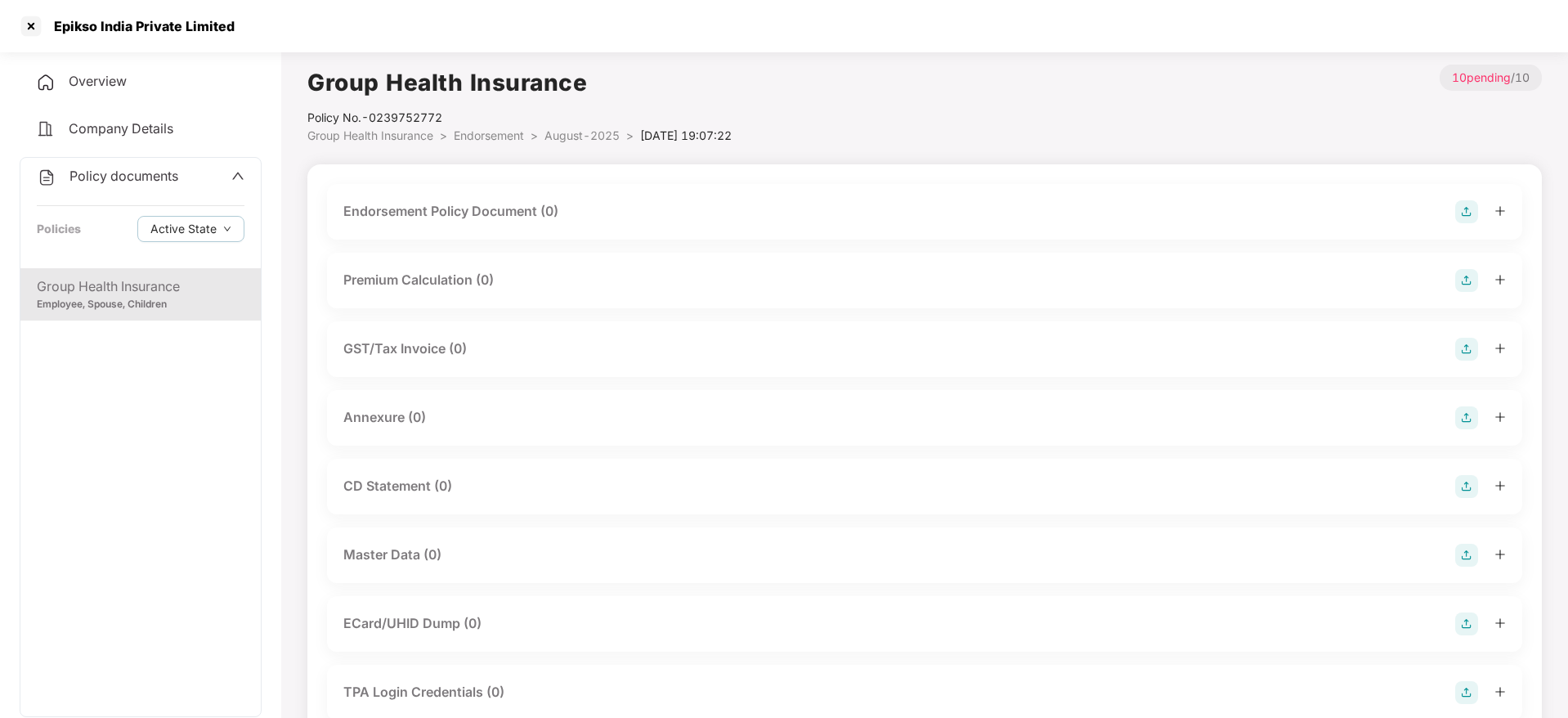
click at [584, 144] on li "August-2025 >" at bounding box center [593, 136] width 96 height 18
click at [590, 137] on span "August-2025" at bounding box center [582, 135] width 76 height 14
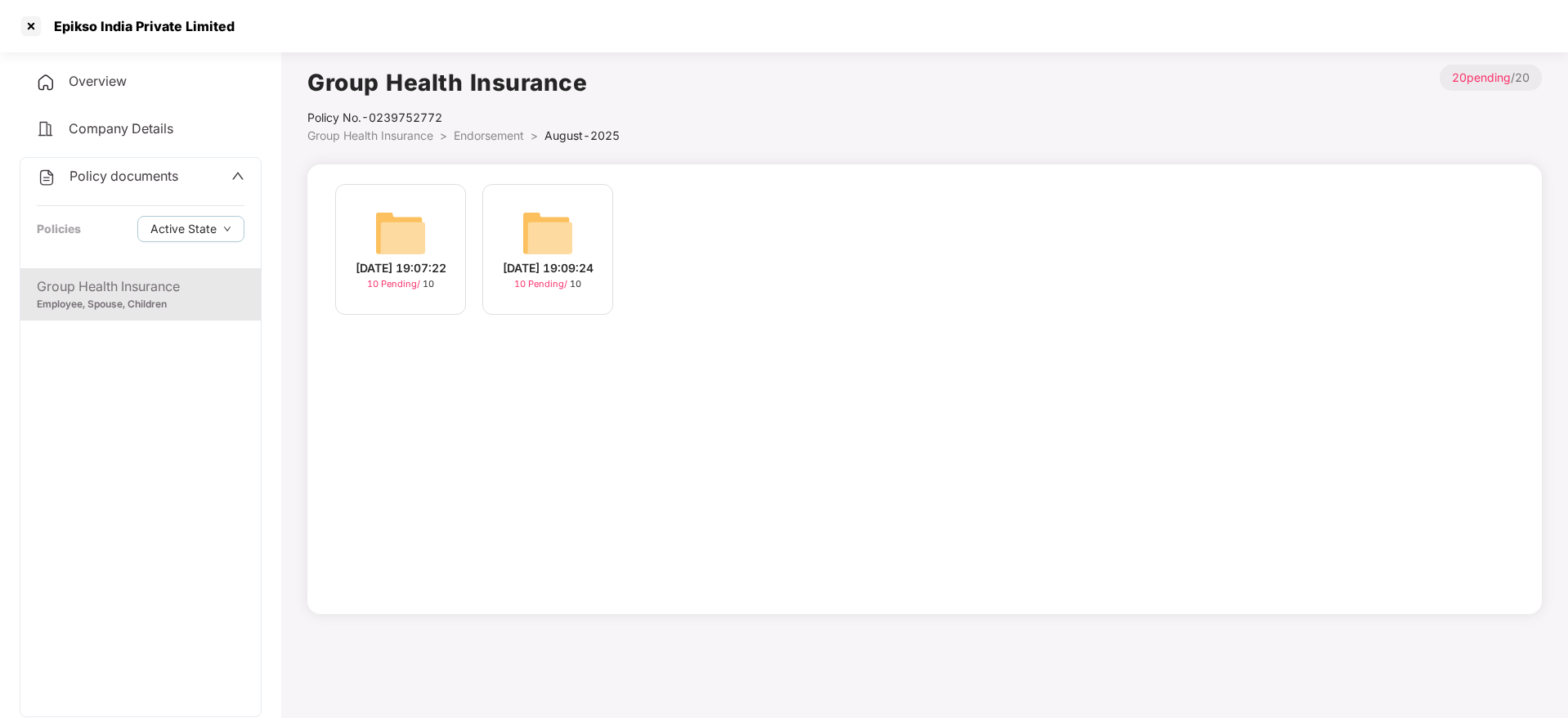
click at [618, 133] on span "August-2025" at bounding box center [582, 135] width 76 height 14
drag, startPoint x: 618, startPoint y: 133, endPoint x: 830, endPoint y: 133, distance: 212.0
click at [830, 133] on div "Group Health Insurance Policy No.- 0239752772 Group Health Insurance > Endorsem…" at bounding box center [925, 105] width 1234 height 80
click at [71, 24] on div "Epikso India Private Limited" at bounding box center [139, 26] width 190 height 16
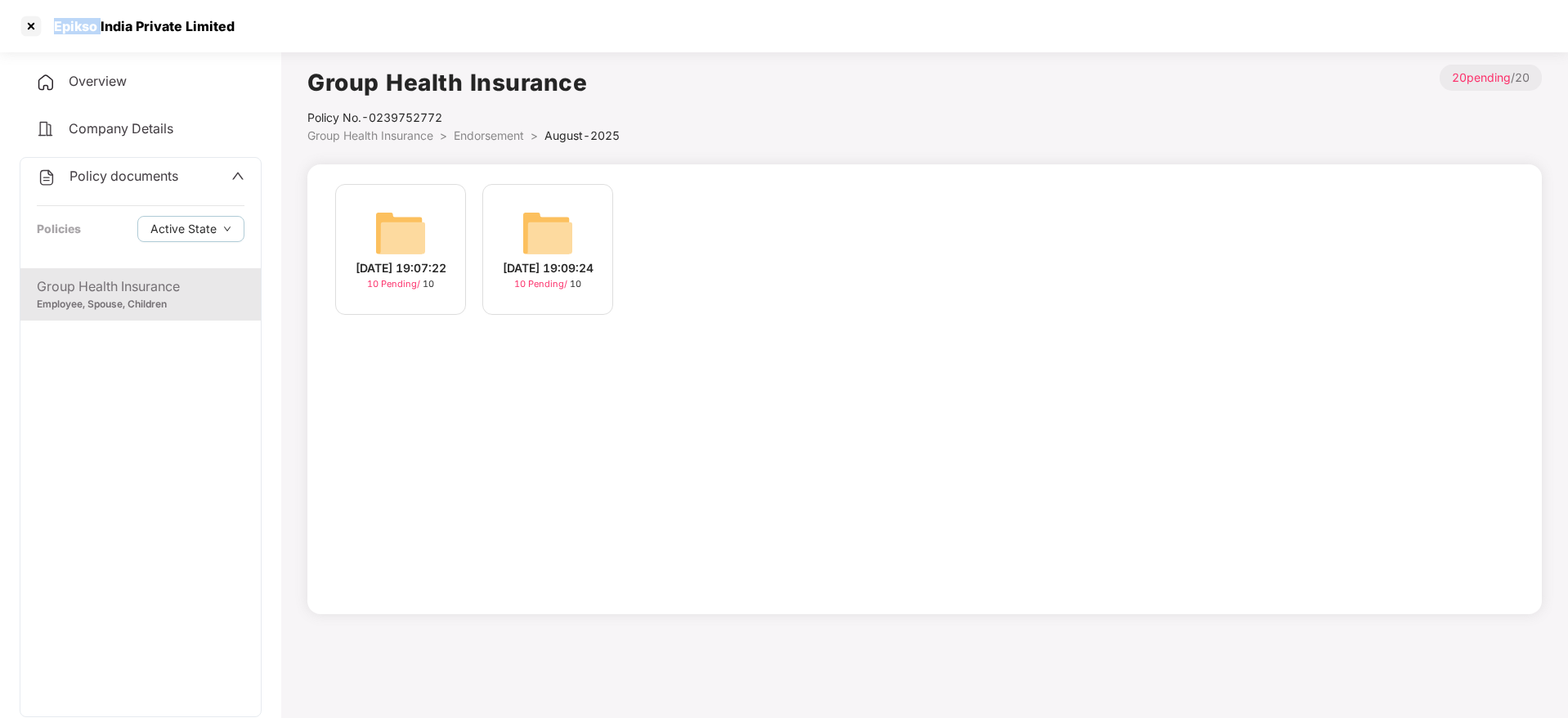
click at [71, 24] on div "Epikso India Private Limited" at bounding box center [139, 26] width 190 height 16
click at [110, 125] on span "Company Details" at bounding box center [120, 128] width 104 height 16
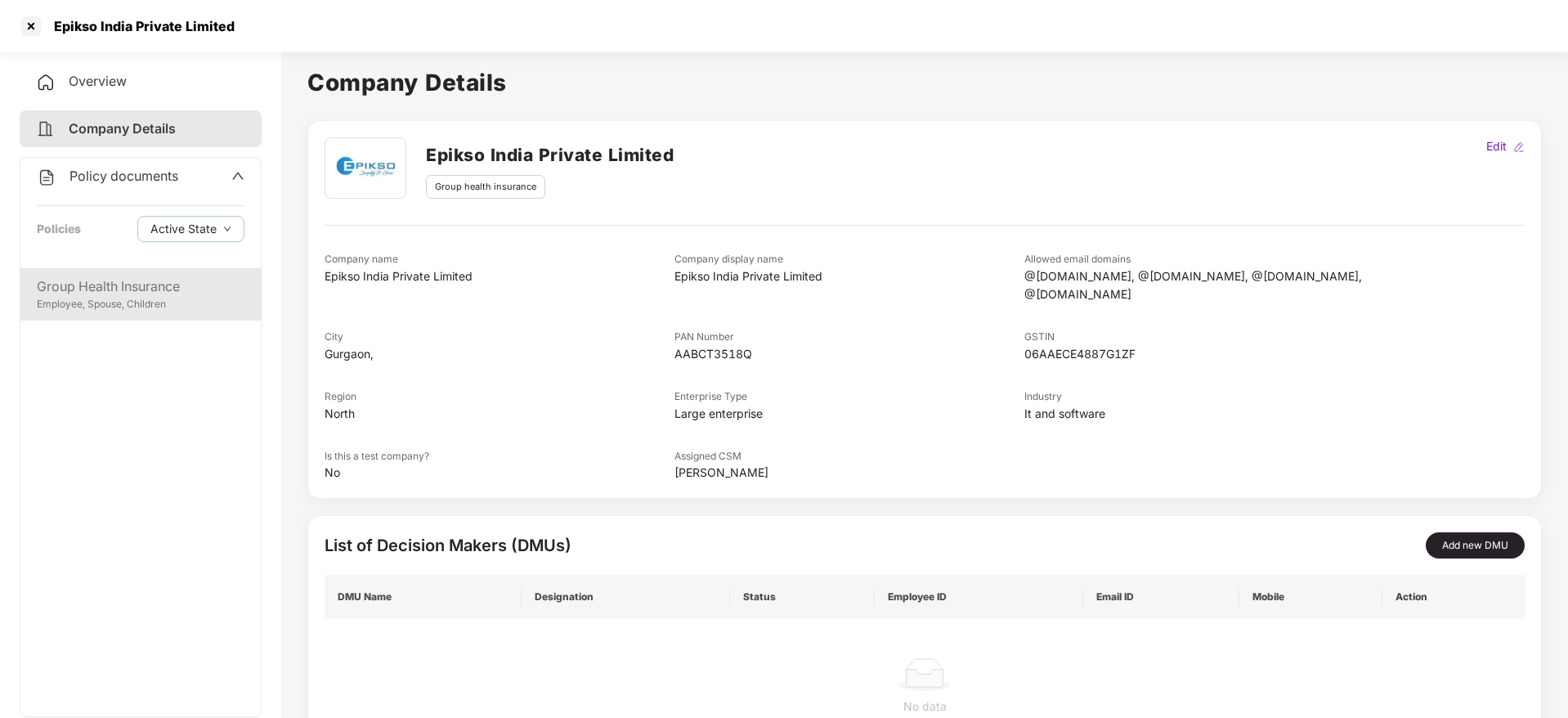
click at [148, 298] on div "Employee, Spouse, Children" at bounding box center [140, 304] width 207 height 15
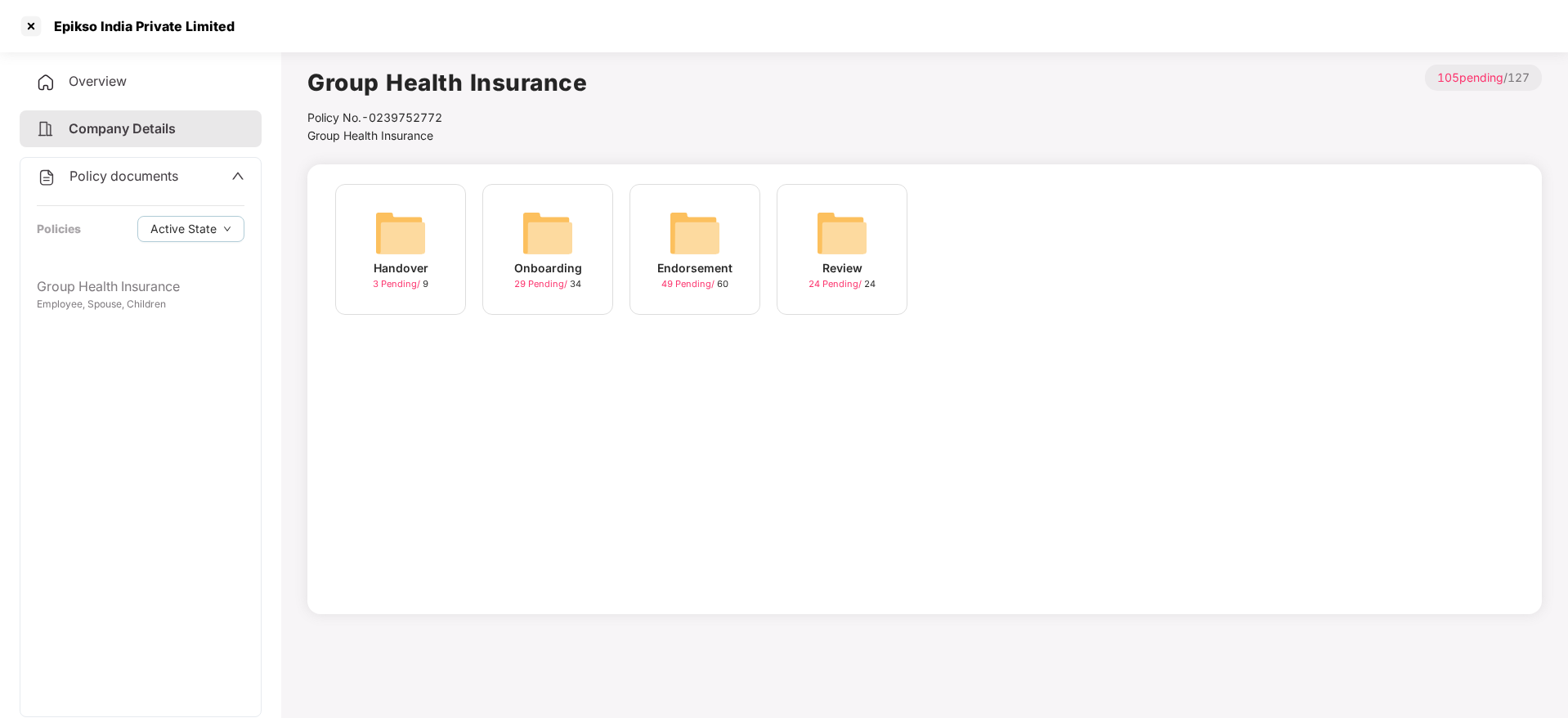
click at [571, 283] on div "29 Pending / 34" at bounding box center [548, 284] width 67 height 14
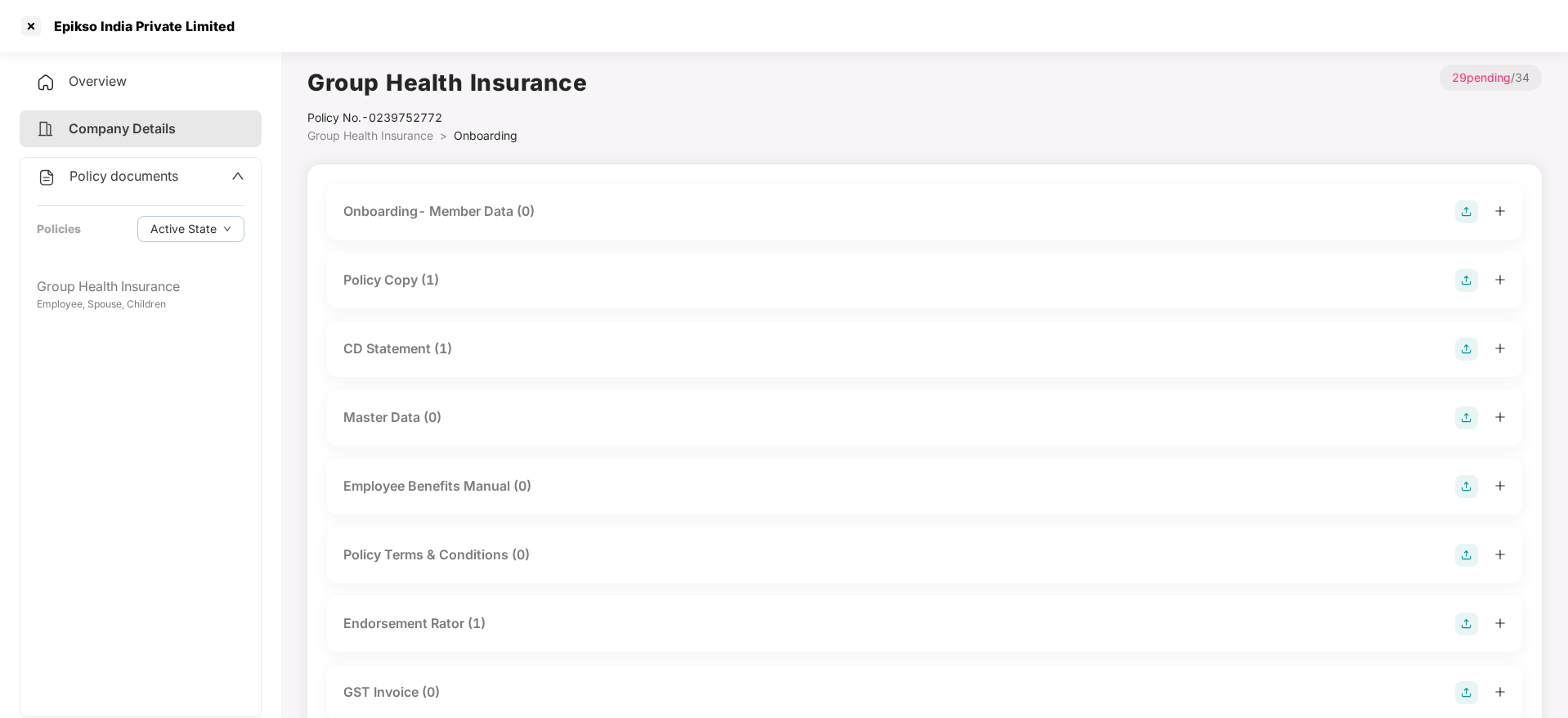
click at [443, 291] on div "Policy Copy (1)" at bounding box center [925, 280] width 1195 height 55
click at [443, 282] on div "Policy Copy (1)" at bounding box center [925, 280] width 1163 height 23
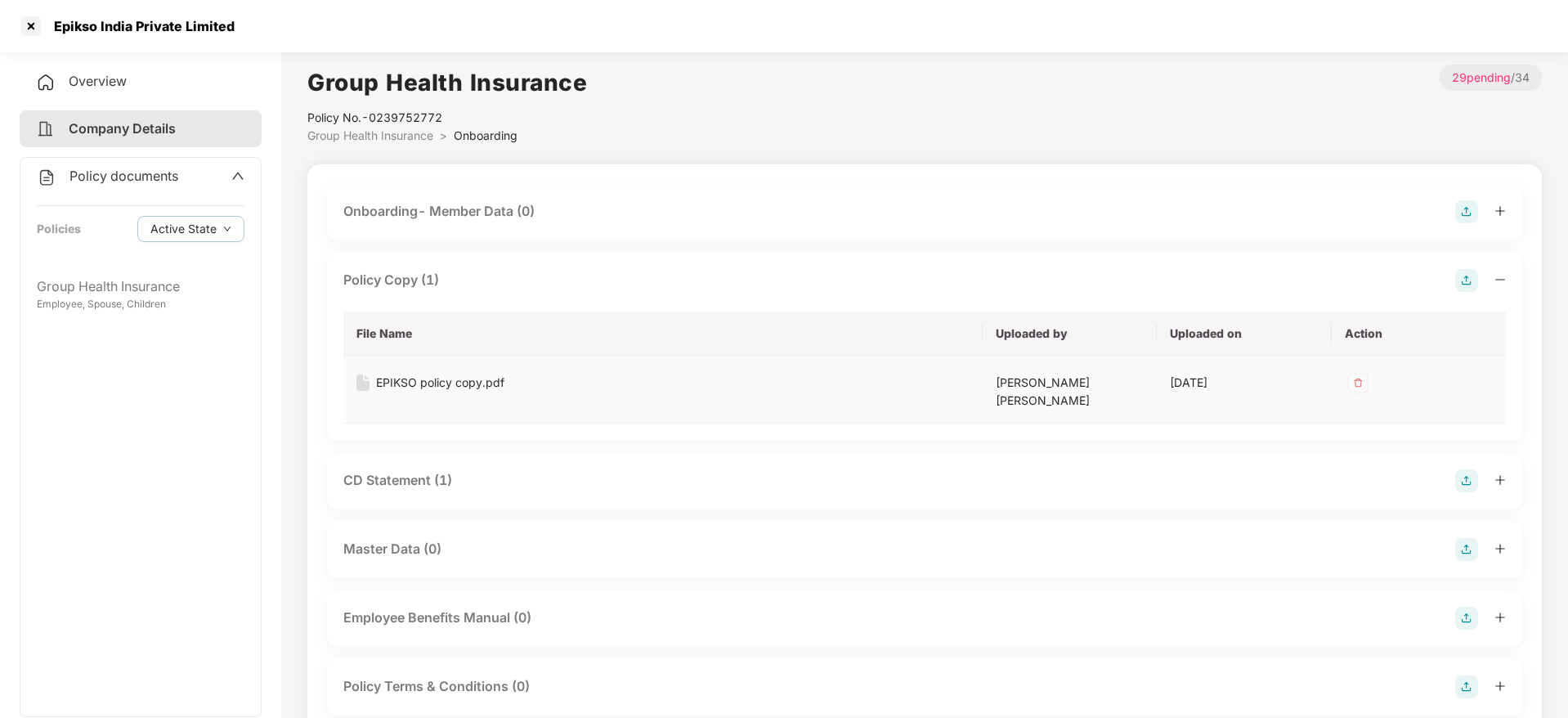
click at [460, 383] on div "EPIKSO policy copy.pdf" at bounding box center [440, 382] width 128 height 18
click at [88, 34] on div "Epikso India Private Limited" at bounding box center [126, 26] width 217 height 26
copy div "Epikso India Private Limited"
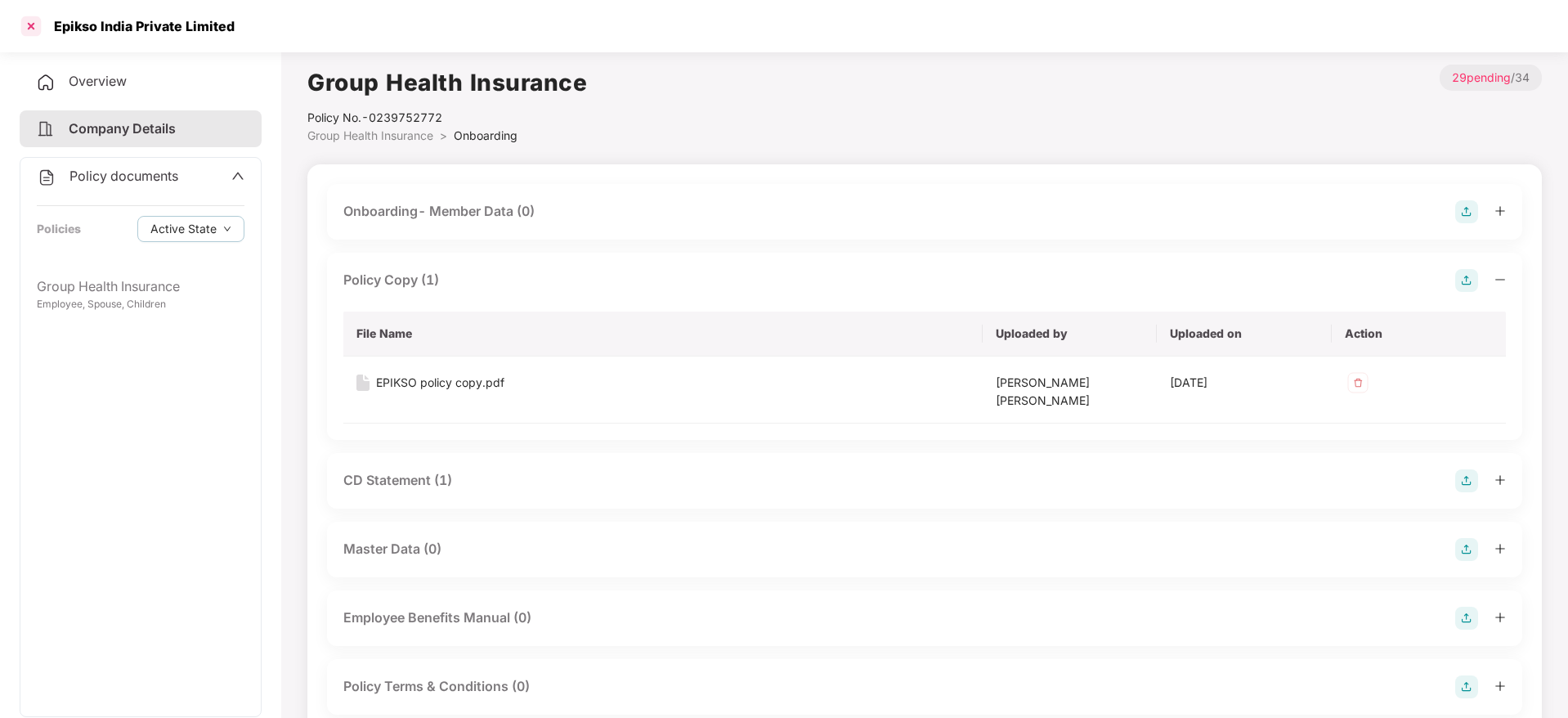
click at [18, 13] on div at bounding box center [31, 26] width 26 height 26
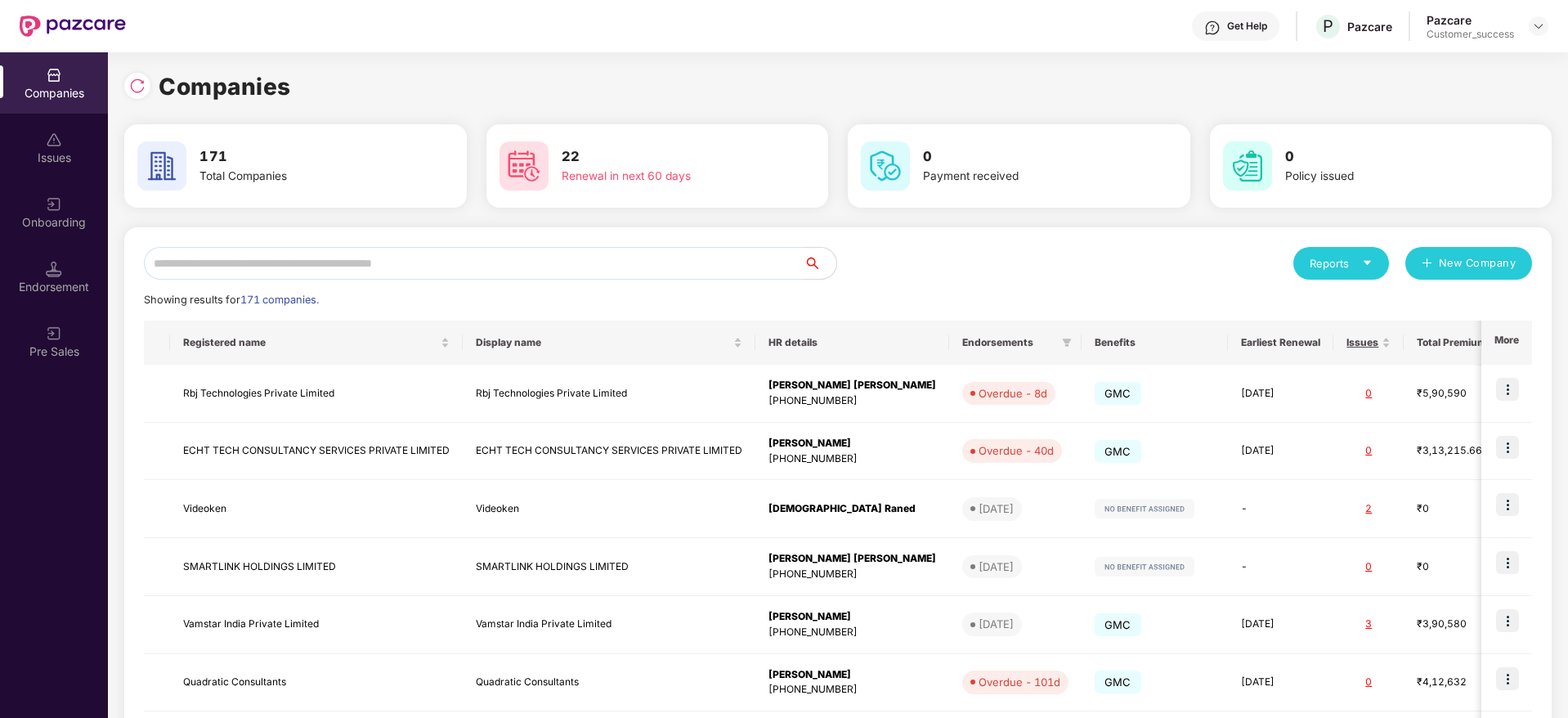
click at [36, 31] on img at bounding box center [73, 26] width 106 height 21
drag, startPoint x: 254, startPoint y: 241, endPoint x: 288, endPoint y: 270, distance: 44.7
click at [257, 244] on div "Reports New Company Showing results for 171 companies. Registered name Display …" at bounding box center [838, 624] width 1427 height 794
click at [288, 271] on input "text" at bounding box center [474, 263] width 660 height 33
paste input "**********"
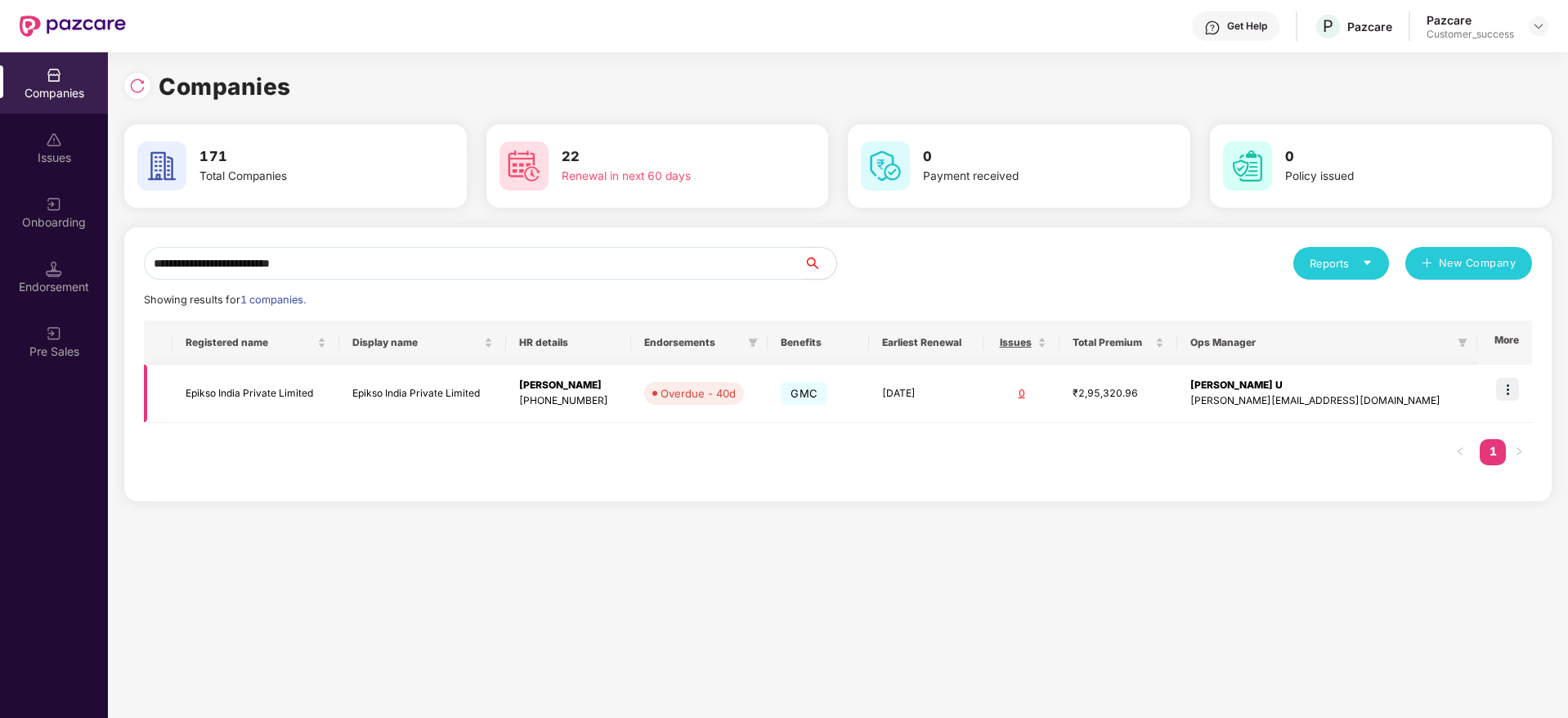
type input "**********"
click at [1515, 390] on img at bounding box center [1508, 389] width 23 height 23
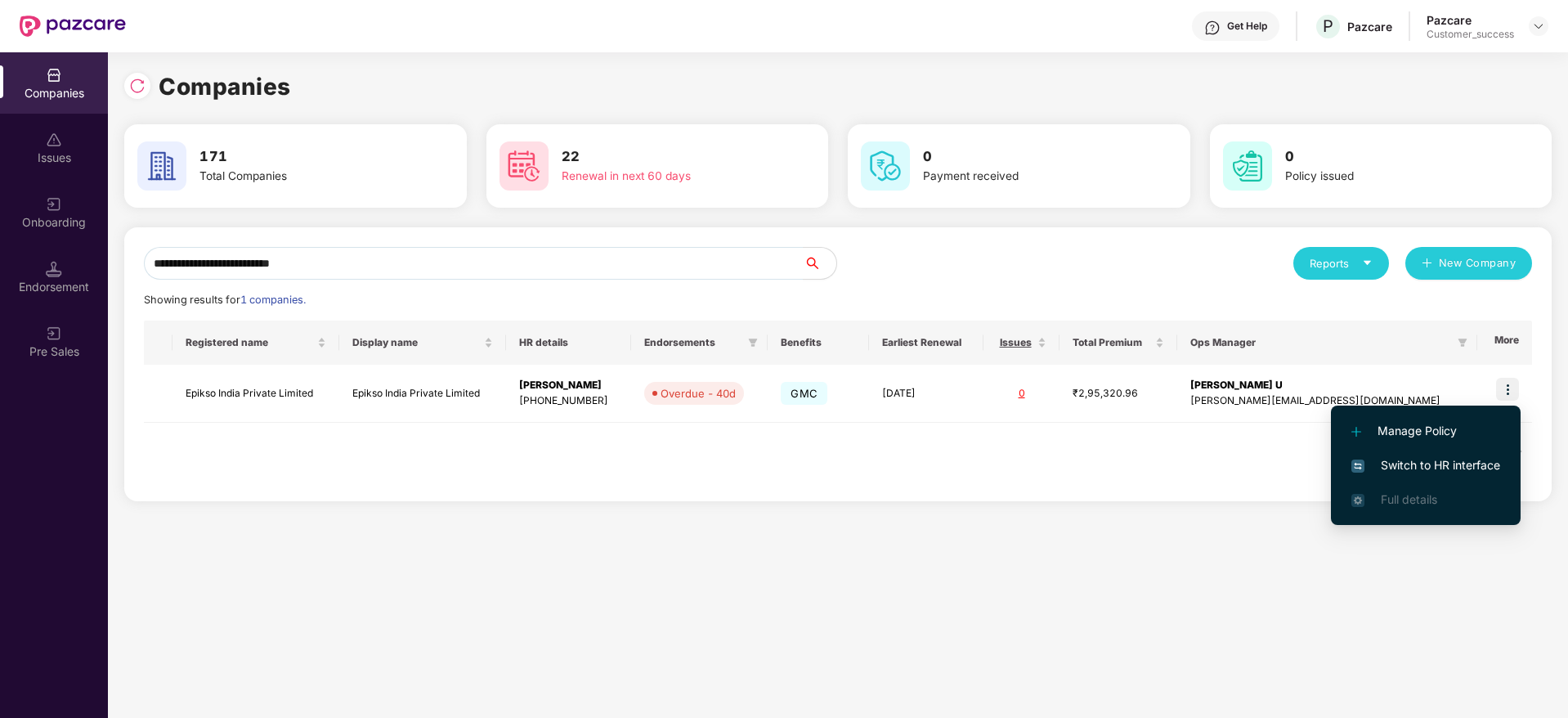
click at [1458, 462] on span "Switch to HR interface" at bounding box center [1426, 465] width 149 height 18
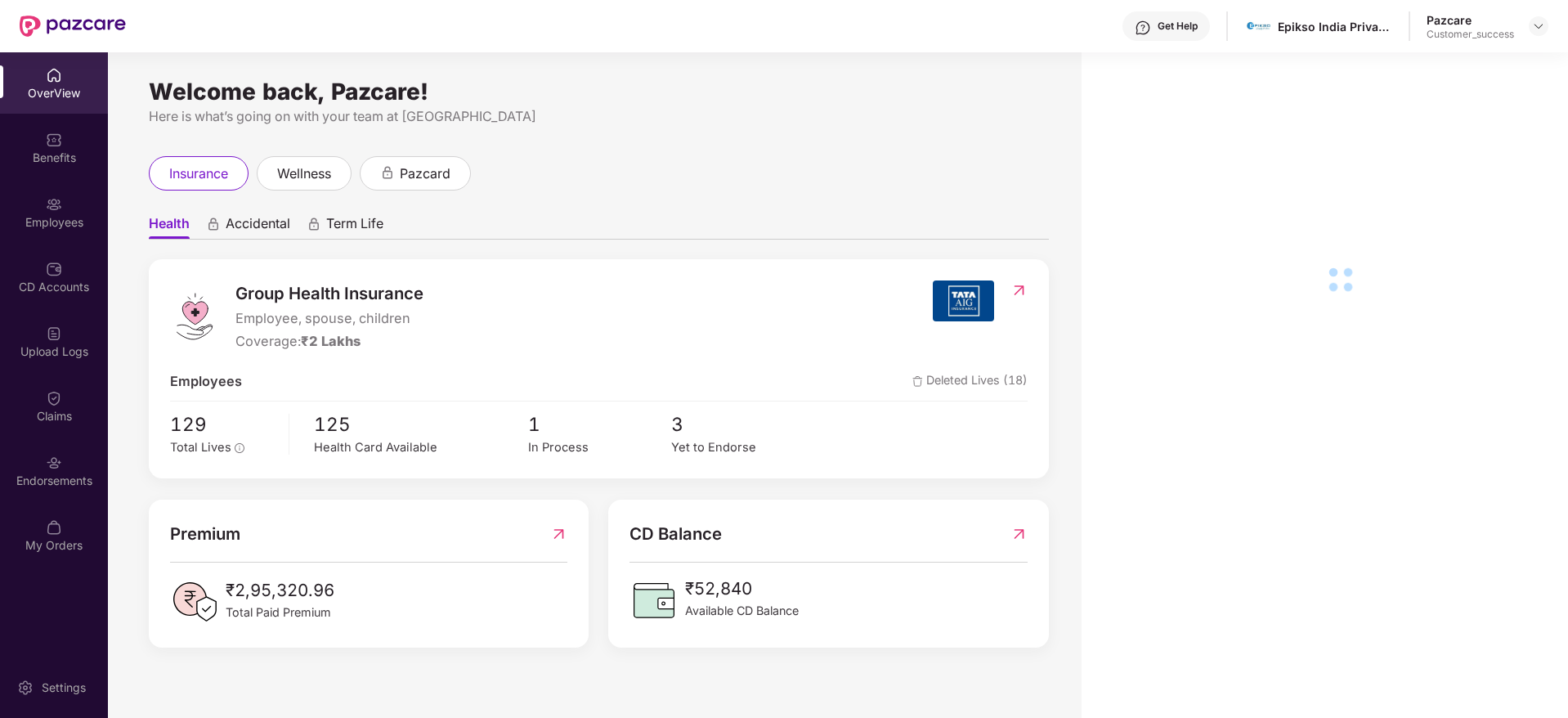
click at [20, 200] on div "Employees" at bounding box center [54, 212] width 108 height 61
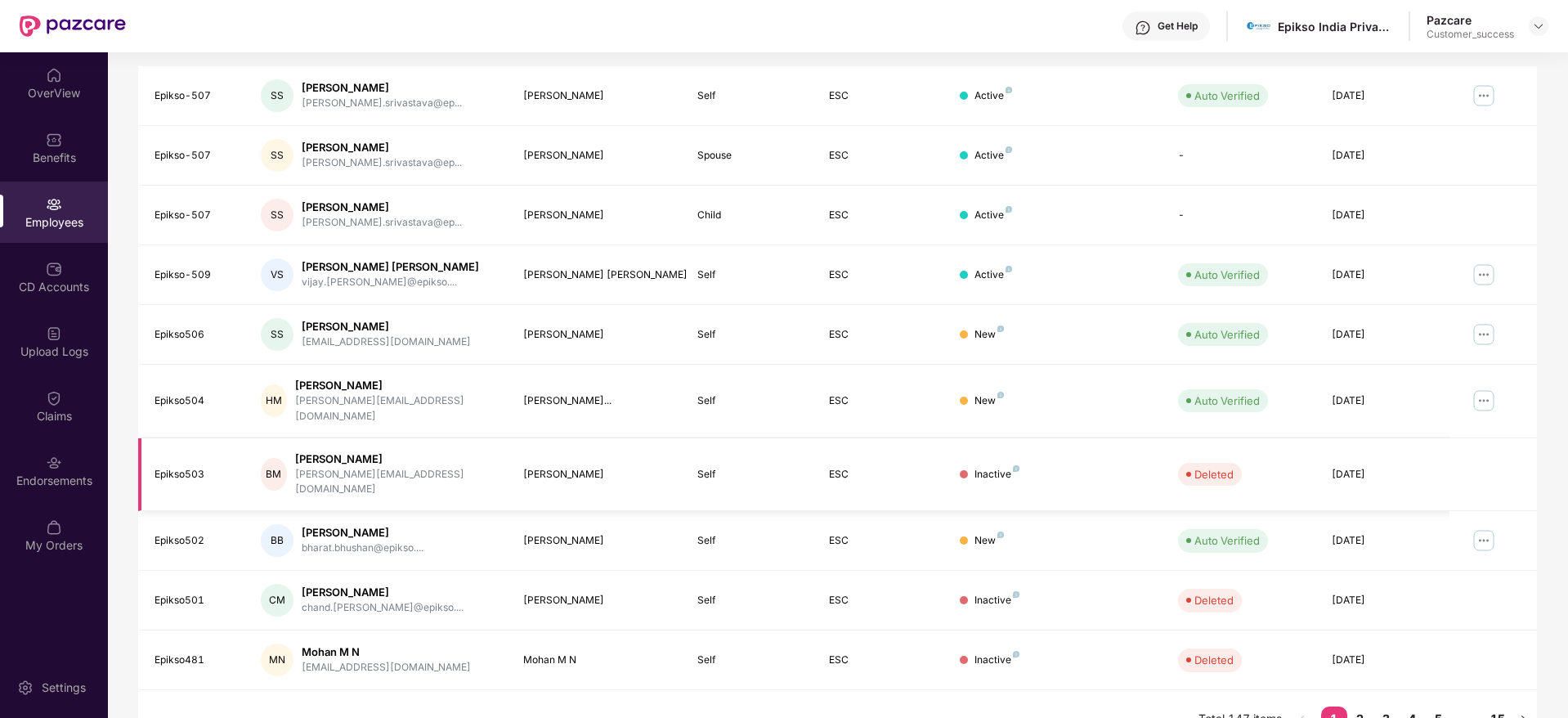
scroll to position [287, 0]
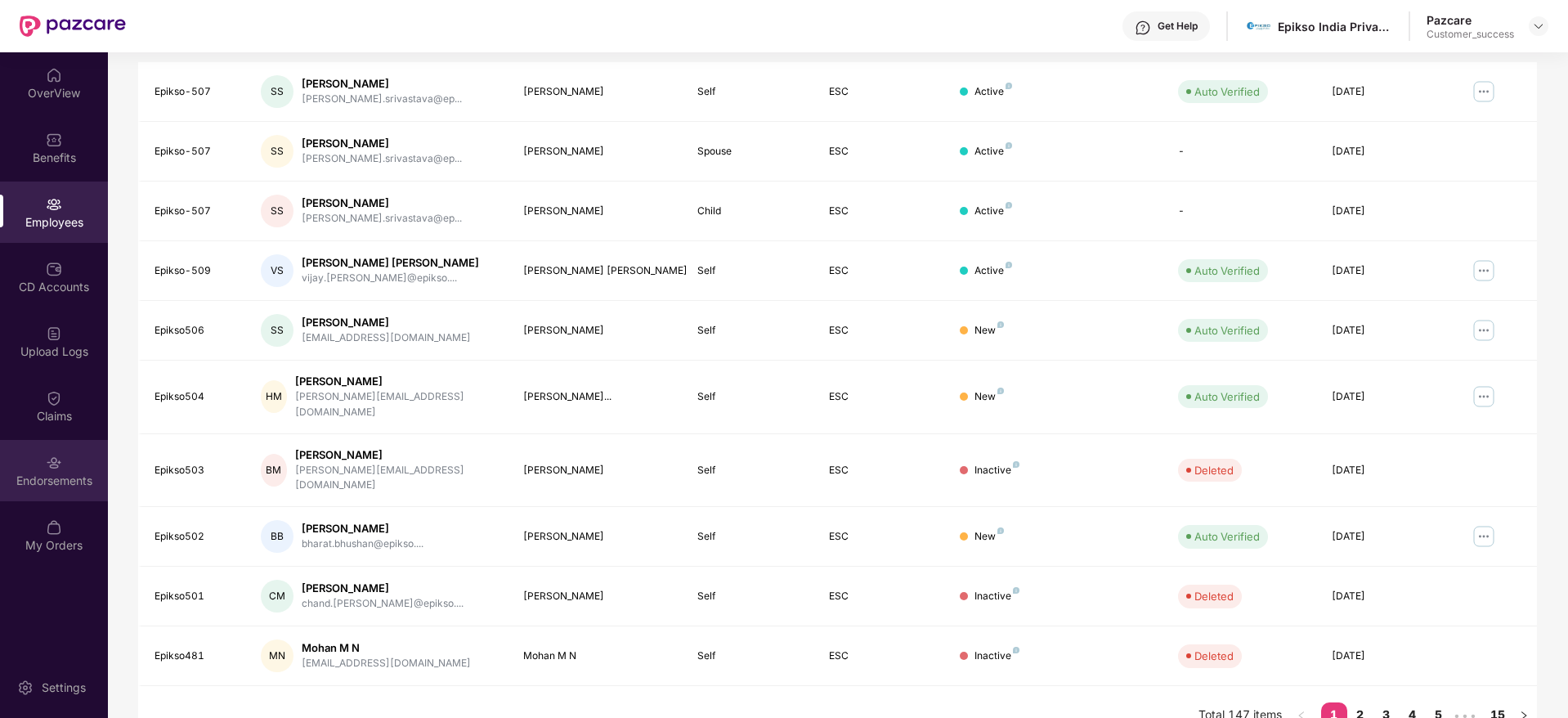
click at [28, 460] on div "Endorsements" at bounding box center [54, 470] width 108 height 61
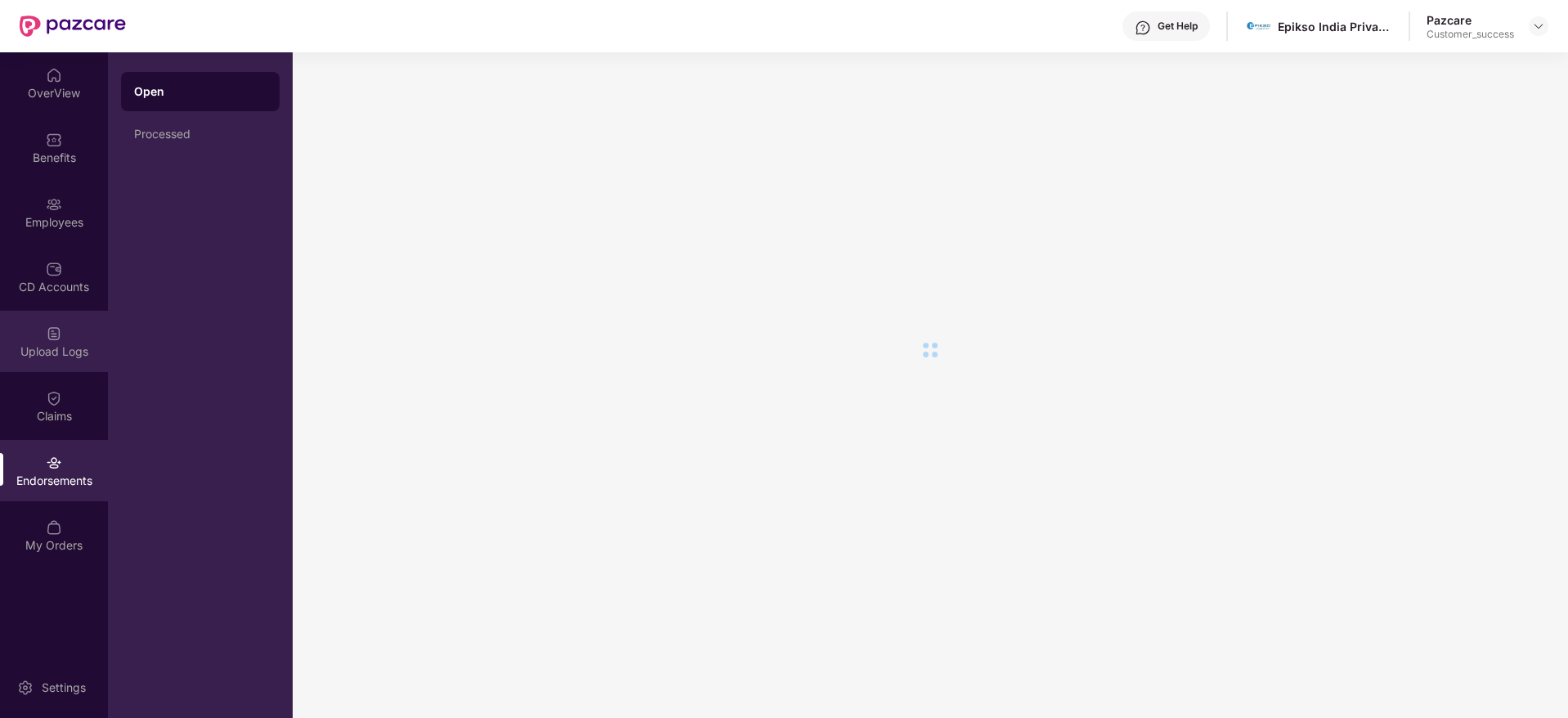
scroll to position [0, 0]
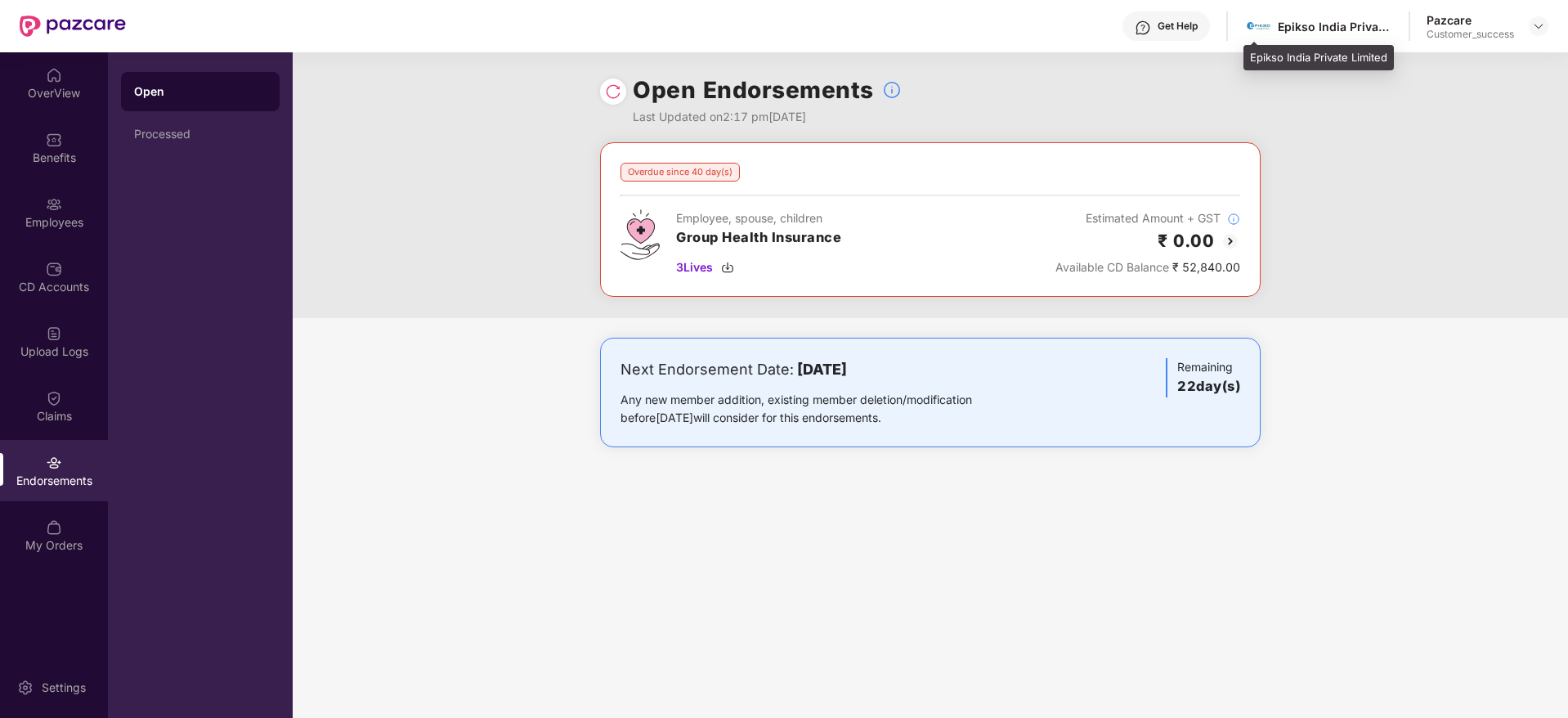
click at [1296, 29] on div "Epikso India Private Limited" at bounding box center [1336, 27] width 115 height 15
copy div "Epikso India Private Limited"
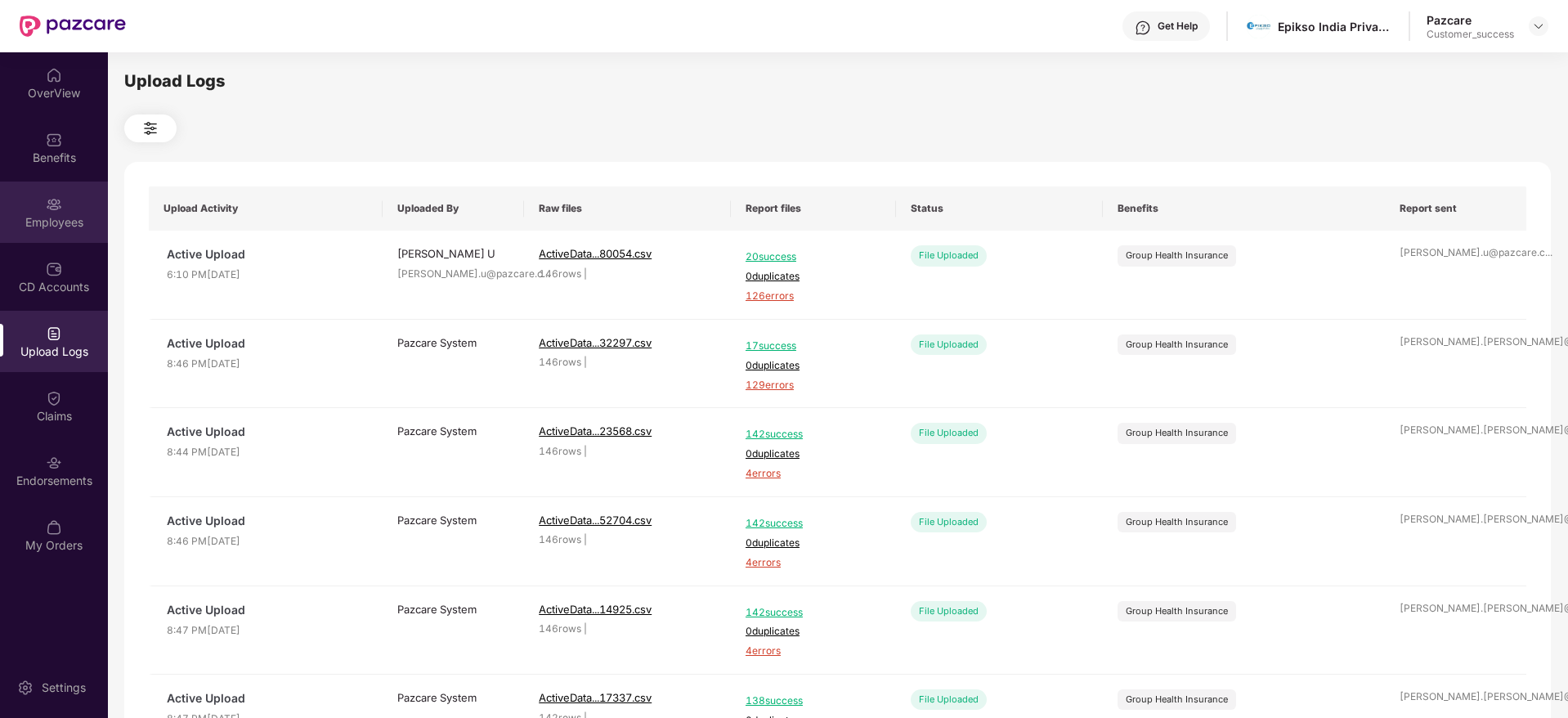
click at [14, 208] on div "Employees" at bounding box center [54, 212] width 108 height 61
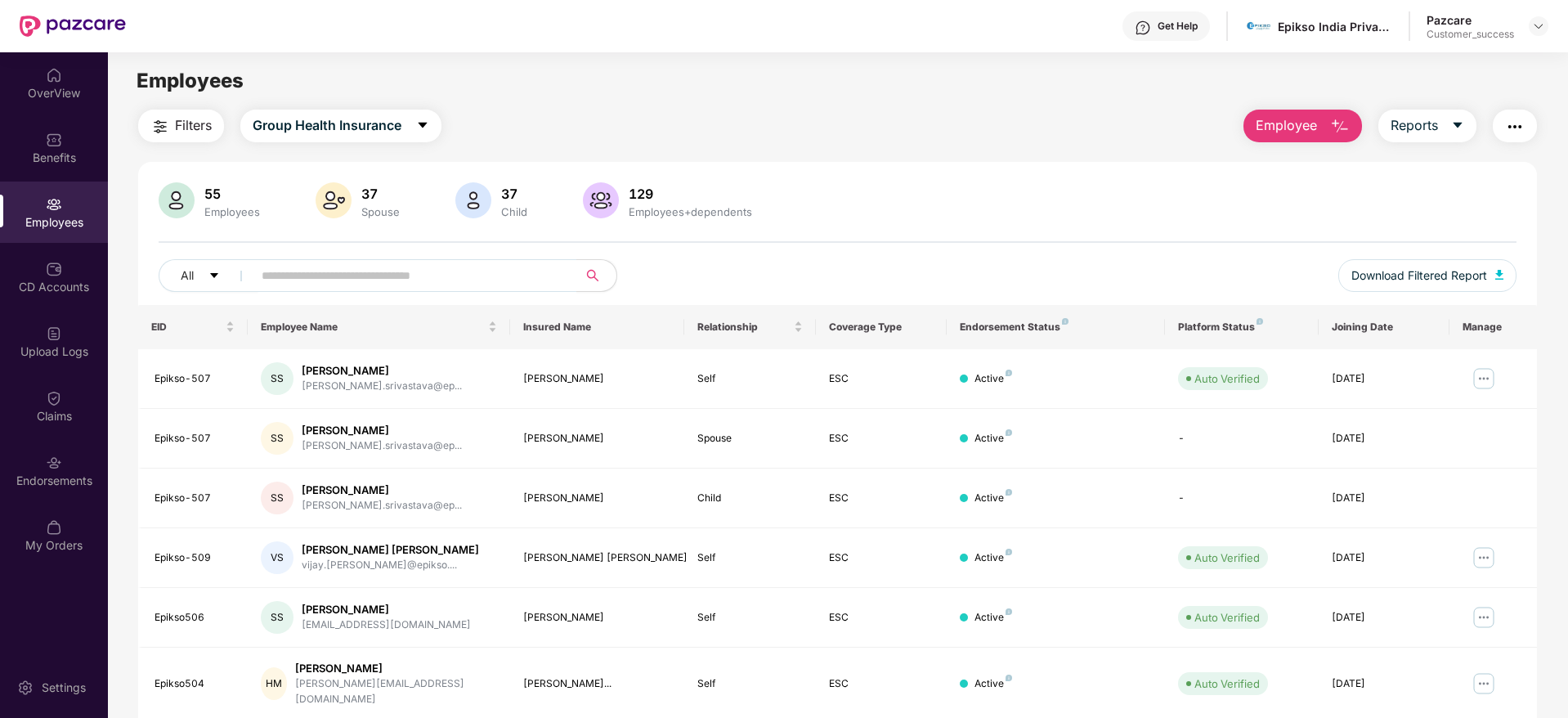
click at [195, 130] on span "Filters" at bounding box center [193, 125] width 36 height 20
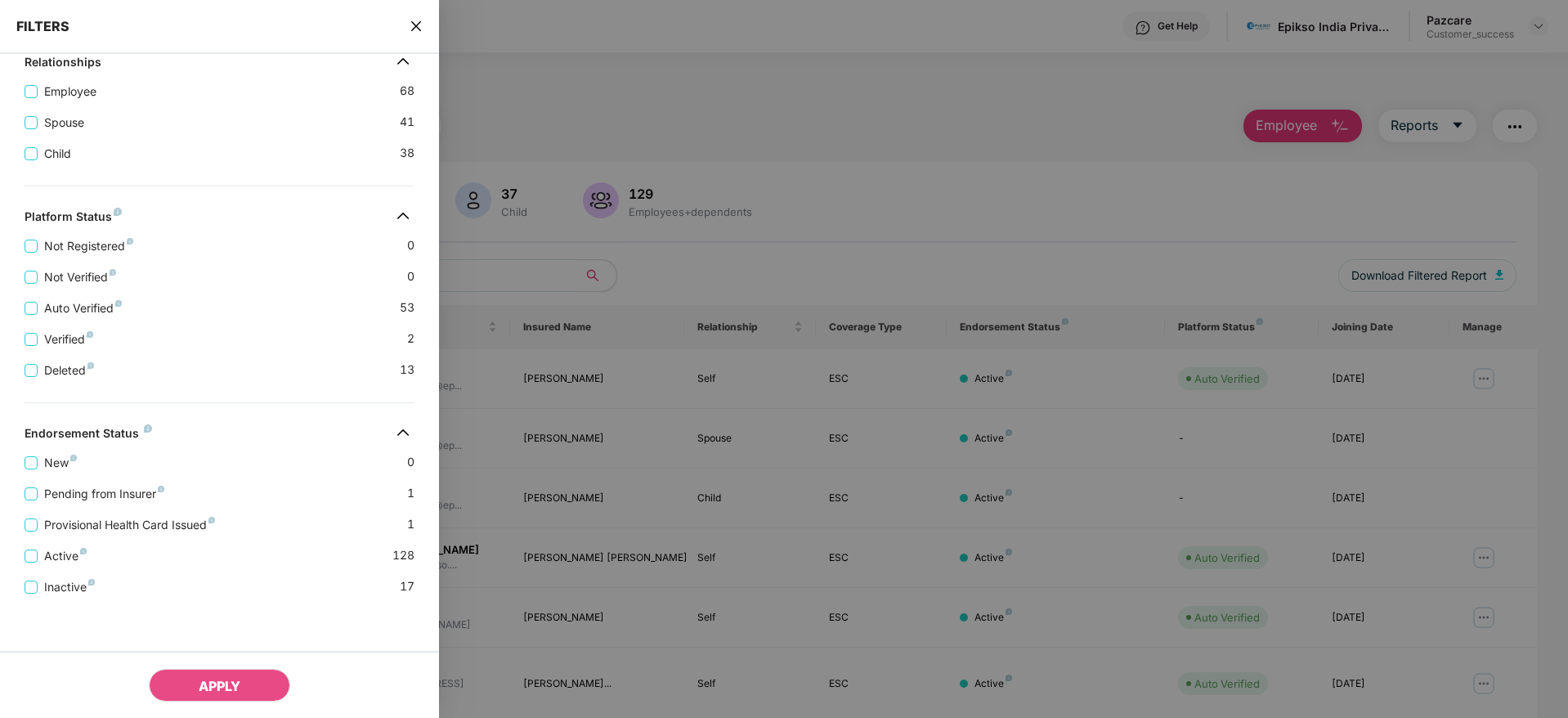
scroll to position [317, 0]
click at [139, 492] on span "Pending from Insurer" at bounding box center [103, 492] width 133 height 18
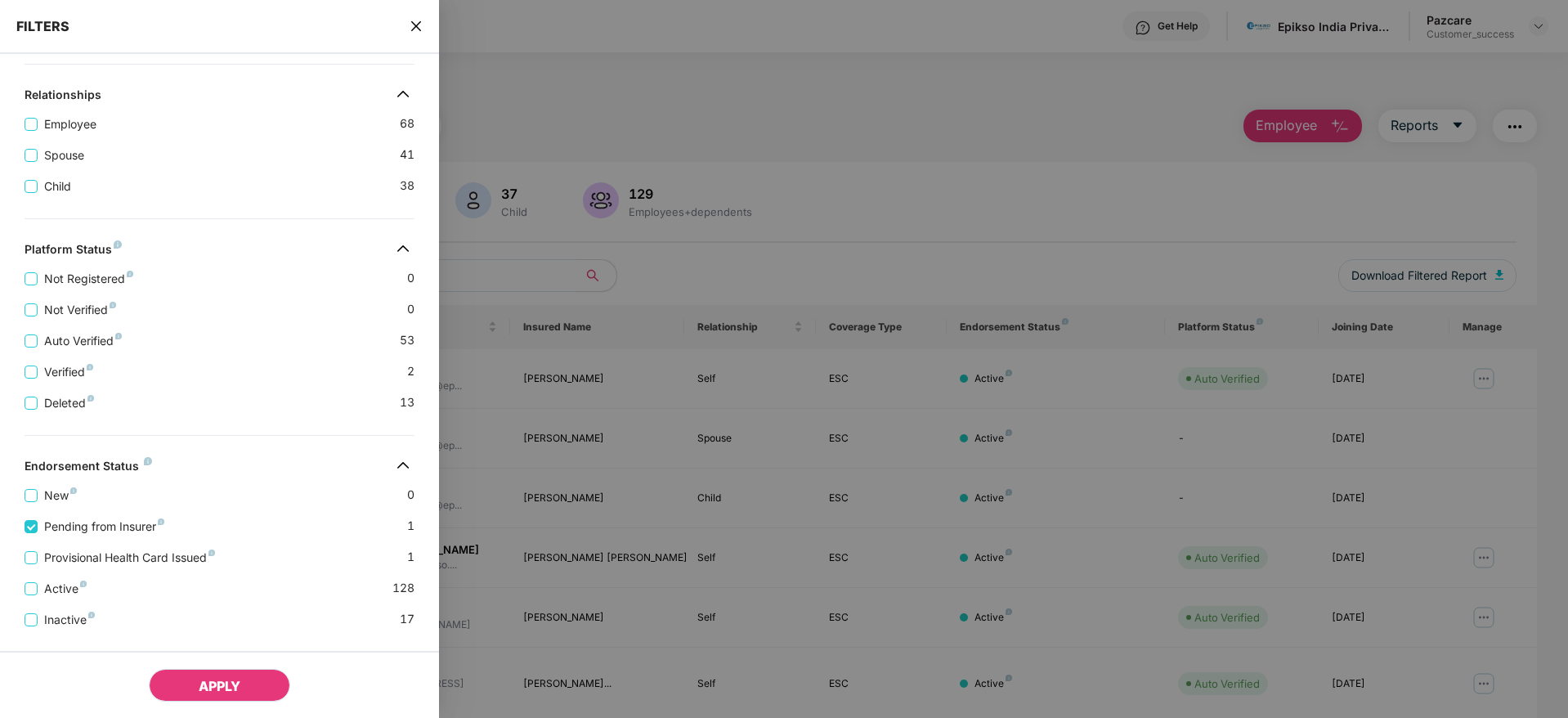
drag, startPoint x: 213, startPoint y: 670, endPoint x: 284, endPoint y: 674, distance: 71.1
click at [214, 672] on button "APPLY" at bounding box center [220, 685] width 142 height 33
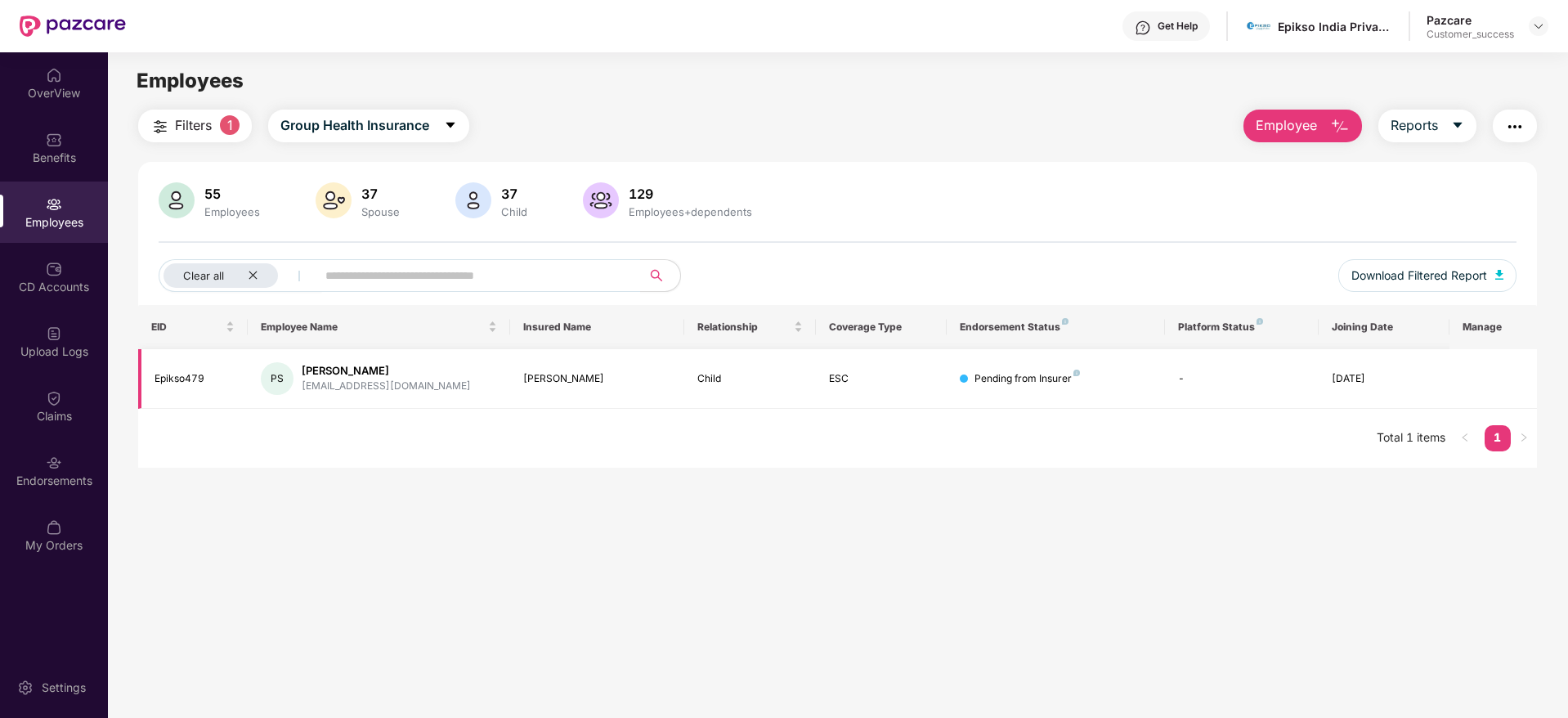
click at [312, 373] on div "Pawan Kumar Sahu" at bounding box center [386, 371] width 169 height 15
copy div "Pawan Kumar Sahu"
click at [347, 476] on main "Employees Filters 1 Group Health Insurance Employee Reports 55 Employees 37 Spo…" at bounding box center [838, 411] width 1459 height 718
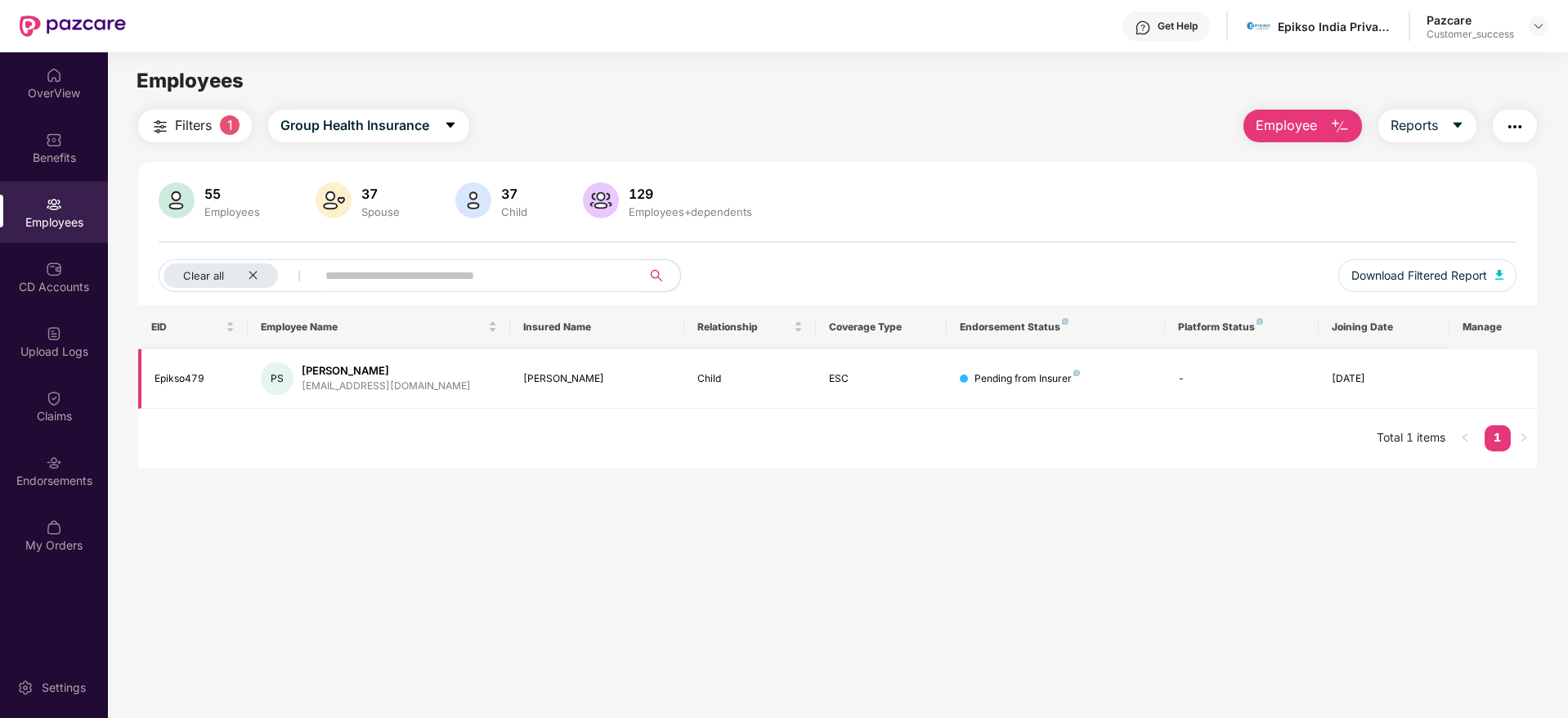
click at [190, 378] on div "Epikso479" at bounding box center [195, 379] width 80 height 15
copy div "Epikso479"
click at [265, 277] on div "Clear all" at bounding box center [221, 275] width 115 height 25
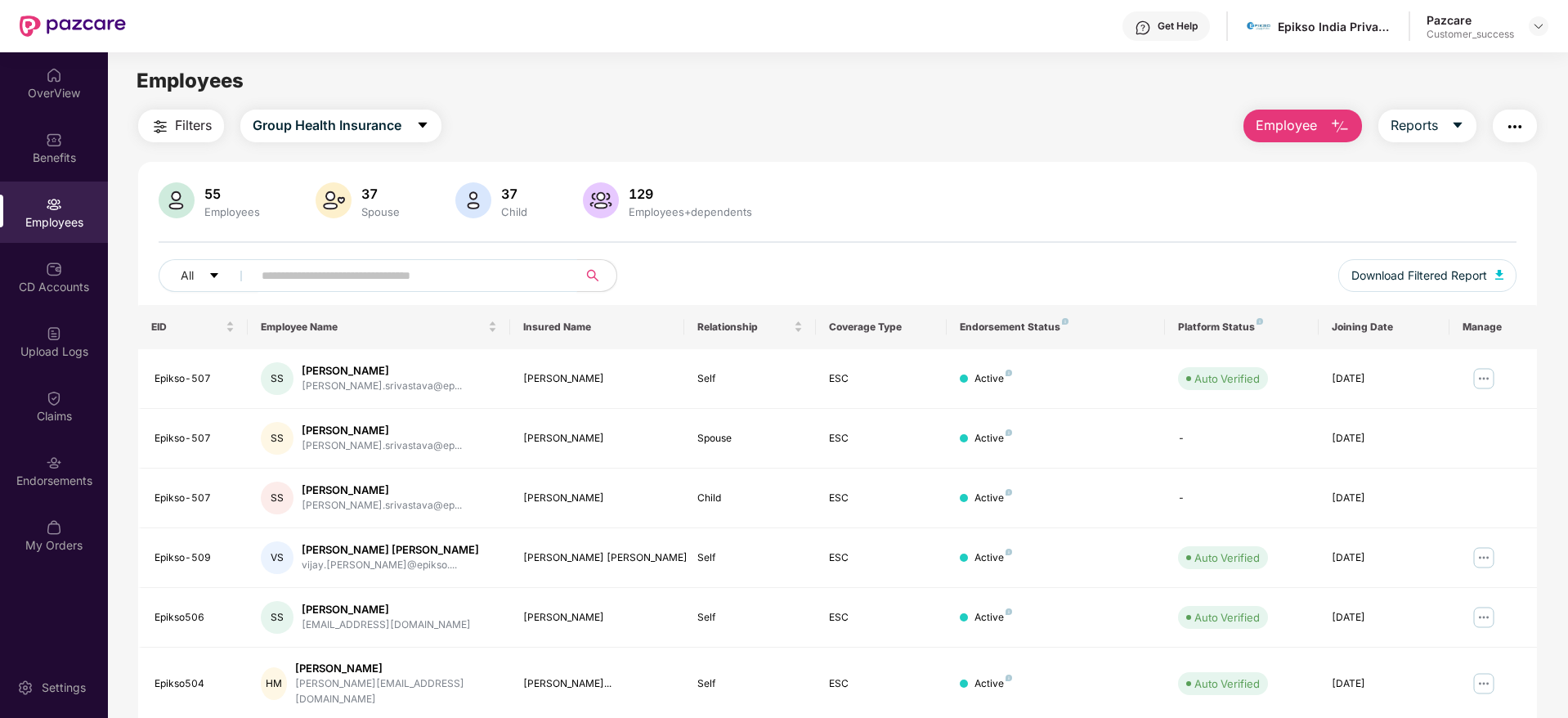
click at [338, 277] on input "text" at bounding box center [408, 275] width 294 height 25
paste input "*********"
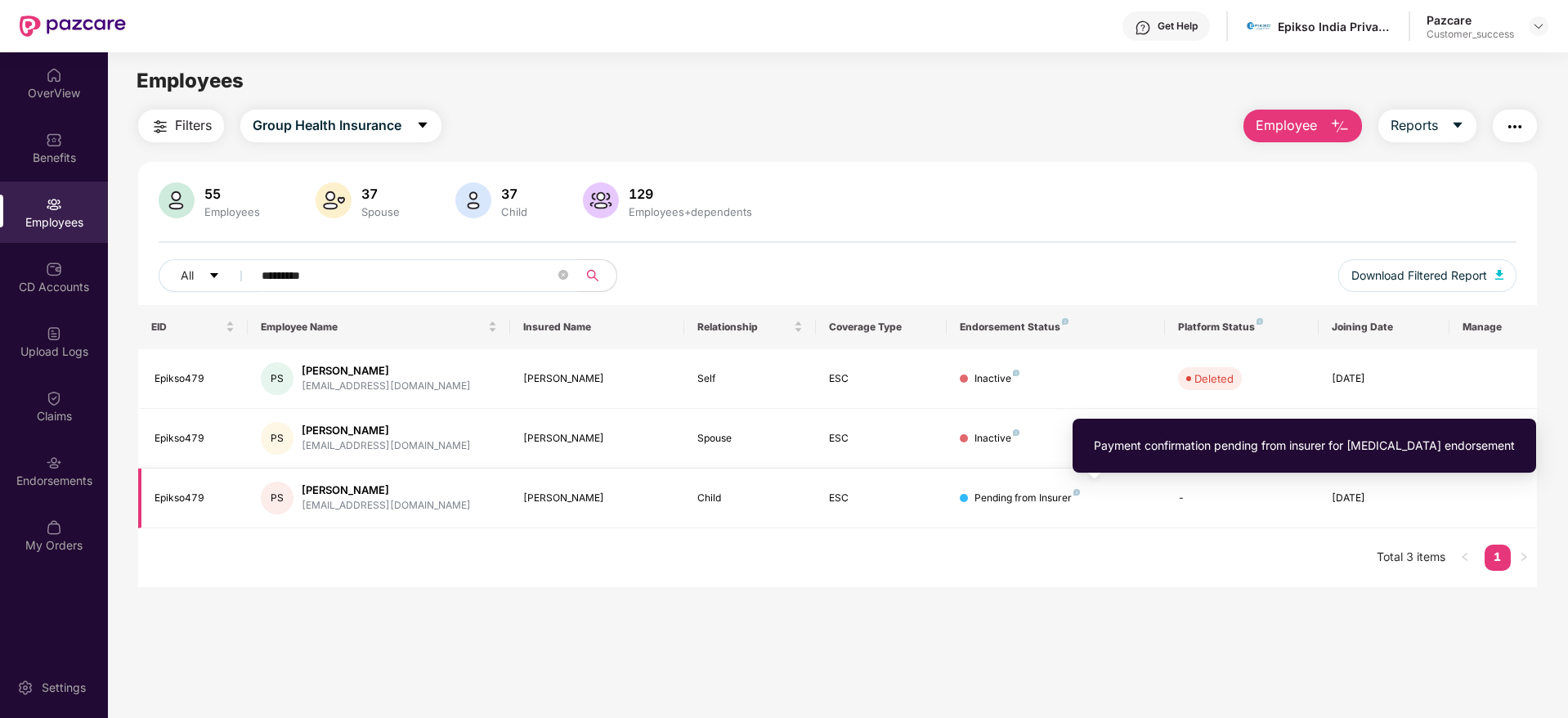
type input "*********"
click at [1075, 494] on img at bounding box center [1077, 491] width 7 height 7
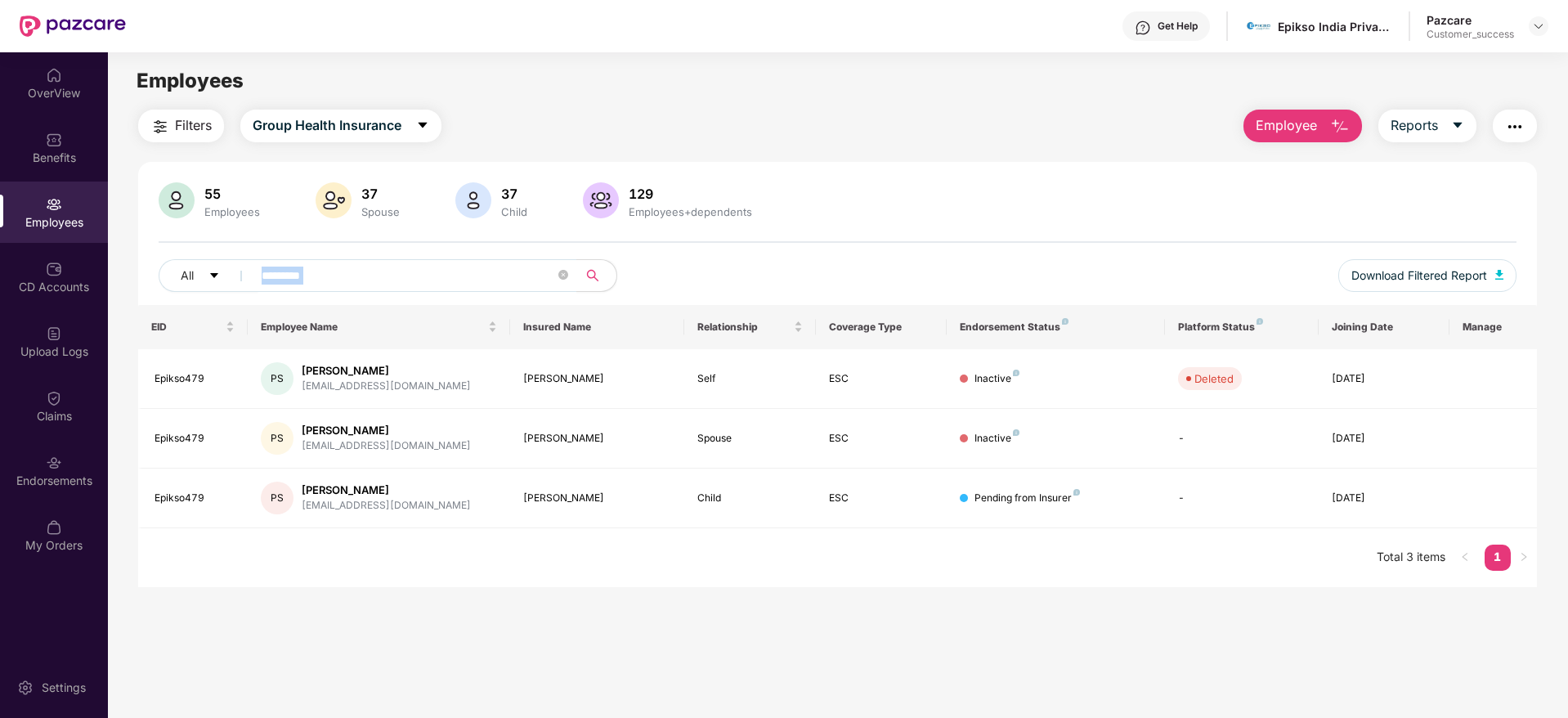
drag, startPoint x: 1086, startPoint y: 543, endPoint x: 192, endPoint y: 295, distance: 927.8
click at [192, 295] on div "55 Employees 37 Spouse 37 Child 129 Employees+dependents All ********* Download…" at bounding box center [838, 374] width 1399 height 425
click at [146, 311] on div "Click to sort ascending" at bounding box center [192, 295] width 136 height 39
click at [1540, 23] on img at bounding box center [1539, 27] width 13 height 13
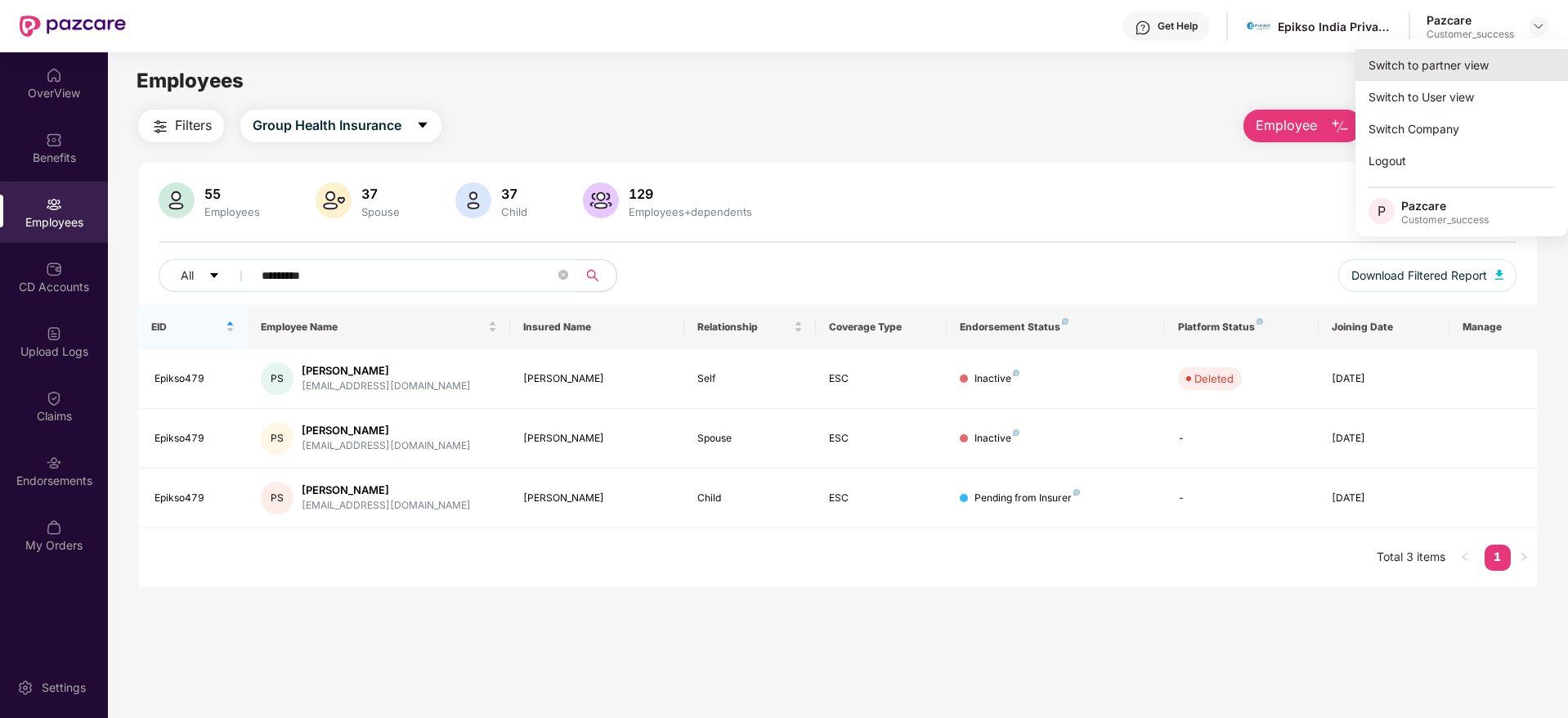
click at [1526, 56] on div "Switch to partner view" at bounding box center [1462, 64] width 212 height 32
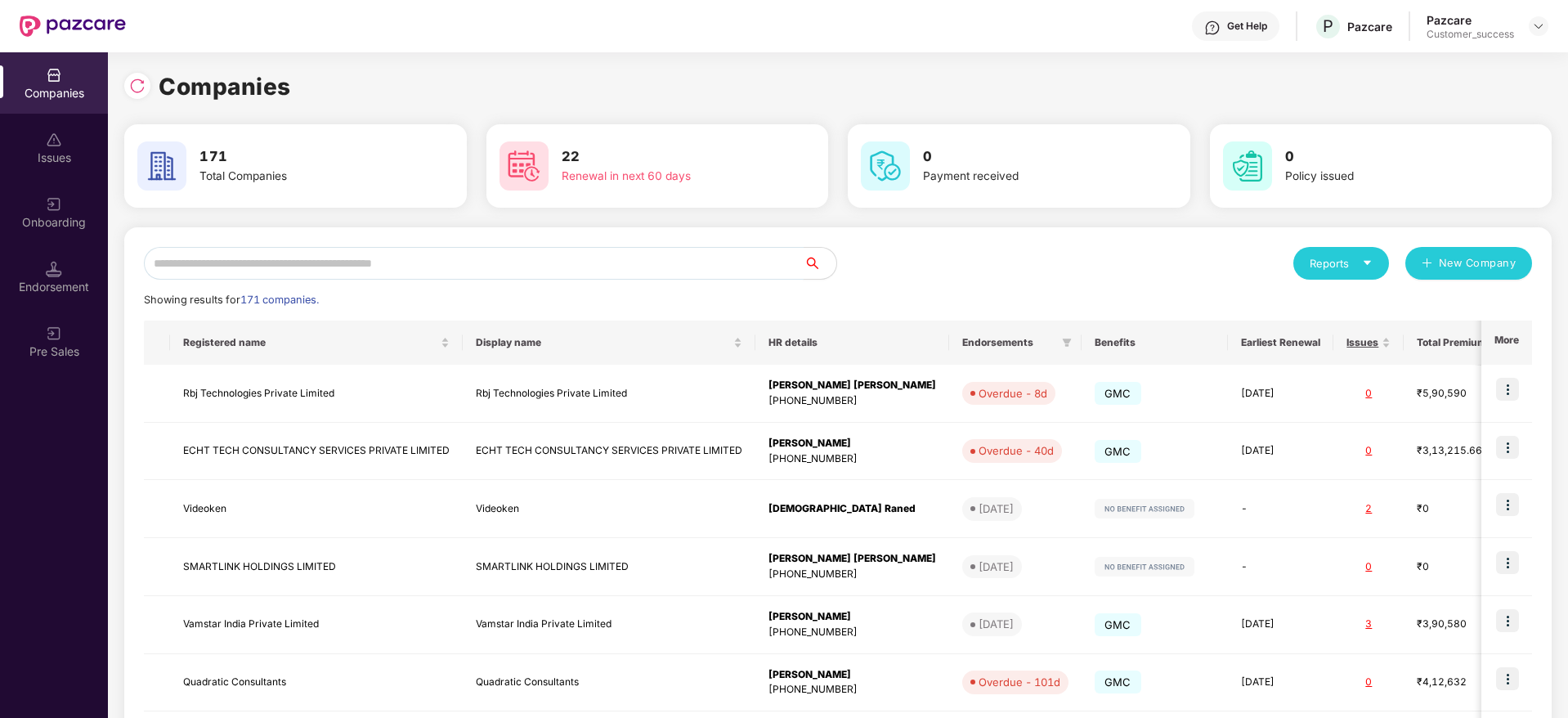
click at [610, 267] on input "text" at bounding box center [474, 263] width 660 height 33
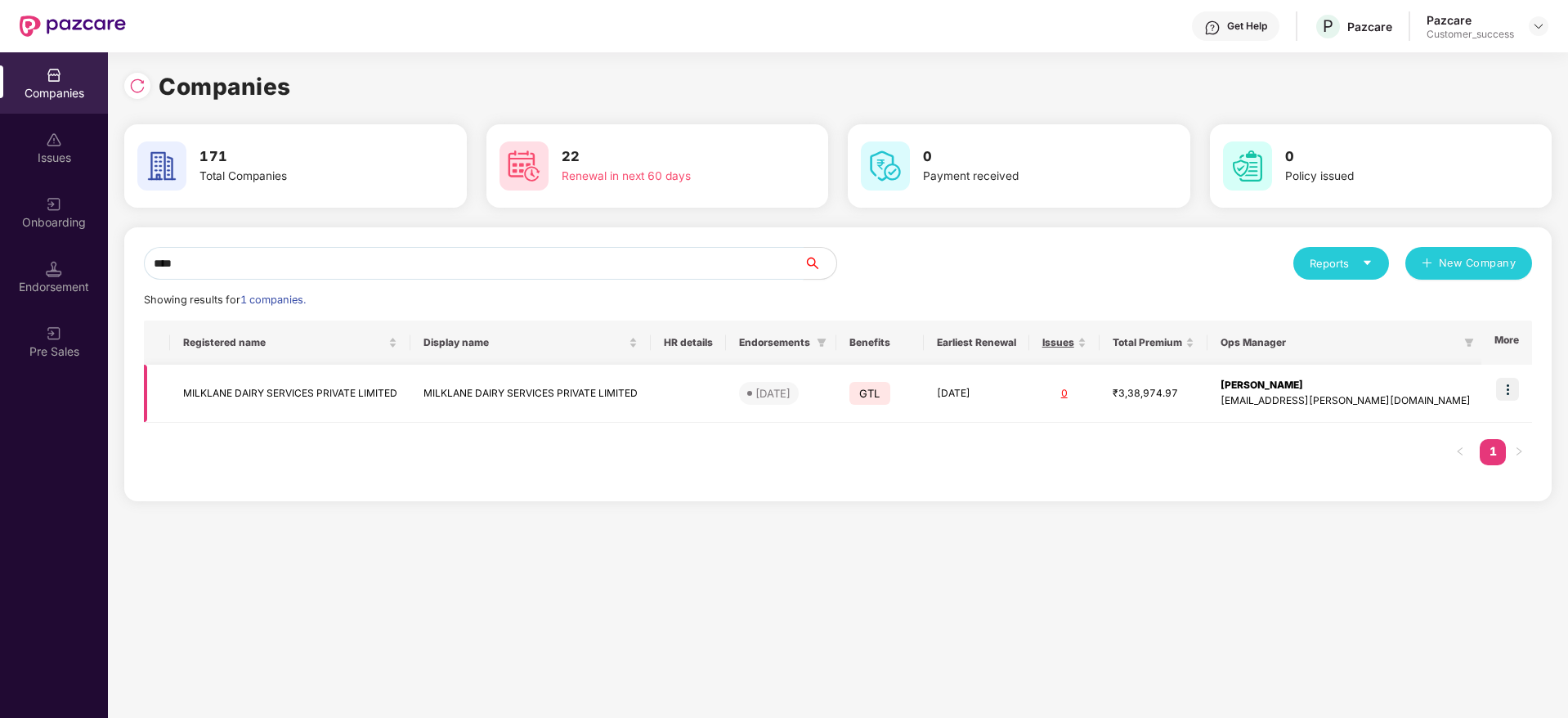
type input "****"
click at [631, 406] on td "MILKLANE DAIRY SERVICES PRIVATE LIMITED" at bounding box center [530, 393] width 240 height 58
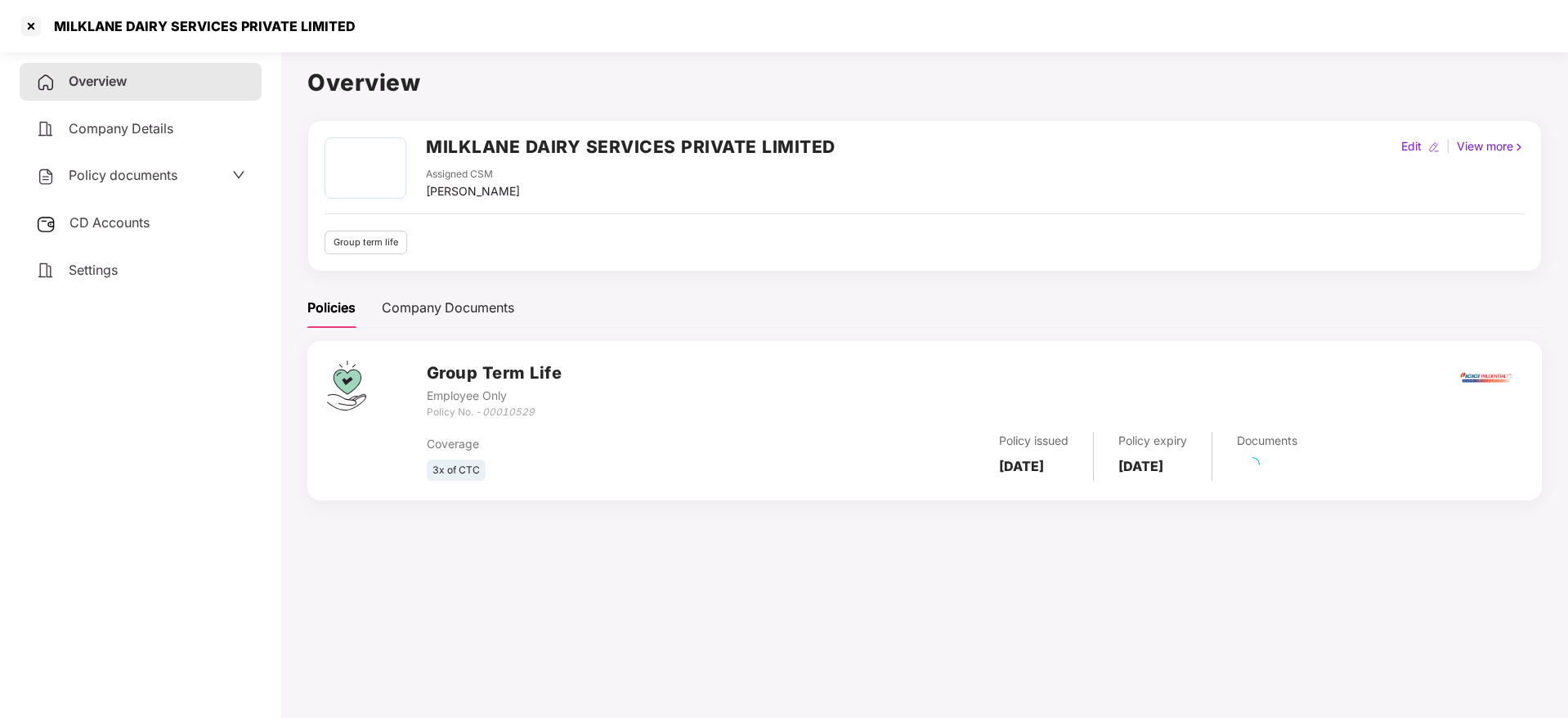
click at [111, 168] on span "Policy documents" at bounding box center [123, 174] width 109 height 16
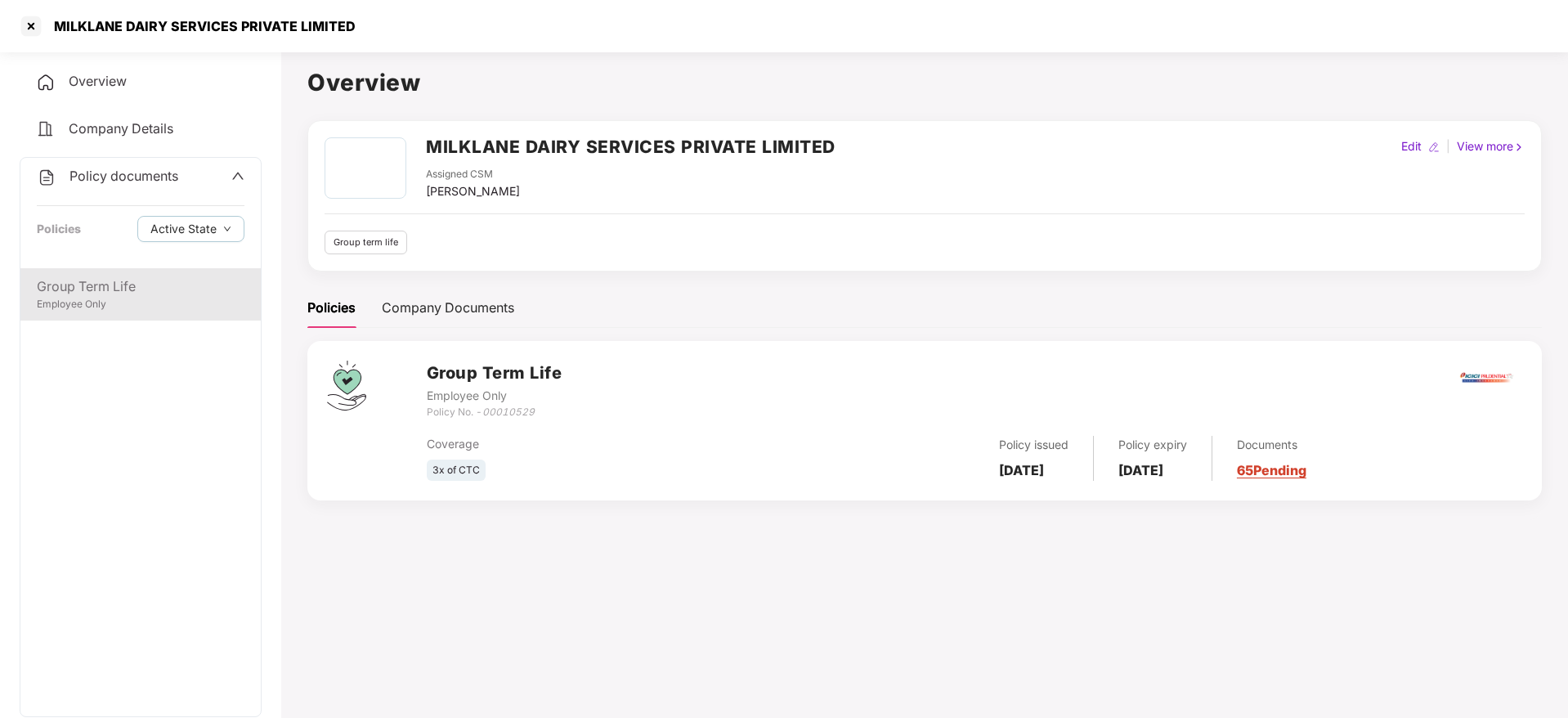
click at [145, 299] on div "Employee Only" at bounding box center [140, 304] width 207 height 15
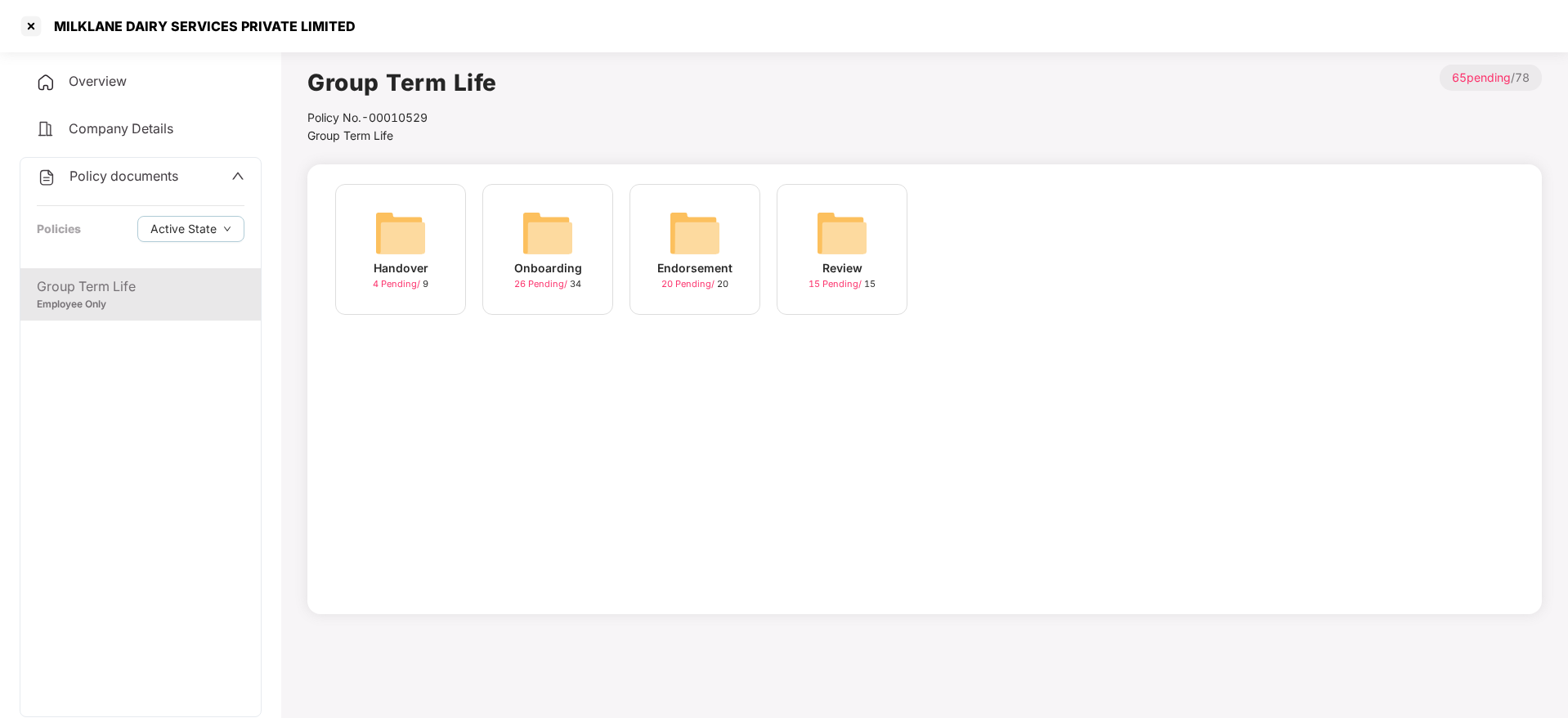
click at [563, 253] on img at bounding box center [548, 232] width 53 height 53
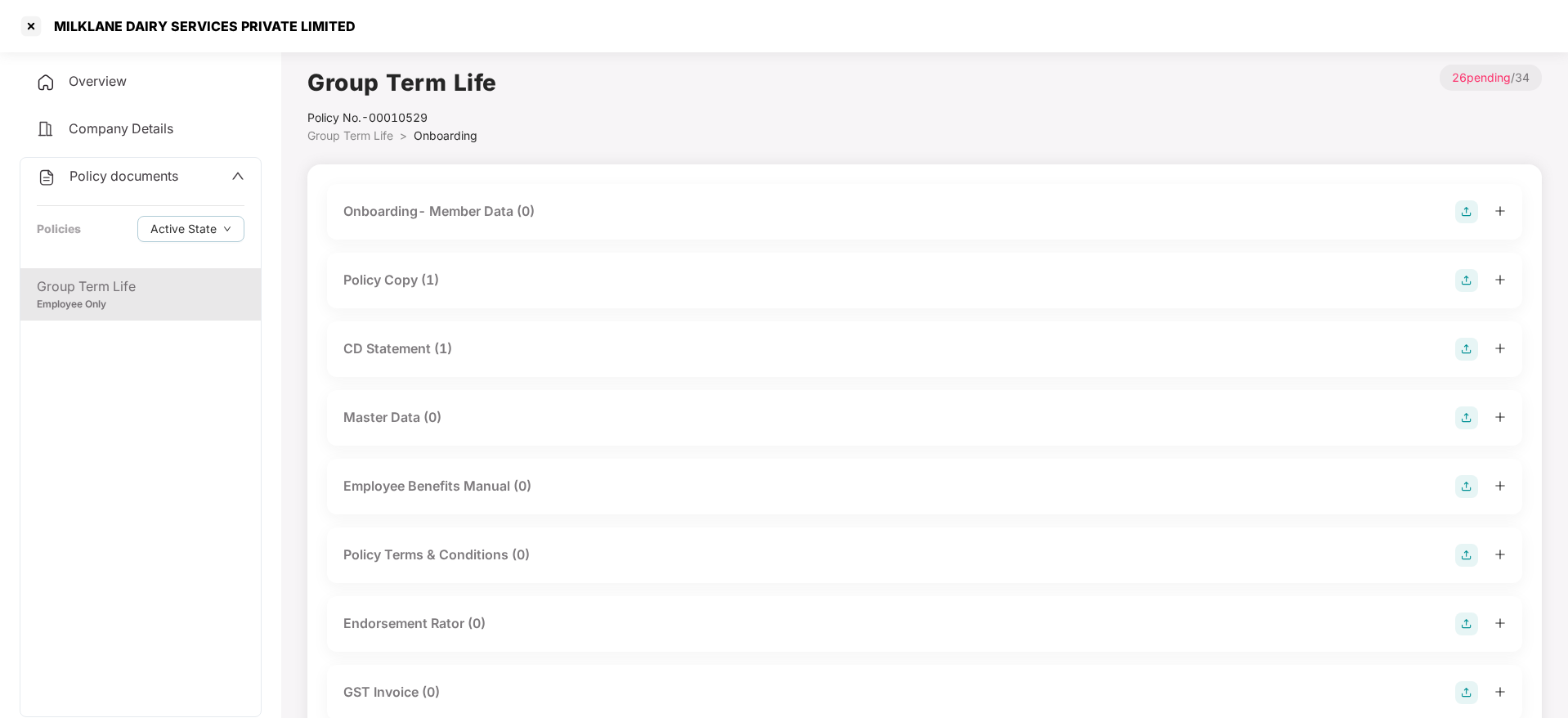
click at [89, 297] on div "Employee Only" at bounding box center [140, 304] width 207 height 15
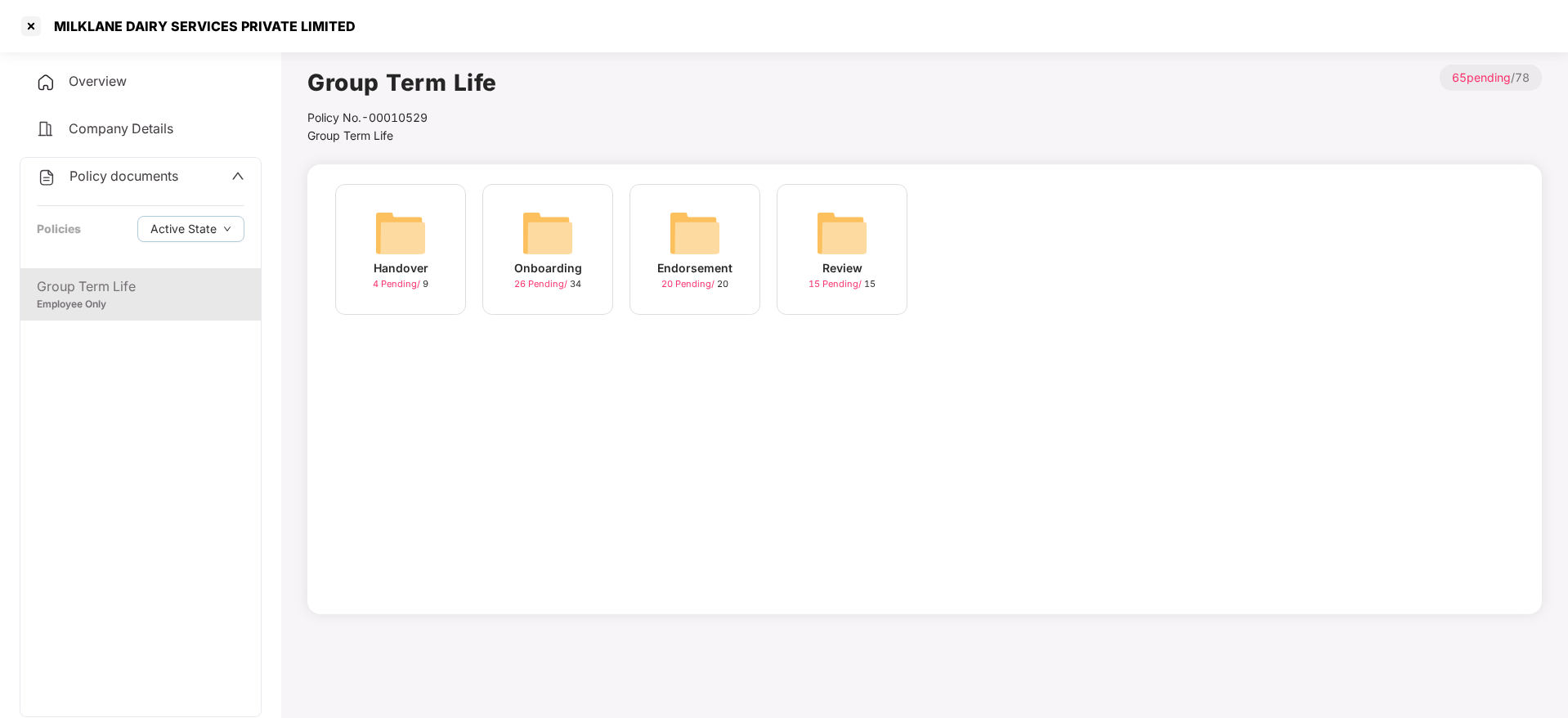
click at [427, 258] on div "Handover 4 Pending / 9" at bounding box center [401, 249] width 131 height 131
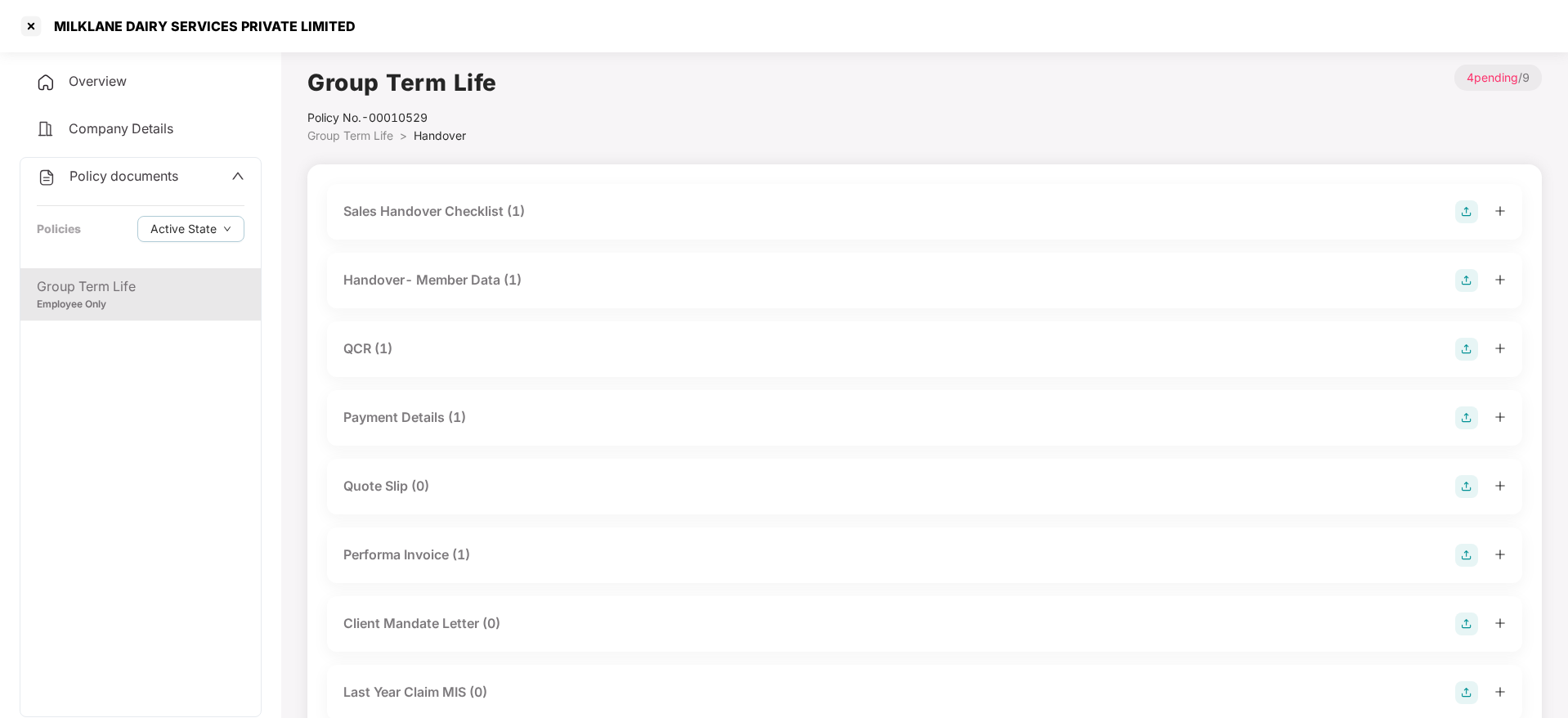
click at [456, 409] on div "Payment Details (1)" at bounding box center [404, 417] width 122 height 20
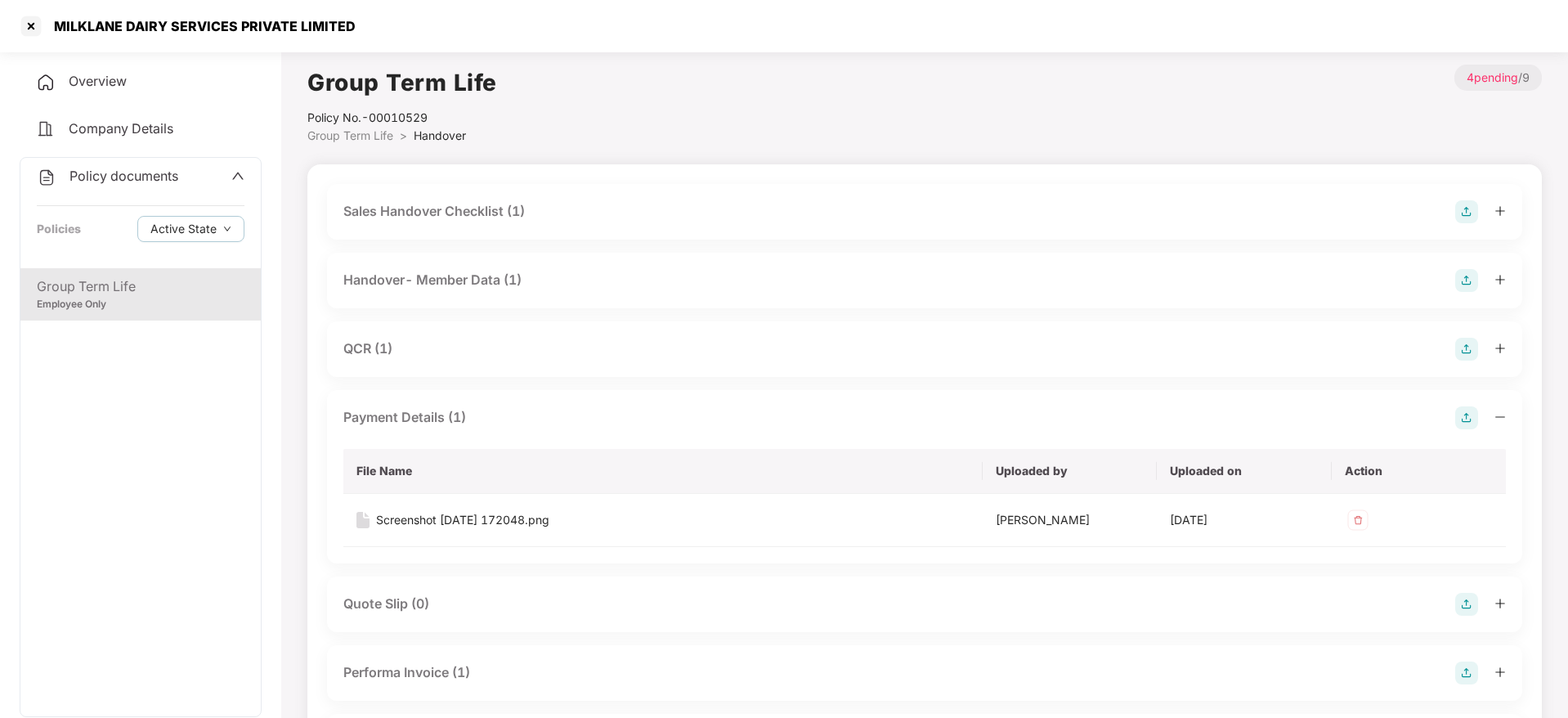
click at [456, 409] on div "Payment Details (1)" at bounding box center [404, 417] width 122 height 20
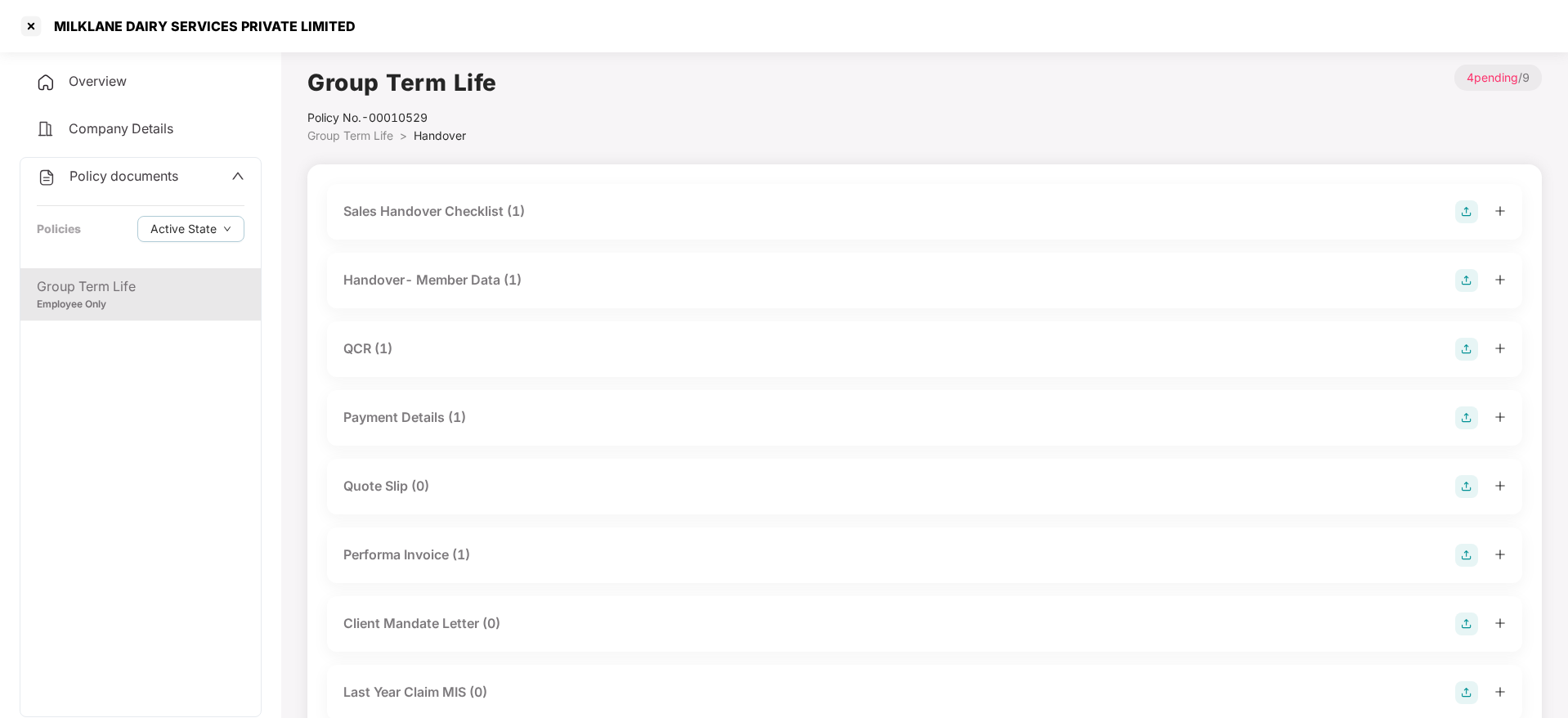
click at [201, 289] on div "Group Term Life" at bounding box center [140, 286] width 207 height 20
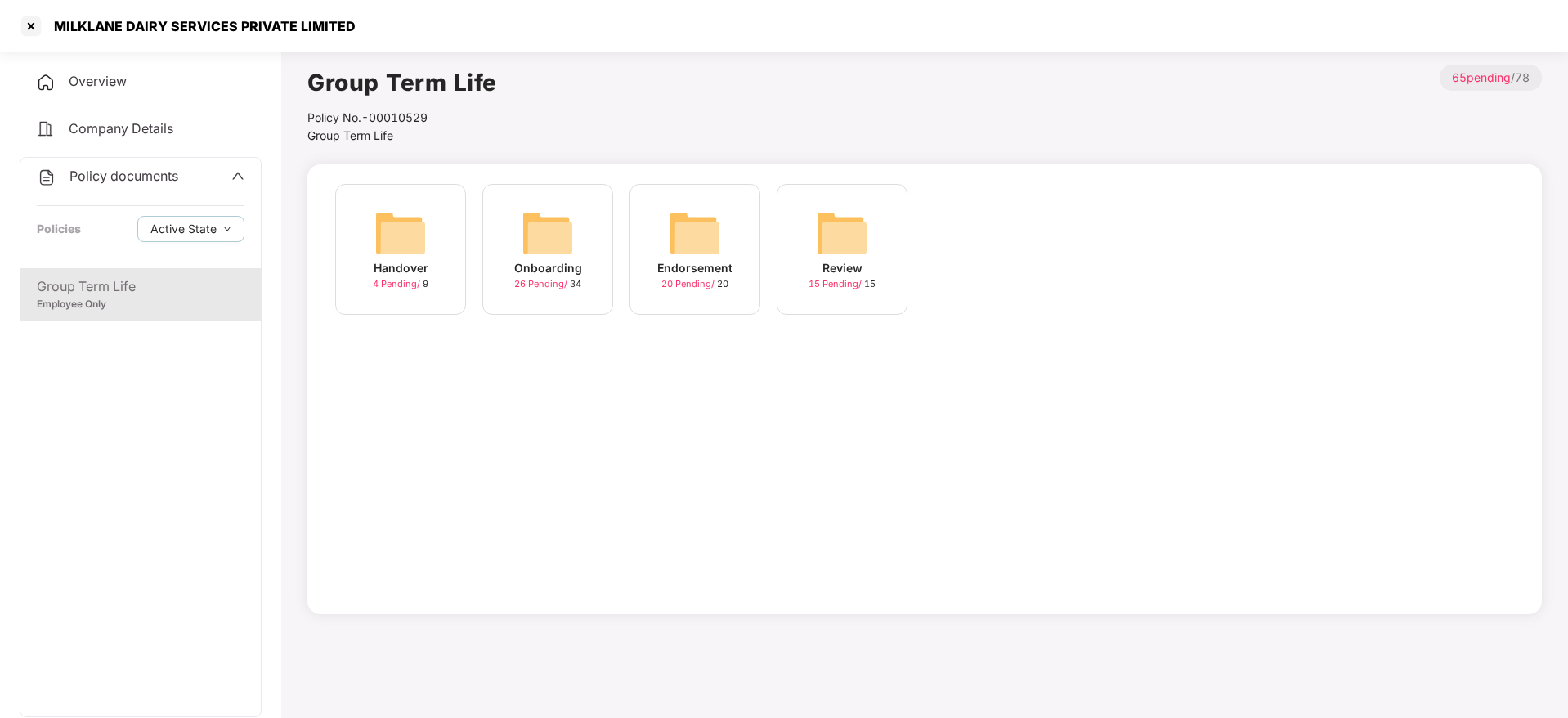
click at [136, 90] on div "Overview" at bounding box center [141, 81] width 242 height 37
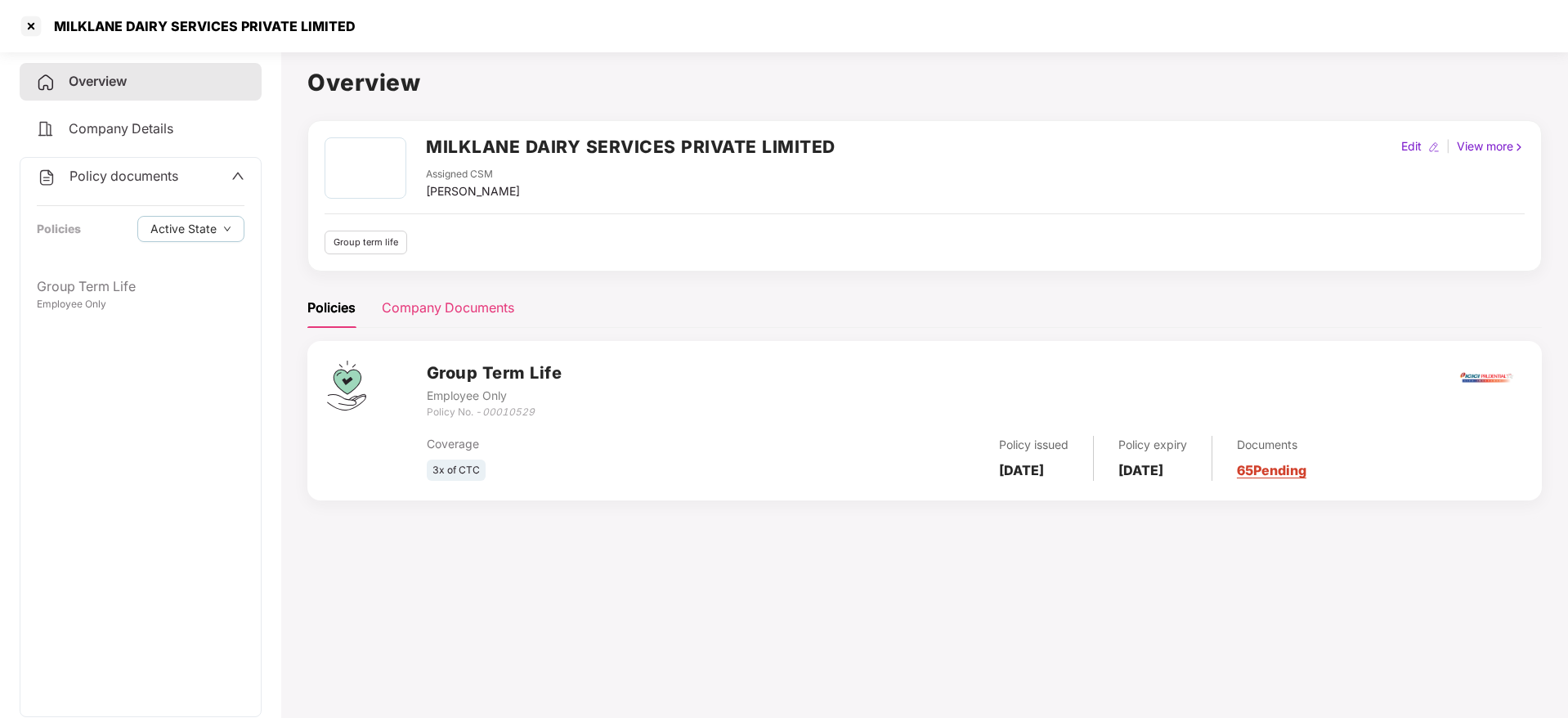
click at [458, 305] on div "Company Documents" at bounding box center [447, 307] width 133 height 20
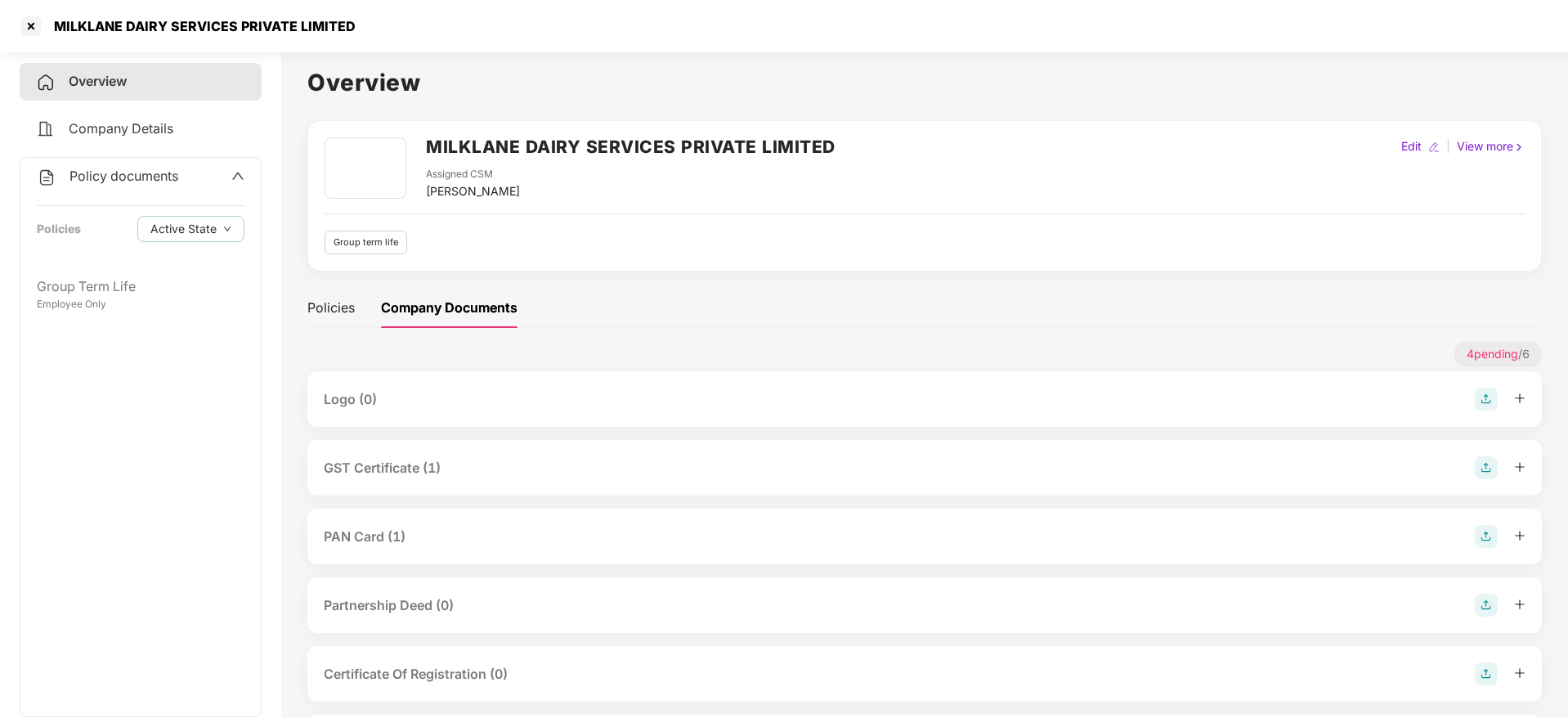
click at [469, 479] on div "GST Certificate (1)" at bounding box center [925, 468] width 1234 height 55
click at [468, 467] on div "GST Certificate (1)" at bounding box center [925, 468] width 1202 height 23
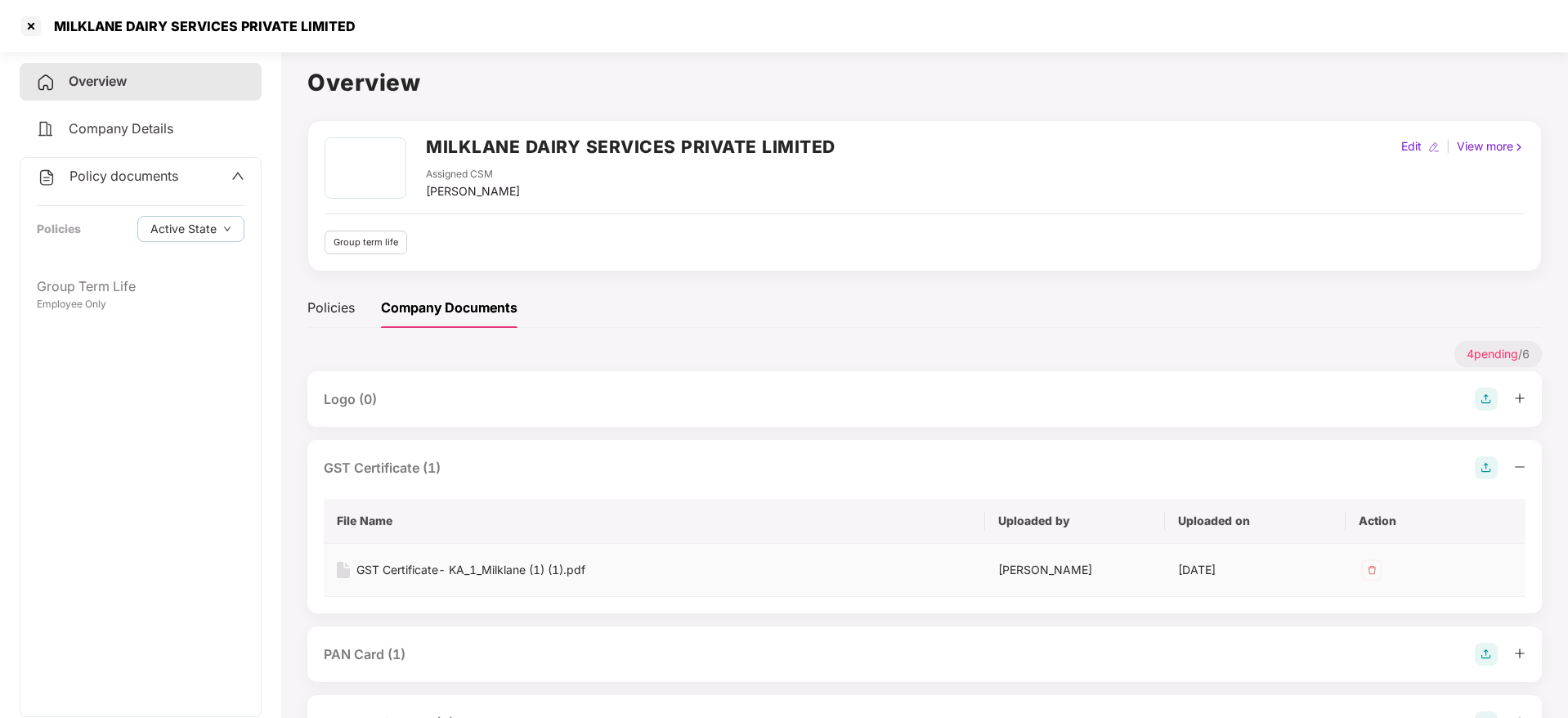
click at [458, 579] on td "GST Certificate- KA_1_Milklane (1) (1).pdf" at bounding box center [655, 571] width 662 height 54
click at [457, 569] on div "GST Certificate- KA_1_Milklane (1) (1).pdf" at bounding box center [470, 570] width 229 height 18
click at [409, 664] on div "PAN Card (1)" at bounding box center [925, 654] width 1202 height 23
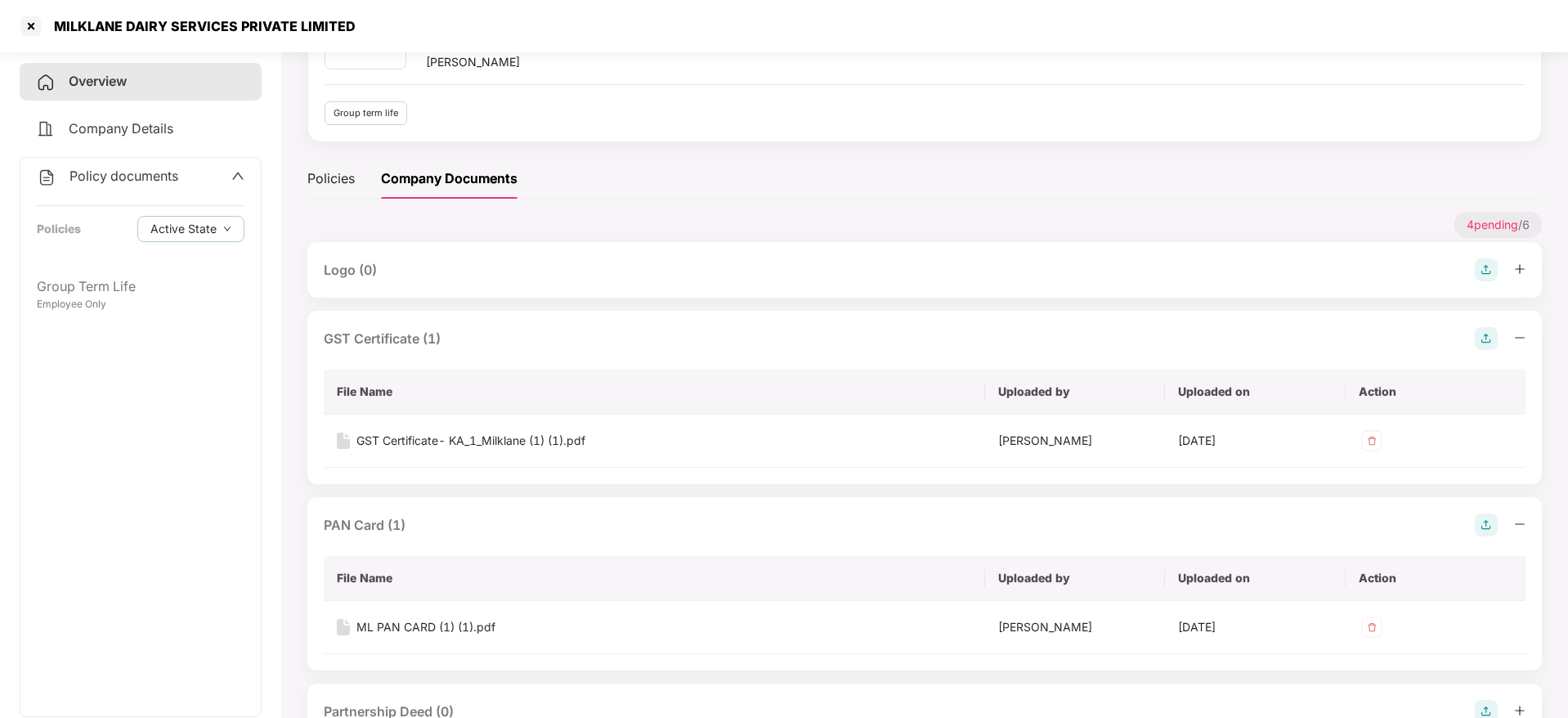
scroll to position [246, 0]
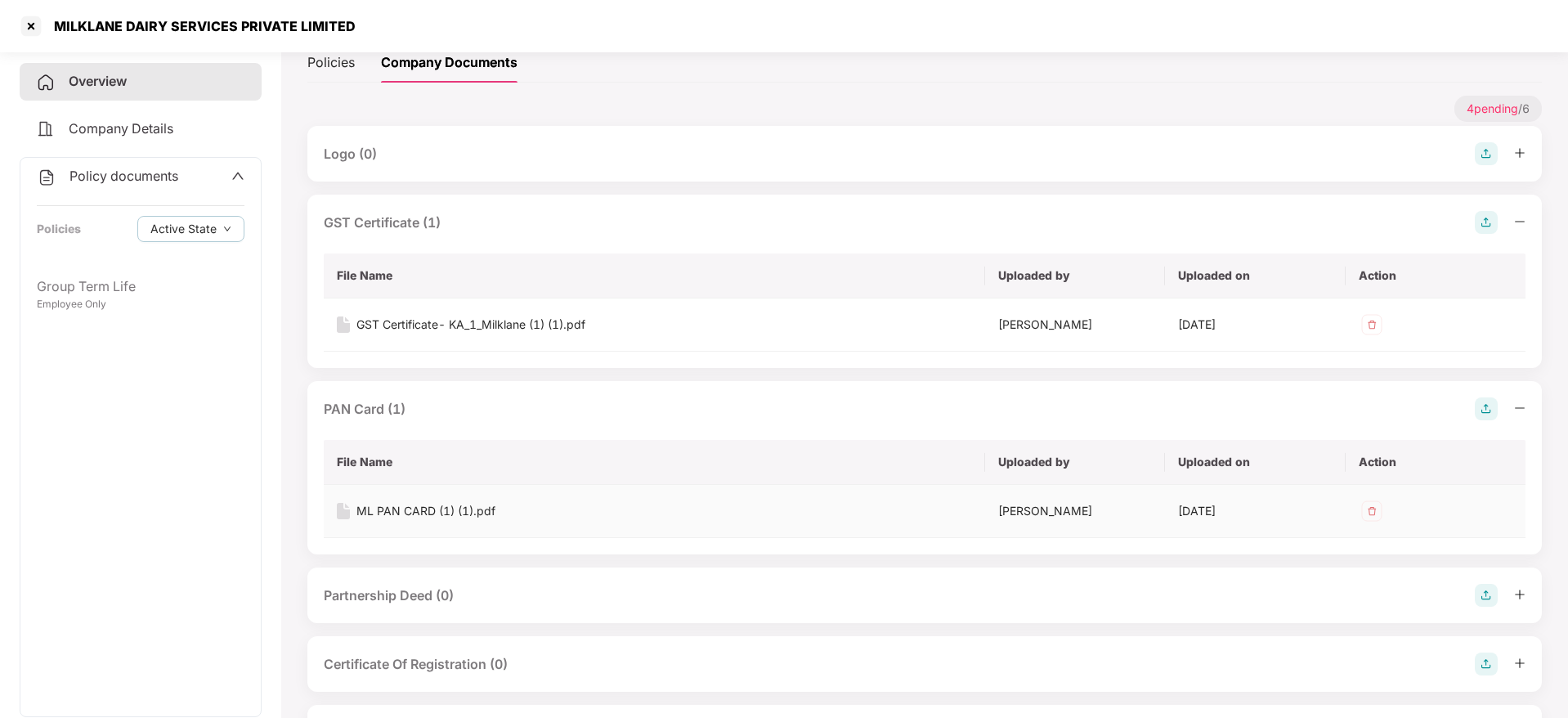
click at [443, 513] on div "ML PAN CARD (1) (1).pdf" at bounding box center [425, 511] width 139 height 18
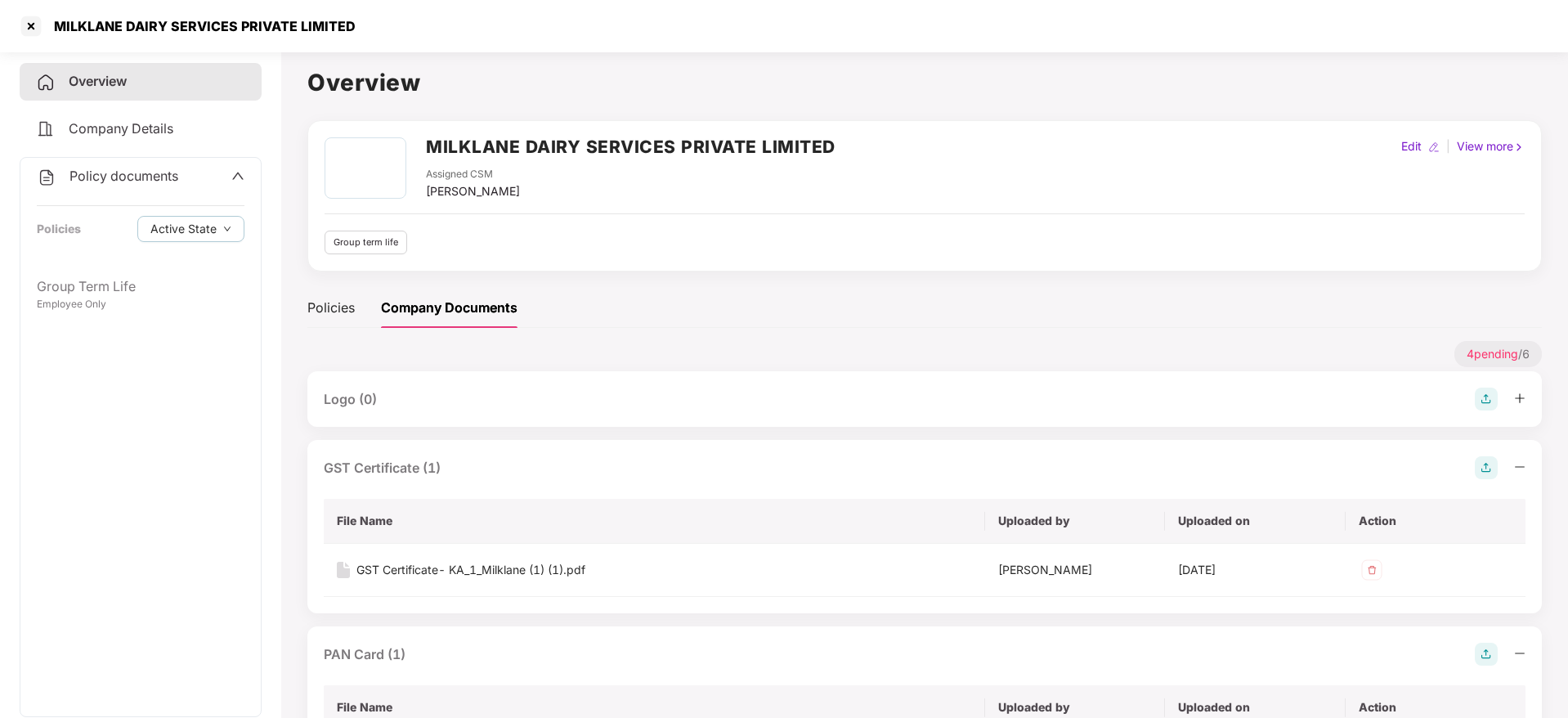
click at [16, 30] on div "MILKLANE DAIRY SERVICES PRIVATE LIMITED" at bounding box center [784, 26] width 1568 height 53
click at [23, 30] on div at bounding box center [31, 26] width 26 height 26
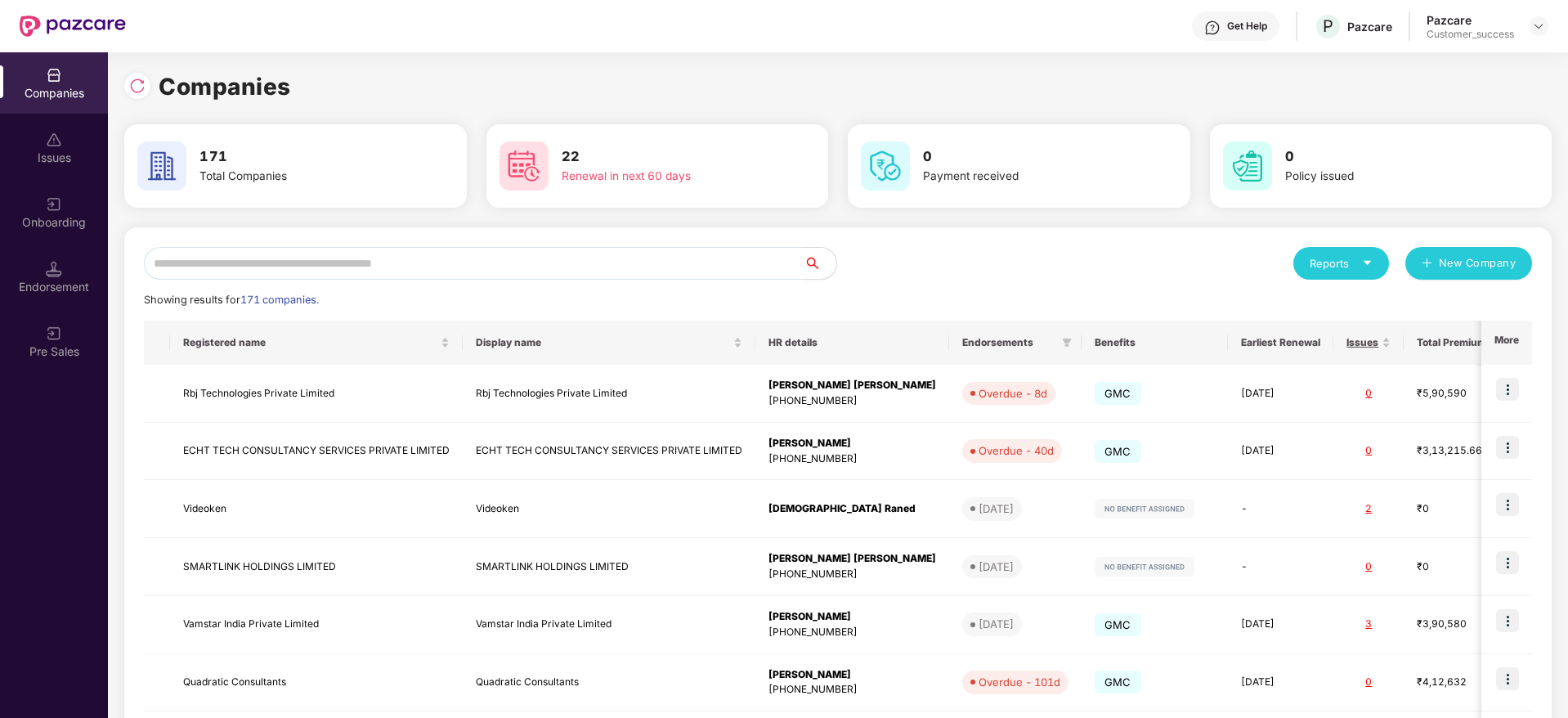
click at [360, 267] on input "text" at bounding box center [474, 263] width 660 height 33
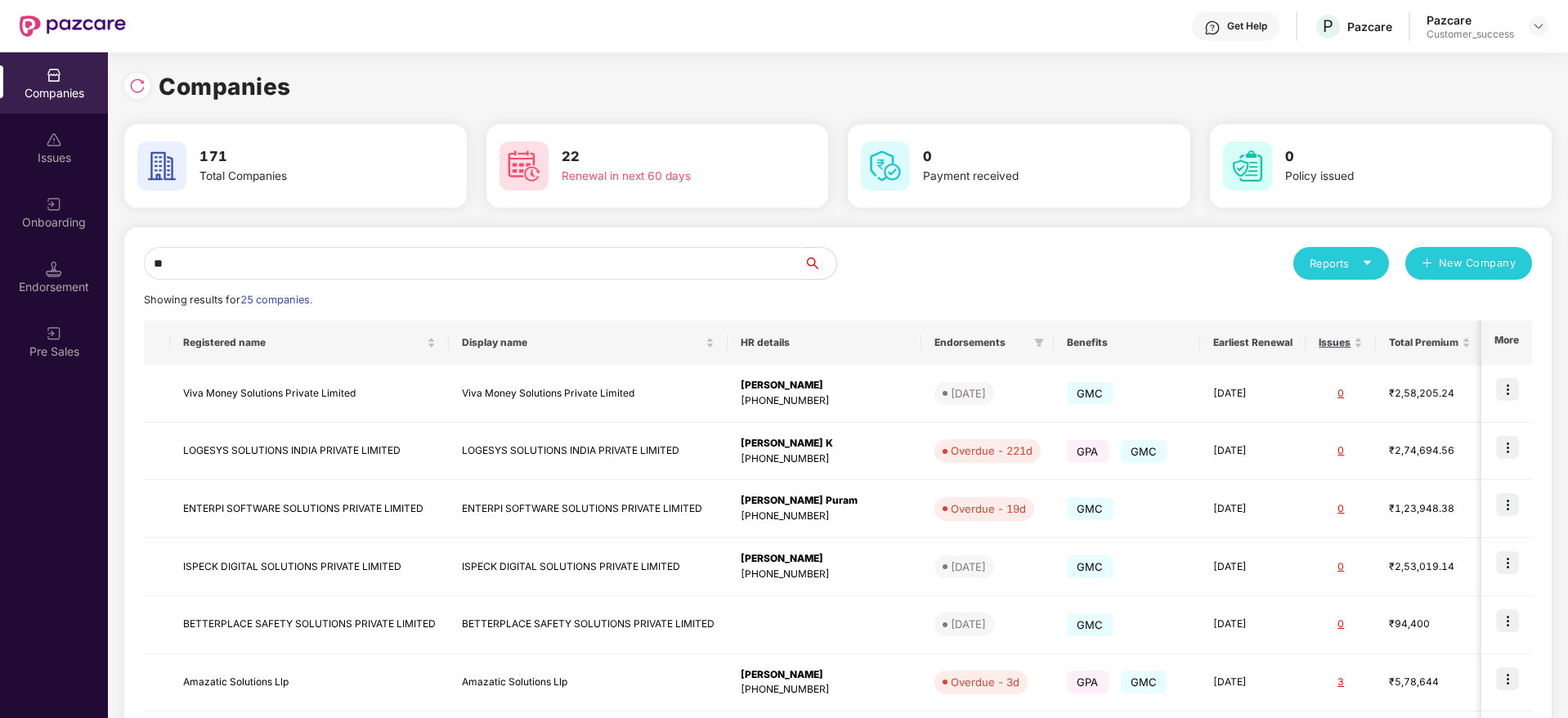
type input "*"
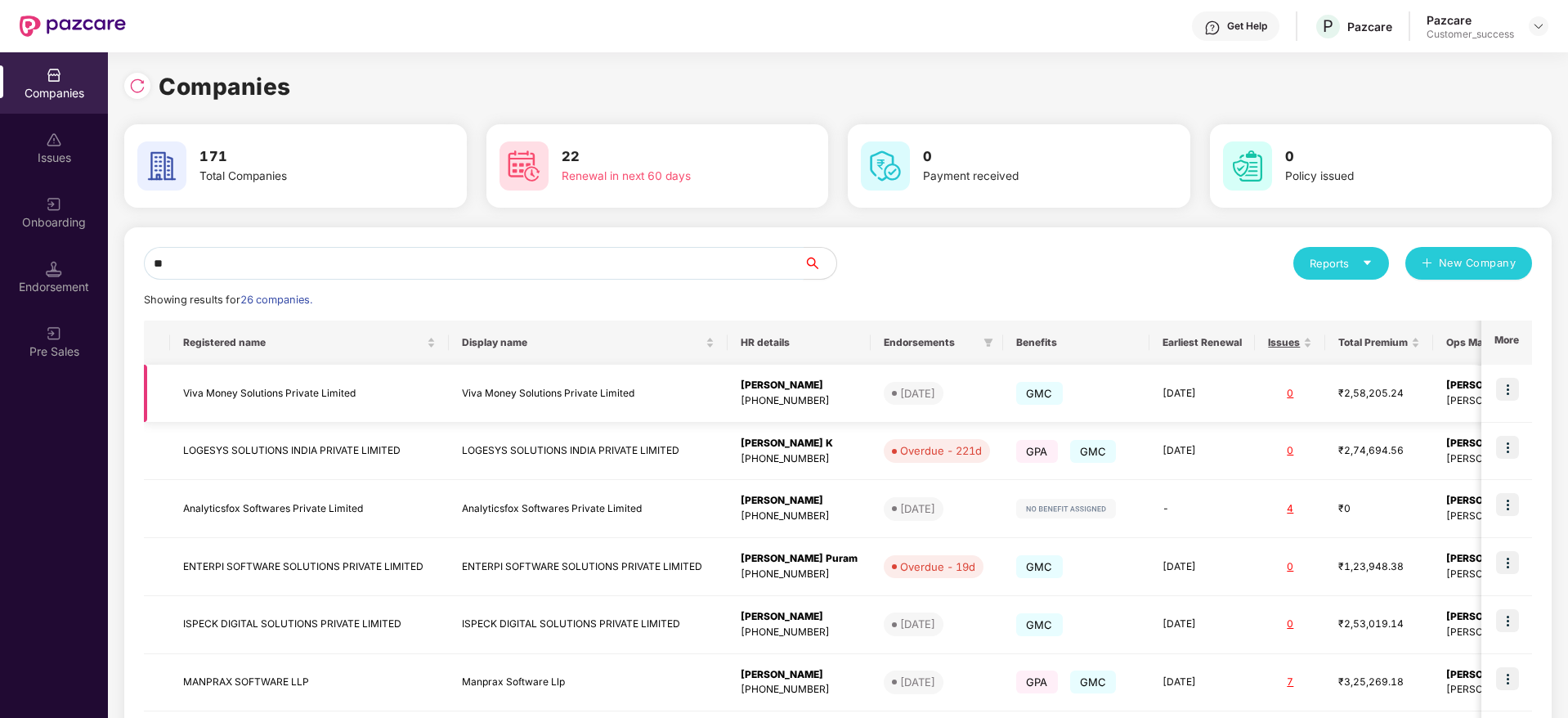
type input "*"
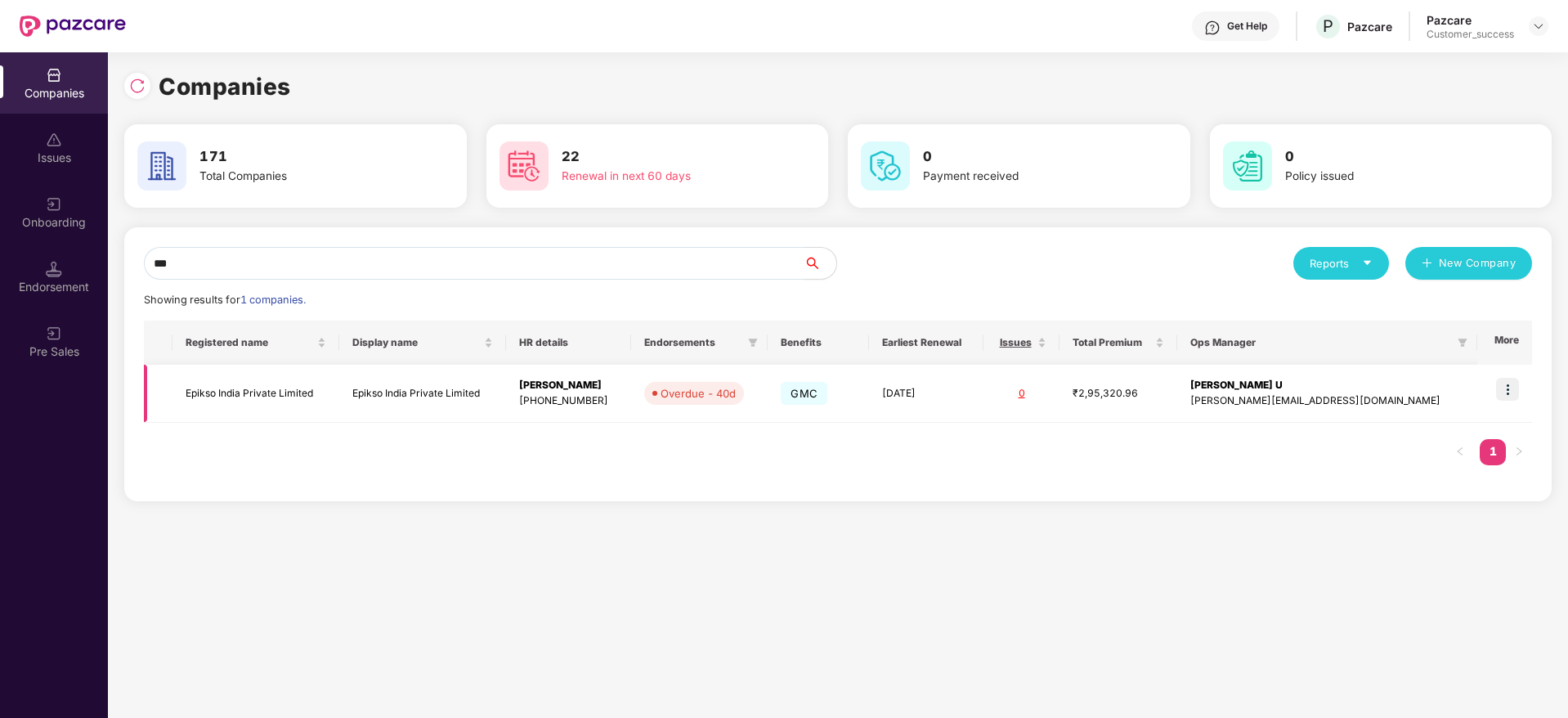
type input "***"
click at [1508, 386] on img at bounding box center [1508, 389] width 23 height 23
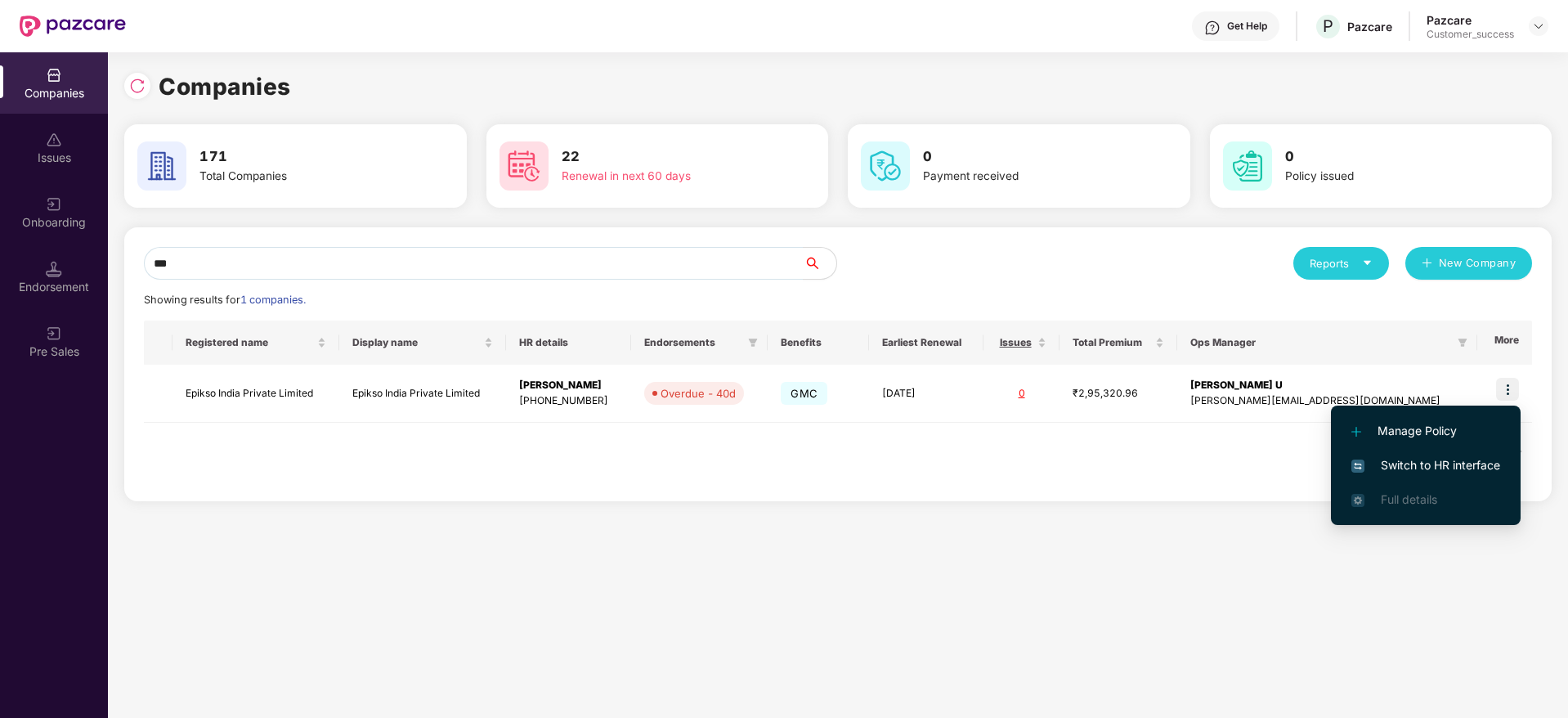
click at [1448, 462] on span "Switch to HR interface" at bounding box center [1426, 465] width 149 height 18
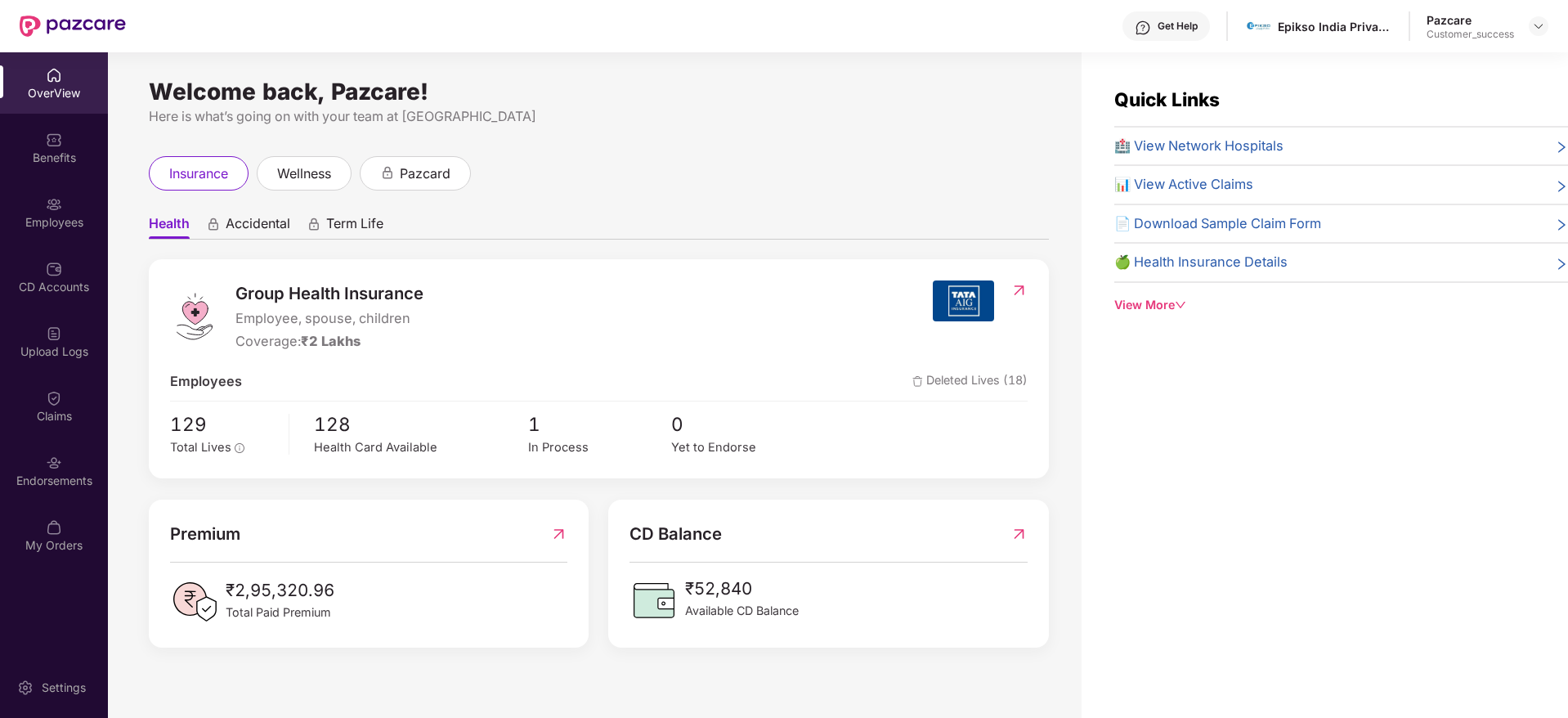
click at [71, 227] on div "Employees" at bounding box center [54, 222] width 108 height 16
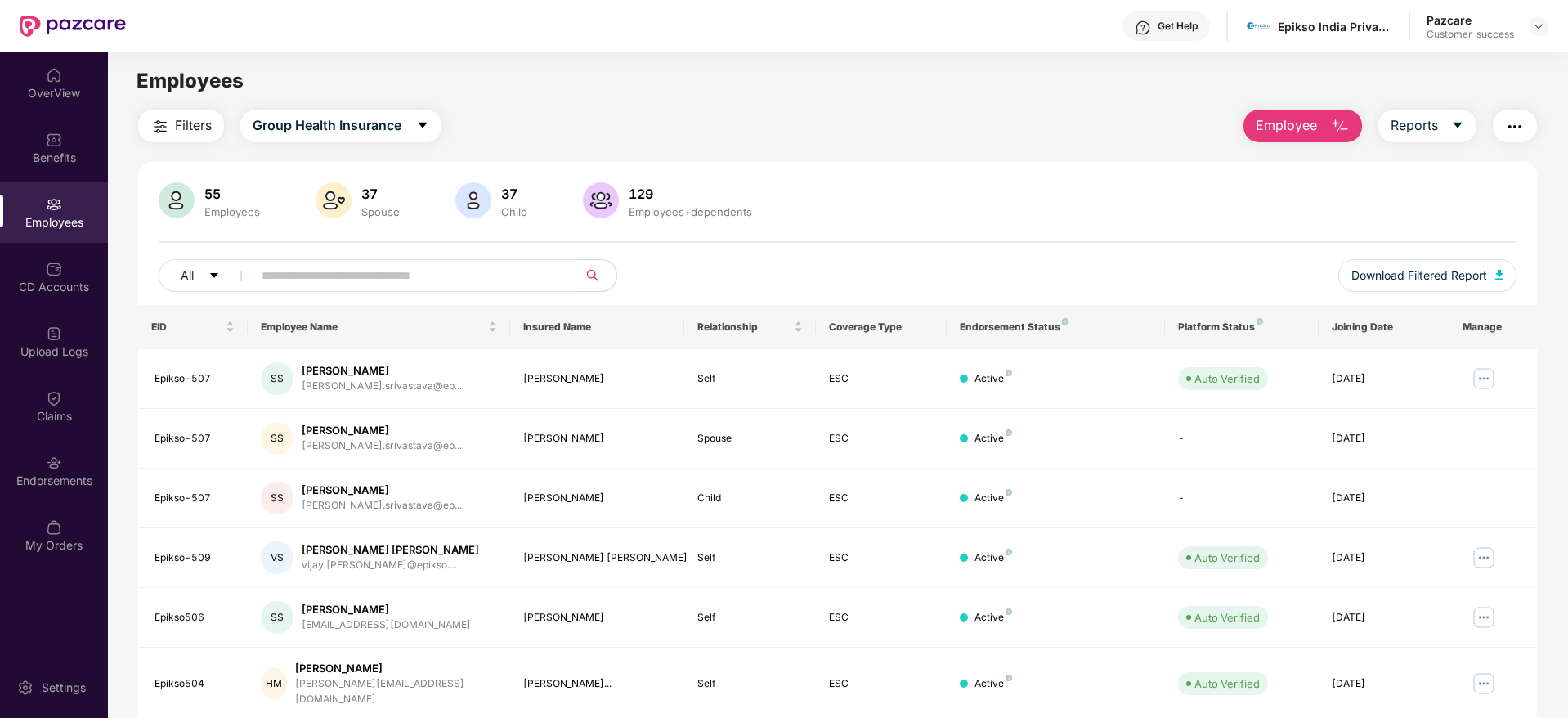
click at [203, 118] on span "Filters" at bounding box center [193, 125] width 36 height 20
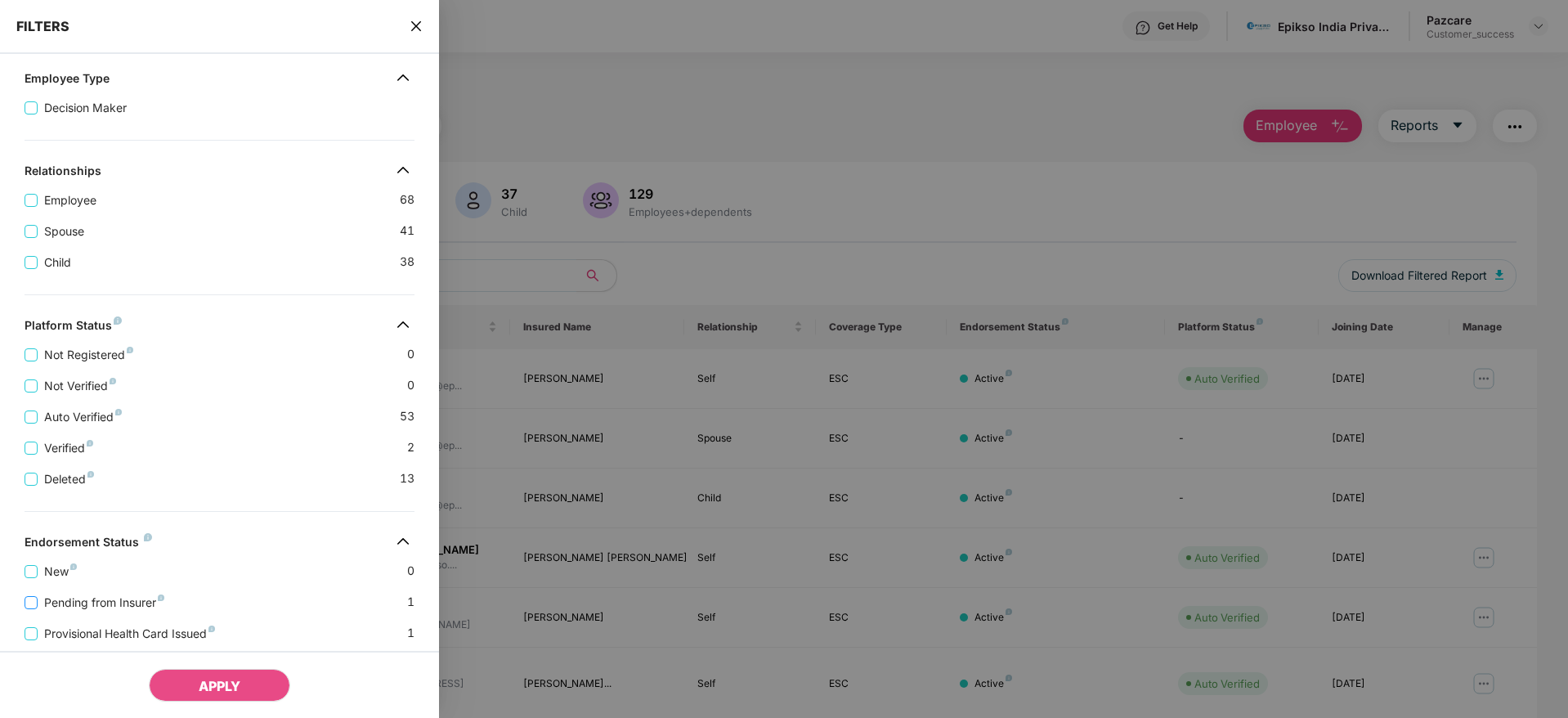
scroll to position [317, 0]
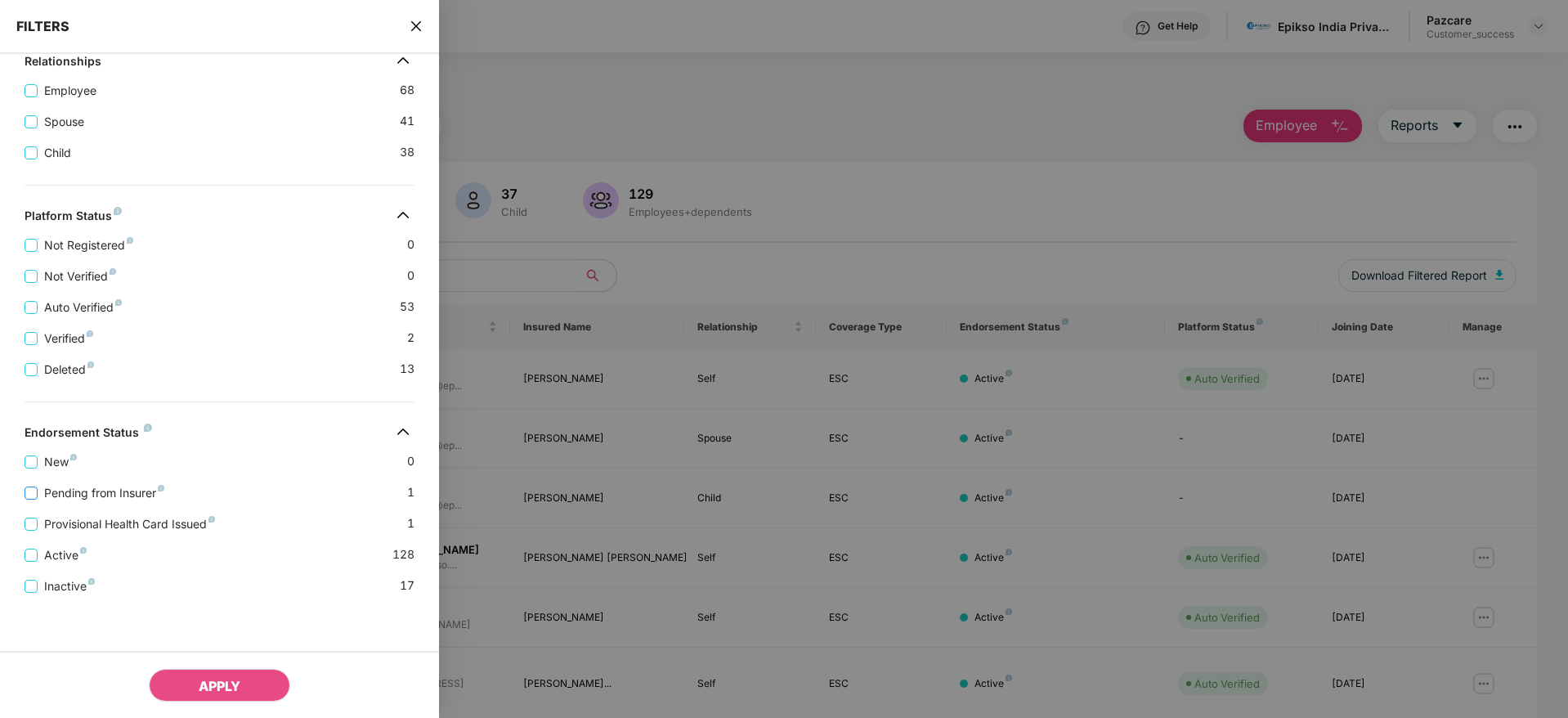
click at [98, 494] on span "Pending from Insurer" at bounding box center [103, 492] width 133 height 18
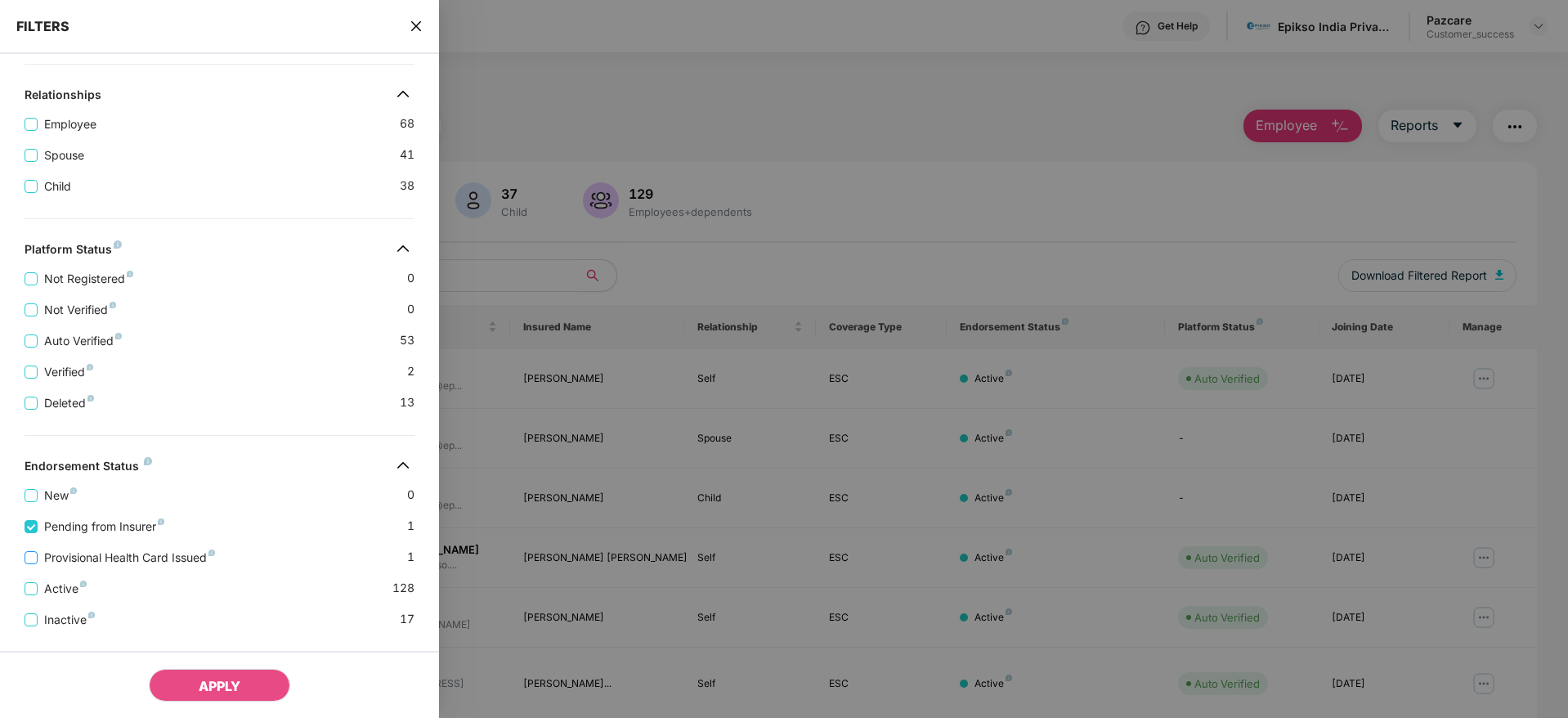
click at [162, 552] on span "Provisional Health Card Issued" at bounding box center [129, 557] width 184 height 18
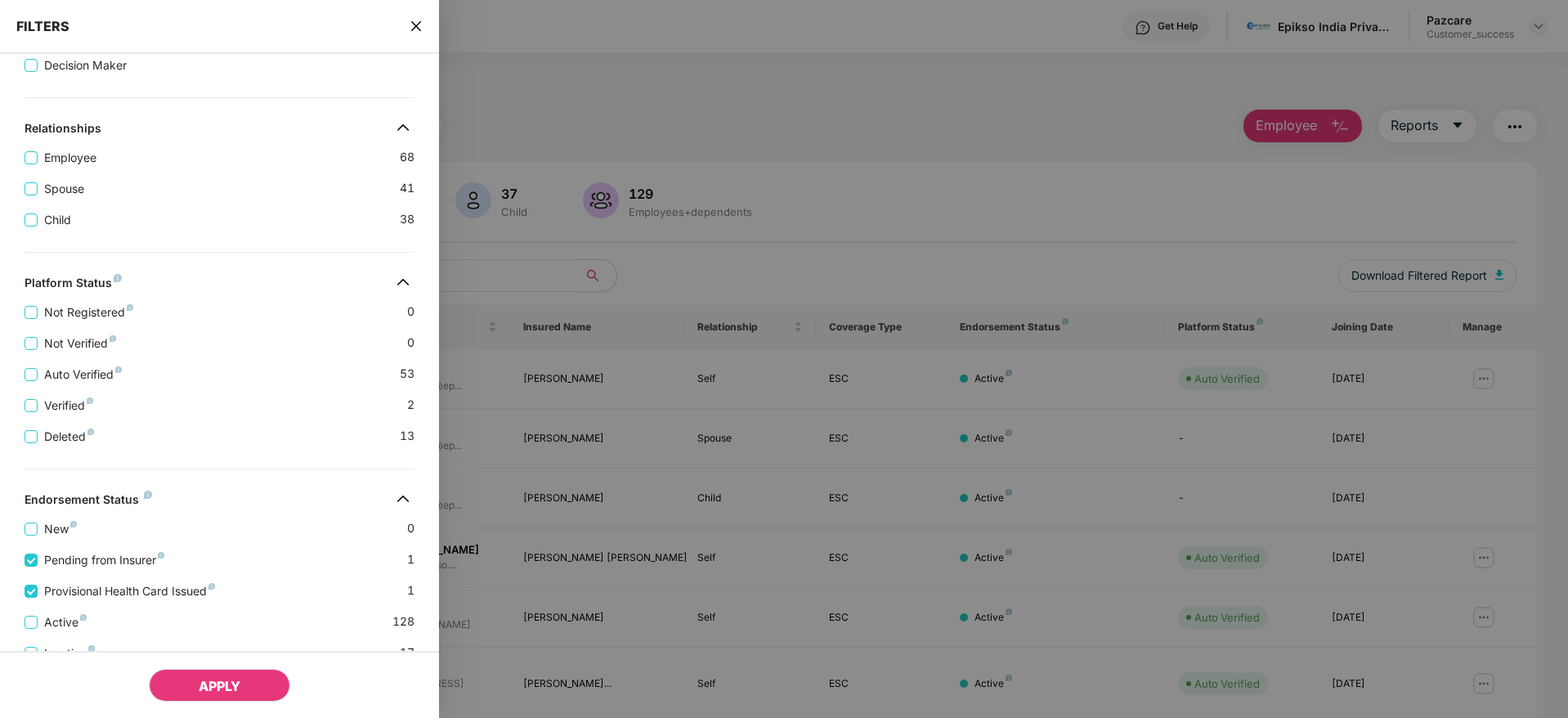
drag, startPoint x: 215, startPoint y: 671, endPoint x: 225, endPoint y: 669, distance: 10.2
click at [214, 671] on button "APPLY" at bounding box center [220, 685] width 142 height 33
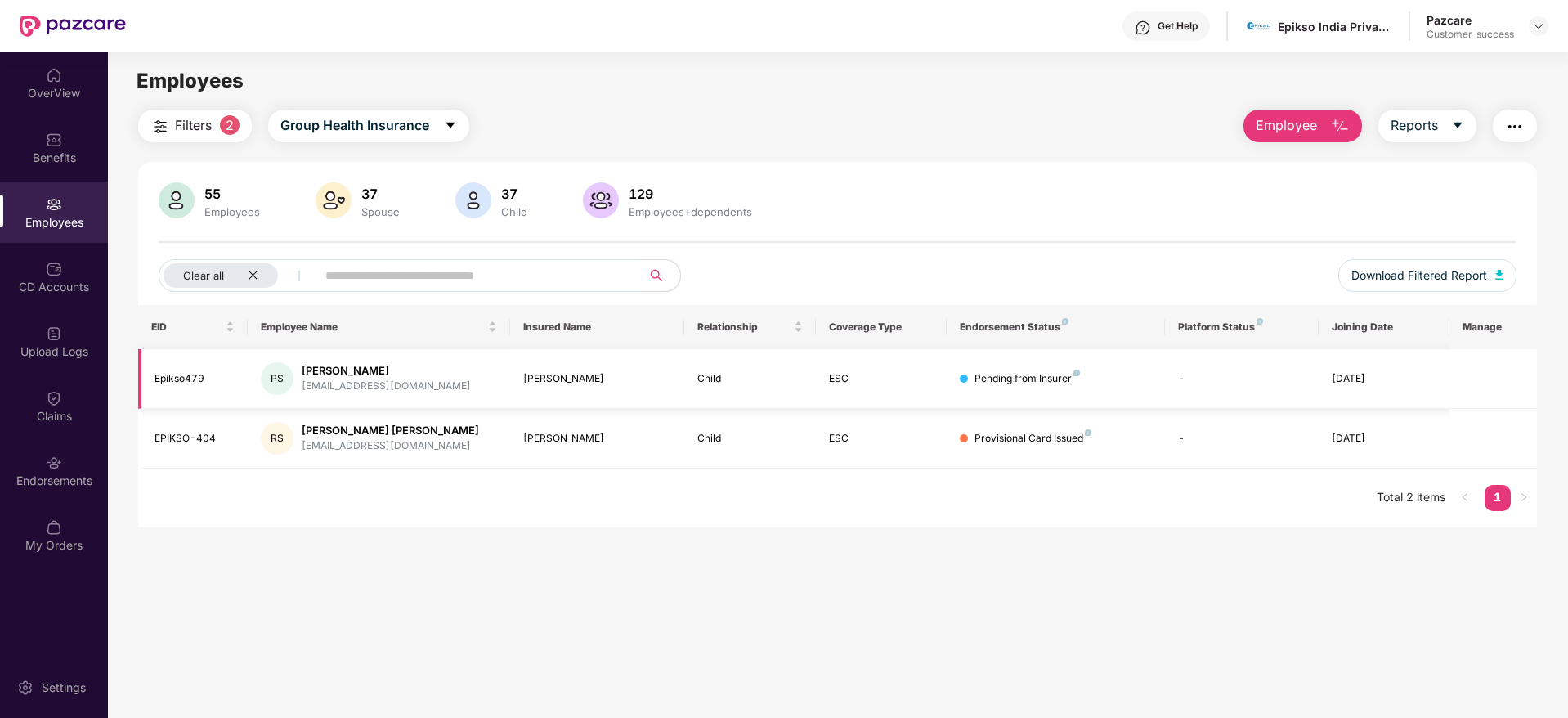
click at [386, 390] on div "pawan.kumar@epikso.com" at bounding box center [386, 386] width 169 height 15
copy div "pawan.kumar@epikso.com"
click at [1331, 31] on div "Epikso India Private Limited" at bounding box center [1336, 27] width 115 height 15
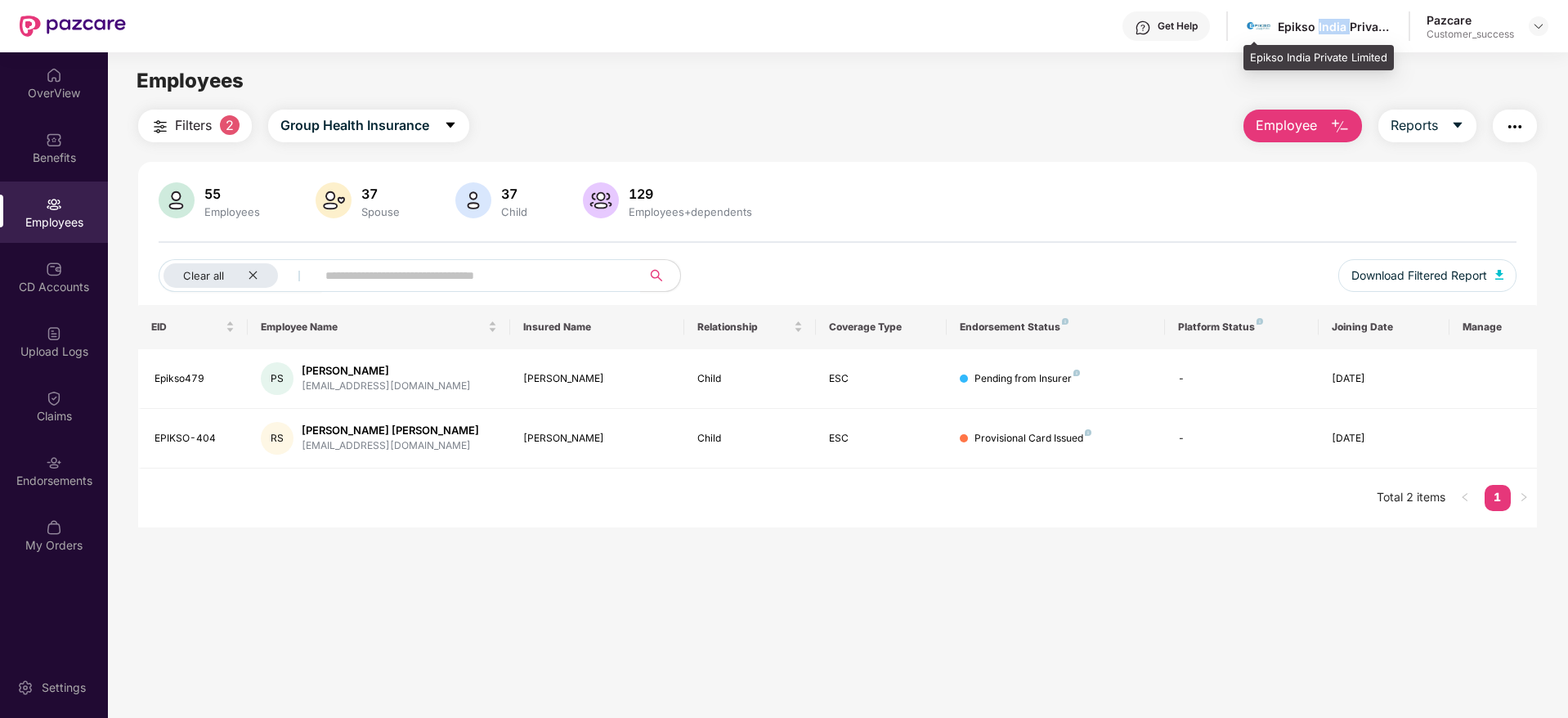
click at [1331, 31] on div "Epikso India Private Limited" at bounding box center [1336, 27] width 115 height 15
copy div "Epikso India Private Limited"
click at [1537, 31] on img at bounding box center [1539, 27] width 13 height 13
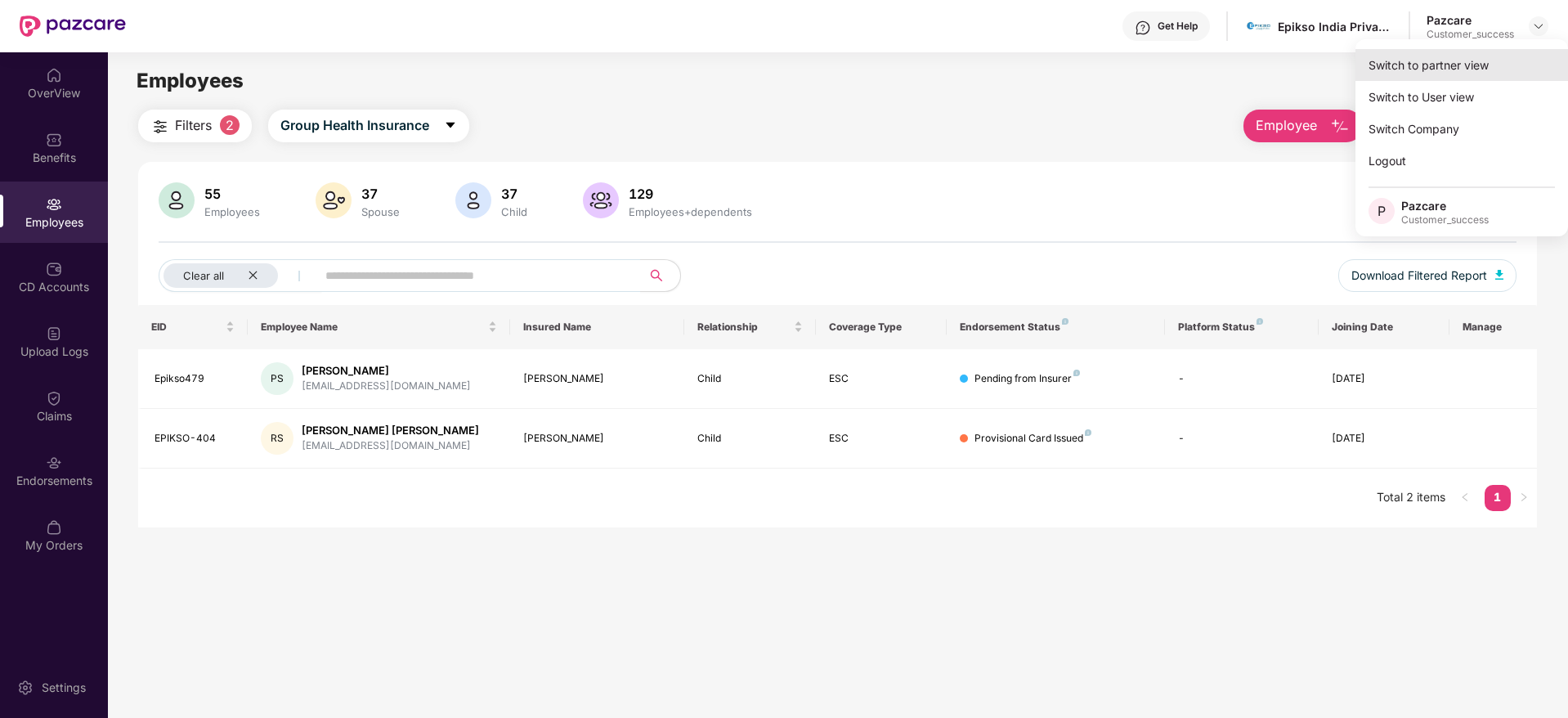
click at [1501, 65] on div "Switch to partner view" at bounding box center [1462, 64] width 212 height 32
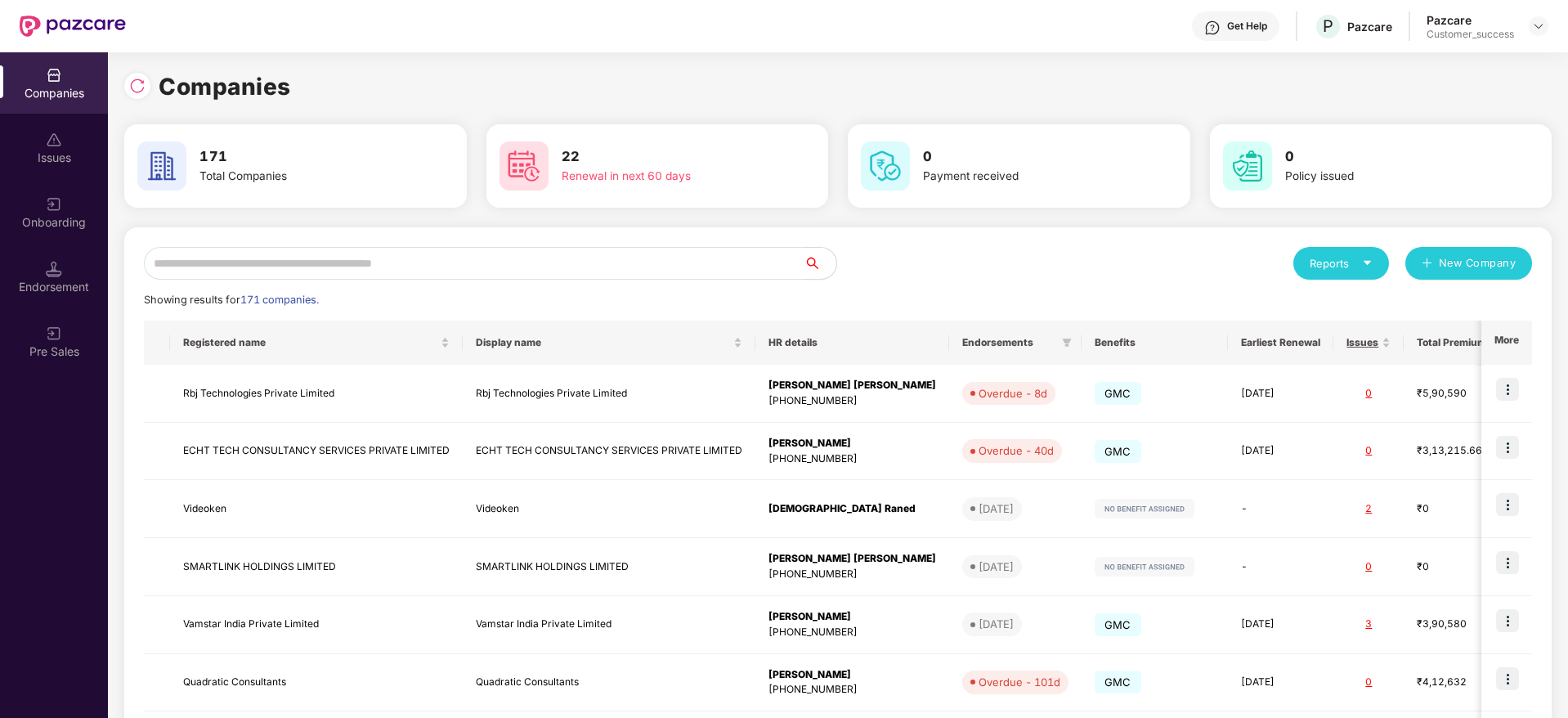
click at [652, 264] on input "text" at bounding box center [474, 263] width 660 height 33
paste input "*********"
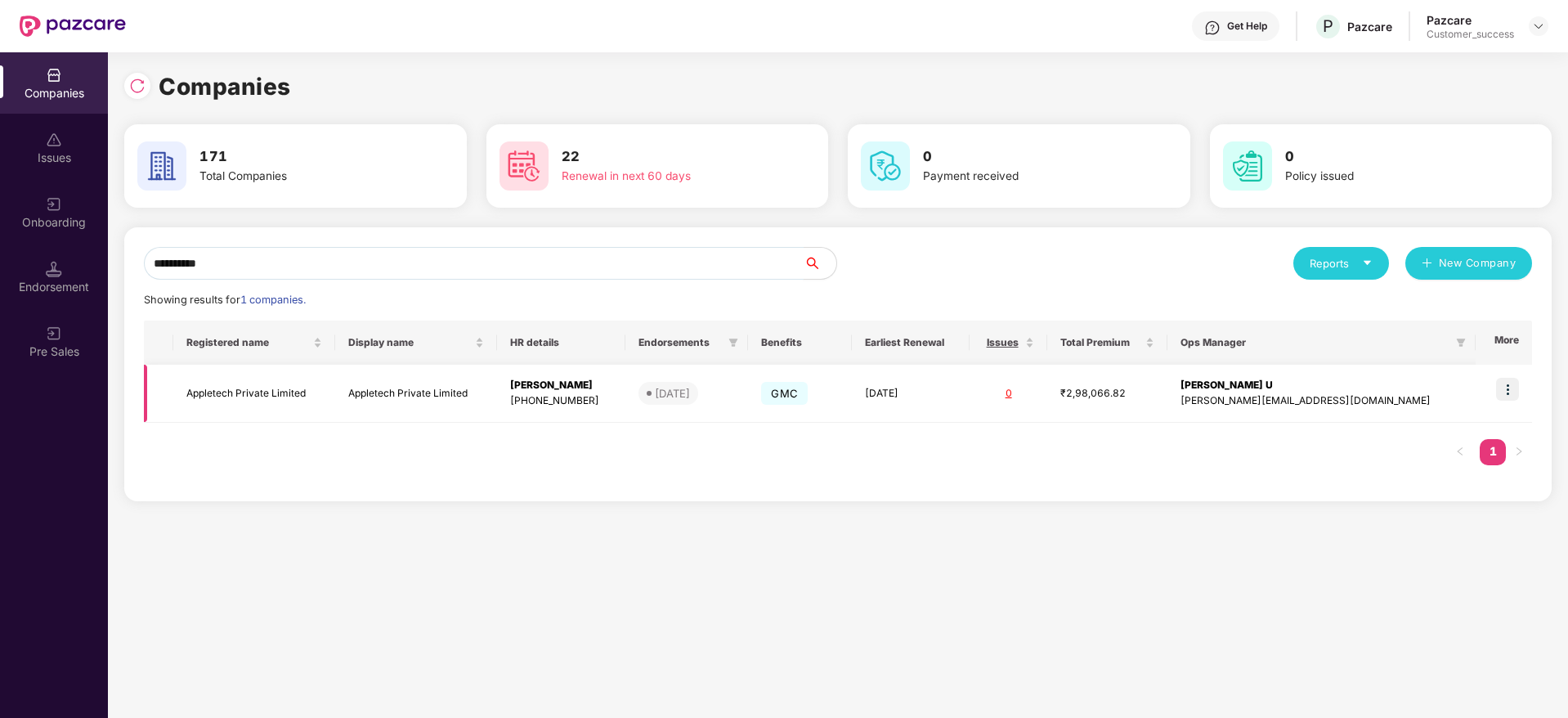
type input "*********"
click at [1505, 393] on img at bounding box center [1508, 389] width 23 height 23
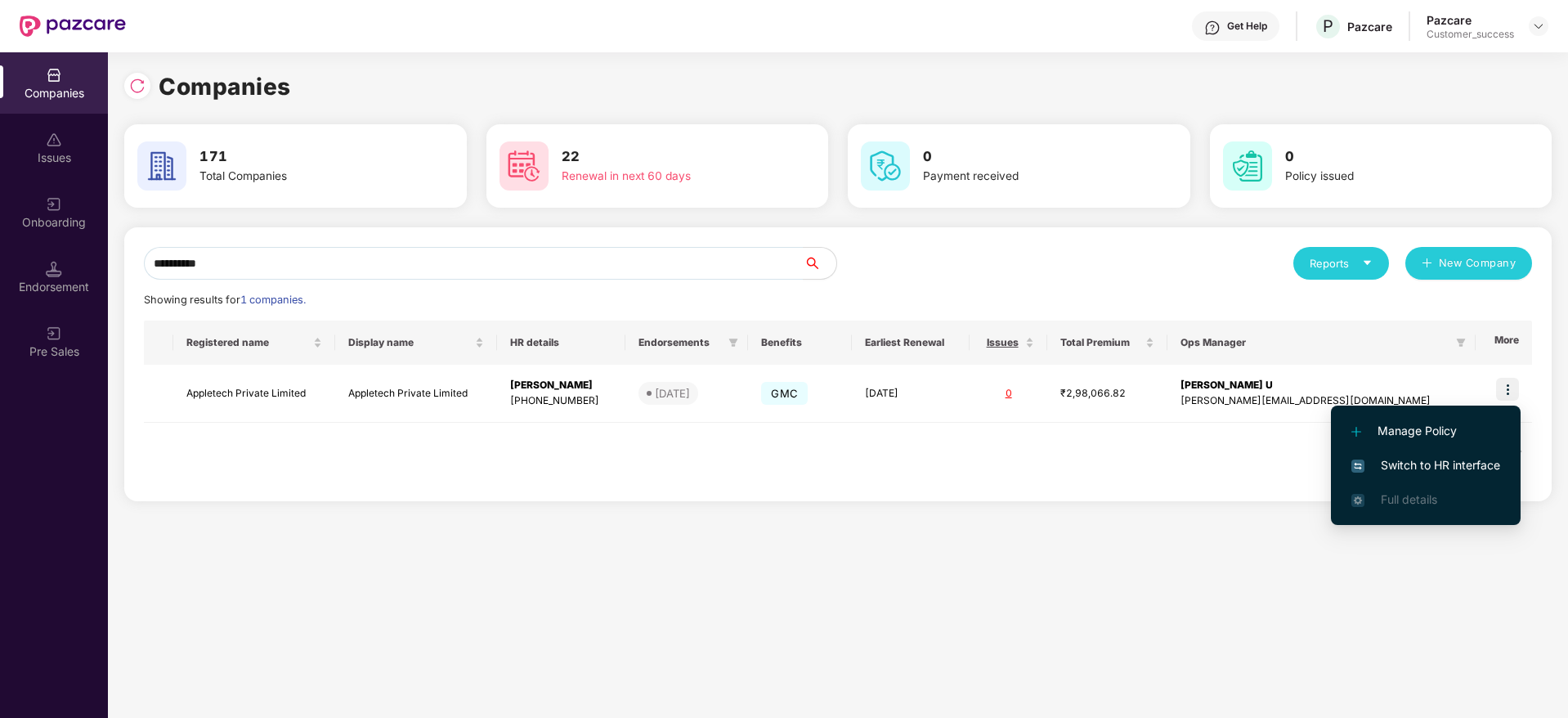
click at [1462, 466] on span "Switch to HR interface" at bounding box center [1426, 465] width 149 height 18
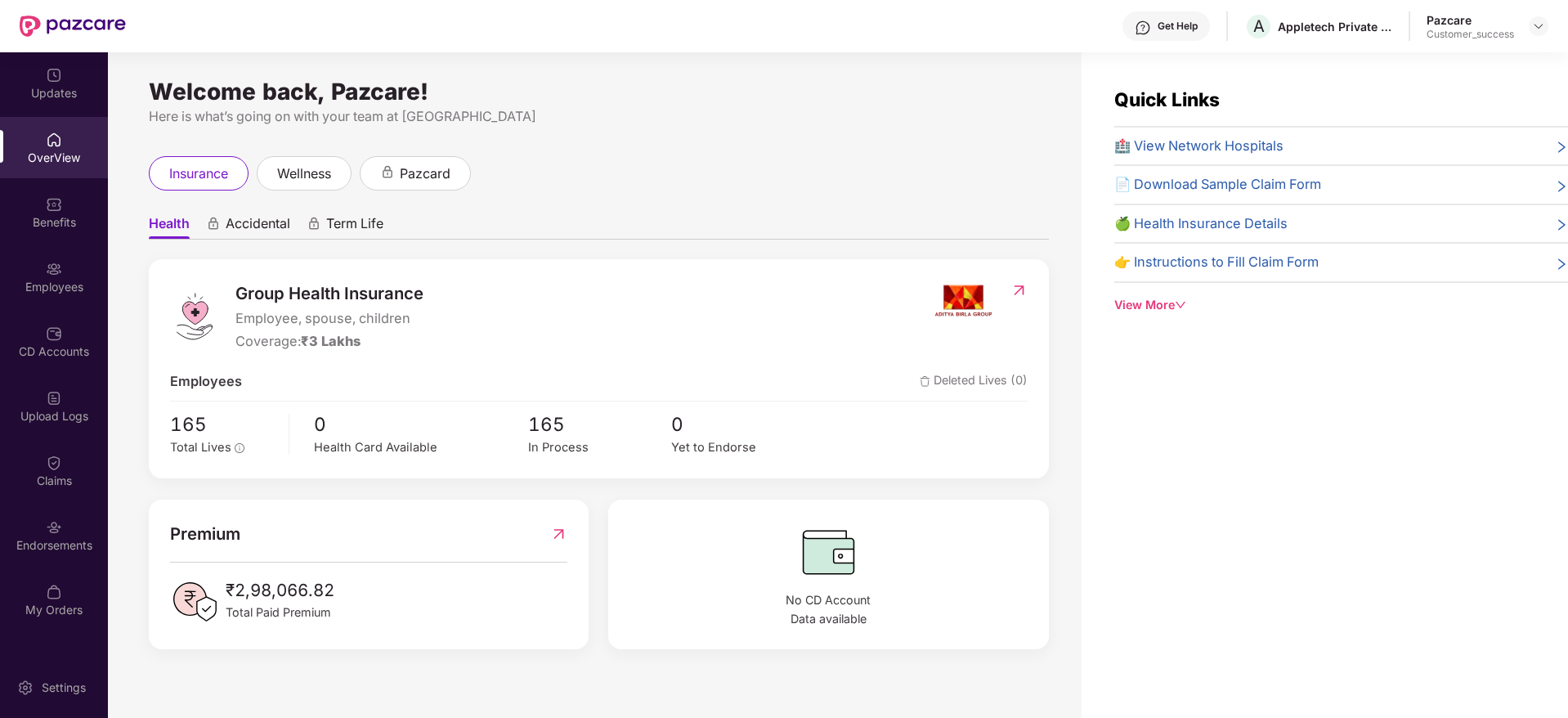
click at [26, 279] on div "Employees" at bounding box center [54, 287] width 108 height 16
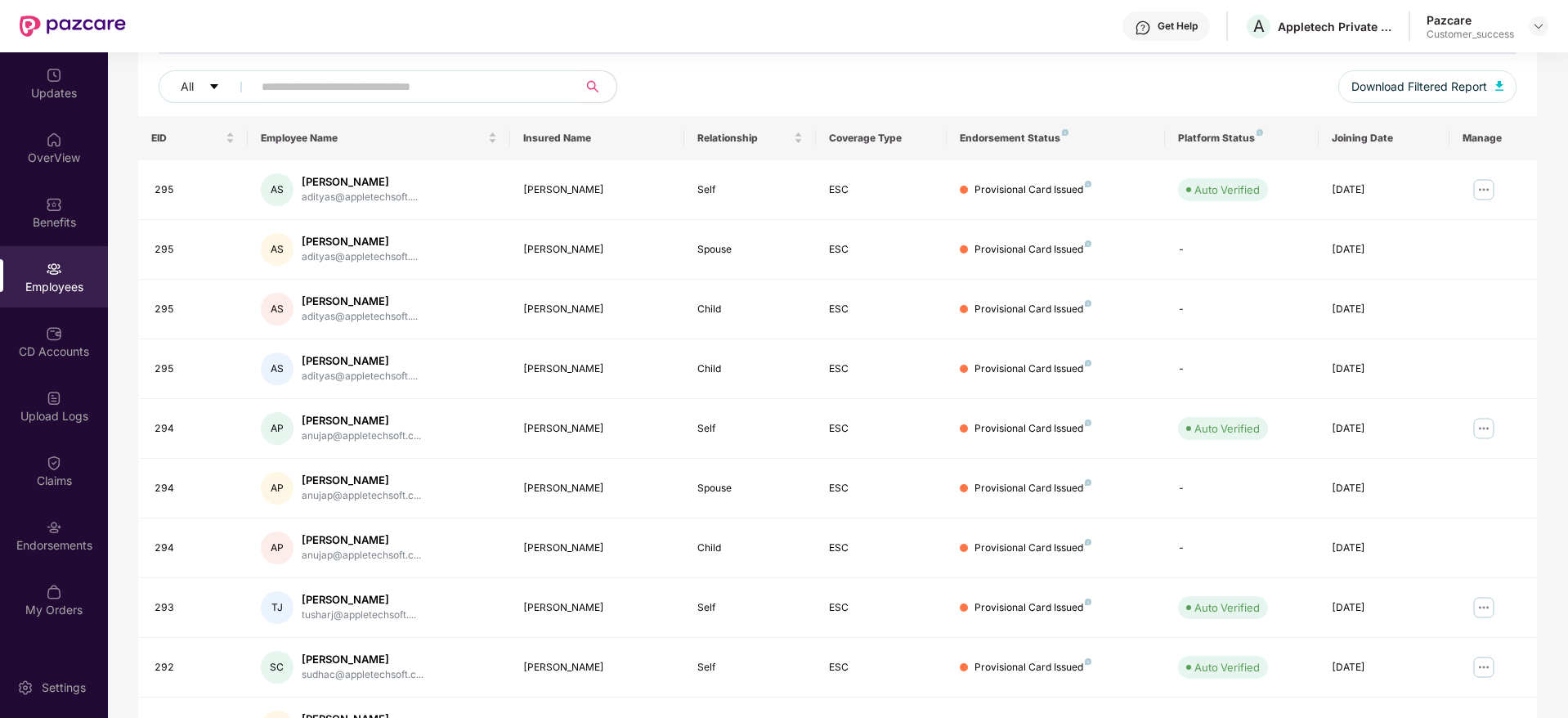
scroll to position [0, 0]
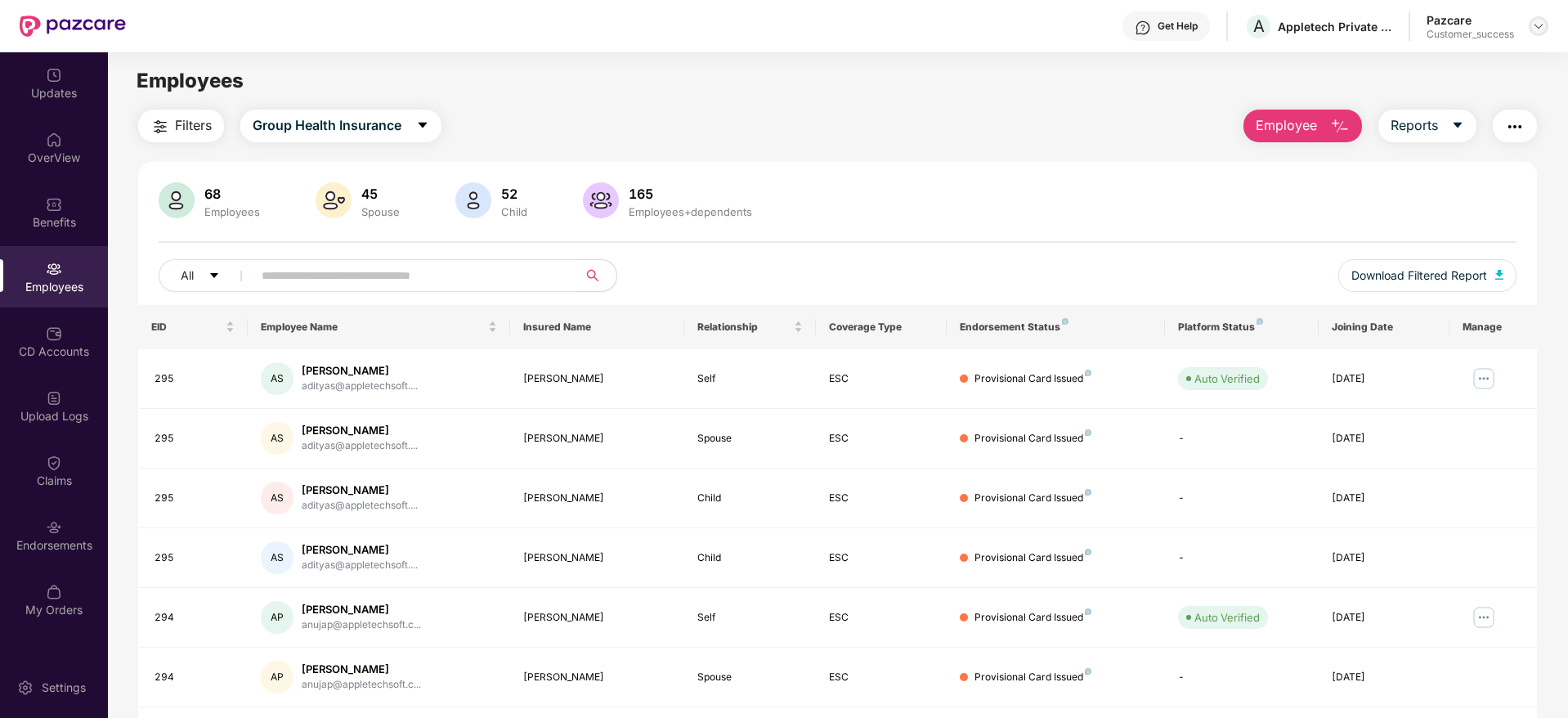
click at [1542, 25] on img at bounding box center [1539, 27] width 13 height 13
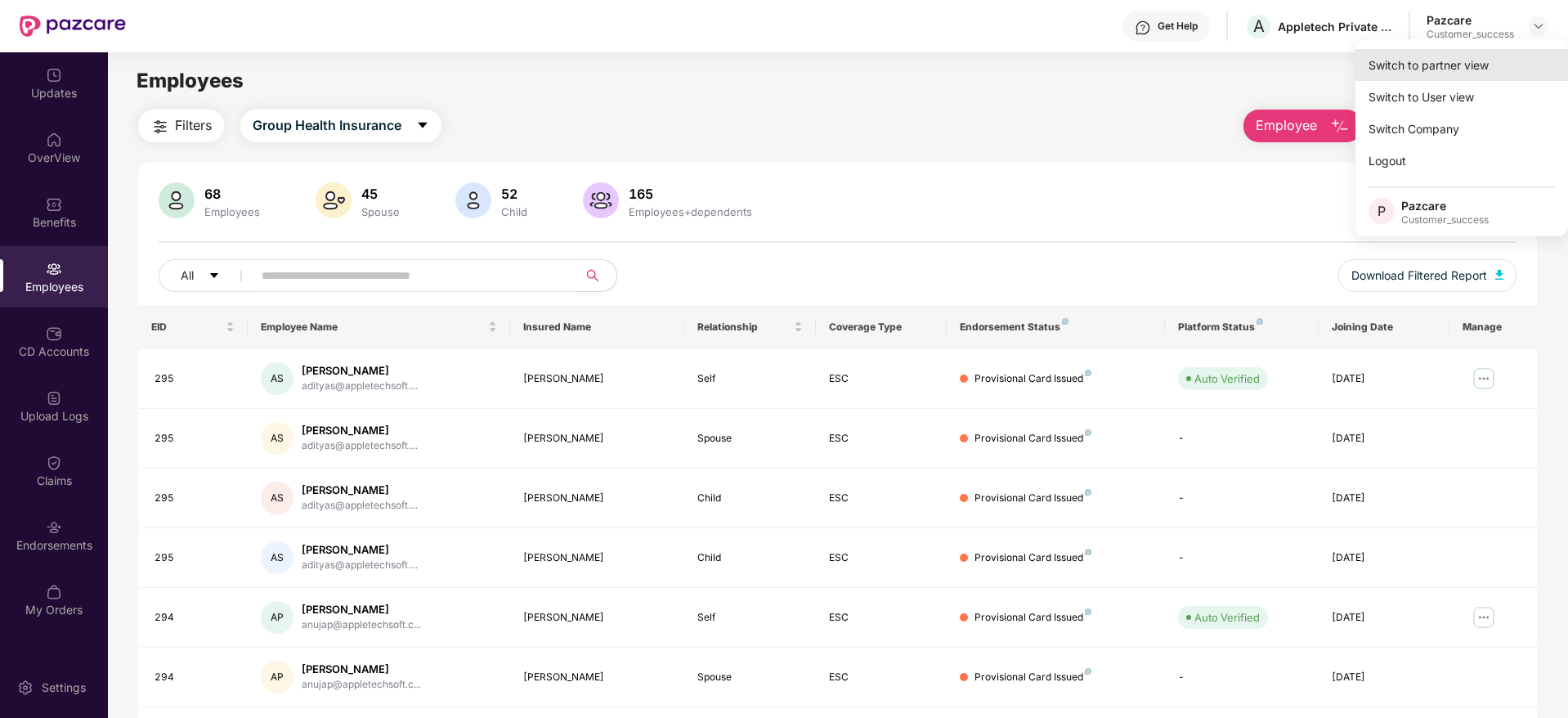
click at [1524, 53] on div "Switch to partner view" at bounding box center [1462, 64] width 212 height 32
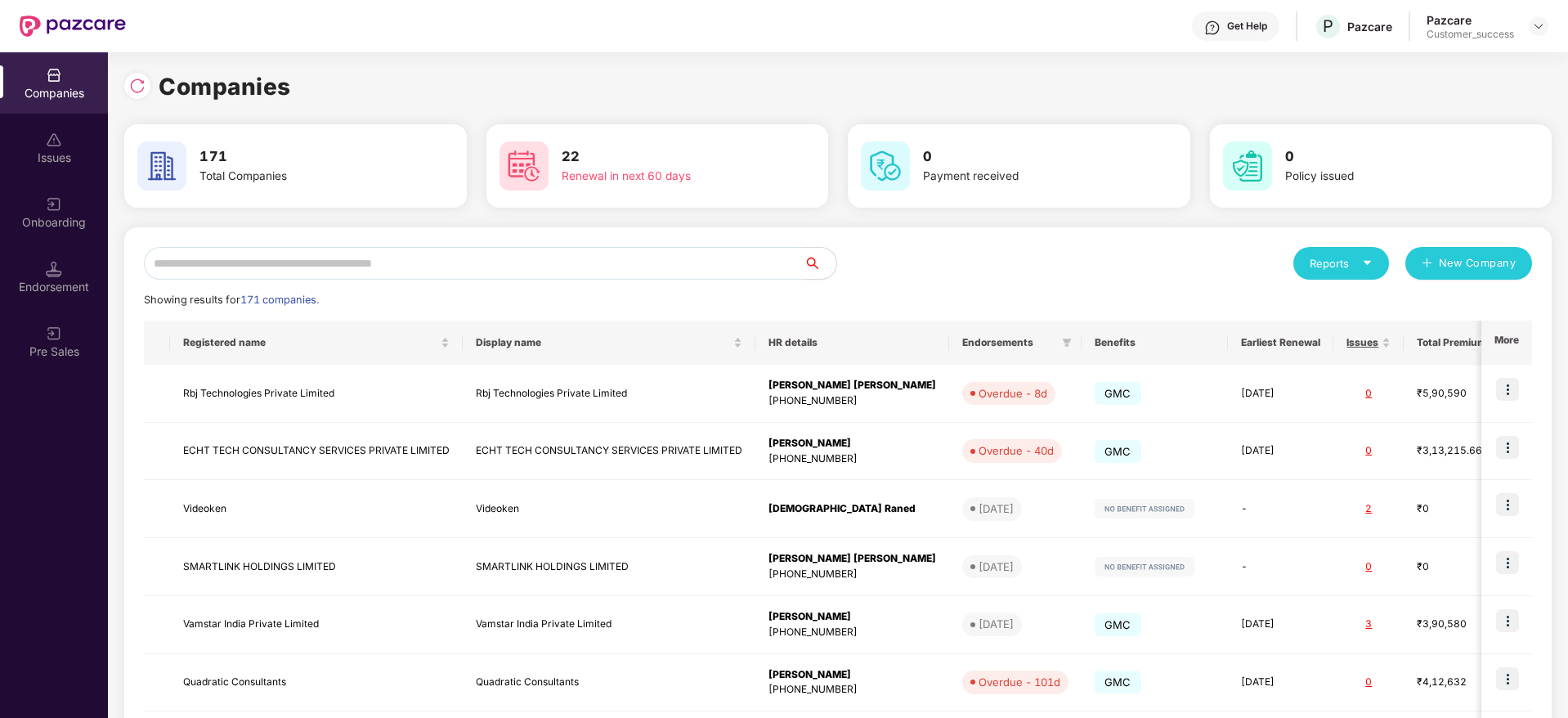
click at [463, 251] on input "text" at bounding box center [474, 263] width 660 height 33
paste input "**********"
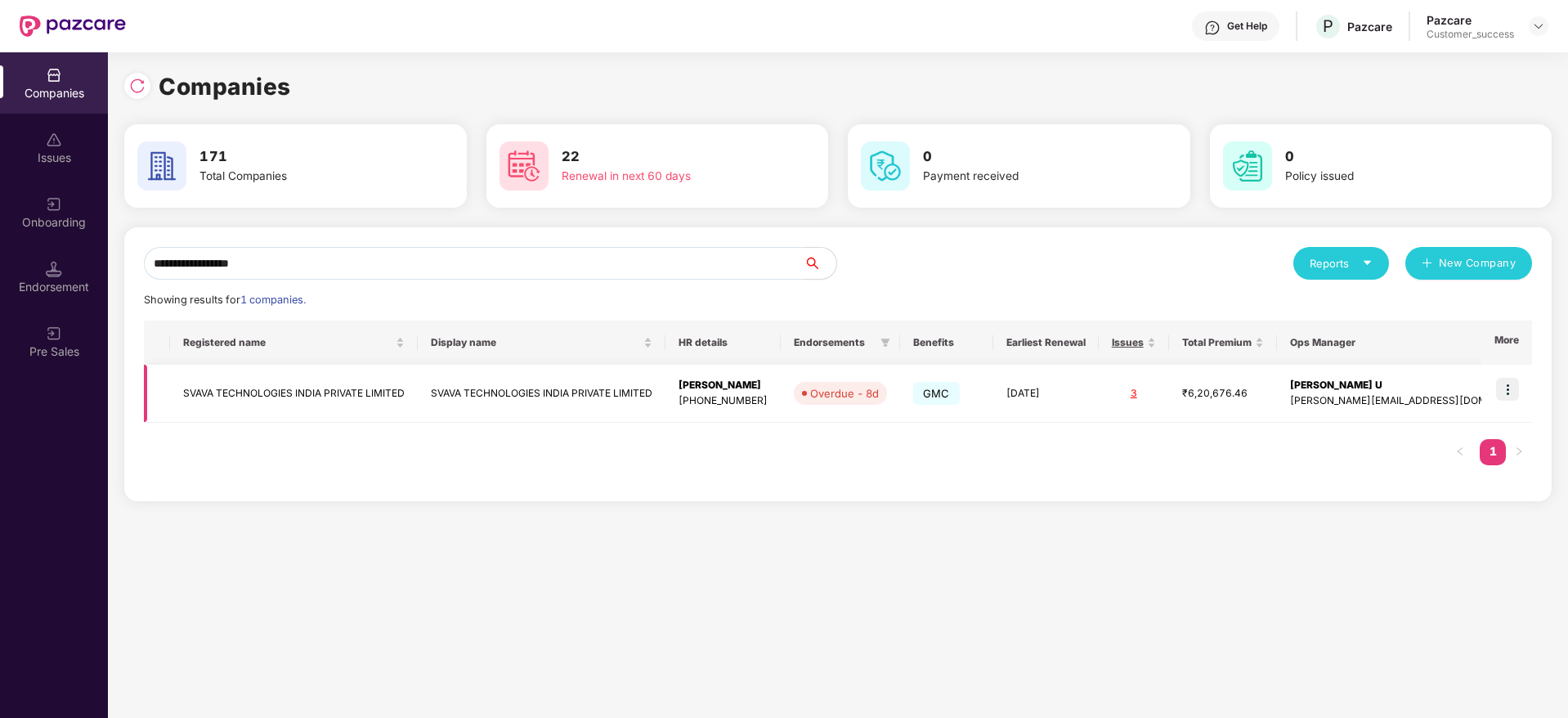
type input "**********"
click at [901, 404] on td "Overdue - 8d" at bounding box center [840, 393] width 120 height 58
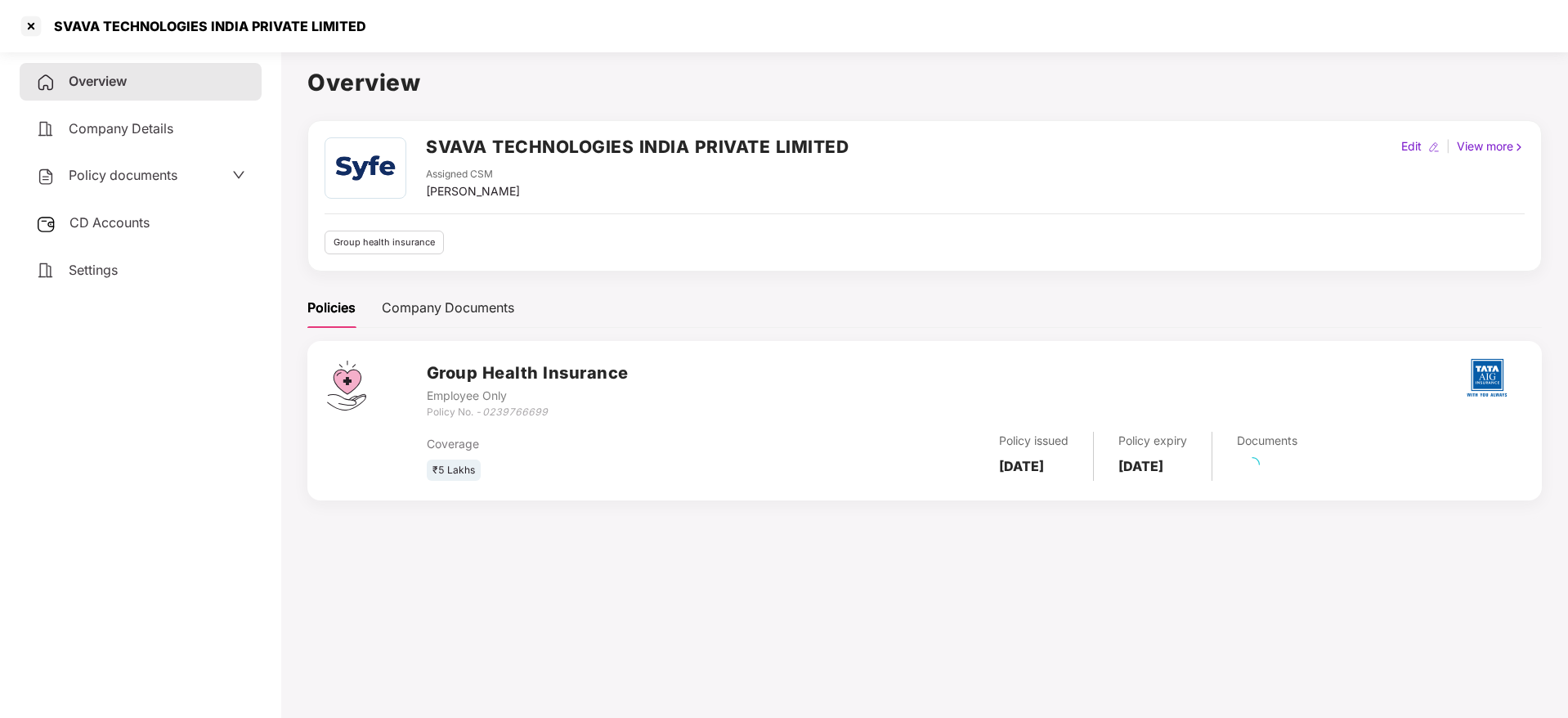
click at [131, 176] on span "Policy documents" at bounding box center [123, 174] width 109 height 16
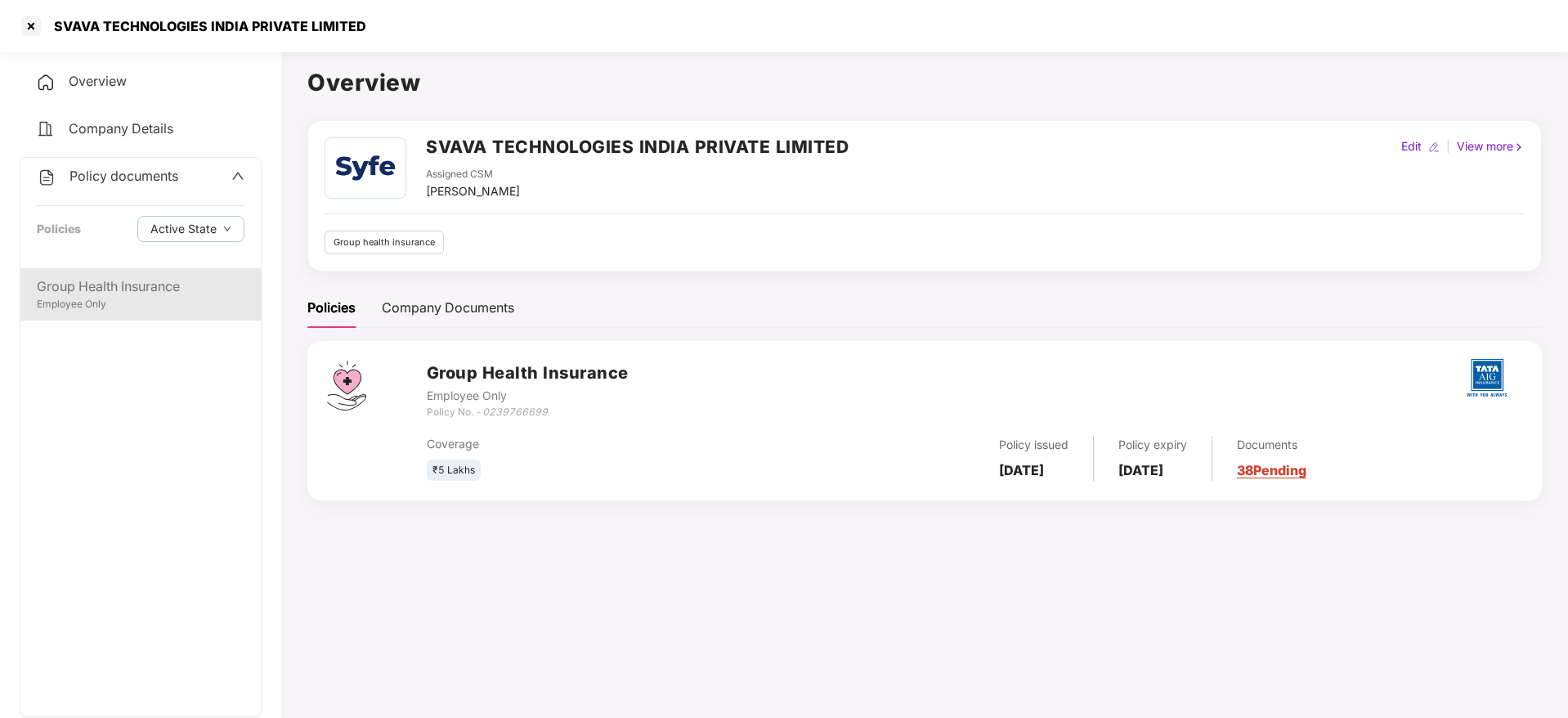
click at [126, 289] on div "Group Health Insurance" at bounding box center [140, 286] width 207 height 20
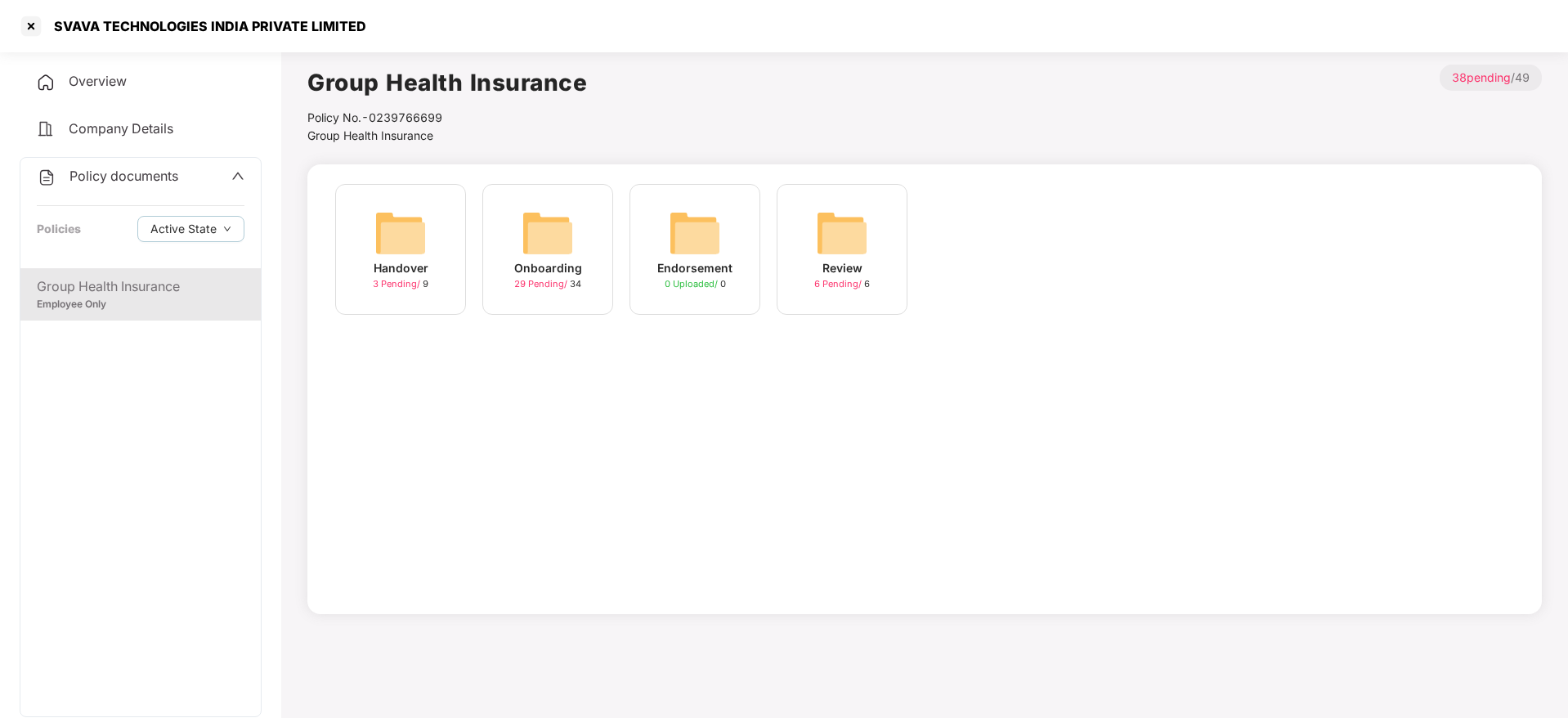
click at [540, 253] on img at bounding box center [548, 232] width 53 height 53
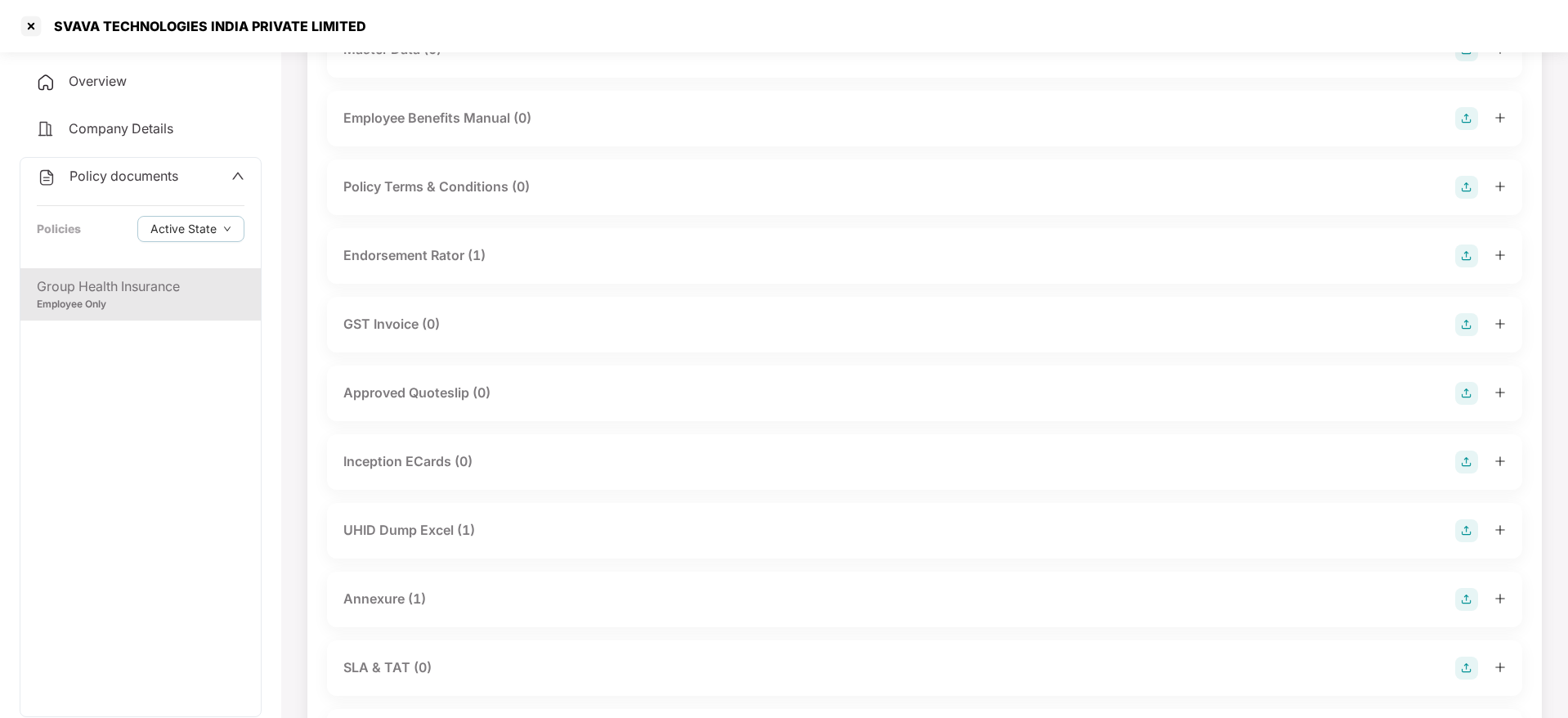
scroll to position [613, 0]
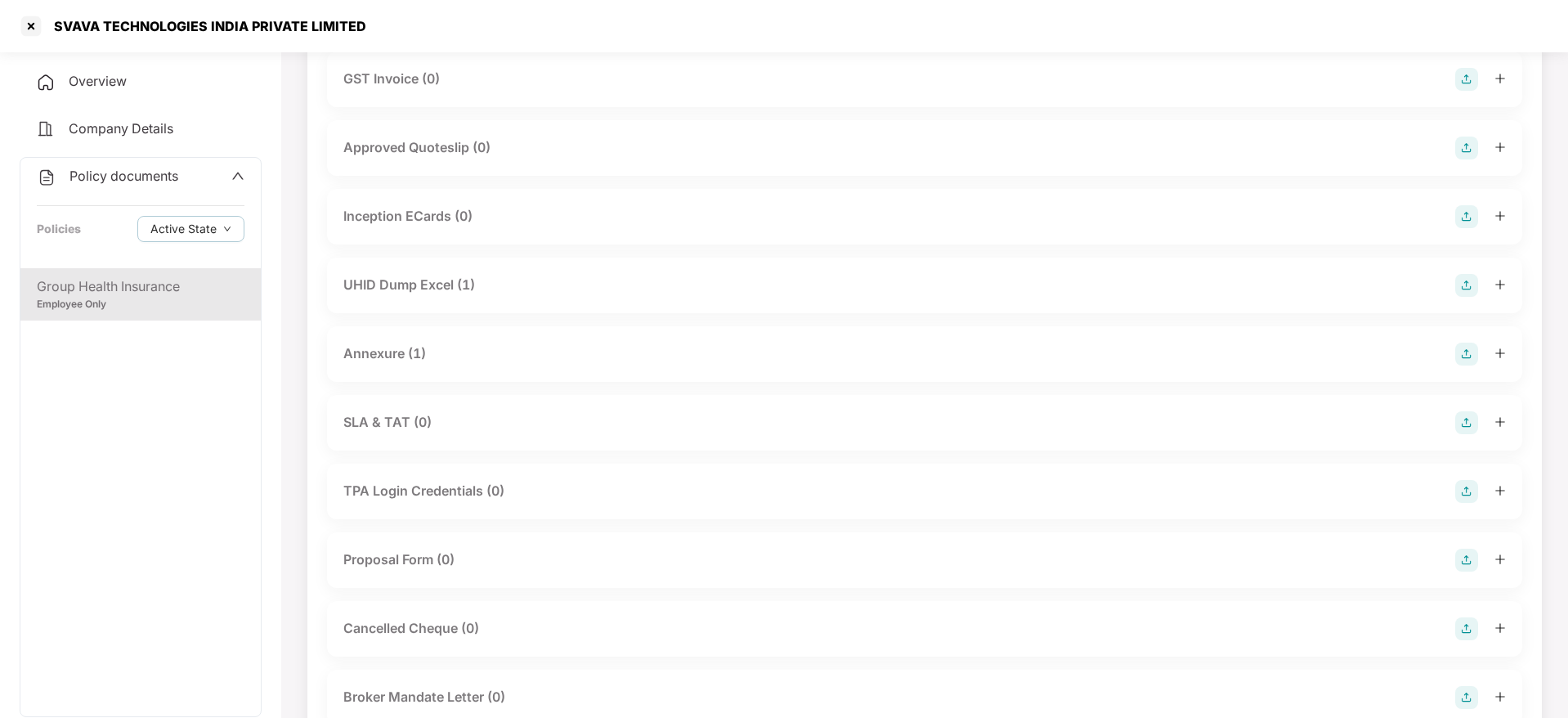
drag, startPoint x: 467, startPoint y: 387, endPoint x: 464, endPoint y: 364, distance: 23.2
click at [464, 363] on div "Annexure (1)" at bounding box center [925, 354] width 1163 height 23
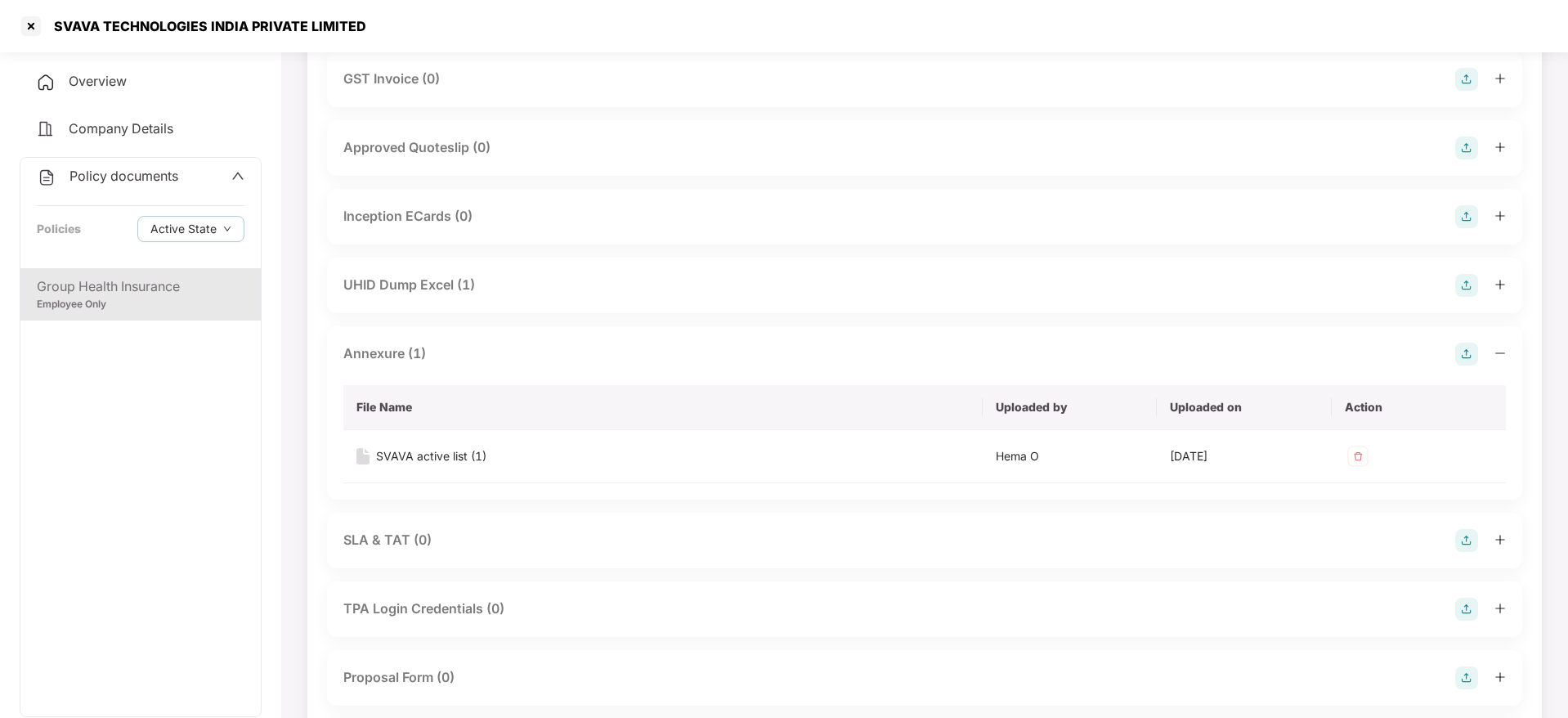
click at [464, 360] on div "Annexure (1)" at bounding box center [925, 354] width 1163 height 23
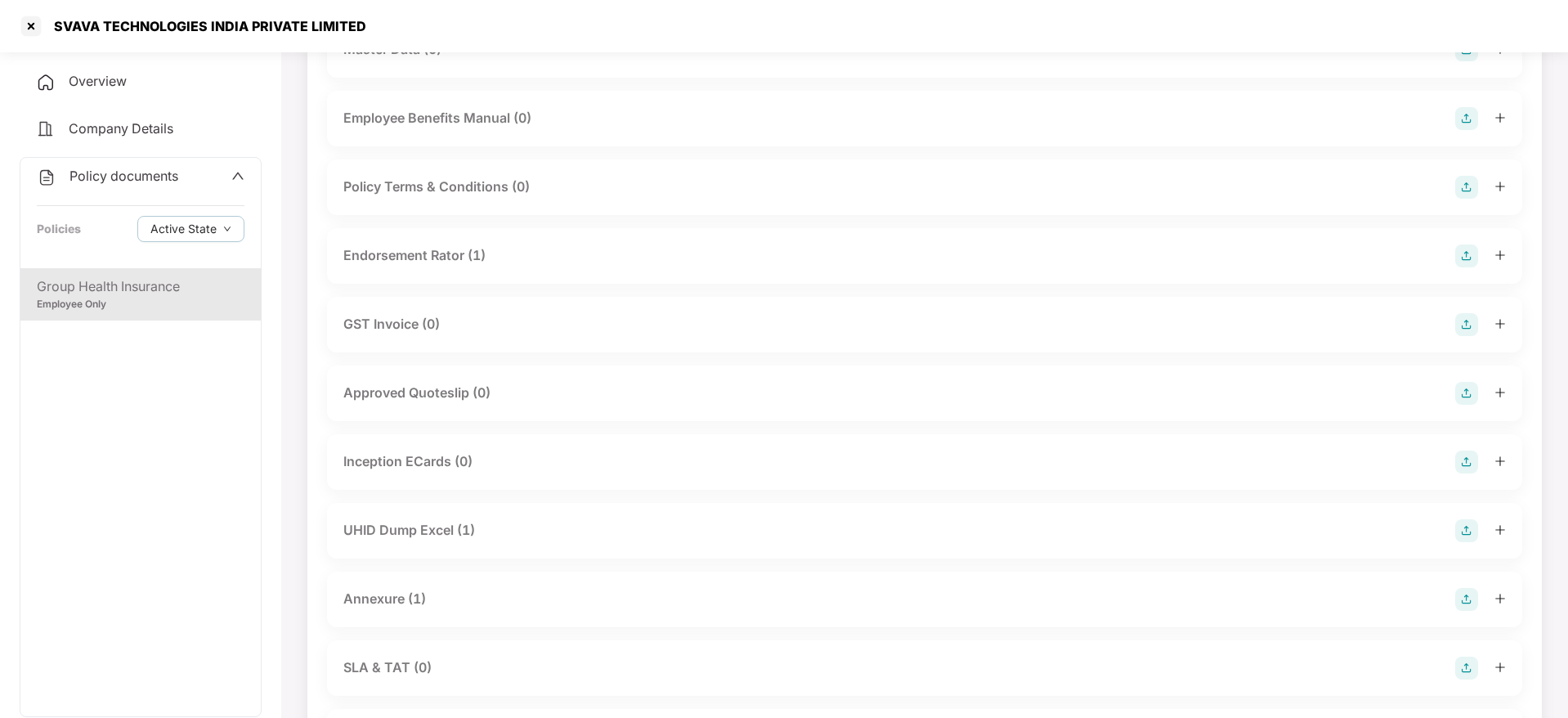
scroll to position [122, 0]
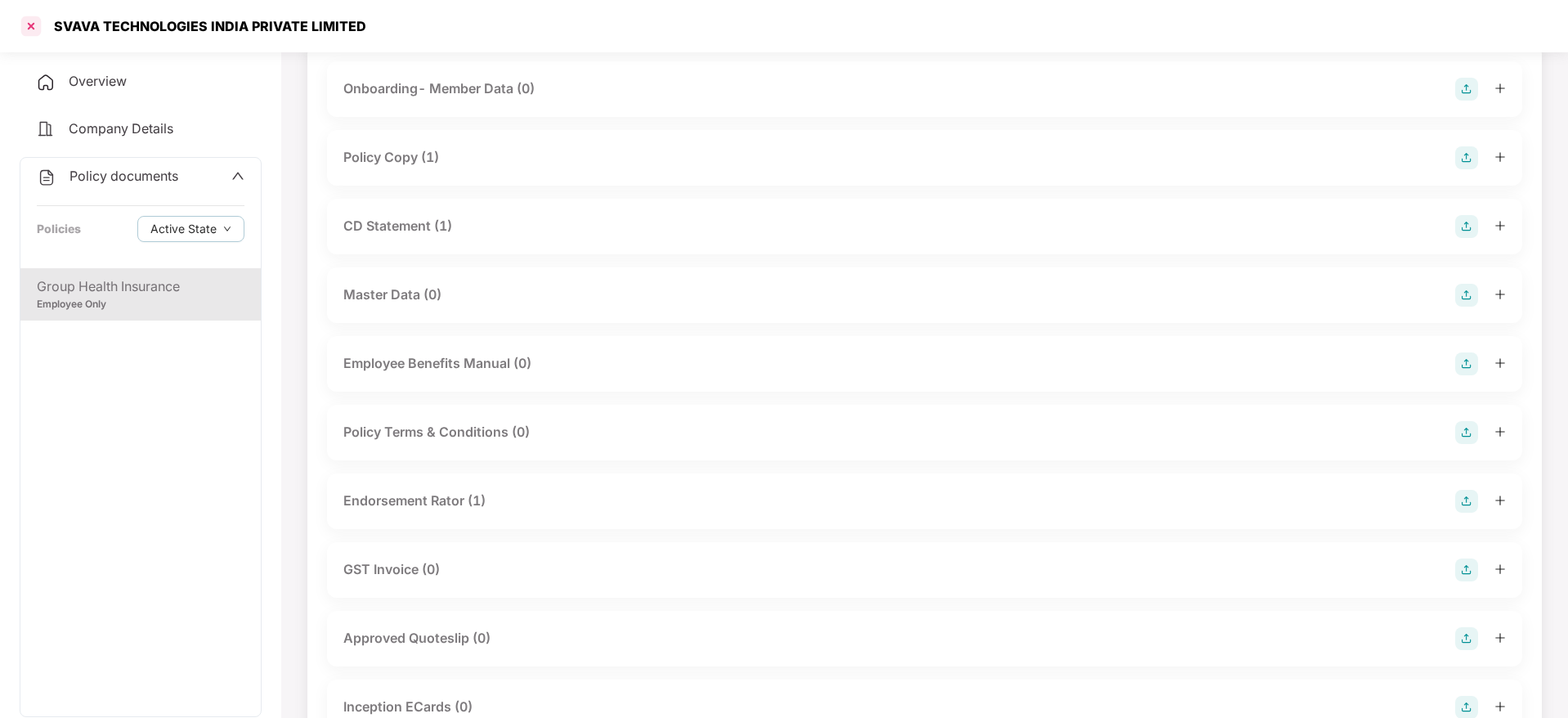
click at [42, 31] on div at bounding box center [31, 26] width 26 height 26
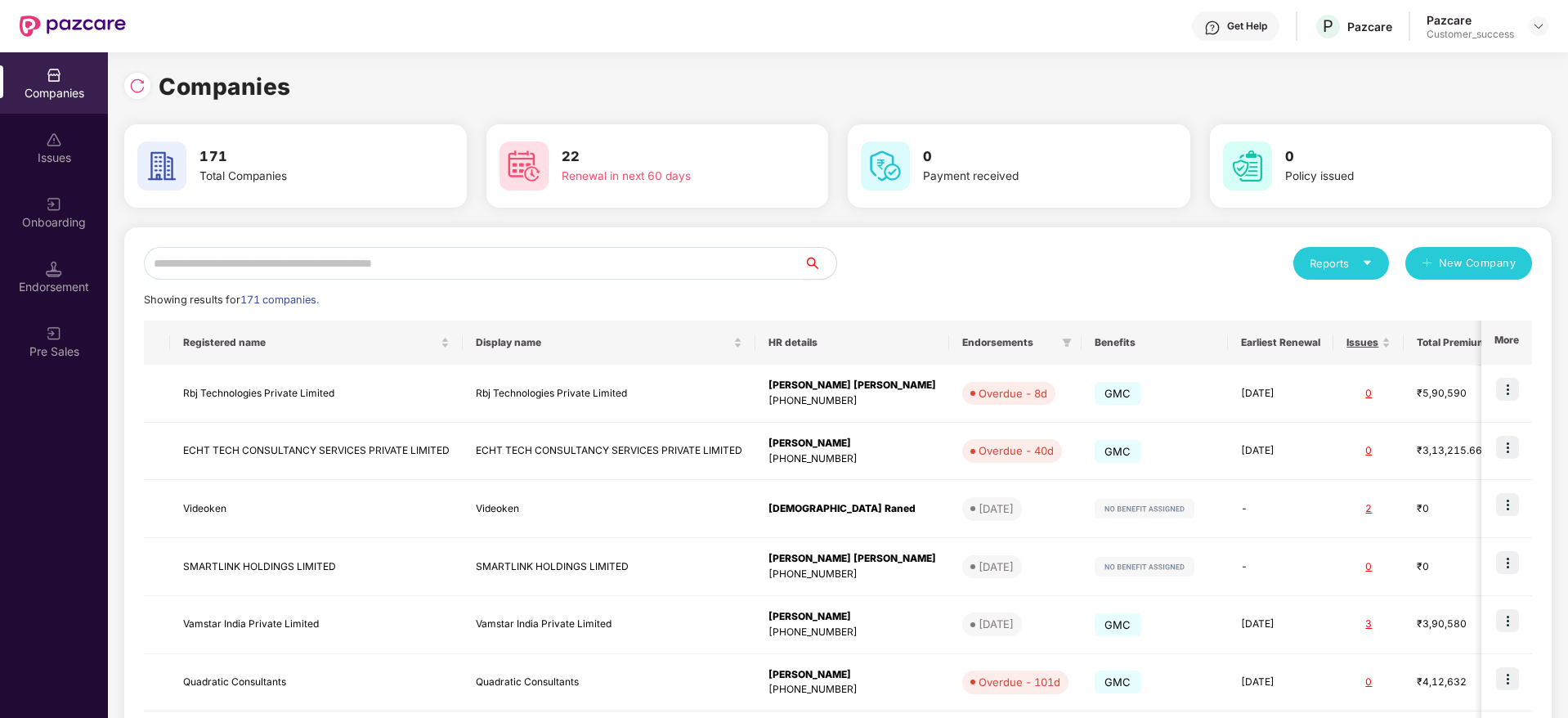
scroll to position [0, 0]
click at [354, 275] on input "text" at bounding box center [474, 263] width 660 height 33
paste input "**********"
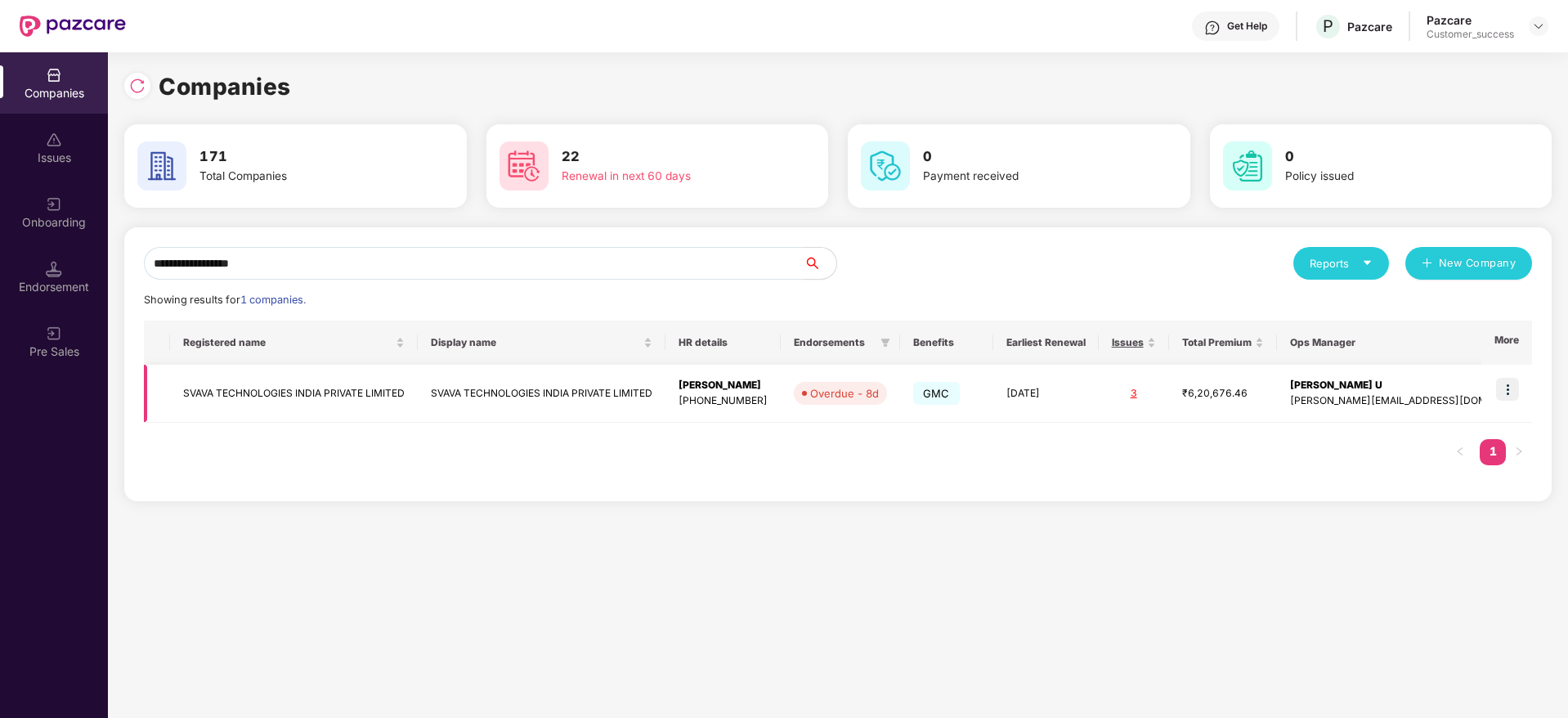
type input "**********"
click at [418, 409] on td "SVAVA TECHNOLOGIES INDIA PRIVATE LIMITED" at bounding box center [294, 393] width 248 height 58
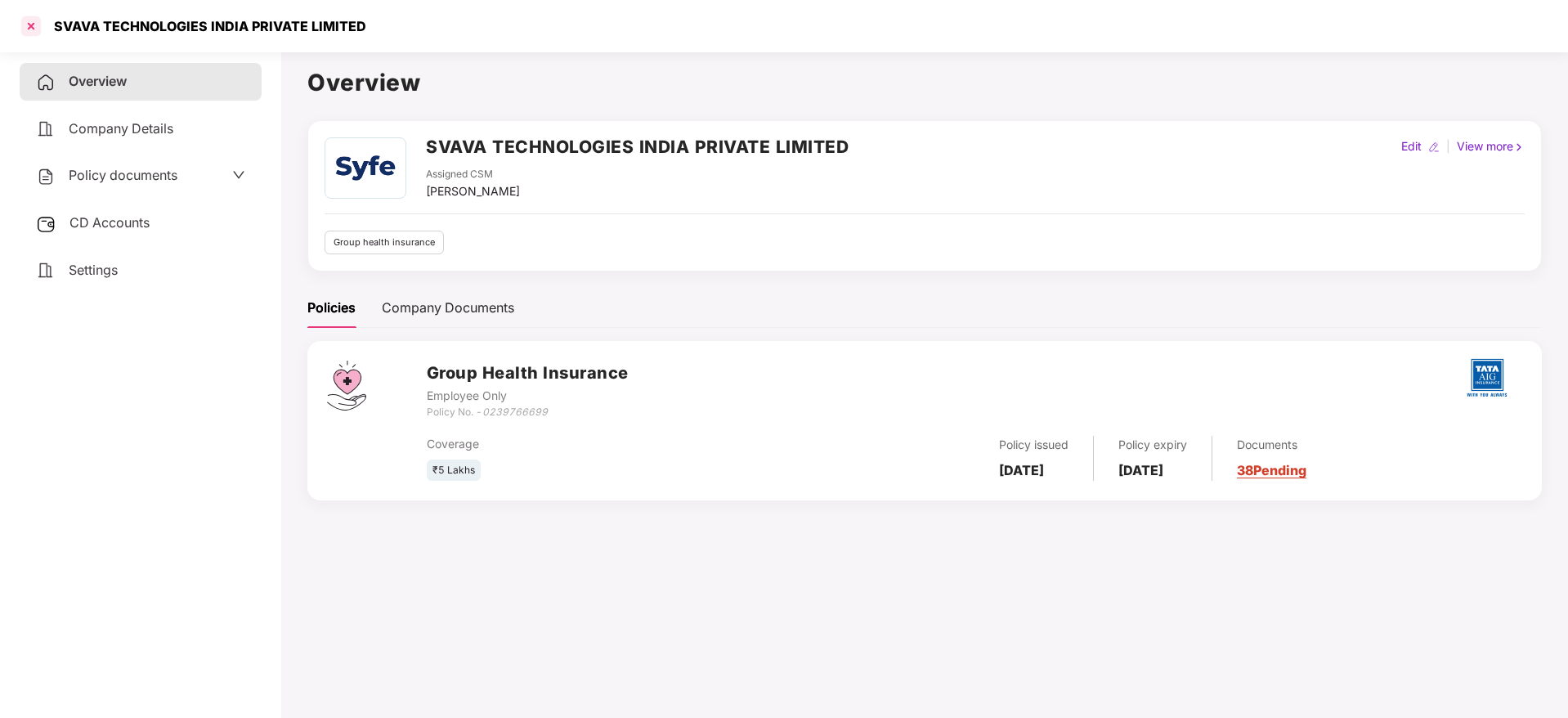
click at [33, 26] on div at bounding box center [31, 26] width 26 height 26
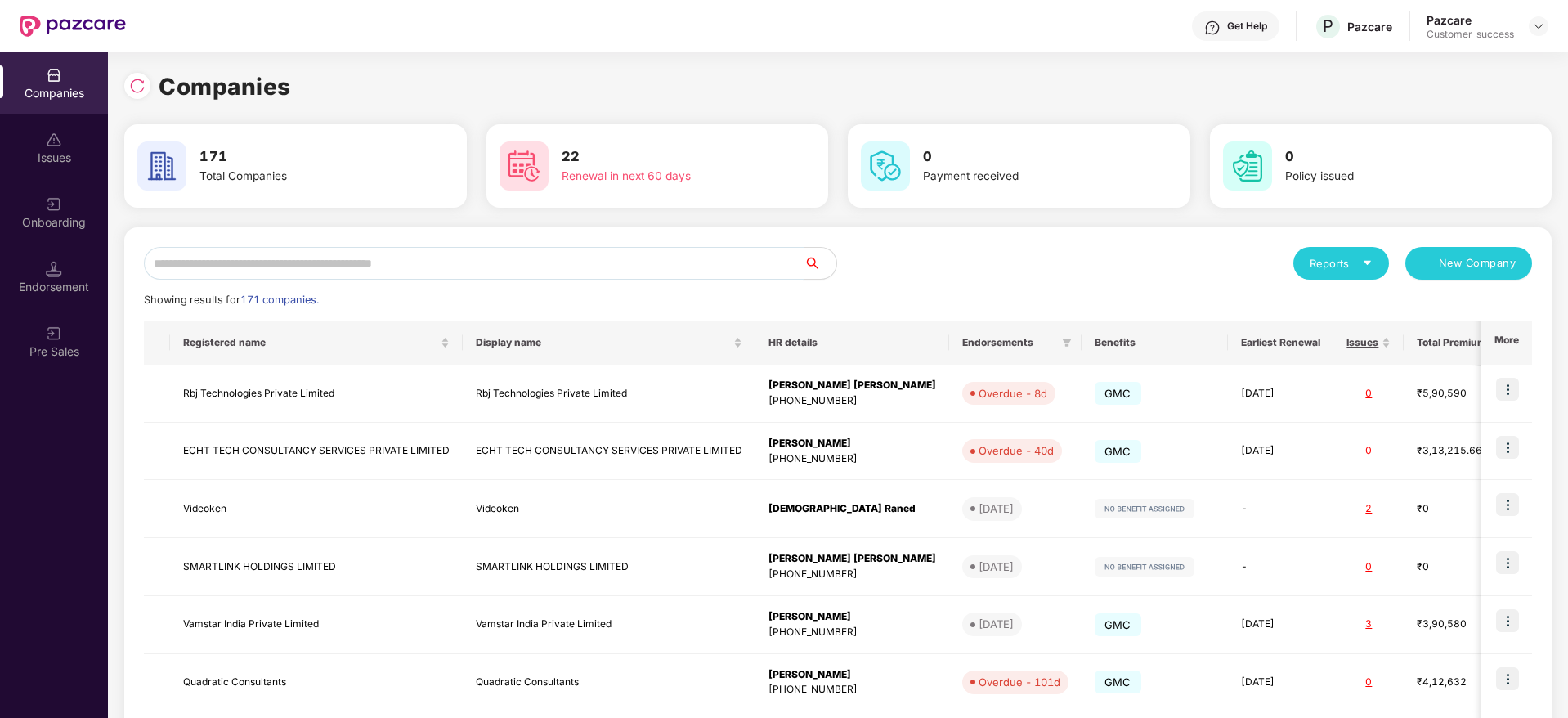
click at [429, 261] on input "text" at bounding box center [474, 263] width 660 height 33
paste input "**********"
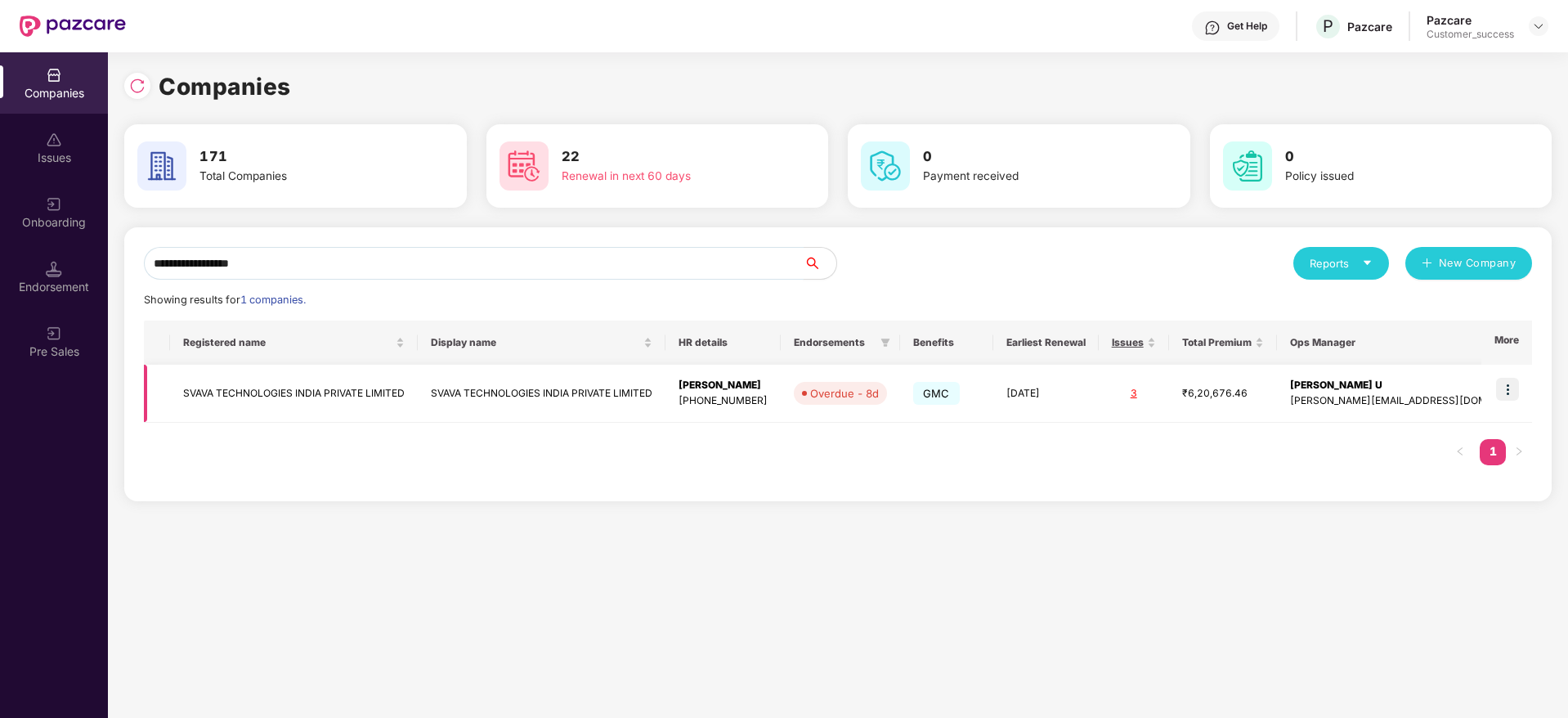
type input "**********"
click at [1510, 392] on img at bounding box center [1508, 389] width 23 height 23
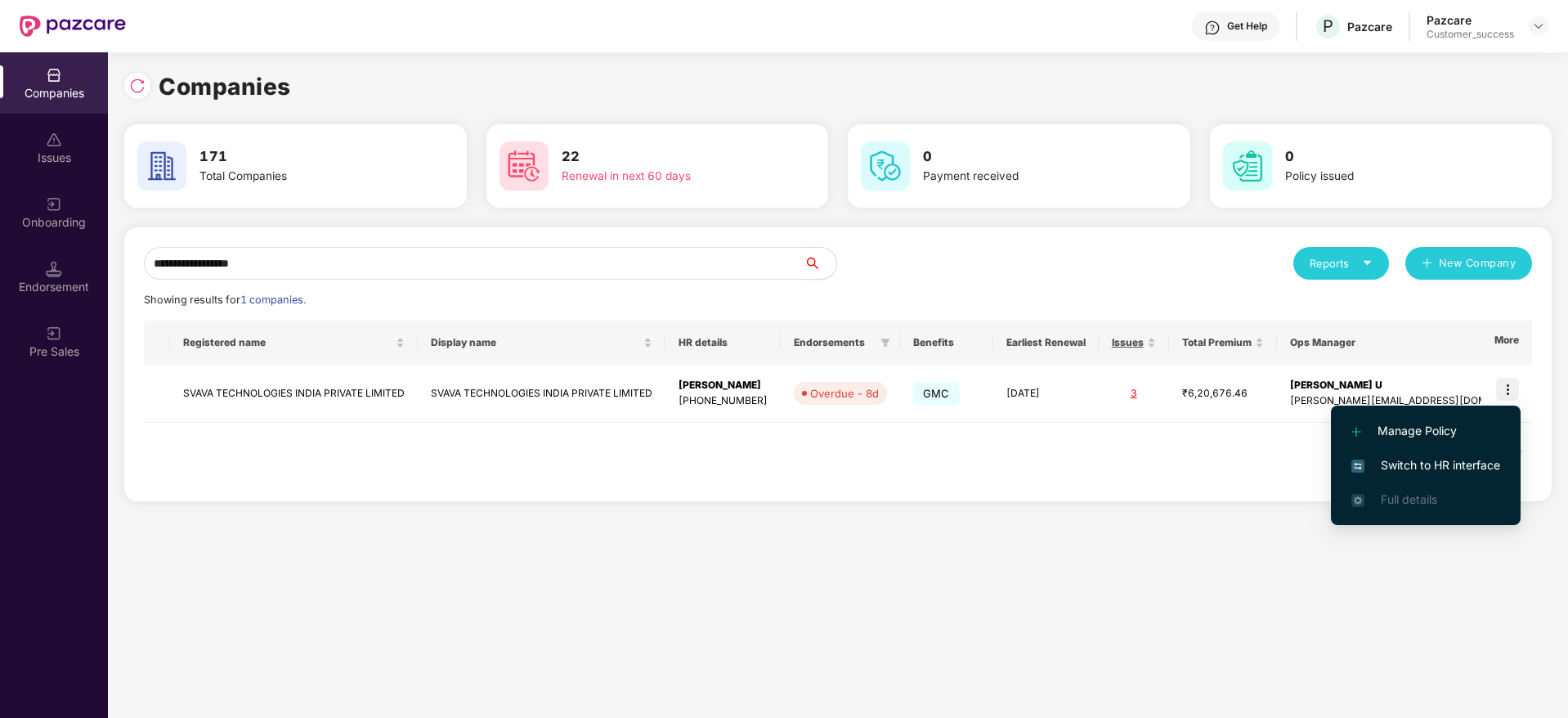
click at [1483, 472] on span "Switch to HR interface" at bounding box center [1426, 465] width 149 height 18
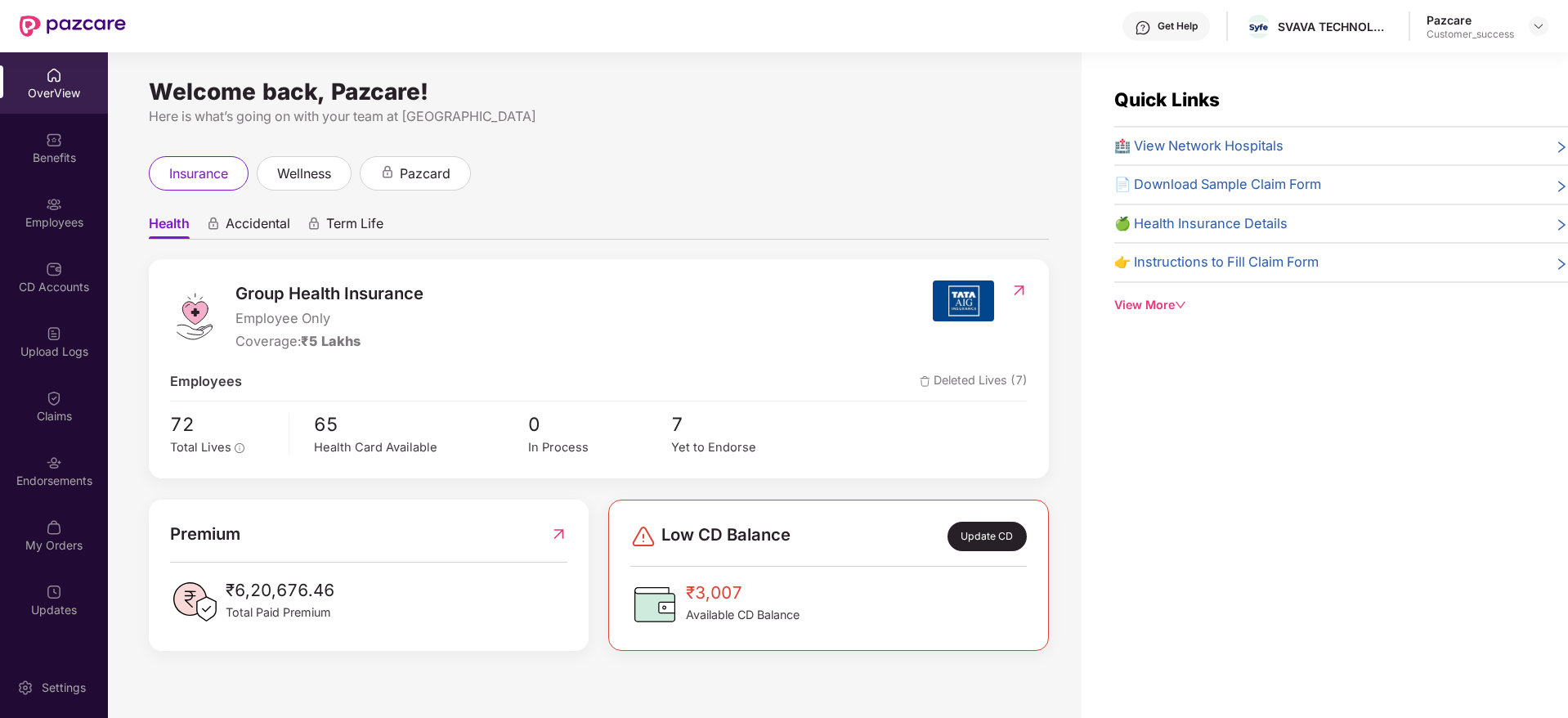
click at [65, 221] on div "Employees" at bounding box center [54, 222] width 108 height 16
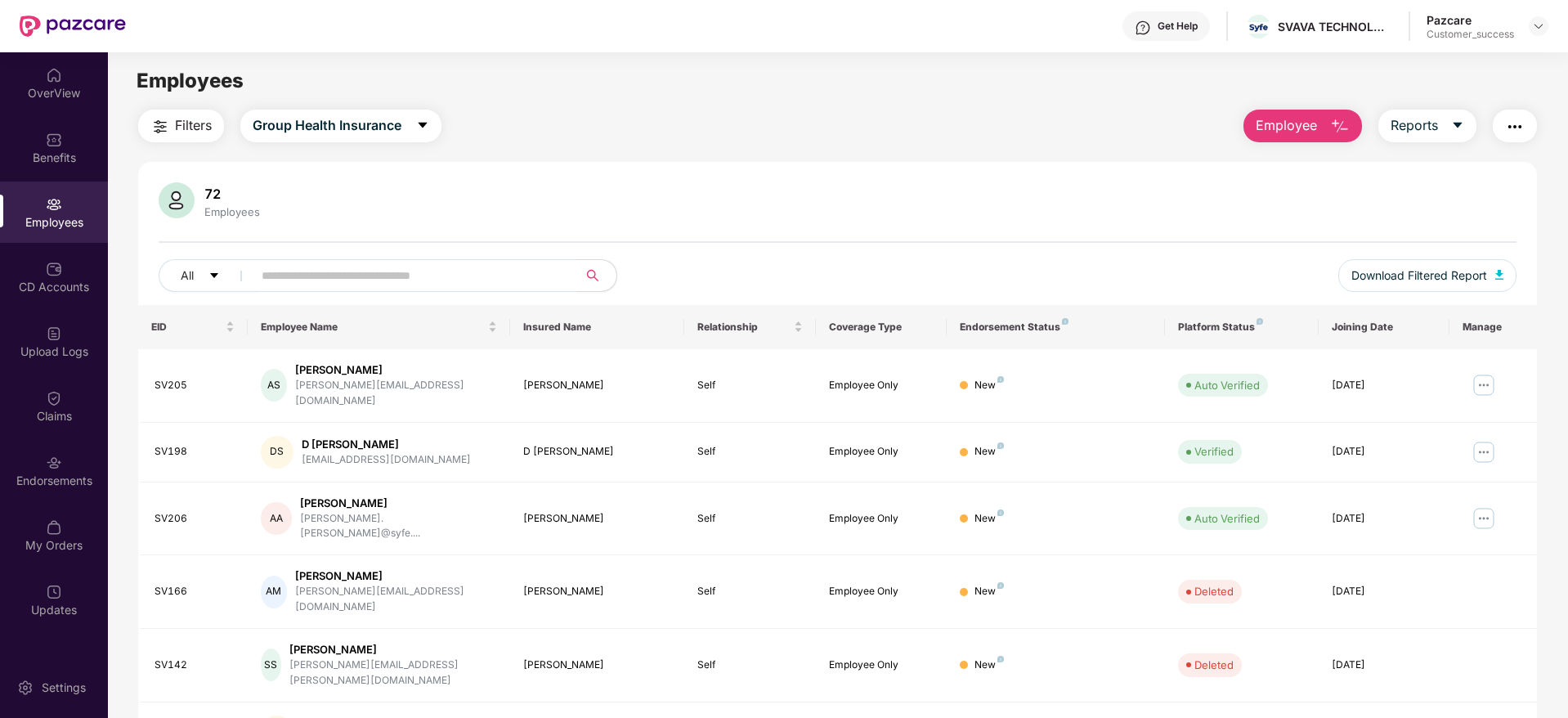
click at [197, 124] on span "Filters" at bounding box center [193, 125] width 36 height 20
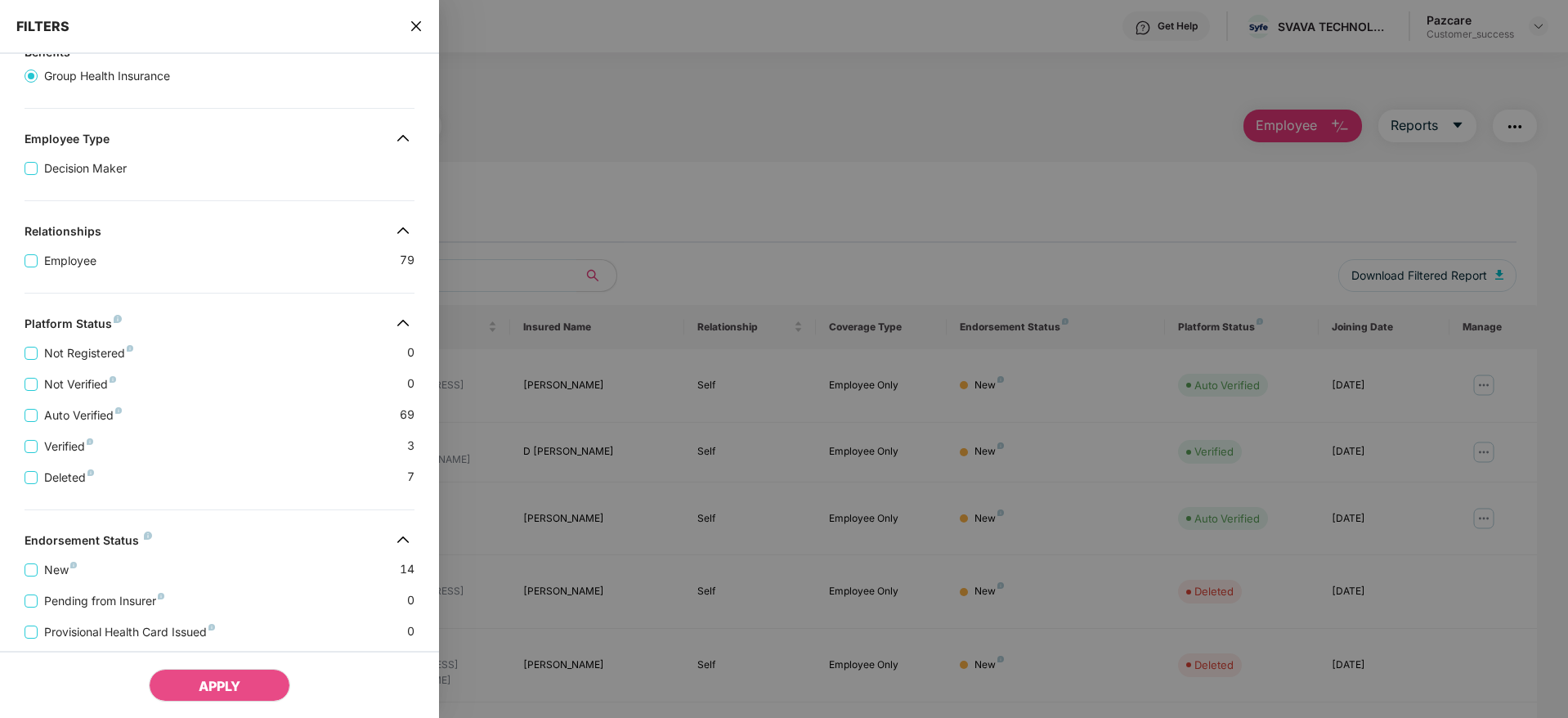
scroll to position [255, 0]
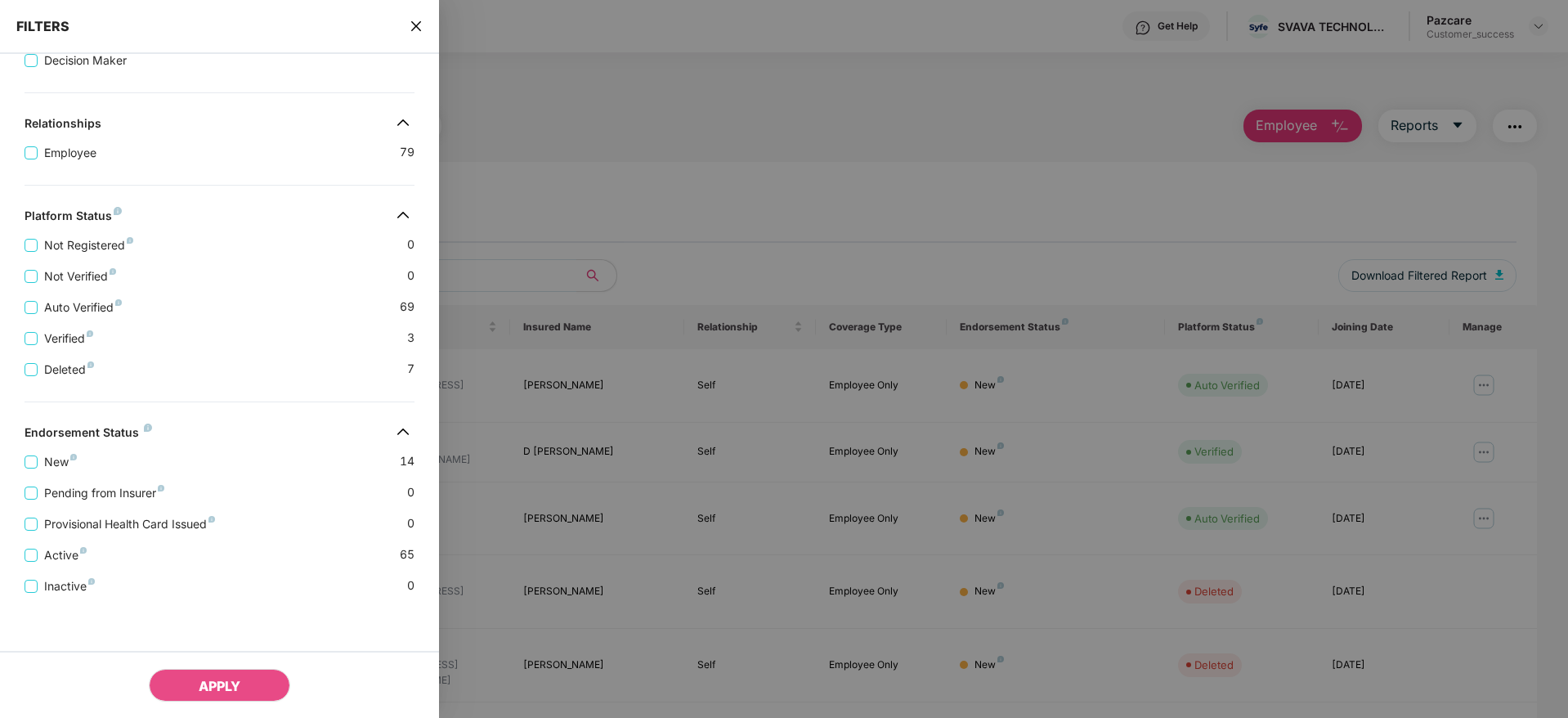
click at [432, 9] on div "FILTERS" at bounding box center [219, 27] width 439 height 54
click at [409, 35] on div "FILTERS" at bounding box center [219, 27] width 439 height 54
click at [421, 22] on icon "close" at bounding box center [416, 26] width 10 height 10
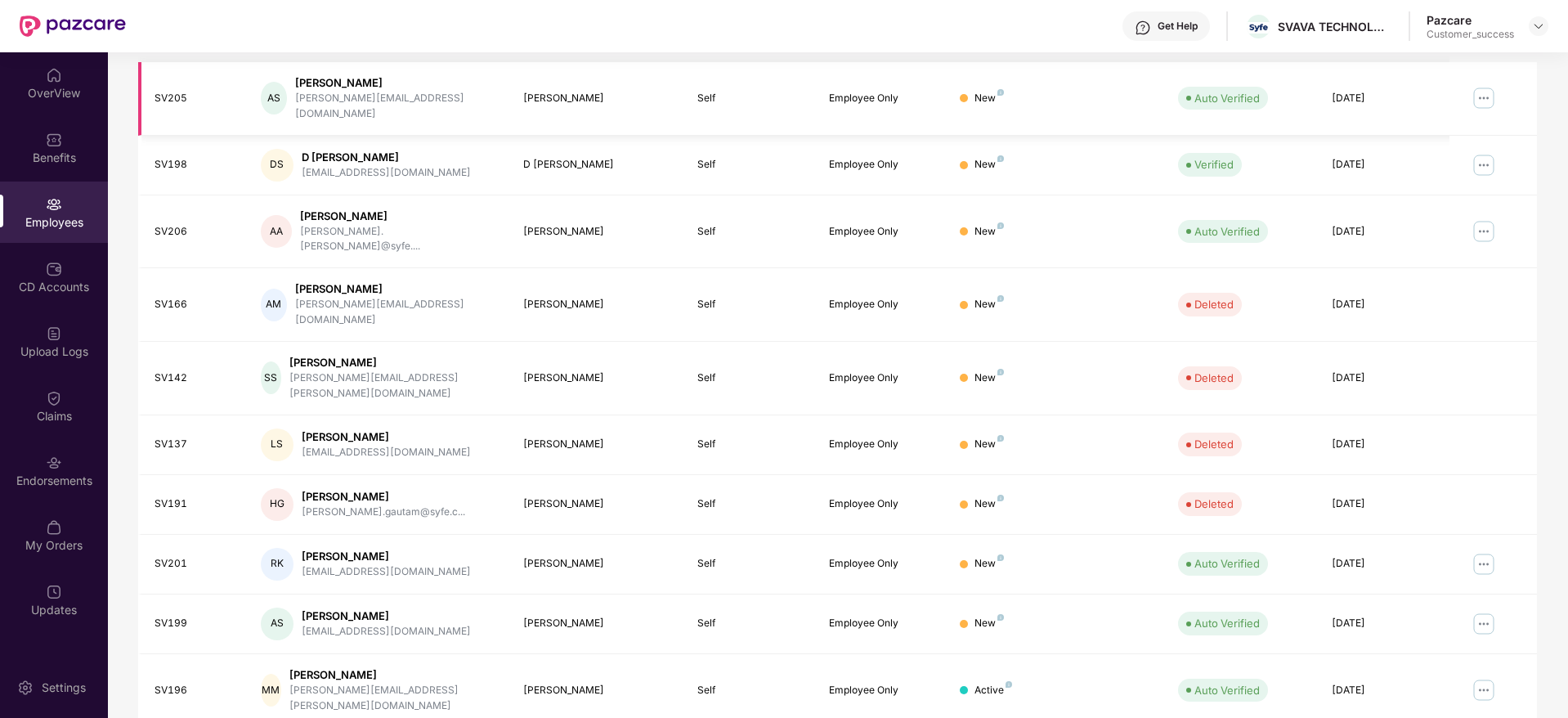
scroll to position [0, 0]
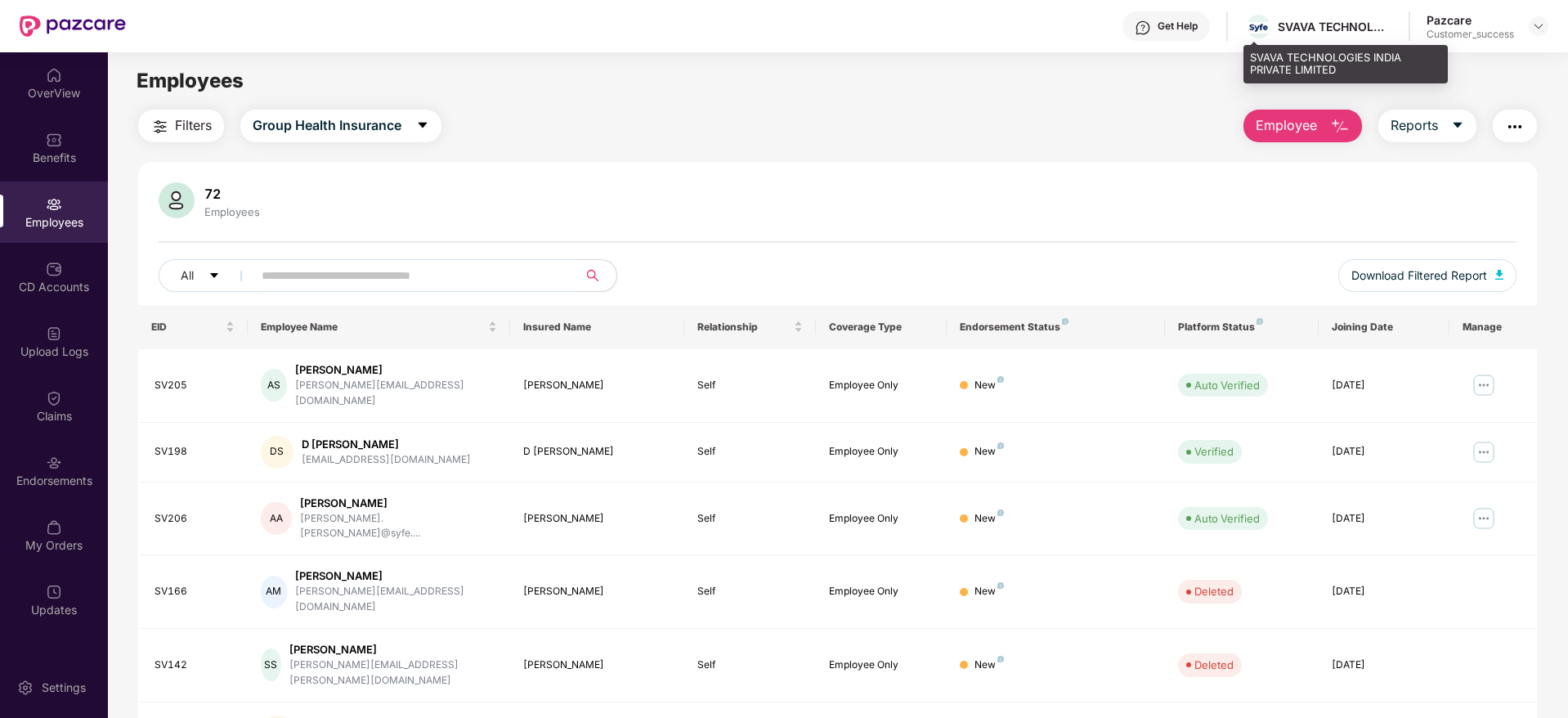
click at [1305, 33] on div "SVAVA TECHNOLOGIES INDIA PRIVATE LIMITED" at bounding box center [1336, 27] width 115 height 15
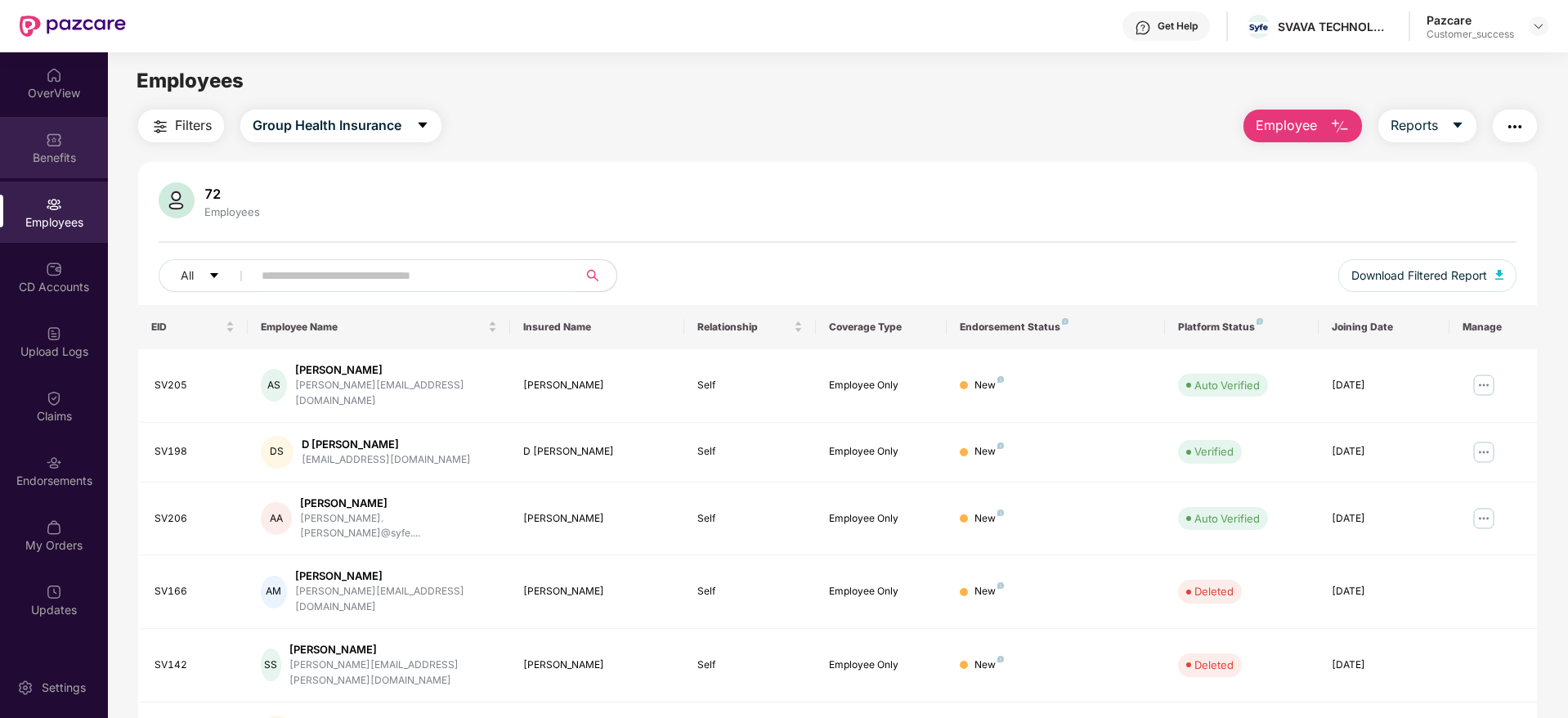
click at [36, 158] on div "Benefits" at bounding box center [54, 157] width 108 height 16
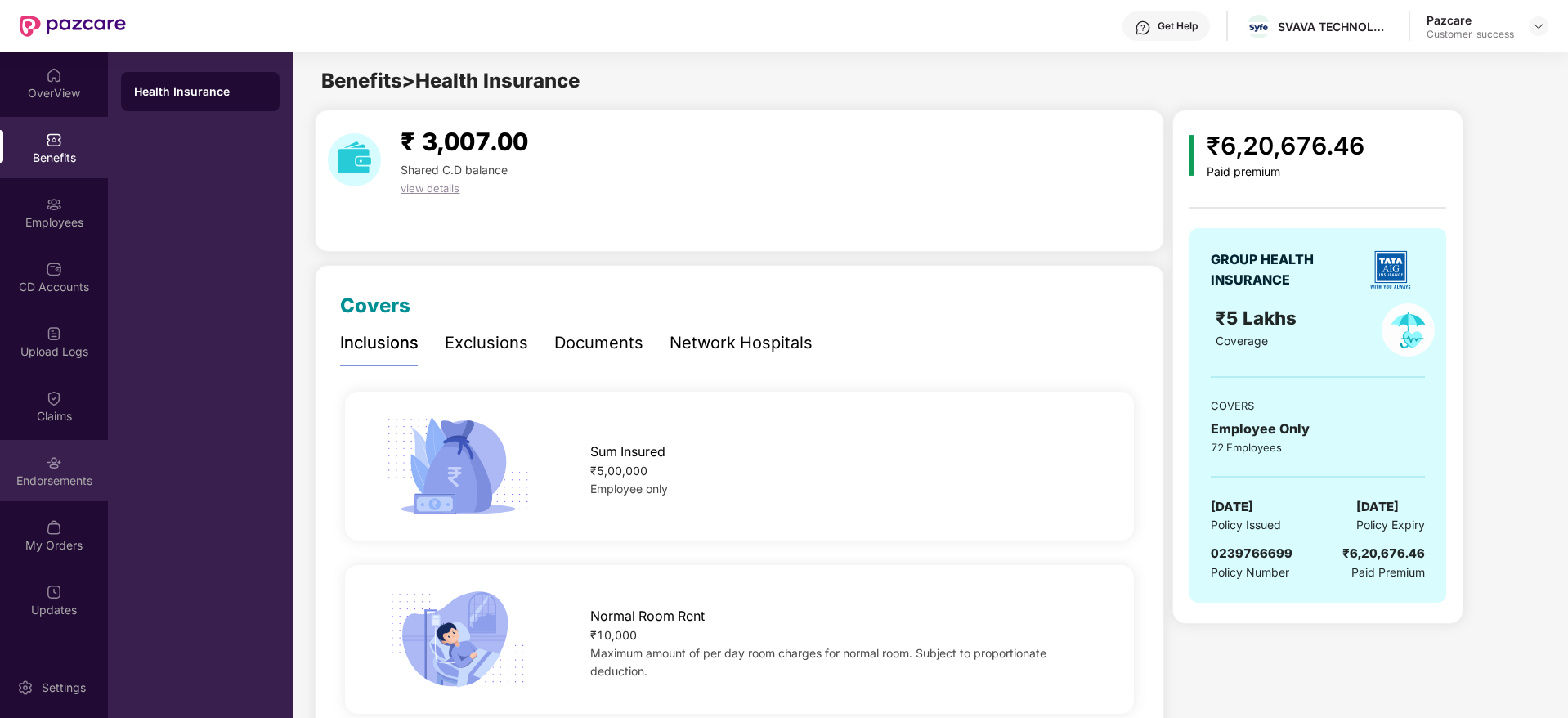
click at [34, 482] on div "Endorsements" at bounding box center [54, 480] width 108 height 16
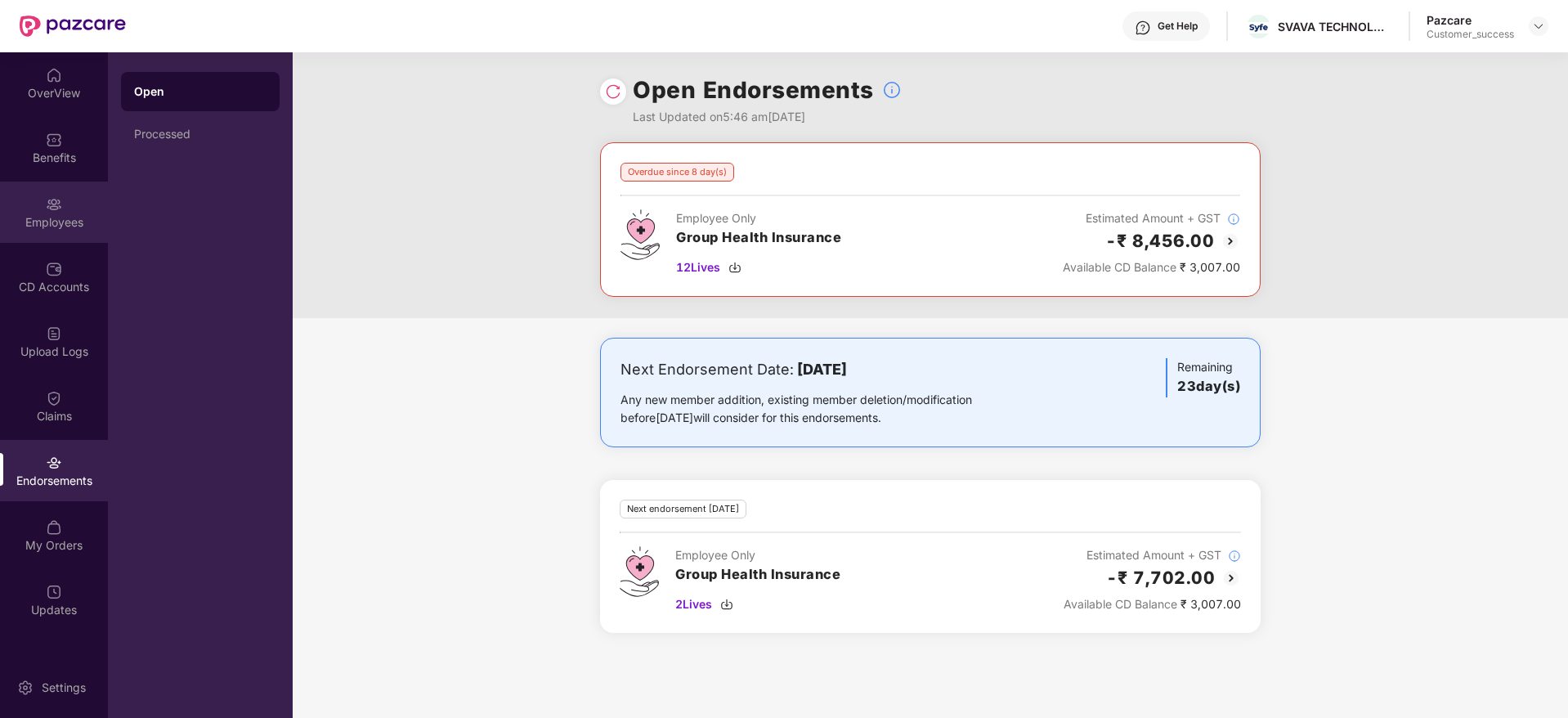
click at [54, 214] on div "Employees" at bounding box center [54, 222] width 108 height 16
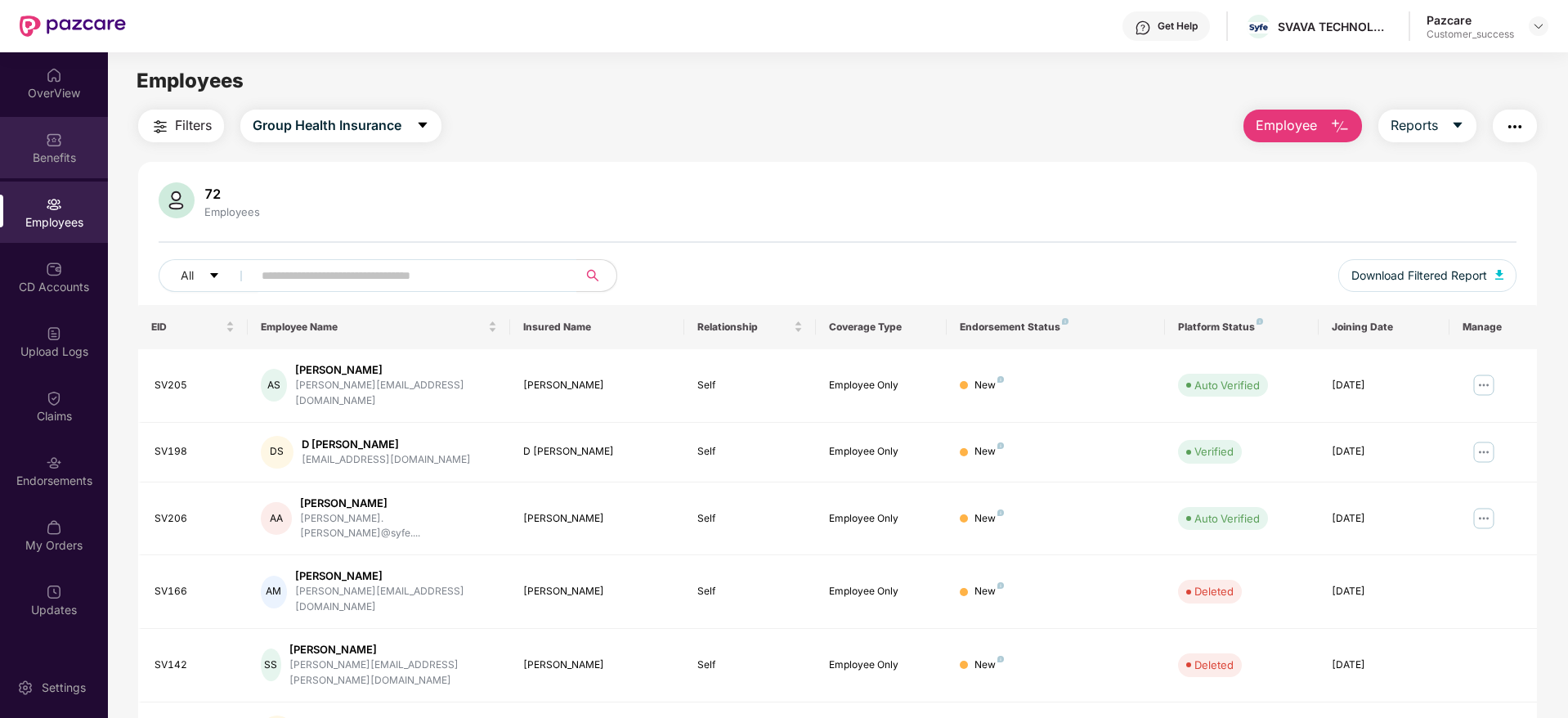
click at [58, 134] on img at bounding box center [54, 140] width 16 height 16
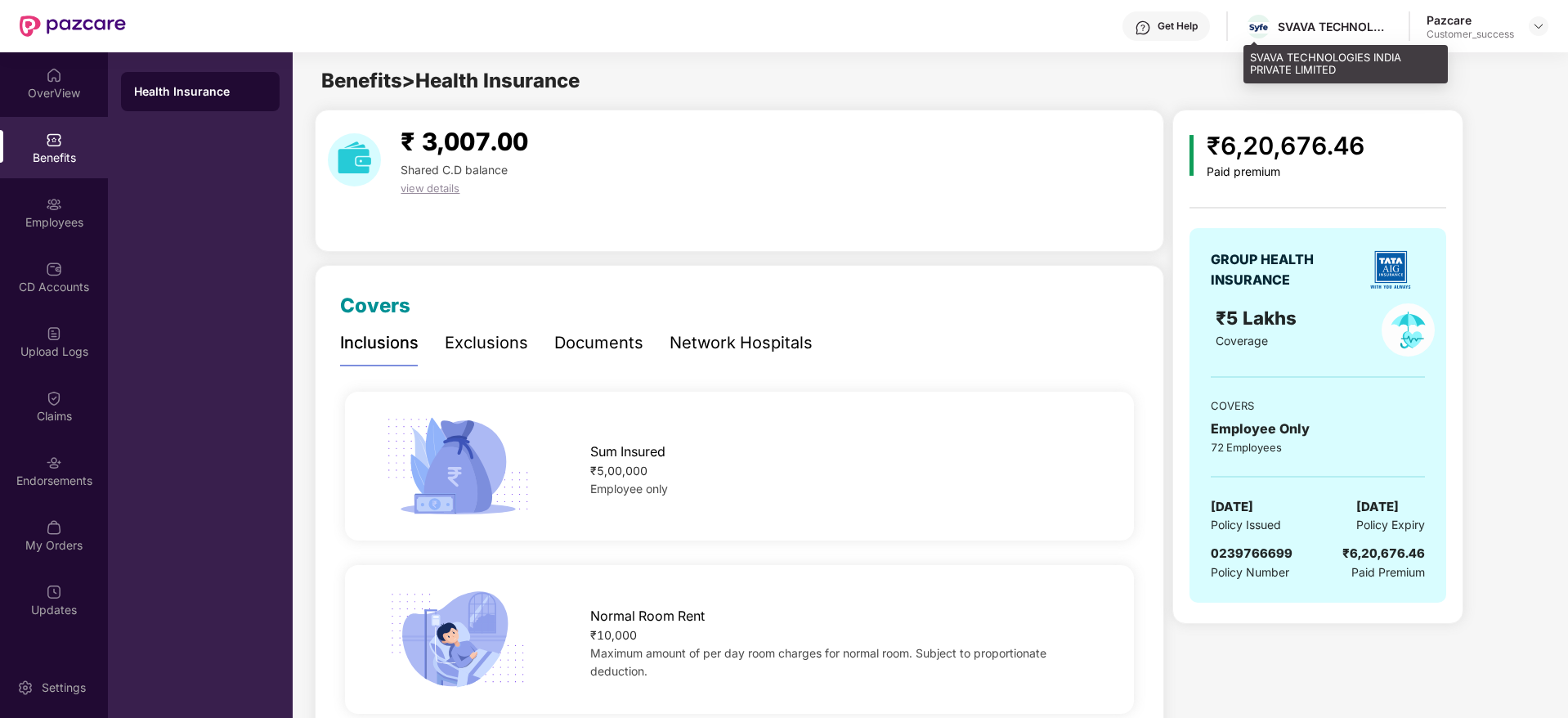
click at [1315, 33] on div "SVAVA TECHNOLOGIES INDIA PRIVATE LIMITED" at bounding box center [1318, 27] width 148 height 29
copy div "SVAVA TECHNOLOGIES INDIA PRIVATE LIMITED"
click at [1335, 33] on div "SVAVA TECHNOLOGIES INDIA PRIVATE LIMITED" at bounding box center [1318, 27] width 148 height 29
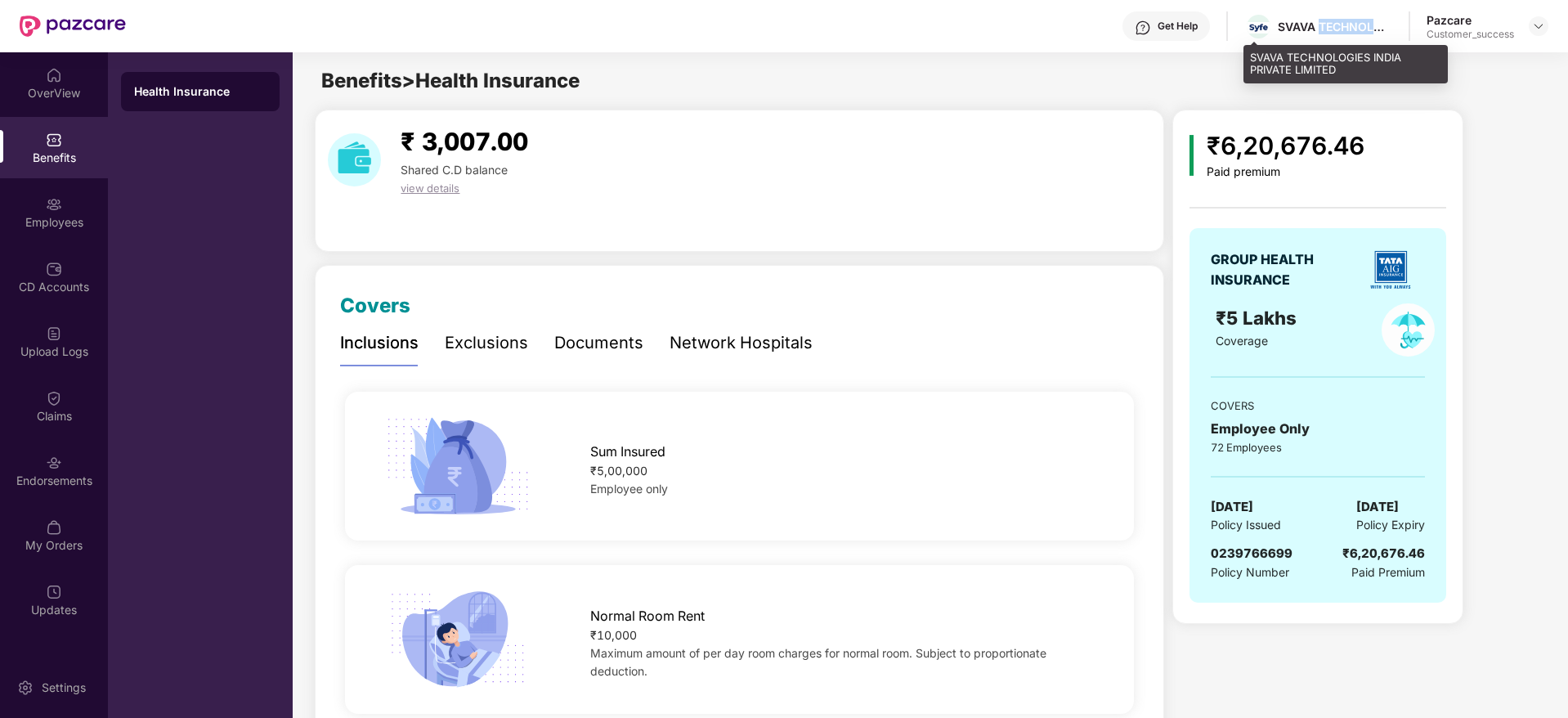
click at [1335, 33] on div "SVAVA TECHNOLOGIES INDIA PRIVATE LIMITED" at bounding box center [1318, 27] width 148 height 29
click at [1537, 28] on img at bounding box center [1539, 27] width 13 height 13
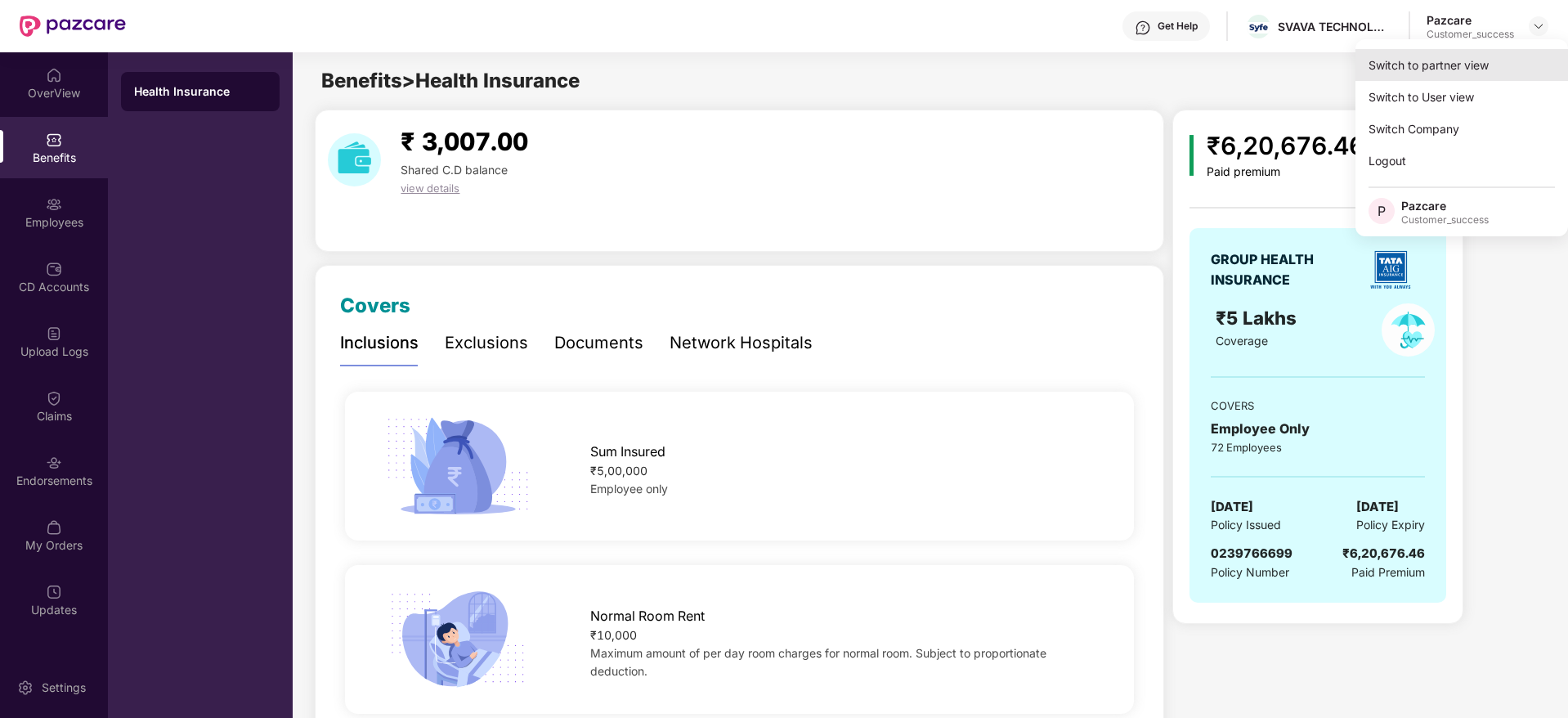
click at [1498, 60] on div "Switch to partner view" at bounding box center [1462, 64] width 212 height 32
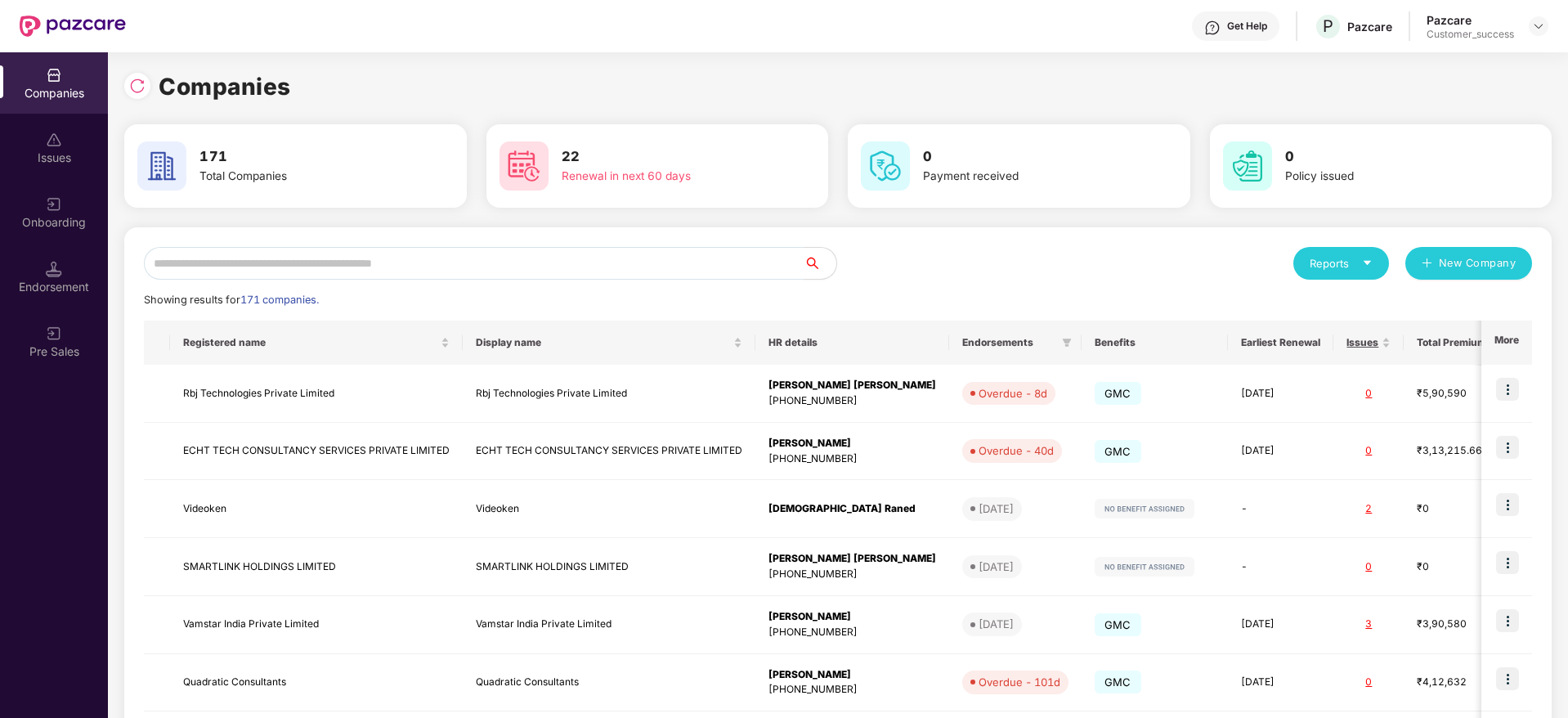
click at [473, 262] on input "text" at bounding box center [474, 263] width 660 height 33
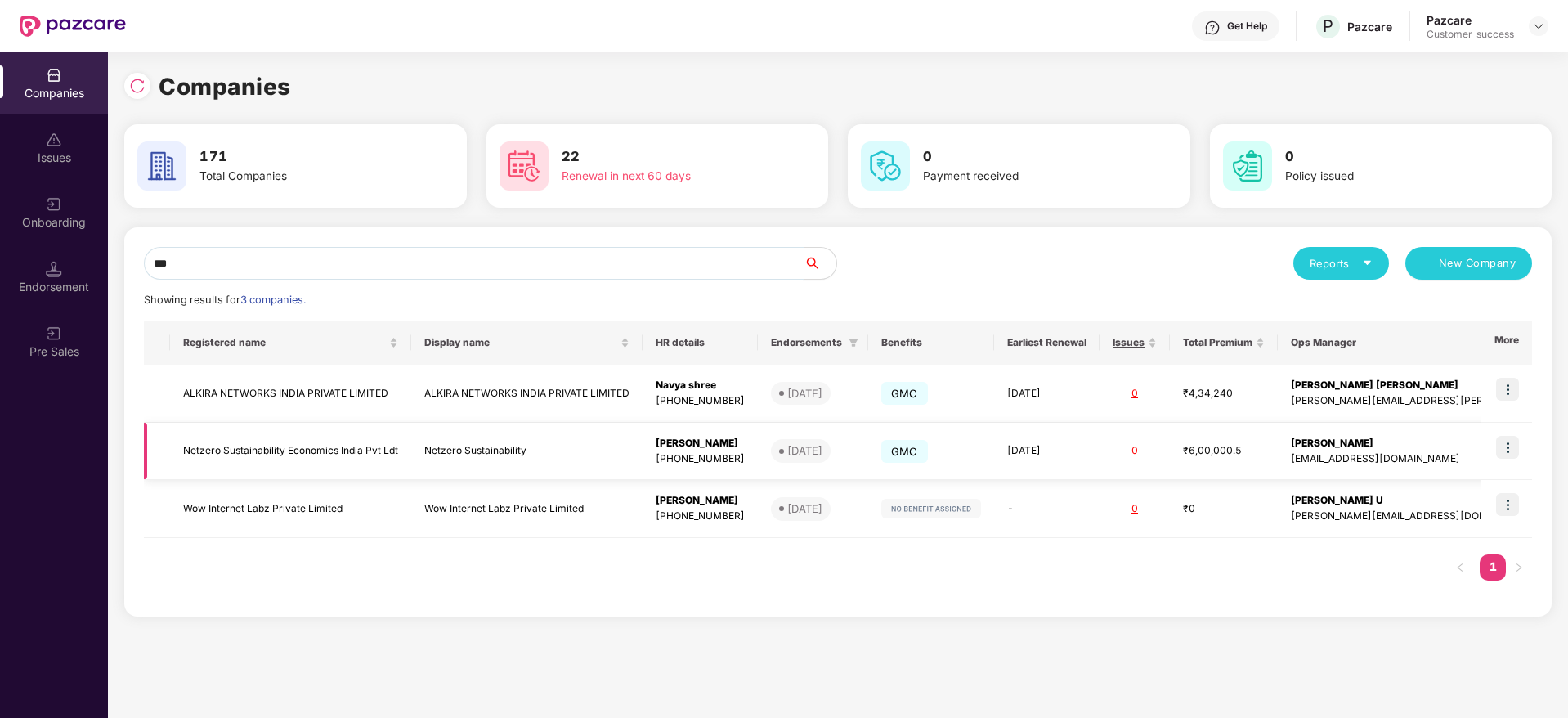
type input "***"
click at [1509, 446] on img at bounding box center [1508, 447] width 23 height 23
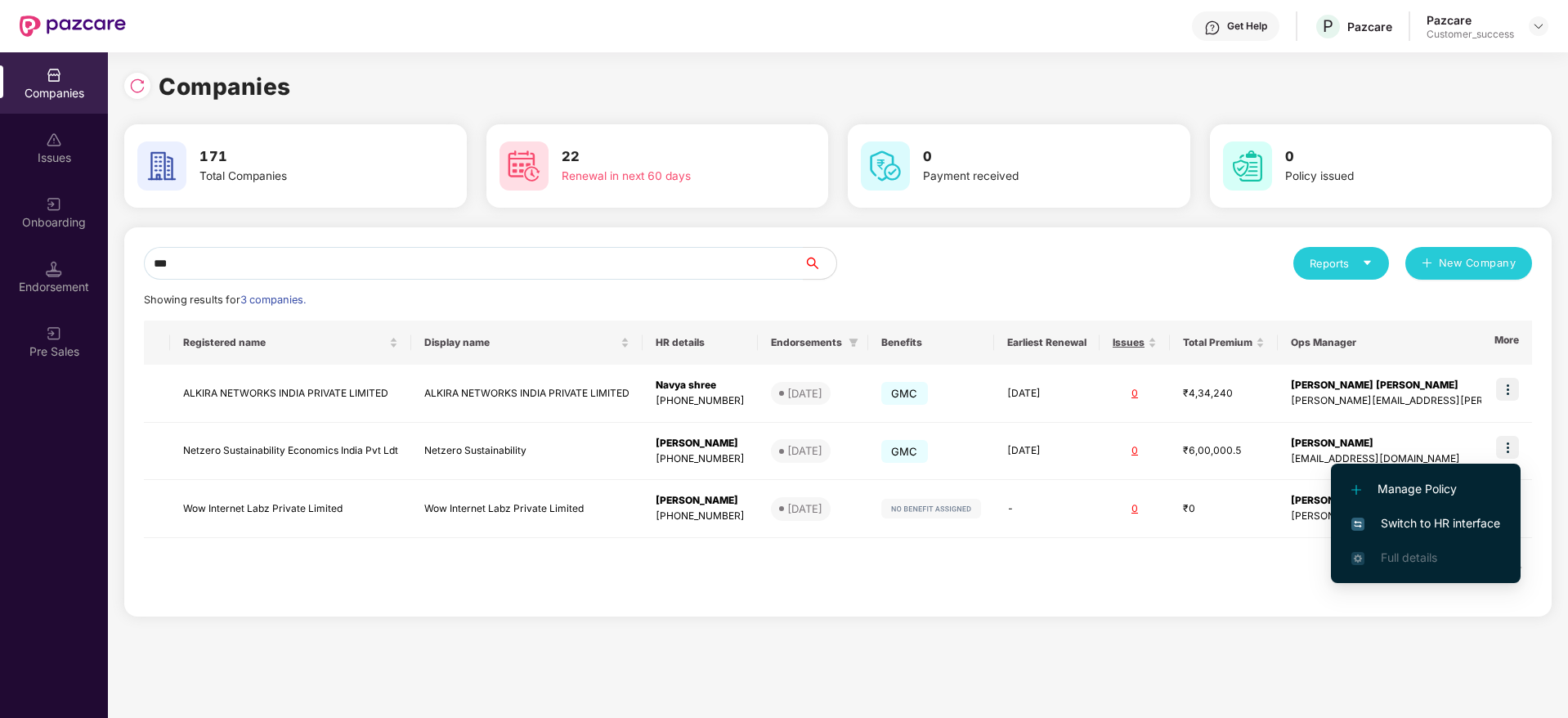
click at [1481, 531] on span "Switch to HR interface" at bounding box center [1426, 523] width 149 height 18
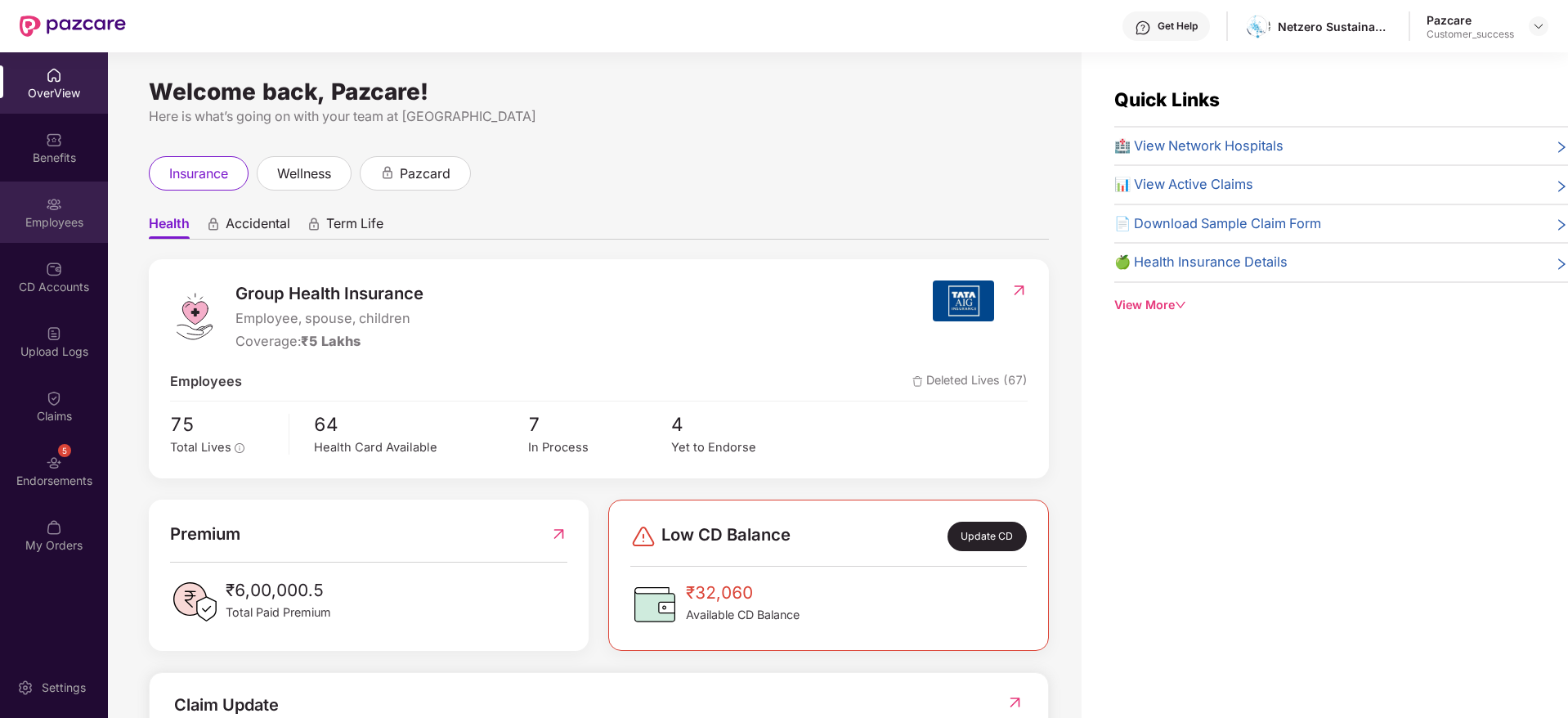
click at [10, 209] on div "Employees" at bounding box center [54, 212] width 108 height 61
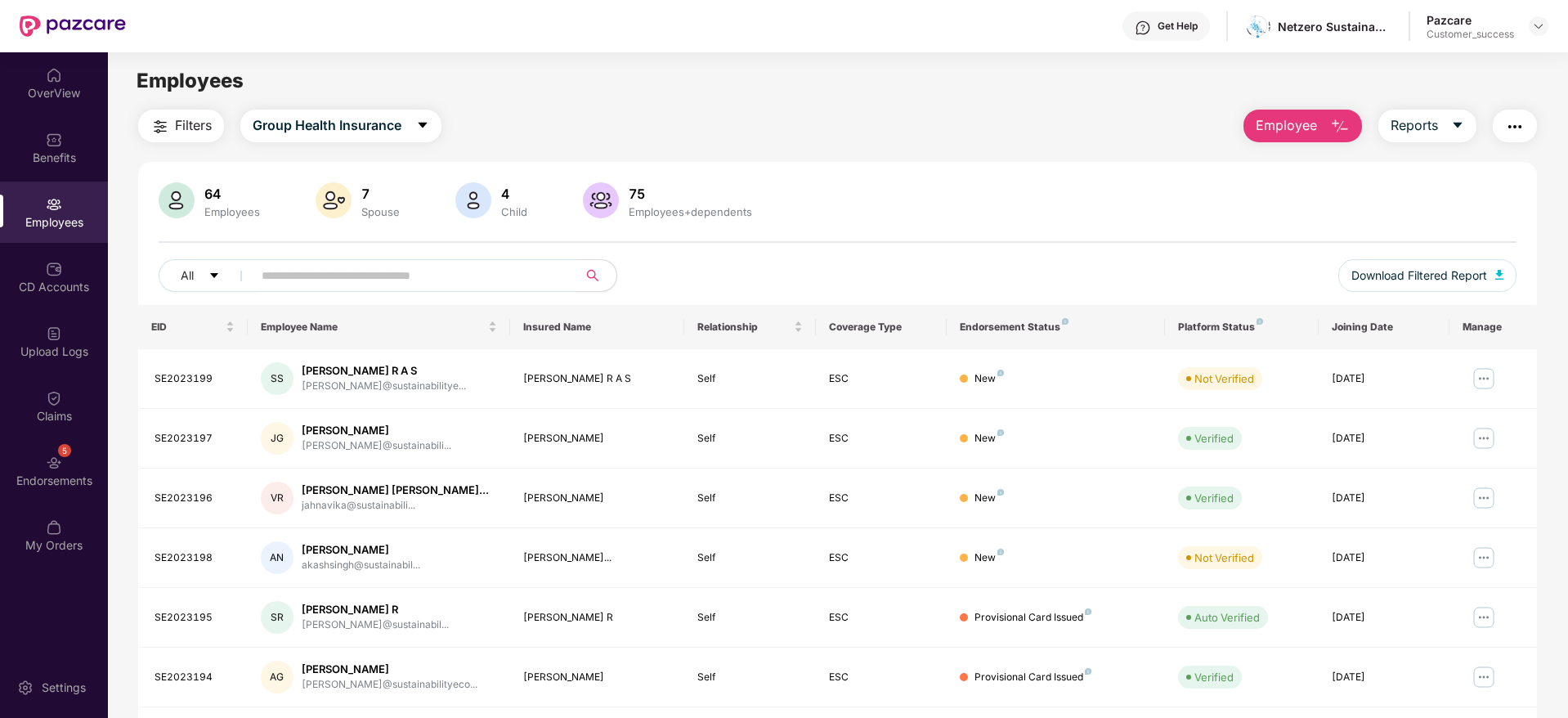
click at [171, 139] on button "Filters" at bounding box center [182, 126] width 86 height 33
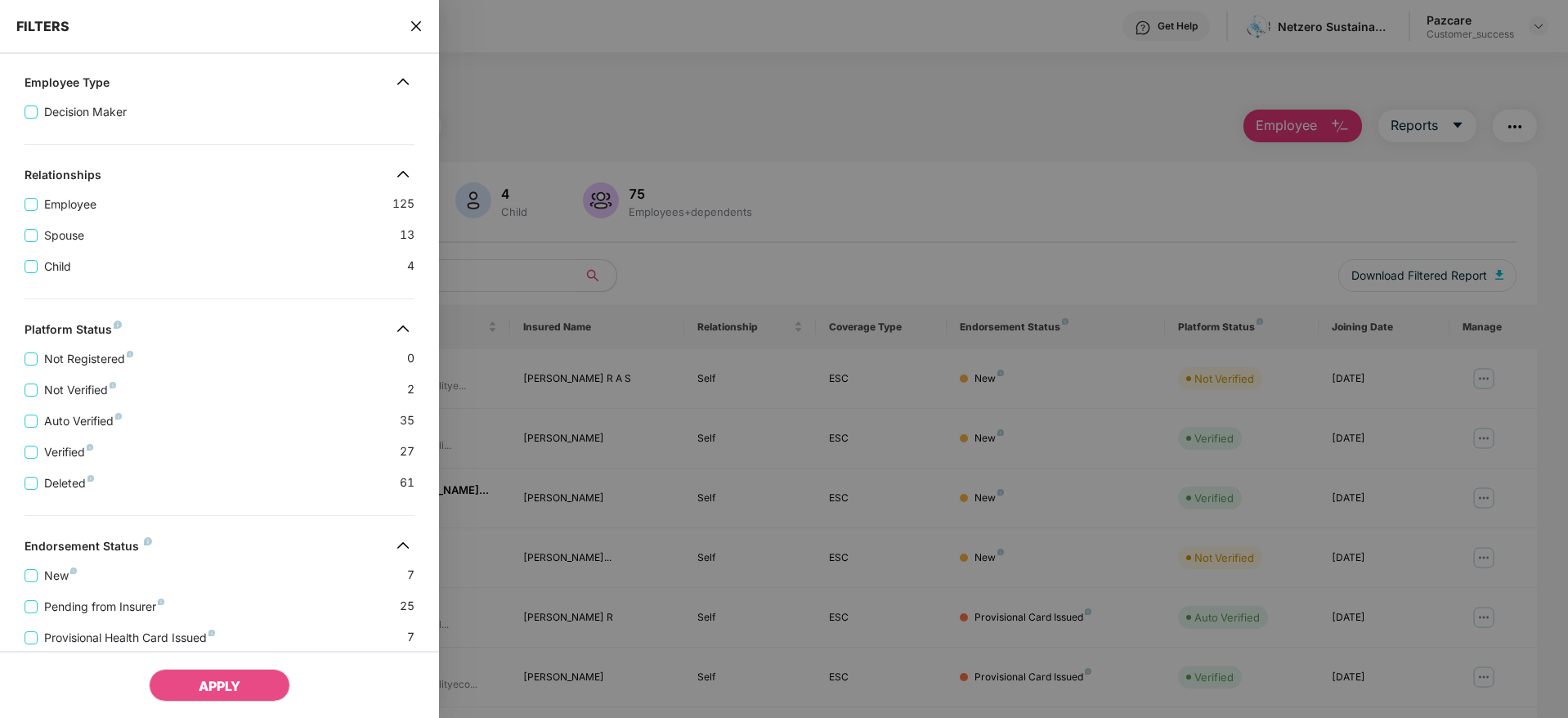
scroll to position [317, 0]
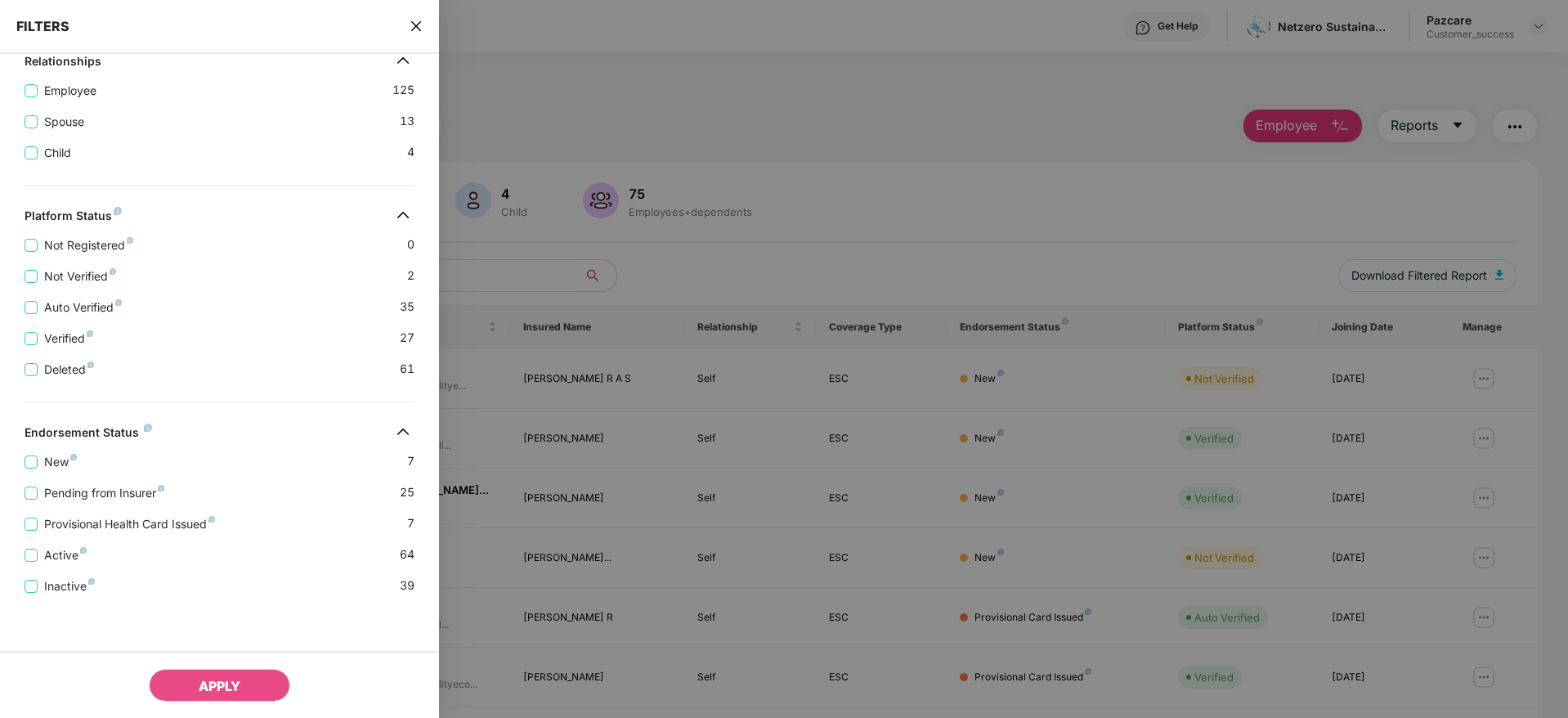
click at [426, 29] on div "FILTERS" at bounding box center [219, 27] width 439 height 54
click at [415, 28] on icon "close" at bounding box center [416, 26] width 10 height 10
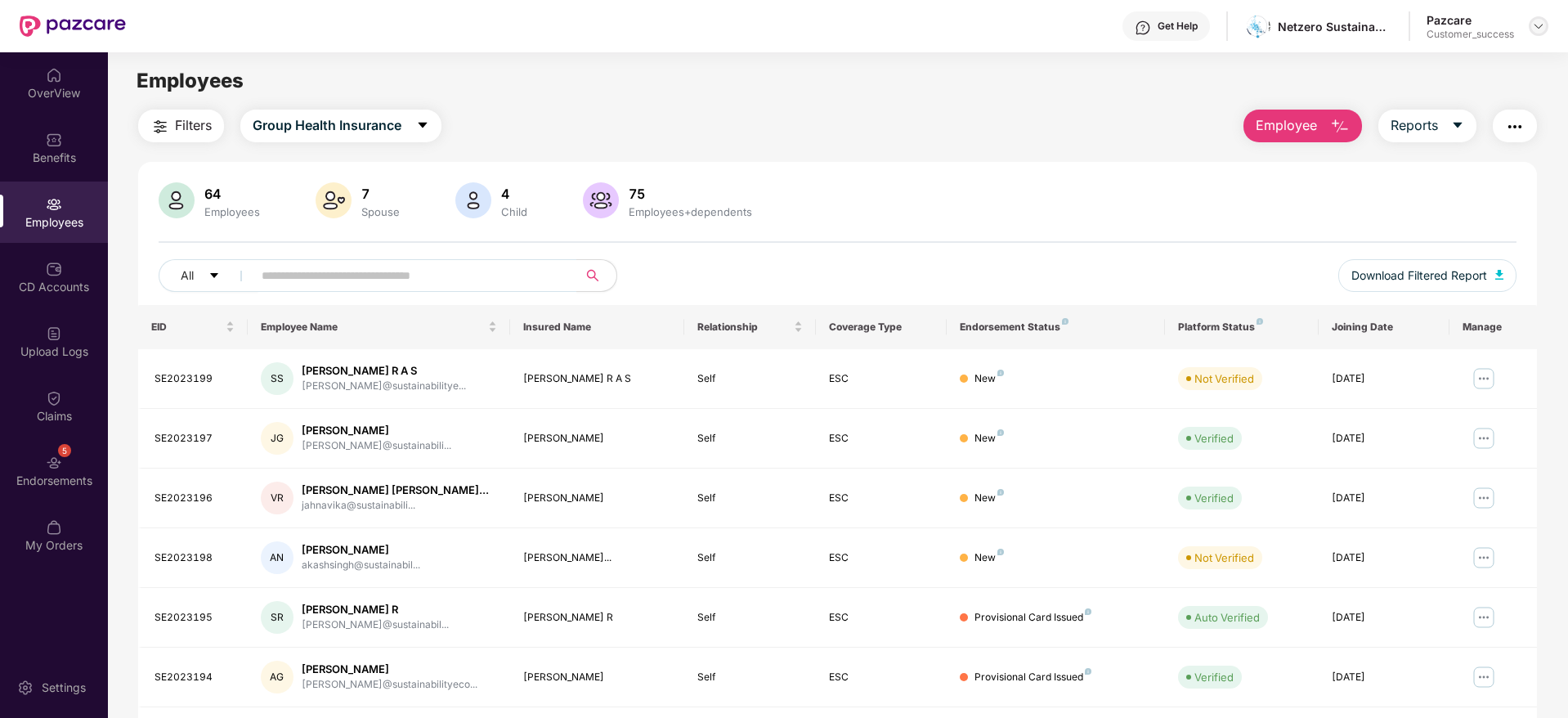
click at [1537, 29] on img at bounding box center [1539, 27] width 13 height 13
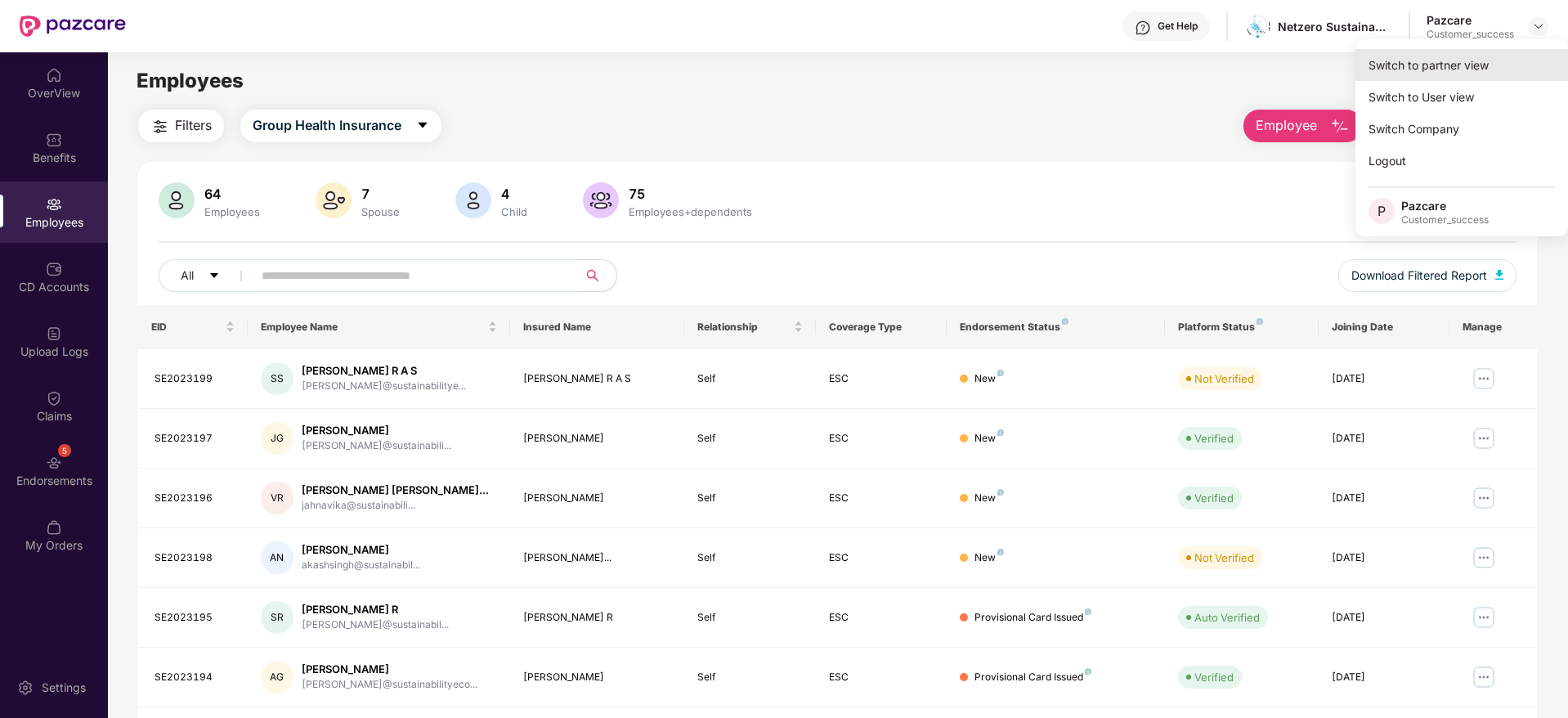
click at [1512, 55] on div "Switch to partner view" at bounding box center [1462, 64] width 212 height 32
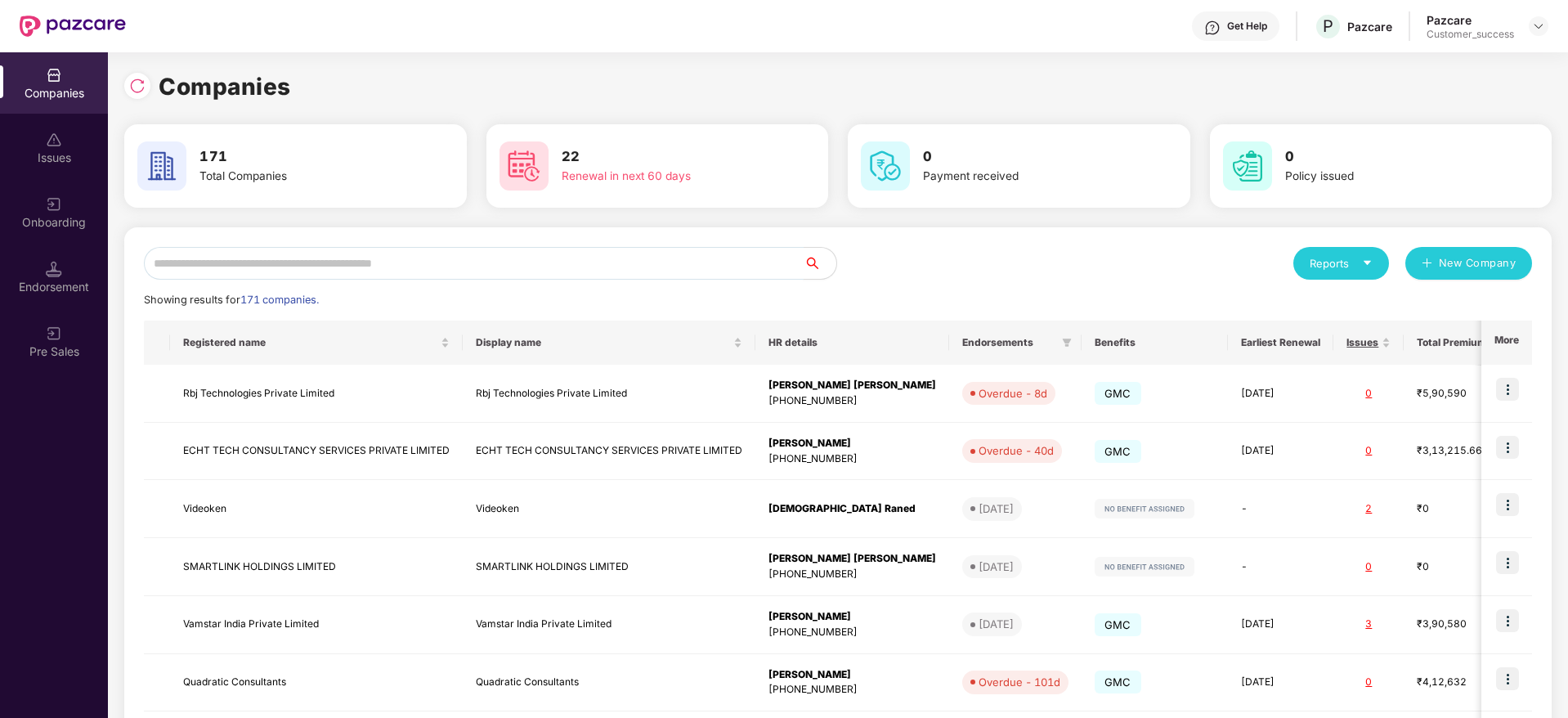
click at [676, 263] on input "text" at bounding box center [474, 263] width 660 height 33
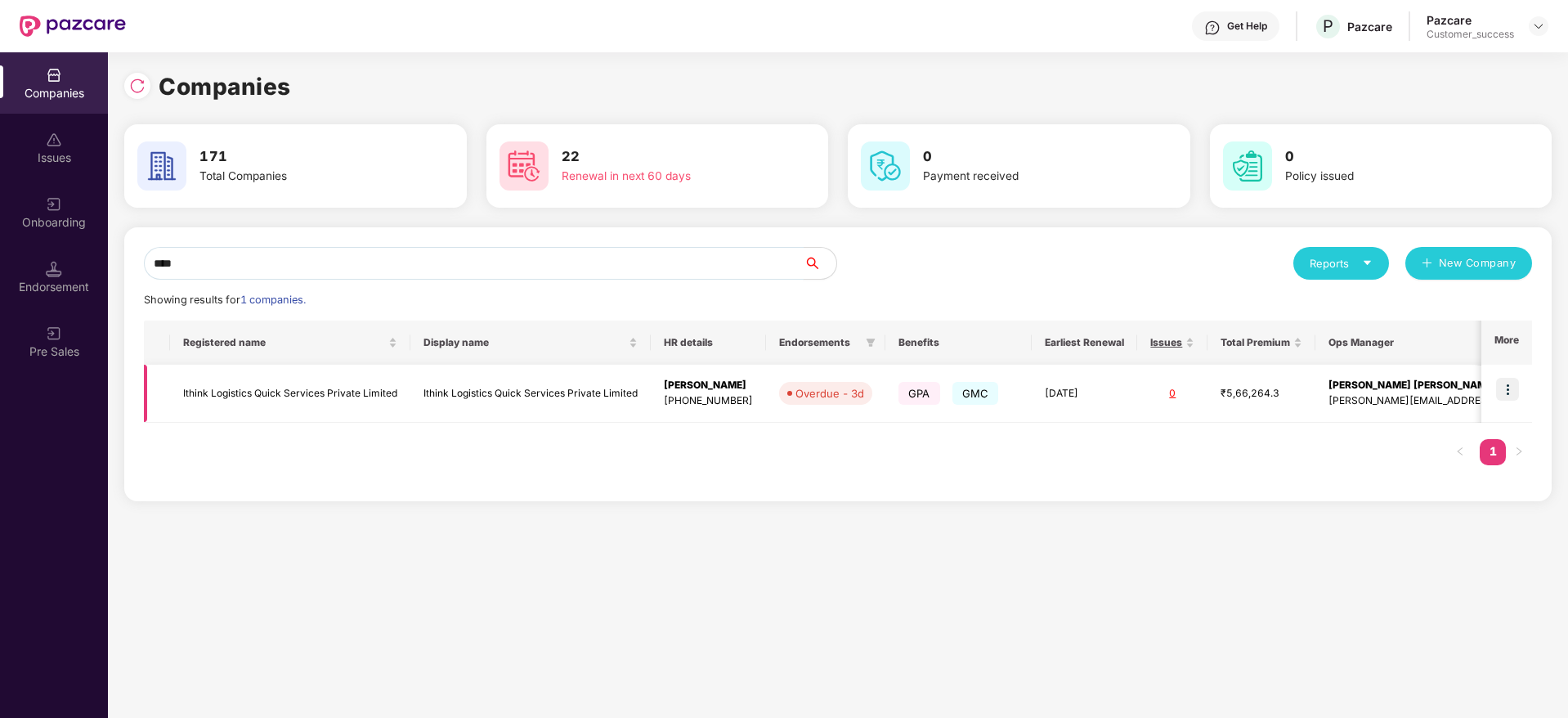
type input "****"
click at [1498, 384] on img at bounding box center [1508, 389] width 23 height 23
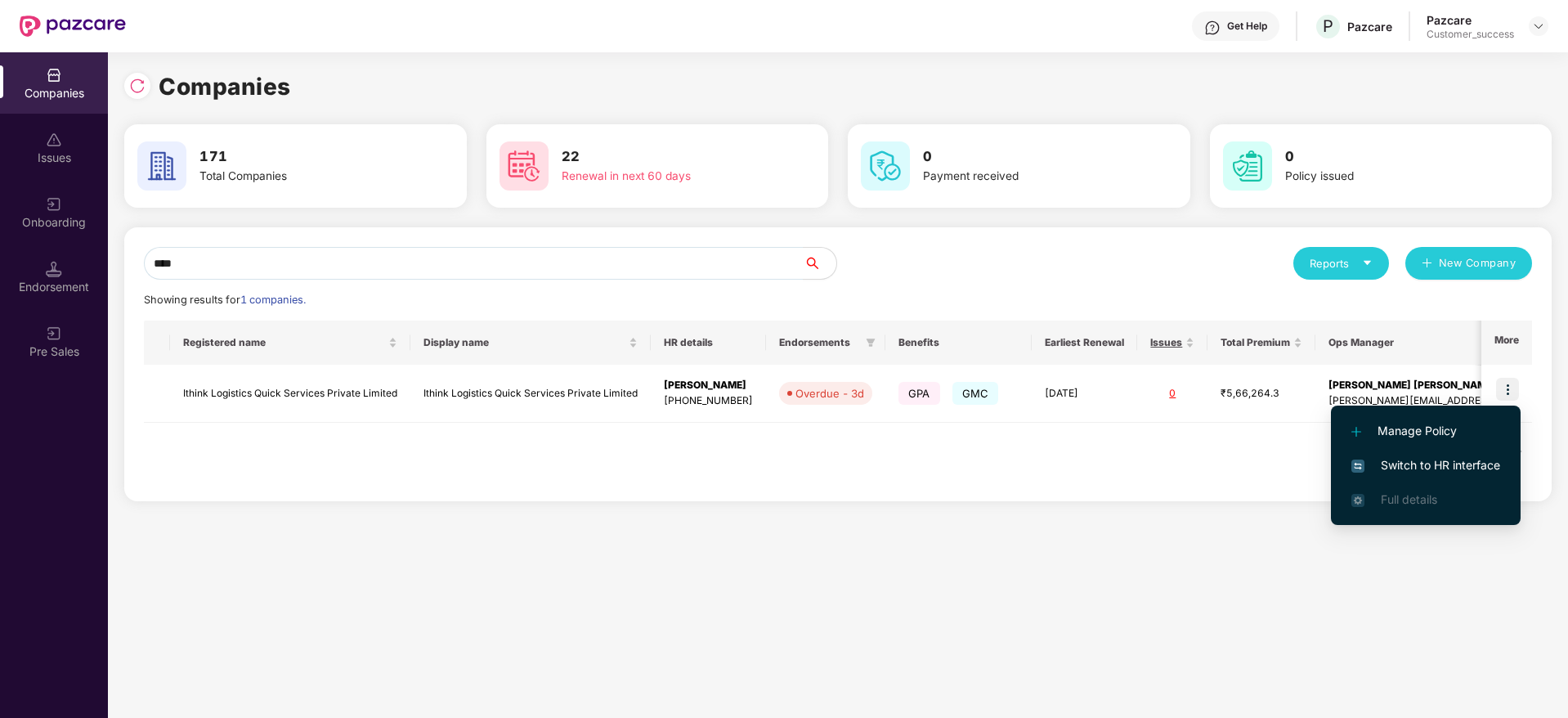
click at [1451, 461] on span "Switch to HR interface" at bounding box center [1426, 465] width 149 height 18
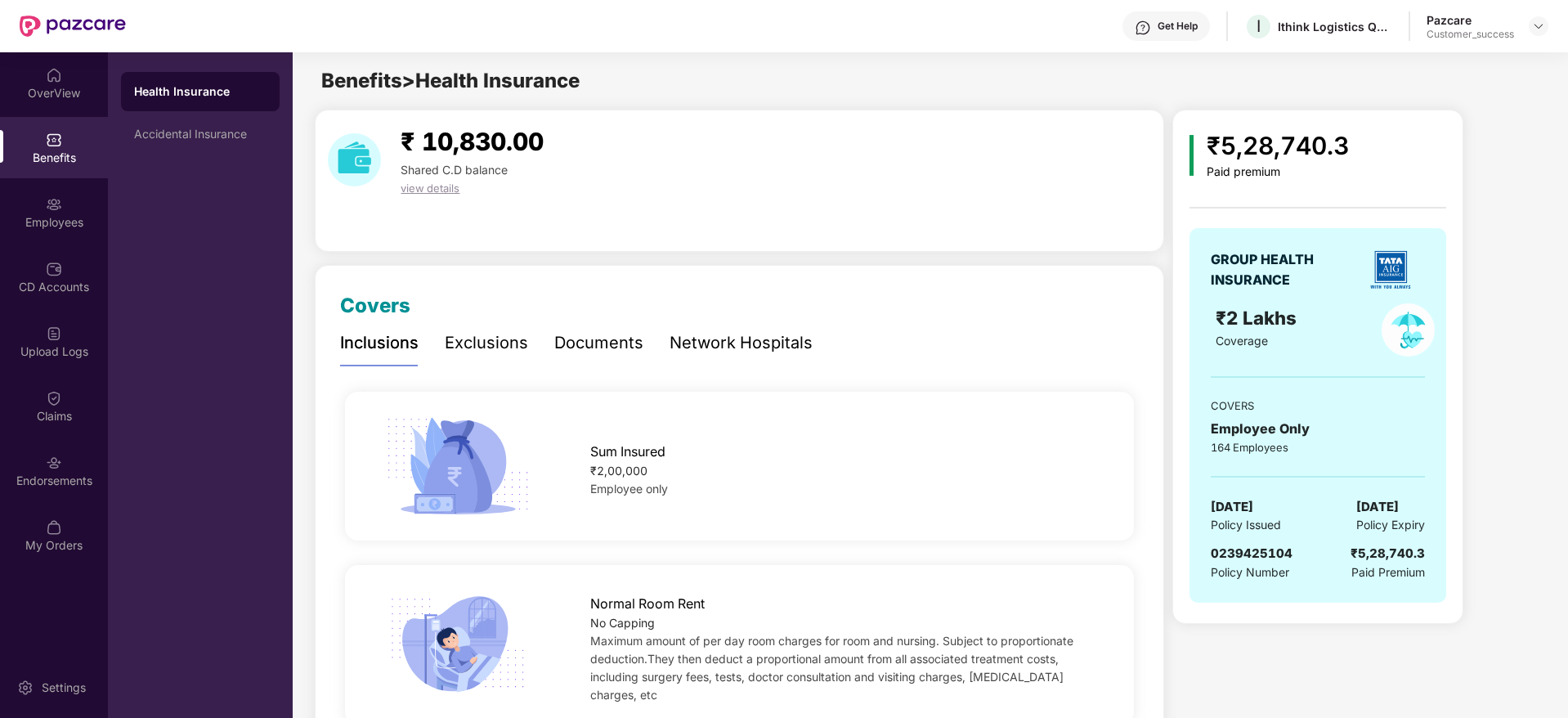
click at [1261, 553] on span "0239425104" at bounding box center [1252, 553] width 82 height 15
click at [1276, 569] on span "Policy Number" at bounding box center [1250, 572] width 78 height 14
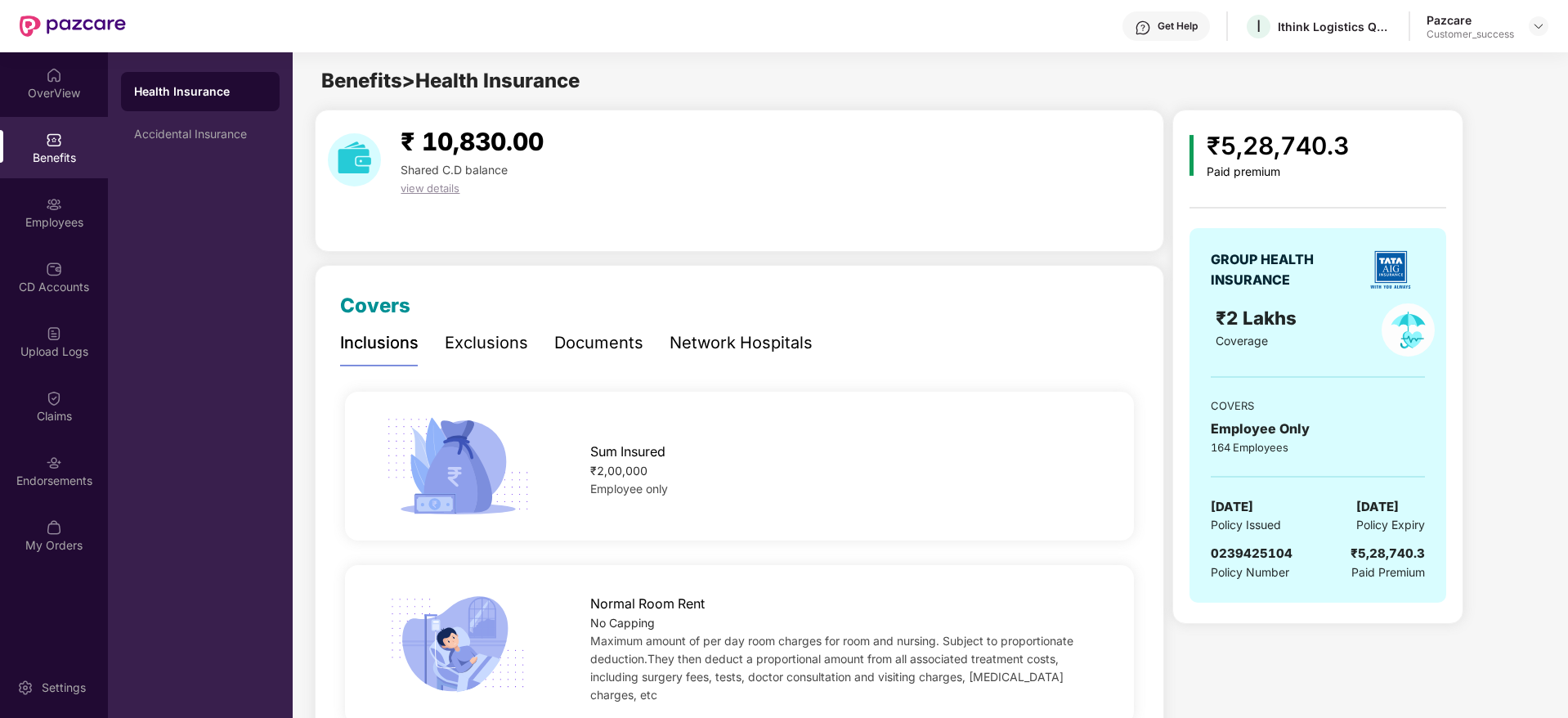
click at [1276, 557] on span "0239425104" at bounding box center [1252, 553] width 82 height 15
click at [1317, 556] on div "0239425104 Policy Number ₹5,28,740.3 Paid Premium" at bounding box center [1318, 562] width 214 height 37
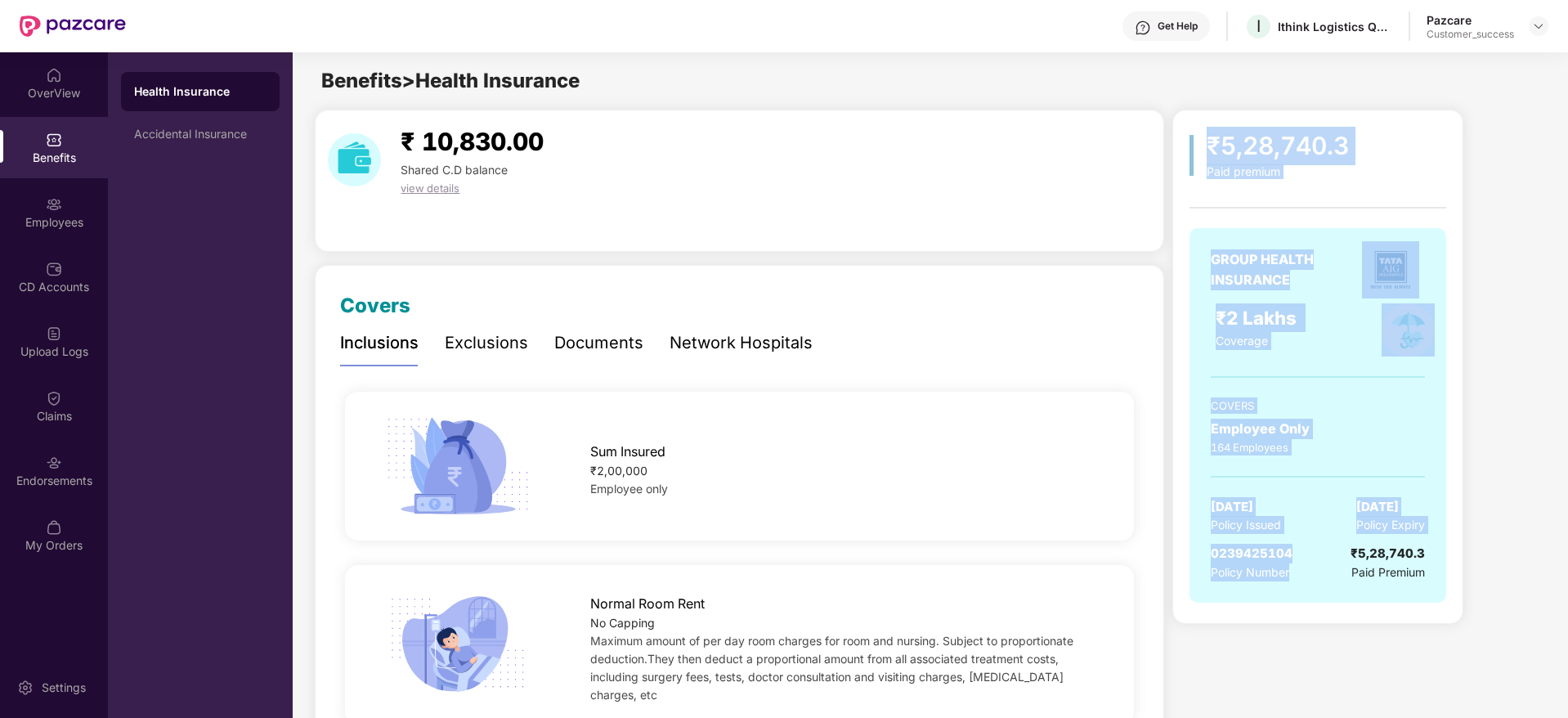
drag, startPoint x: 1301, startPoint y: 586, endPoint x: 1177, endPoint y: 136, distance: 466.8
click at [1177, 136] on div "₹5,28,740.3 Paid premium GROUP HEALTH INSURANCE ₹2 Lakhs Coverage COVERS Employ…" at bounding box center [1318, 367] width 291 height 514
drag, startPoint x: 1177, startPoint y: 136, endPoint x: 1429, endPoint y: 605, distance: 532.4
click at [1429, 605] on div "₹5,28,740.3 Paid premium GROUP HEALTH INSURANCE ₹2 Lakhs Coverage COVERS Employ…" at bounding box center [1318, 367] width 291 height 514
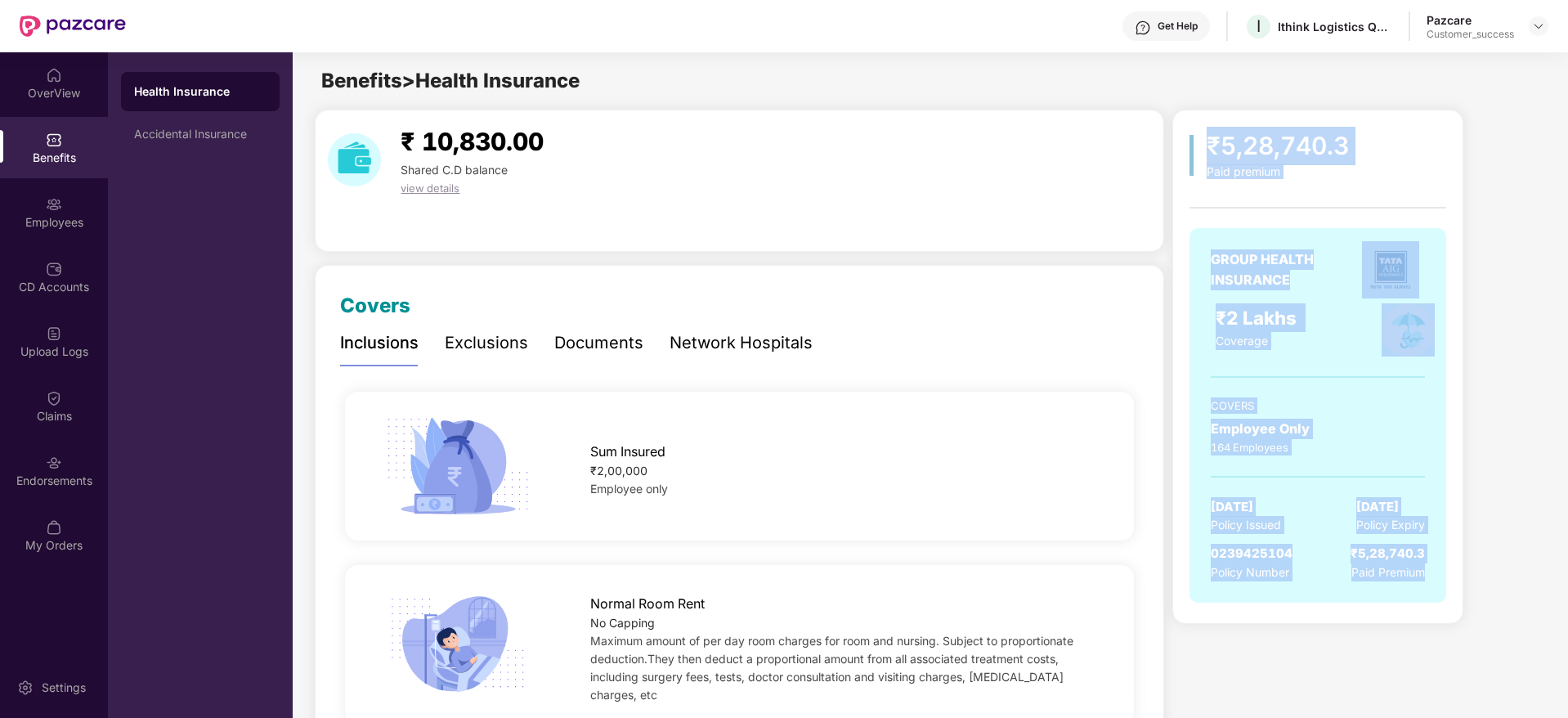
click at [1429, 605] on div "GROUP HEALTH INSURANCE ₹2 Lakhs Coverage COVERS Employee Only 164 Employees 15 …" at bounding box center [1318, 424] width 257 height 391
drag, startPoint x: 1256, startPoint y: 240, endPoint x: 1424, endPoint y: 578, distance: 377.4
click at [1424, 578] on div "₹5,28,740.3 Paid premium GROUP HEALTH INSURANCE ₹2 Lakhs Coverage COVERS Employ…" at bounding box center [1318, 373] width 257 height 492
click at [1424, 578] on span "Paid Premium" at bounding box center [1388, 572] width 74 height 18
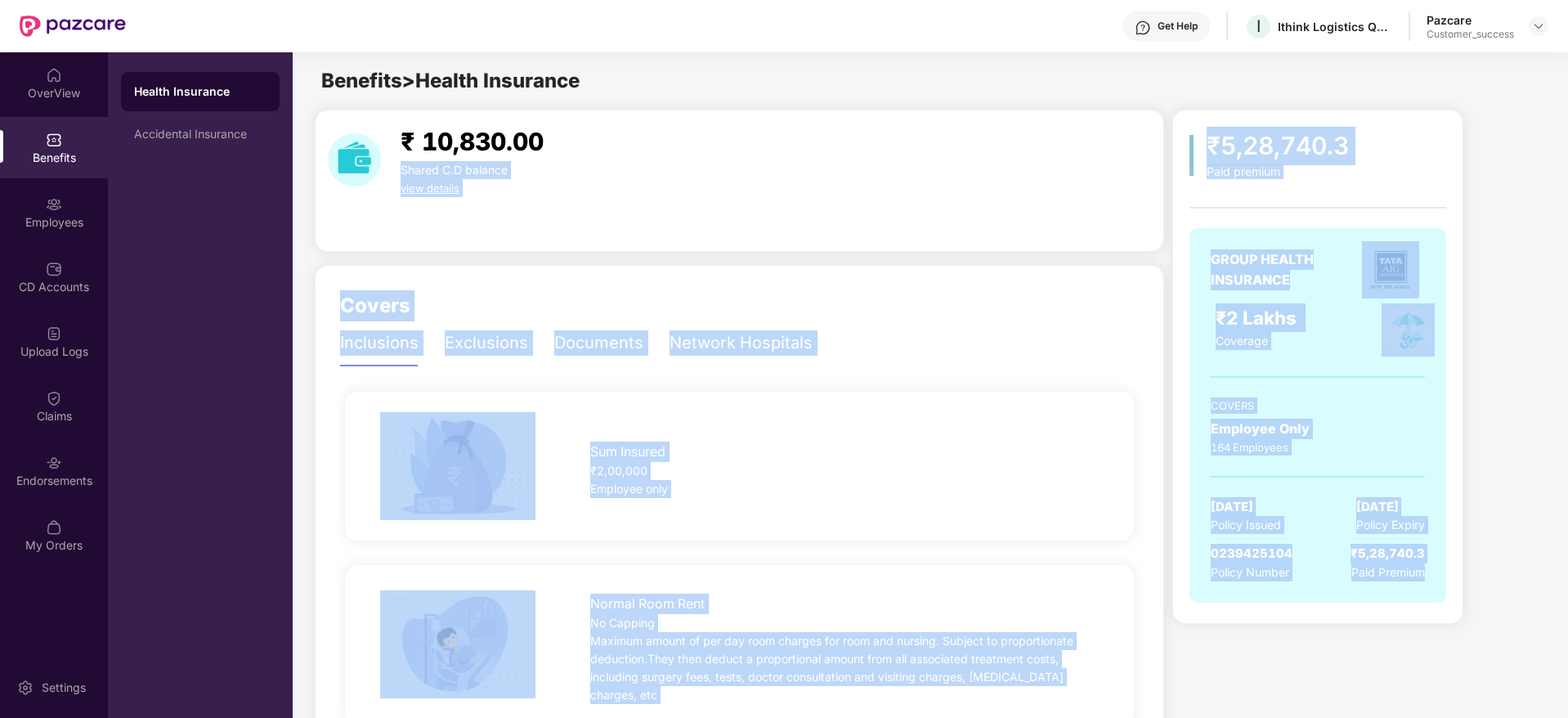
drag, startPoint x: 1425, startPoint y: 578, endPoint x: 1105, endPoint y: 119, distance: 559.5
click at [1157, 120] on div "₹ 10,830.00 Shared C.D balance view details" at bounding box center [739, 181] width 850 height 142
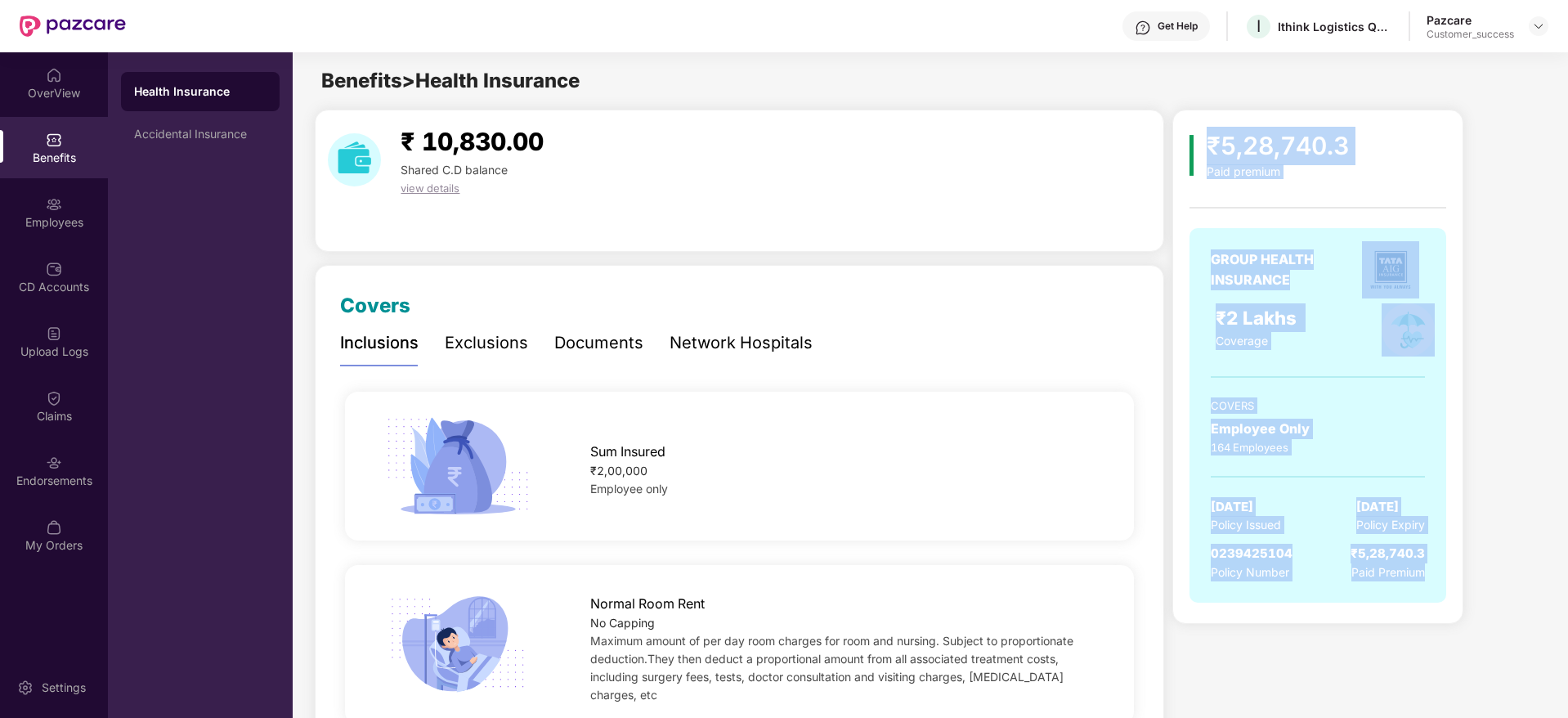
drag, startPoint x: 1196, startPoint y: 120, endPoint x: 1466, endPoint y: 578, distance: 531.7
click at [1466, 578] on div "₹5,28,740.3 Paid premium GROUP HEALTH INSURANCE ₹2 Lakhs Coverage COVERS Employ…" at bounding box center [1358, 367] width 371 height 514
drag, startPoint x: 1427, startPoint y: 546, endPoint x: 1208, endPoint y: 127, distance: 472.8
click at [1208, 127] on div "₹5,28,740.3 Paid premium GROUP HEALTH INSURANCE ₹2 Lakhs Coverage COVERS Employ…" at bounding box center [1358, 367] width 371 height 514
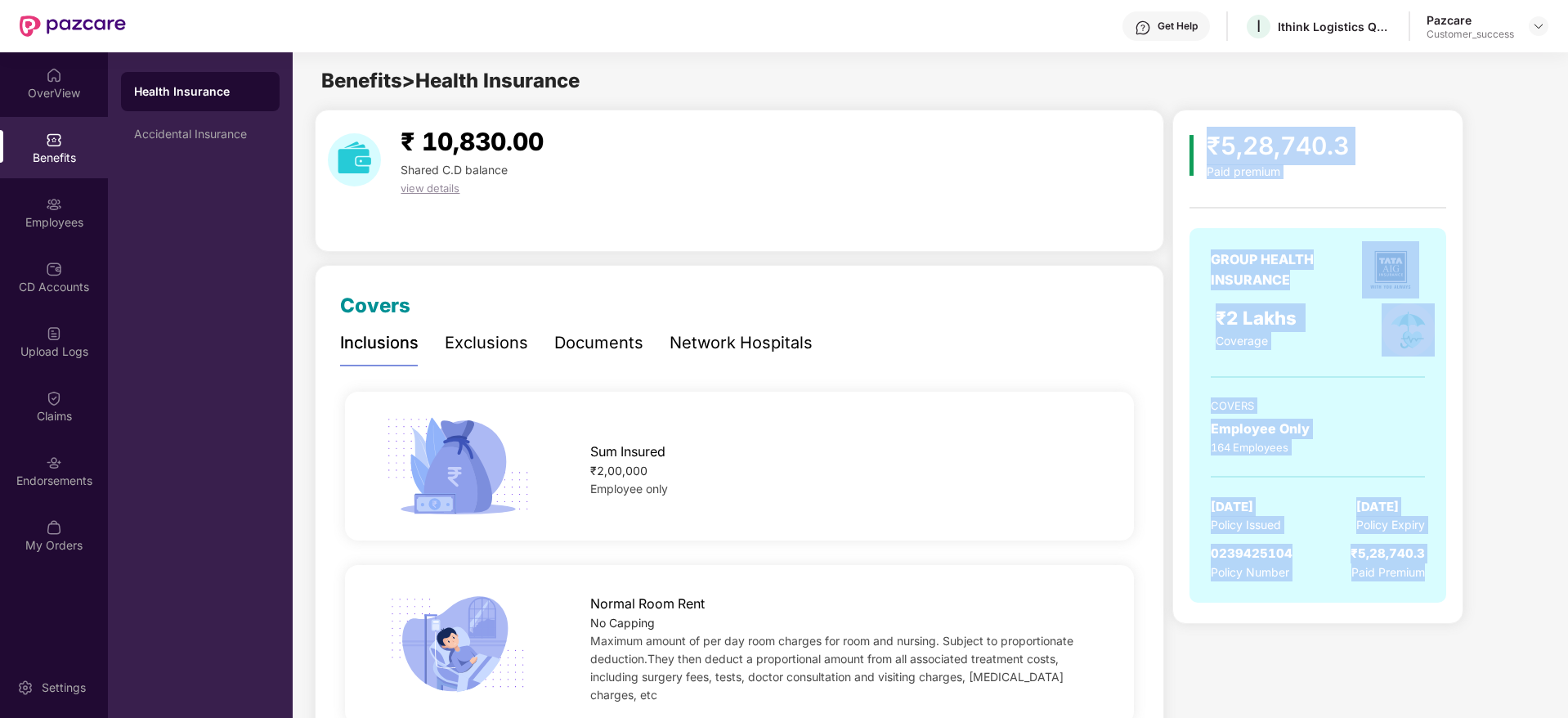
click at [1208, 127] on div "₹5,28,740.3" at bounding box center [1277, 146] width 142 height 38
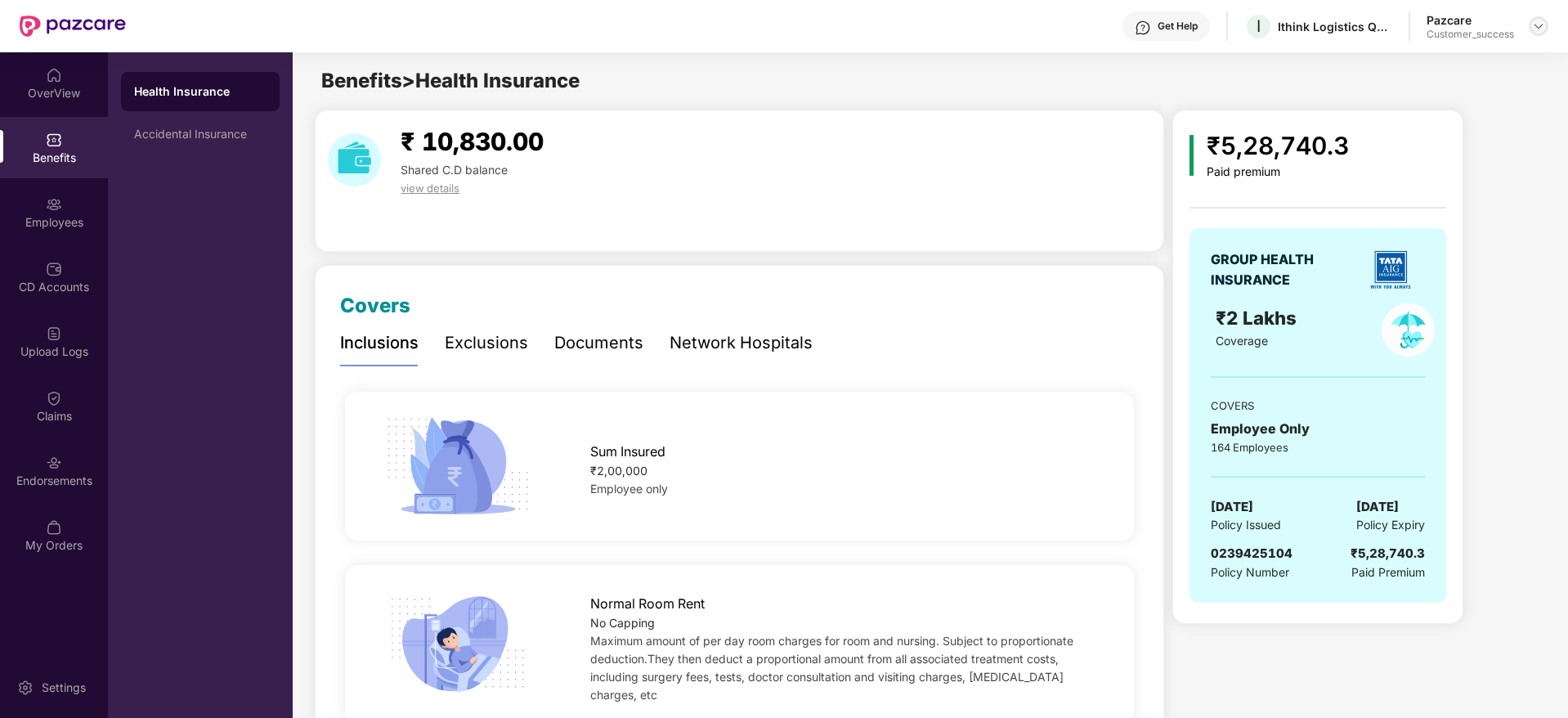
click at [1532, 27] on div at bounding box center [1538, 26] width 20 height 20
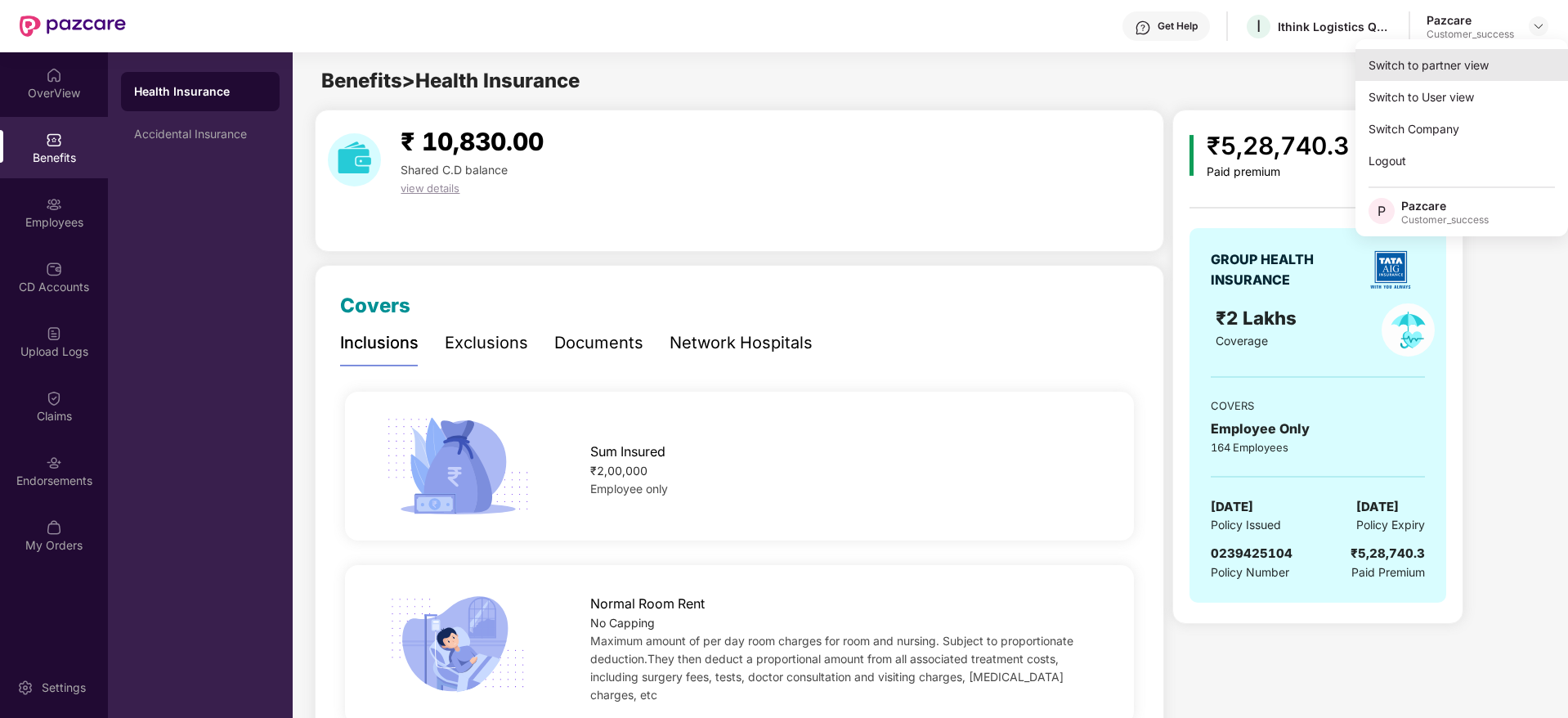
click at [1505, 61] on div "Switch to partner view" at bounding box center [1462, 64] width 212 height 32
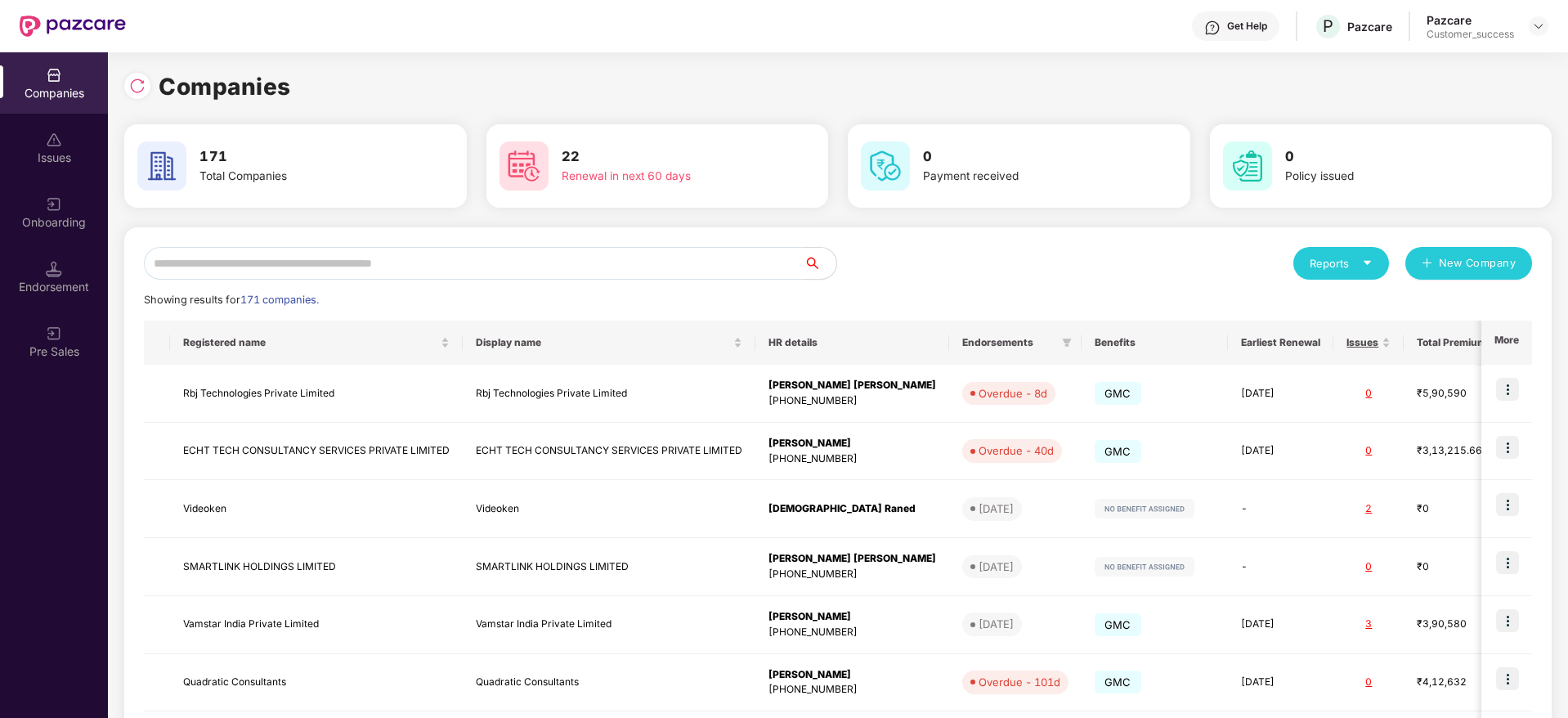
click at [741, 260] on input "text" at bounding box center [474, 263] width 660 height 33
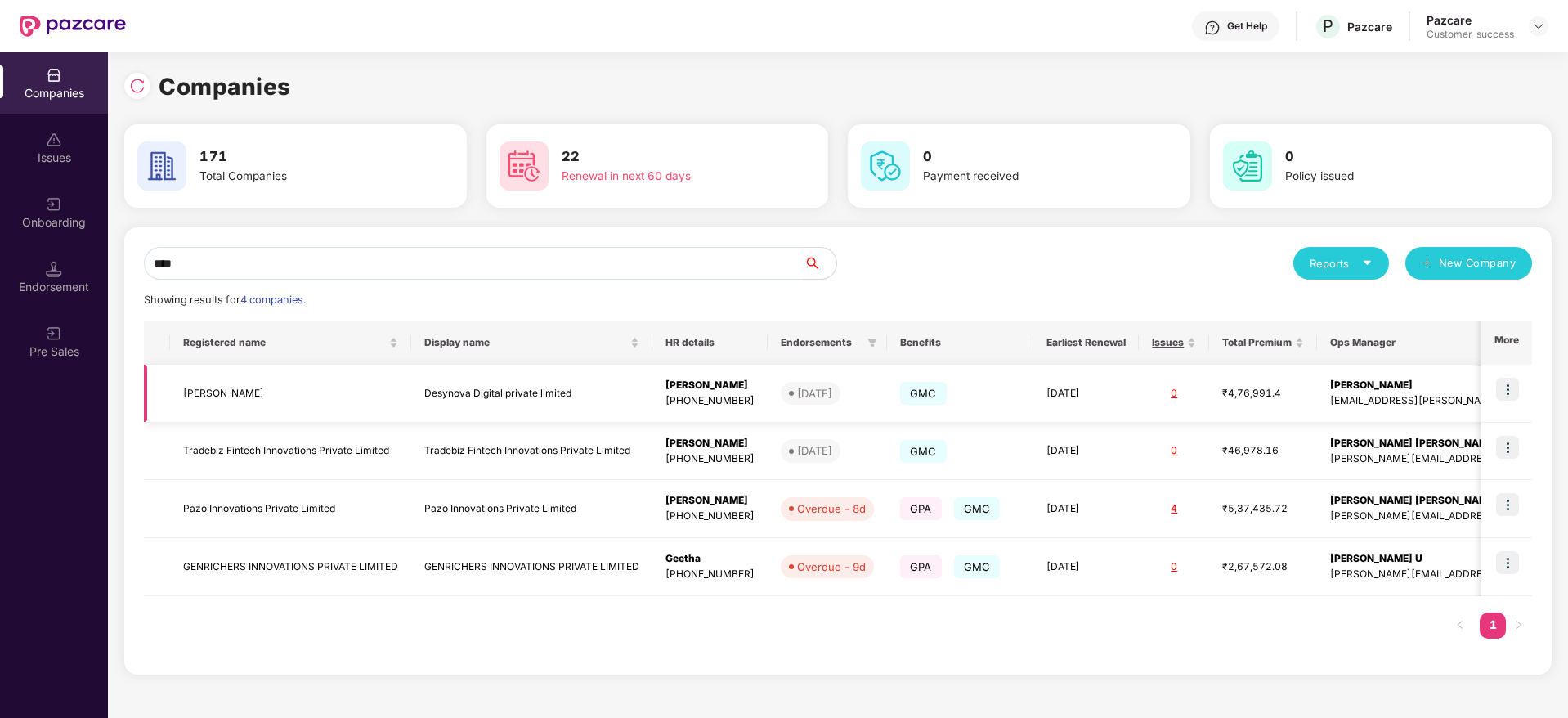
type input "****"
click at [1493, 387] on td at bounding box center [1507, 393] width 51 height 58
click at [1508, 388] on img at bounding box center [1508, 389] width 23 height 23
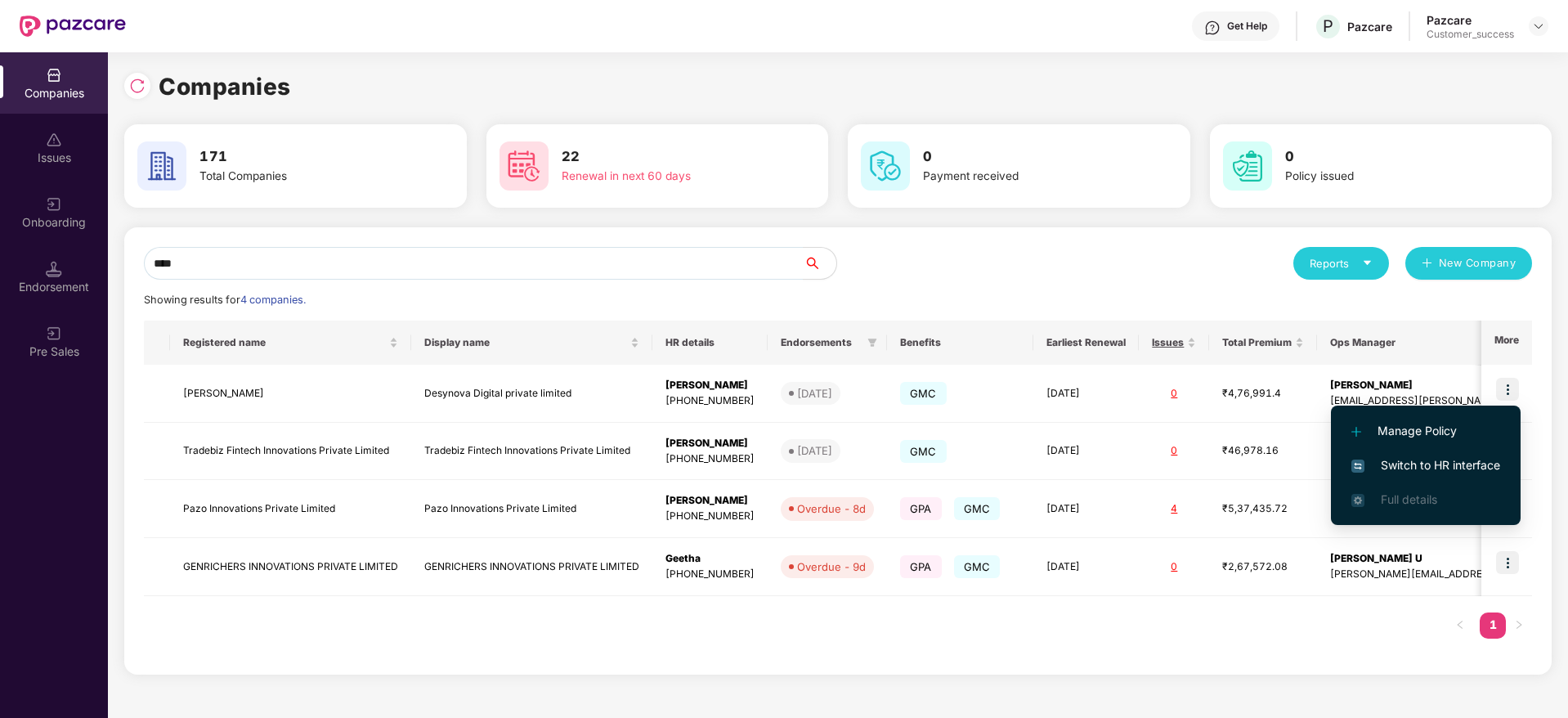
click at [1478, 468] on span "Switch to HR interface" at bounding box center [1426, 465] width 149 height 18
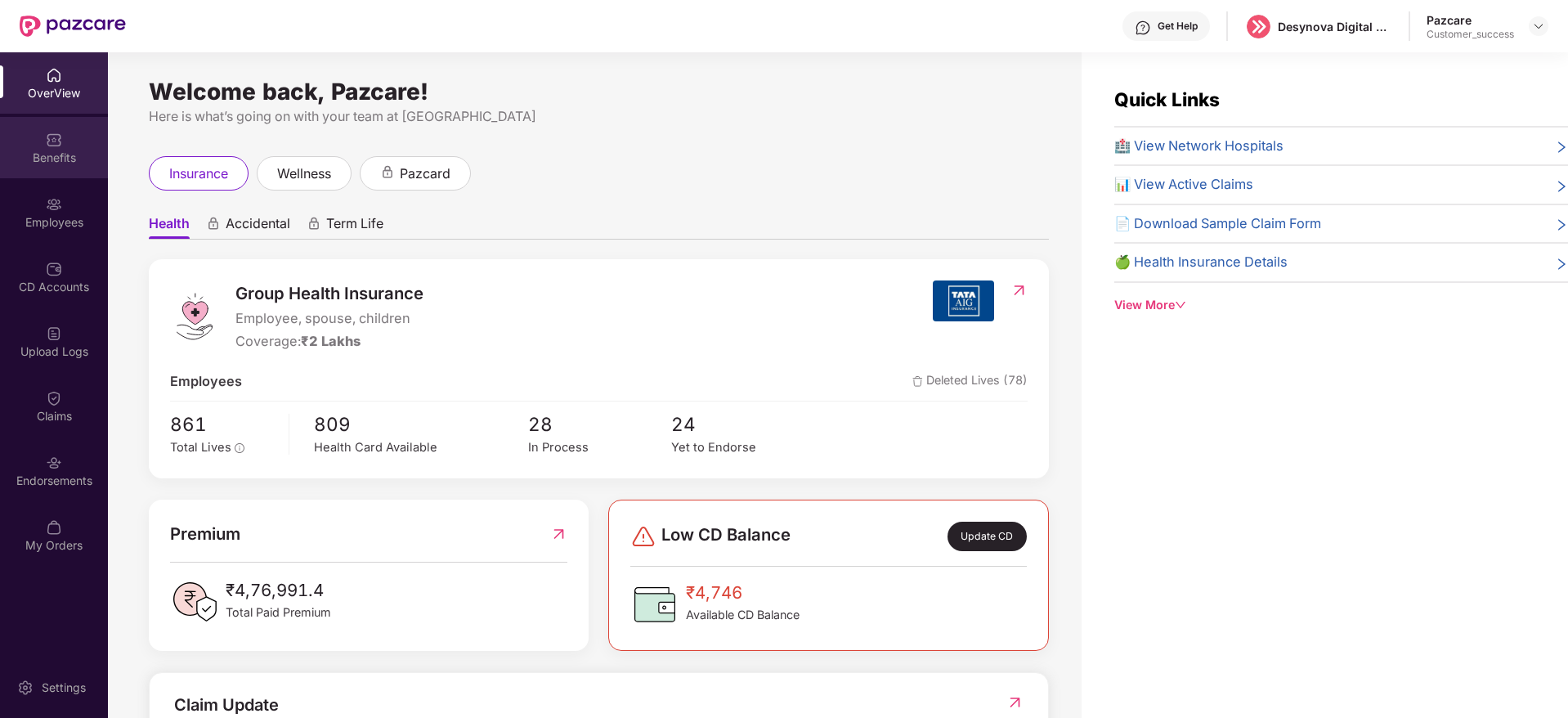
click at [19, 139] on div "Benefits" at bounding box center [54, 147] width 108 height 61
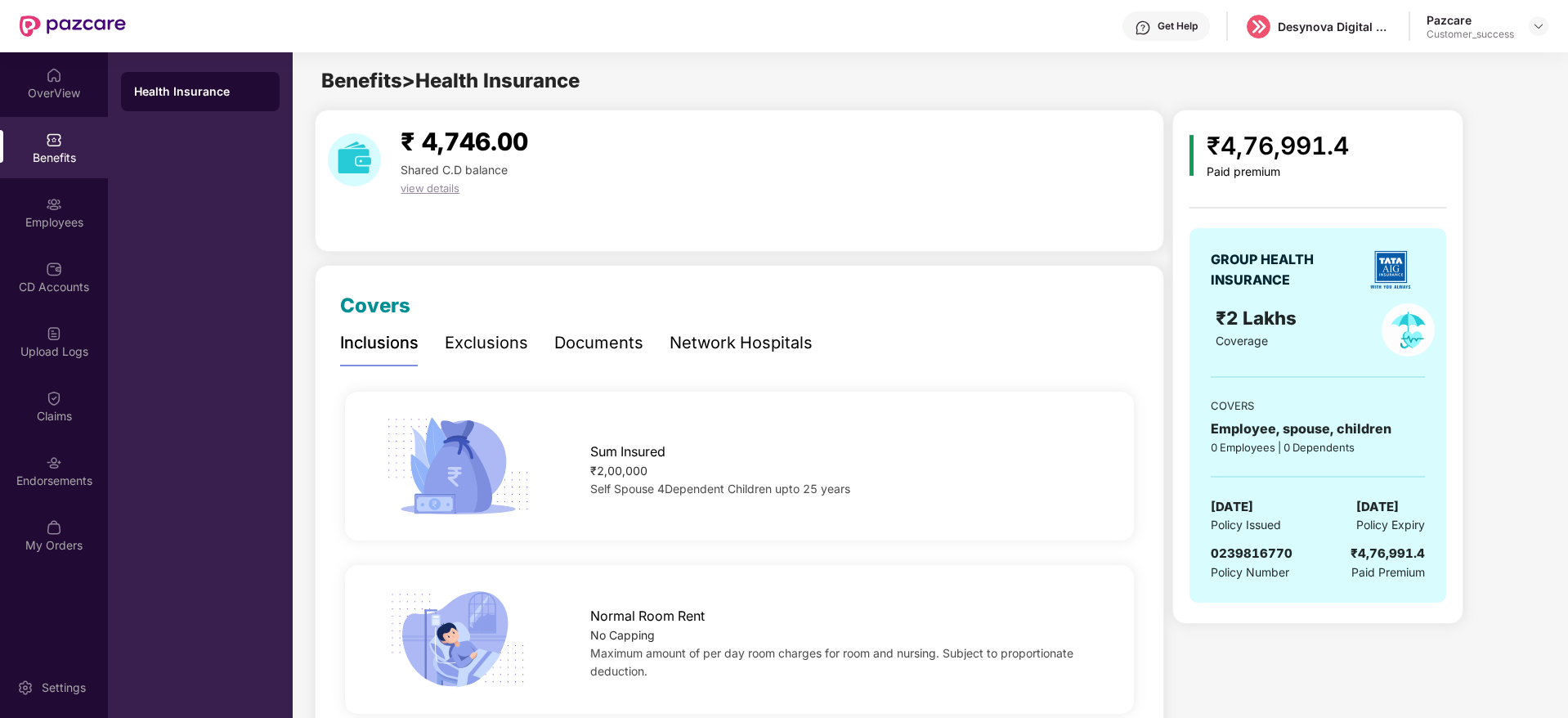
click at [1242, 551] on span "0239816770" at bounding box center [1252, 553] width 82 height 15
click at [1540, 29] on img at bounding box center [1539, 27] width 13 height 13
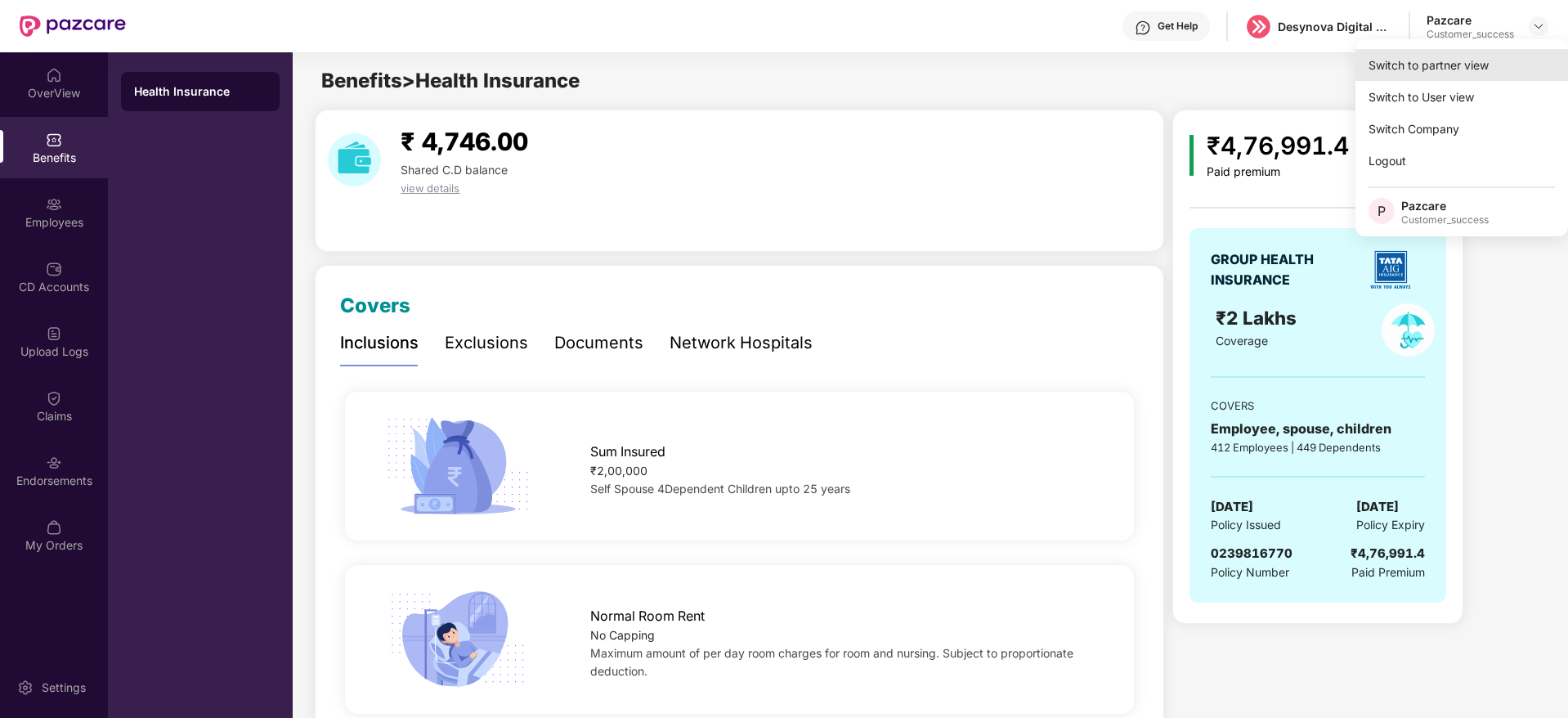
click at [1475, 59] on div "Switch to partner view" at bounding box center [1462, 64] width 212 height 32
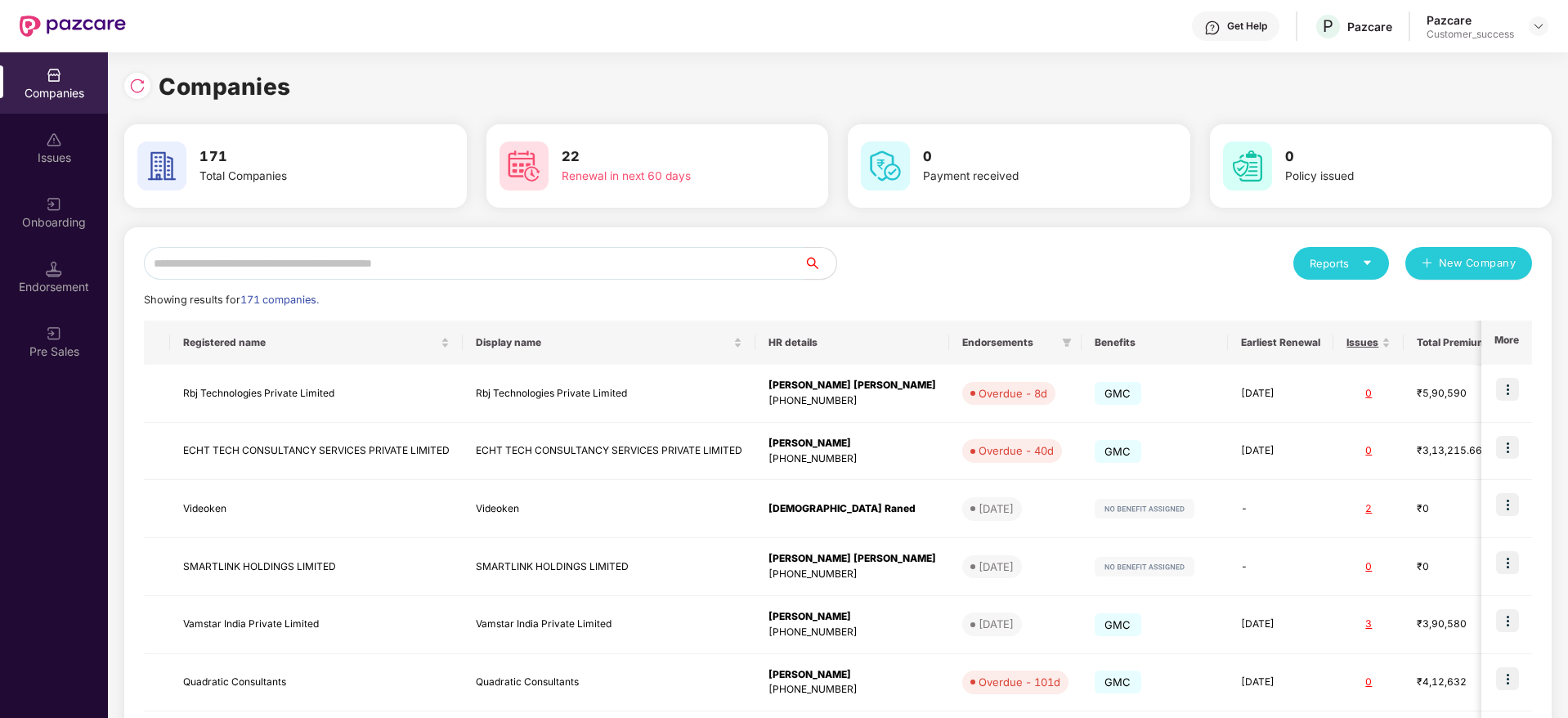
click at [683, 257] on input "text" at bounding box center [474, 263] width 660 height 33
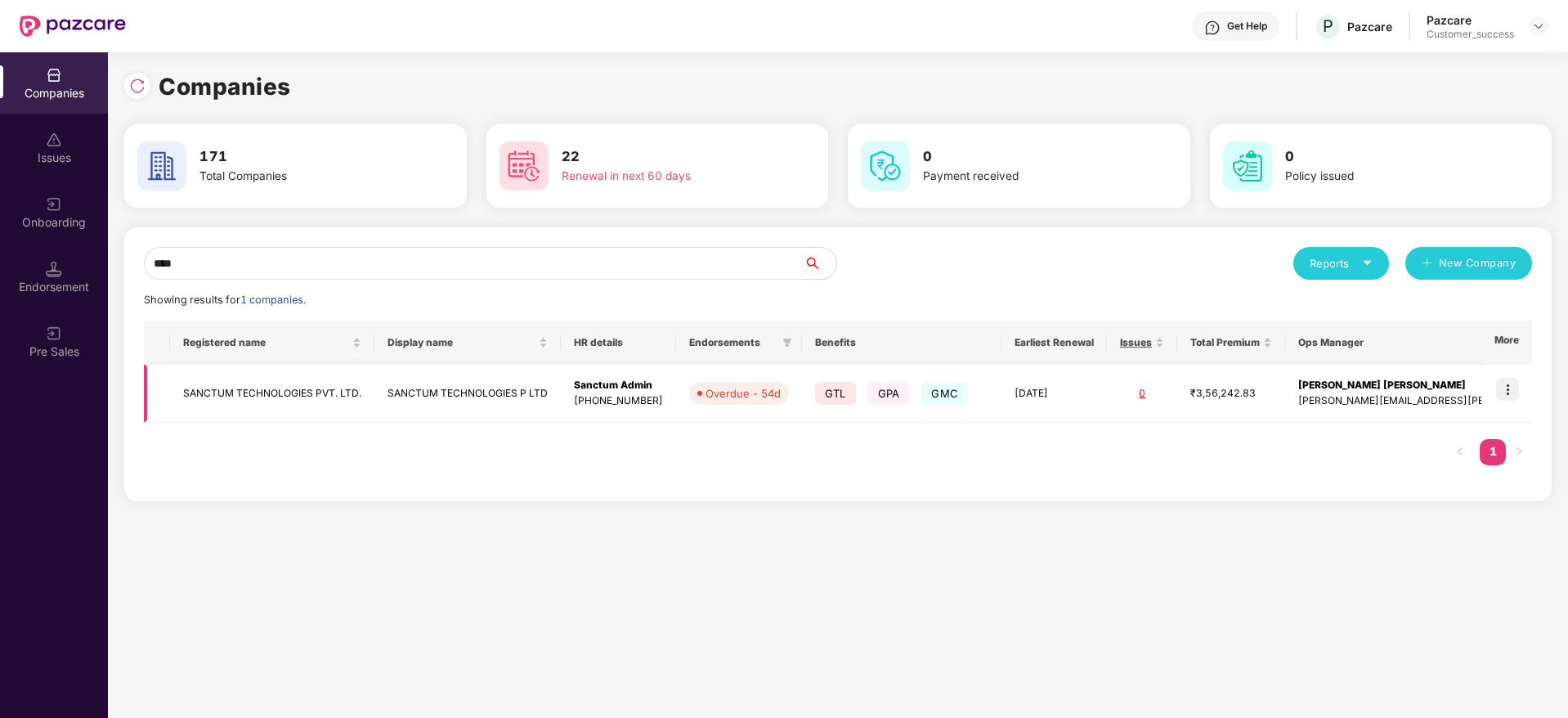
type input "****"
click at [1510, 389] on img at bounding box center [1508, 389] width 23 height 23
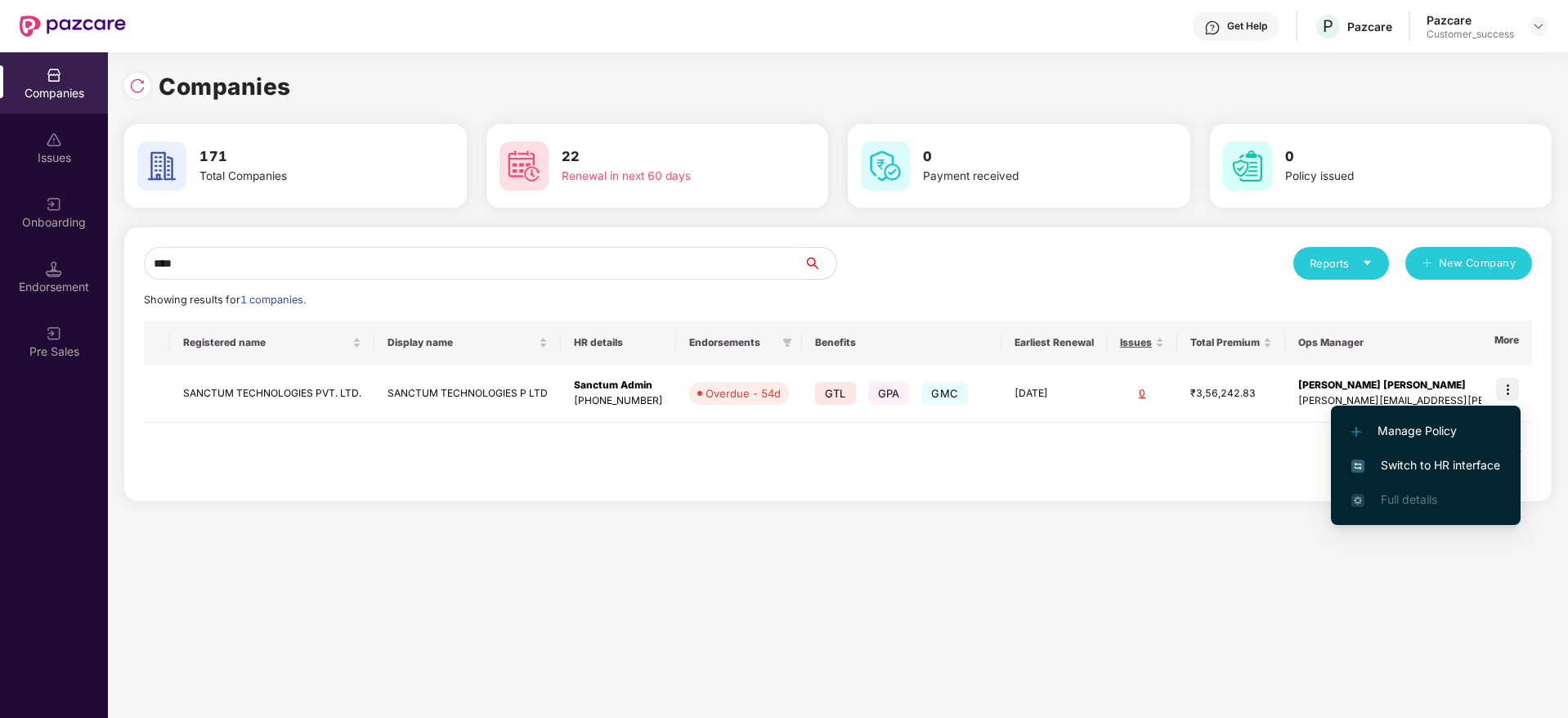
click at [1438, 466] on span "Switch to HR interface" at bounding box center [1426, 465] width 149 height 18
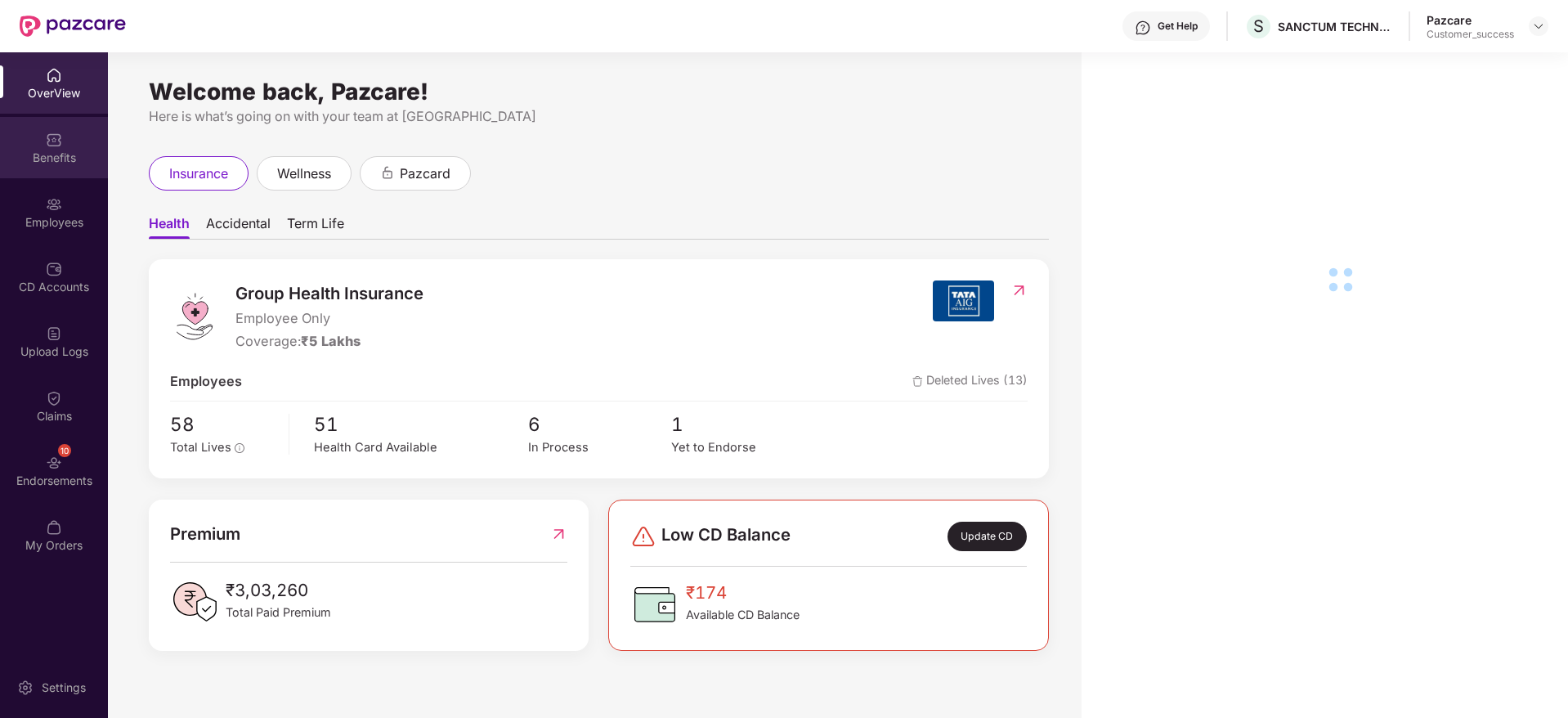
click at [53, 155] on div "Benefits" at bounding box center [54, 157] width 108 height 16
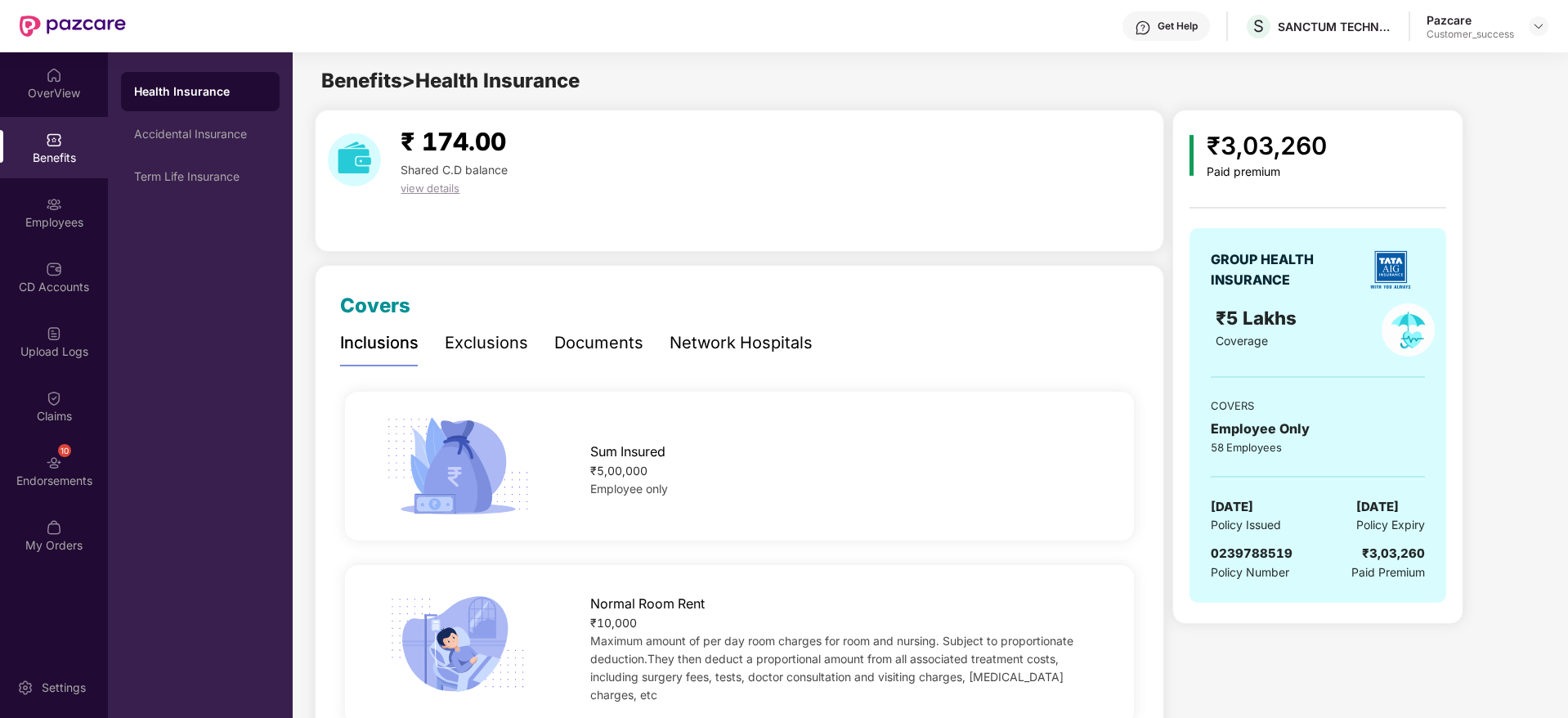
click at [1242, 557] on span "0239788519" at bounding box center [1252, 553] width 82 height 15
click at [31, 228] on div "Employees" at bounding box center [54, 222] width 108 height 16
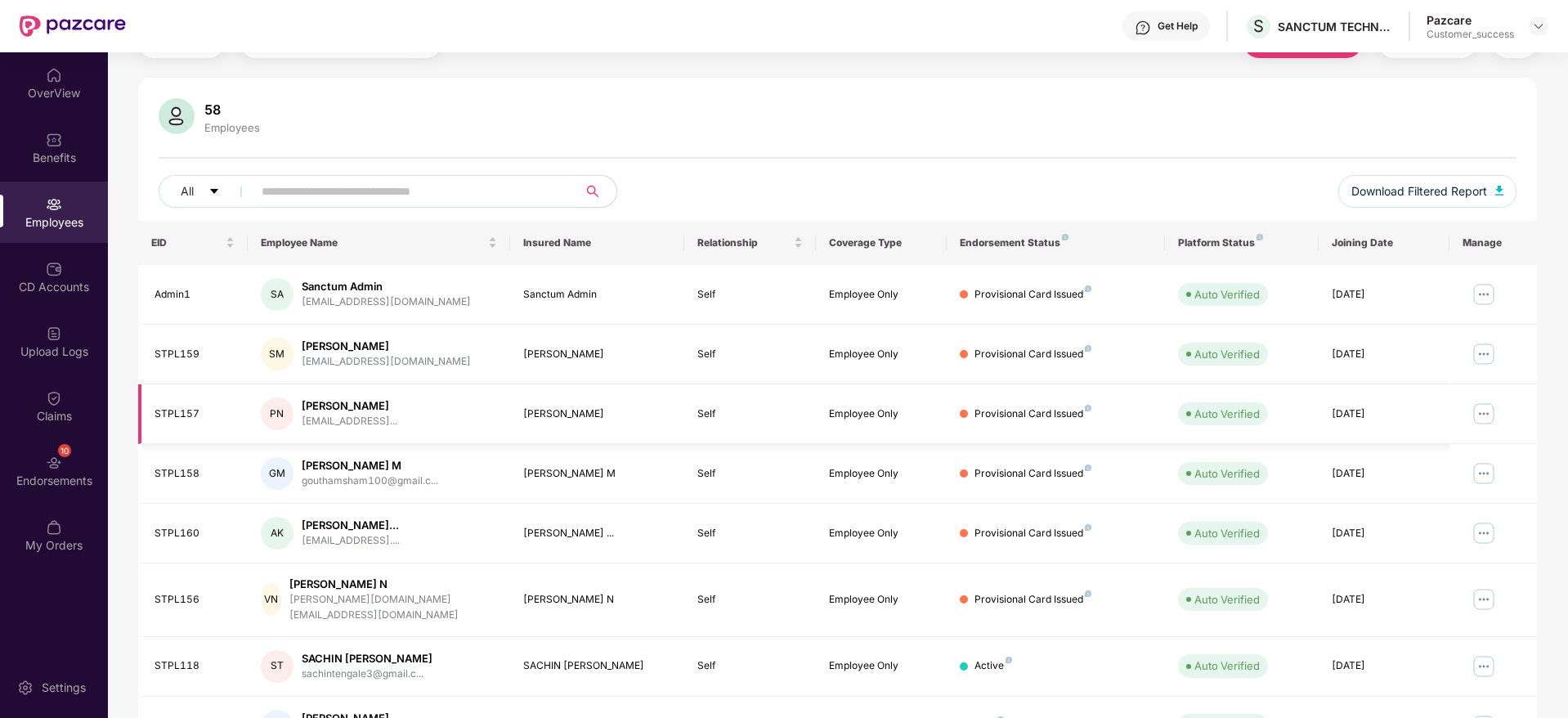
scroll to position [122, 0]
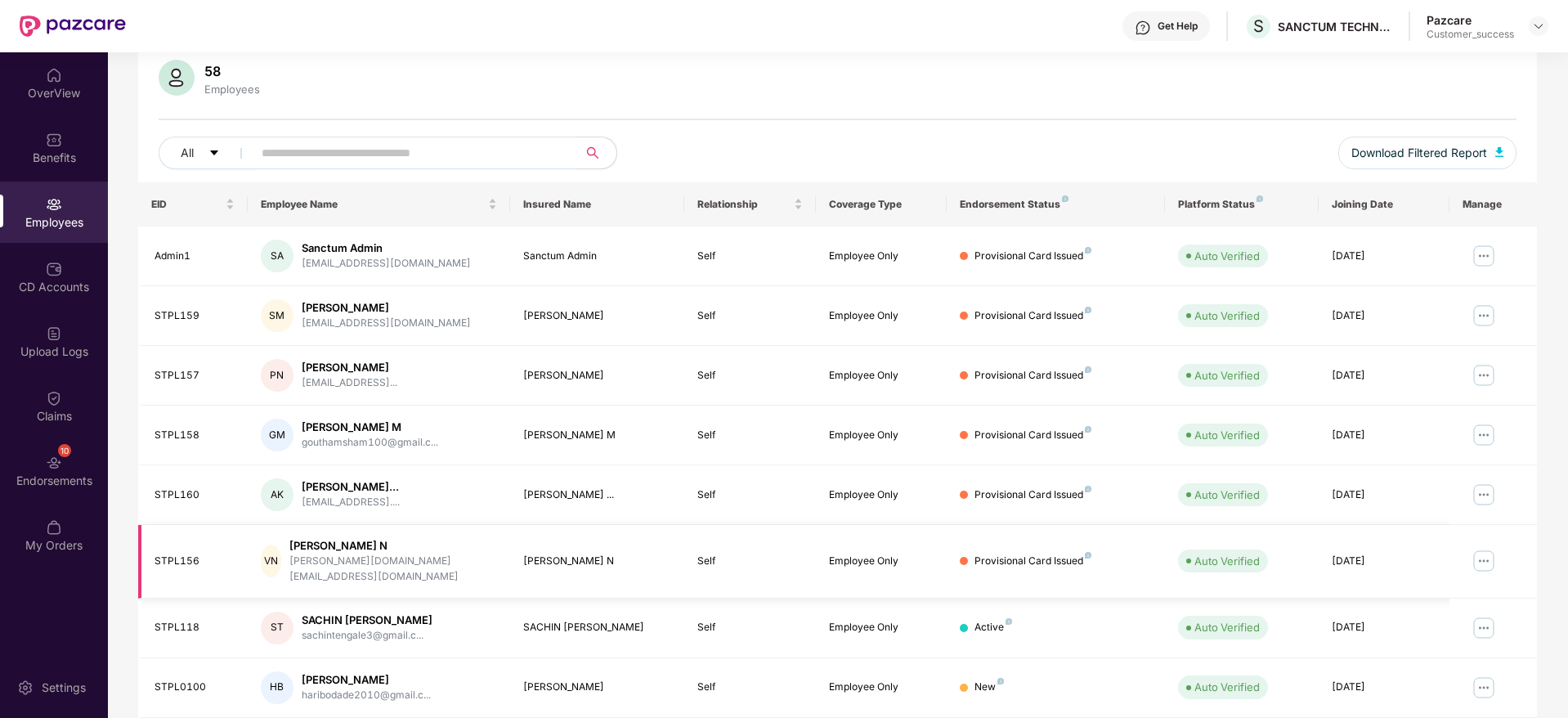
click at [169, 556] on div "STPL156" at bounding box center [195, 561] width 80 height 15
click at [167, 556] on div "STPL156" at bounding box center [195, 561] width 80 height 15
copy div "STPL156"
click at [338, 551] on div "Vinodh N" at bounding box center [393, 546] width 207 height 15
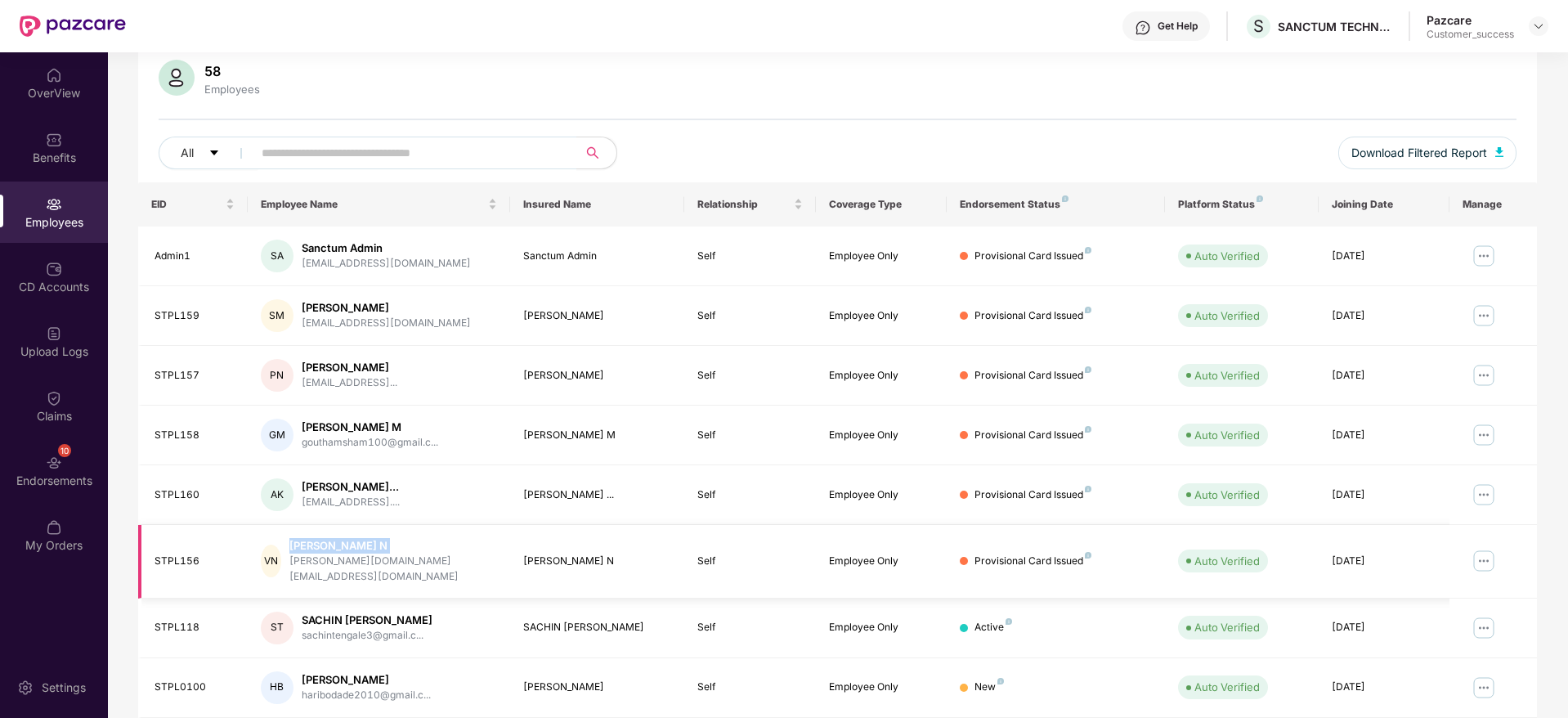
click at [338, 551] on div "Vinodh N" at bounding box center [393, 546] width 207 height 15
copy div "Vinodh N"
click at [77, 151] on div "Benefits" at bounding box center [54, 157] width 108 height 16
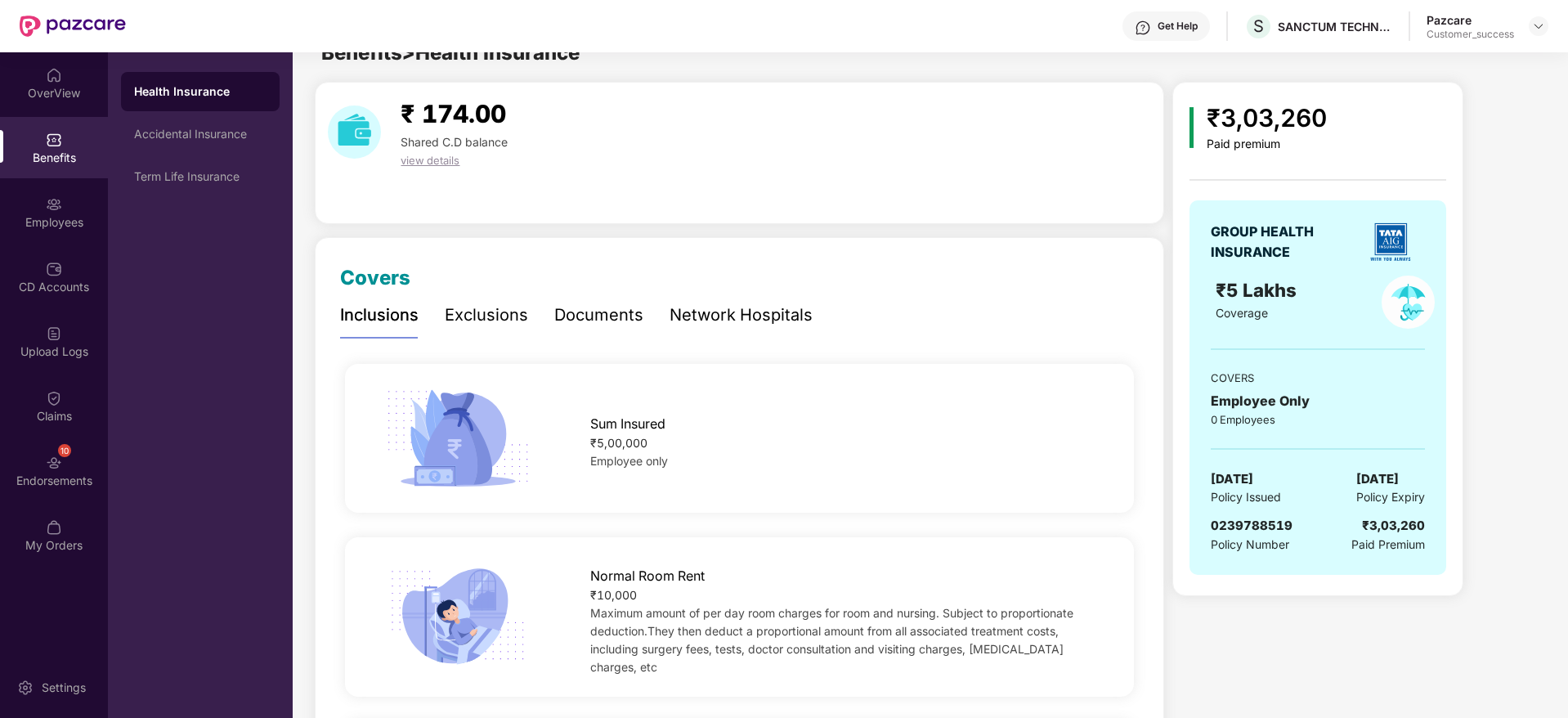
scroll to position [0, 0]
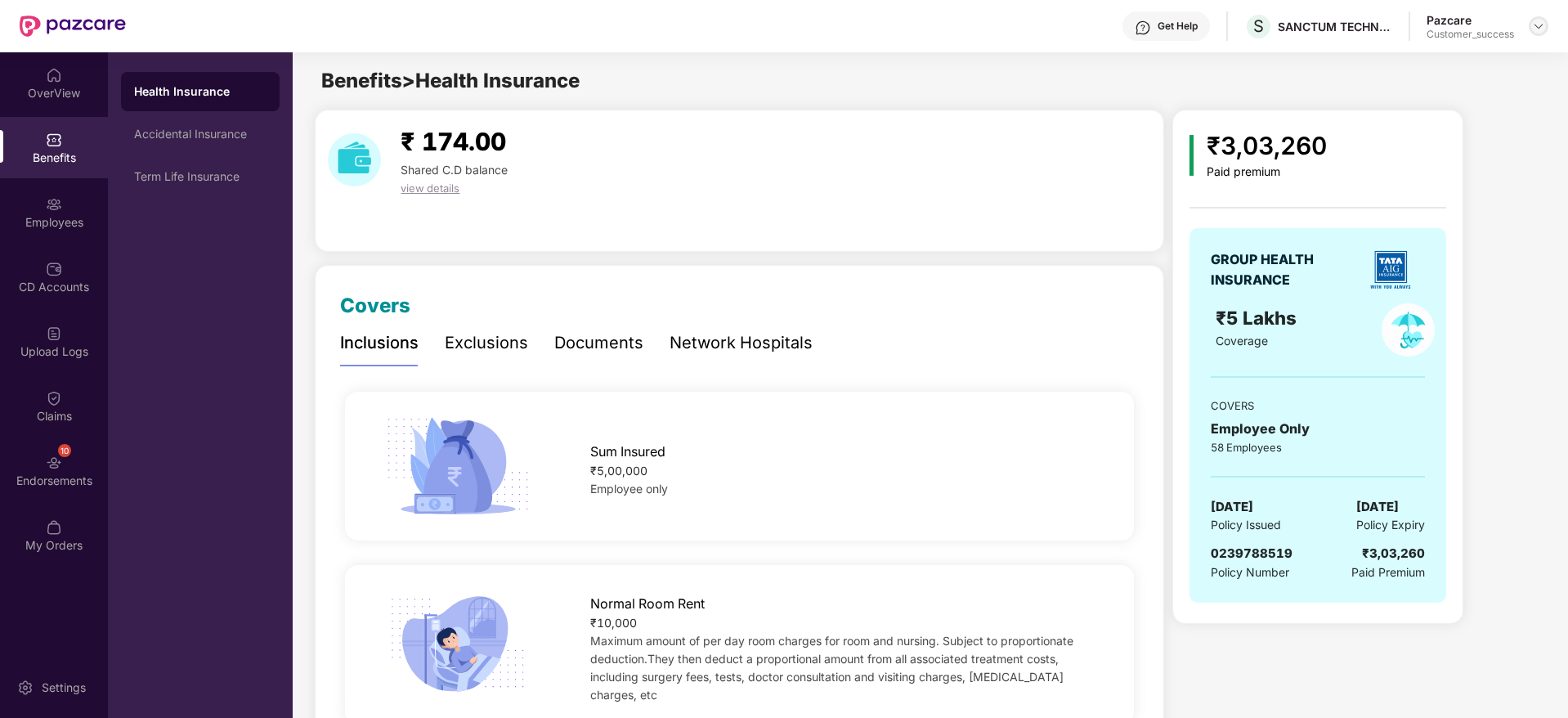
click at [1537, 32] on img at bounding box center [1539, 27] width 13 height 13
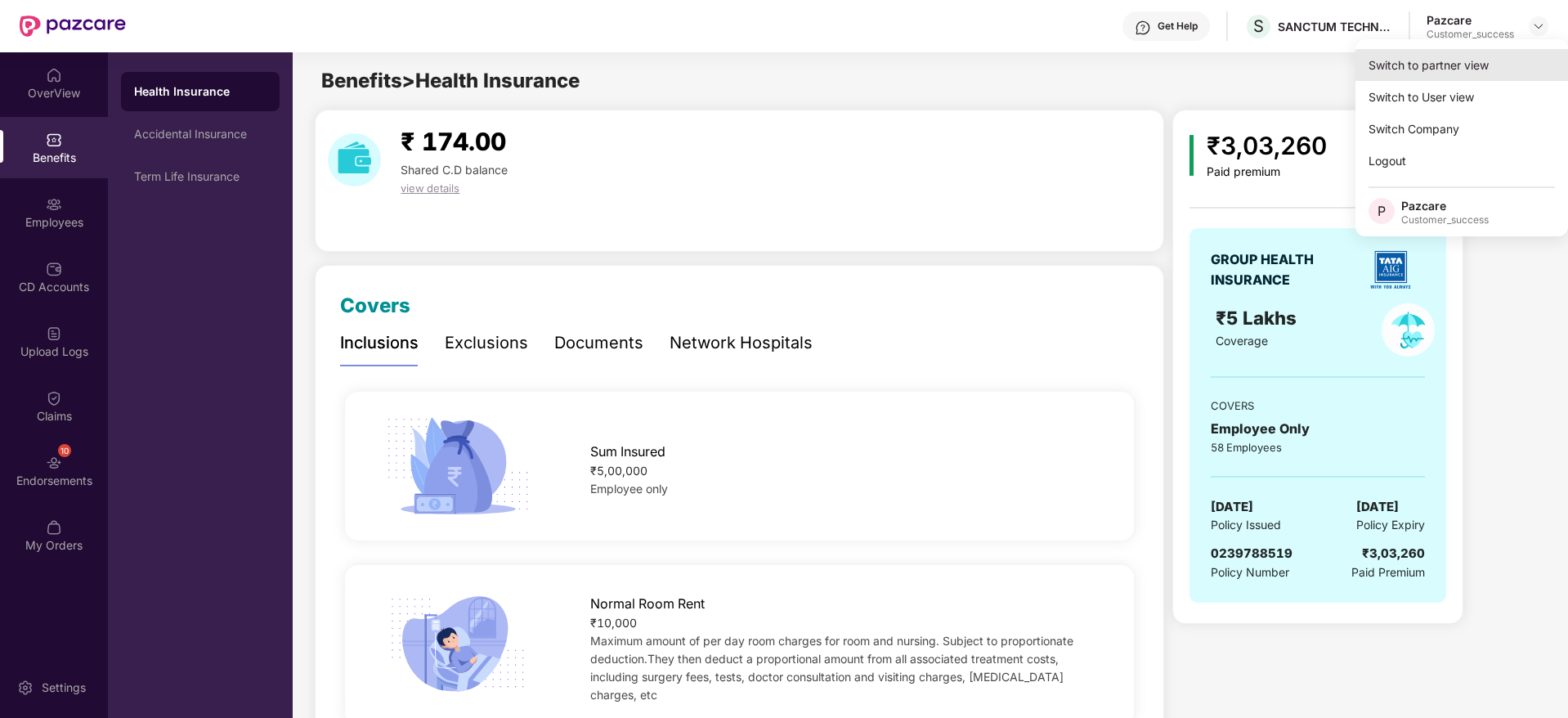
click at [1523, 61] on div "Switch to partner view" at bounding box center [1462, 64] width 212 height 32
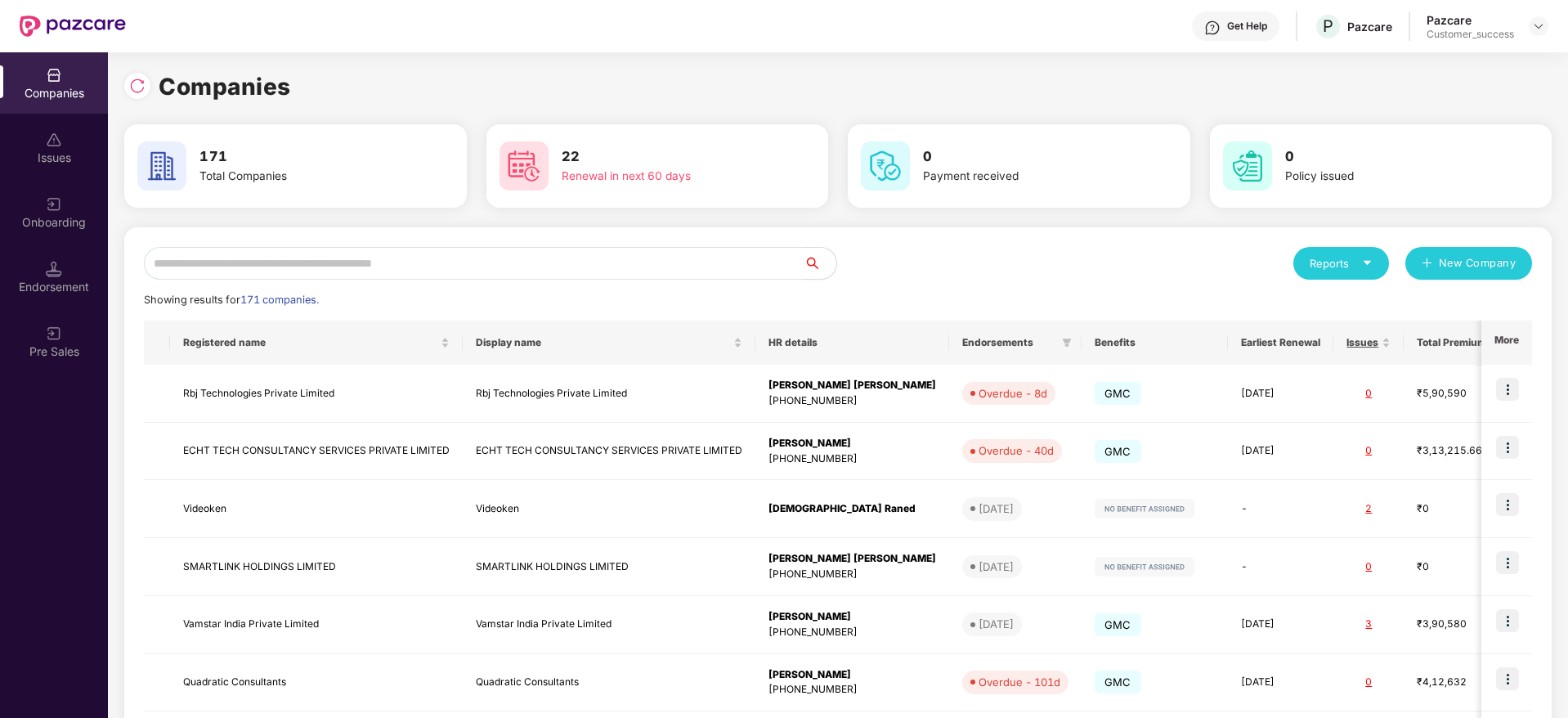
drag, startPoint x: 635, startPoint y: 251, endPoint x: 635, endPoint y: 265, distance: 14.0
click at [635, 253] on input "text" at bounding box center [474, 263] width 660 height 33
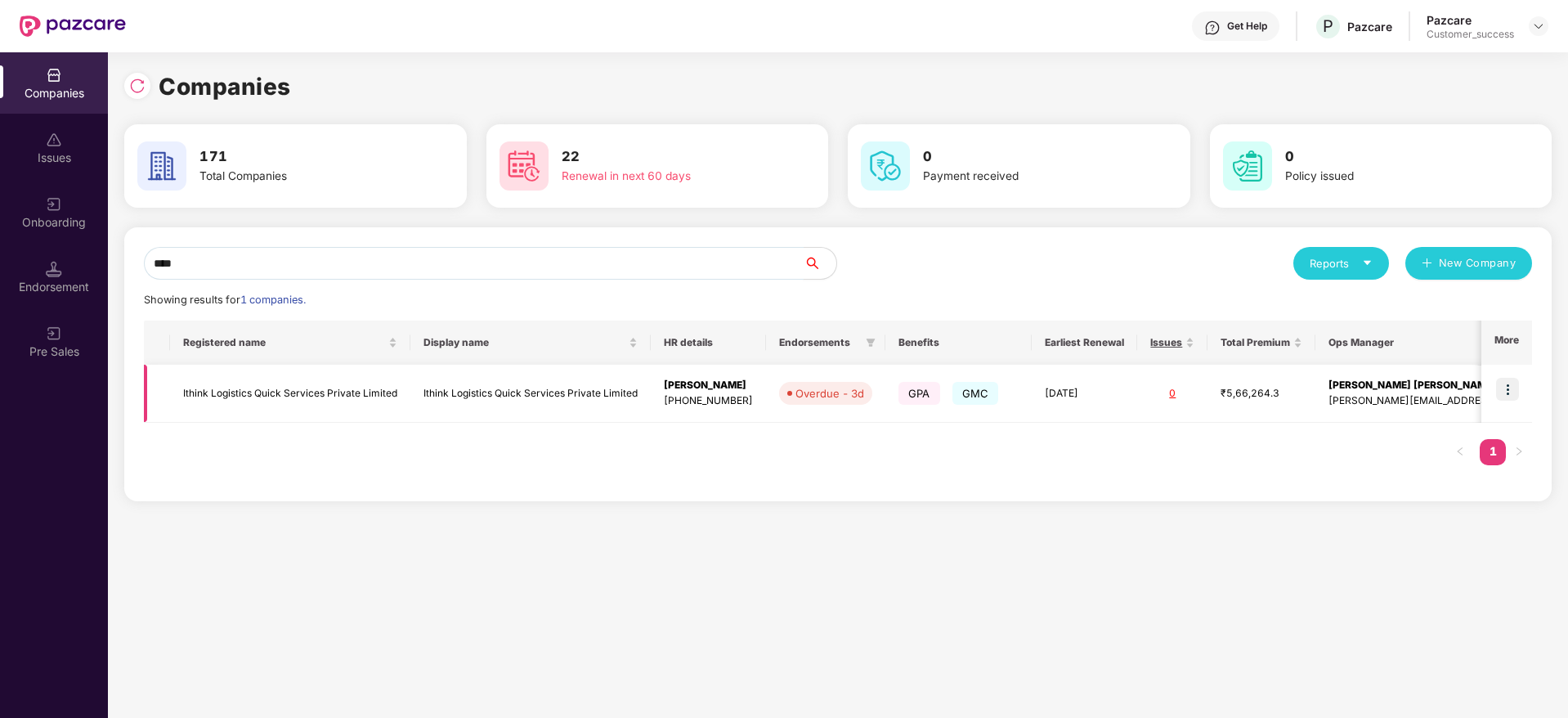
type input "****"
click at [1512, 392] on img at bounding box center [1508, 389] width 23 height 23
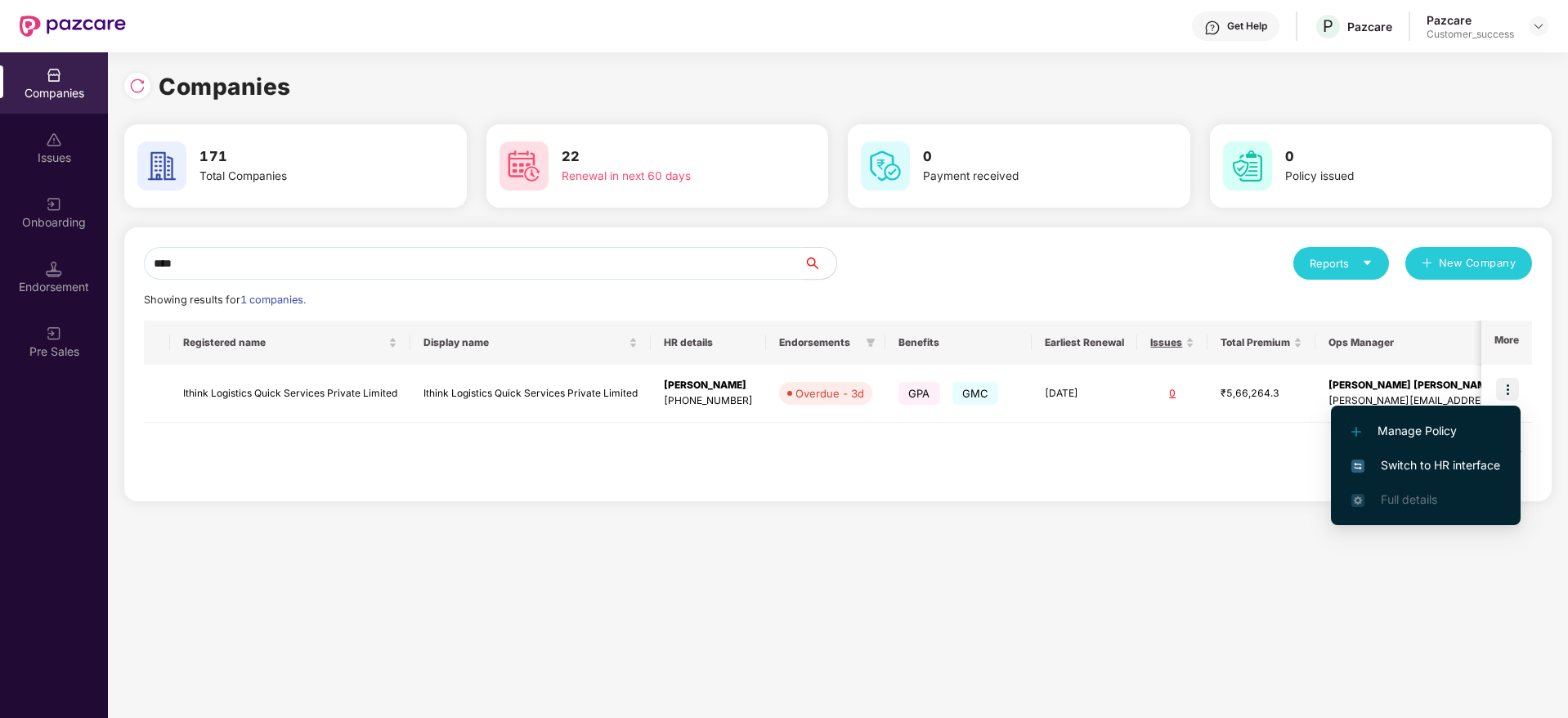
click at [1488, 456] on span "Switch to HR interface" at bounding box center [1426, 465] width 149 height 18
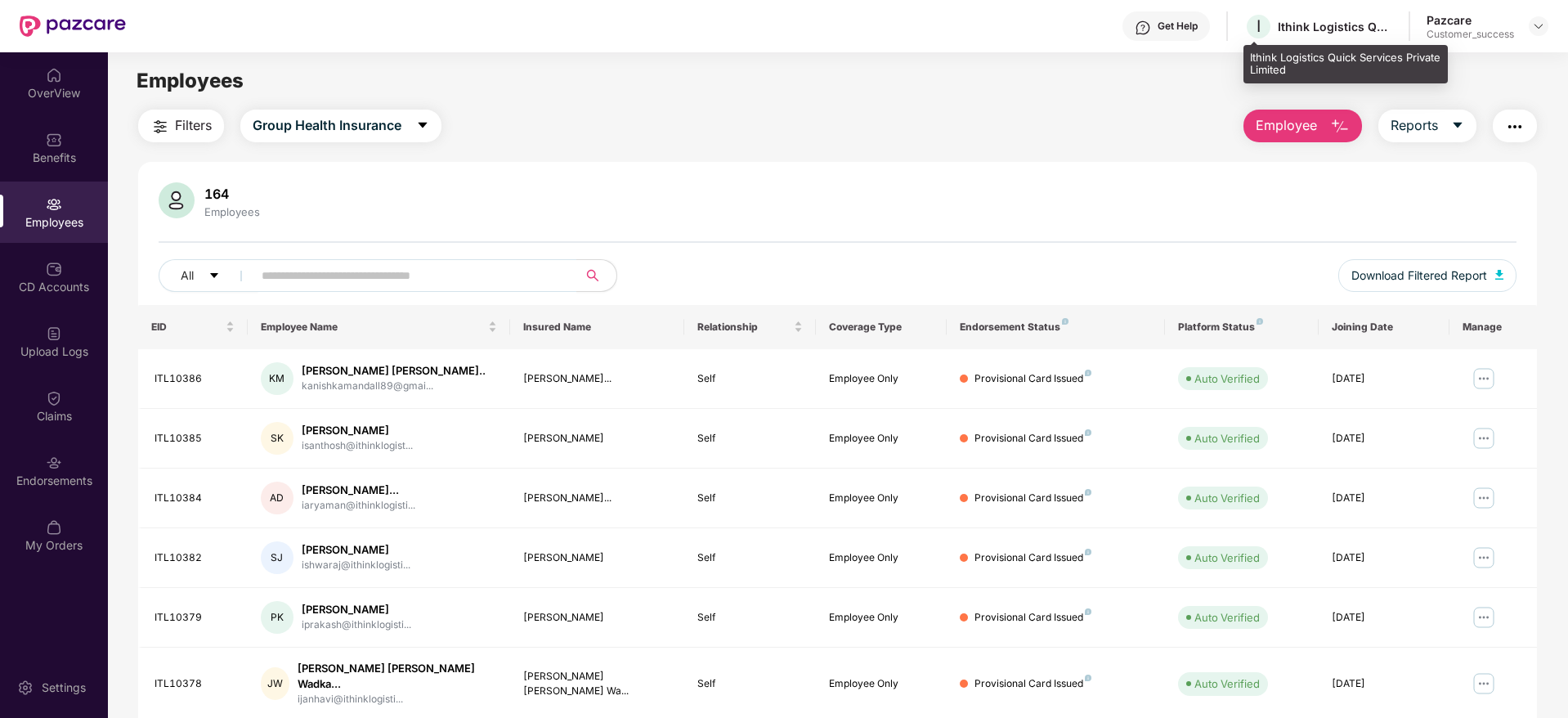
click at [1302, 28] on div "Ithink Logistics Quick Services Private Limited" at bounding box center [1336, 27] width 115 height 15
copy div "Ithink Logistics Quick Services Private Limited"
click at [395, 135] on span "Group Health Insurance" at bounding box center [327, 125] width 149 height 20
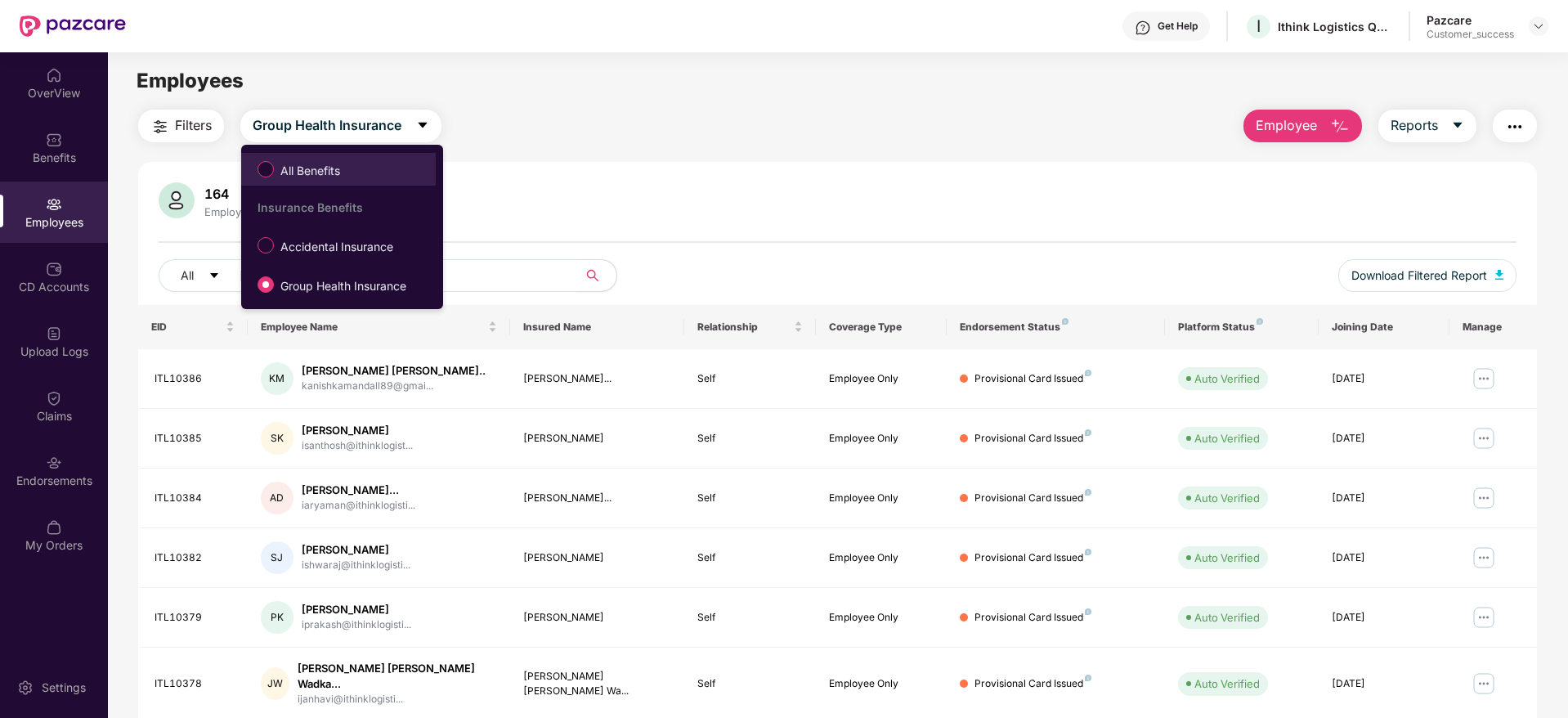
click at [322, 172] on span "All Benefits" at bounding box center [310, 170] width 73 height 18
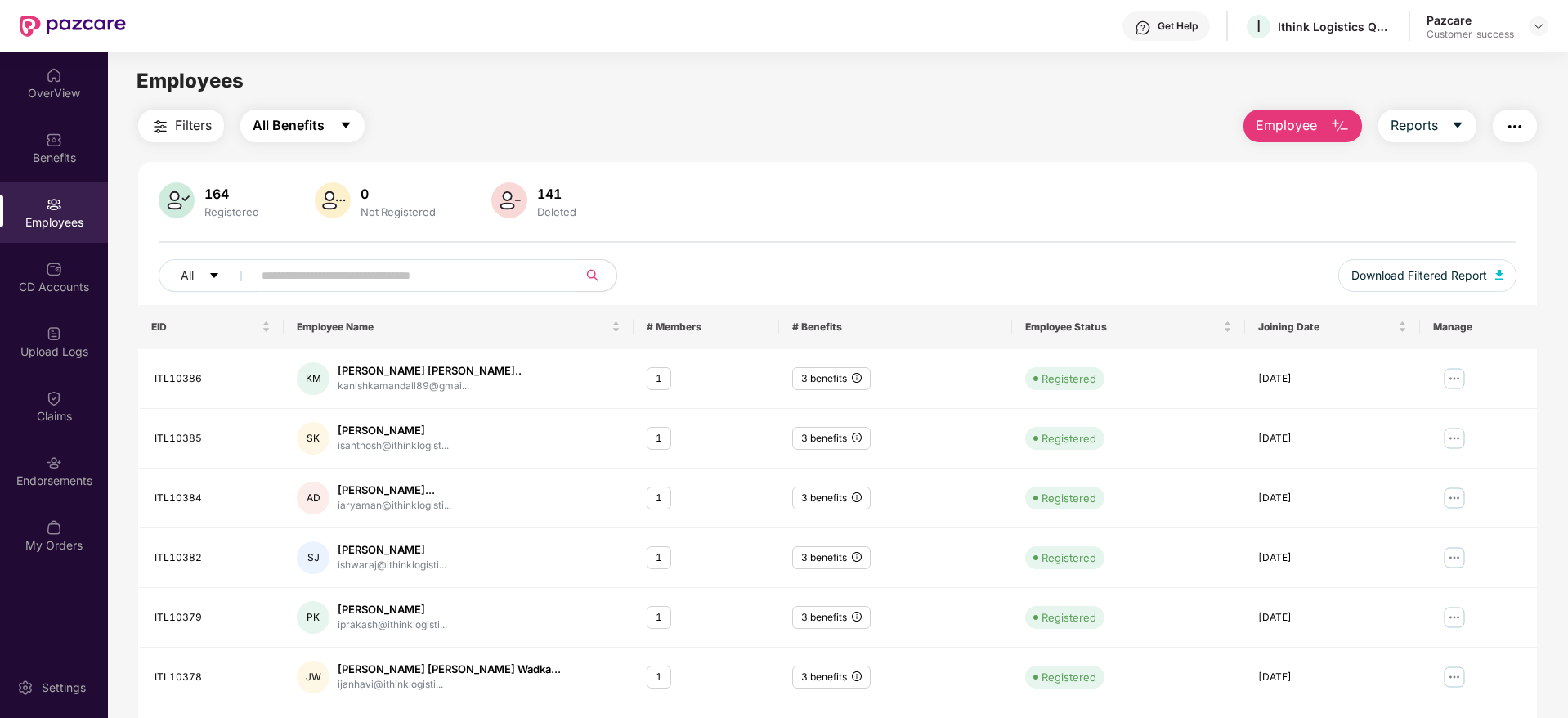
click at [308, 133] on span "All Benefits" at bounding box center [288, 125] width 72 height 20
click at [671, 125] on div "Filters All Benefits Employee Reports" at bounding box center [838, 126] width 1399 height 33
click at [454, 264] on input "text" at bounding box center [408, 275] width 294 height 25
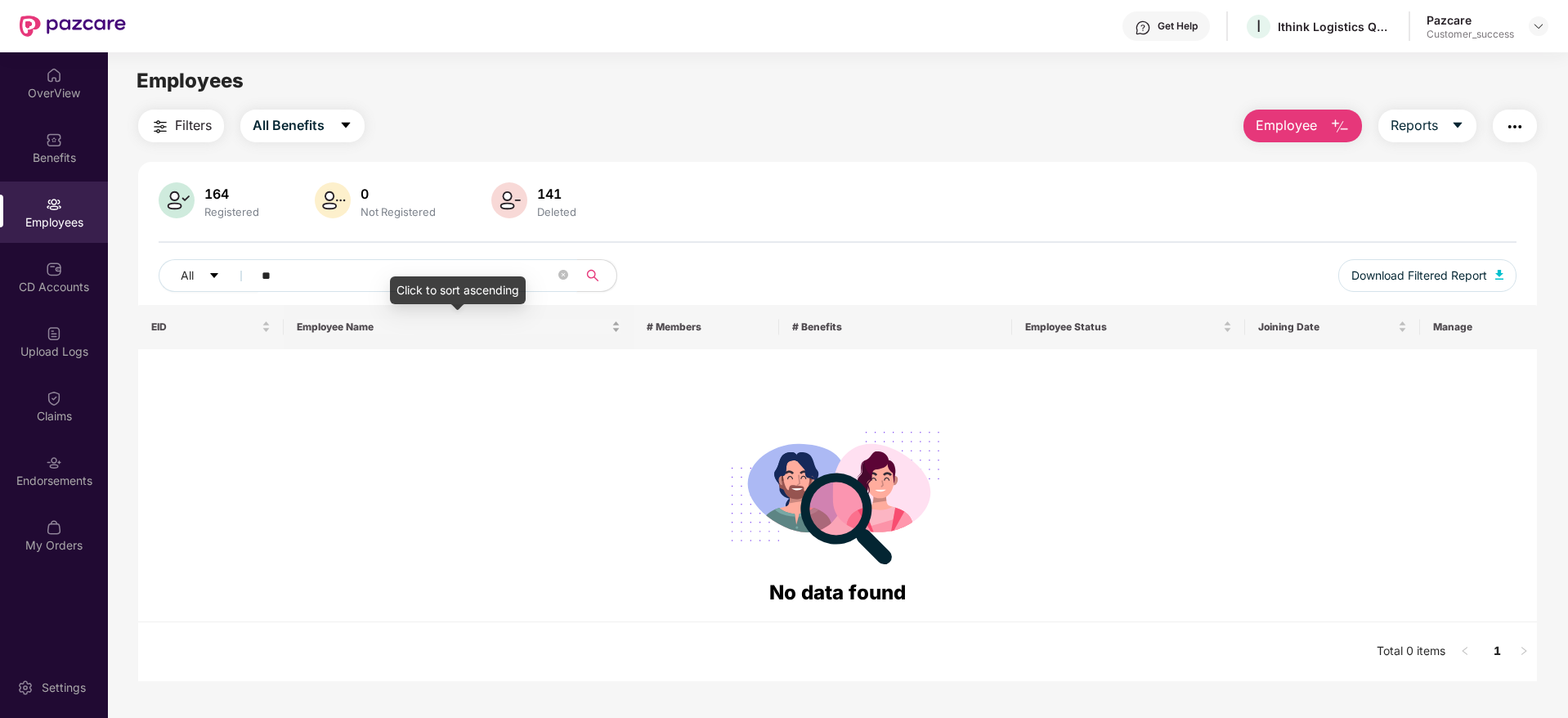
type input "*"
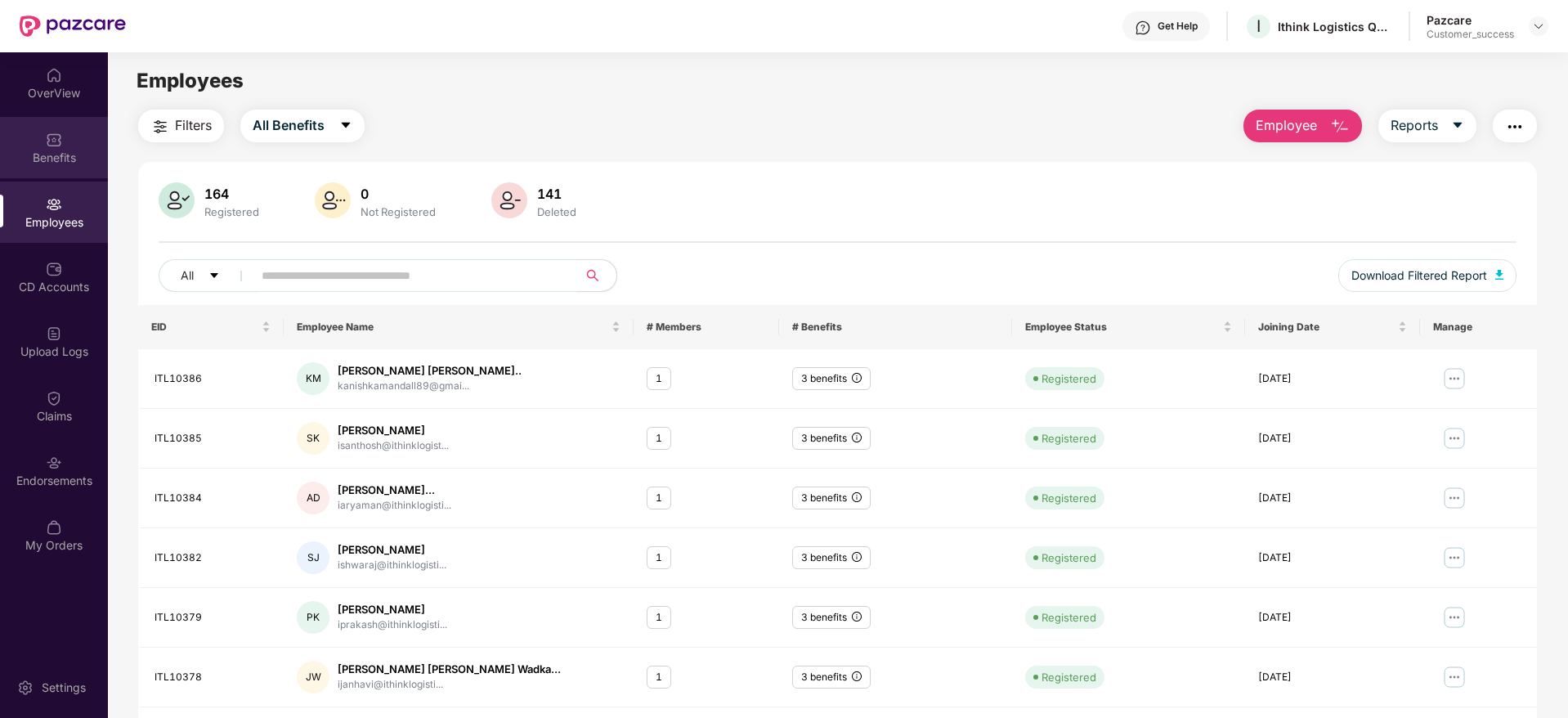
click at [59, 157] on div "Benefits" at bounding box center [54, 157] width 108 height 16
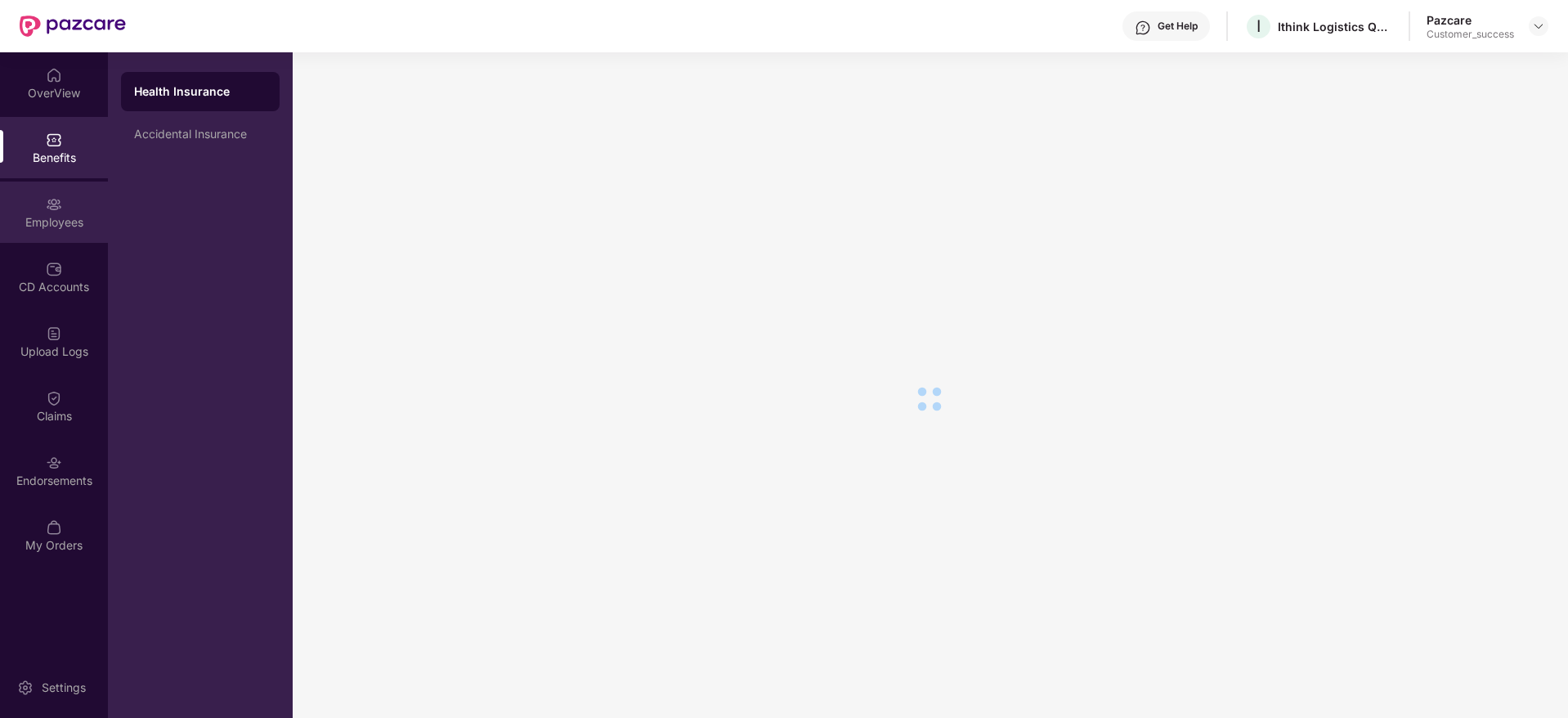
click at [63, 209] on div "Employees" at bounding box center [54, 212] width 108 height 61
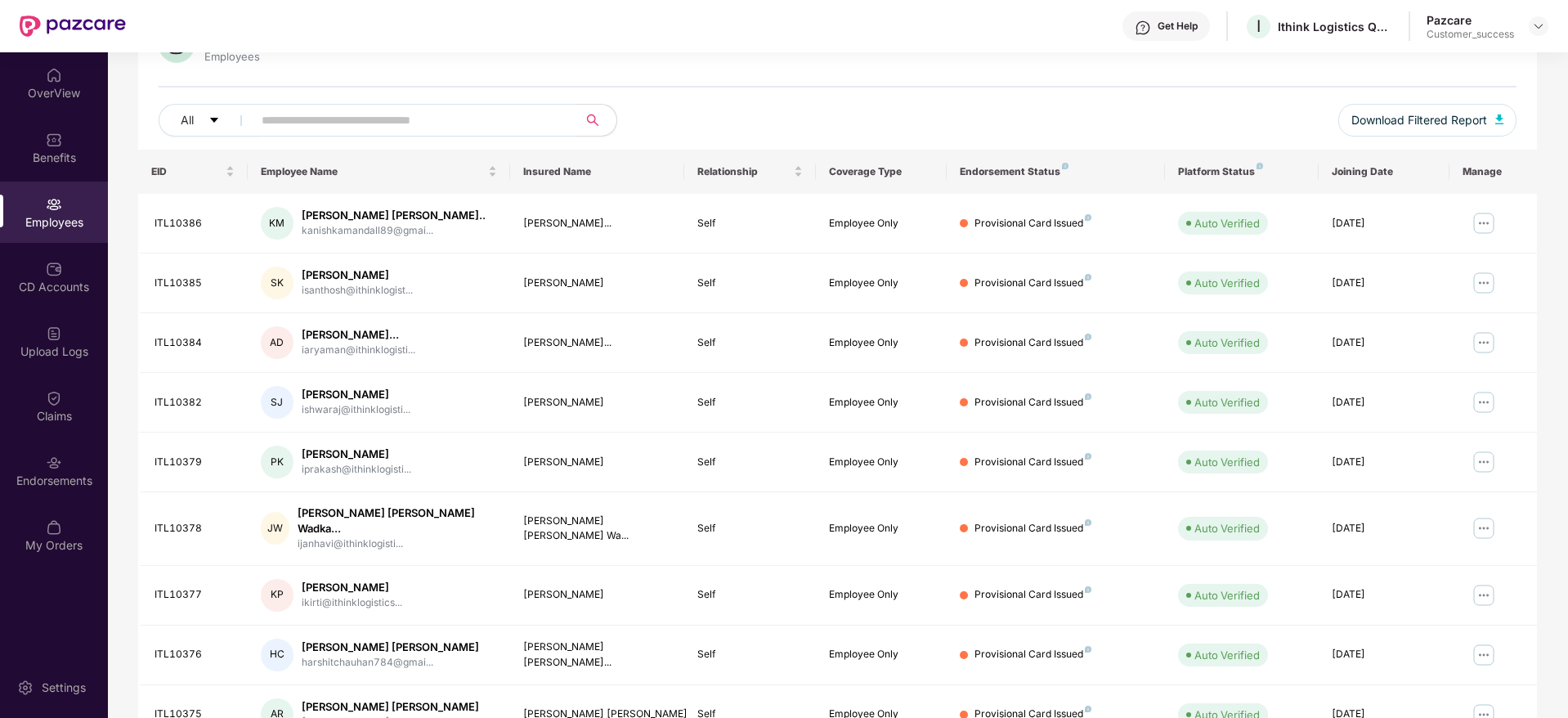
scroll to position [42, 0]
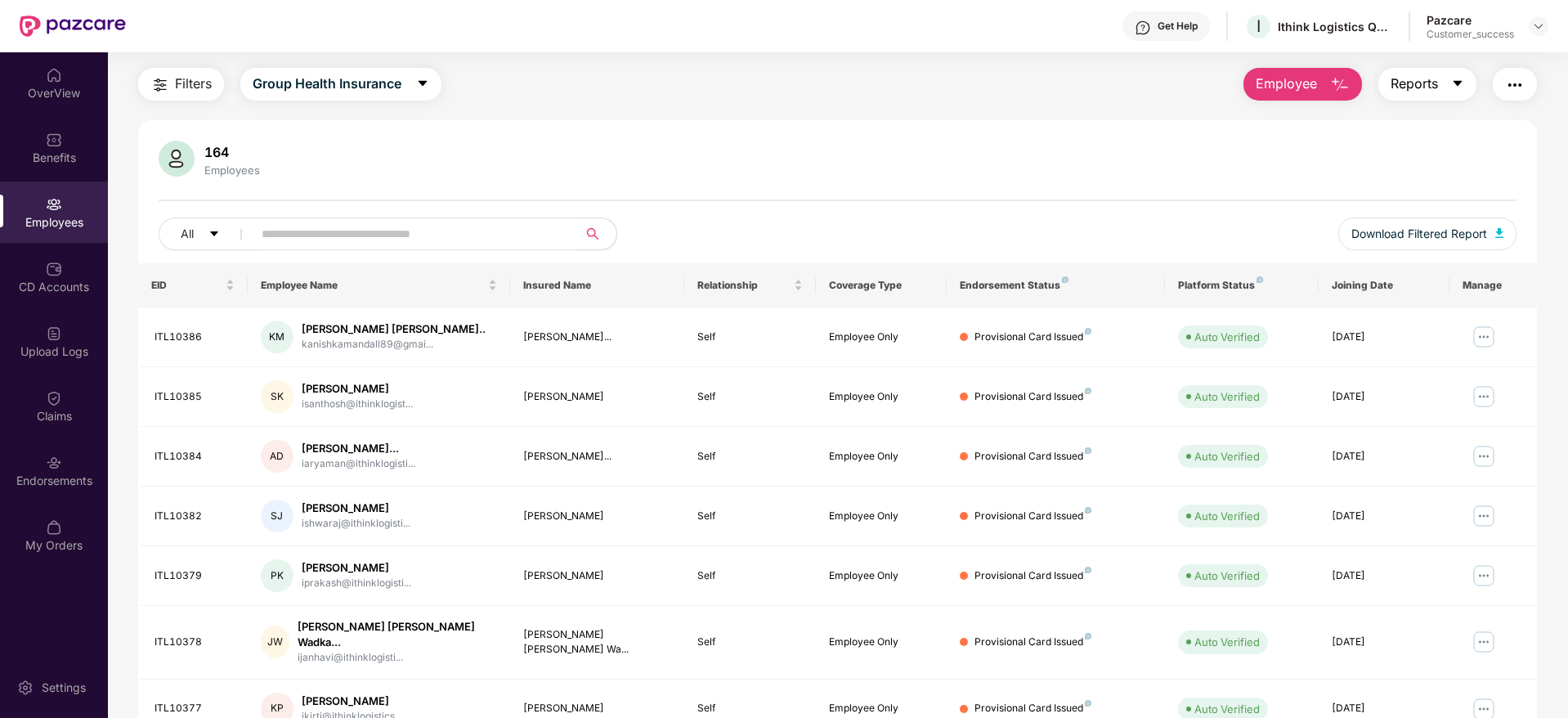
click at [1405, 69] on button "Reports" at bounding box center [1427, 84] width 98 height 33
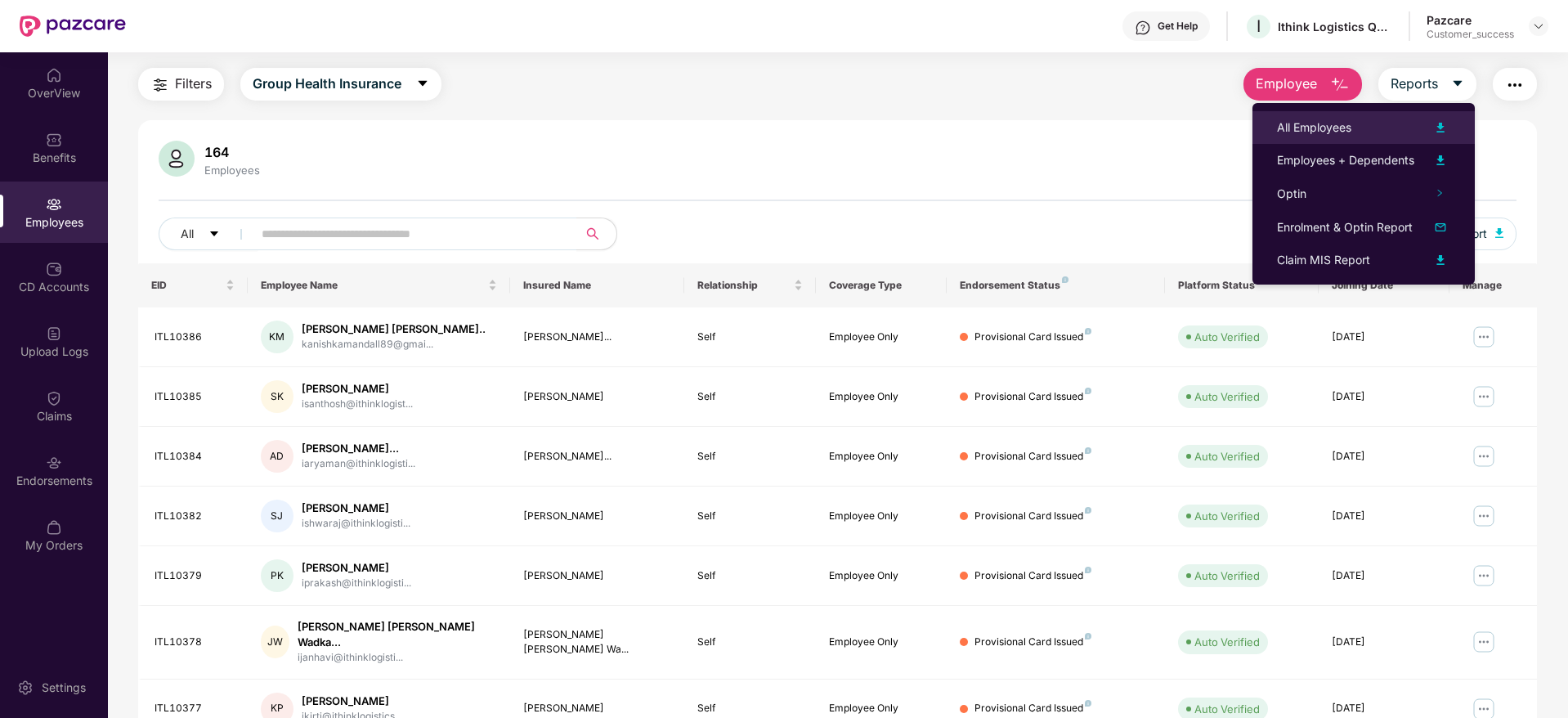
click at [1383, 136] on div "All Employees" at bounding box center [1363, 127] width 173 height 20
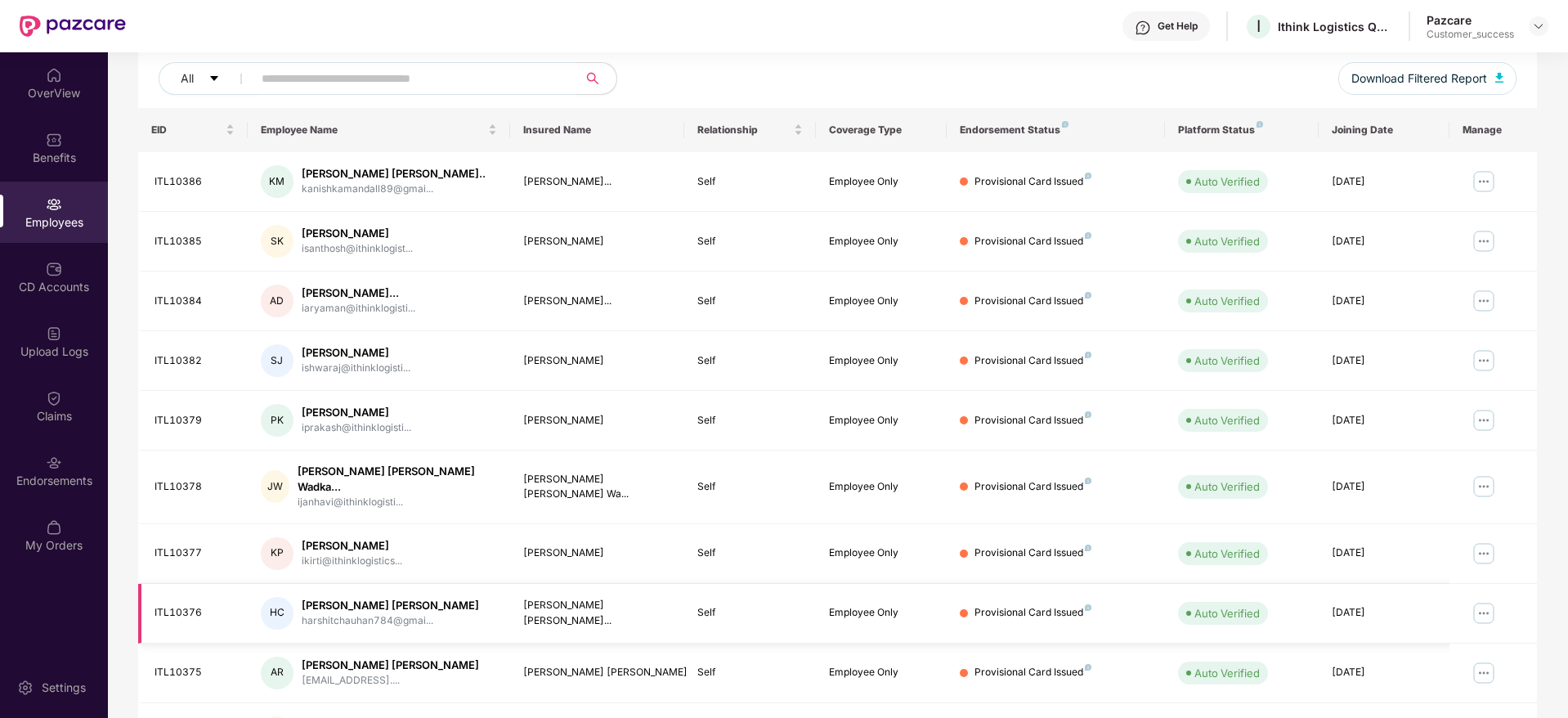
scroll to position [287, 0]
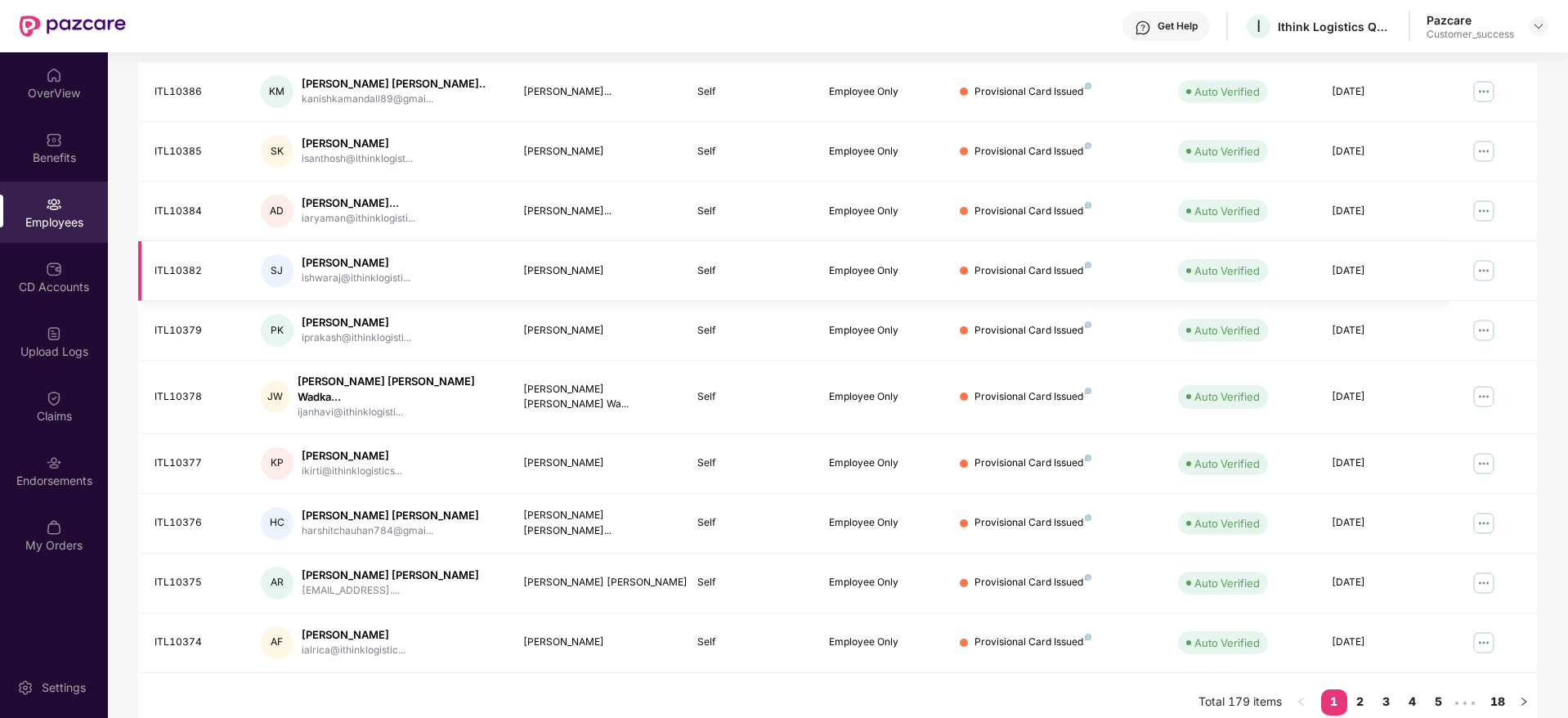
click at [165, 269] on div "ITL10382" at bounding box center [195, 271] width 80 height 15
copy div "ITL10382"
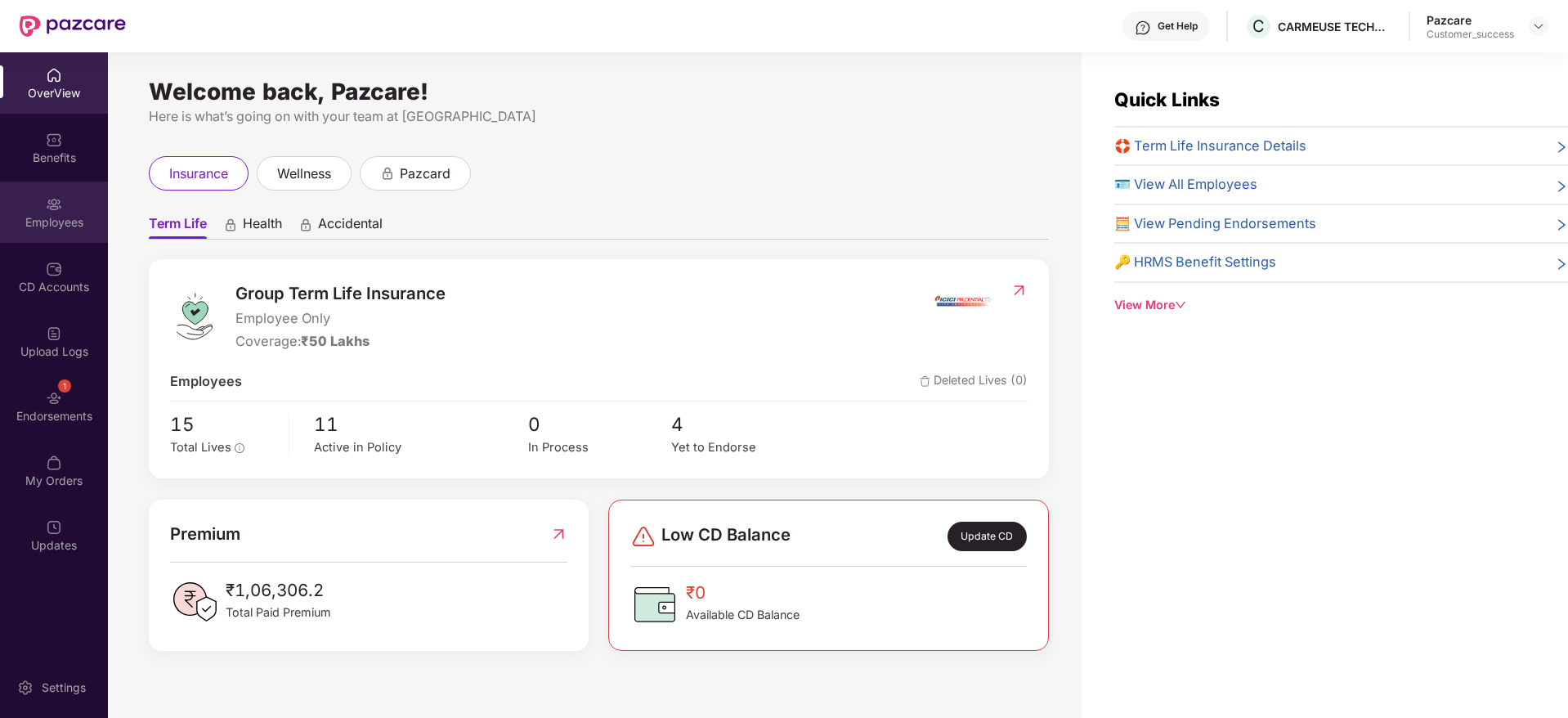
click at [20, 226] on div "Employees" at bounding box center [54, 222] width 108 height 16
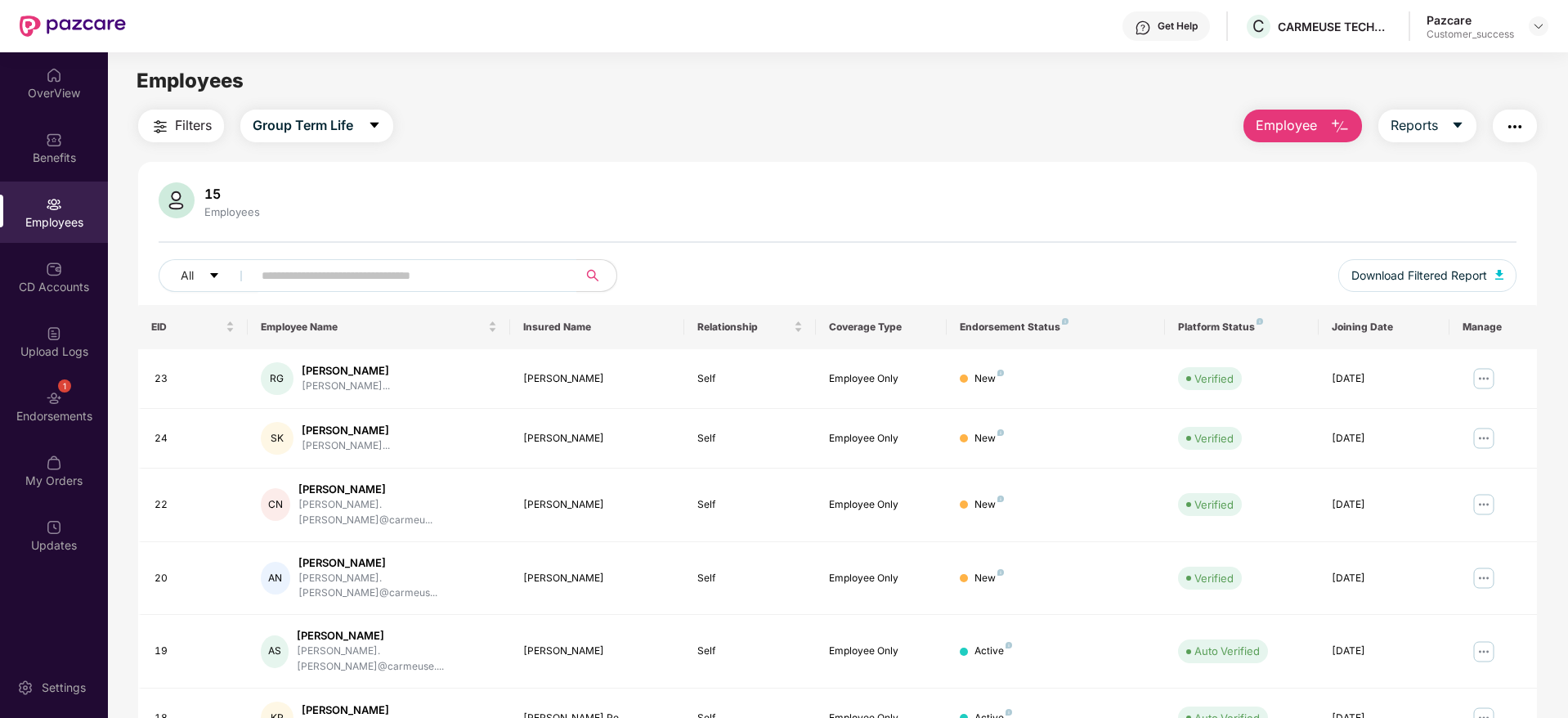
click at [189, 129] on span "Filters" at bounding box center [193, 125] width 36 height 20
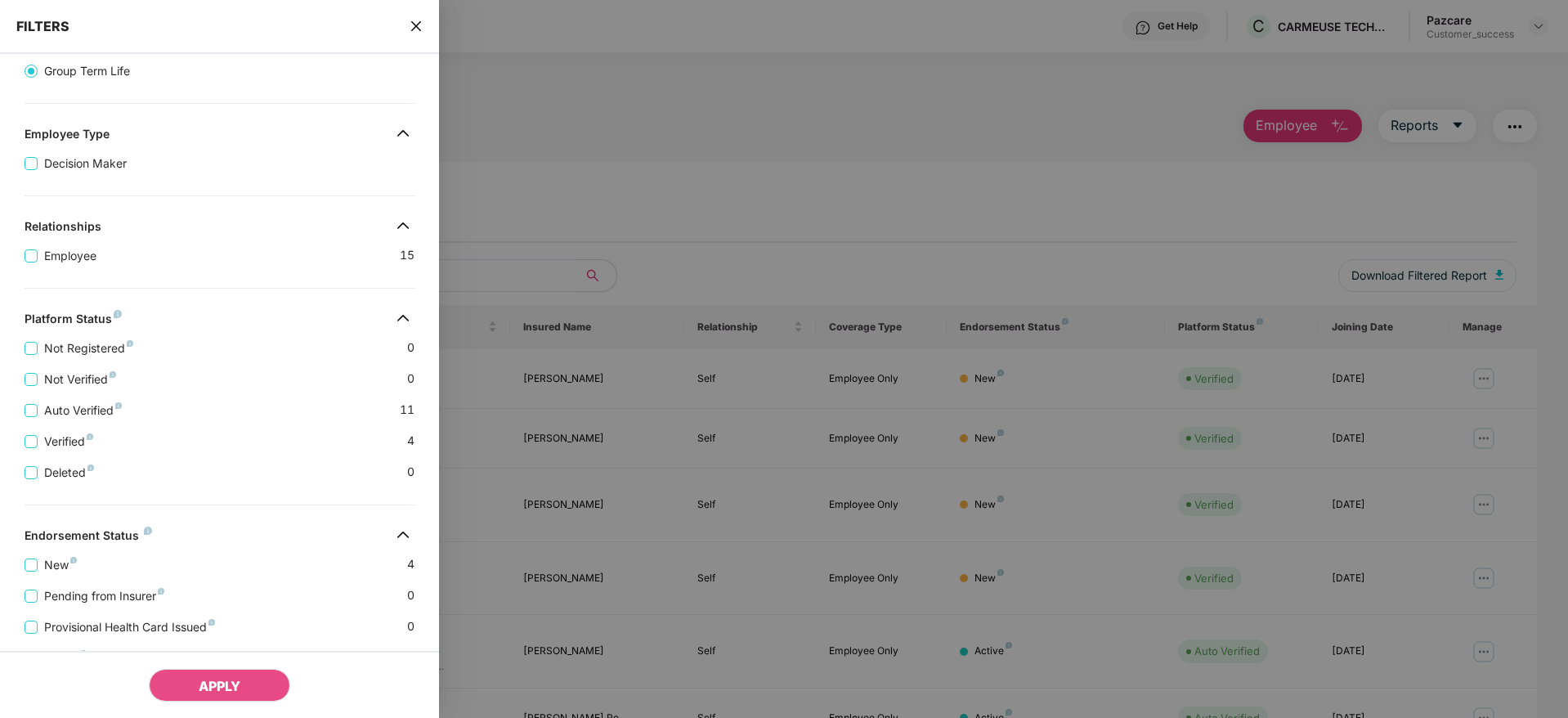
scroll to position [255, 0]
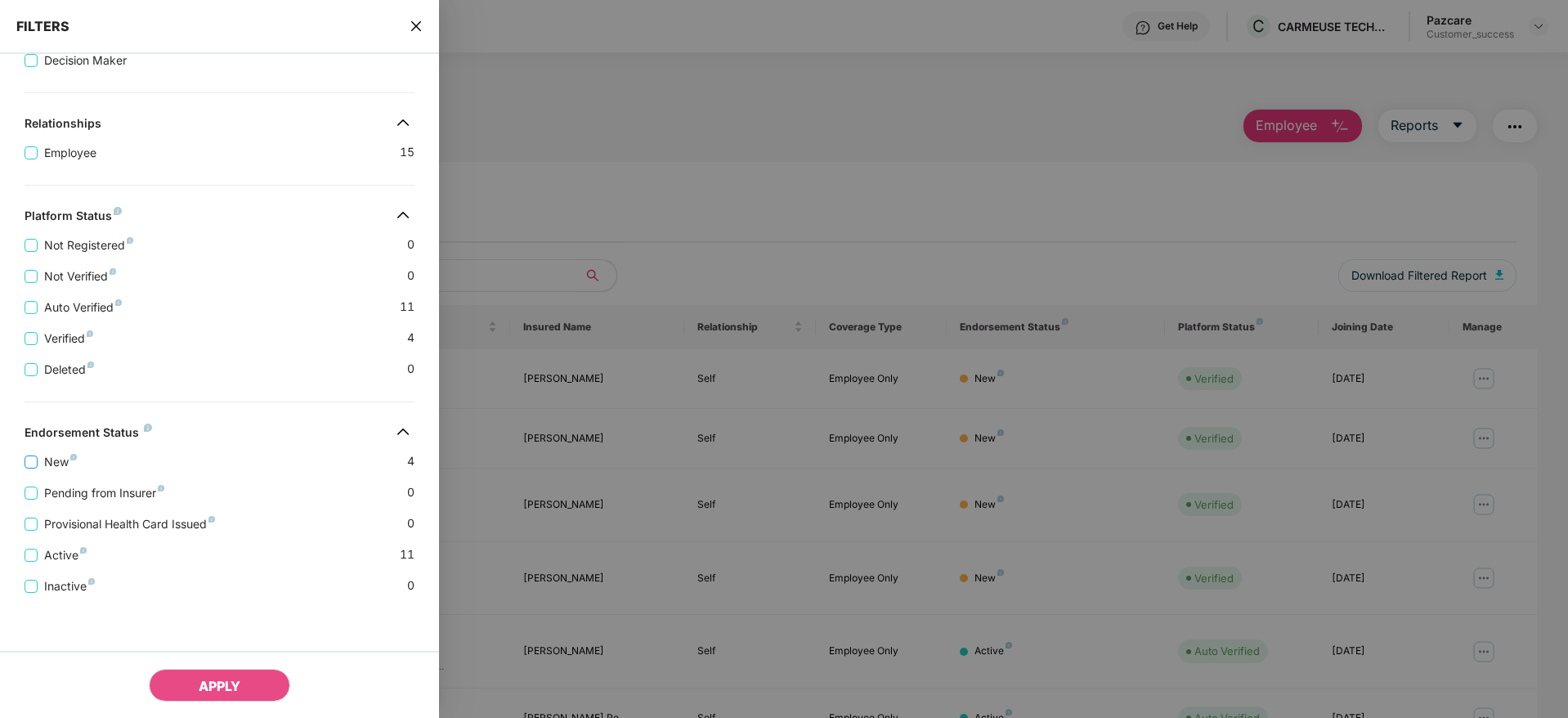
click at [65, 459] on span "New" at bounding box center [60, 462] width 46 height 18
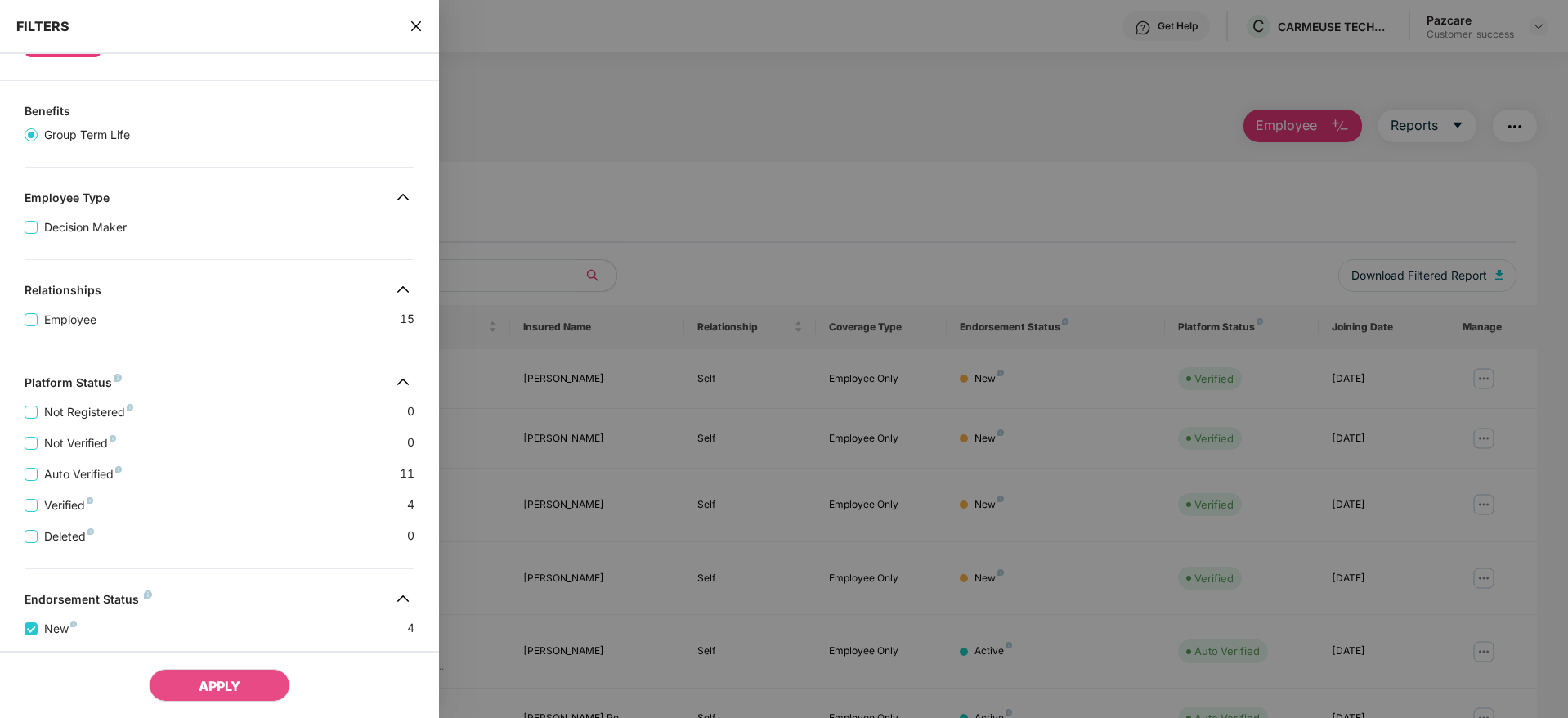
scroll to position [0, 0]
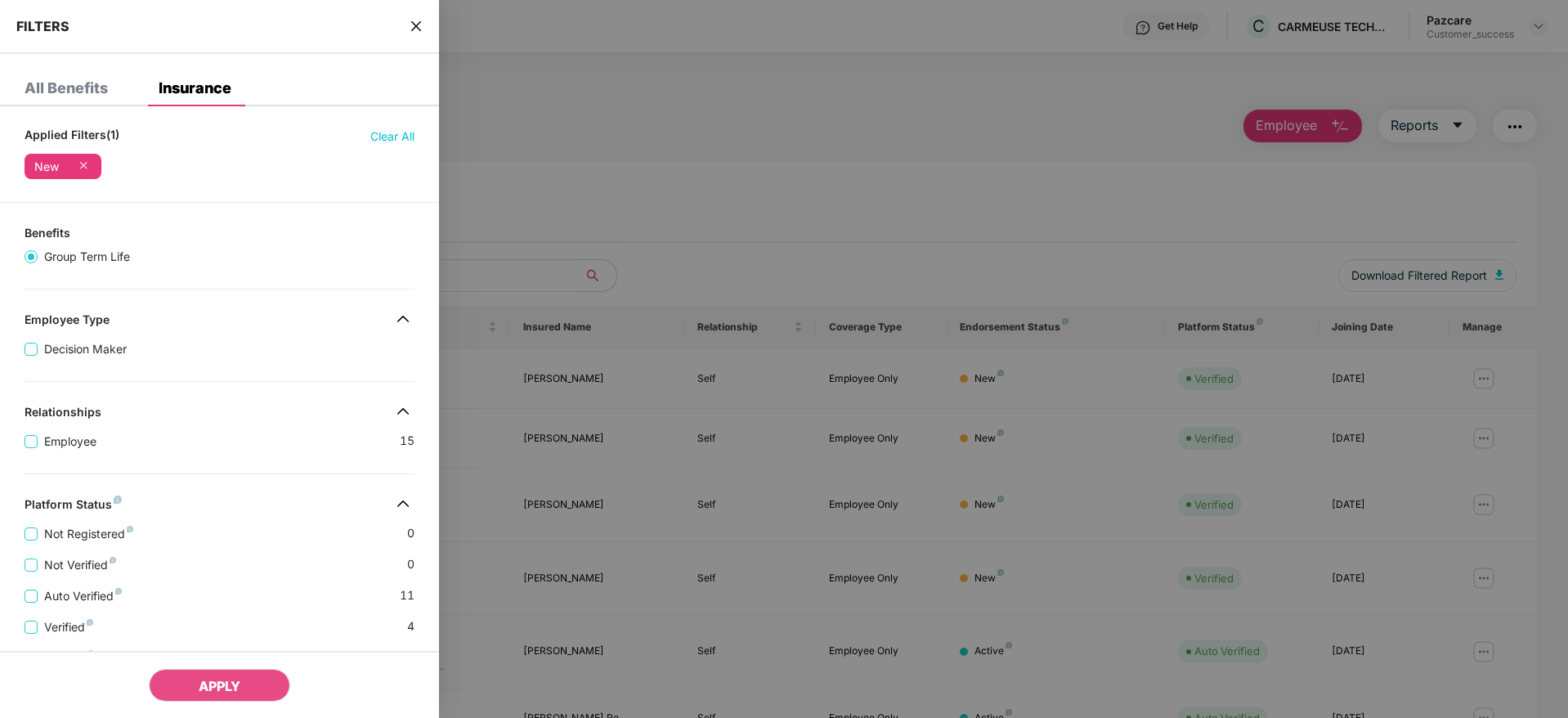
click at [403, 26] on div "FILTERS" at bounding box center [219, 27] width 439 height 54
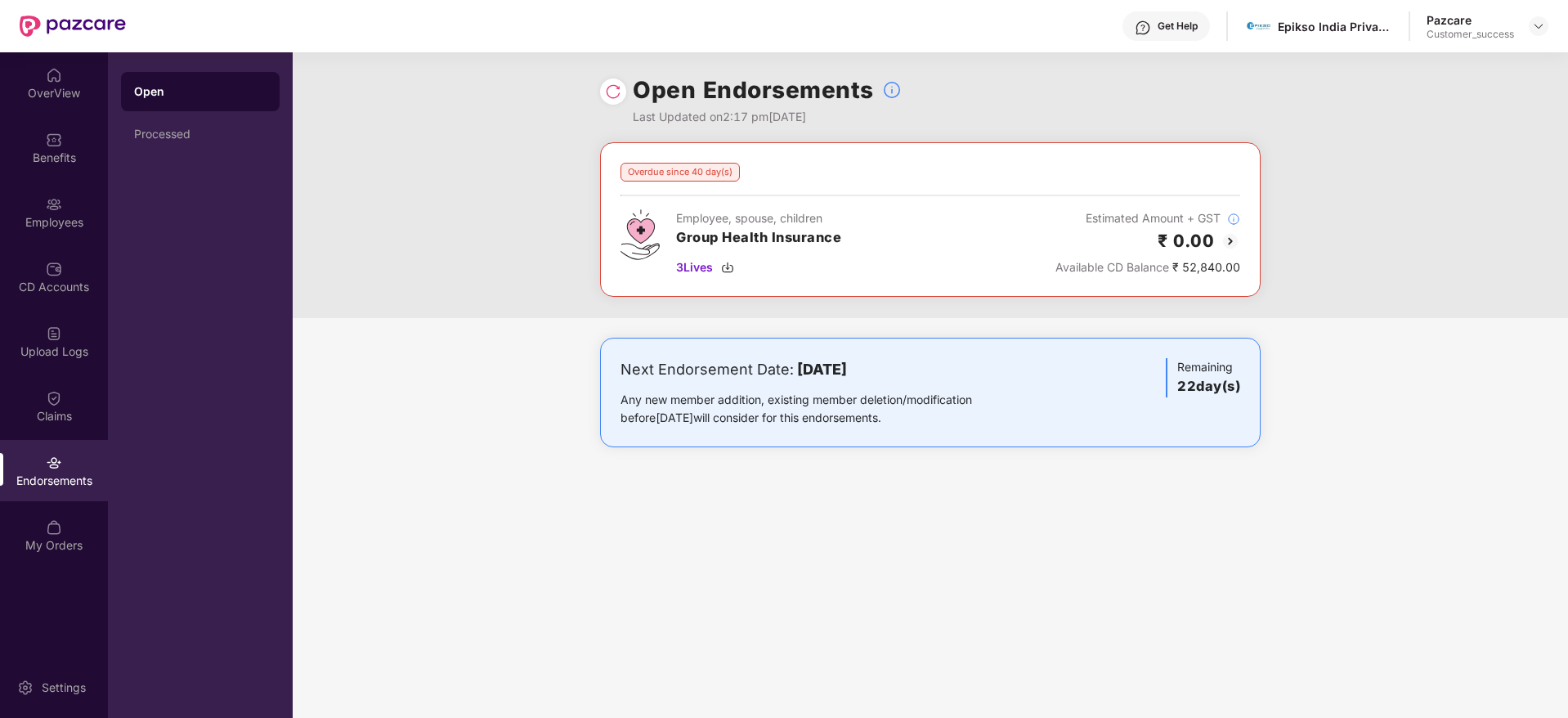
click at [1396, 98] on div "Open Endorsements Last Updated on 2:17 pm[DATE]" at bounding box center [930, 98] width 1275 height 90
